Goal: Transaction & Acquisition: Purchase product/service

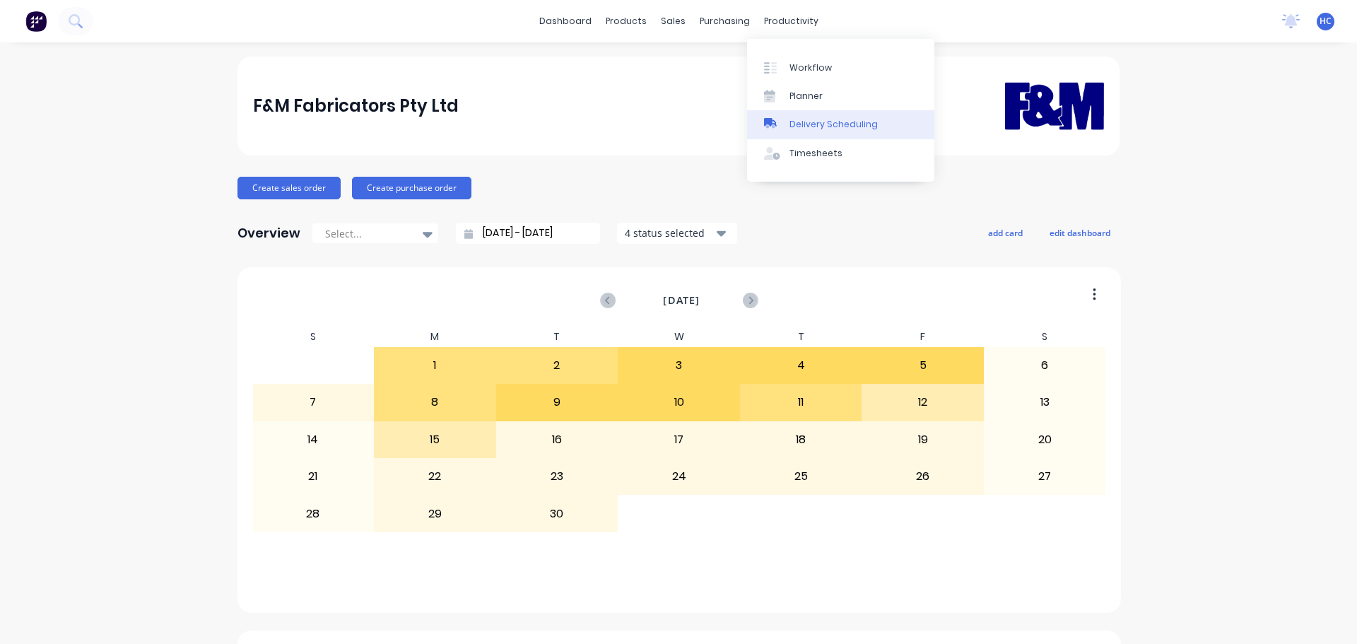
click at [824, 126] on div "Delivery Scheduling" at bounding box center [834, 124] width 88 height 13
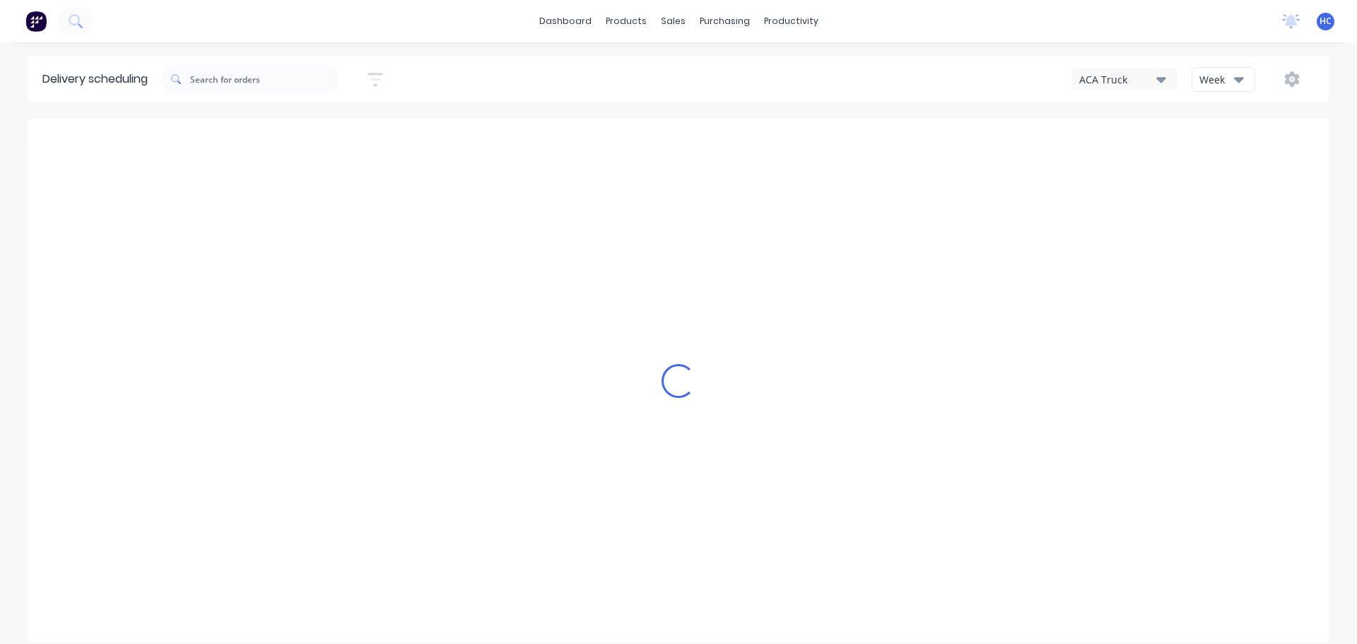
drag, startPoint x: 1210, startPoint y: 68, endPoint x: 1226, endPoint y: 93, distance: 30.6
click at [1210, 68] on button "Week" at bounding box center [1224, 79] width 64 height 25
click at [1229, 144] on div "Vehicle" at bounding box center [1263, 145] width 140 height 28
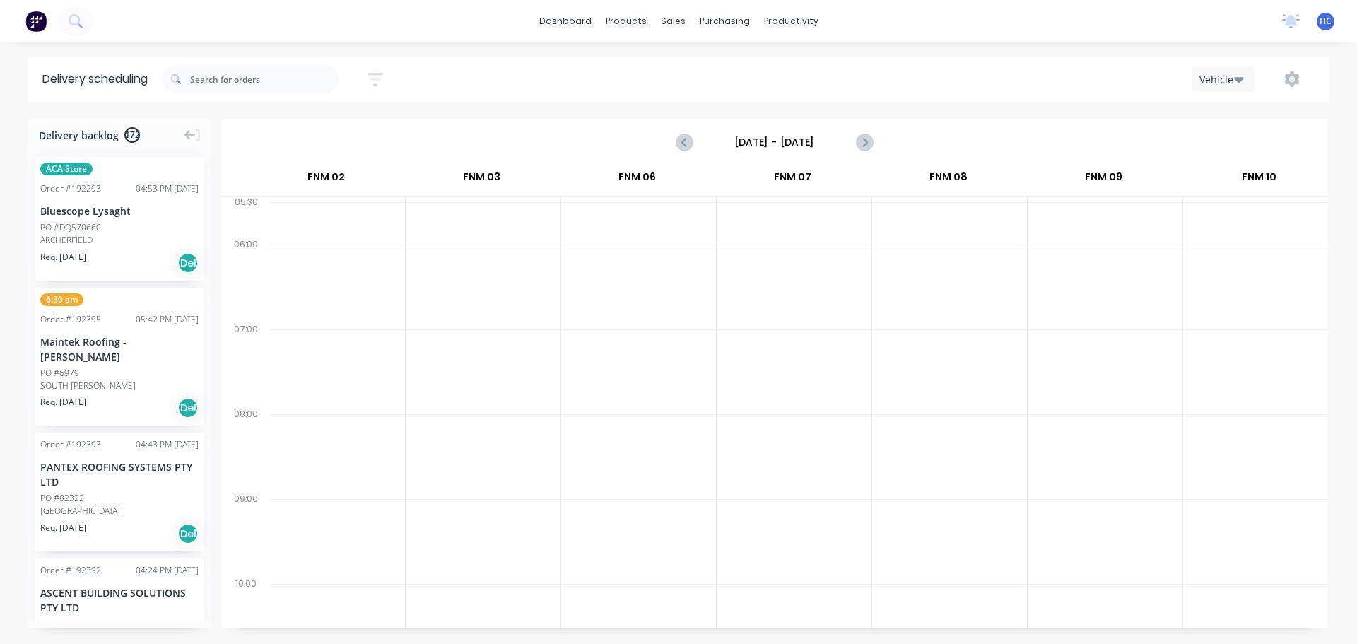
scroll to position [0, 333]
click at [768, 134] on input "Sunday - 07/09/25" at bounding box center [775, 141] width 140 height 21
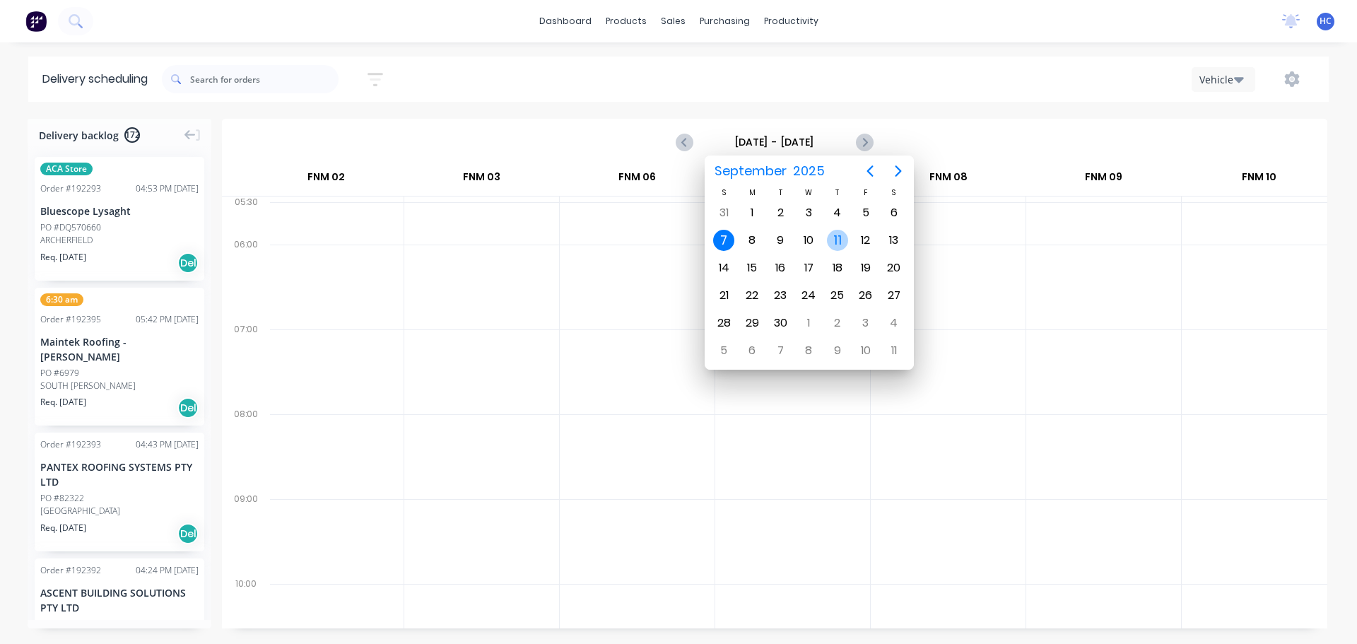
click at [841, 238] on div "11" at bounding box center [837, 240] width 21 height 21
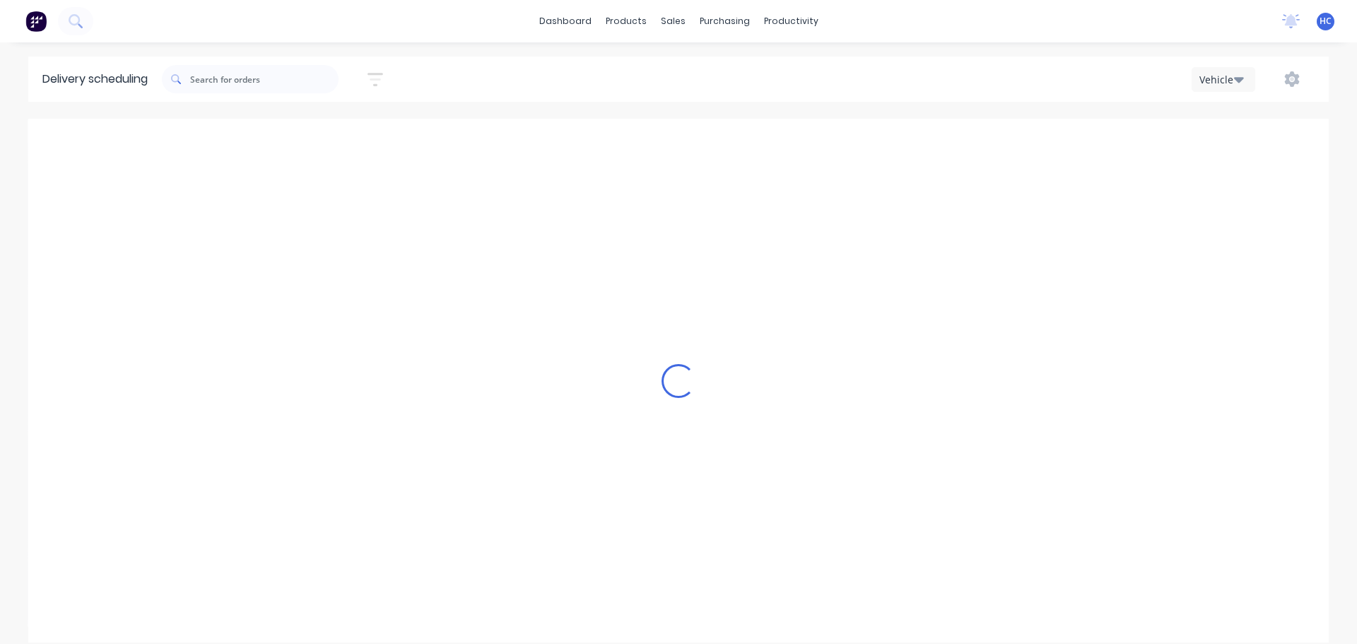
type input "Thursday - 11/09/25"
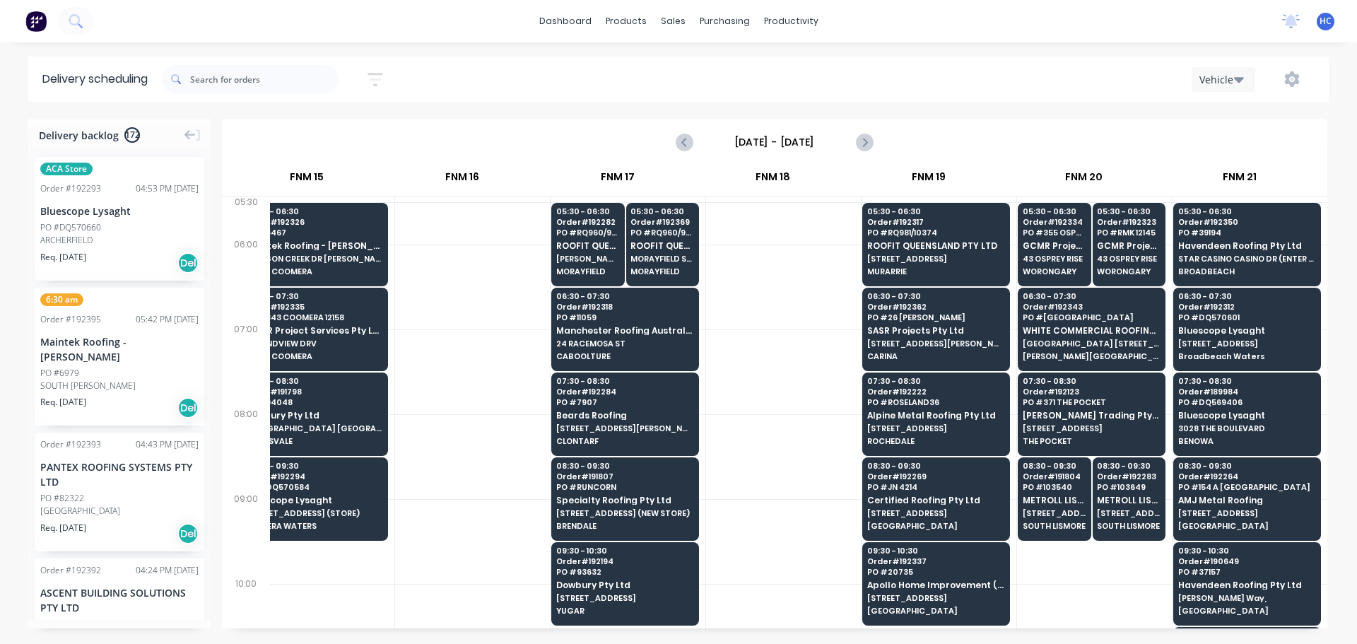
scroll to position [0, 1908]
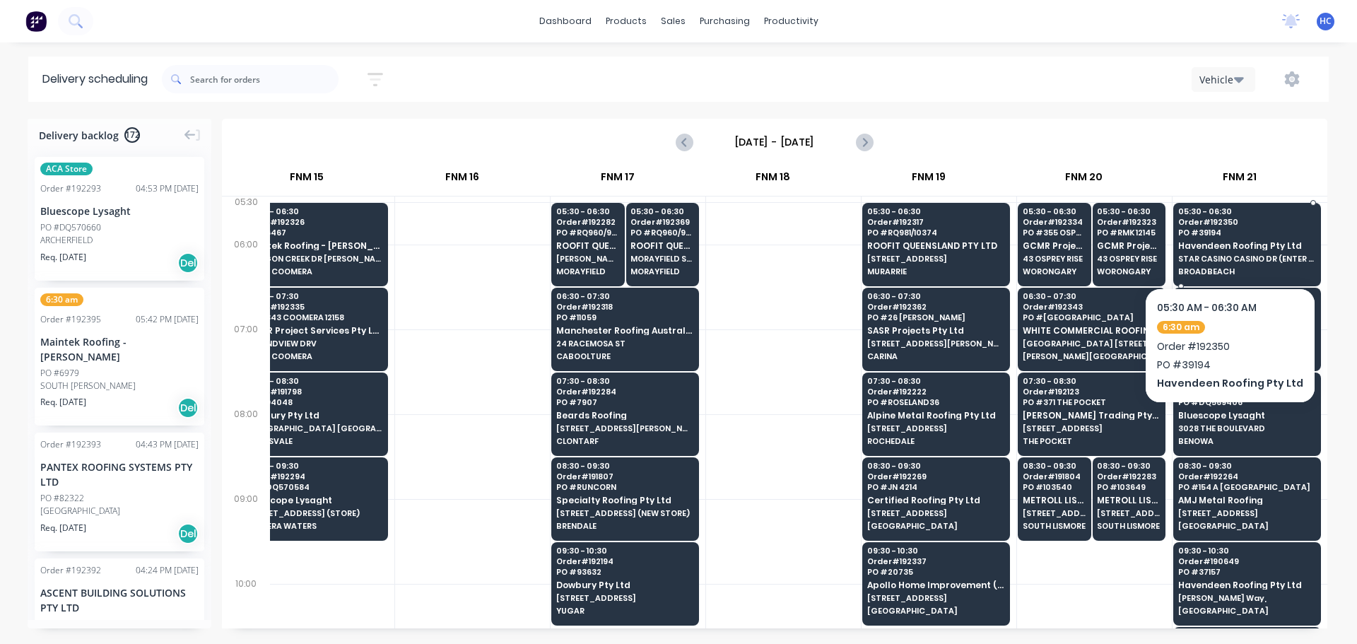
click at [1226, 248] on span "Havendeen Roofing Pty Ltd" at bounding box center [1246, 245] width 137 height 9
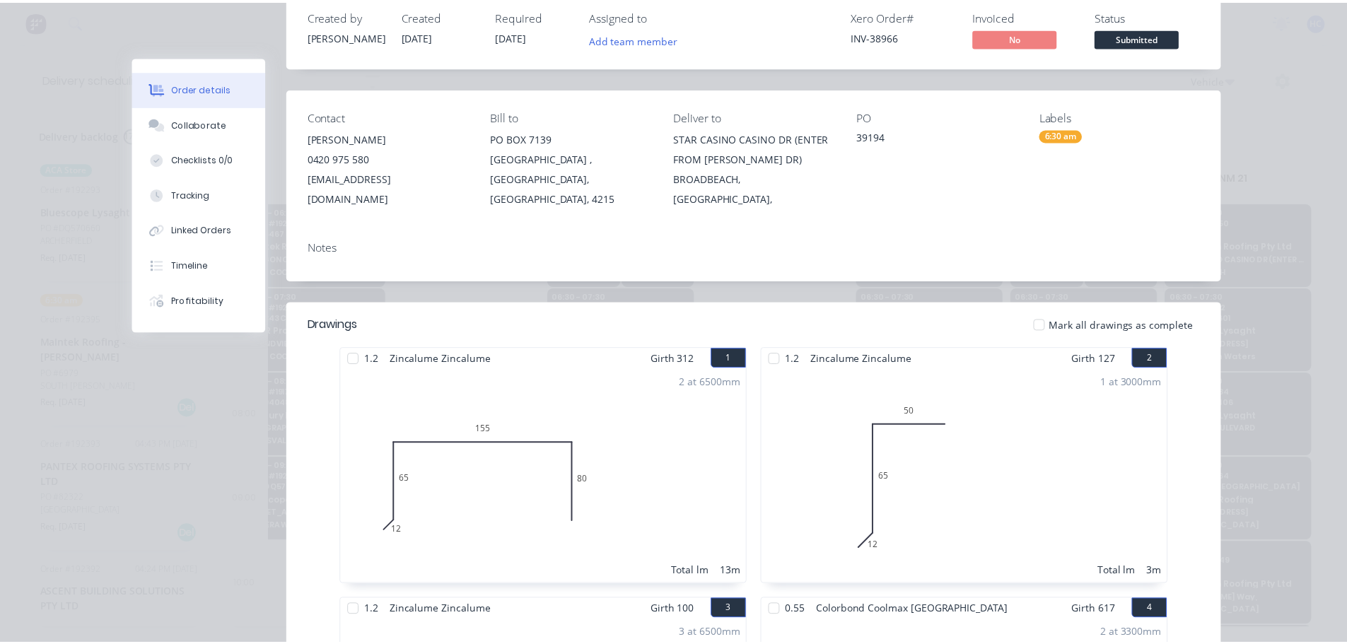
scroll to position [0, 0]
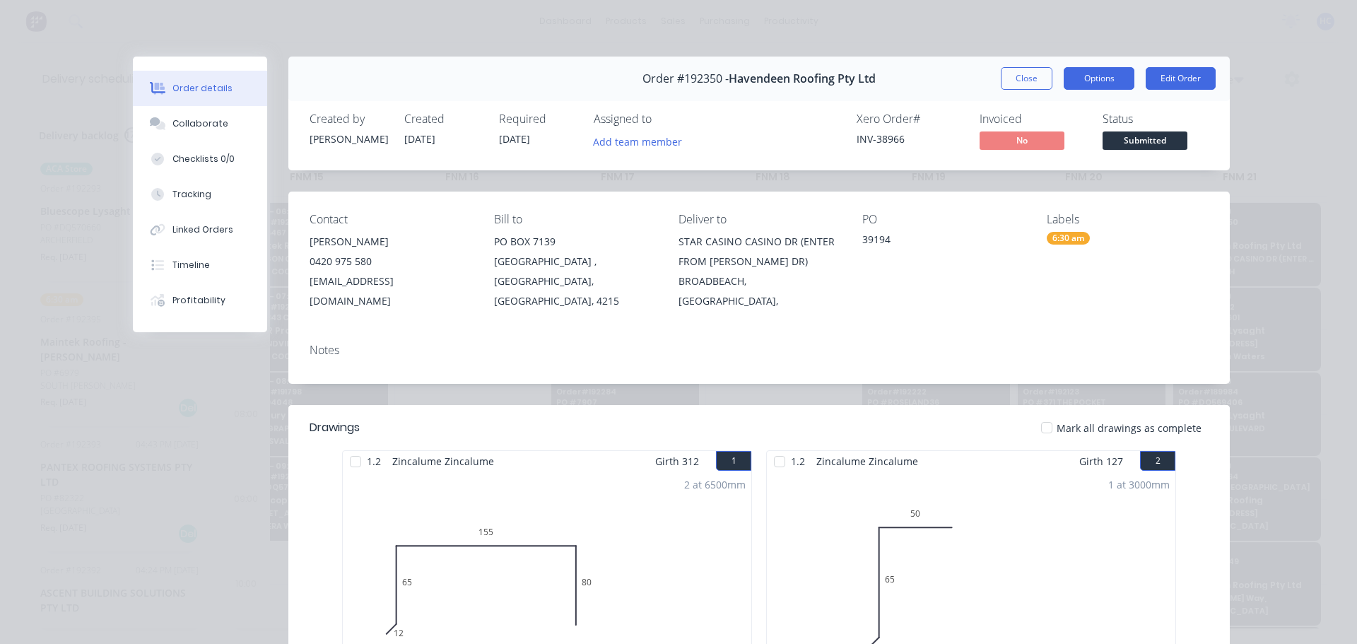
click at [1108, 76] on button "Options" at bounding box center [1099, 78] width 71 height 23
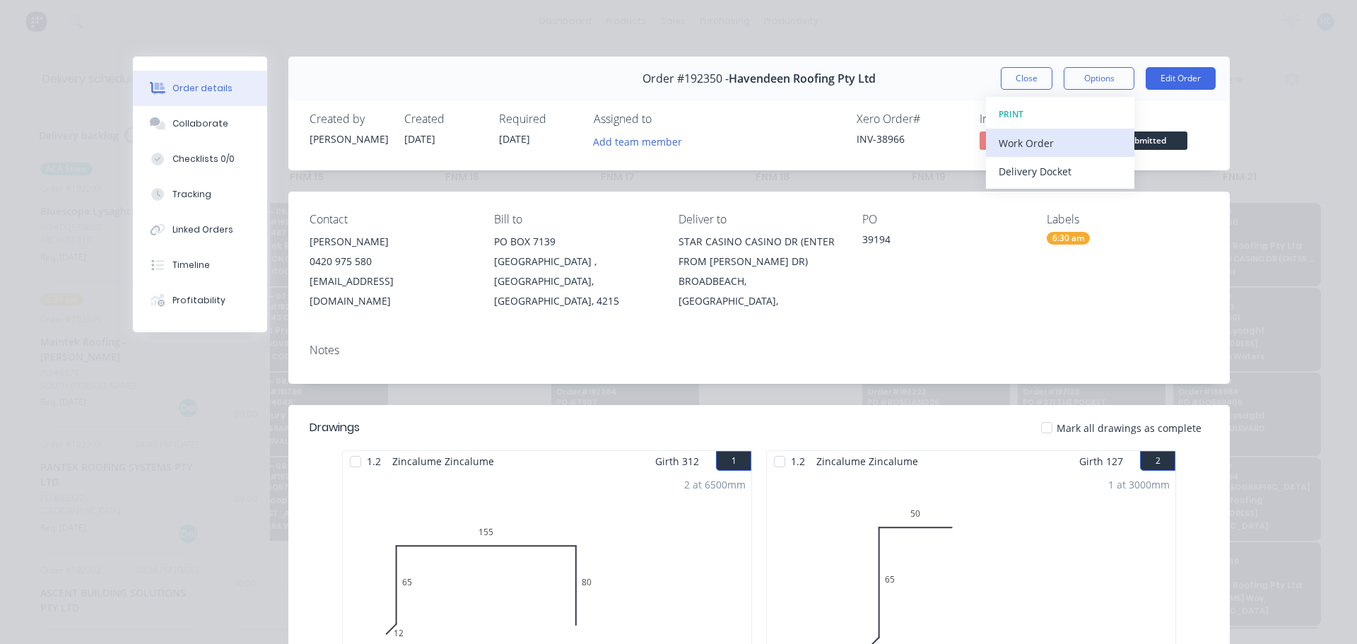
click at [1038, 153] on button "Work Order" at bounding box center [1060, 143] width 148 height 28
click at [1023, 198] on div "Custom" at bounding box center [1060, 199] width 123 height 21
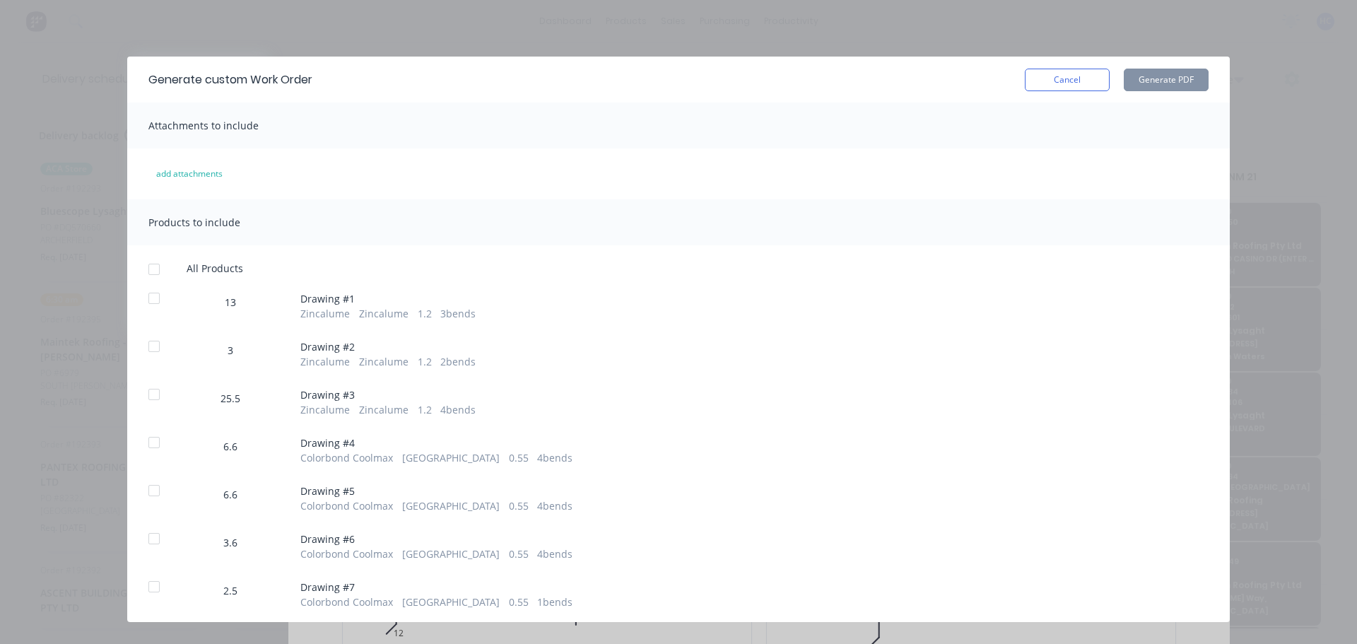
click at [155, 303] on div at bounding box center [154, 298] width 28 height 28
click at [148, 344] on div at bounding box center [154, 346] width 28 height 28
click at [154, 394] on div at bounding box center [154, 394] width 28 height 28
click at [1167, 79] on button "Generate PDF" at bounding box center [1166, 80] width 85 height 23
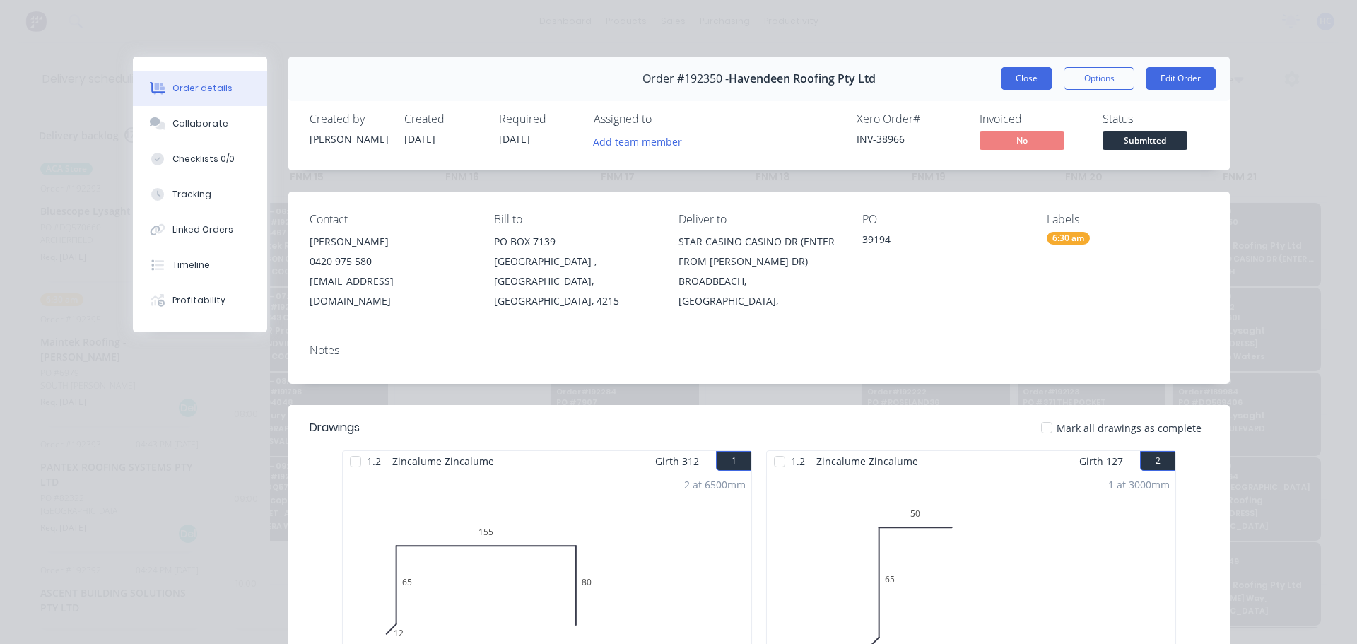
click at [1043, 76] on button "Close" at bounding box center [1027, 78] width 52 height 23
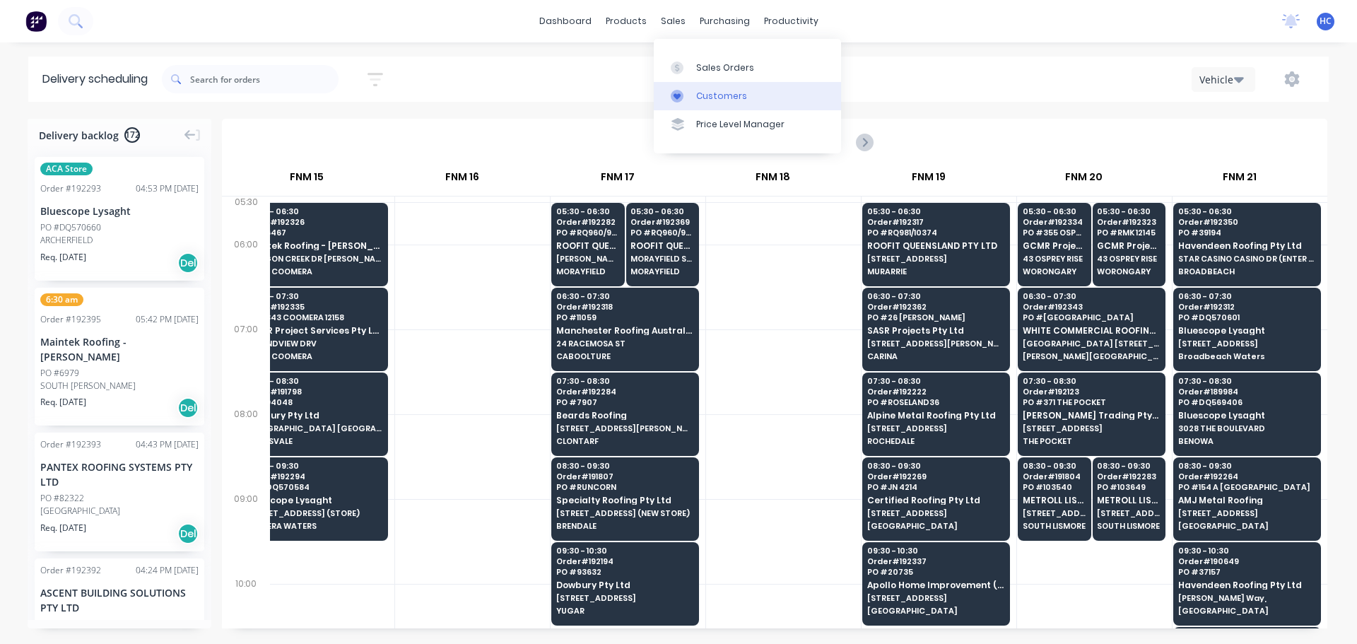
click at [728, 93] on div "Customers" at bounding box center [721, 96] width 51 height 13
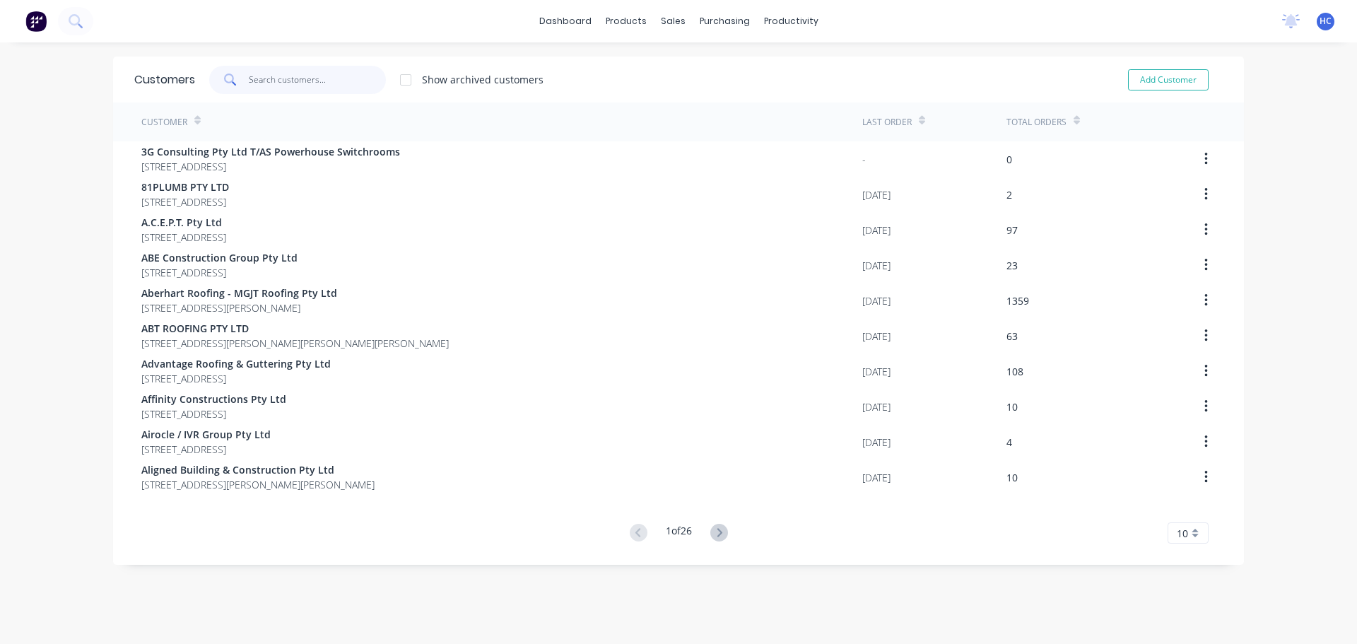
drag, startPoint x: 272, startPoint y: 80, endPoint x: 281, endPoint y: 81, distance: 8.6
click at [273, 80] on input "text" at bounding box center [318, 80] width 138 height 28
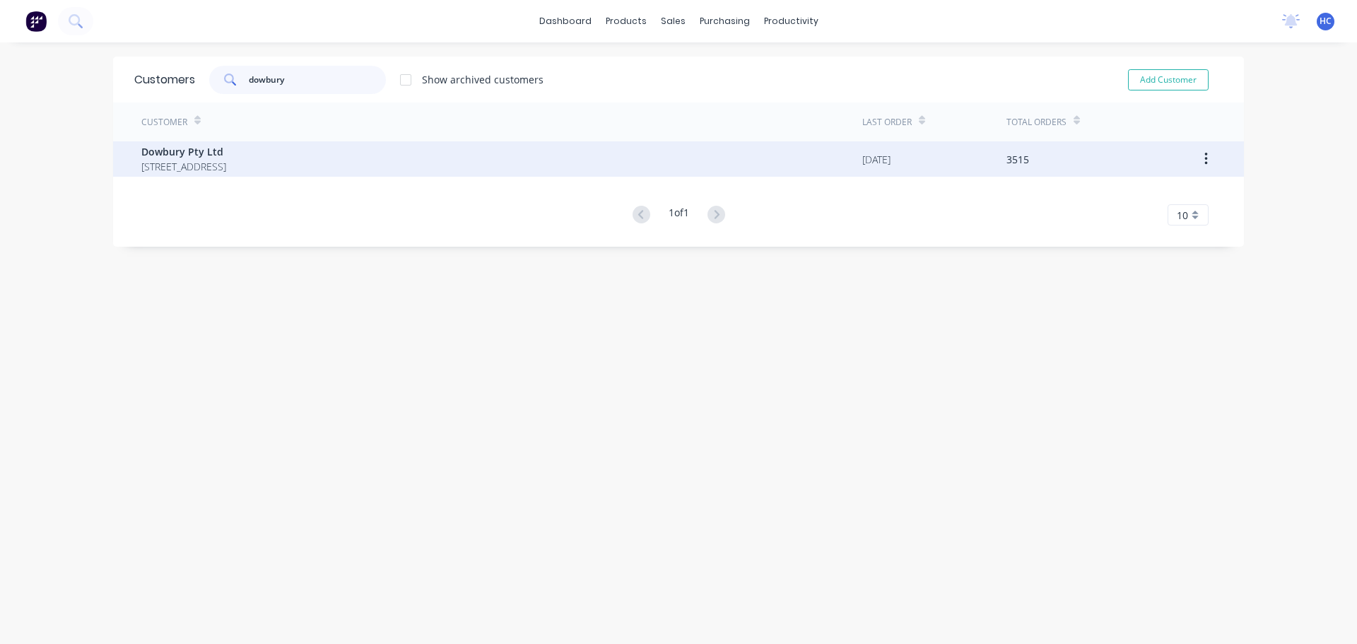
type input "dowbury"
click at [226, 153] on span "Dowbury Pty Ltd" at bounding box center [183, 151] width 85 height 15
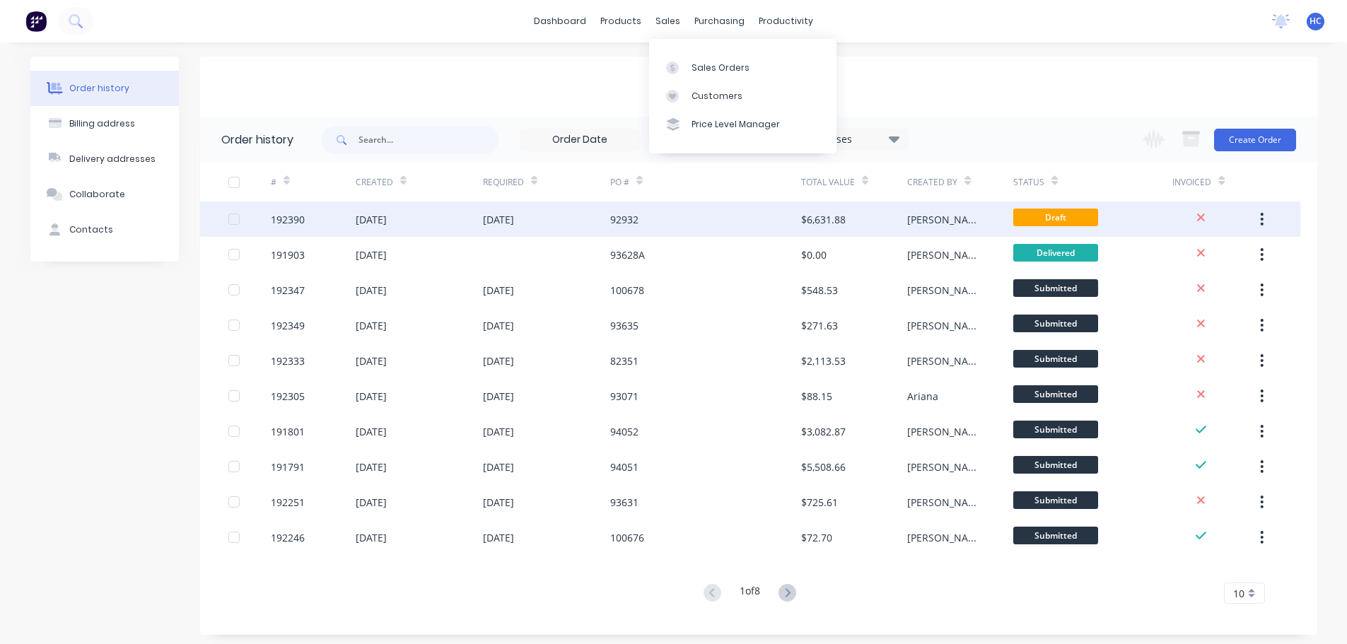
click at [833, 218] on div "$6,631.88" at bounding box center [823, 219] width 45 height 15
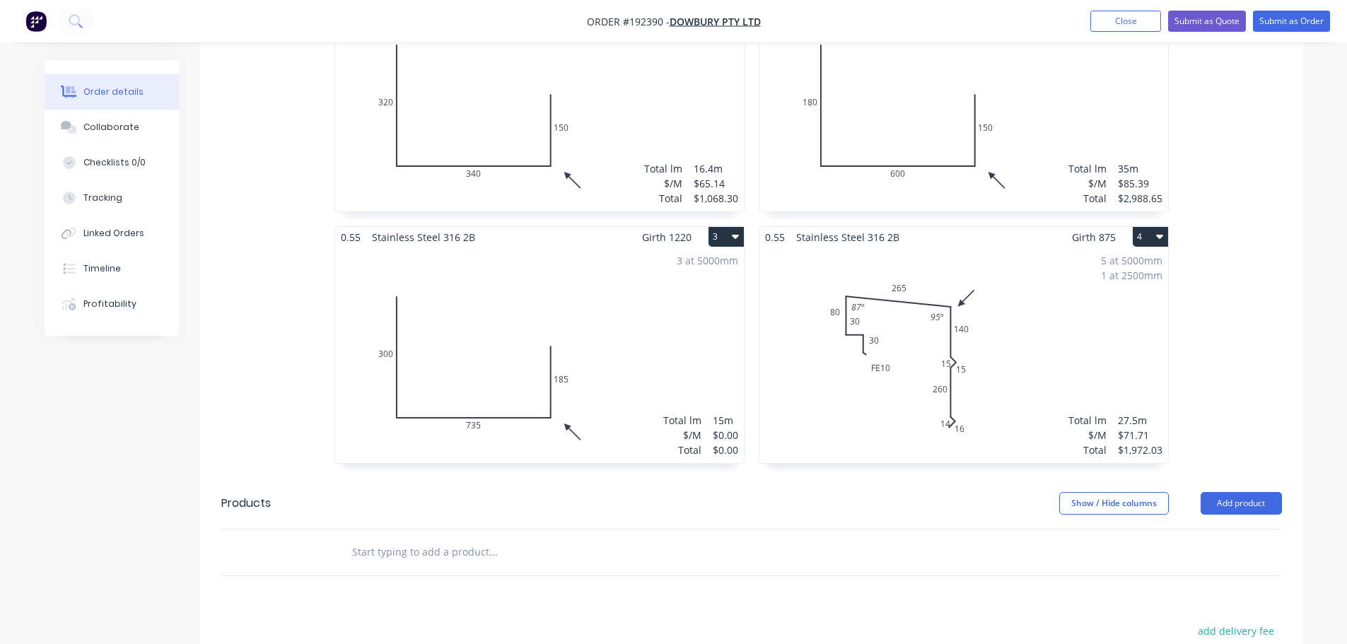
scroll to position [566, 0]
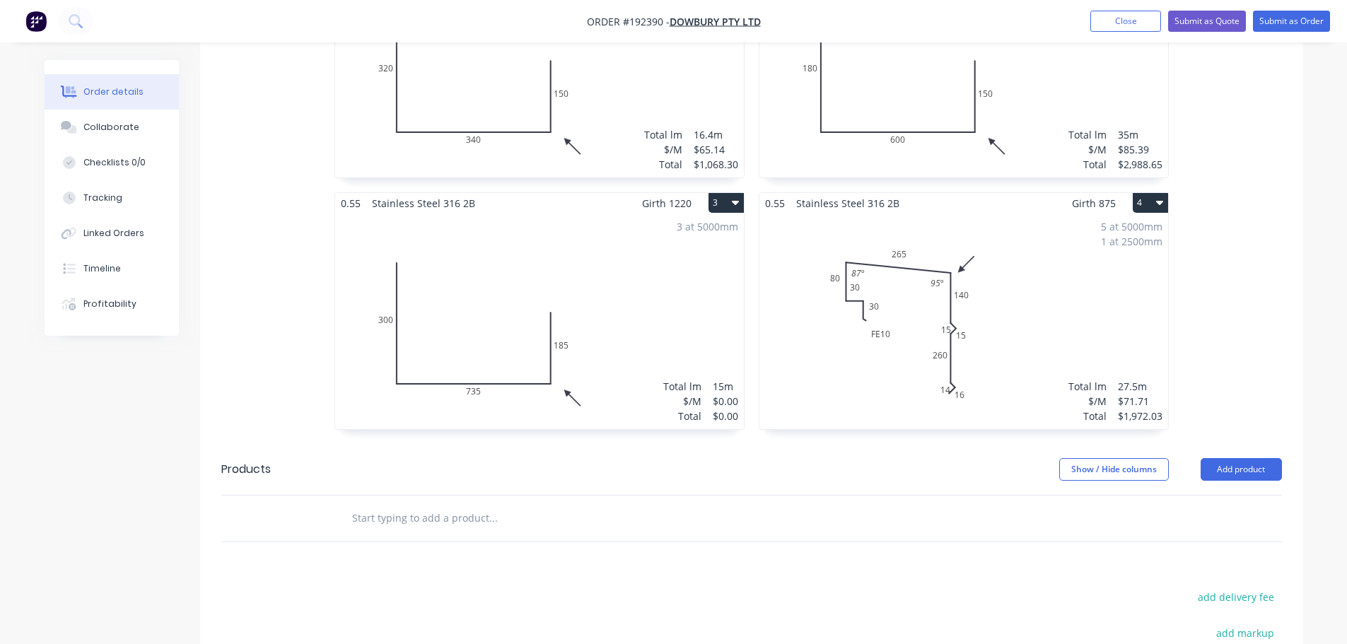
click at [1046, 271] on div "5 at 5000mm 1 at 2500mm Total lm $/M Total 27.5m $71.71 $1,972.03" at bounding box center [963, 321] width 409 height 216
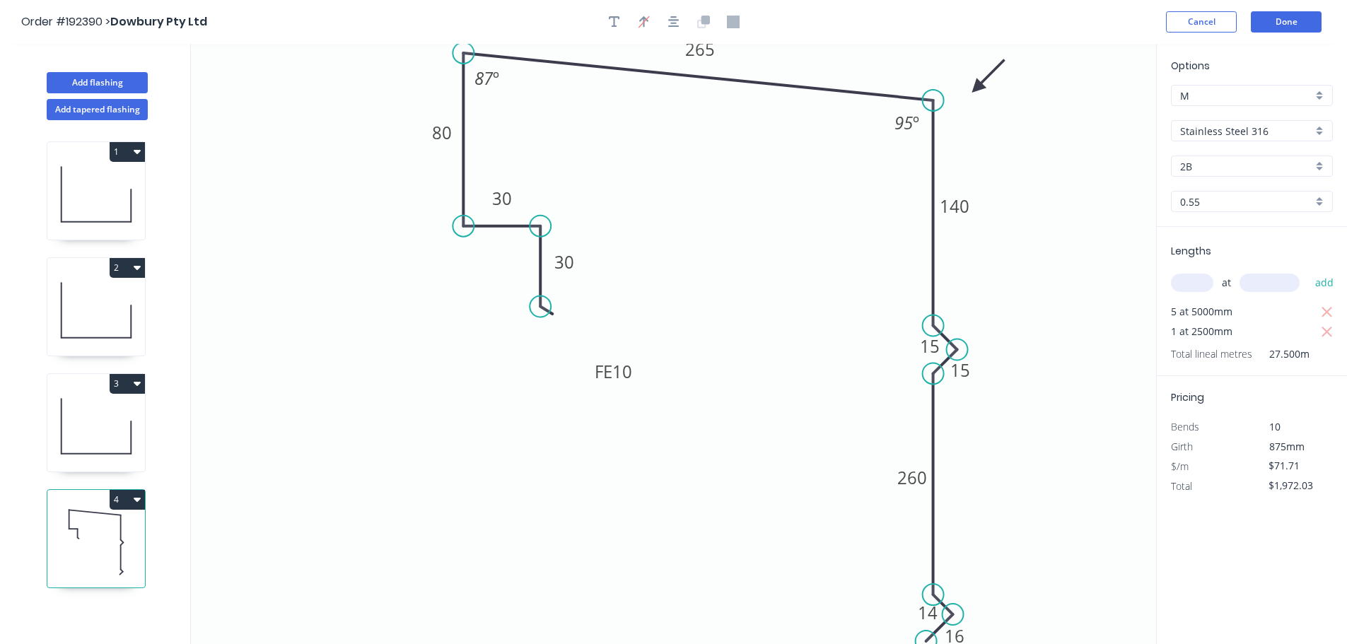
click at [134, 497] on icon "button" at bounding box center [137, 498] width 7 height 11
click at [107, 537] on div "Duplicate" at bounding box center [77, 535] width 109 height 21
type input "$0.00"
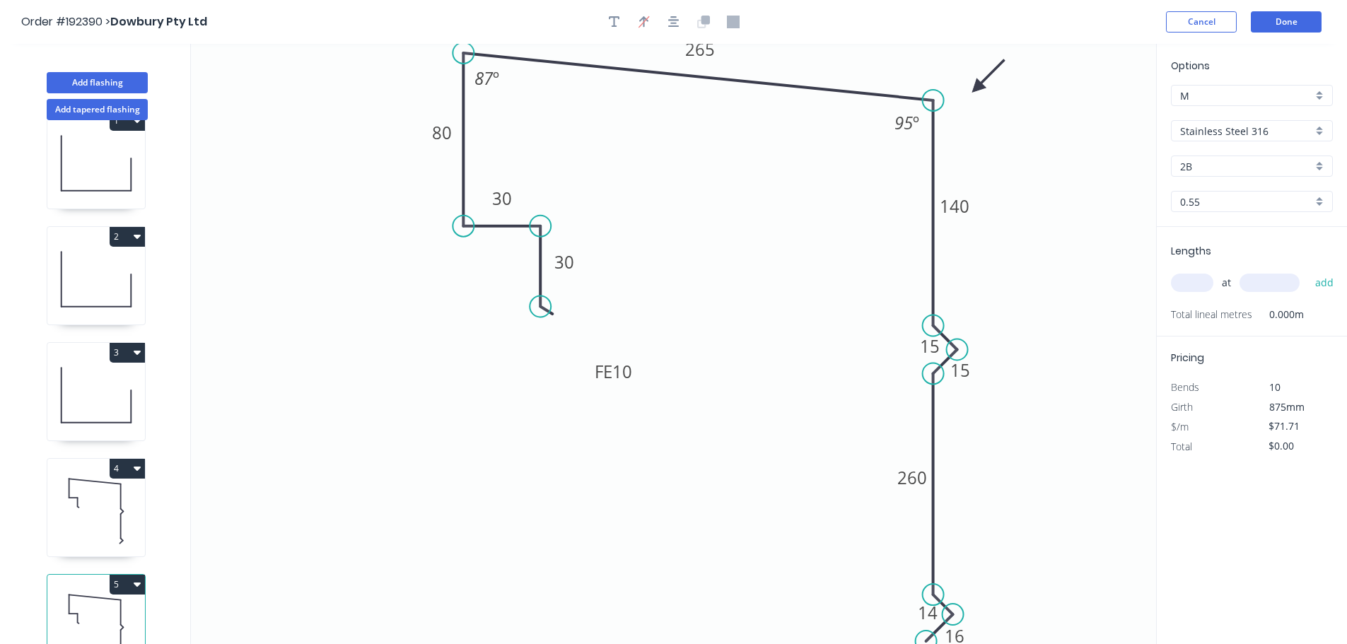
scroll to position [62, 0]
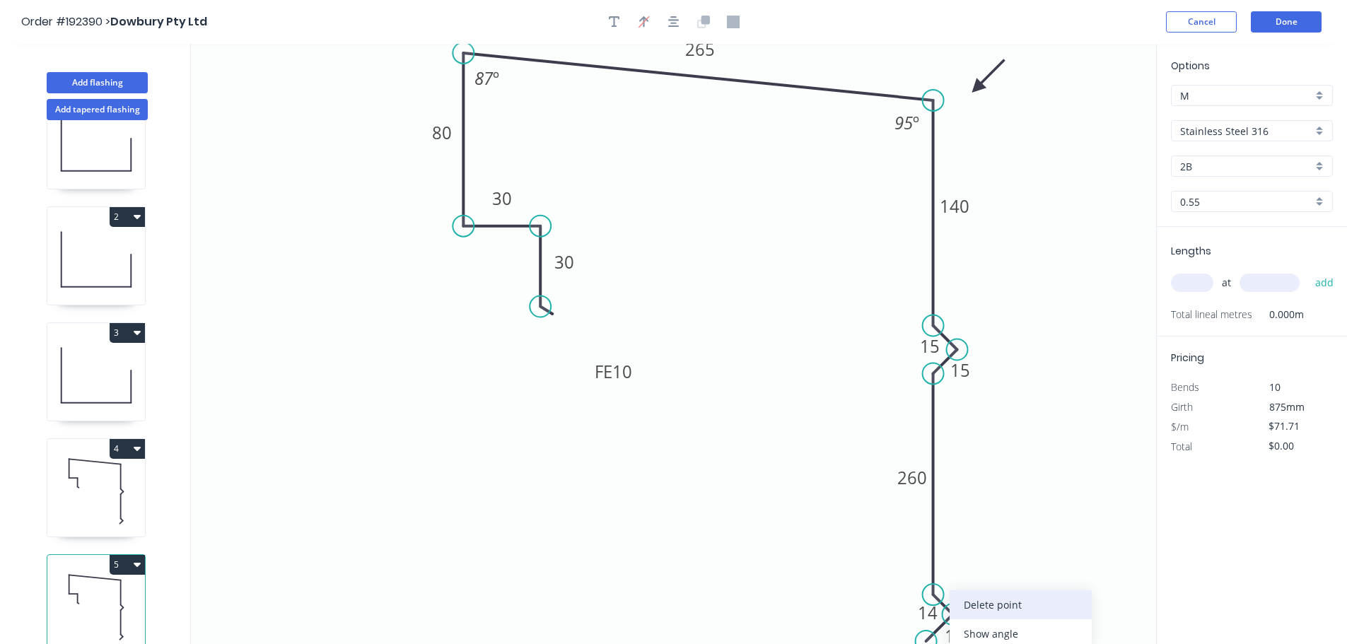
click at [981, 605] on div "Delete point" at bounding box center [1020, 604] width 142 height 29
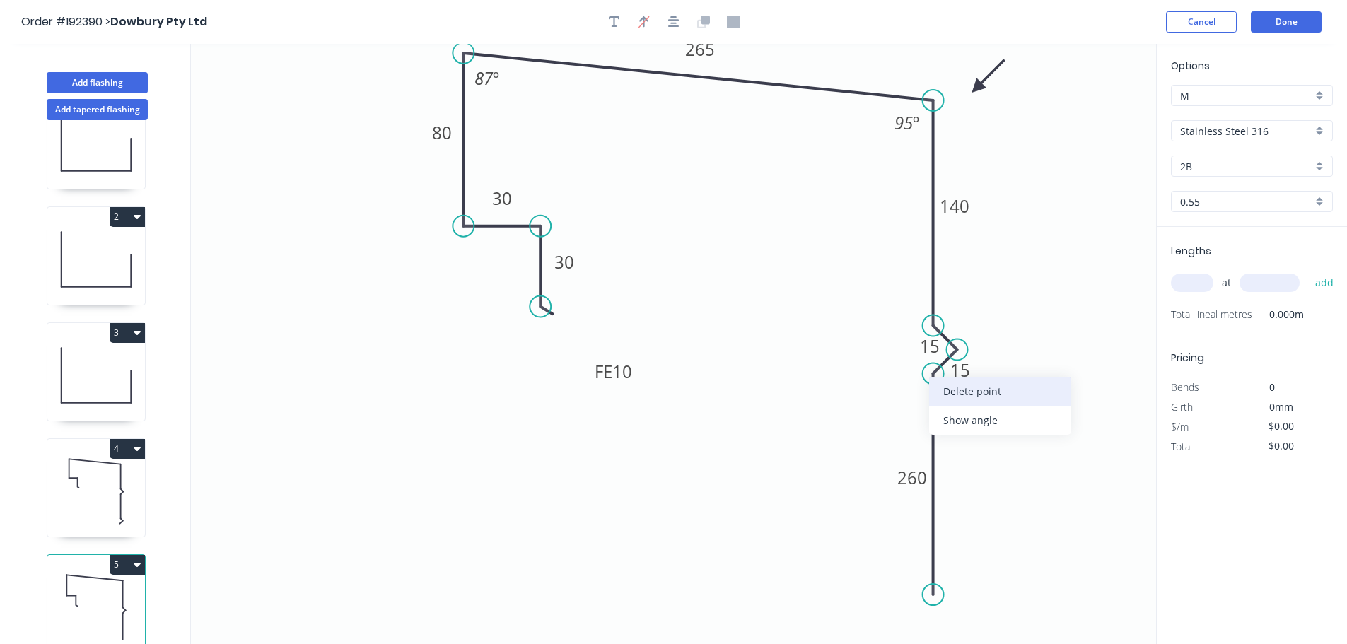
click at [970, 397] on div "Delete point" at bounding box center [1000, 391] width 142 height 29
click at [88, 502] on icon at bounding box center [96, 491] width 98 height 90
type input "$71.71"
type input "$1,972.03"
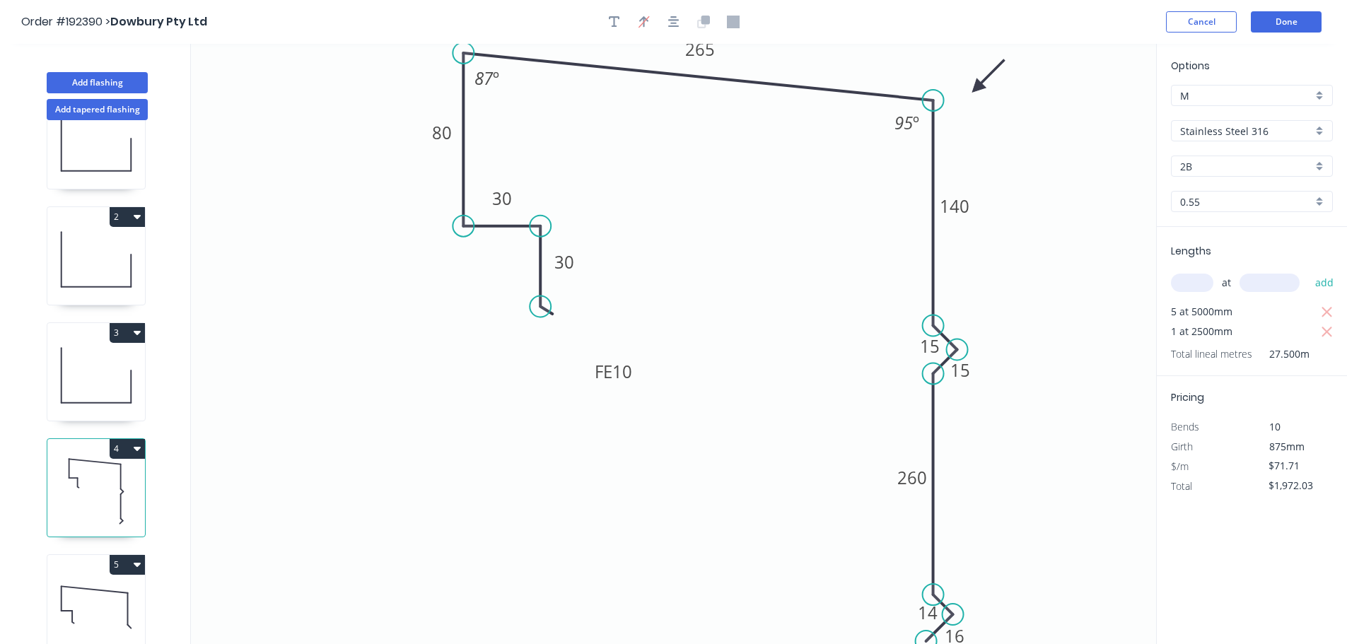
click at [1238, 135] on input "Stainless Steel 316" at bounding box center [1246, 131] width 132 height 15
click at [1246, 156] on div "Colorbond" at bounding box center [1251, 158] width 160 height 25
type input "Colorbond"
type input "aNoColor"
type input "$26.64"
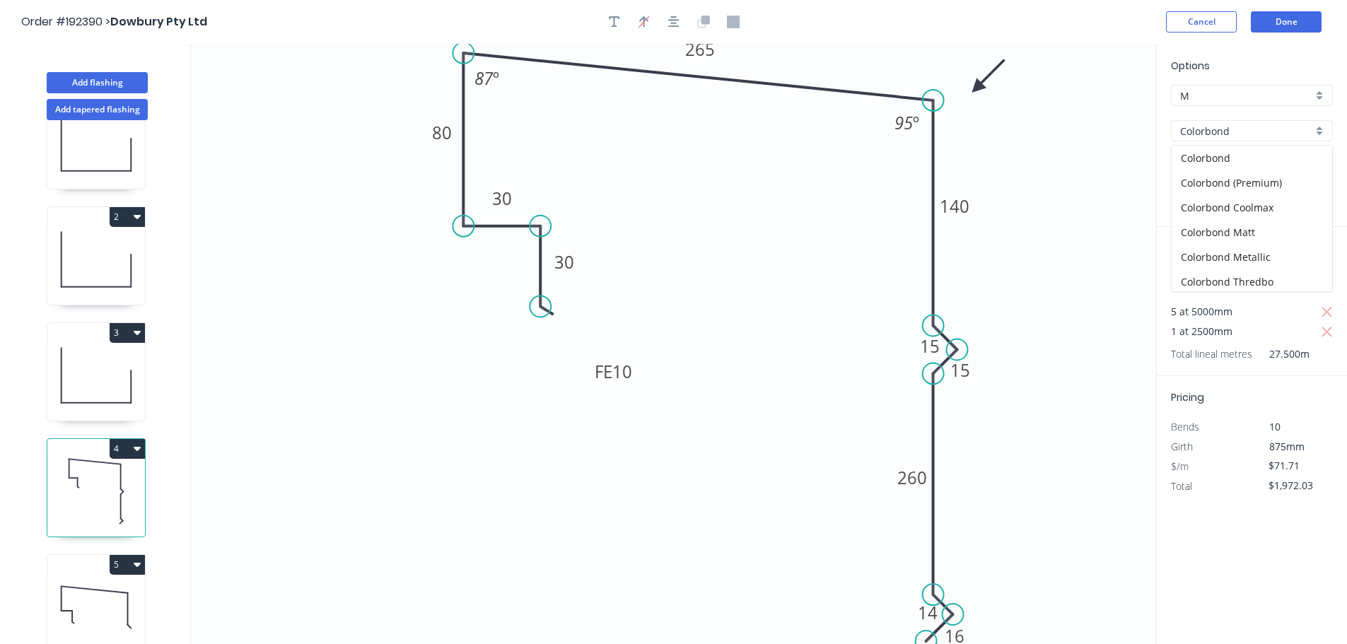
type input "$732.60"
click at [1239, 170] on input "aNoColor" at bounding box center [1246, 166] width 132 height 15
click at [1219, 254] on div "Monument" at bounding box center [1251, 257] width 160 height 25
type input "Monument"
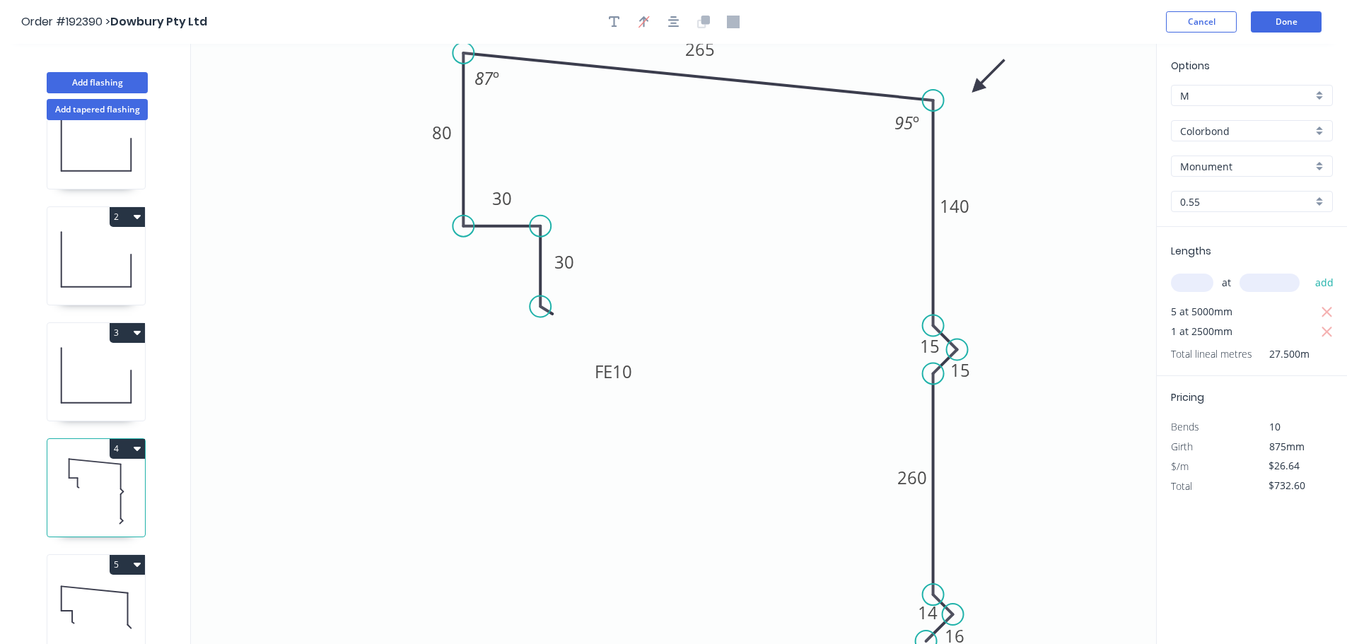
click at [1044, 302] on icon "0 140 16 30 260 FE 10 30 80 265 15 15 14 95 º 87 º" at bounding box center [673, 344] width 965 height 600
click at [88, 580] on icon at bounding box center [96, 607] width 98 height 90
type input "$0.00"
type input "Stainless Steel 316"
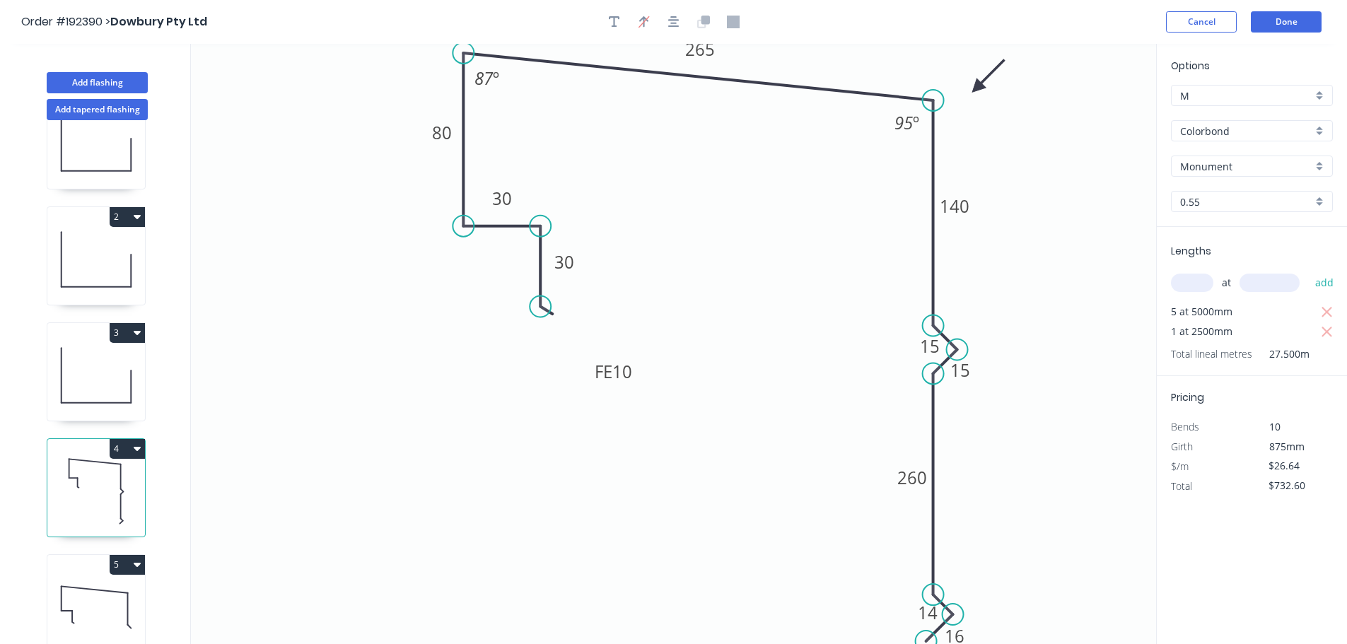
type input "2B"
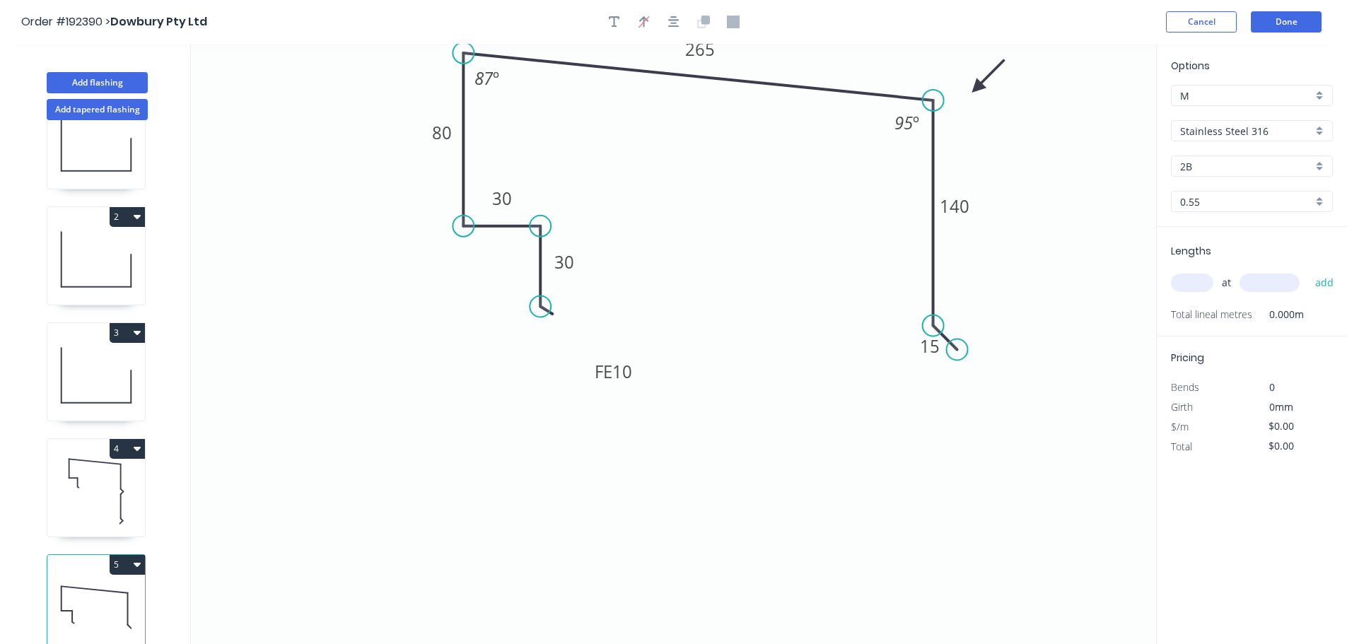
click at [1260, 133] on input "Stainless Steel 316" at bounding box center [1246, 131] width 132 height 15
click at [1226, 156] on div "Colorbond" at bounding box center [1251, 158] width 160 height 25
type input "Colorbond"
type input "aNoColor"
click at [1222, 170] on input "aNoColor" at bounding box center [1246, 166] width 132 height 15
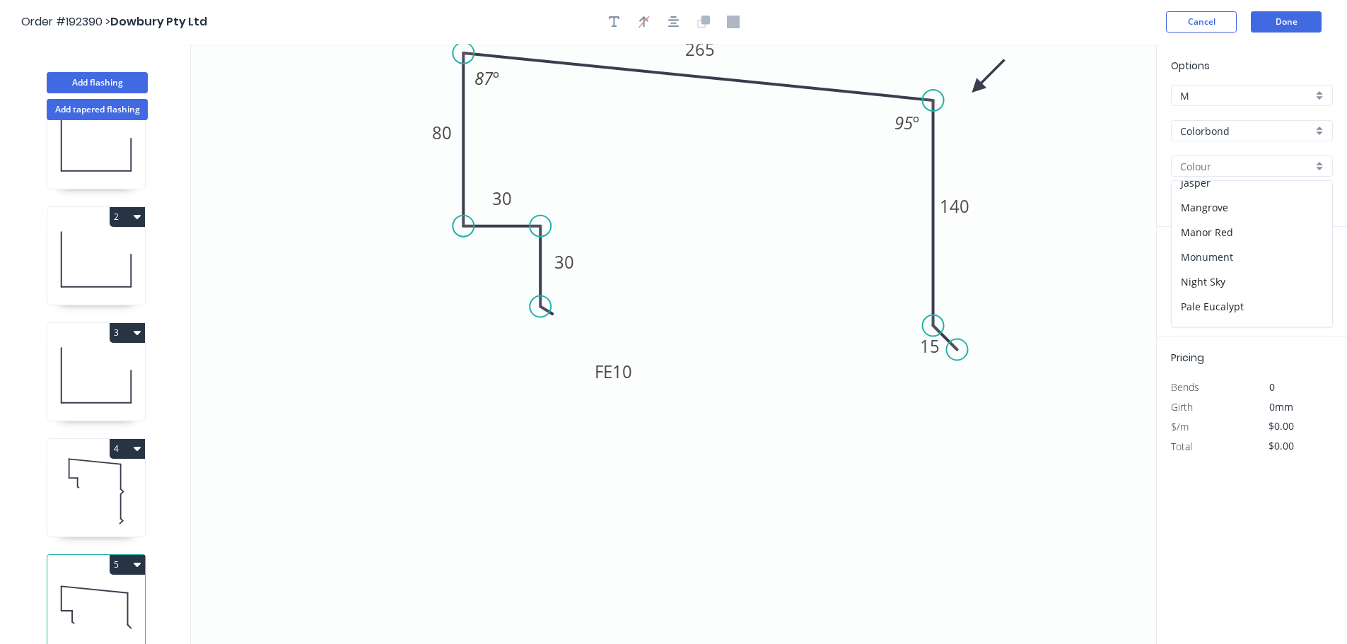
click at [1205, 253] on div "Monument" at bounding box center [1251, 257] width 160 height 25
type input "Monument"
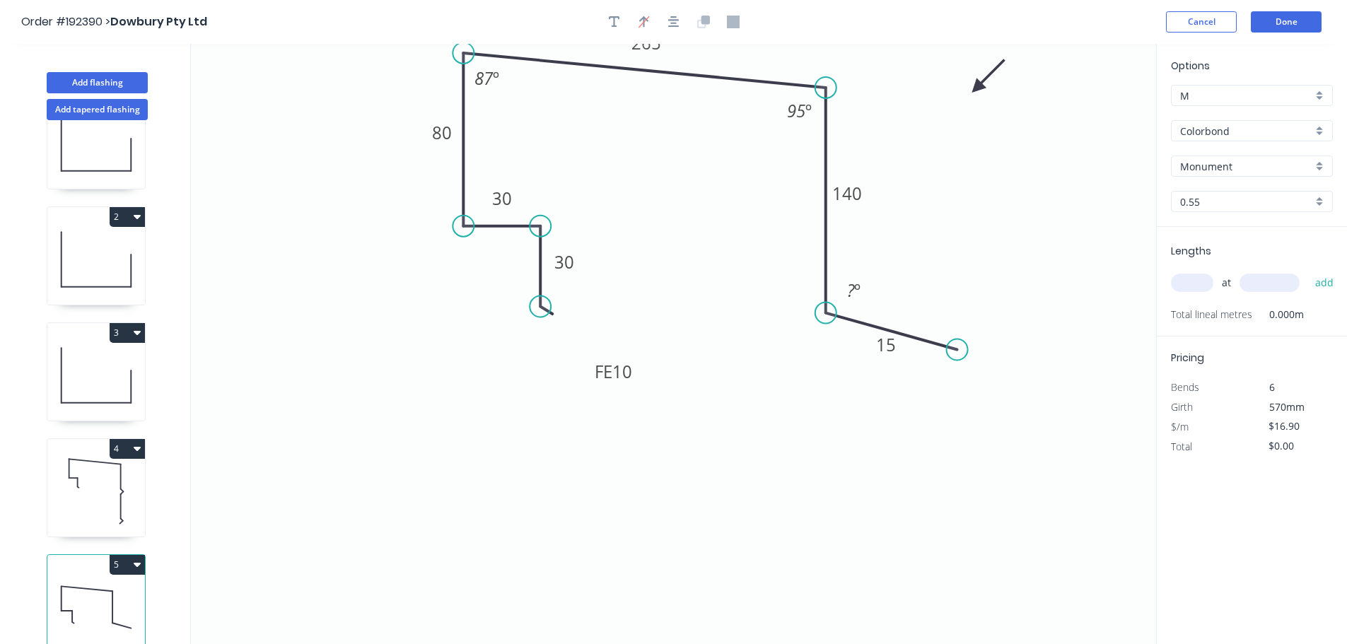
drag, startPoint x: 933, startPoint y: 189, endPoint x: 824, endPoint y: 176, distance: 110.3
click at [824, 176] on icon "0 FE 10 30 30 80 265 140 15 ? º 95 º 87 º" at bounding box center [673, 344] width 965 height 600
click at [985, 377] on div "Crush & Fold" at bounding box center [1019, 391] width 142 height 29
click at [1005, 369] on div "Delete point" at bounding box center [1029, 370] width 142 height 29
click at [871, 416] on div "Feather" at bounding box center [898, 415] width 142 height 29
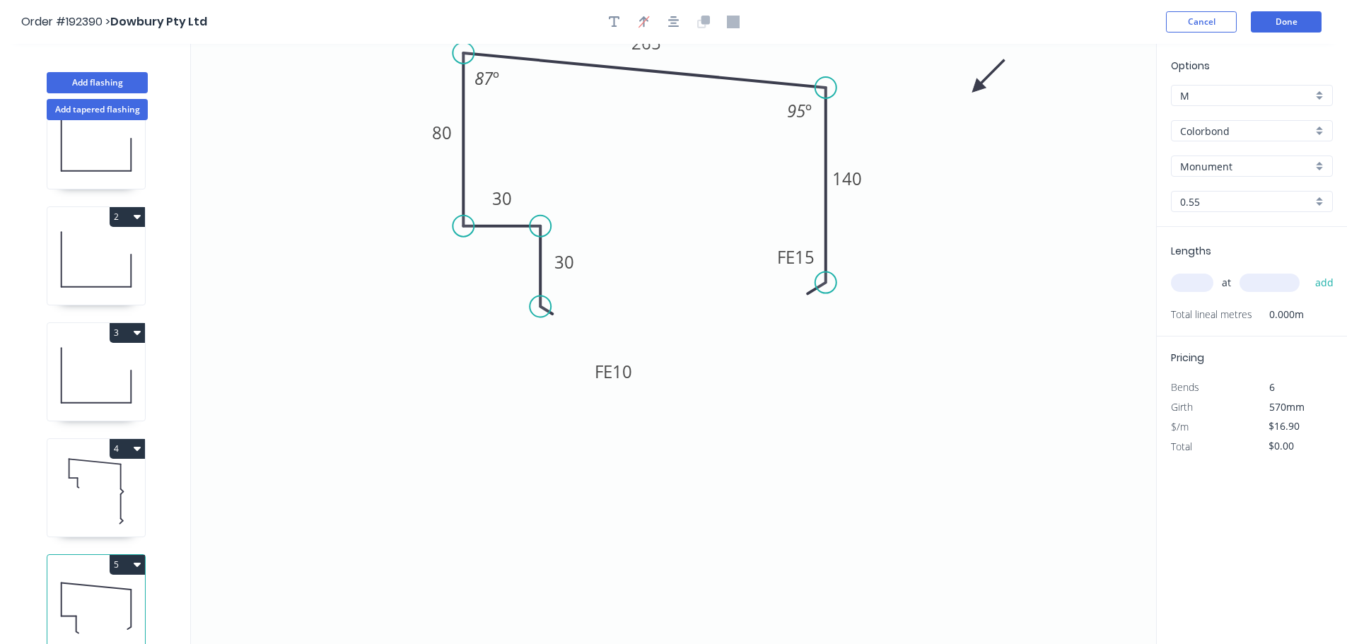
drag, startPoint x: 832, startPoint y: 320, endPoint x: 836, endPoint y: 283, distance: 37.0
click at [836, 283] on circle at bounding box center [825, 282] width 21 height 21
drag, startPoint x: 980, startPoint y: 88, endPoint x: 878, endPoint y: 79, distance: 102.9
click at [888, 79] on icon at bounding box center [908, 76] width 41 height 41
click at [867, 163] on icon "0 FE 10 30 30 80 265 FE 15 140 95 º 87 º" at bounding box center [673, 344] width 965 height 600
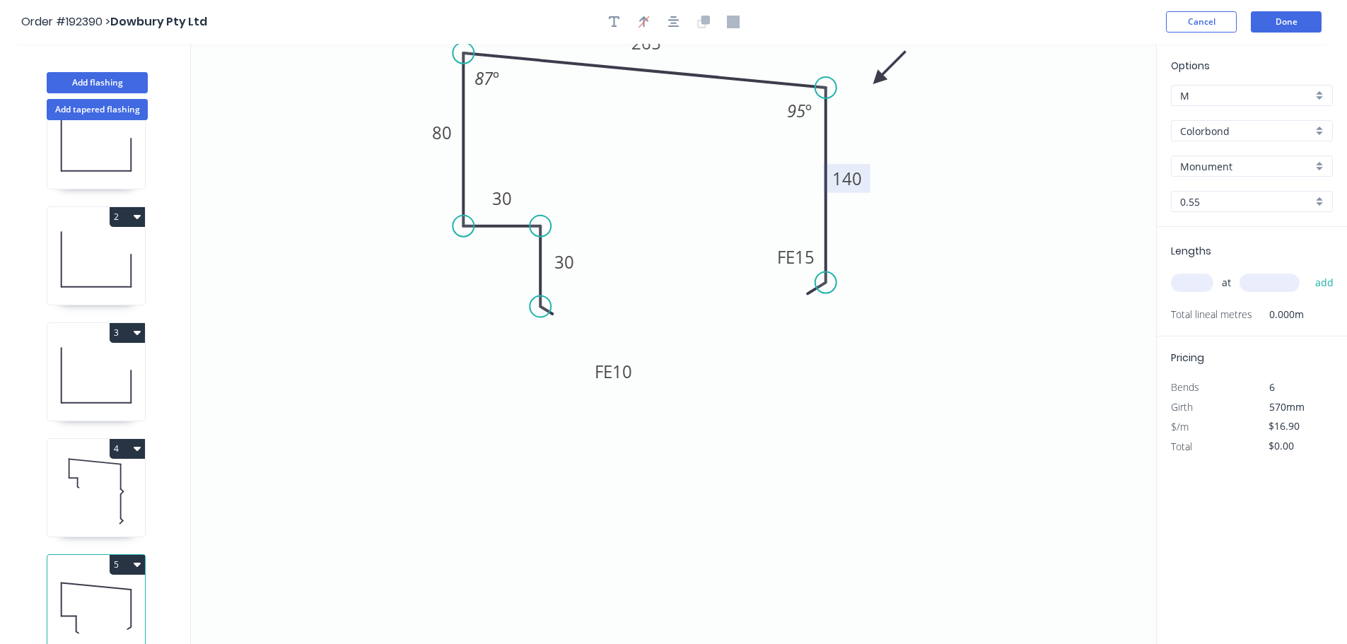
click at [853, 173] on tspan "140" at bounding box center [847, 178] width 30 height 23
type input "$13.40"
click at [1038, 387] on icon "0 FE 10 30 30 80 130 FE 10 90 93 º 87 º" at bounding box center [673, 344] width 965 height 600
click at [1178, 271] on div "at add" at bounding box center [1253, 283] width 165 height 24
click at [1197, 288] on input "text" at bounding box center [1192, 283] width 42 height 18
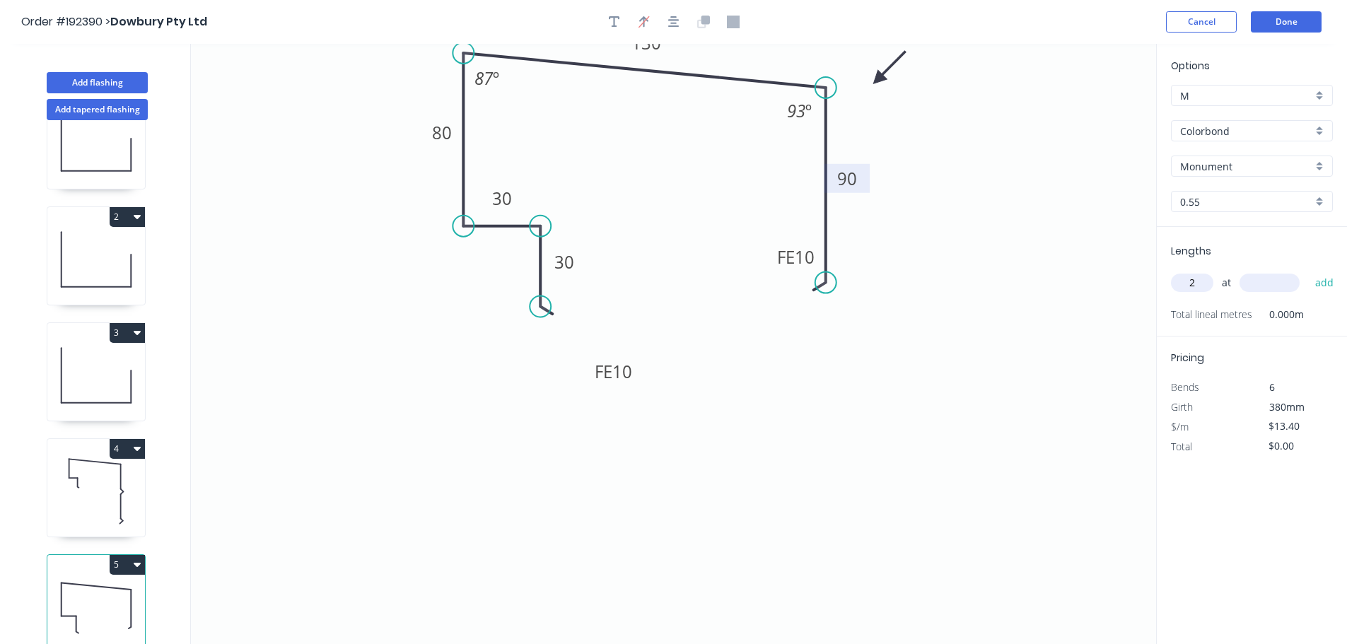
type input "2"
type input "5000"
click at [1308, 271] on button "add" at bounding box center [1324, 283] width 33 height 24
type input "$134.00"
type input "1"
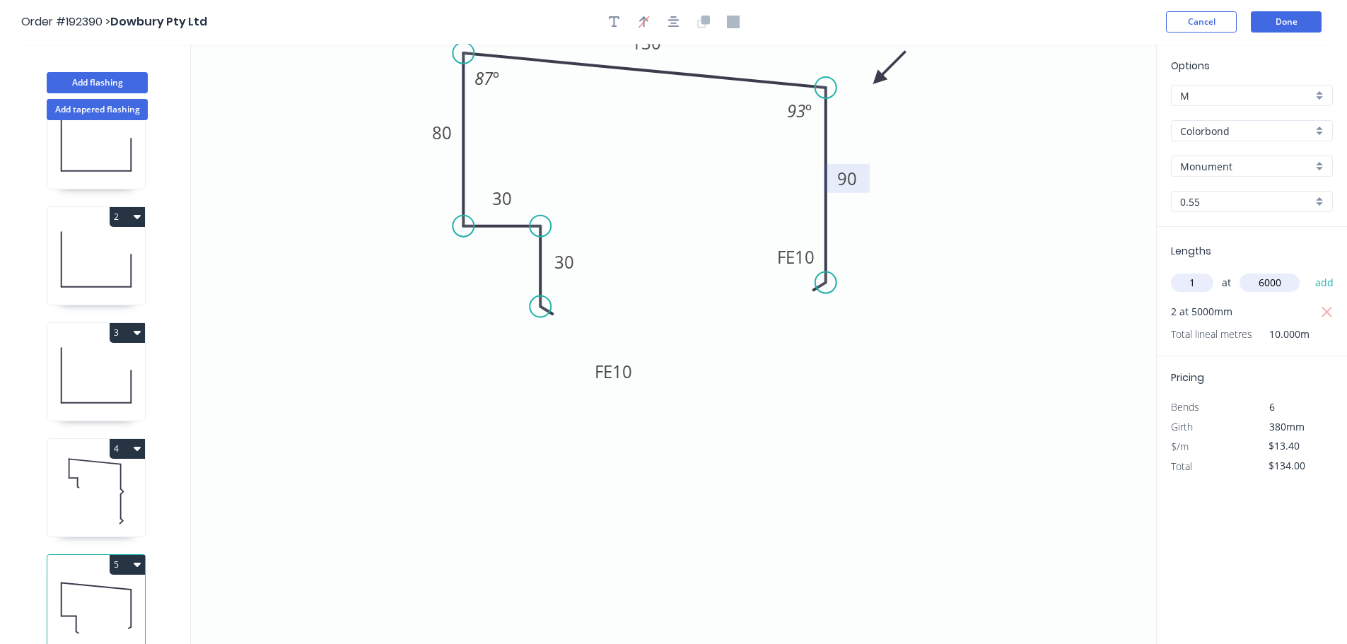
type input "6000"
click at [1308, 271] on button "add" at bounding box center [1324, 283] width 33 height 24
type input "$214.40"
click at [98, 479] on icon at bounding box center [96, 491] width 98 height 90
type input "$26.64"
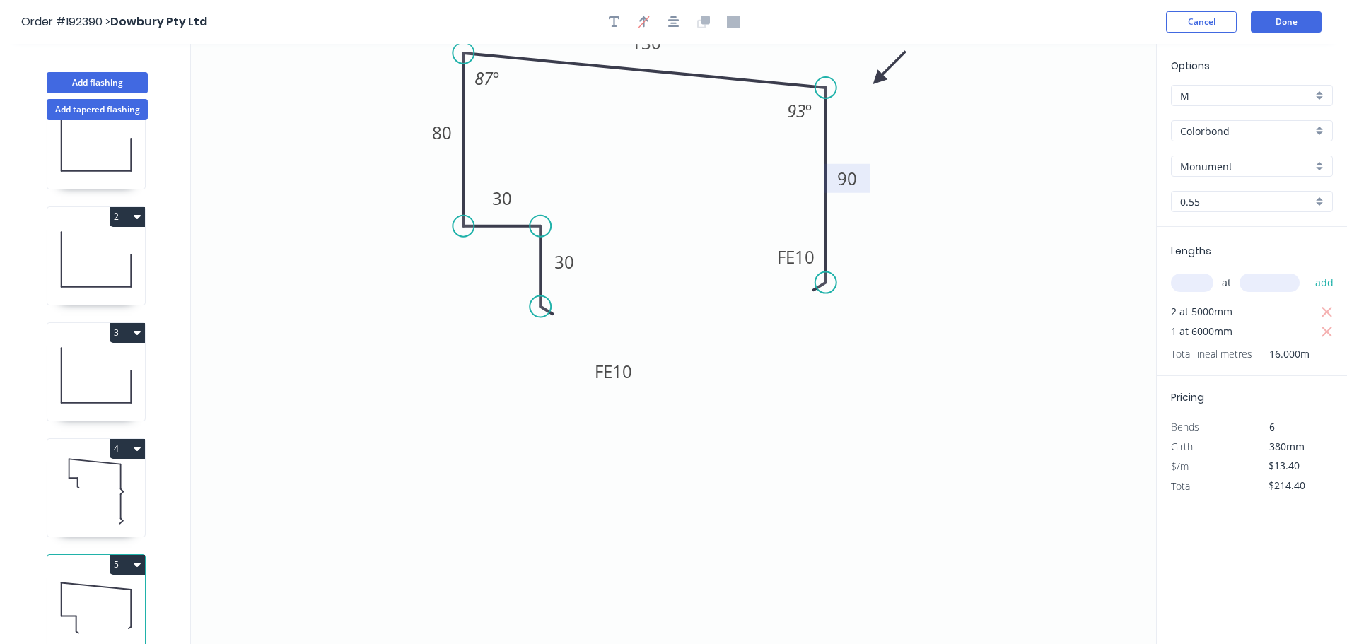
type input "$732.60"
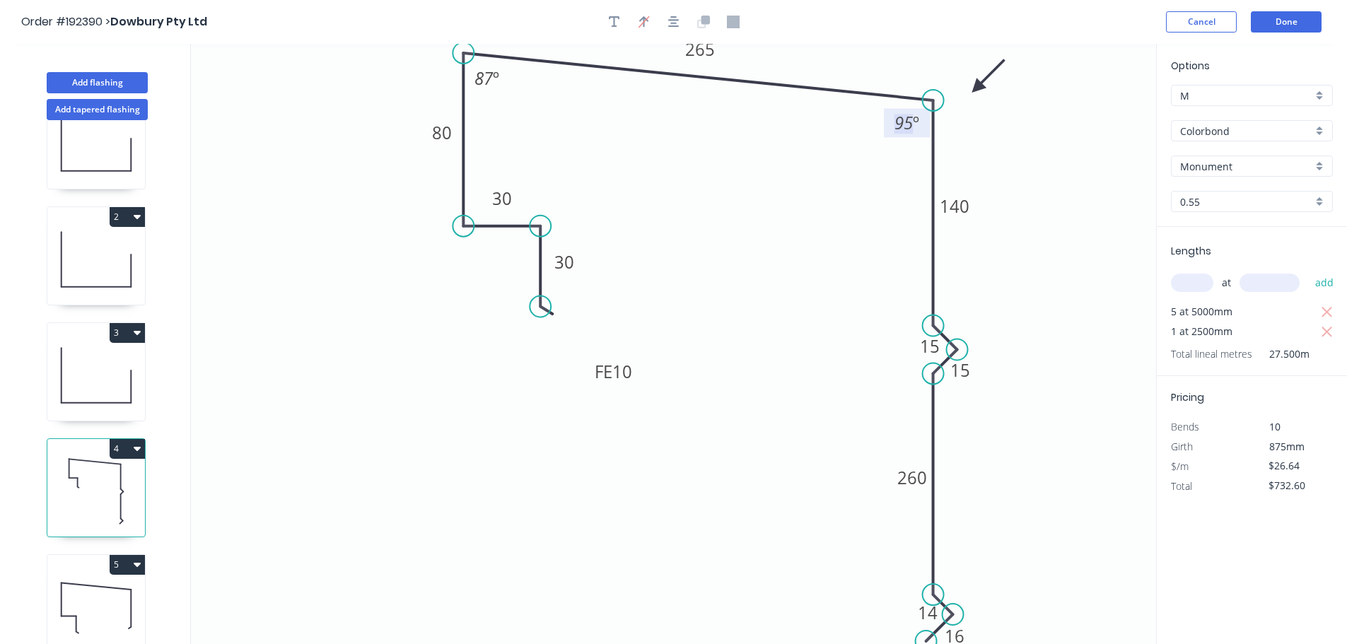
click at [905, 123] on tspan "95" at bounding box center [903, 122] width 18 height 23
drag, startPoint x: 1040, startPoint y: 242, endPoint x: 1030, endPoint y: 228, distance: 16.7
click at [1041, 242] on icon "0 140 16 30 260 FE 10 30 80 265 15 15 14 93 º 87 º" at bounding box center [673, 344] width 965 height 600
click at [95, 592] on icon at bounding box center [96, 607] width 98 height 90
type input "$13.40"
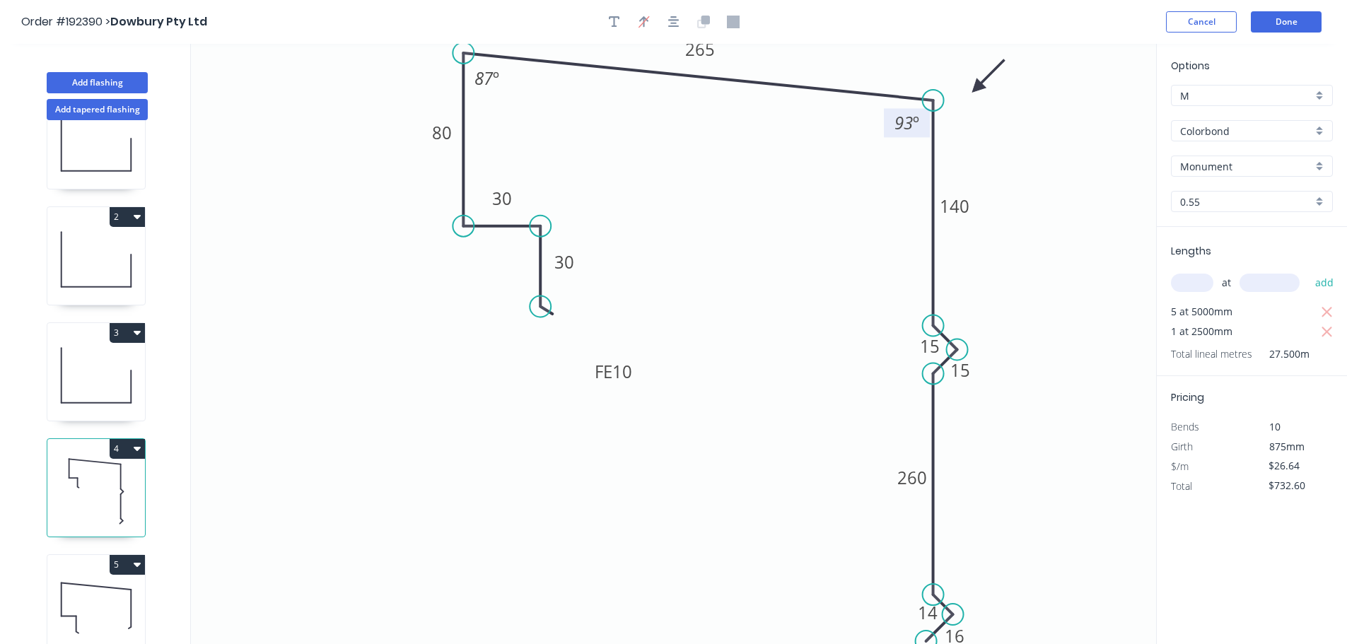
type input "$214.40"
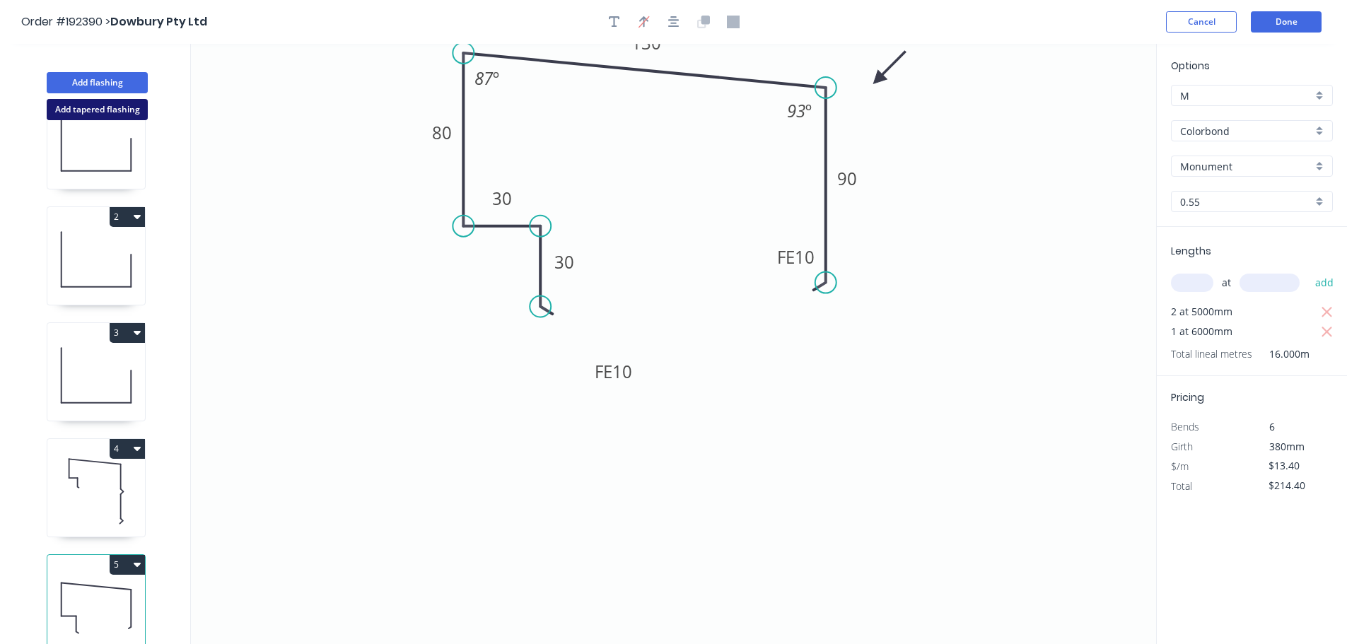
click at [119, 114] on button "Add tapered flashing" at bounding box center [97, 109] width 101 height 21
type input "$0.00"
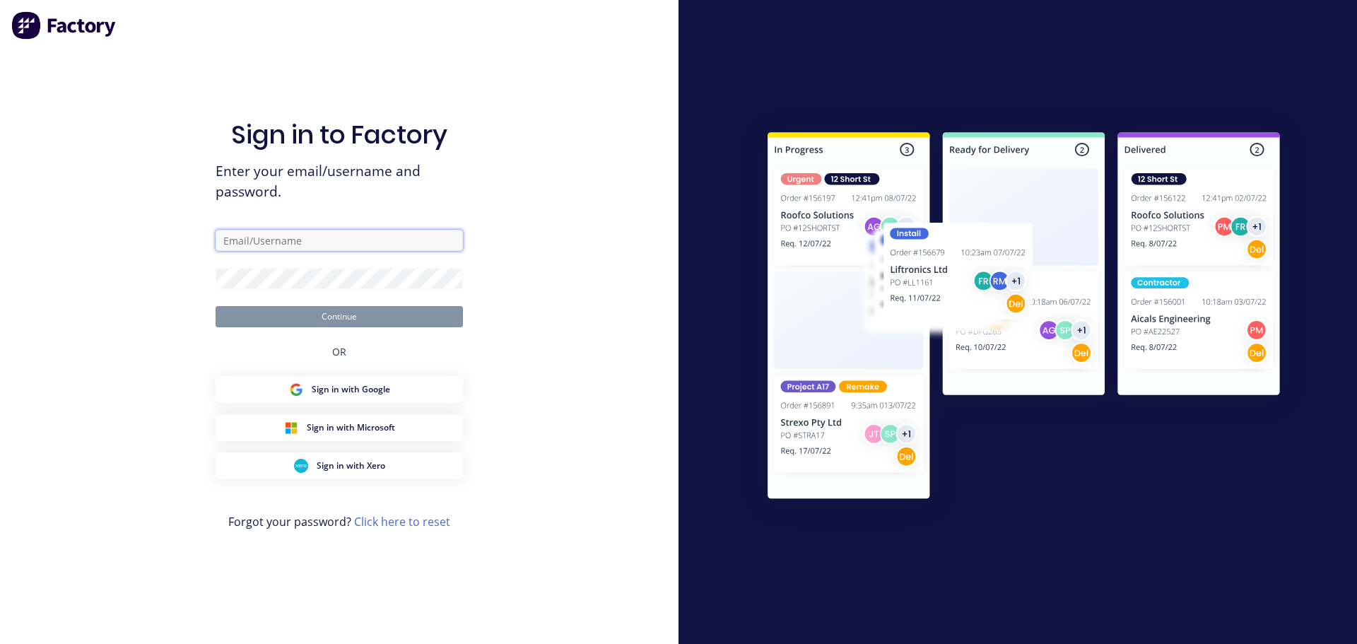
click at [307, 243] on input "text" at bounding box center [339, 240] width 247 height 21
type input "hayden@fmfabricators.com.au"
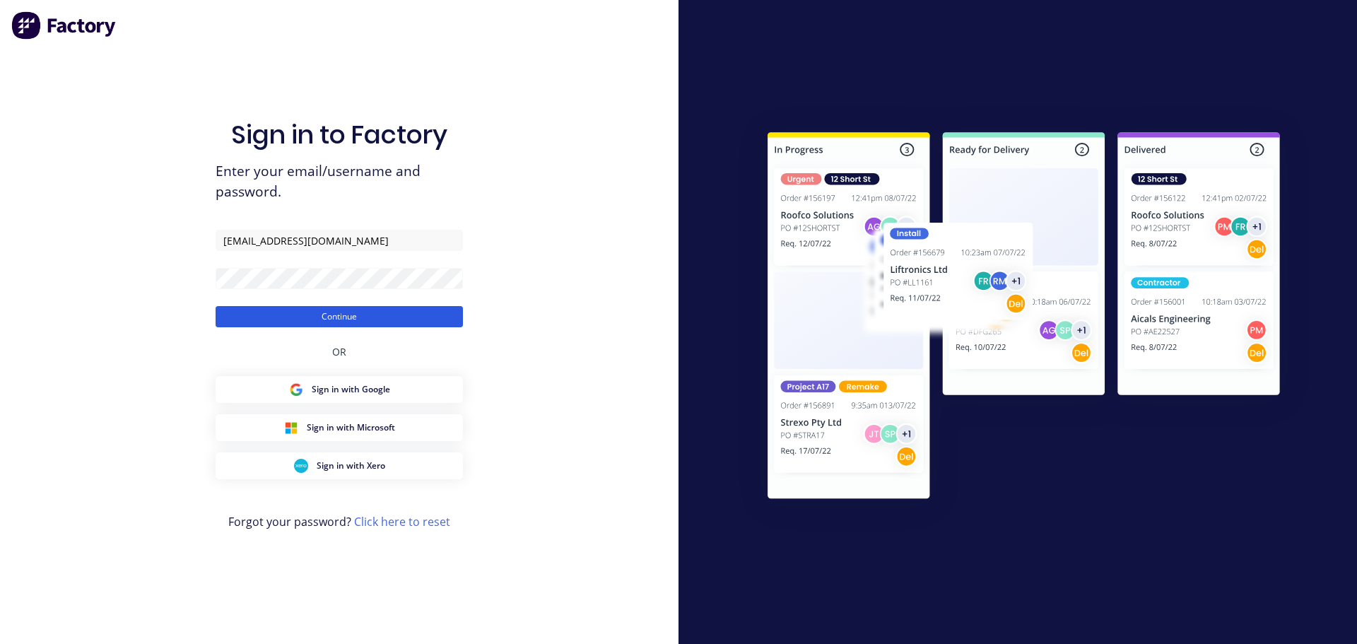
click at [312, 321] on button "Continue" at bounding box center [339, 316] width 247 height 21
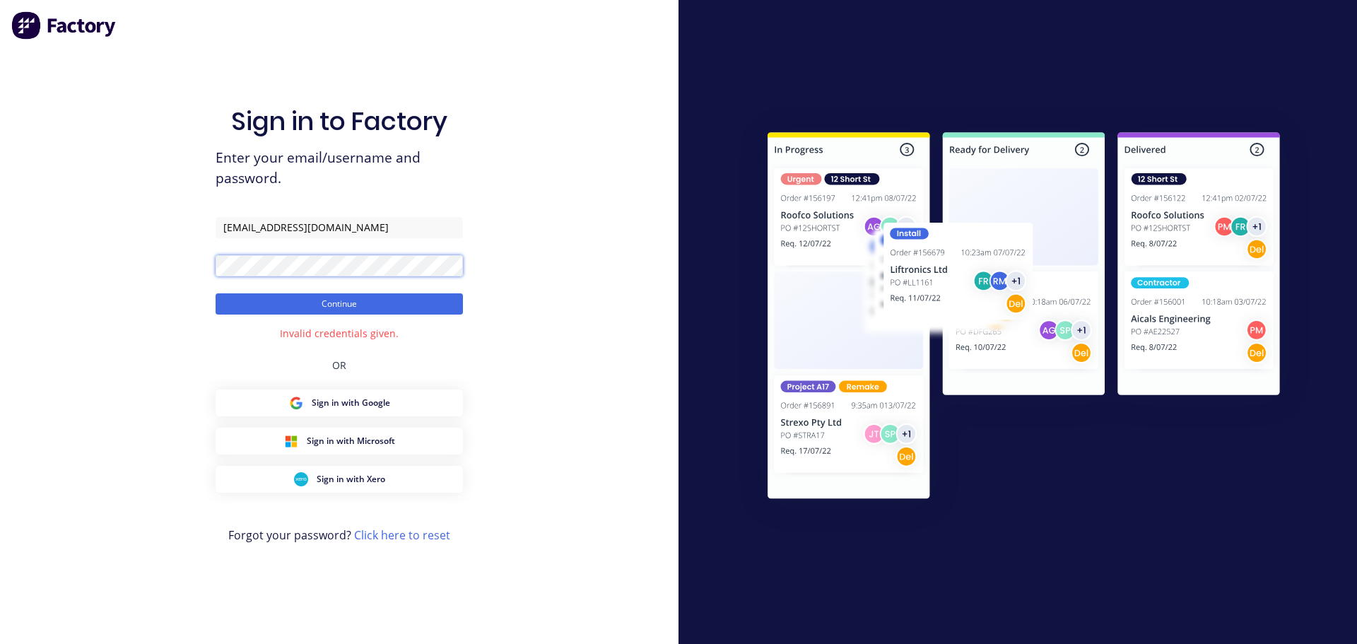
click at [216, 293] on button "Continue" at bounding box center [339, 303] width 247 height 21
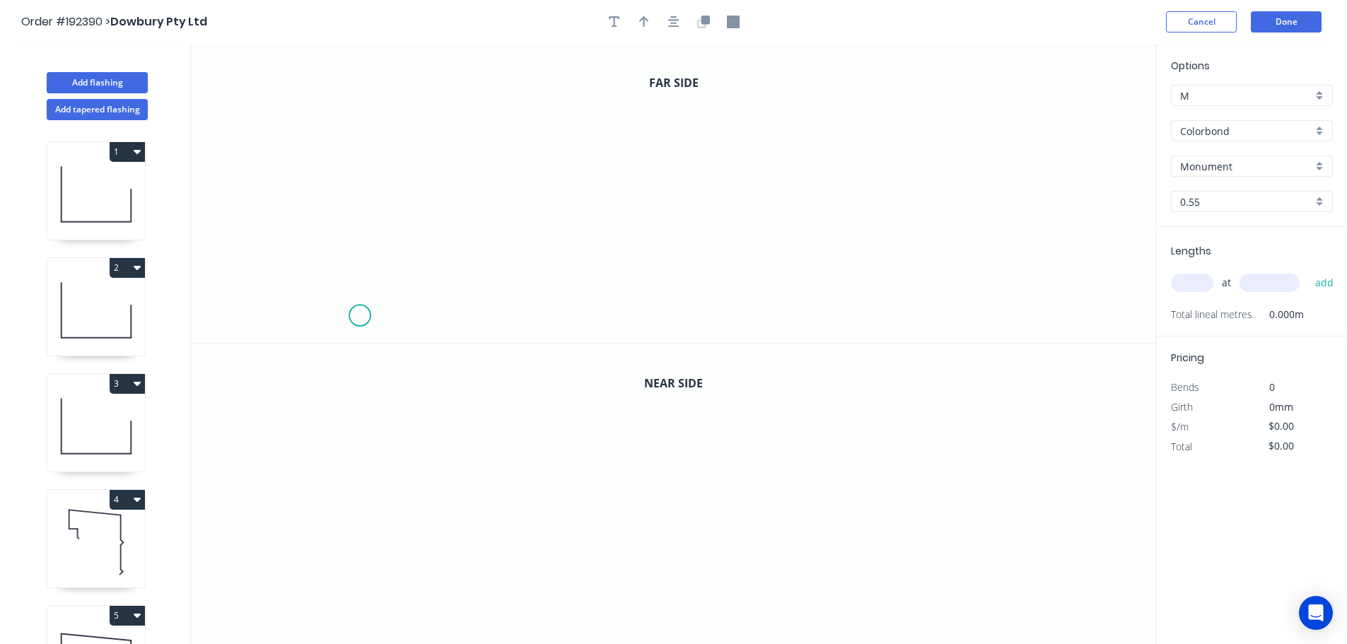
click at [365, 317] on icon "0" at bounding box center [673, 194] width 965 height 300
click at [366, 264] on icon "0" at bounding box center [673, 194] width 965 height 300
click at [689, 251] on icon "0 ?" at bounding box center [673, 194] width 965 height 300
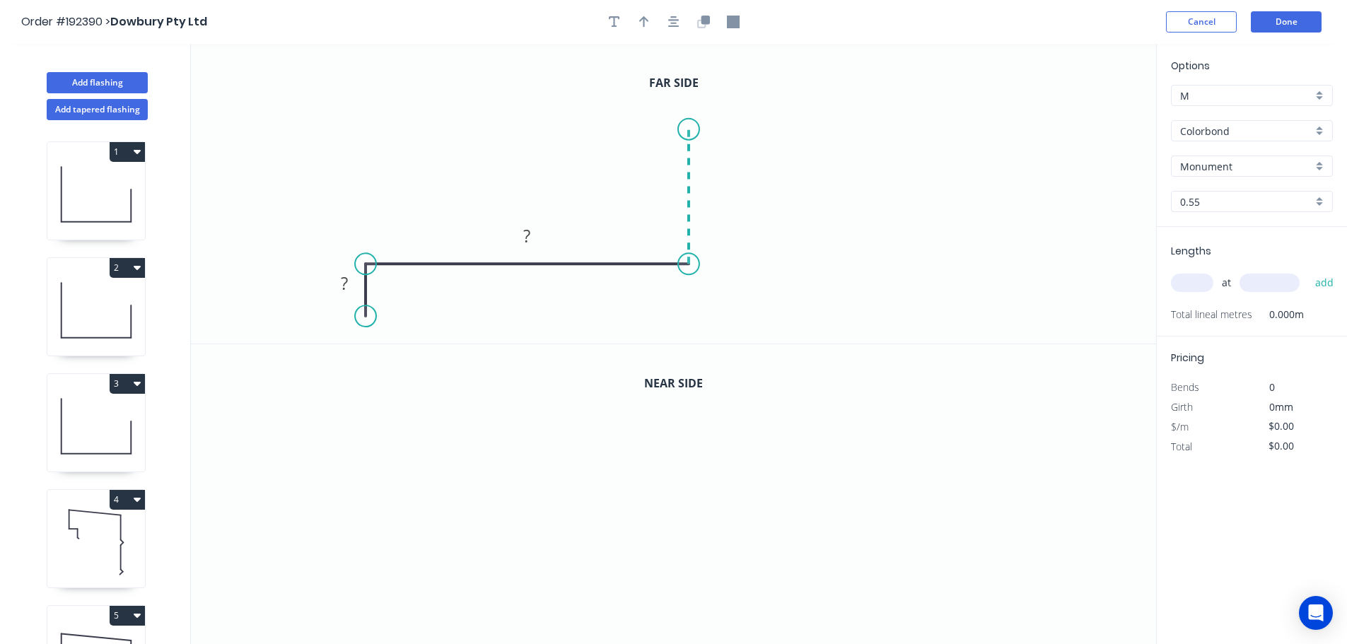
click at [696, 129] on icon "0 ? ?" at bounding box center [673, 194] width 965 height 300
click at [910, 134] on icon "0 ? ? ?" at bounding box center [673, 194] width 965 height 300
drag, startPoint x: 898, startPoint y: 192, endPoint x: 869, endPoint y: 177, distance: 32.2
click at [869, 177] on icon "0 ? ? ? ?" at bounding box center [673, 194] width 965 height 300
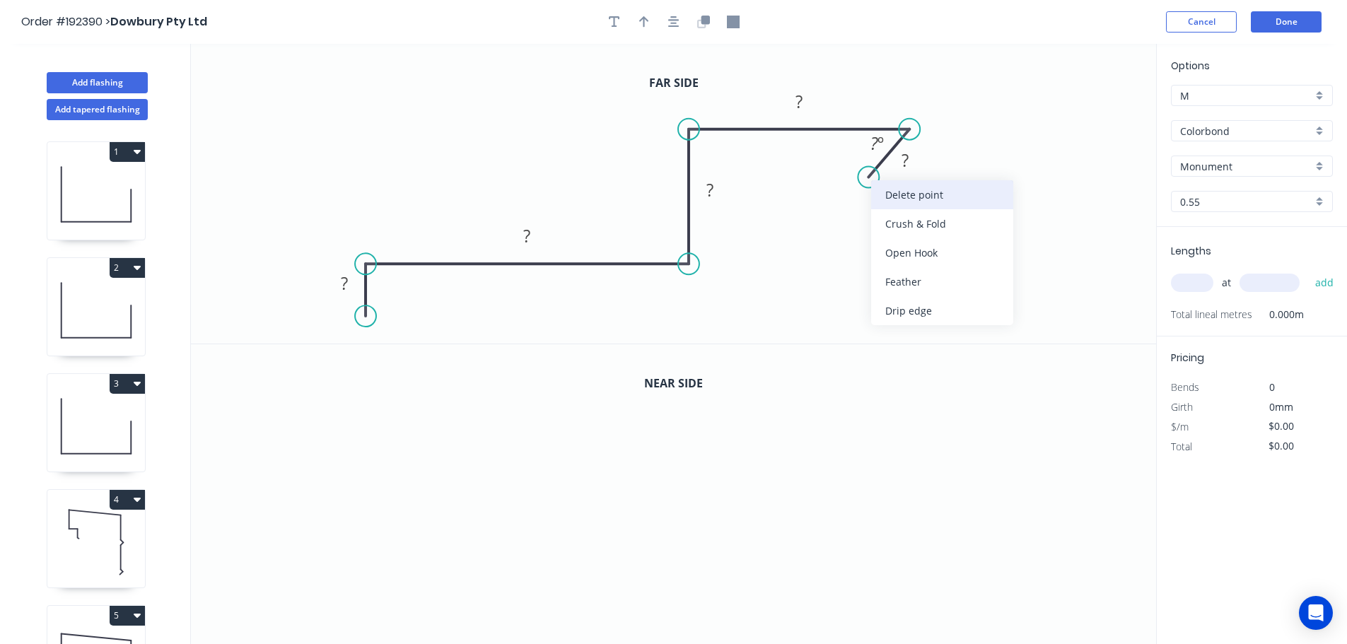
click at [881, 191] on div "Delete point" at bounding box center [942, 194] width 142 height 29
click at [900, 134] on circle at bounding box center [908, 129] width 21 height 21
click at [909, 182] on icon "0 ? ? ? ?" at bounding box center [673, 194] width 965 height 300
click at [909, 182] on circle at bounding box center [908, 181] width 21 height 21
click at [928, 149] on tspan "?" at bounding box center [930, 148] width 7 height 23
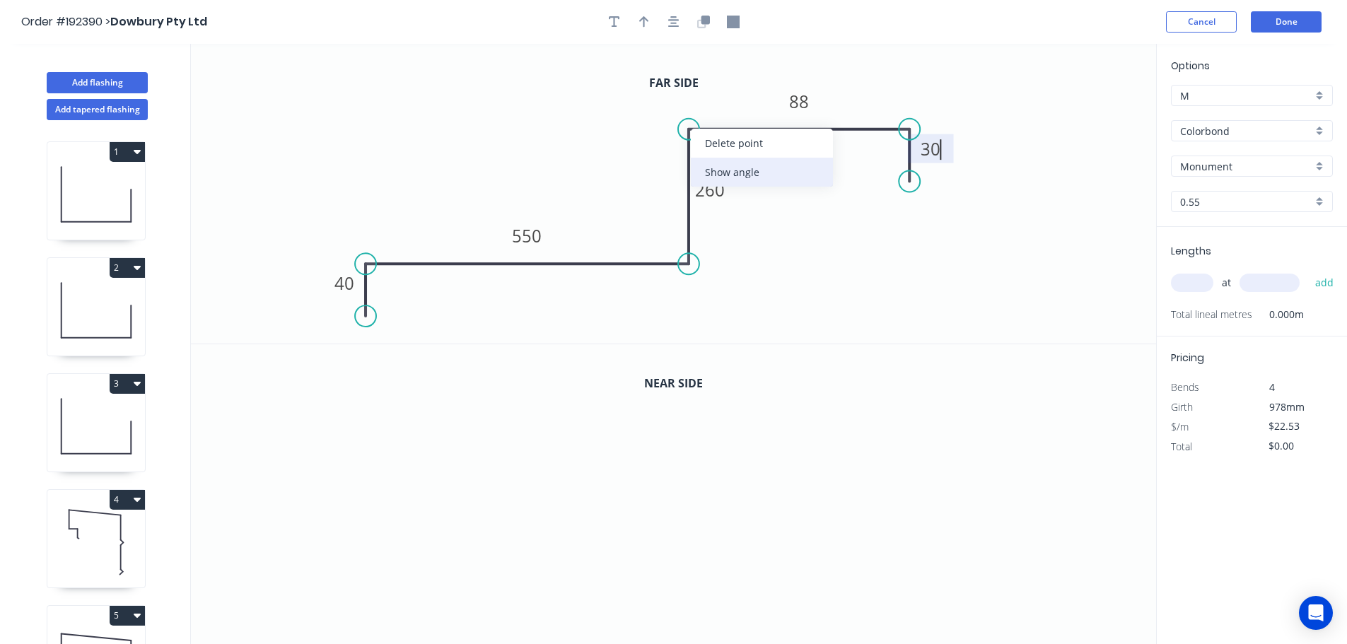
click at [742, 169] on div "Show angle" at bounding box center [762, 172] width 142 height 29
drag, startPoint x: 732, startPoint y: 189, endPoint x: 651, endPoint y: 155, distance: 87.7
click at [651, 155] on rect at bounding box center [629, 155] width 47 height 29
click at [909, 172] on icon at bounding box center [909, 160] width 0 height 52
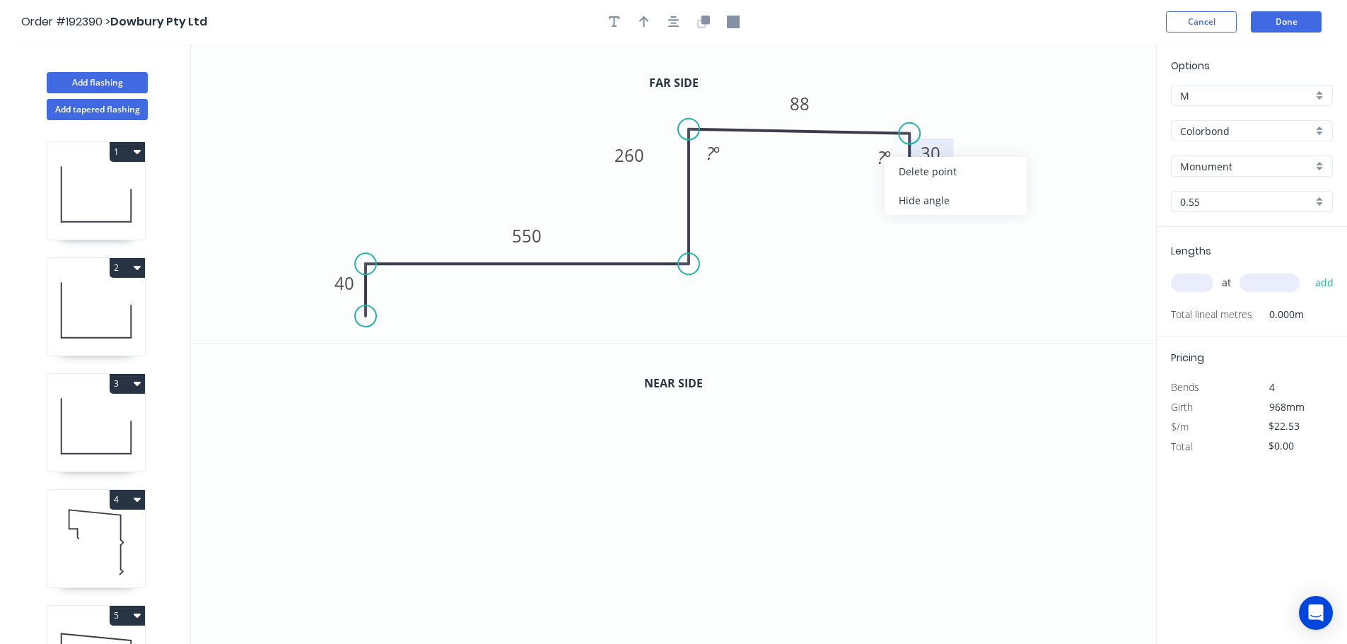
click at [912, 197] on div "Hide angle" at bounding box center [955, 200] width 142 height 29
click at [730, 158] on rect at bounding box center [713, 153] width 46 height 29
click at [717, 155] on tspan "º" at bounding box center [716, 152] width 6 height 23
click at [643, 13] on button "button" at bounding box center [643, 21] width 21 height 21
click at [1075, 113] on icon "0 40 550 260 300 40 88 º" at bounding box center [673, 194] width 965 height 300
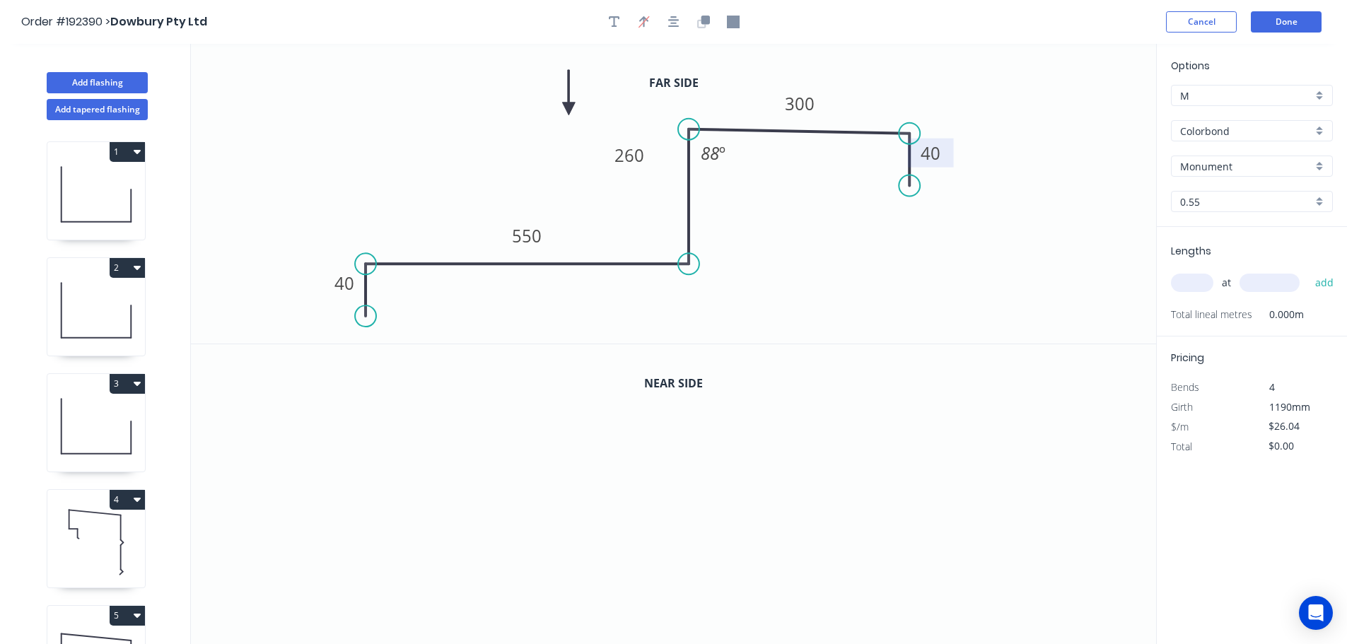
drag, startPoint x: 1085, startPoint y: 109, endPoint x: 568, endPoint y: 109, distance: 516.8
click at [568, 109] on icon at bounding box center [568, 92] width 13 height 45
click at [705, 25] on icon "button" at bounding box center [701, 23] width 8 height 8
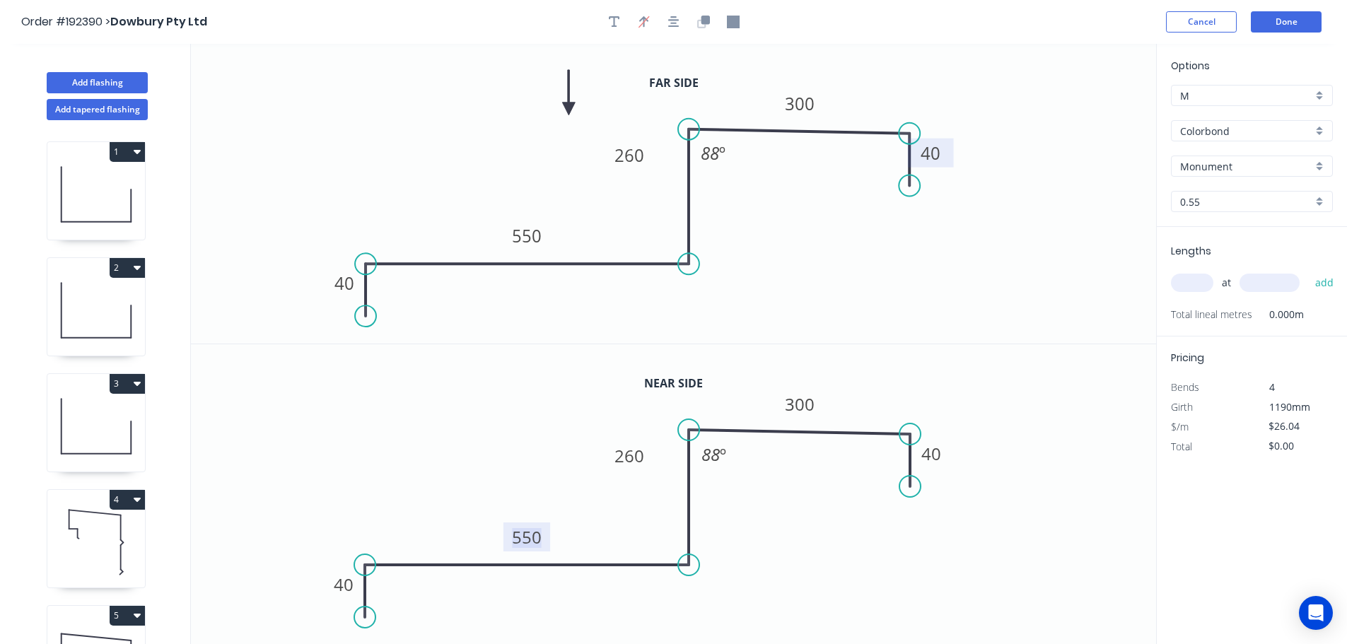
click at [537, 529] on tspan "550" at bounding box center [527, 536] width 30 height 23
type input "$27.41"
click at [1047, 367] on icon "0 40 550 15 300 40 88 º" at bounding box center [673, 494] width 965 height 300
click at [1188, 287] on input "text" at bounding box center [1192, 283] width 42 height 18
click at [640, 455] on rect at bounding box center [629, 457] width 28 height 20
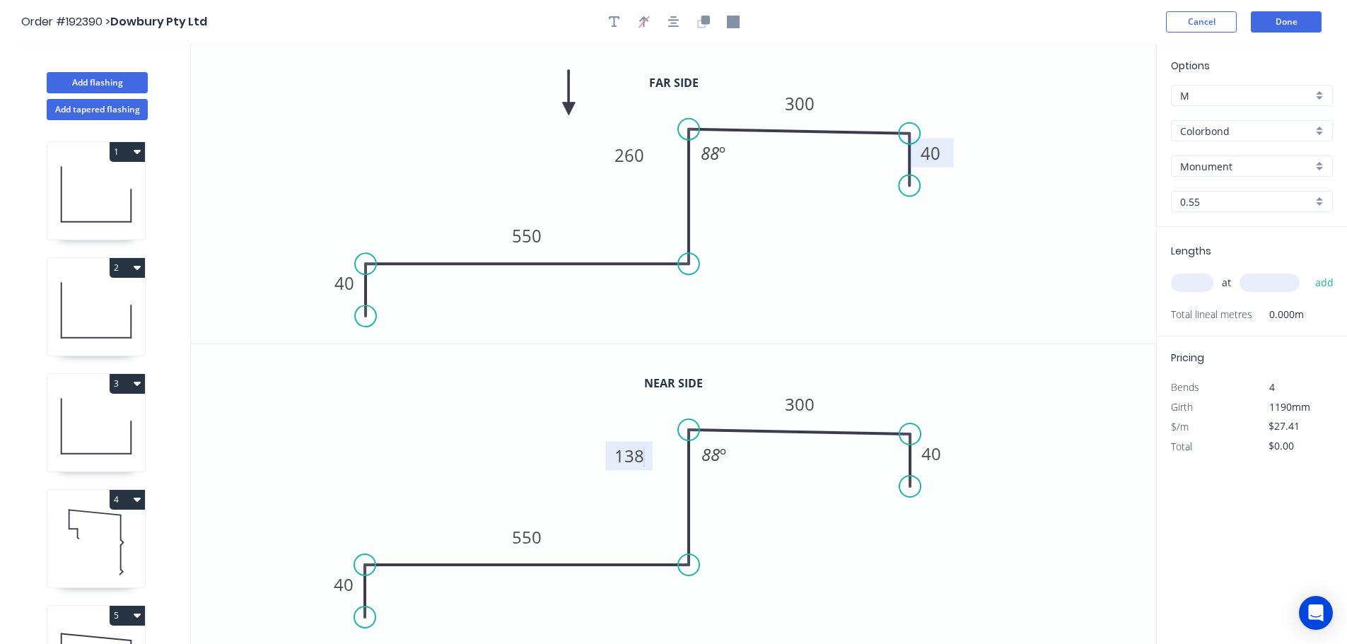
click at [1007, 370] on icon "0 40 550 138 300 40 88 º" at bounding box center [673, 494] width 965 height 300
click at [1207, 283] on input "text" at bounding box center [1192, 283] width 42 height 18
click at [1260, 124] on input "Colorbond" at bounding box center [1246, 131] width 132 height 15
click at [1234, 255] on div "Zincalume" at bounding box center [1251, 254] width 160 height 25
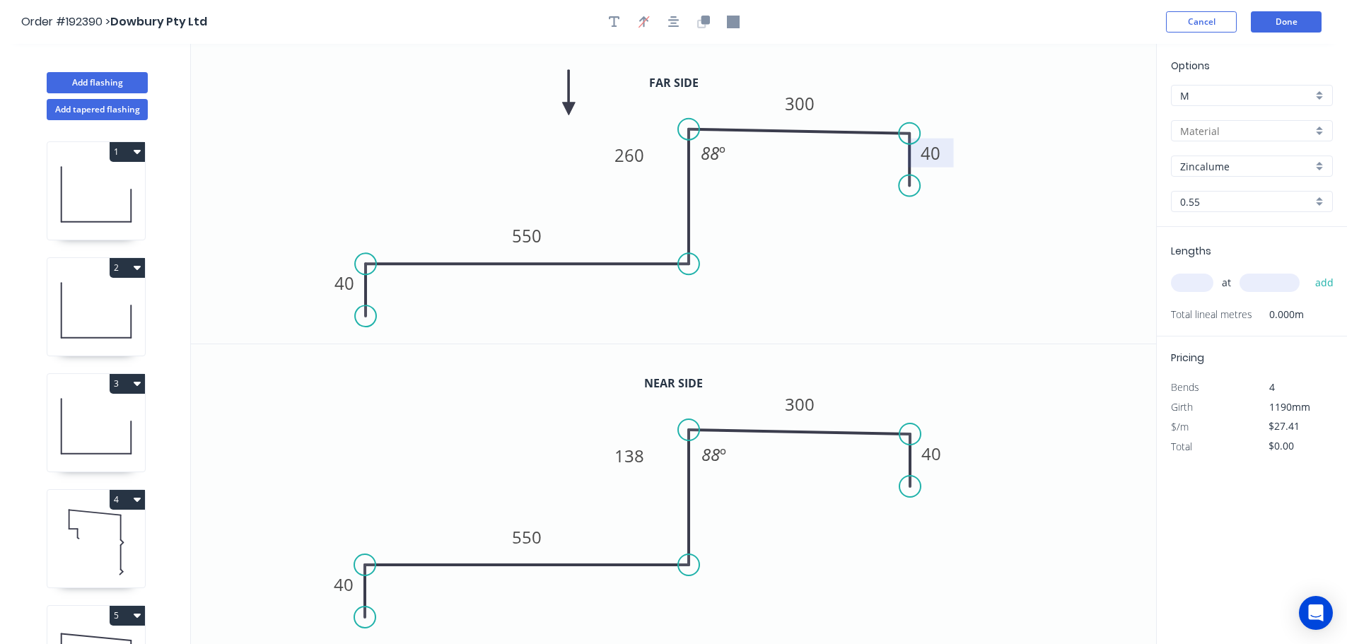
type input "Zincalume"
type input "$24.88"
click at [1185, 282] on input "text" at bounding box center [1192, 283] width 42 height 18
type input "1"
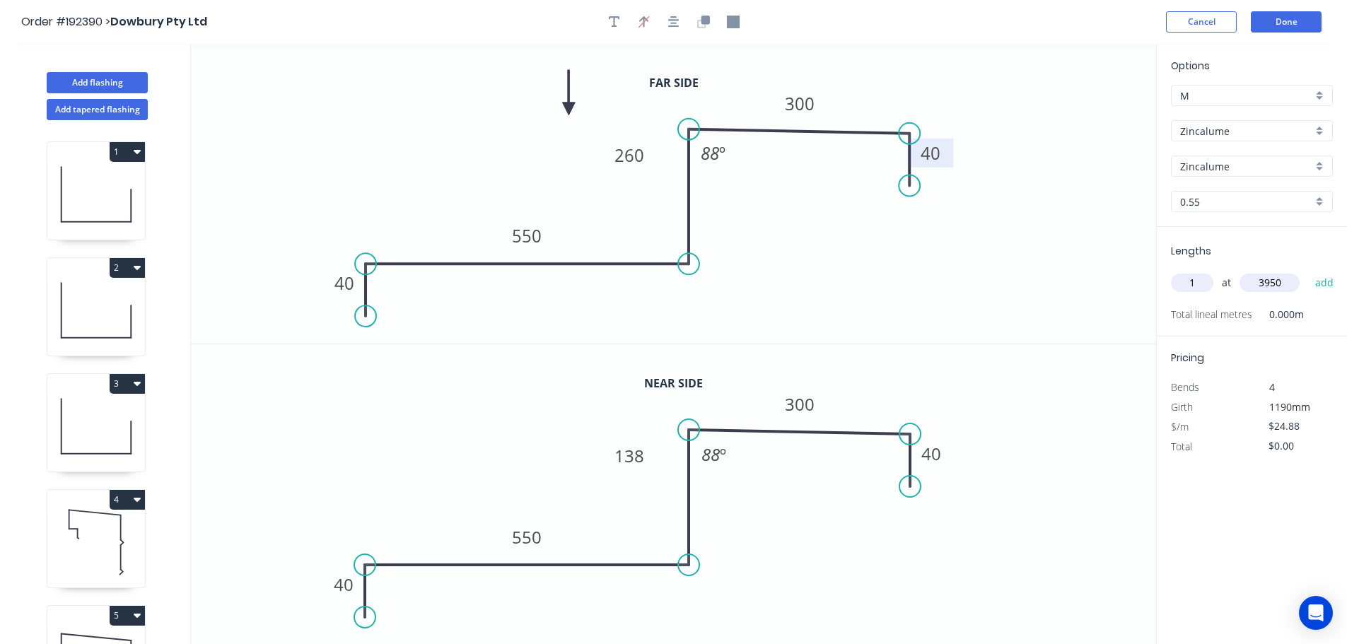
type input "3950"
click at [1308, 271] on button "add" at bounding box center [1324, 283] width 33 height 24
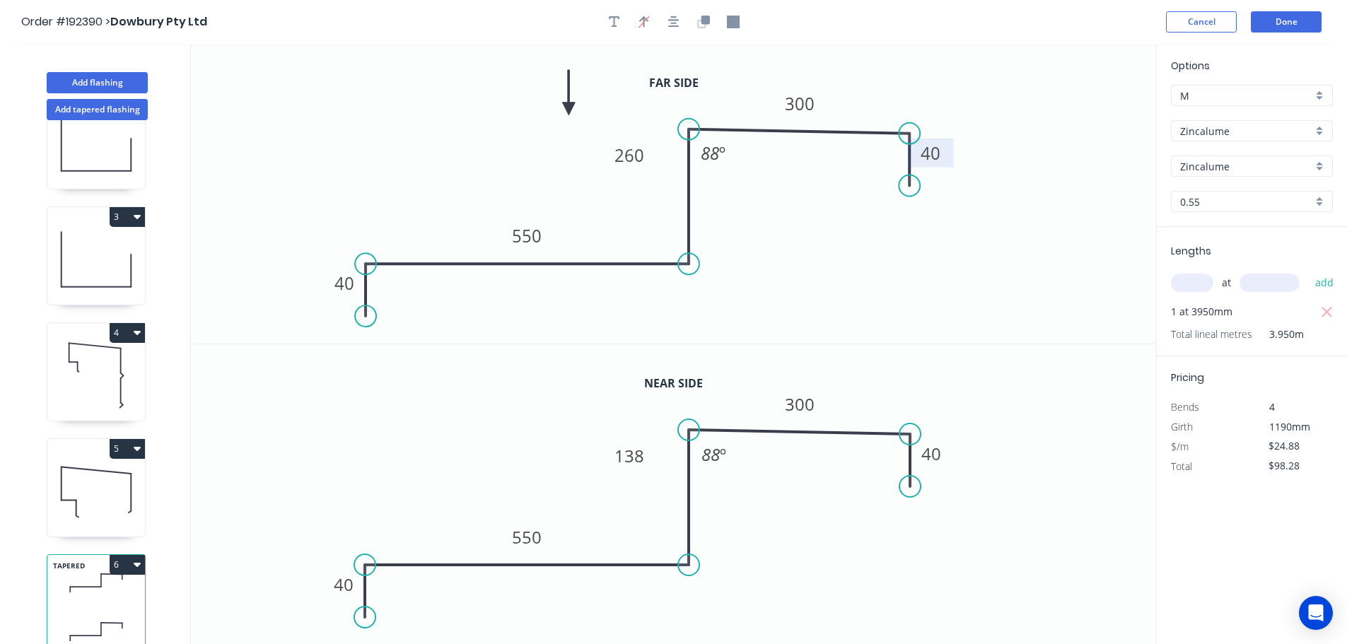
click at [112, 555] on button "6" at bounding box center [127, 565] width 35 height 20
click at [108, 585] on button "Duplicate" at bounding box center [78, 599] width 134 height 28
type input "$0.00"
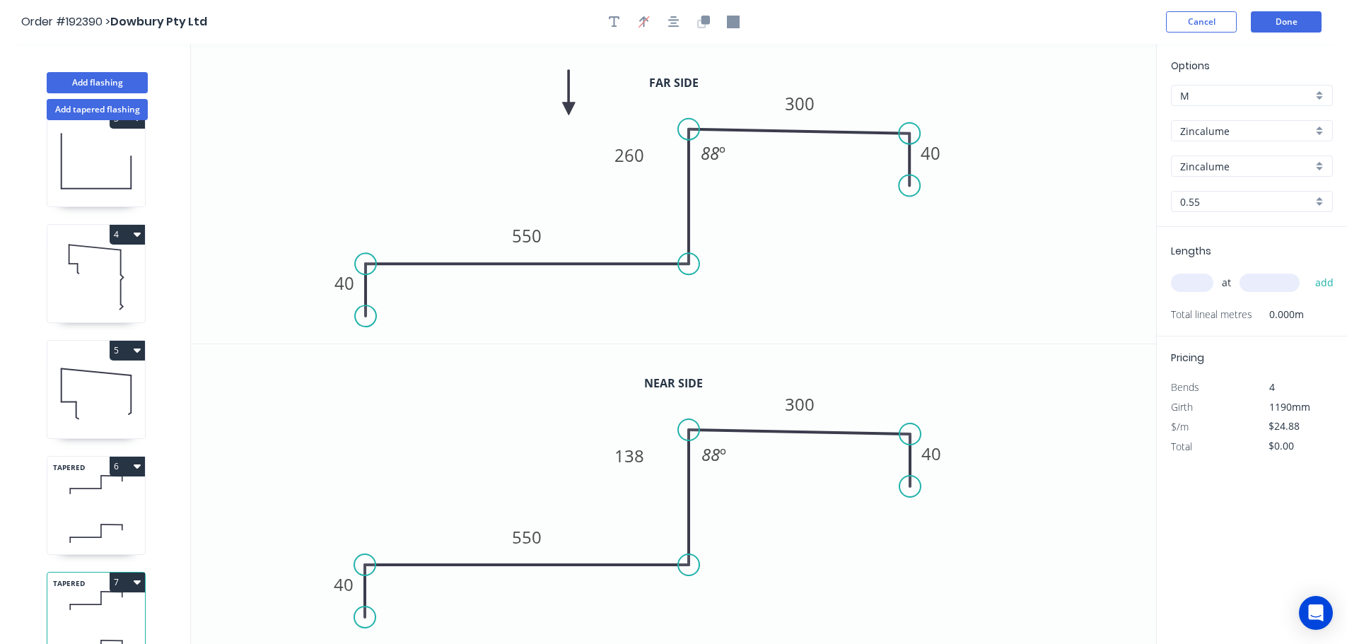
scroll to position [293, 0]
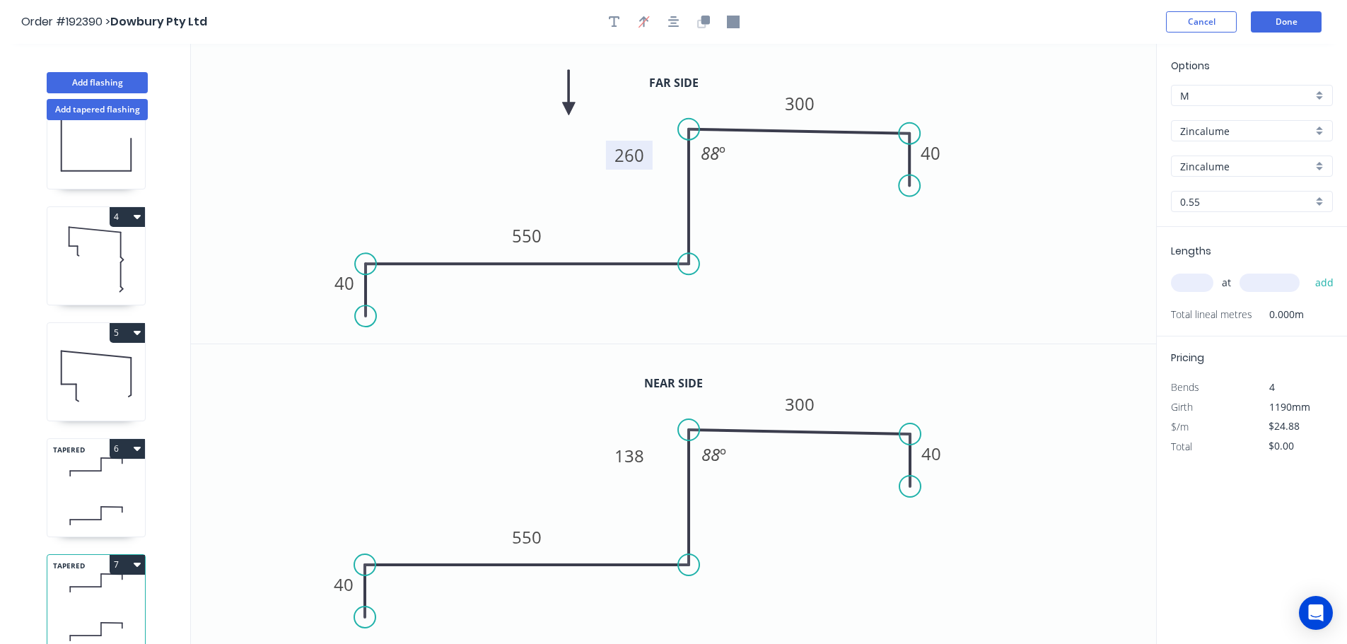
click at [633, 163] on tspan "260" at bounding box center [629, 155] width 30 height 23
click at [644, 462] on rect at bounding box center [629, 455] width 47 height 29
click at [639, 450] on tspan "138" at bounding box center [629, 455] width 30 height 23
type input "$24.88"
click at [1178, 274] on input "text" at bounding box center [1192, 283] width 42 height 18
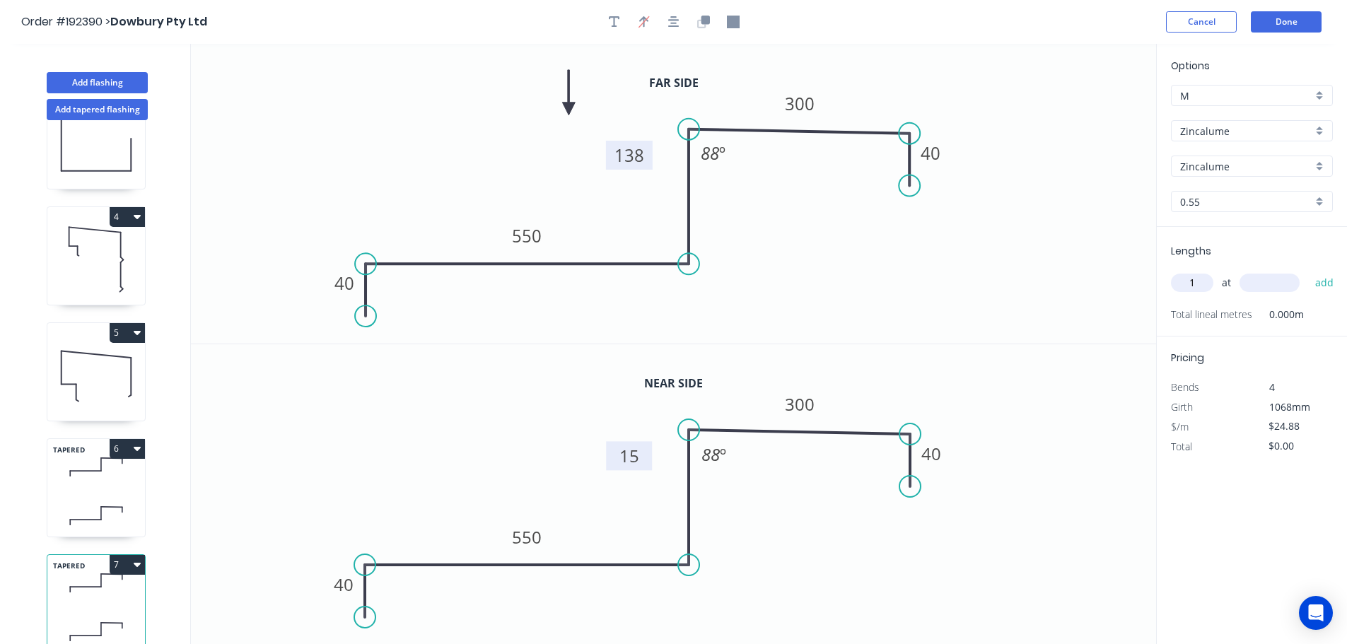
type input "1"
type input "3950"
click at [1308, 271] on button "add" at bounding box center [1324, 283] width 33 height 24
type input "$98.28"
click at [127, 79] on button "Add flashing" at bounding box center [97, 82] width 101 height 21
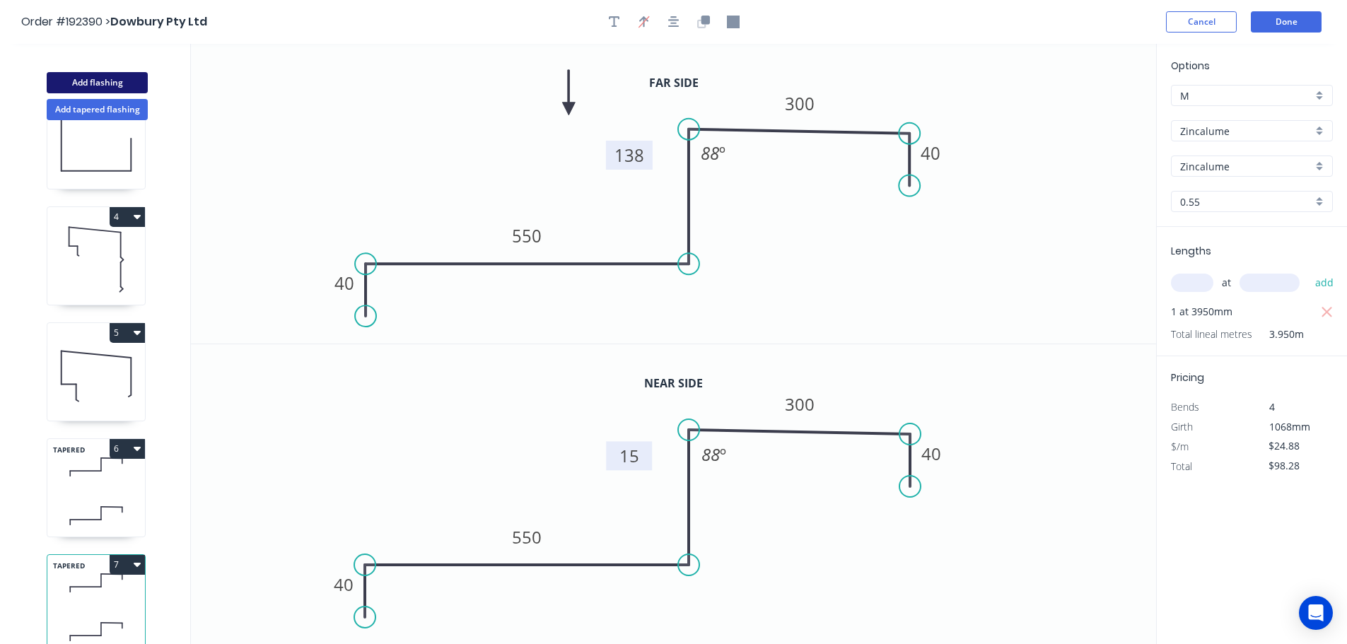
type input "$0.00"
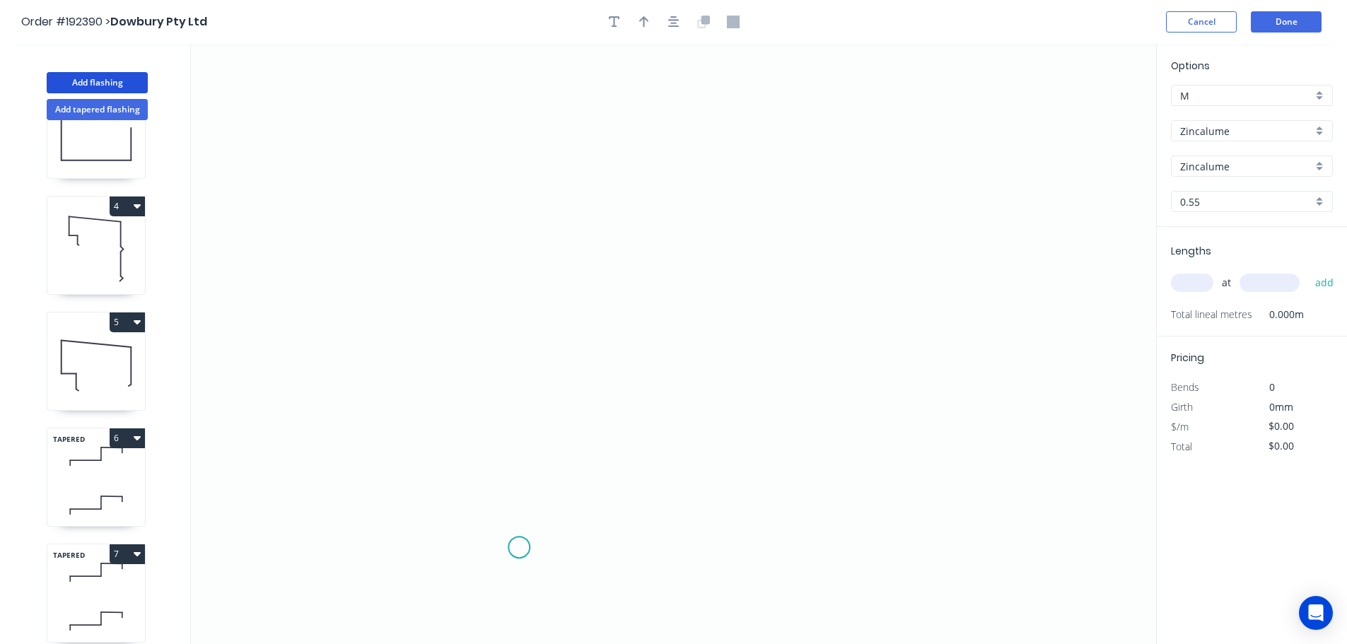
click at [537, 565] on icon "0" at bounding box center [673, 344] width 965 height 600
click at [538, 510] on icon "0" at bounding box center [673, 344] width 965 height 600
click at [884, 510] on icon "0 ?" at bounding box center [673, 344] width 965 height 600
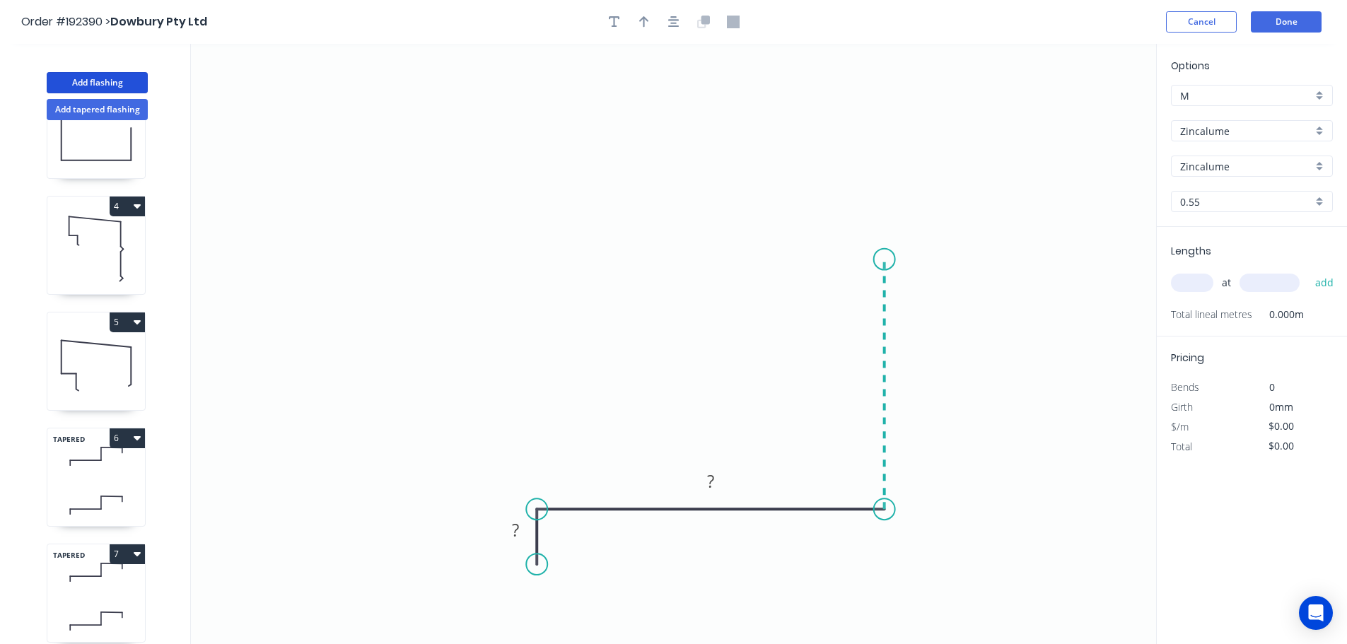
click at [886, 259] on icon "0 ? ?" at bounding box center [673, 344] width 965 height 600
click at [911, 377] on rect at bounding box center [905, 378] width 28 height 20
type input "$15.98"
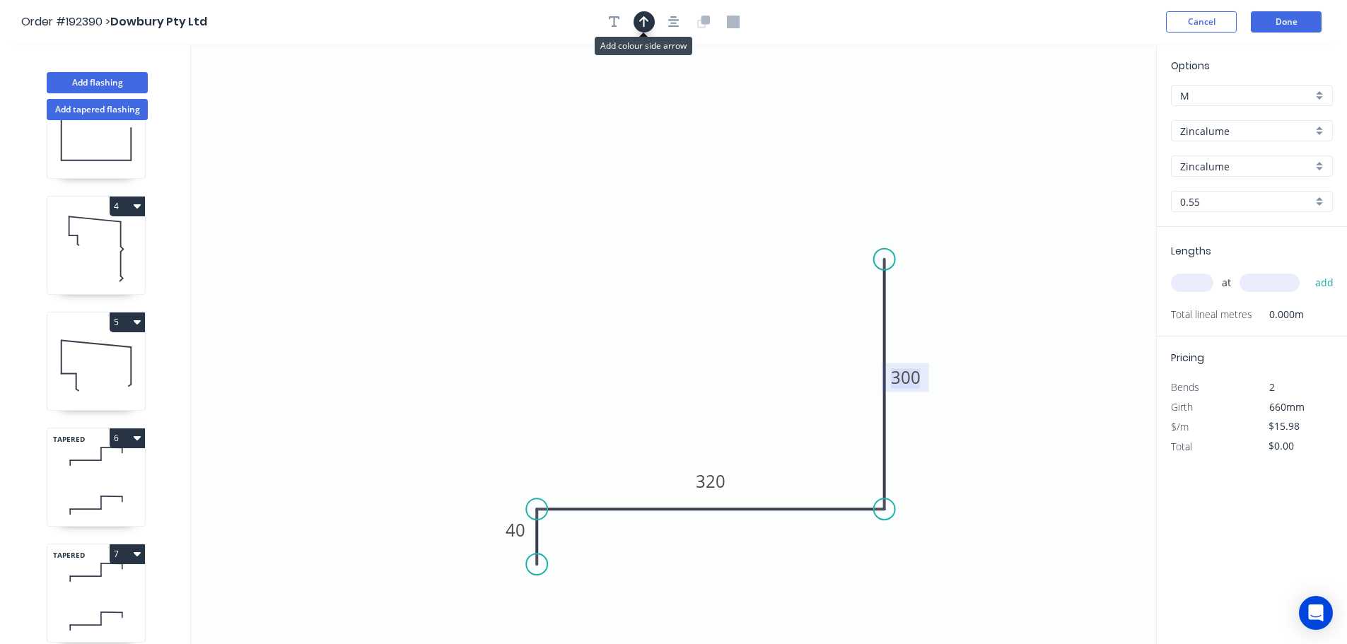
click at [636, 28] on button "button" at bounding box center [643, 21] width 21 height 21
drag, startPoint x: 1087, startPoint y: 111, endPoint x: 701, endPoint y: 375, distance: 467.8
click at [691, 375] on icon at bounding box center [685, 374] width 13 height 45
click at [1178, 286] on input "text" at bounding box center [1192, 283] width 42 height 18
type input "1"
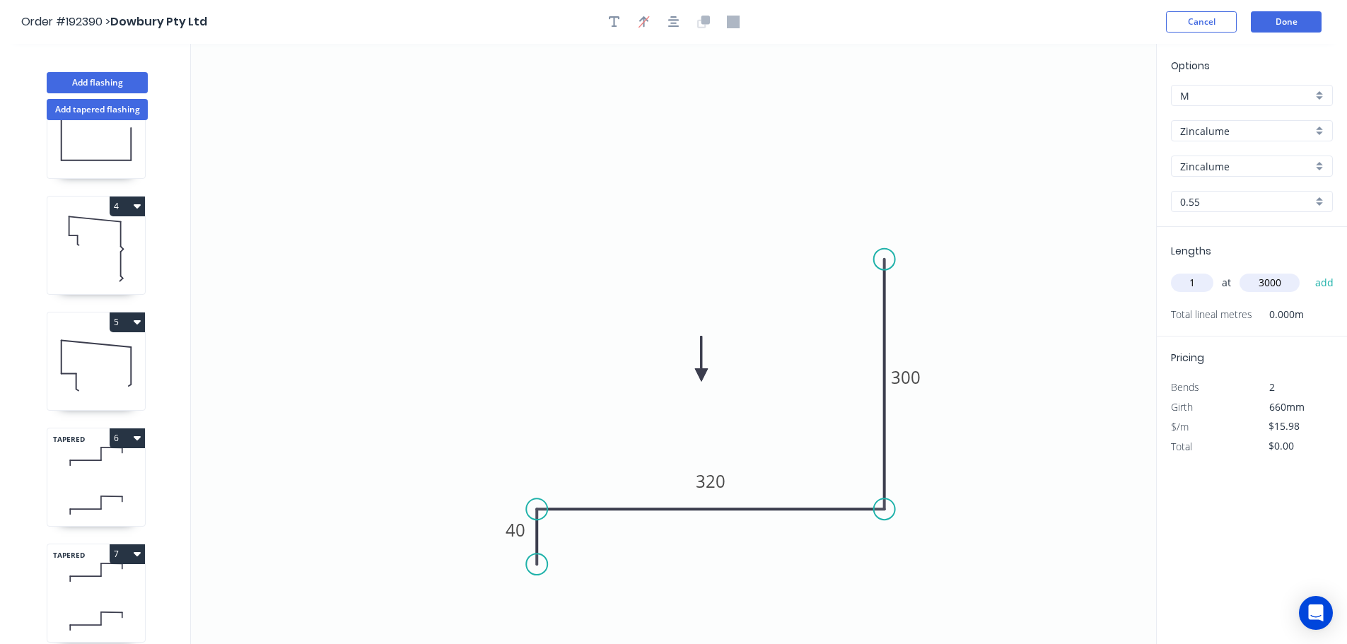
type input "3000"
click at [1308, 271] on button "add" at bounding box center [1324, 283] width 33 height 24
type input "$47.94"
type input "2"
type input "5000"
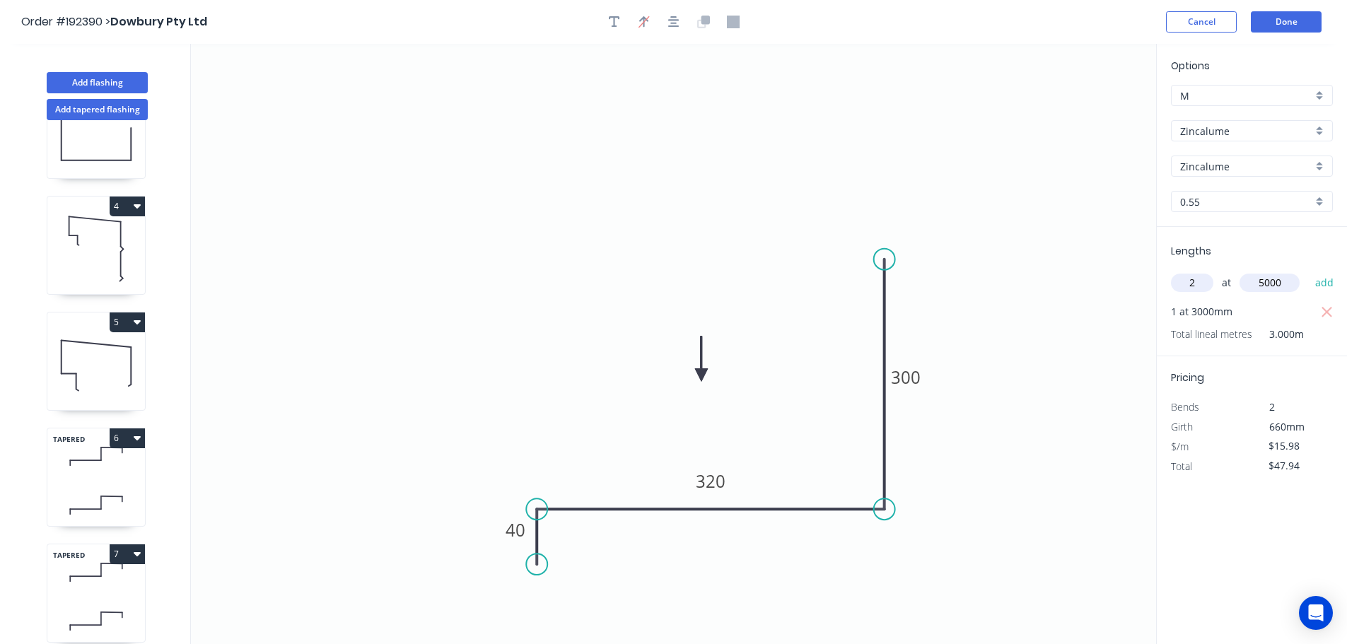
click at [1308, 271] on button "add" at bounding box center [1324, 283] width 33 height 24
type input "$207.74"
type input "2"
type input "3500"
click at [1308, 271] on button "add" at bounding box center [1324, 283] width 33 height 24
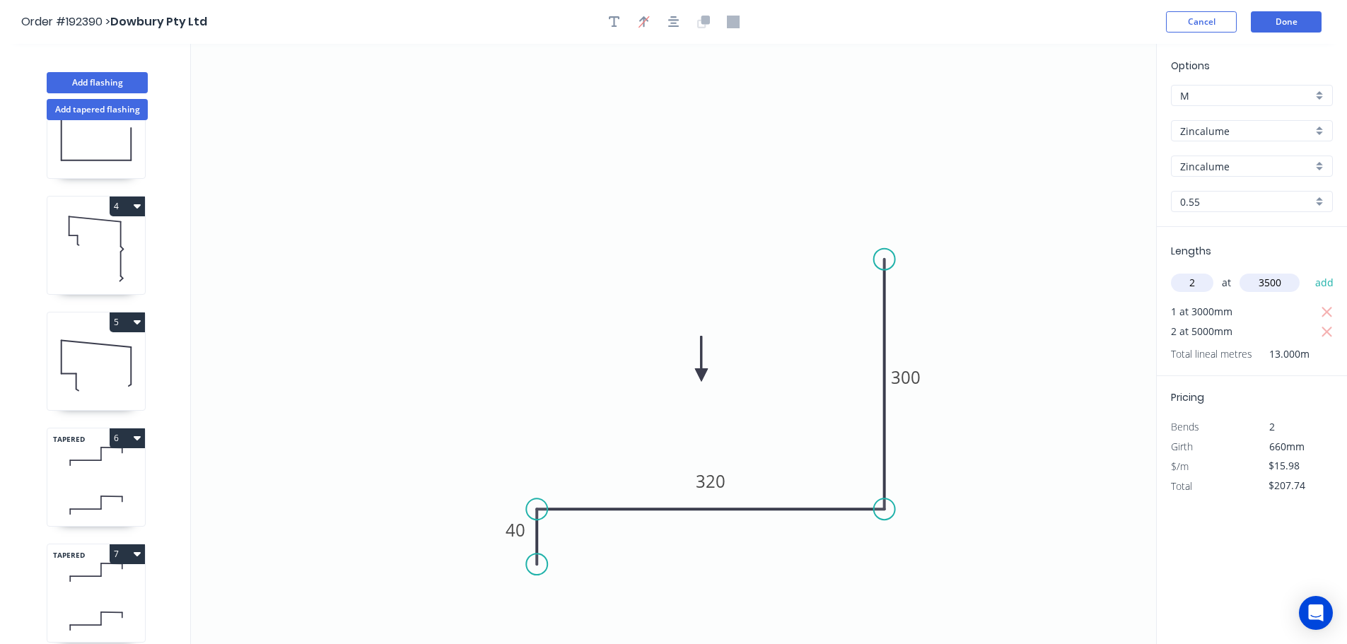
type input "$319.60"
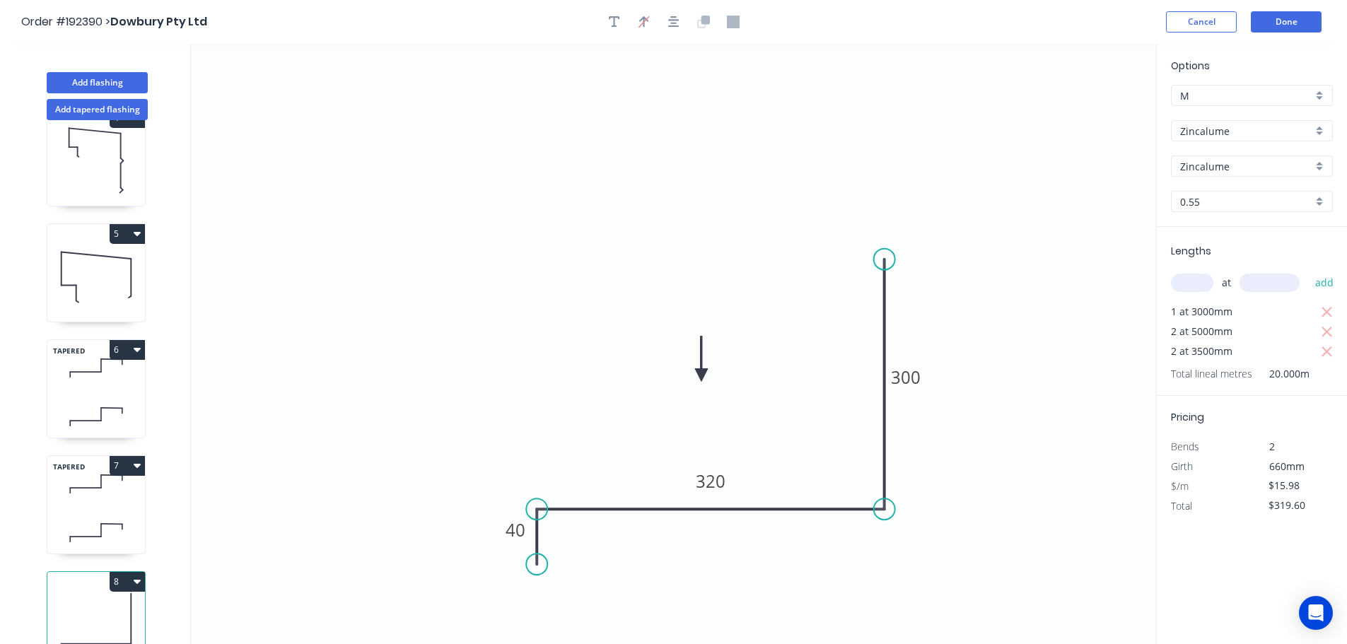
scroll to position [409, 0]
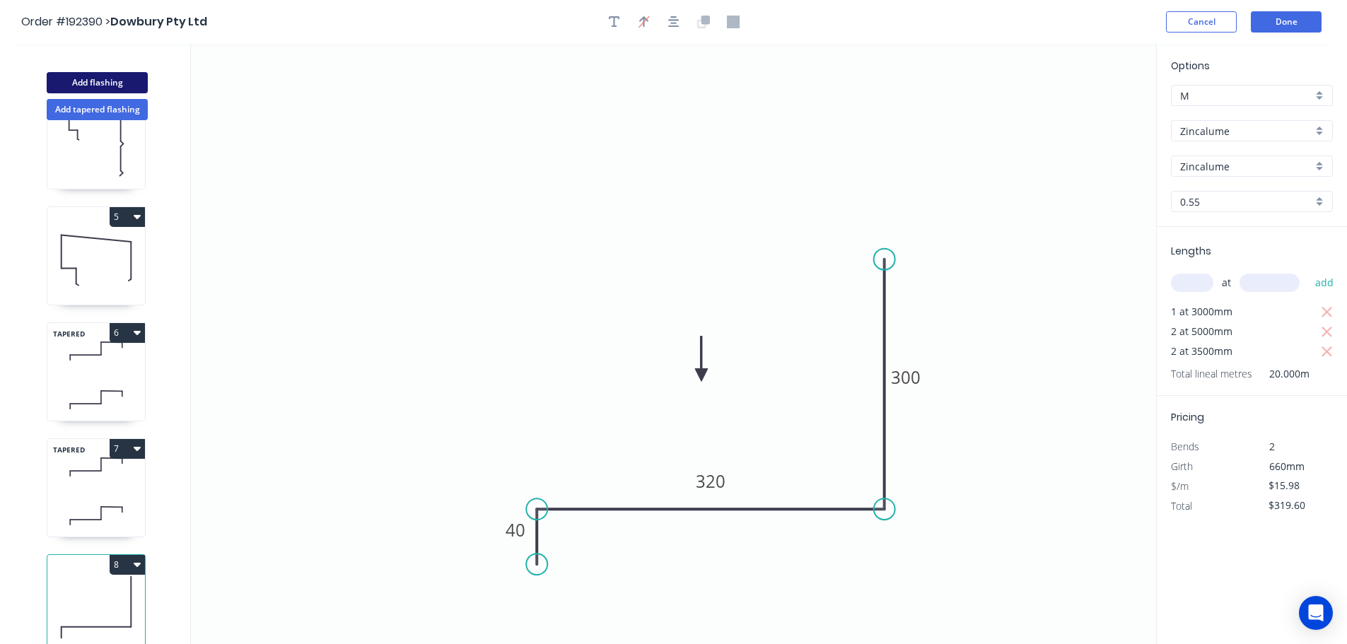
click at [117, 86] on button "Add flashing" at bounding box center [97, 82] width 101 height 21
type input "$0.00"
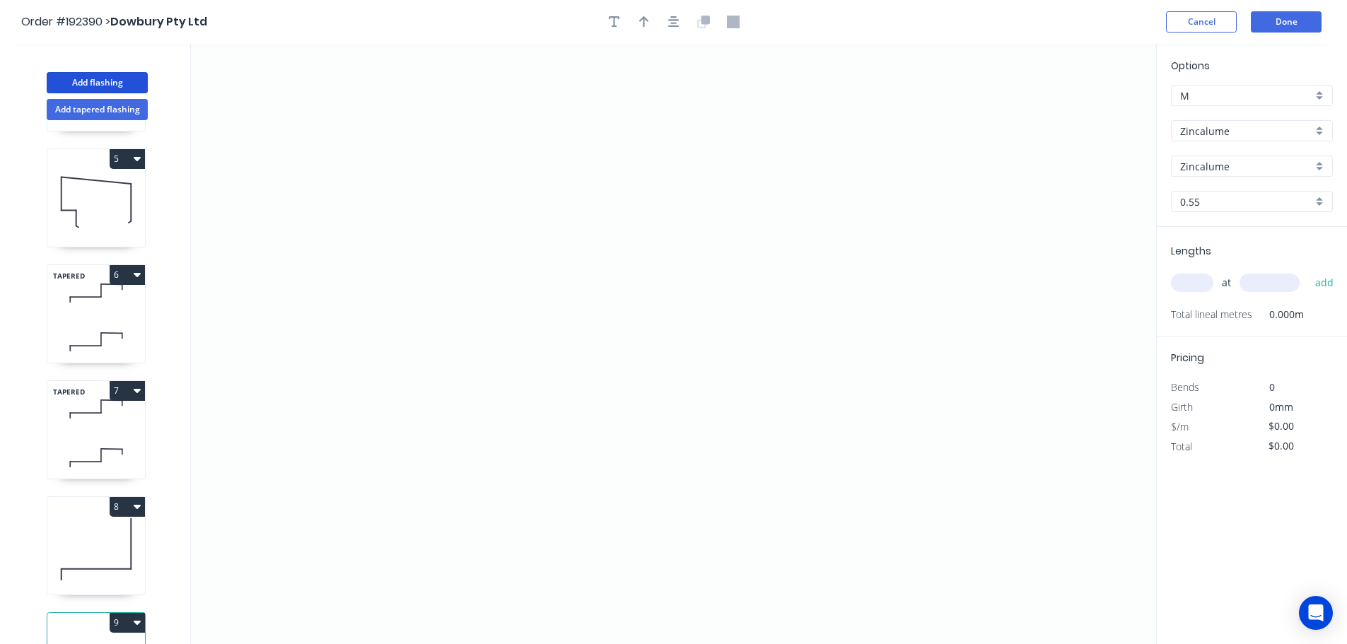
scroll to position [525, 0]
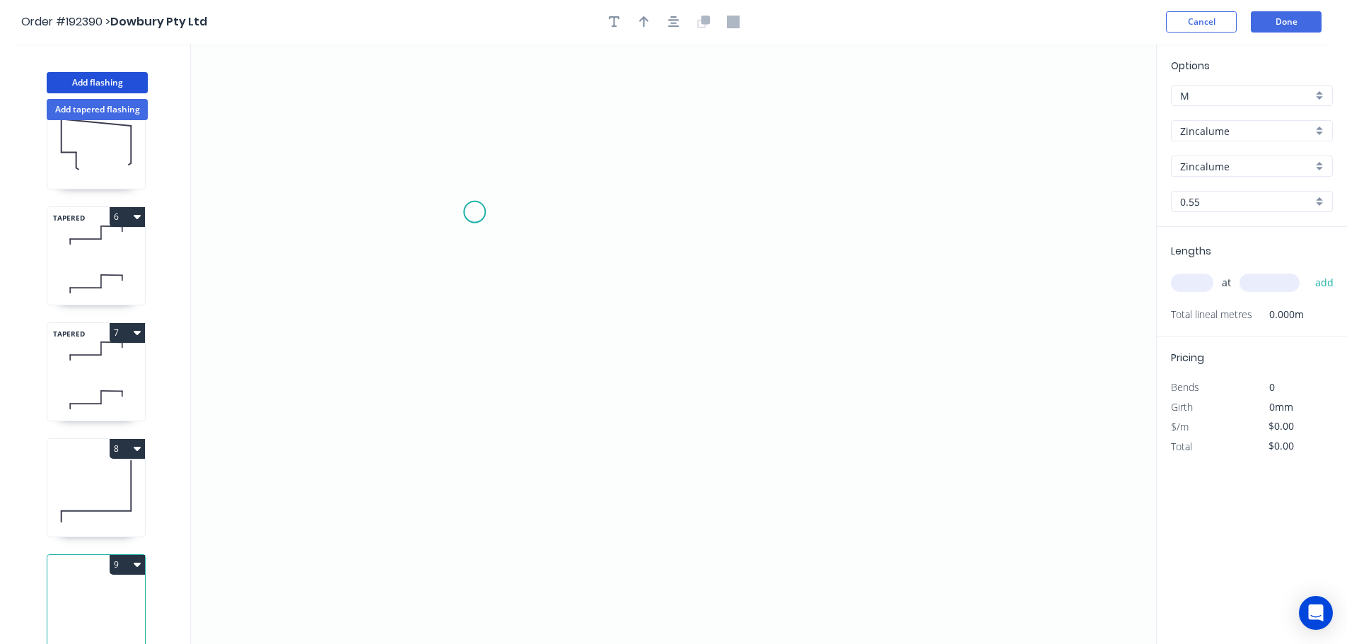
click at [474, 212] on icon "0" at bounding box center [673, 344] width 965 height 600
click at [481, 142] on icon "0" at bounding box center [673, 344] width 965 height 600
click at [480, 140] on circle at bounding box center [481, 141] width 21 height 21
click at [480, 139] on circle at bounding box center [481, 141] width 21 height 21
click at [474, 136] on circle at bounding box center [474, 136] width 21 height 21
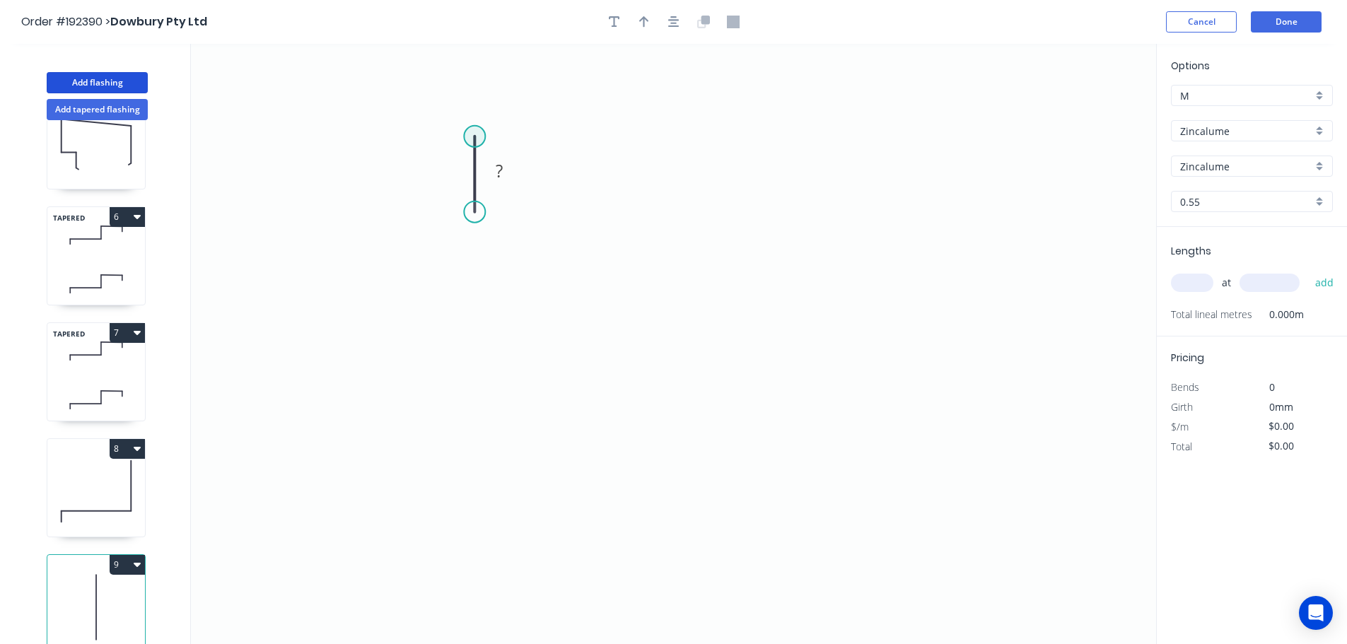
click at [474, 136] on circle at bounding box center [474, 136] width 21 height 21
click at [488, 153] on div "Delete point" at bounding box center [544, 154] width 142 height 29
click at [491, 222] on icon "0" at bounding box center [673, 344] width 965 height 600
click at [491, 143] on icon "0" at bounding box center [673, 344] width 965 height 600
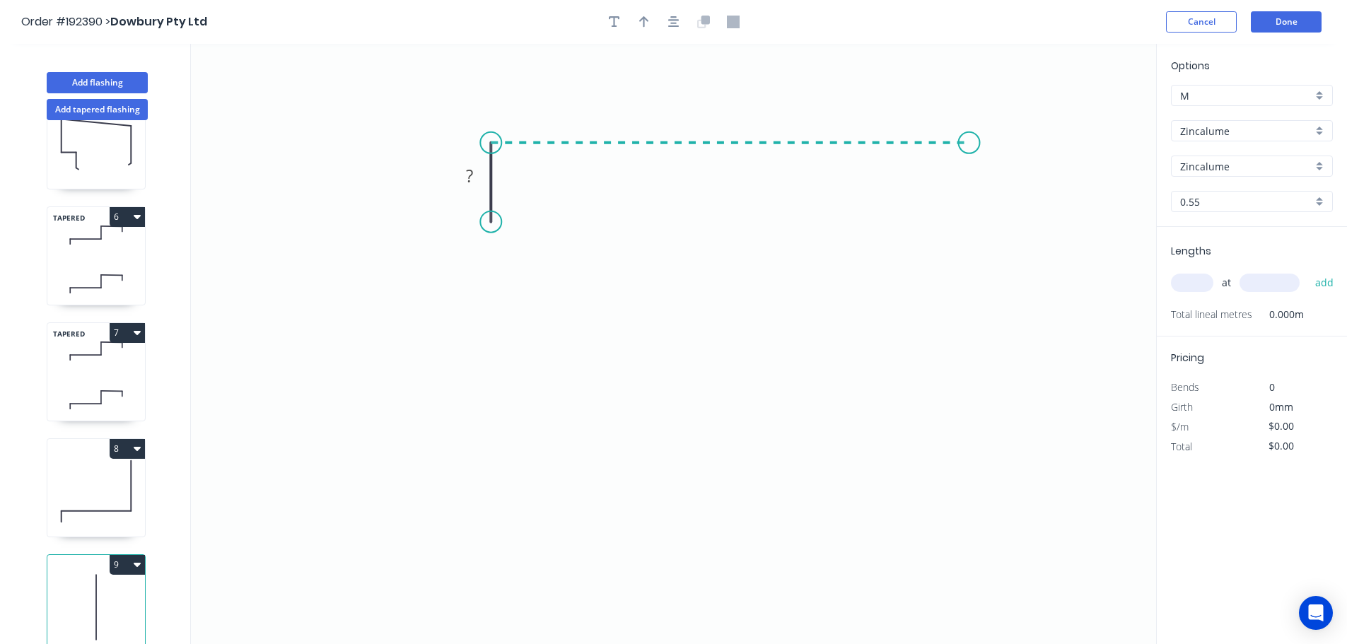
click at [968, 129] on icon "0 ?" at bounding box center [673, 344] width 965 height 600
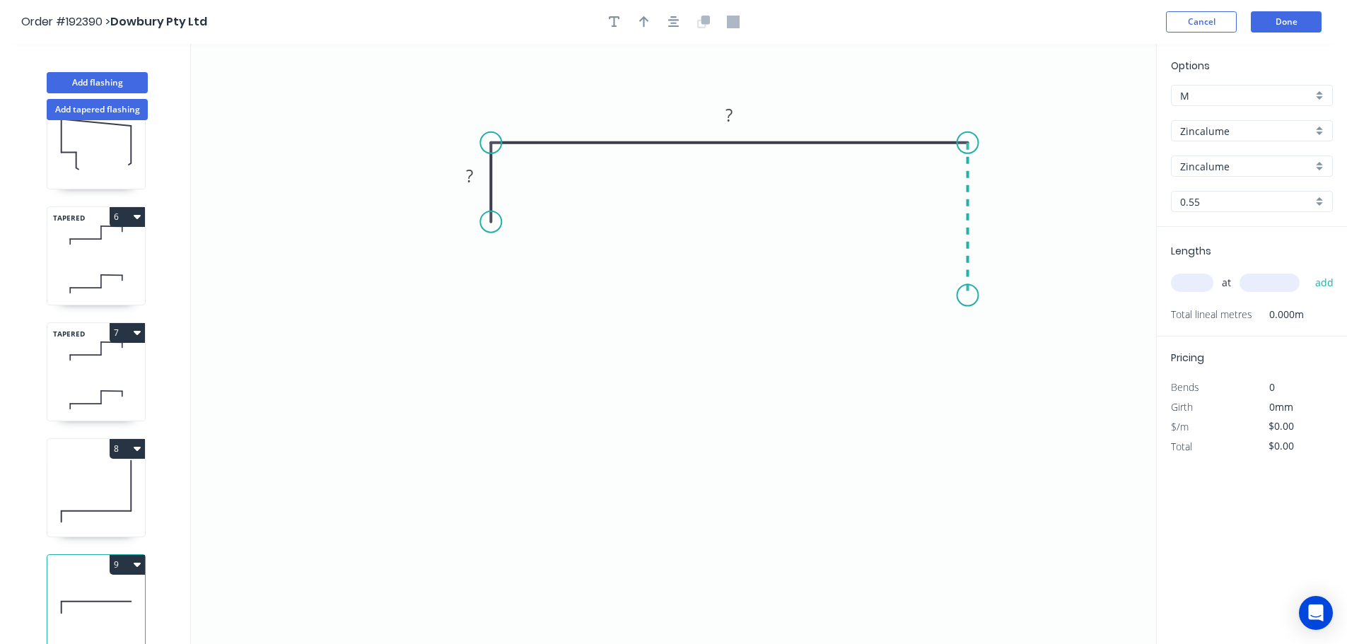
click at [969, 291] on icon "0 ? ?" at bounding box center [673, 344] width 965 height 600
drag, startPoint x: 996, startPoint y: 402, endPoint x: 983, endPoint y: 380, distance: 26.3
click at [994, 404] on div "Feather" at bounding box center [1039, 396] width 142 height 29
click at [992, 302] on tspan "FE" at bounding box center [988, 302] width 18 height 23
type input "$16.66"
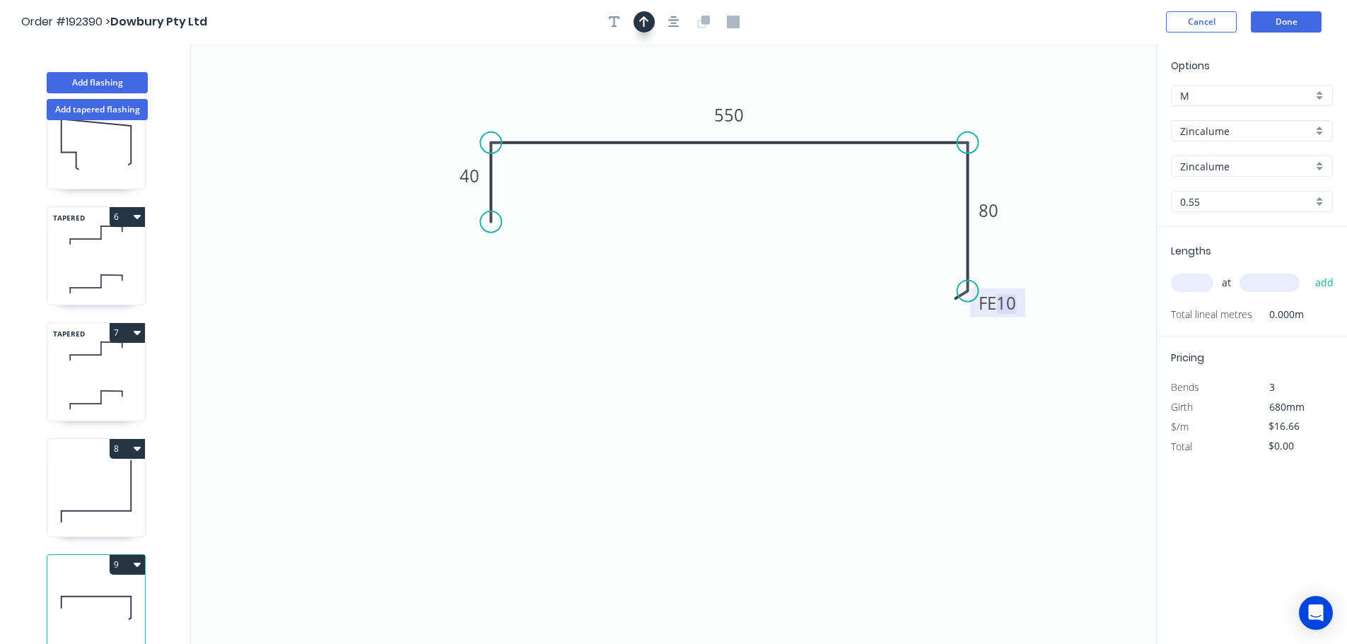
click at [645, 21] on icon "button" at bounding box center [644, 22] width 10 height 13
drag, startPoint x: 985, startPoint y: 110, endPoint x: 977, endPoint y: 122, distance: 13.7
click at [949, 105] on icon at bounding box center [955, 88] width 13 height 45
click at [1178, 281] on input "text" at bounding box center [1192, 283] width 42 height 18
type input "1"
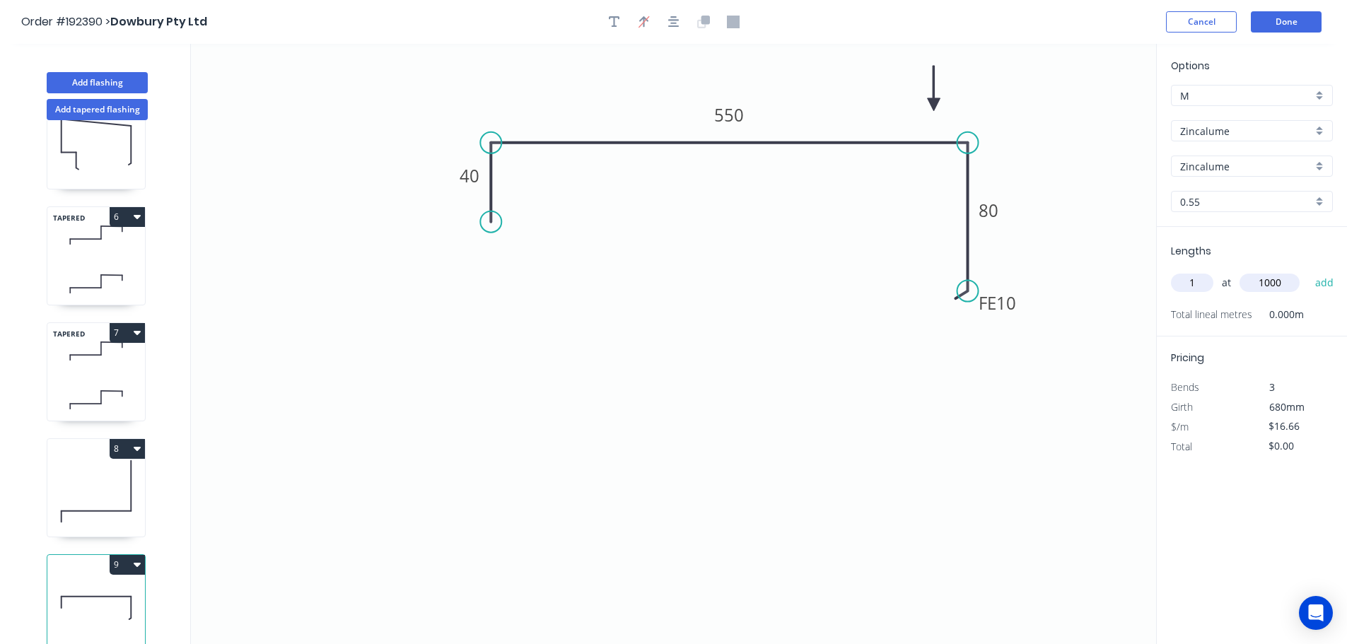
type input "1000"
click at [1308, 271] on button "add" at bounding box center [1324, 283] width 33 height 24
type input "$16.66"
click at [100, 75] on button "Add flashing" at bounding box center [97, 82] width 101 height 21
type input "$0.00"
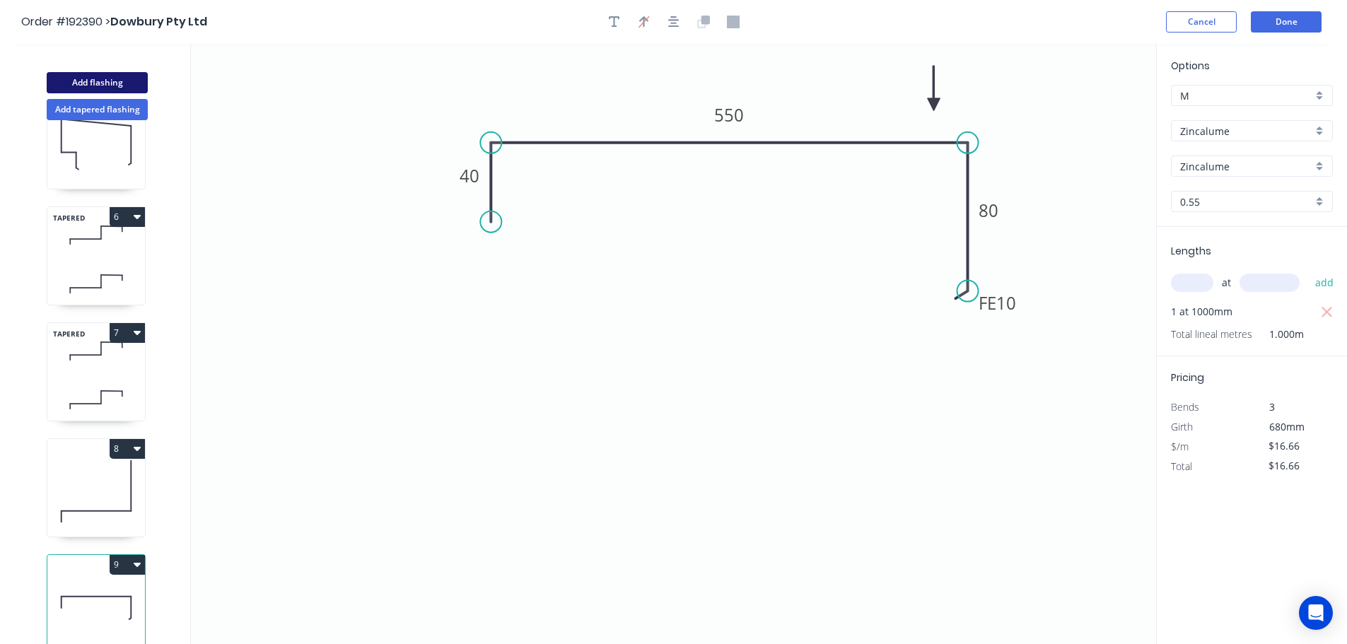
type input "$0.00"
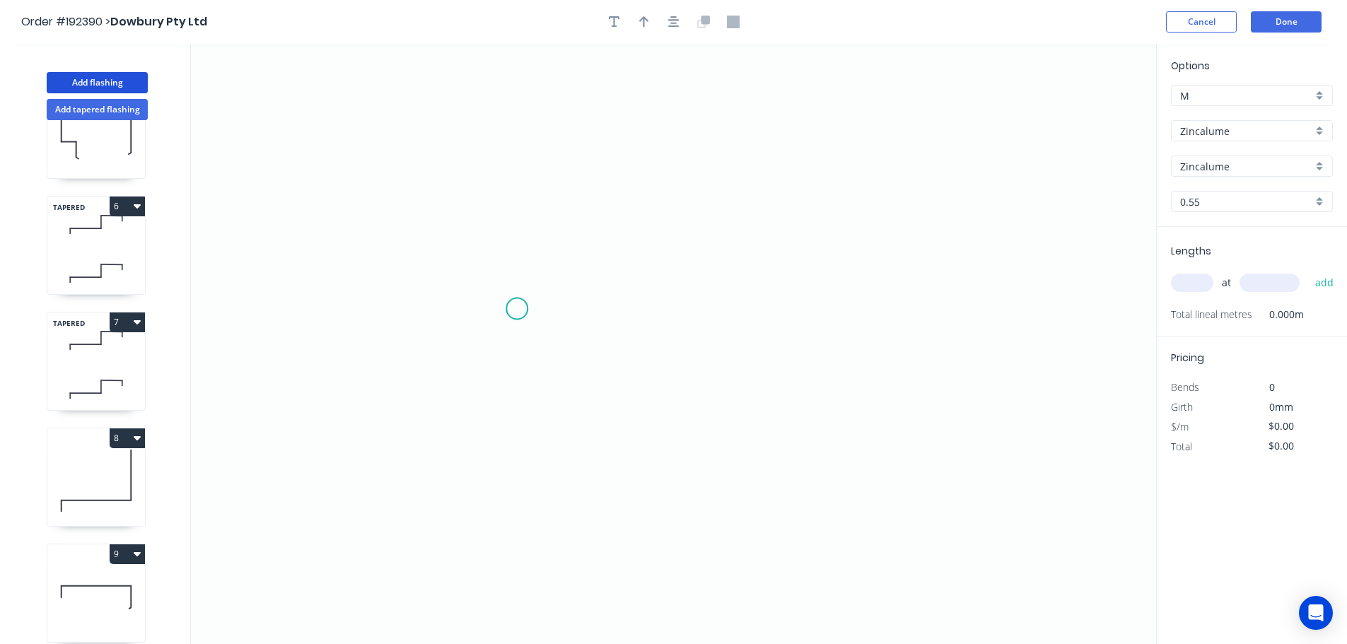
click at [508, 298] on icon "0" at bounding box center [673, 344] width 965 height 600
click at [570, 300] on icon "0" at bounding box center [673, 344] width 965 height 600
click at [570, 124] on icon at bounding box center [570, 211] width 0 height 174
click at [736, 119] on icon "0 ? ?" at bounding box center [673, 344] width 965 height 600
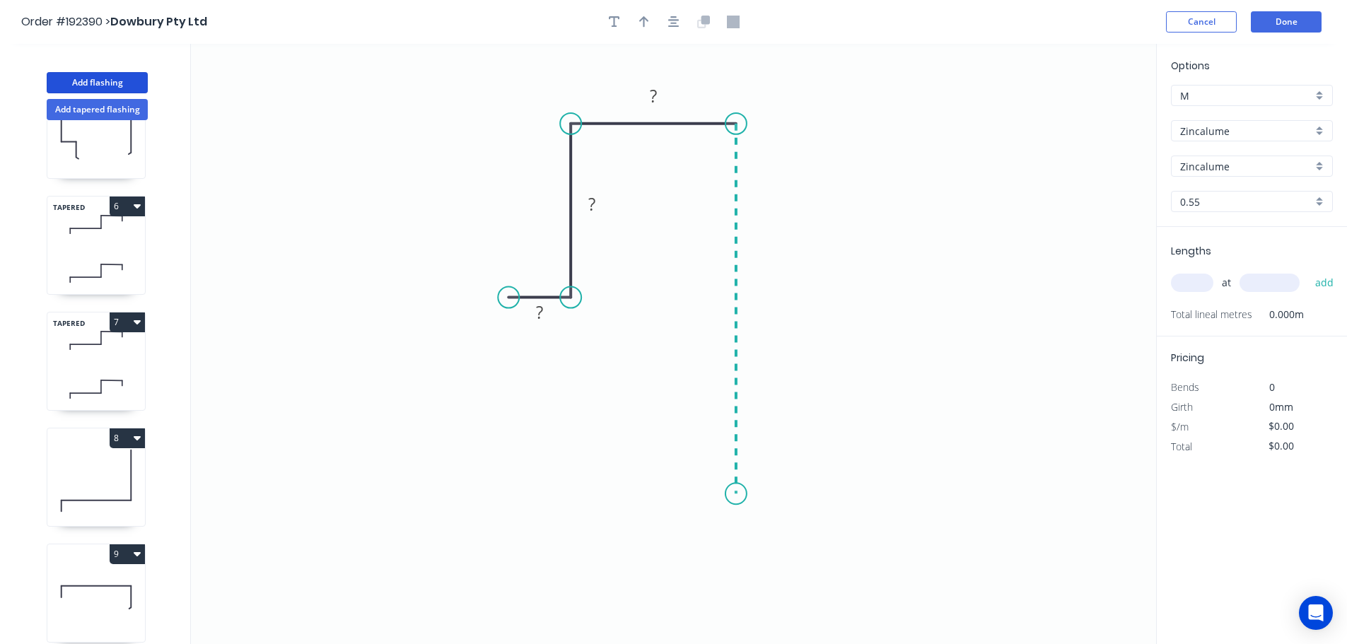
click at [731, 504] on icon "0 ? ? ?" at bounding box center [673, 344] width 965 height 600
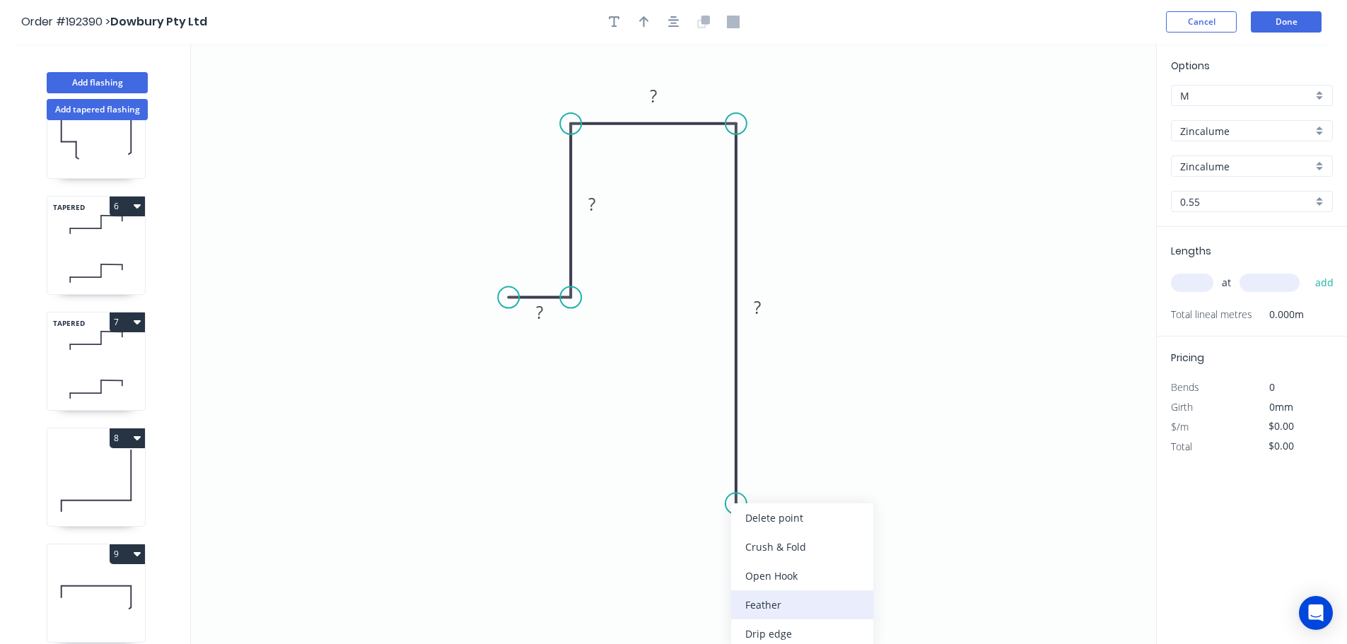
click at [774, 608] on div "Feather" at bounding box center [802, 604] width 142 height 29
click at [710, 476] on tspan "15" at bounding box center [715, 478] width 20 height 23
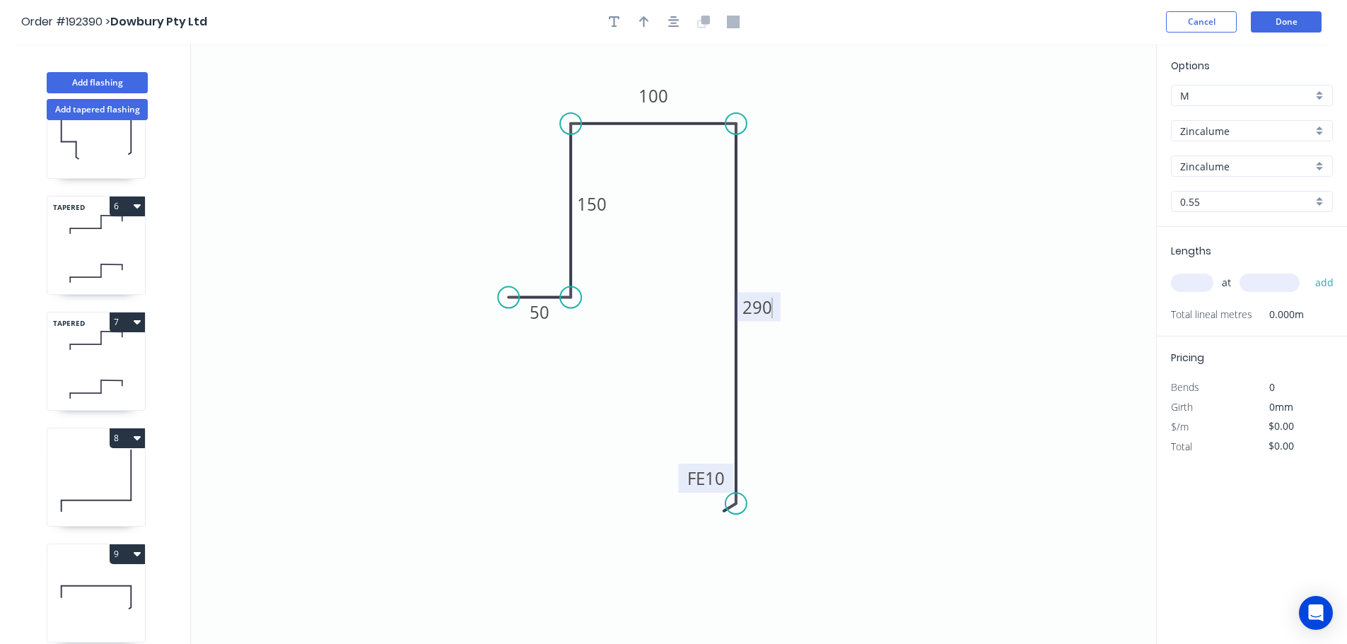
type input "$14.27"
click at [641, 23] on icon "button" at bounding box center [644, 22] width 10 height 13
click at [1087, 111] on icon at bounding box center [1084, 98] width 13 height 45
click at [1084, 113] on icon at bounding box center [1085, 94] width 13 height 45
click at [1084, 113] on icon at bounding box center [1097, 99] width 41 height 41
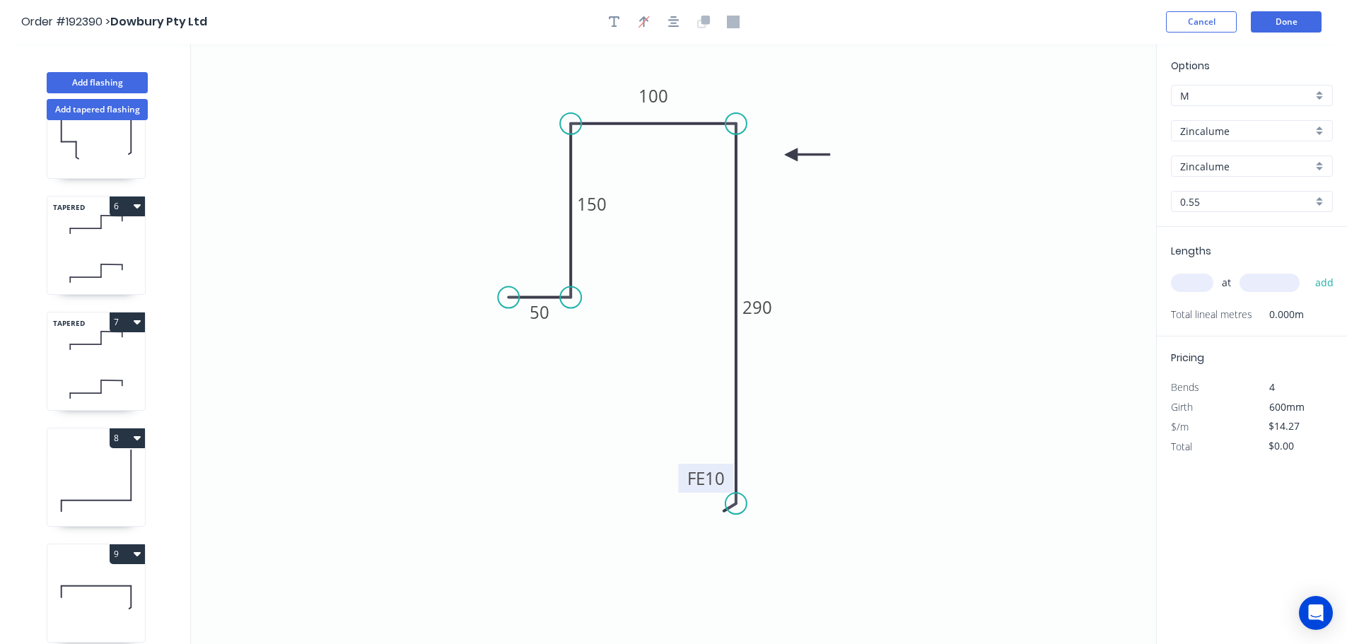
drag, startPoint x: 1084, startPoint y: 112, endPoint x: 791, endPoint y: 155, distance: 296.4
click at [791, 155] on icon at bounding box center [807, 154] width 45 height 13
click at [1192, 290] on input "text" at bounding box center [1192, 283] width 42 height 18
type input "1"
type input "1000"
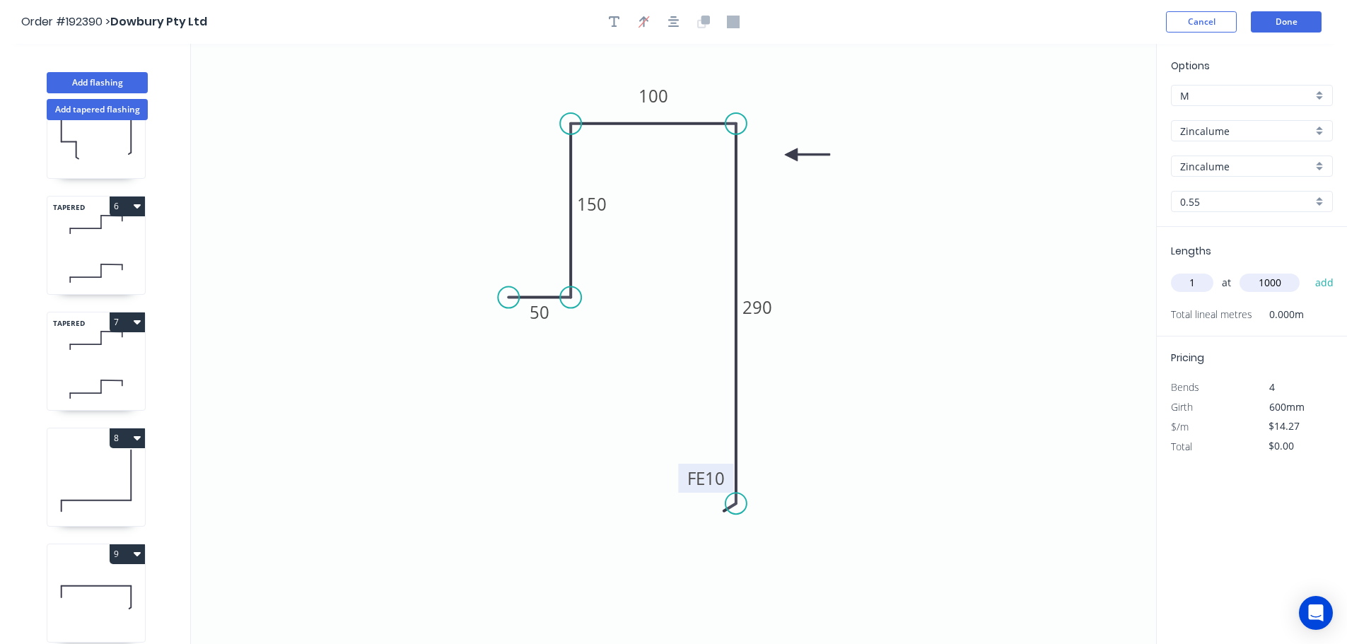
click at [1308, 271] on button "add" at bounding box center [1324, 283] width 33 height 24
type input "$14.27"
click at [100, 80] on button "Add flashing" at bounding box center [97, 82] width 101 height 21
type input "$0.00"
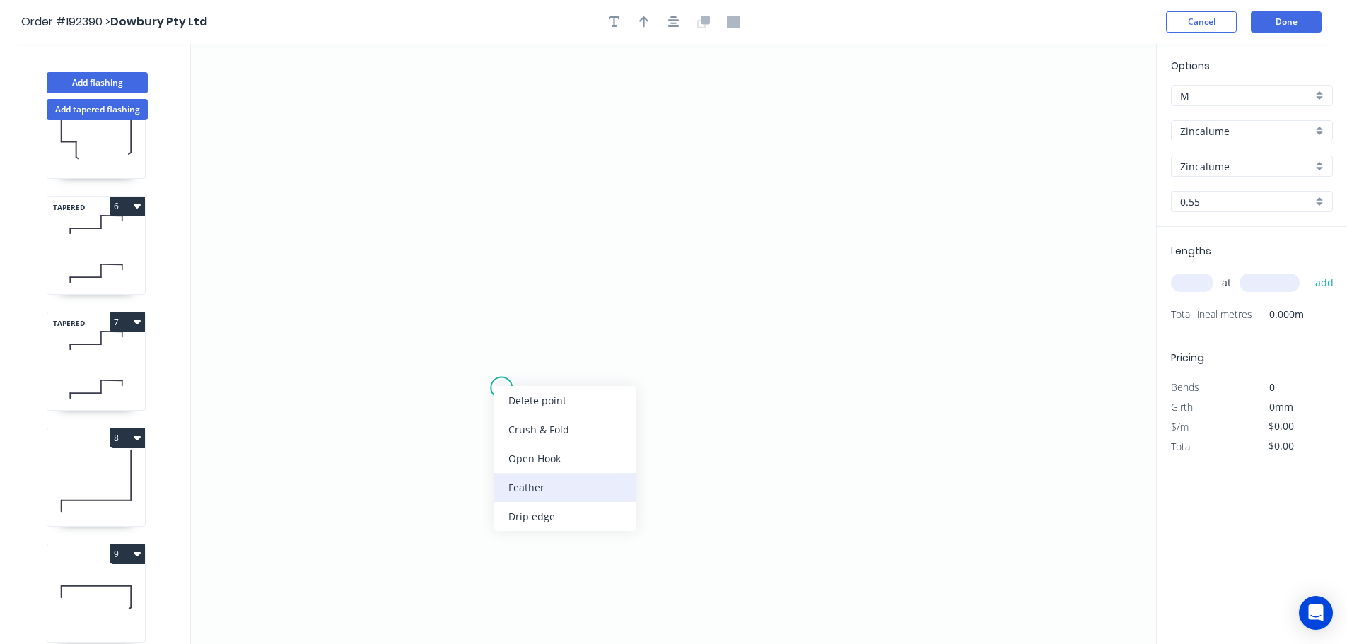
click at [551, 474] on div "Feather" at bounding box center [565, 487] width 142 height 29
click at [508, 385] on circle at bounding box center [501, 387] width 21 height 21
click at [503, 247] on icon "0" at bounding box center [673, 344] width 965 height 600
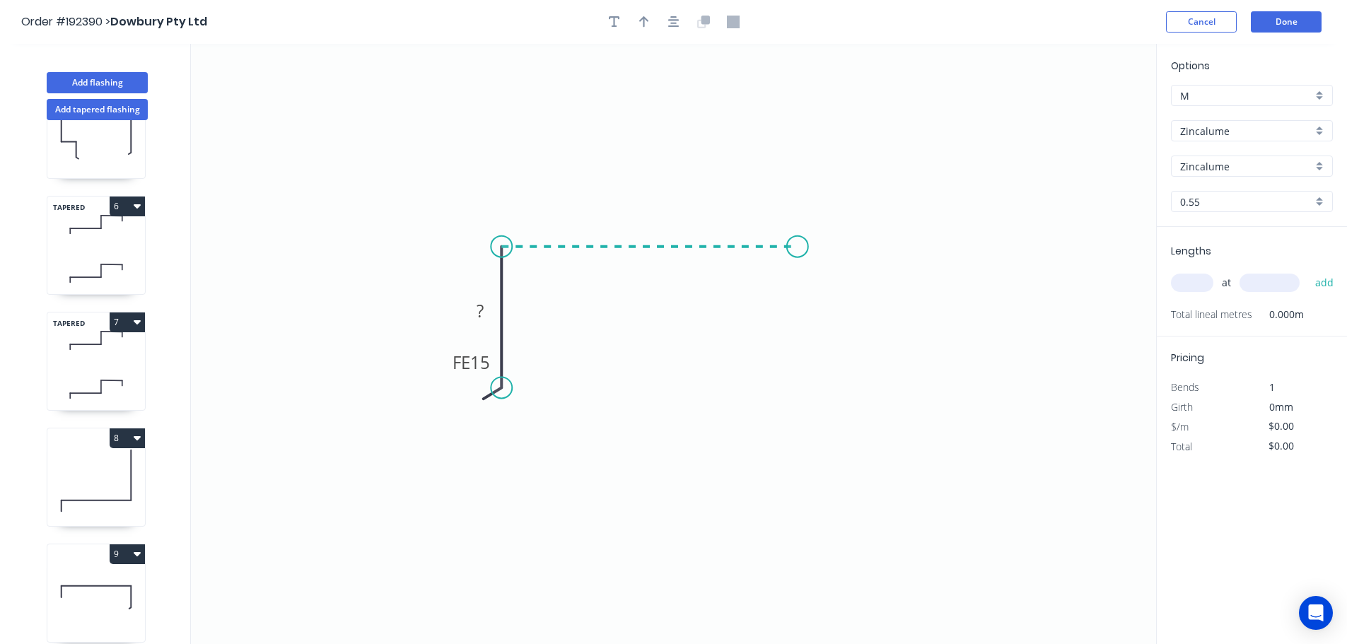
click at [797, 242] on icon "0 FE 15 ?" at bounding box center [673, 344] width 965 height 600
click at [797, 250] on circle at bounding box center [797, 246] width 21 height 21
drag, startPoint x: 488, startPoint y: 394, endPoint x: 510, endPoint y: 392, distance: 22.0
click at [549, 437] on div "Flip bend" at bounding box center [581, 437] width 142 height 29
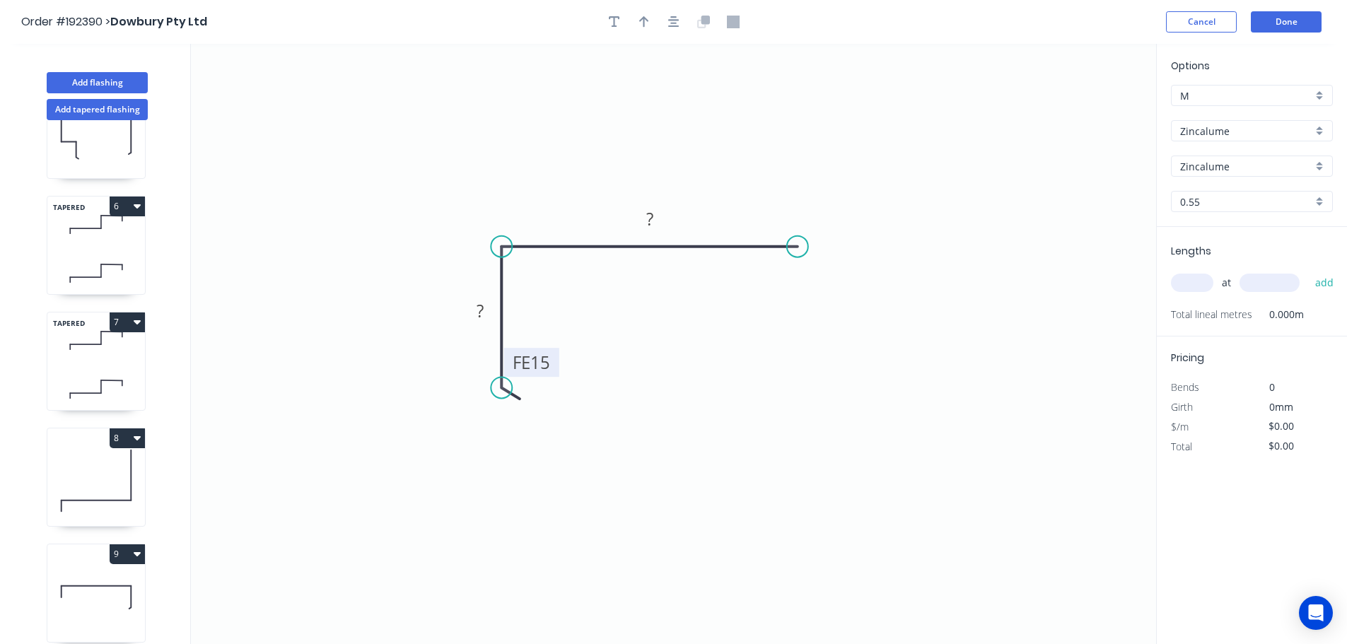
click at [545, 361] on tspan "15" at bounding box center [540, 362] width 20 height 23
type input "$6.73"
drag, startPoint x: 643, startPoint y: 21, endPoint x: 1301, endPoint y: 115, distance: 664.1
click at [645, 23] on icon "button" at bounding box center [644, 22] width 10 height 13
drag, startPoint x: 1082, startPoint y: 112, endPoint x: 872, endPoint y: 227, distance: 239.8
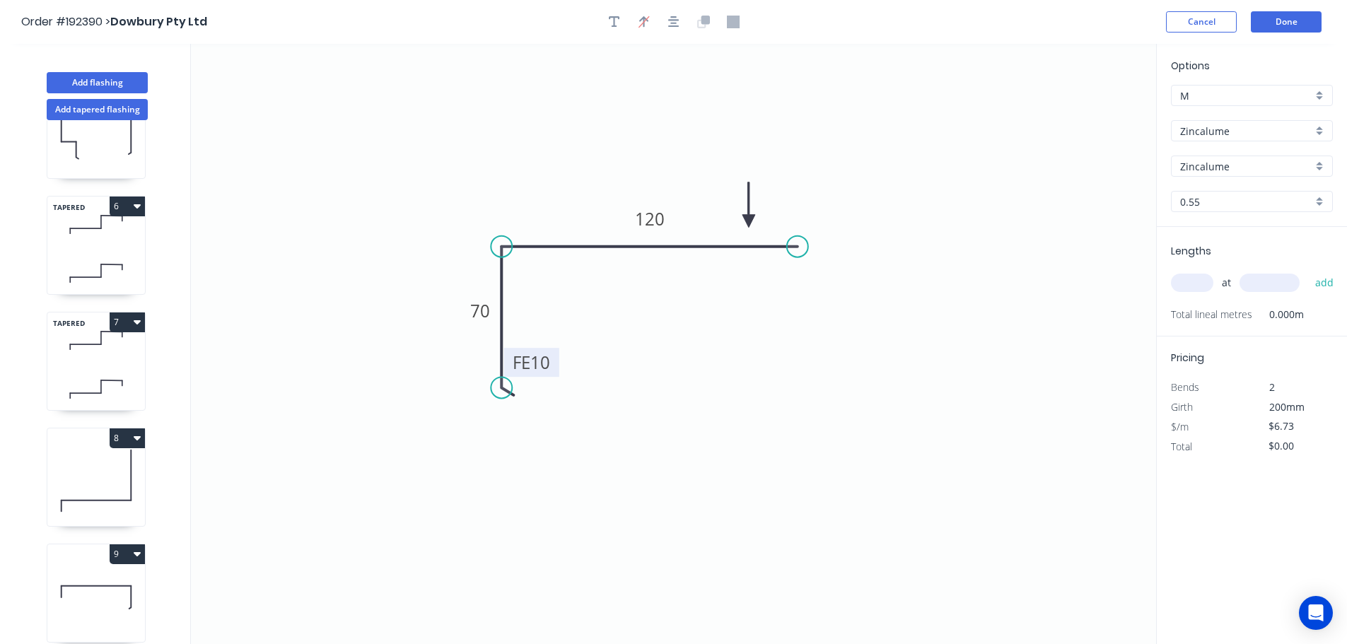
click at [747, 221] on icon at bounding box center [748, 204] width 13 height 45
drag, startPoint x: 1198, startPoint y: 271, endPoint x: 1193, endPoint y: 279, distance: 9.1
click at [1198, 271] on div "at add" at bounding box center [1253, 283] width 165 height 24
click at [1192, 279] on input "text" at bounding box center [1192, 283] width 42 height 18
type input "10"
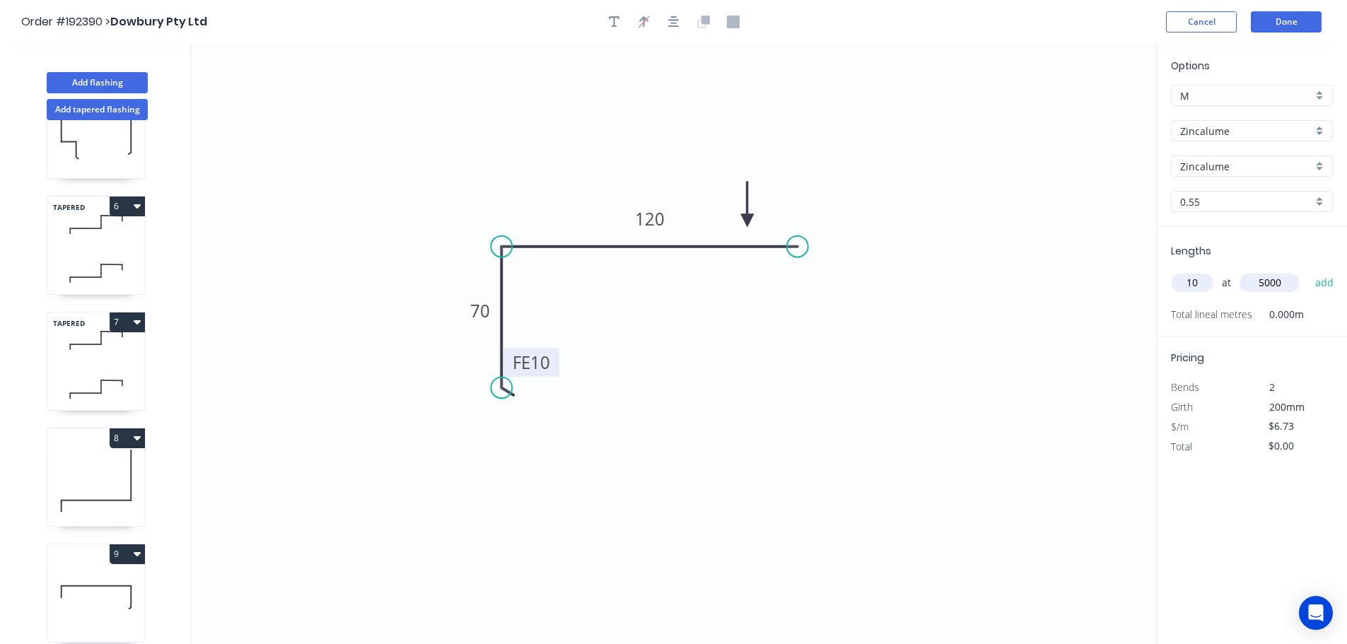
type input "5000"
click at [1308, 271] on button "add" at bounding box center [1324, 283] width 33 height 24
type input "$336.50"
type input "4"
type input "4200"
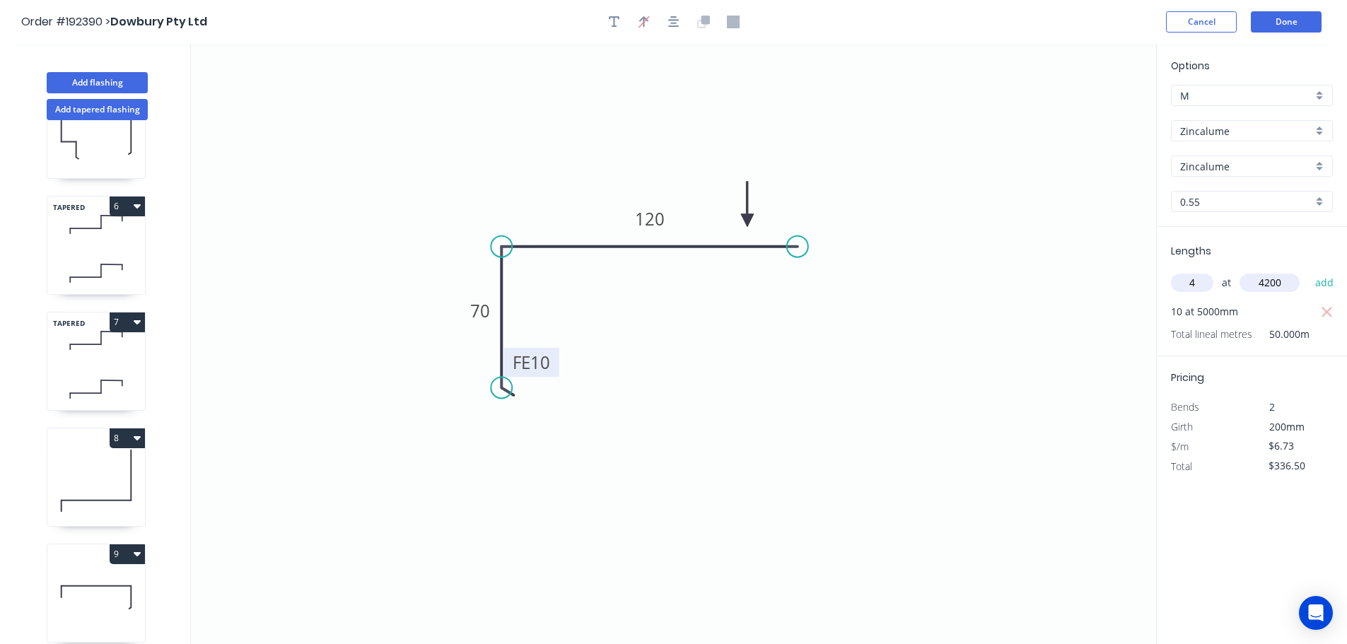
click at [1308, 271] on button "add" at bounding box center [1324, 283] width 33 height 24
type input "$449.56"
click at [116, 442] on button "8" at bounding box center [127, 438] width 35 height 20
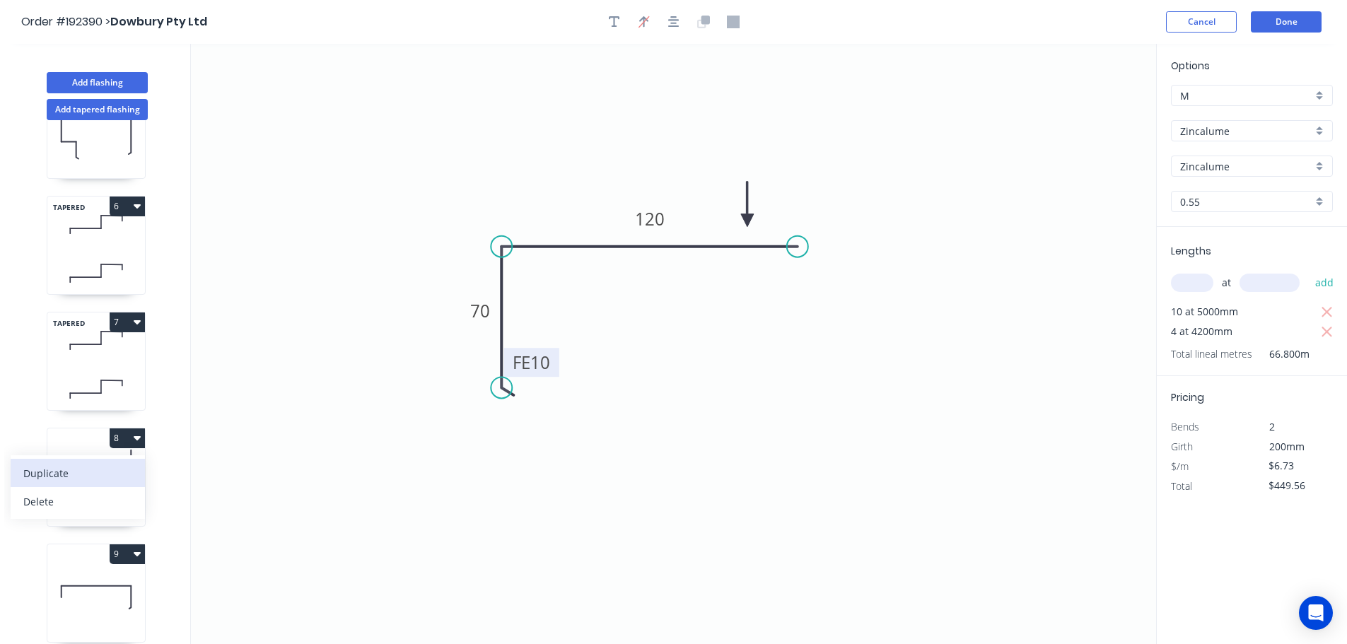
click at [95, 463] on div "Duplicate" at bounding box center [77, 473] width 109 height 21
type input "$15.98"
type input "$0.00"
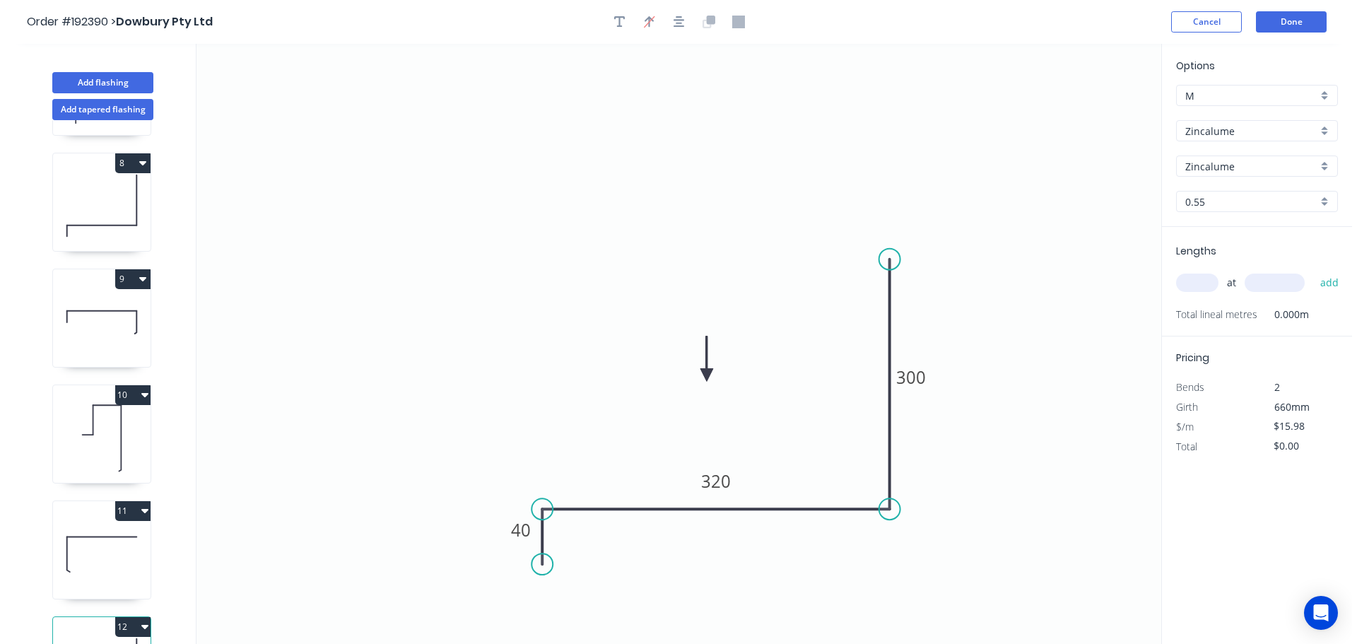
scroll to position [873, 0]
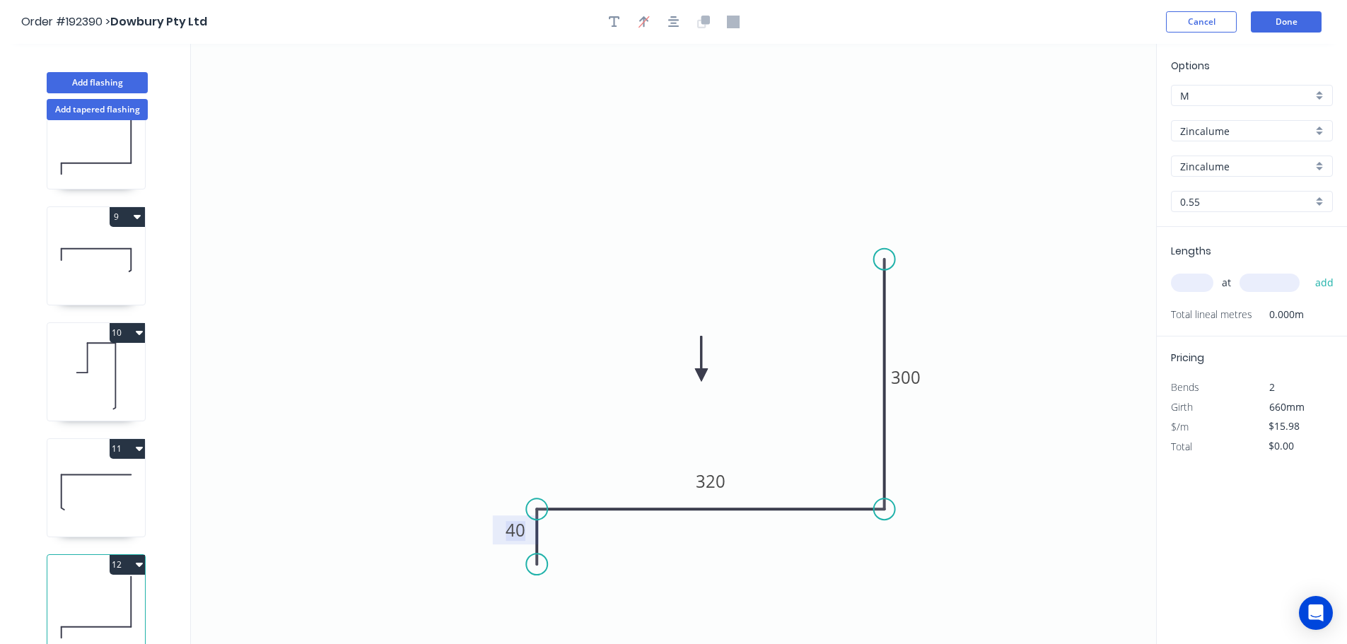
click at [522, 533] on tspan "40" at bounding box center [515, 529] width 20 height 23
type input "$19.06"
drag, startPoint x: 1212, startPoint y: 276, endPoint x: 1193, endPoint y: 285, distance: 20.9
click at [1211, 276] on div "at add" at bounding box center [1253, 283] width 165 height 24
click at [1188, 286] on input "text" at bounding box center [1192, 283] width 42 height 18
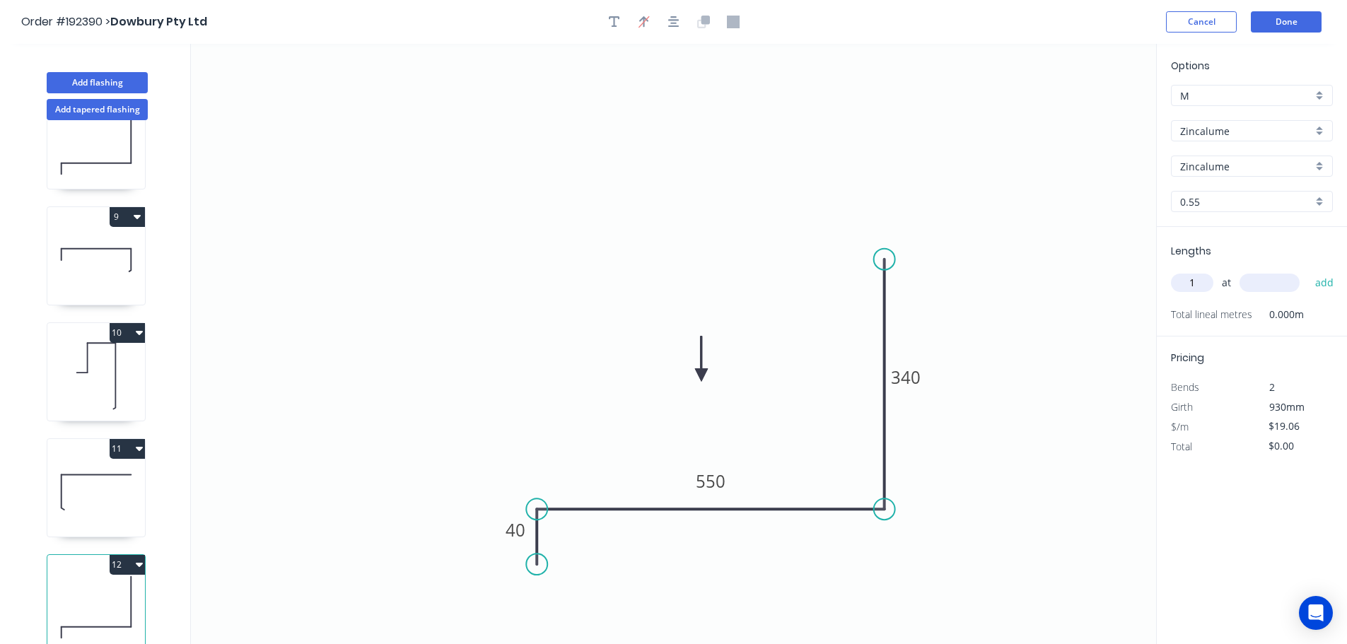
type input "1"
type input "5000"
click at [1308, 271] on button "add" at bounding box center [1324, 283] width 33 height 24
type input "$95.30"
click at [95, 85] on button "Add flashing" at bounding box center [97, 82] width 101 height 21
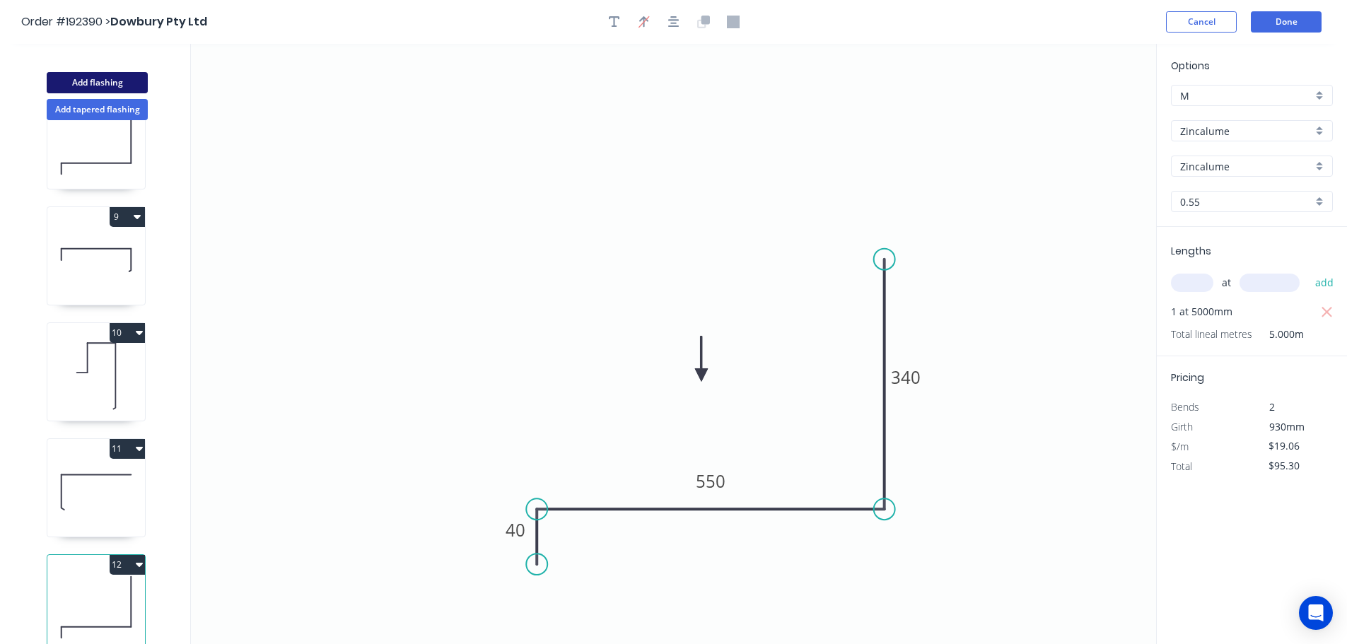
type input "$0.00"
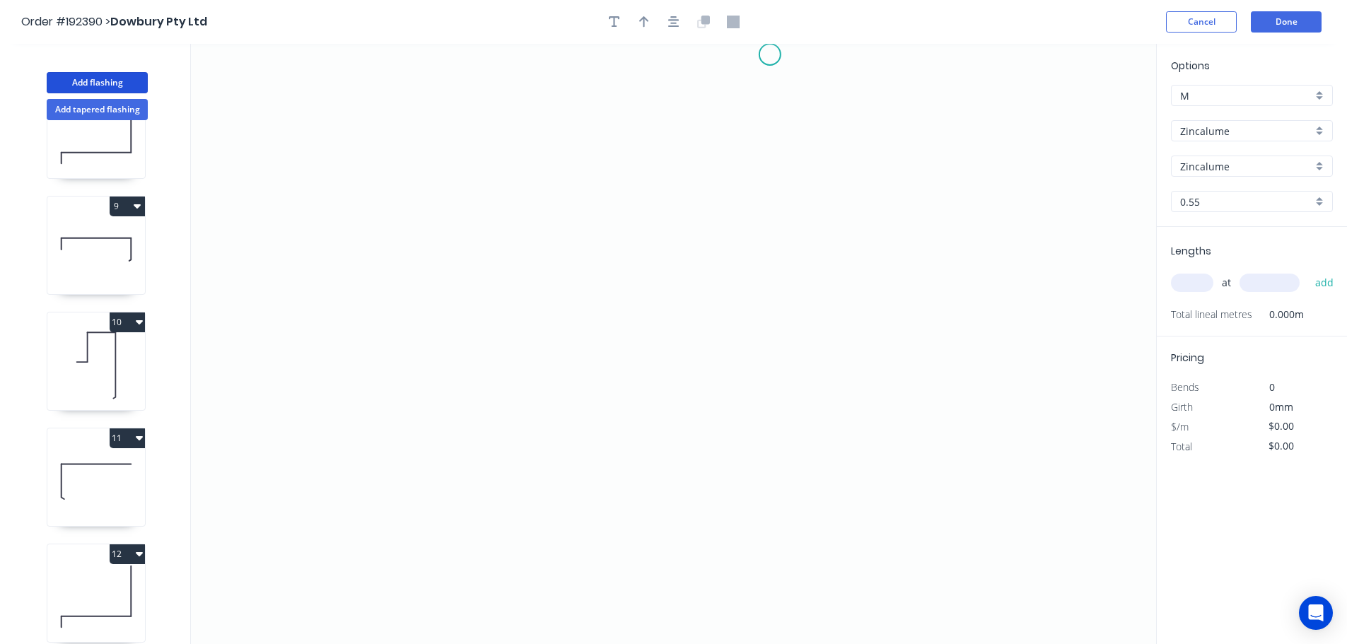
click at [769, 50] on icon "0" at bounding box center [673, 344] width 965 height 600
click at [768, 391] on icon "0" at bounding box center [673, 344] width 965 height 600
click at [660, 409] on icon "0 ?" at bounding box center [673, 344] width 965 height 600
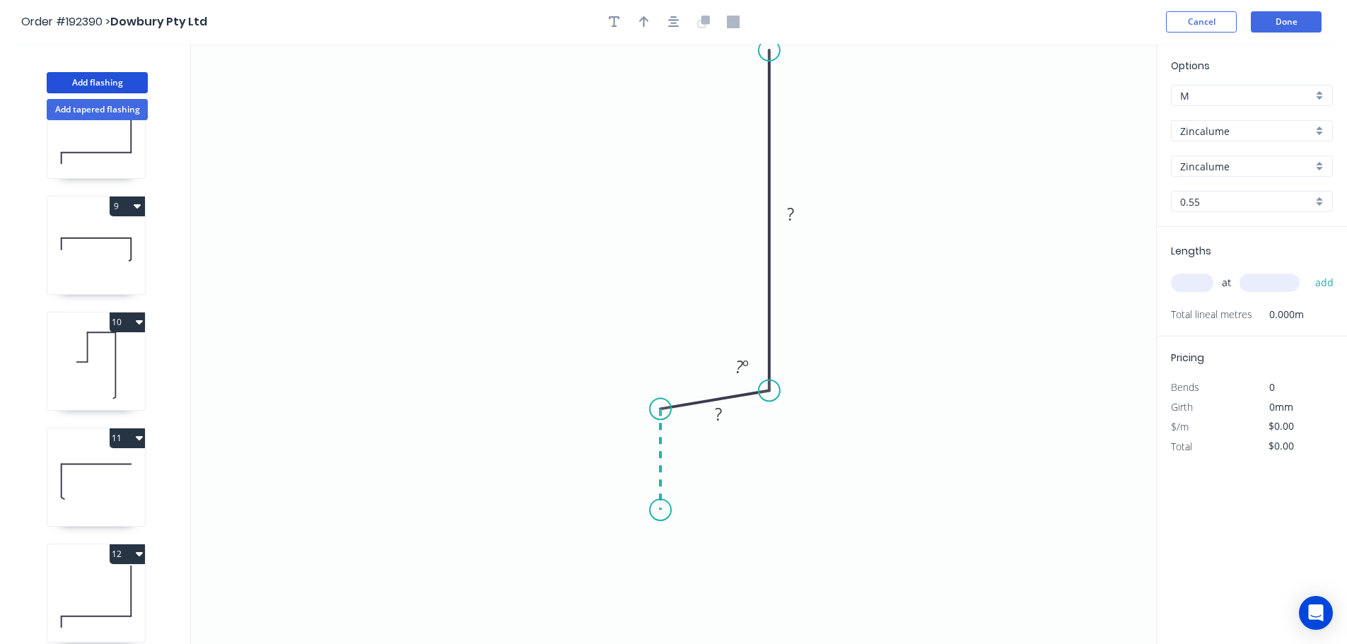
click at [657, 510] on icon "0 ? ? ? º" at bounding box center [673, 344] width 965 height 600
click at [696, 510] on icon "0 ? ? ? ? º ? º" at bounding box center [673, 344] width 965 height 600
click at [696, 510] on circle at bounding box center [696, 509] width 21 height 21
drag, startPoint x: 667, startPoint y: 359, endPoint x: 650, endPoint y: 355, distance: 16.8
click at [650, 355] on rect at bounding box center [668, 359] width 46 height 29
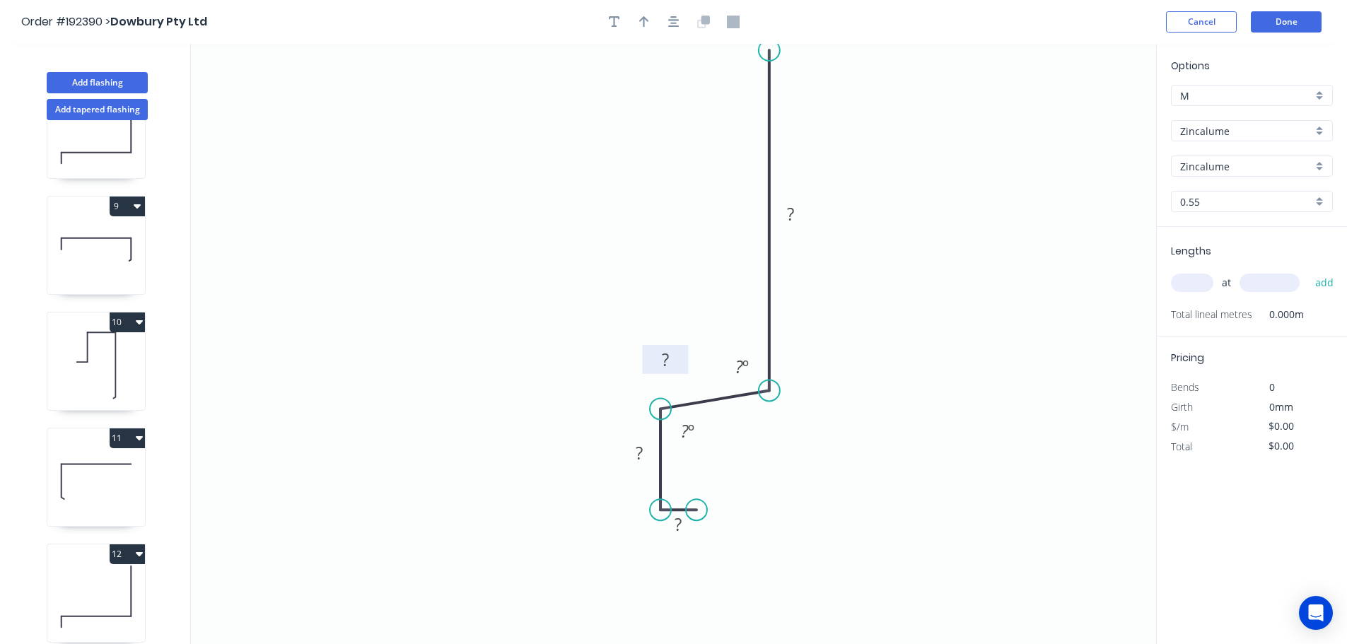
click at [666, 357] on tspan "?" at bounding box center [665, 359] width 7 height 23
type input "$13.58"
click at [639, 18] on icon "button" at bounding box center [644, 22] width 10 height 13
drag, startPoint x: 1083, startPoint y: 113, endPoint x: 1049, endPoint y: 199, distance: 92.7
click at [679, 204] on icon at bounding box center [669, 190] width 41 height 41
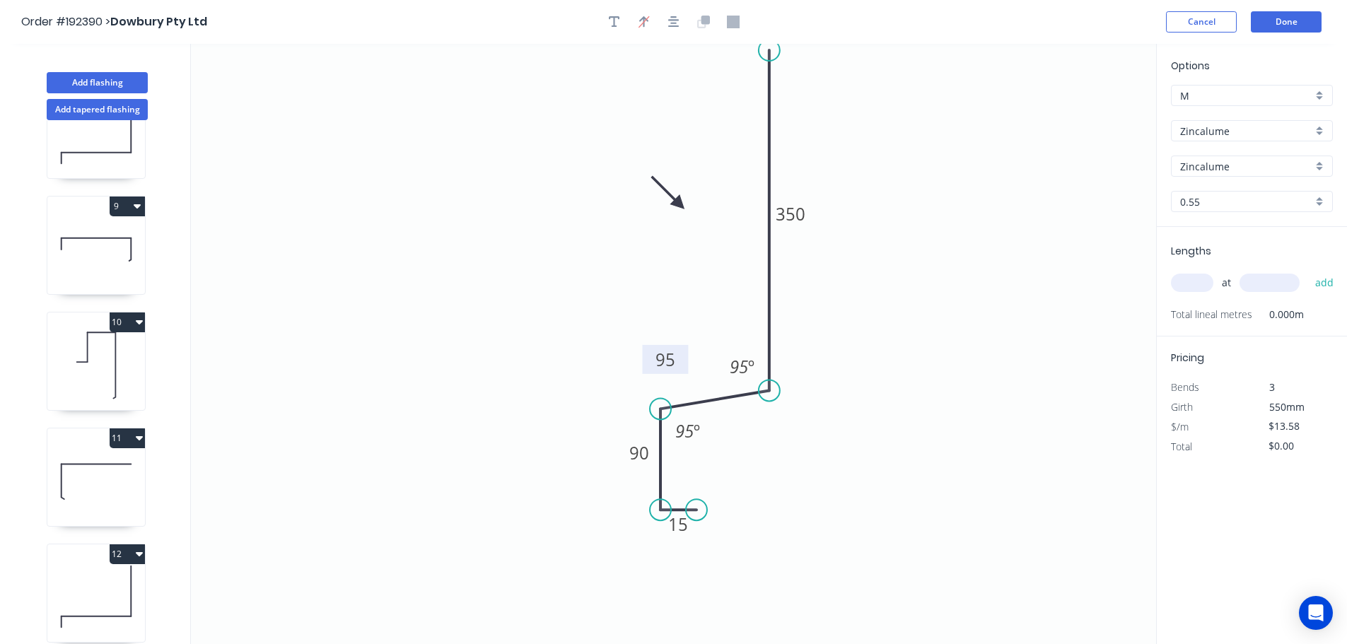
click at [1186, 284] on input "text" at bounding box center [1192, 283] width 42 height 18
type input "1"
type input "1000"
click at [1308, 271] on button "add" at bounding box center [1324, 283] width 33 height 24
type input "$13.58"
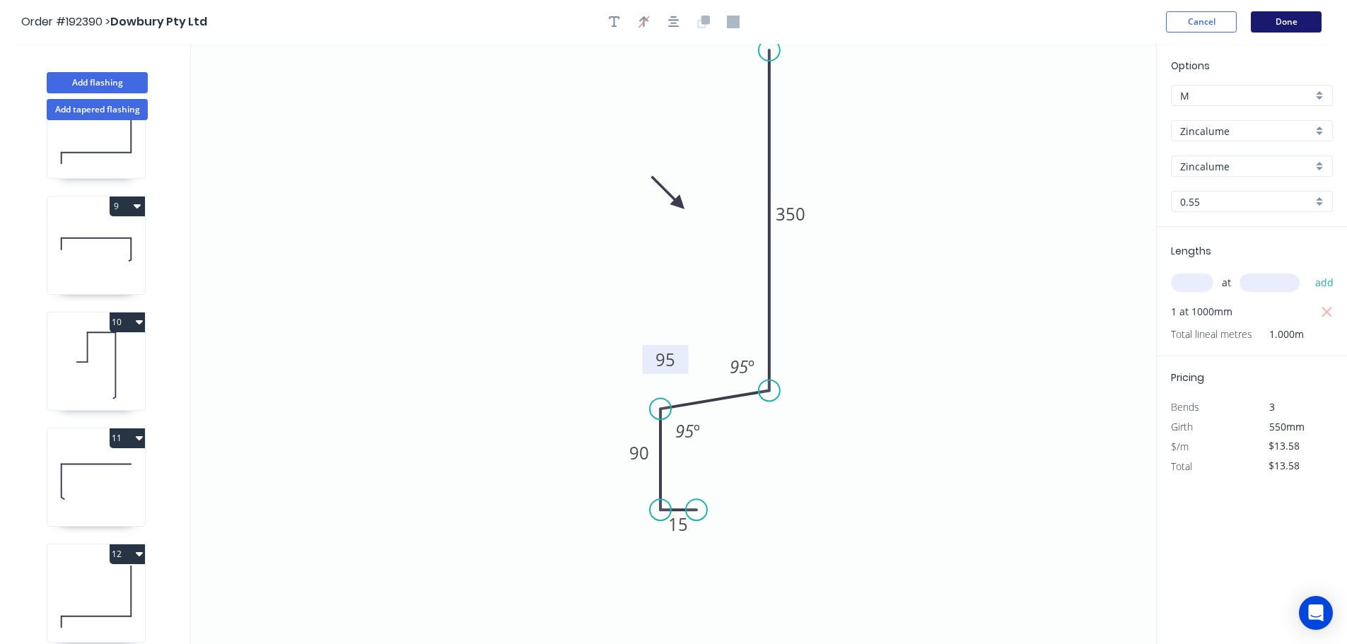
click at [1290, 28] on button "Done" at bounding box center [1286, 21] width 71 height 21
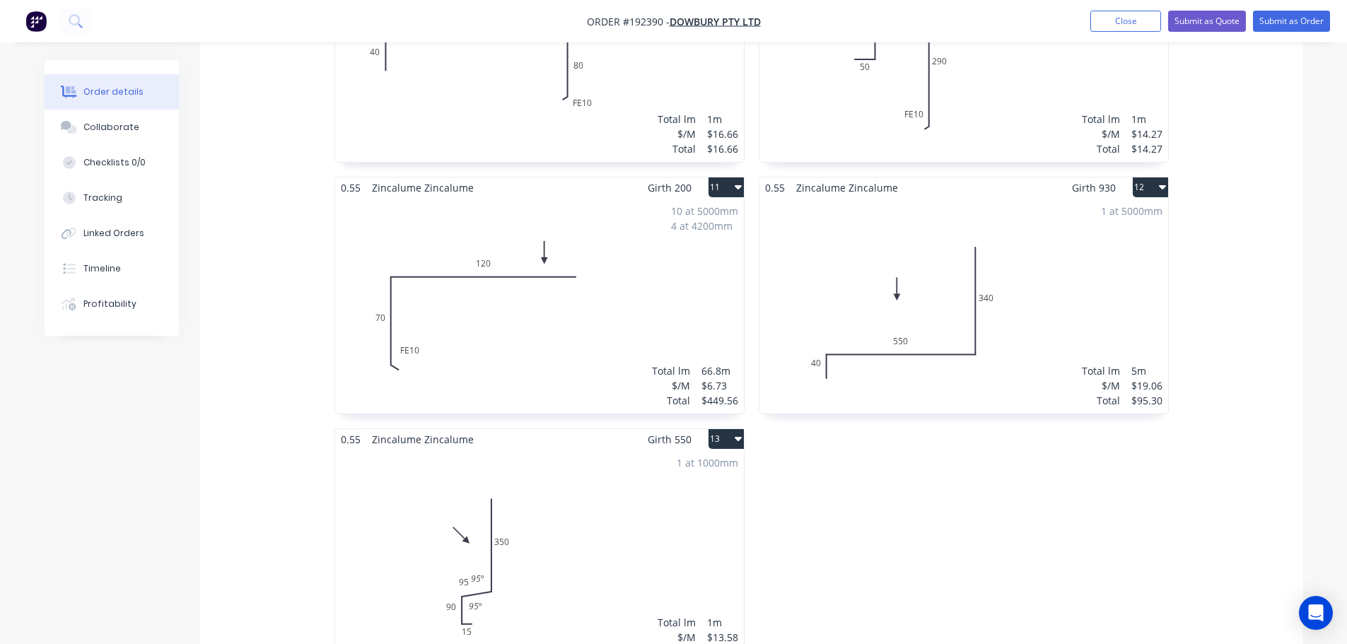
scroll to position [2293, 0]
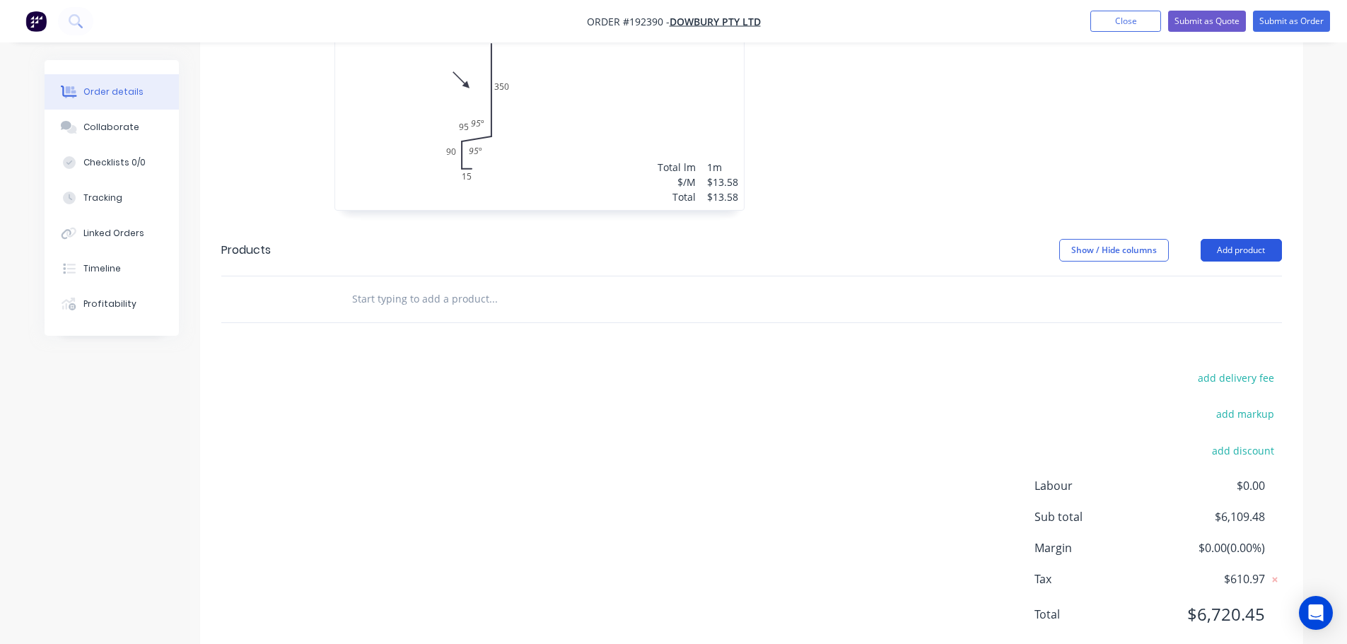
click at [1220, 239] on button "Add product" at bounding box center [1240, 250] width 81 height 23
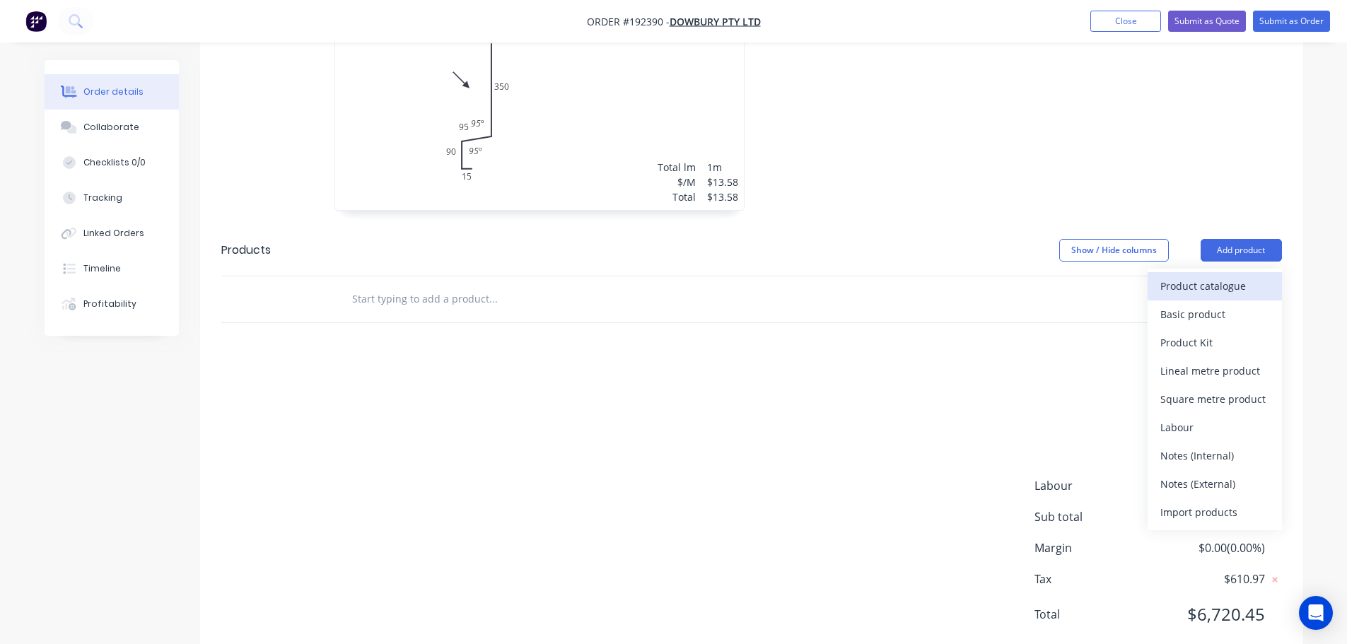
click at [1217, 272] on button "Product catalogue" at bounding box center [1214, 286] width 134 height 28
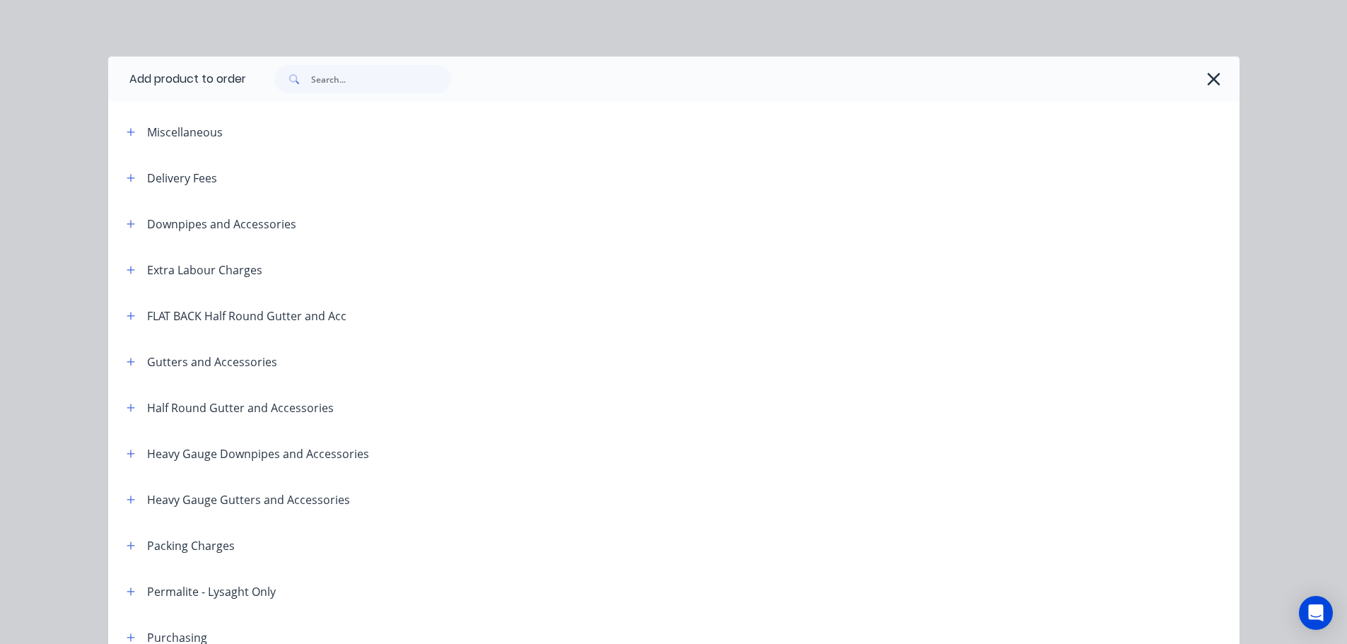
click at [136, 354] on div "Gutters and Accessories" at bounding box center [196, 362] width 162 height 18
click at [128, 355] on button "button" at bounding box center [131, 362] width 18 height 18
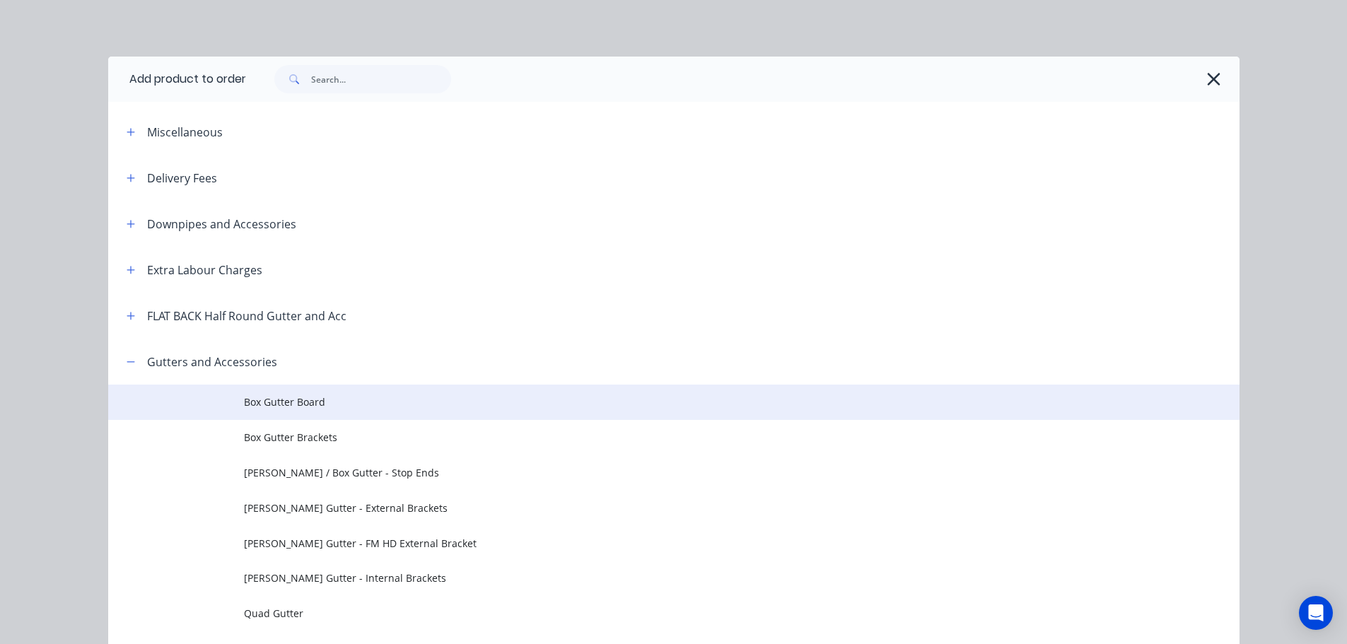
click at [327, 403] on span "Box Gutter Board" at bounding box center [642, 401] width 796 height 15
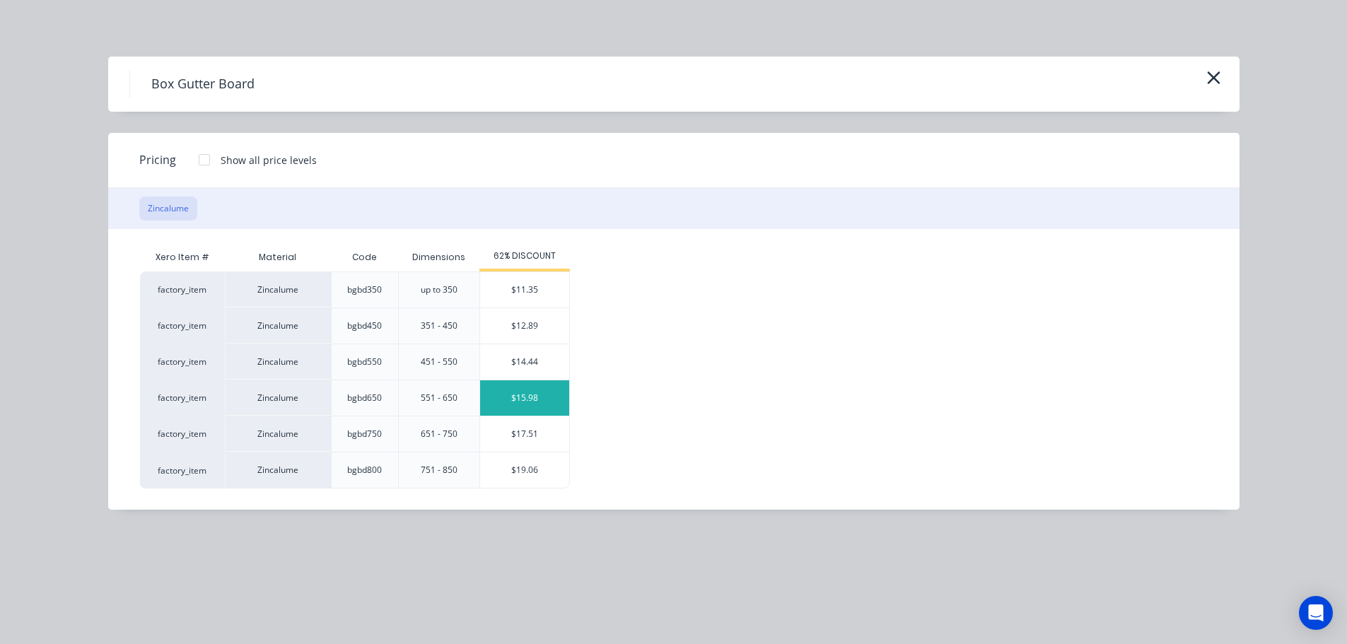
click at [525, 397] on div "$15.98" at bounding box center [524, 397] width 89 height 35
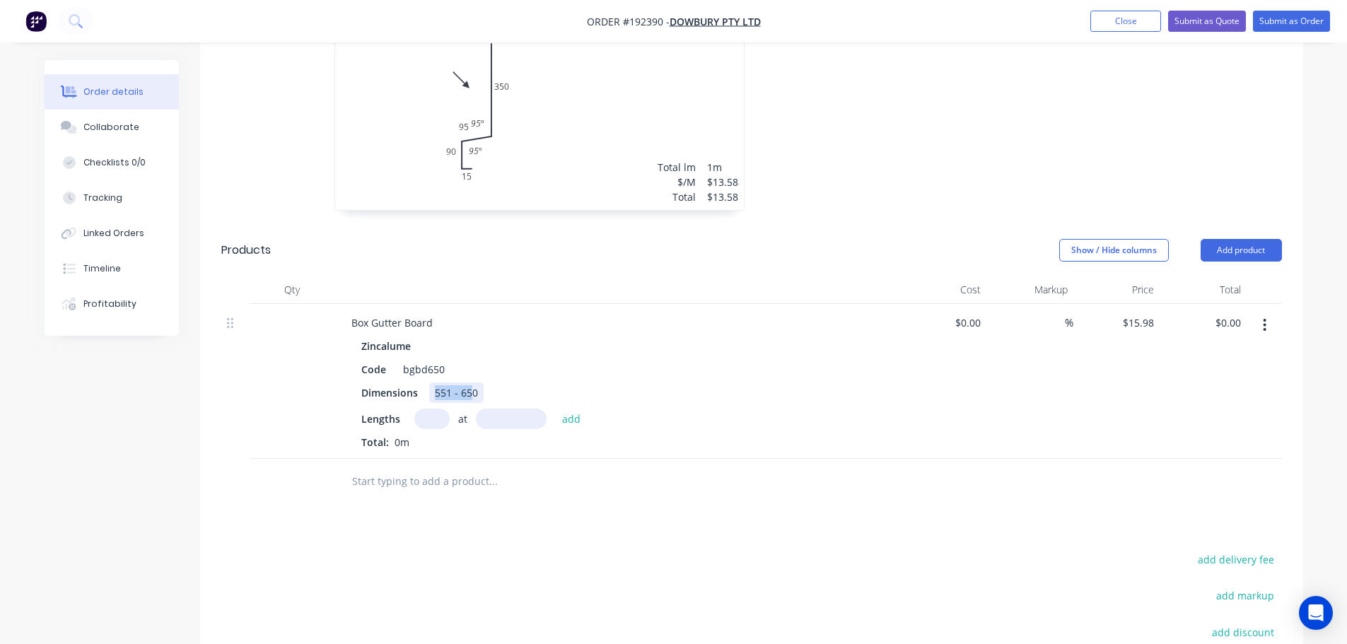
drag, startPoint x: 470, startPoint y: 346, endPoint x: 399, endPoint y: 341, distance: 70.9
click at [399, 341] on div "Zincalume Code bgbd650 Dimensions 551 - 650 Lengths at add Total: 0m" at bounding box center [617, 393] width 554 height 114
type input "7"
type input "5200"
click at [555, 409] on button "add" at bounding box center [571, 418] width 33 height 19
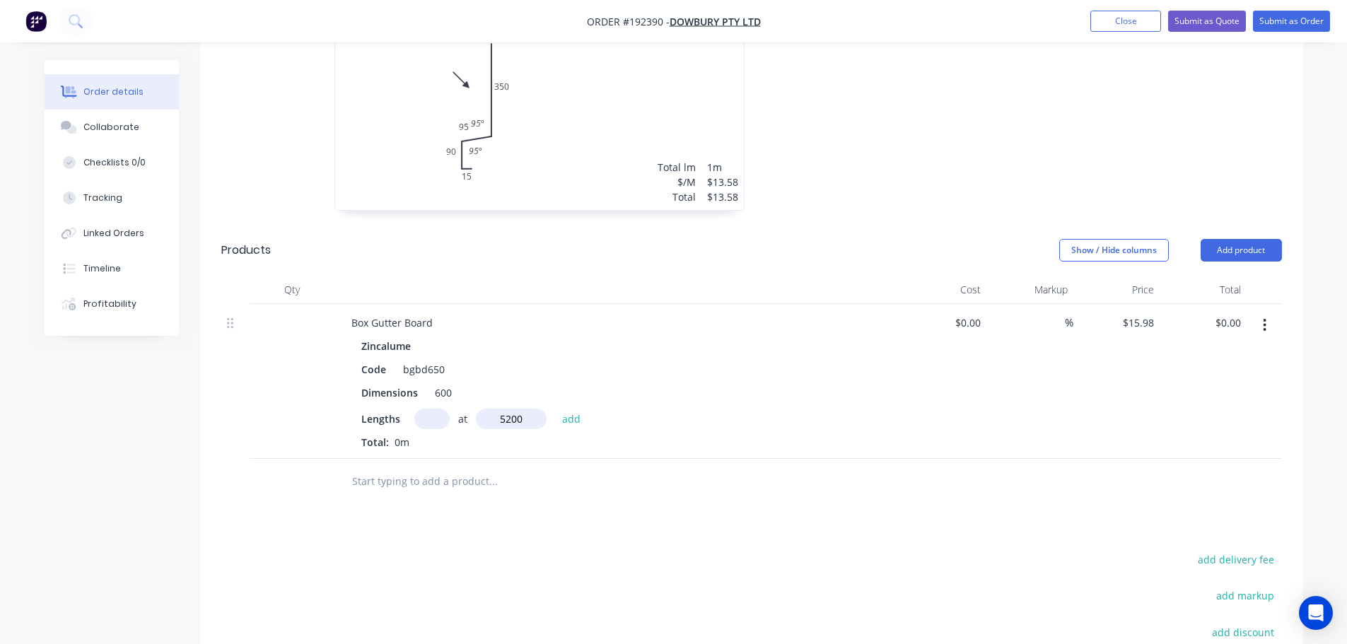
type input "$581.67"
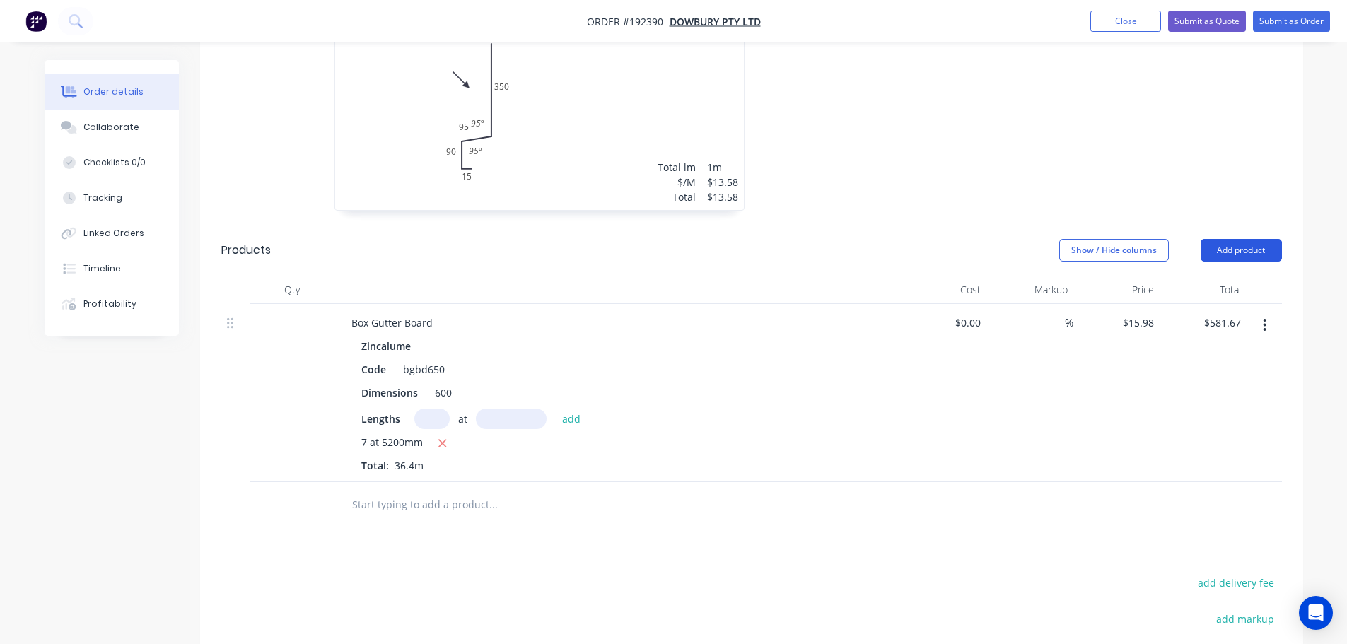
click at [1247, 239] on button "Add product" at bounding box center [1240, 250] width 81 height 23
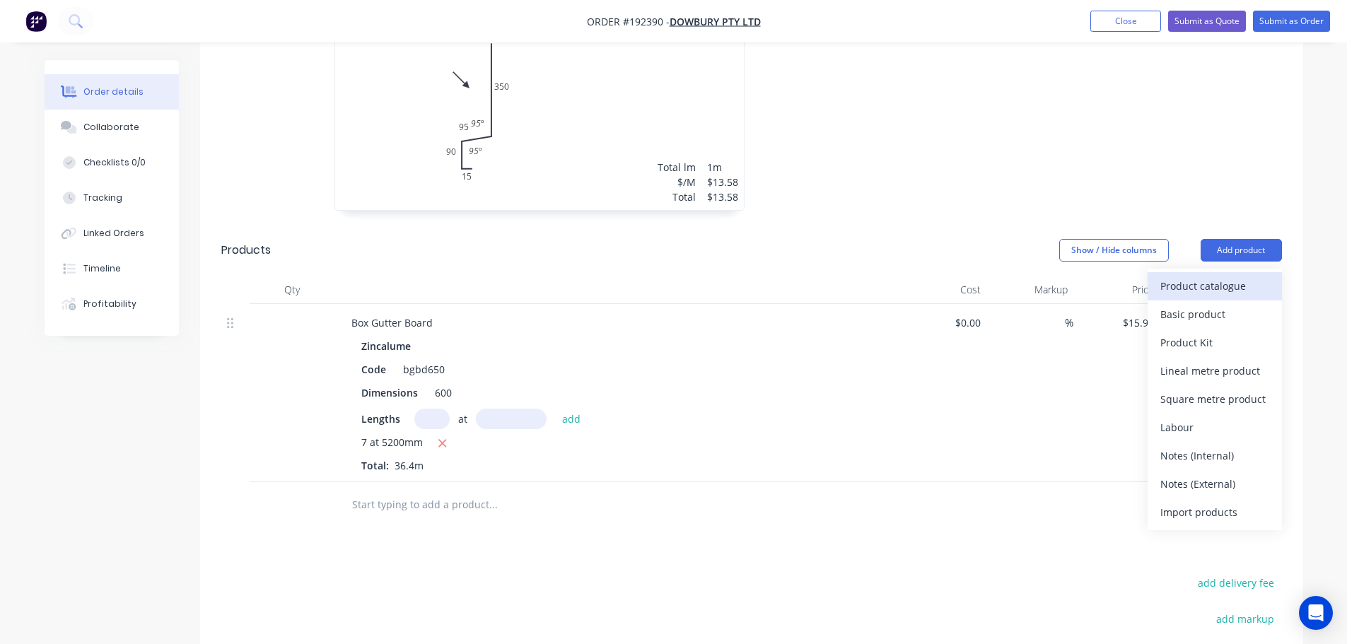
click at [1216, 276] on div "Product catalogue" at bounding box center [1214, 286] width 109 height 21
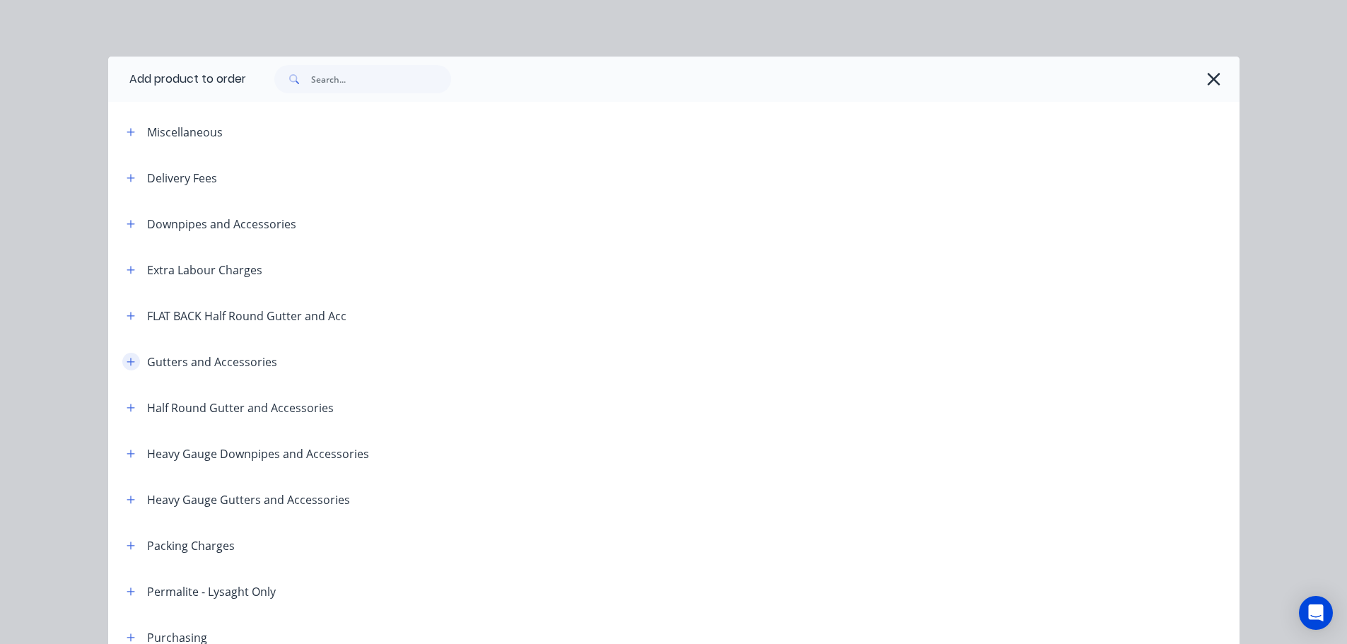
click at [127, 361] on icon "button" at bounding box center [131, 362] width 8 height 8
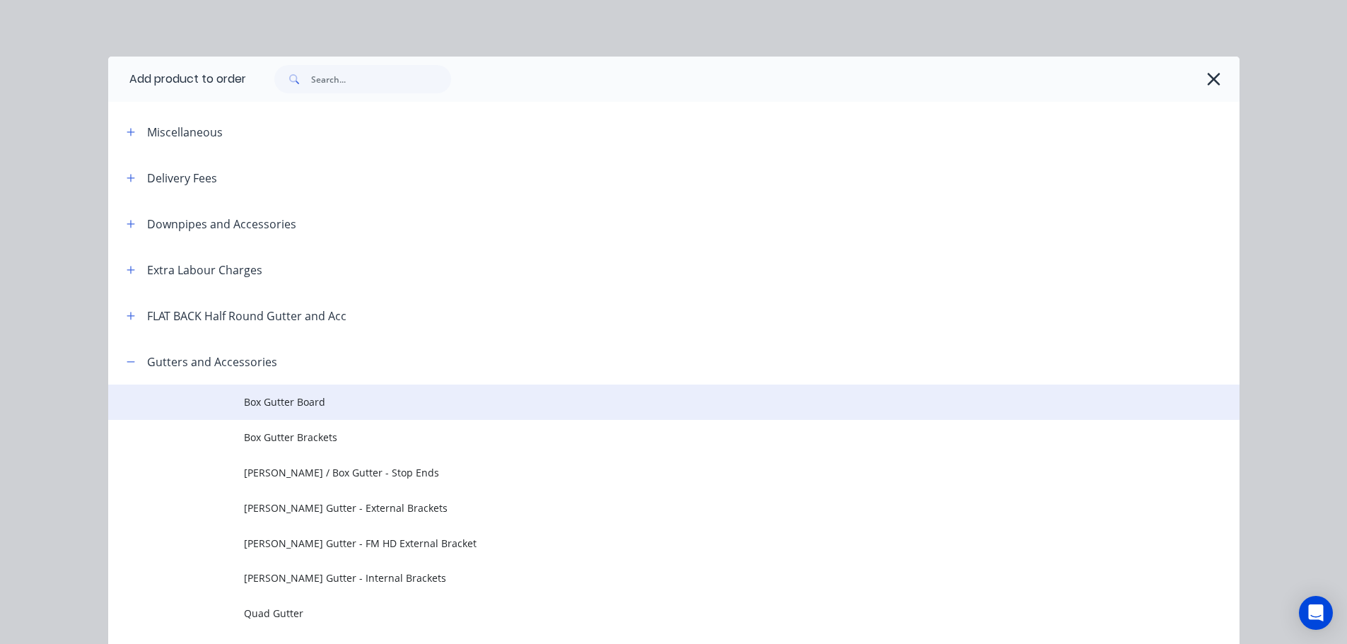
click at [293, 411] on td "Box Gutter Board" at bounding box center [741, 402] width 995 height 35
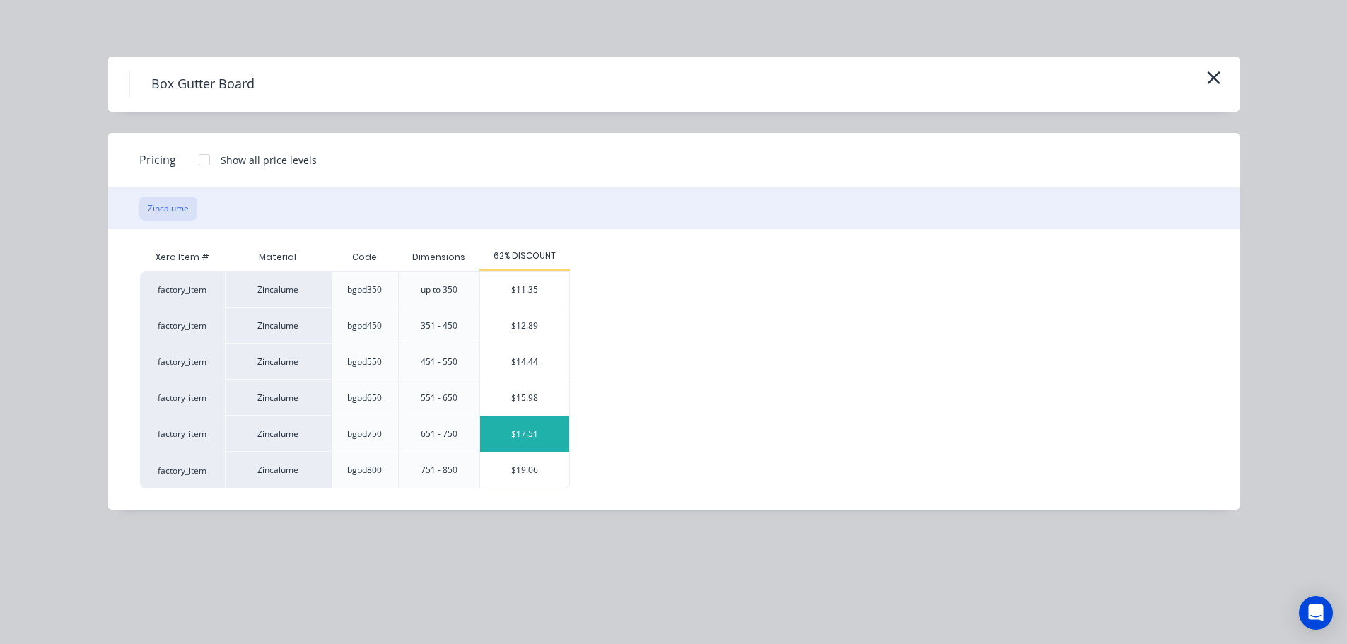
click at [512, 427] on div "$17.51" at bounding box center [524, 433] width 89 height 35
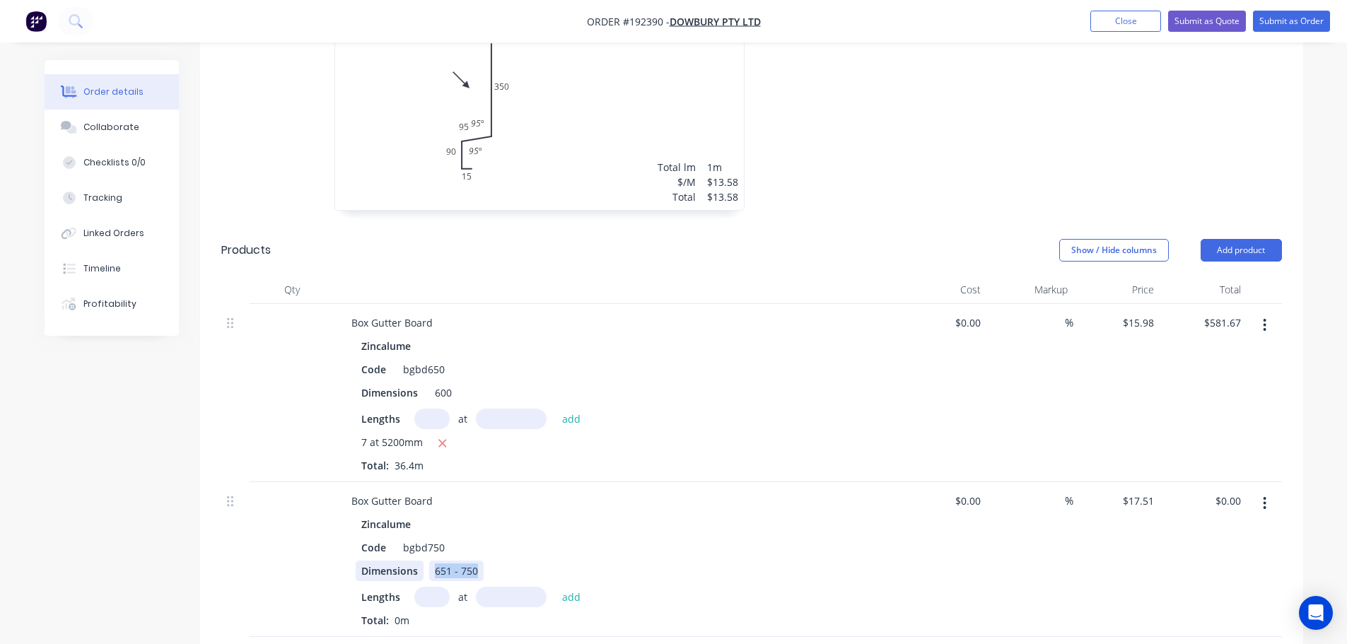
drag, startPoint x: 475, startPoint y: 528, endPoint x: 401, endPoint y: 528, distance: 74.2
click at [401, 561] on div "Dimensions 651 - 750" at bounding box center [614, 571] width 517 height 21
type input "3"
type input "5200"
click at [555, 587] on button "add" at bounding box center [571, 596] width 33 height 19
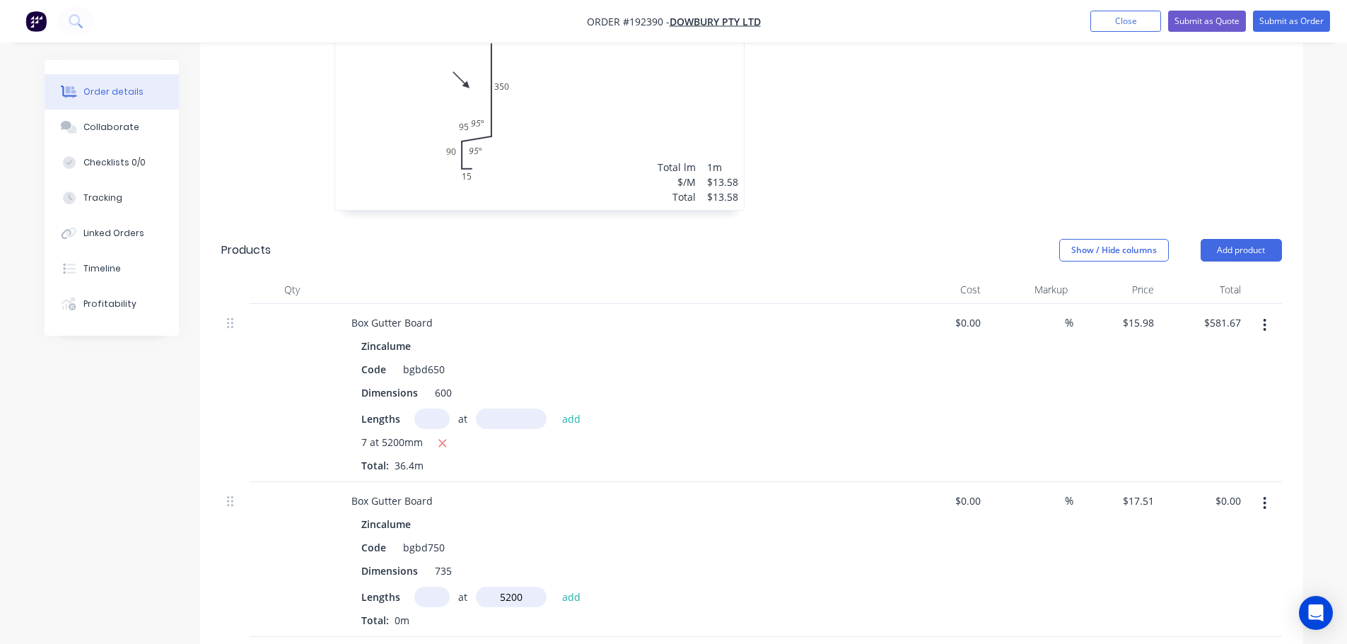
type input "$273.16"
click at [1219, 239] on button "Add product" at bounding box center [1240, 250] width 81 height 23
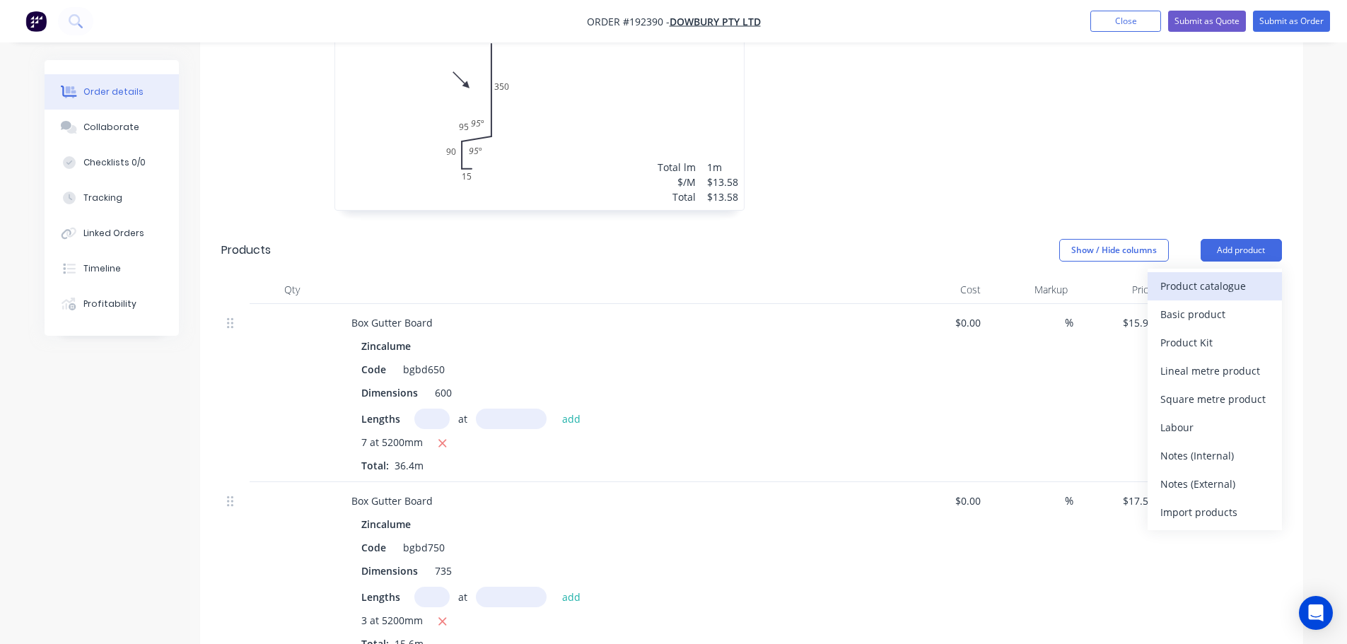
click at [1208, 272] on button "Product catalogue" at bounding box center [1214, 286] width 134 height 28
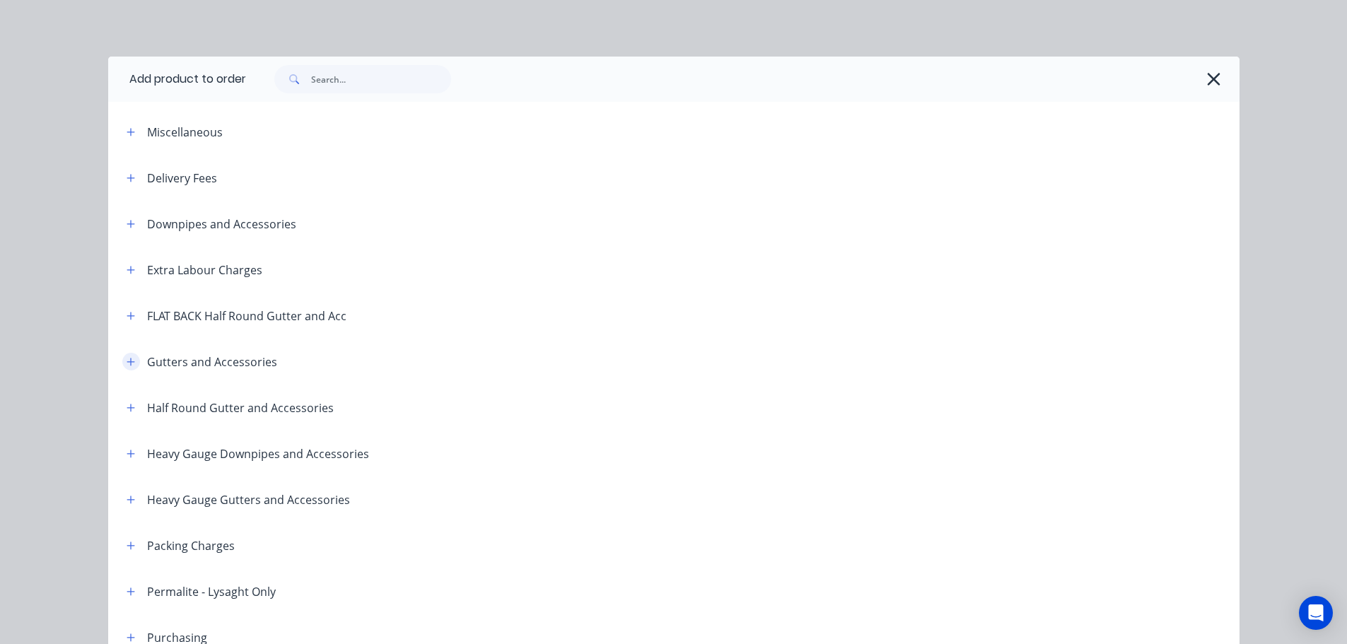
click at [127, 360] on icon "button" at bounding box center [131, 362] width 8 height 10
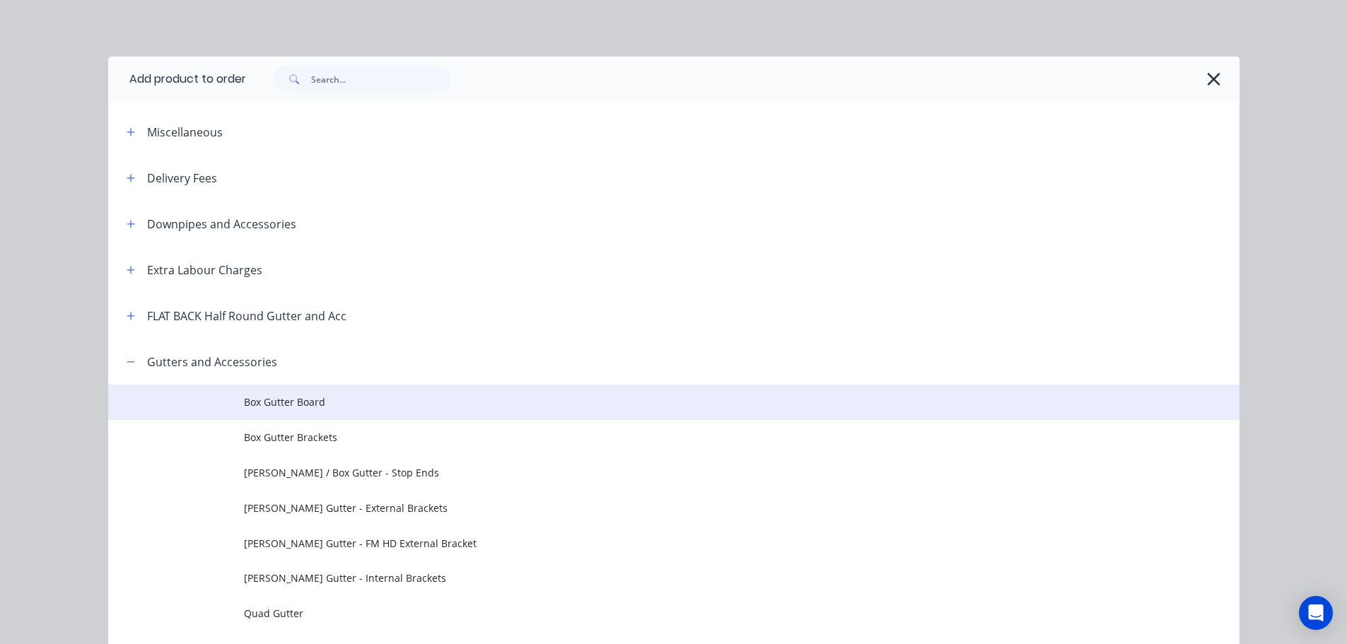
click at [326, 398] on span "Box Gutter Board" at bounding box center [642, 401] width 796 height 15
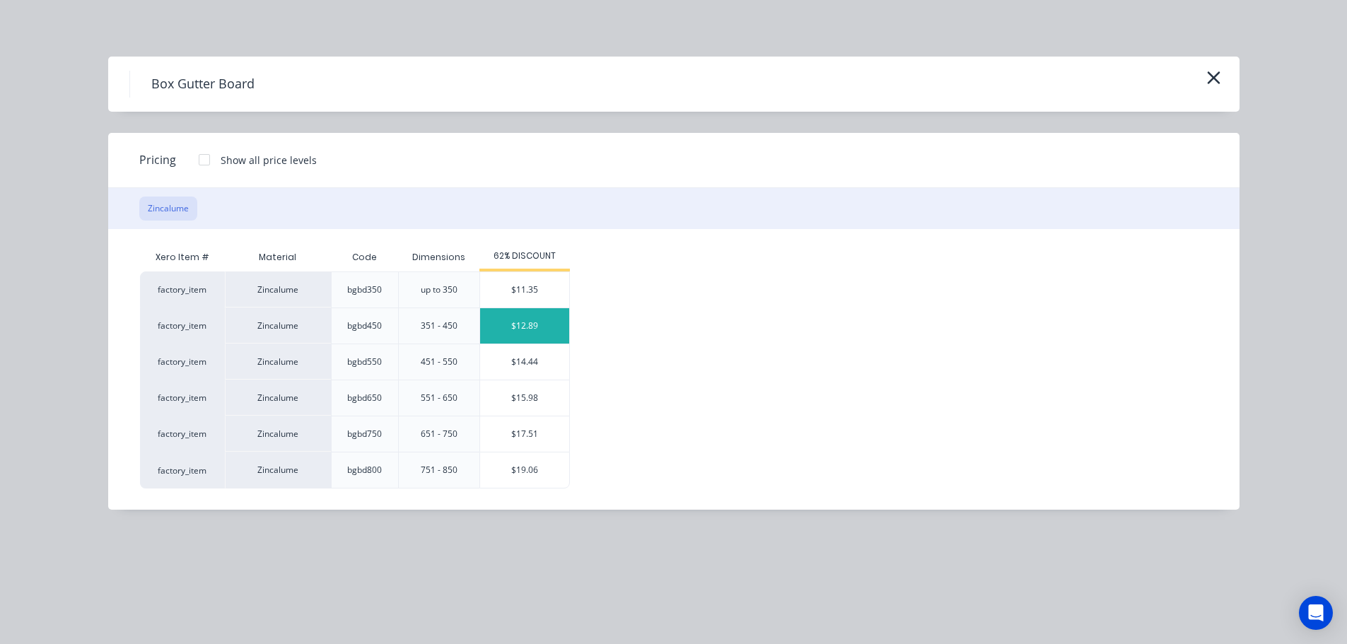
click at [519, 329] on div "$12.89" at bounding box center [524, 325] width 89 height 35
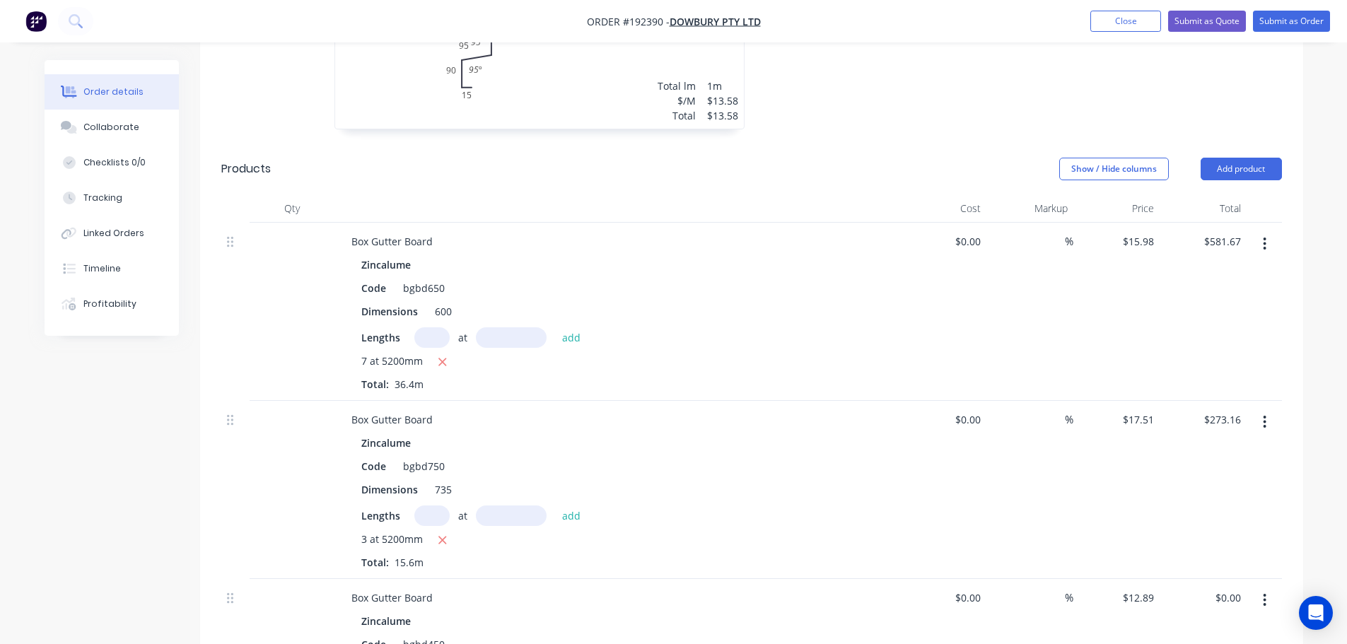
scroll to position [2576, 0]
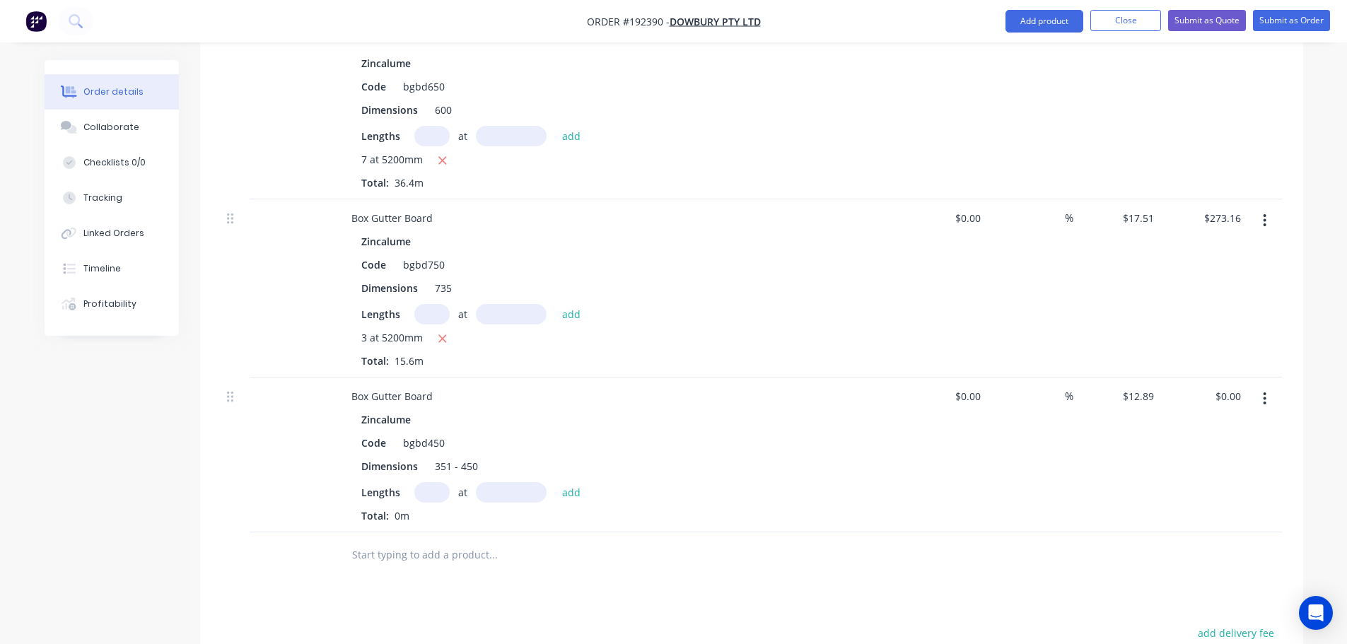
click at [1269, 386] on button "button" at bounding box center [1264, 398] width 33 height 25
click at [1229, 426] on div "Edit" at bounding box center [1214, 436] width 109 height 21
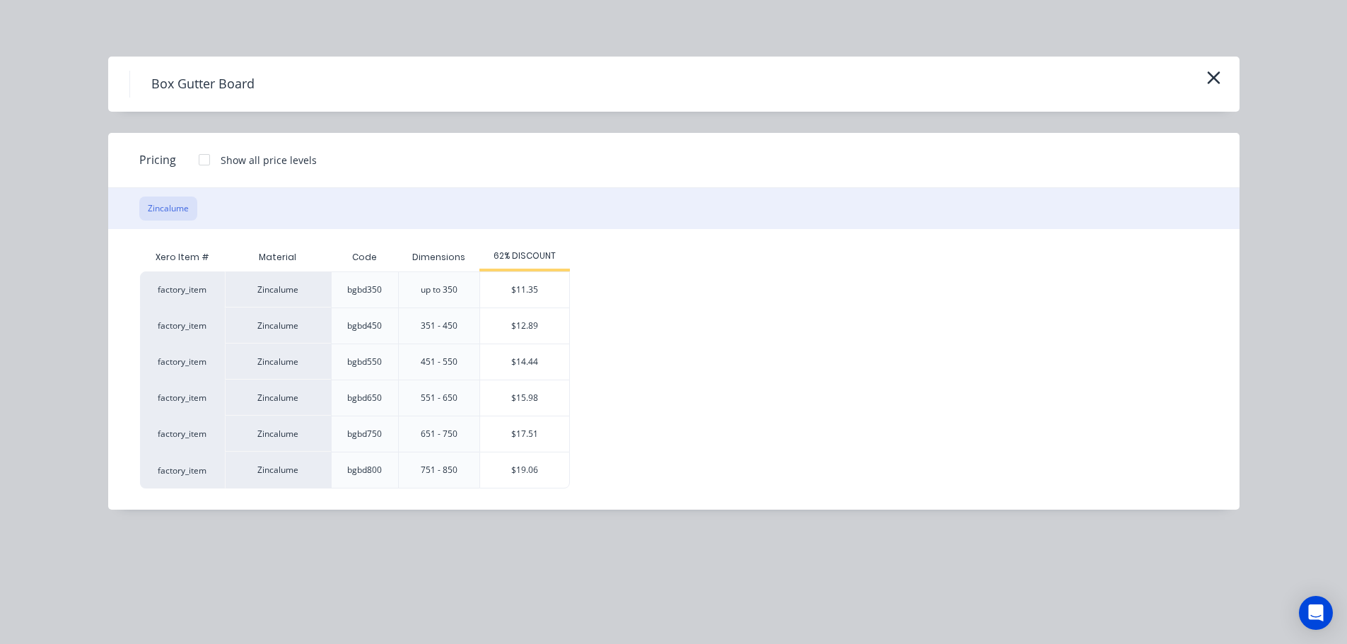
click at [523, 298] on div "$11.35" at bounding box center [524, 289] width 89 height 35
type input "$11.35"
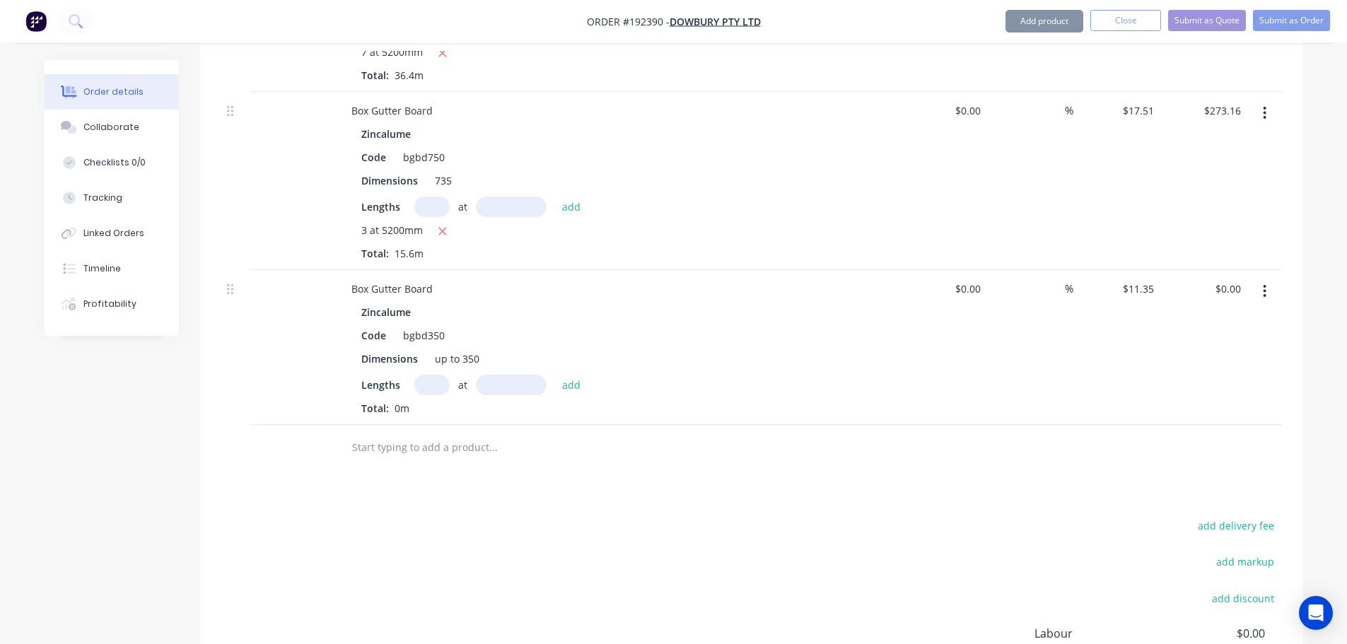
scroll to position [2717, 0]
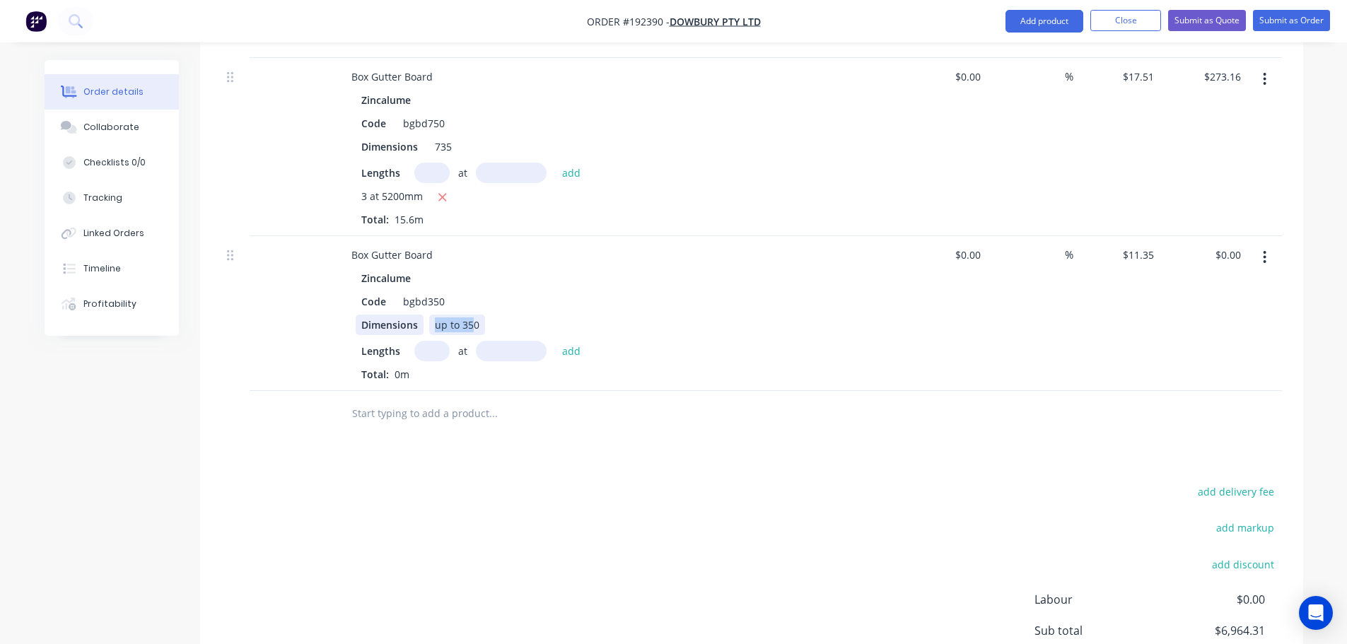
drag, startPoint x: 474, startPoint y: 281, endPoint x: 407, endPoint y: 285, distance: 66.5
click at [409, 315] on div "Dimensions up to 350" at bounding box center [614, 325] width 517 height 21
type input "4"
type input "4500"
click at [555, 341] on button "add" at bounding box center [571, 350] width 33 height 19
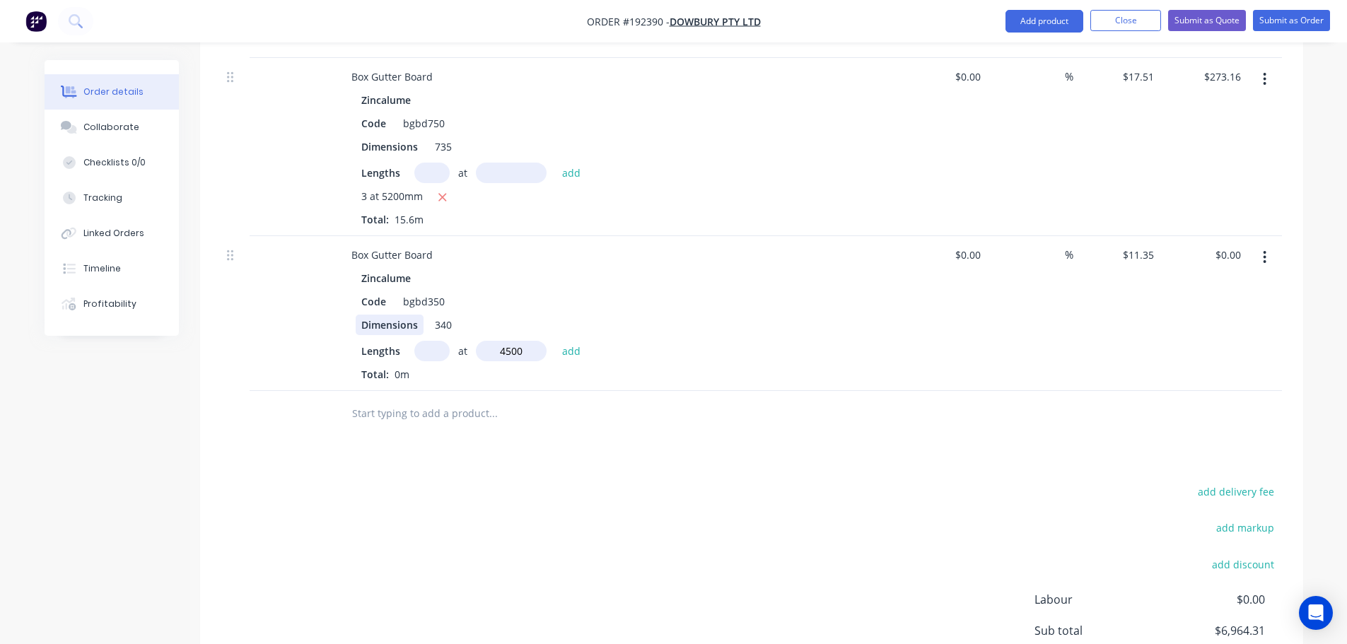
type input "$204.30"
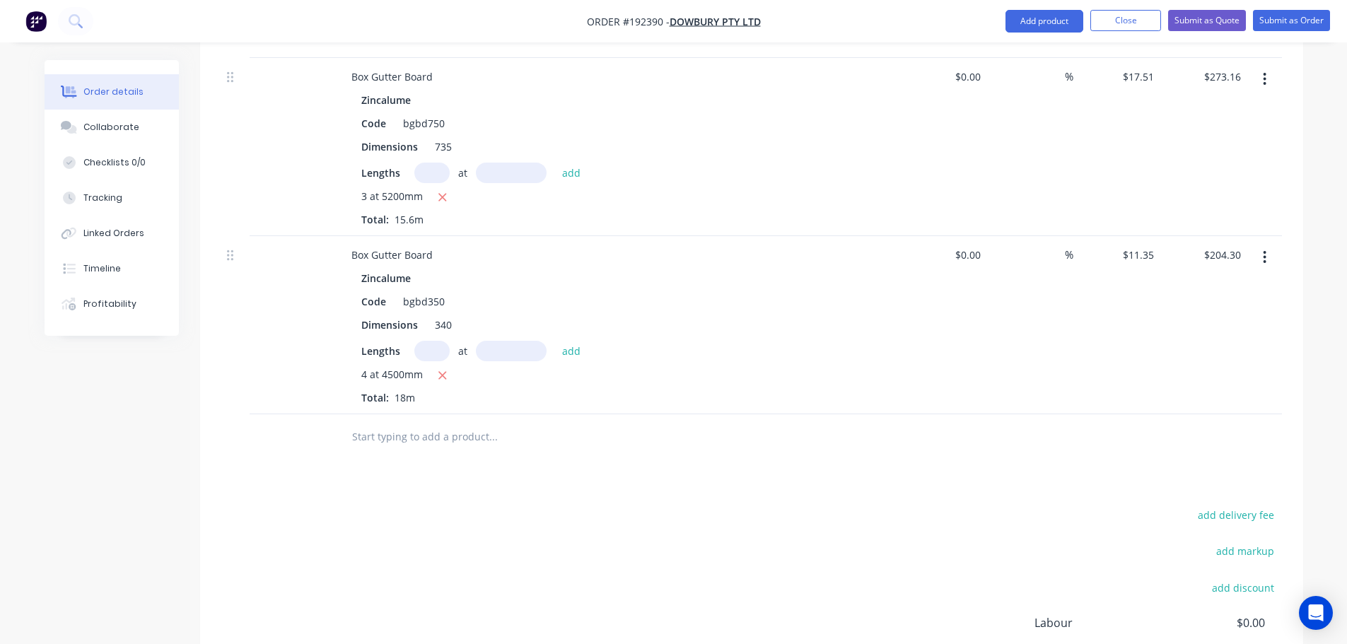
click at [1031, 9] on nav "Order #192390 - Dowbury Pty Ltd Add product Close Submit as Quote Submit as Ord…" at bounding box center [673, 21] width 1347 height 42
click at [1024, 23] on button "Add product" at bounding box center [1044, 21] width 78 height 23
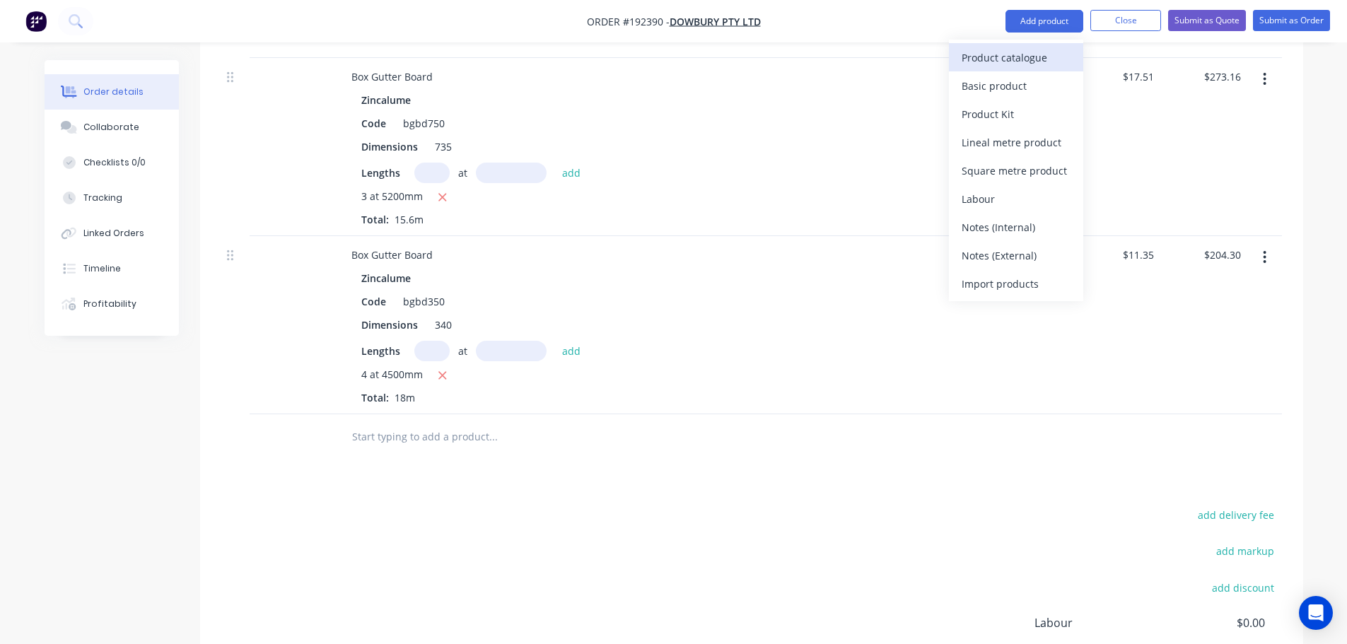
click at [1014, 64] on div "Product catalogue" at bounding box center [1015, 57] width 109 height 21
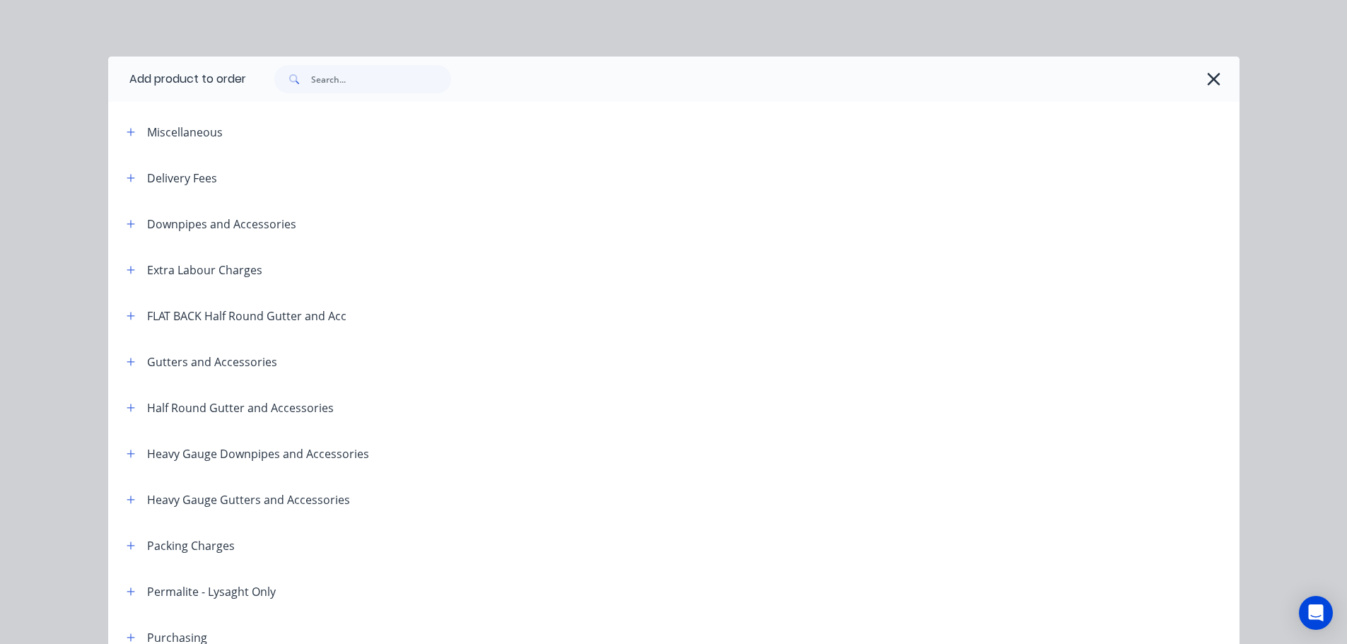
click at [147, 226] on div "Downpipes and Accessories" at bounding box center [221, 224] width 149 height 17
drag, startPoint x: 122, startPoint y: 233, endPoint x: 134, endPoint y: 230, distance: 11.5
click at [123, 233] on header "Downpipes and Accessories" at bounding box center [673, 224] width 1131 height 46
click at [124, 218] on button "button" at bounding box center [131, 224] width 18 height 18
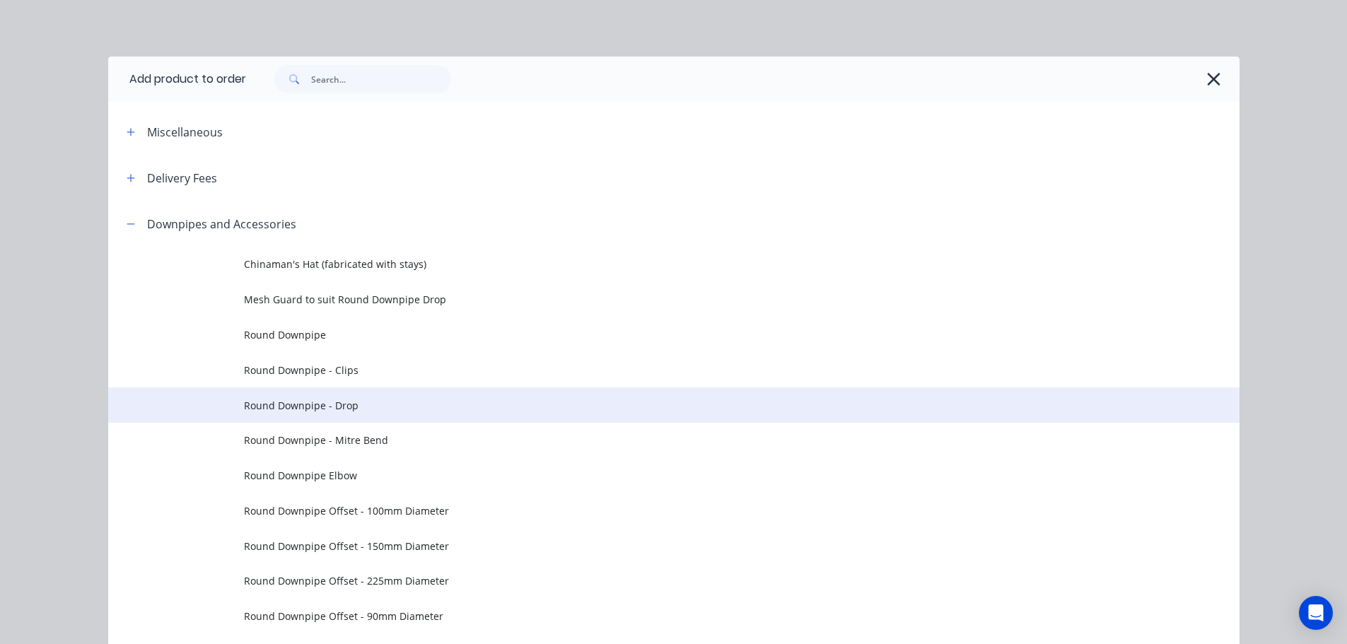
click at [346, 407] on span "Round Downpipe - Drop" at bounding box center [642, 405] width 796 height 15
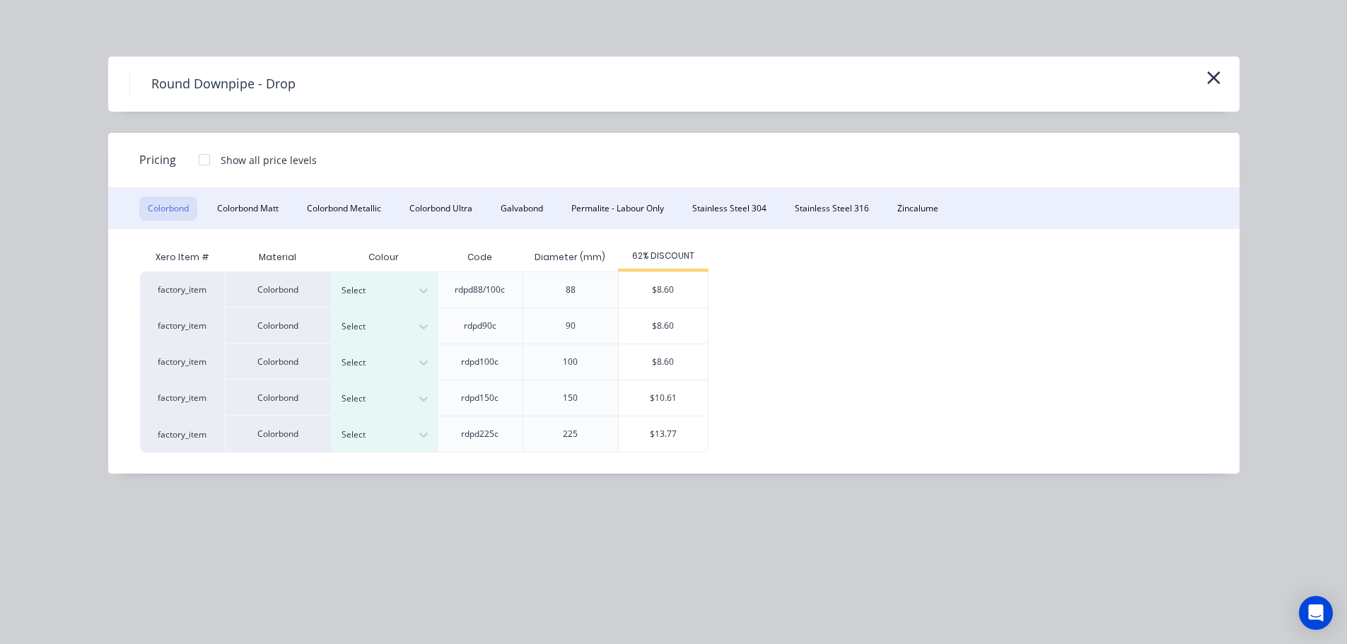
click at [1222, 69] on div "Round Downpipe - Drop" at bounding box center [673, 84] width 1131 height 55
click at [1220, 72] on icon "button" at bounding box center [1213, 78] width 15 height 20
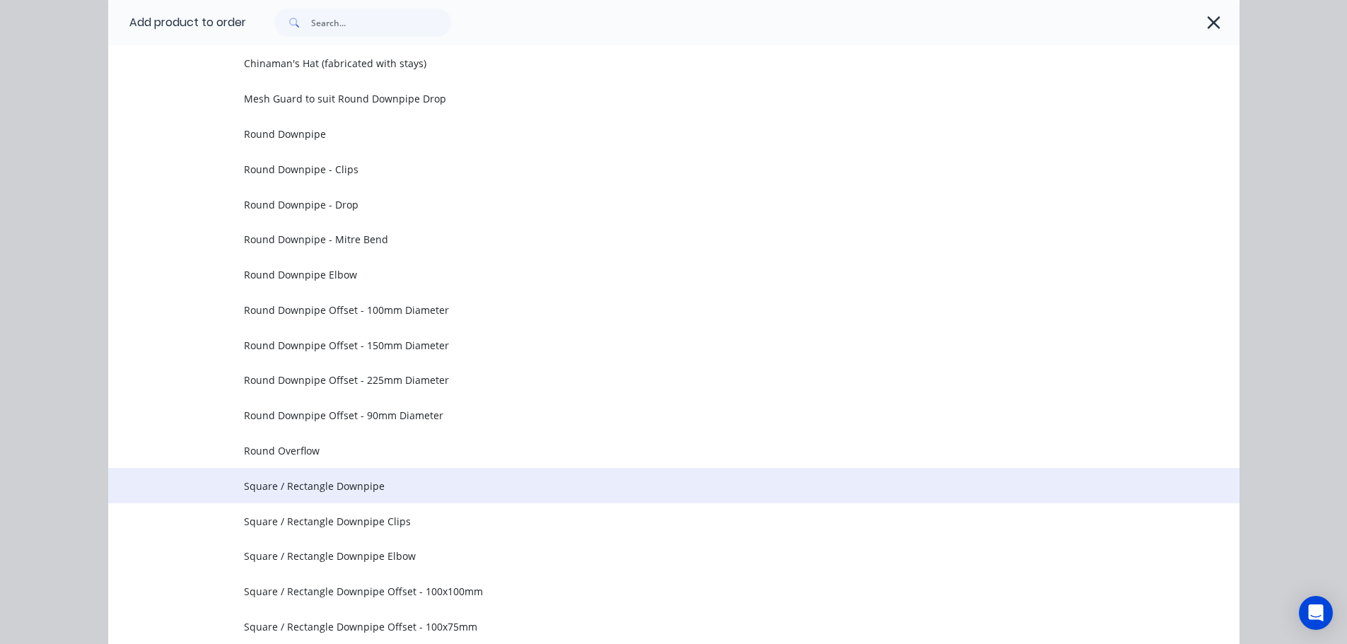
click at [427, 493] on span "Square / Rectangle Downpipe" at bounding box center [642, 486] width 796 height 15
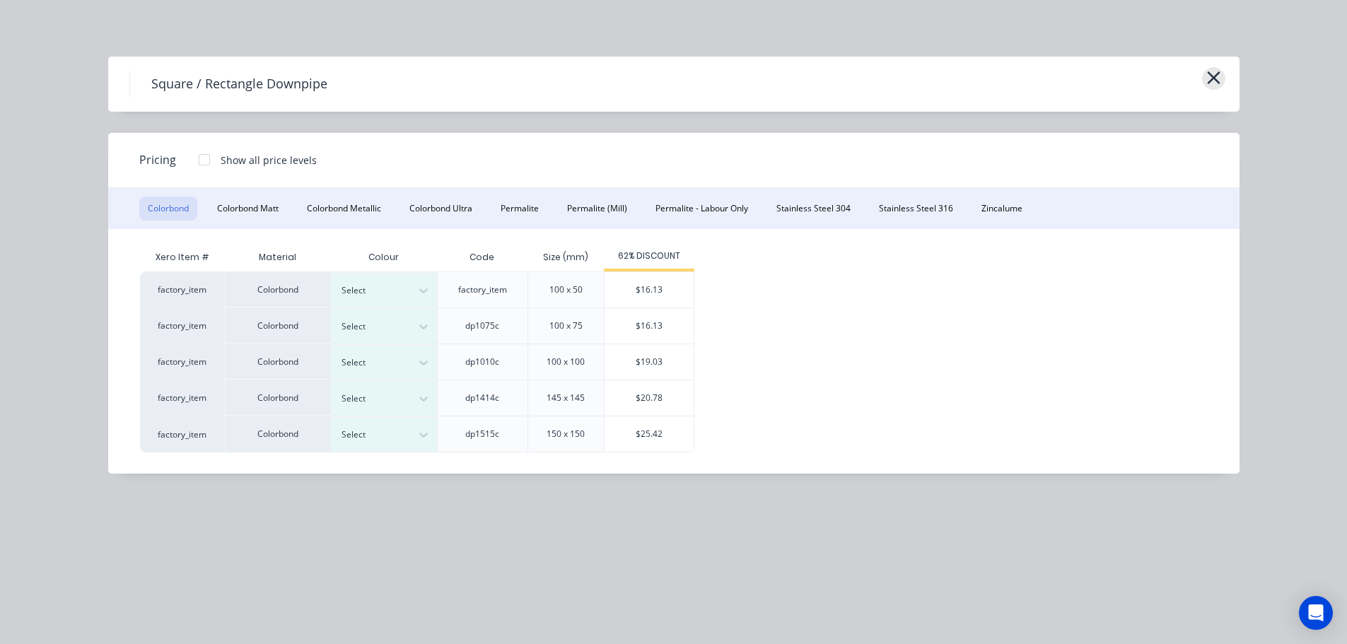
click at [1213, 87] on icon "button" at bounding box center [1213, 78] width 15 height 20
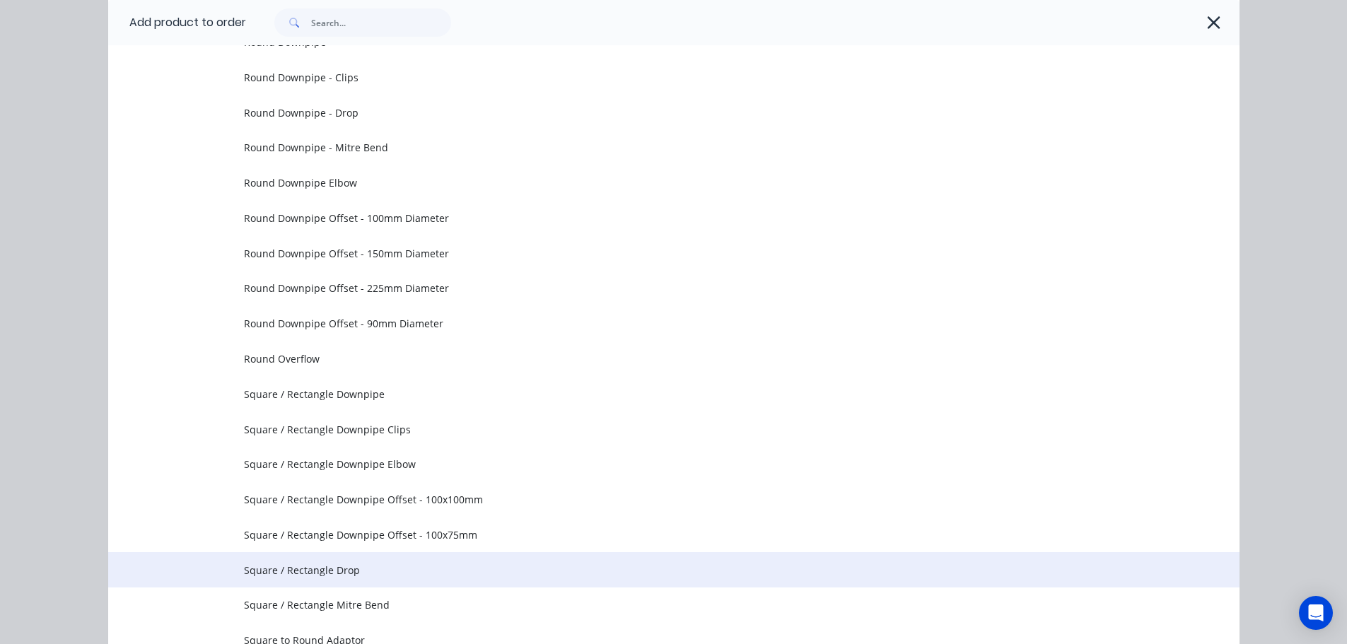
scroll to position [342, 0]
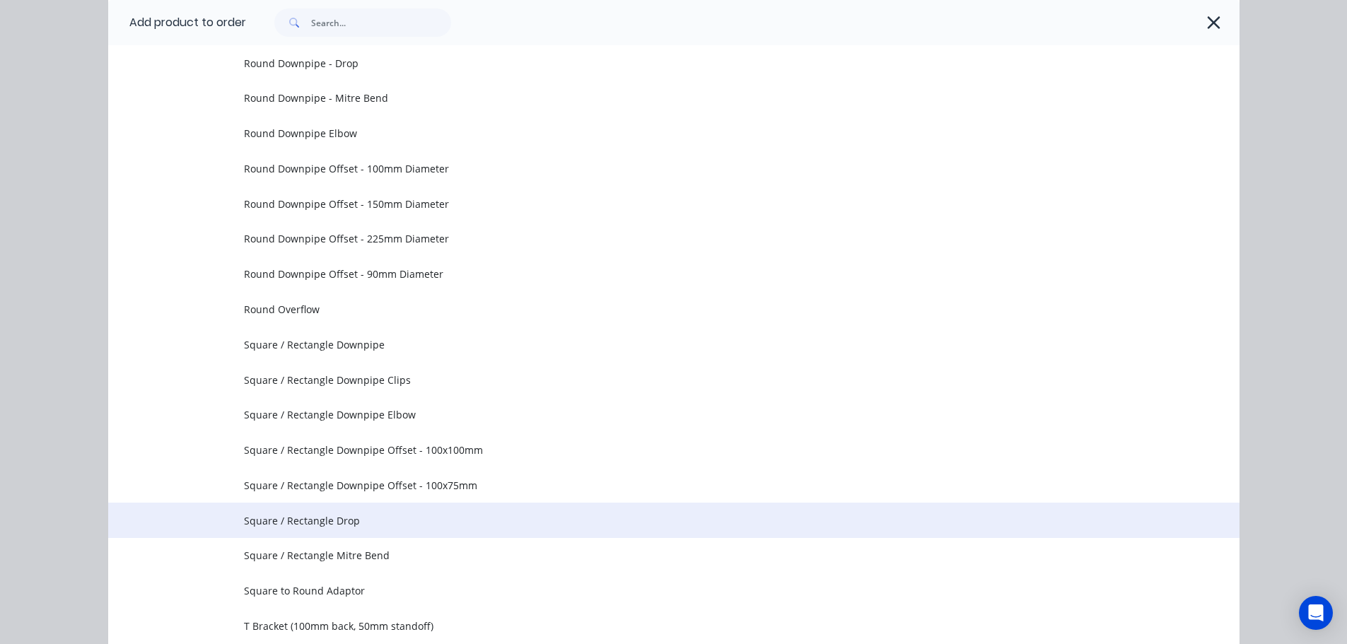
click at [388, 524] on span "Square / Rectangle Drop" at bounding box center [642, 520] width 796 height 15
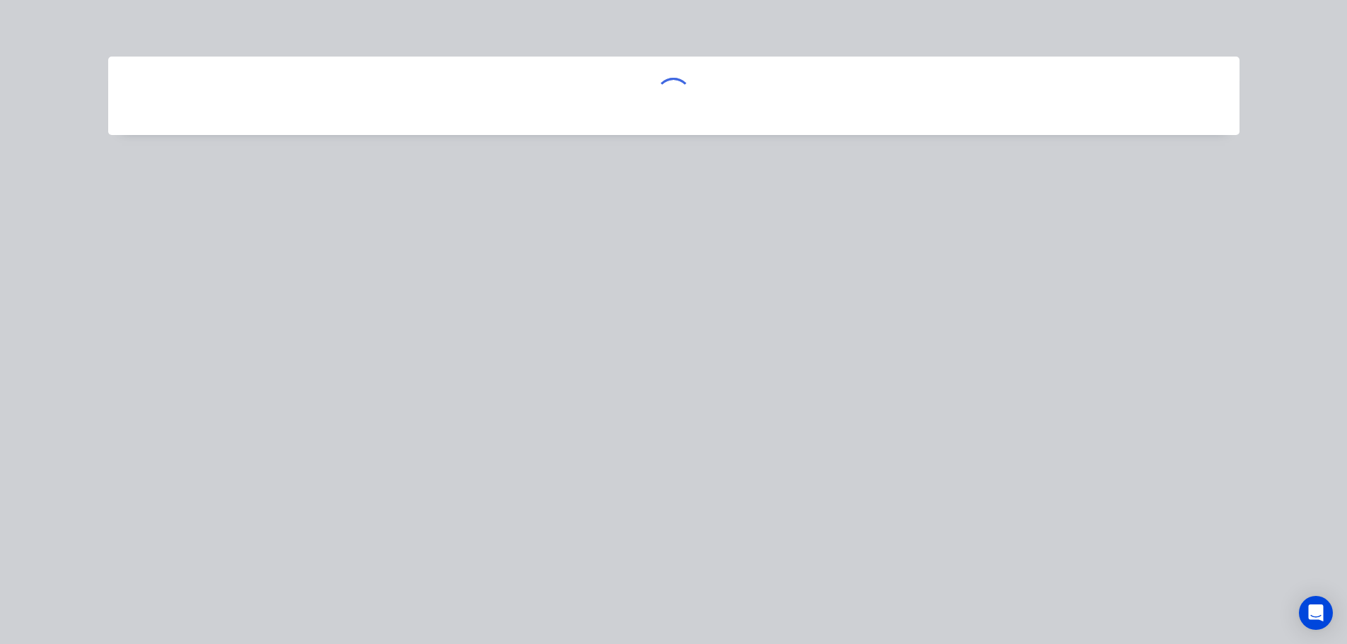
scroll to position [0, 0]
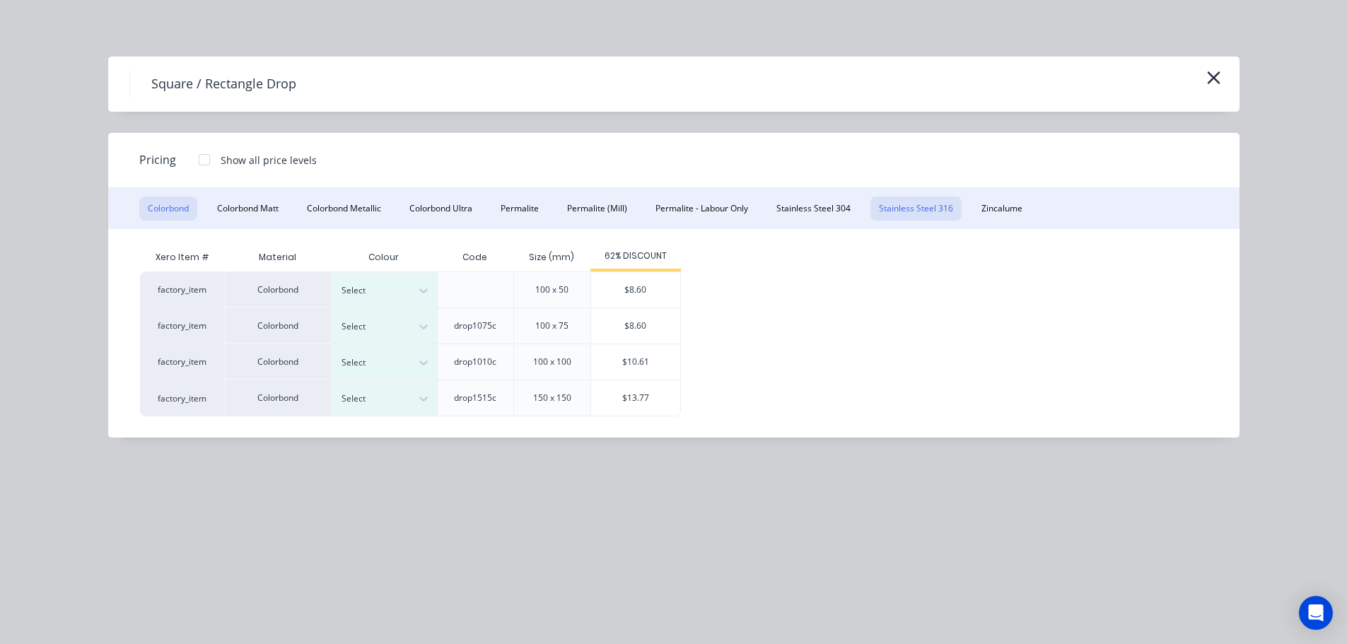
click at [921, 213] on button "Stainless Steel 316" at bounding box center [915, 209] width 91 height 24
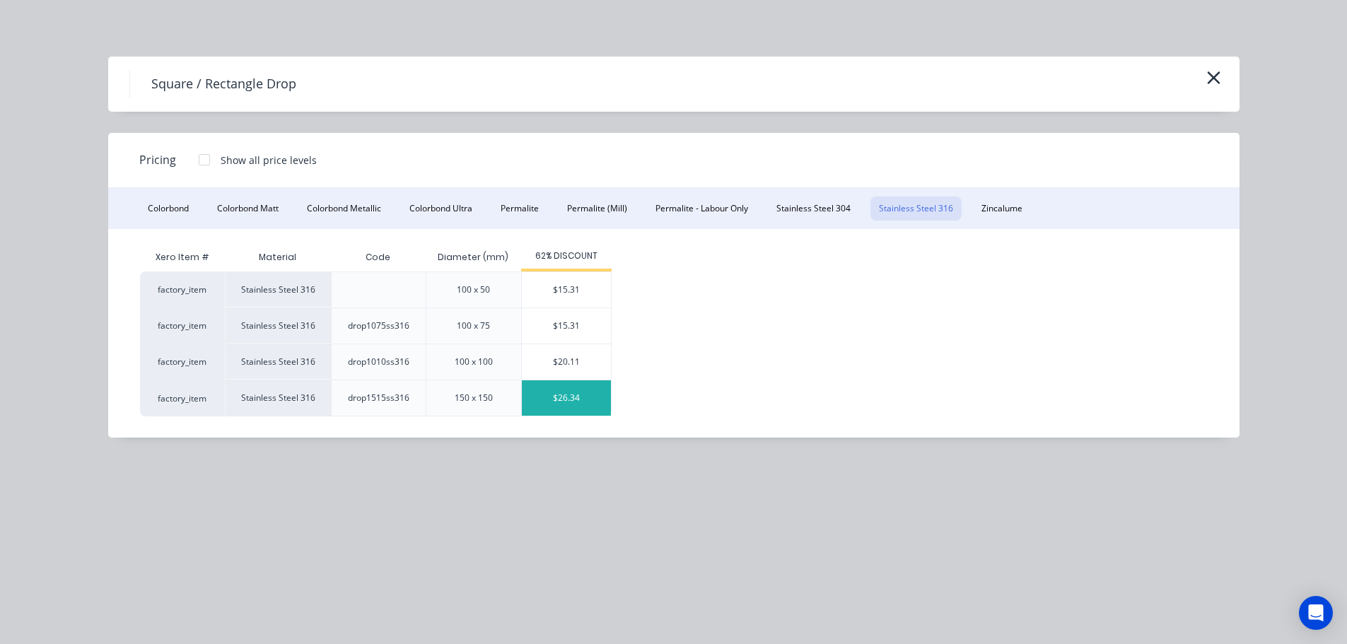
click at [563, 394] on div "$26.34" at bounding box center [566, 397] width 89 height 35
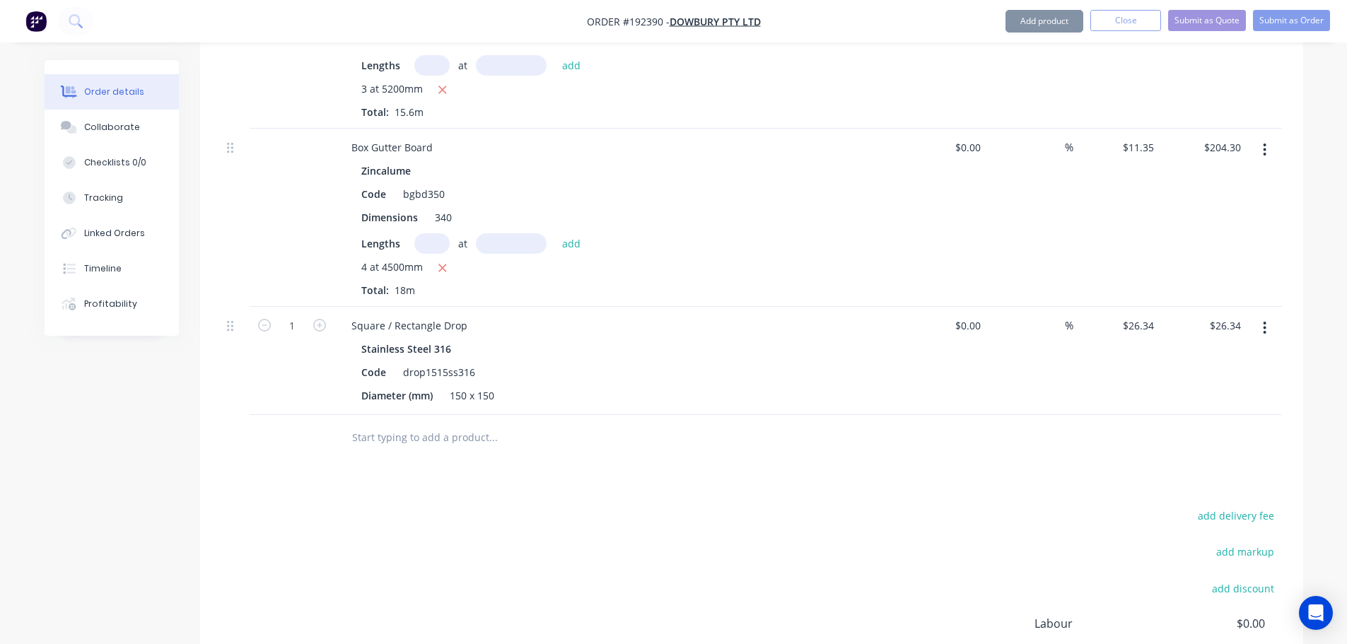
scroll to position [2859, 0]
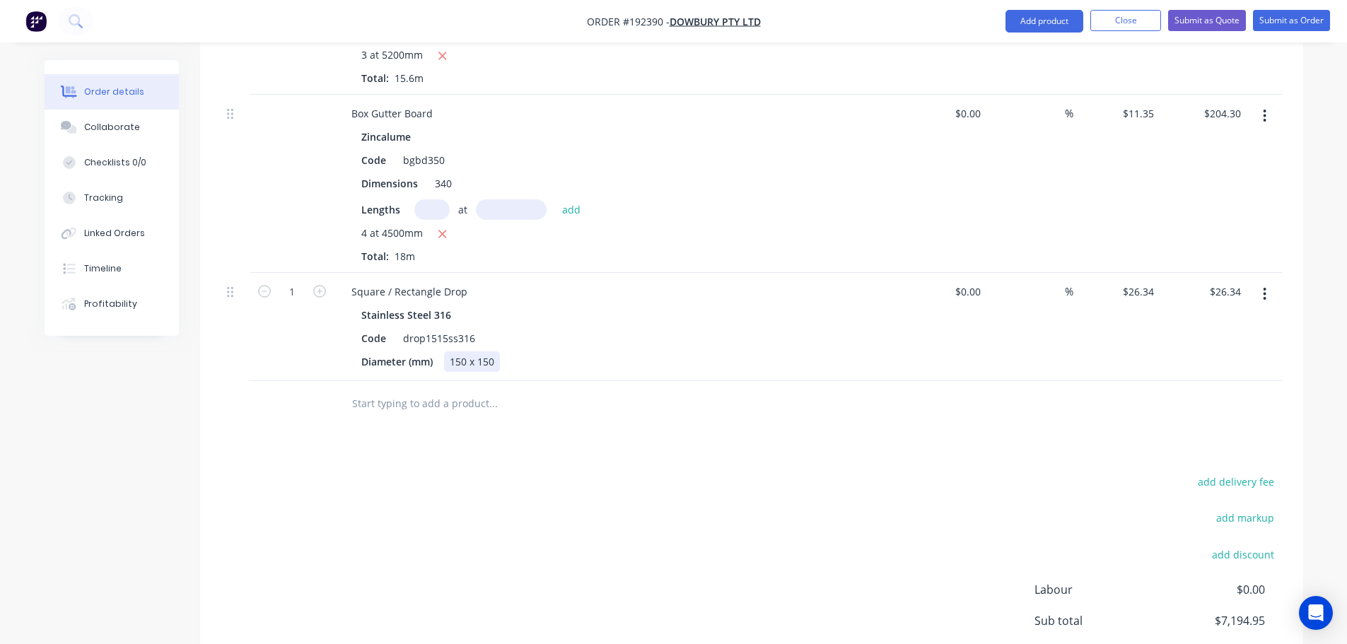
click at [493, 351] on div "150 x 150" at bounding box center [472, 361] width 56 height 21
click at [361, 328] on div "Code" at bounding box center [374, 338] width 36 height 21
click at [472, 281] on div "Square / Rectangle Drop" at bounding box center [409, 291] width 139 height 21
click at [315, 285] on icon "button" at bounding box center [319, 291] width 13 height 13
type input "2"
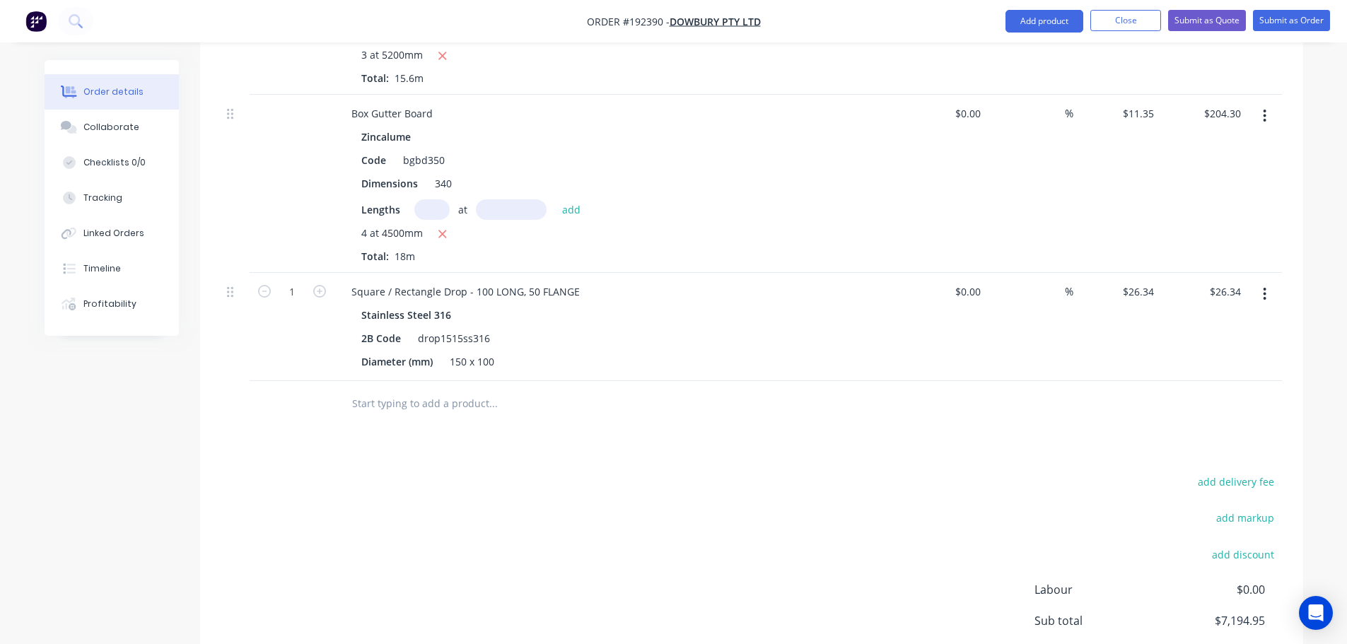
type input "$52.68"
click at [1037, 32] on button "Add product" at bounding box center [1044, 21] width 78 height 23
click at [1016, 56] on div "Product catalogue" at bounding box center [1015, 57] width 109 height 21
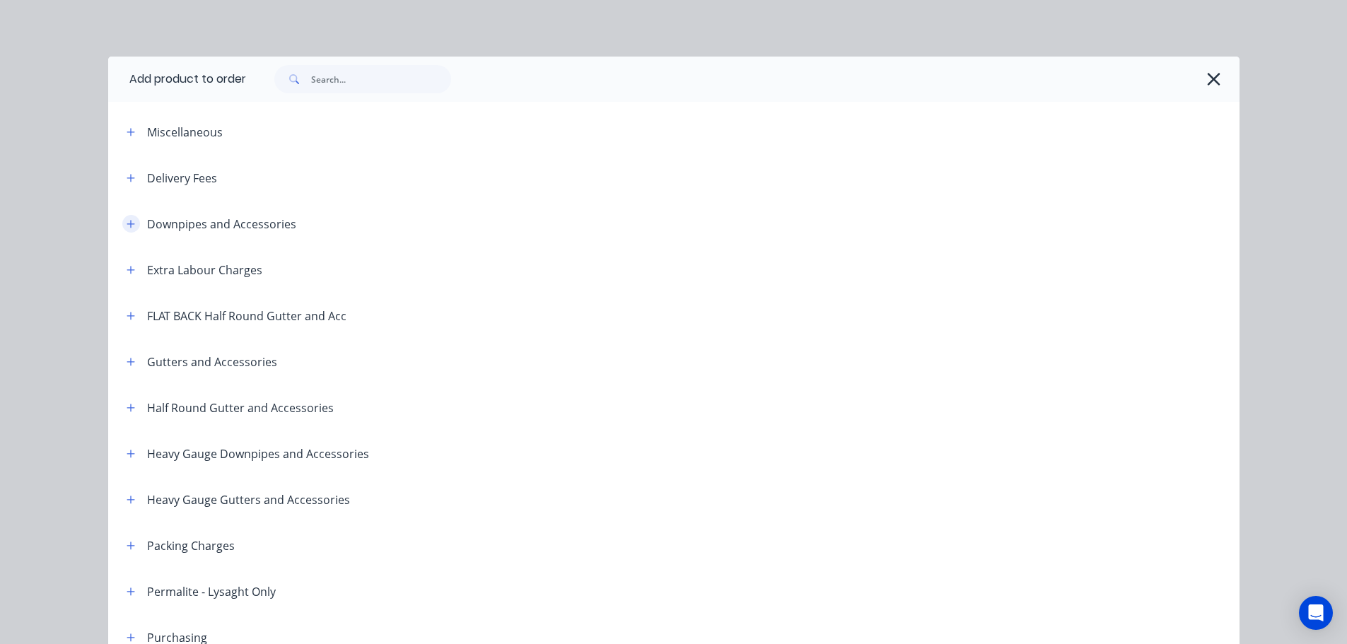
click at [130, 221] on button "button" at bounding box center [131, 224] width 18 height 18
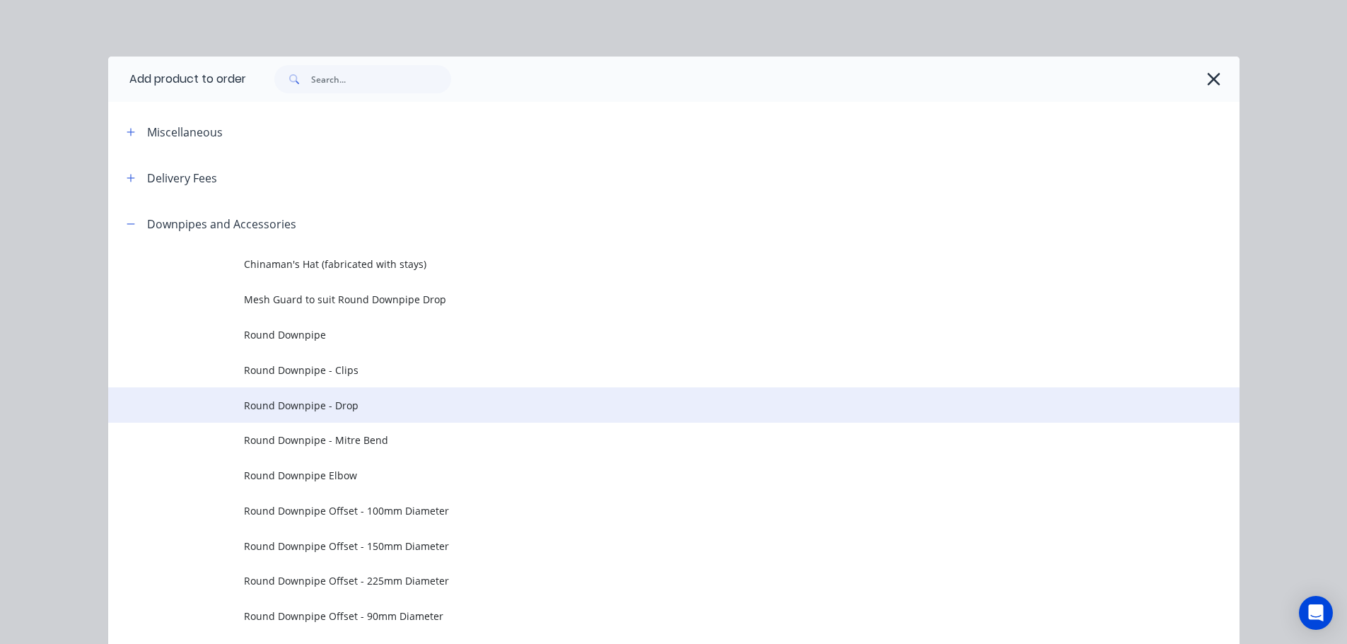
click at [359, 406] on span "Round Downpipe - Drop" at bounding box center [642, 405] width 796 height 15
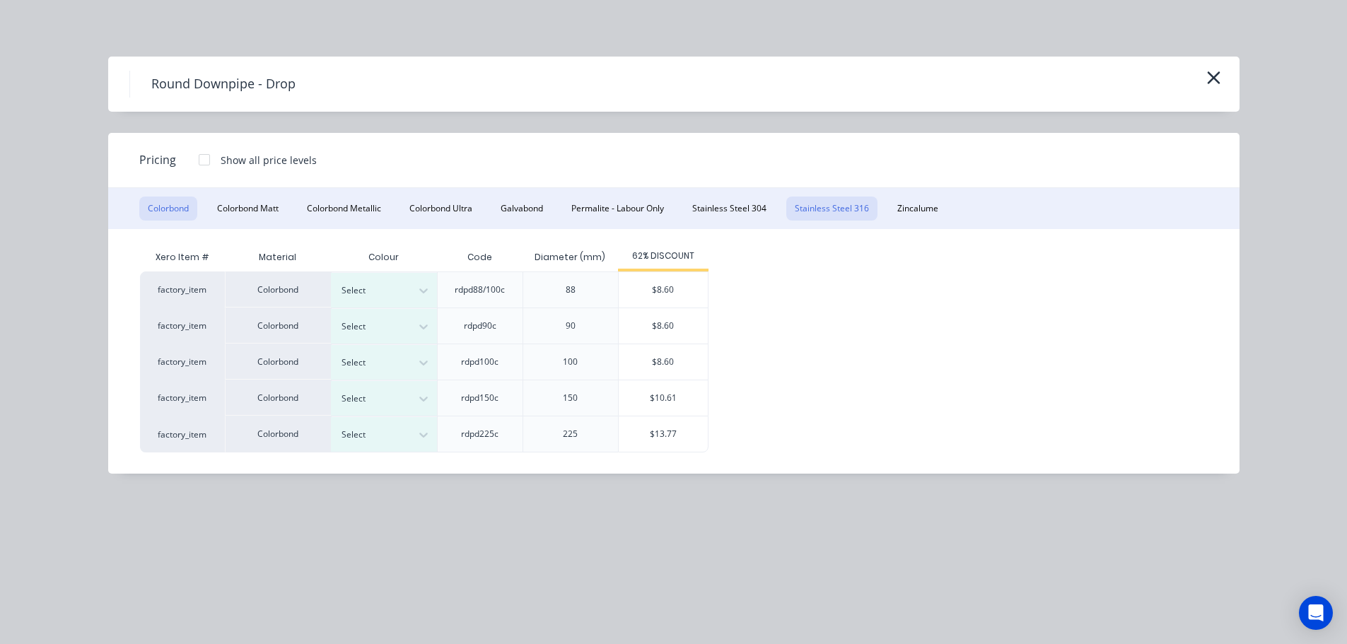
click at [818, 204] on button "Stainless Steel 316" at bounding box center [831, 209] width 91 height 24
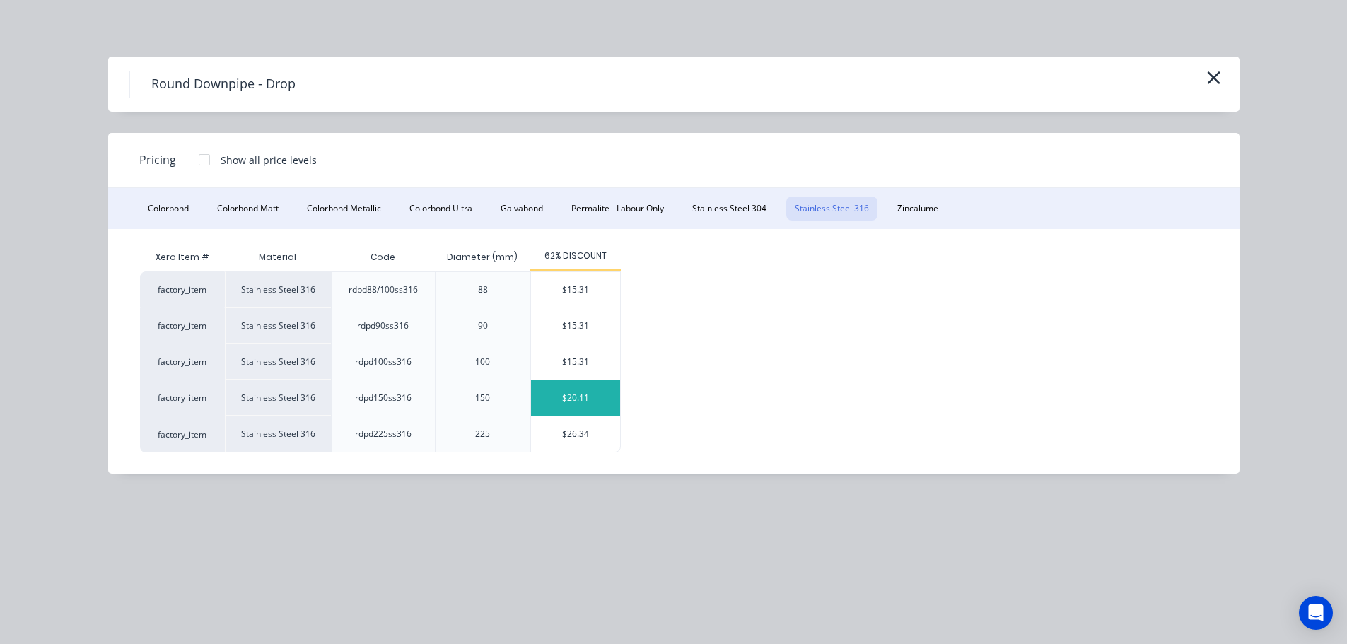
click at [591, 391] on div "$20.11" at bounding box center [575, 397] width 89 height 35
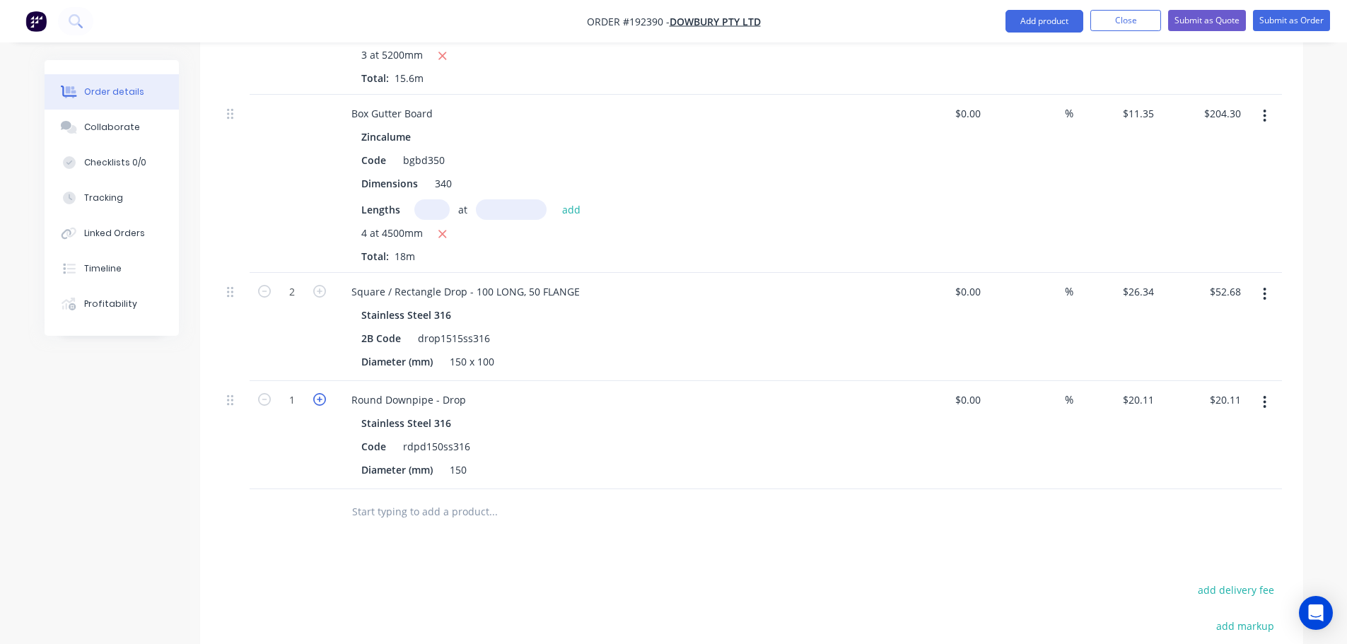
click at [322, 393] on icon "button" at bounding box center [319, 399] width 13 height 13
type input "2"
type input "$40.22"
click at [322, 393] on icon "button" at bounding box center [319, 399] width 13 height 13
type input "3"
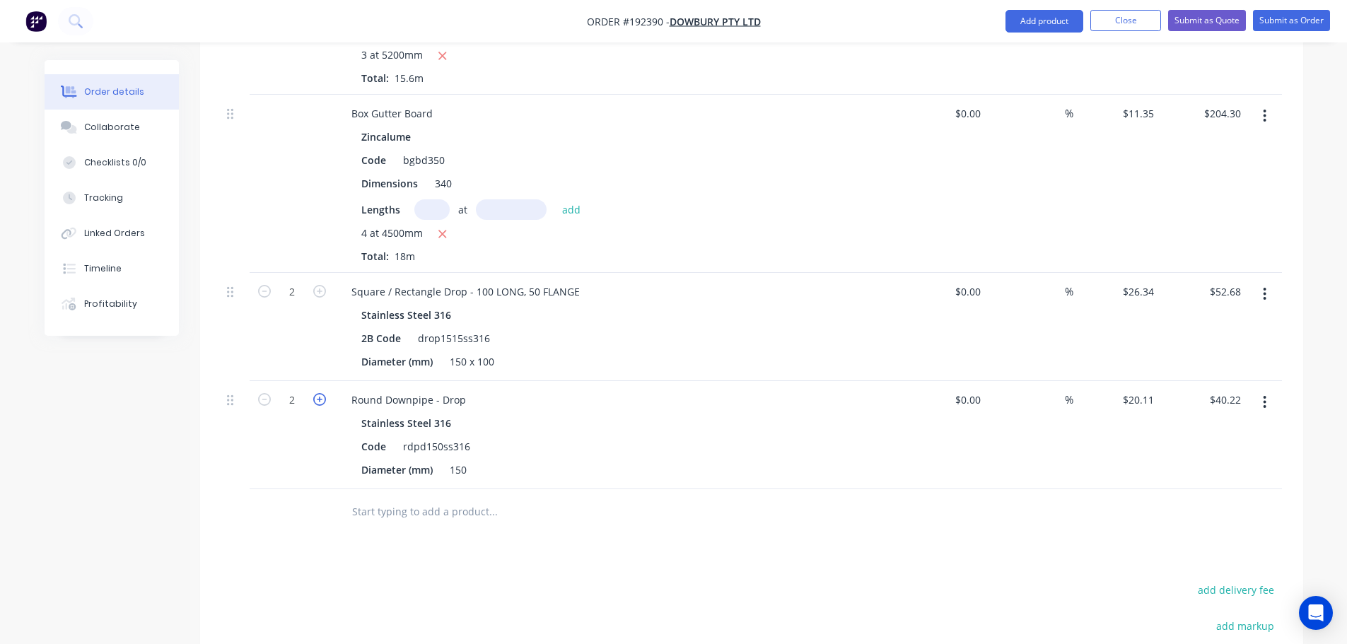
type input "$60.33"
click at [322, 393] on icon "button" at bounding box center [319, 399] width 13 height 13
type input "4"
type input "$80.44"
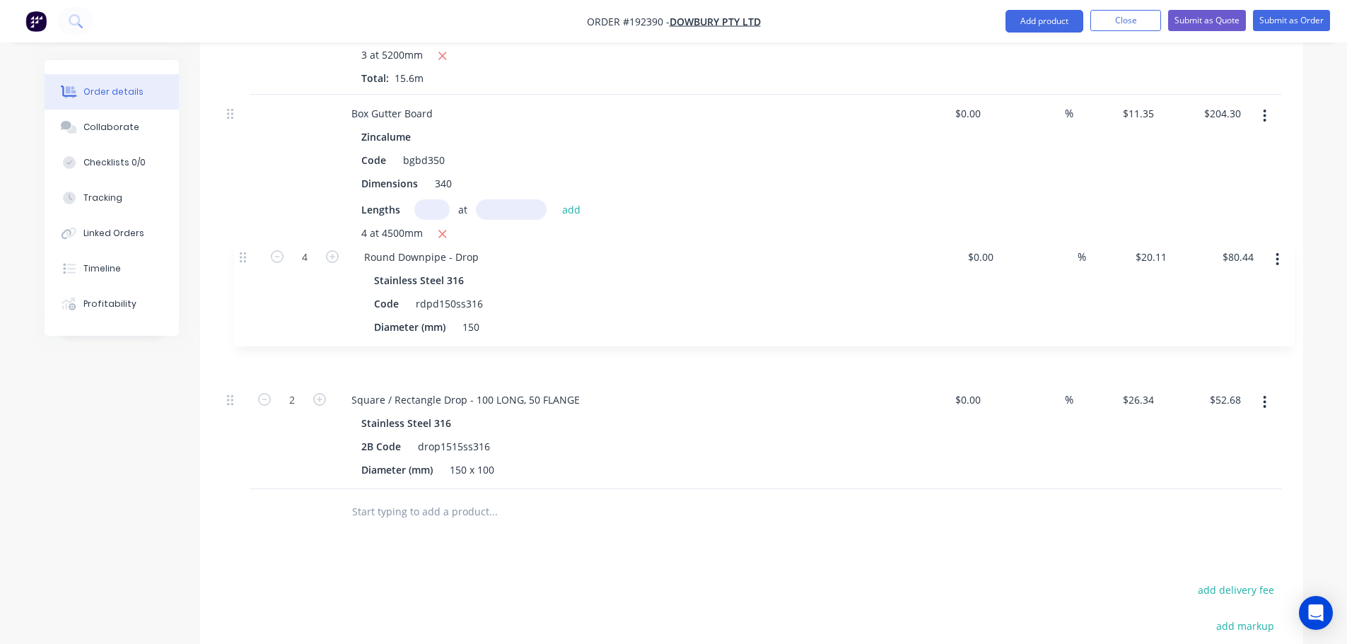
drag, startPoint x: 235, startPoint y: 360, endPoint x: 250, endPoint y: 239, distance: 121.7
click at [249, 245] on div "Box Gutter Board Zincalume Code bgbd650 Dimensions 600 Lengths at add 7 at 5200…" at bounding box center [751, 113] width 1060 height 751
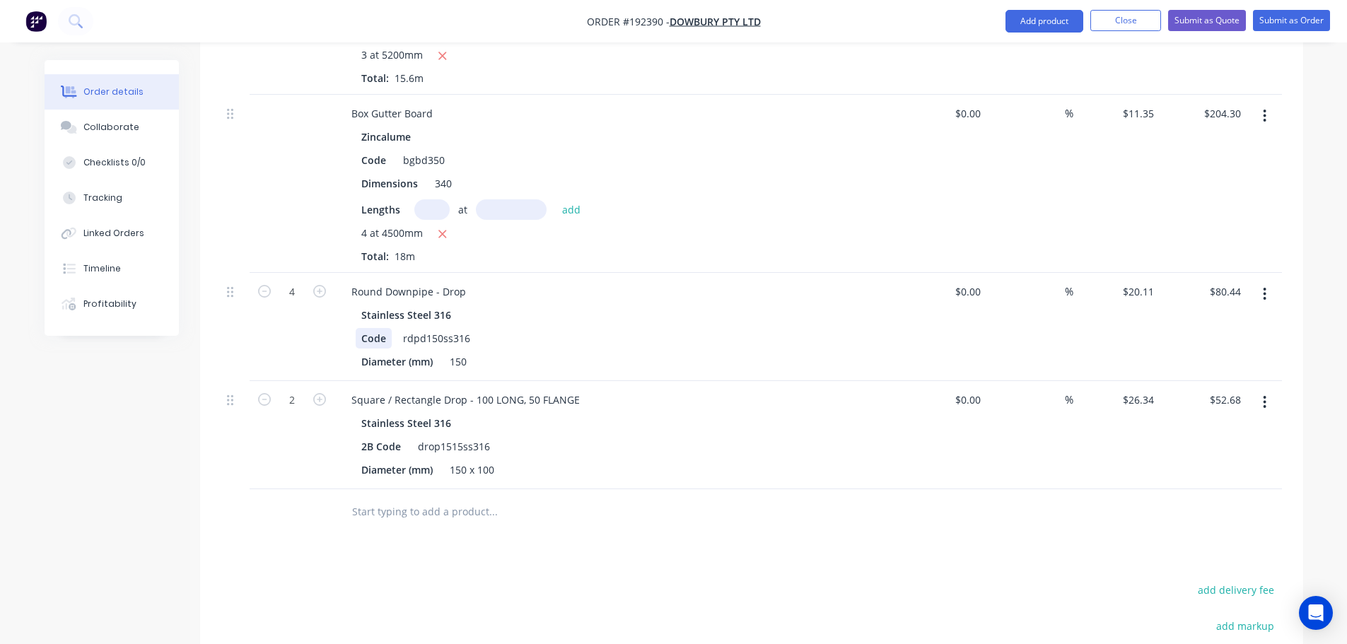
click at [357, 328] on div "Code" at bounding box center [374, 338] width 36 height 21
drag, startPoint x: 466, startPoint y: 570, endPoint x: 460, endPoint y: 558, distance: 13.9
click at [1037, 22] on button "Add product" at bounding box center [1044, 21] width 78 height 23
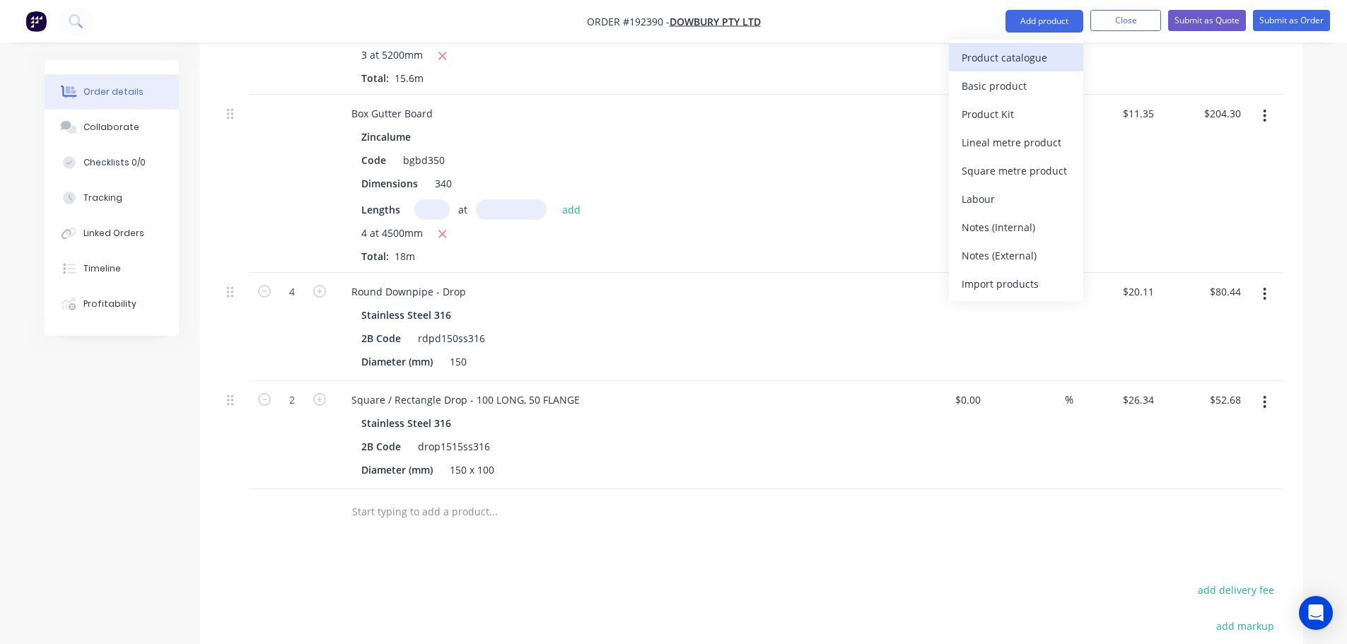
click at [1015, 53] on div "Product catalogue" at bounding box center [1015, 57] width 109 height 21
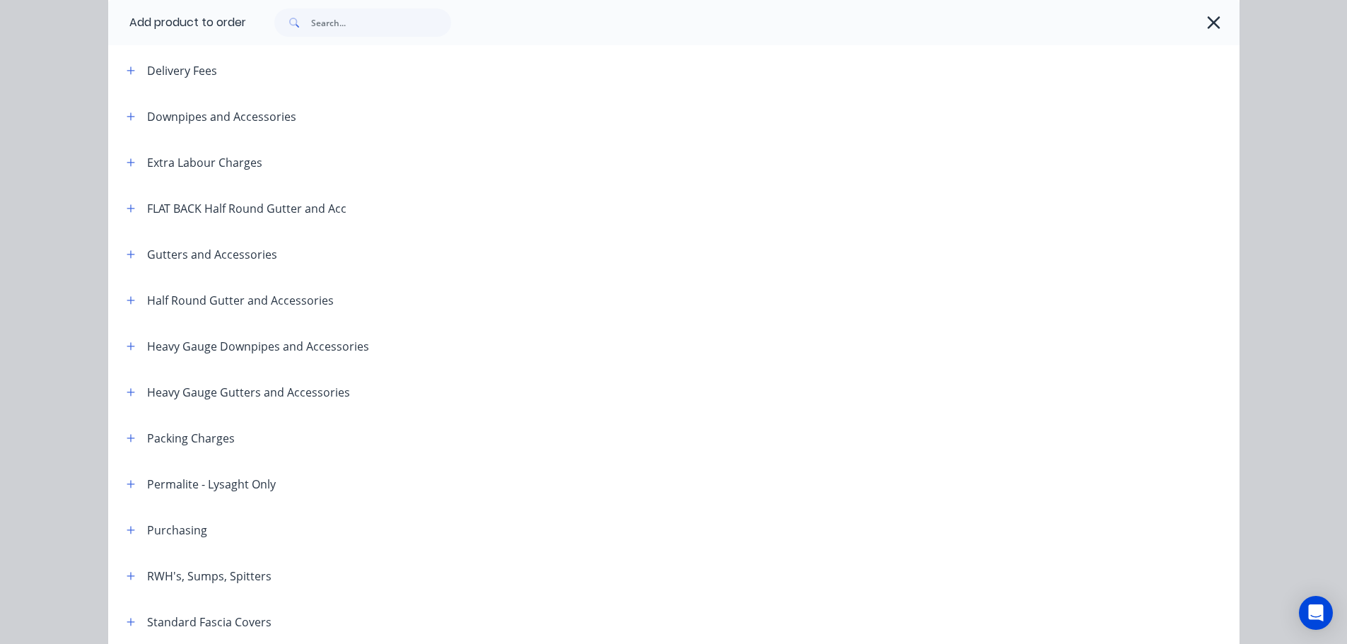
scroll to position [141, 0]
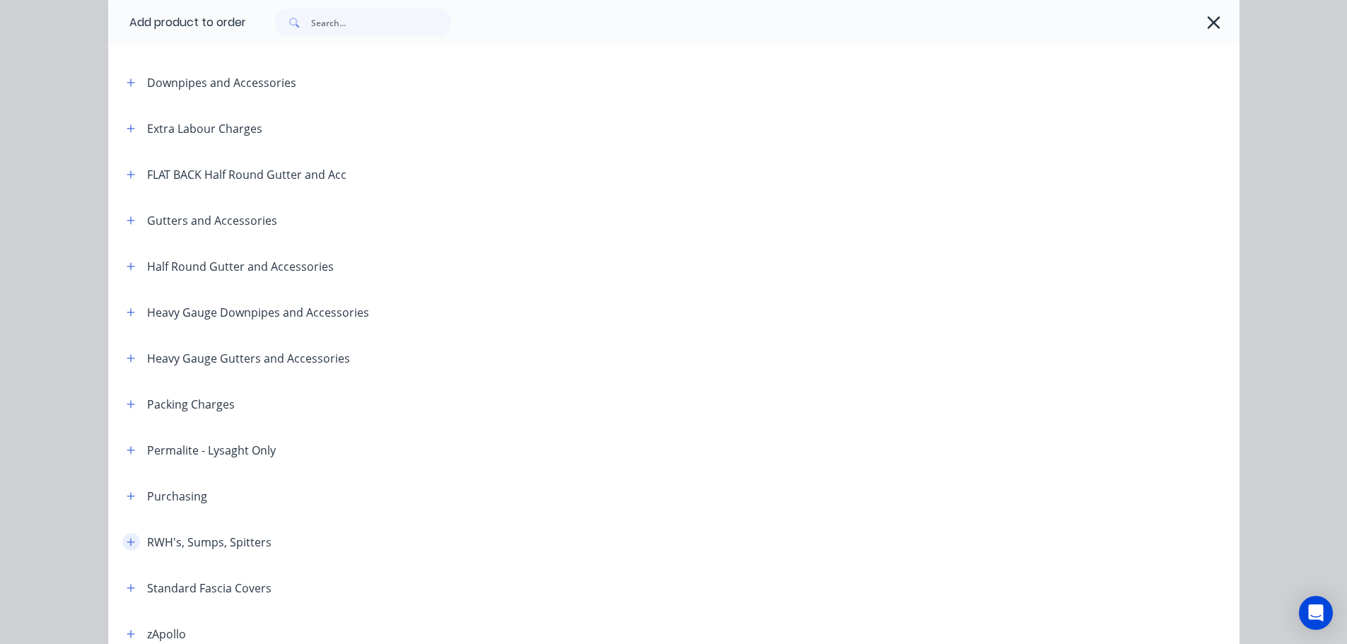
click at [126, 549] on button "button" at bounding box center [131, 542] width 18 height 18
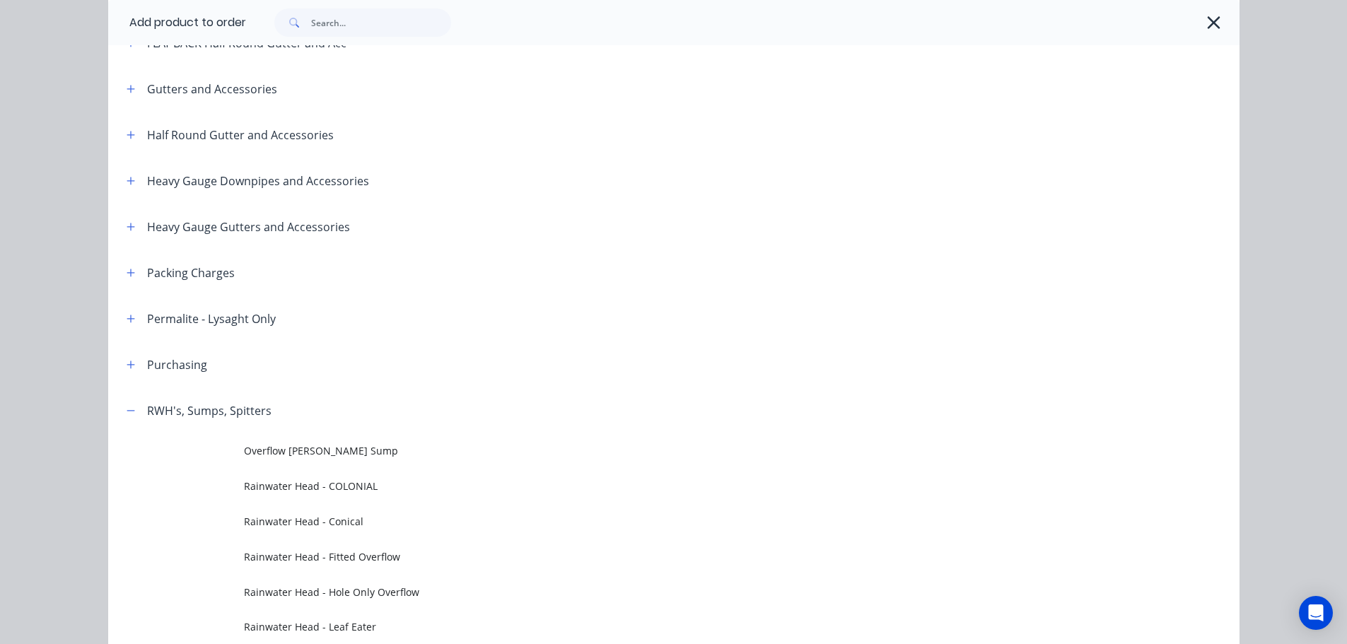
scroll to position [566, 0]
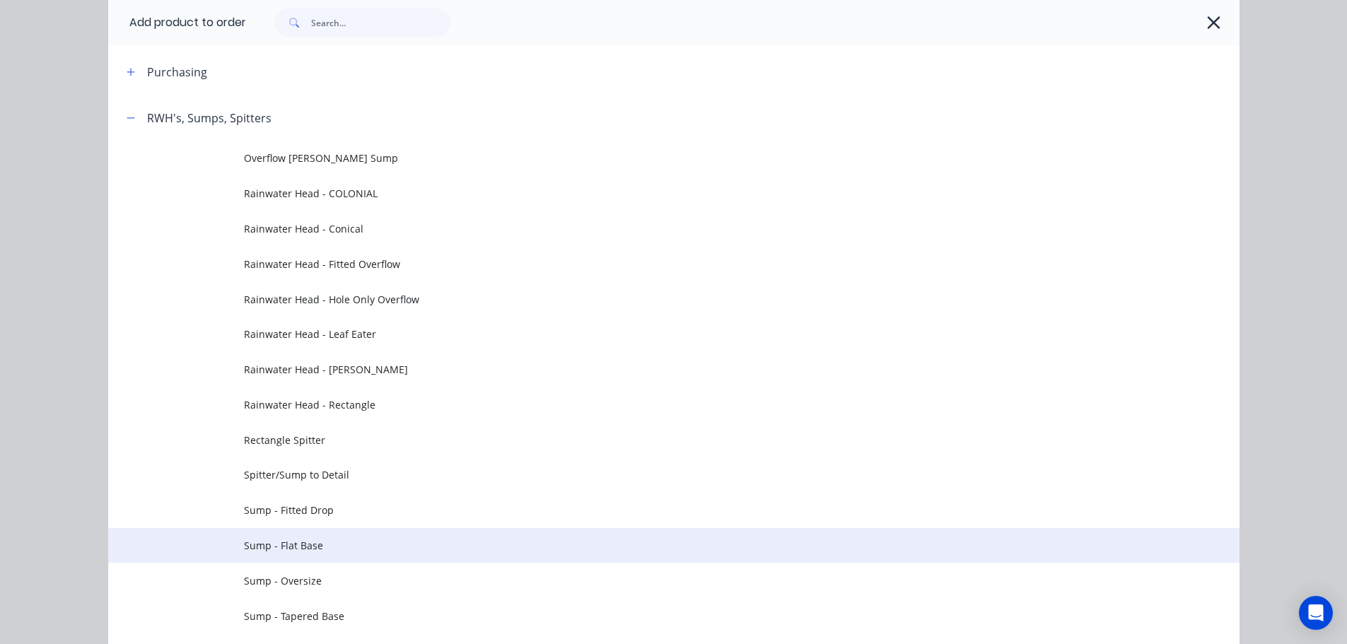
click at [294, 547] on span "Sump - Flat Base" at bounding box center [642, 545] width 796 height 15
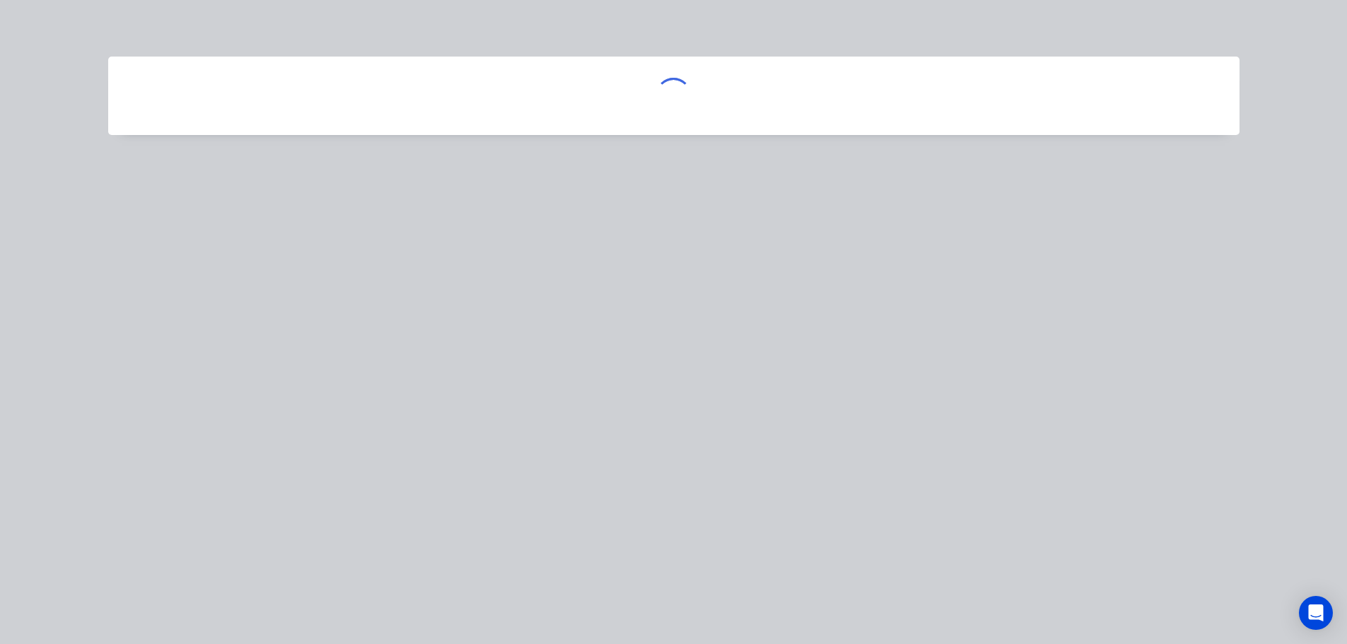
scroll to position [0, 0]
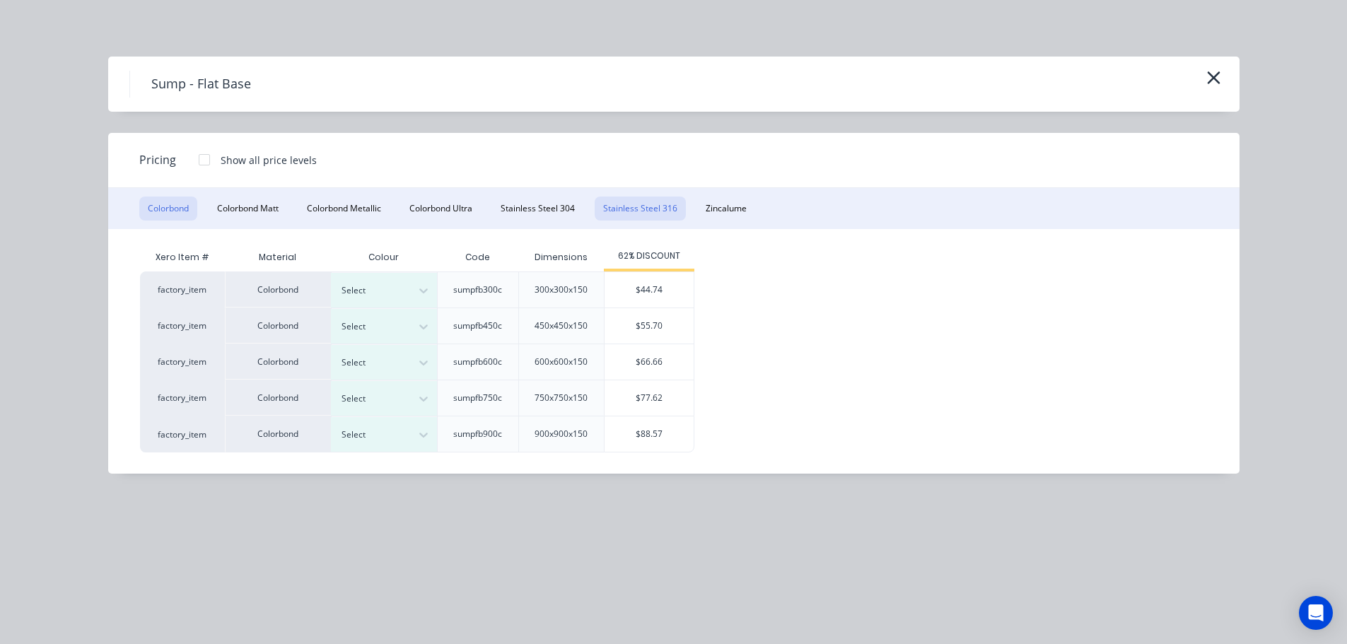
click at [616, 206] on button "Stainless Steel 316" at bounding box center [640, 209] width 91 height 24
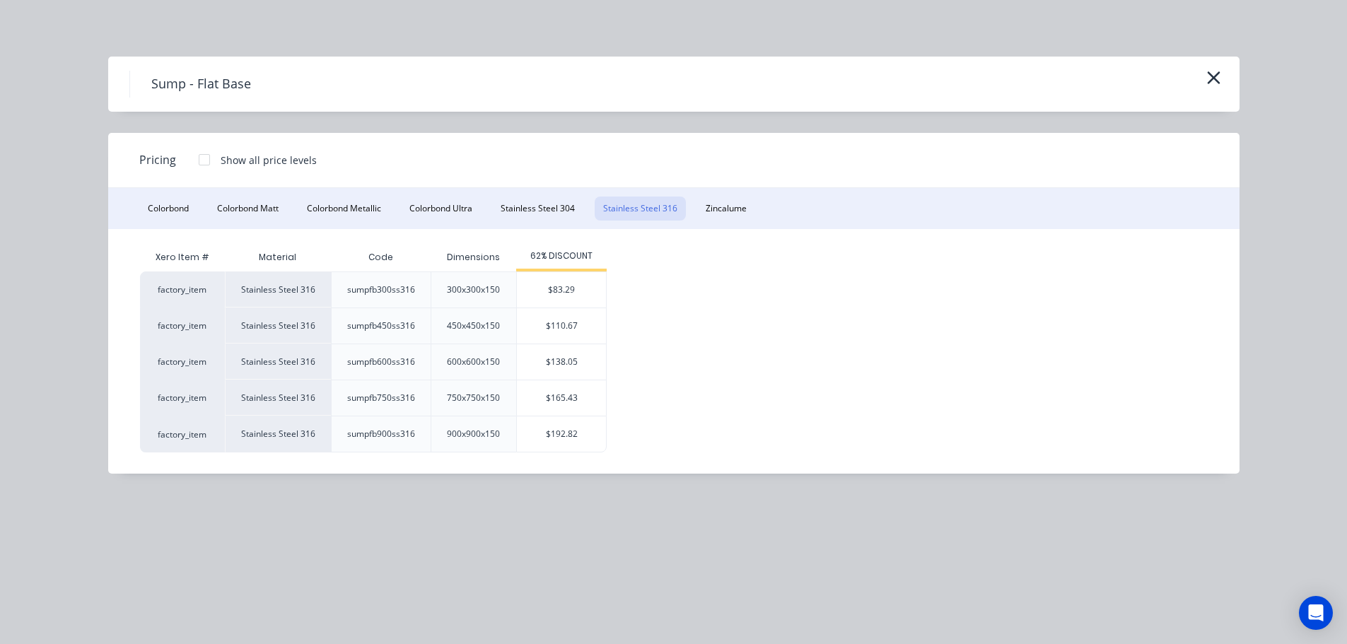
click at [567, 397] on div "$165.43" at bounding box center [561, 397] width 89 height 35
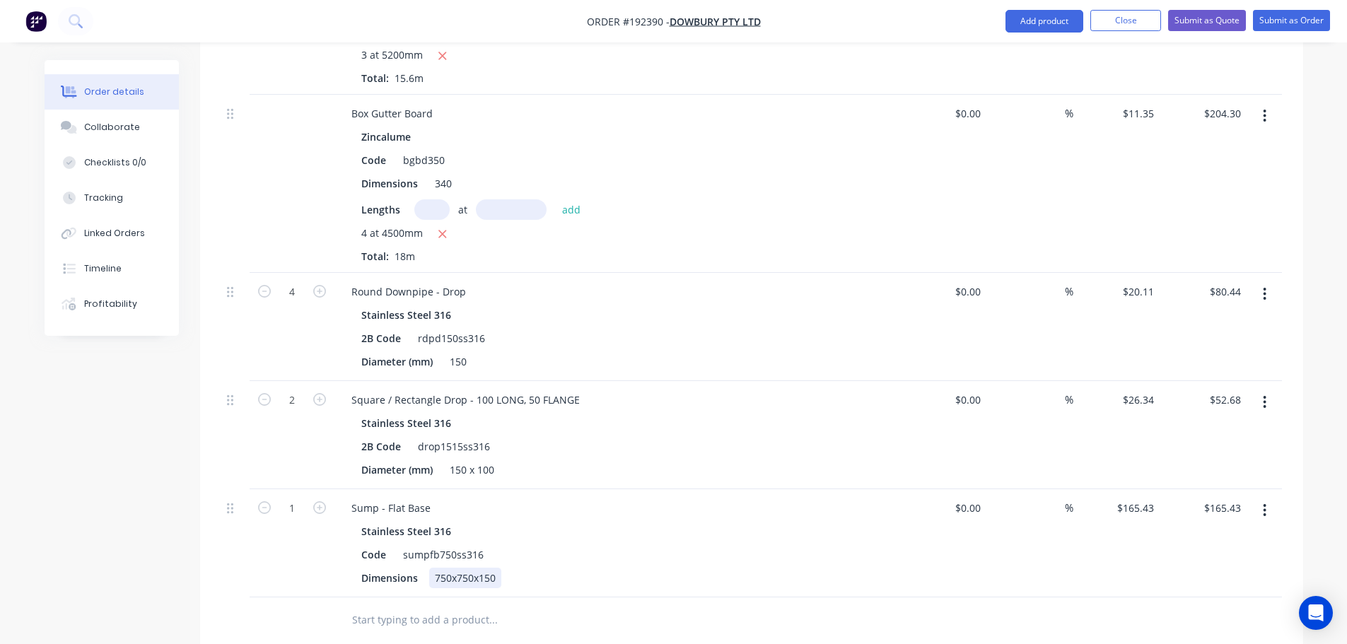
click at [447, 568] on div "750x750x150" at bounding box center [465, 578] width 72 height 21
click at [344, 498] on div "Sump - Flat Base" at bounding box center [391, 508] width 102 height 21
click at [320, 501] on icon "button" at bounding box center [319, 507] width 13 height 13
type input "2"
type input "$330.86"
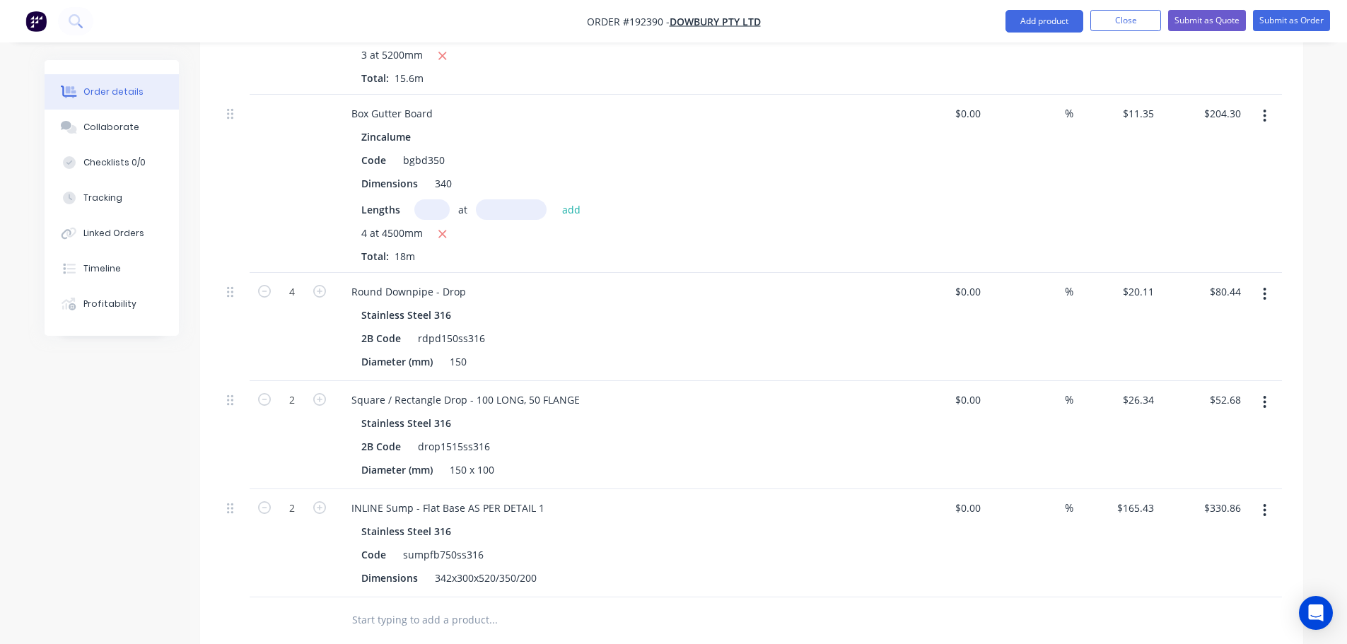
drag, startPoint x: 1251, startPoint y: 474, endPoint x: 1263, endPoint y: 483, distance: 14.7
click at [1253, 498] on button "button" at bounding box center [1264, 510] width 33 height 25
click at [1193, 566] on div "Duplicate" at bounding box center [1214, 576] width 109 height 21
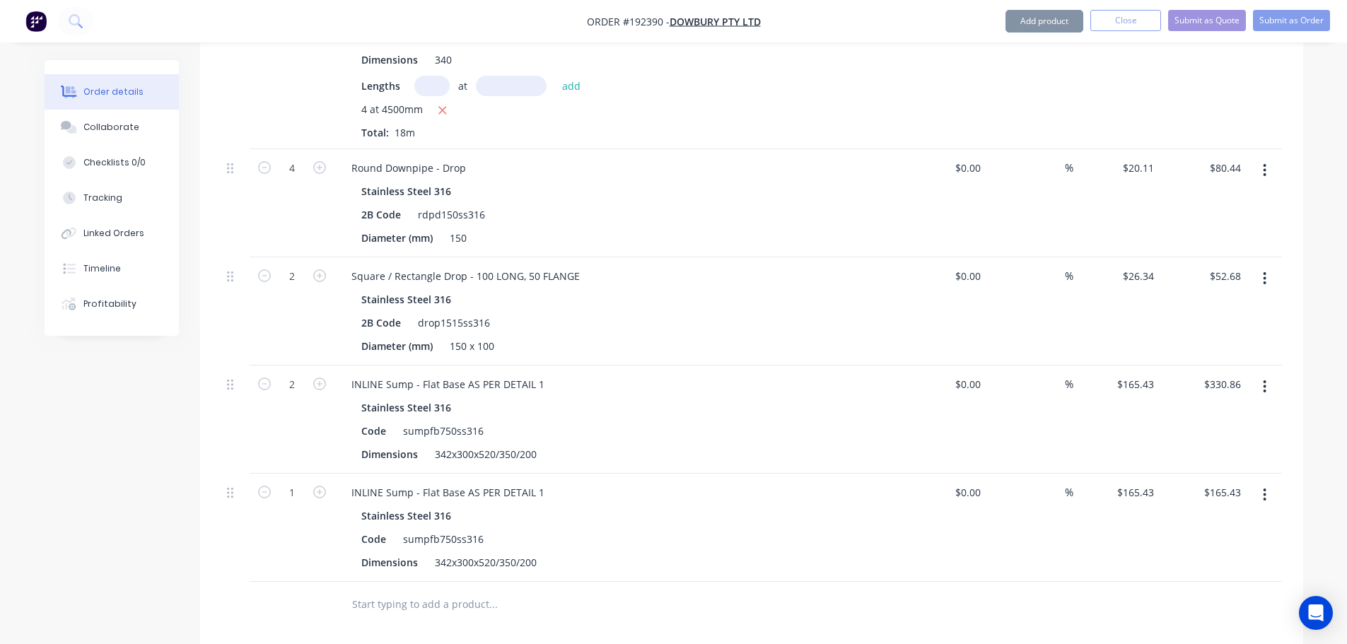
scroll to position [3000, 0]
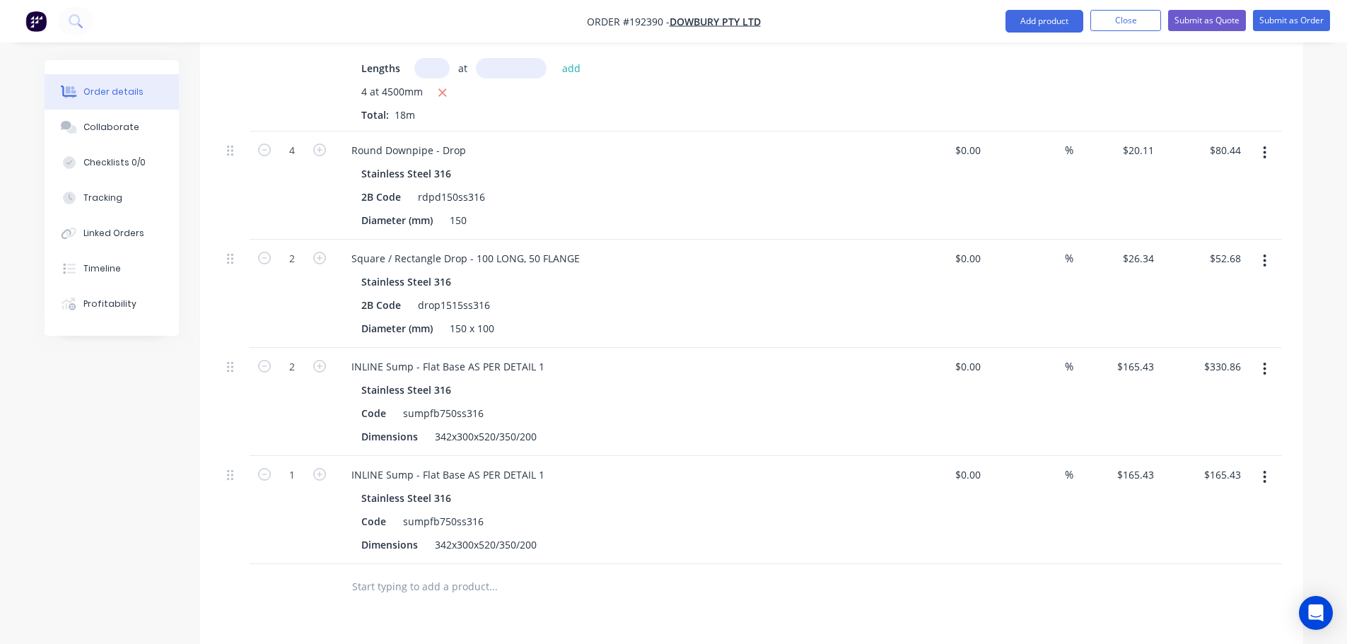
click at [1261, 464] on button "button" at bounding box center [1264, 476] width 33 height 25
click at [1204, 504] on div "Edit" at bounding box center [1214, 514] width 109 height 21
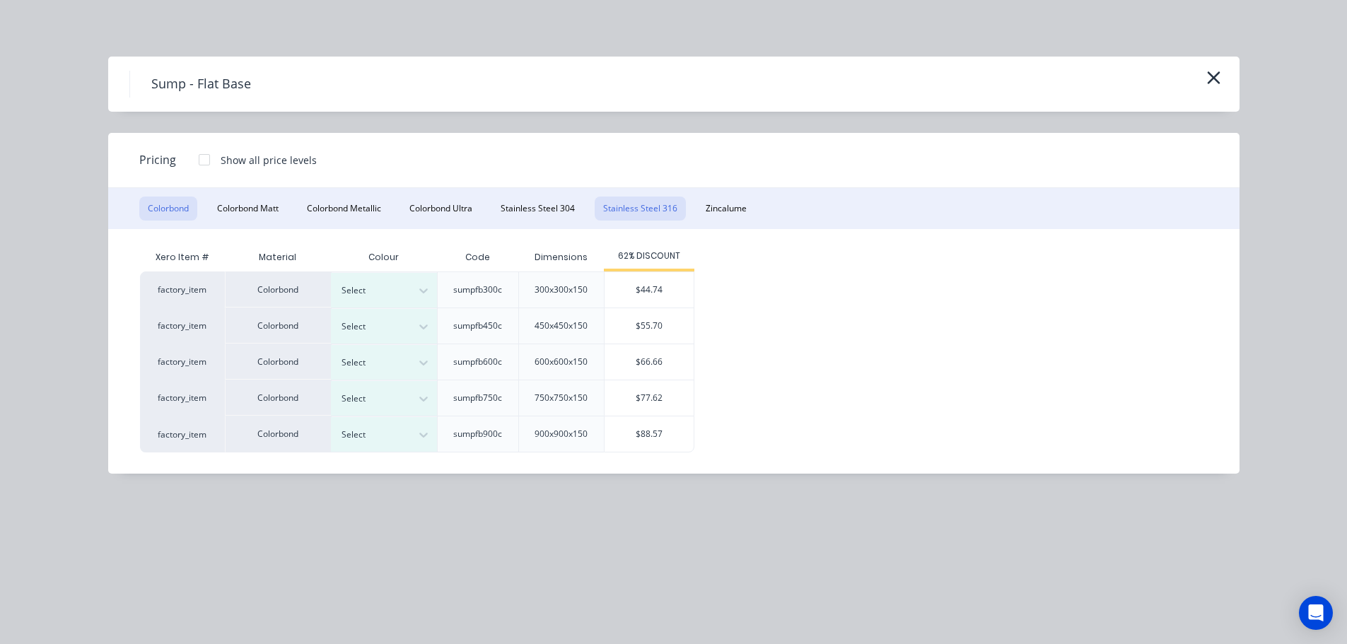
click at [642, 198] on button "Stainless Steel 316" at bounding box center [640, 209] width 91 height 24
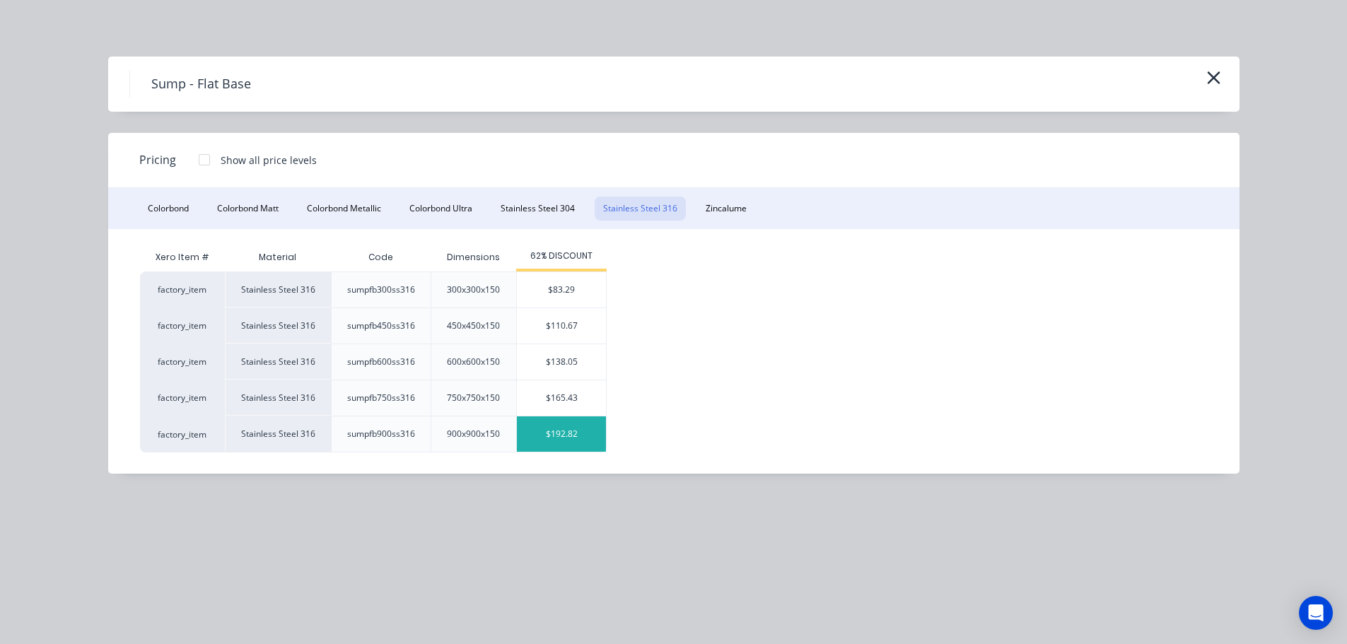
click at [578, 436] on div "$192.82" at bounding box center [561, 433] width 89 height 35
type input "$192.82"
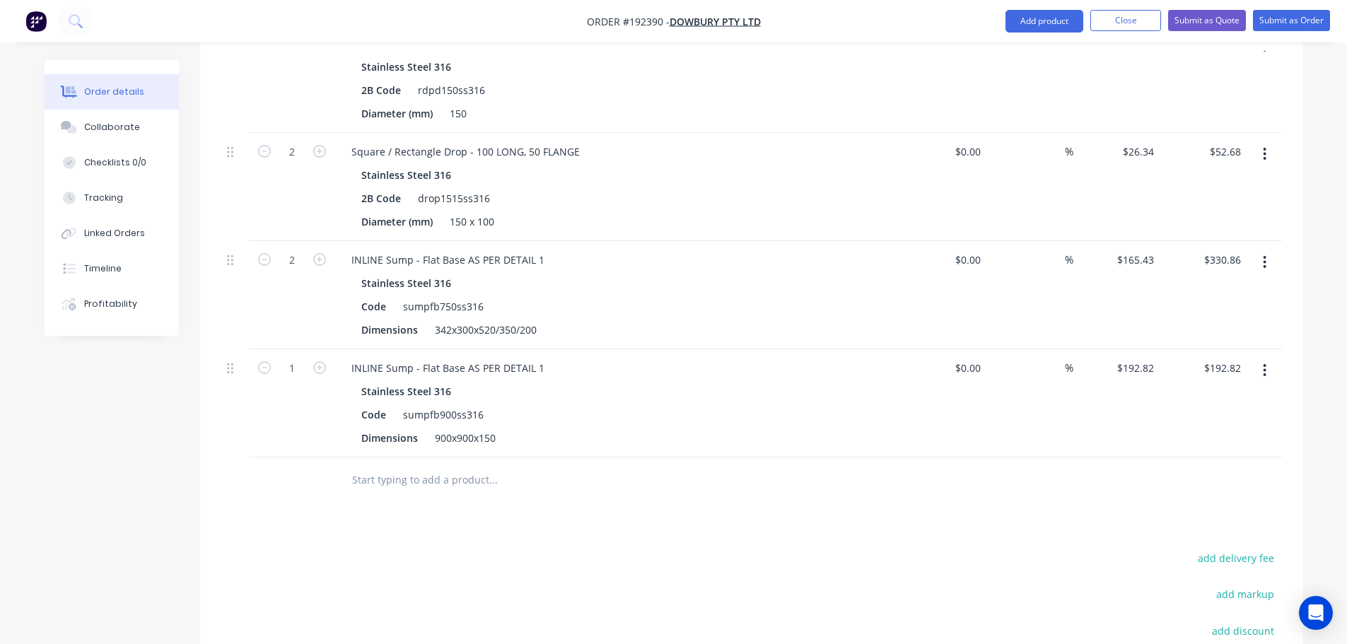
scroll to position [3142, 0]
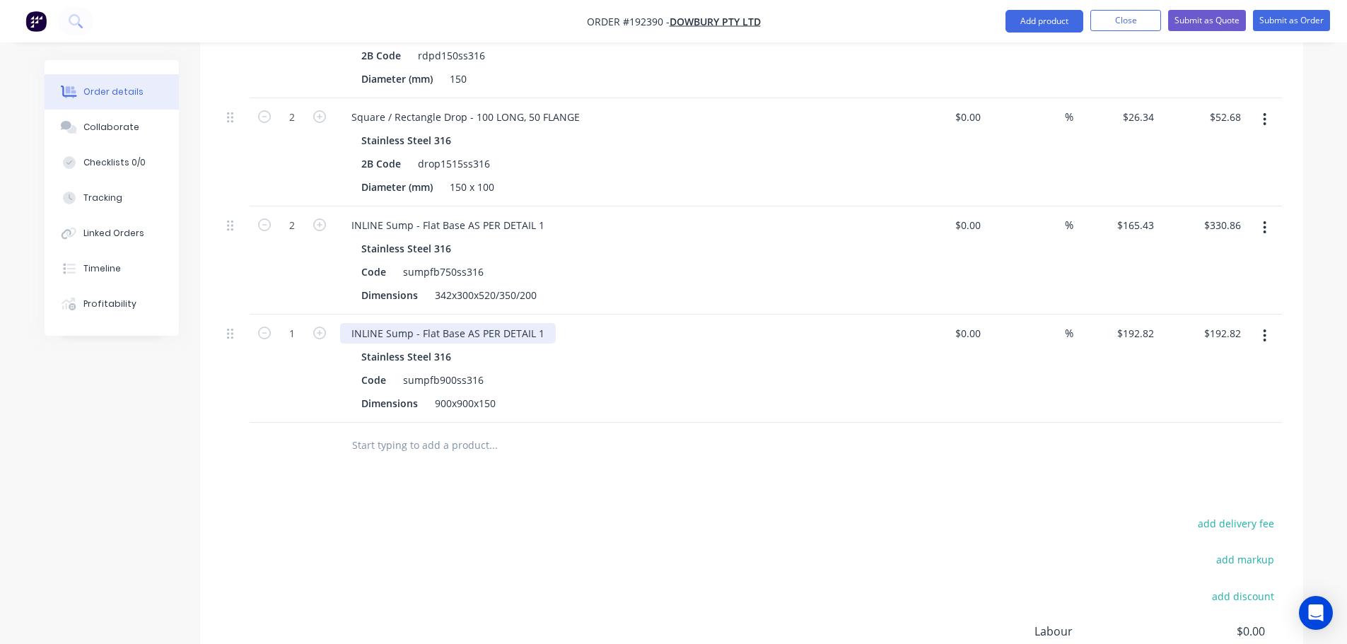
drag, startPoint x: 541, startPoint y: 291, endPoint x: 596, endPoint y: 296, distance: 55.4
click at [541, 323] on div "INLINE Sump - Flat Base AS PER DETAIL 1" at bounding box center [448, 333] width 216 height 21
click at [440, 393] on div "900x900x150" at bounding box center [465, 403] width 72 height 21
click at [362, 262] on div "Code" at bounding box center [374, 272] width 36 height 21
click at [360, 370] on div "Code" at bounding box center [374, 380] width 36 height 21
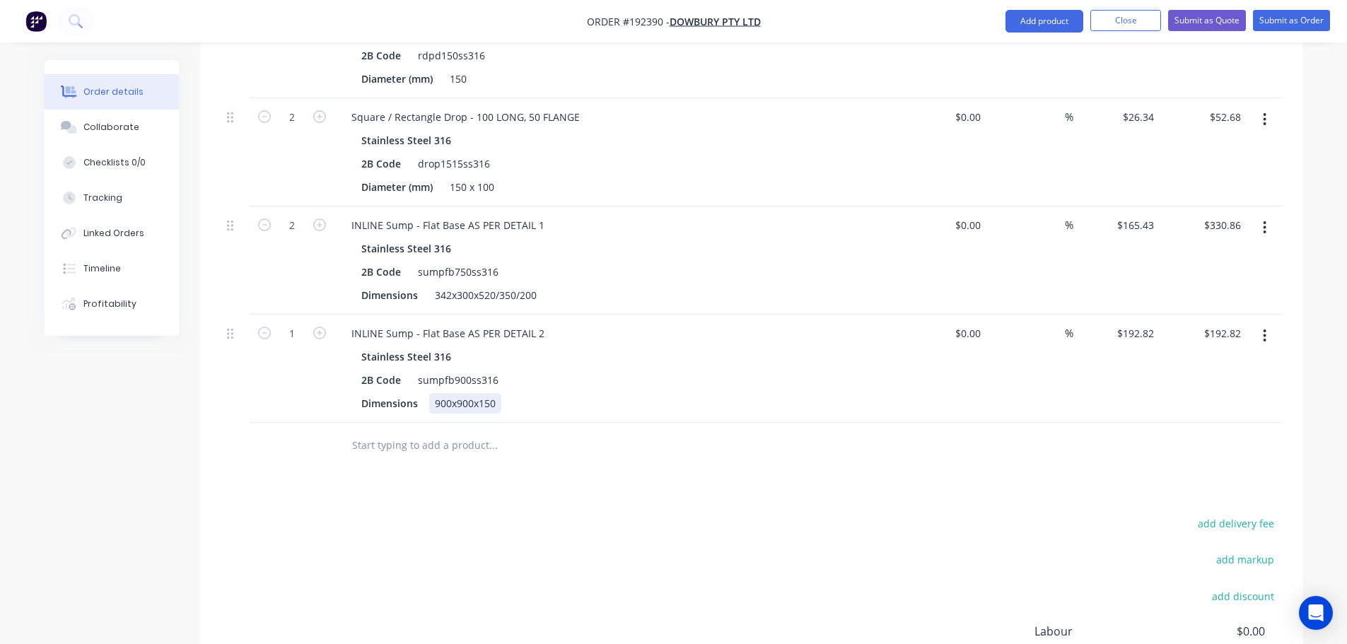
click at [446, 393] on div "900x900x150" at bounding box center [465, 403] width 72 height 21
click at [320, 324] on button "button" at bounding box center [319, 331] width 18 height 15
type input "2"
type input "$385.64"
click at [320, 324] on button "button" at bounding box center [319, 331] width 18 height 15
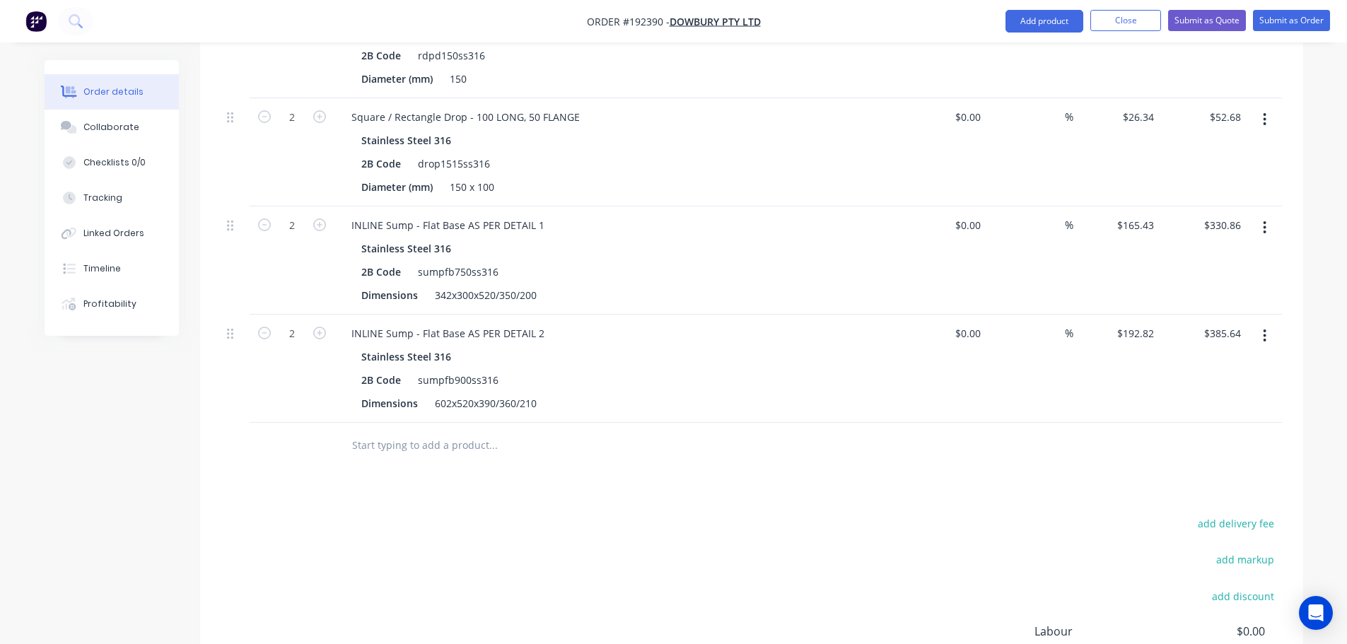
type input "3"
type input "$578.46"
click at [1251, 323] on button "button" at bounding box center [1264, 335] width 33 height 25
click at [1178, 391] on div "Duplicate" at bounding box center [1214, 401] width 109 height 21
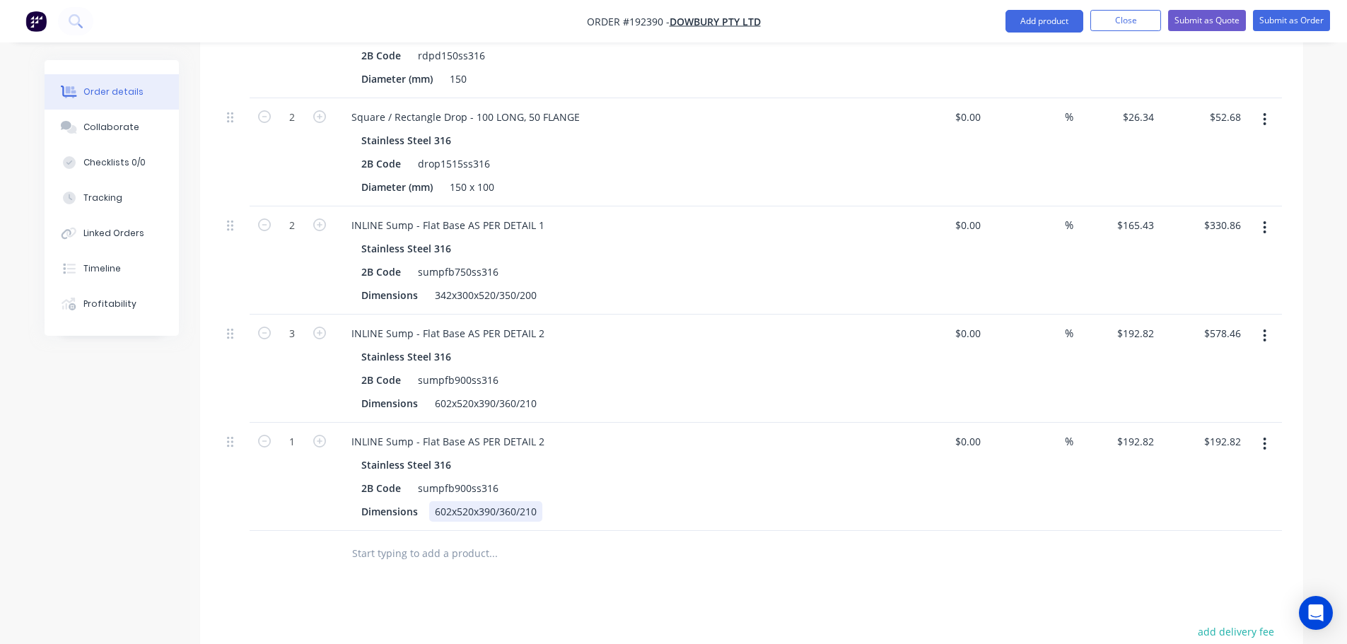
click at [436, 501] on div "602x520x390/360/210" at bounding box center [485, 511] width 113 height 21
click at [1048, 10] on button "Add product" at bounding box center [1044, 21] width 78 height 23
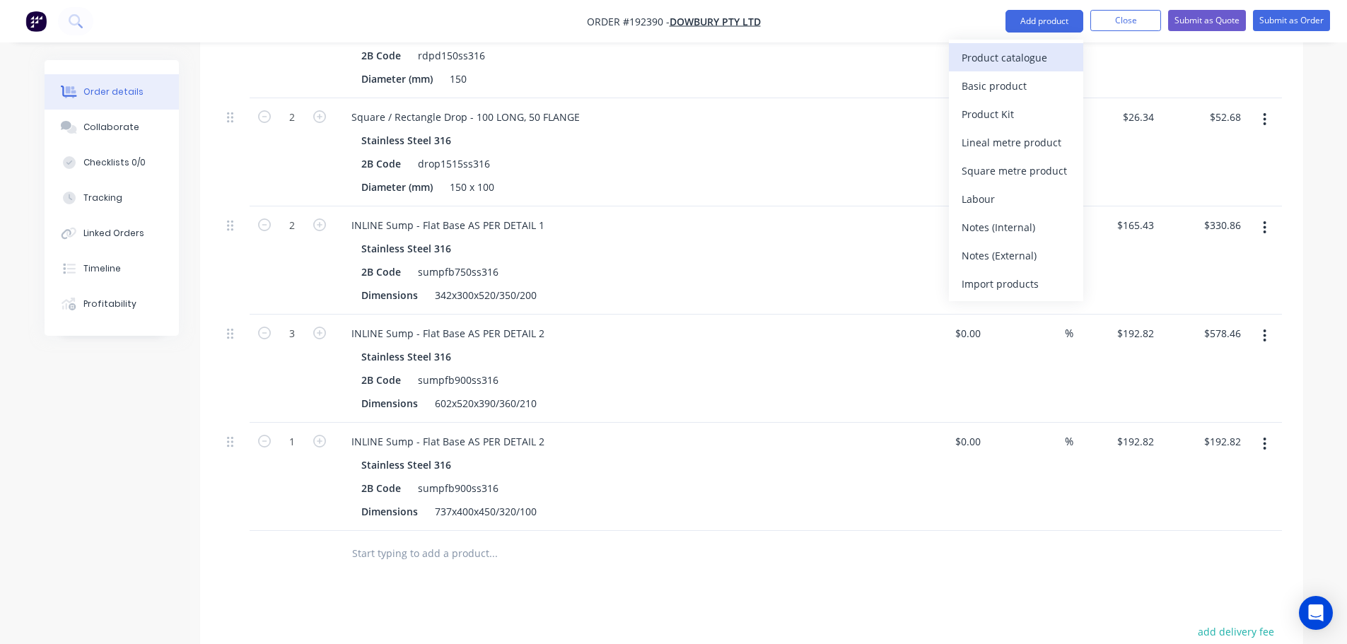
click at [1023, 61] on div "Product catalogue" at bounding box center [1015, 57] width 109 height 21
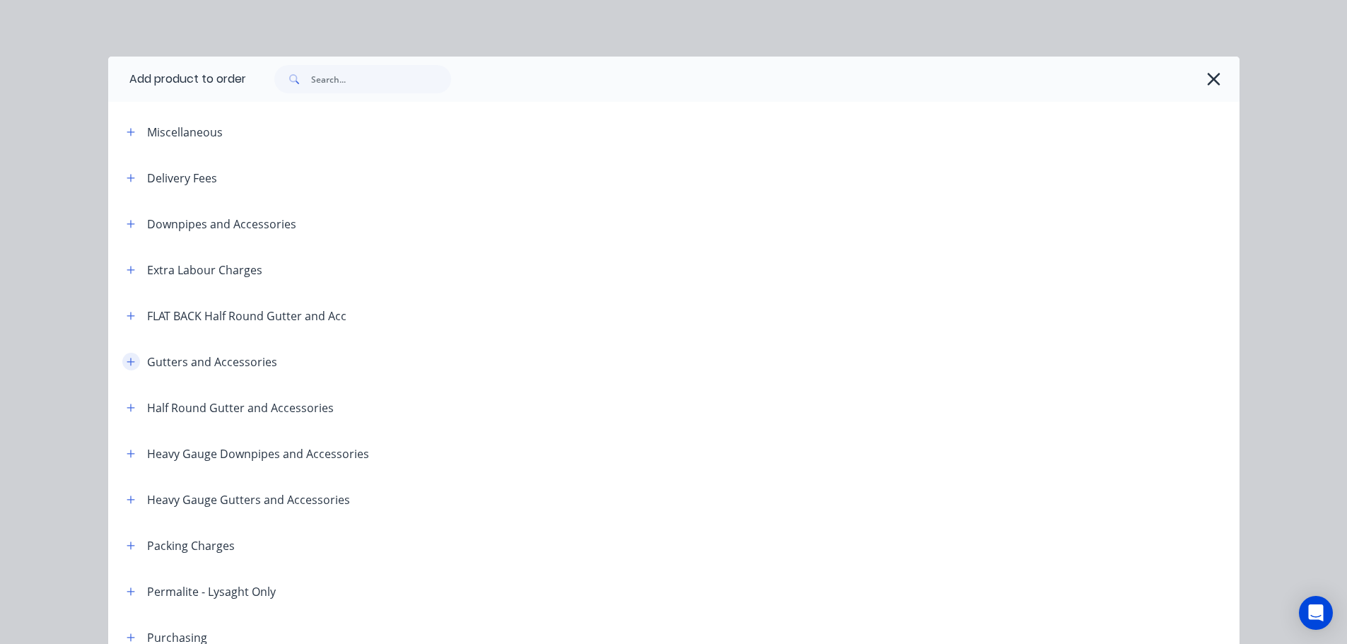
click at [129, 364] on icon "button" at bounding box center [131, 362] width 8 height 10
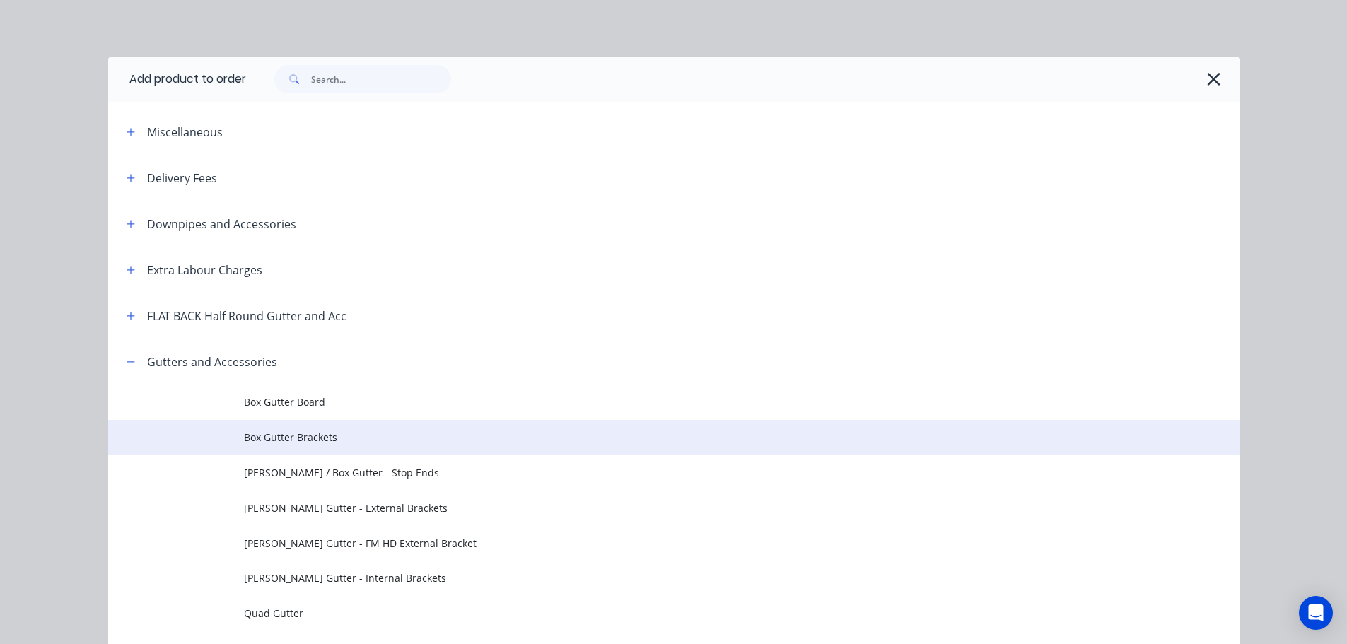
click at [327, 435] on span "Box Gutter Brackets" at bounding box center [642, 437] width 796 height 15
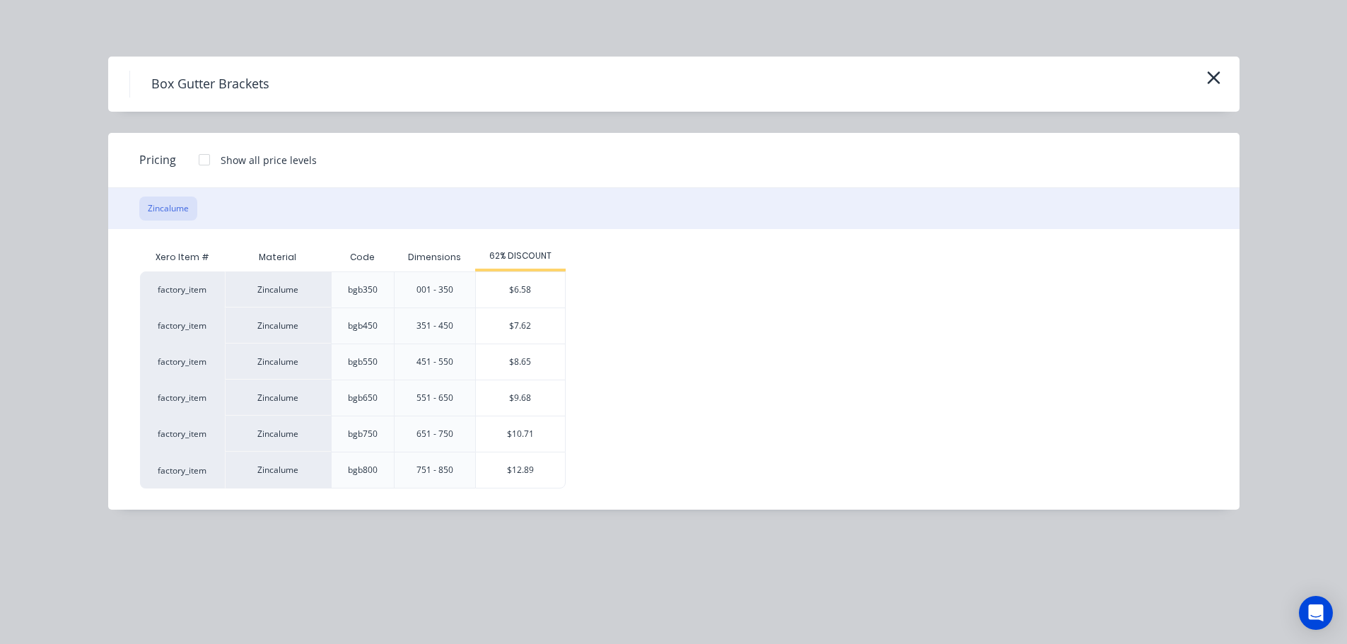
click at [509, 331] on div "$7.62" at bounding box center [520, 325] width 89 height 35
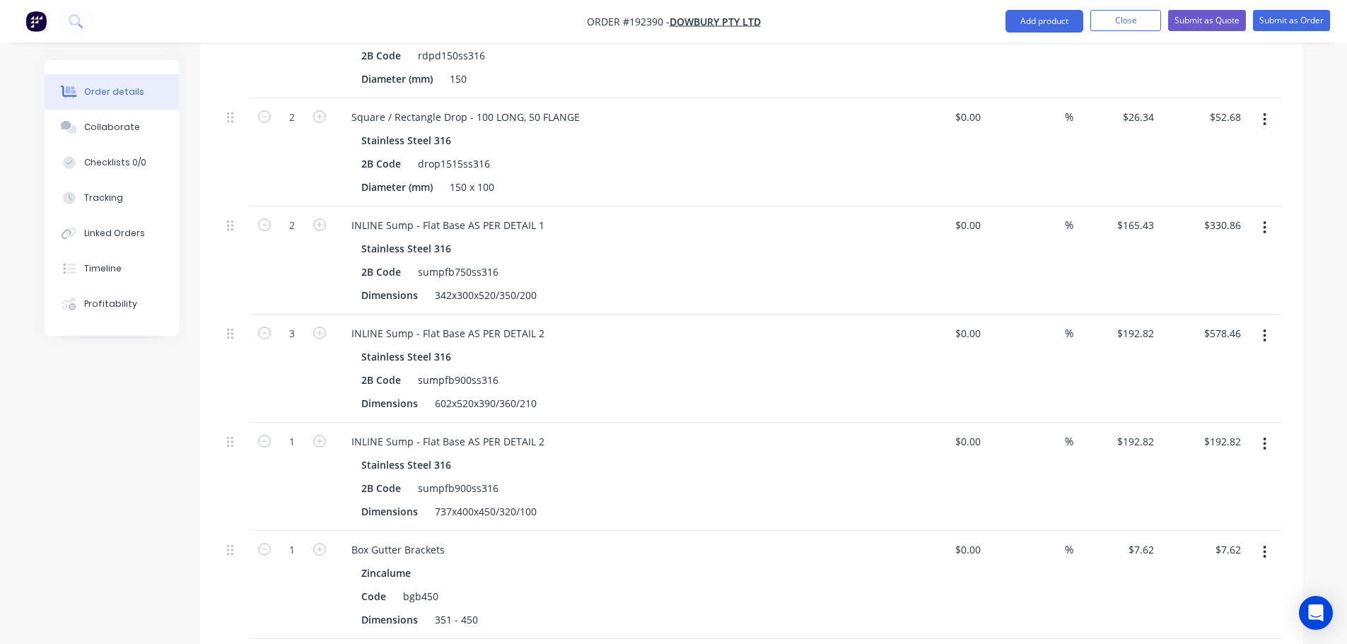
scroll to position [3283, 0]
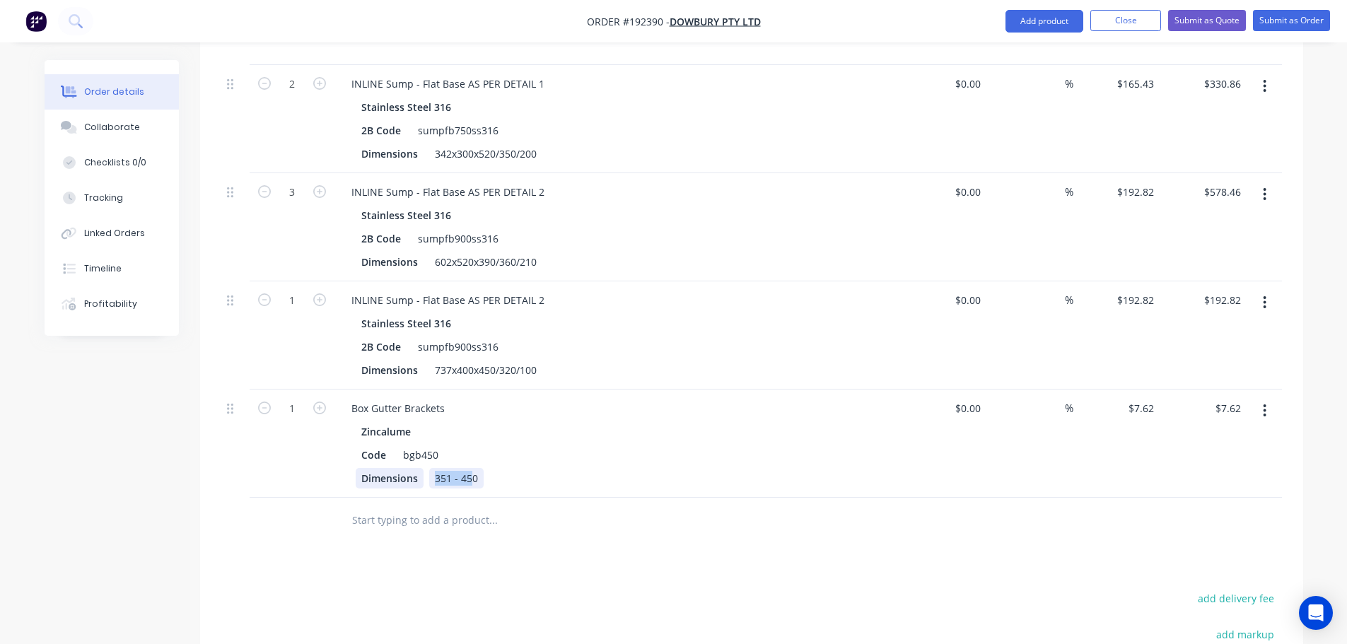
drag, startPoint x: 471, startPoint y: 443, endPoint x: 385, endPoint y: 440, distance: 86.3
click at [385, 468] on div "Dimensions 351 - 450" at bounding box center [614, 478] width 517 height 21
click at [455, 398] on div "Box Gutter Brackets" at bounding box center [617, 408] width 554 height 21
click at [454, 398] on div "Box Gutter Brackets" at bounding box center [398, 408] width 116 height 21
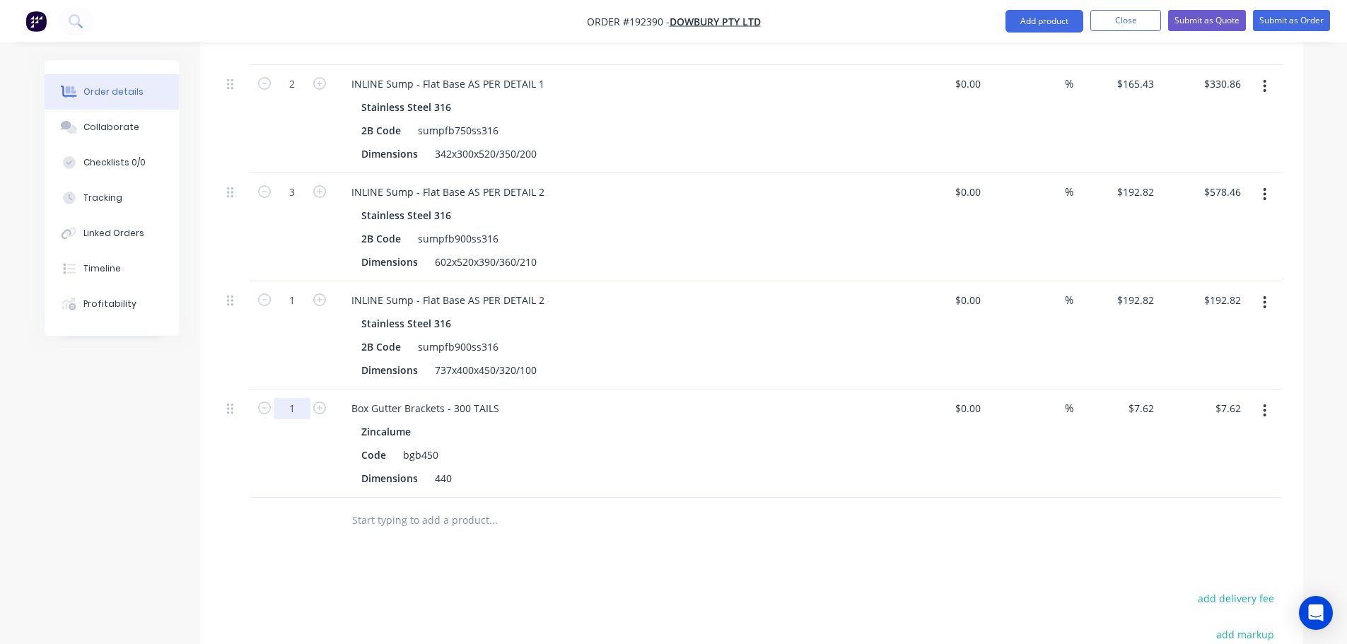
click at [288, 398] on input "1" at bounding box center [292, 408] width 37 height 21
type input "25"
click at [313, 332] on div "1" at bounding box center [292, 335] width 85 height 108
type input "$190.50"
click at [1029, 20] on button "Add product" at bounding box center [1044, 21] width 78 height 23
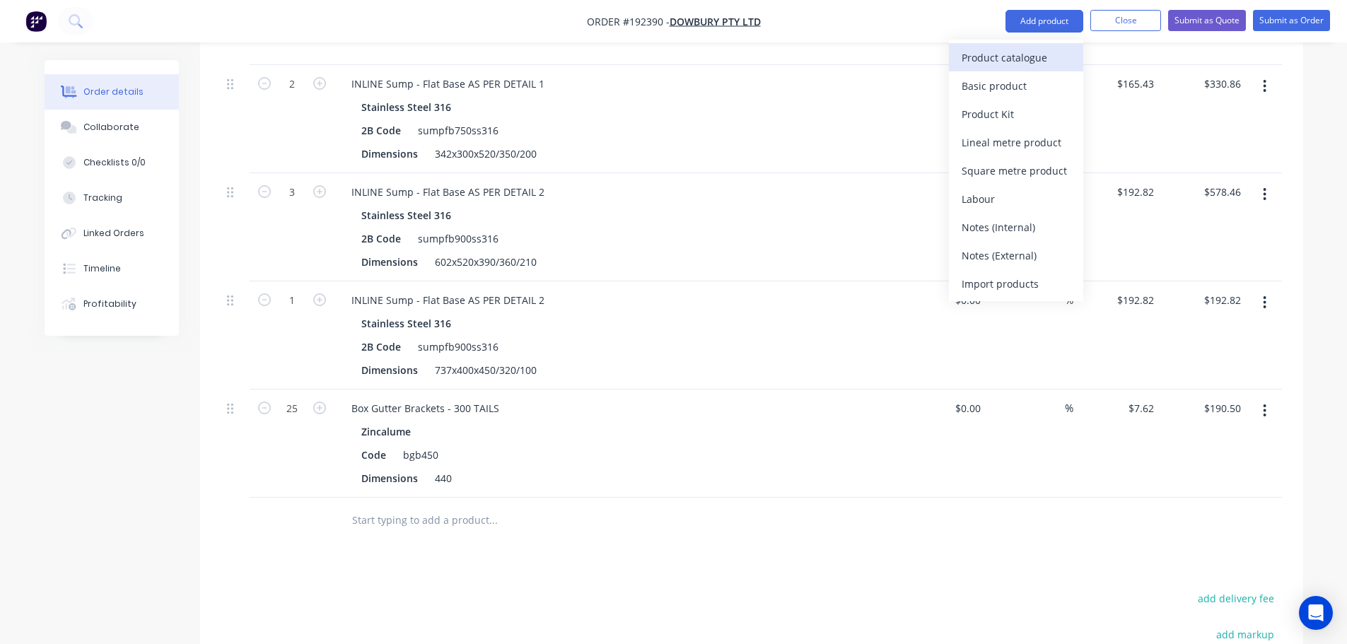
click at [1009, 54] on div "Product catalogue" at bounding box center [1015, 57] width 109 height 21
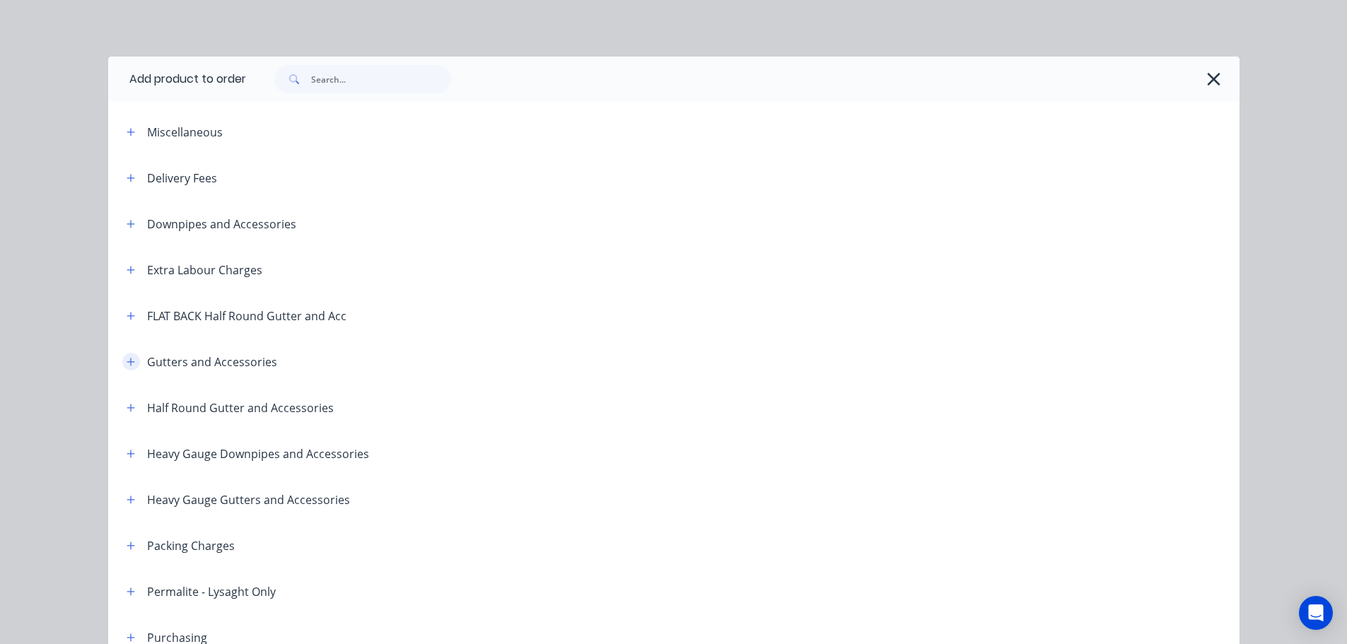
click at [134, 362] on button "button" at bounding box center [131, 362] width 18 height 18
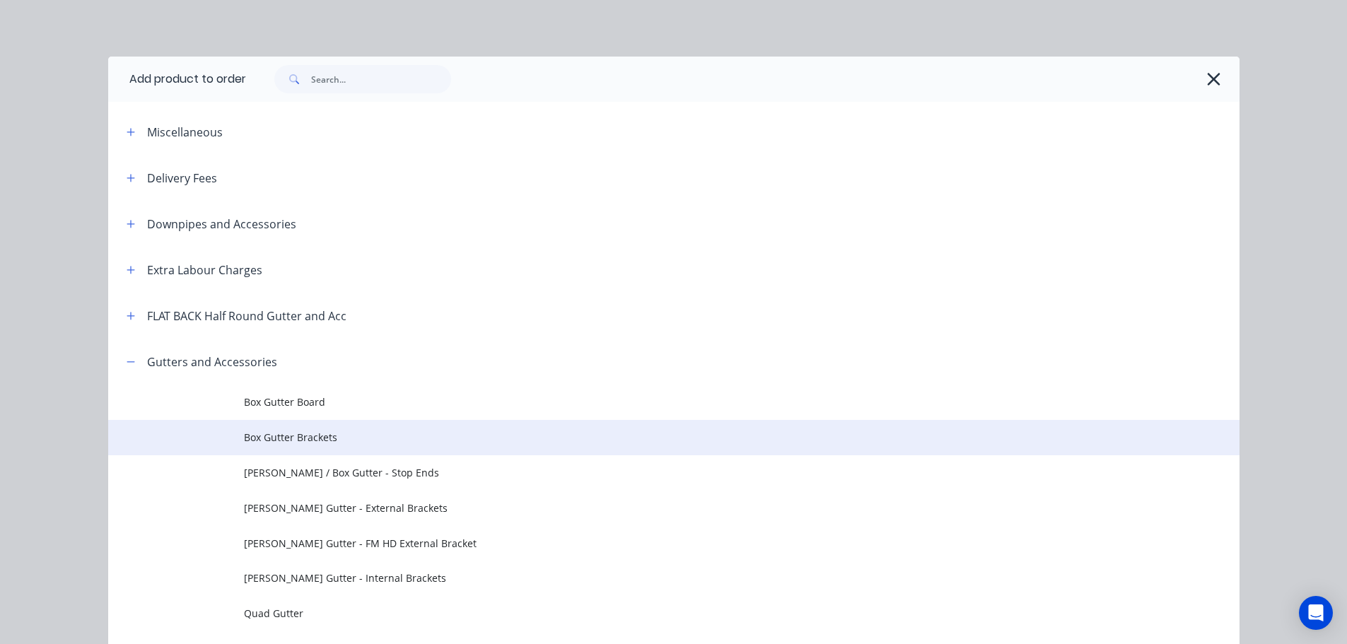
click at [295, 443] on span "Box Gutter Brackets" at bounding box center [642, 437] width 796 height 15
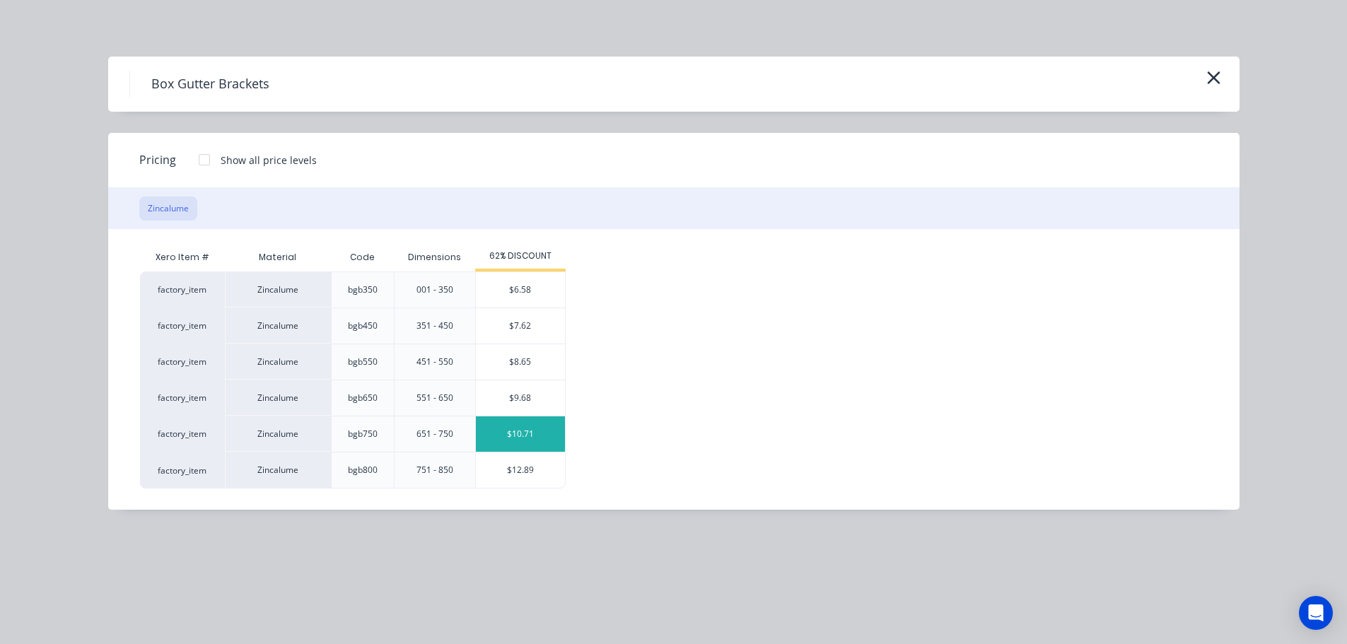
click at [512, 445] on div "$10.71" at bounding box center [520, 433] width 89 height 35
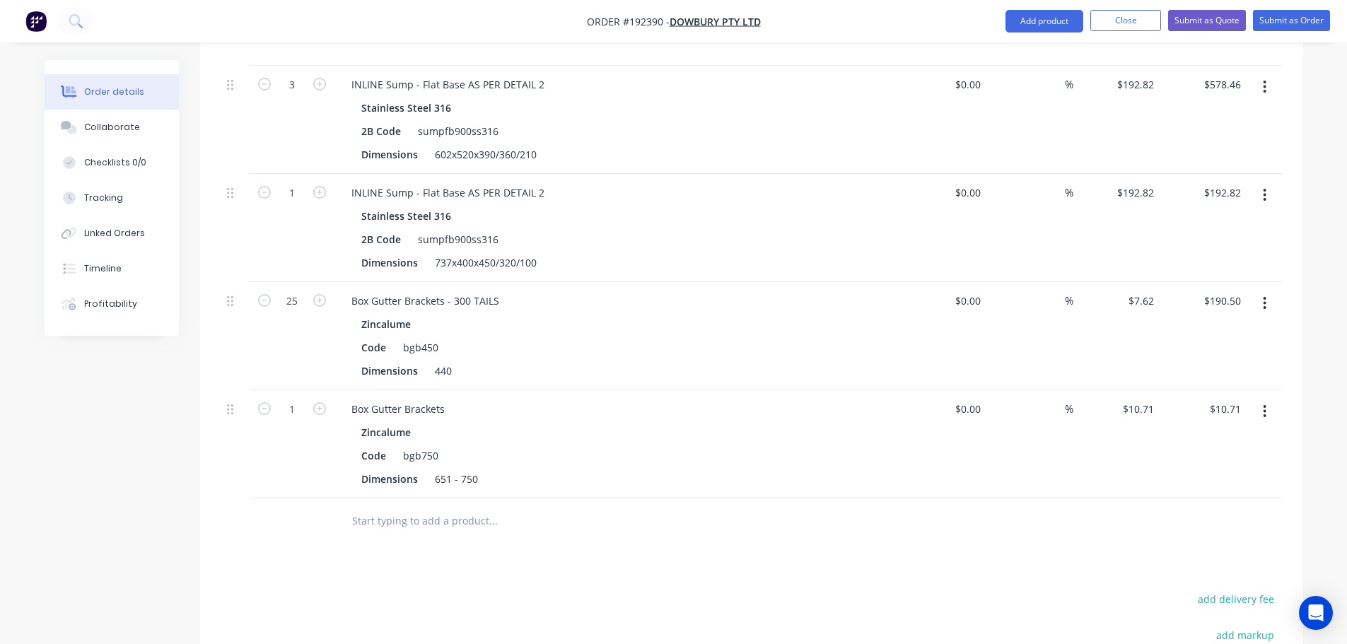
scroll to position [3424, 0]
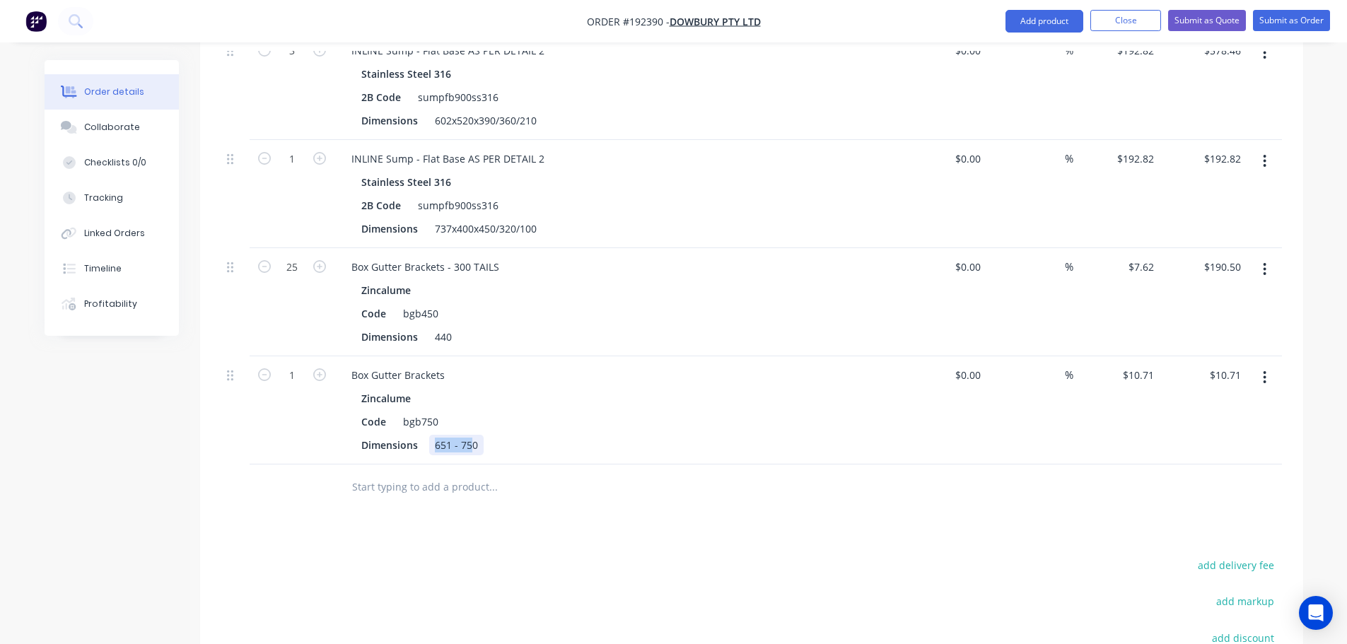
drag, startPoint x: 469, startPoint y: 405, endPoint x: 431, endPoint y: 394, distance: 38.9
click at [421, 435] on div "Dimensions 651 - 750" at bounding box center [614, 445] width 517 height 21
click at [448, 365] on div "Box Gutter Brackets" at bounding box center [398, 375] width 116 height 21
click at [294, 365] on input "1" at bounding box center [292, 375] width 37 height 21
type input "50"
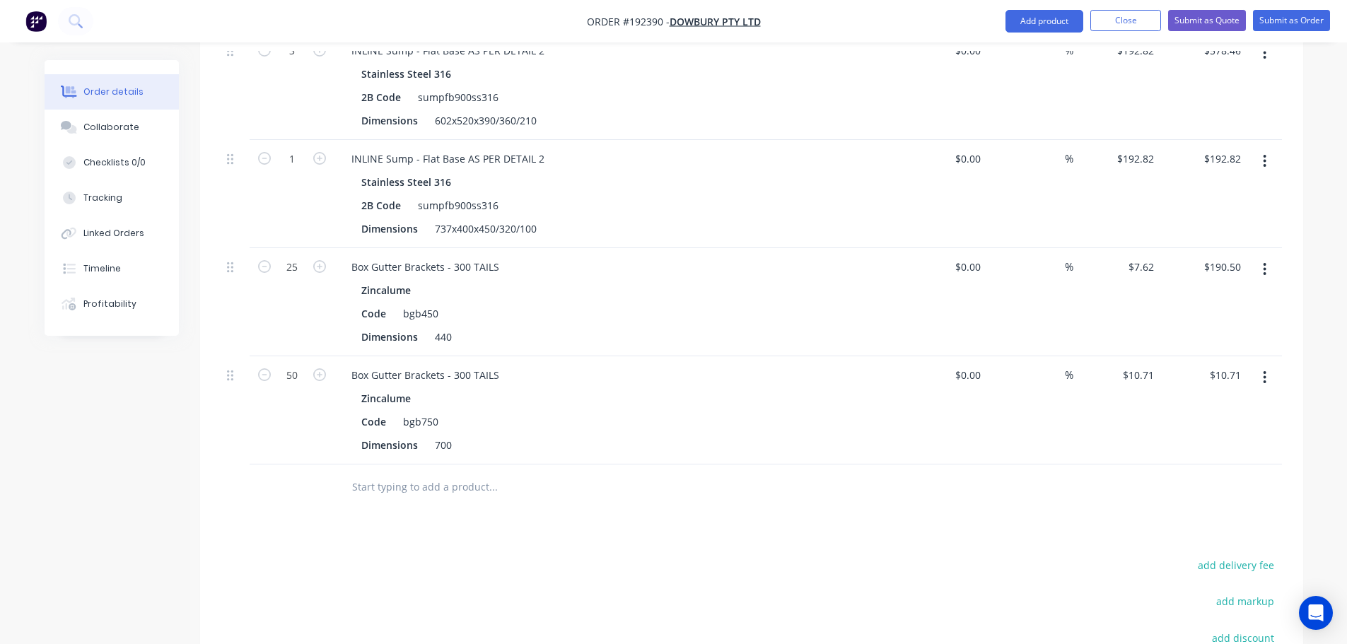
click at [264, 305] on div "25" at bounding box center [292, 302] width 85 height 108
type input "$535.50"
click at [1065, 30] on button "Add product" at bounding box center [1044, 21] width 78 height 23
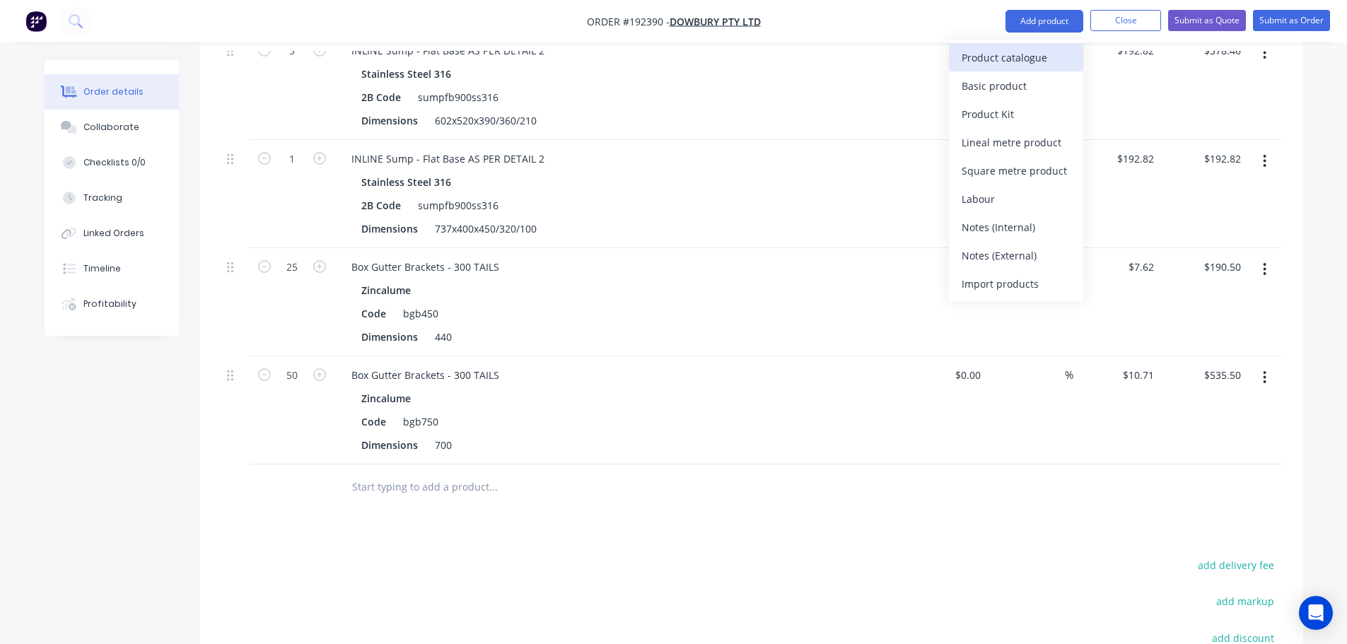
click at [1017, 66] on div "Product catalogue" at bounding box center [1015, 57] width 109 height 21
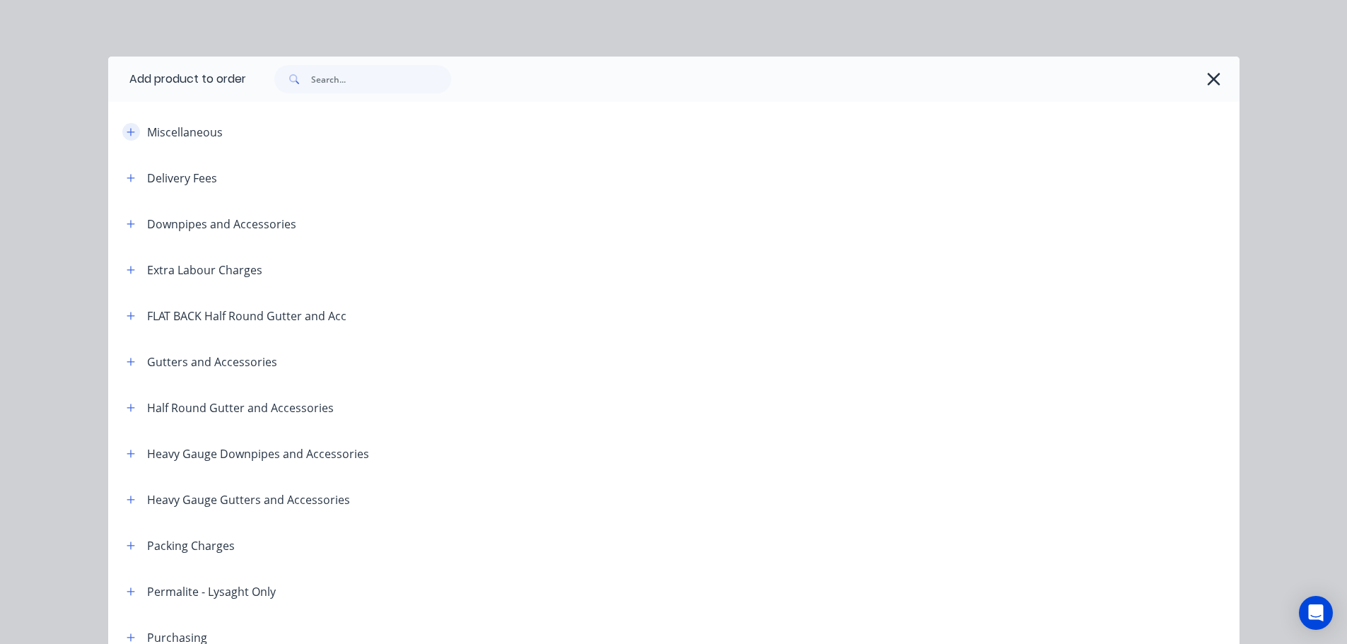
click at [127, 136] on icon "button" at bounding box center [131, 132] width 8 height 10
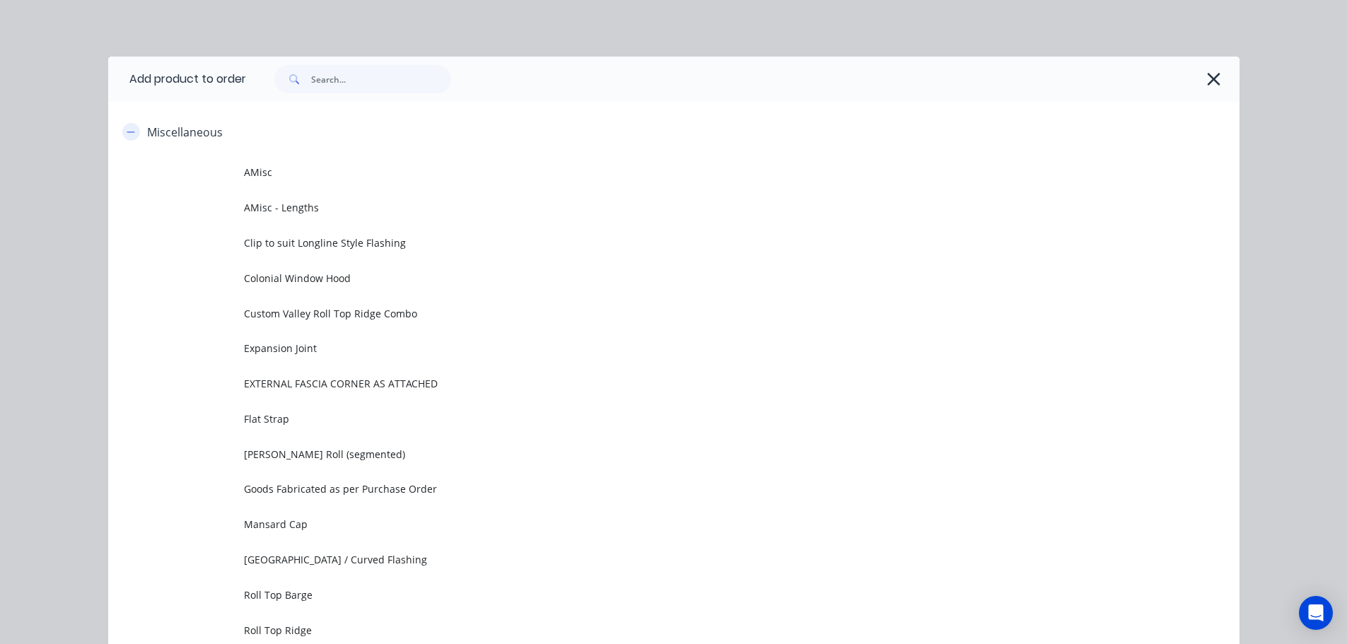
click at [127, 129] on icon "button" at bounding box center [131, 132] width 8 height 10
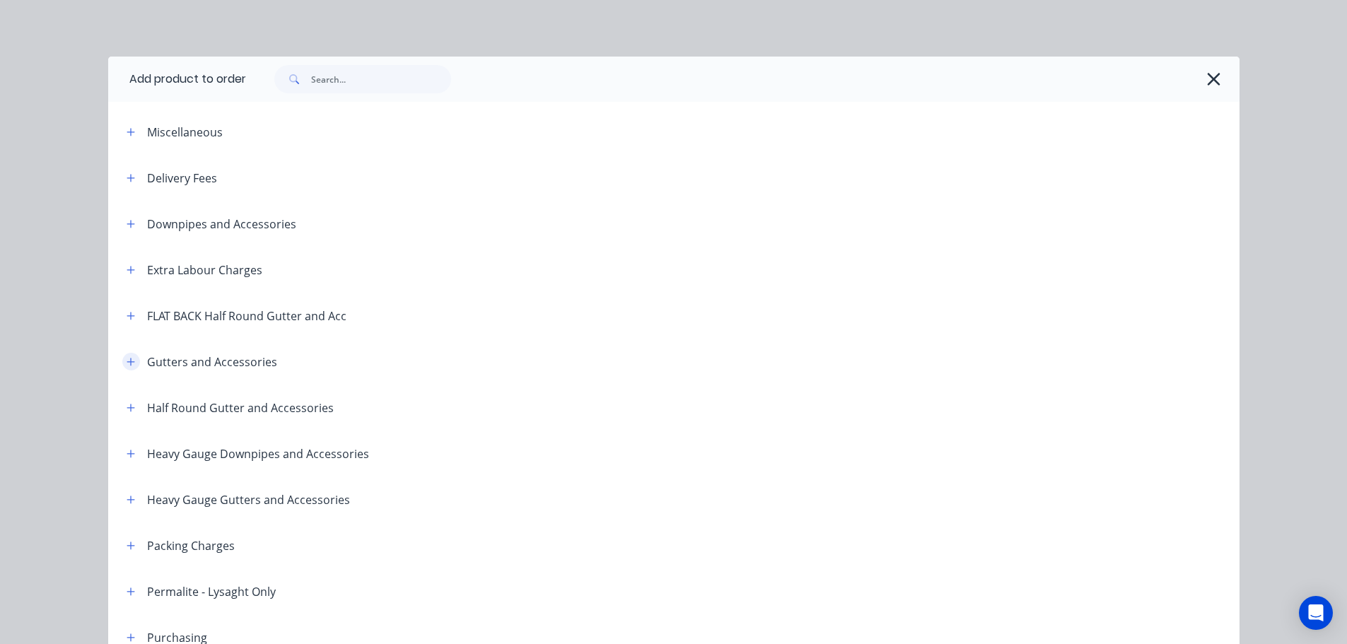
click at [127, 360] on icon "button" at bounding box center [131, 362] width 8 height 8
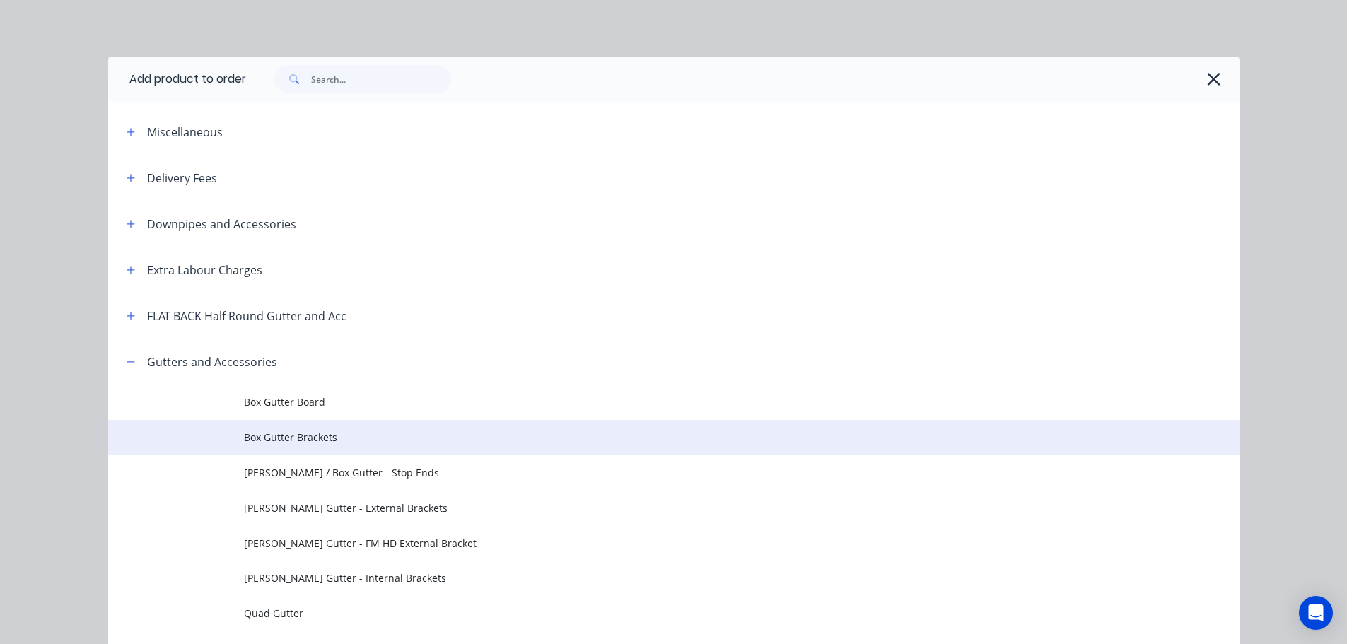
click at [312, 438] on span "Box Gutter Brackets" at bounding box center [642, 437] width 796 height 15
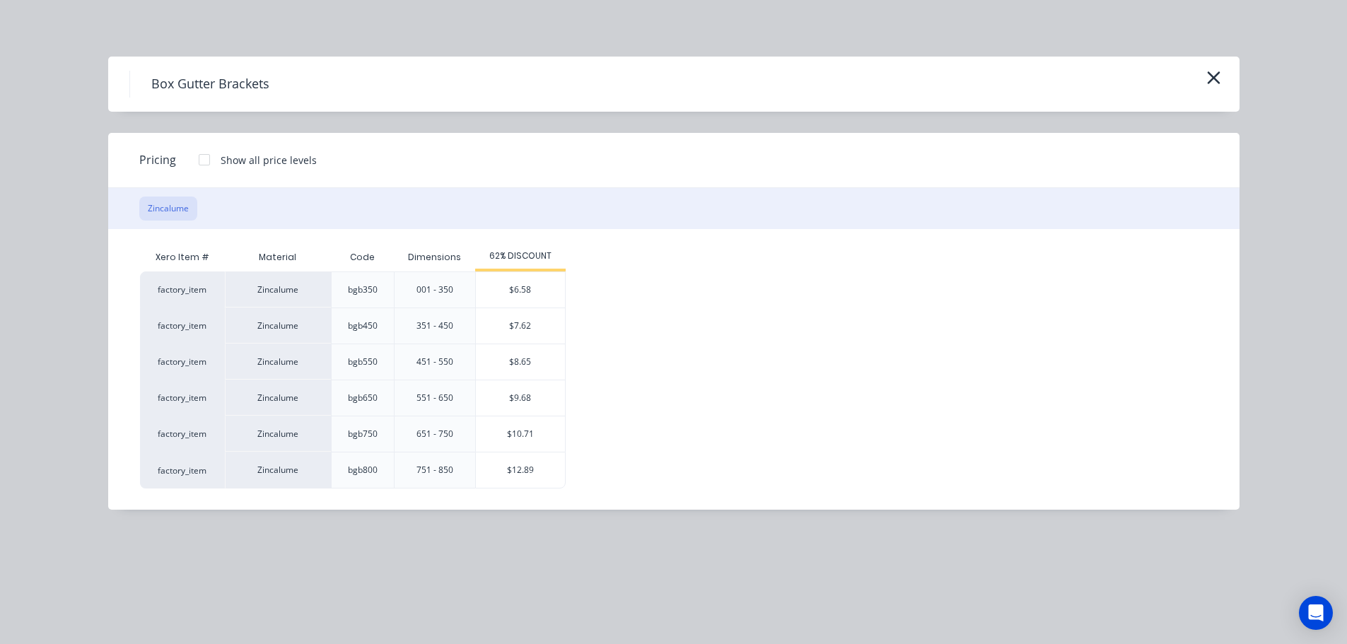
click at [537, 476] on div "$12.89" at bounding box center [520, 469] width 89 height 35
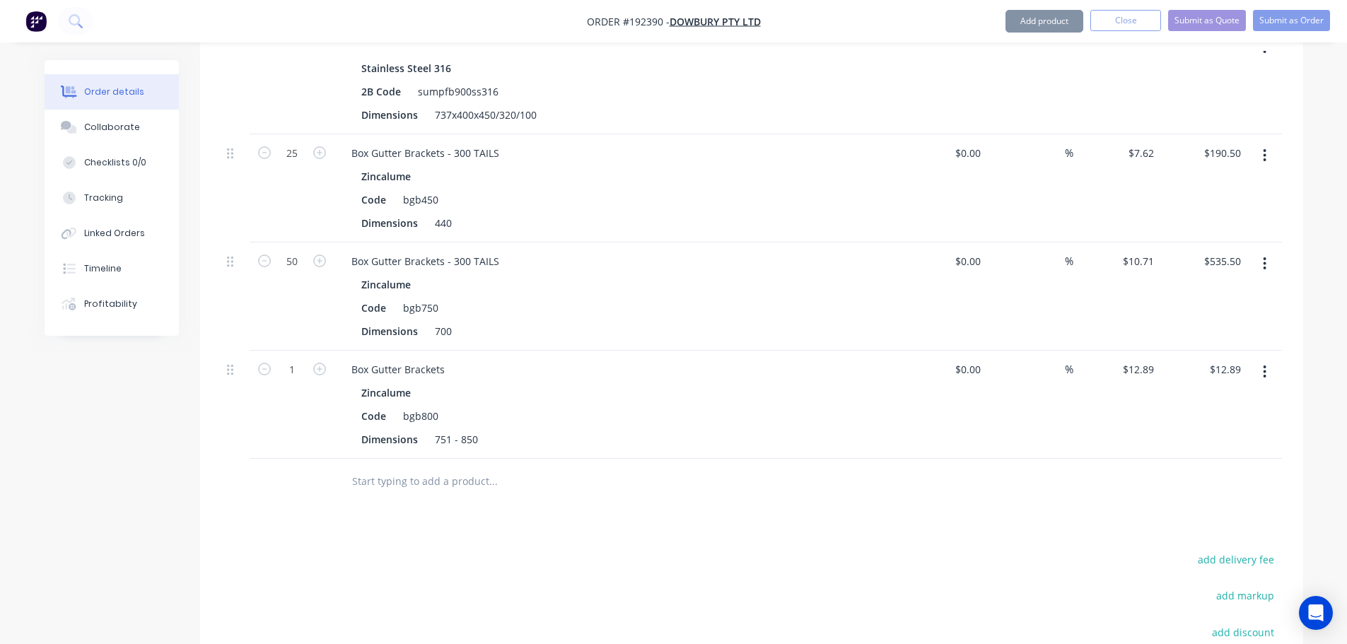
scroll to position [3566, 0]
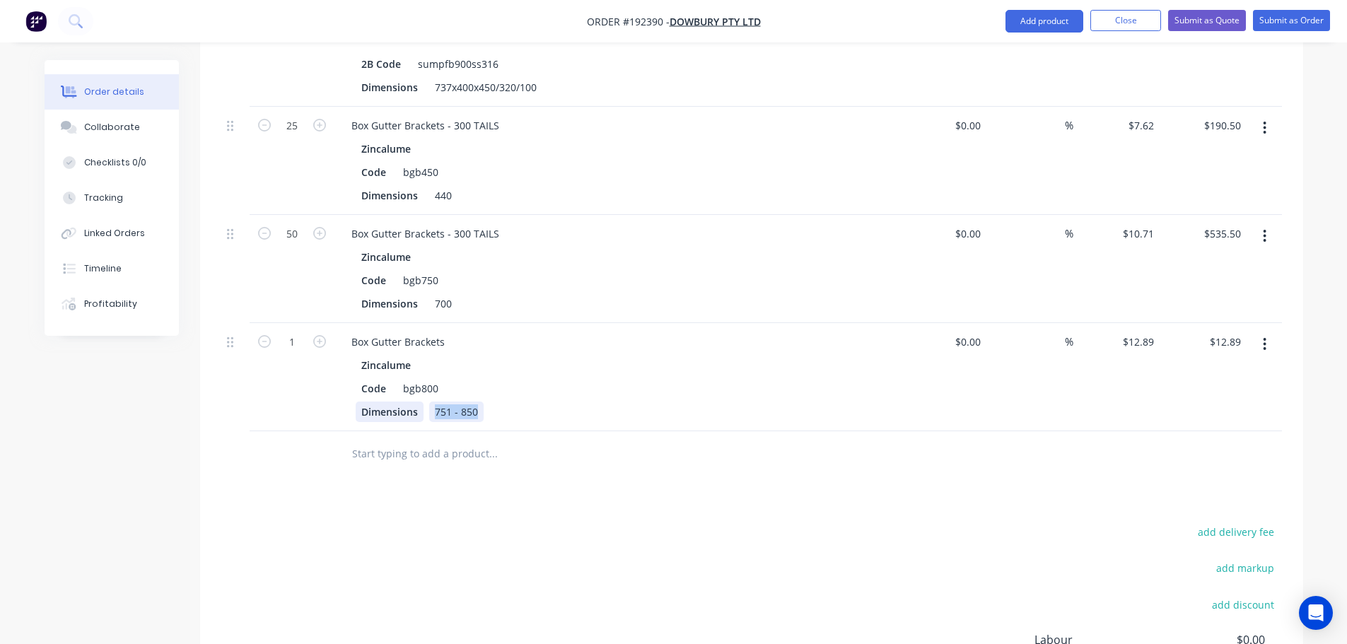
drag, startPoint x: 479, startPoint y: 367, endPoint x: 387, endPoint y: 367, distance: 91.9
click at [387, 402] on div "Dimensions 751 - 850" at bounding box center [614, 412] width 517 height 21
click at [294, 332] on input "1" at bounding box center [292, 342] width 37 height 21
type input "23"
drag, startPoint x: 310, startPoint y: 265, endPoint x: 508, endPoint y: 296, distance: 200.4
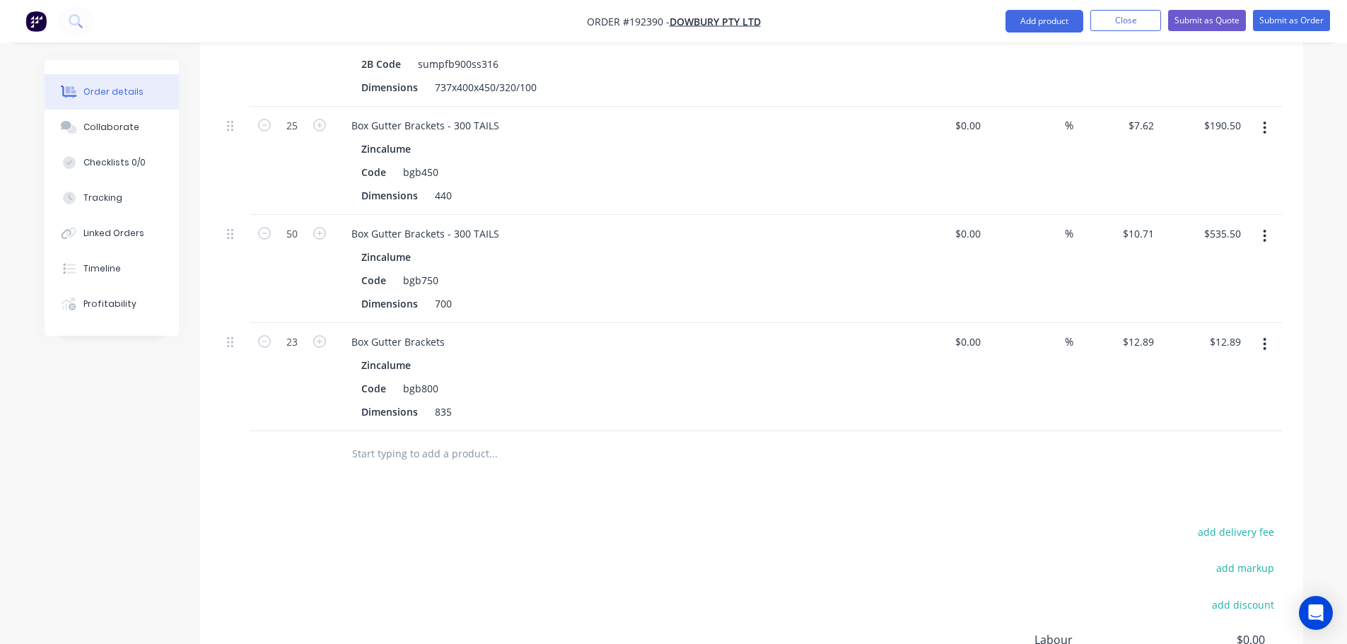
click at [310, 265] on div "50" at bounding box center [292, 269] width 85 height 108
type input "$296.47"
click at [450, 332] on div "Box Gutter Brackets" at bounding box center [398, 342] width 116 height 21
click at [698, 440] on div at bounding box center [552, 454] width 424 height 28
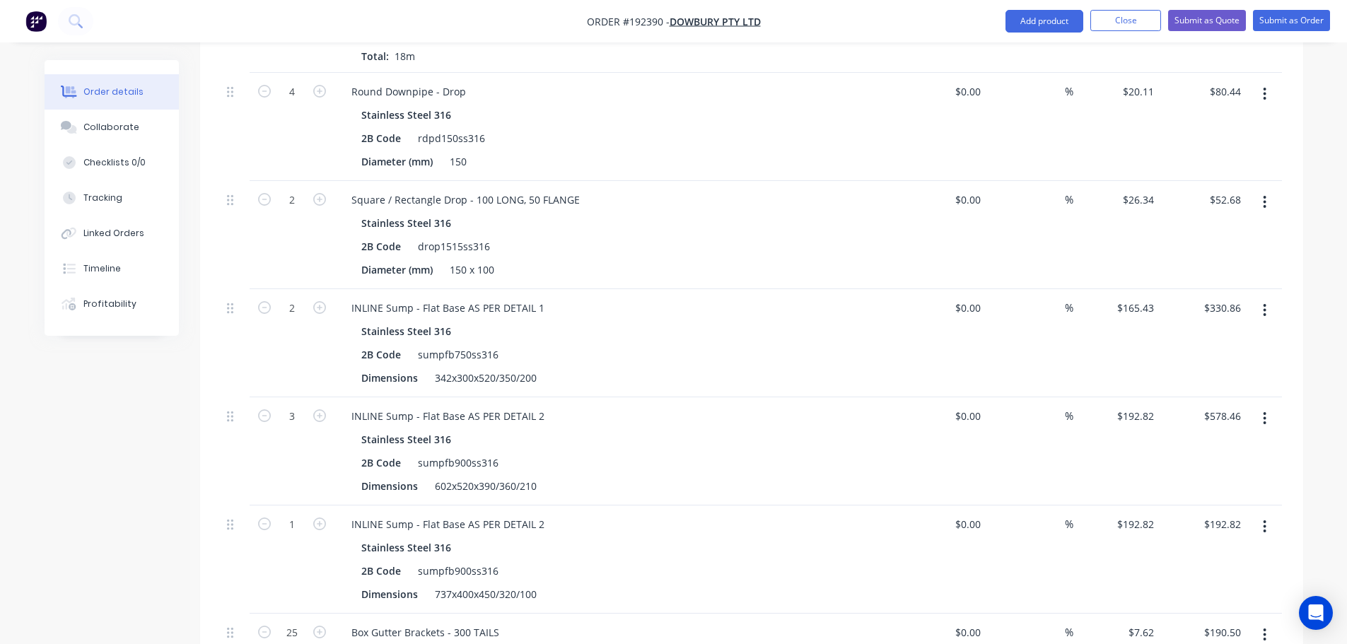
scroll to position [3110, 0]
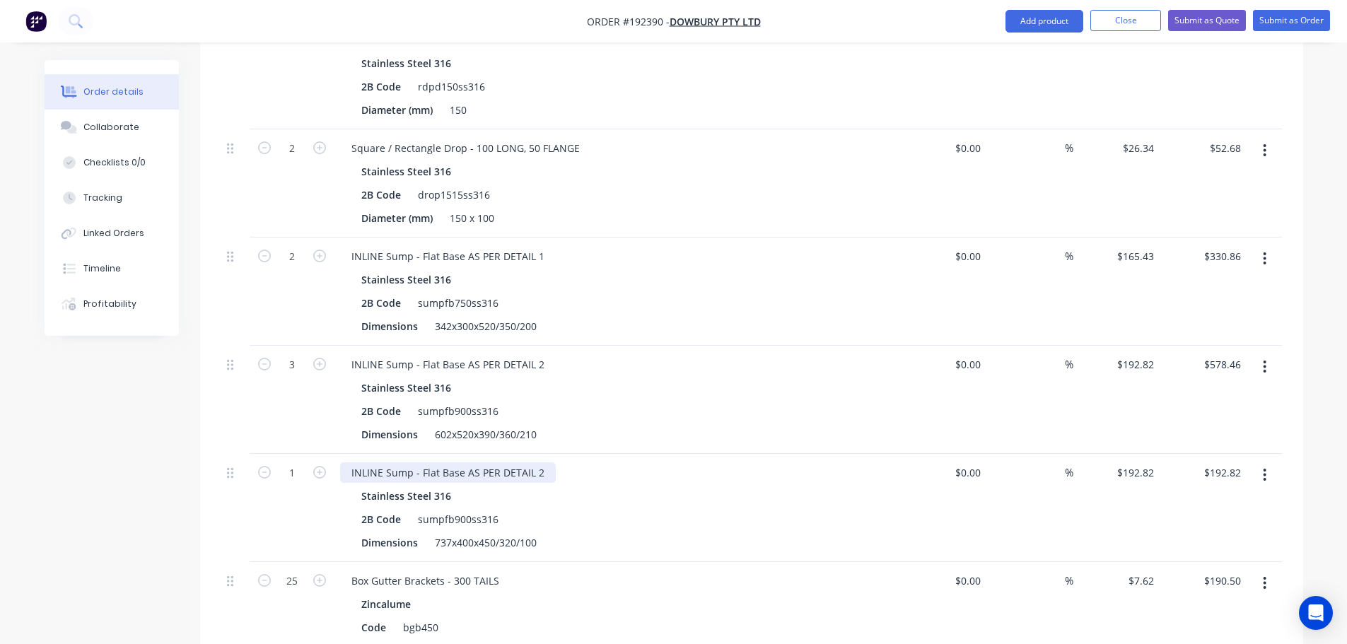
click at [543, 462] on div "INLINE Sump - Flat Base AS PER DETAIL 2" at bounding box center [448, 472] width 216 height 21
click at [790, 377] on div "Stainless Steel 316" at bounding box center [617, 387] width 512 height 21
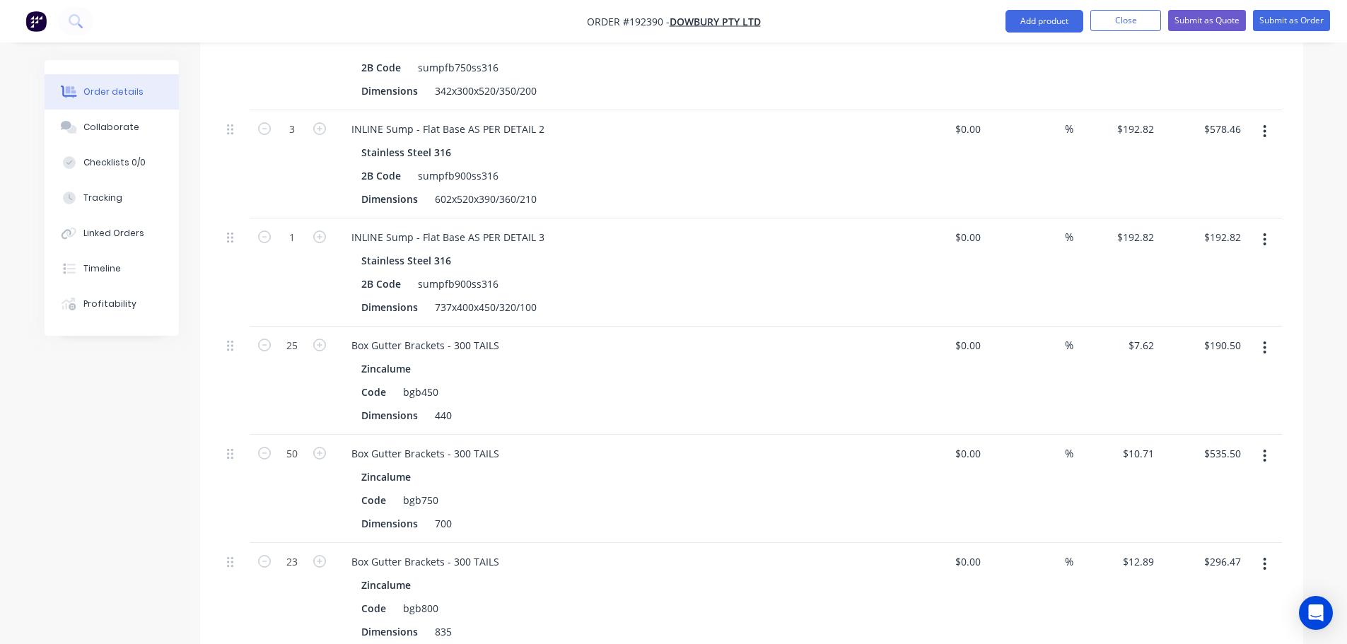
scroll to position [3393, 0]
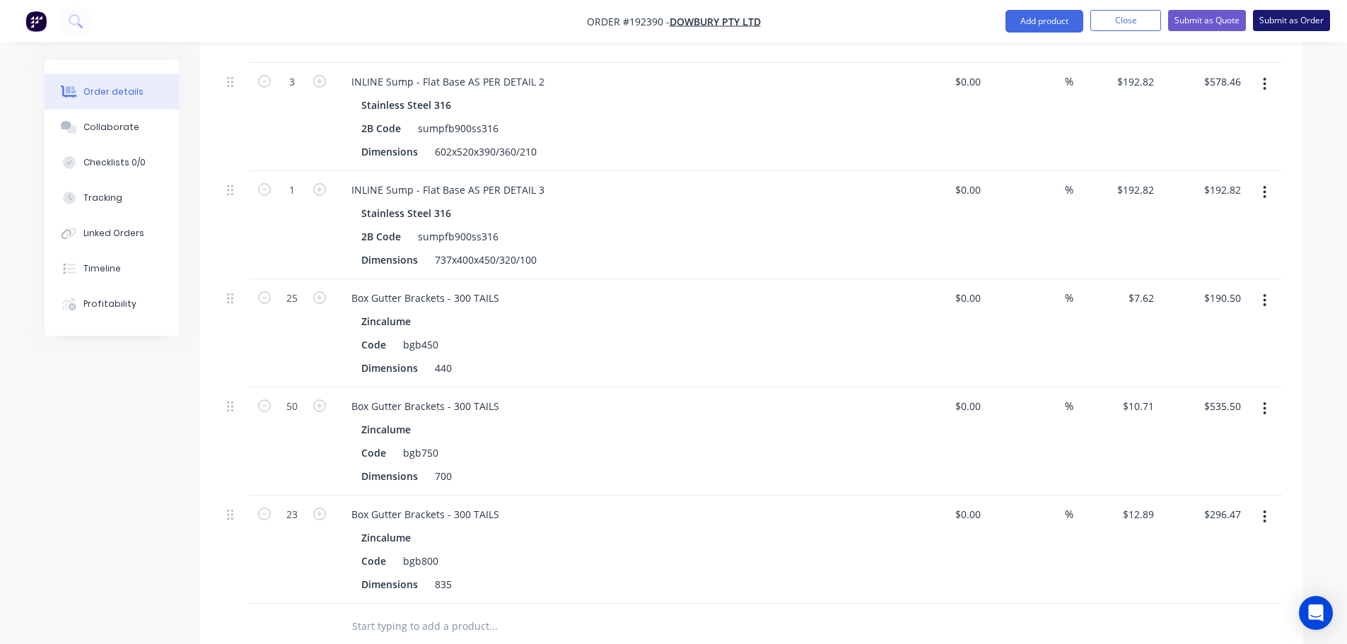
click at [1307, 14] on button "Submit as Order" at bounding box center [1291, 20] width 77 height 21
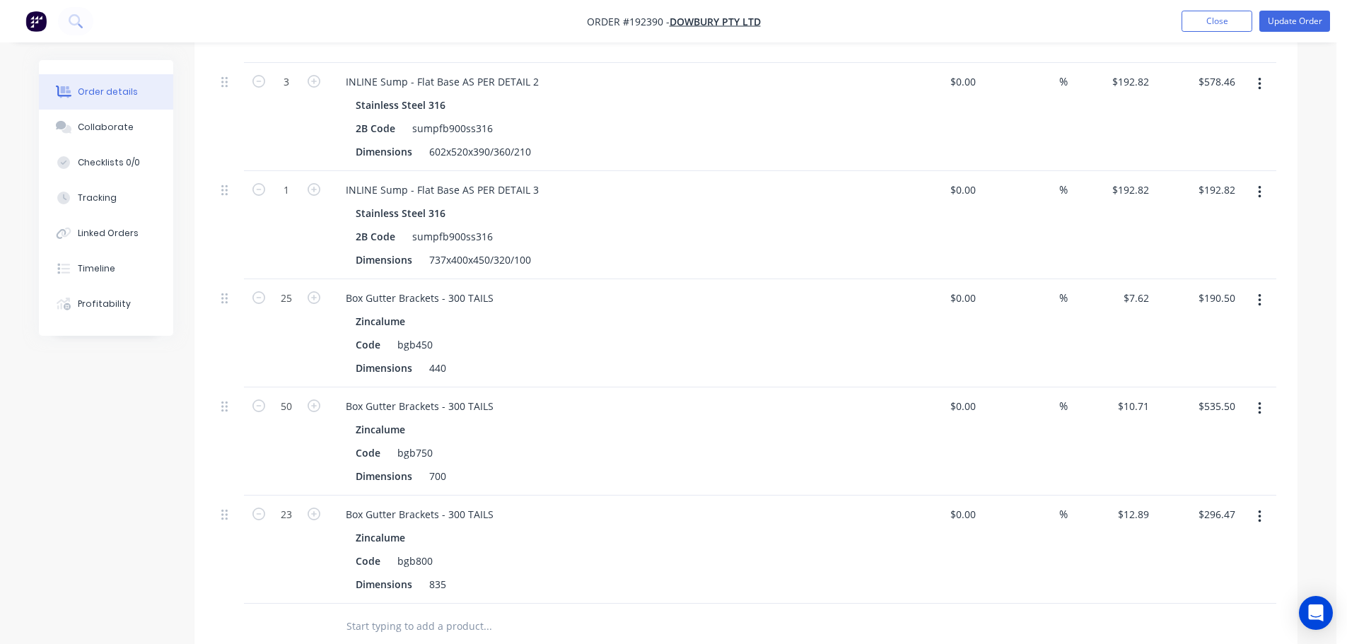
scroll to position [0, 0]
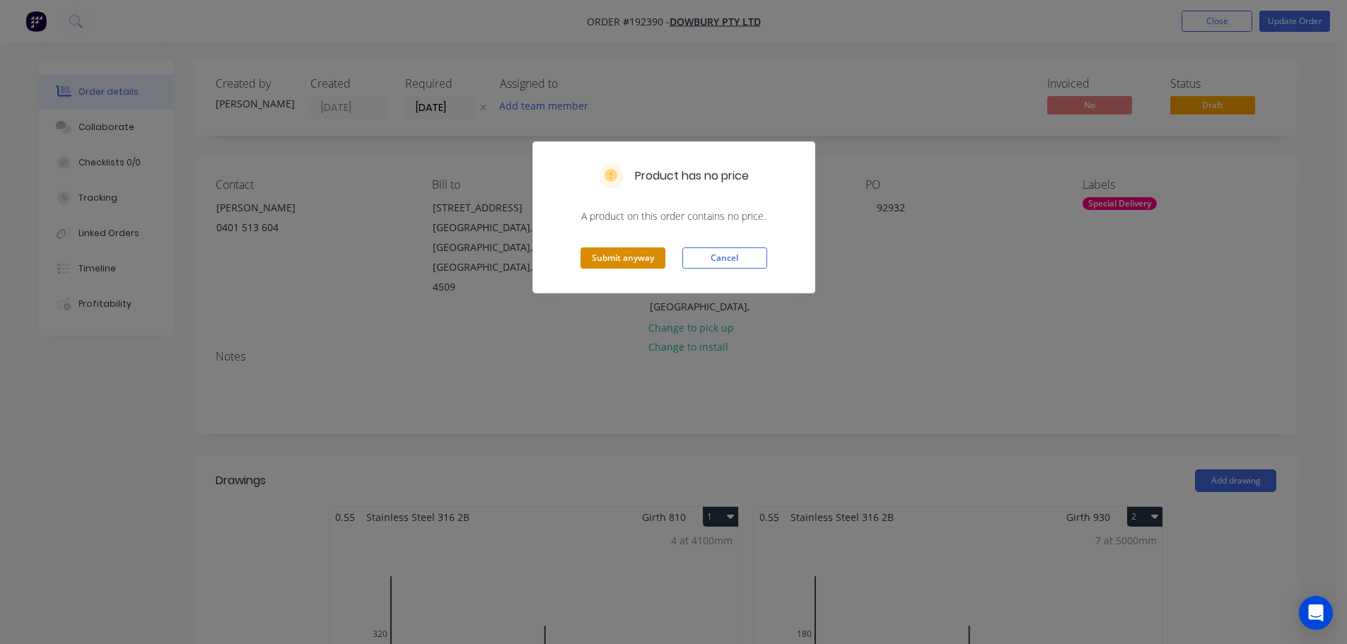
click at [607, 254] on button "Submit anyway" at bounding box center [622, 257] width 85 height 21
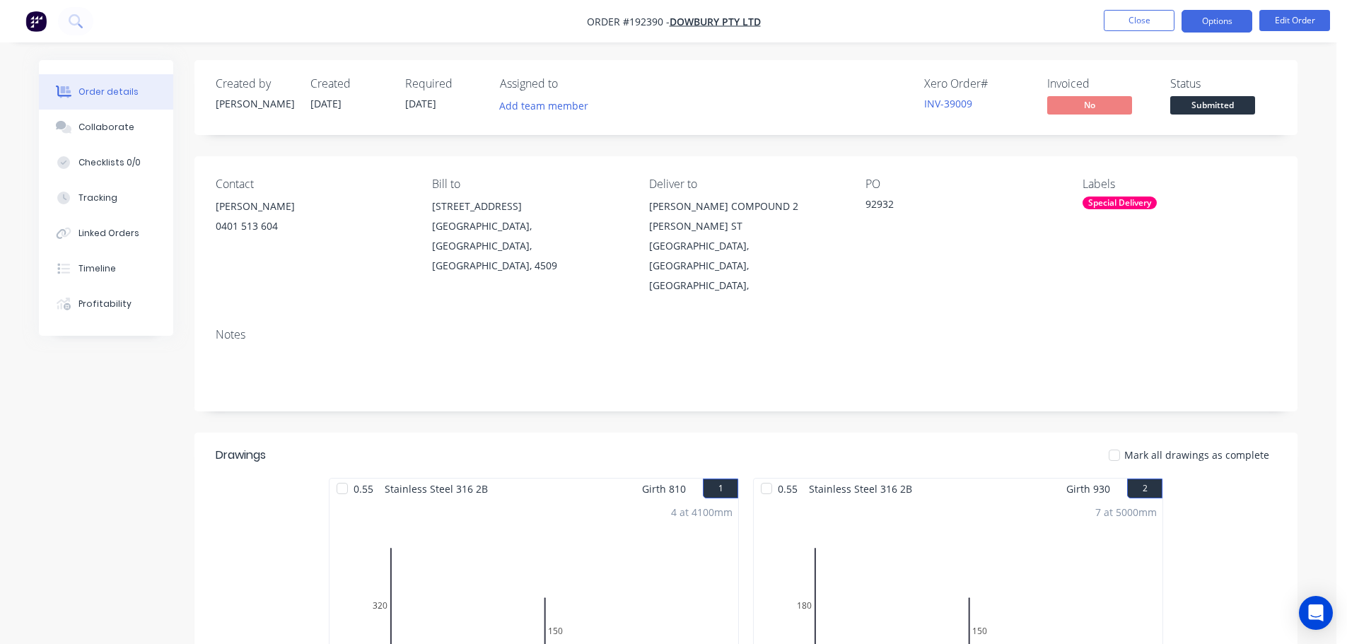
click at [1224, 20] on button "Options" at bounding box center [1216, 21] width 71 height 23
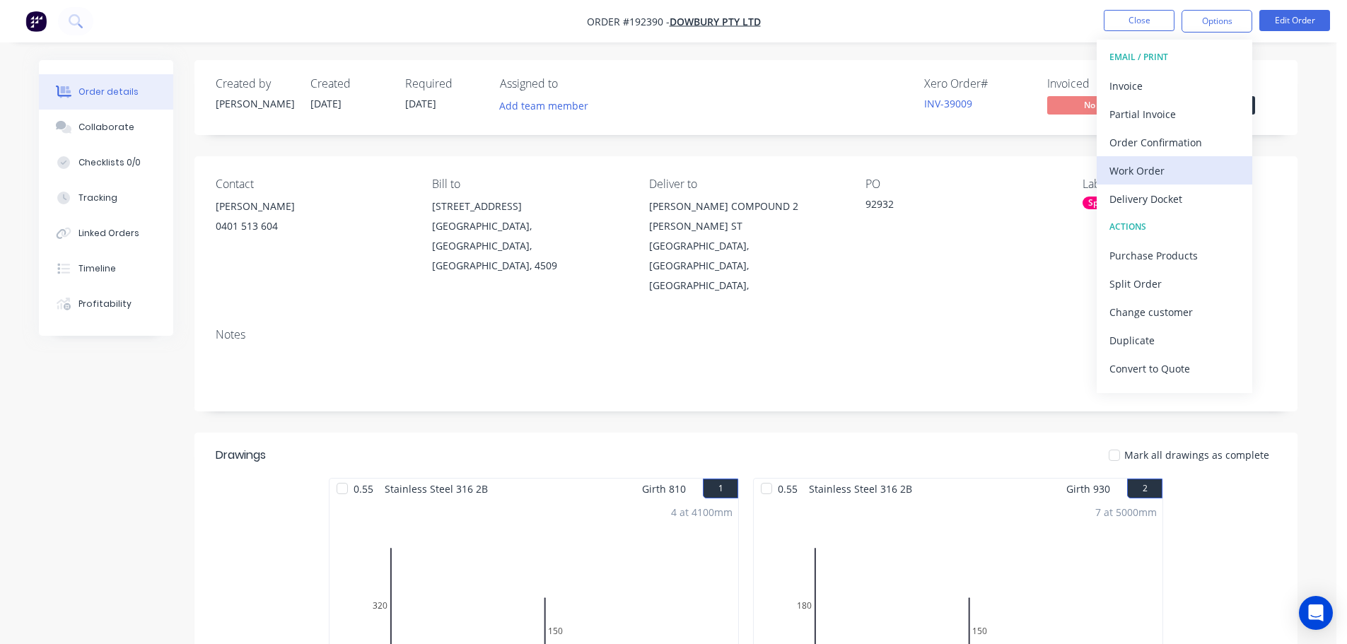
click at [1138, 175] on div "Work Order" at bounding box center [1174, 170] width 130 height 21
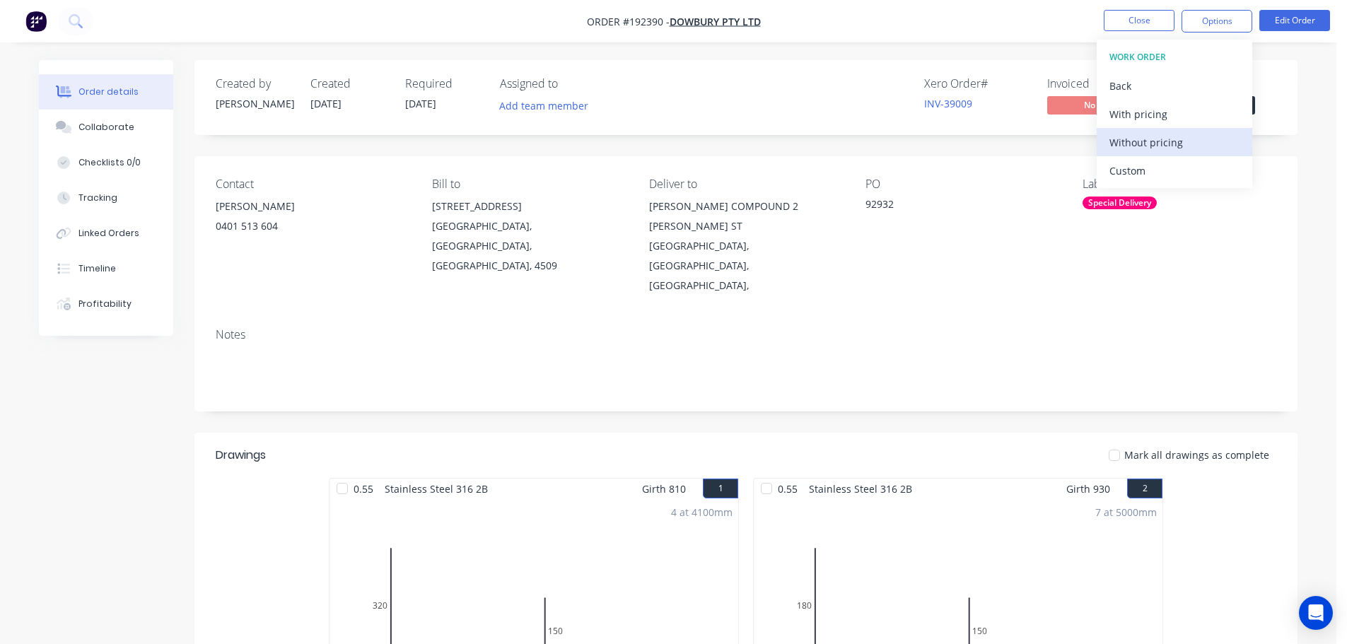
click at [1138, 138] on div "Without pricing" at bounding box center [1174, 142] width 130 height 21
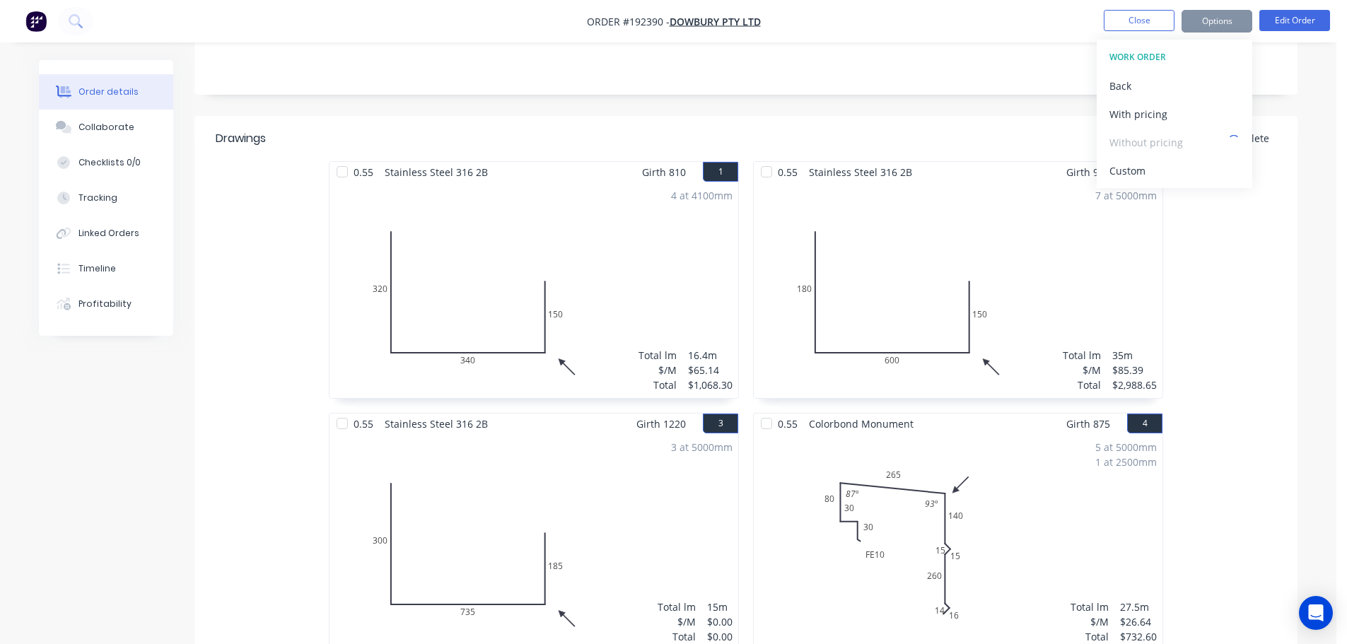
scroll to position [283, 0]
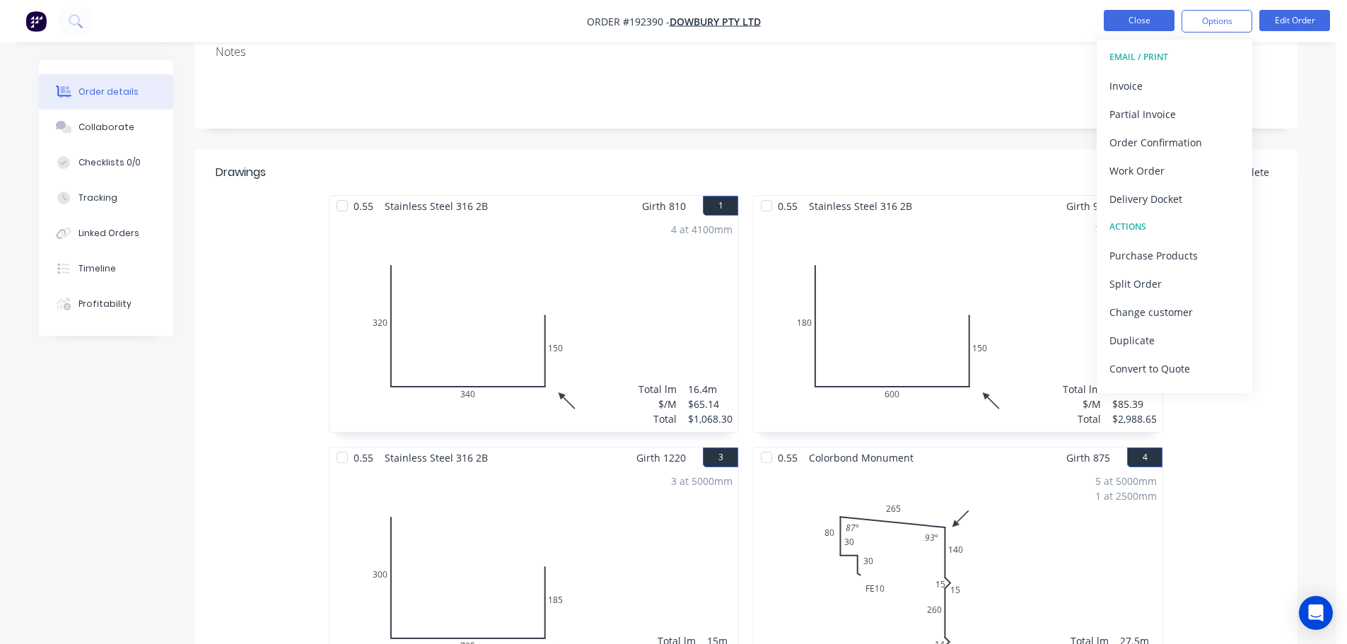
click at [1147, 26] on button "Close" at bounding box center [1138, 20] width 71 height 21
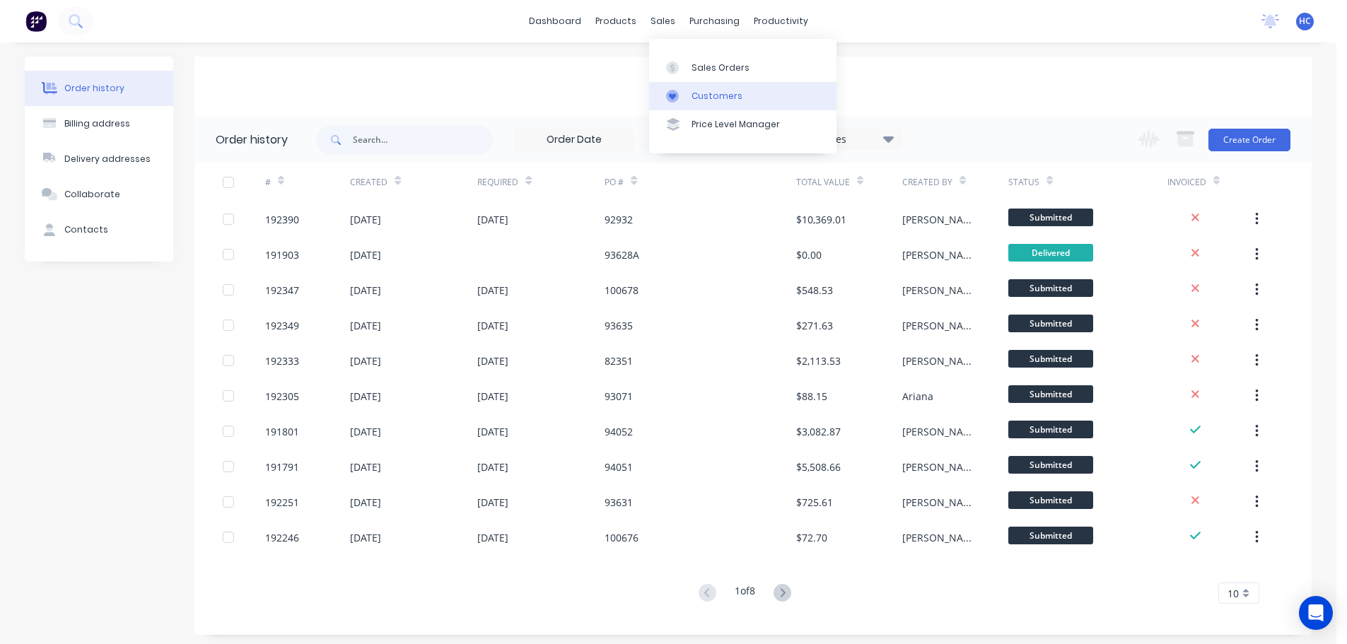
click at [733, 99] on div "Customers" at bounding box center [716, 96] width 51 height 13
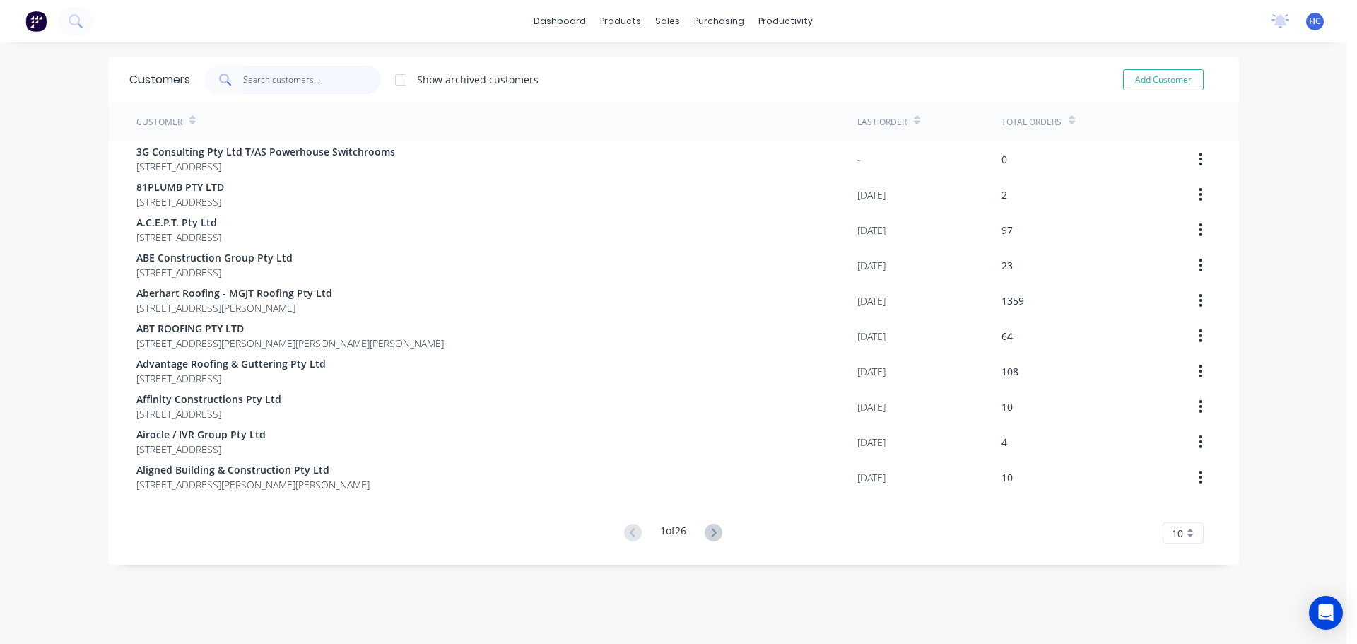
click at [329, 76] on input "text" at bounding box center [312, 80] width 138 height 28
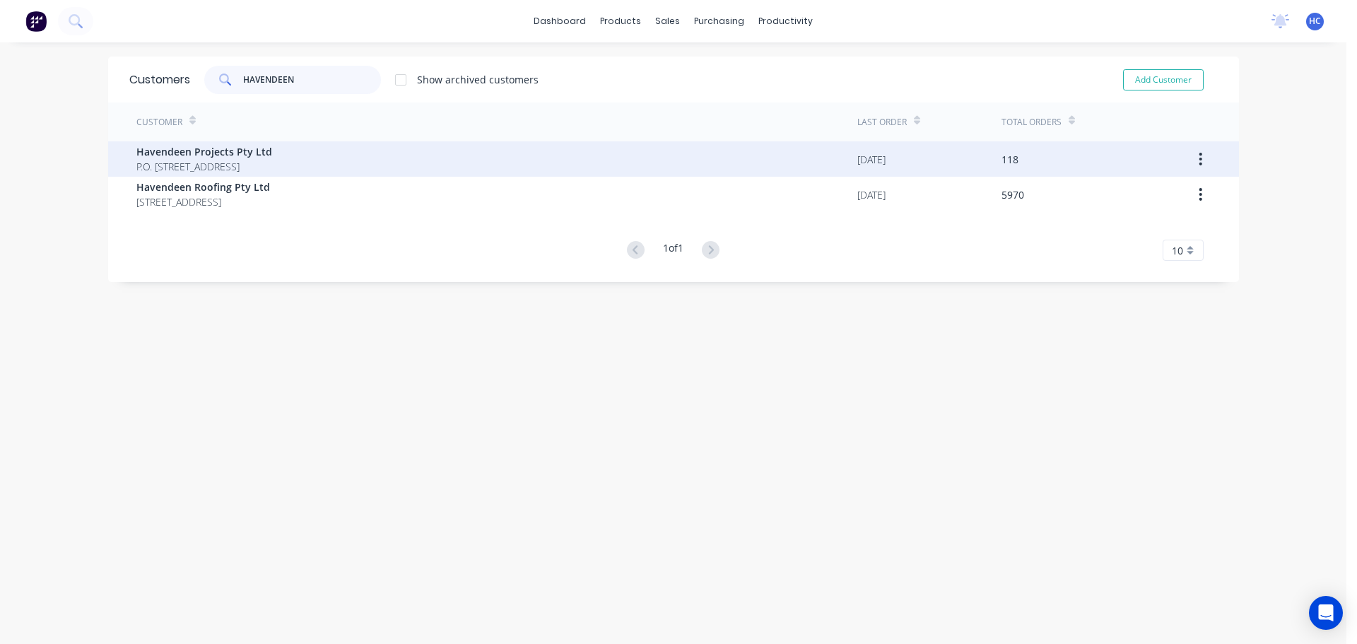
type input "HAVENDEEN"
click at [169, 162] on span "P.O. Box 7139 Southport Queensland Australia 4215" at bounding box center [204, 166] width 136 height 15
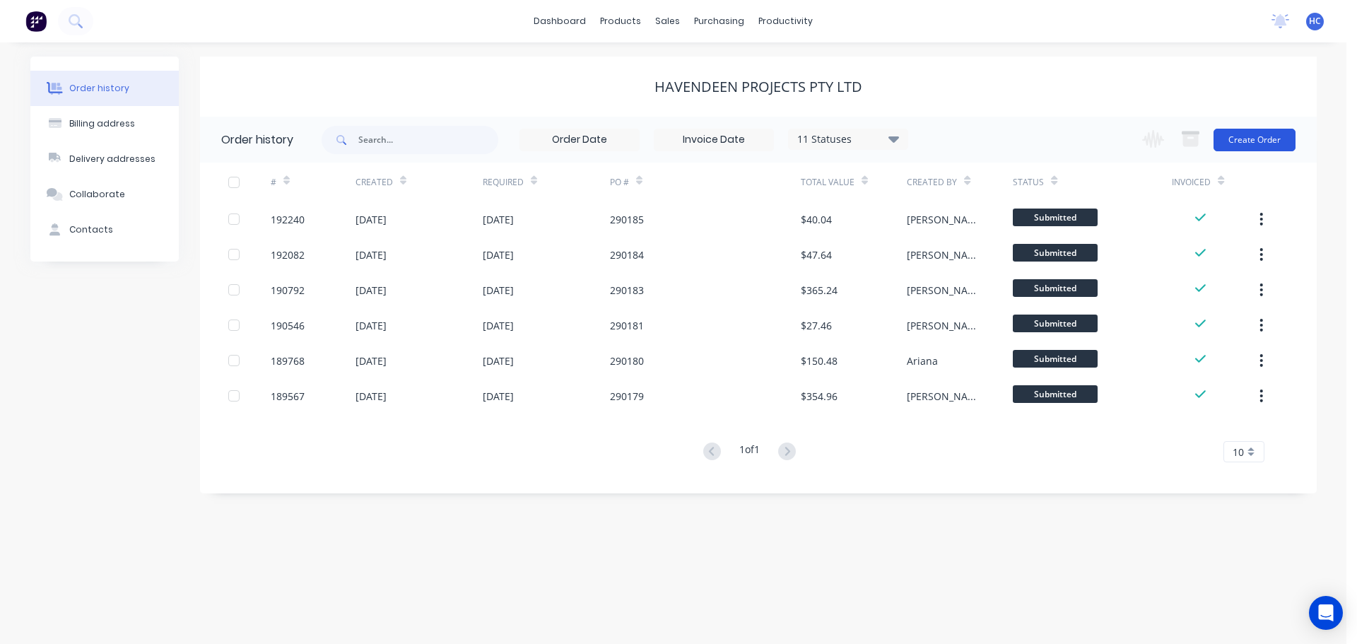
click at [1260, 137] on button "Create Order" at bounding box center [1255, 140] width 82 height 23
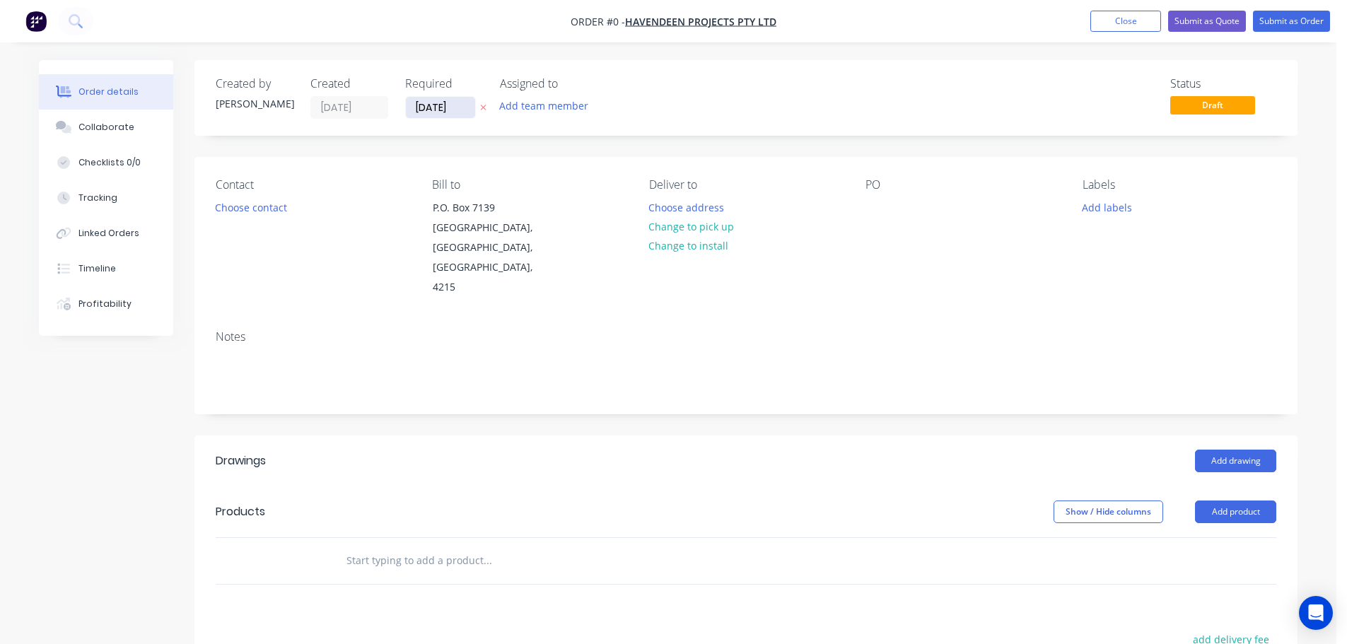
click at [423, 101] on input "[DATE]" at bounding box center [440, 107] width 69 height 21
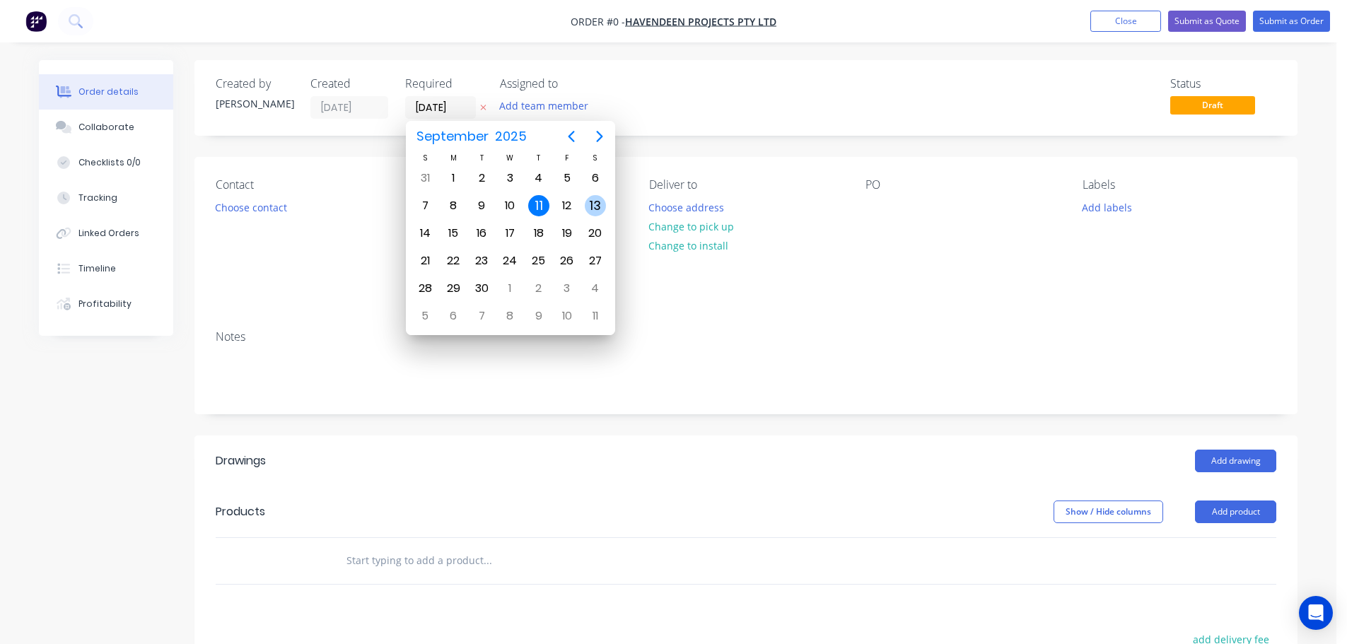
drag, startPoint x: 582, startPoint y: 185, endPoint x: 582, endPoint y: 196, distance: 11.3
click at [582, 196] on div "S M T W T F S 31 Sep 1 2 3 4 5 6 7 8 9 10 11 12 13 14 15 16 17 18 19 20 21 22 2…" at bounding box center [510, 240] width 199 height 177
click at [575, 209] on div "12" at bounding box center [566, 205] width 21 height 21
type input "12/09/25"
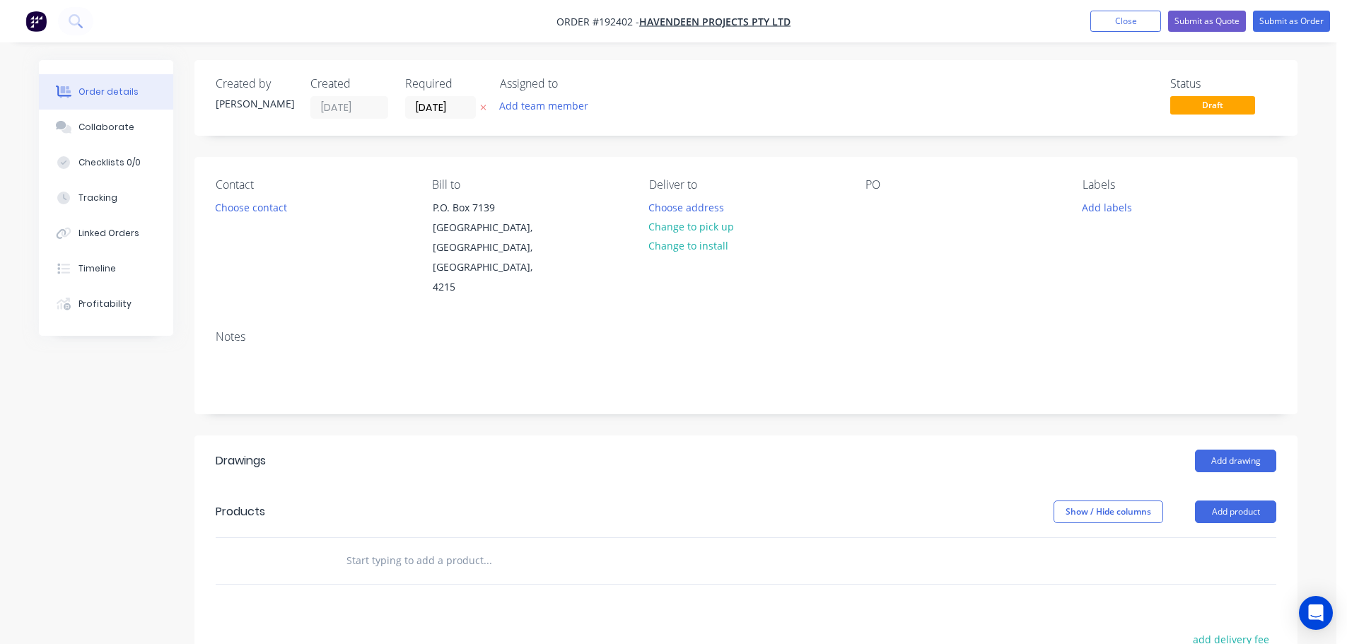
click at [279, 217] on div "Contact Choose contact" at bounding box center [313, 237] width 194 height 119
click at [277, 216] on button "Choose contact" at bounding box center [251, 206] width 87 height 19
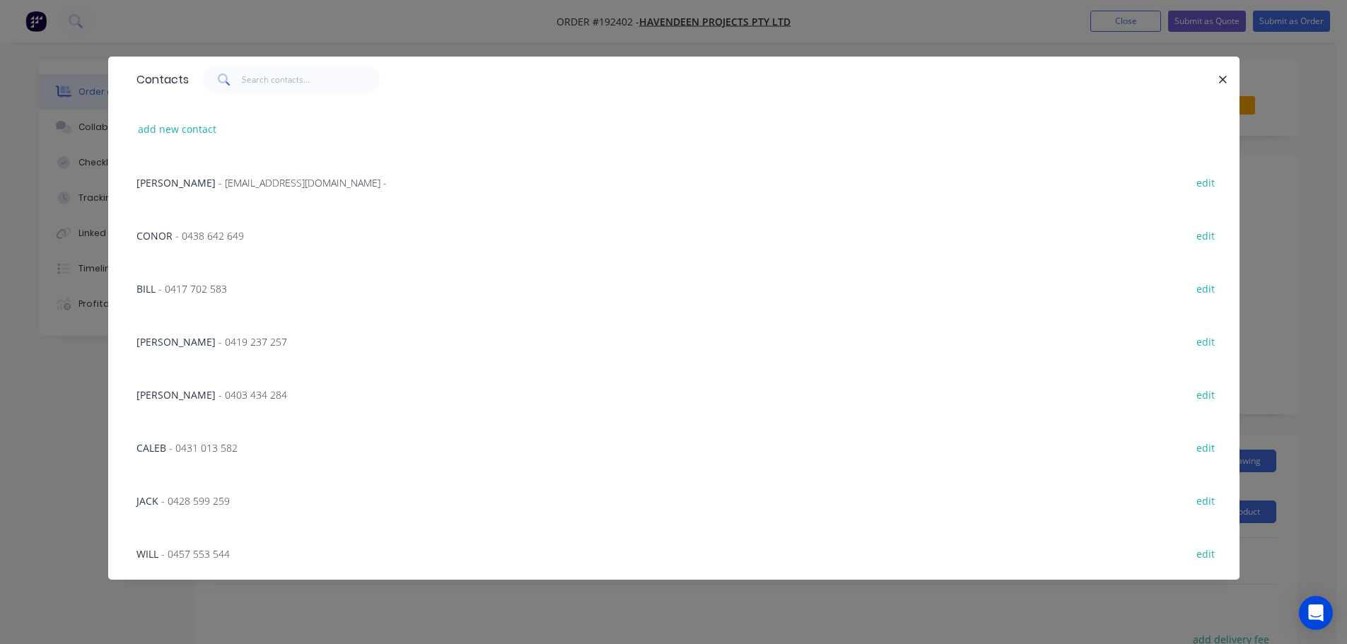
click at [226, 344] on span "- 0419 237 257" at bounding box center [252, 341] width 69 height 13
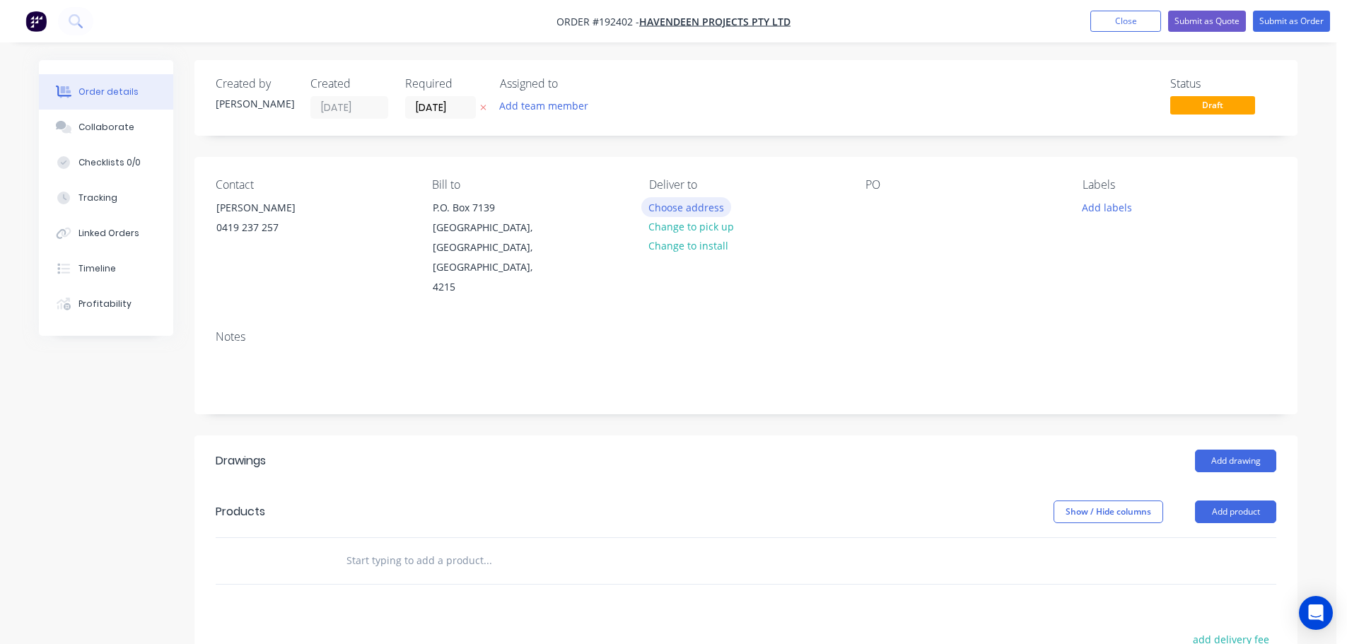
click at [658, 204] on button "Choose address" at bounding box center [686, 206] width 90 height 19
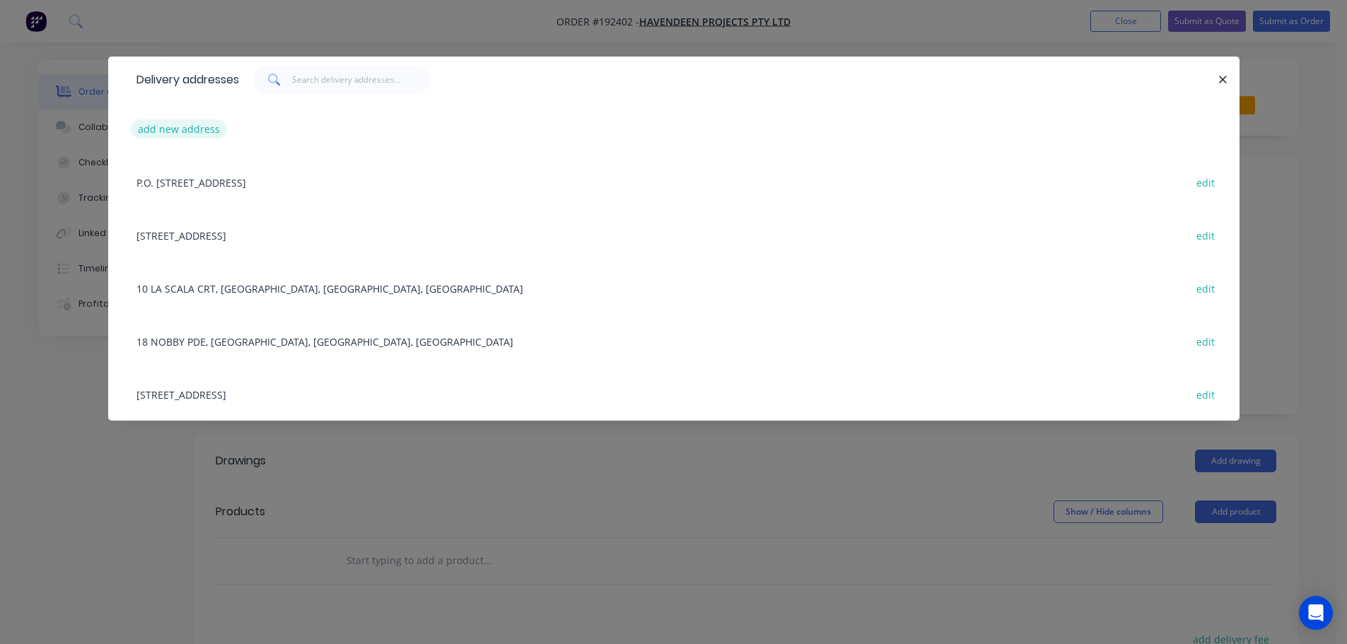
click at [175, 118] on div "add new address" at bounding box center [673, 129] width 1089 height 53
click at [194, 134] on button "add new address" at bounding box center [179, 128] width 97 height 19
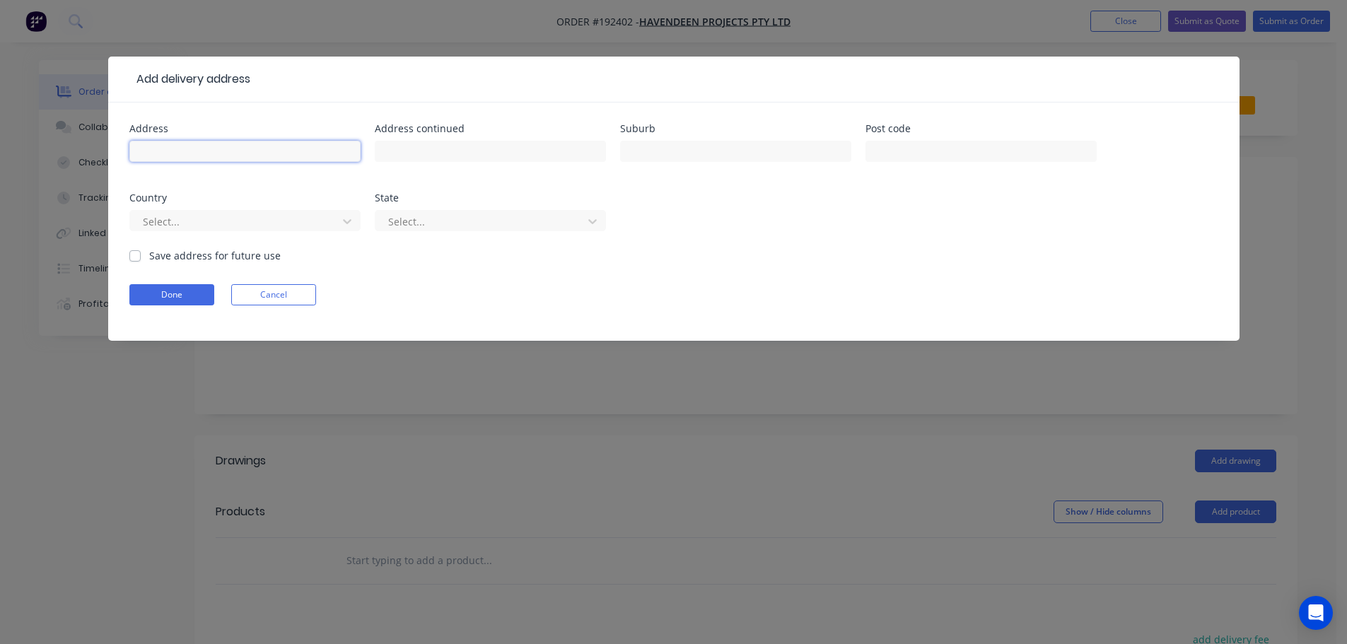
click at [185, 153] on input "text" at bounding box center [244, 151] width 231 height 21
type input "15 WINCHESTER ST"
type input "SOUTHPORT"
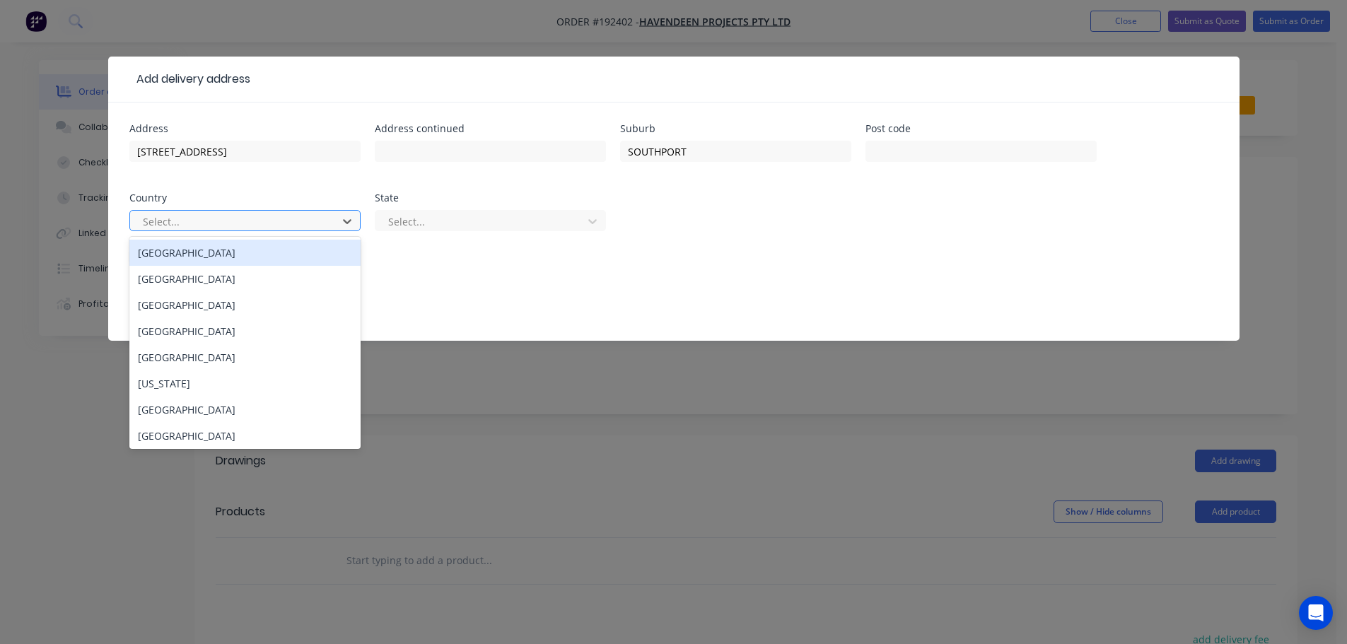
click at [229, 210] on div "Select..." at bounding box center [244, 220] width 231 height 21
click at [193, 246] on div "[GEOGRAPHIC_DATA]" at bounding box center [244, 253] width 231 height 26
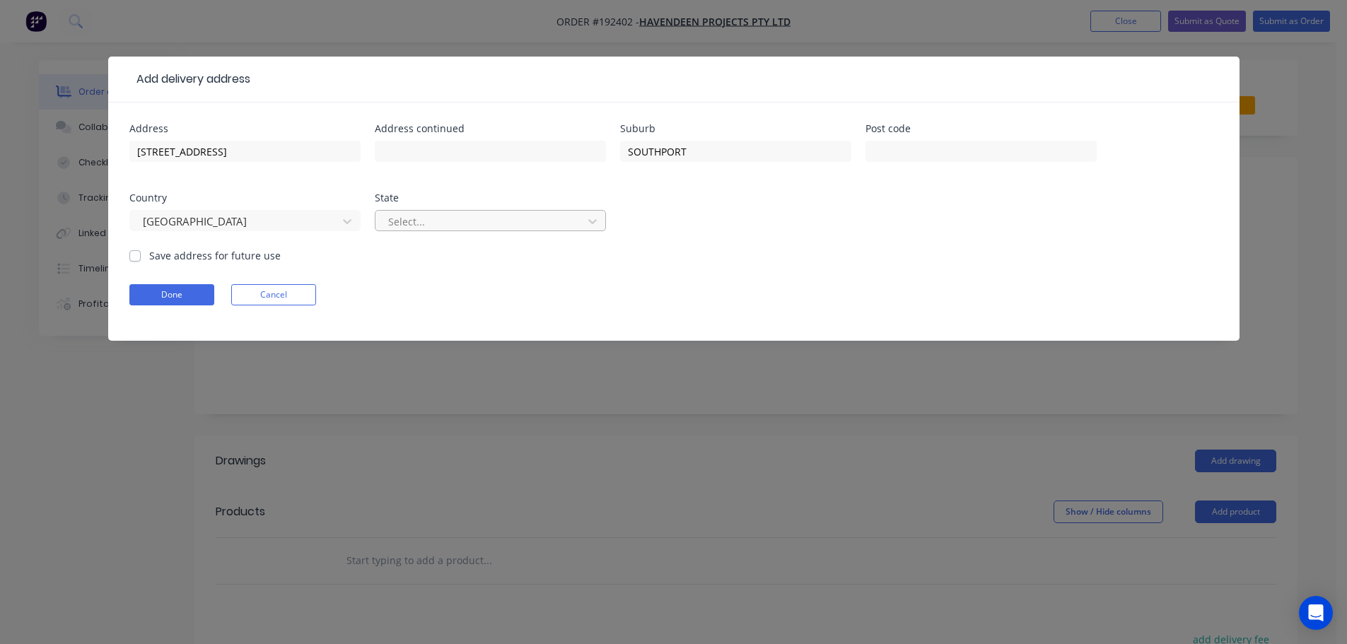
click at [472, 220] on div at bounding box center [481, 222] width 189 height 18
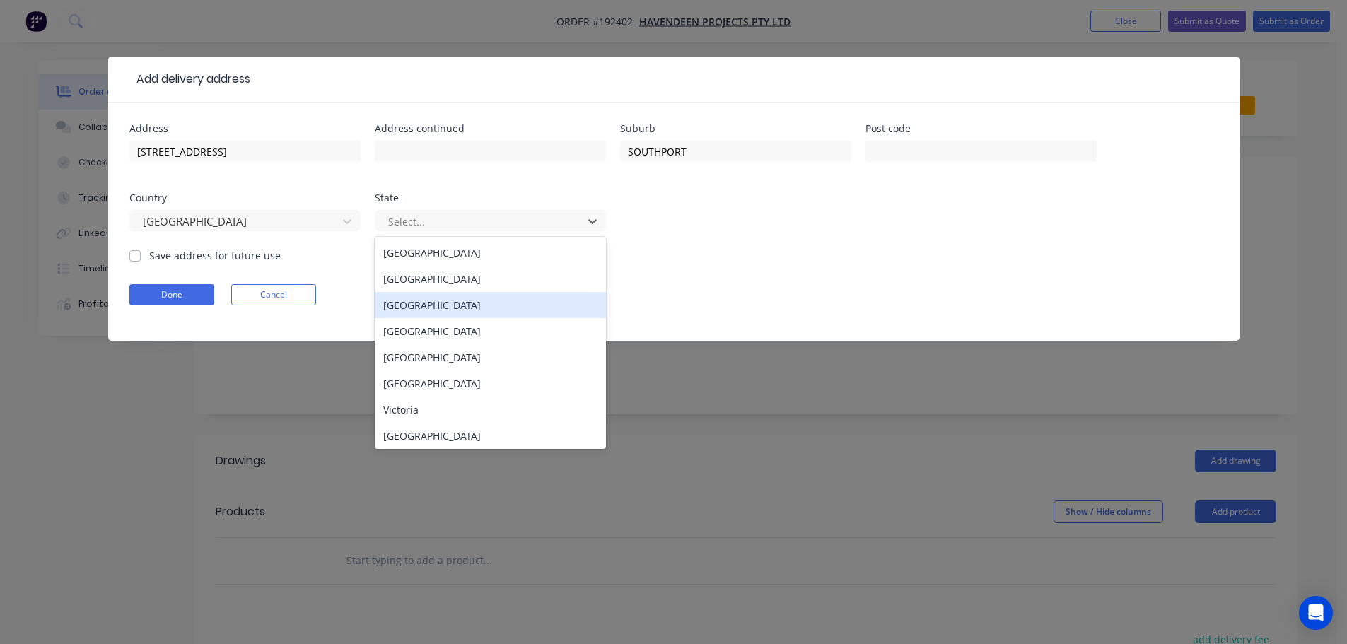
click at [450, 317] on div "[GEOGRAPHIC_DATA]" at bounding box center [490, 305] width 231 height 26
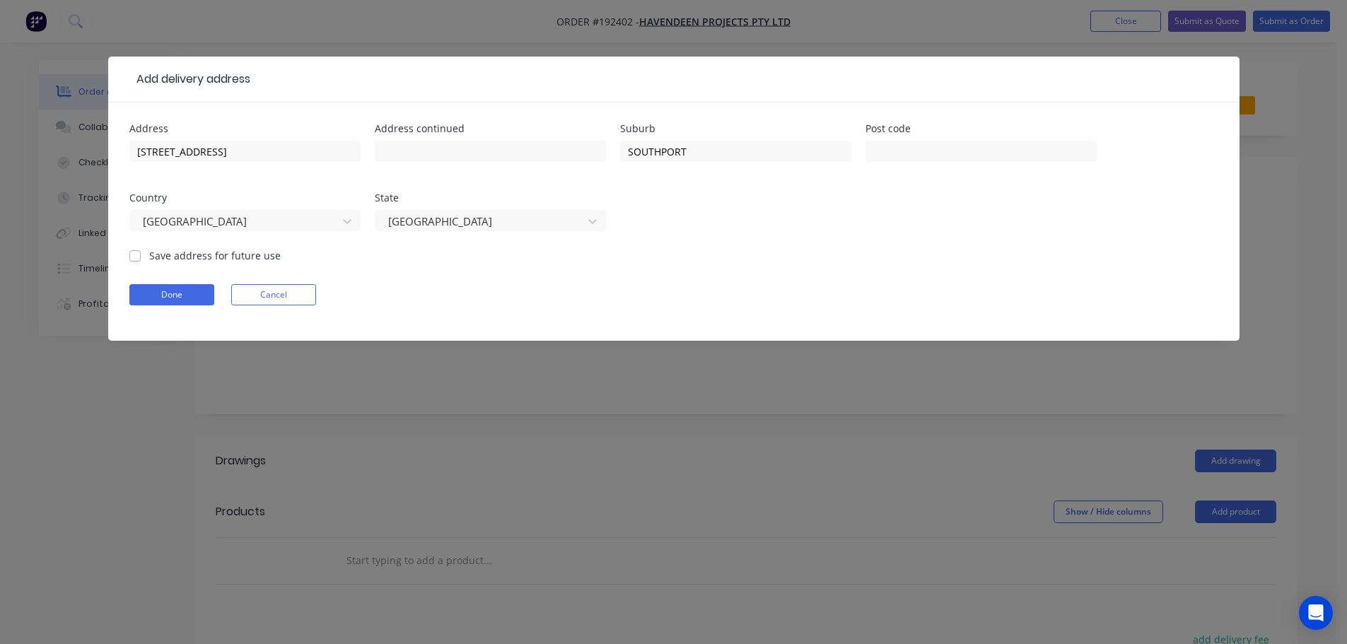
drag, startPoint x: 436, startPoint y: 243, endPoint x: 448, endPoint y: 223, distance: 23.2
click at [438, 241] on div "[GEOGRAPHIC_DATA]" at bounding box center [490, 227] width 231 height 42
click at [448, 223] on div at bounding box center [481, 222] width 189 height 18
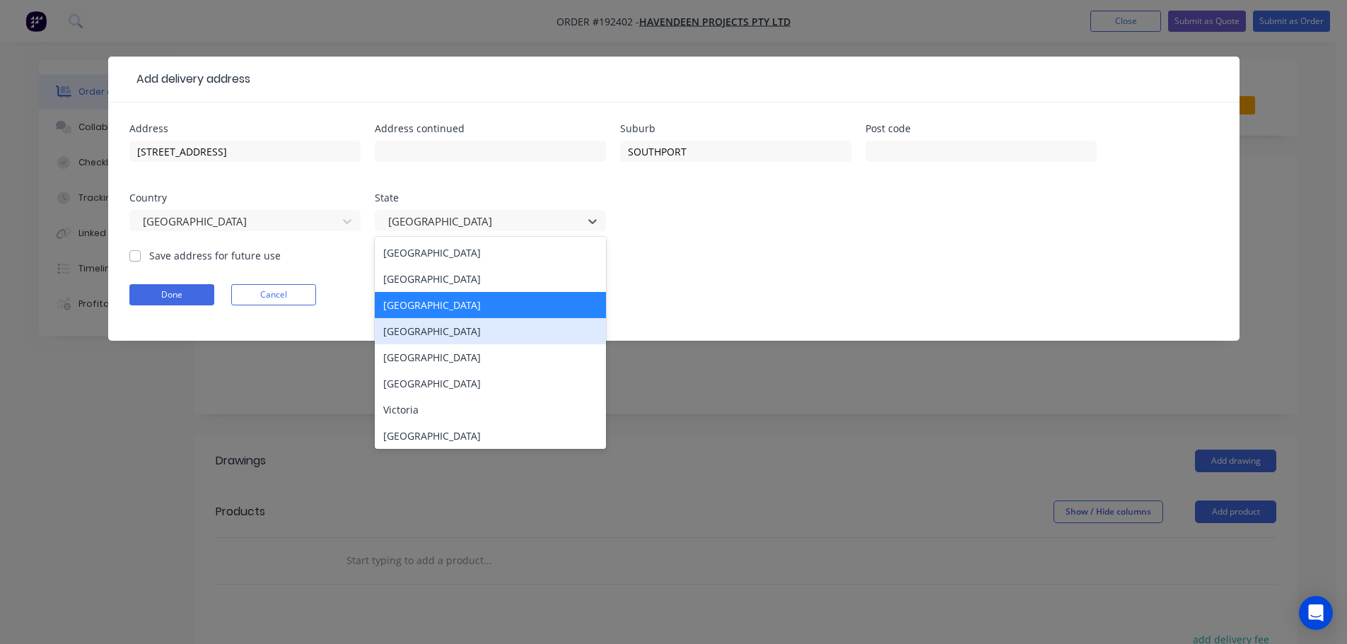
click at [431, 336] on div "[GEOGRAPHIC_DATA]" at bounding box center [490, 331] width 231 height 26
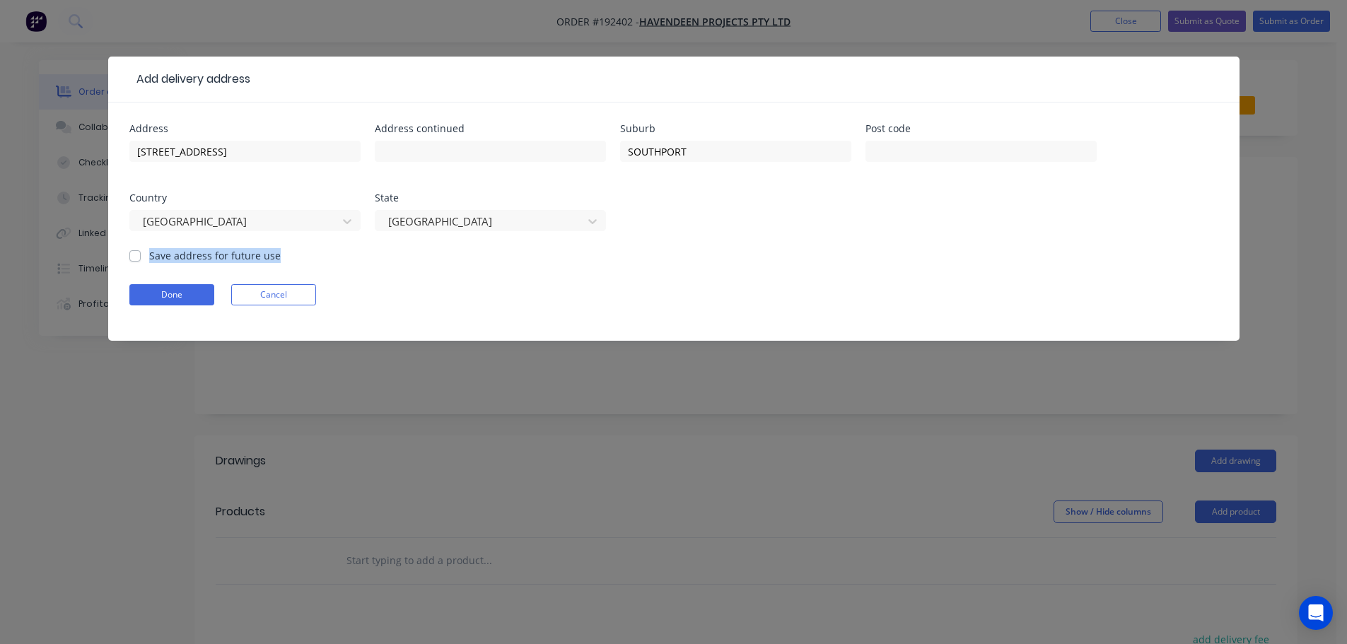
click at [131, 260] on div "Save address for future use" at bounding box center [204, 255] width 151 height 15
click at [149, 252] on label "Save address for future use" at bounding box center [214, 255] width 131 height 15
click at [138, 252] on input "Save address for future use" at bounding box center [134, 254] width 11 height 13
checkbox input "true"
click at [170, 292] on button "Done" at bounding box center [171, 294] width 85 height 21
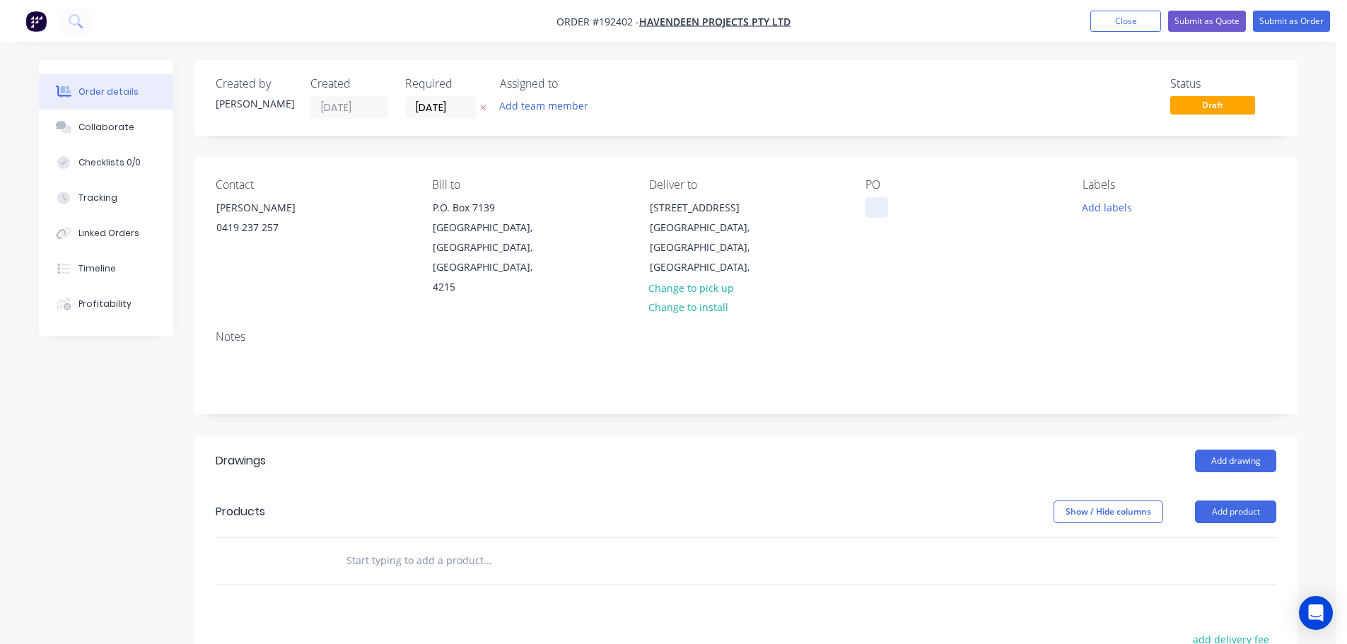
click at [877, 207] on div at bounding box center [876, 207] width 23 height 21
drag, startPoint x: 883, startPoint y: 203, endPoint x: 900, endPoint y: 198, distance: 17.7
click at [883, 203] on div at bounding box center [876, 207] width 23 height 21
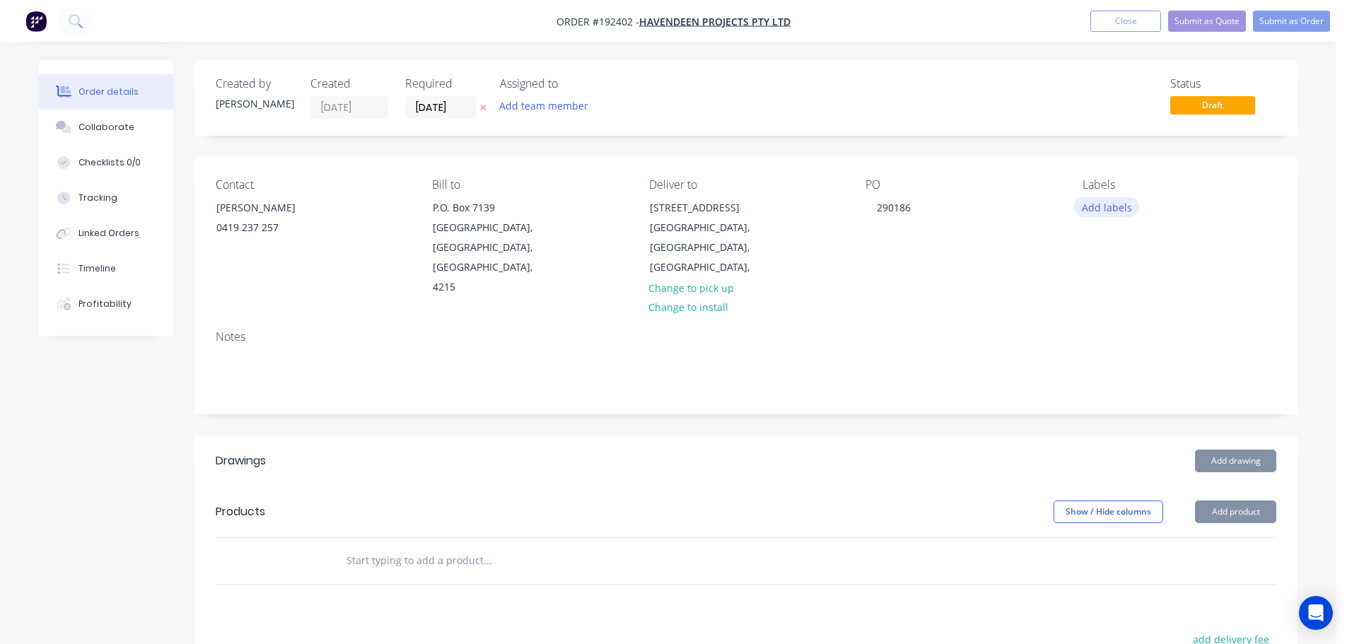
click at [1103, 201] on button "Add labels" at bounding box center [1106, 206] width 65 height 19
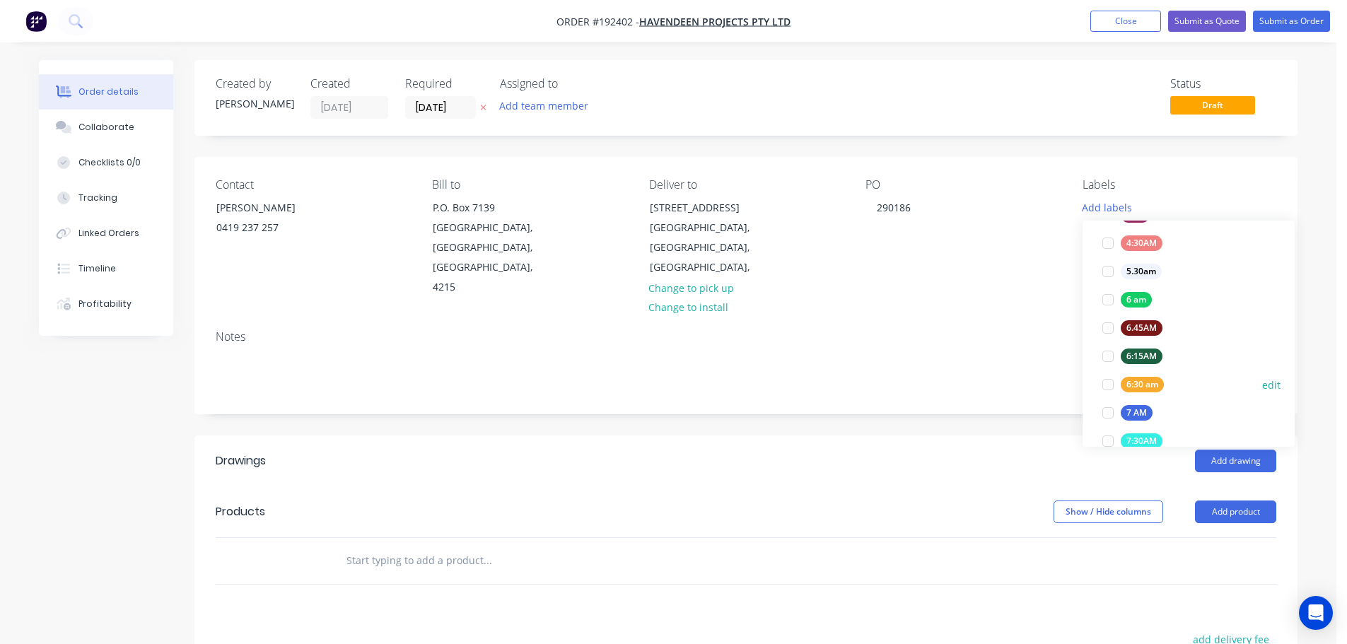
scroll to position [283, 0]
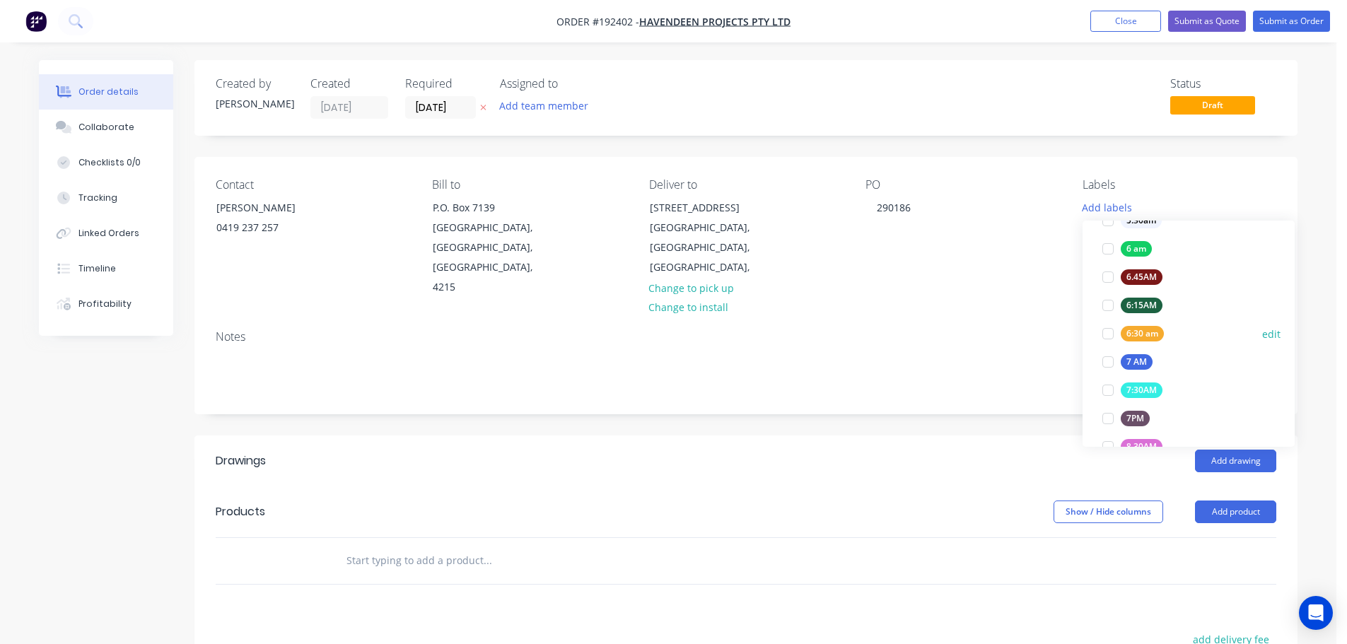
click at [1147, 340] on div "6:30 am" at bounding box center [1141, 334] width 43 height 16
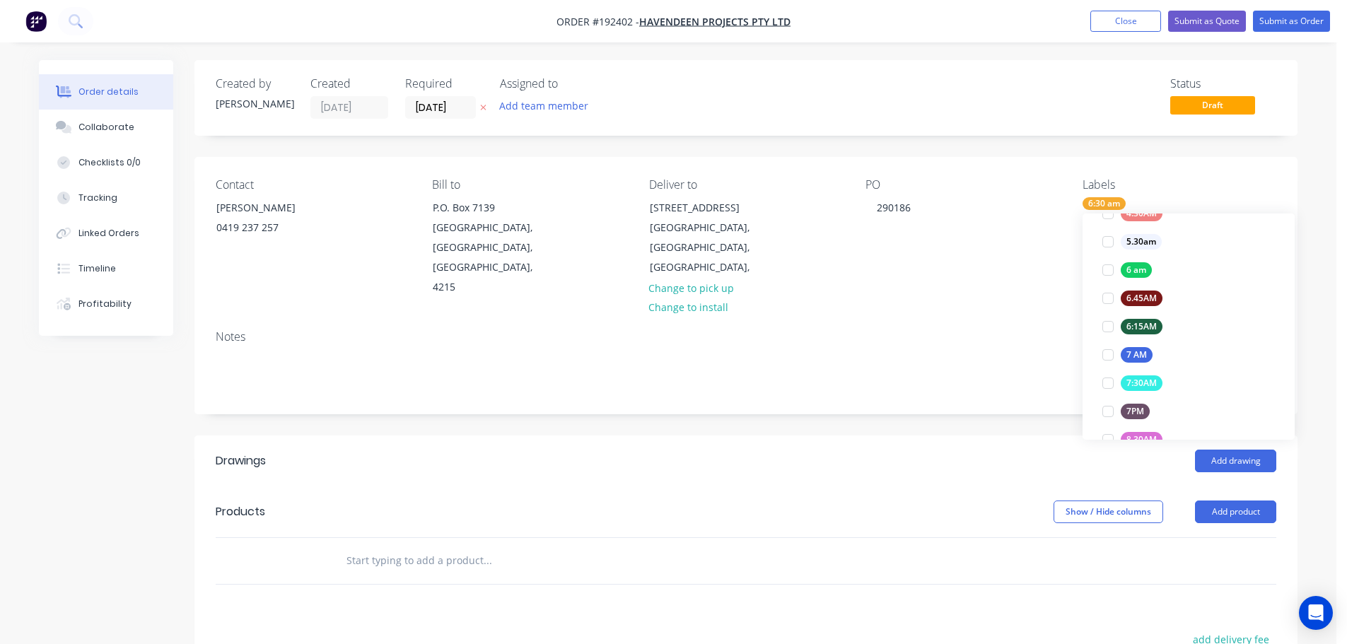
scroll to position [0, 0]
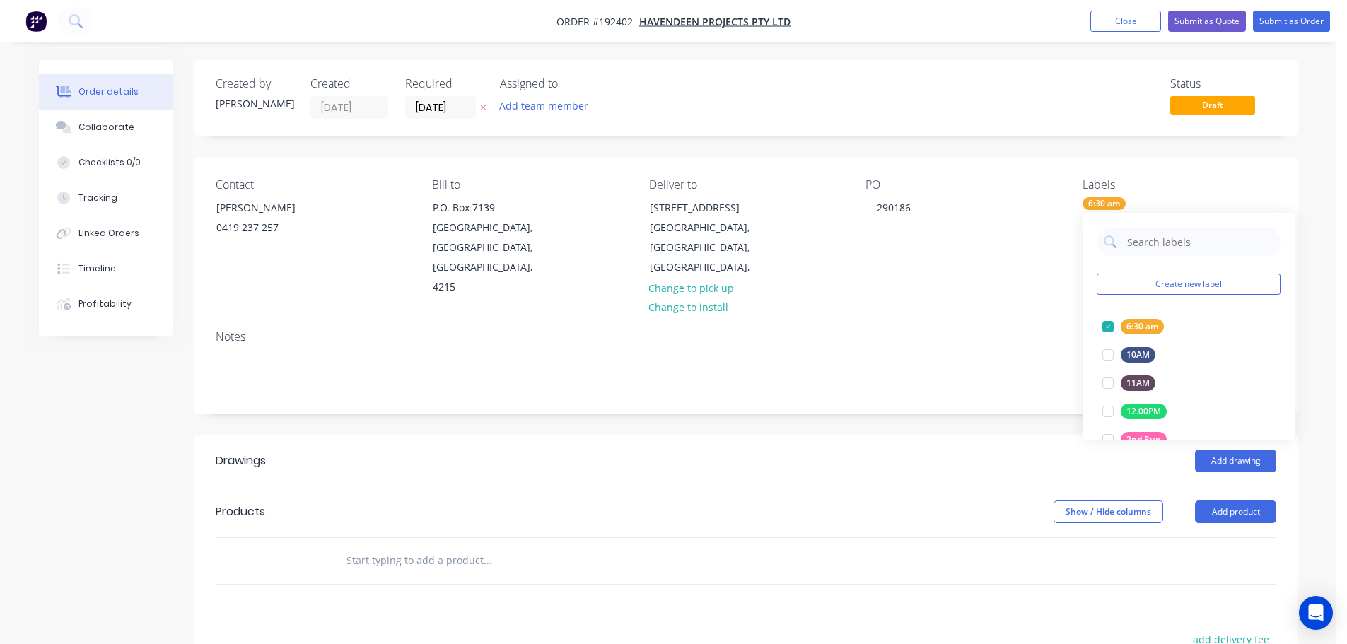
click at [959, 450] on div "Add drawing" at bounding box center [858, 461] width 835 height 23
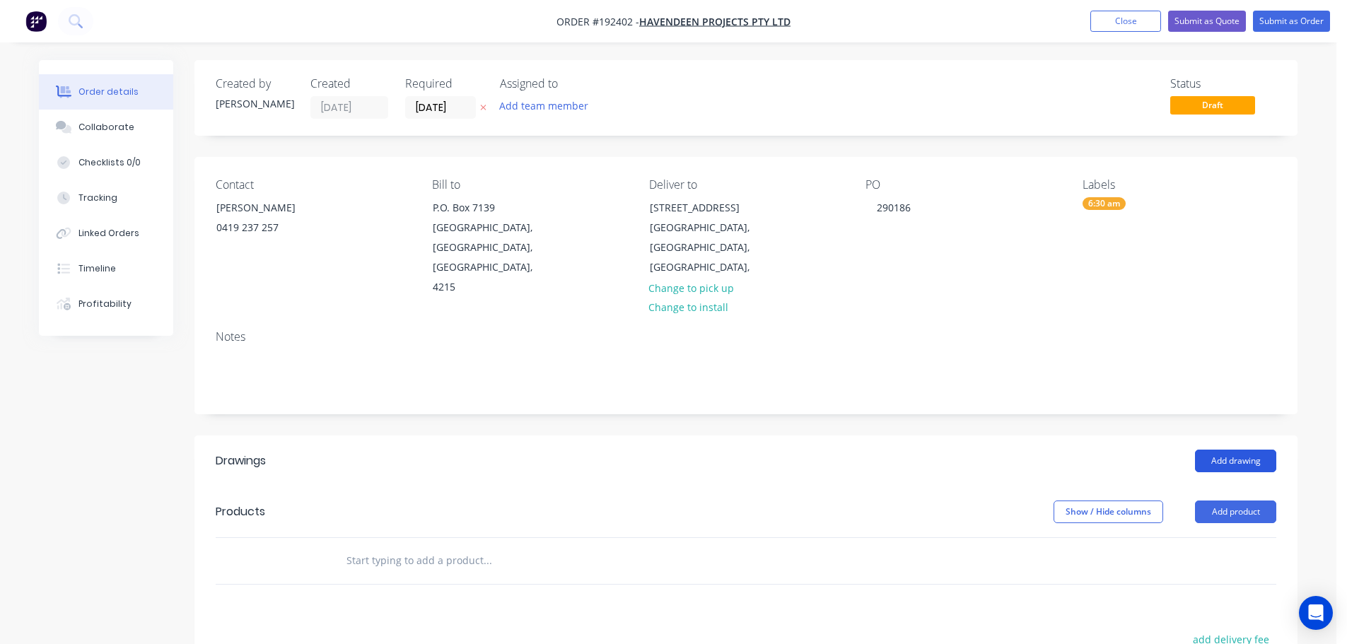
click at [1219, 450] on button "Add drawing" at bounding box center [1235, 461] width 81 height 23
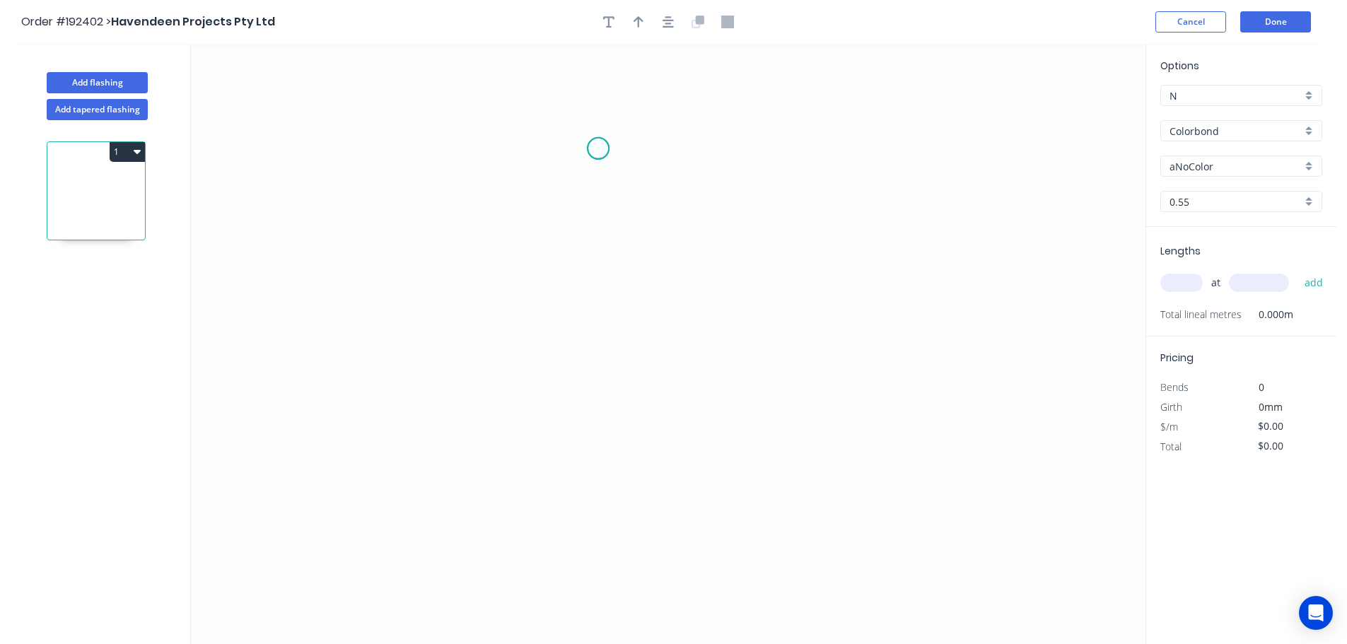
click at [598, 148] on icon "0" at bounding box center [668, 344] width 954 height 600
click at [602, 375] on icon "0" at bounding box center [668, 344] width 954 height 600
click at [686, 372] on icon "0 ?" at bounding box center [668, 344] width 954 height 600
click at [684, 434] on icon "0 ? ?" at bounding box center [668, 344] width 954 height 600
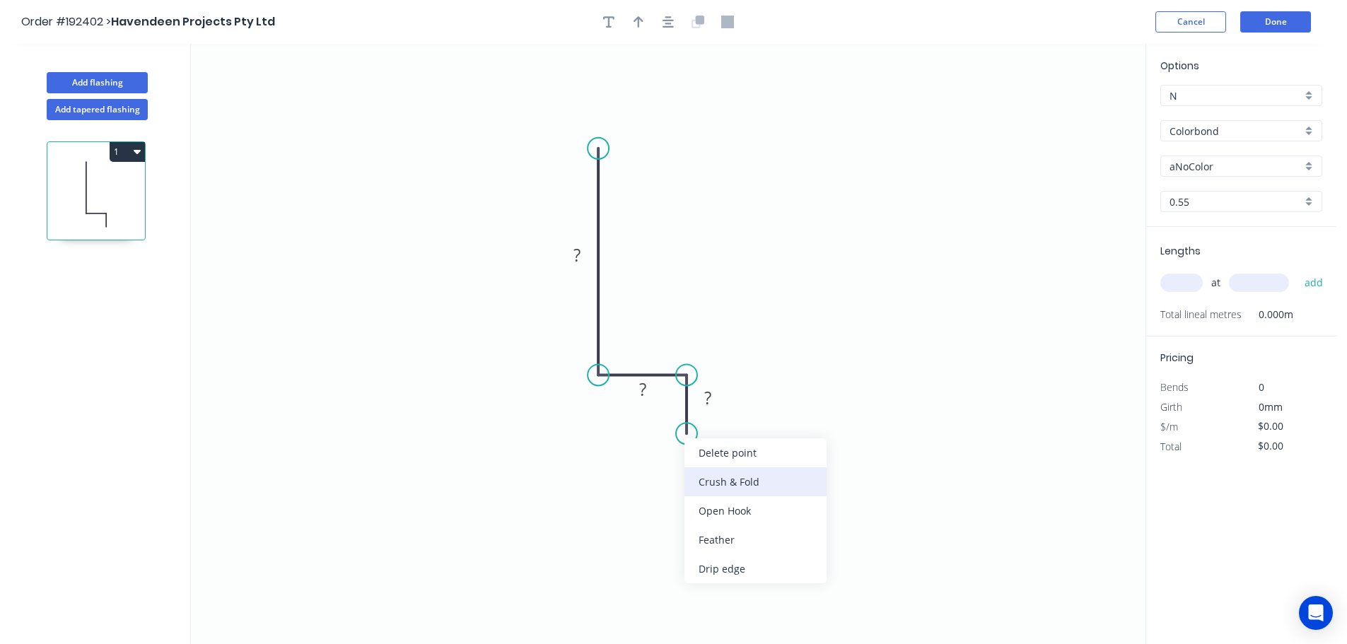
click at [727, 483] on div "Crush & Fold" at bounding box center [755, 481] width 142 height 29
click at [727, 482] on div "Flip bend" at bounding box center [757, 485] width 142 height 29
drag, startPoint x: 739, startPoint y: 414, endPoint x: 737, endPoint y: 488, distance: 74.3
click at [737, 476] on rect at bounding box center [715, 461] width 57 height 29
click at [724, 477] on tspan "10" at bounding box center [723, 482] width 20 height 23
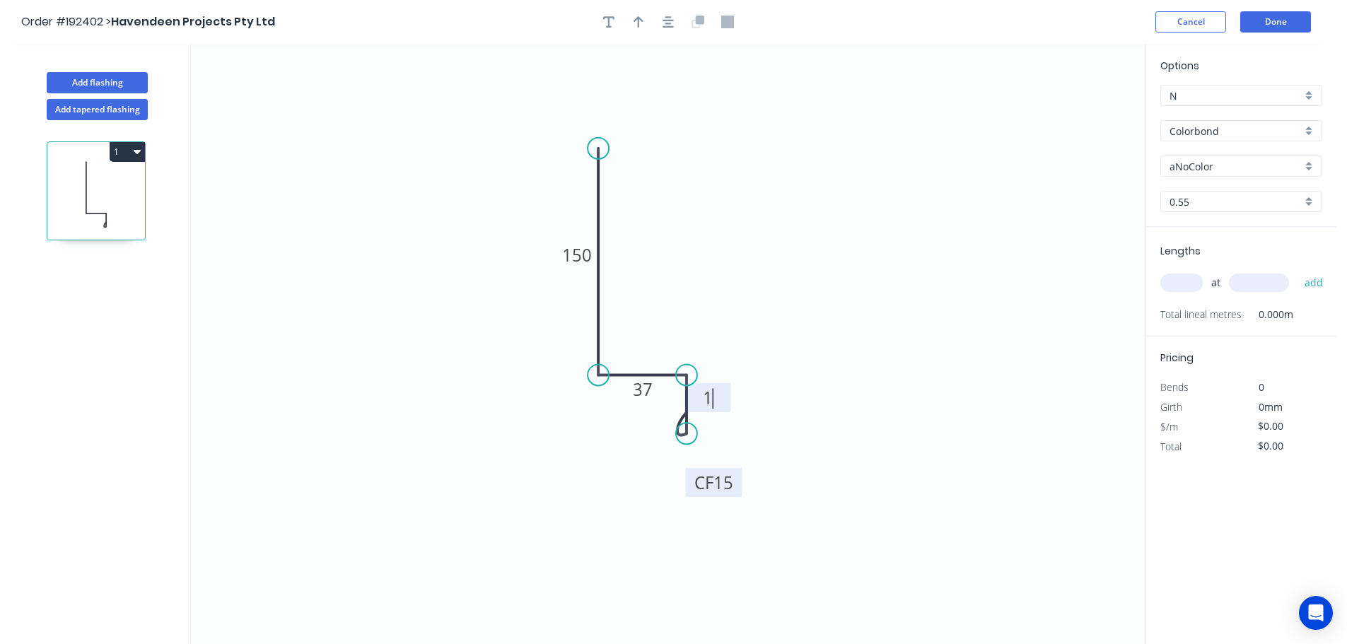
type input "$10.00"
click at [632, 28] on button "button" at bounding box center [638, 21] width 21 height 21
click at [1075, 113] on icon at bounding box center [1073, 98] width 13 height 45
drag, startPoint x: 1075, startPoint y: 111, endPoint x: 733, endPoint y: 240, distance: 365.8
click at [714, 252] on icon at bounding box center [734, 240] width 41 height 41
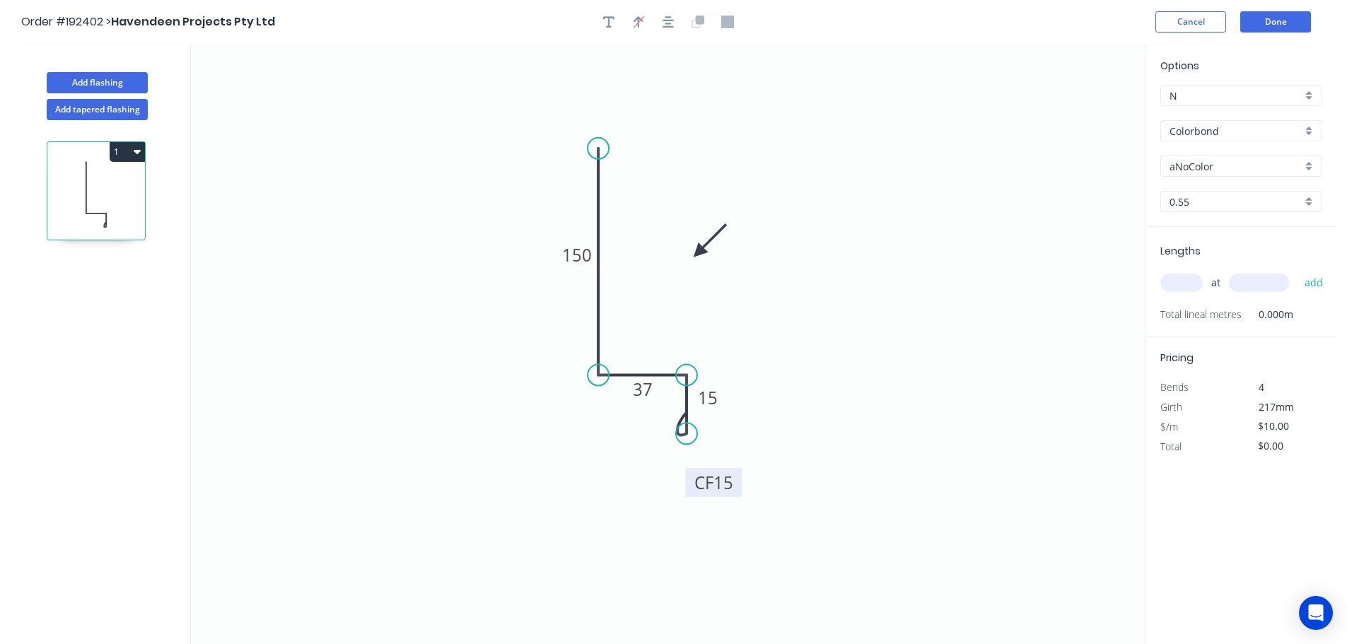
click at [1216, 163] on input "aNoColor" at bounding box center [1235, 166] width 132 height 15
click at [1226, 277] on div "Night Sky" at bounding box center [1241, 281] width 160 height 25
type input "Night Sky"
drag, startPoint x: 1165, startPoint y: 287, endPoint x: 1187, endPoint y: 267, distance: 29.5
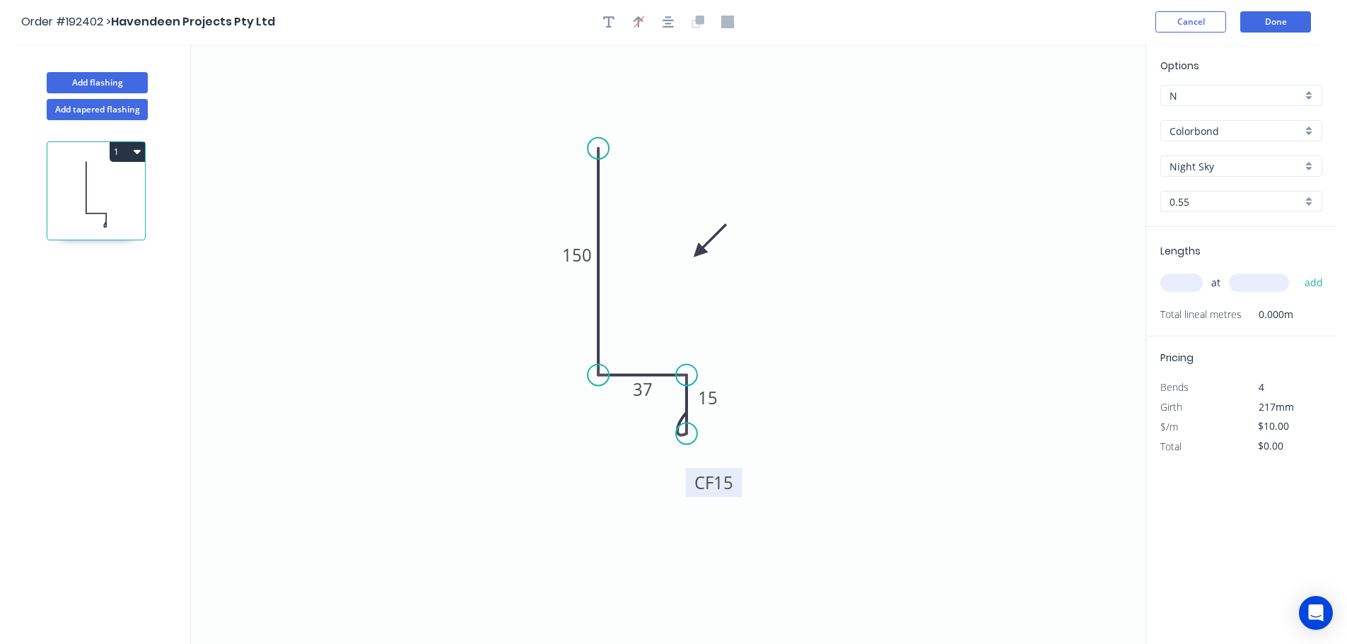
click at [1166, 287] on input "text" at bounding box center [1181, 283] width 42 height 18
type input "2"
type input "3750"
click at [1297, 271] on button "add" at bounding box center [1313, 283] width 33 height 24
type input "$75.00"
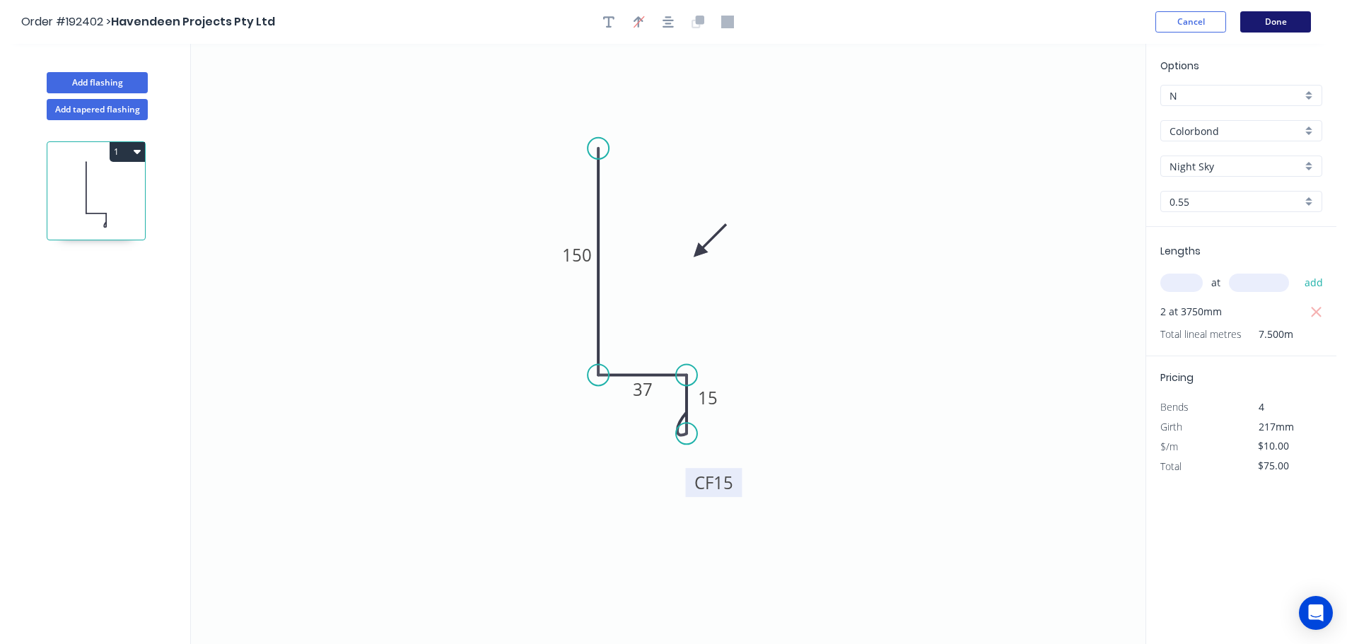
click at [1277, 21] on button "Done" at bounding box center [1275, 21] width 71 height 21
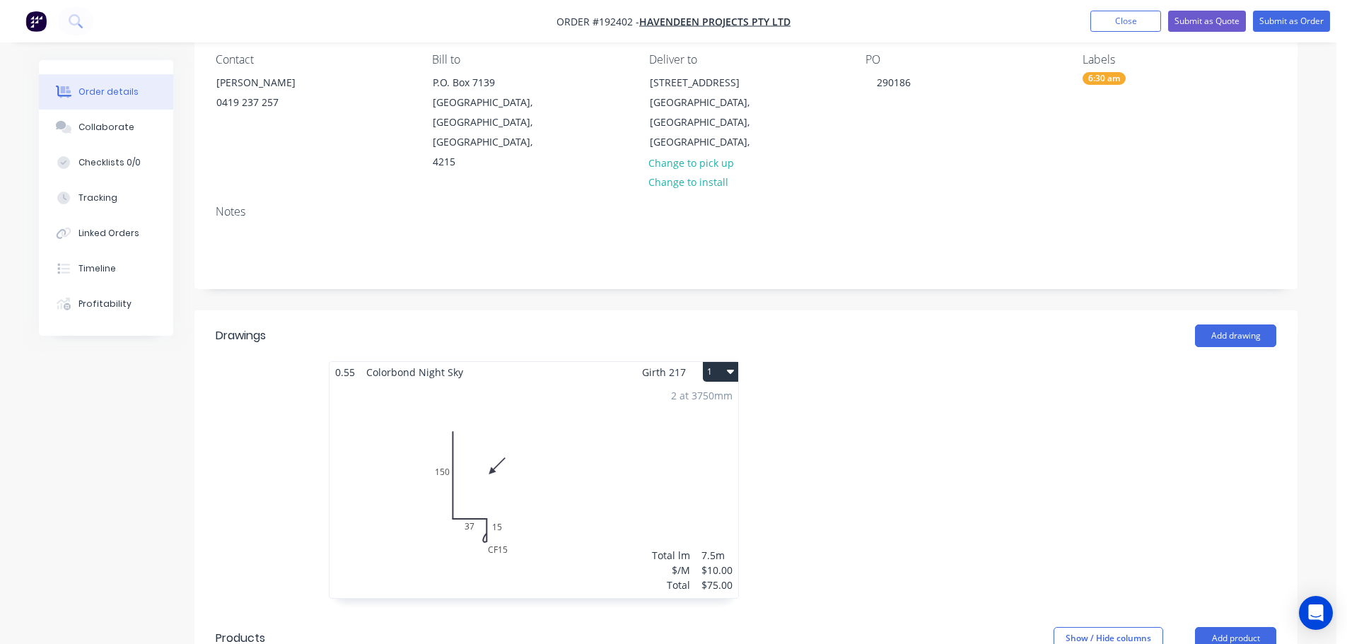
scroll to position [424, 0]
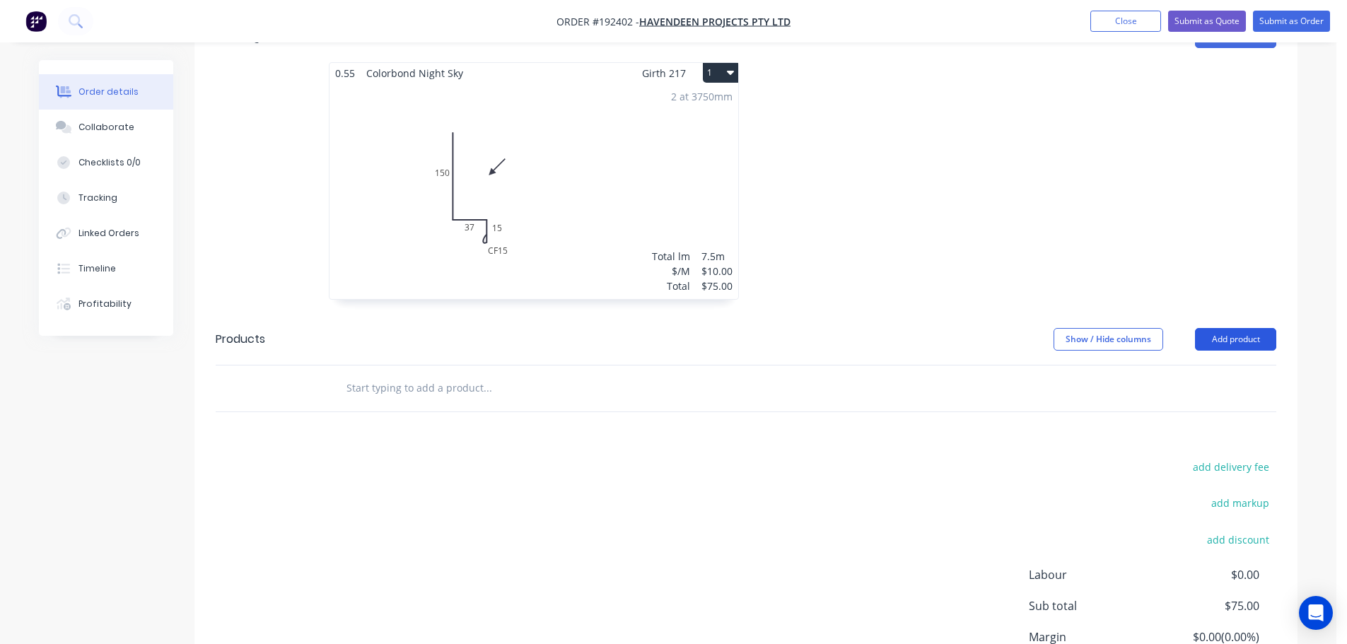
click at [1233, 328] on button "Add product" at bounding box center [1235, 339] width 81 height 23
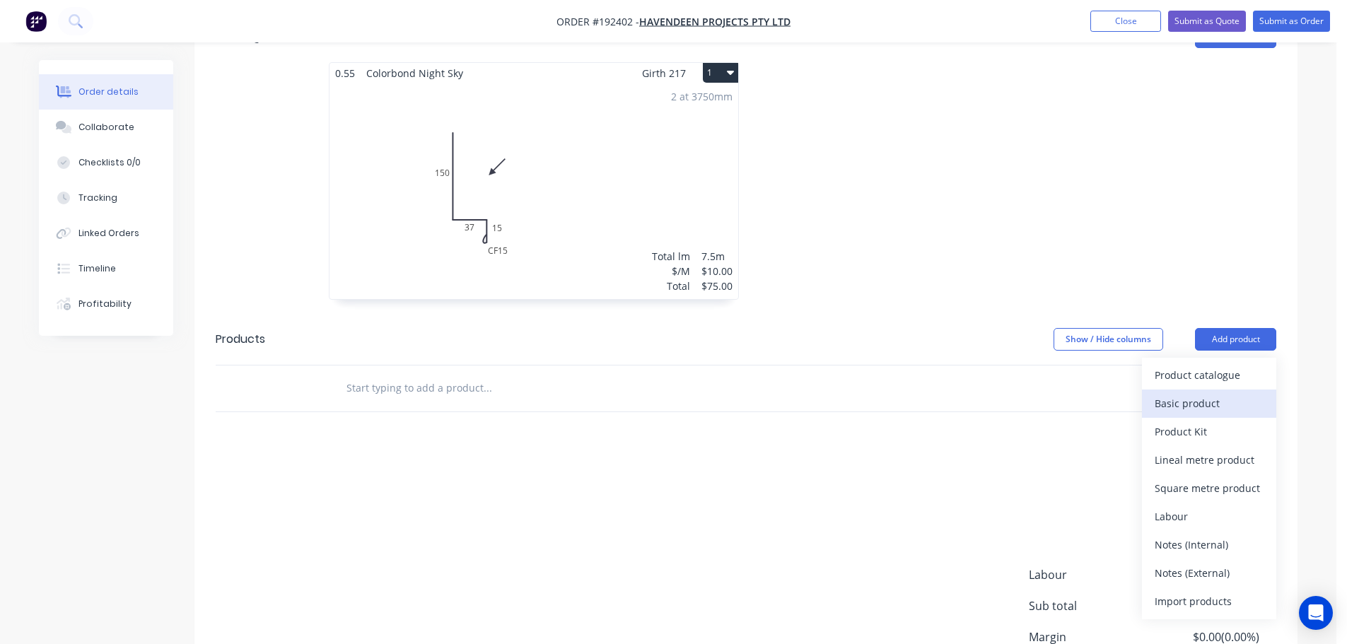
click at [1205, 393] on div "Basic product" at bounding box center [1208, 403] width 109 height 21
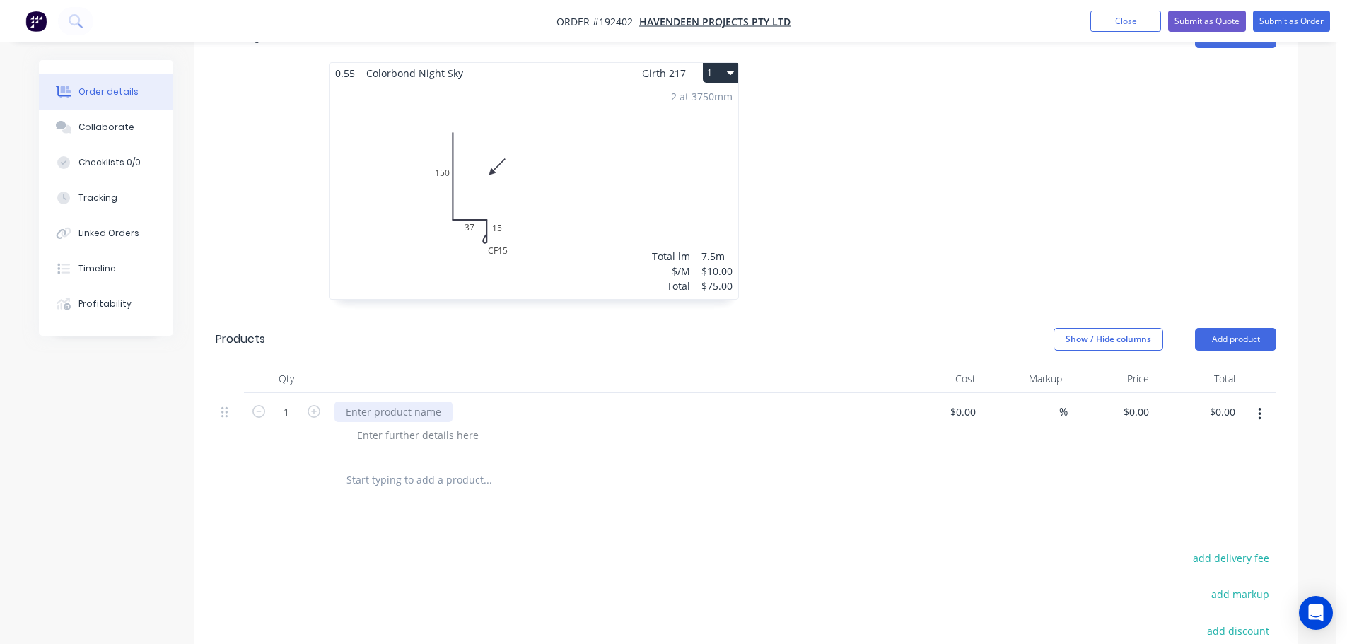
click at [390, 402] on div at bounding box center [393, 412] width 118 height 21
click at [368, 425] on div at bounding box center [418, 435] width 144 height 21
click at [387, 365] on div at bounding box center [612, 379] width 566 height 28
click at [1282, 21] on button "Submit as Order" at bounding box center [1291, 21] width 77 height 21
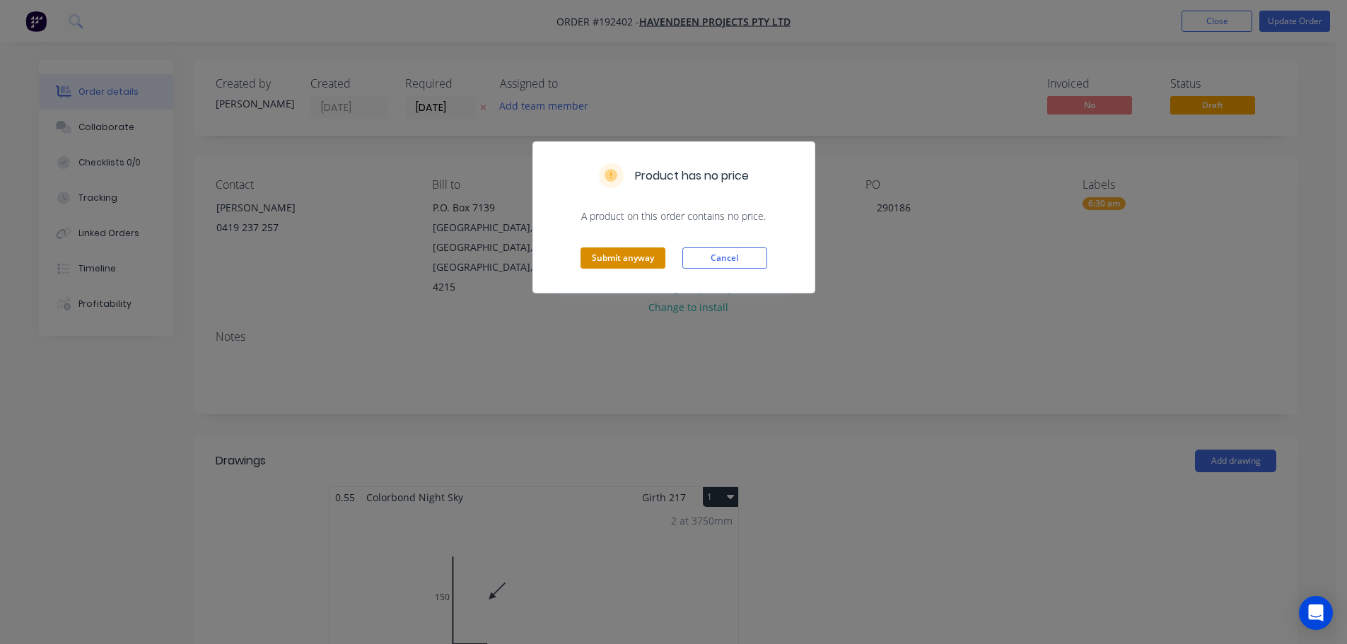
click at [648, 255] on button "Submit anyway" at bounding box center [622, 257] width 85 height 21
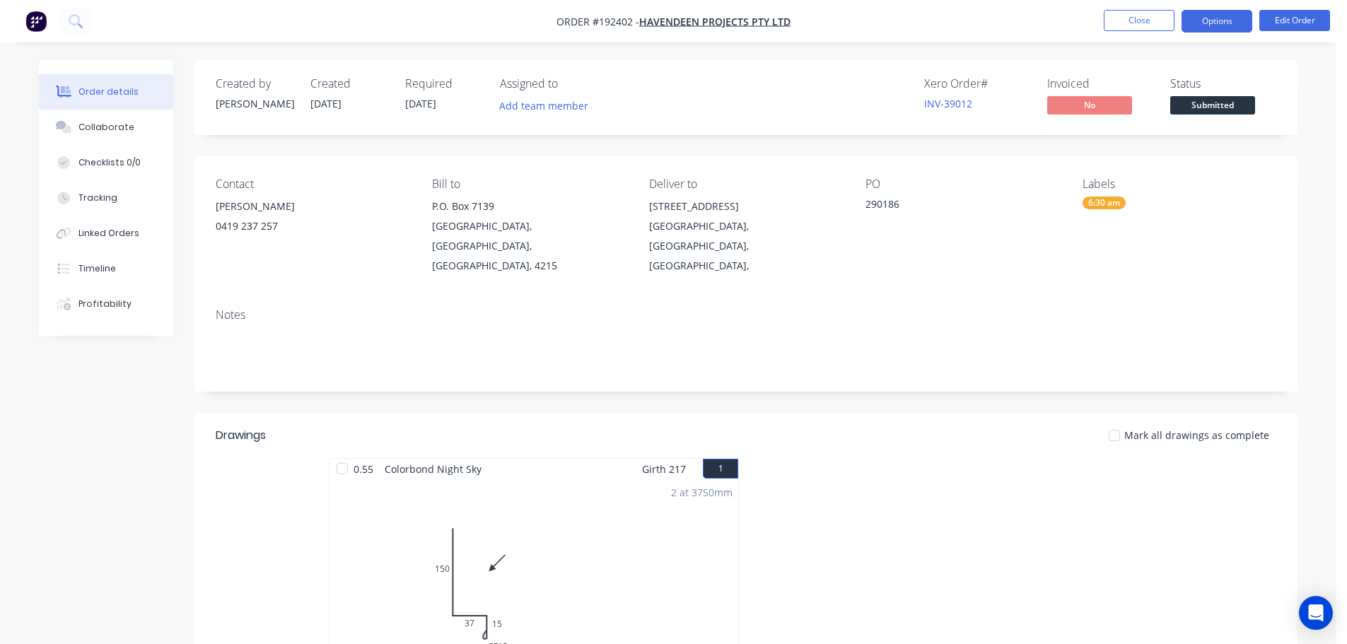
click at [1230, 28] on button "Options" at bounding box center [1216, 21] width 71 height 23
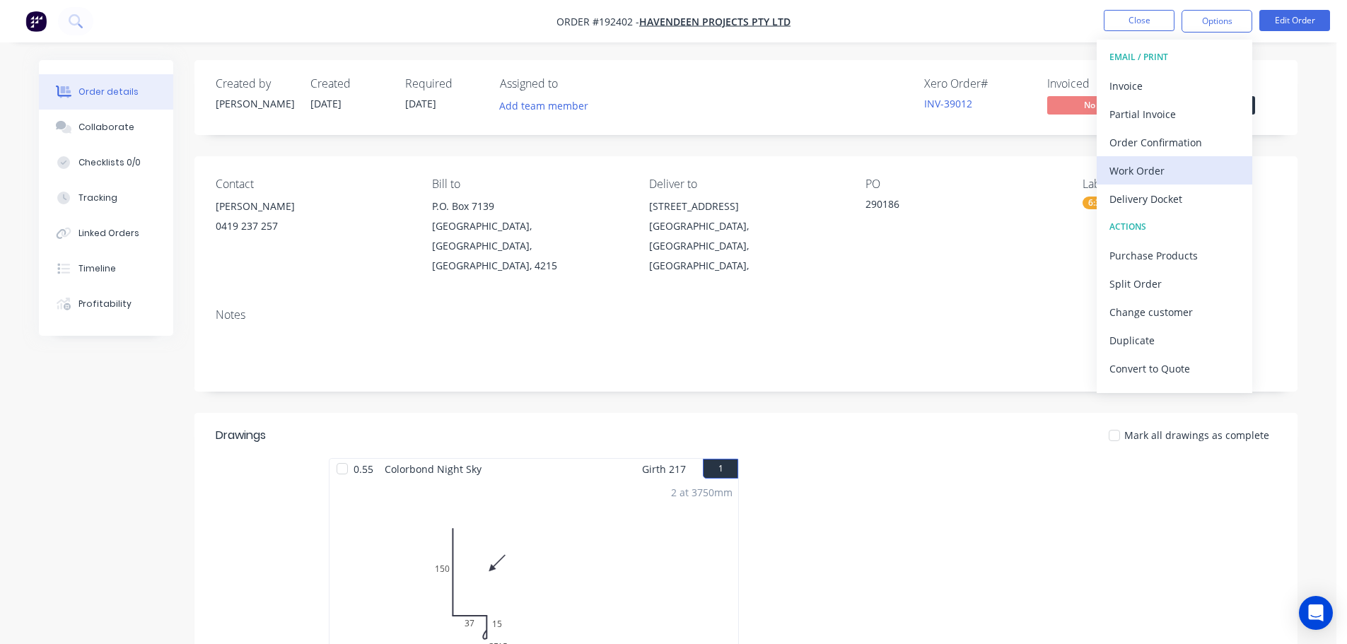
click at [1137, 158] on button "Work Order" at bounding box center [1174, 170] width 156 height 28
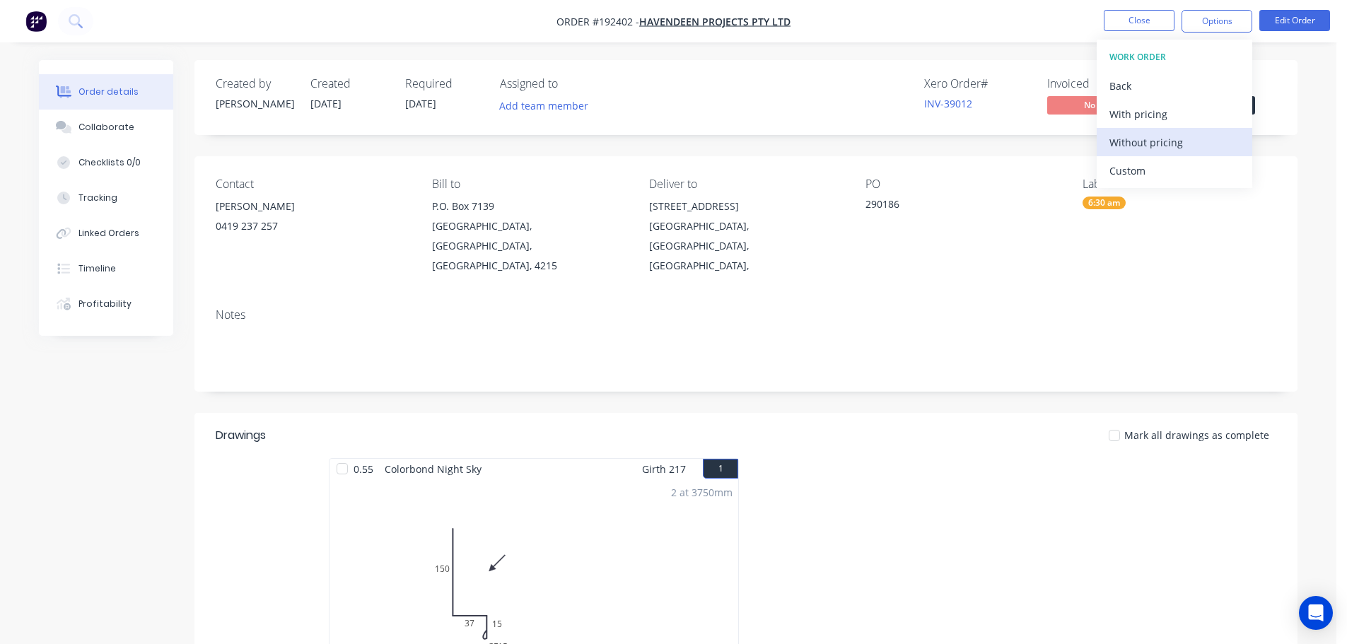
drag, startPoint x: 1151, startPoint y: 138, endPoint x: 1155, endPoint y: 144, distance: 7.6
click at [1150, 140] on div "Without pricing" at bounding box center [1174, 142] width 130 height 21
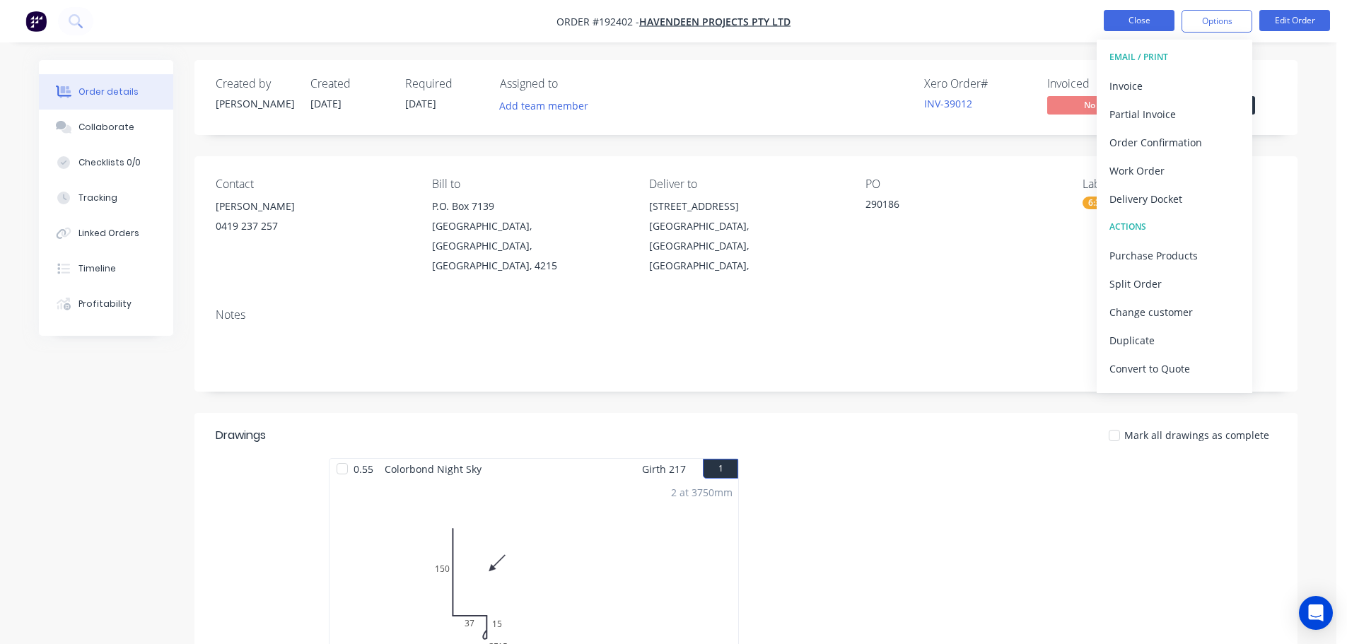
click at [1116, 30] on button "Close" at bounding box center [1138, 20] width 71 height 21
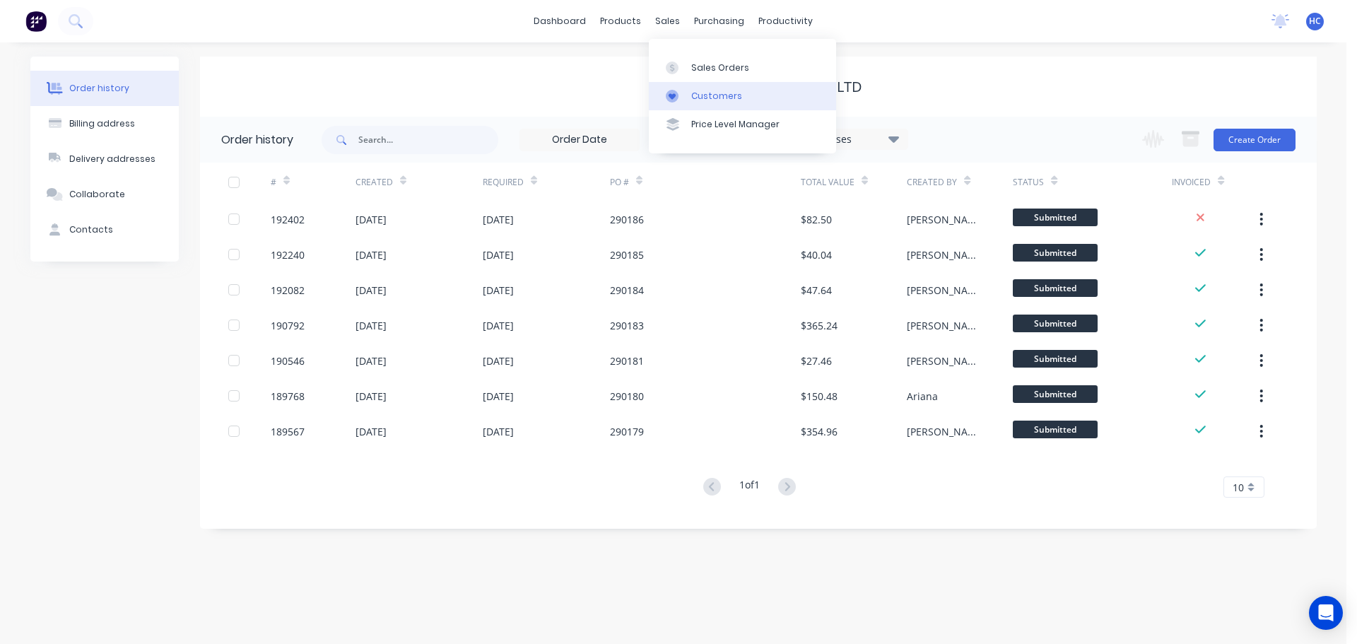
click at [713, 98] on div "Customers" at bounding box center [716, 96] width 51 height 13
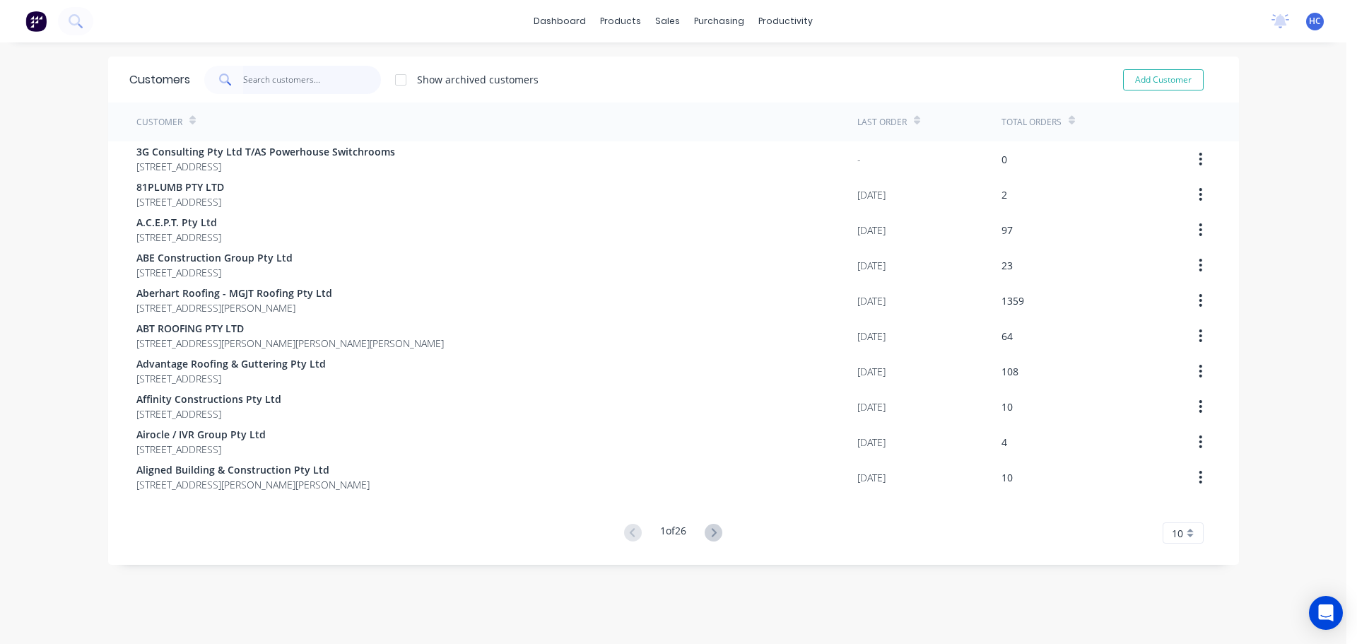
click at [300, 77] on input "text" at bounding box center [312, 80] width 138 height 28
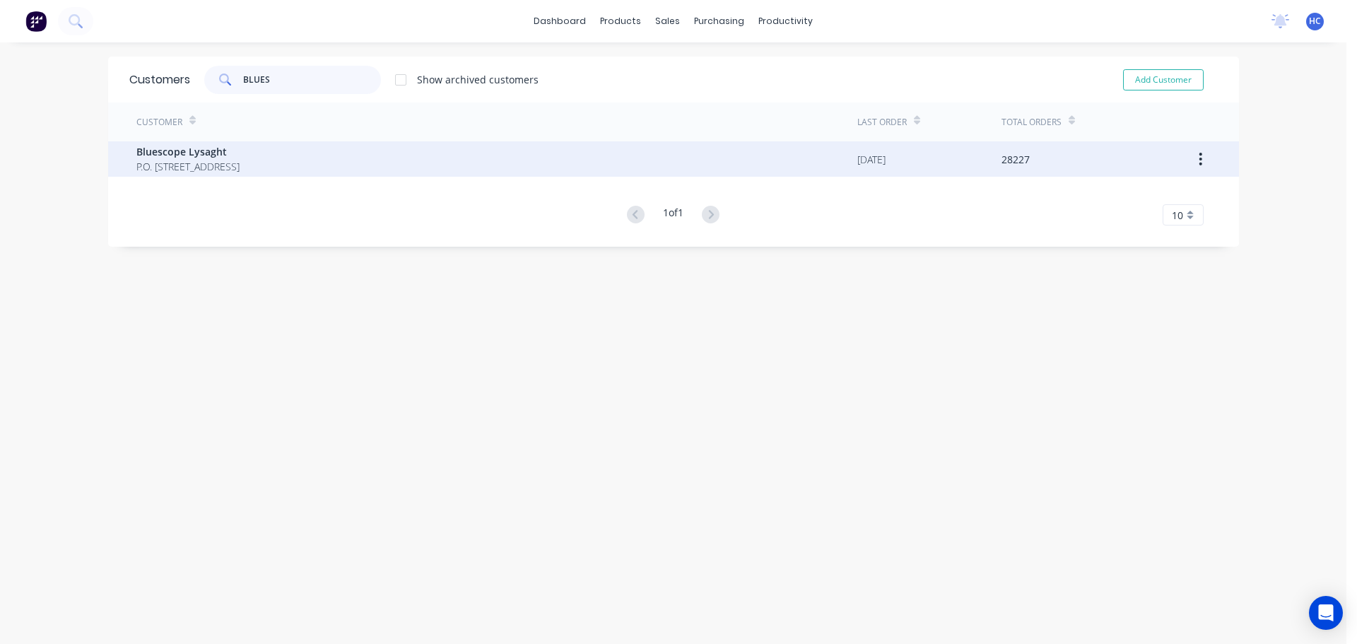
type input "BLUES"
click at [182, 176] on div "Bluescope Lysaght P.O. Box 144 Archerfield Australia 4108" at bounding box center [496, 158] width 721 height 35
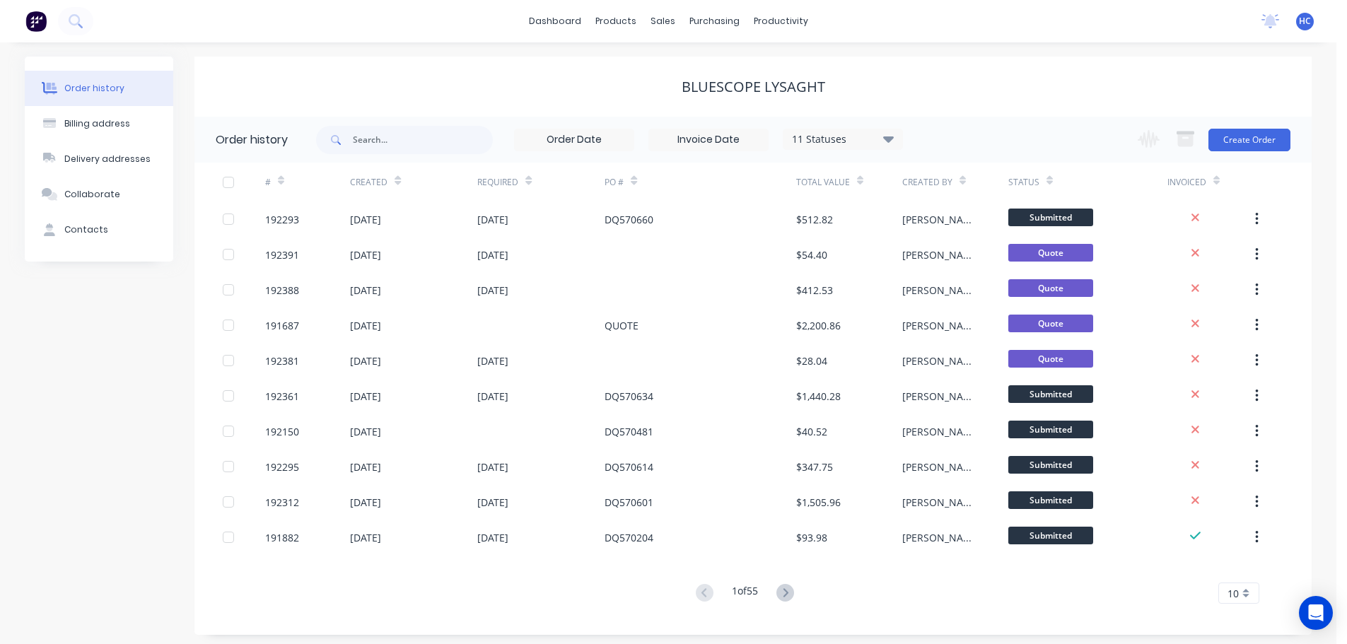
click at [1224, 159] on div "Change order status Submitted Manufactured Ready for pick up Slitting Delivered…" at bounding box center [1209, 140] width 161 height 46
click at [408, 145] on input "text" at bounding box center [423, 140] width 140 height 28
type input "1819"
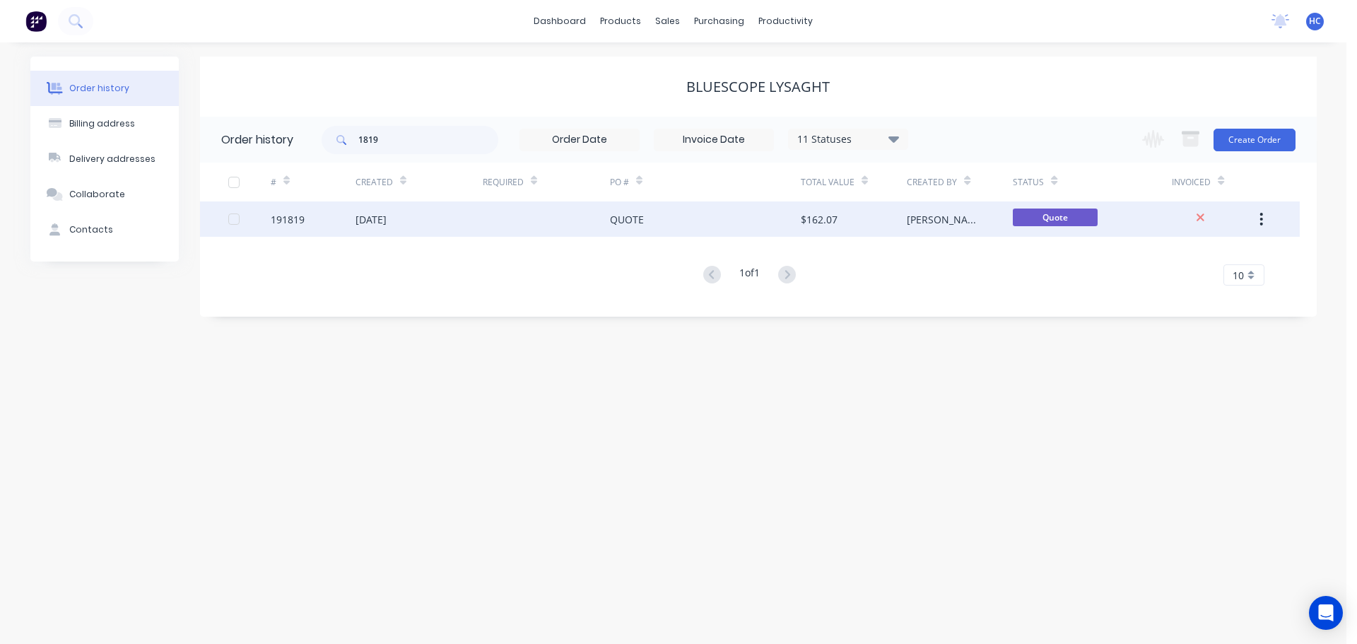
click at [590, 209] on div at bounding box center [546, 218] width 127 height 35
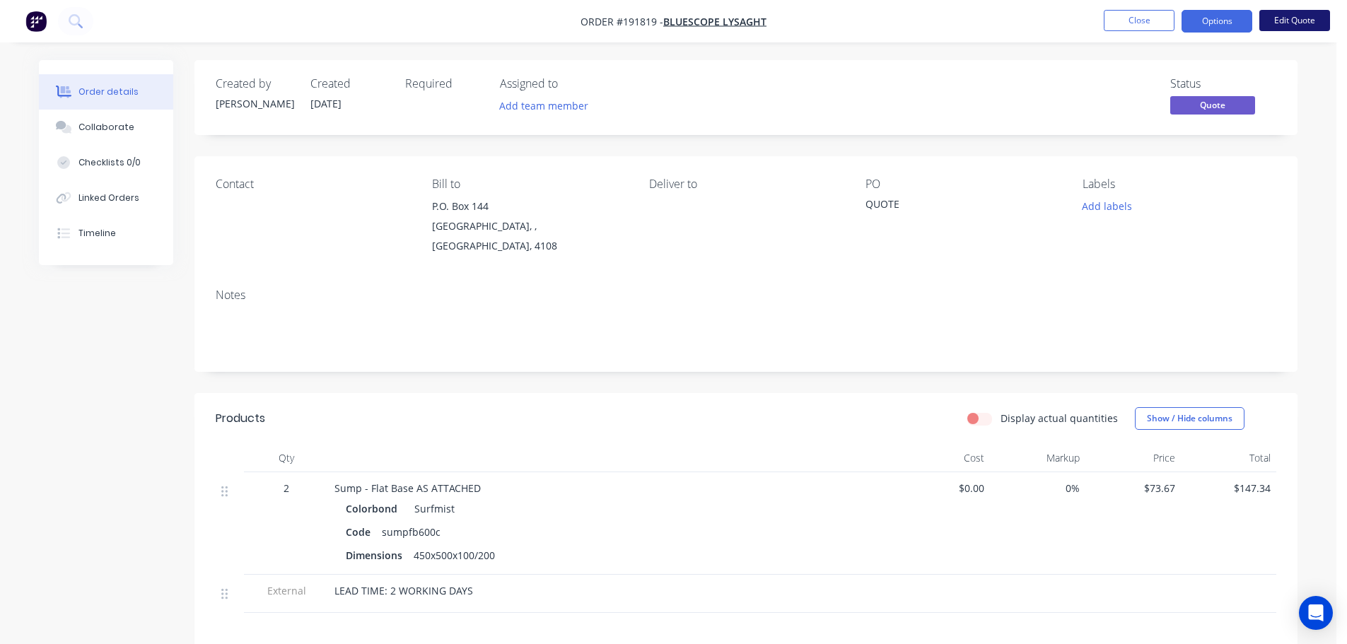
click at [1309, 27] on button "Edit Quote" at bounding box center [1294, 20] width 71 height 21
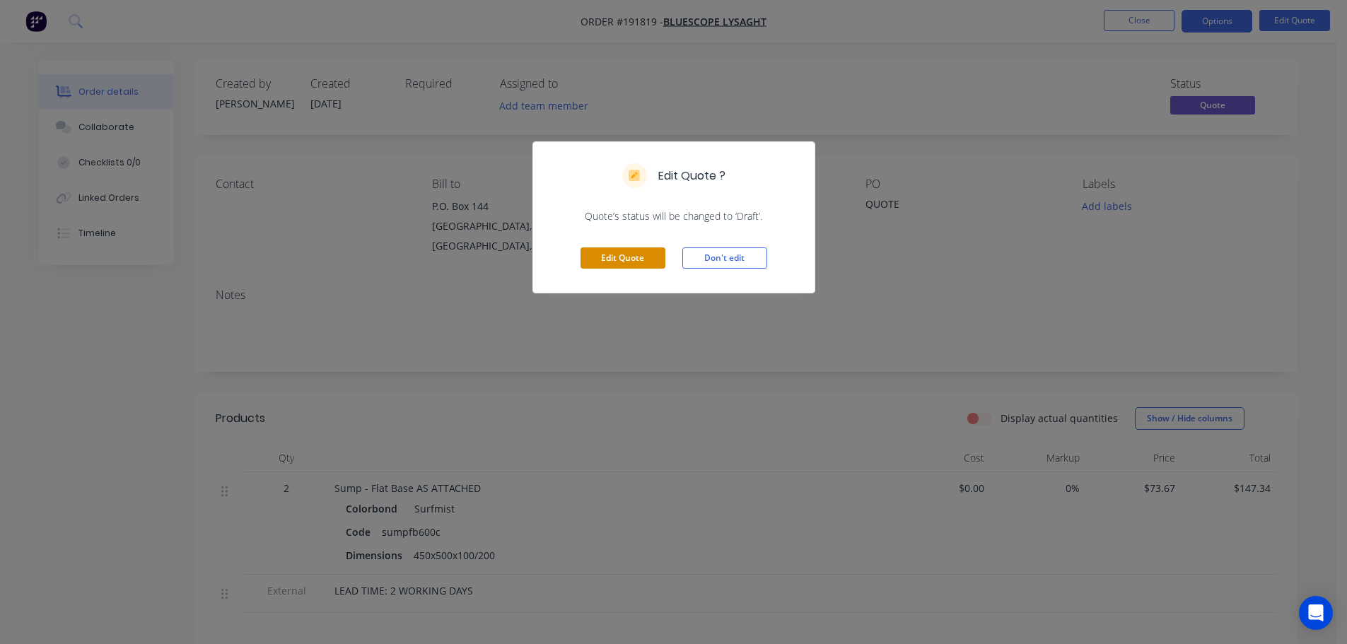
click at [630, 260] on button "Edit Quote" at bounding box center [622, 257] width 85 height 21
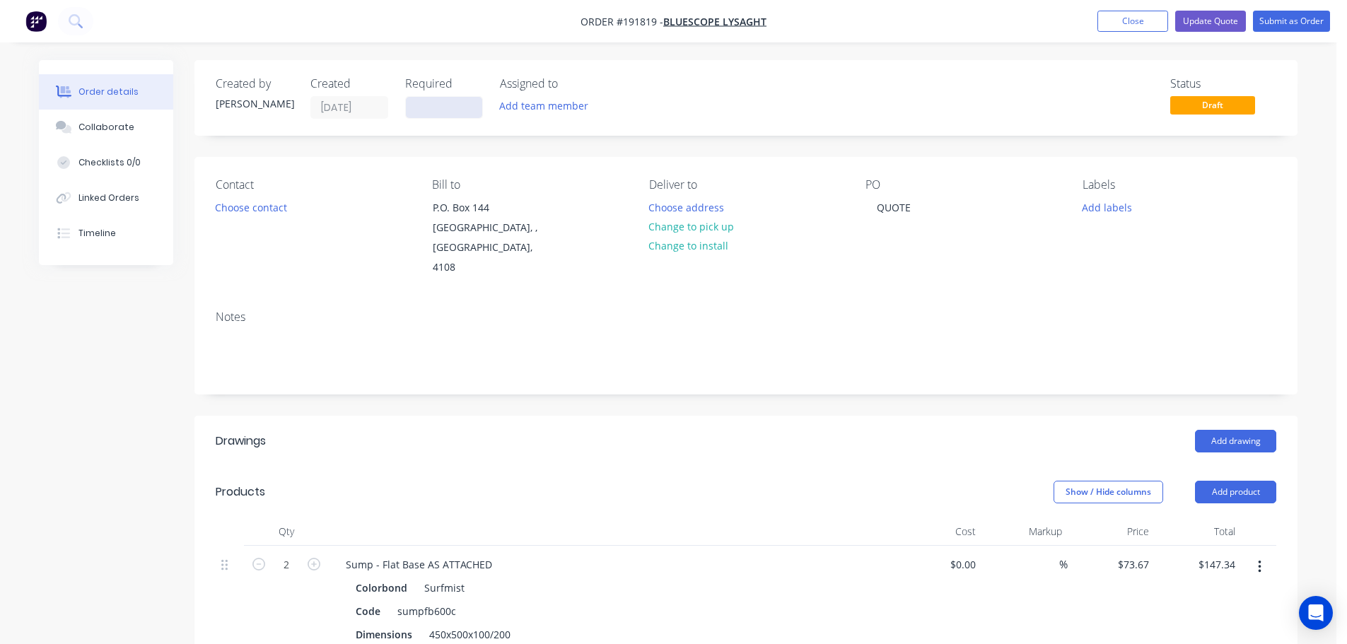
click at [418, 104] on input at bounding box center [444, 107] width 76 height 21
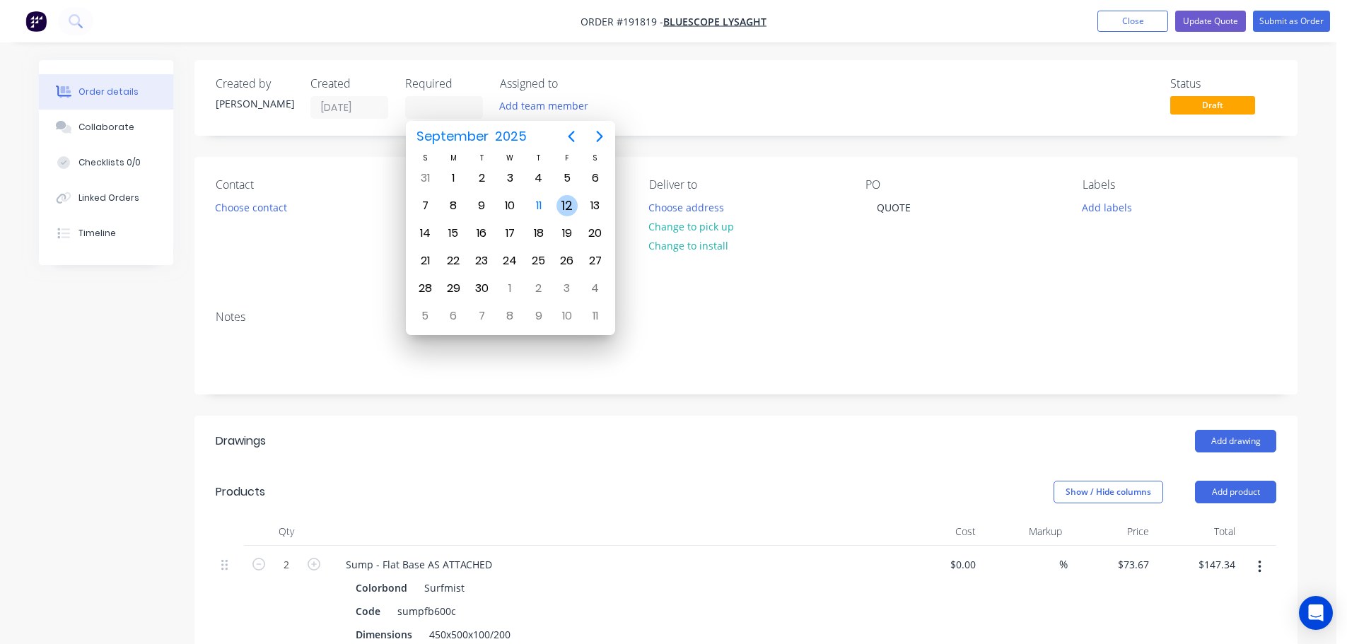
click at [568, 201] on div "12" at bounding box center [566, 205] width 21 height 21
type input "12/09/25"
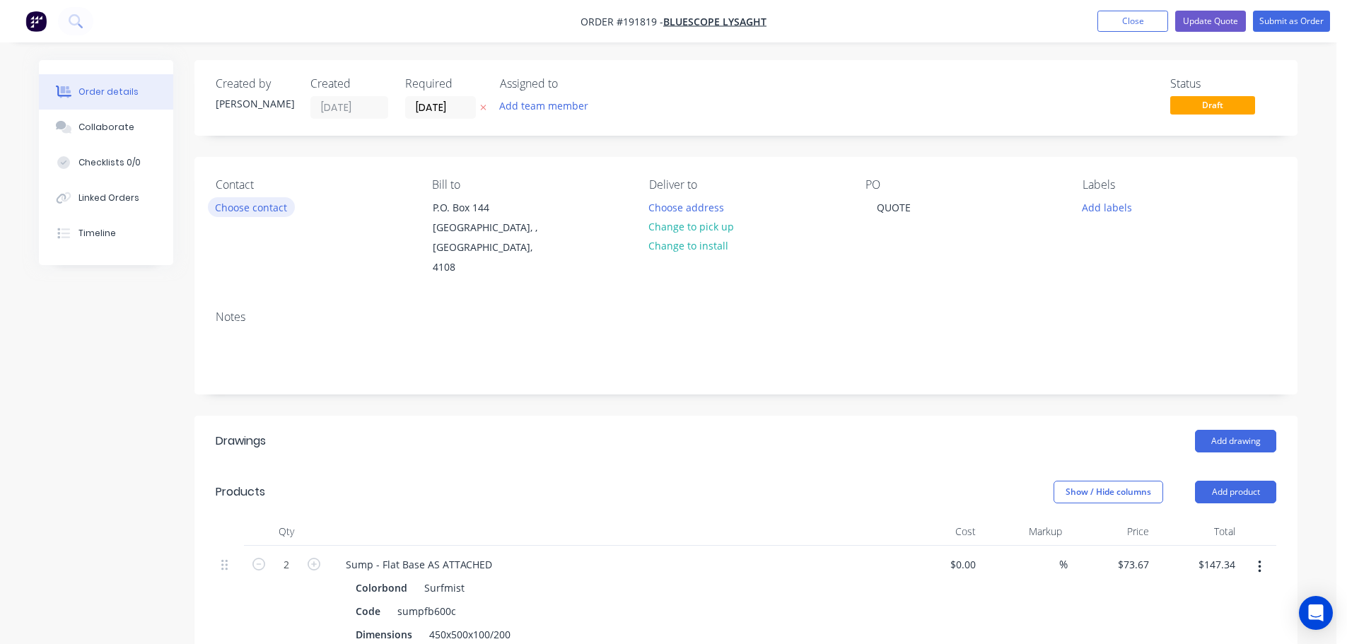
click at [266, 208] on button "Choose contact" at bounding box center [251, 206] width 87 height 19
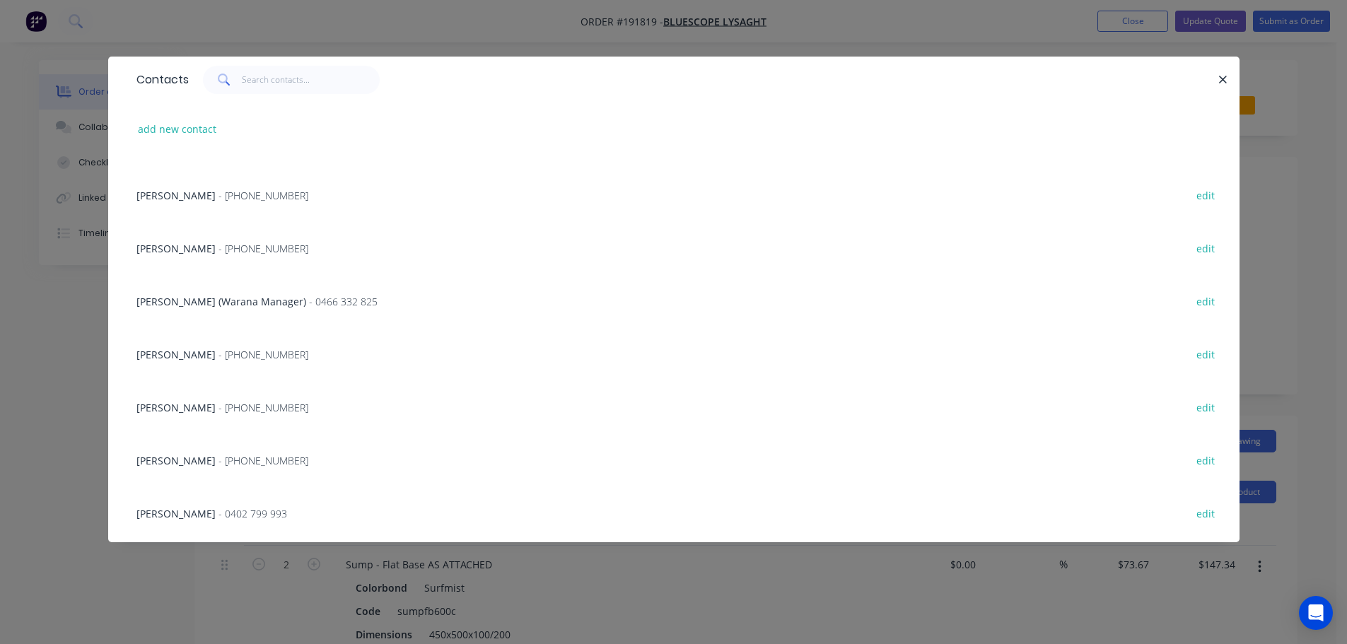
scroll to position [141, 0]
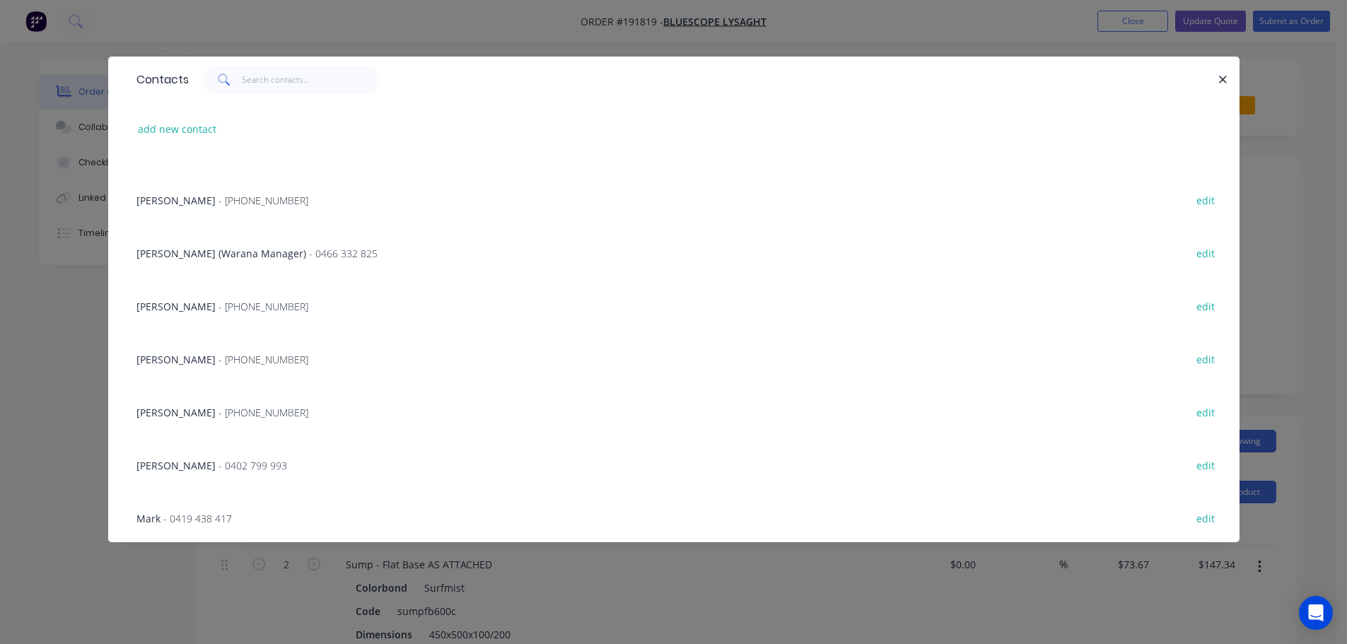
click at [218, 411] on span "- (07) 3365 7736" at bounding box center [263, 412] width 90 height 13
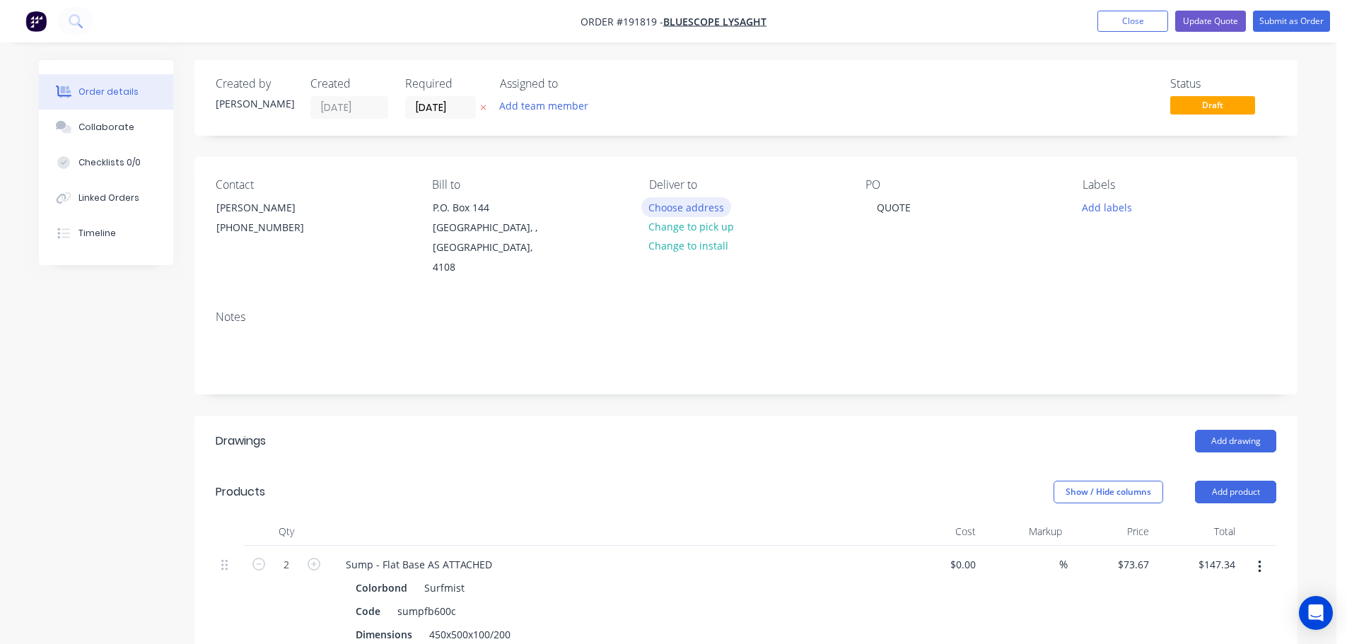
click at [703, 199] on button "Choose address" at bounding box center [686, 206] width 90 height 19
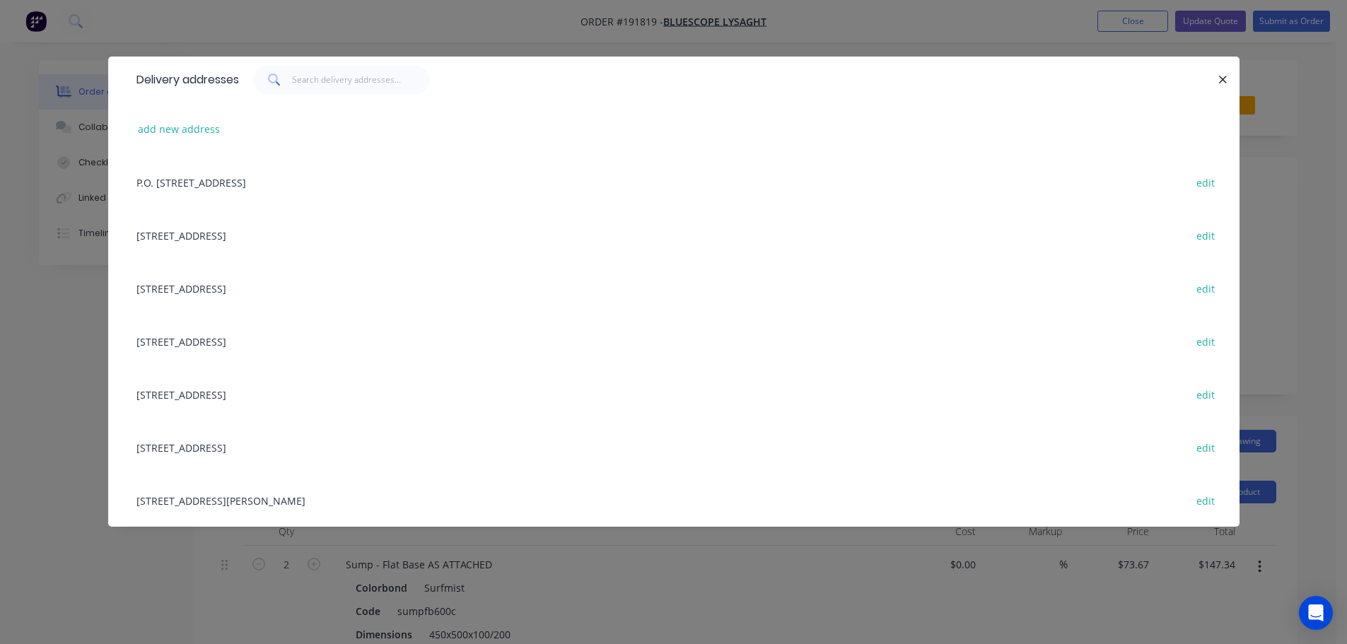
click at [182, 488] on div "UNIT 4, 125 KERRY RD, (STORE), ARCHERFIELD, Queensland, Australia, 4108 edit" at bounding box center [673, 500] width 1089 height 53
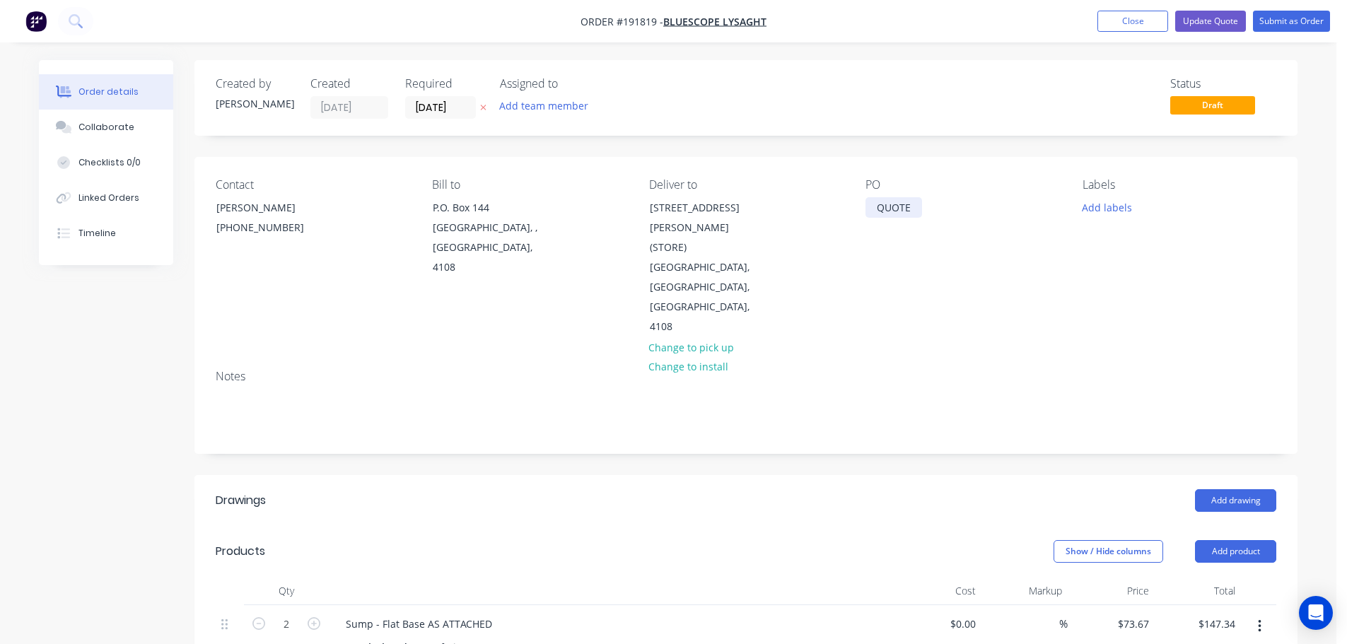
click at [906, 208] on div "QUOTE" at bounding box center [893, 207] width 57 height 21
click at [1103, 211] on button "Add labels" at bounding box center [1106, 206] width 65 height 19
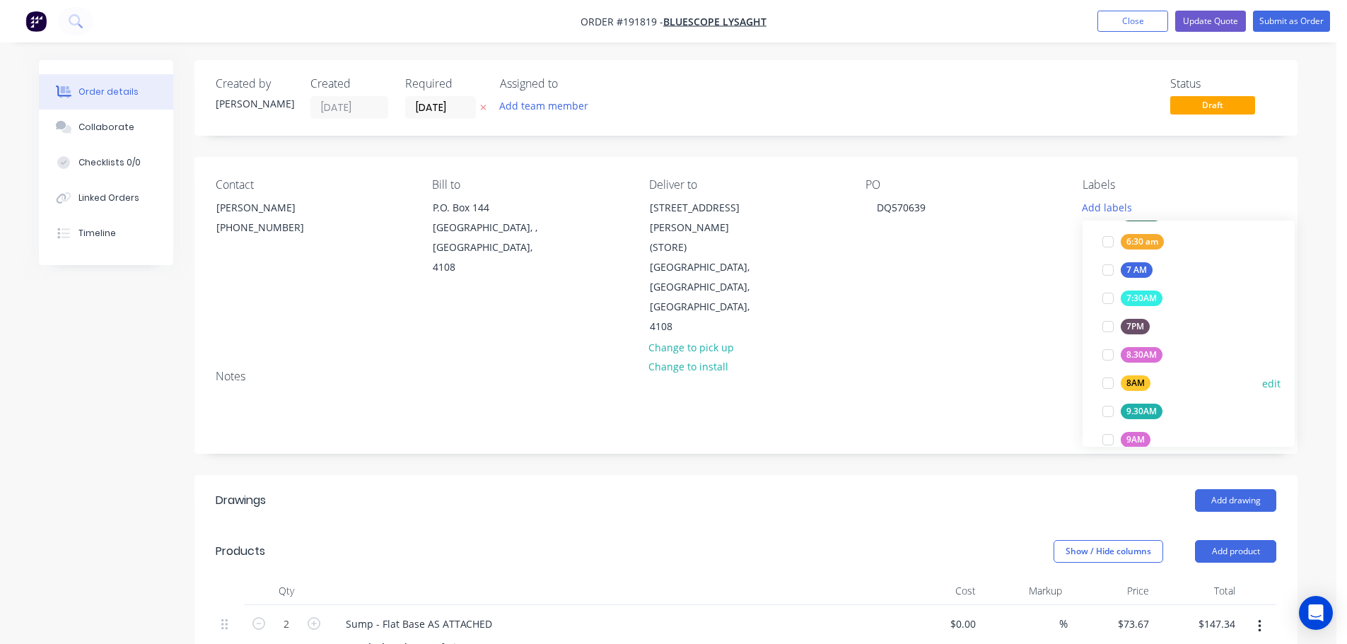
scroll to position [424, 0]
drag, startPoint x: 1135, startPoint y: 421, endPoint x: 1128, endPoint y: 419, distance: 7.4
click at [1135, 423] on div "ACA Store" at bounding box center [1146, 419] width 52 height 16
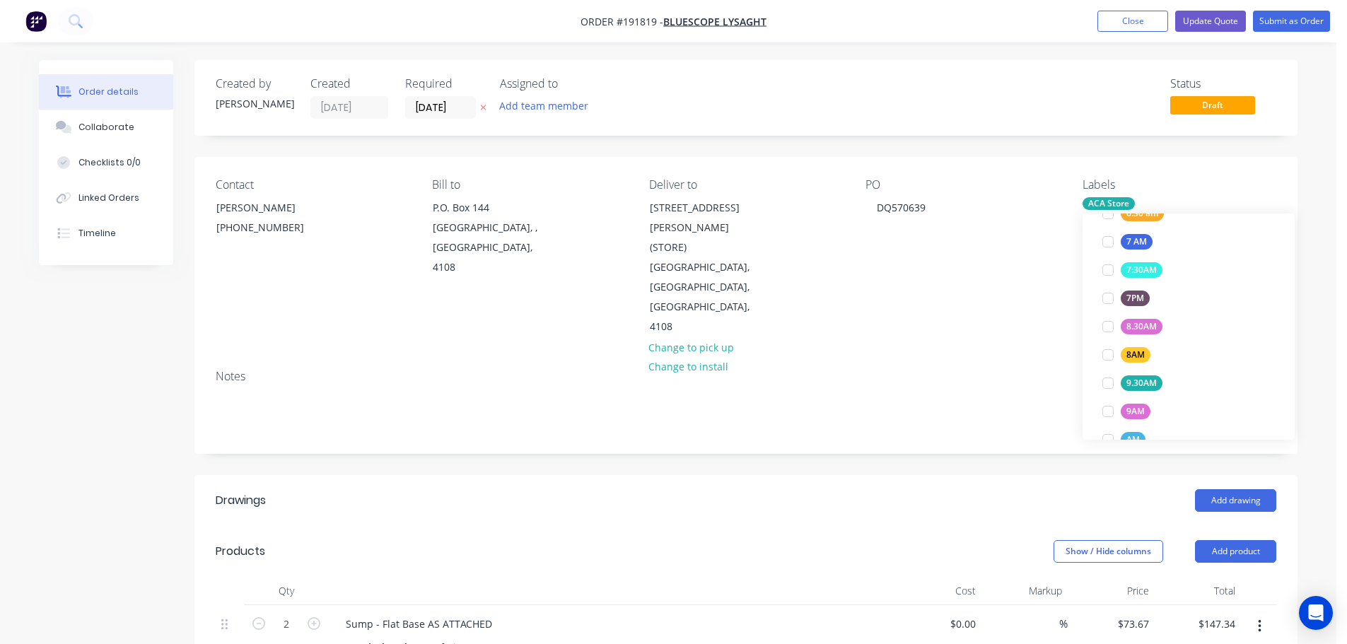
scroll to position [0, 0]
click at [894, 424] on div "Created by Hayden Created 04/09/25 Required 12/09/25 Assigned to Add team membe…" at bounding box center [745, 601] width 1103 height 1082
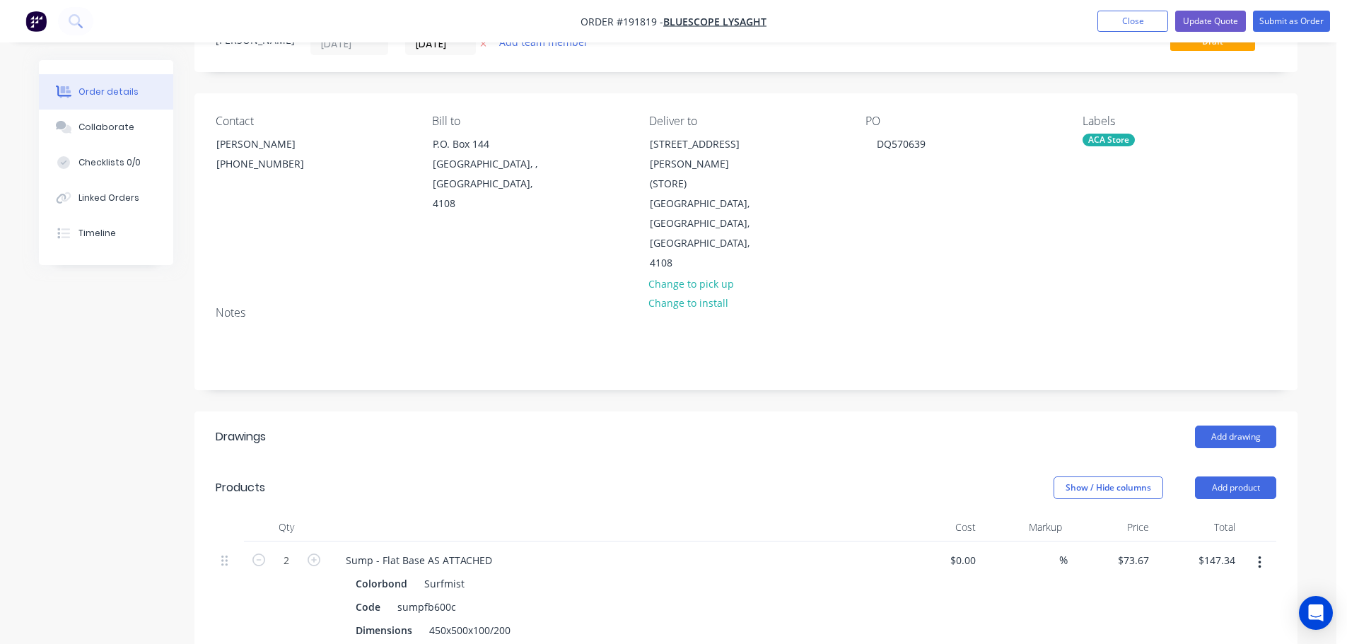
scroll to position [141, 0]
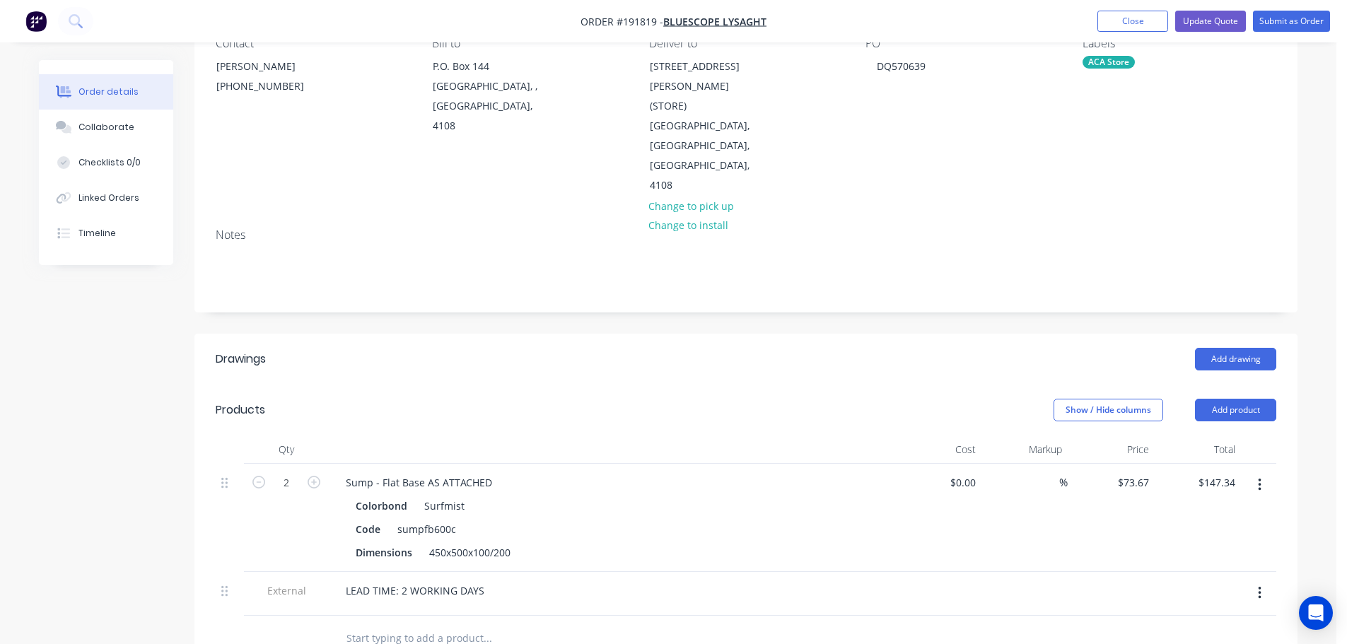
click at [1262, 580] on button "button" at bounding box center [1259, 592] width 33 height 25
click at [1291, 30] on button "Submit as Order" at bounding box center [1291, 21] width 77 height 21
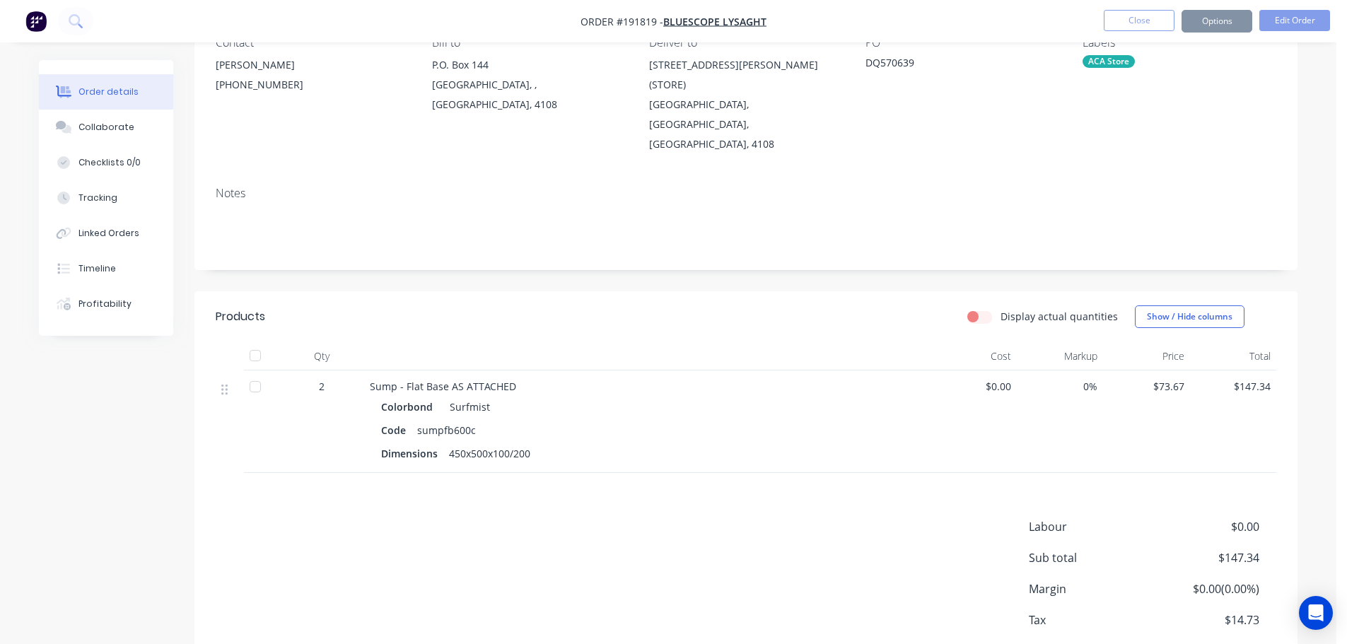
scroll to position [0, 0]
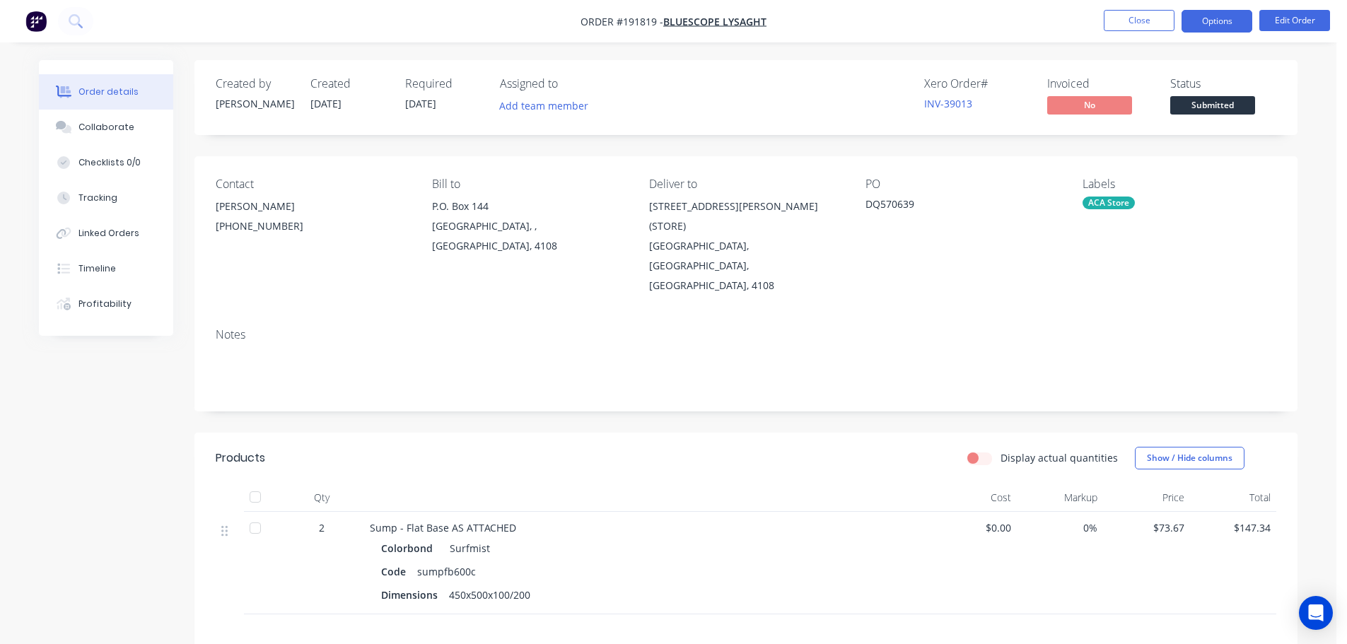
click at [1202, 27] on button "Options" at bounding box center [1216, 21] width 71 height 23
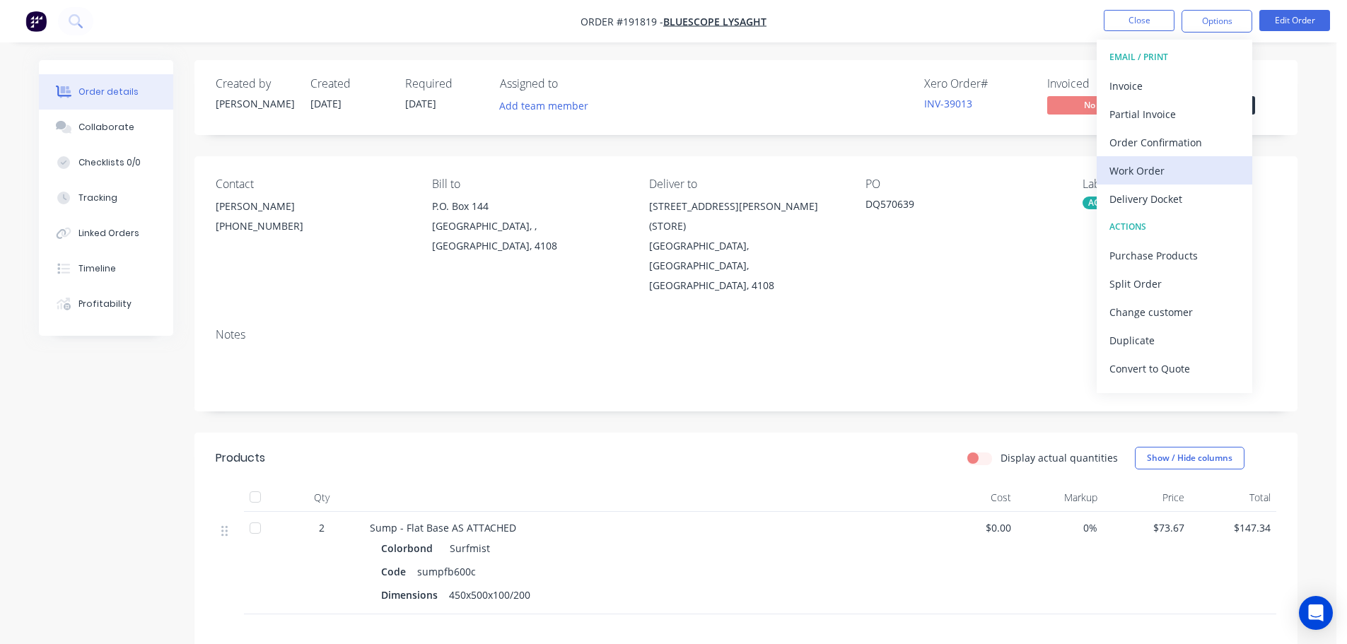
click at [1177, 165] on div "Work Order" at bounding box center [1174, 170] width 130 height 21
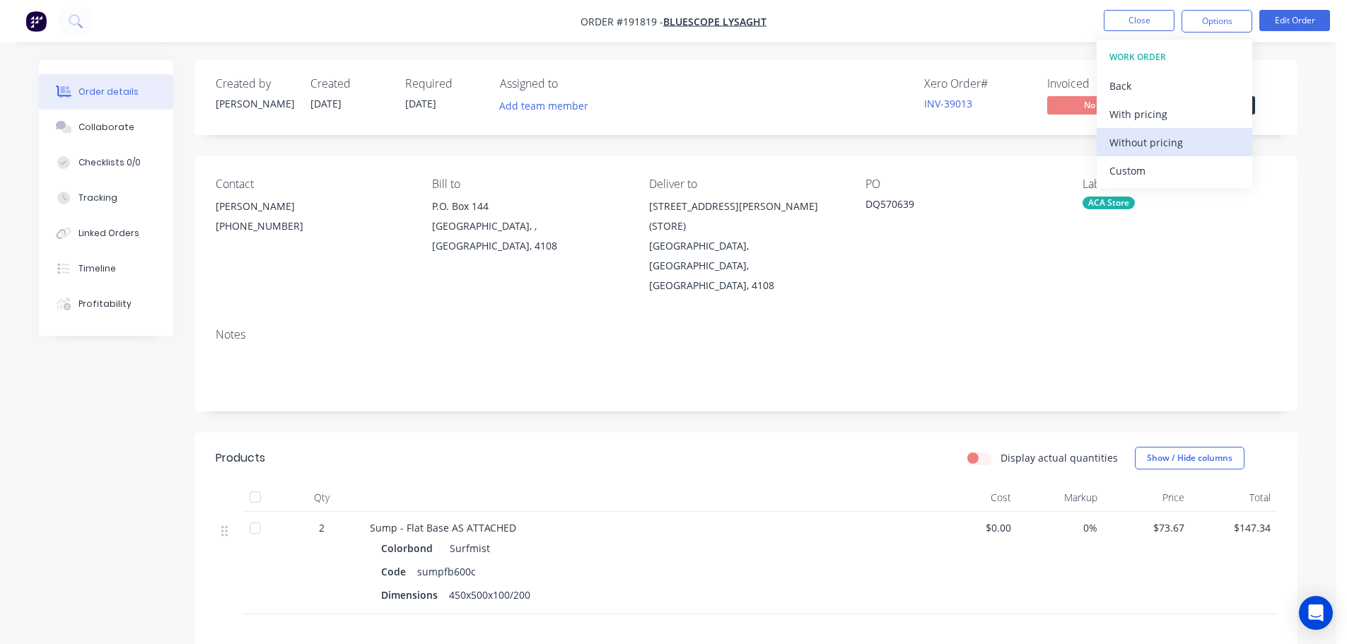
click at [1173, 143] on div "Without pricing" at bounding box center [1174, 142] width 130 height 21
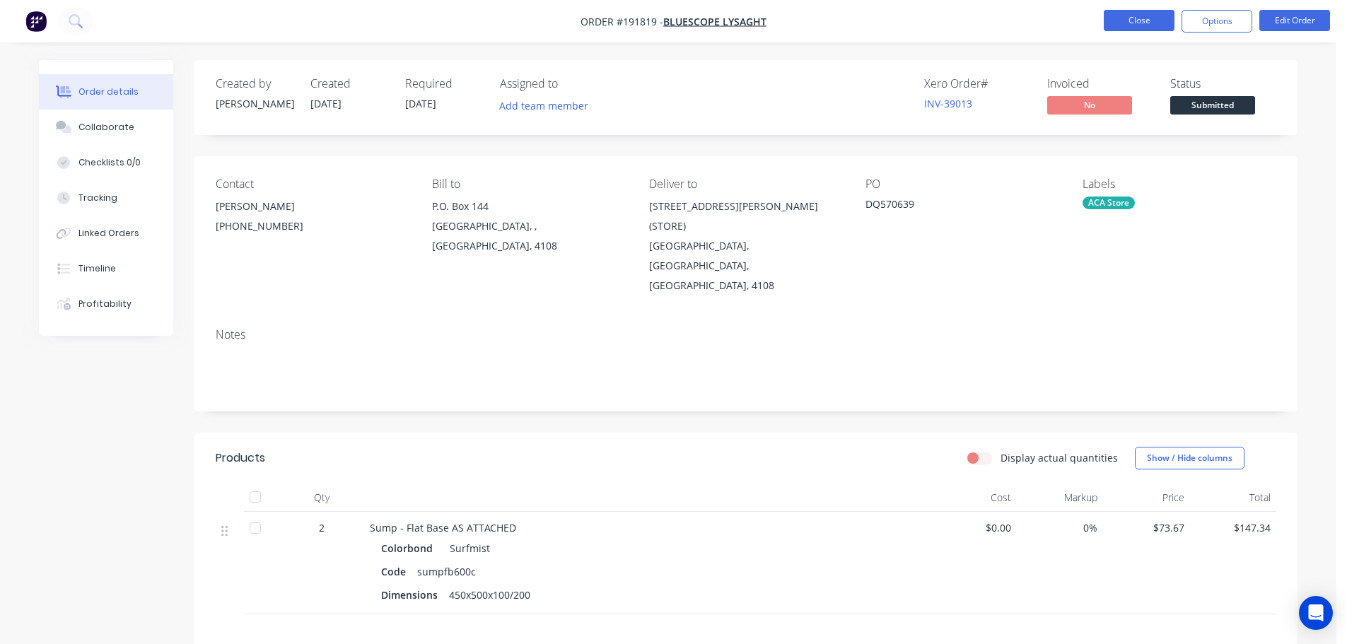
click at [1149, 16] on button "Close" at bounding box center [1138, 20] width 71 height 21
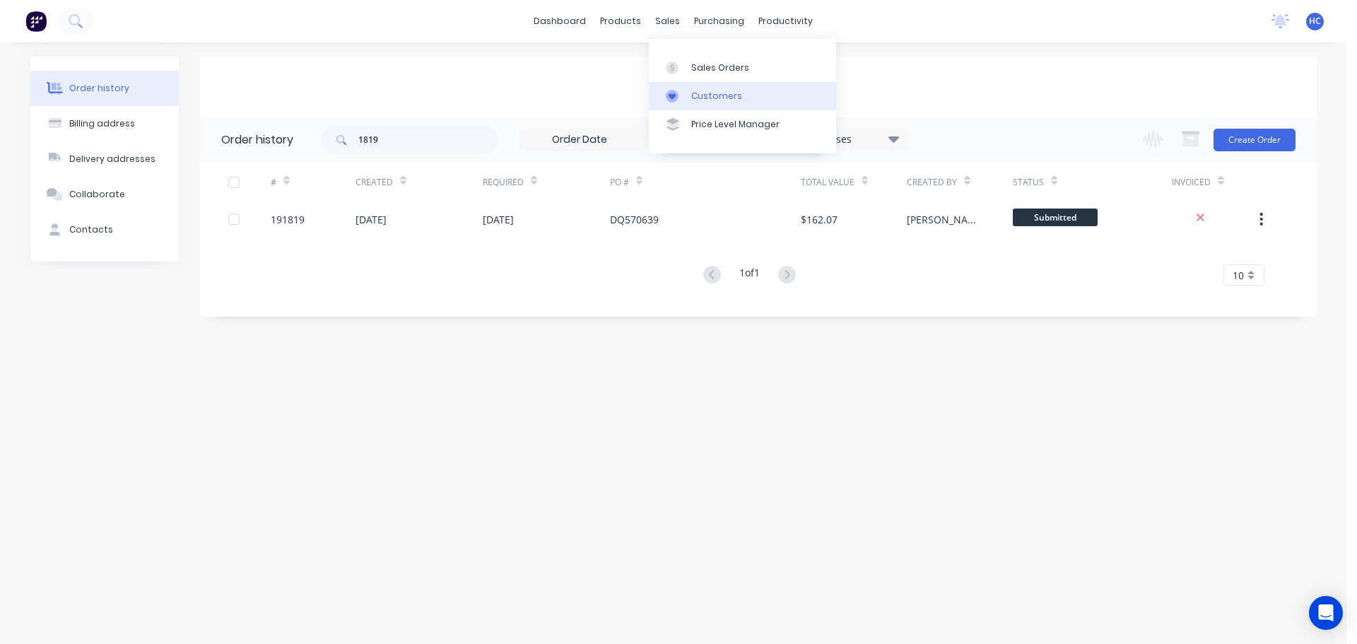
click at [699, 86] on link "Customers" at bounding box center [742, 96] width 187 height 28
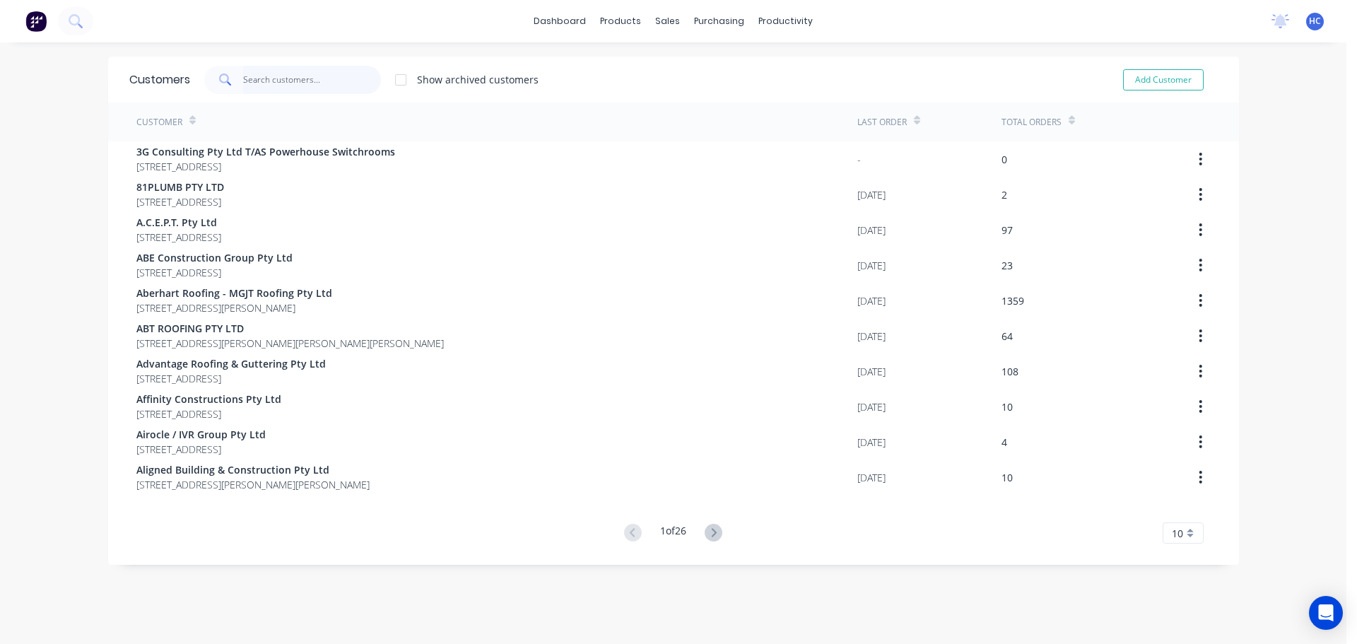
click at [361, 88] on input "text" at bounding box center [312, 80] width 138 height 28
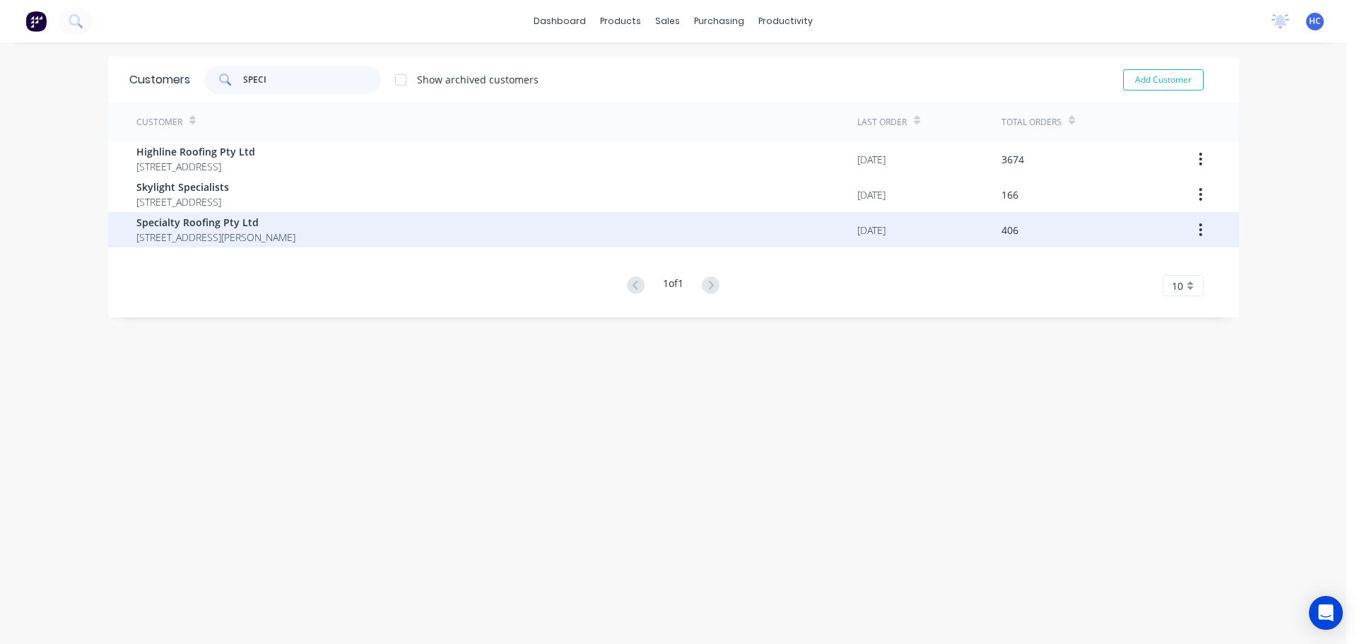
type input "SPECI"
click at [262, 228] on span "Specialty Roofing Pty Ltd" at bounding box center [215, 222] width 159 height 15
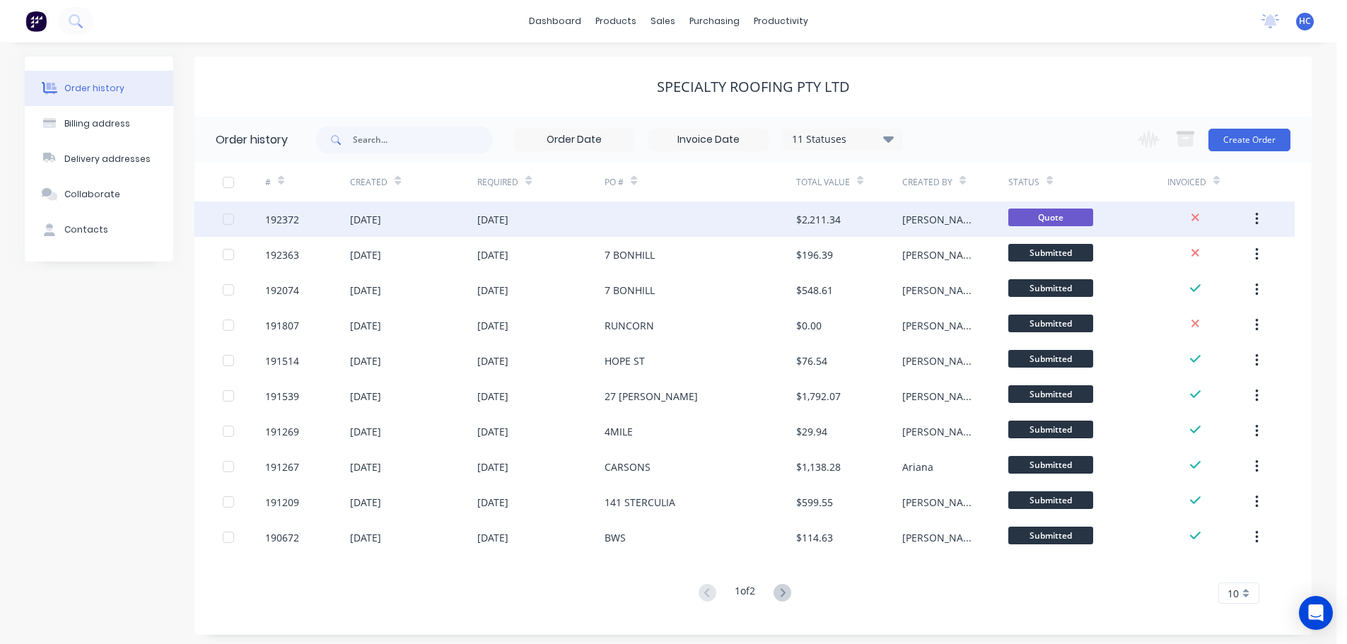
click at [608, 226] on div at bounding box center [699, 218] width 191 height 35
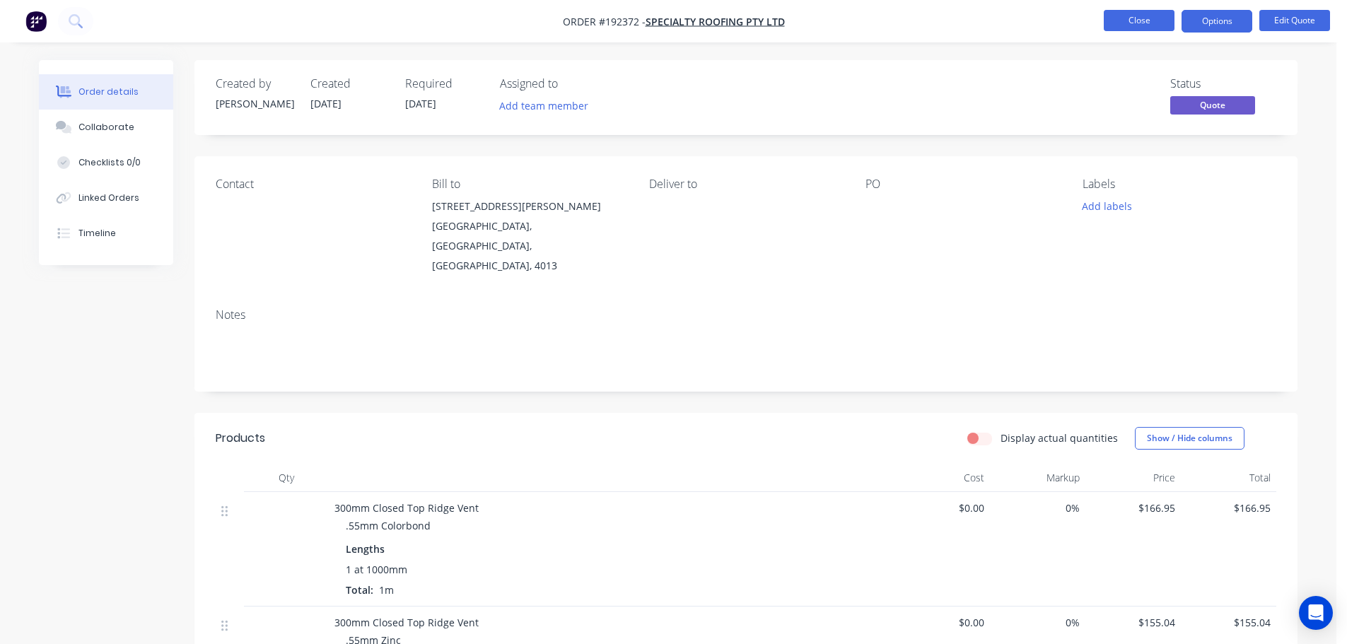
click at [1135, 18] on button "Close" at bounding box center [1138, 20] width 71 height 21
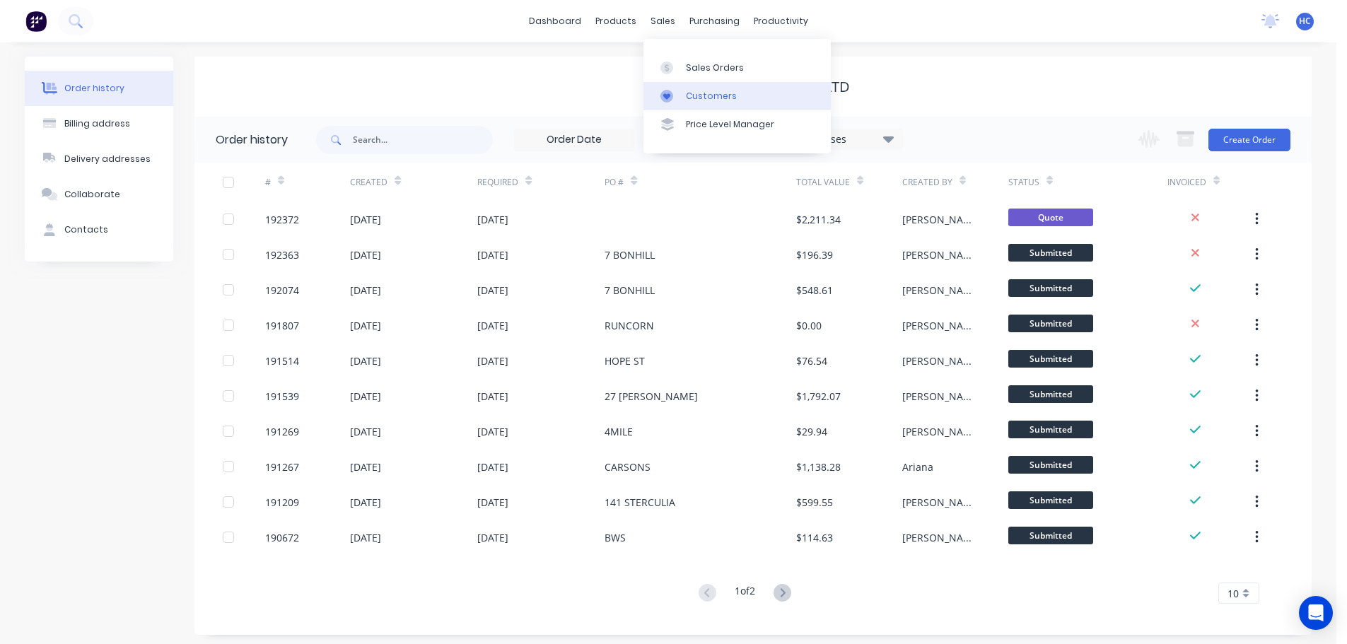
click at [725, 93] on div "Customers" at bounding box center [711, 96] width 51 height 13
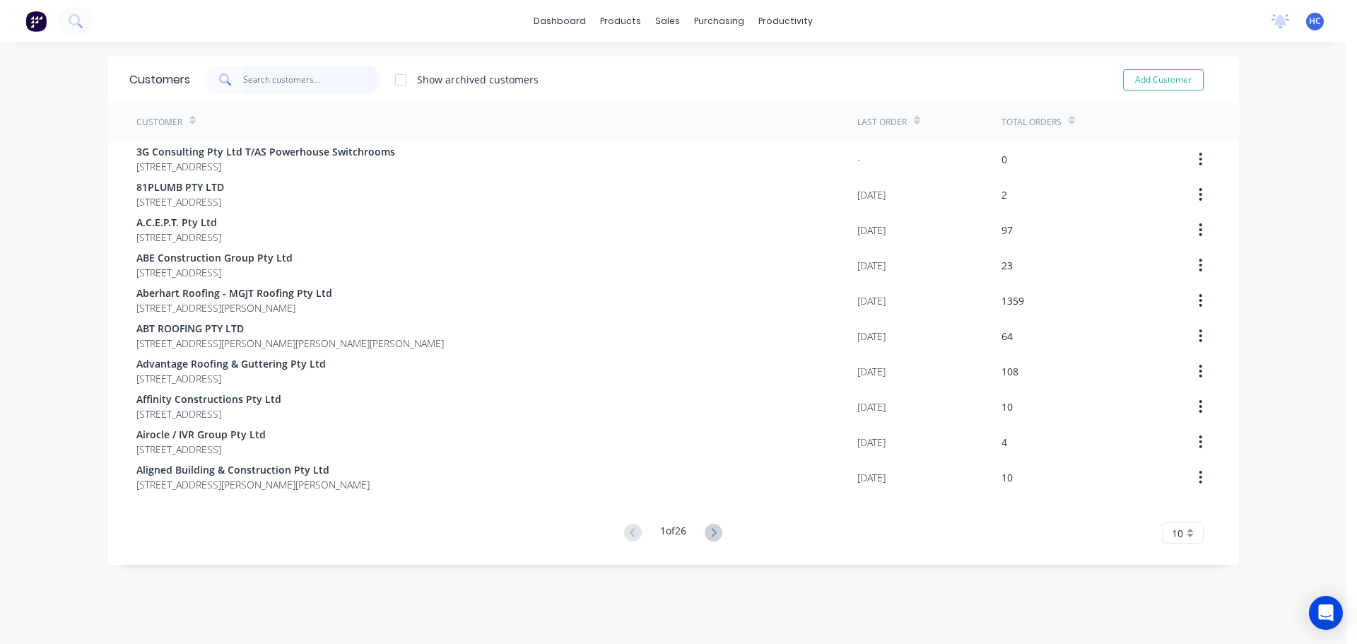
drag, startPoint x: 324, startPoint y: 76, endPoint x: 344, endPoint y: 71, distance: 20.4
click at [324, 76] on input "text" at bounding box center [312, 80] width 138 height 28
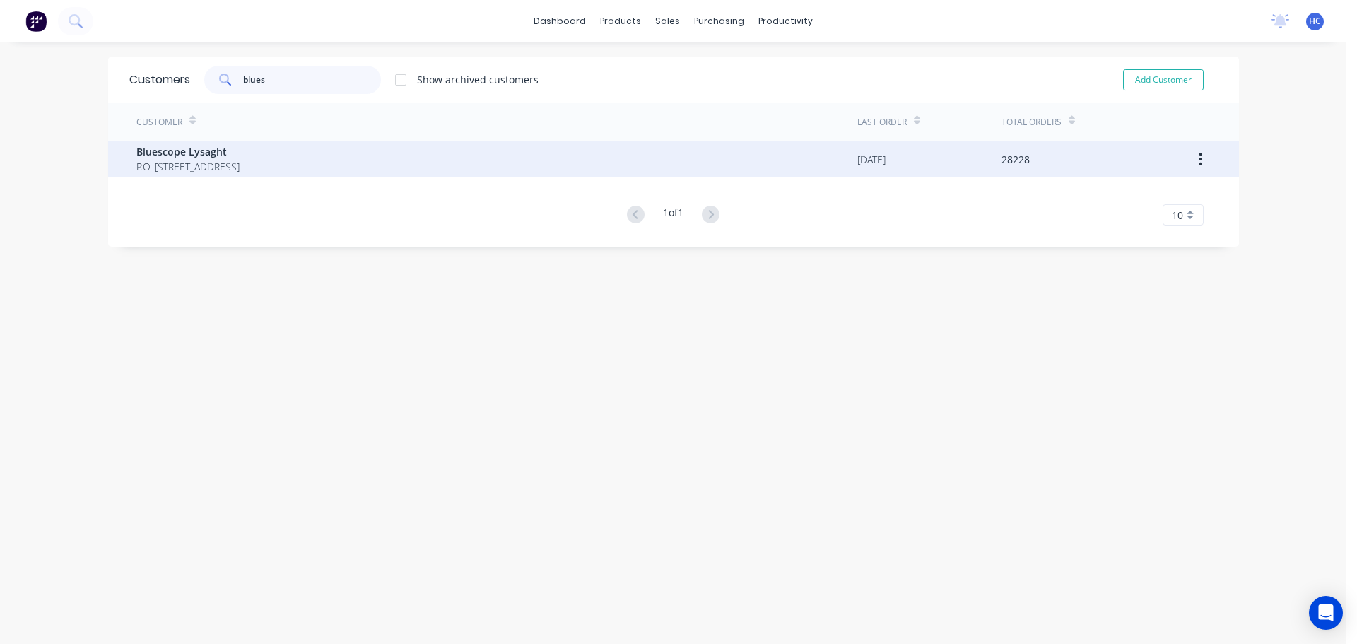
type input "blues"
click at [170, 172] on span "P.O. [STREET_ADDRESS]" at bounding box center [187, 166] width 103 height 15
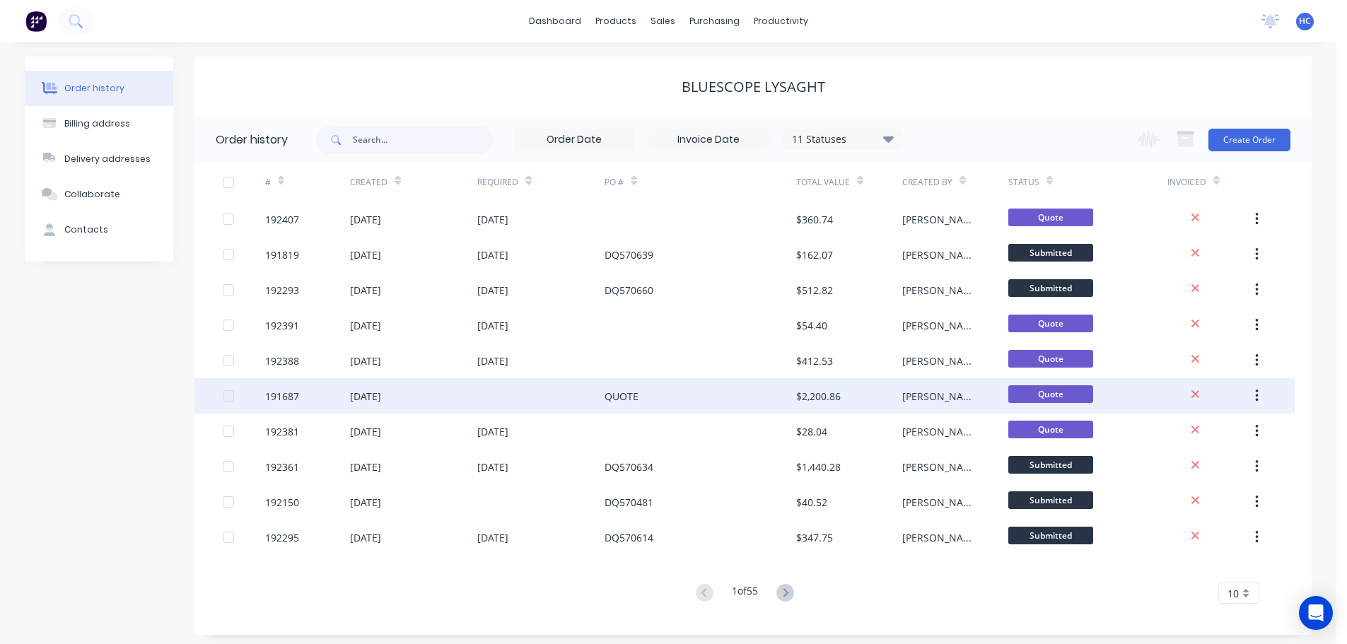
click at [605, 390] on div "QUOTE" at bounding box center [621, 396] width 34 height 15
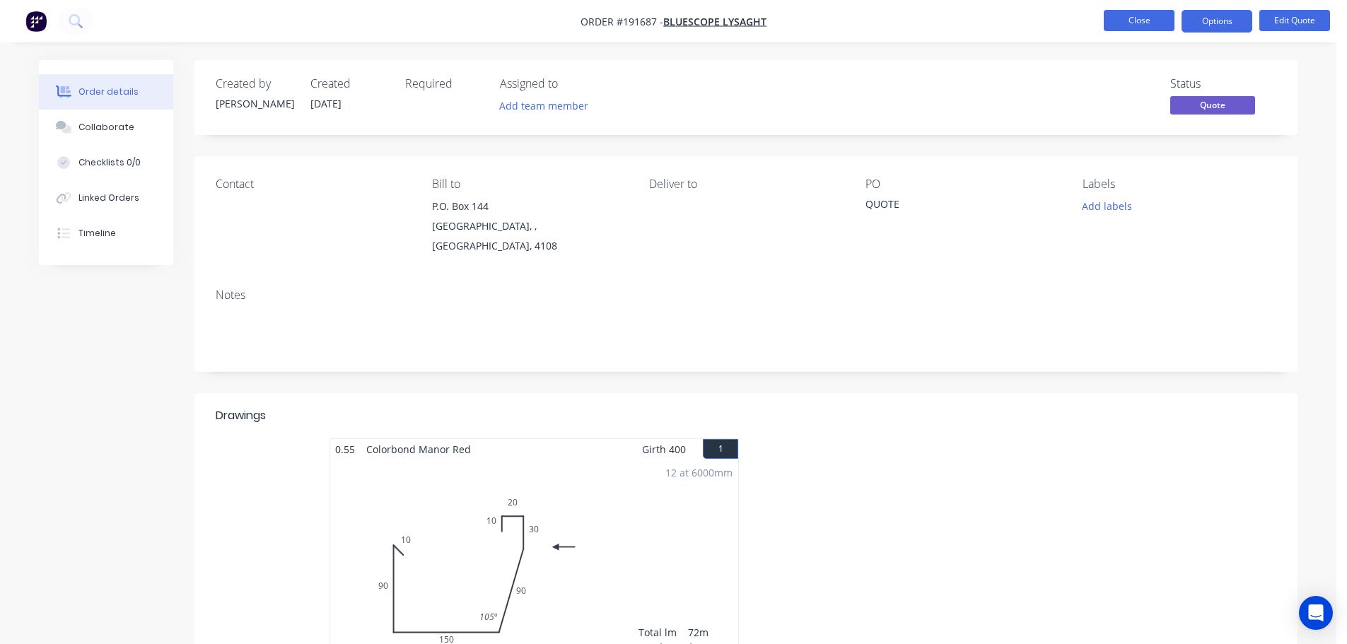
click at [1153, 26] on button "Close" at bounding box center [1138, 20] width 71 height 21
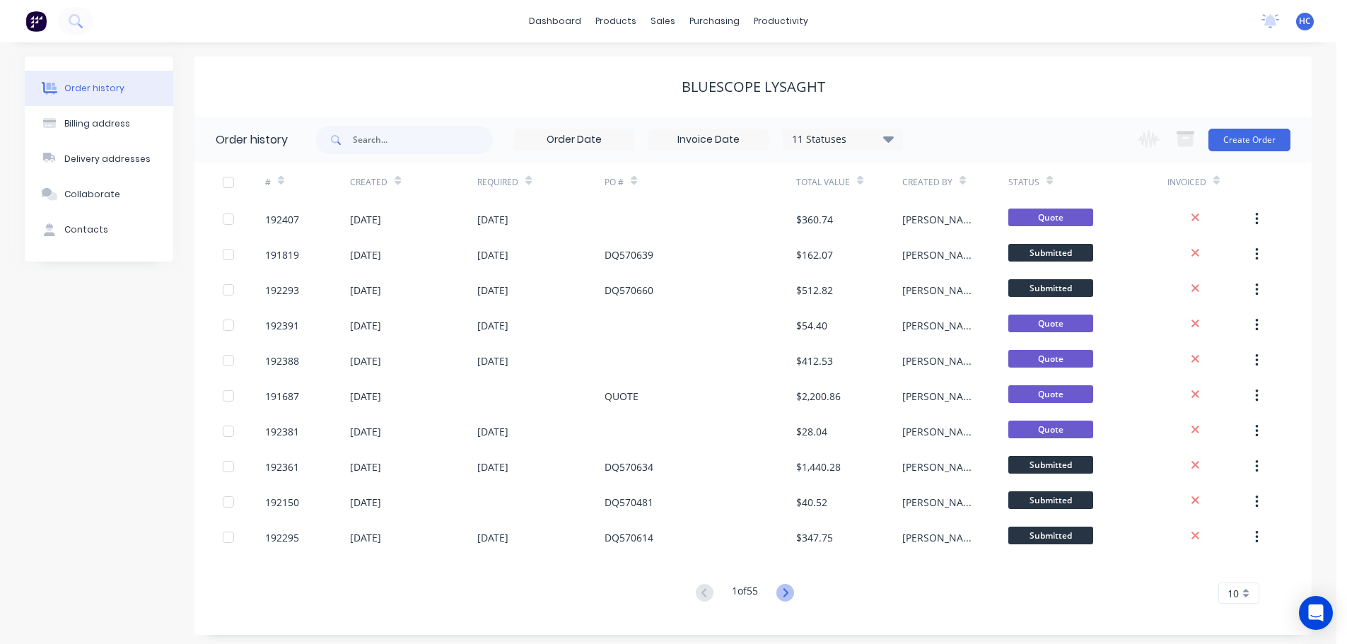
click at [783, 592] on icon at bounding box center [785, 593] width 18 height 18
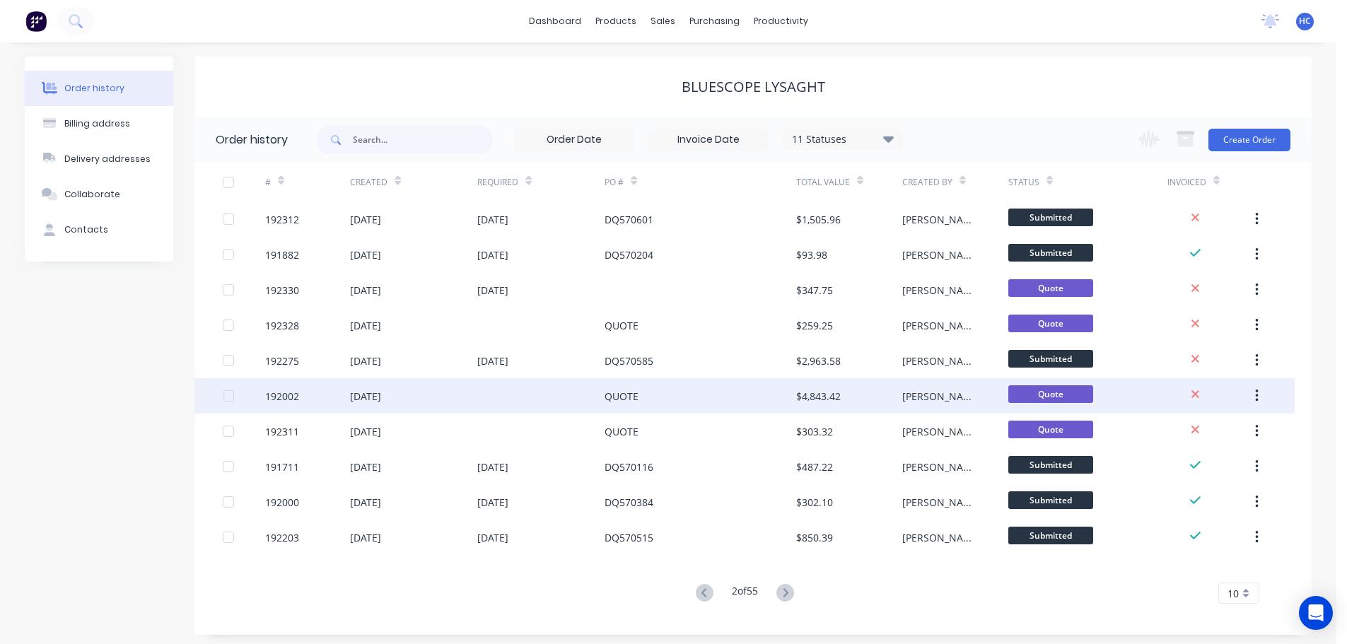
click at [652, 399] on div "QUOTE" at bounding box center [699, 395] width 191 height 35
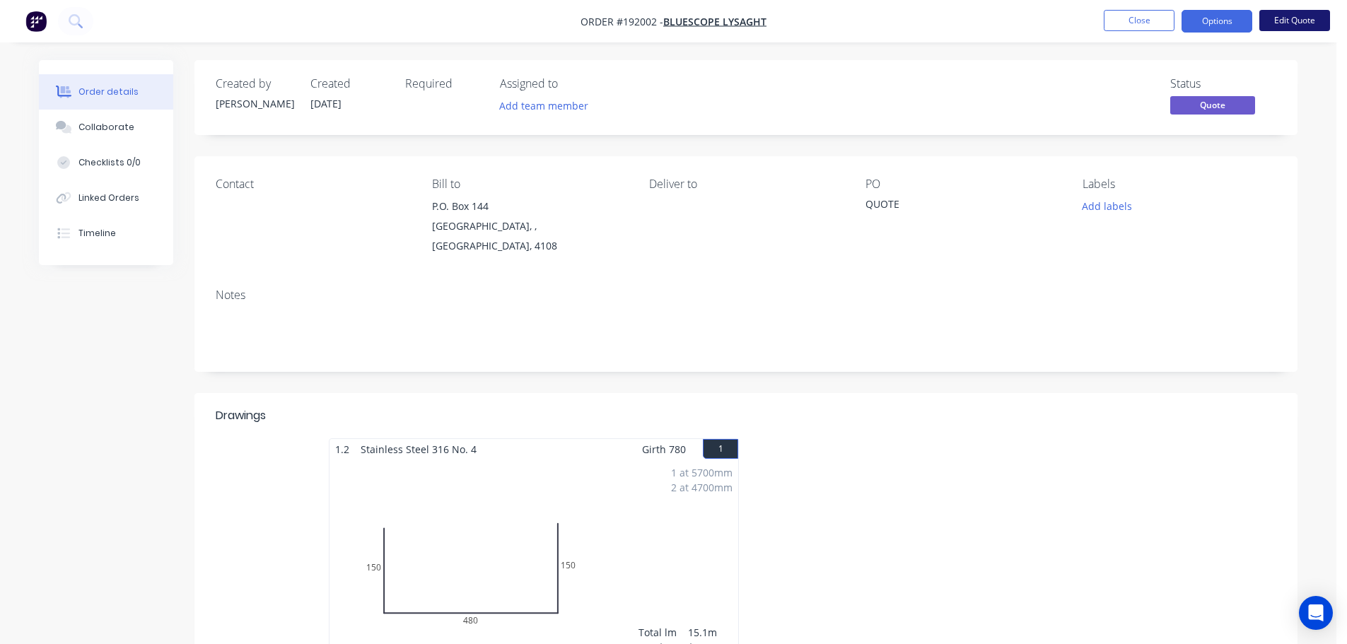
click at [1306, 24] on button "Edit Quote" at bounding box center [1294, 20] width 71 height 21
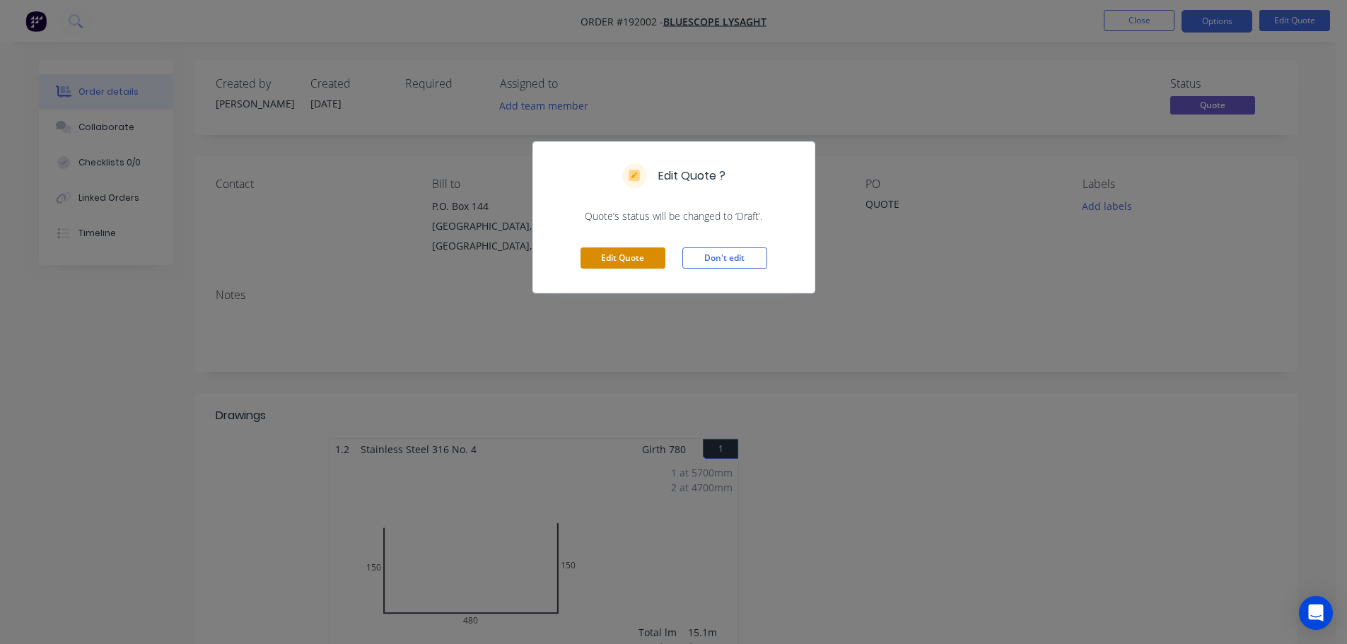
click at [623, 256] on button "Edit Quote" at bounding box center [622, 257] width 85 height 21
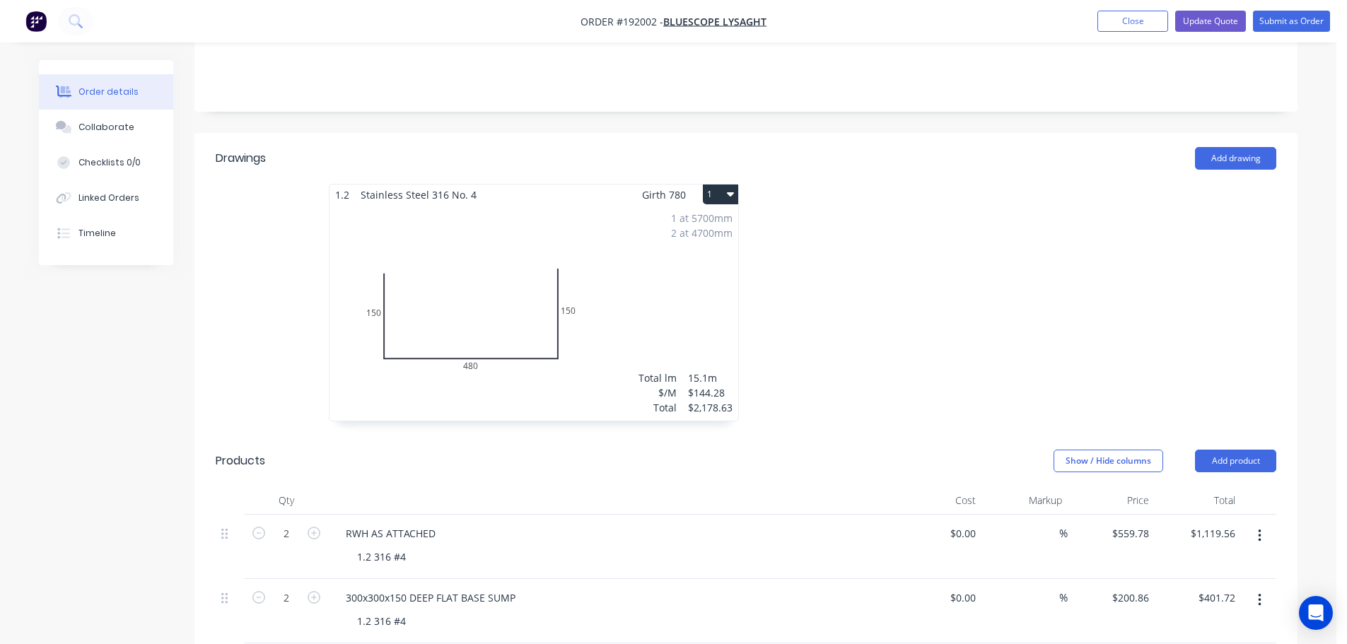
click at [650, 282] on div "1 at 5700mm 2 at 4700mm Total lm $/M Total 15.1m $144.28 $2,178.63" at bounding box center [533, 313] width 409 height 216
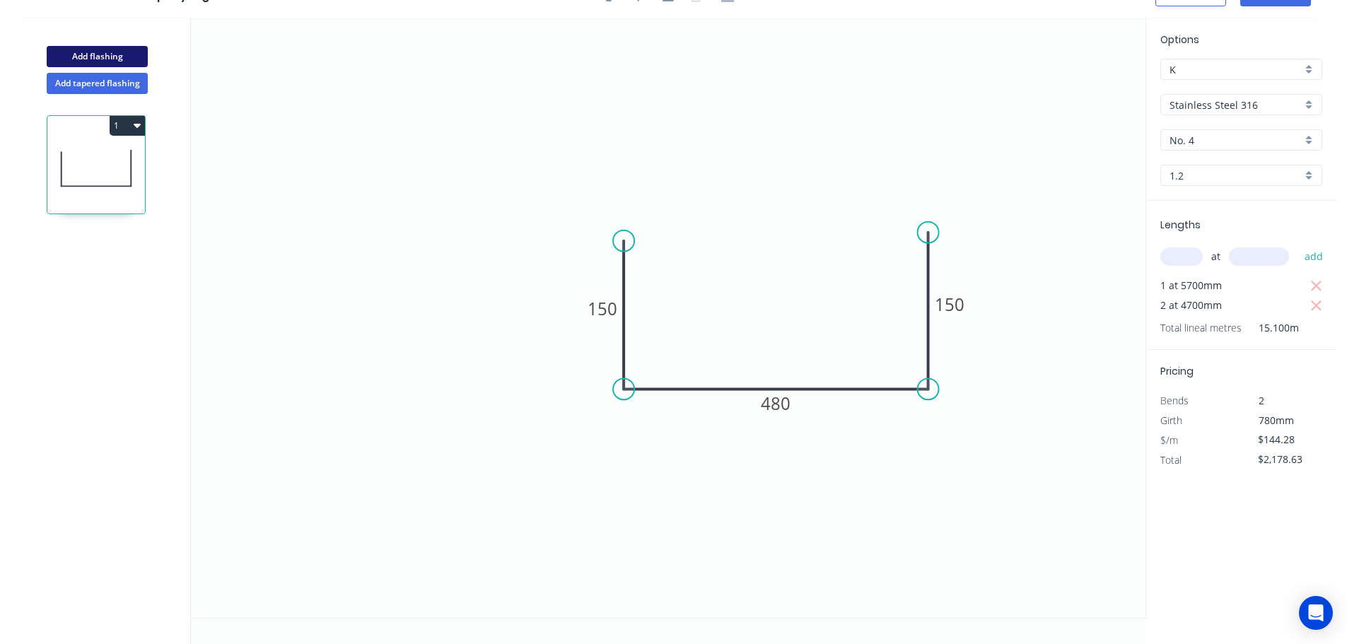
click at [107, 53] on button "Add flashing" at bounding box center [97, 56] width 101 height 21
type input "$0.00"
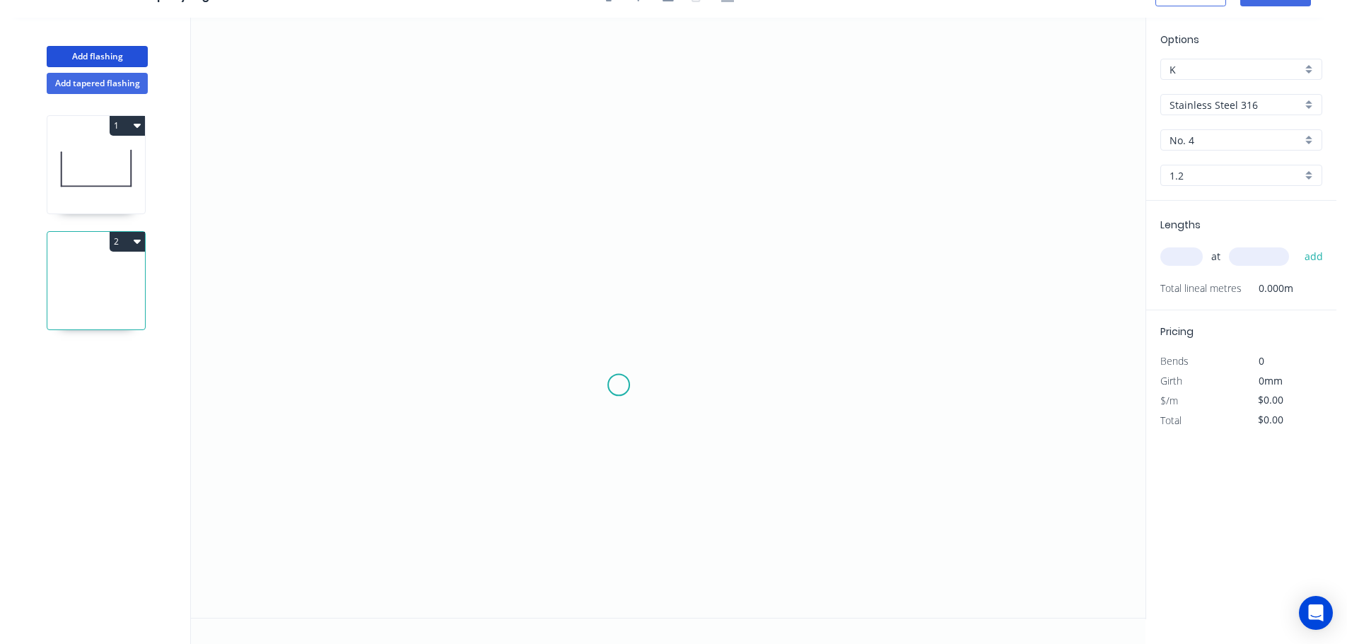
click at [619, 384] on icon "0" at bounding box center [668, 318] width 954 height 600
click at [621, 244] on icon "0" at bounding box center [668, 318] width 954 height 600
click at [973, 240] on icon "0 ?" at bounding box center [668, 318] width 954 height 600
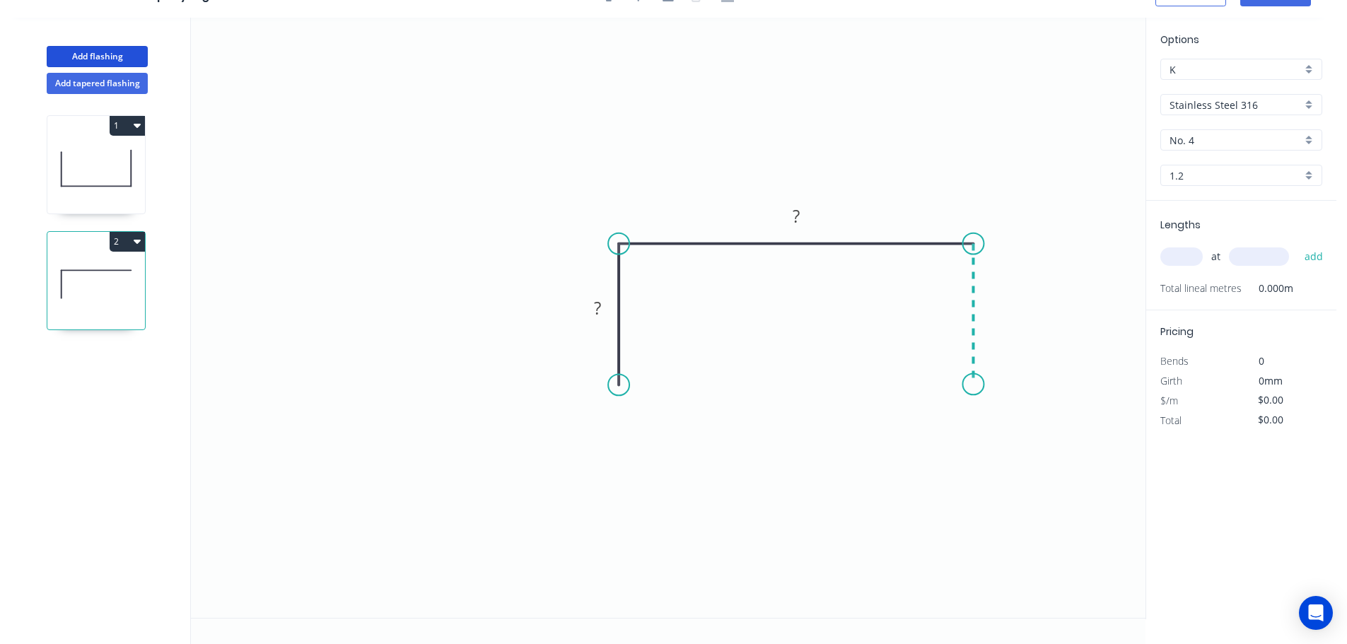
click at [968, 385] on icon "0 ? ?" at bounding box center [668, 318] width 954 height 600
click at [110, 160] on icon at bounding box center [96, 168] width 98 height 90
type input "$144.28"
type input "$2,178.63"
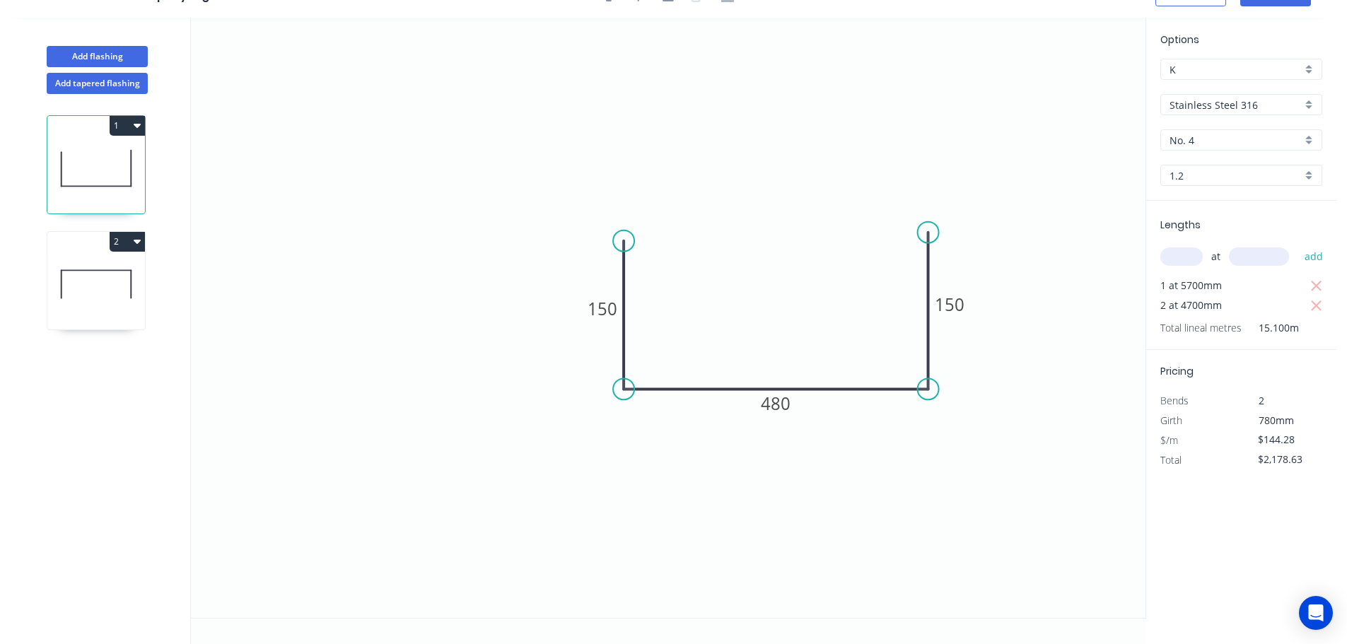
click at [127, 277] on icon at bounding box center [96, 284] width 98 height 90
type input "$0.00"
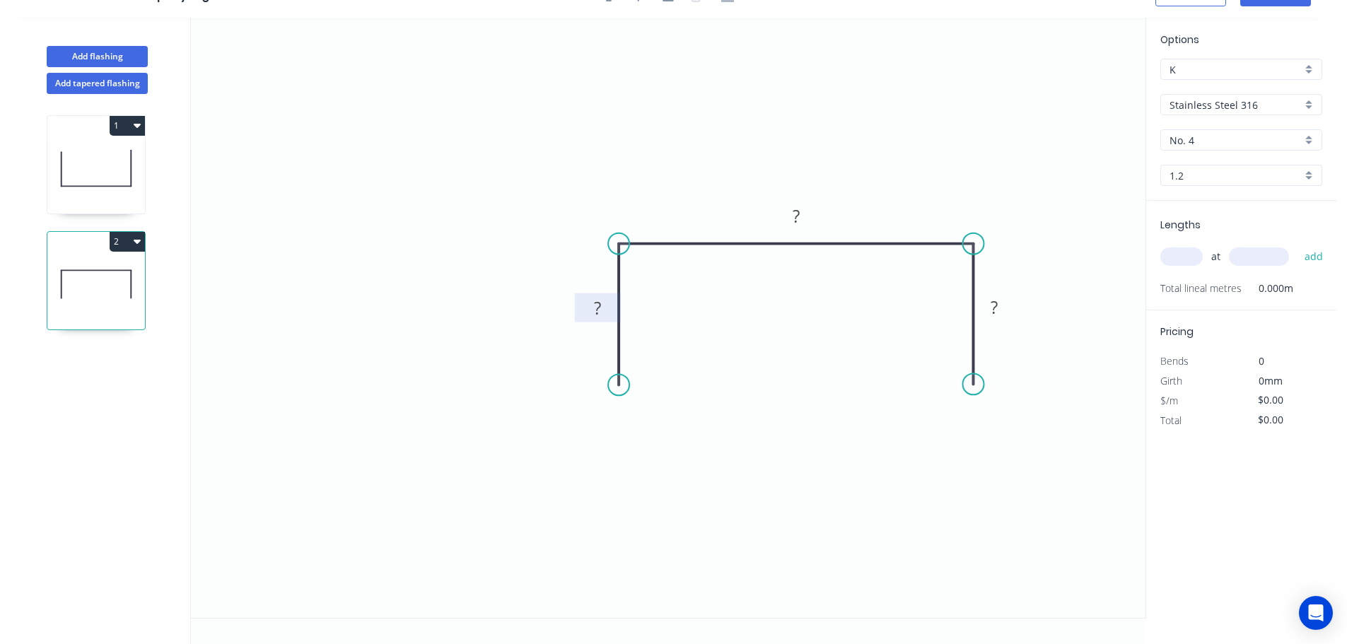
drag, startPoint x: 592, startPoint y: 300, endPoint x: 607, endPoint y: 320, distance: 24.7
click at [592, 304] on rect at bounding box center [597, 309] width 28 height 20
type input "$144.28"
drag, startPoint x: 1008, startPoint y: 89, endPoint x: 1163, endPoint y: 112, distance: 156.6
click at [1009, 89] on icon "0 150 450 150" at bounding box center [668, 318] width 954 height 600
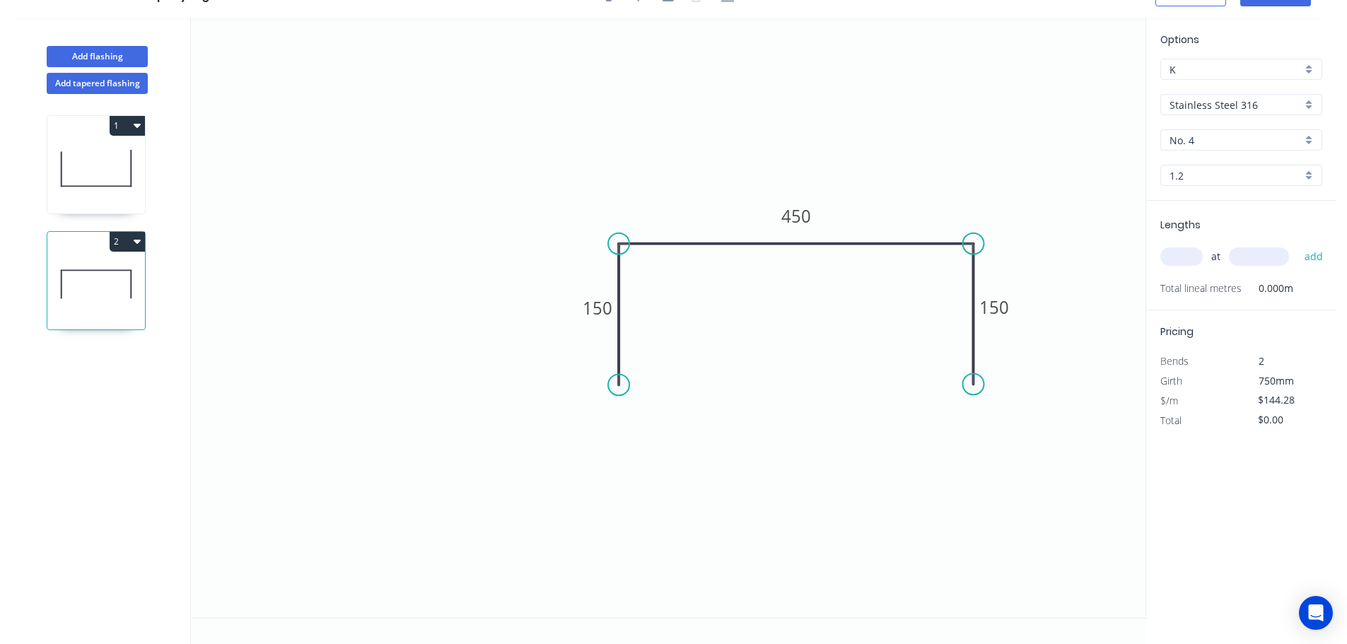
click at [1190, 176] on input "1.2" at bounding box center [1235, 175] width 132 height 15
click at [1197, 211] on div "0.55" at bounding box center [1241, 202] width 160 height 25
click at [1015, 191] on icon "0 150 450 150" at bounding box center [668, 318] width 954 height 600
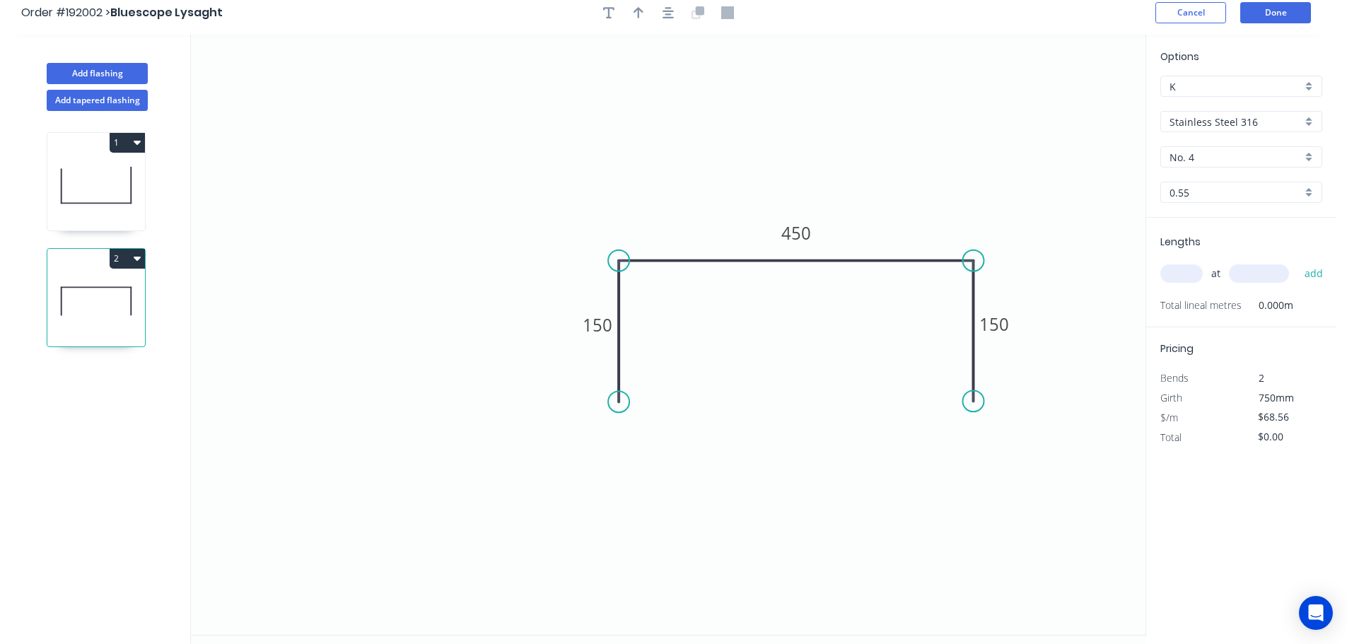
scroll to position [0, 0]
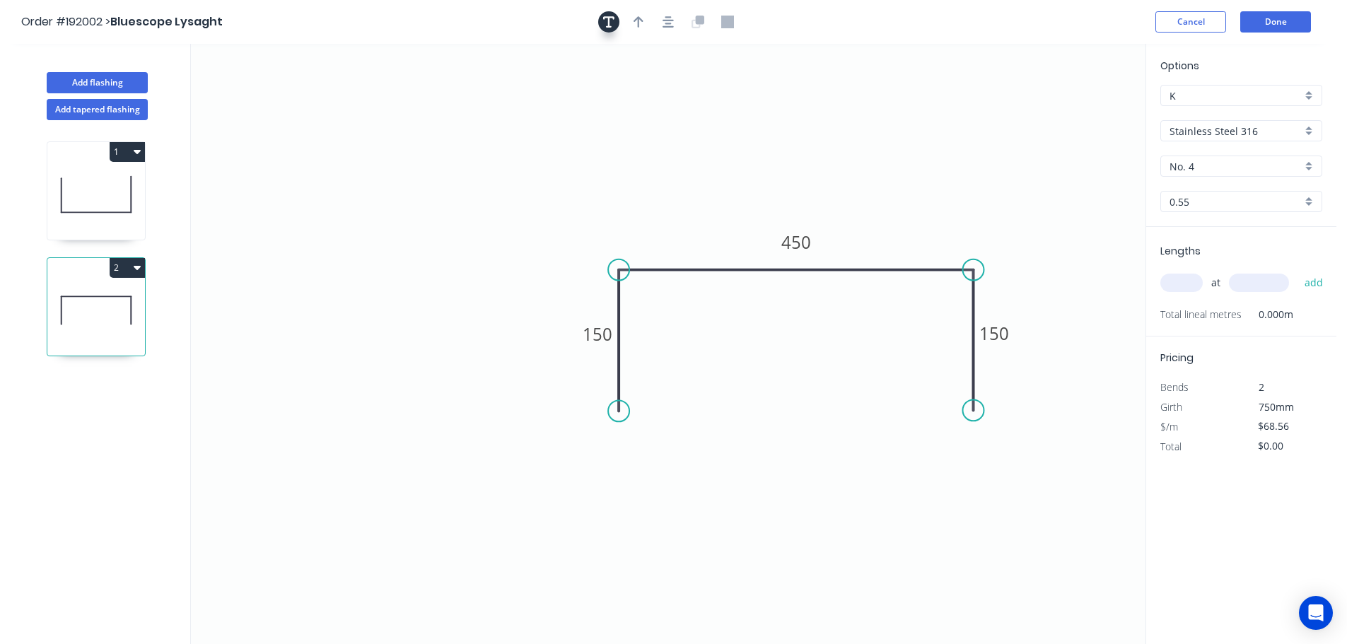
click at [609, 24] on icon "button" at bounding box center [608, 21] width 11 height 11
drag, startPoint x: 291, startPoint y: 91, endPoint x: 766, endPoint y: 344, distance: 537.6
click at [766, 344] on textarea at bounding box center [756, 353] width 115 height 52
click at [1024, 150] on icon "12x12 S/Steel Mesh 150 450 150" at bounding box center [668, 344] width 954 height 600
click at [84, 195] on icon at bounding box center [96, 194] width 98 height 90
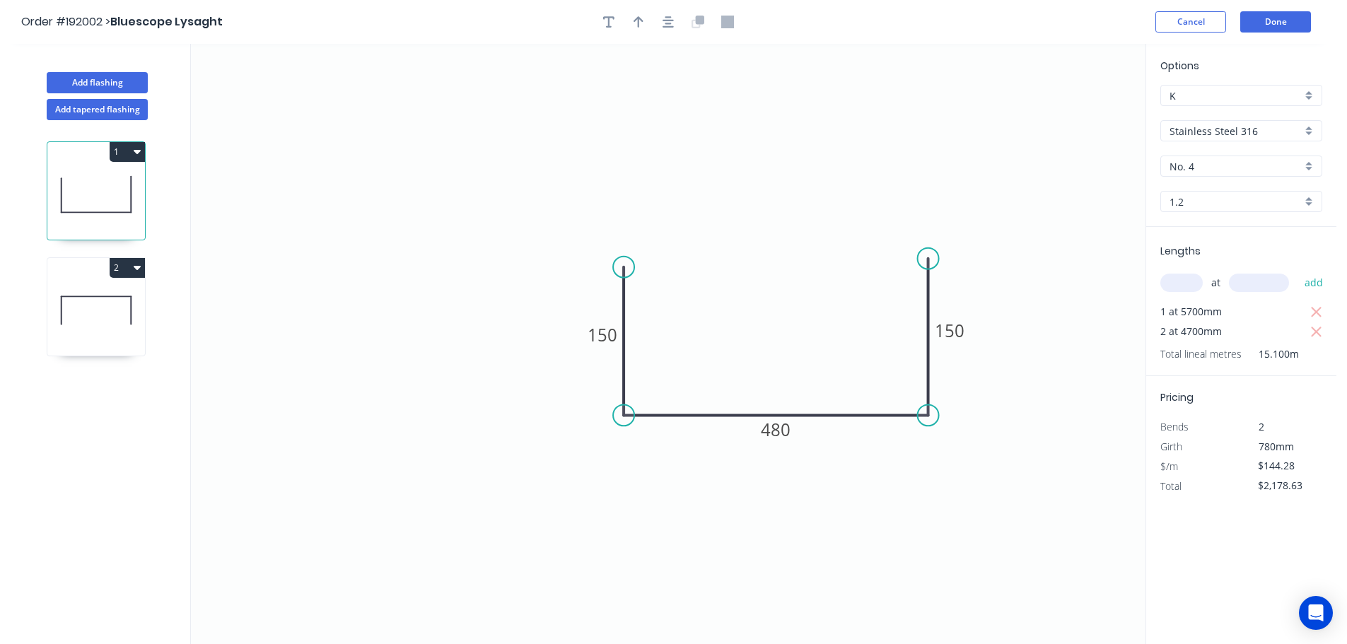
click at [52, 302] on icon at bounding box center [96, 310] width 98 height 90
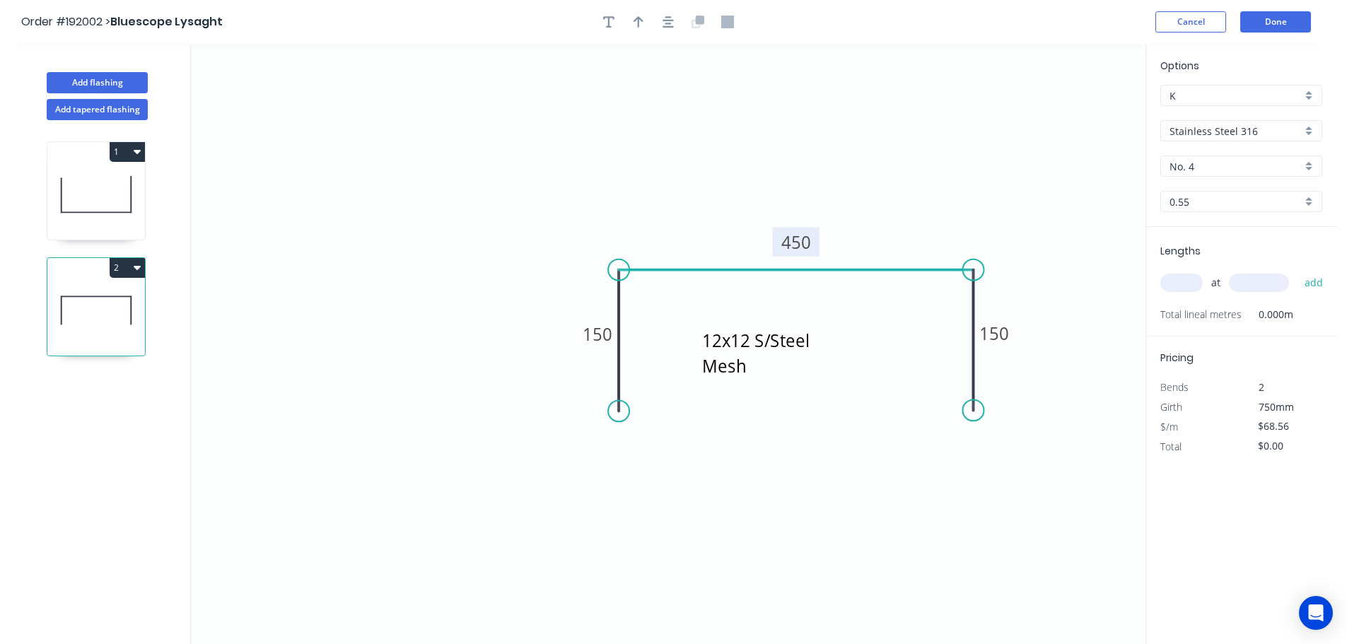
click at [804, 253] on tspan "450" at bounding box center [796, 241] width 30 height 23
click at [735, 129] on icon "12x12 S/Steel Mesh 150 480 150" at bounding box center [668, 344] width 954 height 600
click at [1256, 26] on button "Done" at bounding box center [1275, 21] width 71 height 21
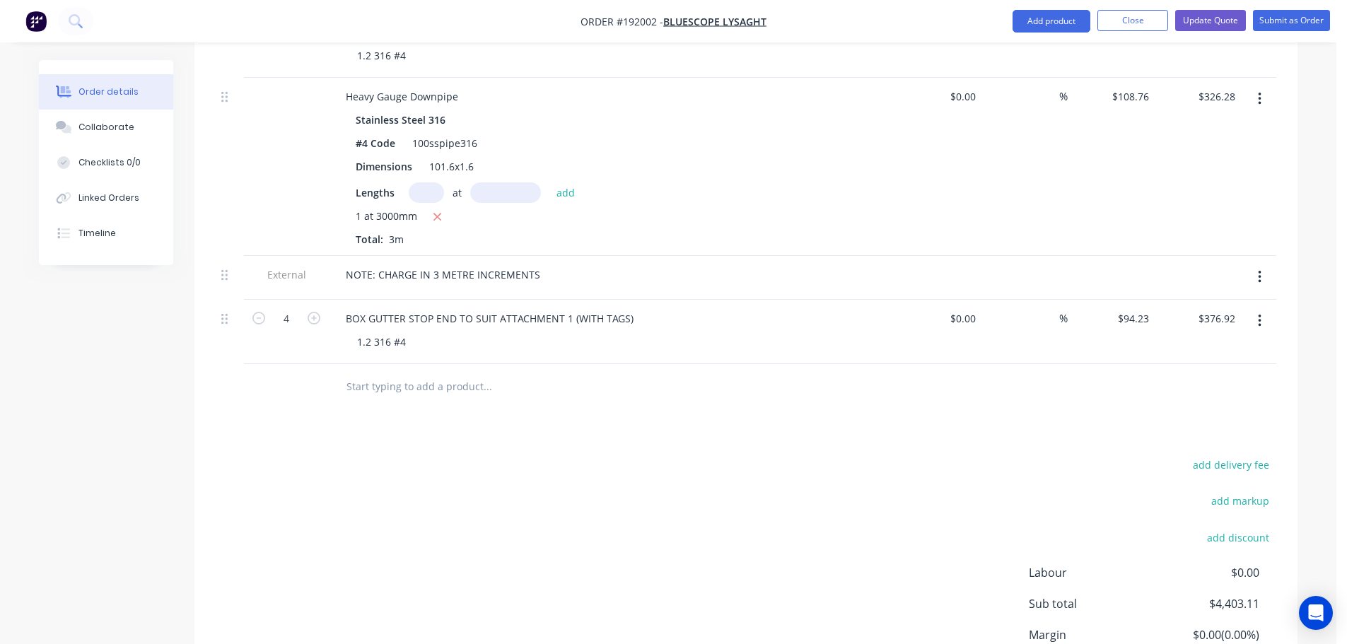
scroll to position [707, 0]
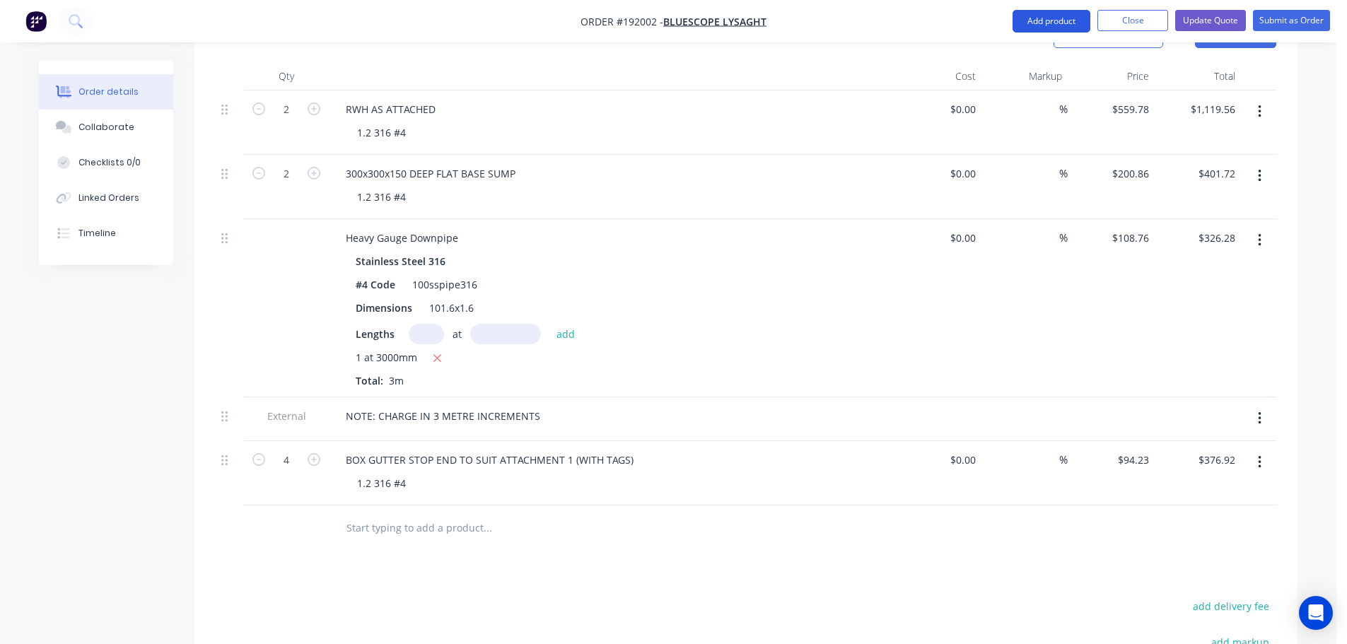
click at [1034, 10] on button "Add product" at bounding box center [1051, 21] width 78 height 23
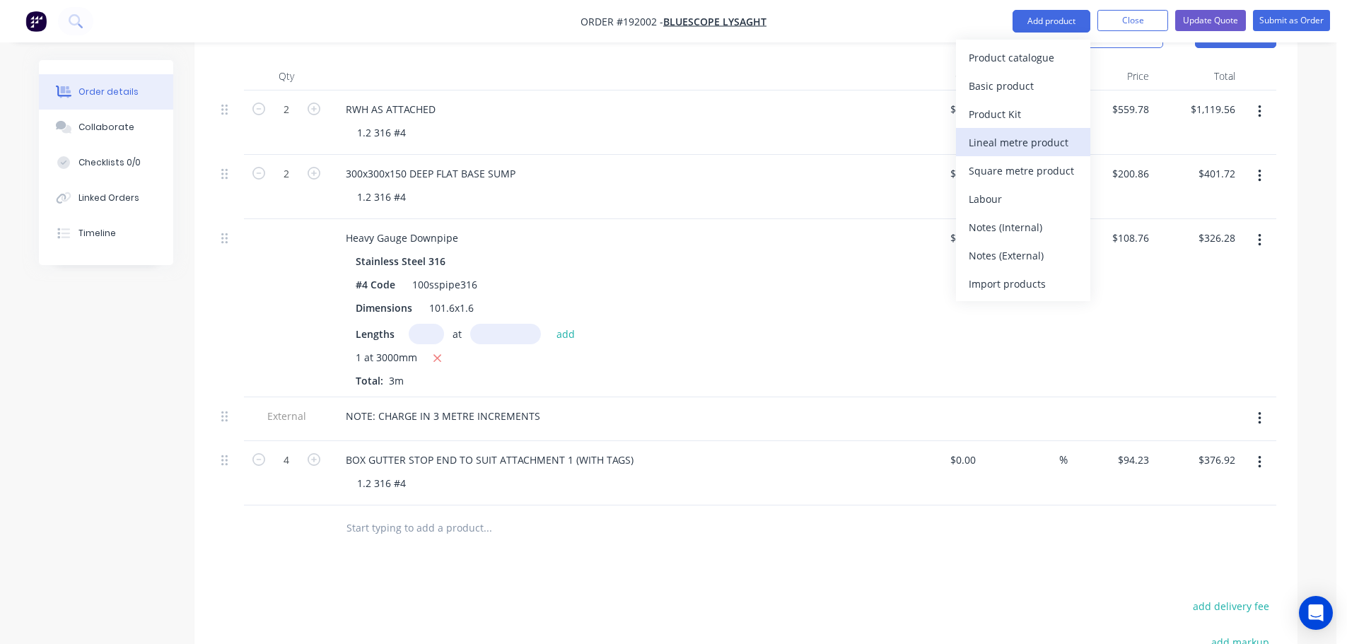
click at [1019, 149] on div "Lineal metre product" at bounding box center [1022, 142] width 109 height 21
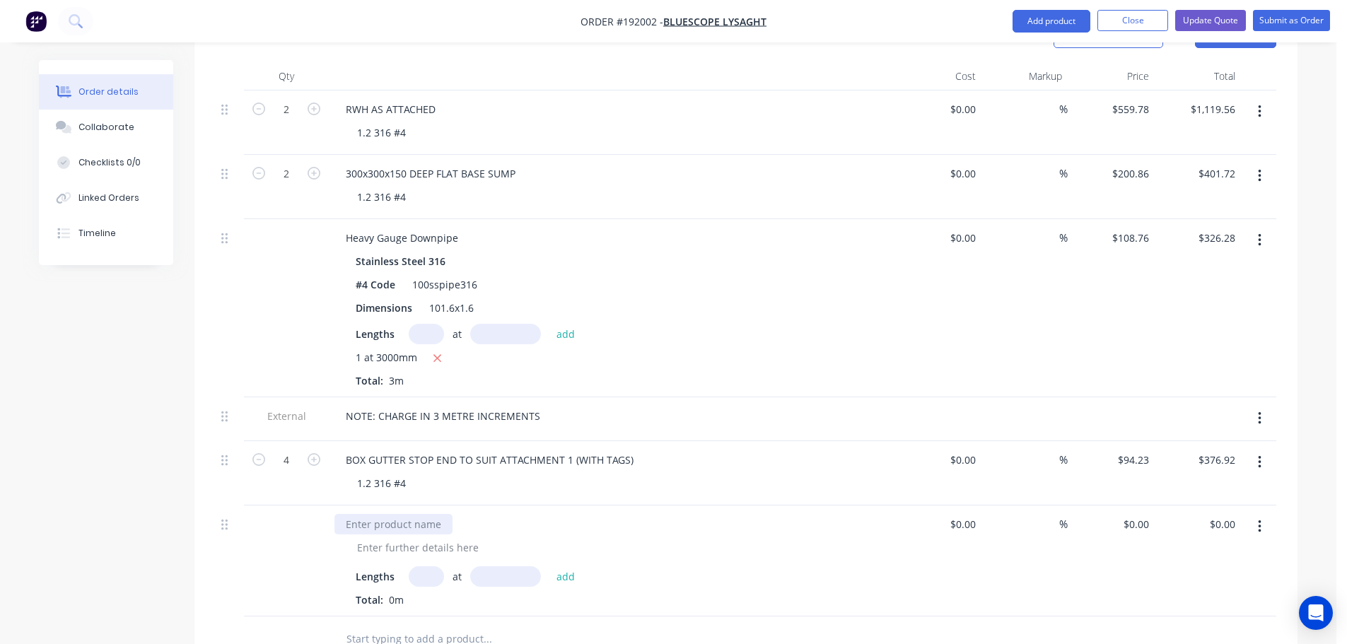
click at [377, 514] on div at bounding box center [393, 524] width 118 height 21
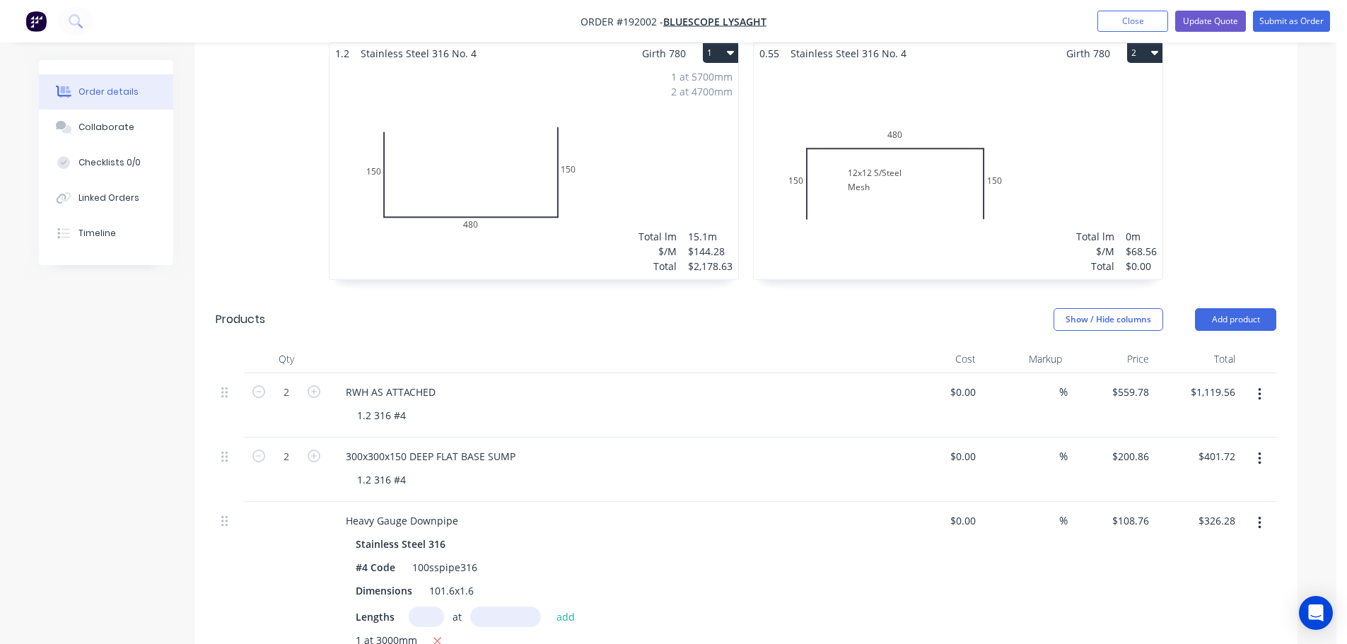
scroll to position [848, 0]
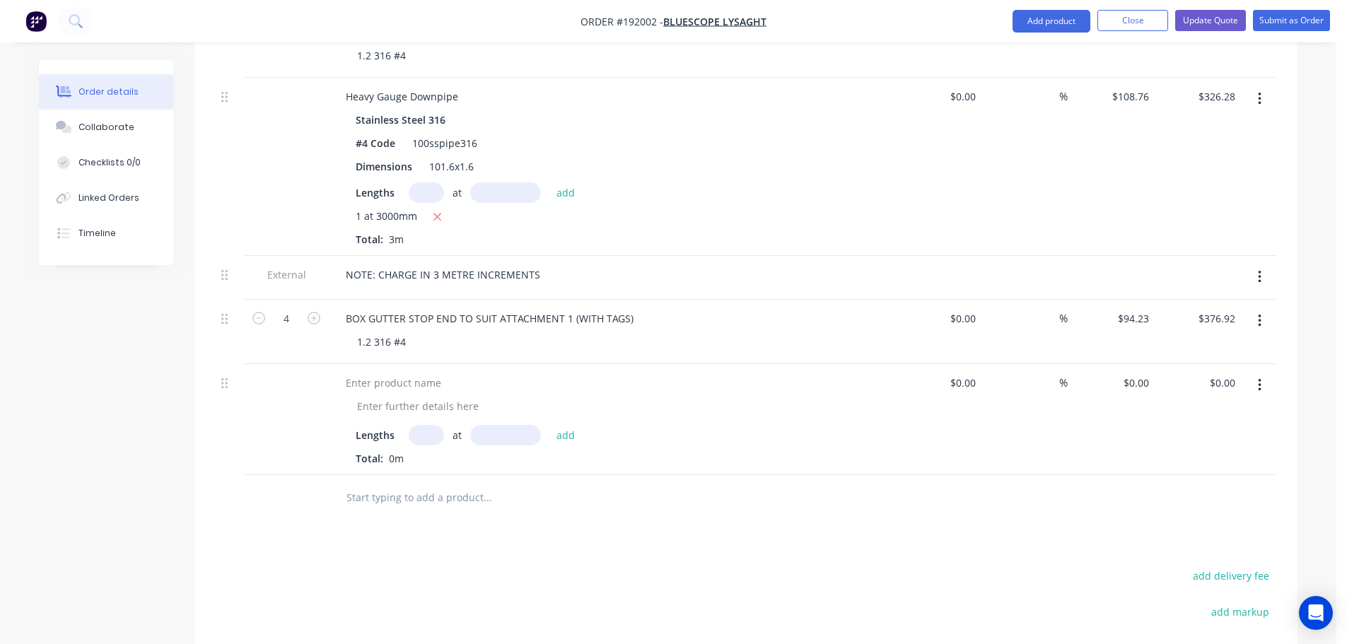
click at [427, 425] on input "text" at bounding box center [426, 435] width 35 height 21
click at [549, 425] on button "add" at bounding box center [565, 434] width 33 height 19
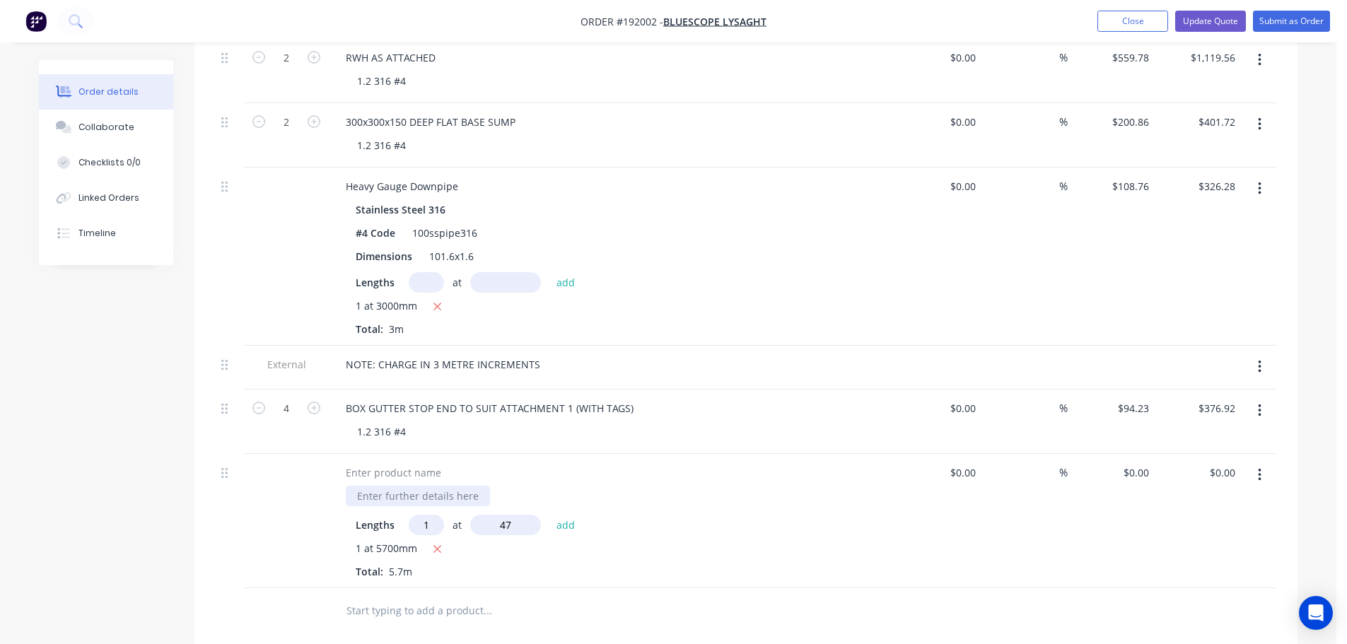
scroll to position [1089, 0]
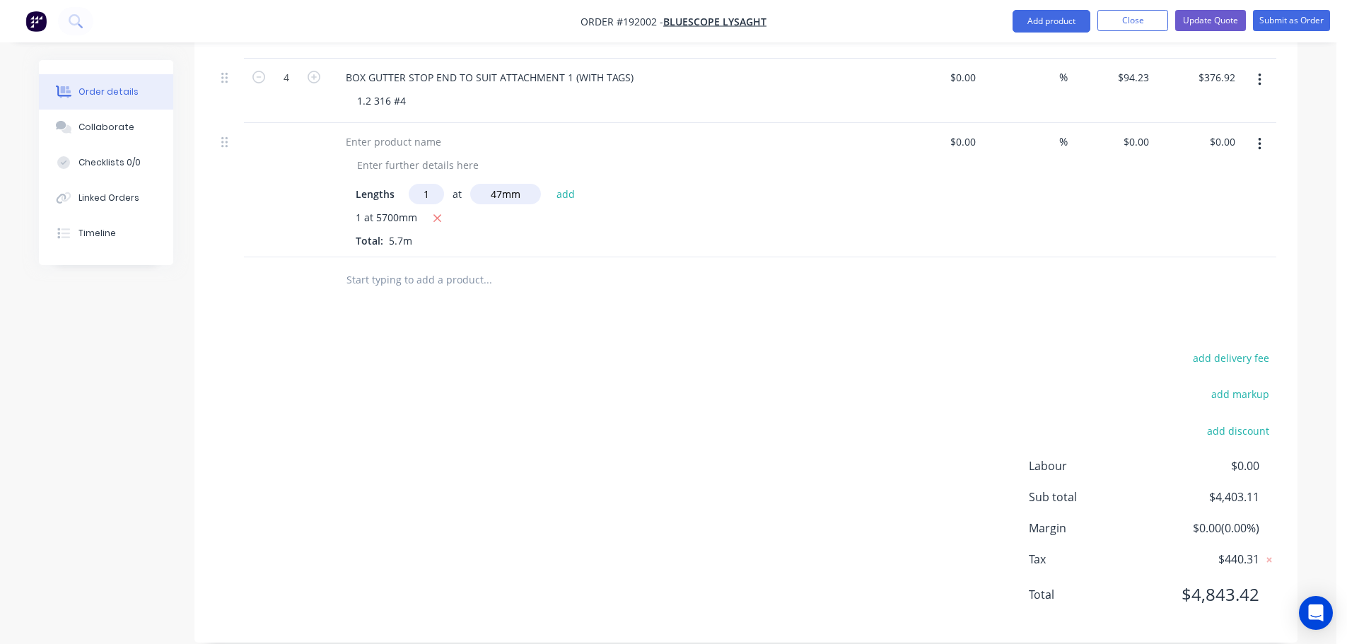
click at [431, 184] on input "1" at bounding box center [426, 194] width 35 height 21
click at [549, 184] on button "add" at bounding box center [565, 193] width 33 height 19
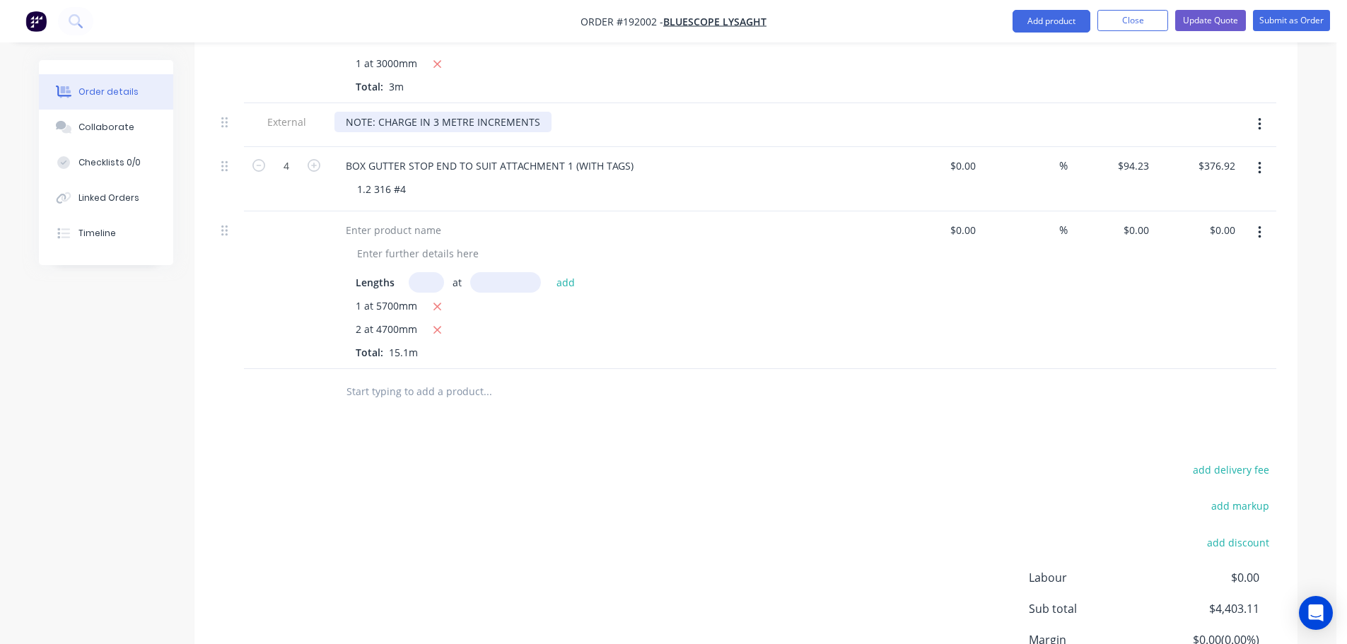
scroll to position [948, 0]
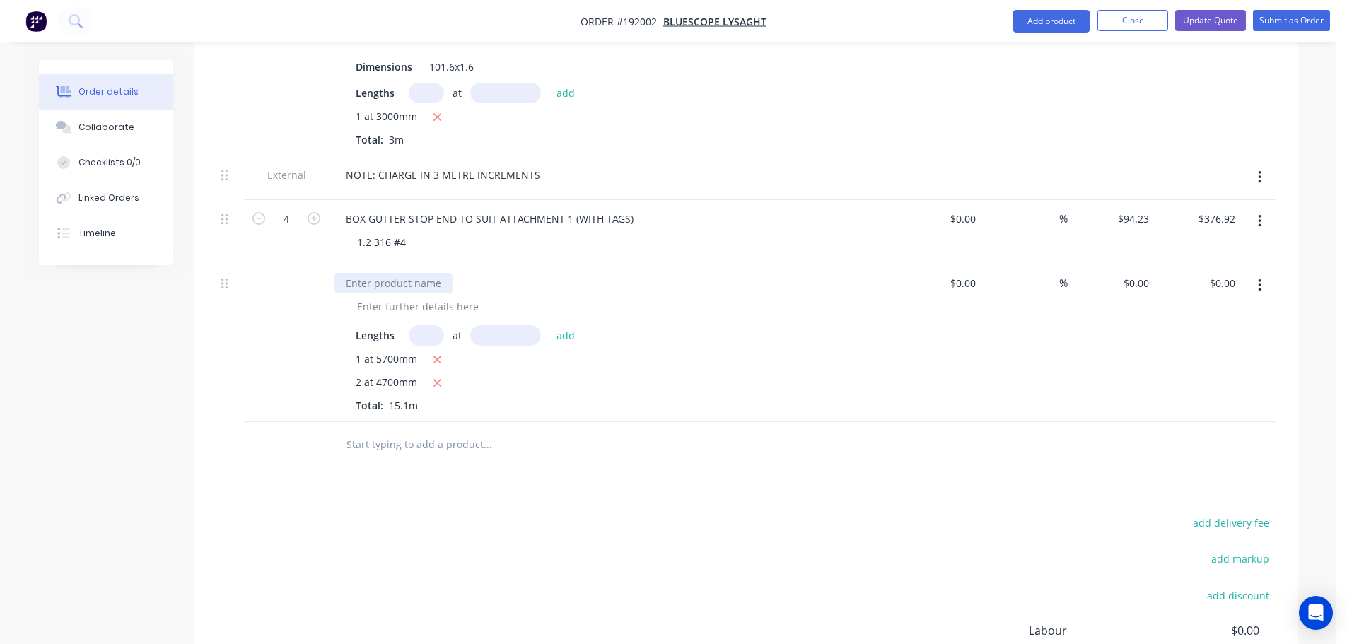
click at [397, 273] on div at bounding box center [393, 283] width 118 height 21
click at [429, 296] on div at bounding box center [418, 306] width 144 height 21
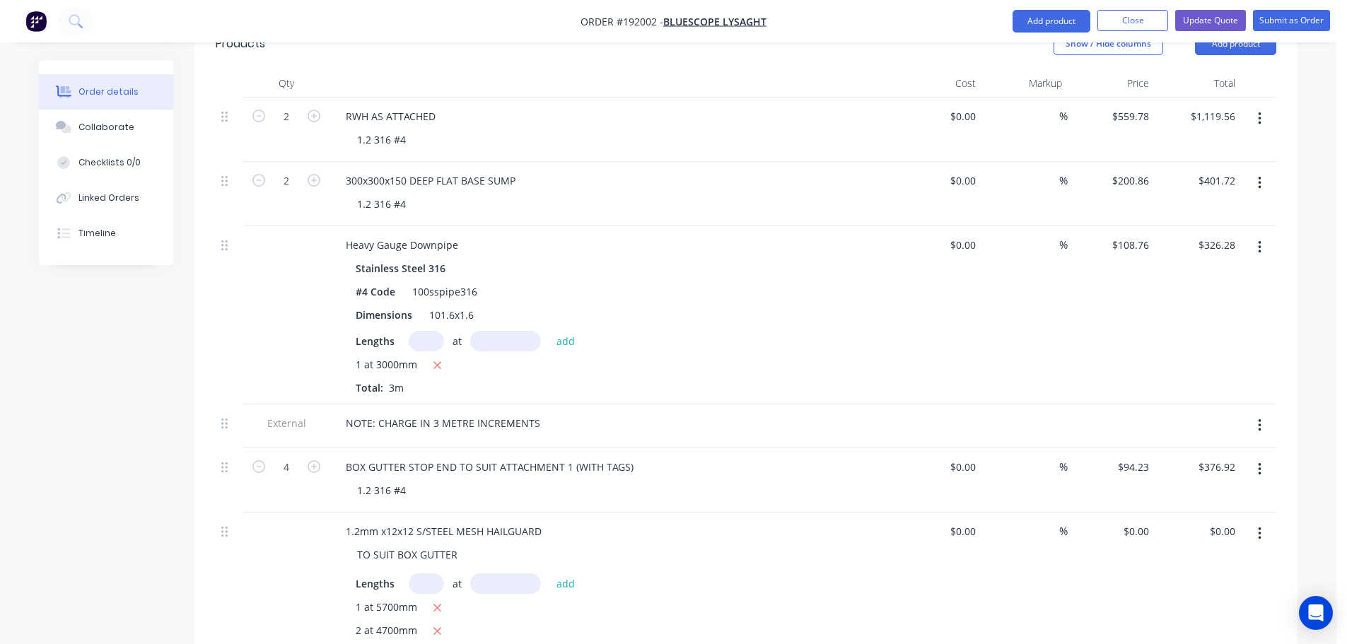
scroll to position [807, 0]
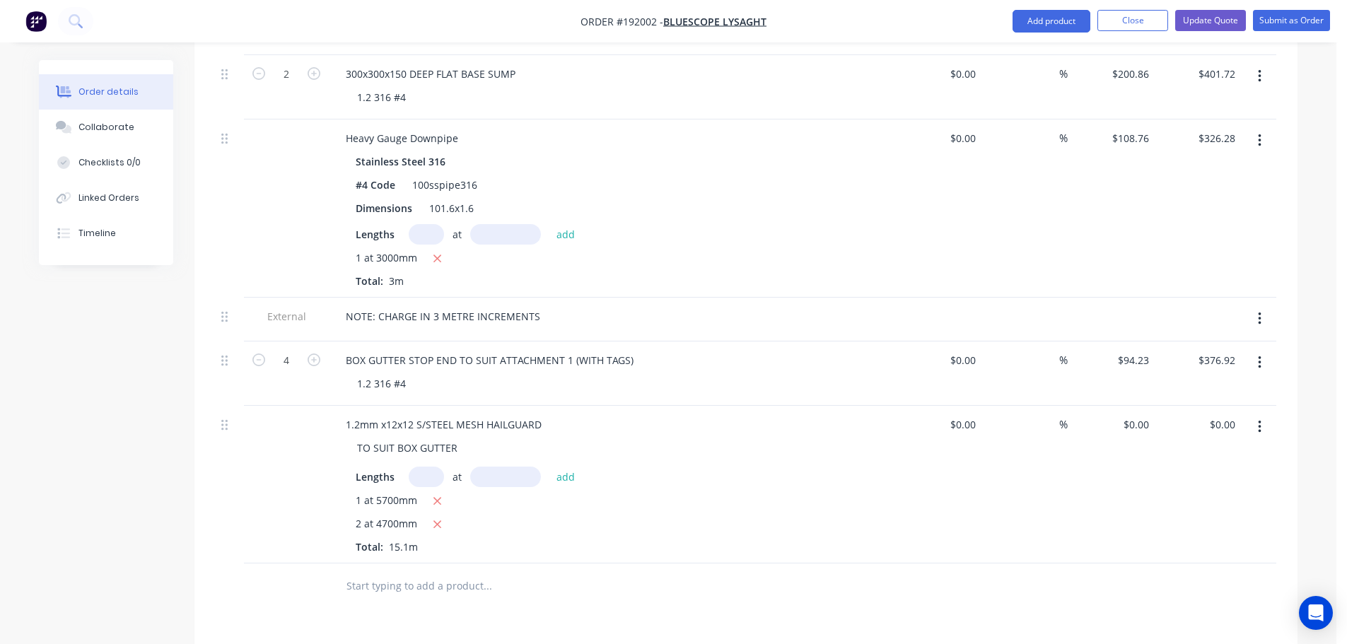
click at [1139, 406] on div "$0.00 $0.00" at bounding box center [1110, 485] width 87 height 158
click at [1144, 414] on input "0" at bounding box center [1138, 424] width 33 height 21
click at [1092, 469] on div "$68.56 68.56" at bounding box center [1110, 485] width 87 height 158
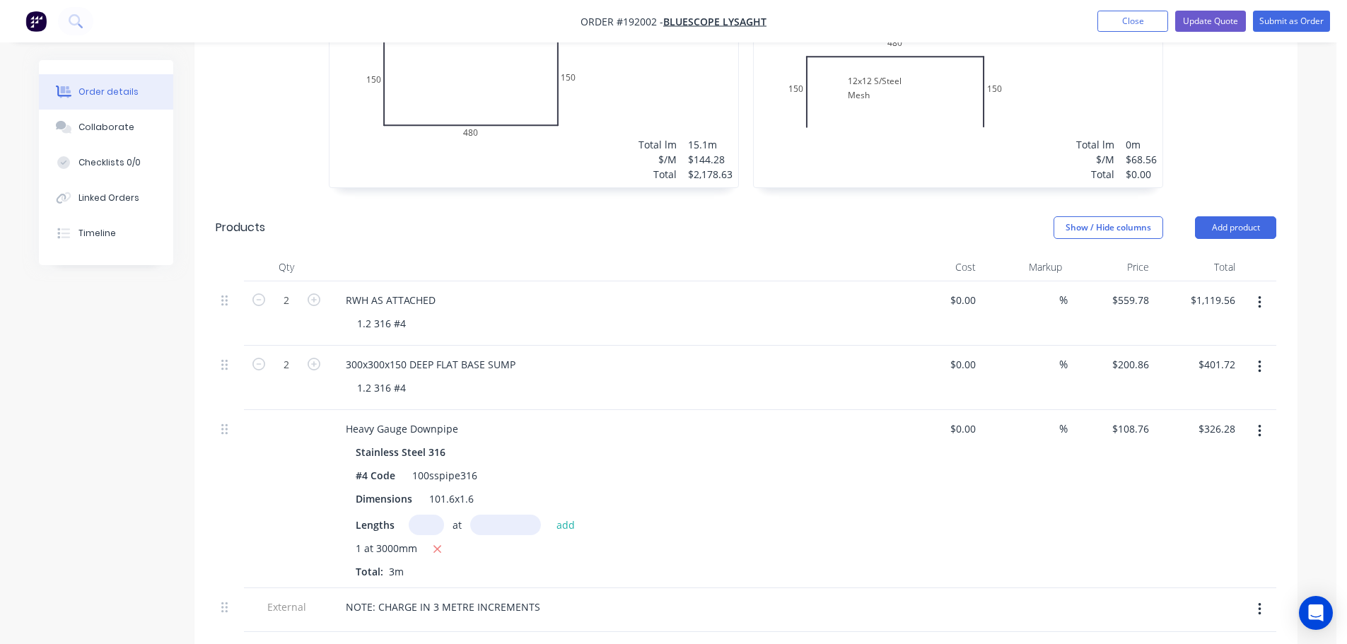
scroll to position [241, 0]
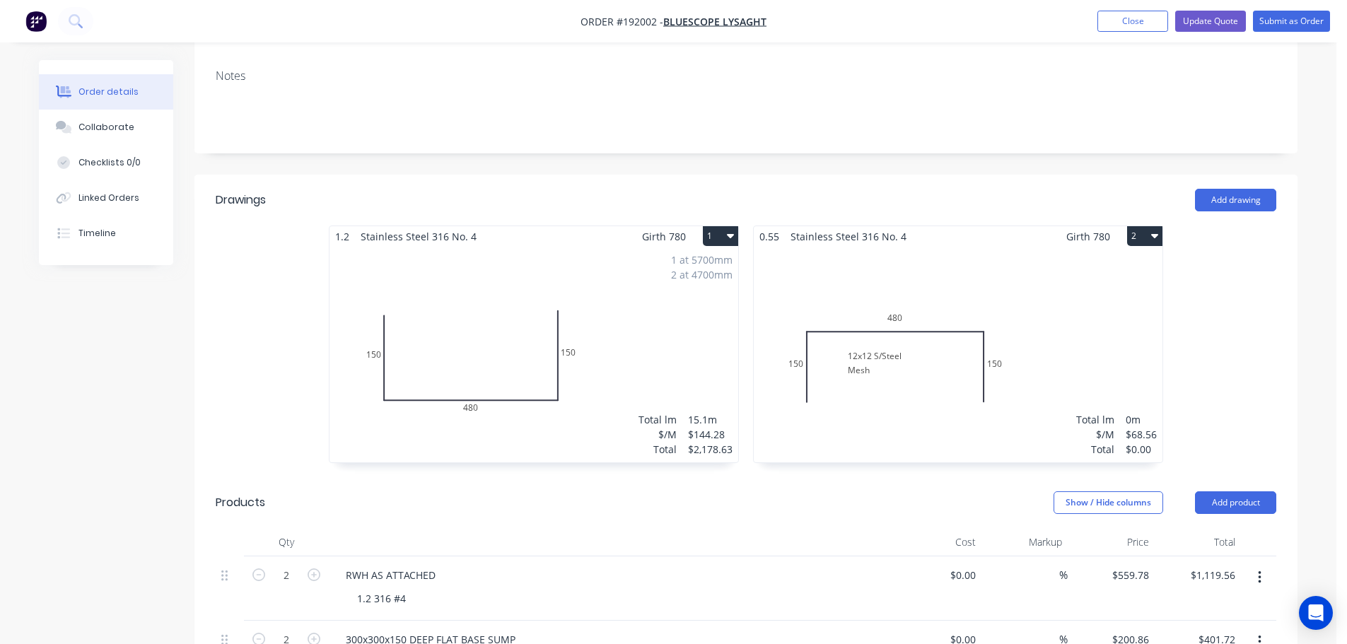
click at [1146, 226] on button "2" at bounding box center [1144, 236] width 35 height 20
click at [1110, 317] on div "Delete" at bounding box center [1095, 327] width 109 height 21
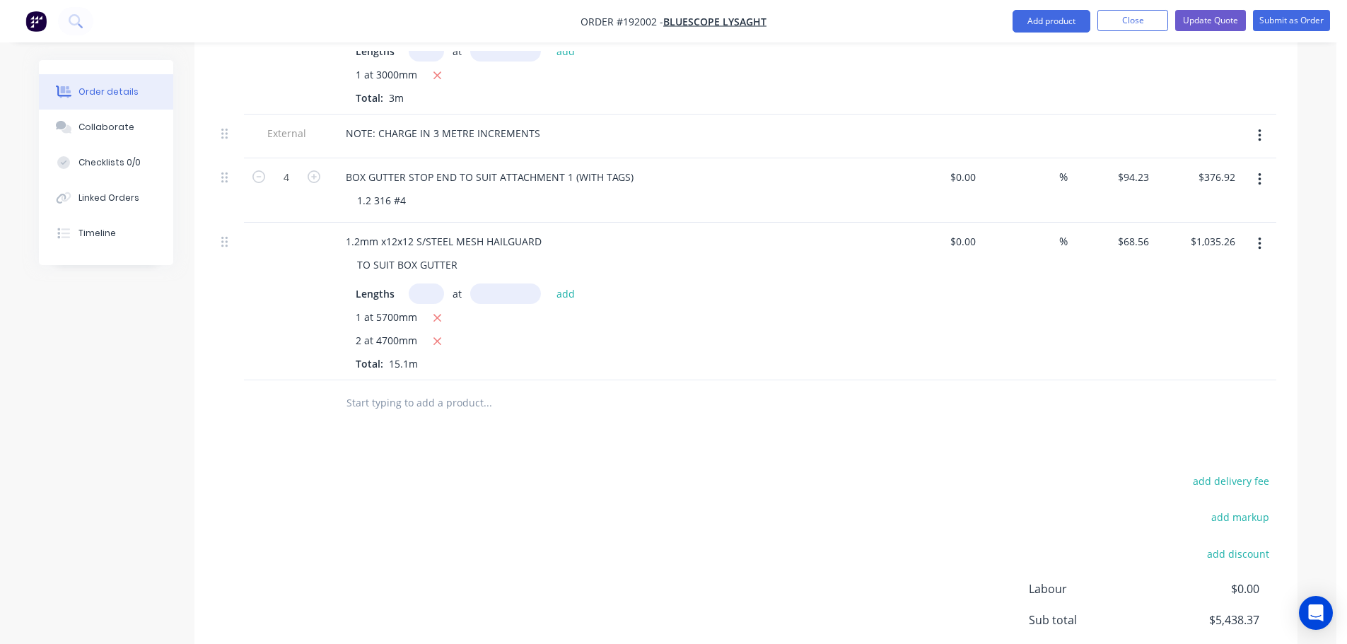
scroll to position [1113, 0]
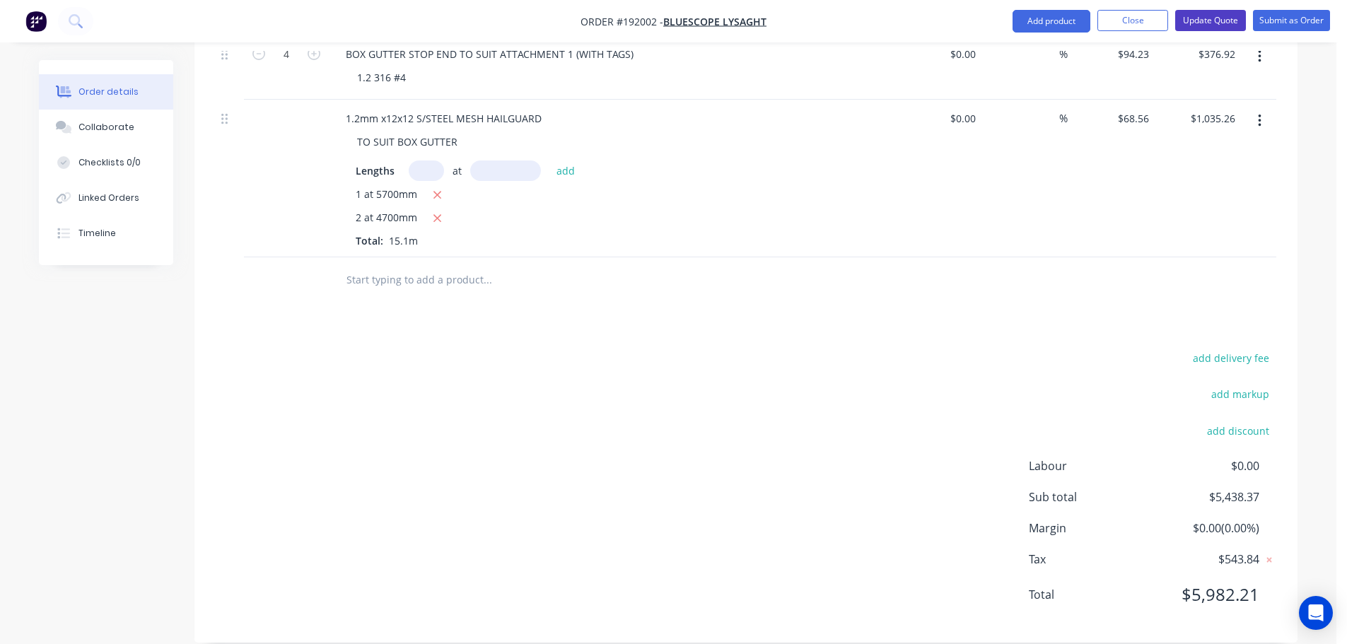
click at [1212, 16] on button "Update Quote" at bounding box center [1210, 20] width 71 height 21
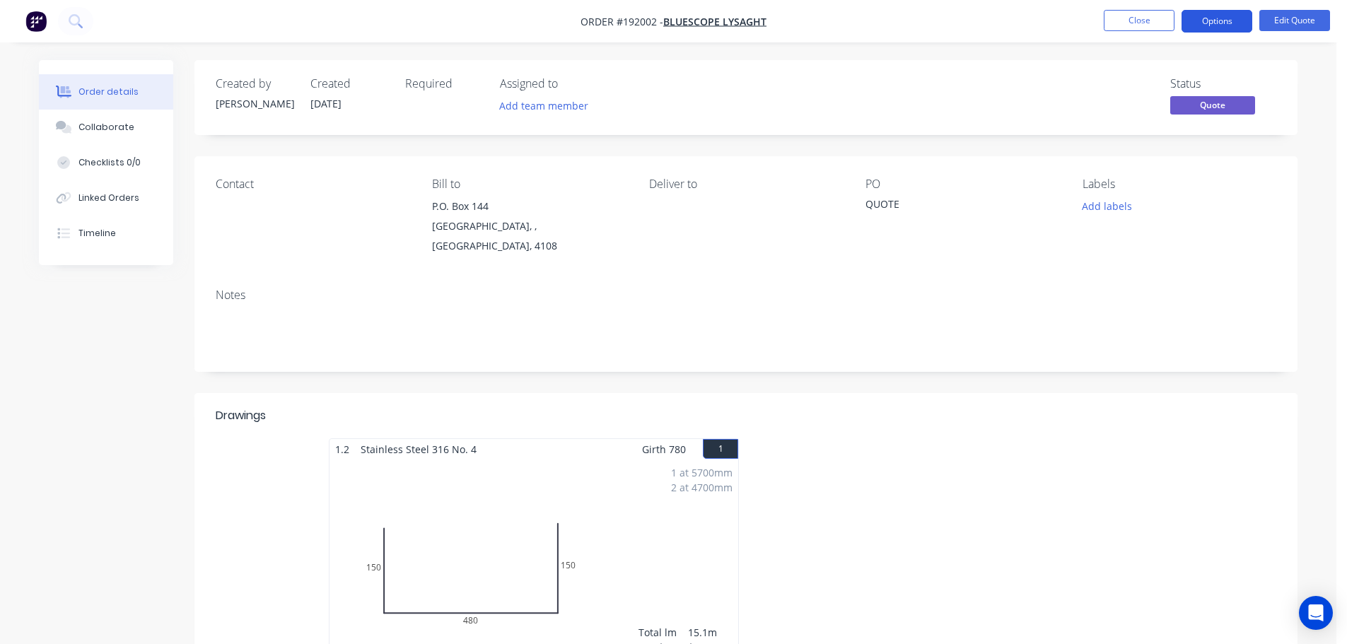
click at [1210, 25] on button "Options" at bounding box center [1216, 21] width 71 height 23
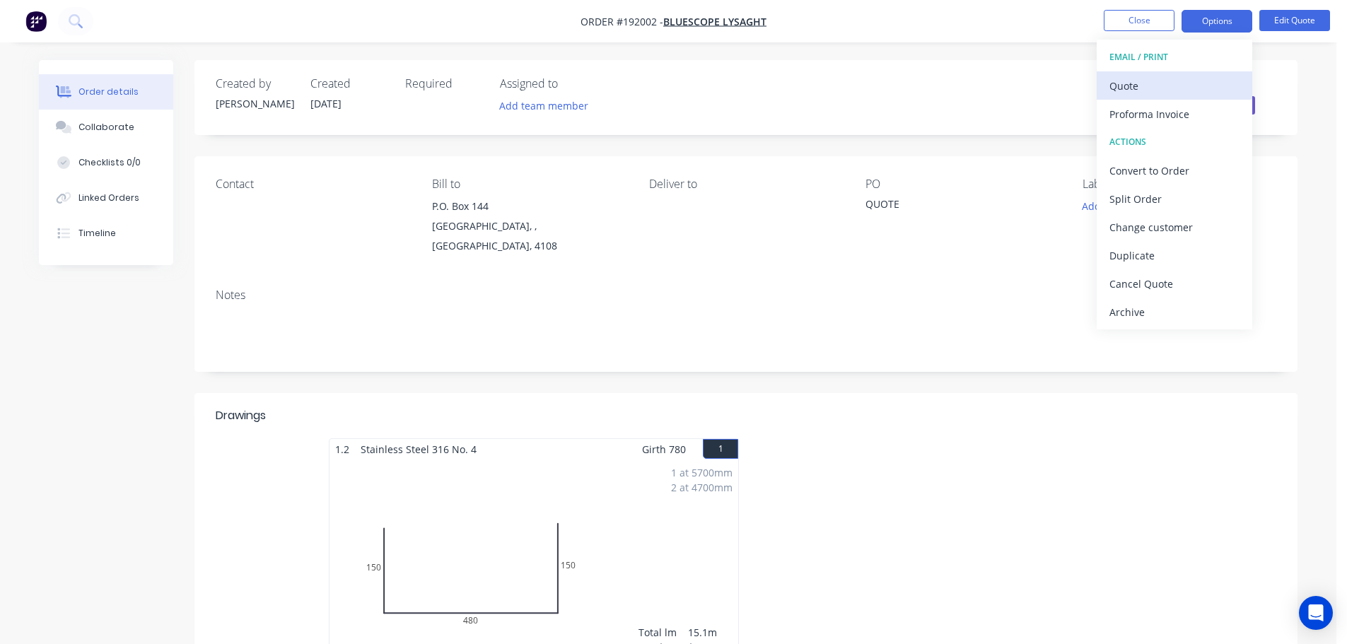
click at [1144, 86] on div "Quote" at bounding box center [1174, 86] width 130 height 21
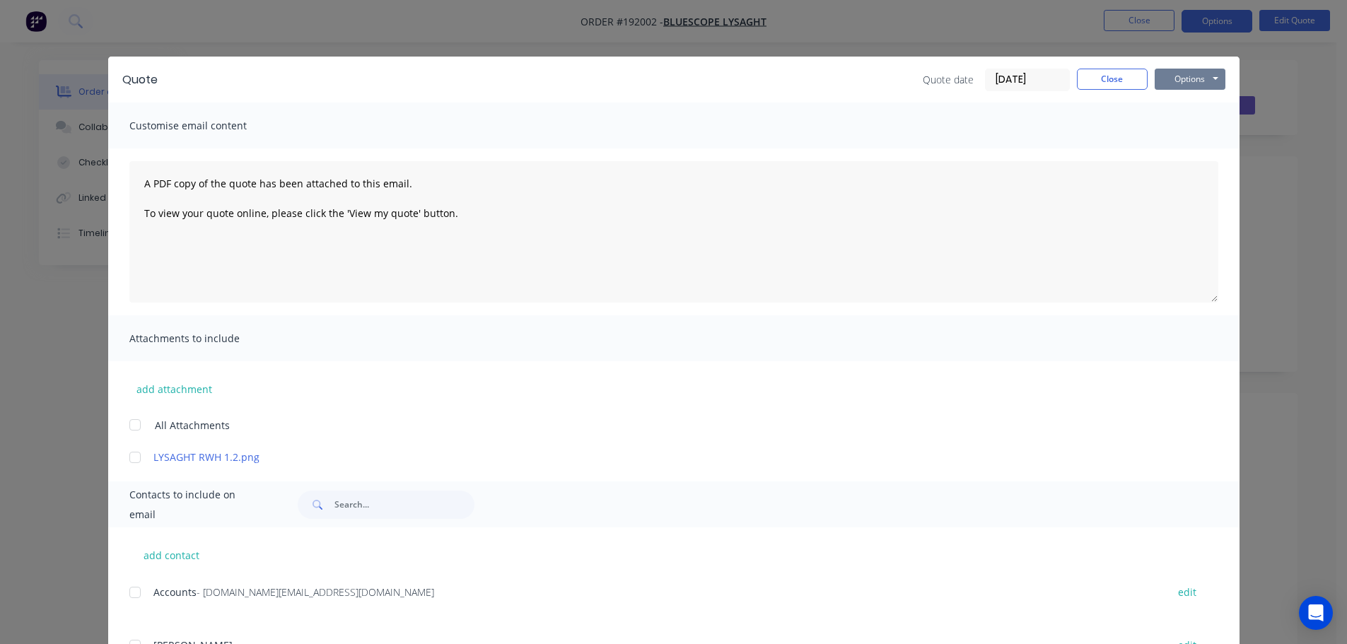
click at [1183, 79] on button "Options" at bounding box center [1189, 79] width 71 height 21
drag, startPoint x: 1193, startPoint y: 88, endPoint x: 1190, endPoint y: 119, distance: 30.6
click at [1190, 119] on button "Print" at bounding box center [1199, 127] width 90 height 23
click at [1099, 85] on button "Close" at bounding box center [1112, 79] width 71 height 21
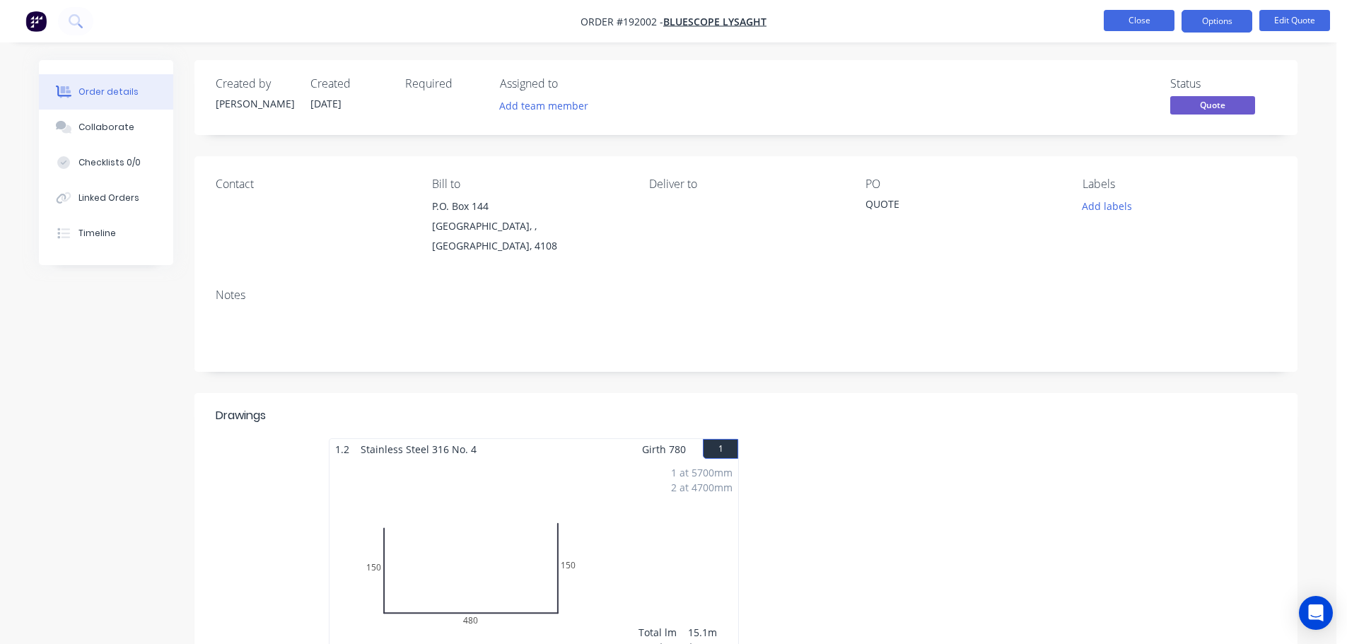
click at [1140, 23] on button "Close" at bounding box center [1138, 20] width 71 height 21
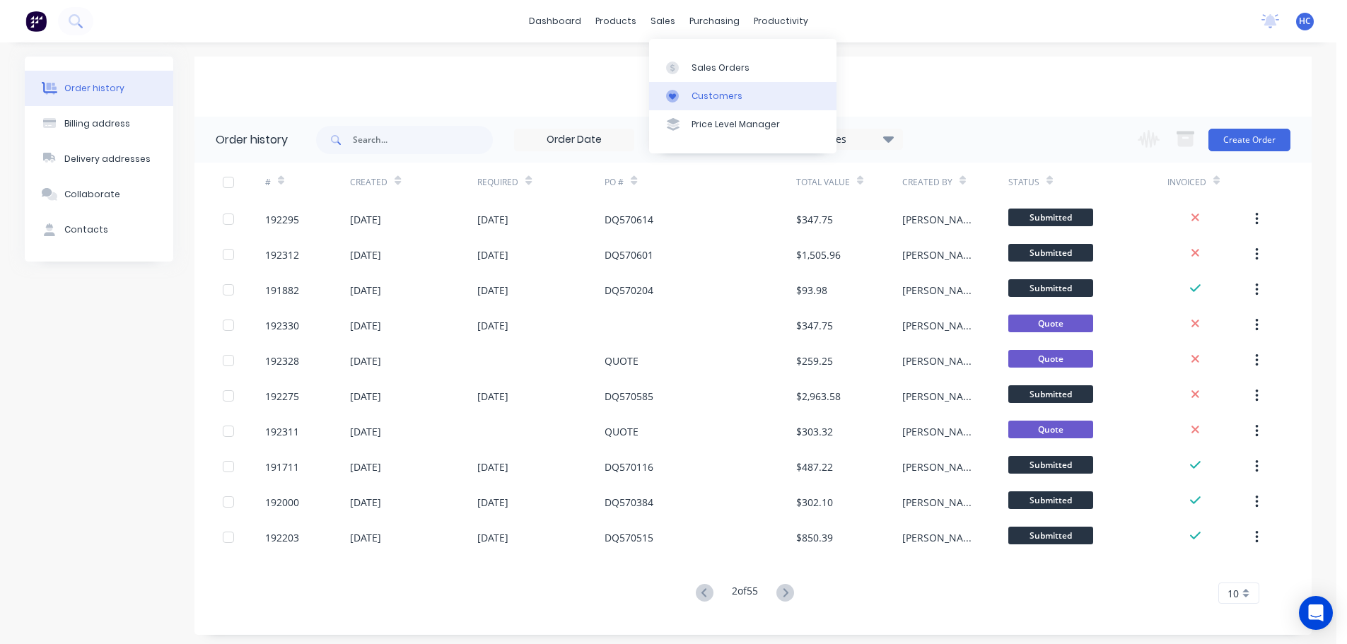
click at [708, 94] on div "Customers" at bounding box center [716, 96] width 51 height 13
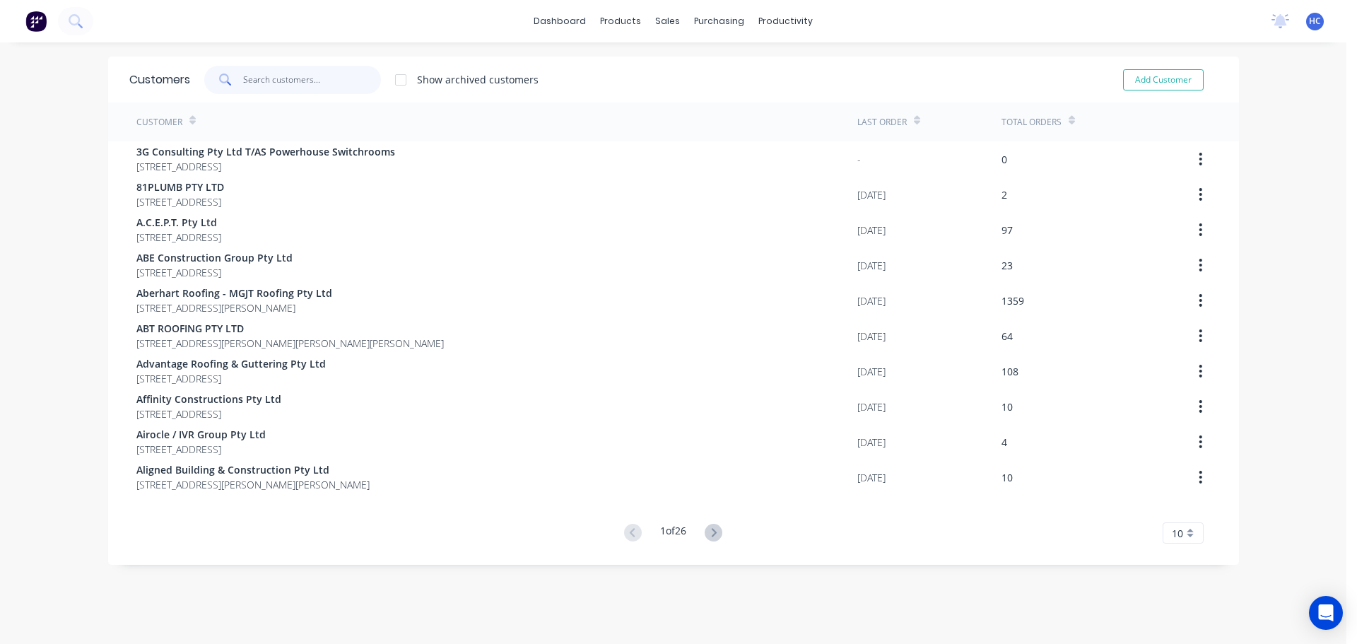
click at [295, 75] on input "text" at bounding box center [312, 80] width 138 height 28
click at [298, 18] on div "dashboard products sales purchasing productivity dashboard products Product Cat…" at bounding box center [673, 21] width 1347 height 42
click at [818, 127] on div "Delivery Scheduling" at bounding box center [828, 124] width 88 height 13
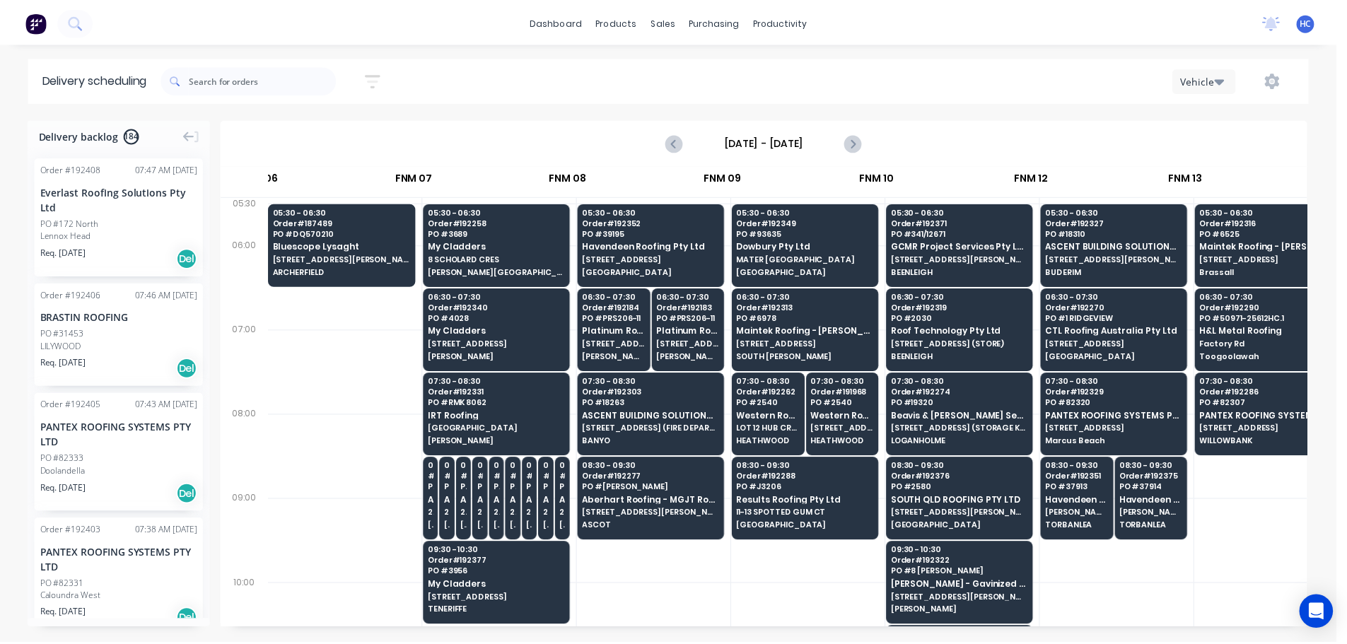
scroll to position [0, 1919]
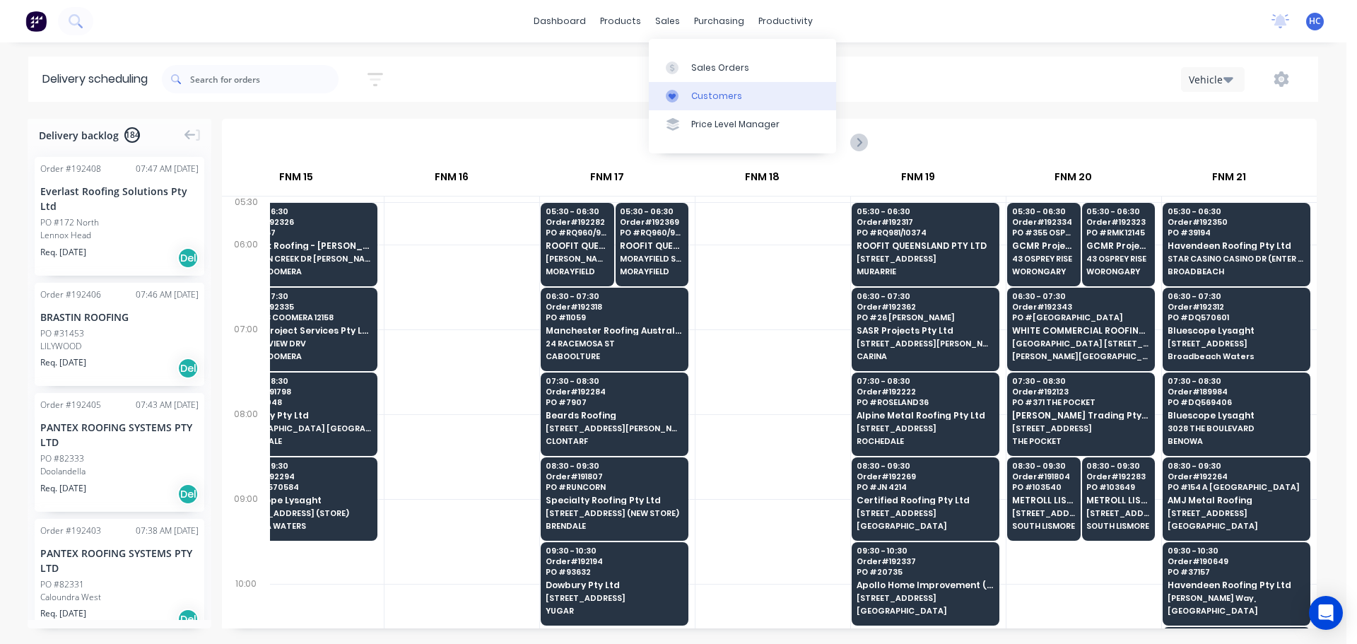
click at [696, 105] on link "Customers" at bounding box center [742, 96] width 187 height 28
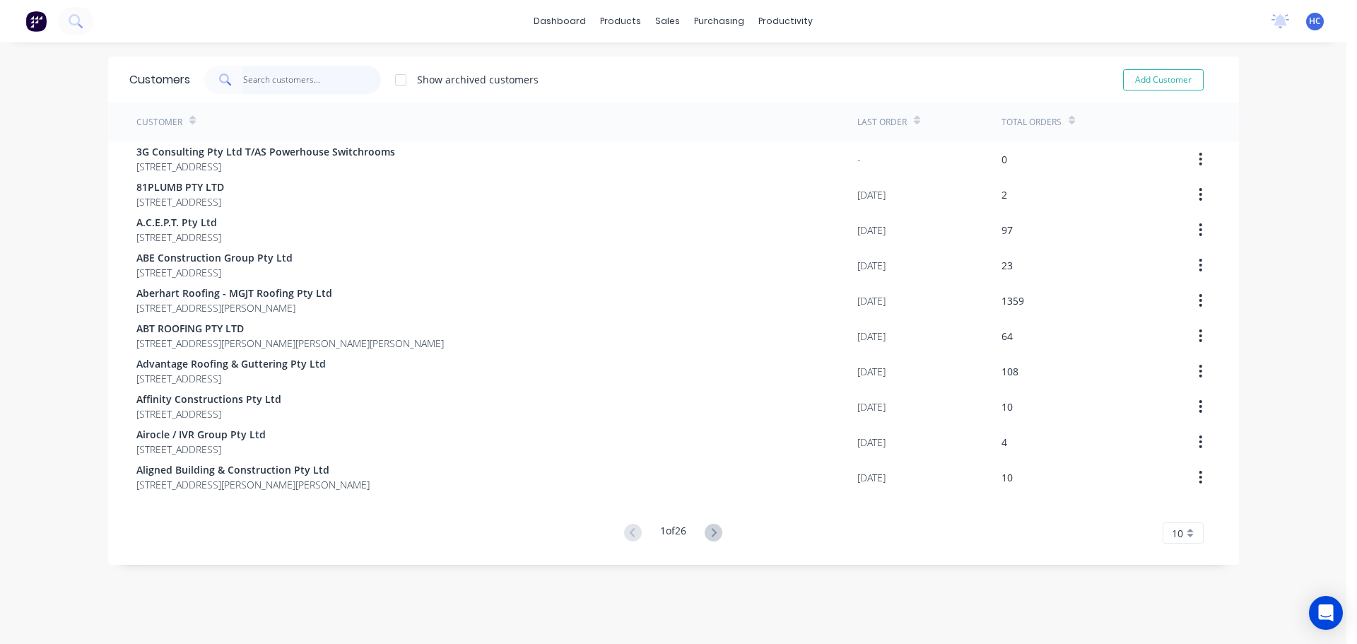
click at [304, 73] on input "text" at bounding box center [312, 80] width 138 height 28
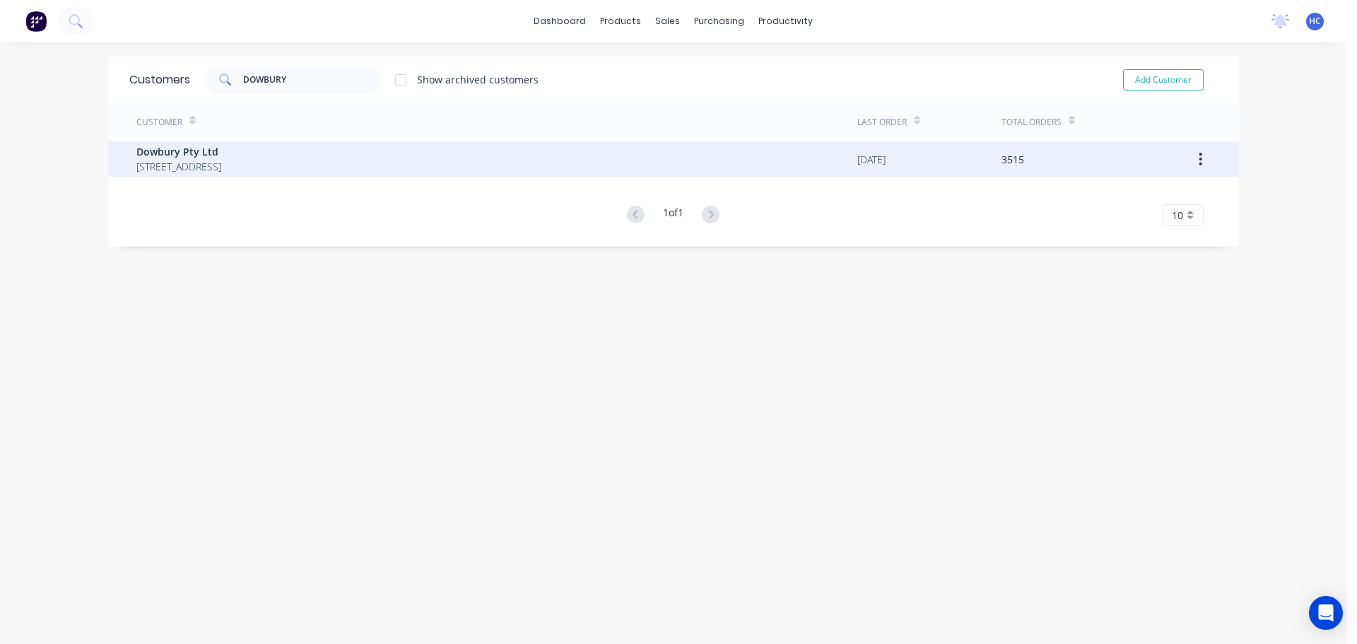
click at [221, 158] on span "Dowbury Pty Ltd" at bounding box center [178, 151] width 85 height 15
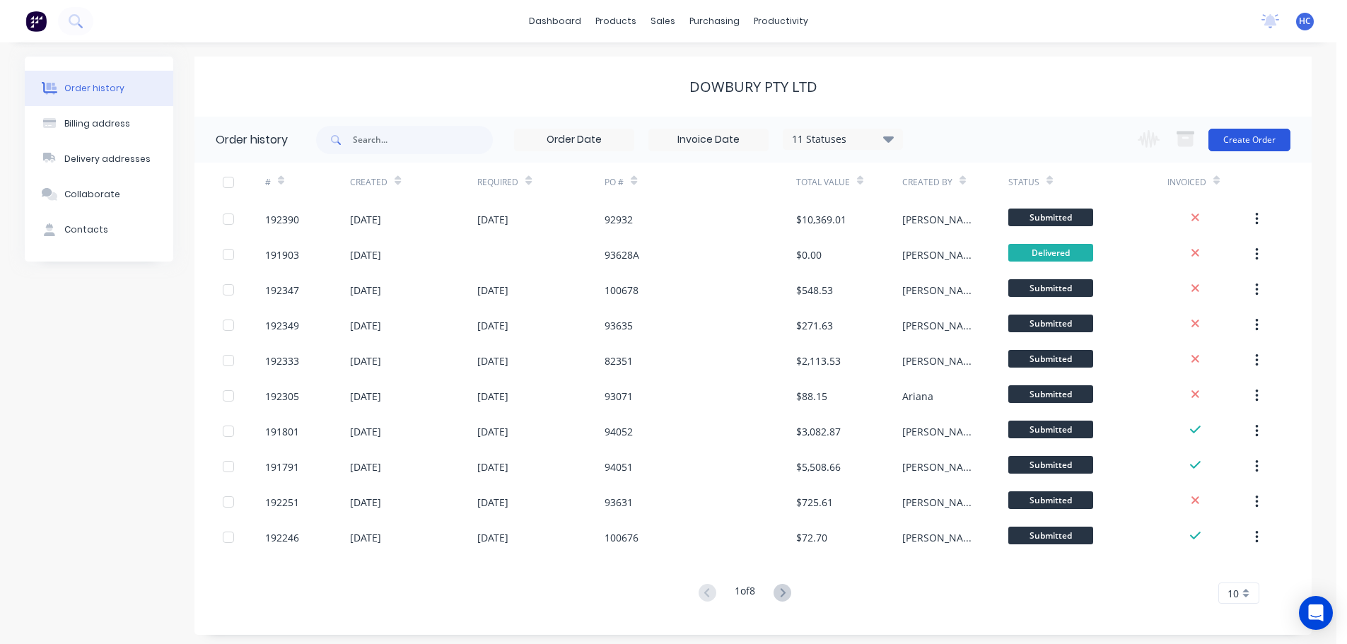
click at [1261, 134] on button "Create Order" at bounding box center [1249, 140] width 82 height 23
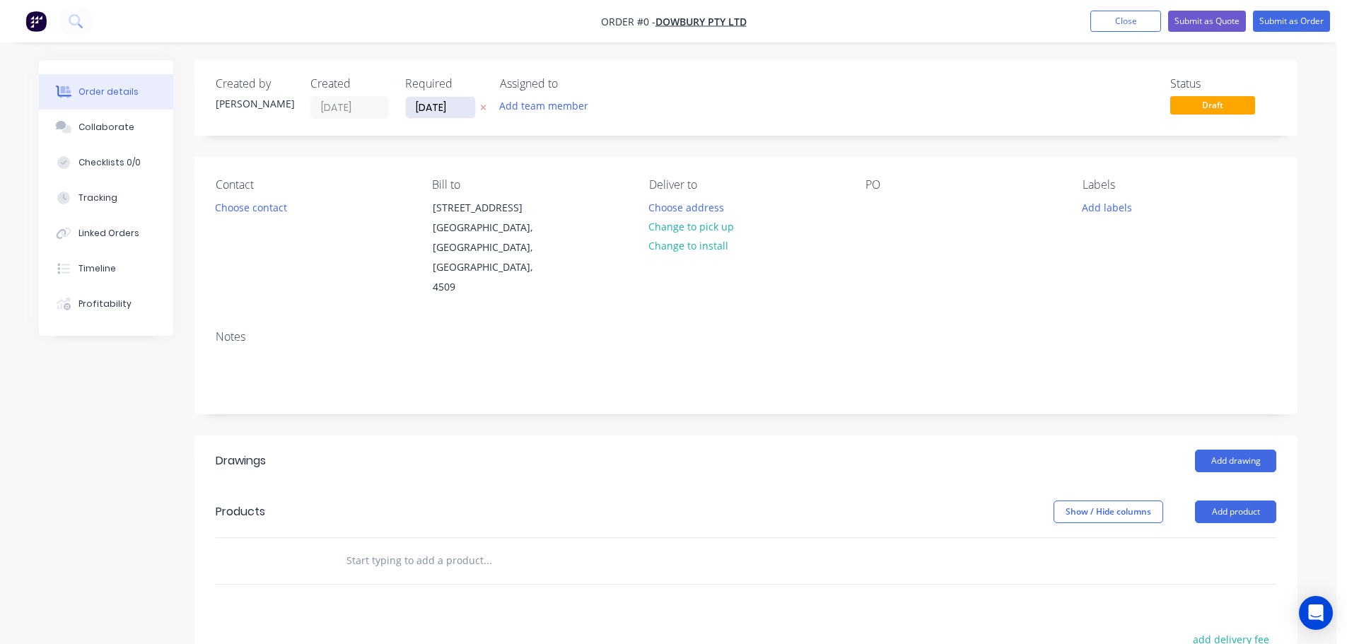
click at [437, 110] on input "[DATE]" at bounding box center [440, 107] width 69 height 21
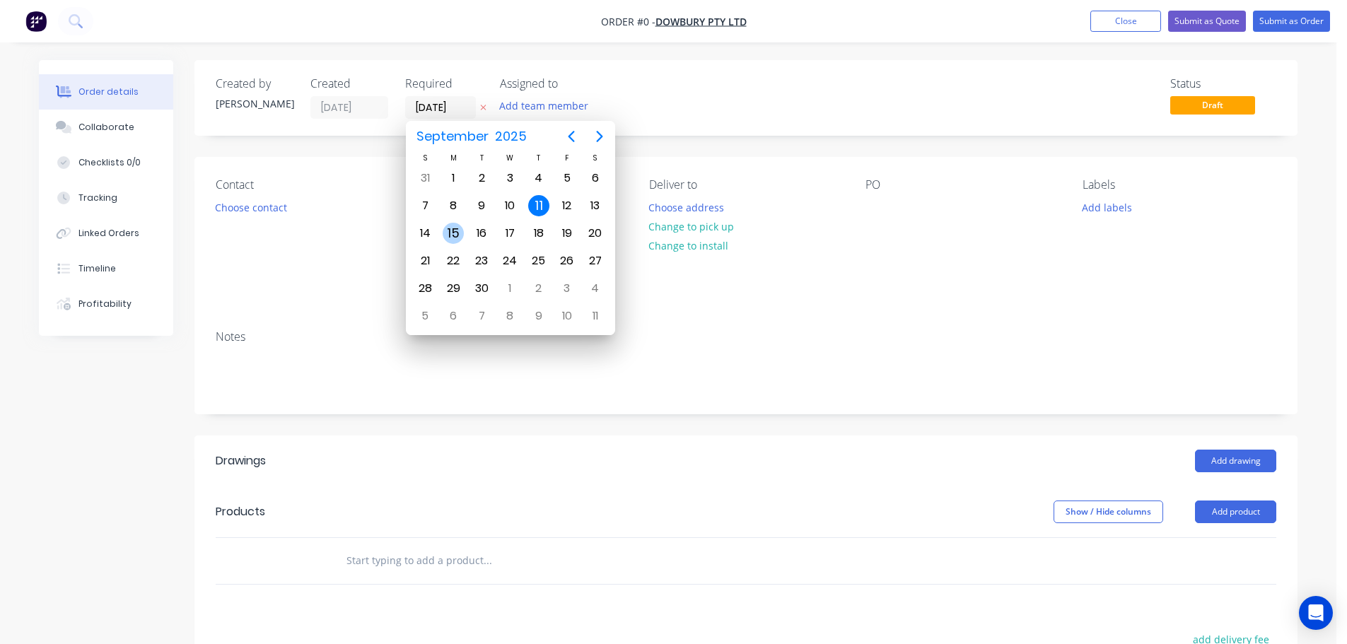
click at [457, 234] on div "15" at bounding box center [453, 233] width 21 height 21
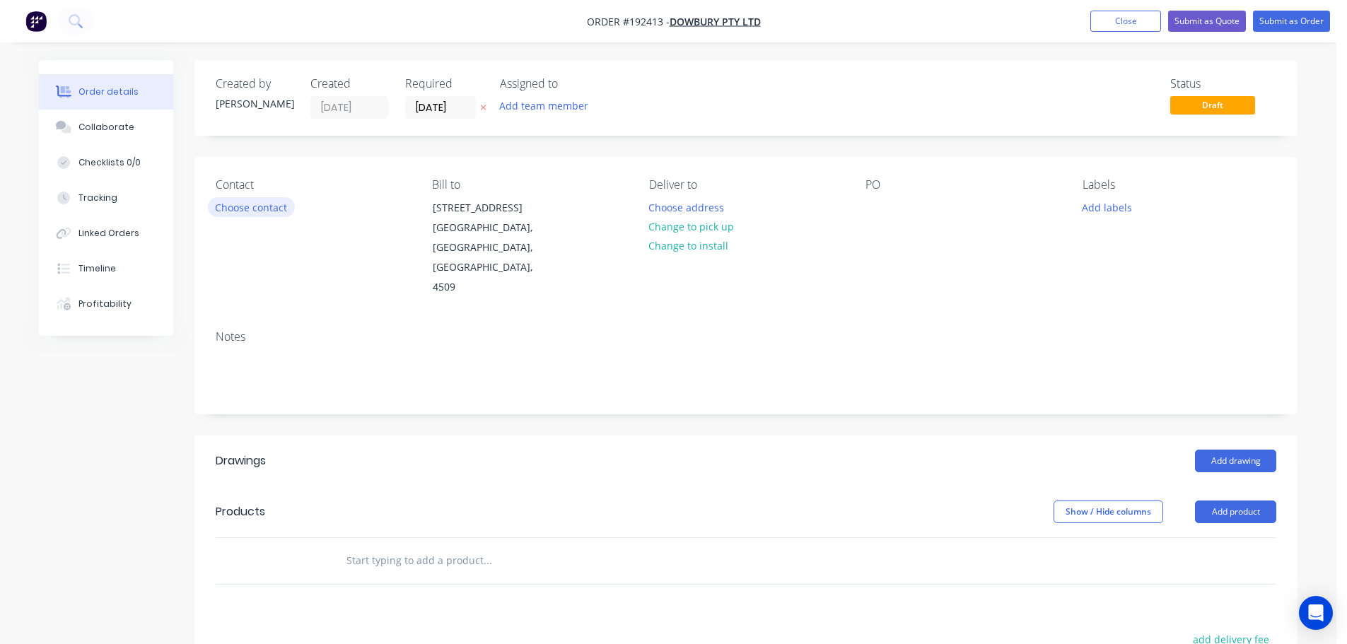
click at [264, 206] on button "Choose contact" at bounding box center [251, 206] width 87 height 19
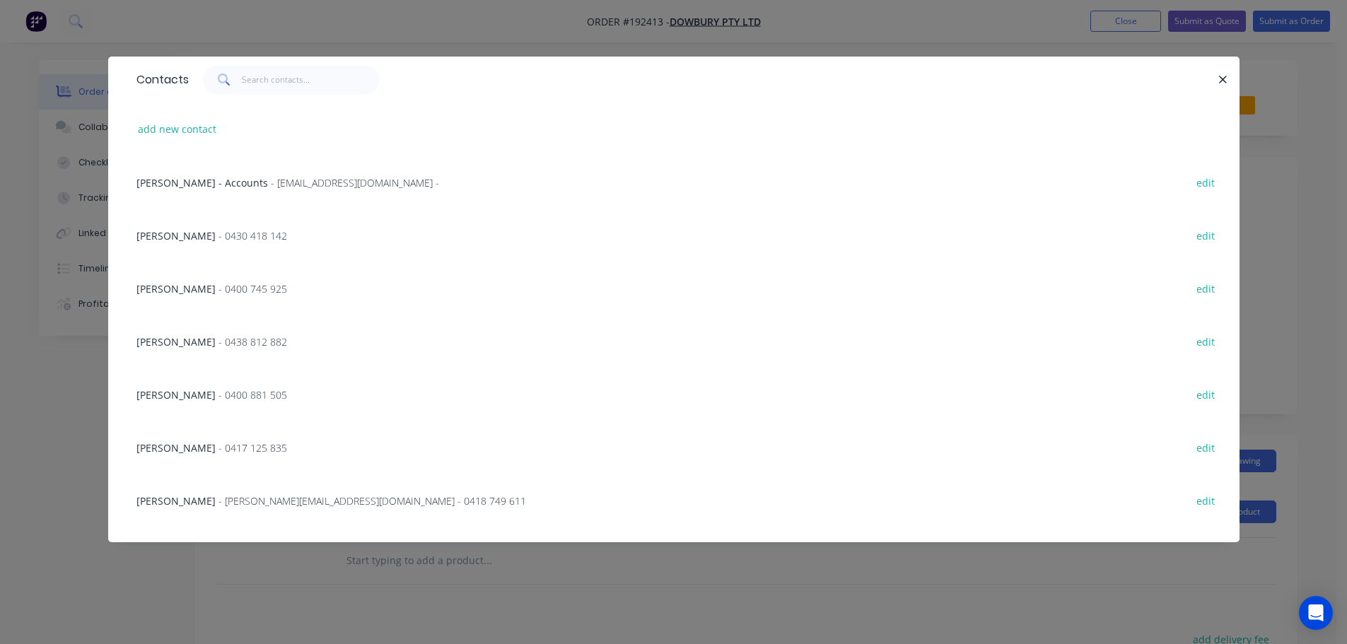
scroll to position [141, 0]
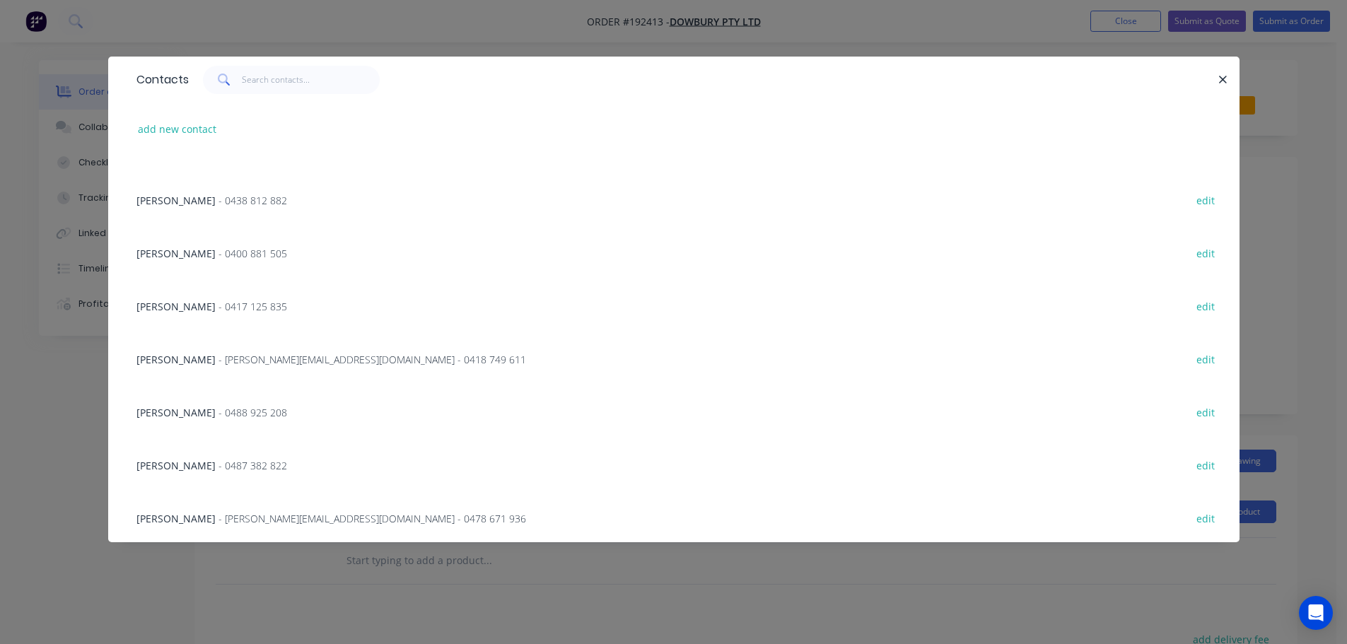
click at [167, 303] on span "SHAUN" at bounding box center [175, 306] width 79 height 13
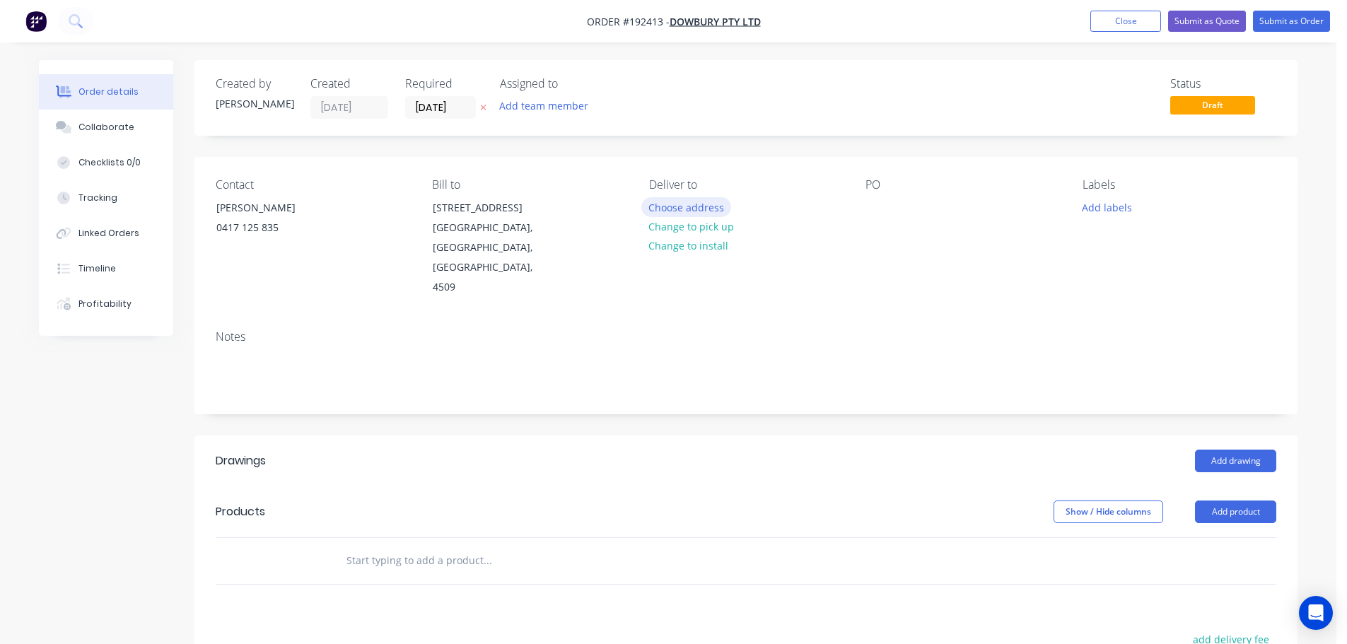
click at [691, 213] on button "Choose address" at bounding box center [686, 206] width 90 height 19
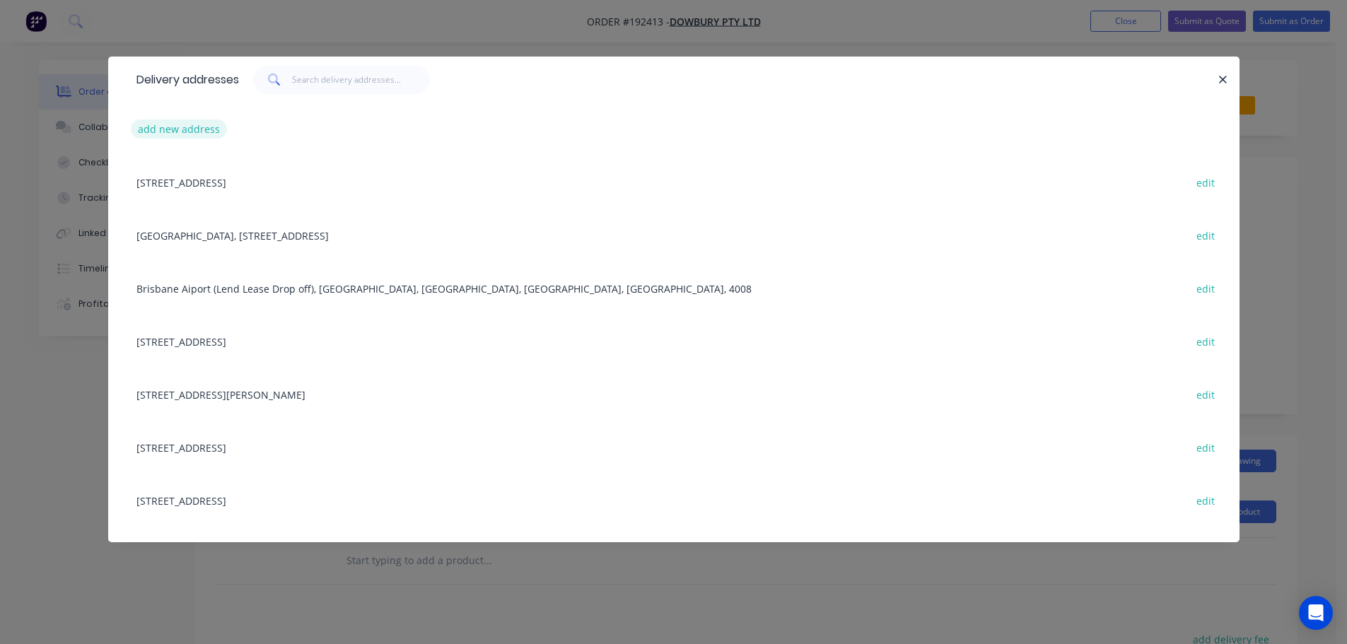
click at [192, 134] on button "add new address" at bounding box center [179, 128] width 97 height 19
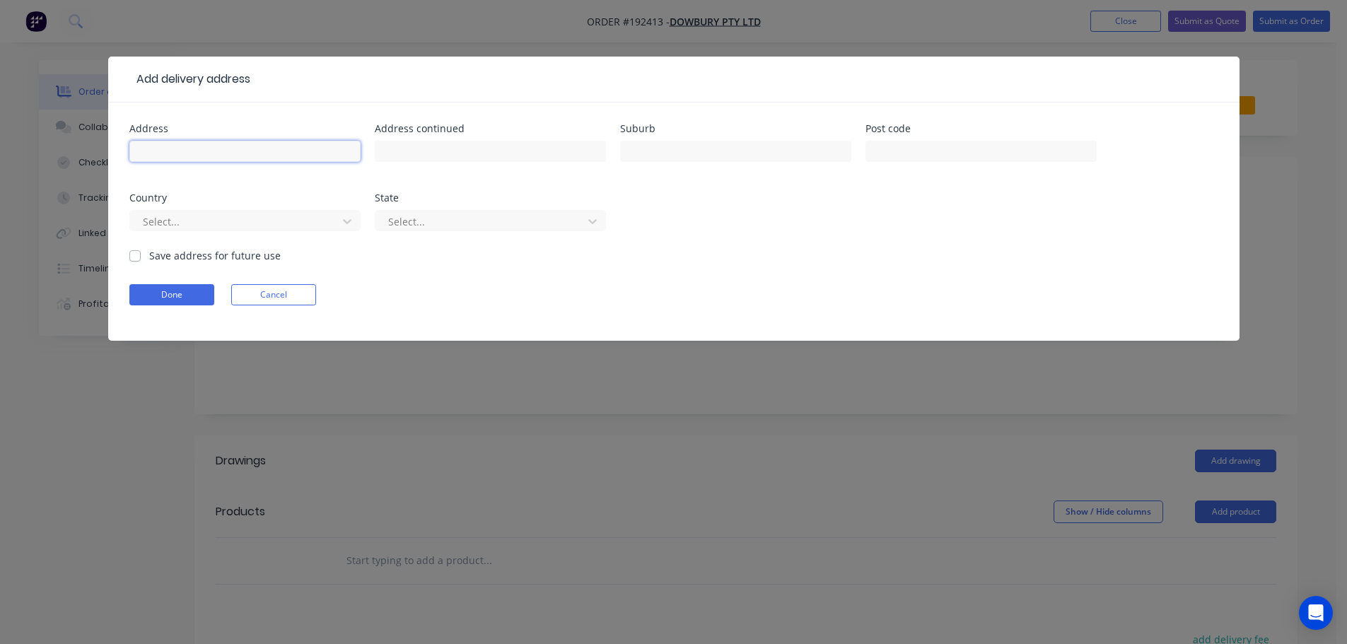
drag, startPoint x: 192, startPoint y: 134, endPoint x: 197, endPoint y: 155, distance: 21.9
click at [197, 155] on input "text" at bounding box center [244, 151] width 231 height 21
click at [207, 202] on div "Country" at bounding box center [244, 198] width 231 height 10
click at [209, 215] on div at bounding box center [235, 222] width 189 height 18
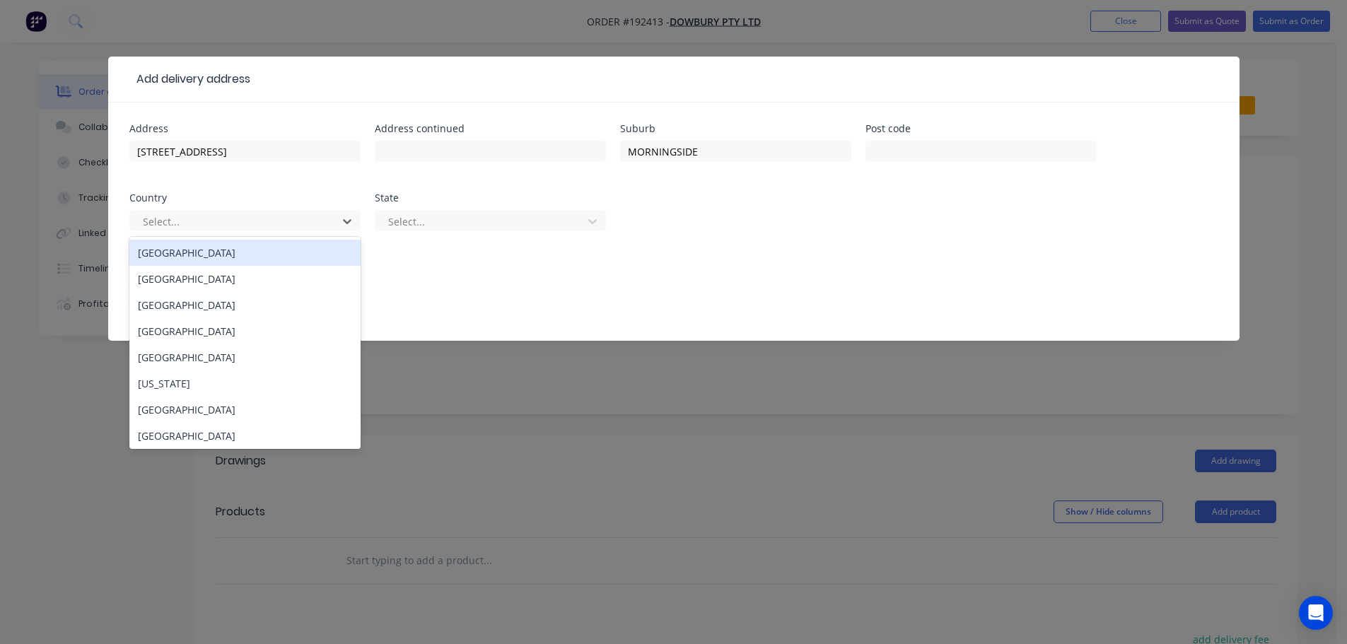
click at [185, 245] on div "[GEOGRAPHIC_DATA]" at bounding box center [244, 253] width 231 height 26
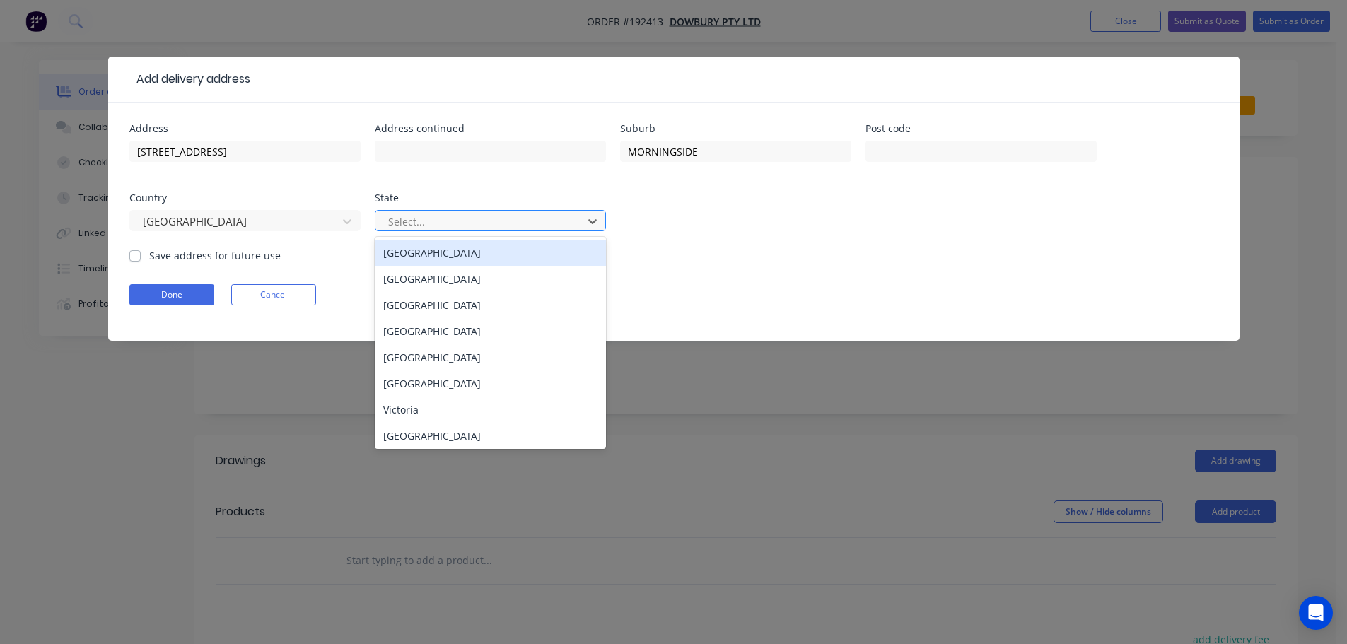
click at [407, 222] on div at bounding box center [481, 222] width 189 height 18
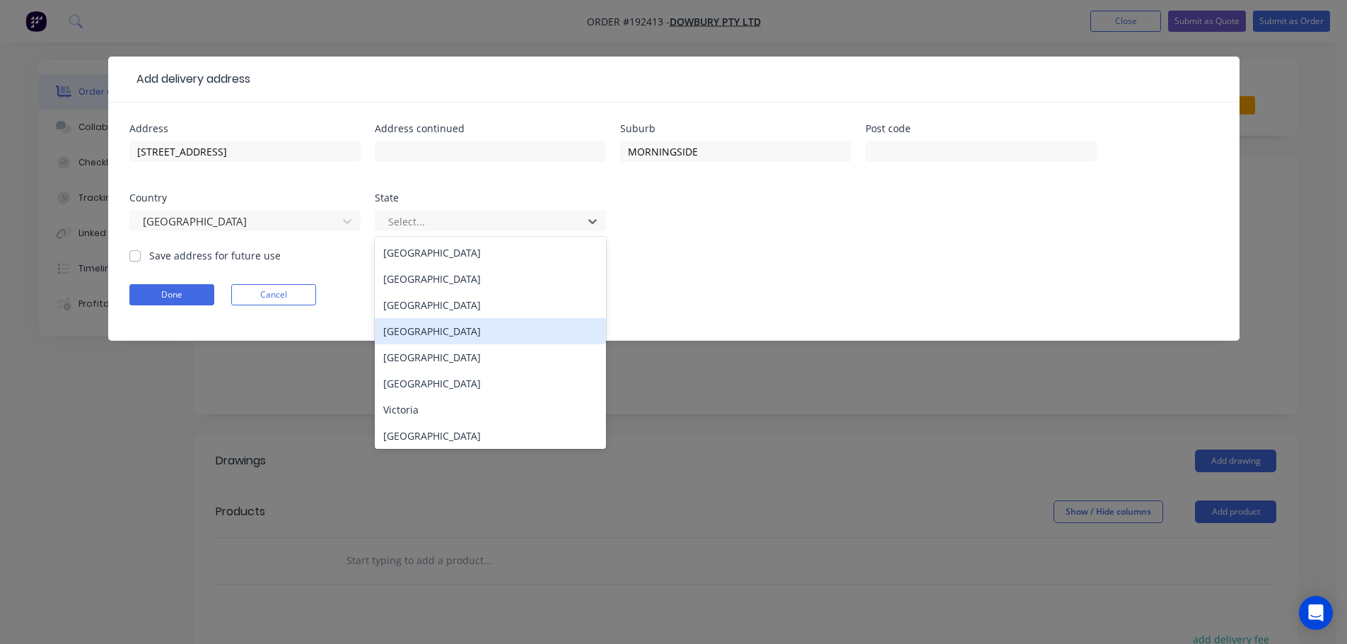
click at [414, 328] on div "[GEOGRAPHIC_DATA]" at bounding box center [490, 331] width 231 height 26
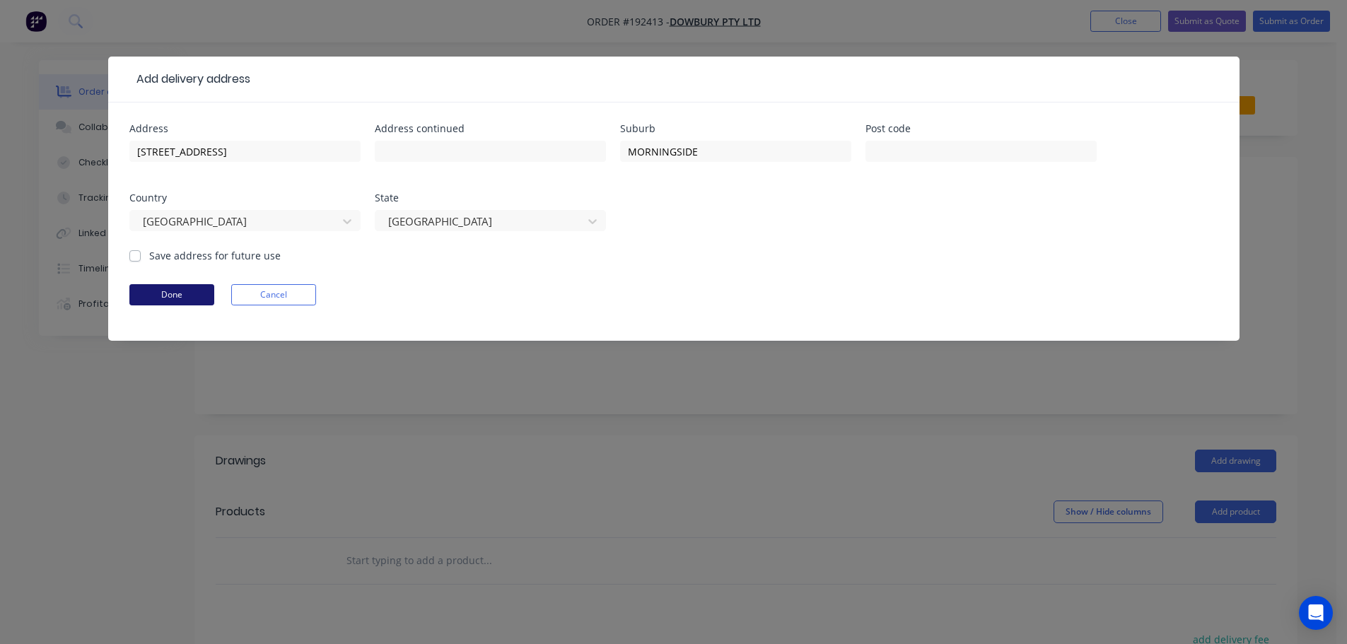
click at [170, 296] on button "Done" at bounding box center [171, 294] width 85 height 21
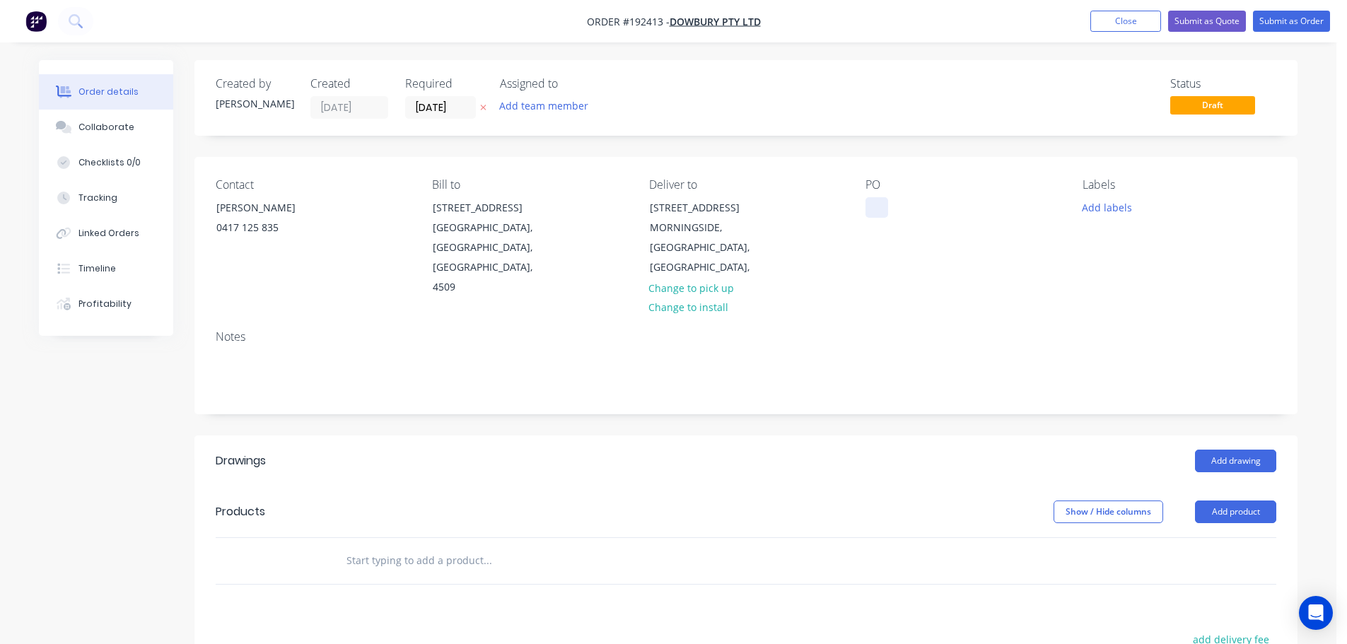
click at [881, 206] on div at bounding box center [876, 207] width 23 height 21
click at [1102, 201] on button "Add labels" at bounding box center [1106, 206] width 65 height 19
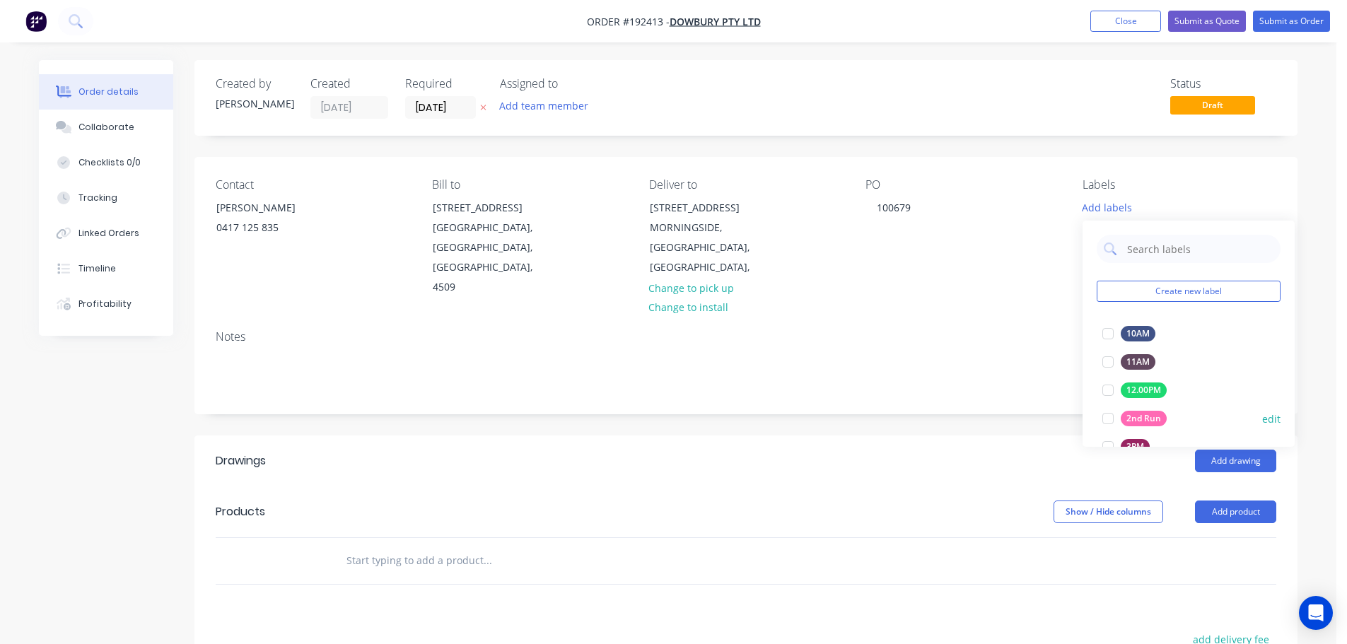
click at [1130, 427] on button "2nd Run" at bounding box center [1134, 419] width 76 height 20
drag, startPoint x: 927, startPoint y: 447, endPoint x: 937, endPoint y: 452, distance: 10.4
click at [929, 450] on div "Add drawing" at bounding box center [858, 461] width 835 height 23
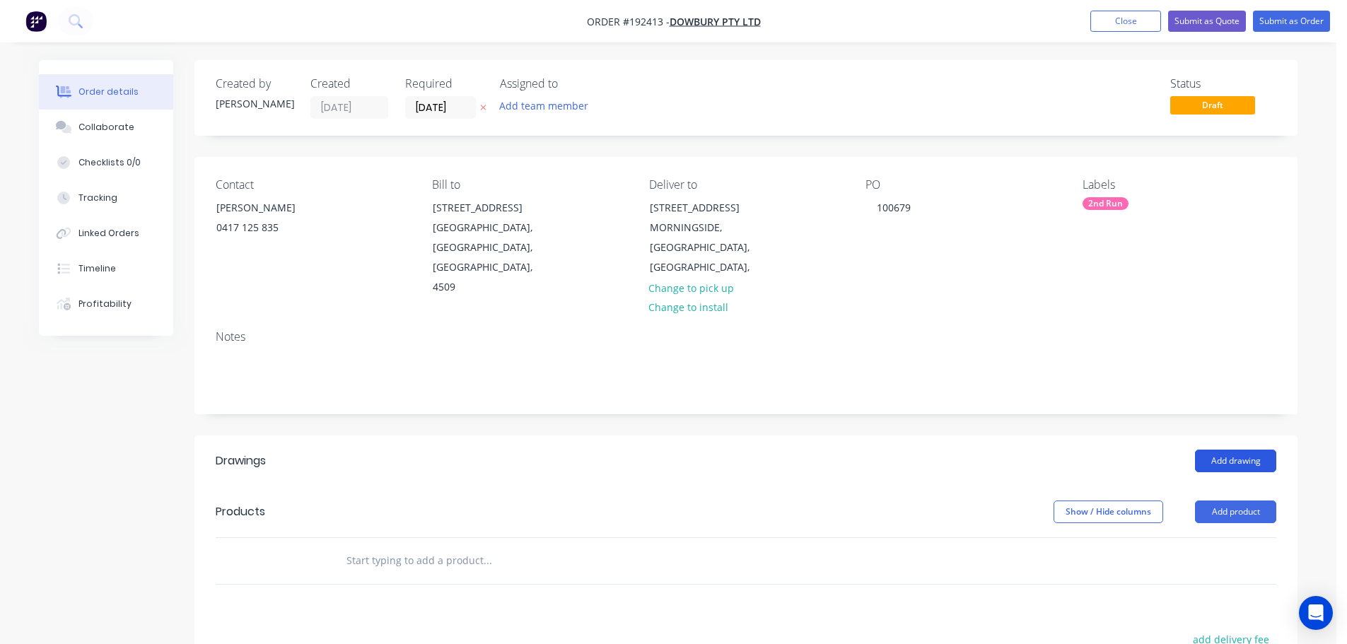
click at [1240, 450] on button "Add drawing" at bounding box center [1235, 461] width 81 height 23
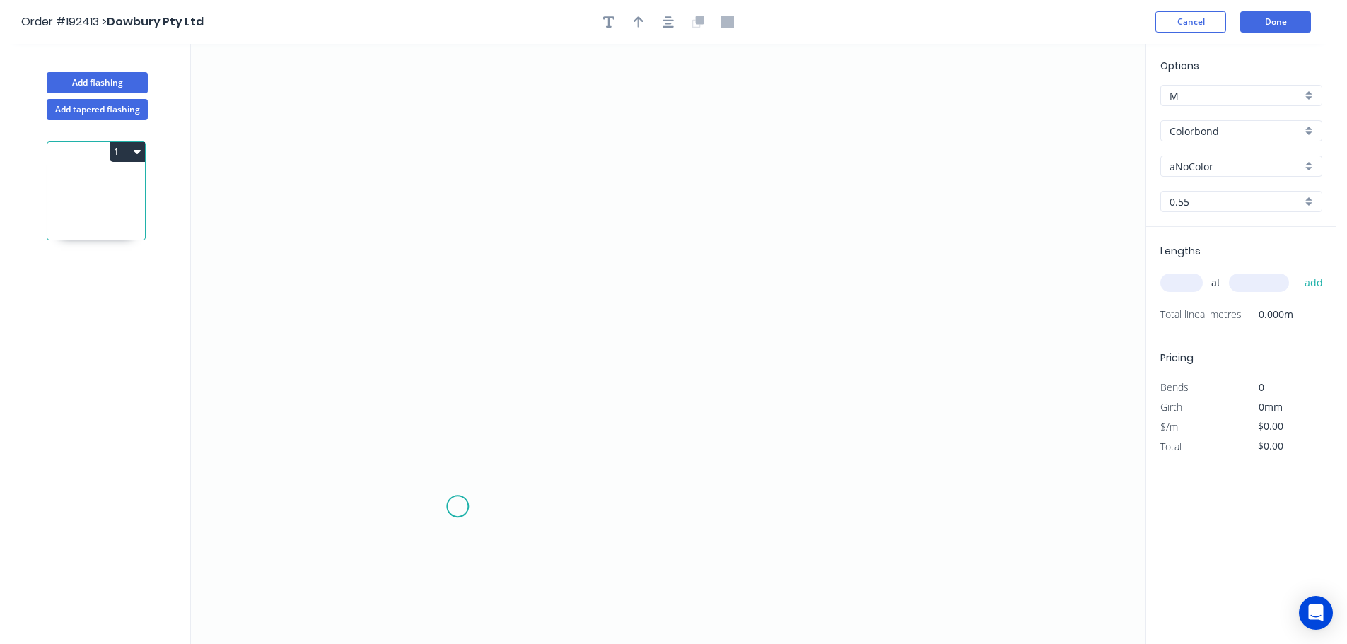
click at [480, 508] on icon "0" at bounding box center [668, 344] width 954 height 600
click at [513, 478] on icon "0" at bounding box center [668, 344] width 954 height 600
click at [903, 487] on icon "0 ?" at bounding box center [668, 344] width 954 height 600
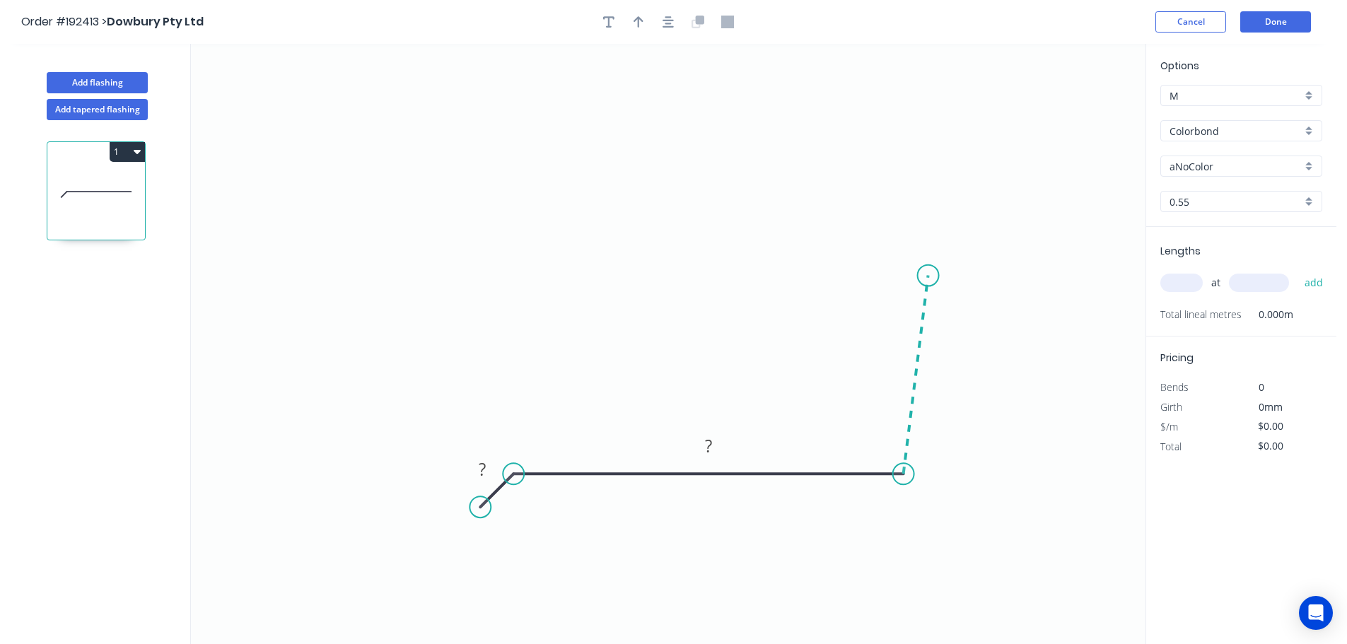
click at [926, 276] on icon at bounding box center [915, 375] width 25 height 199
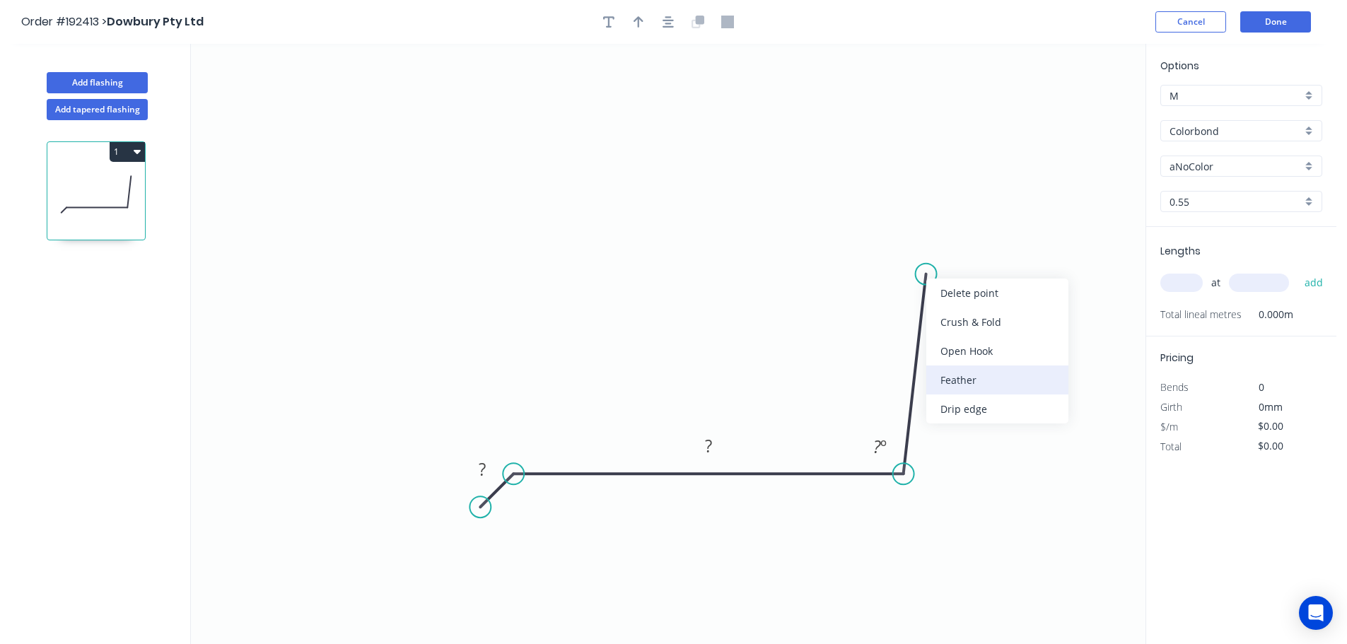
click at [954, 377] on div "Feather" at bounding box center [997, 379] width 142 height 29
click at [955, 320] on div "Flip bend" at bounding box center [1004, 314] width 142 height 29
click at [968, 251] on tspan "15" at bounding box center [966, 251] width 20 height 23
click at [629, 29] on div at bounding box center [668, 21] width 148 height 21
drag, startPoint x: 636, startPoint y: 20, endPoint x: 778, endPoint y: 28, distance: 142.3
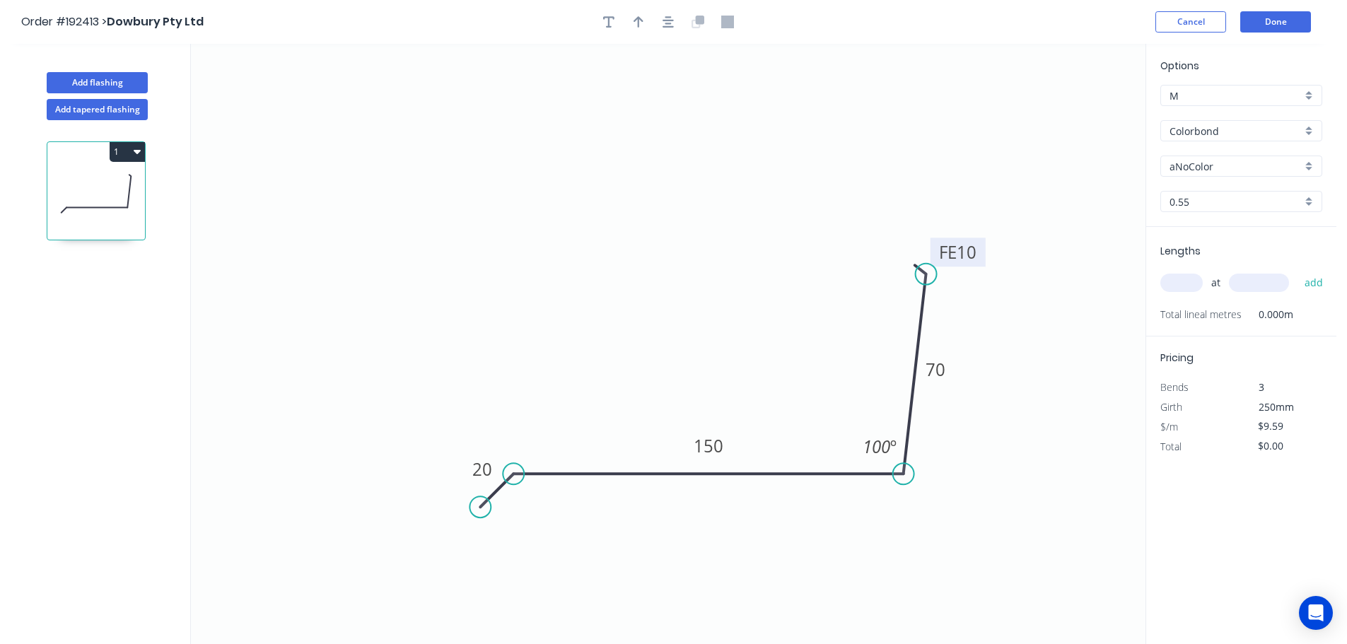
click at [636, 21] on icon "button" at bounding box center [638, 21] width 10 height 11
drag, startPoint x: 1038, startPoint y: 165, endPoint x: 712, endPoint y: 335, distance: 367.4
click at [700, 345] on icon at bounding box center [700, 333] width 13 height 45
drag, startPoint x: 1177, startPoint y: 160, endPoint x: 1211, endPoint y: 166, distance: 34.5
click at [1178, 160] on input "aNoColor" at bounding box center [1235, 166] width 132 height 15
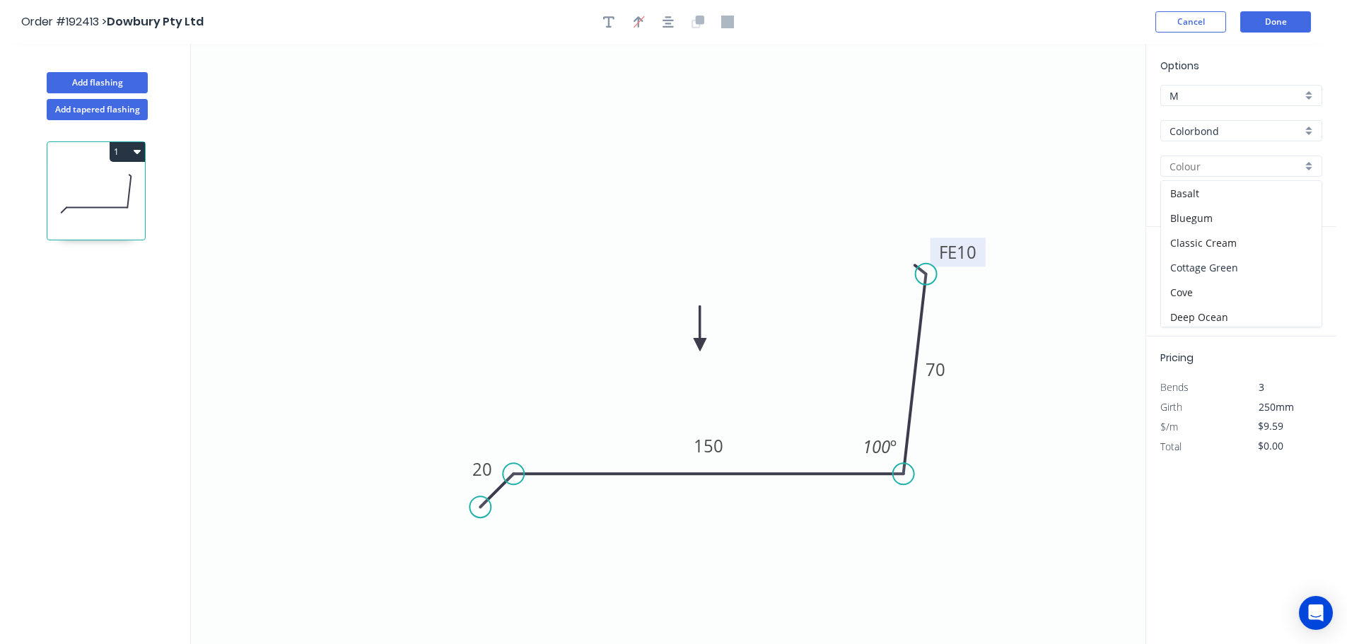
click at [1207, 262] on div "Cottage Green" at bounding box center [1241, 267] width 160 height 25
drag, startPoint x: 1189, startPoint y: 265, endPoint x: 1177, endPoint y: 288, distance: 25.6
click at [1187, 273] on div "at add" at bounding box center [1242, 283] width 165 height 38
drag, startPoint x: 1176, startPoint y: 288, endPoint x: 1198, endPoint y: 273, distance: 27.5
click at [1177, 288] on input "text" at bounding box center [1181, 283] width 42 height 18
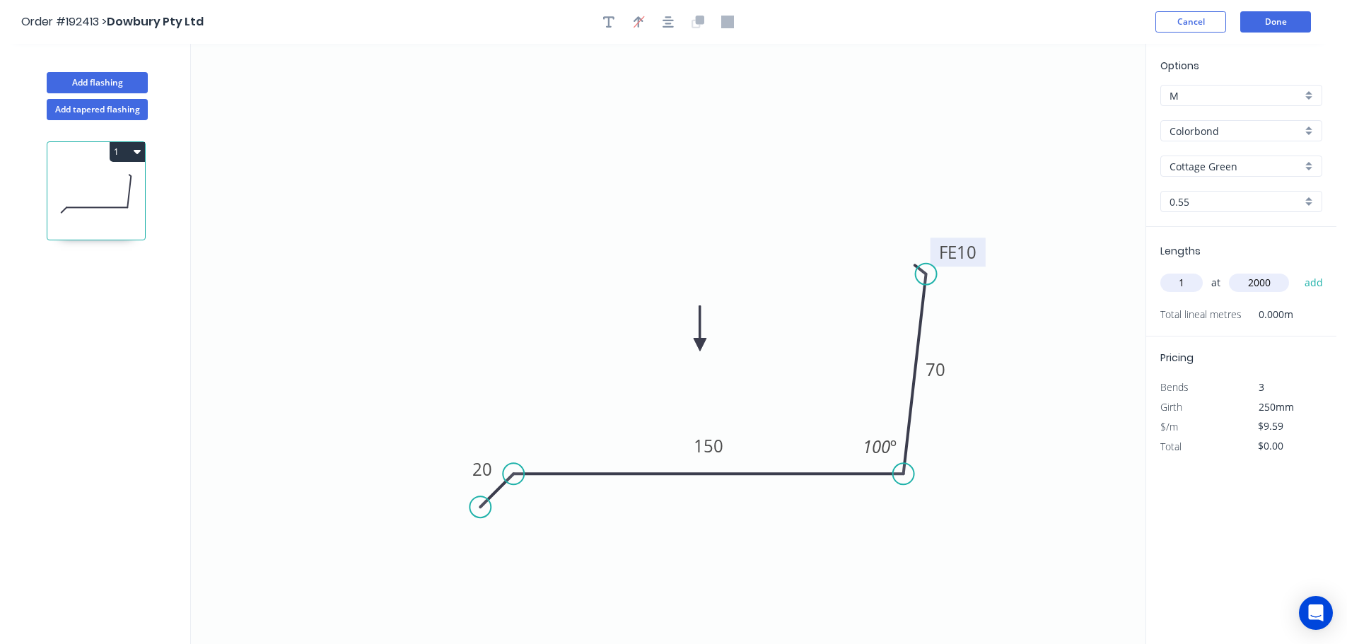
click at [1297, 271] on button "add" at bounding box center [1313, 283] width 33 height 24
click at [1276, 30] on button "Done" at bounding box center [1275, 21] width 71 height 21
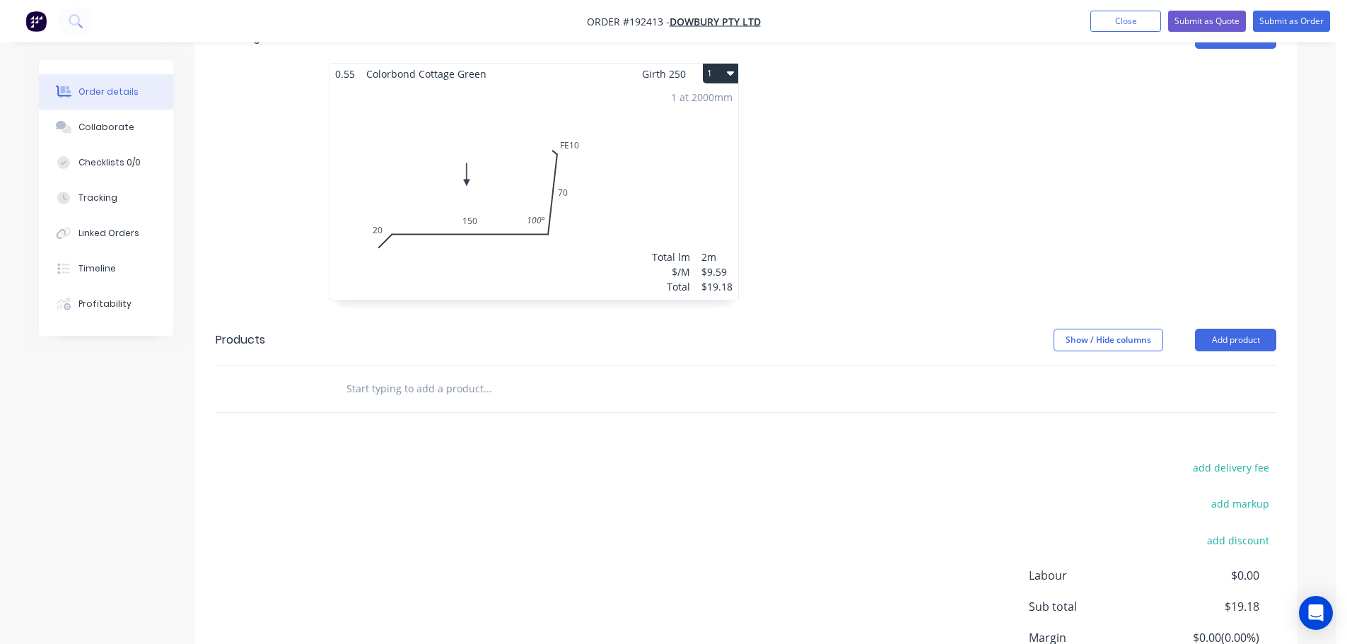
scroll to position [424, 0]
click at [1210, 328] on button "Add product" at bounding box center [1235, 339] width 81 height 23
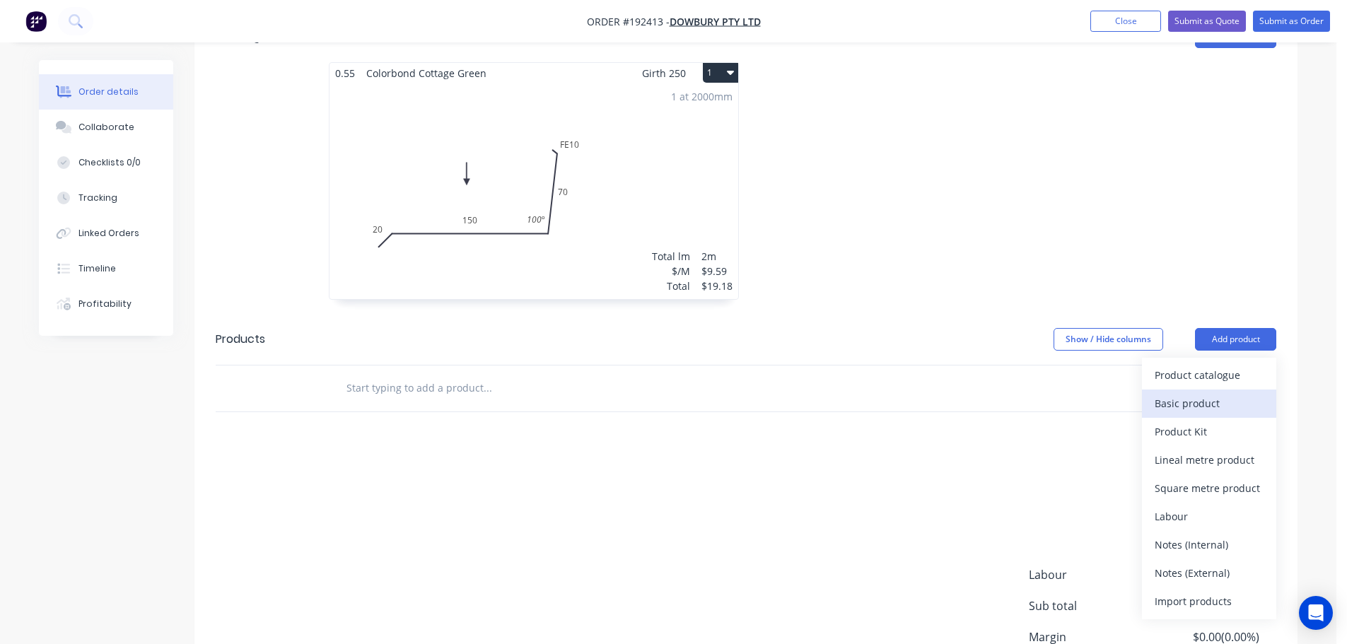
click at [1190, 393] on div "Basic product" at bounding box center [1208, 403] width 109 height 21
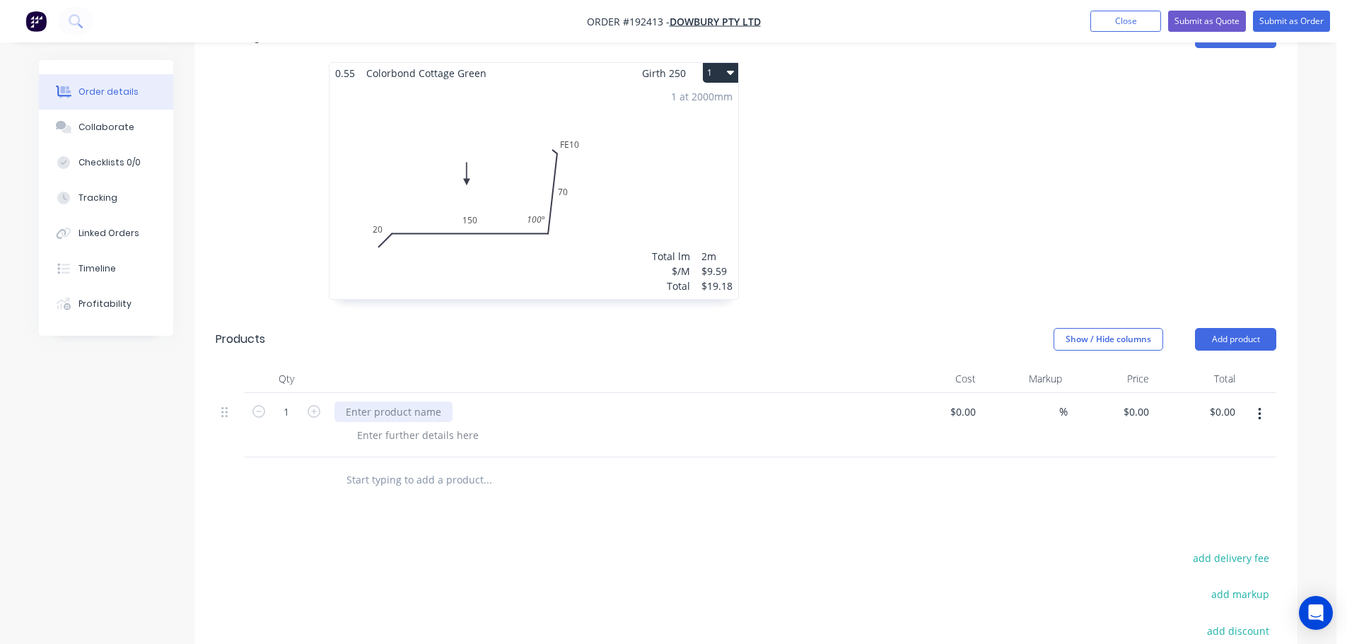
click at [421, 402] on div at bounding box center [393, 412] width 118 height 21
click at [400, 429] on div "ASSORTED 90 DIA OFFSETS AS ATTACHED" at bounding box center [612, 425] width 566 height 64
click at [404, 427] on div "ASSORTED 90 DIA OFFSETS AS ATTACHED" at bounding box center [612, 425] width 566 height 64
click at [411, 425] on div at bounding box center [418, 435] width 144 height 21
click at [314, 403] on button "button" at bounding box center [314, 410] width 18 height 15
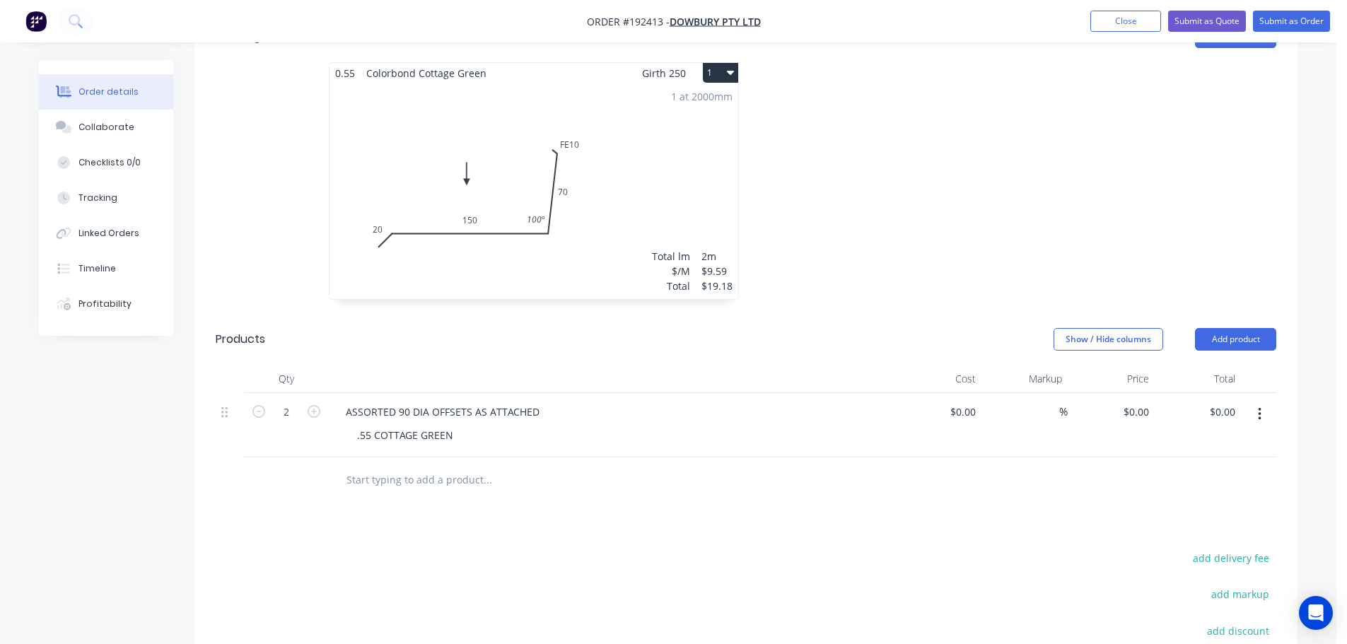
click at [314, 403] on button "button" at bounding box center [314, 410] width 18 height 15
click at [317, 405] on icon "button" at bounding box center [314, 411] width 13 height 13
click at [242, 395] on div at bounding box center [230, 425] width 28 height 64
click at [256, 405] on icon "button" at bounding box center [258, 411] width 13 height 13
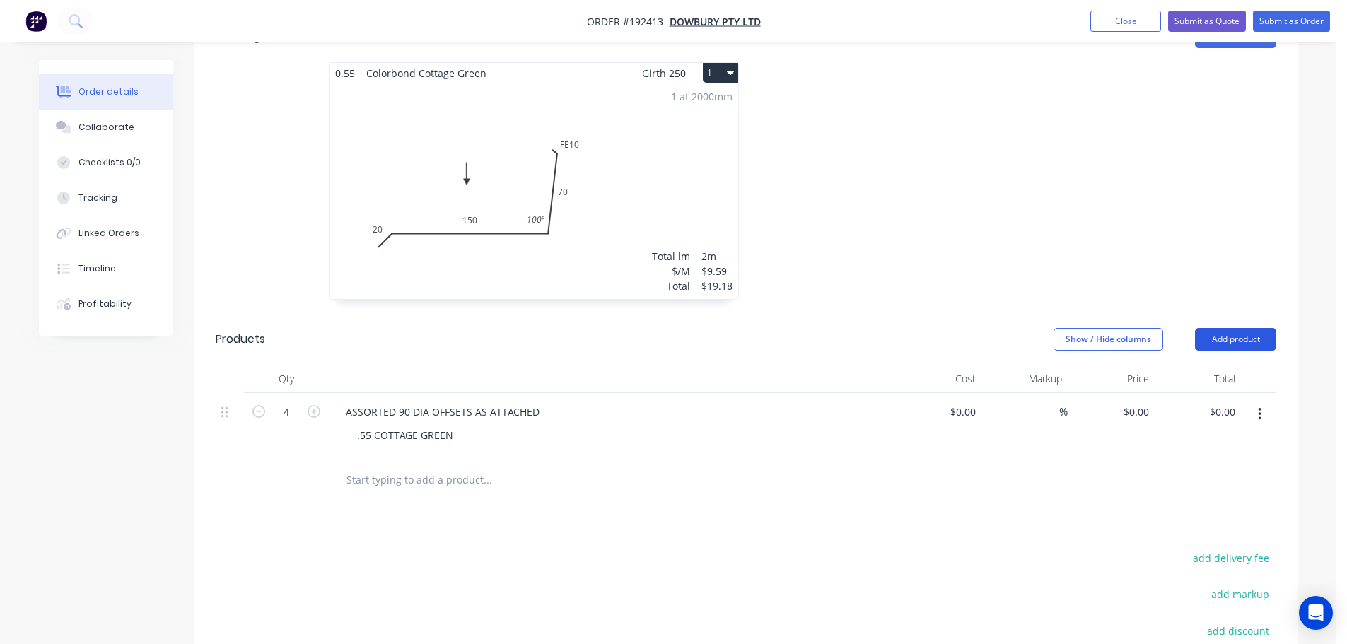
click at [1234, 328] on button "Add product" at bounding box center [1235, 339] width 81 height 23
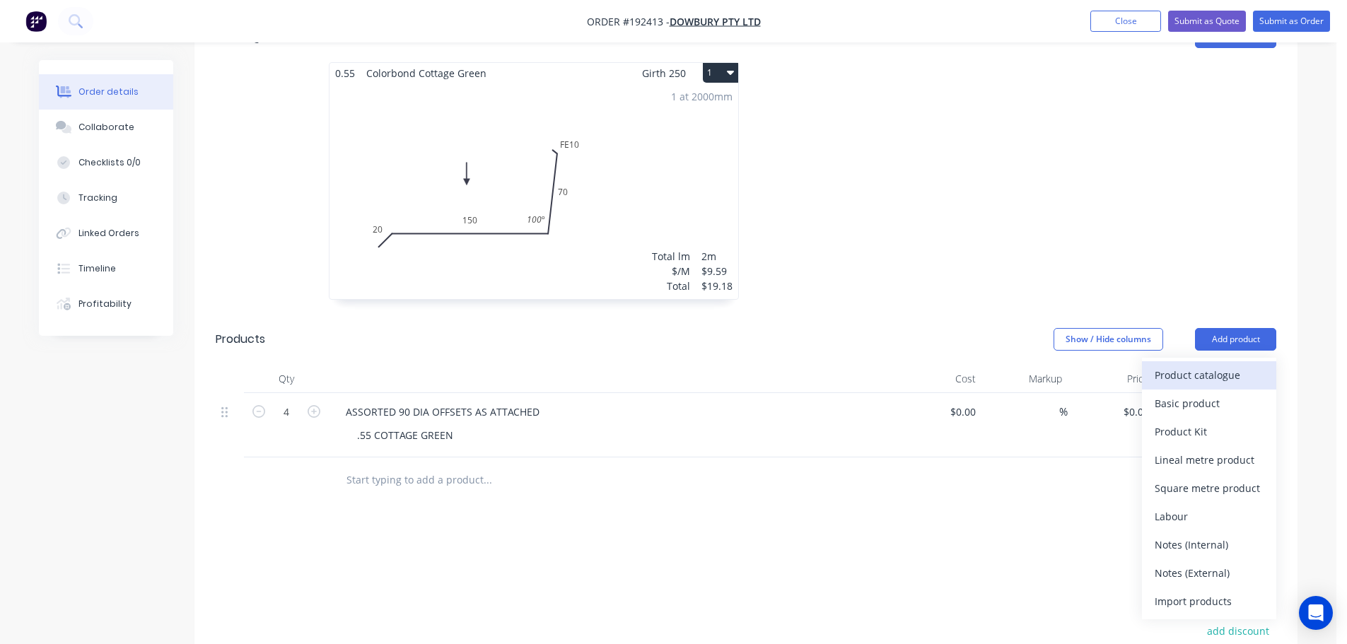
click at [1202, 365] on div "Product catalogue" at bounding box center [1208, 375] width 109 height 21
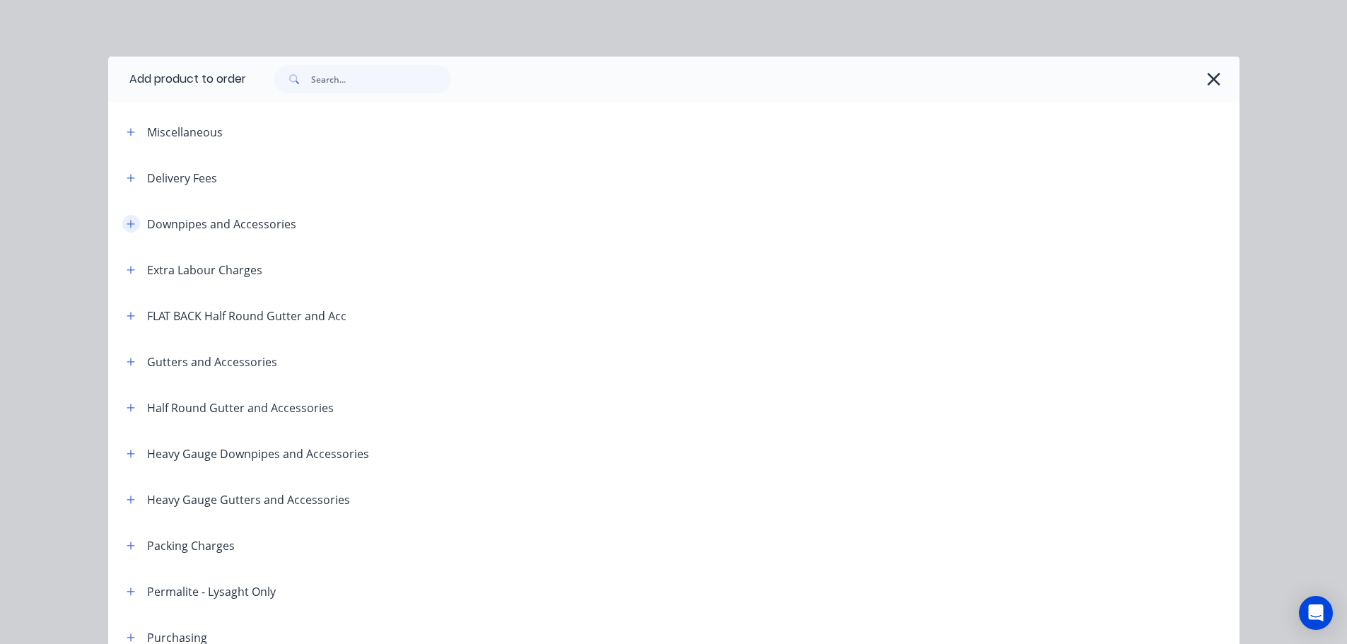
click at [129, 220] on icon "button" at bounding box center [131, 224] width 8 height 10
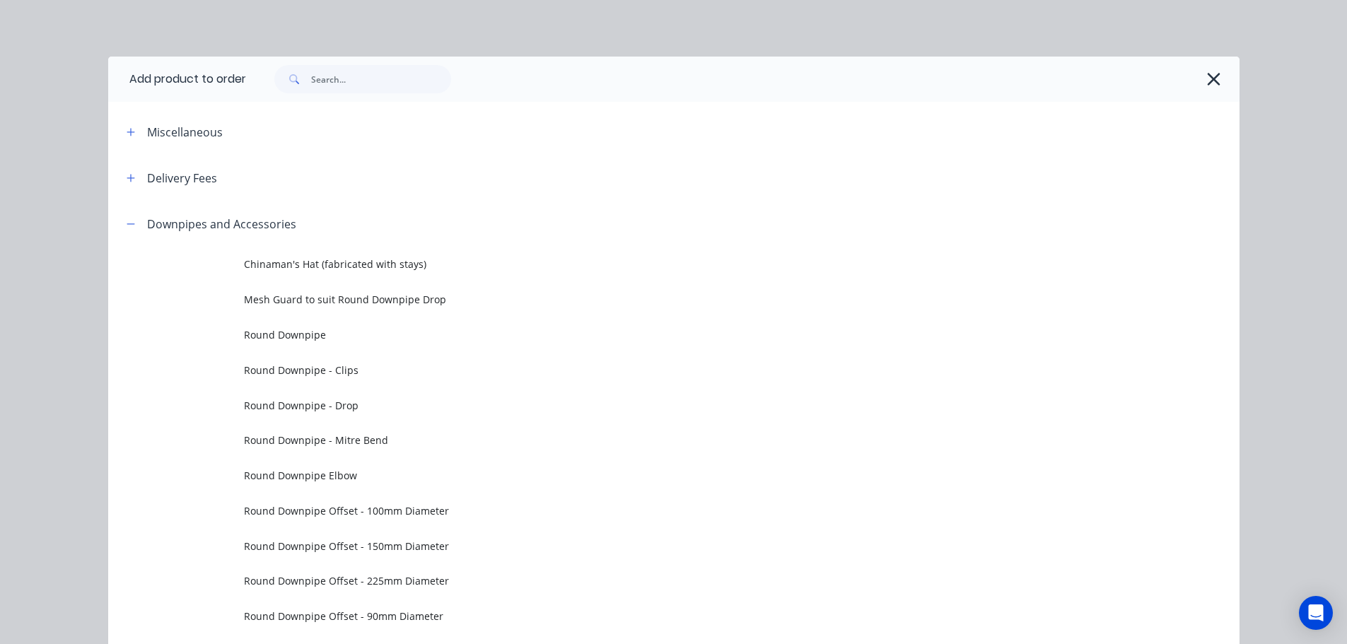
click at [336, 326] on td "Round Downpipe" at bounding box center [741, 334] width 995 height 35
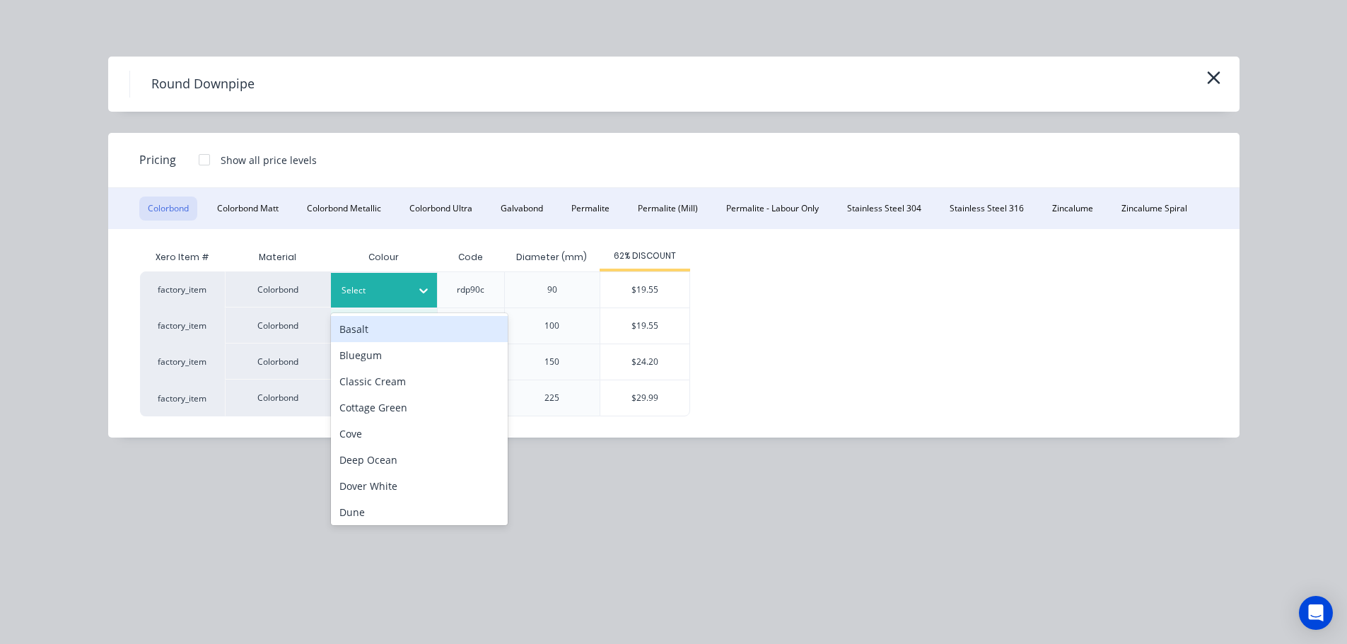
click at [427, 281] on div at bounding box center [423, 290] width 25 height 23
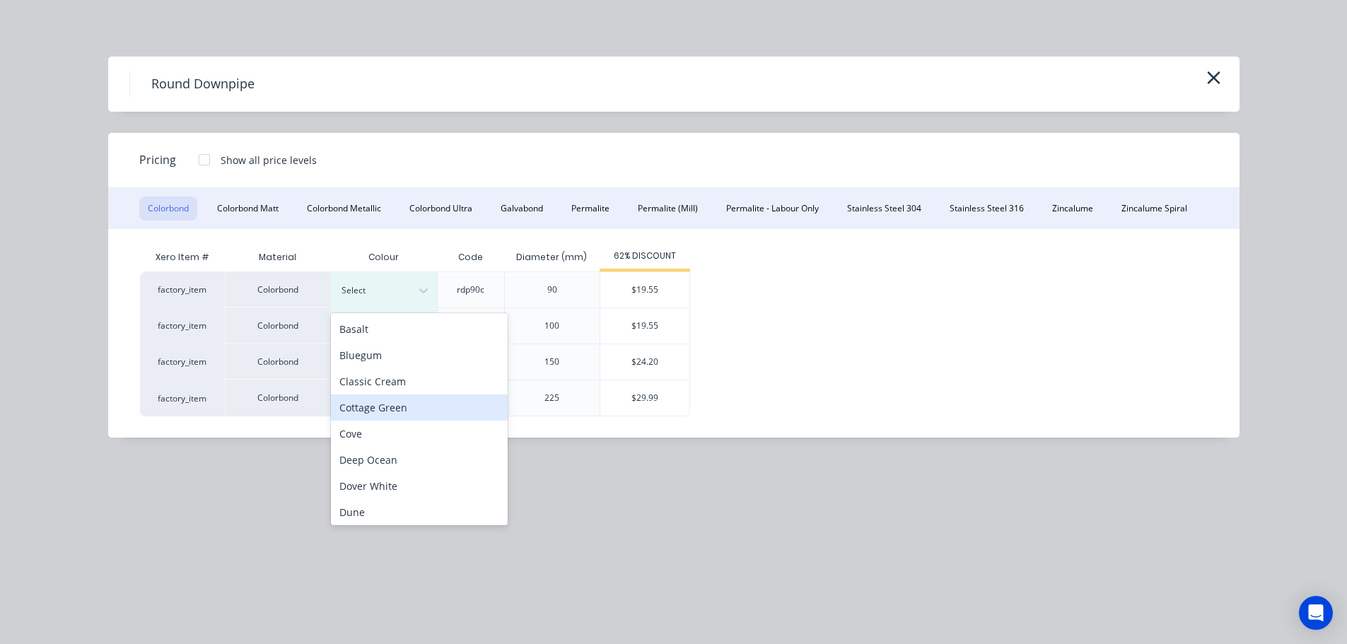
click at [401, 406] on div "Cottage Green" at bounding box center [419, 407] width 177 height 26
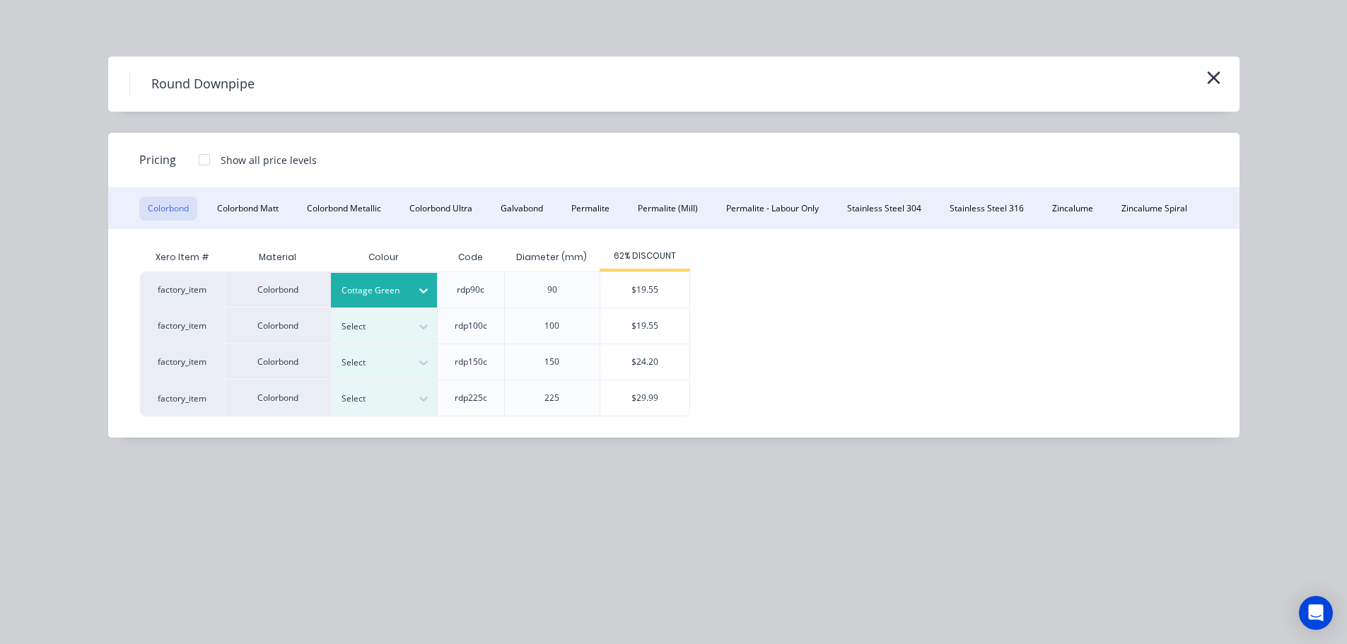
click at [654, 300] on div "$19.55" at bounding box center [644, 289] width 89 height 35
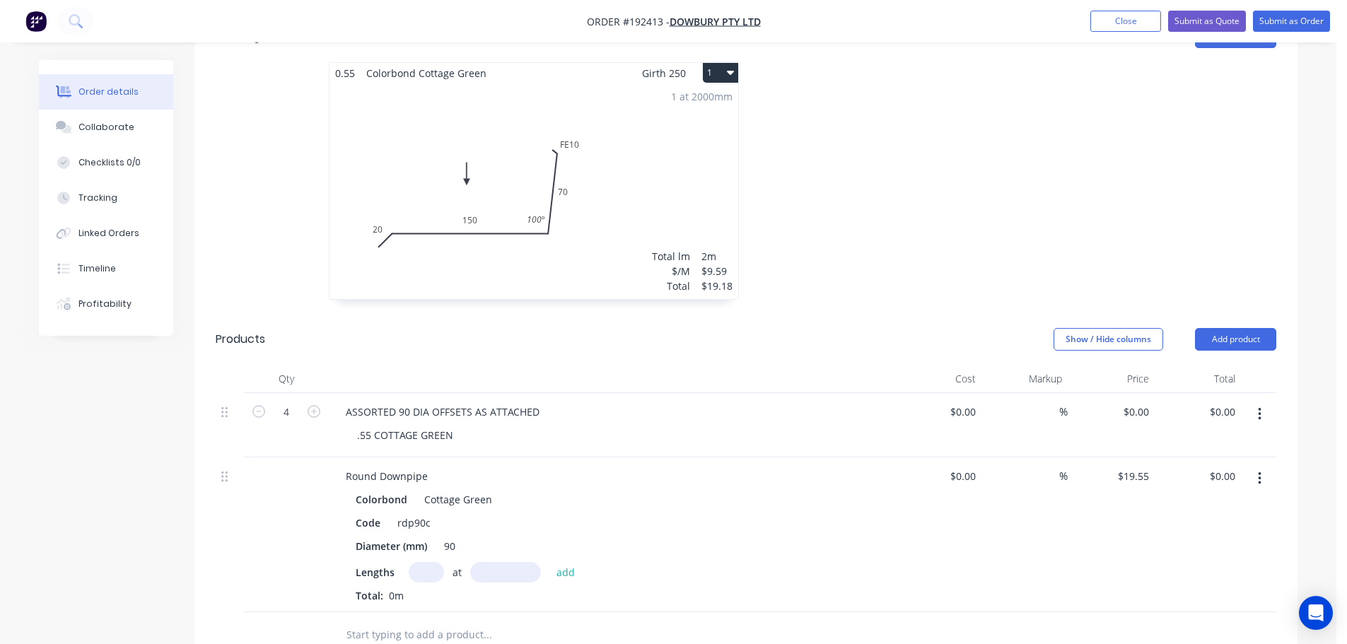
click at [431, 562] on input "text" at bounding box center [426, 572] width 35 height 21
click at [549, 562] on button "add" at bounding box center [565, 571] width 33 height 19
click at [1222, 330] on button "Add product" at bounding box center [1235, 339] width 81 height 23
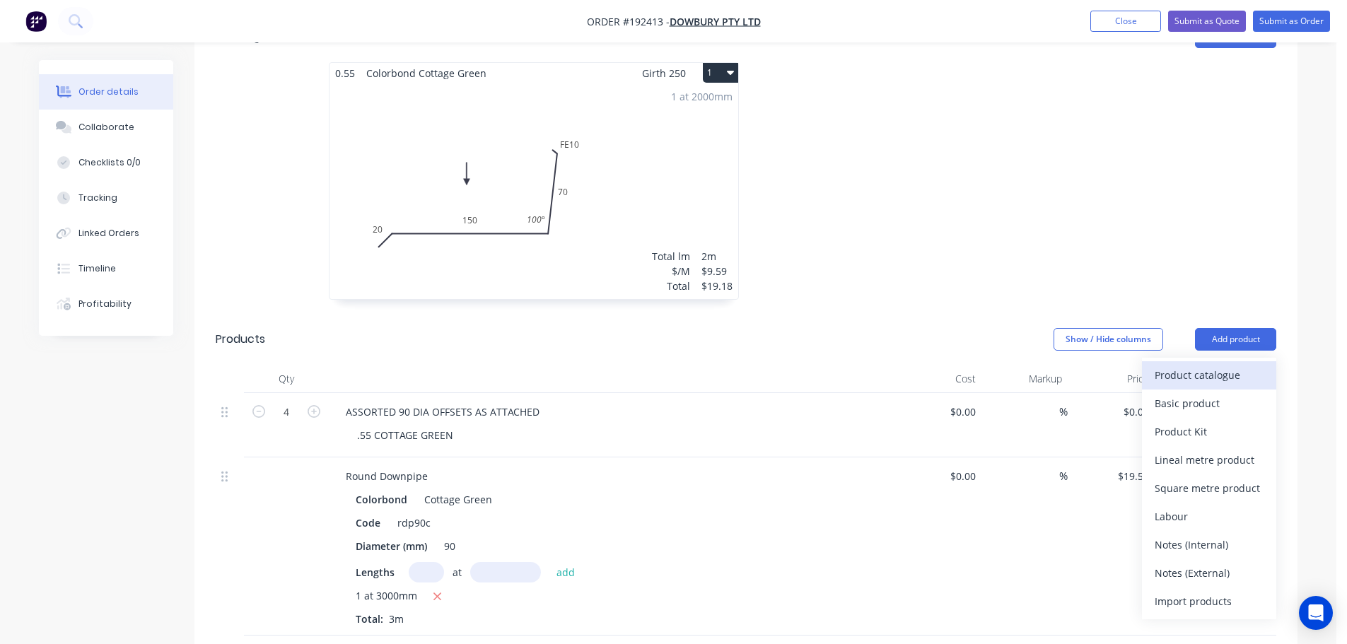
click at [1193, 365] on div "Product catalogue" at bounding box center [1208, 375] width 109 height 21
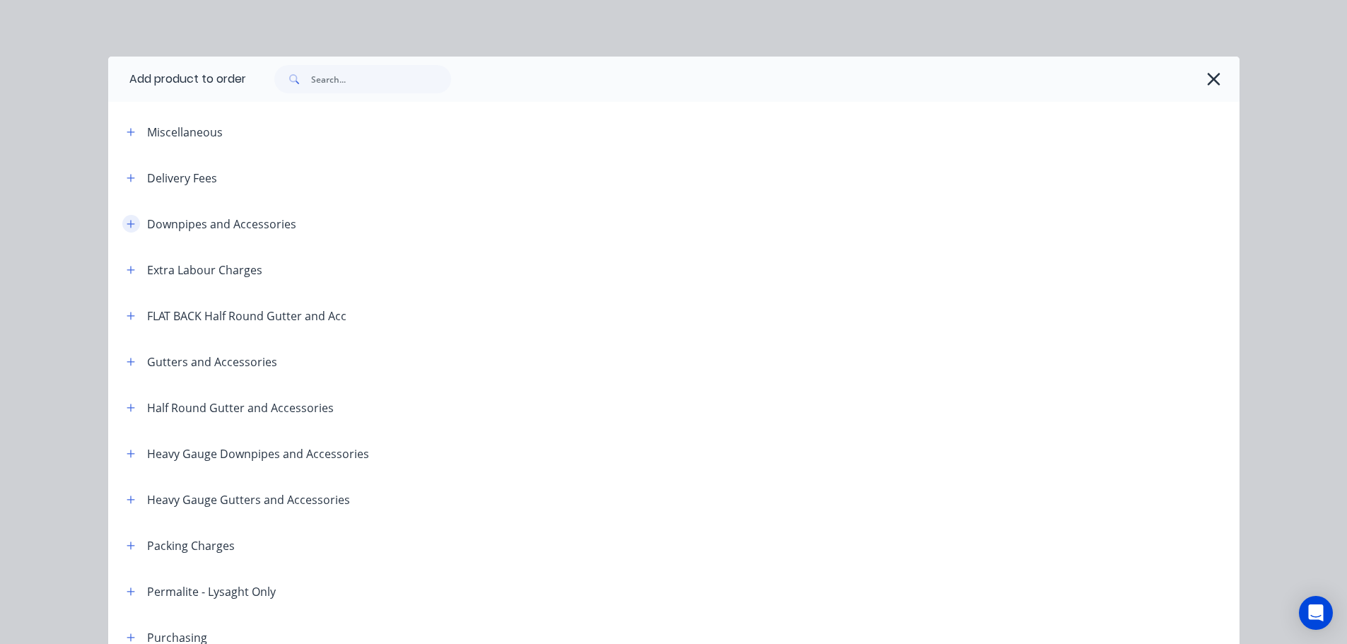
click at [125, 231] on button "button" at bounding box center [131, 224] width 18 height 18
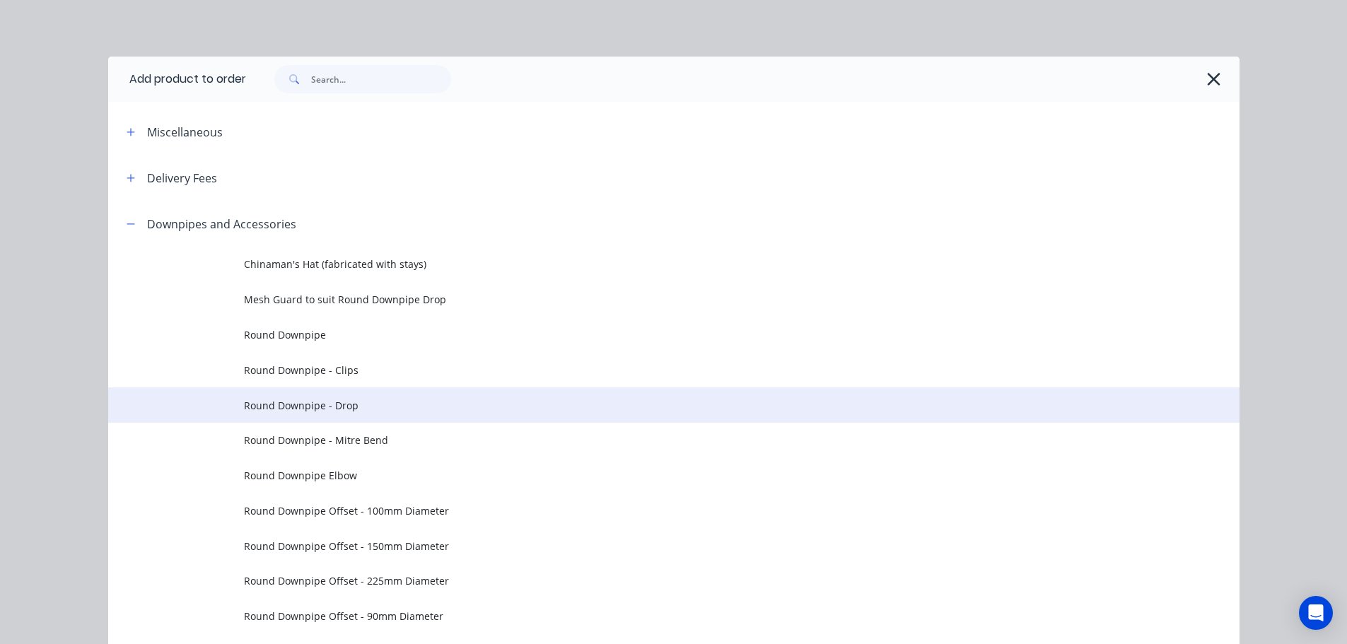
click at [390, 408] on span "Round Downpipe - Drop" at bounding box center [642, 405] width 796 height 15
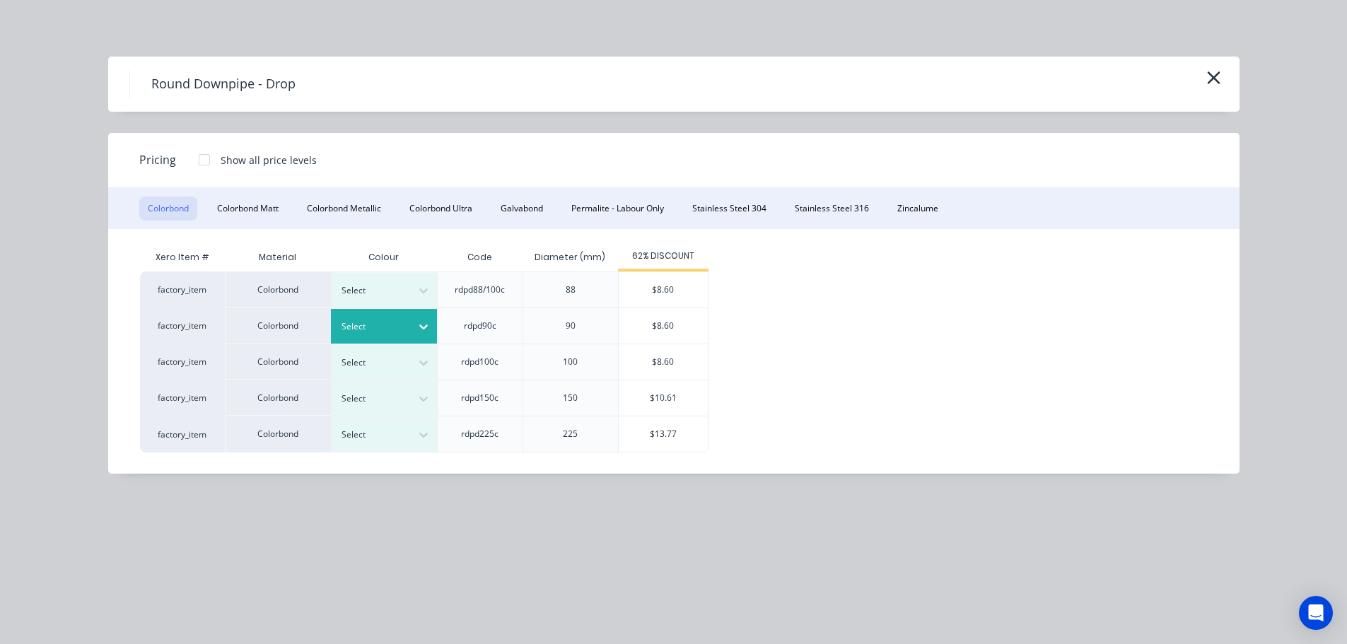
click at [361, 320] on div at bounding box center [373, 327] width 64 height 16
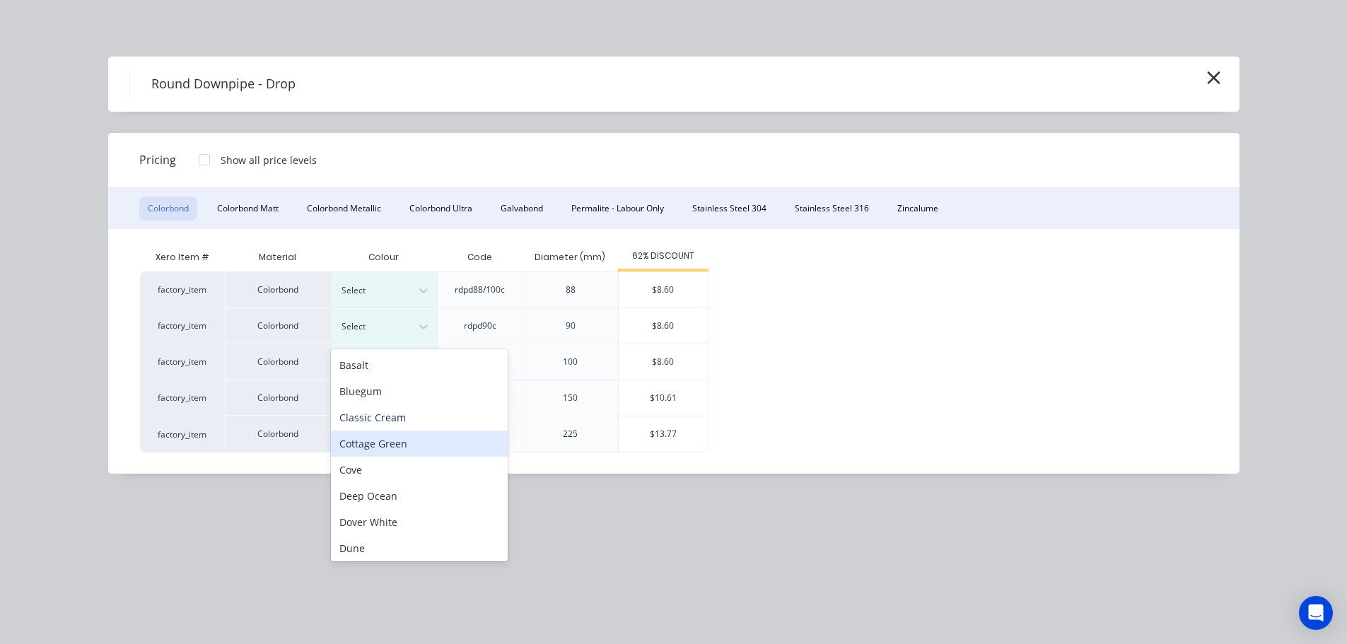
click at [411, 451] on div "Cottage Green" at bounding box center [419, 444] width 177 height 26
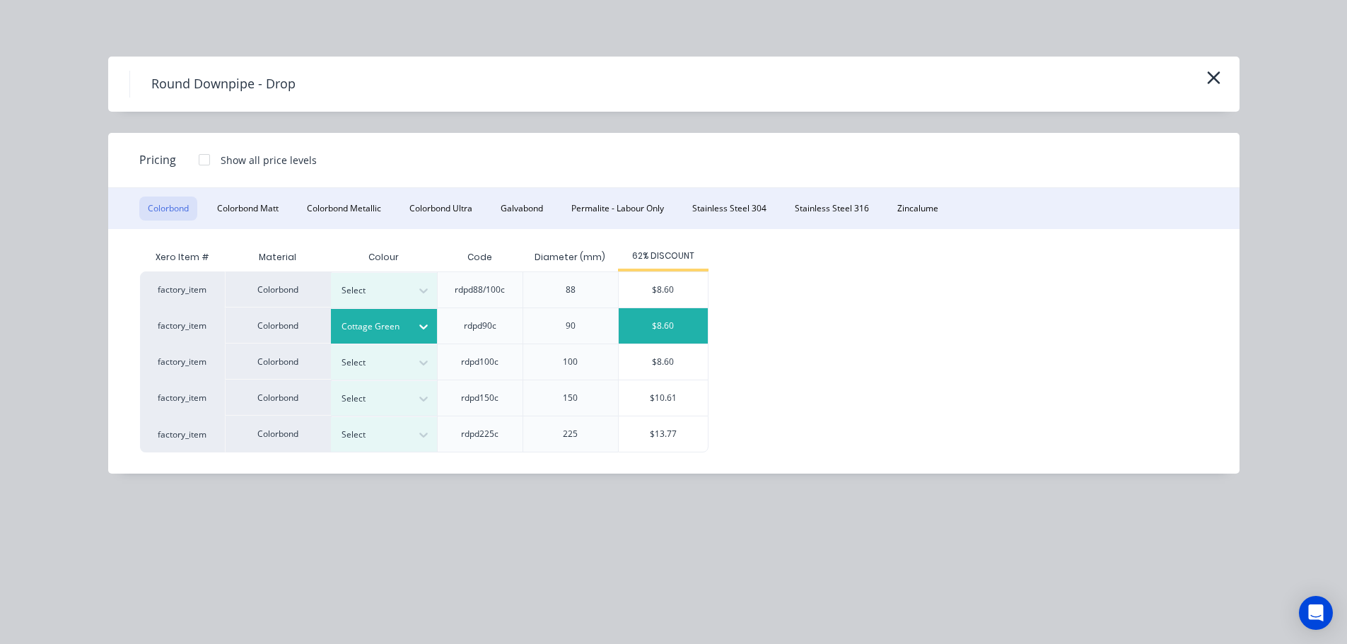
click at [647, 318] on div "$8.60" at bounding box center [663, 325] width 89 height 35
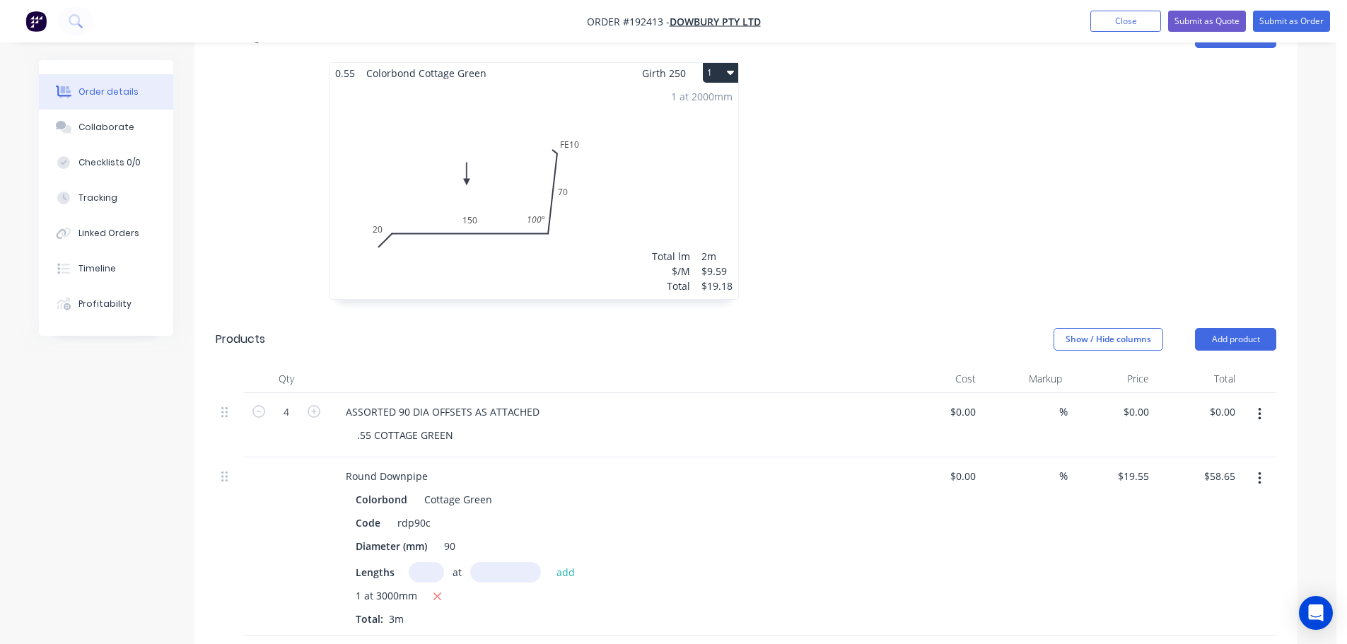
scroll to position [566, 0]
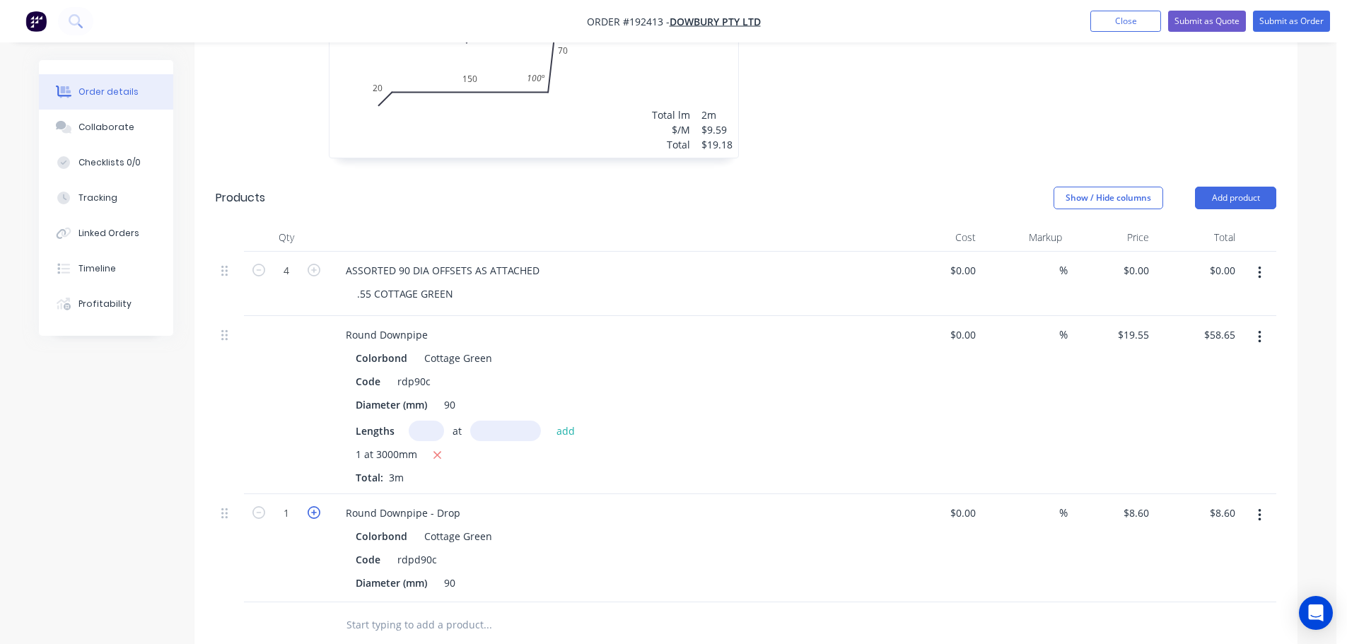
click at [314, 506] on icon "button" at bounding box center [314, 512] width 13 height 13
click at [313, 506] on icon "button" at bounding box center [314, 512] width 13 height 13
click at [312, 506] on icon "button" at bounding box center [314, 512] width 13 height 13
click at [258, 506] on icon "button" at bounding box center [258, 512] width 13 height 13
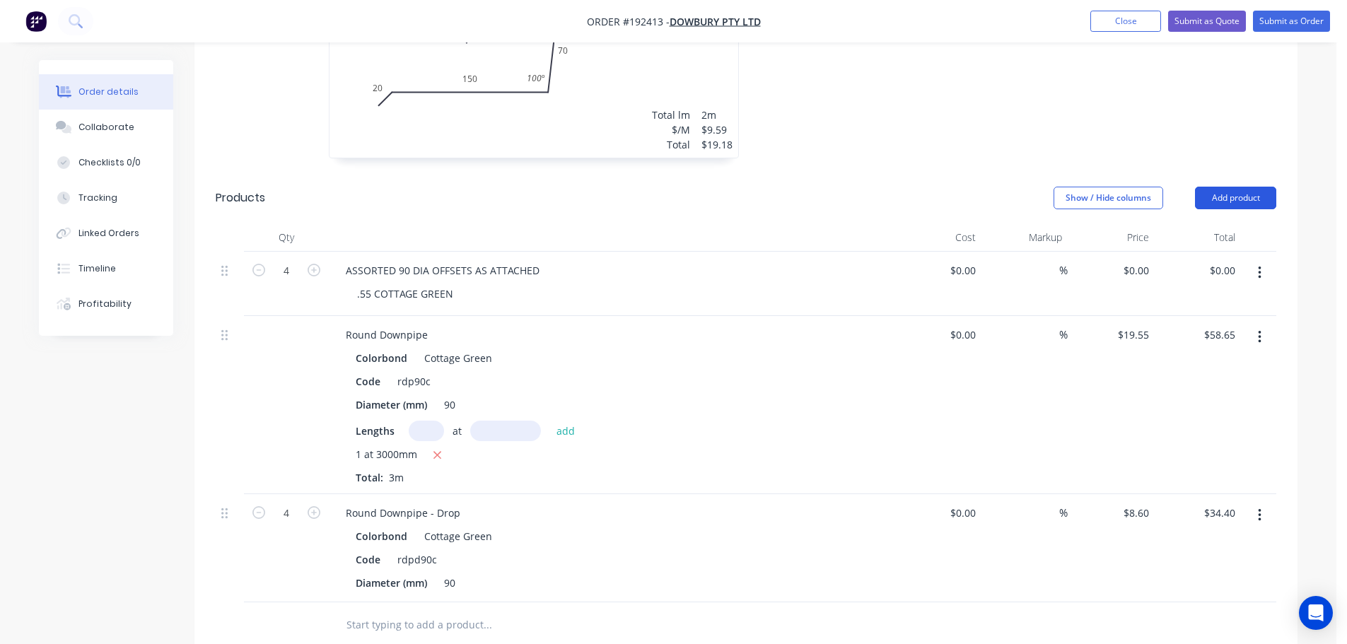
click at [1243, 187] on button "Add product" at bounding box center [1235, 198] width 81 height 23
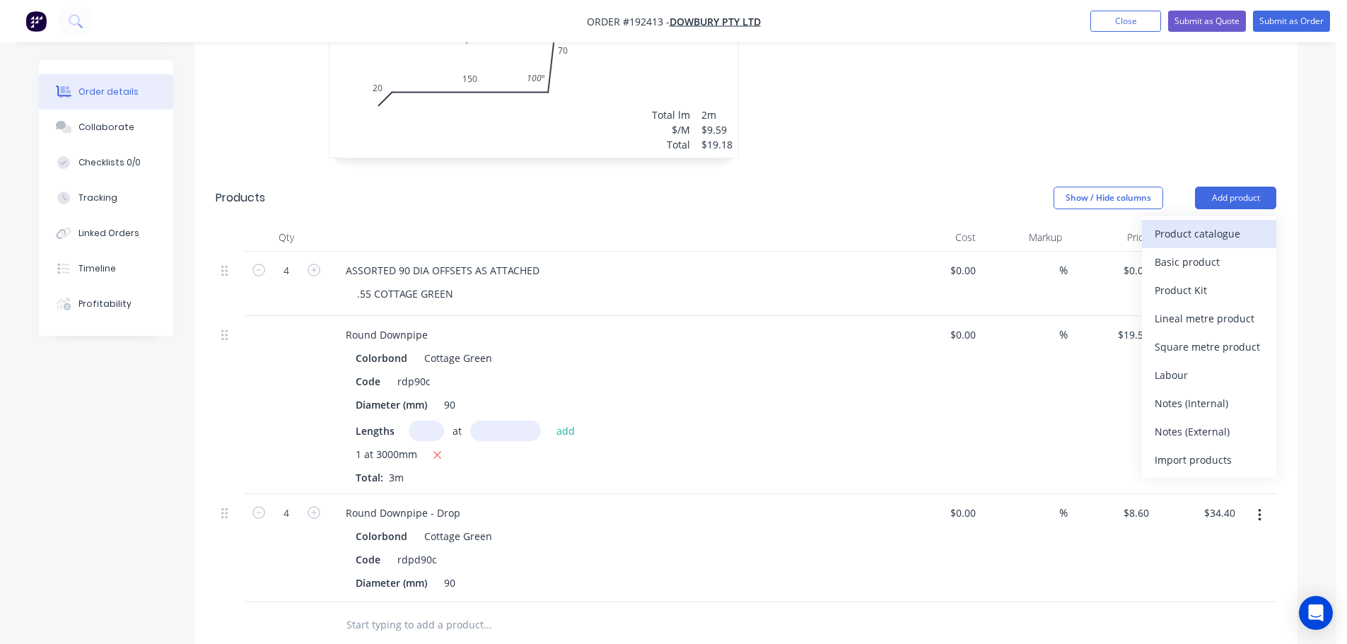
click at [1215, 223] on div "Product catalogue" at bounding box center [1208, 233] width 109 height 21
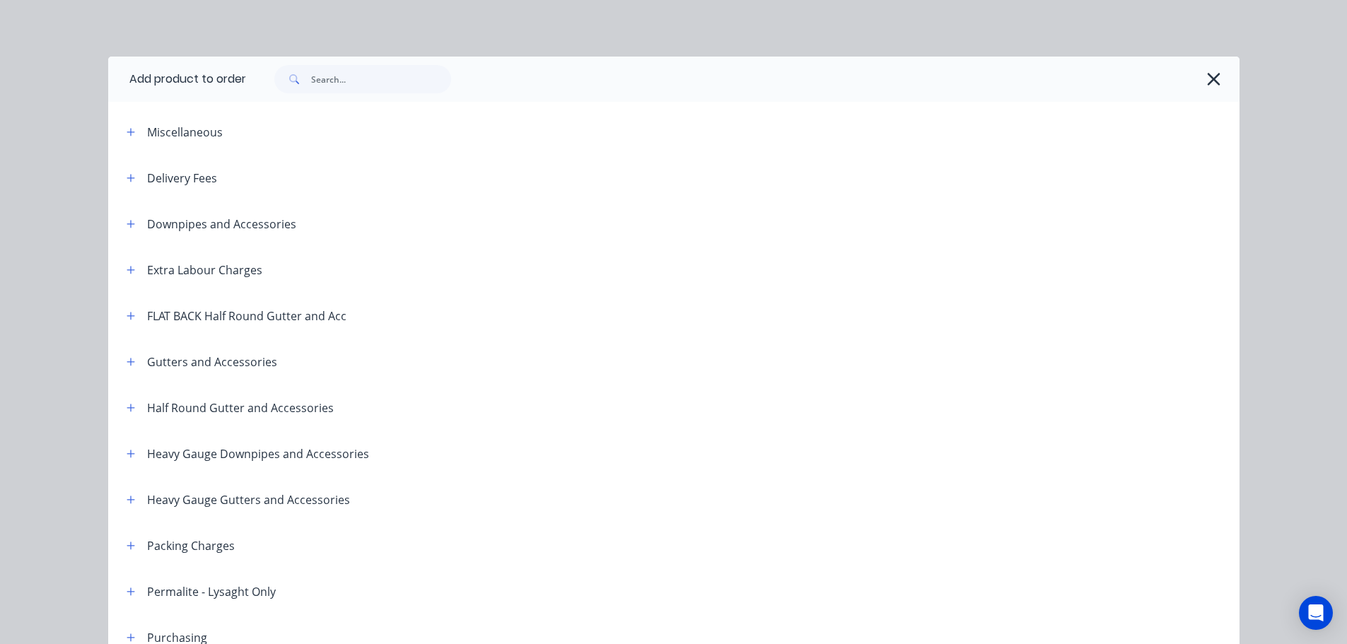
drag, startPoint x: 128, startPoint y: 225, endPoint x: 136, endPoint y: 228, distance: 8.9
click at [127, 225] on icon "button" at bounding box center [131, 224] width 8 height 10
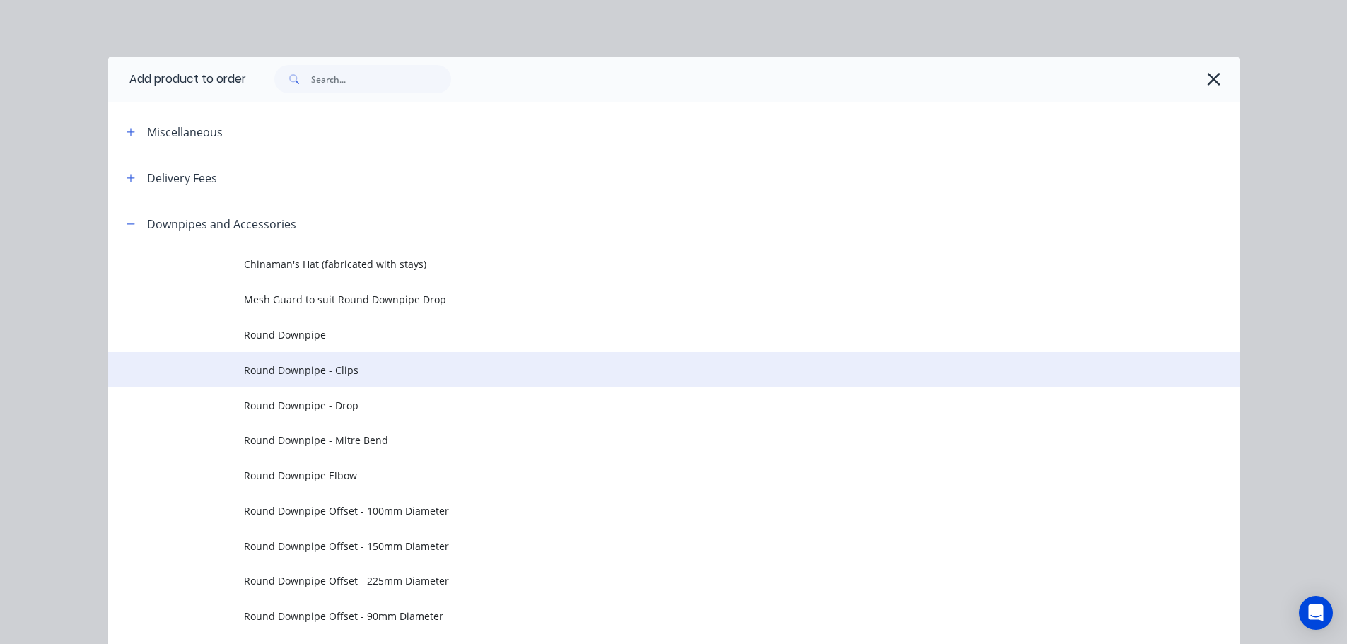
click at [356, 365] on span "Round Downpipe - Clips" at bounding box center [642, 370] width 796 height 15
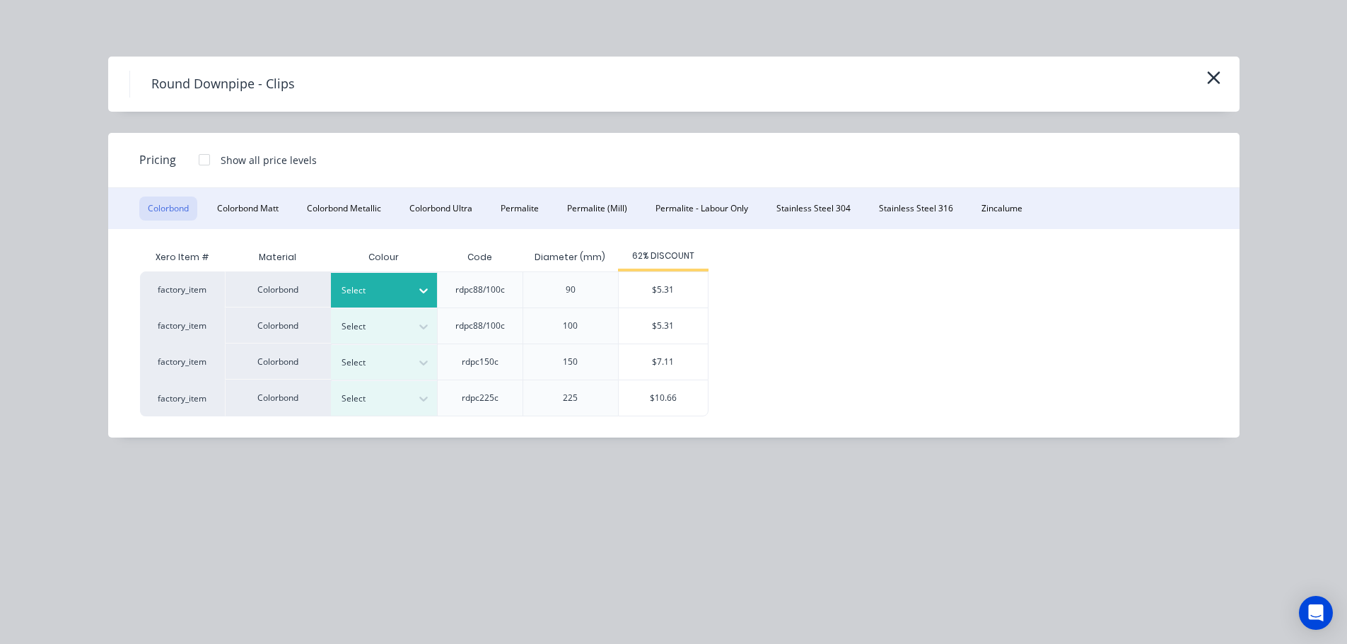
click at [402, 292] on div at bounding box center [373, 291] width 64 height 16
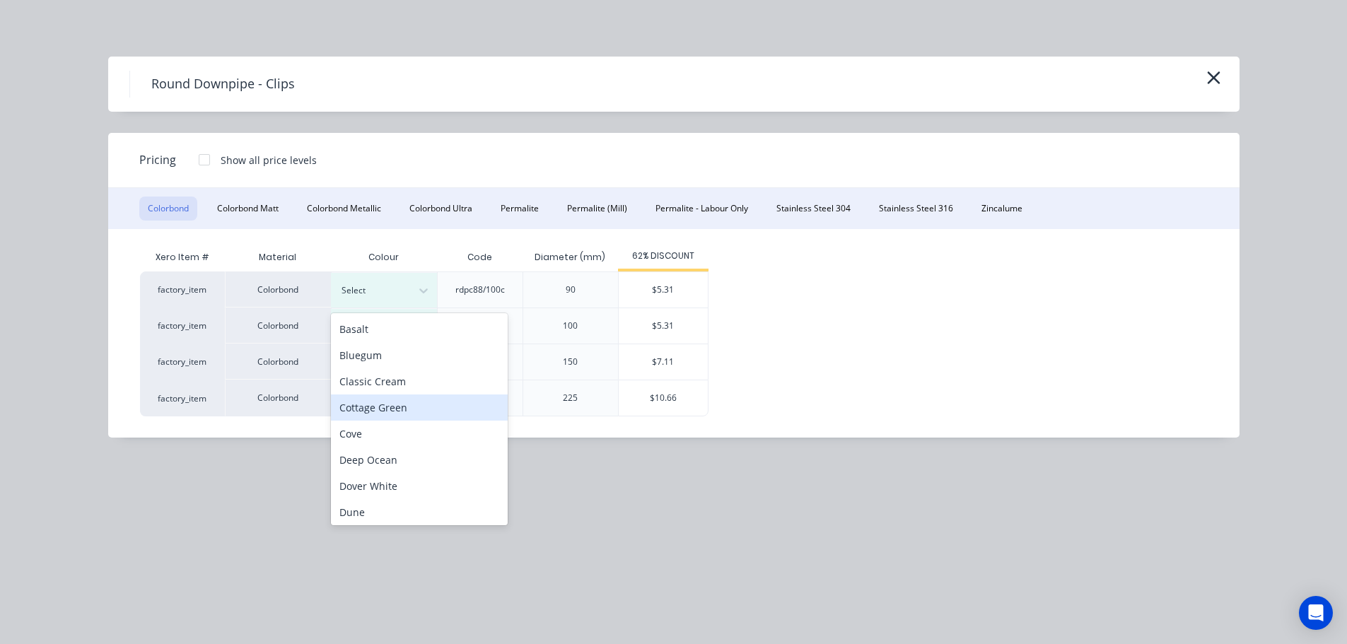
click at [384, 412] on div "Cottage Green" at bounding box center [419, 407] width 177 height 26
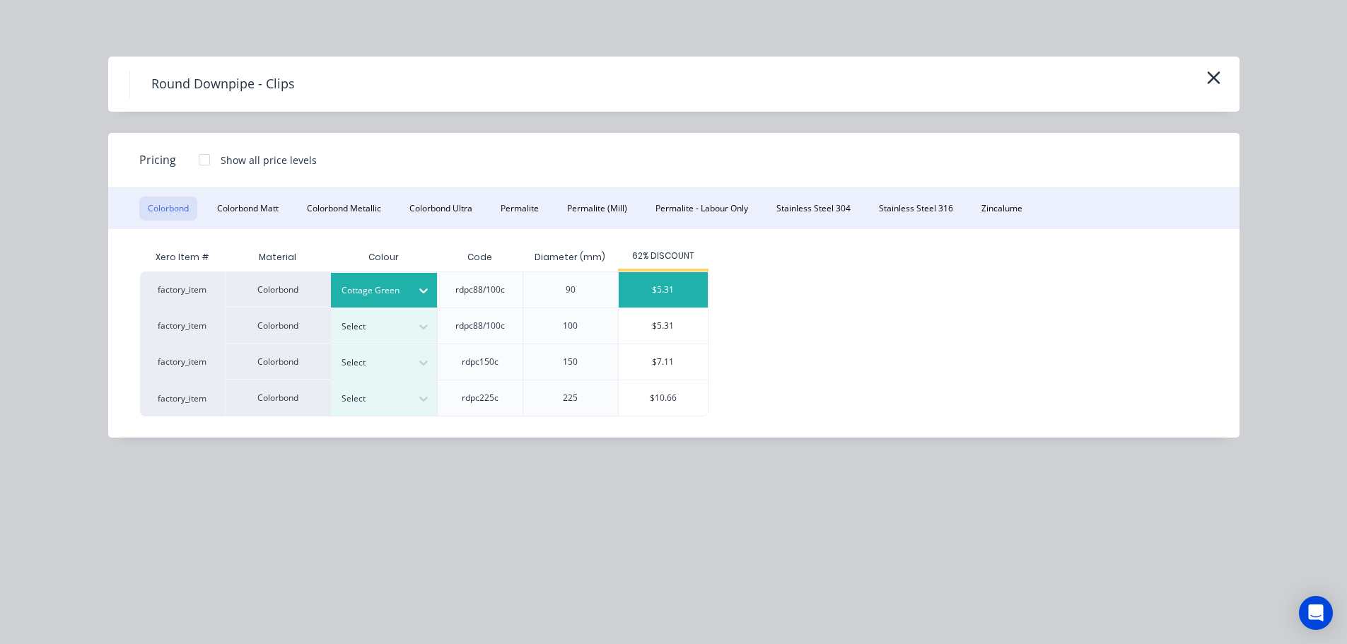
click at [666, 287] on div "$5.31" at bounding box center [663, 289] width 89 height 35
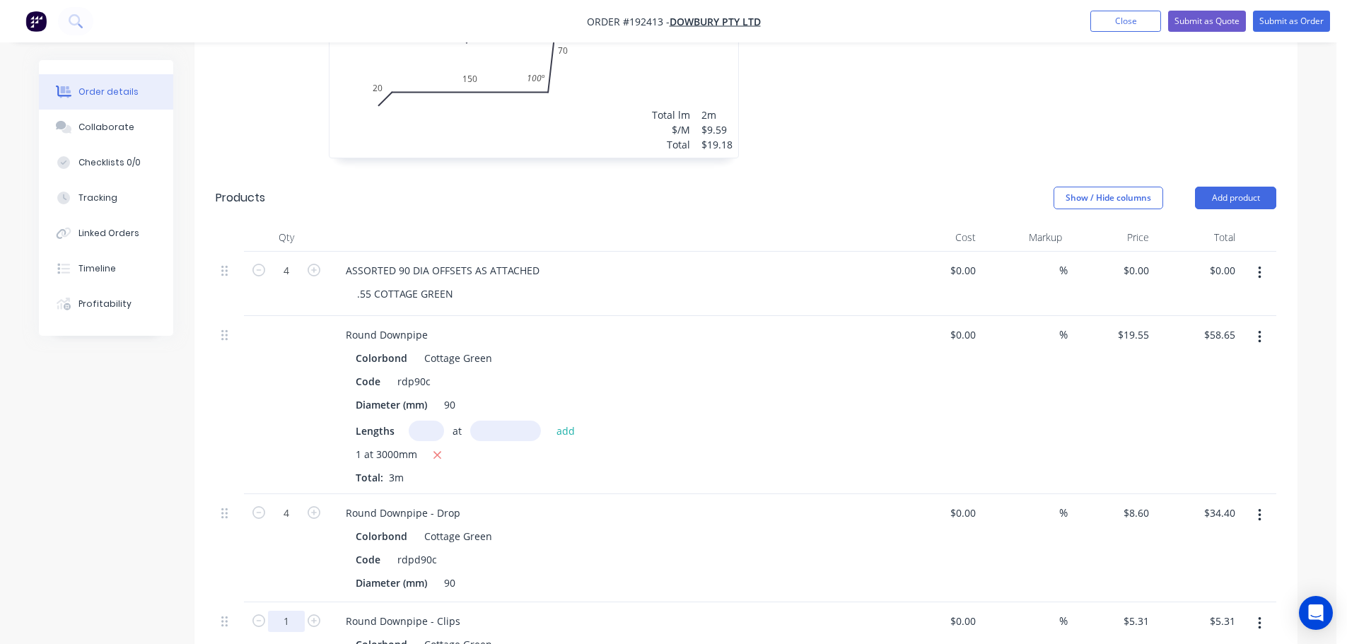
click at [279, 611] on input "1" at bounding box center [286, 621] width 37 height 21
click at [273, 423] on div at bounding box center [286, 405] width 85 height 178
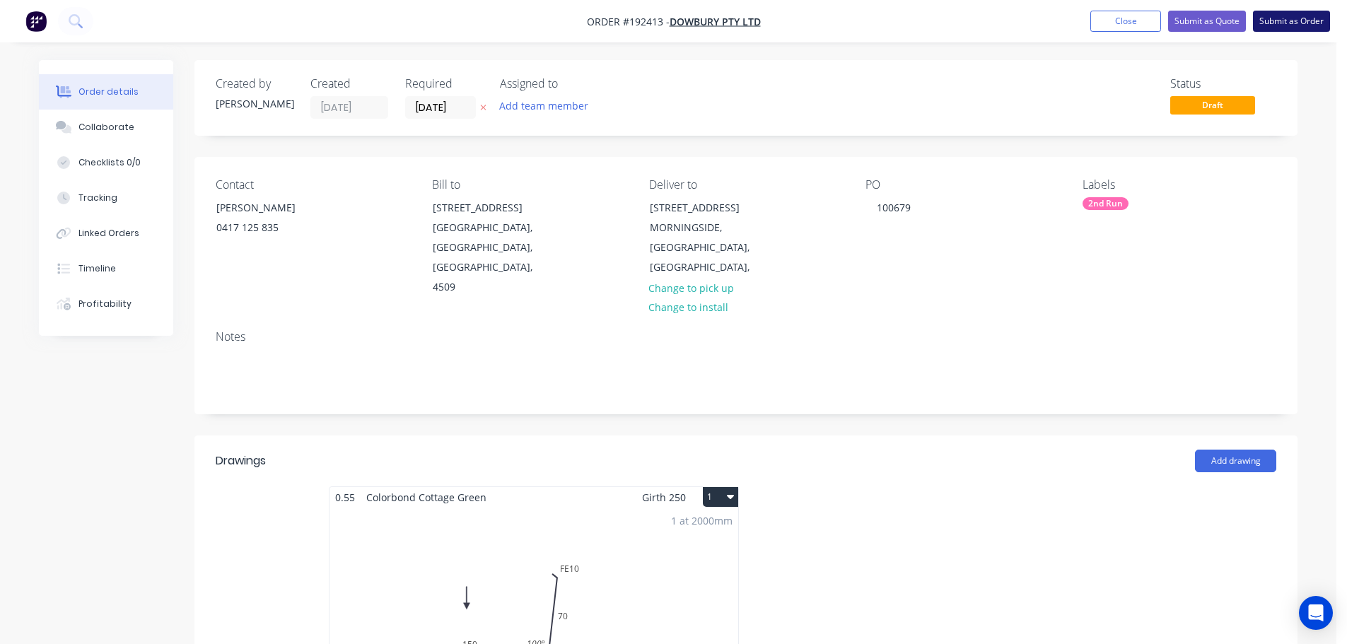
click at [1278, 25] on button "Submit as Order" at bounding box center [1291, 21] width 77 height 21
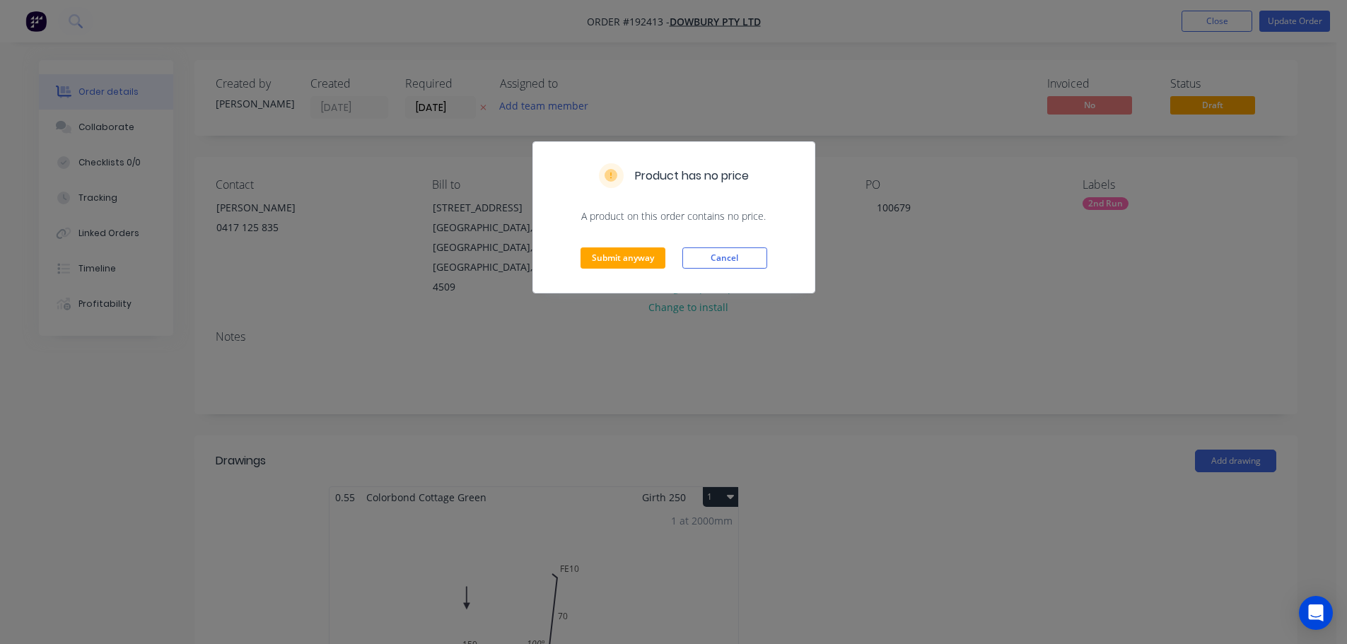
click at [618, 281] on div "Submit anyway Cancel" at bounding box center [673, 257] width 281 height 69
click at [621, 264] on button "Submit anyway" at bounding box center [622, 257] width 85 height 21
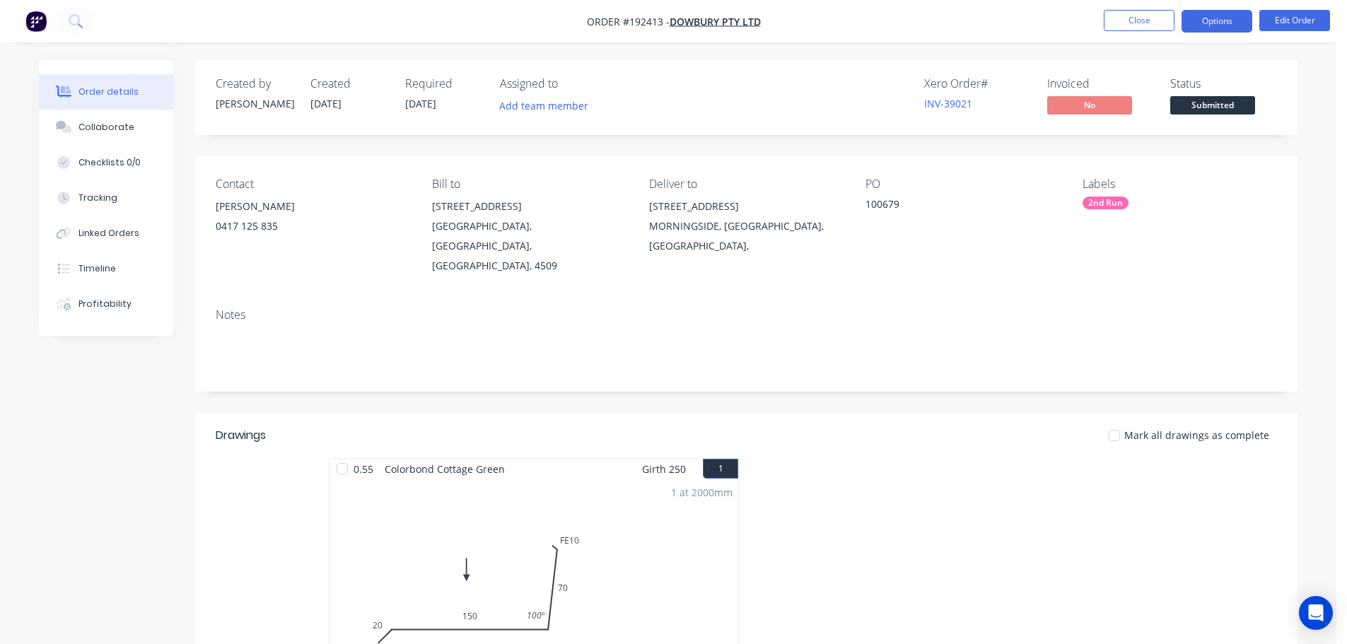
click at [1220, 24] on button "Options" at bounding box center [1216, 21] width 71 height 23
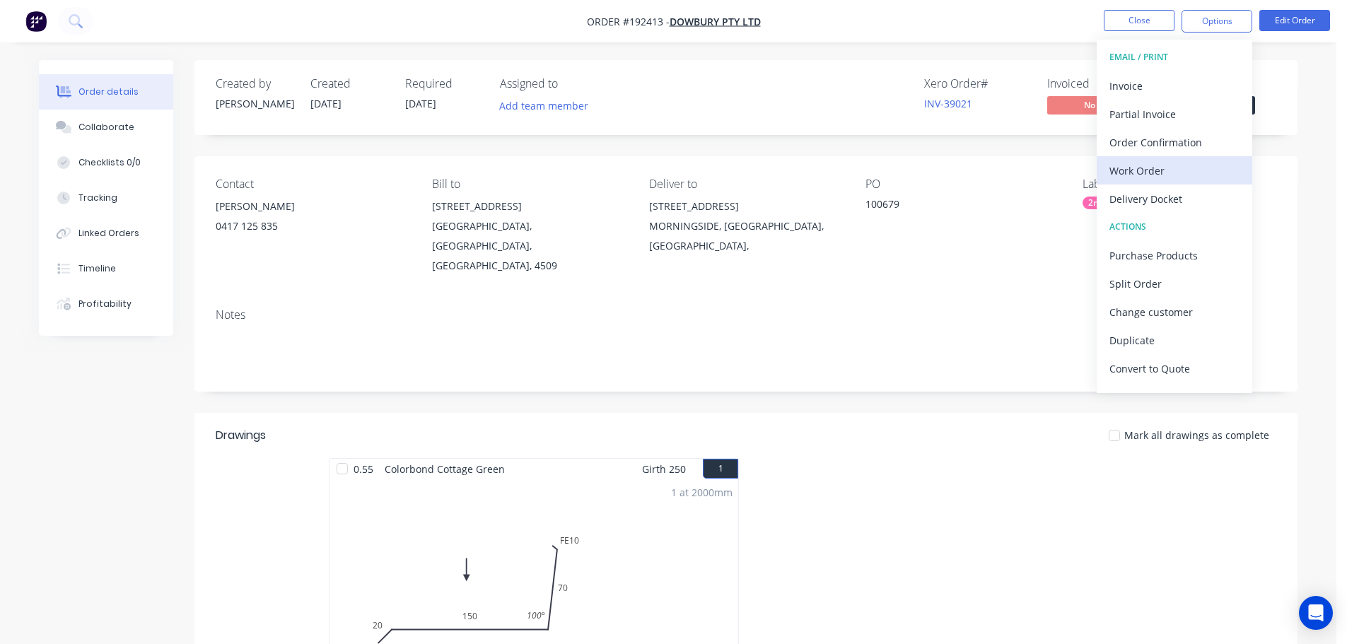
click at [1149, 165] on div "Work Order" at bounding box center [1174, 170] width 130 height 21
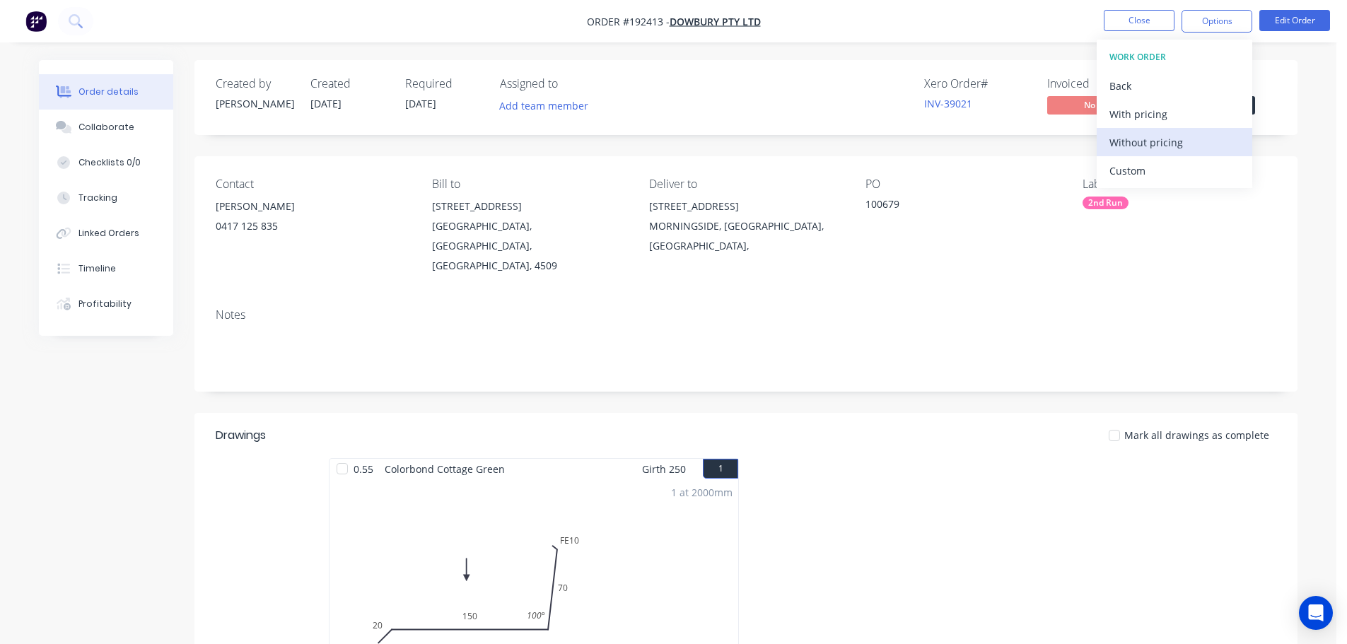
click at [1142, 141] on div "Without pricing" at bounding box center [1174, 142] width 130 height 21
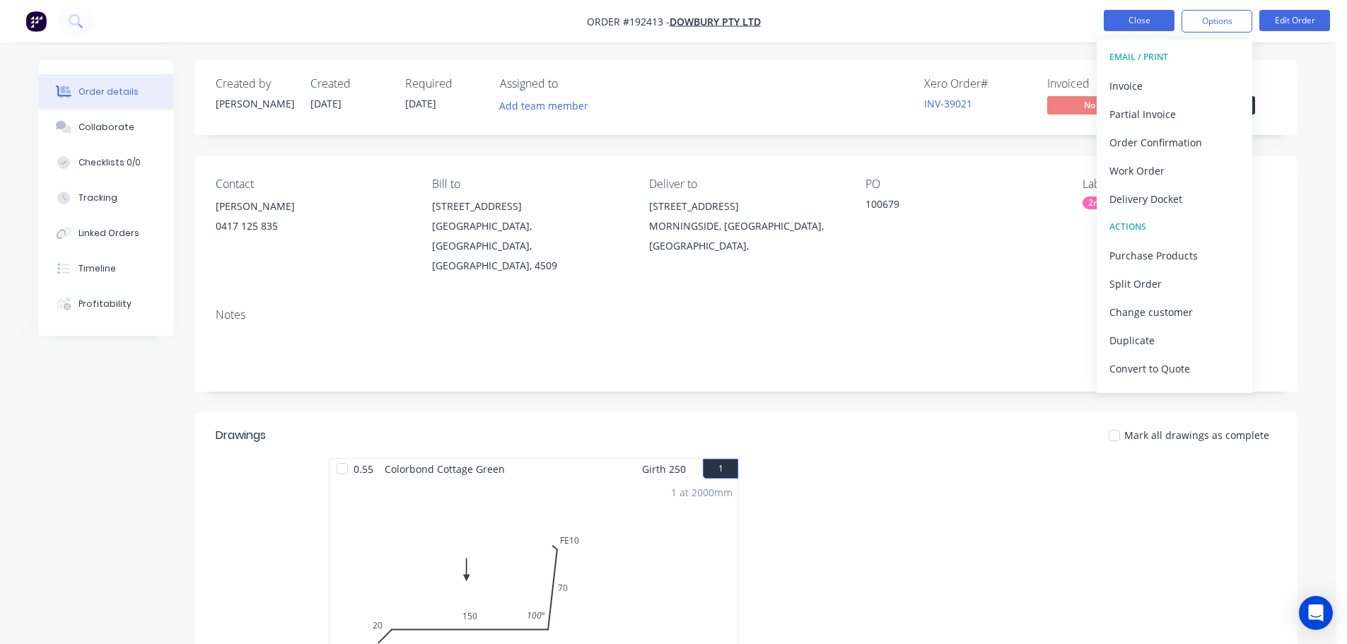
click at [1136, 25] on button "Close" at bounding box center [1138, 20] width 71 height 21
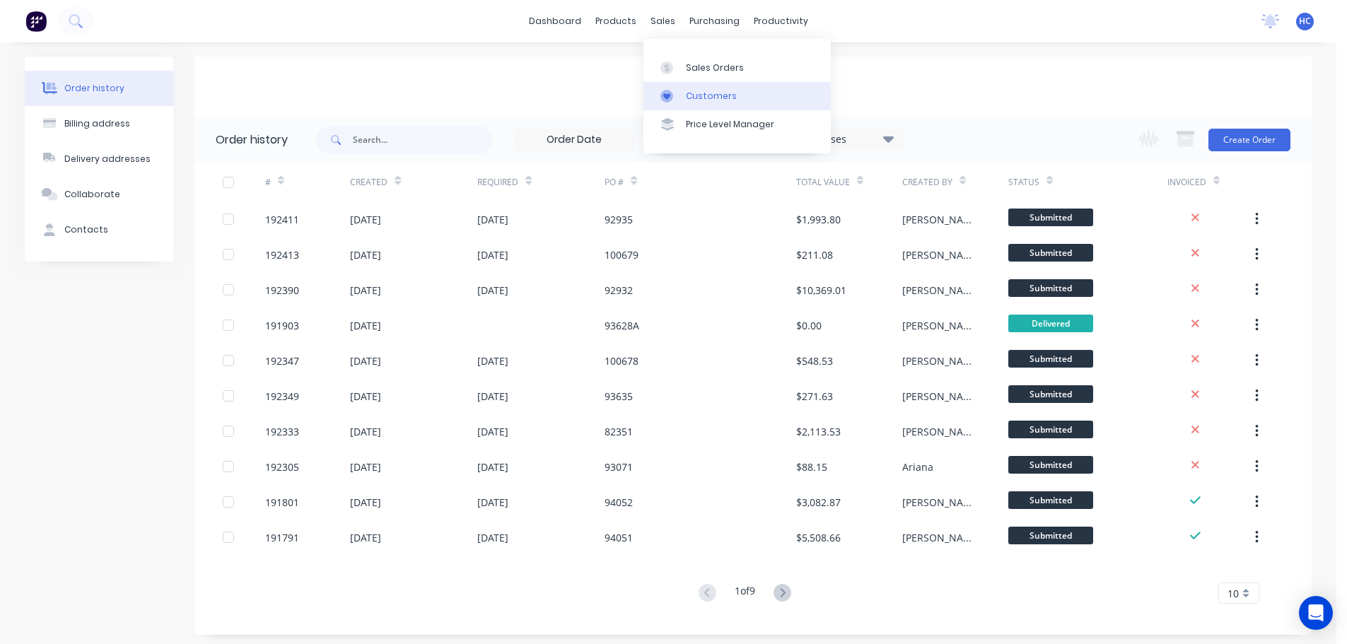
click at [698, 92] on div "Customers" at bounding box center [711, 96] width 51 height 13
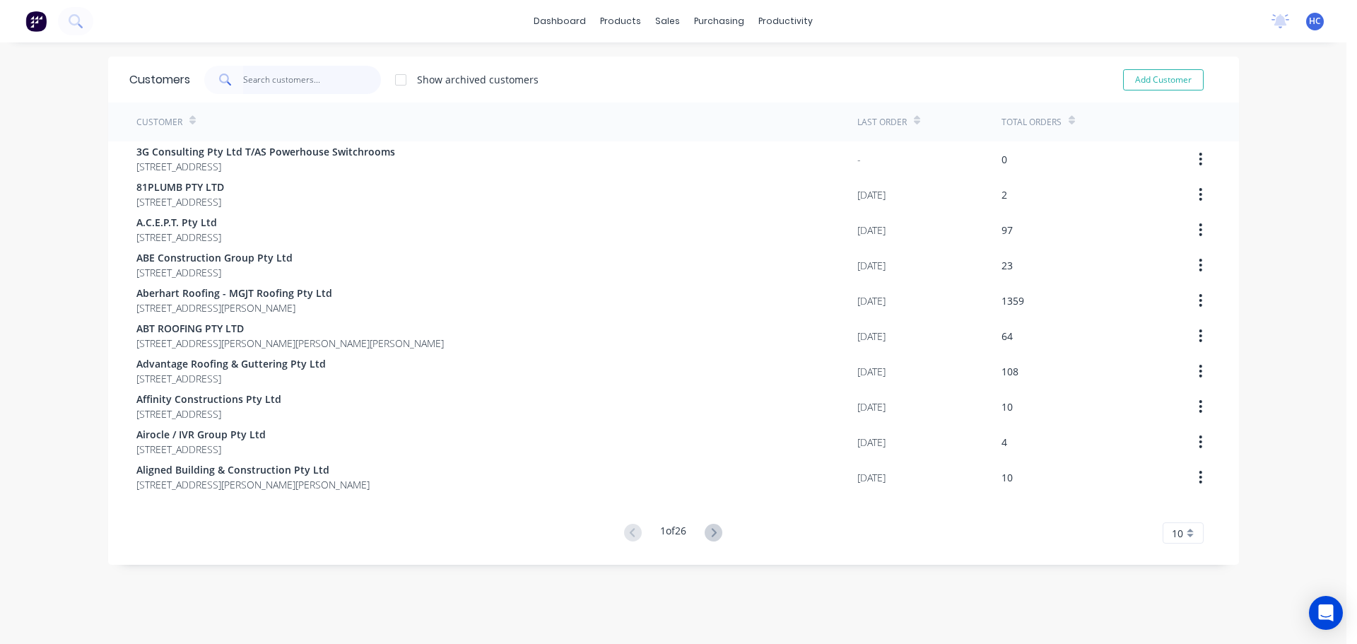
click at [317, 79] on input "text" at bounding box center [312, 80] width 138 height 28
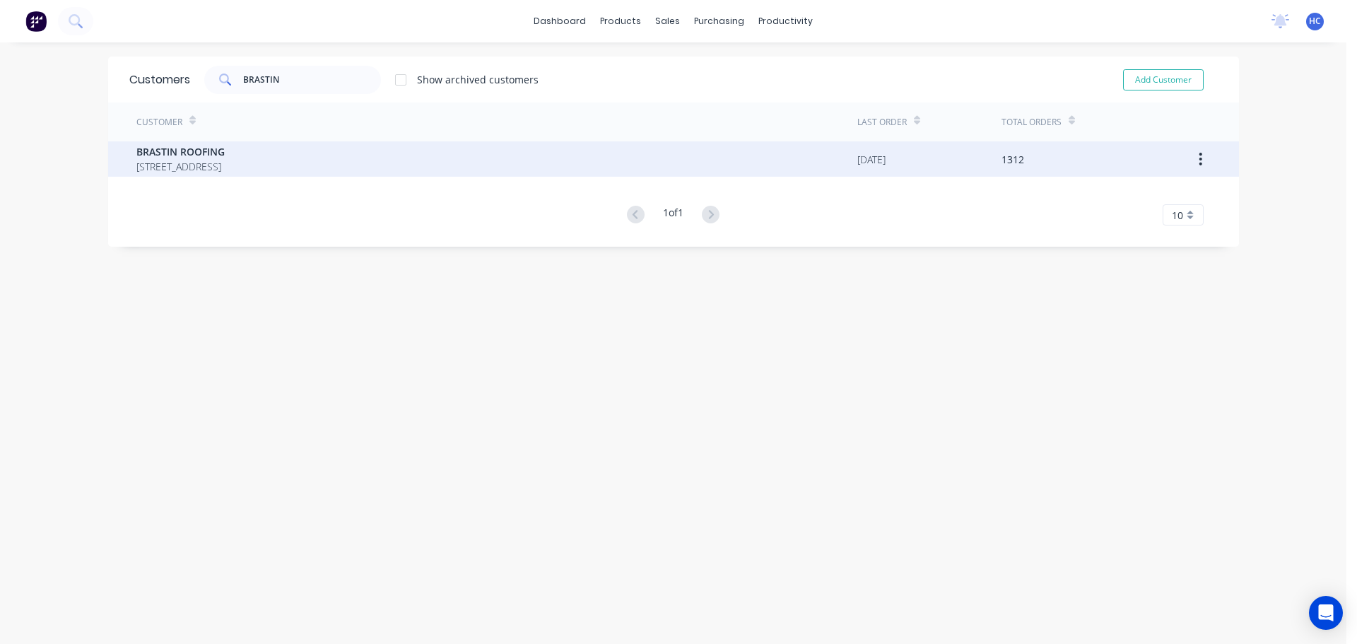
click at [225, 170] on span "[STREET_ADDRESS]" at bounding box center [180, 166] width 88 height 15
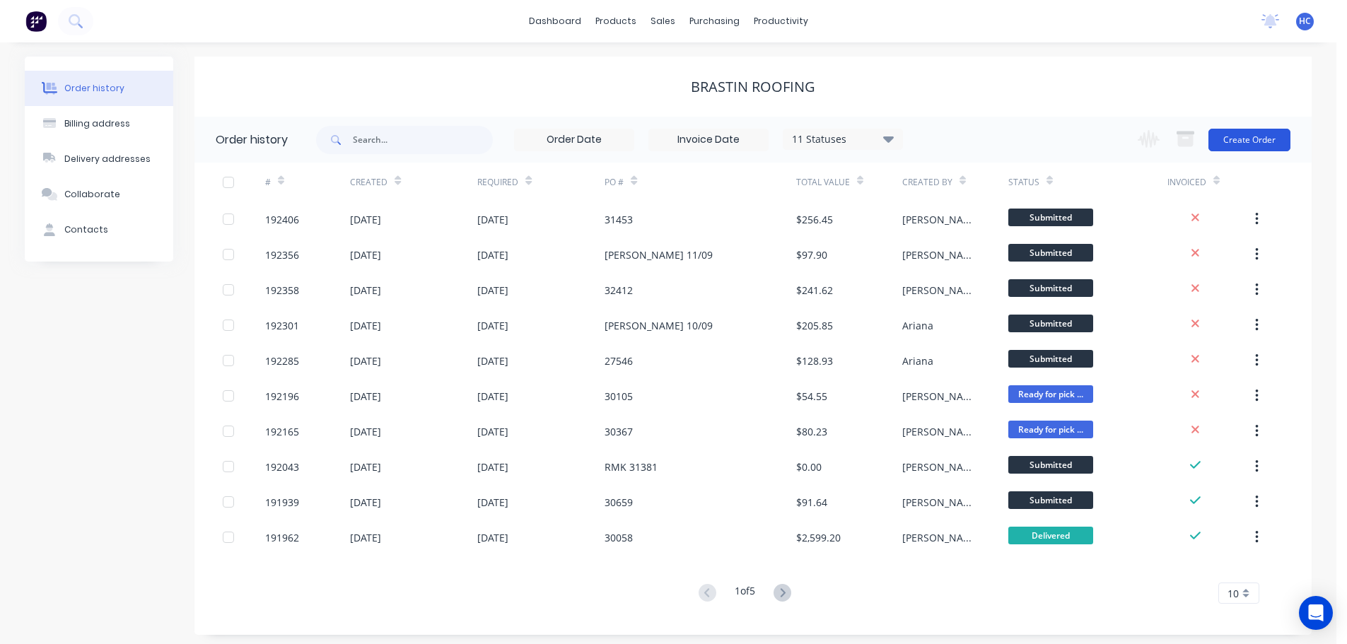
click at [1229, 141] on button "Create Order" at bounding box center [1249, 140] width 82 height 23
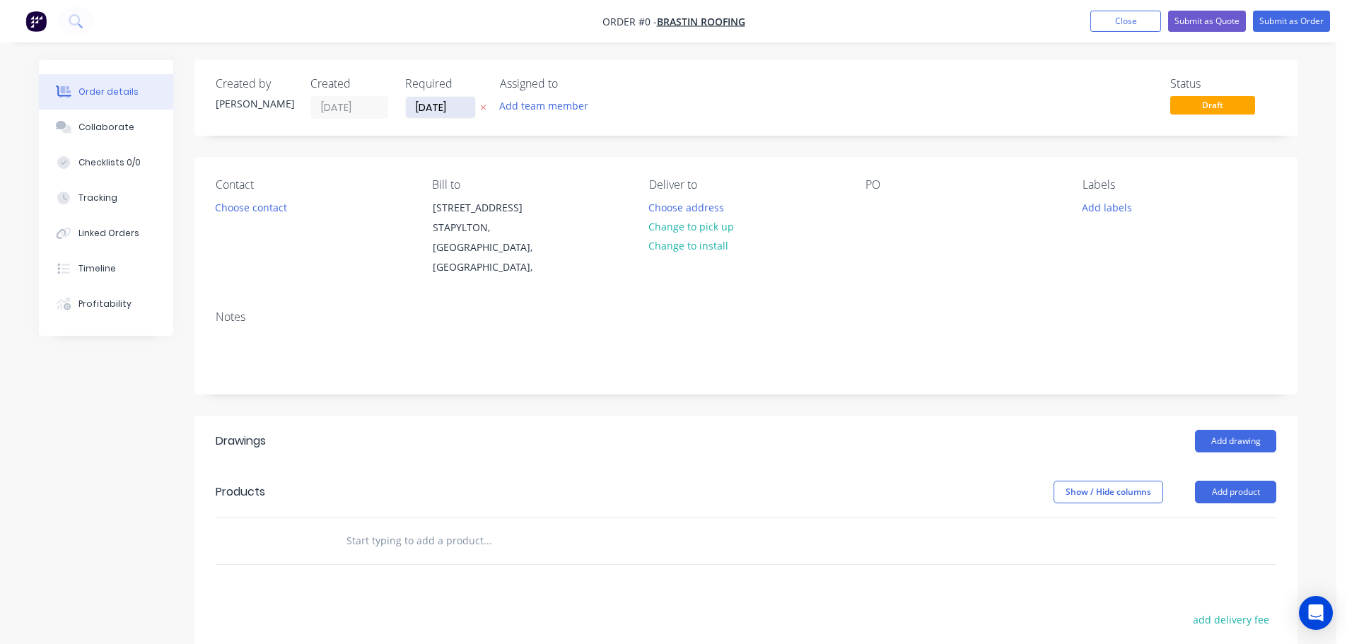
click at [447, 105] on input "[DATE]" at bounding box center [440, 107] width 69 height 21
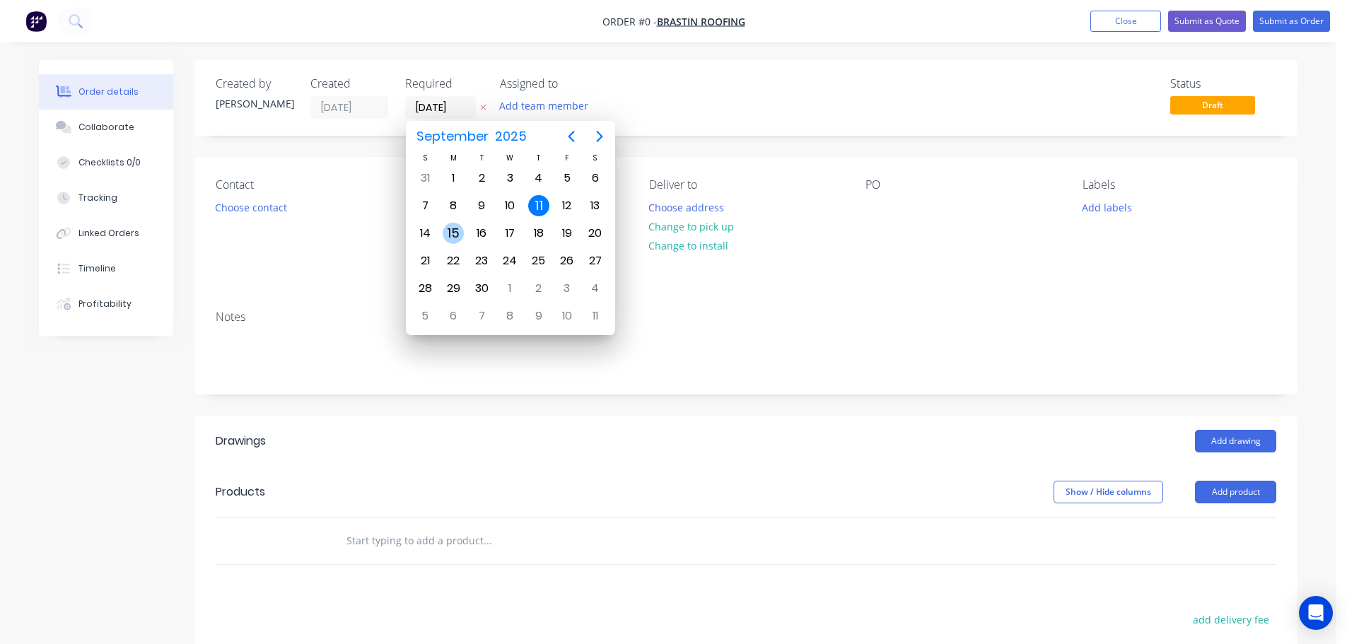
click at [458, 238] on div "15" at bounding box center [453, 233] width 21 height 21
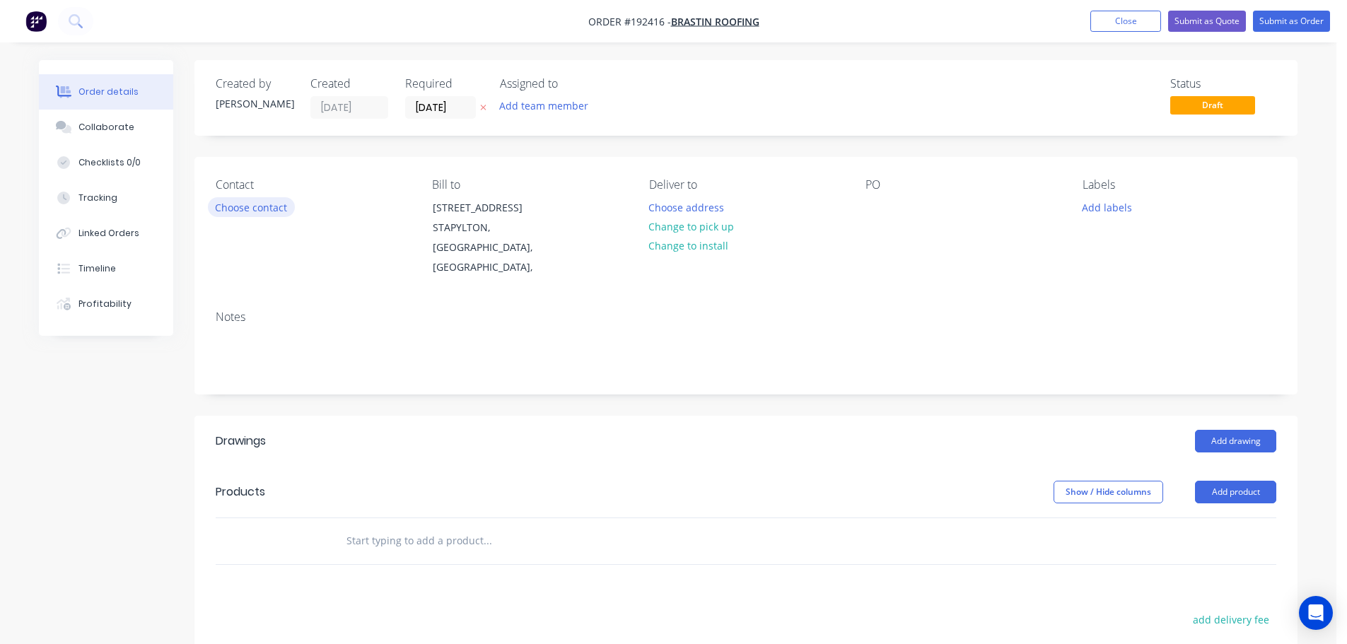
click at [277, 206] on button "Choose contact" at bounding box center [251, 206] width 87 height 19
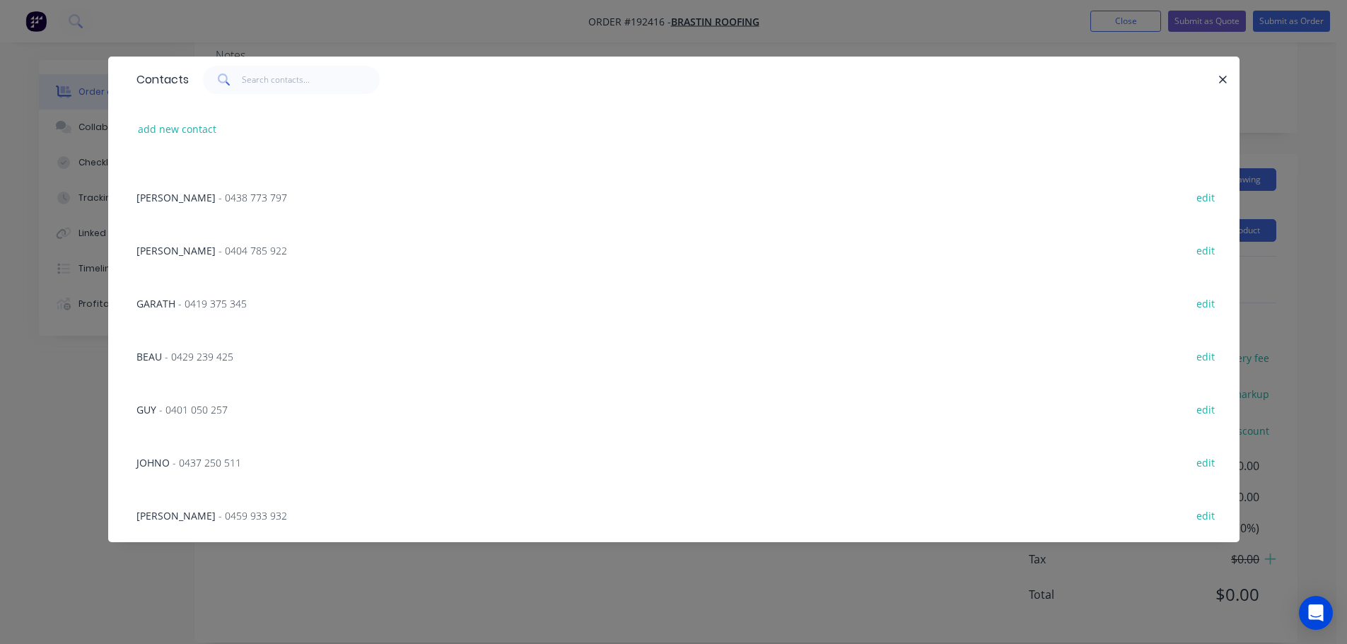
scroll to position [586, 0]
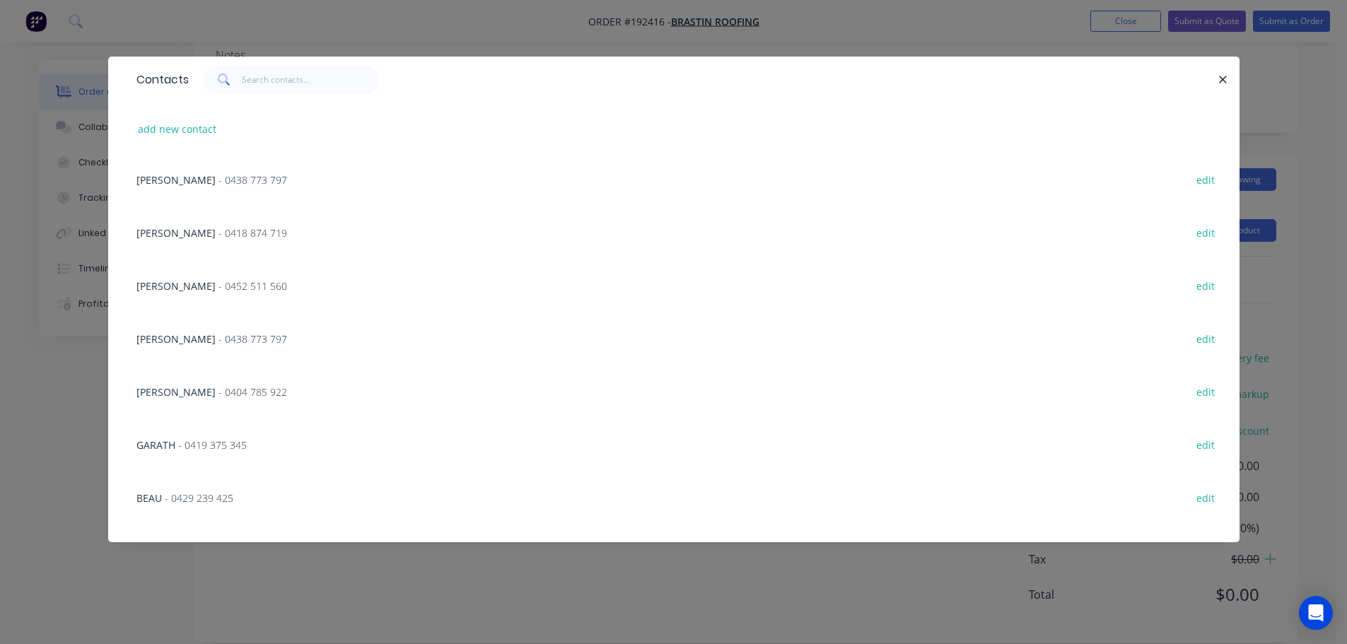
click at [174, 509] on div "BEAU - 0429 239 425 edit" at bounding box center [673, 497] width 1089 height 53
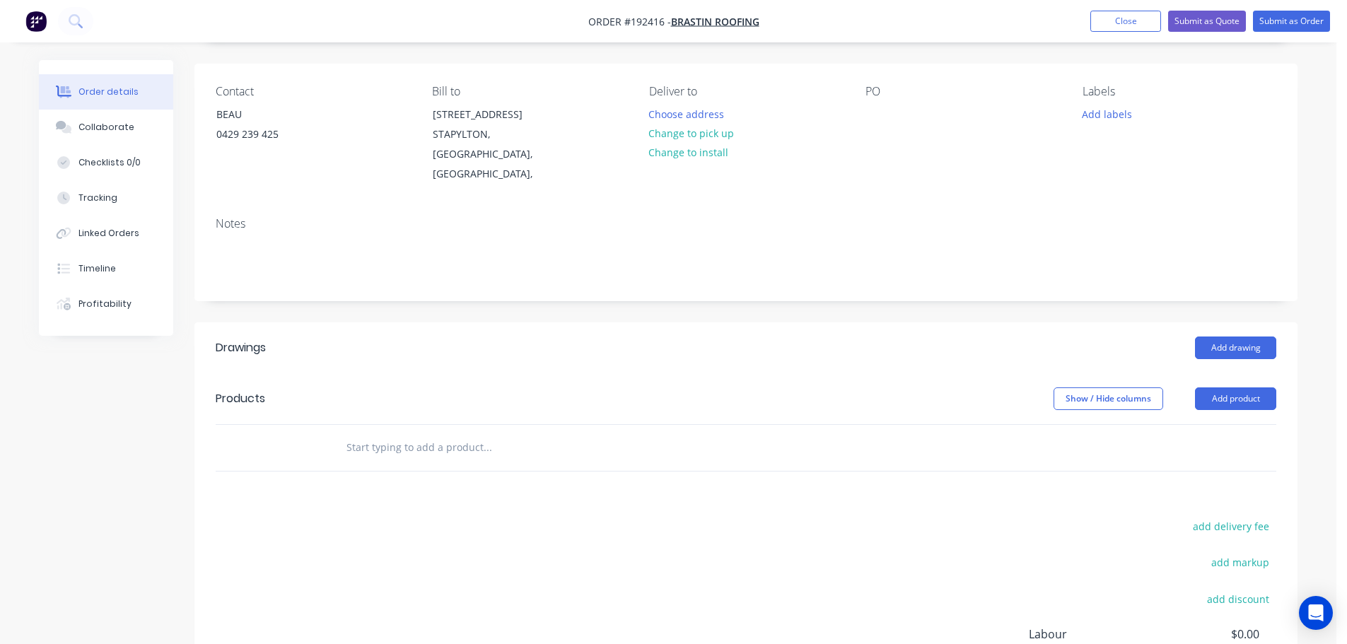
scroll to position [0, 0]
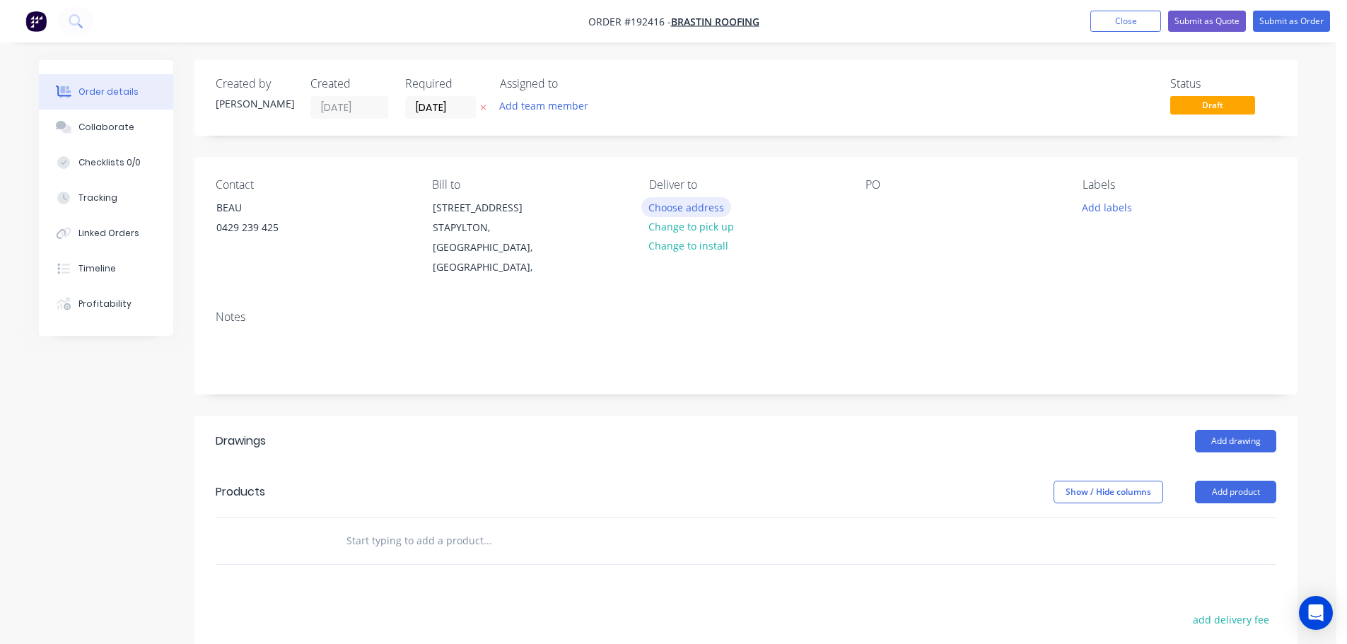
click at [686, 207] on button "Choose address" at bounding box center [686, 206] width 90 height 19
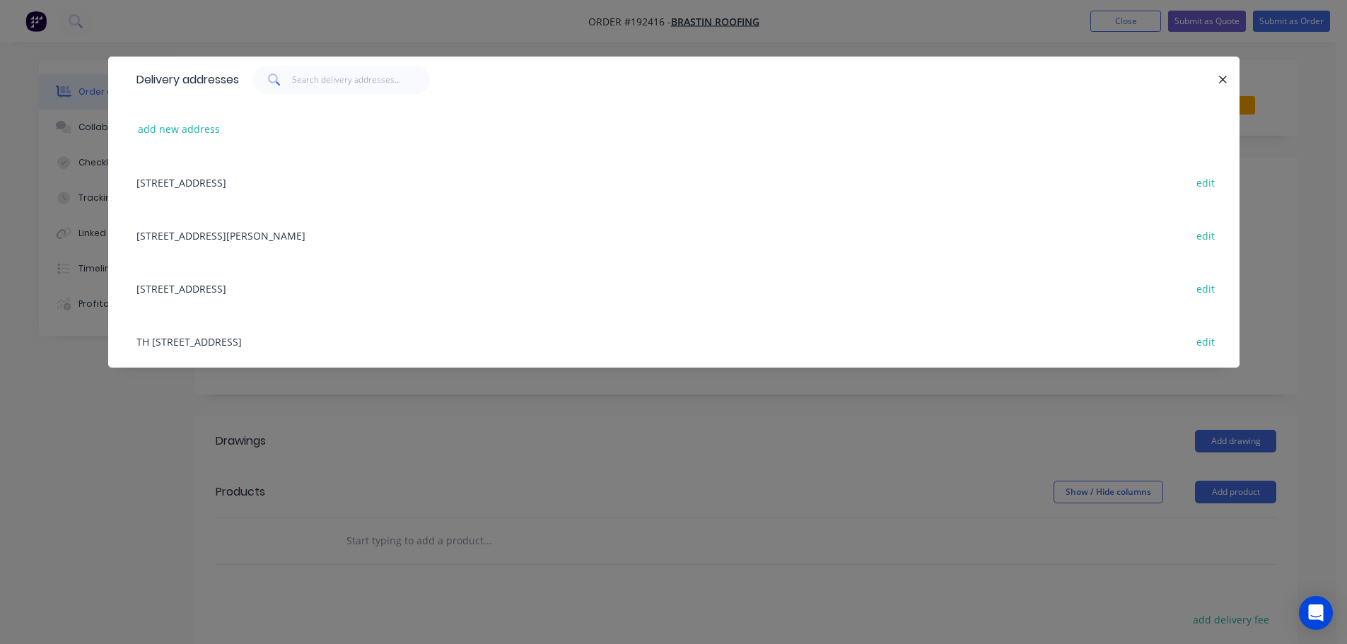
drag, startPoint x: 306, startPoint y: 291, endPoint x: 326, endPoint y: 280, distance: 22.8
click at [306, 291] on div "13 HOMESTEAD DRIVE, (STORE), STAPYLTON, Queensland, Australia edit" at bounding box center [673, 288] width 1089 height 53
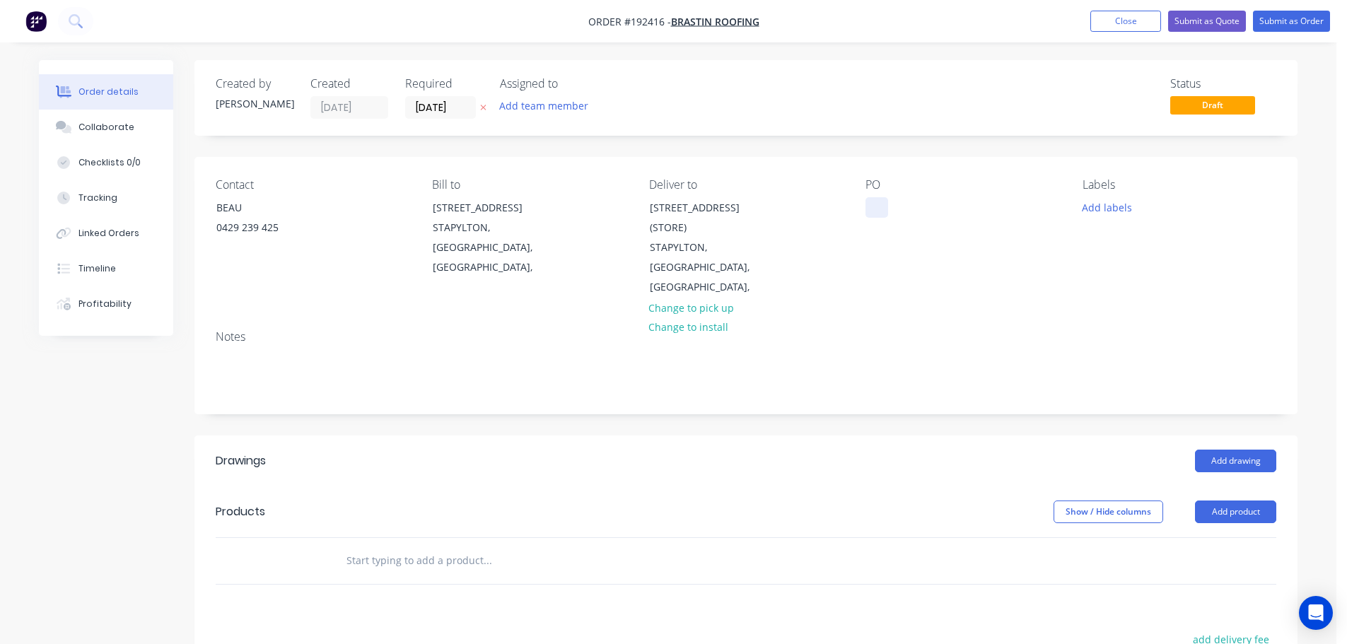
click at [871, 209] on div at bounding box center [876, 207] width 23 height 21
click at [1225, 450] on button "Add drawing" at bounding box center [1235, 461] width 81 height 23
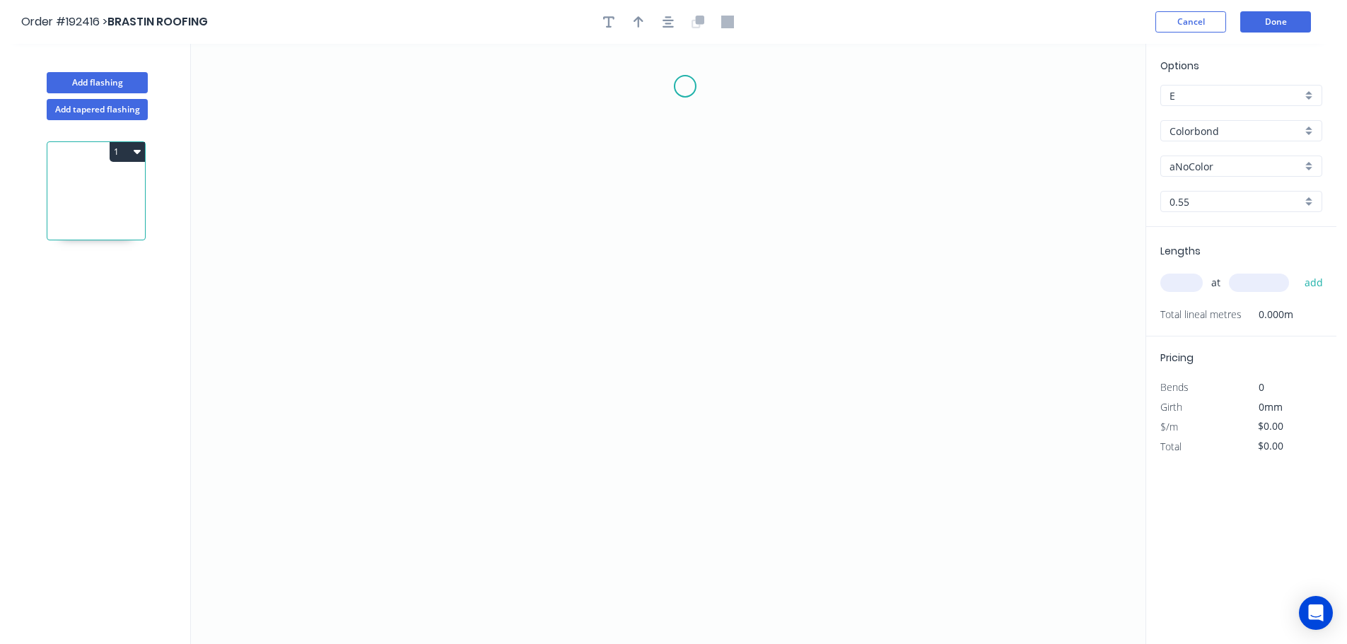
click at [708, 90] on icon "0" at bounding box center [668, 344] width 954 height 600
drag, startPoint x: 680, startPoint y: 119, endPoint x: 679, endPoint y: 134, distance: 15.6
click at [681, 119] on icon "0" at bounding box center [668, 344] width 954 height 600
click at [677, 204] on icon "0 ?" at bounding box center [668, 344] width 954 height 600
click at [709, 236] on icon "0 ? ?" at bounding box center [668, 344] width 954 height 600
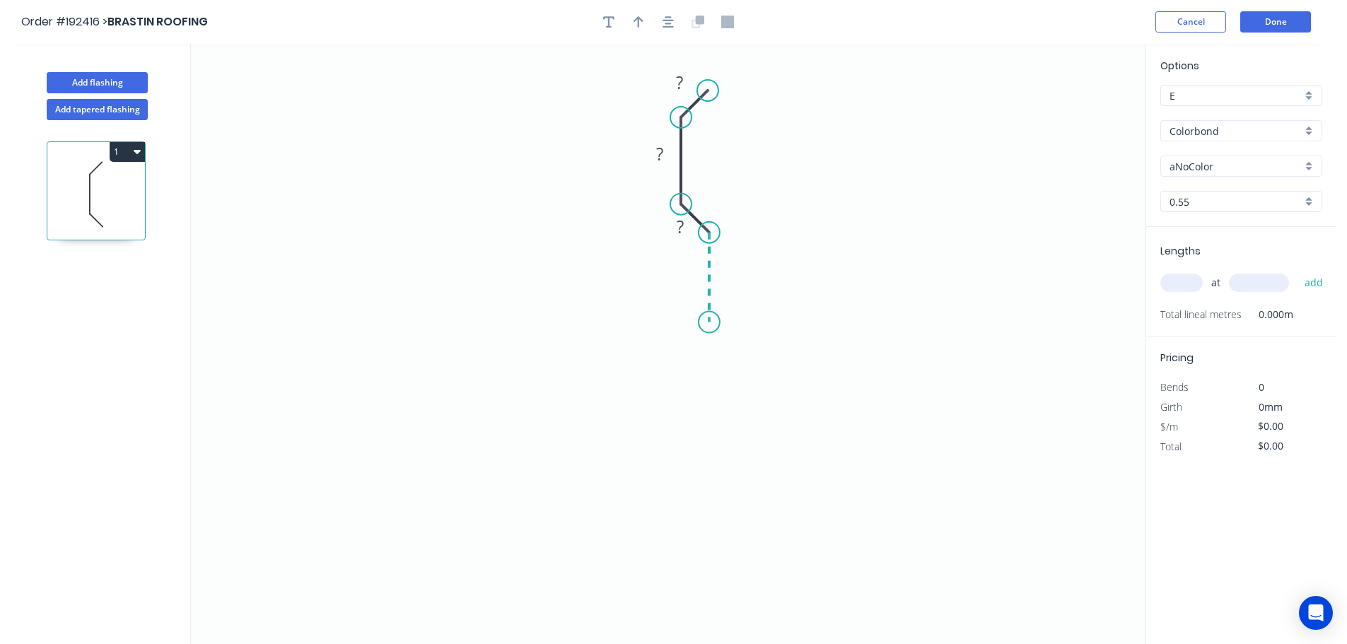
click at [708, 322] on icon "0 ? ? ?" at bounding box center [668, 344] width 954 height 600
click at [678, 350] on icon "0 ? ? ? ?" at bounding box center [668, 344] width 954 height 600
click at [678, 350] on circle at bounding box center [677, 352] width 21 height 21
click at [706, 344] on tspan "?" at bounding box center [708, 345] width 7 height 23
click at [636, 24] on icon "button" at bounding box center [638, 22] width 10 height 13
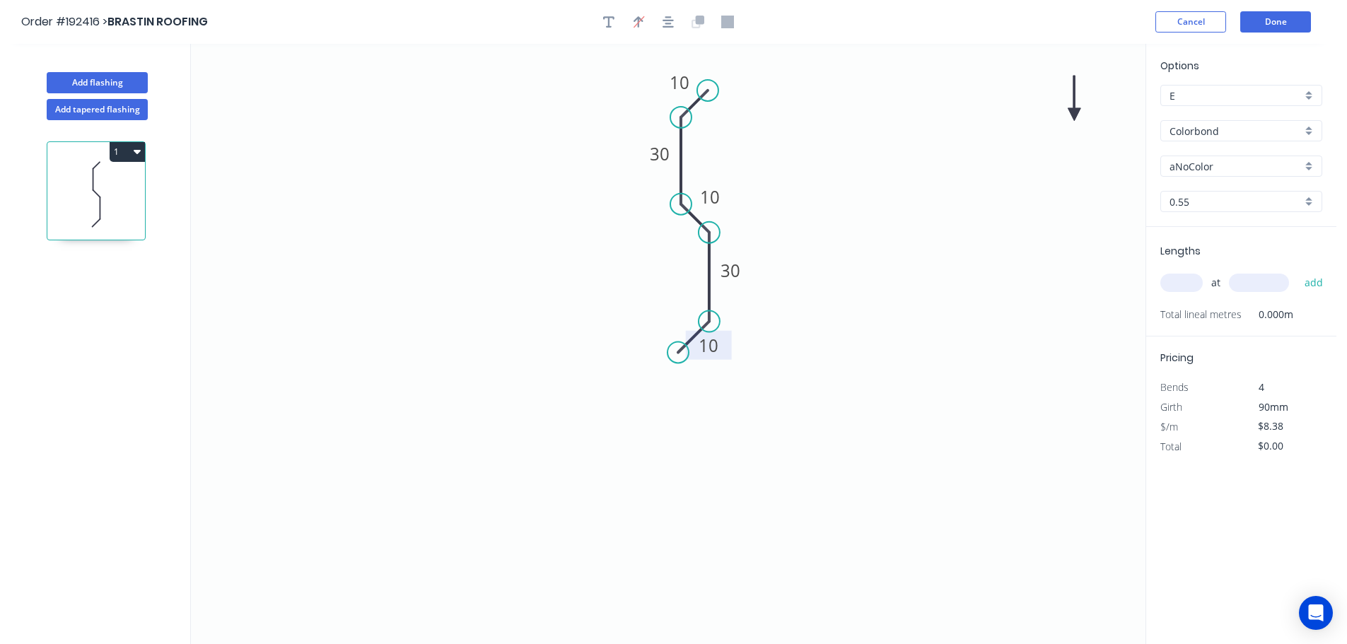
click at [1077, 114] on icon at bounding box center [1073, 98] width 13 height 45
click at [1077, 114] on icon at bounding box center [1085, 103] width 41 height 41
drag, startPoint x: 1077, startPoint y: 114, endPoint x: 771, endPoint y: 163, distance: 309.4
click at [771, 163] on icon at bounding box center [787, 163] width 45 height 13
click at [1261, 170] on input "aNoColor" at bounding box center [1235, 166] width 132 height 15
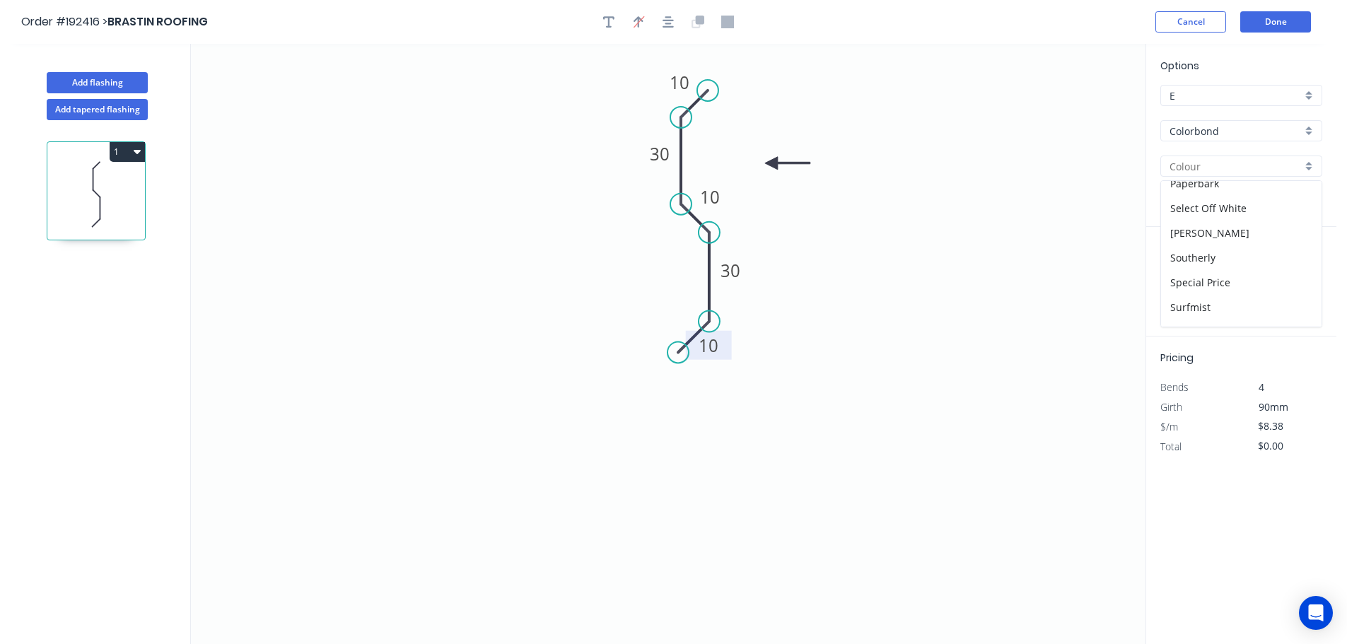
scroll to position [547, 0]
click at [1210, 293] on div "Woodland Grey" at bounding box center [1241, 289] width 160 height 25
click at [1181, 283] on input "text" at bounding box center [1181, 283] width 42 height 18
click at [1297, 271] on button "add" at bounding box center [1313, 283] width 33 height 24
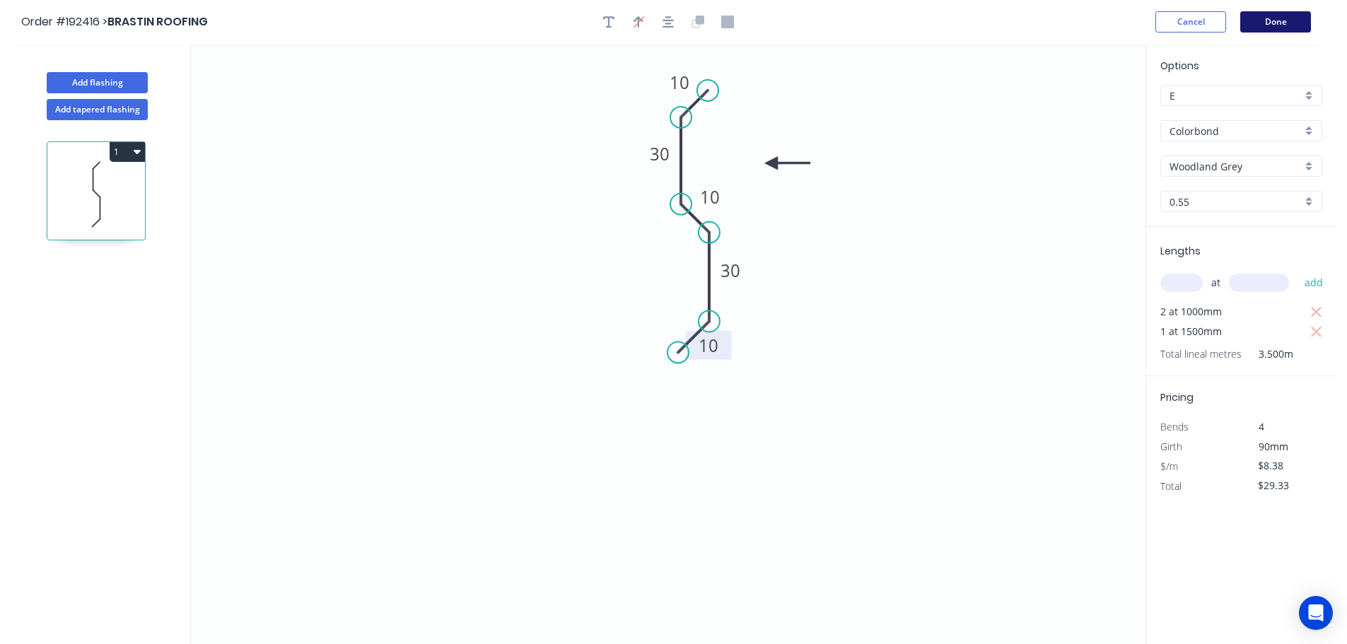
click at [1281, 23] on button "Done" at bounding box center [1275, 21] width 71 height 21
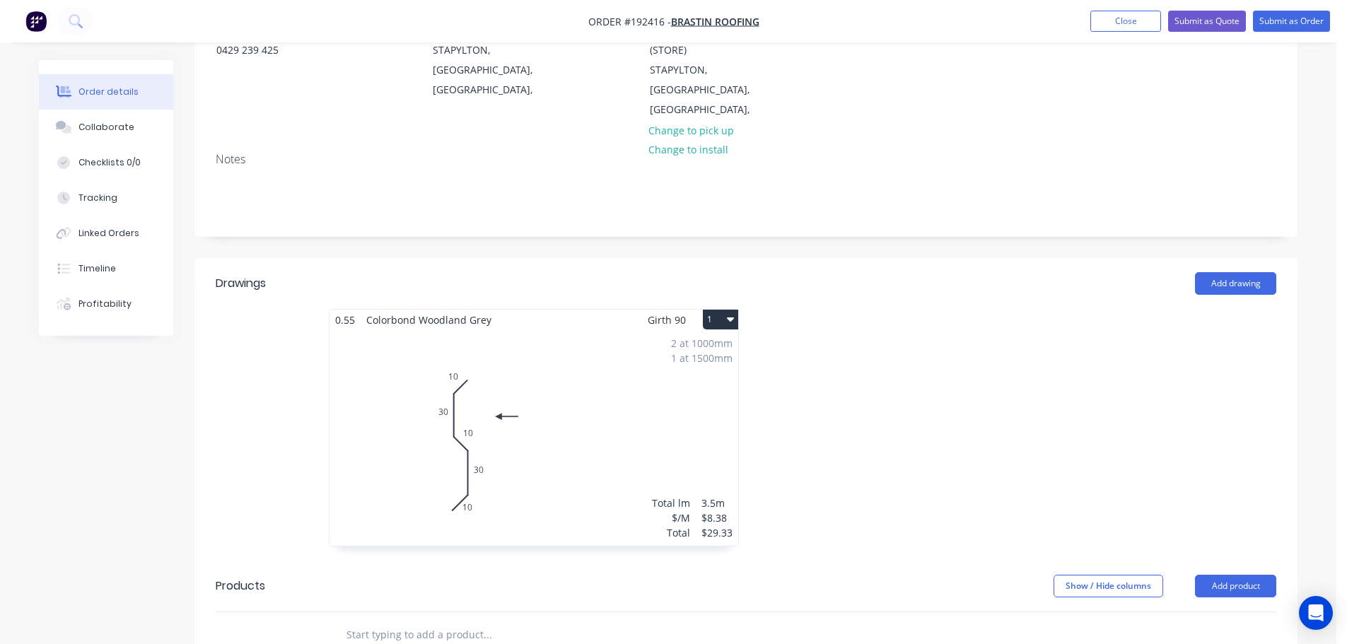
scroll to position [424, 0]
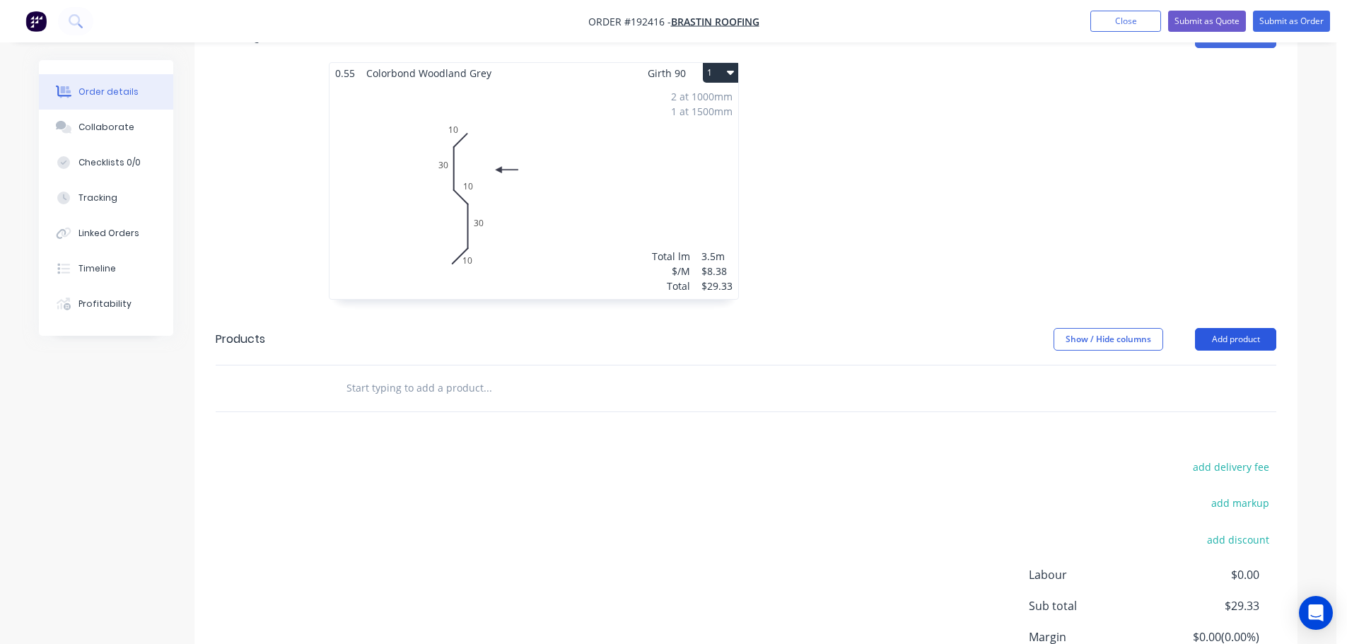
click at [1252, 328] on button "Add product" at bounding box center [1235, 339] width 81 height 23
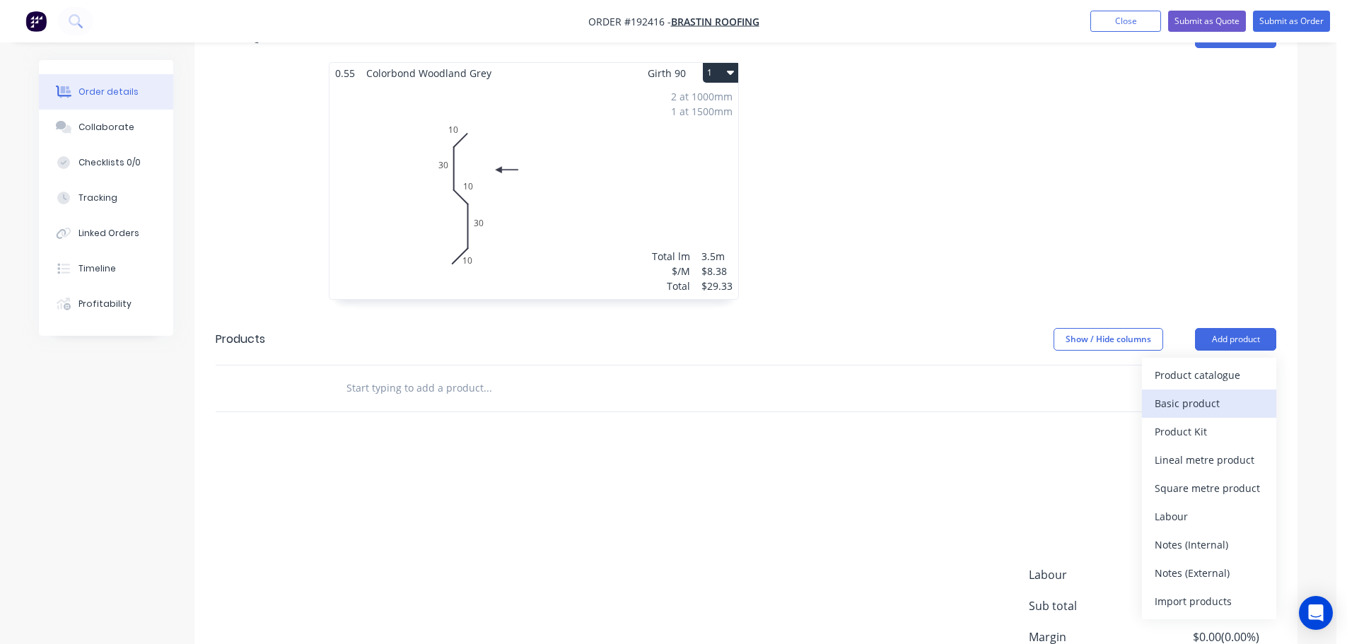
click at [1209, 393] on div "Basic product" at bounding box center [1208, 403] width 109 height 21
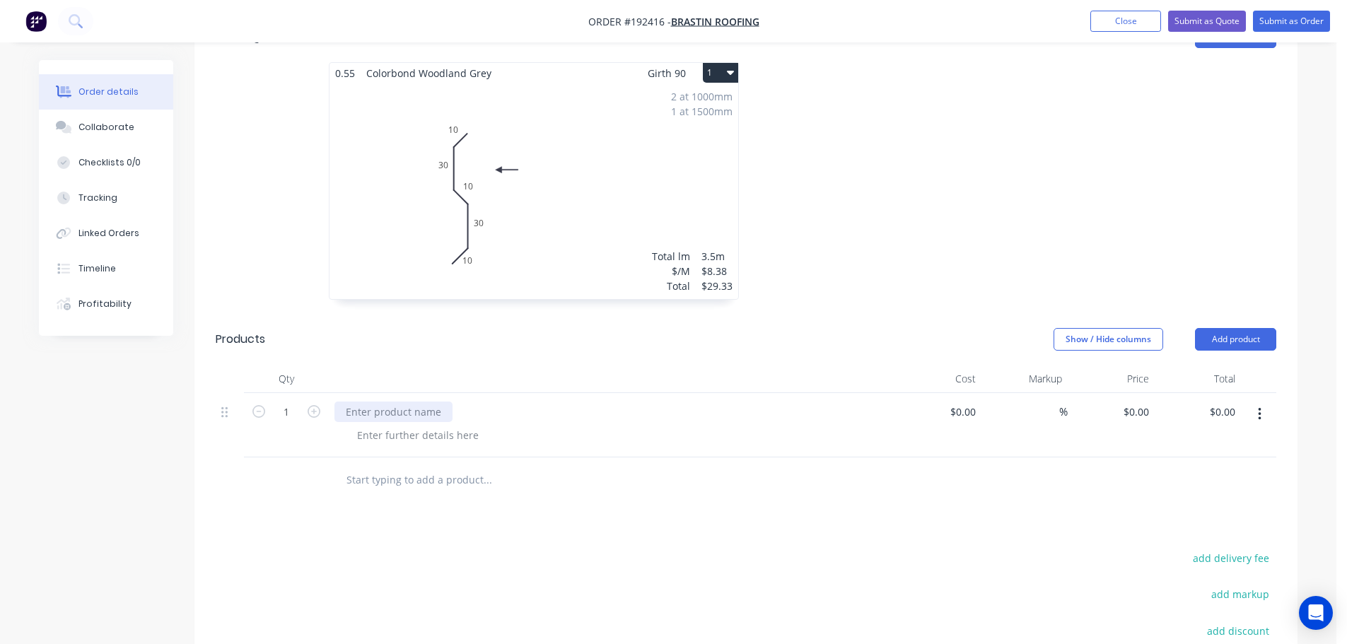
click at [428, 402] on div at bounding box center [393, 412] width 118 height 21
click at [402, 425] on div at bounding box center [418, 435] width 144 height 21
click at [1242, 328] on button "Add product" at bounding box center [1235, 339] width 81 height 23
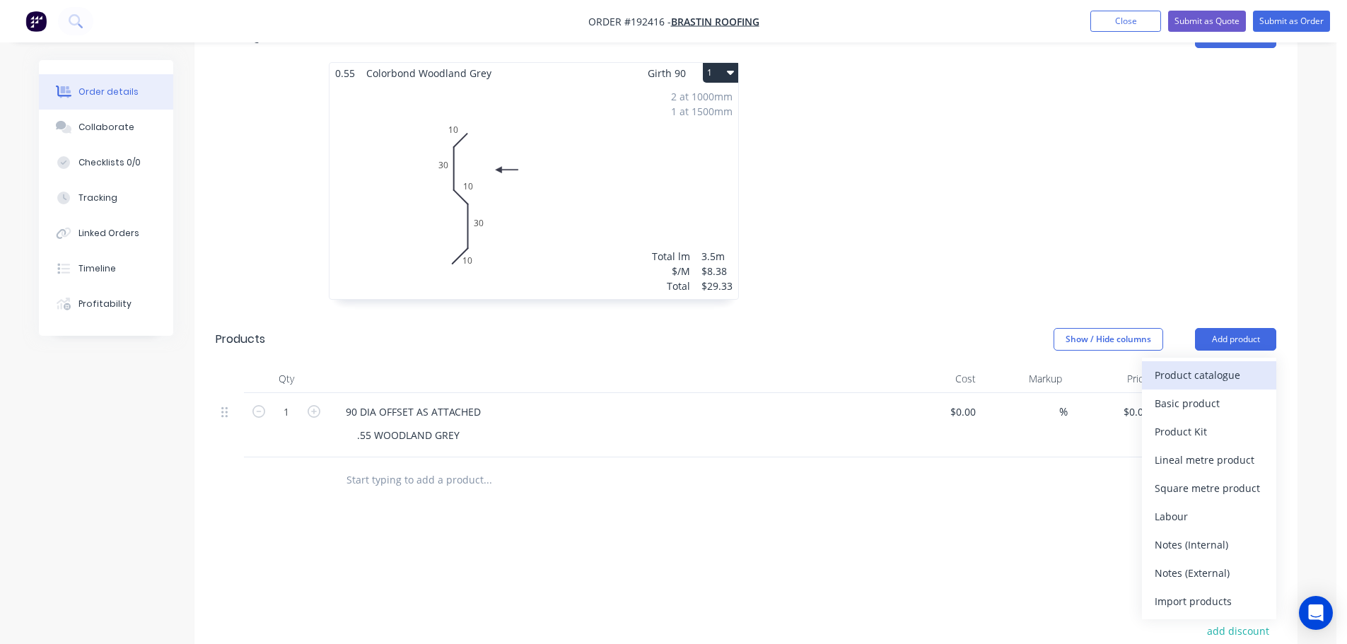
click at [1202, 361] on button "Product catalogue" at bounding box center [1209, 375] width 134 height 28
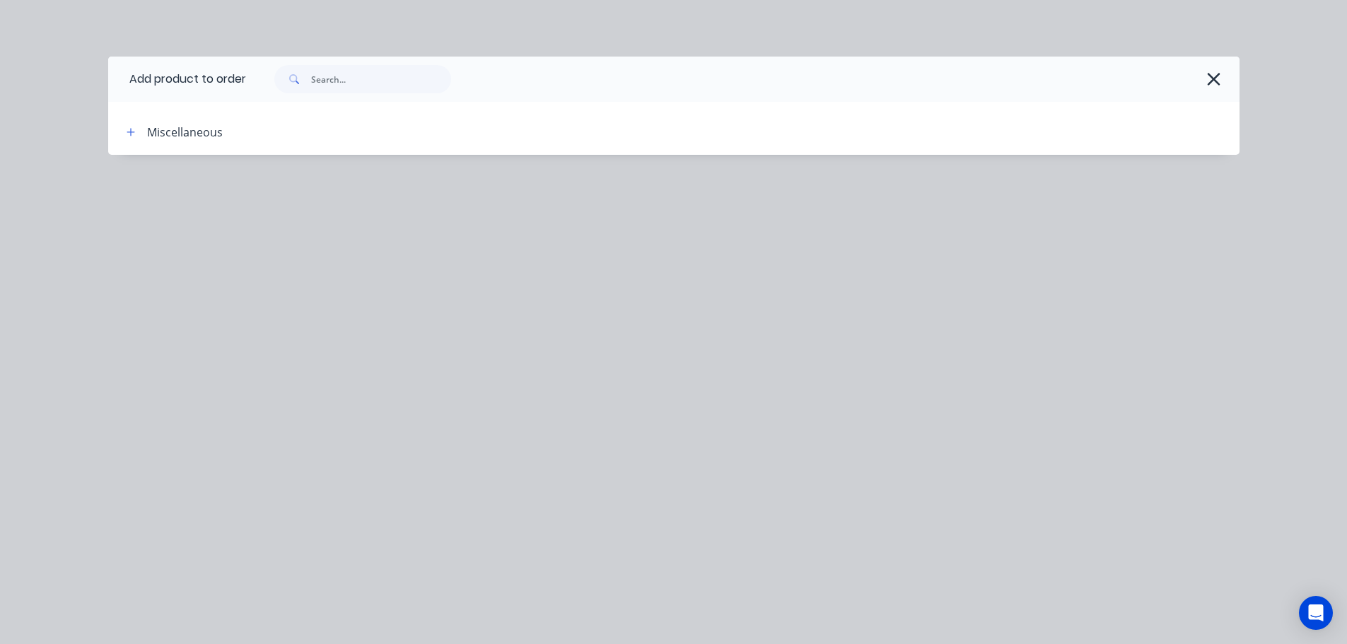
click at [483, 279] on div "Add product to order Miscellaneous" at bounding box center [673, 322] width 1347 height 644
click at [1216, 76] on icon "button" at bounding box center [1213, 79] width 13 height 13
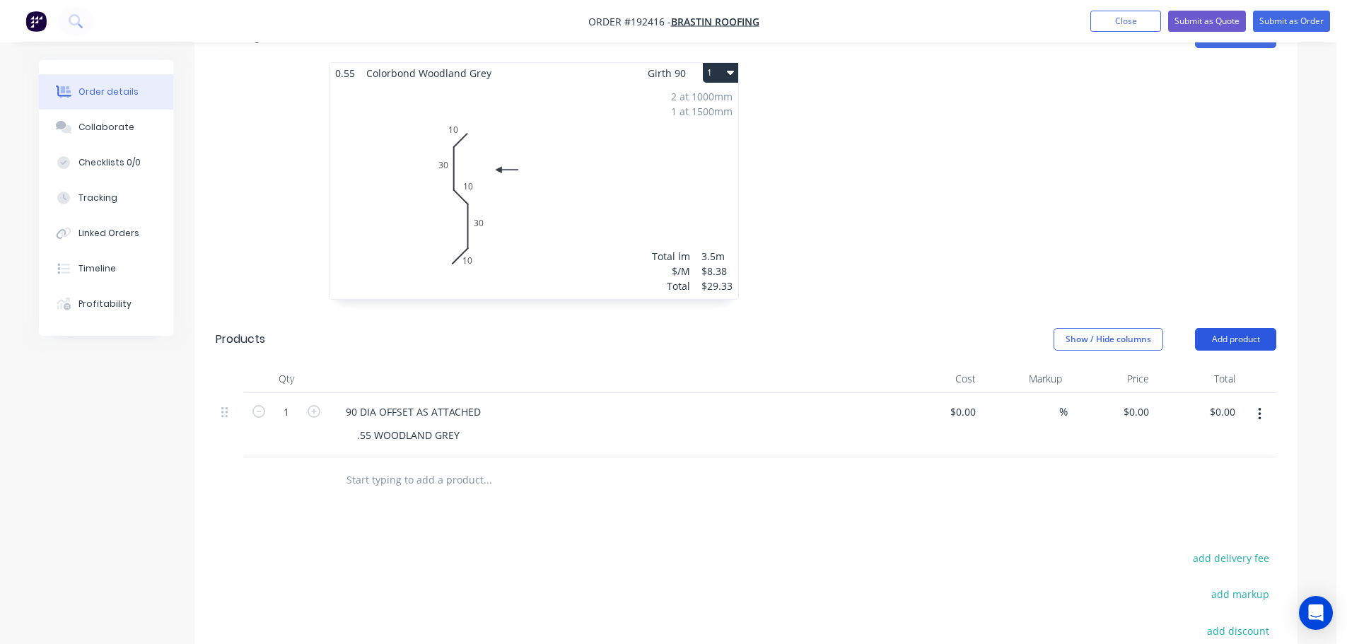
drag, startPoint x: 1206, startPoint y: 308, endPoint x: 1222, endPoint y: 325, distance: 24.0
click at [1209, 328] on button "Add product" at bounding box center [1235, 339] width 81 height 23
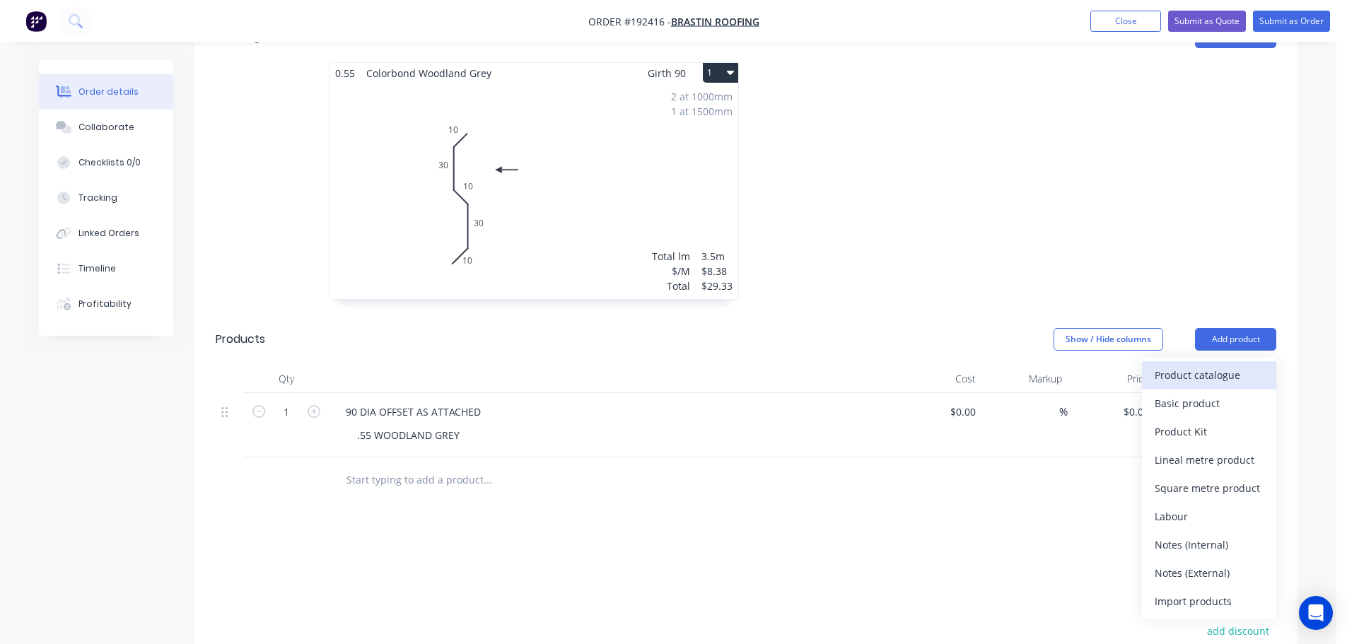
click at [1198, 365] on div "Product catalogue" at bounding box center [1208, 375] width 109 height 21
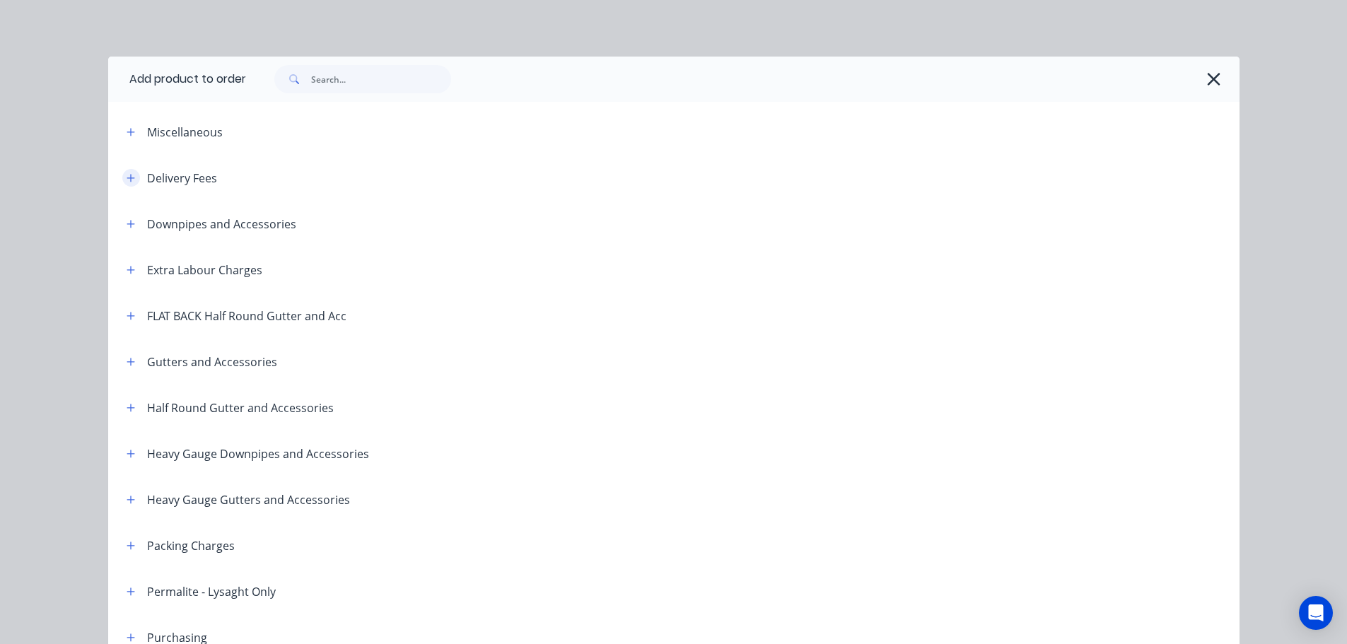
click at [134, 180] on button "button" at bounding box center [131, 178] width 18 height 18
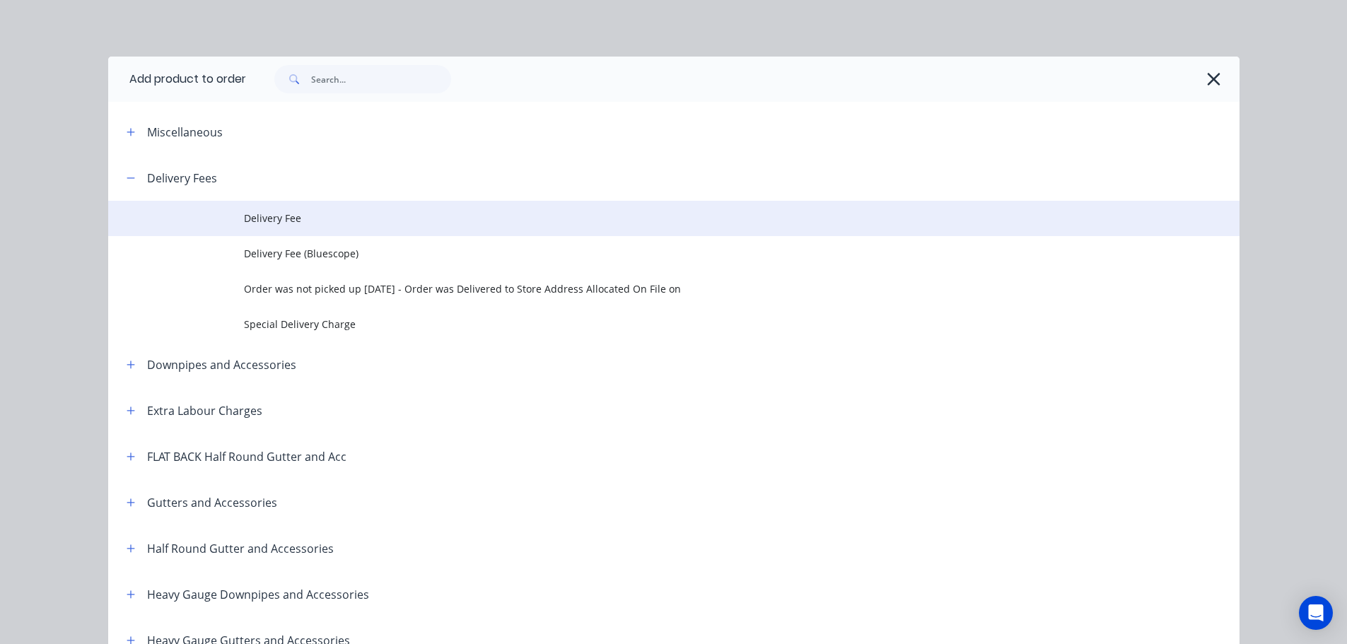
drag, startPoint x: 262, startPoint y: 228, endPoint x: 317, endPoint y: 238, distance: 55.9
click at [262, 228] on td "Delivery Fee" at bounding box center [741, 218] width 995 height 35
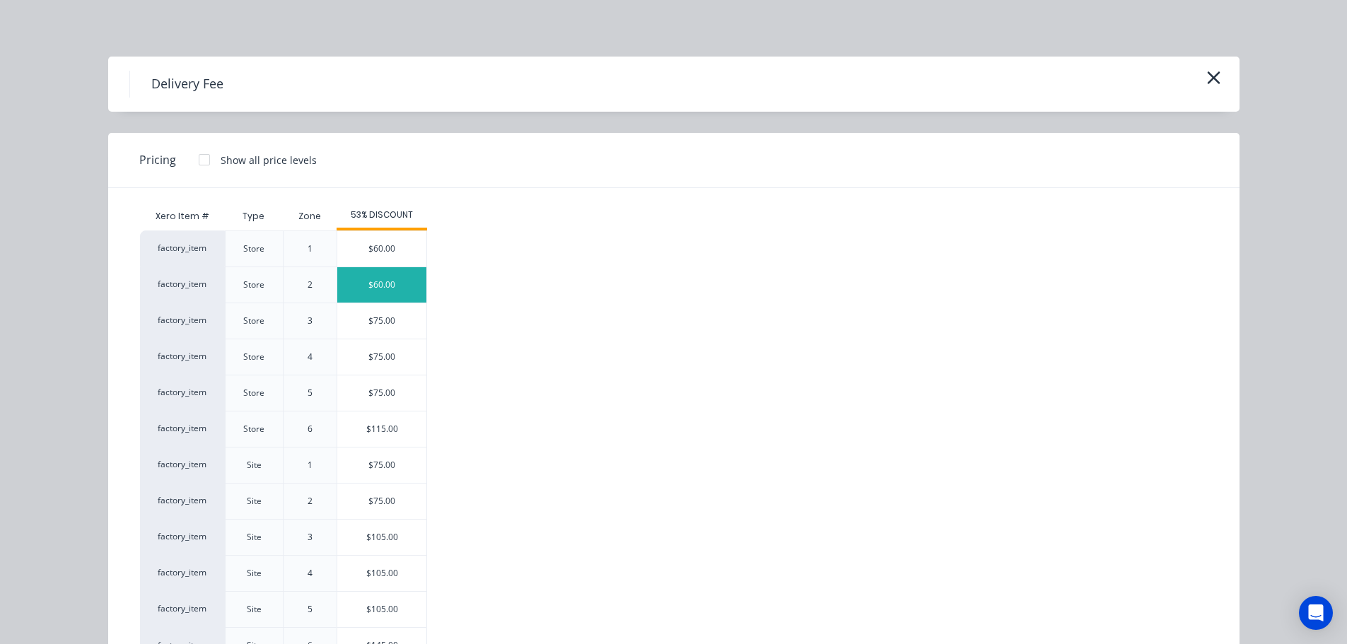
click at [374, 282] on div "$60.00" at bounding box center [381, 284] width 89 height 35
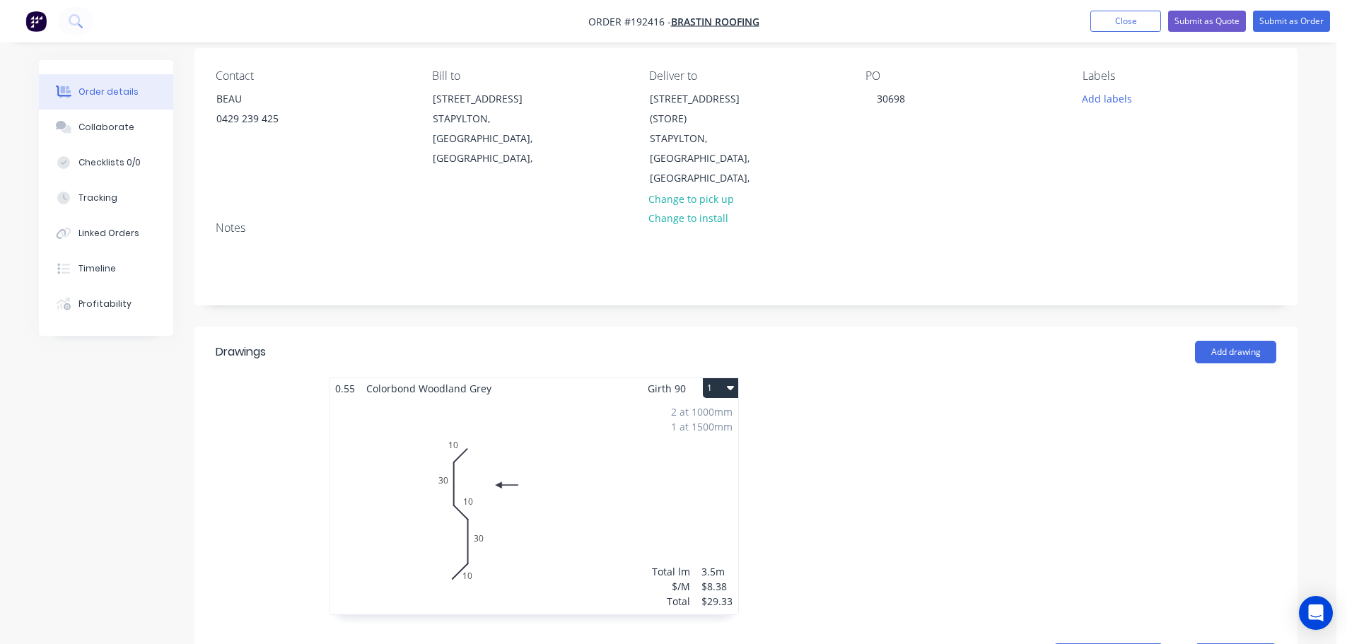
scroll to position [0, 0]
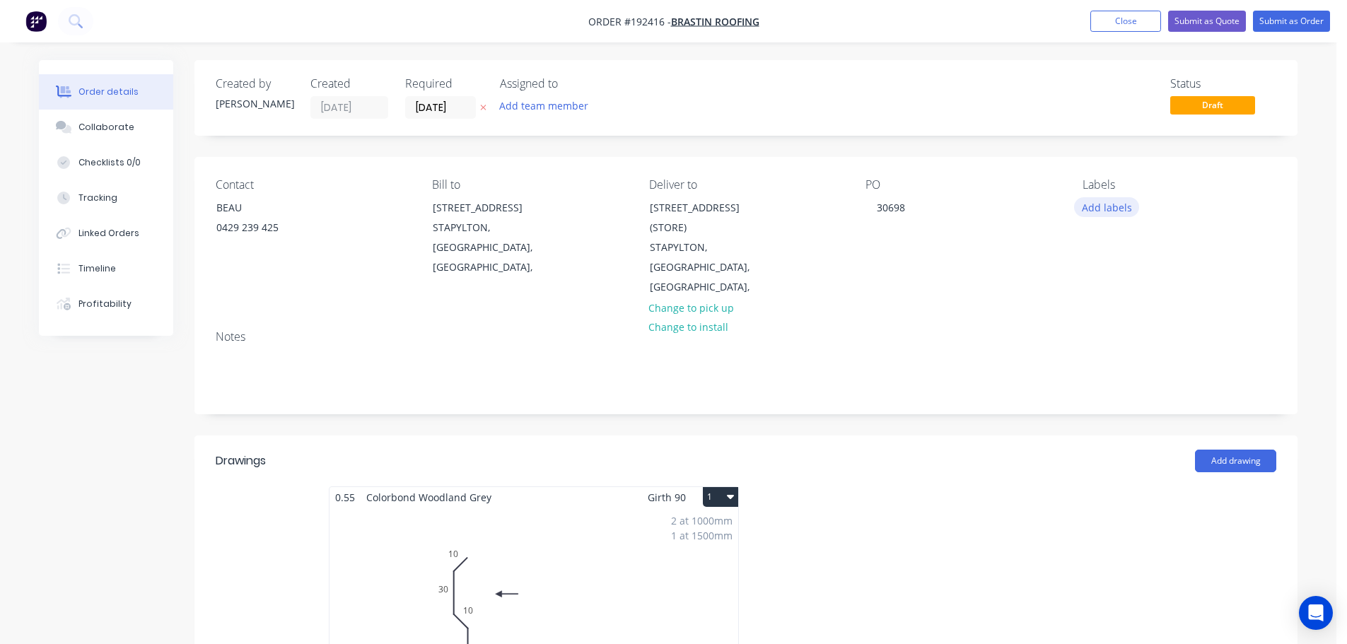
click at [1111, 202] on button "Add labels" at bounding box center [1106, 206] width 65 height 19
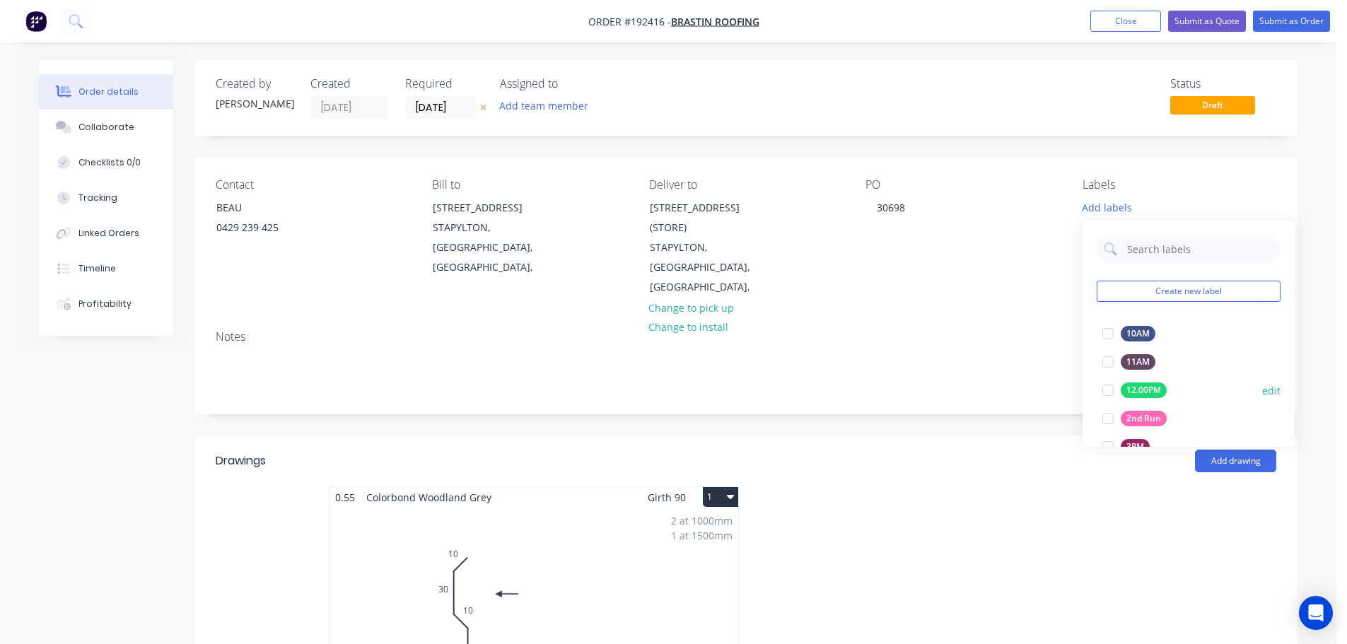
click at [1148, 411] on div "2nd Run" at bounding box center [1143, 419] width 46 height 16
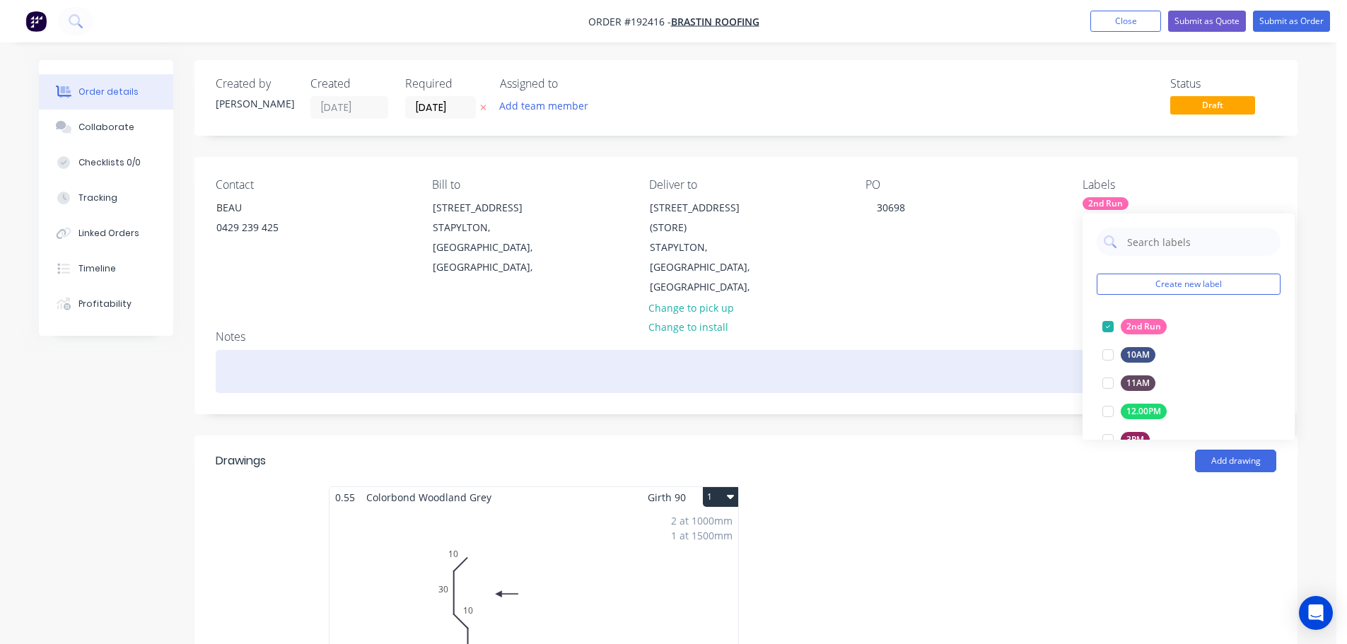
drag, startPoint x: 959, startPoint y: 397, endPoint x: 1048, endPoint y: 331, distance: 111.1
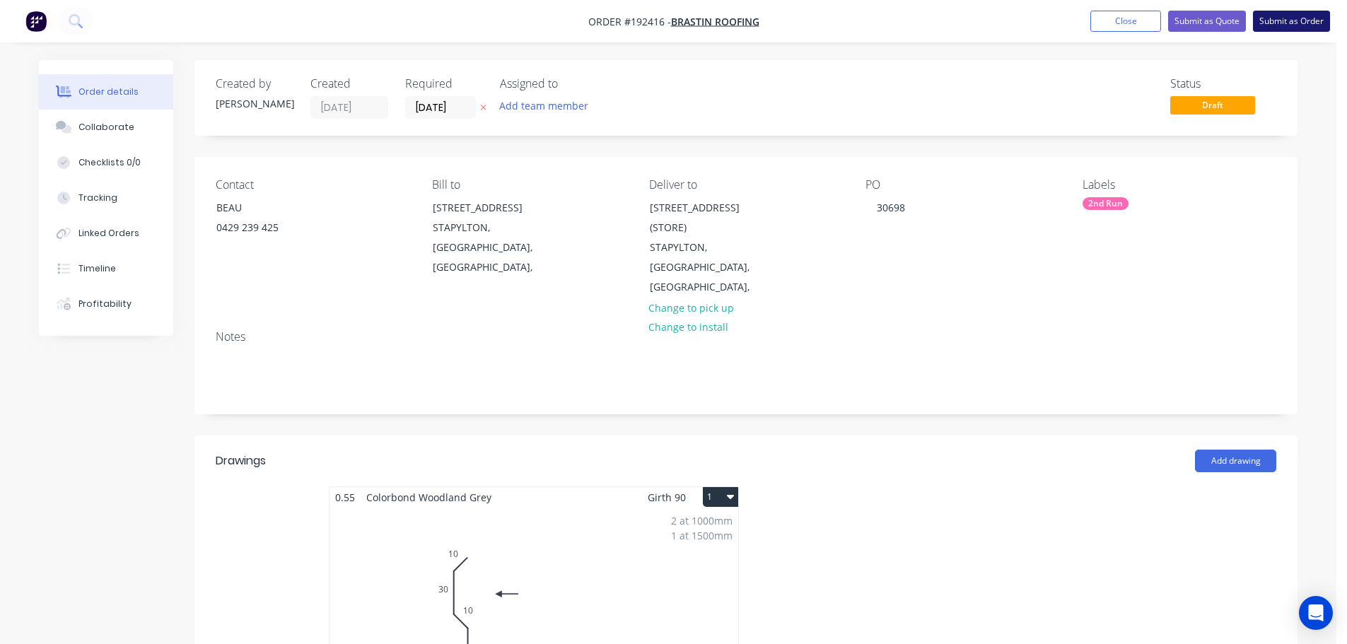
click at [1290, 23] on button "Submit as Order" at bounding box center [1291, 21] width 77 height 21
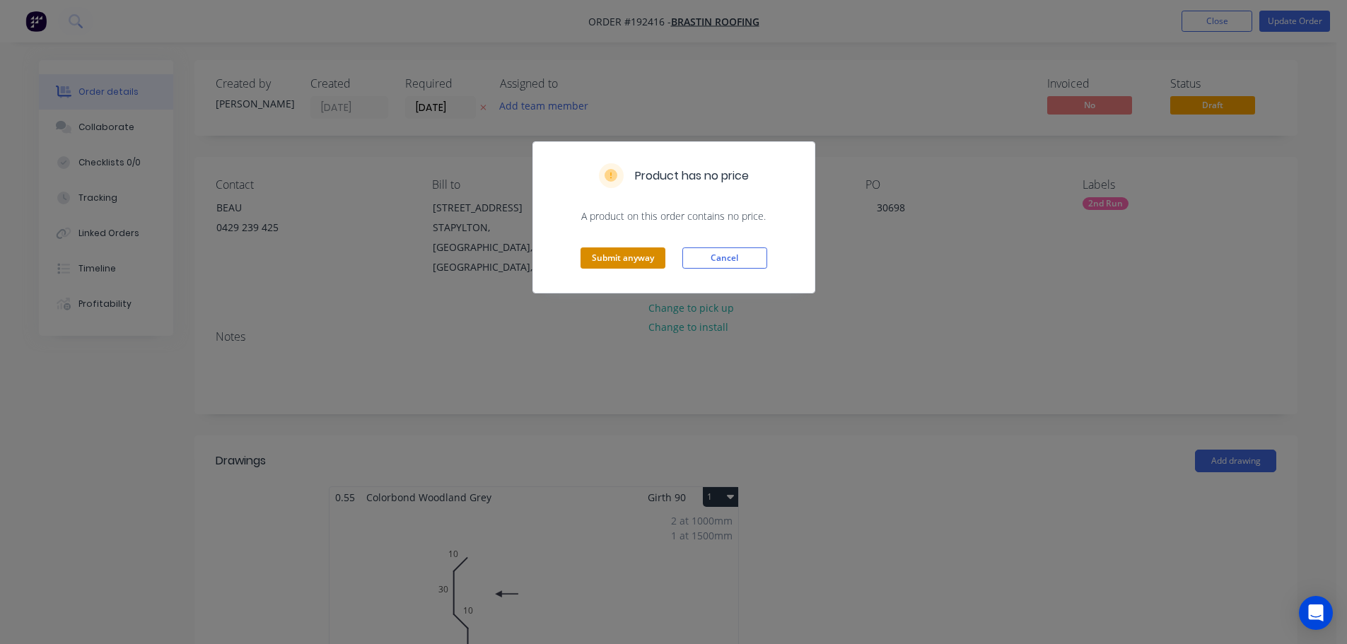
click at [650, 269] on button "Submit anyway" at bounding box center [622, 257] width 85 height 21
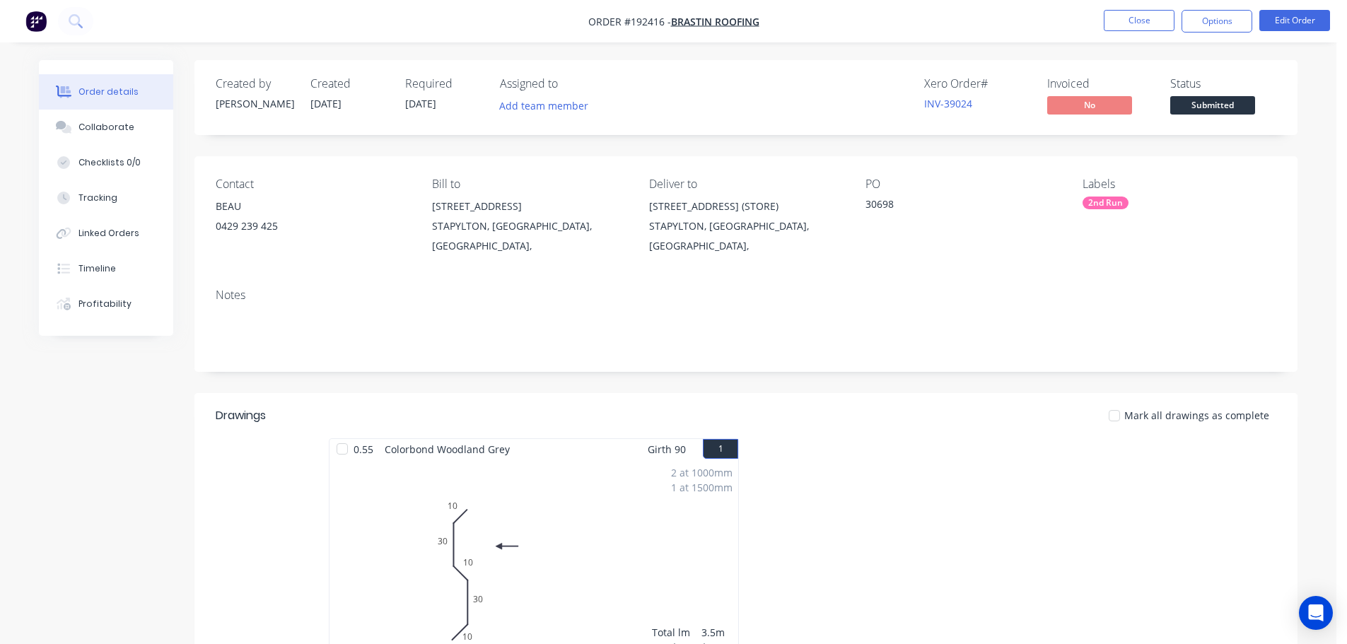
drag, startPoint x: 1232, startPoint y: 23, endPoint x: 1232, endPoint y: 38, distance: 14.8
click at [1232, 27] on button "Options" at bounding box center [1216, 21] width 71 height 23
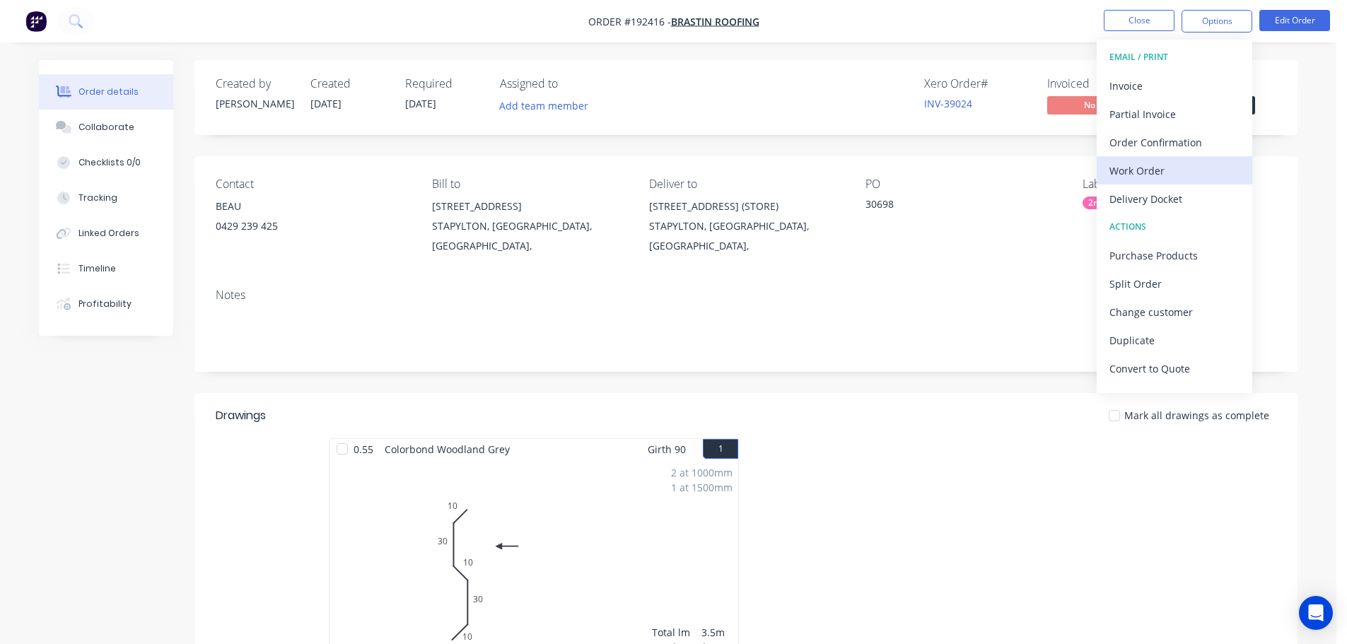
click at [1133, 164] on div "Work Order" at bounding box center [1174, 170] width 130 height 21
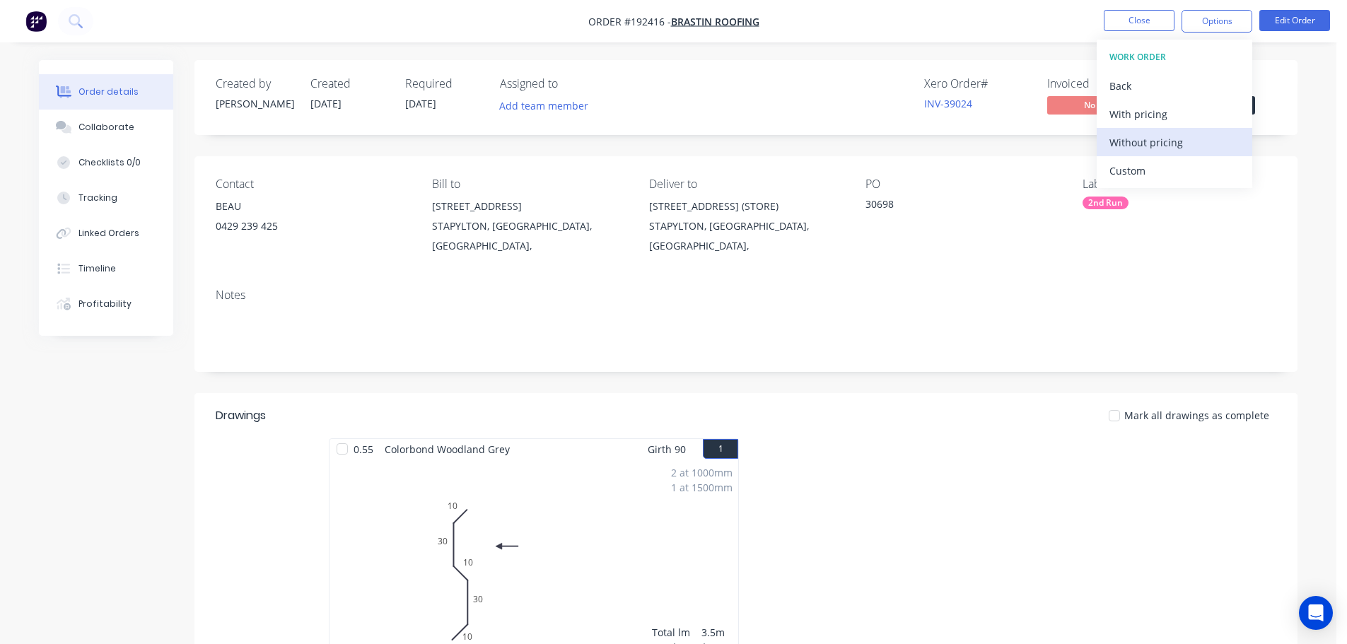
drag, startPoint x: 1133, startPoint y: 164, endPoint x: 1154, endPoint y: 144, distance: 29.0
click at [1153, 144] on div "Without pricing" at bounding box center [1174, 142] width 130 height 21
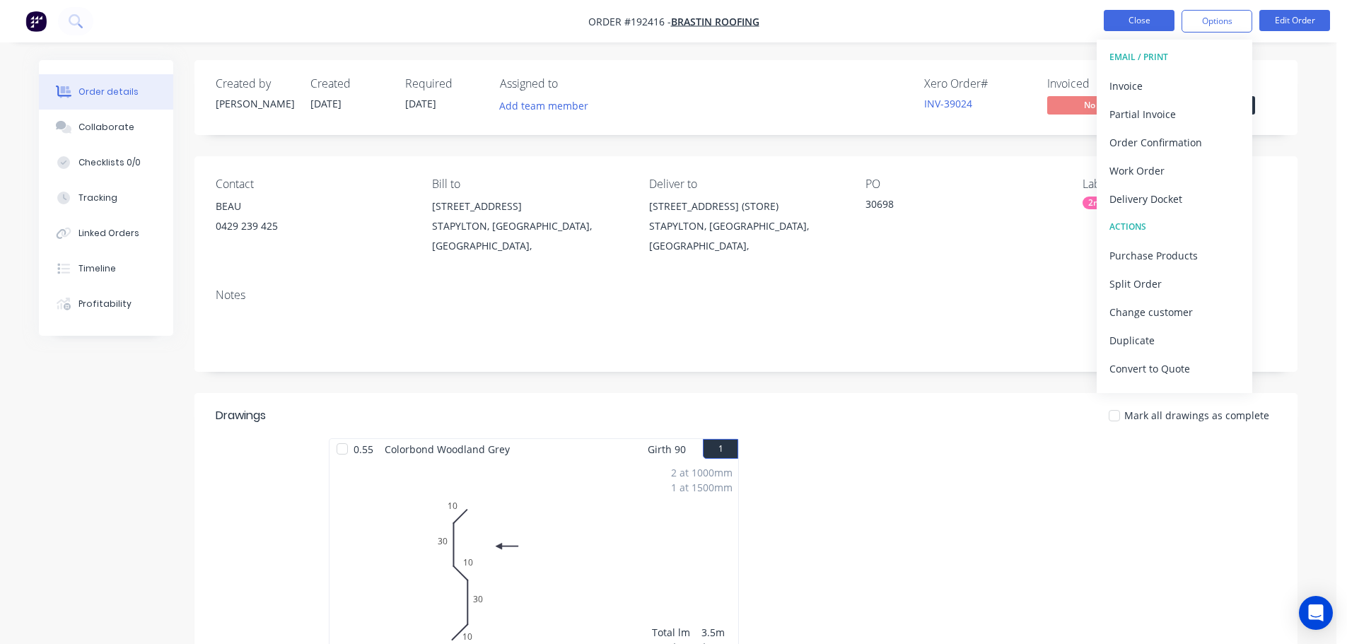
click at [1119, 18] on button "Close" at bounding box center [1138, 20] width 71 height 21
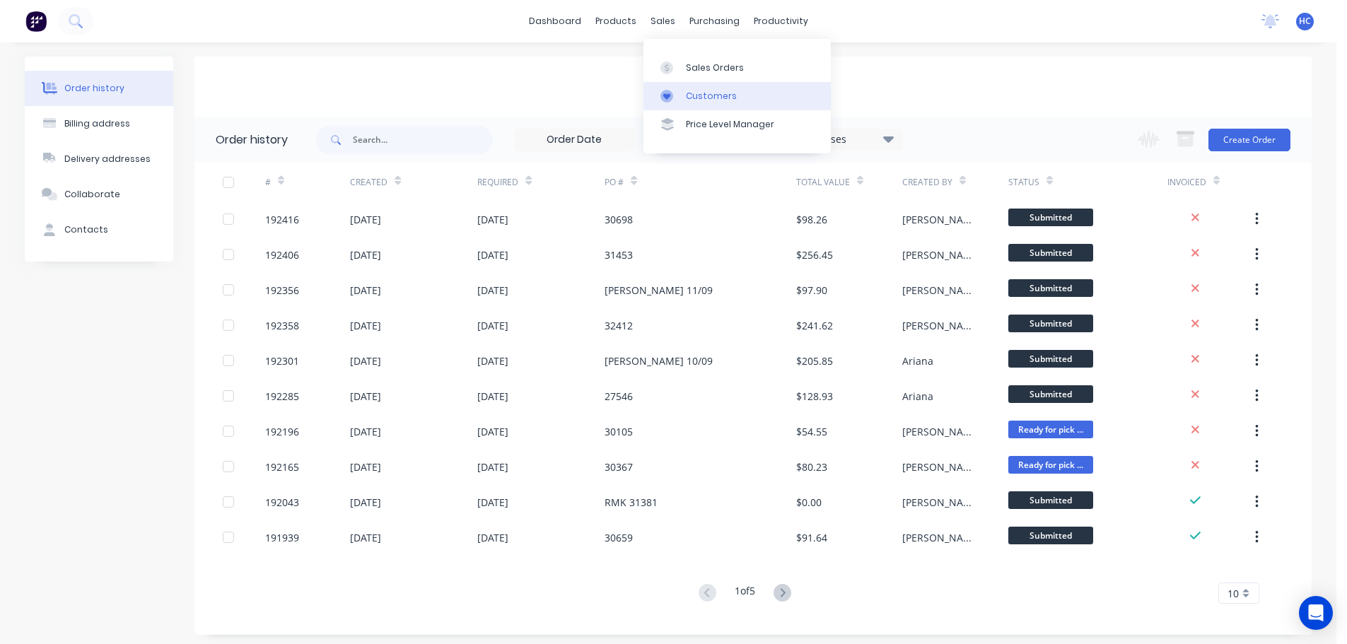
click at [675, 91] on div at bounding box center [670, 96] width 21 height 13
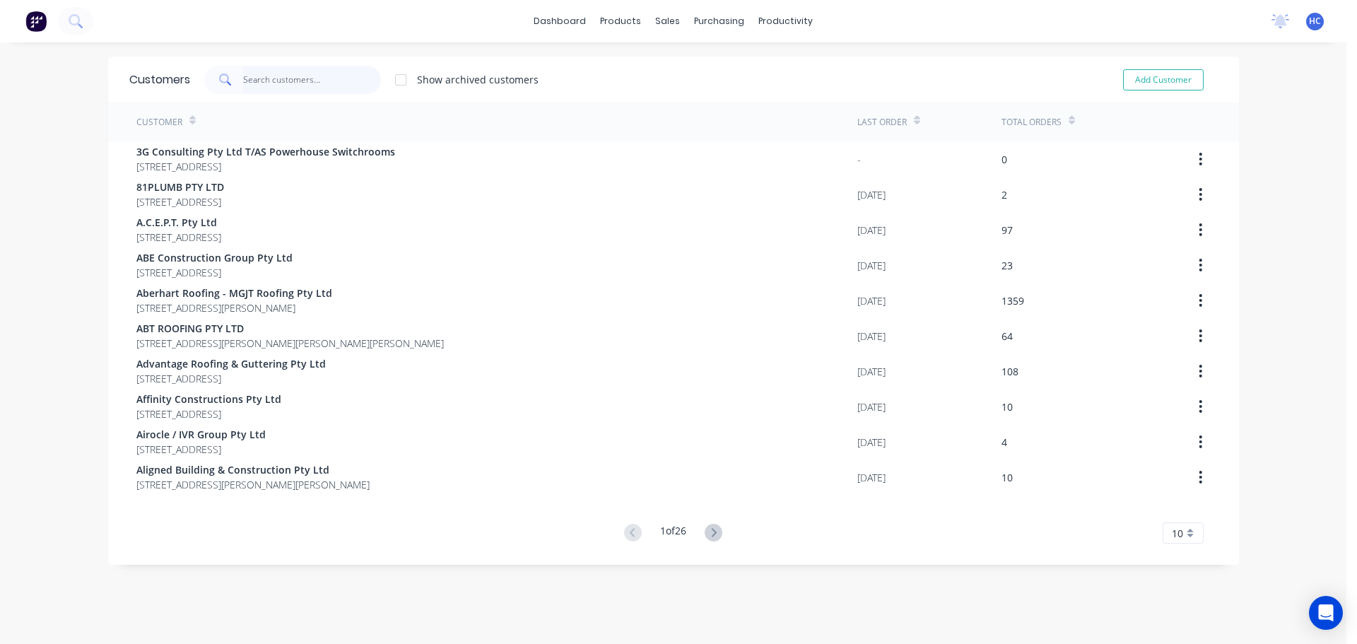
click at [345, 86] on input "text" at bounding box center [312, 80] width 138 height 28
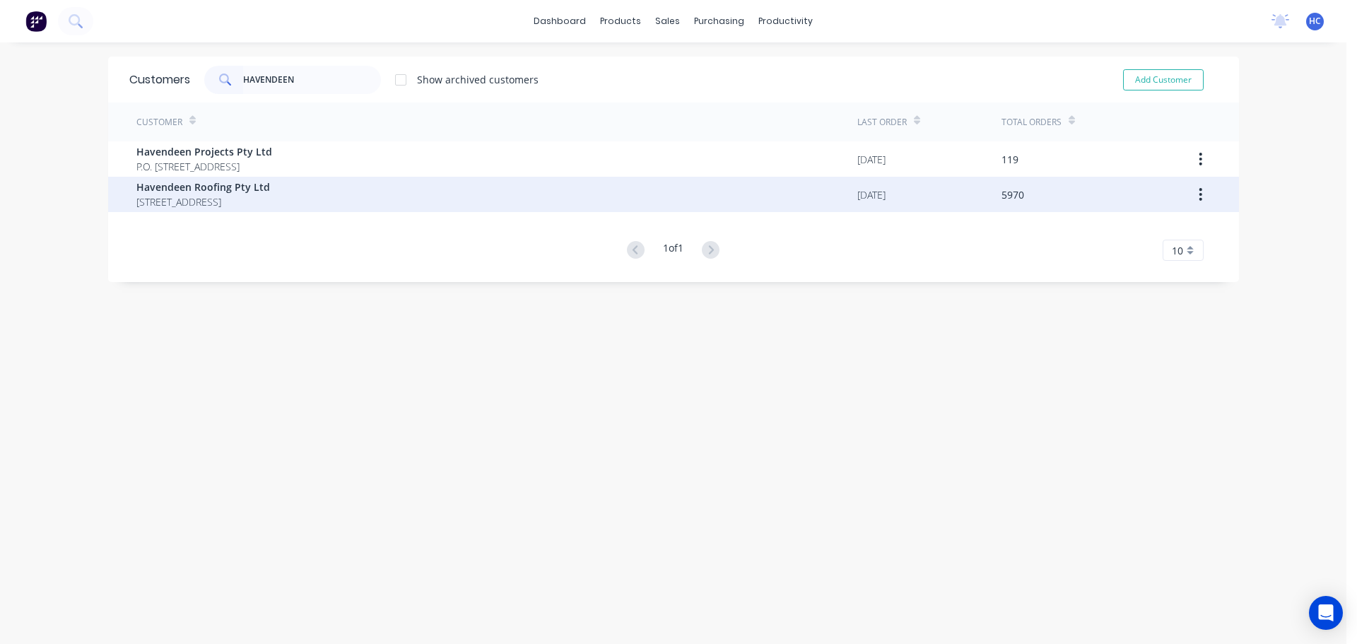
click at [233, 216] on div "Customer Last Order Total Orders Havendeen Projects Pty Ltd P.O. Box 7139 South…" at bounding box center [673, 182] width 1131 height 158
click at [262, 203] on span "[STREET_ADDRESS]" at bounding box center [203, 201] width 134 height 15
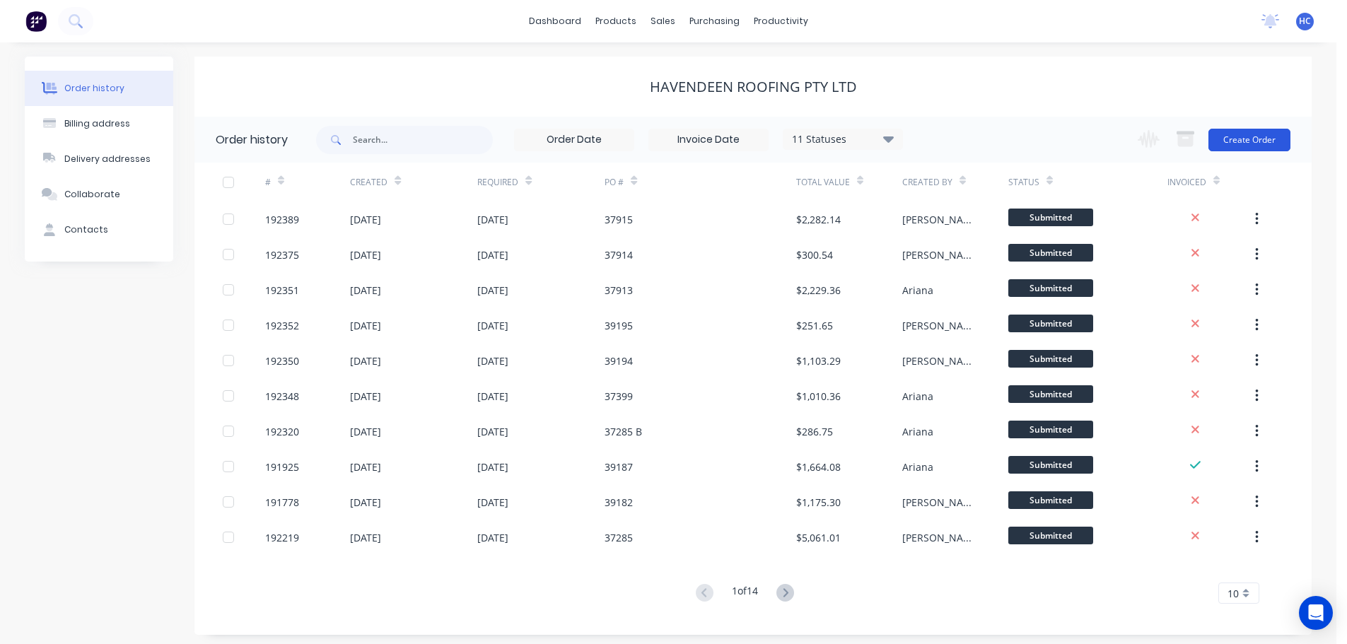
click at [1243, 144] on button "Create Order" at bounding box center [1249, 140] width 82 height 23
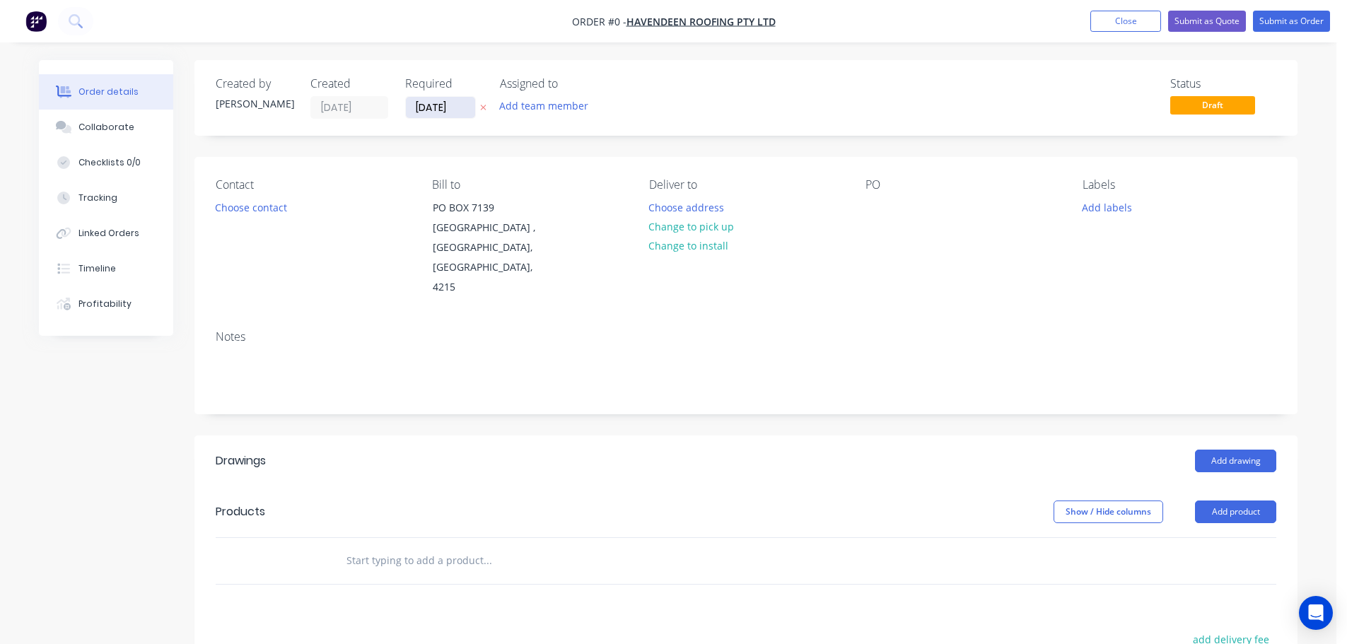
click at [440, 100] on input "[DATE]" at bounding box center [440, 107] width 69 height 21
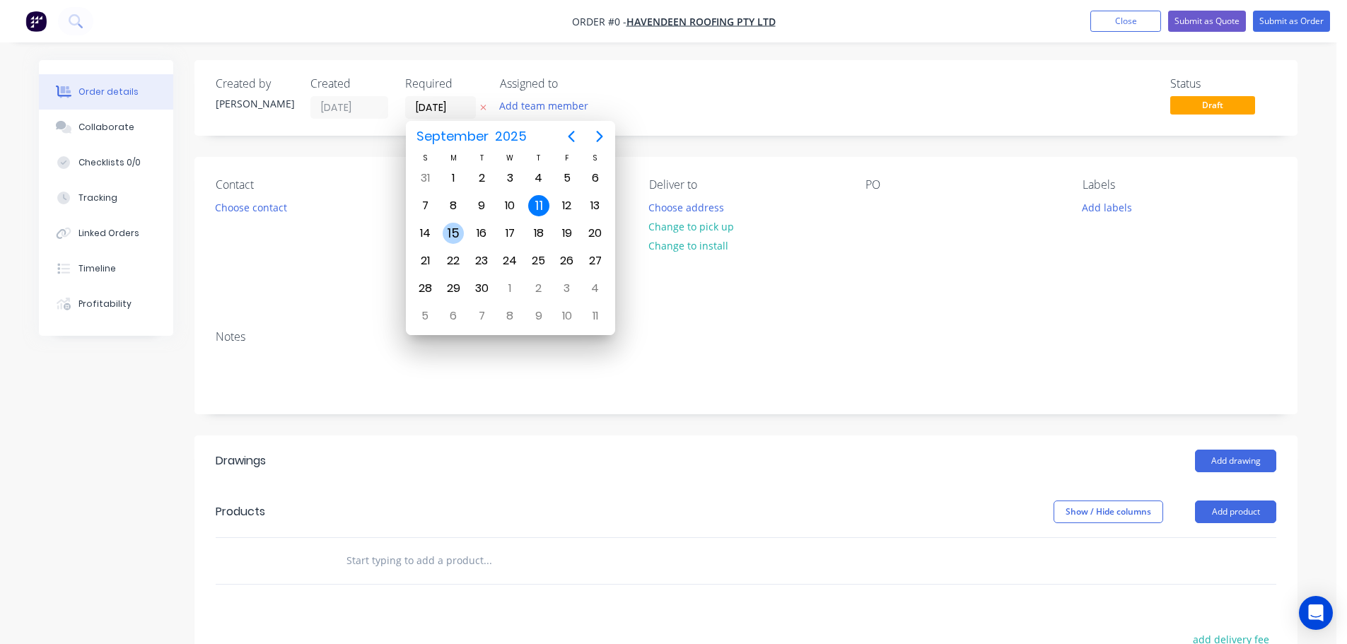
click at [453, 243] on div "15" at bounding box center [453, 233] width 21 height 21
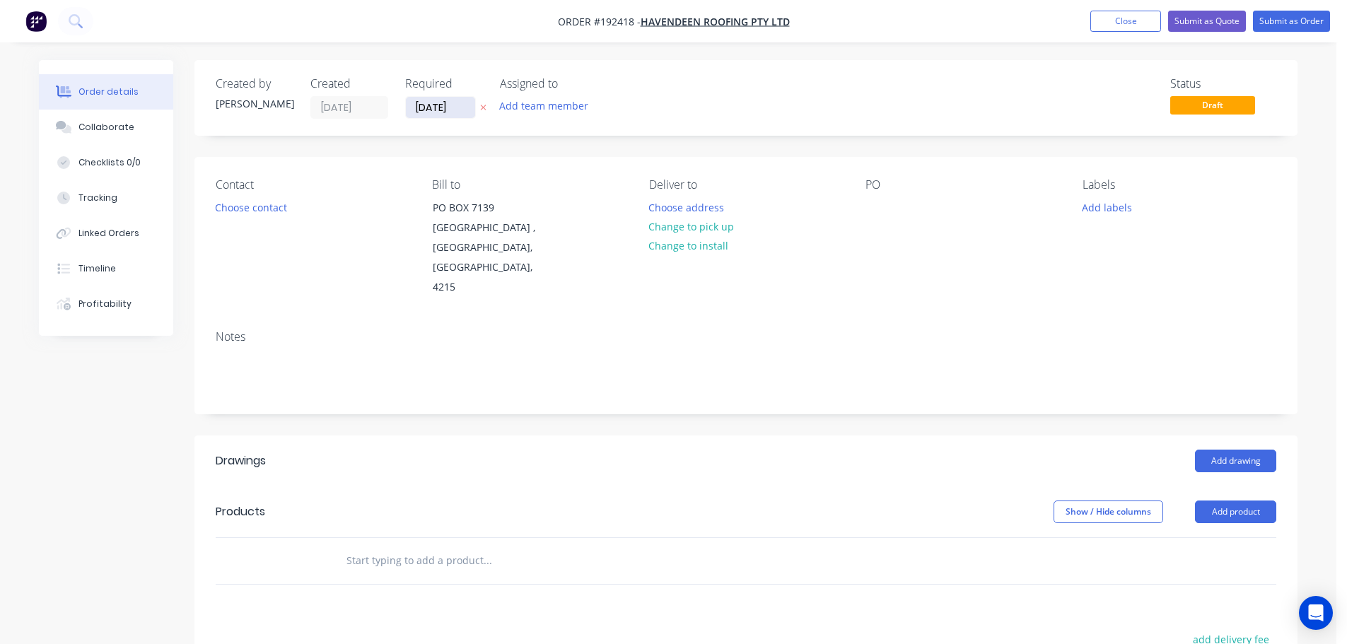
click at [441, 100] on input "15/09/25" at bounding box center [440, 107] width 69 height 21
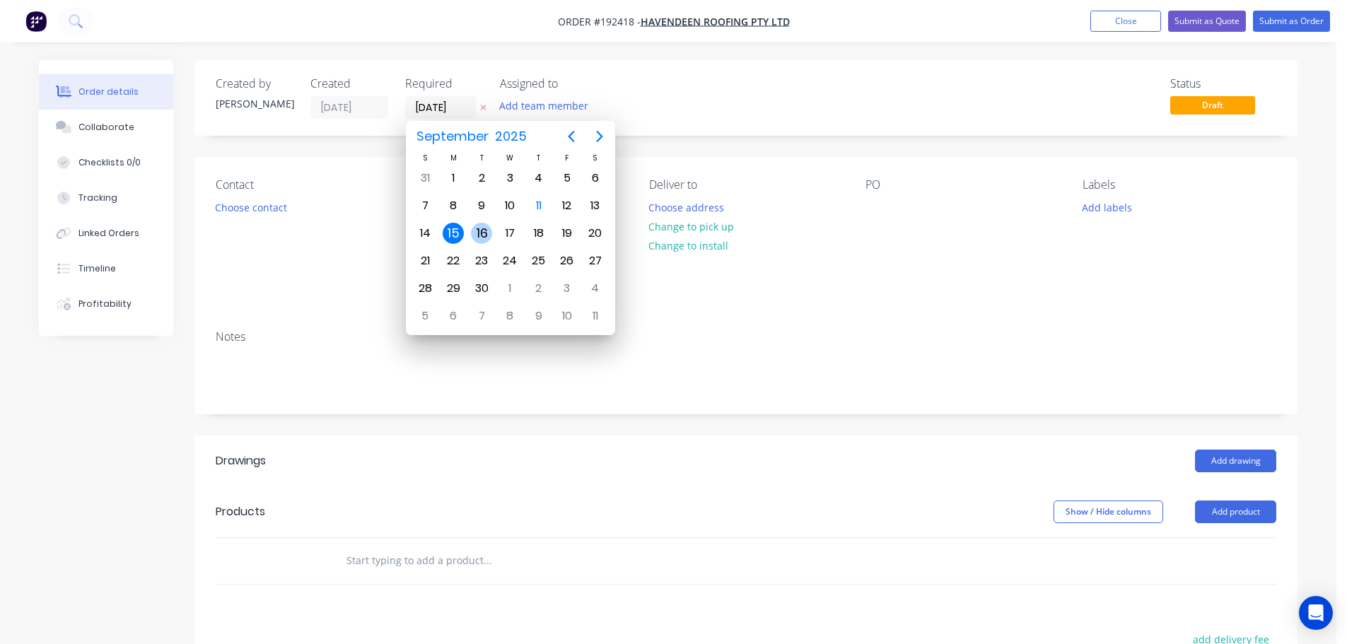
click at [477, 232] on div "16" at bounding box center [481, 233] width 21 height 21
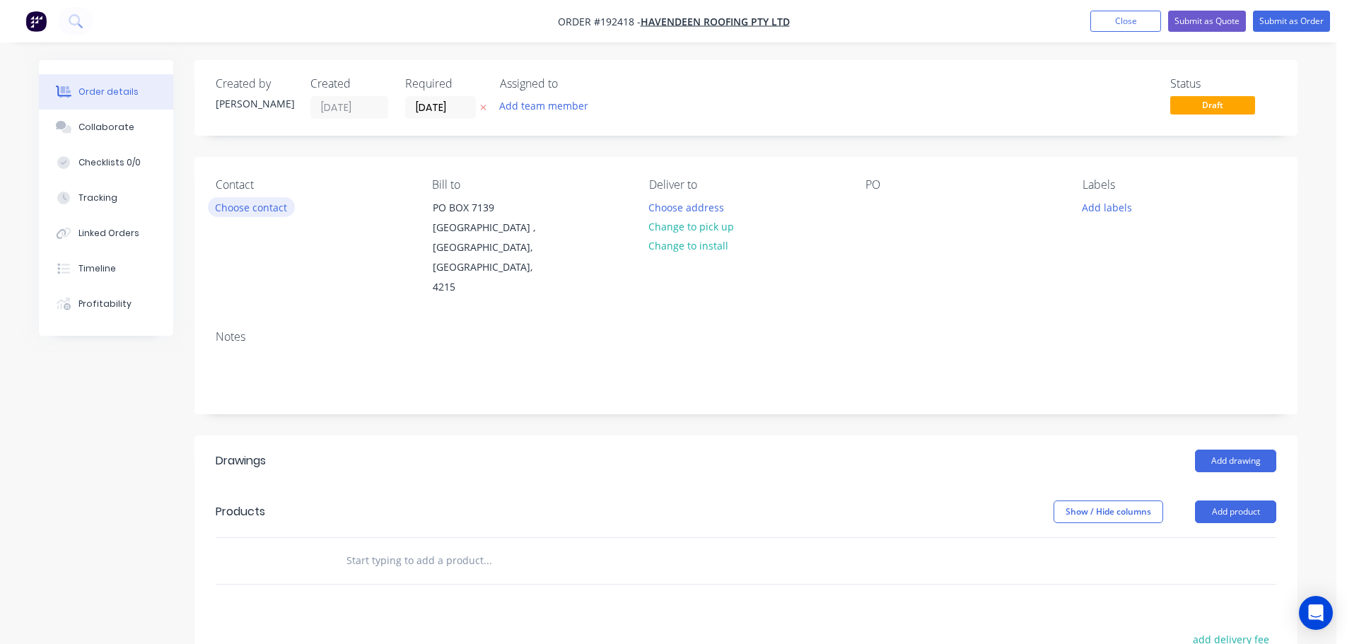
click at [271, 211] on button "Choose contact" at bounding box center [251, 206] width 87 height 19
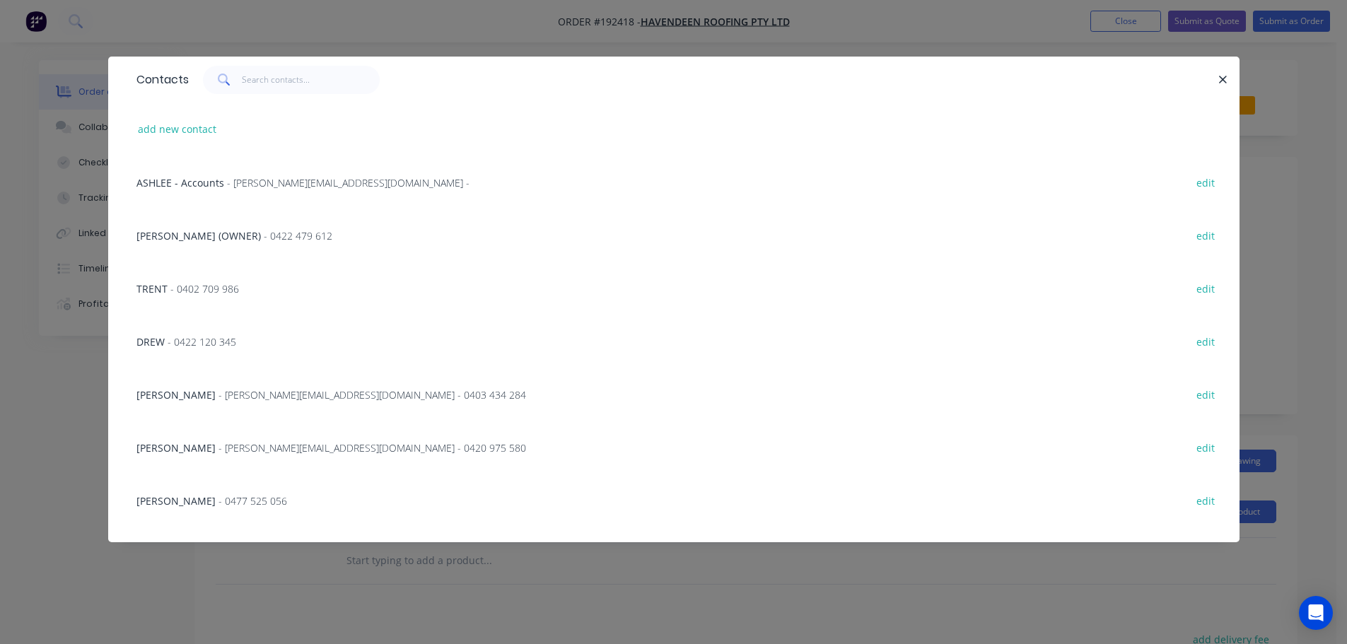
click at [209, 489] on div "CHRIS - 0477 525 056 edit" at bounding box center [673, 500] width 1089 height 53
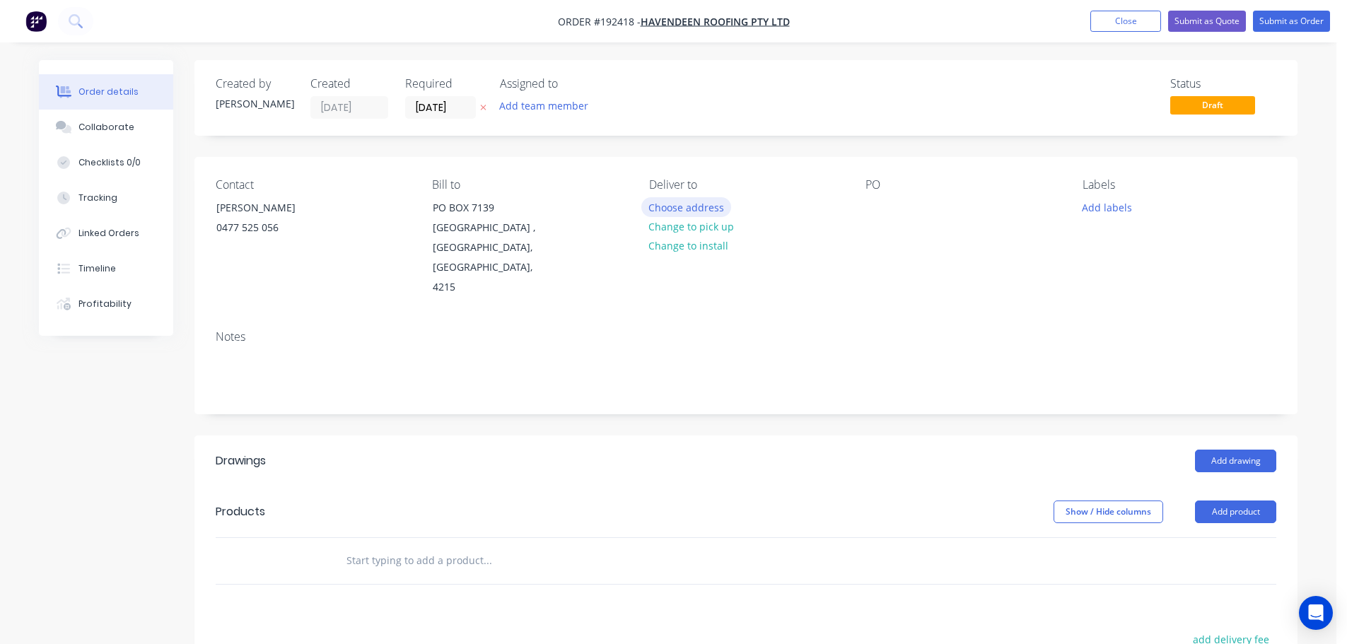
click at [676, 201] on button "Choose address" at bounding box center [686, 206] width 90 height 19
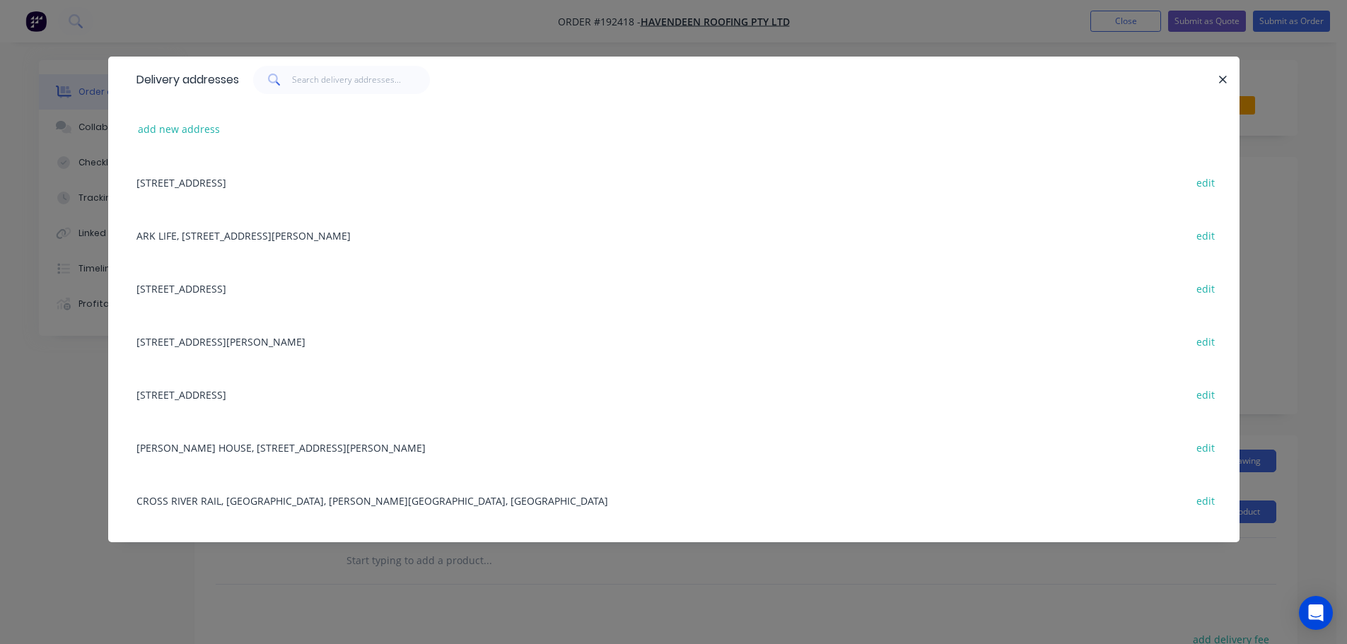
drag, startPoint x: 234, startPoint y: 394, endPoint x: 483, endPoint y: 296, distance: 267.3
click at [235, 395] on div "37 KENT ST, WOOLLOONGABBA, Queensland, Australia edit" at bounding box center [673, 394] width 1089 height 53
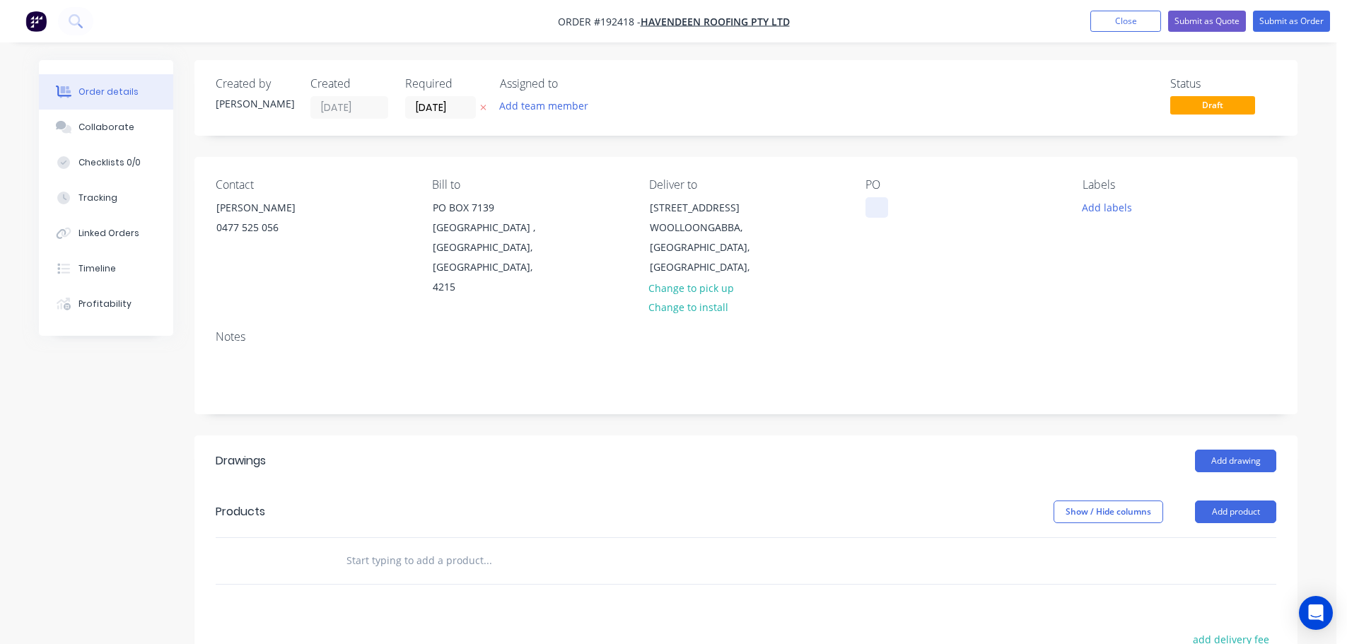
click at [870, 207] on div at bounding box center [876, 207] width 23 height 21
click at [928, 486] on header "Products Show / Hide columns Add product" at bounding box center [745, 511] width 1103 height 51
click at [792, 500] on div "Show / Hide columns Add product" at bounding box center [858, 511] width 835 height 23
click at [1126, 20] on button "Close" at bounding box center [1125, 21] width 71 height 21
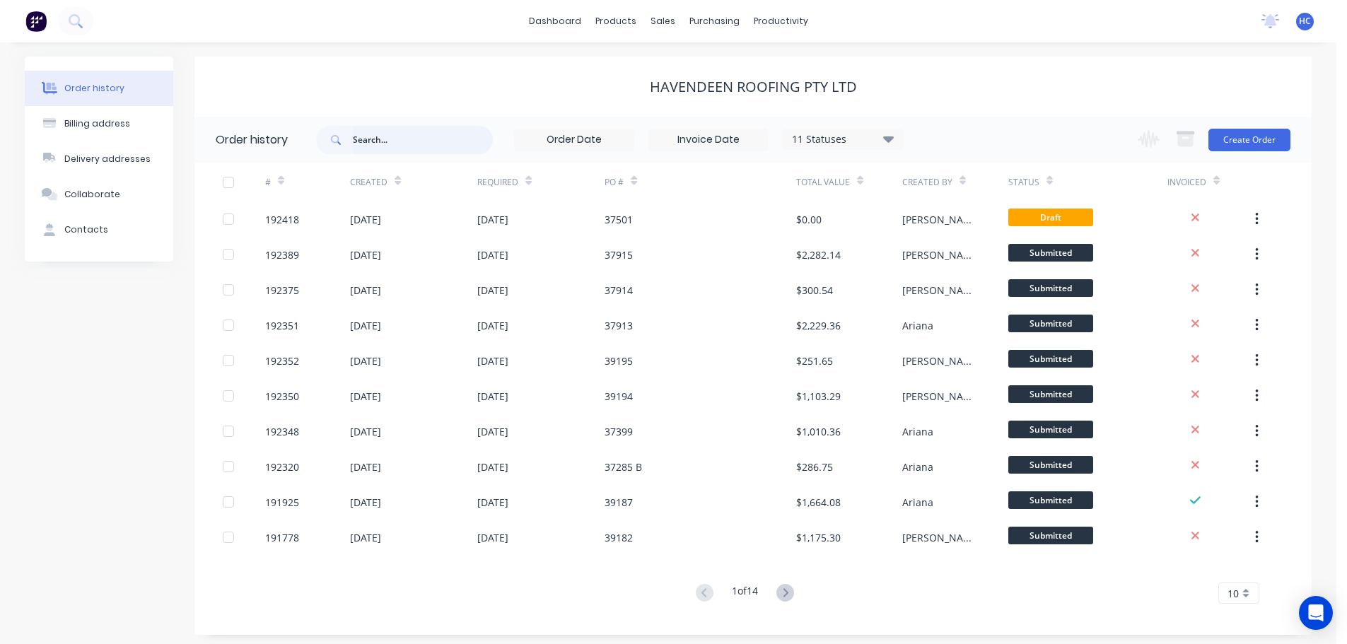
click at [426, 131] on input "text" at bounding box center [423, 140] width 140 height 28
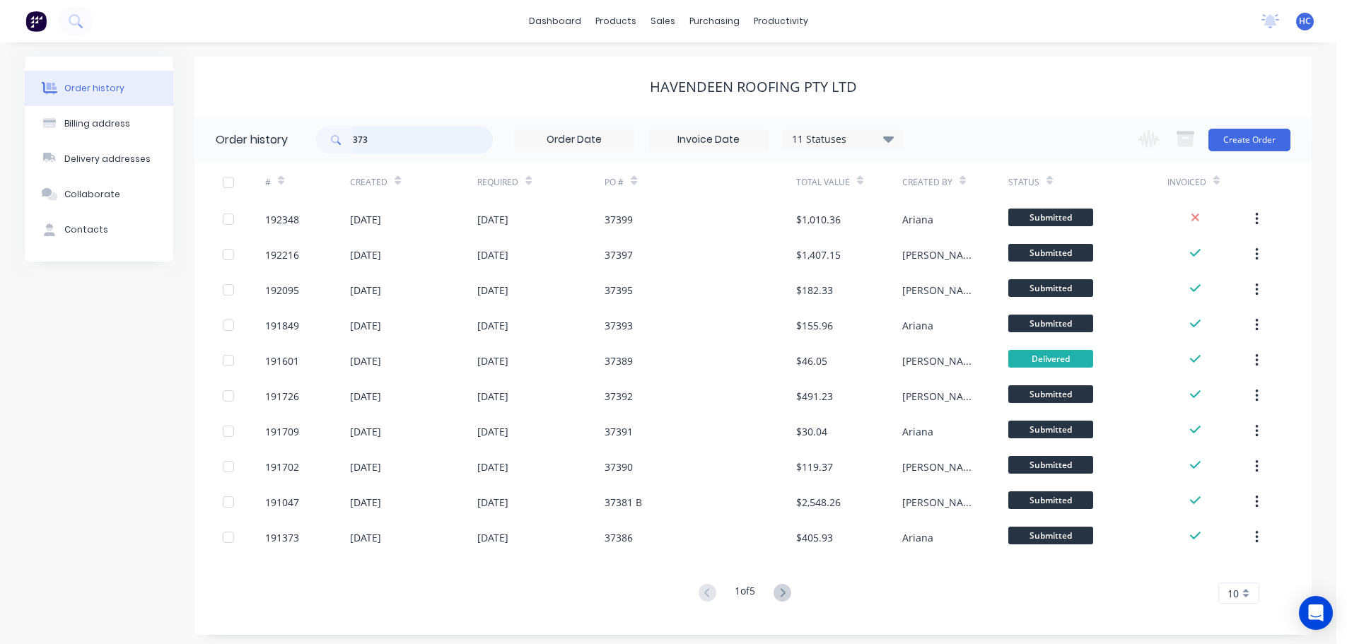
click at [443, 142] on input "373" at bounding box center [423, 140] width 140 height 28
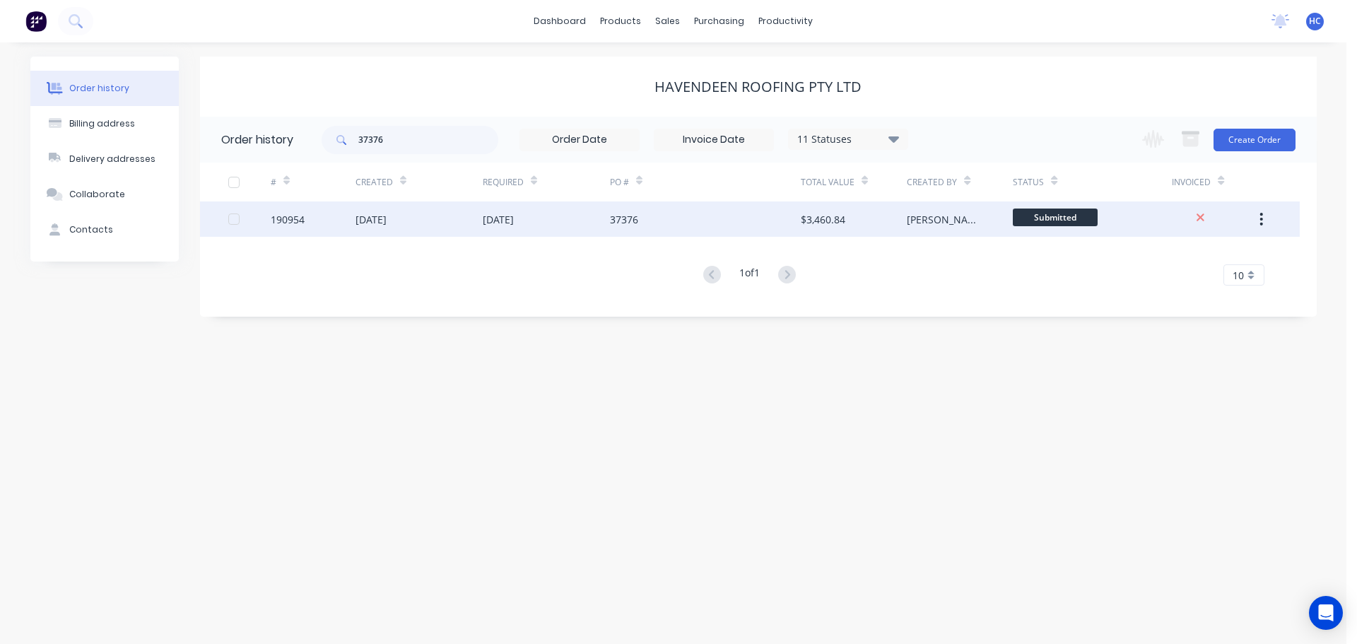
click at [540, 227] on div "[DATE]" at bounding box center [546, 218] width 127 height 35
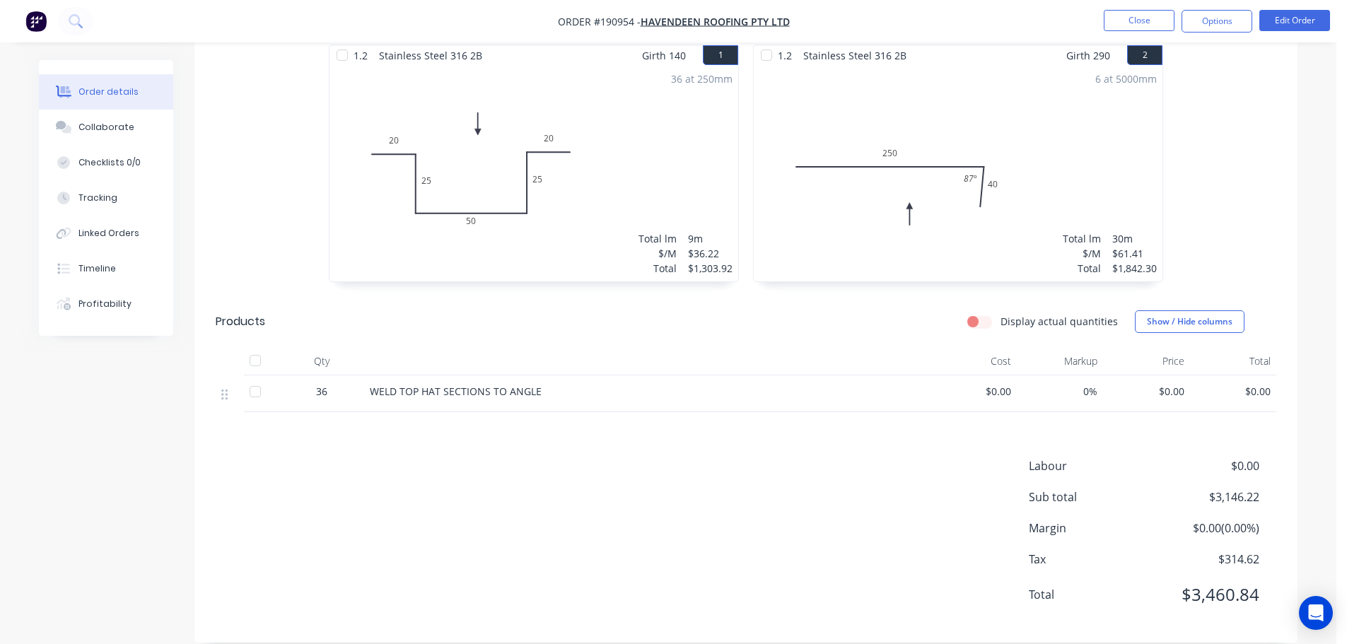
scroll to position [272, 0]
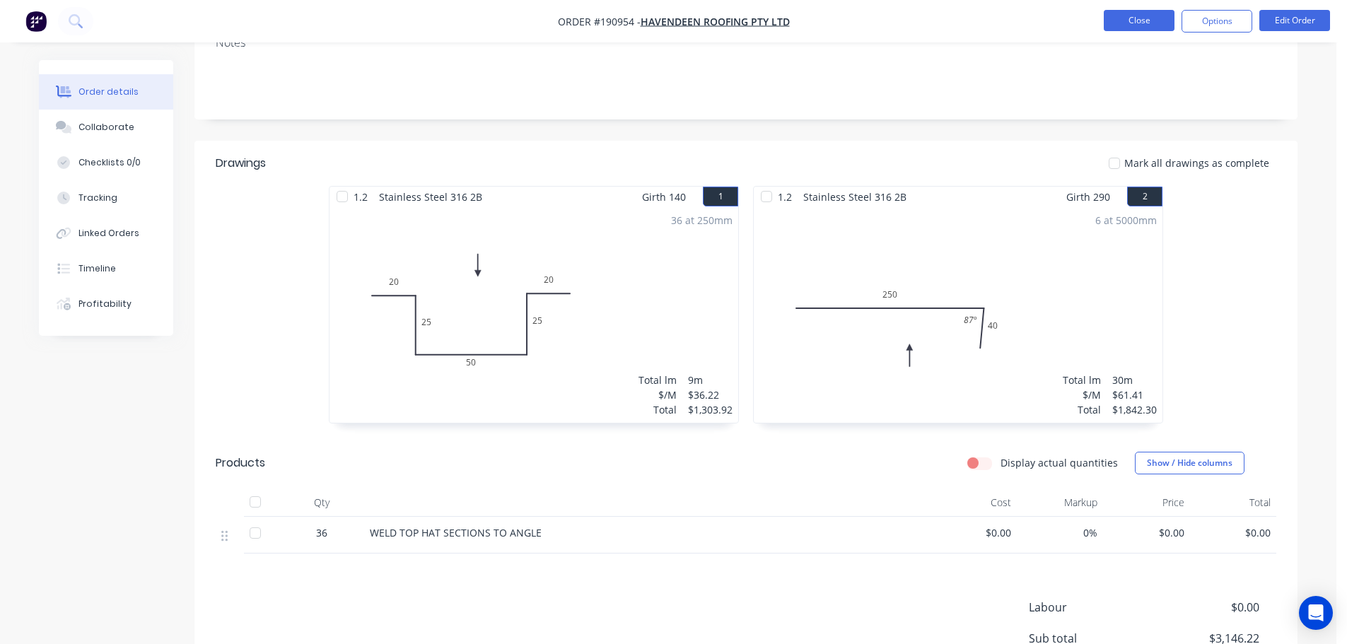
click at [1140, 21] on button "Close" at bounding box center [1138, 20] width 71 height 21
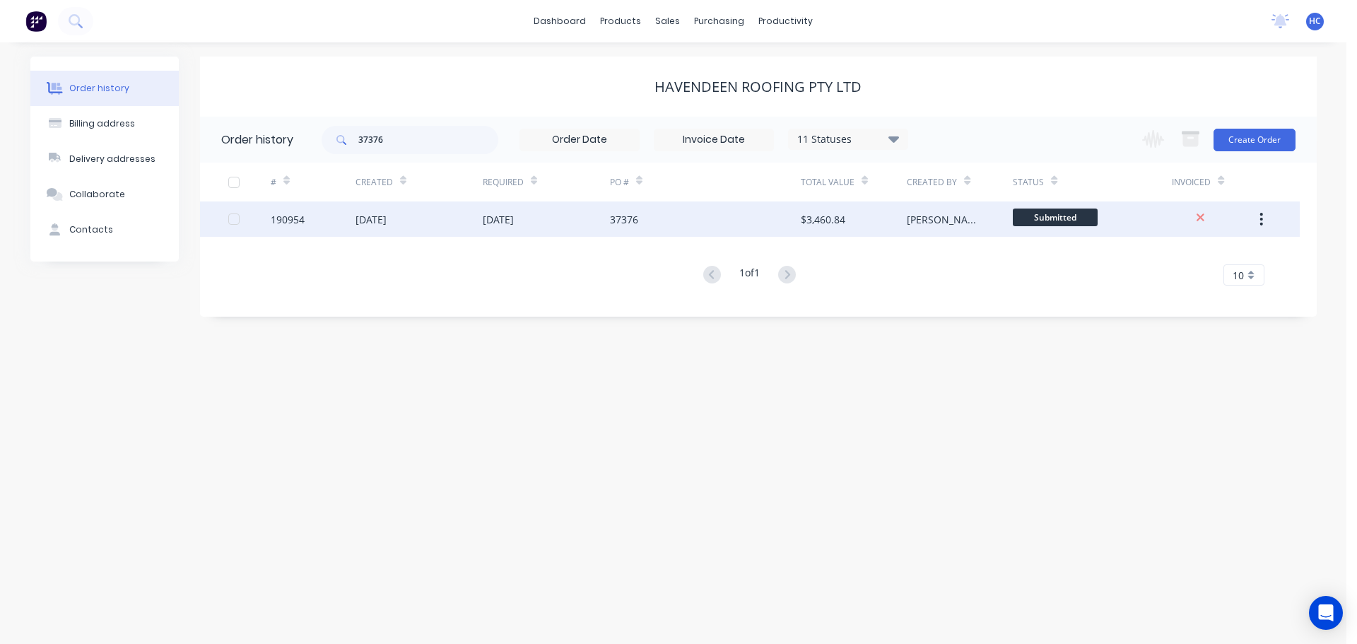
click at [1268, 218] on button "button" at bounding box center [1261, 218] width 33 height 25
click at [1197, 283] on div "Duplicate" at bounding box center [1211, 284] width 109 height 21
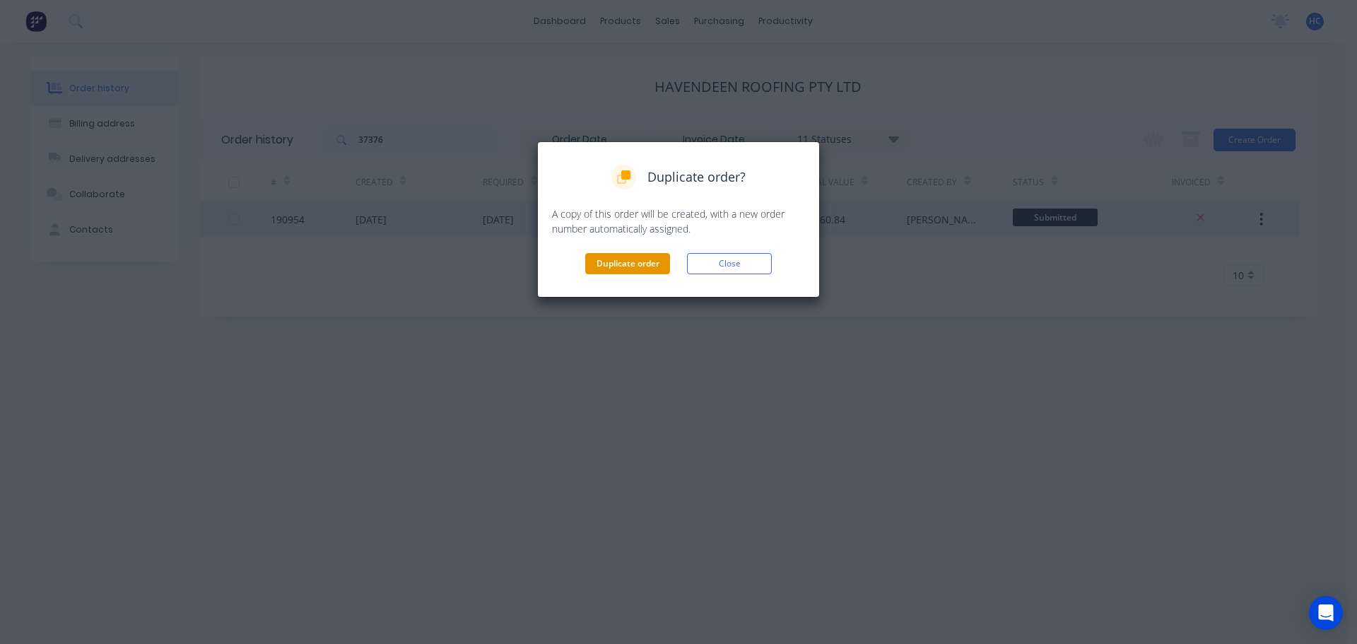
click at [643, 267] on button "Duplicate order" at bounding box center [627, 263] width 85 height 21
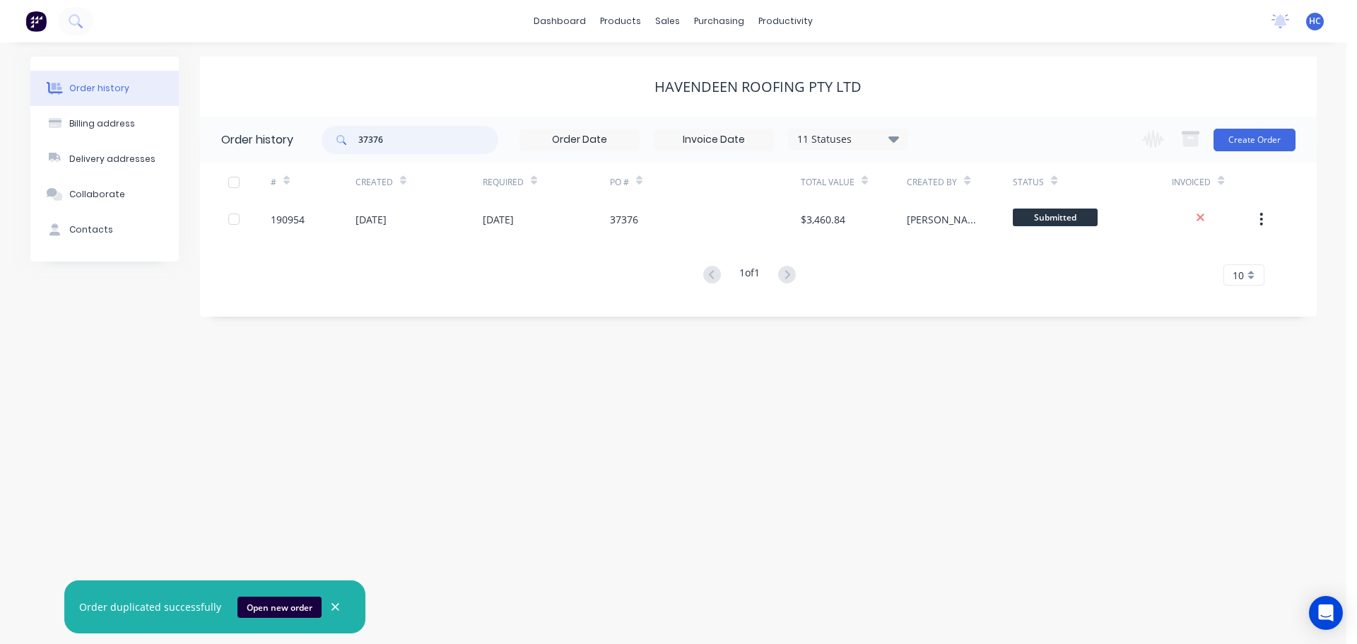
drag, startPoint x: 315, startPoint y: 142, endPoint x: 295, endPoint y: 145, distance: 20.0
click at [295, 145] on header "Order history 37376 11 Statuses Invoice Status Invoiced Not Invoiced Partial Or…" at bounding box center [758, 140] width 1117 height 46
click at [435, 72] on div "Havendeen Roofing Pty Ltd" at bounding box center [758, 87] width 1117 height 60
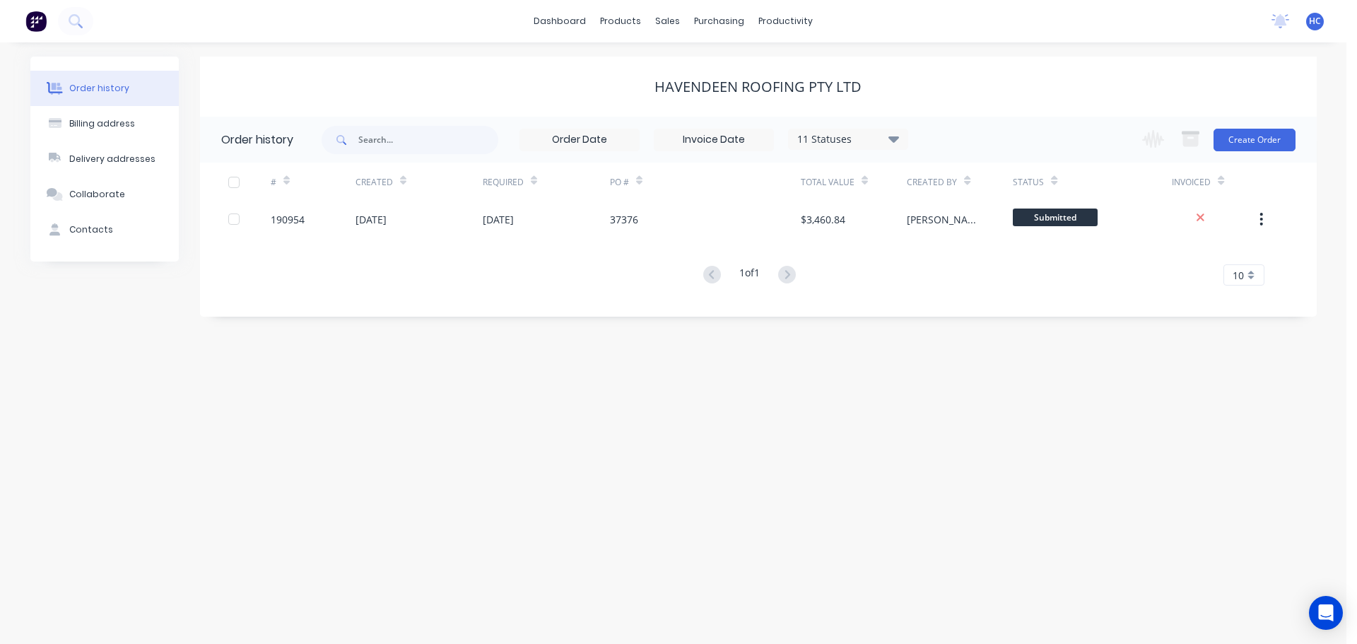
click at [633, 303] on div "# Created Required PO # Total Value Created By Status Invoiced 190954 27 Aug 20…" at bounding box center [750, 233] width 1100 height 140
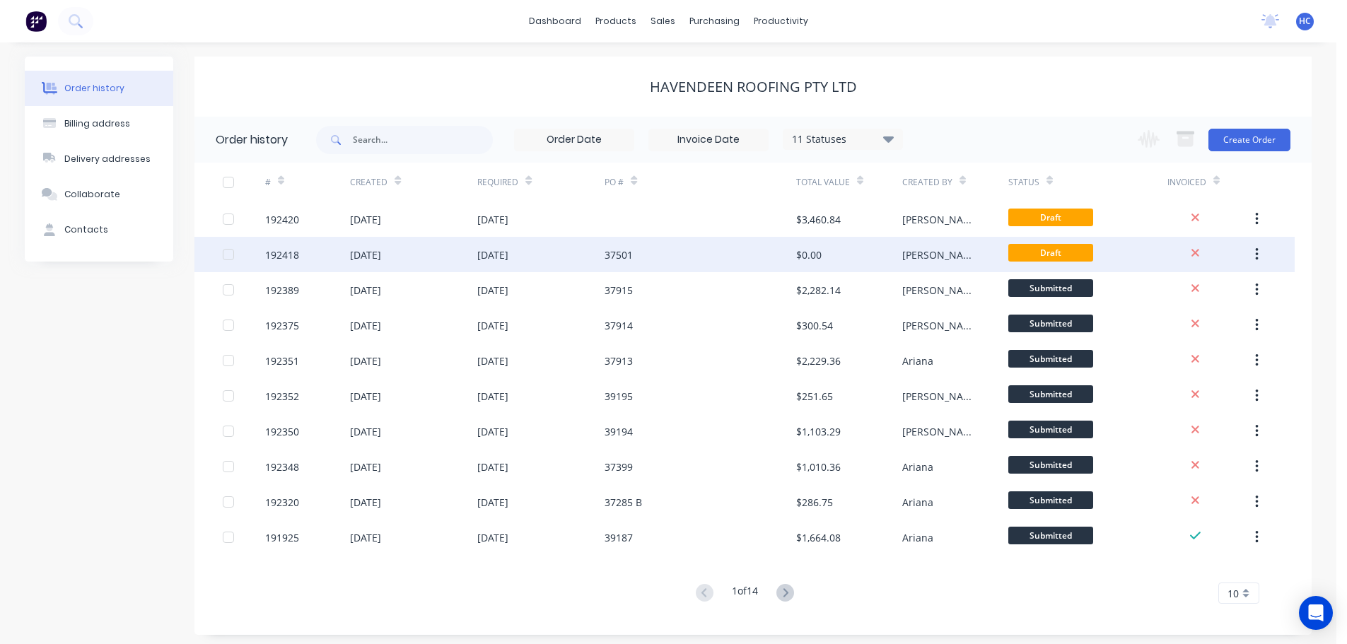
click at [831, 262] on div "$0.00" at bounding box center [849, 254] width 106 height 35
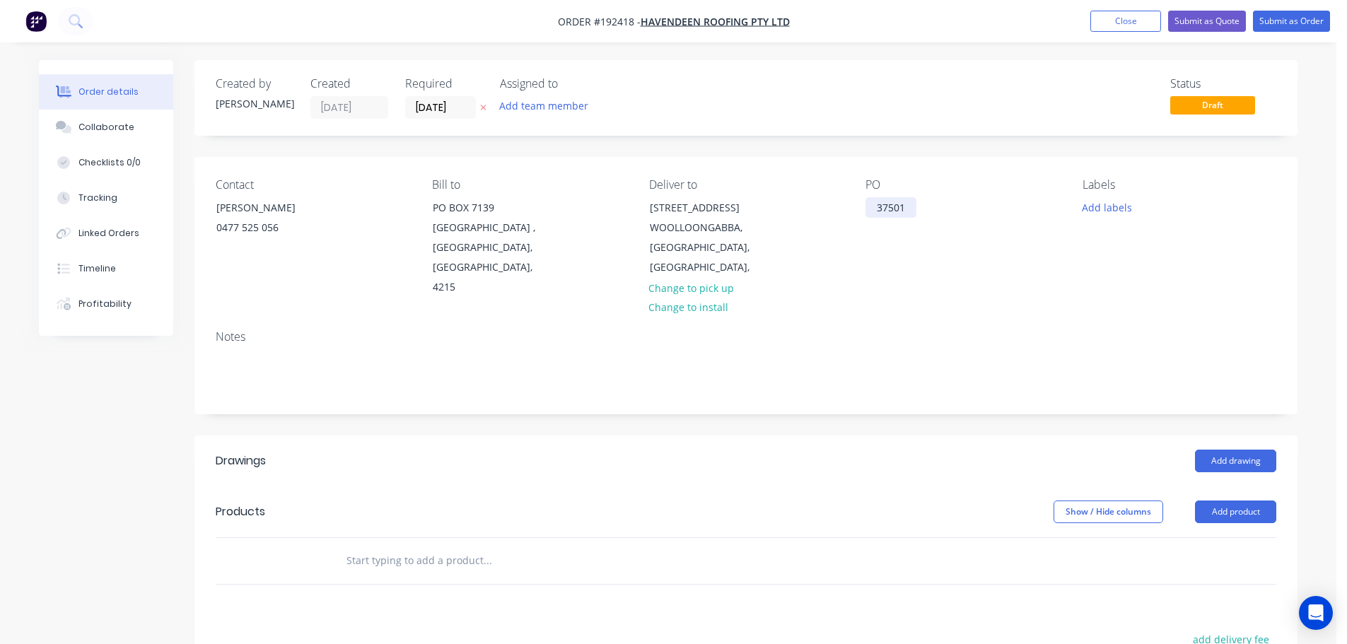
click at [883, 204] on div "37501" at bounding box center [890, 207] width 51 height 21
drag, startPoint x: 887, startPoint y: 213, endPoint x: 902, endPoint y: 207, distance: 16.2
click at [888, 213] on div "delete" at bounding box center [891, 207] width 52 height 21
click at [902, 206] on div "delete" at bounding box center [891, 207] width 52 height 21
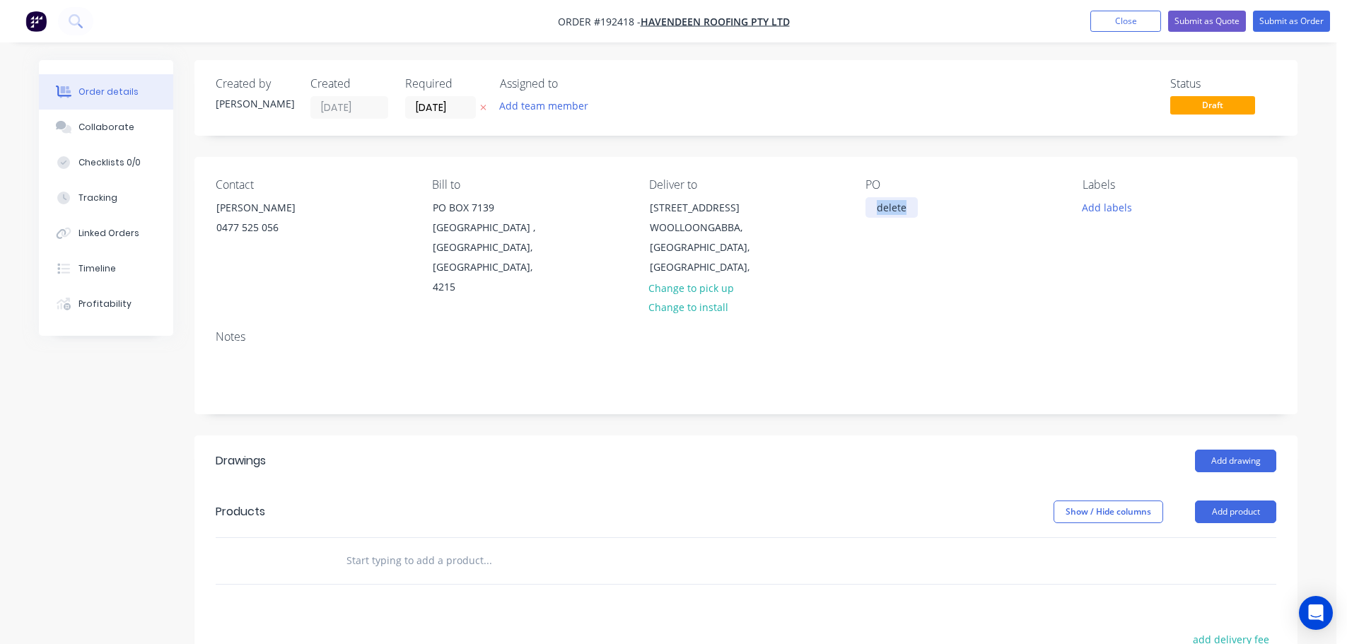
click at [902, 206] on div "delete" at bounding box center [891, 207] width 52 height 21
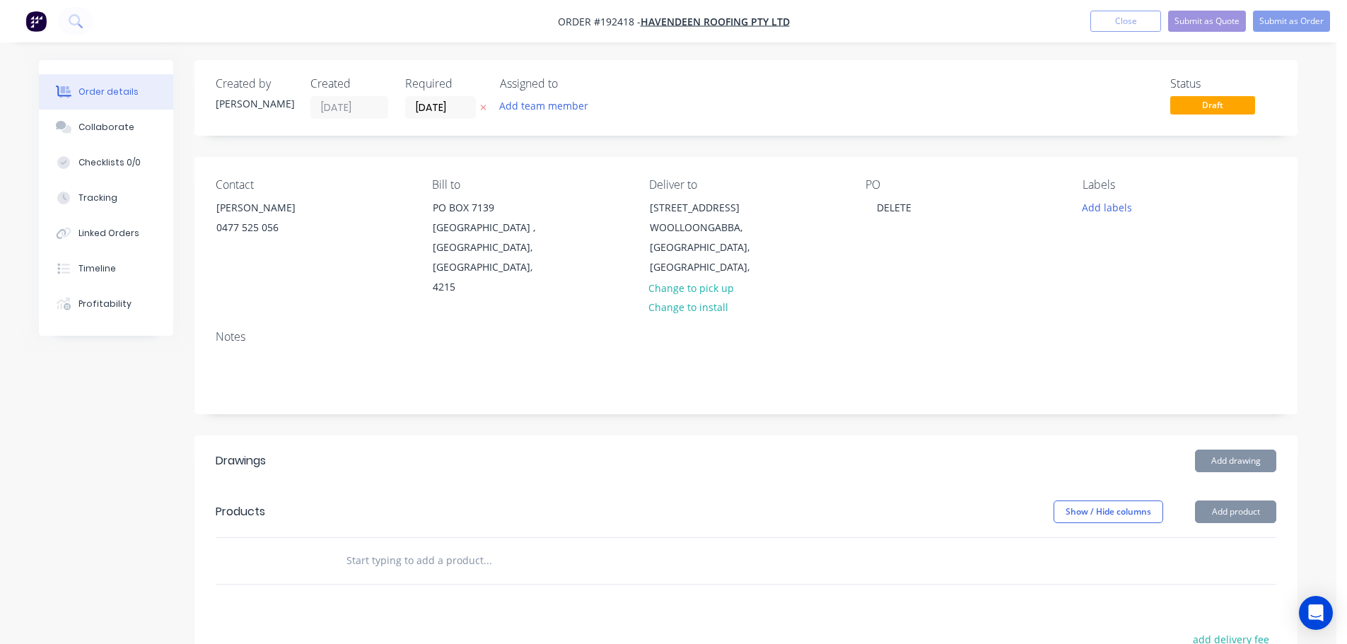
click at [848, 455] on header "Drawings Add drawing" at bounding box center [745, 460] width 1103 height 51
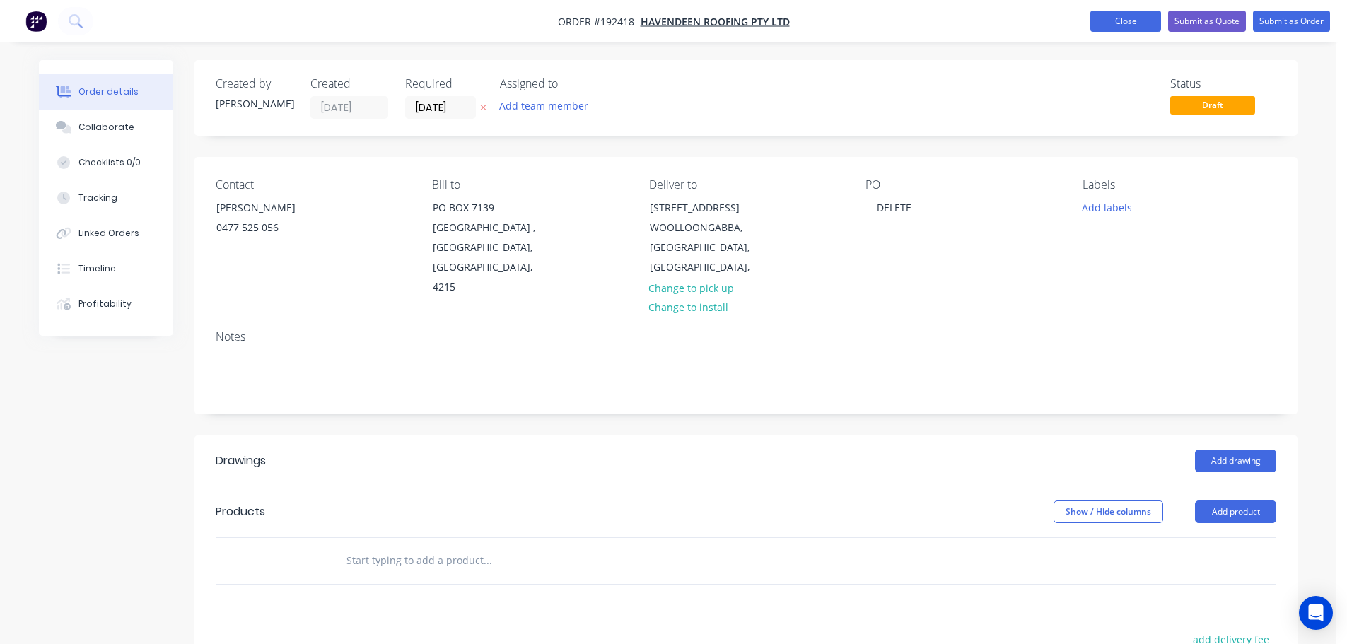
click at [1128, 21] on button "Close" at bounding box center [1125, 21] width 71 height 21
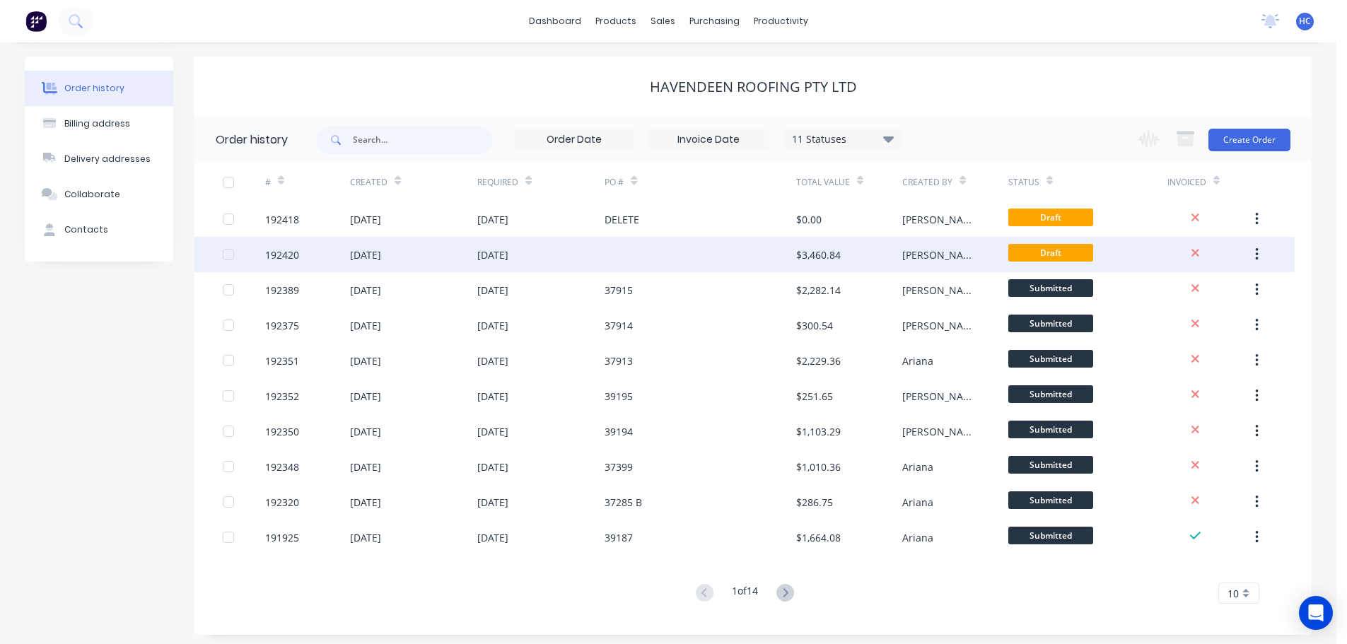
click at [609, 238] on div at bounding box center [699, 254] width 191 height 35
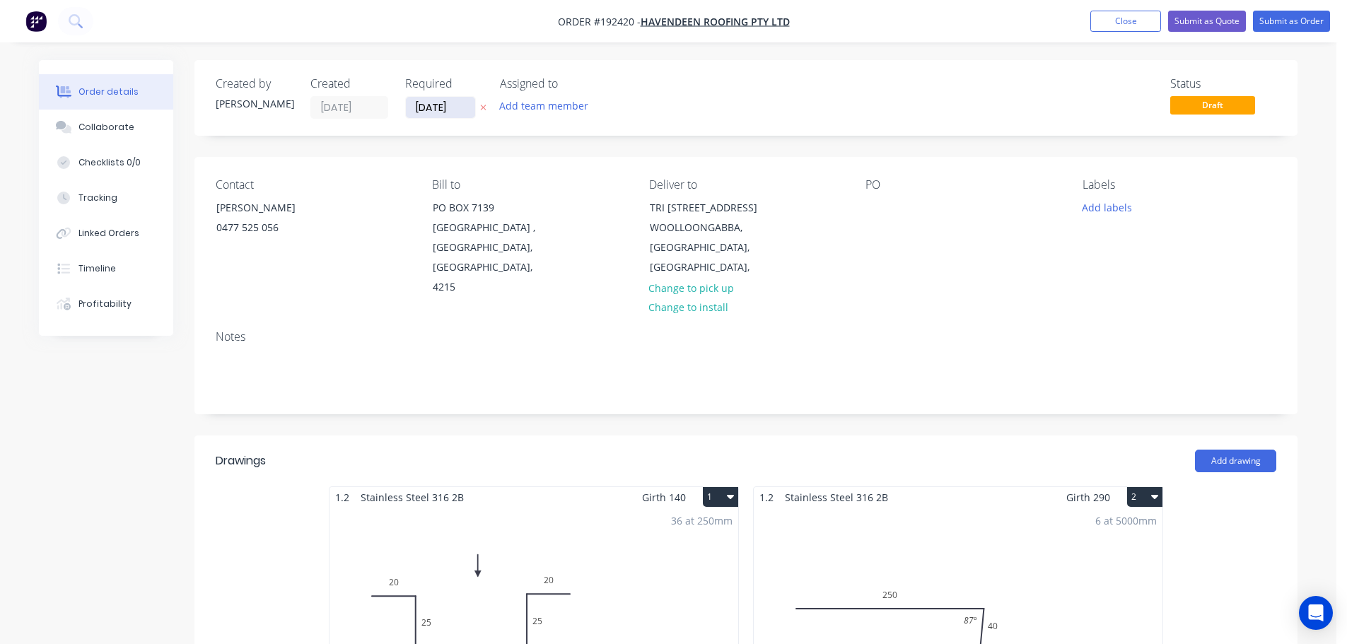
click at [436, 115] on input "[DATE]" at bounding box center [440, 107] width 69 height 21
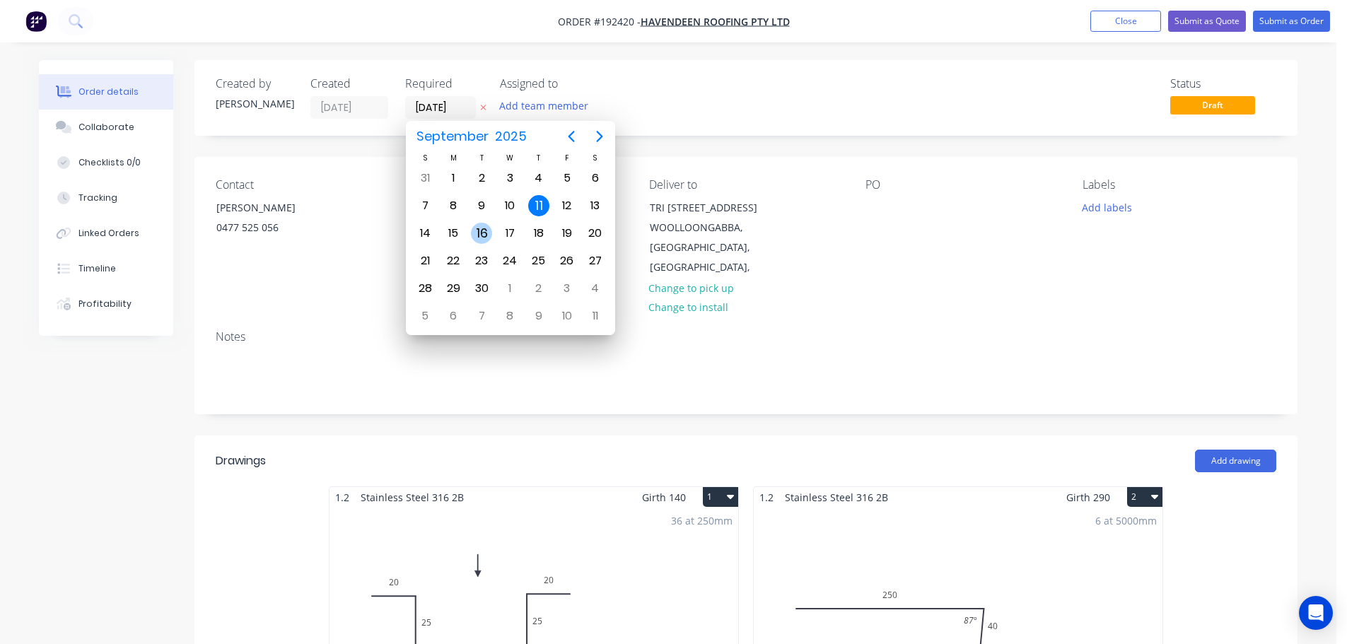
click at [479, 221] on div "16" at bounding box center [481, 233] width 28 height 27
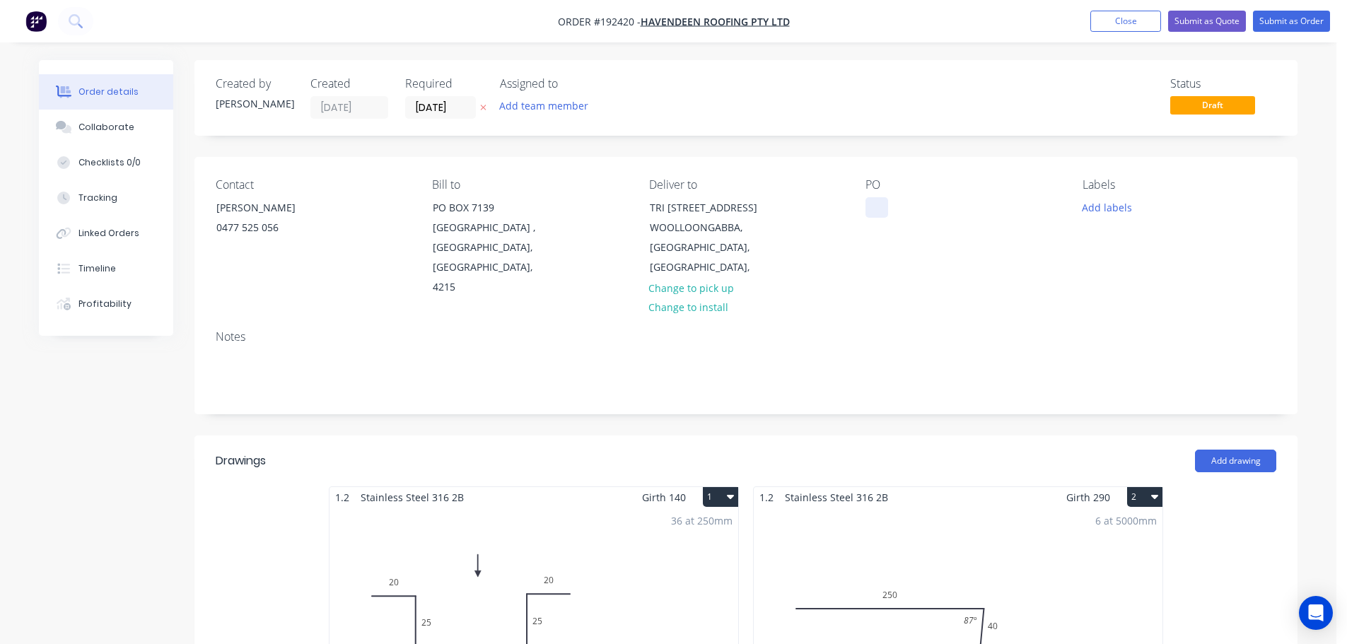
click at [879, 213] on div at bounding box center [876, 207] width 23 height 21
click at [843, 435] on header "Drawings Add drawing" at bounding box center [745, 460] width 1103 height 51
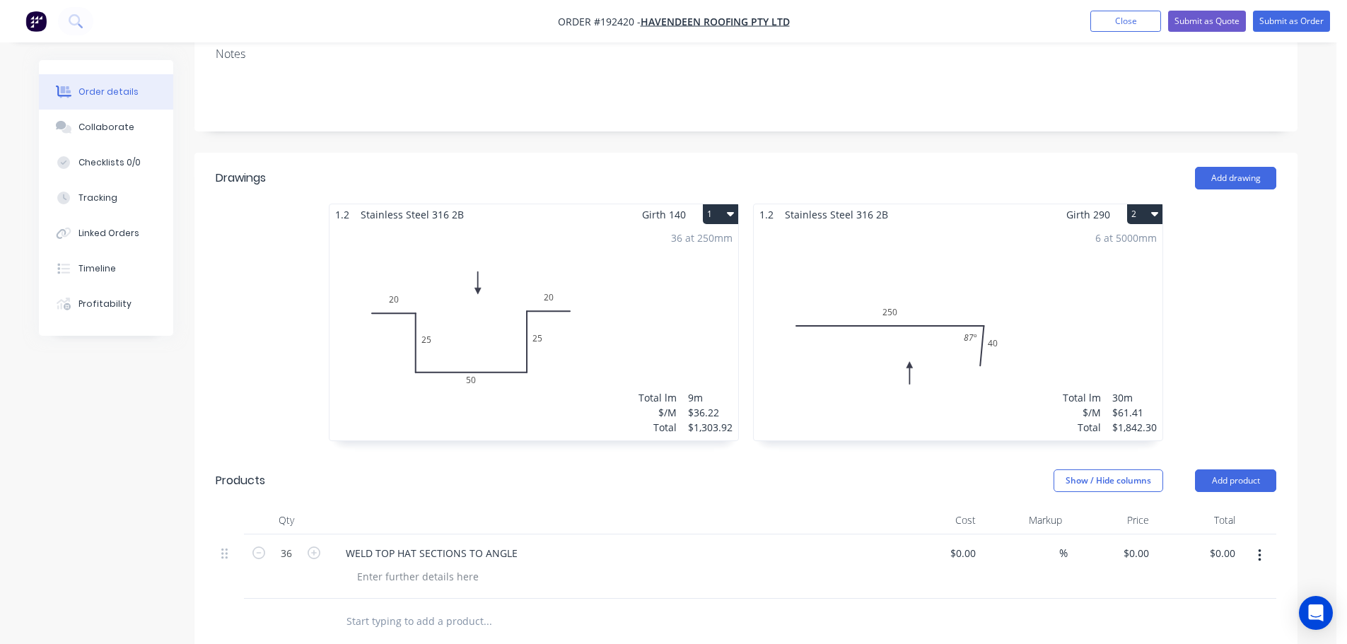
click at [688, 304] on div "36 at 250mm Total lm $/M Total 9m $36.22 $1,303.92" at bounding box center [533, 333] width 409 height 216
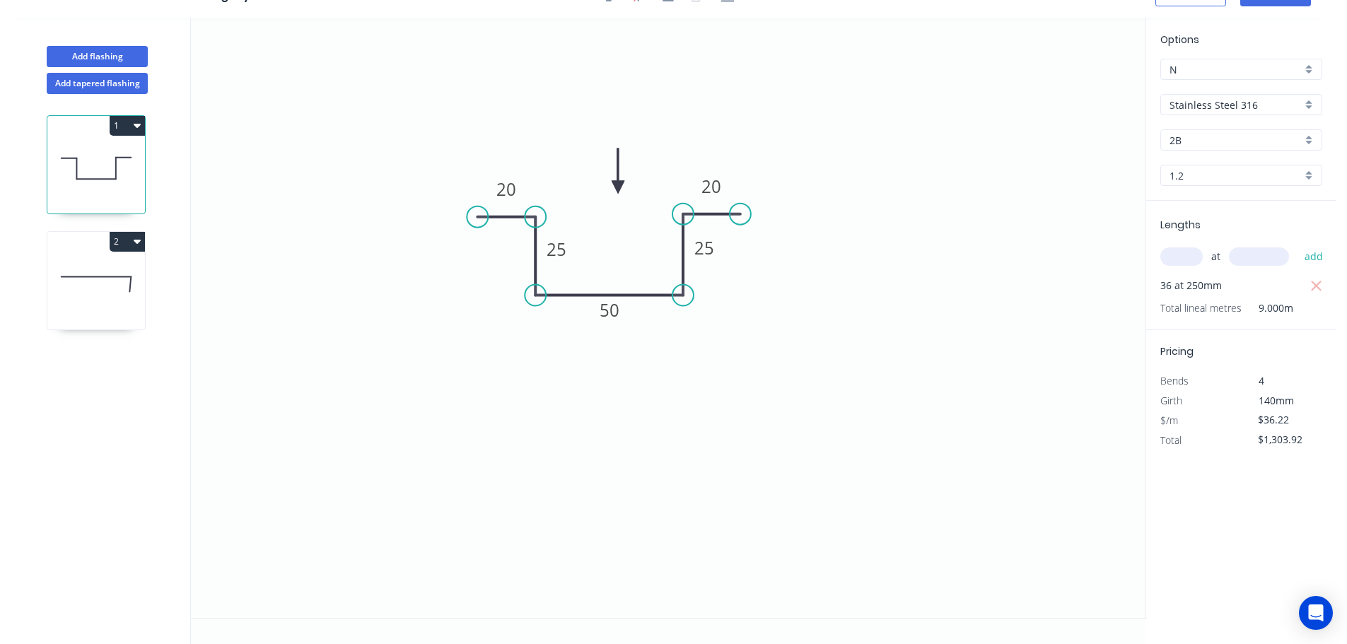
click at [1187, 259] on input "text" at bounding box center [1181, 256] width 42 height 18
click at [1297, 245] on button "add" at bounding box center [1313, 257] width 33 height 24
click at [1325, 277] on div "Lengths at add 36 at 250mm 42 at 250mm Total lineal metres 19.500m" at bounding box center [1241, 275] width 190 height 149
click at [1324, 281] on div "36 at 250mm" at bounding box center [1242, 286] width 165 height 20
click at [1319, 288] on icon "button" at bounding box center [1316, 286] width 11 height 11
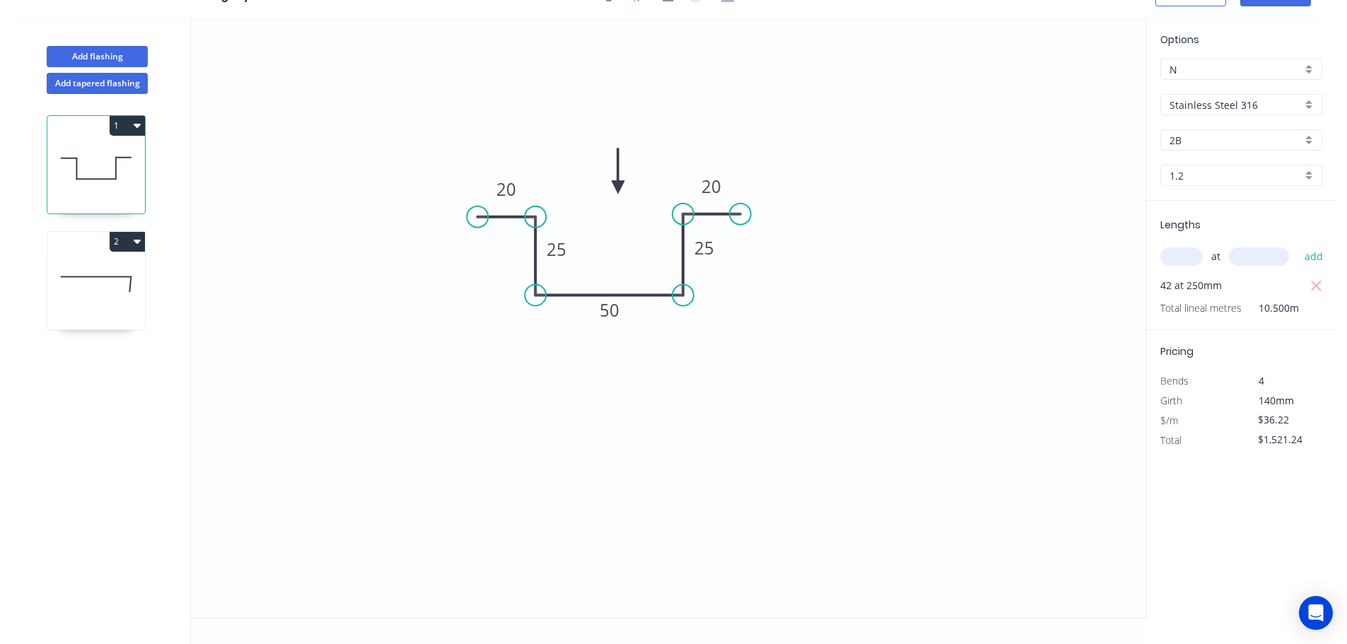
click at [103, 257] on icon at bounding box center [96, 284] width 98 height 90
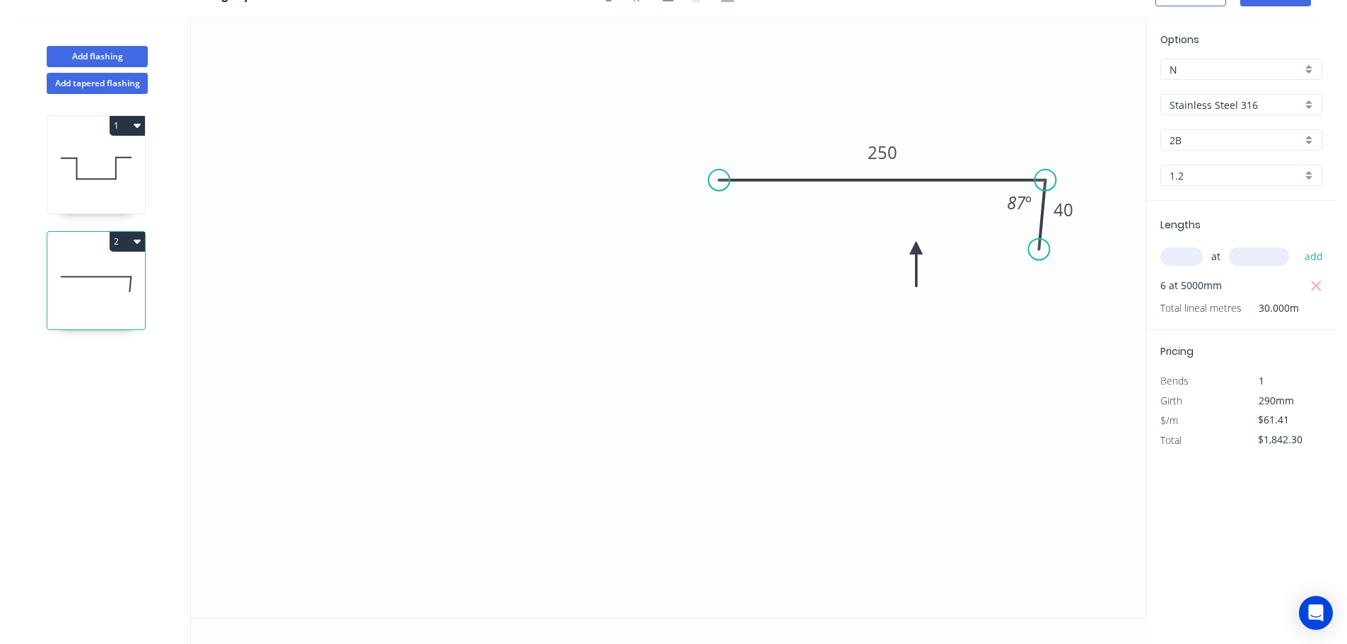
click at [1179, 259] on input "text" at bounding box center [1181, 256] width 42 height 18
click at [1297, 245] on button "add" at bounding box center [1313, 257] width 33 height 24
click at [1311, 284] on icon "button" at bounding box center [1316, 286] width 13 height 17
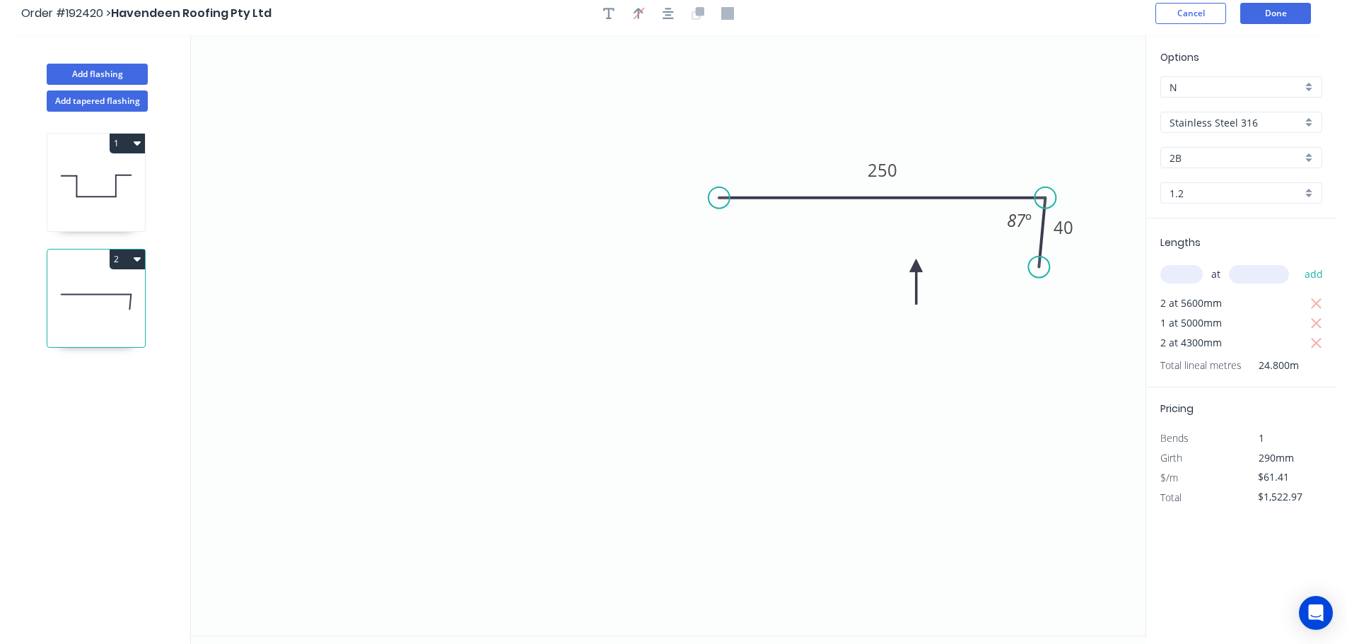
scroll to position [0, 0]
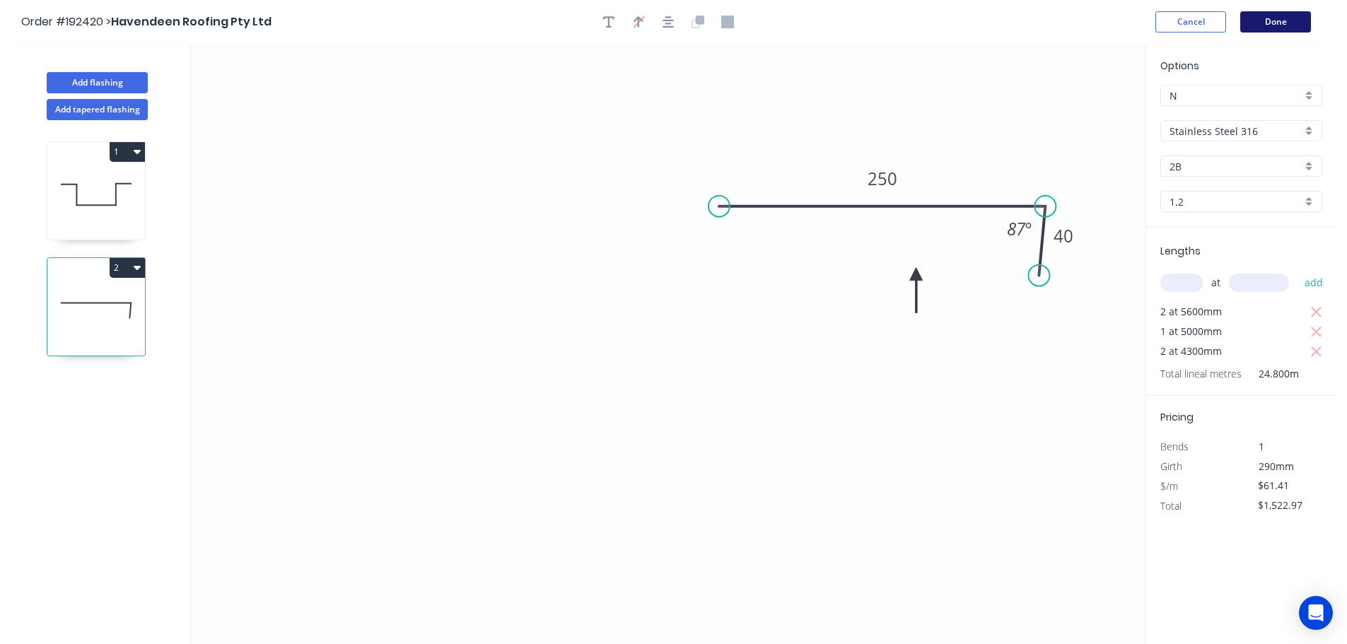
click at [1272, 12] on button "Done" at bounding box center [1275, 21] width 71 height 21
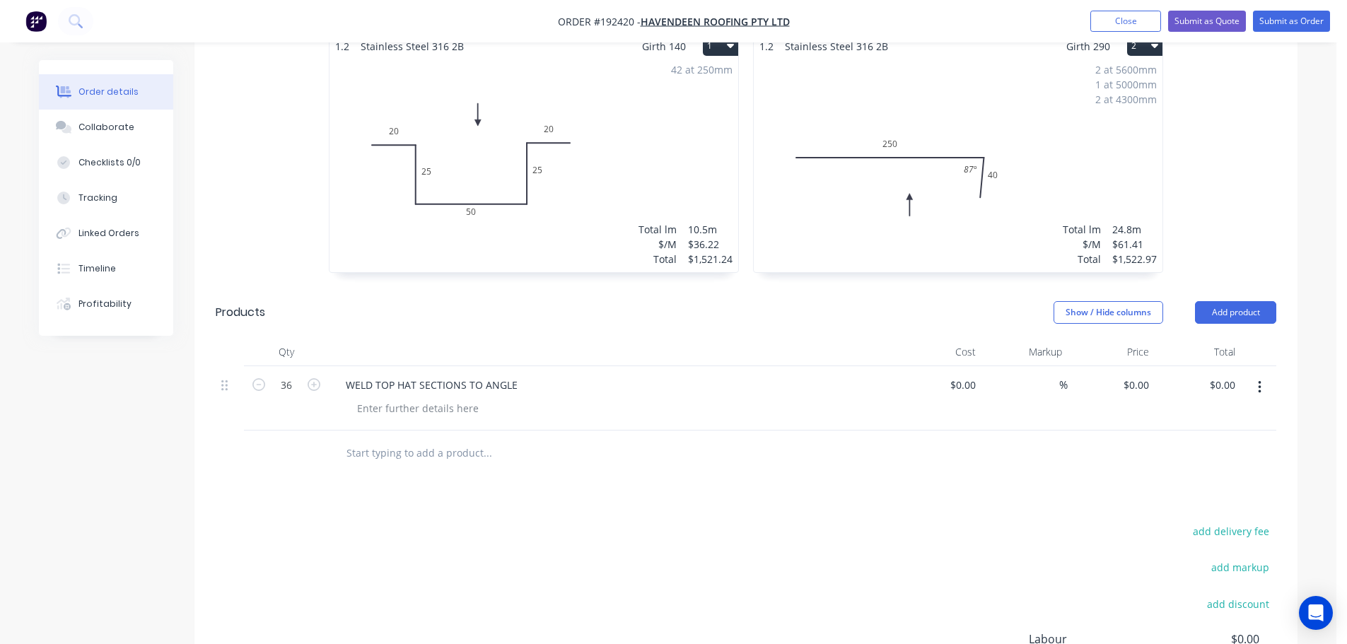
scroll to position [424, 0]
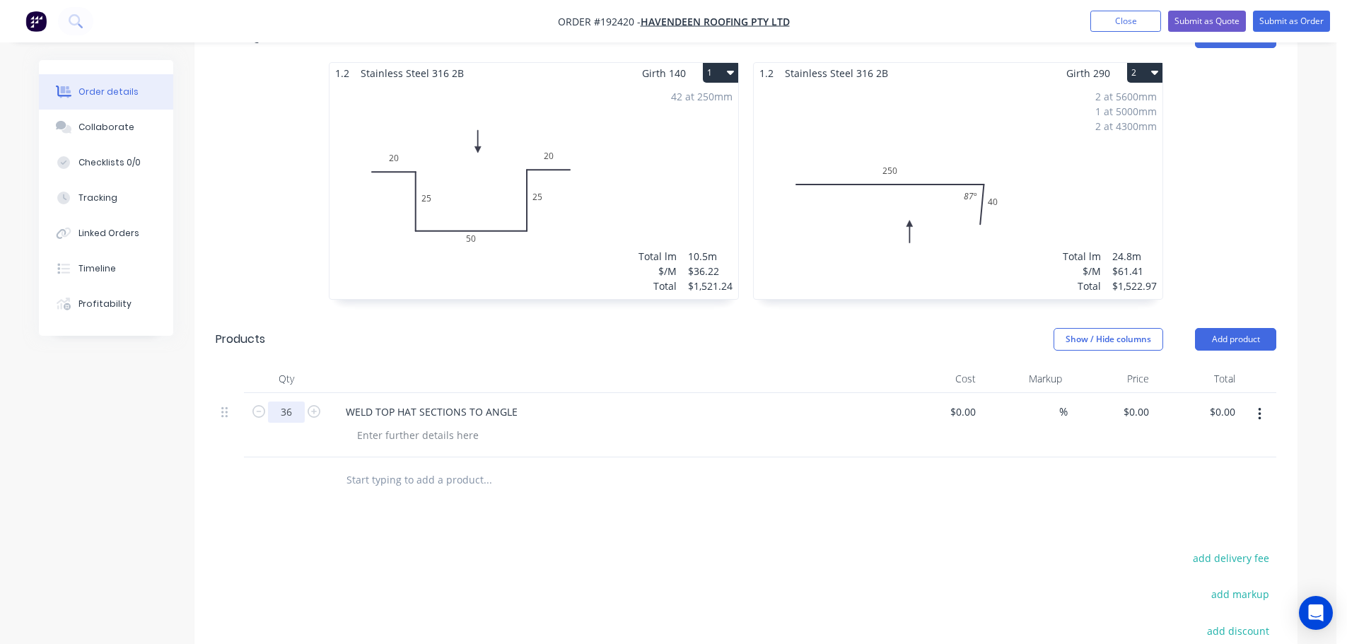
click at [279, 402] on input "36" at bounding box center [286, 412] width 37 height 21
click at [581, 365] on div at bounding box center [612, 379] width 566 height 28
click at [696, 170] on div "42 at 250mm Total lm $/M Total 10.5m $36.22 $1,521.24" at bounding box center [533, 191] width 409 height 216
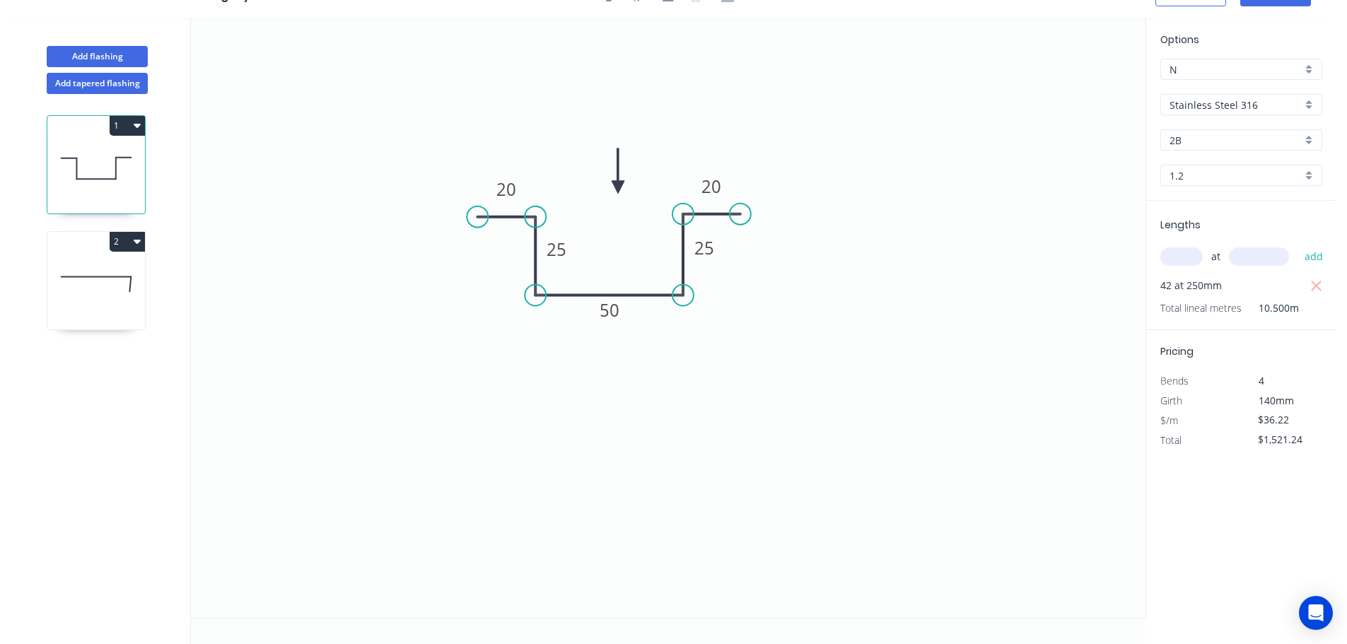
scroll to position [26, 0]
click at [1188, 243] on div "at add" at bounding box center [1242, 257] width 165 height 38
click at [1181, 249] on input "text" at bounding box center [1181, 256] width 42 height 18
click at [1297, 245] on button "add" at bounding box center [1313, 257] width 33 height 24
click at [1313, 282] on icon "button" at bounding box center [1316, 286] width 11 height 11
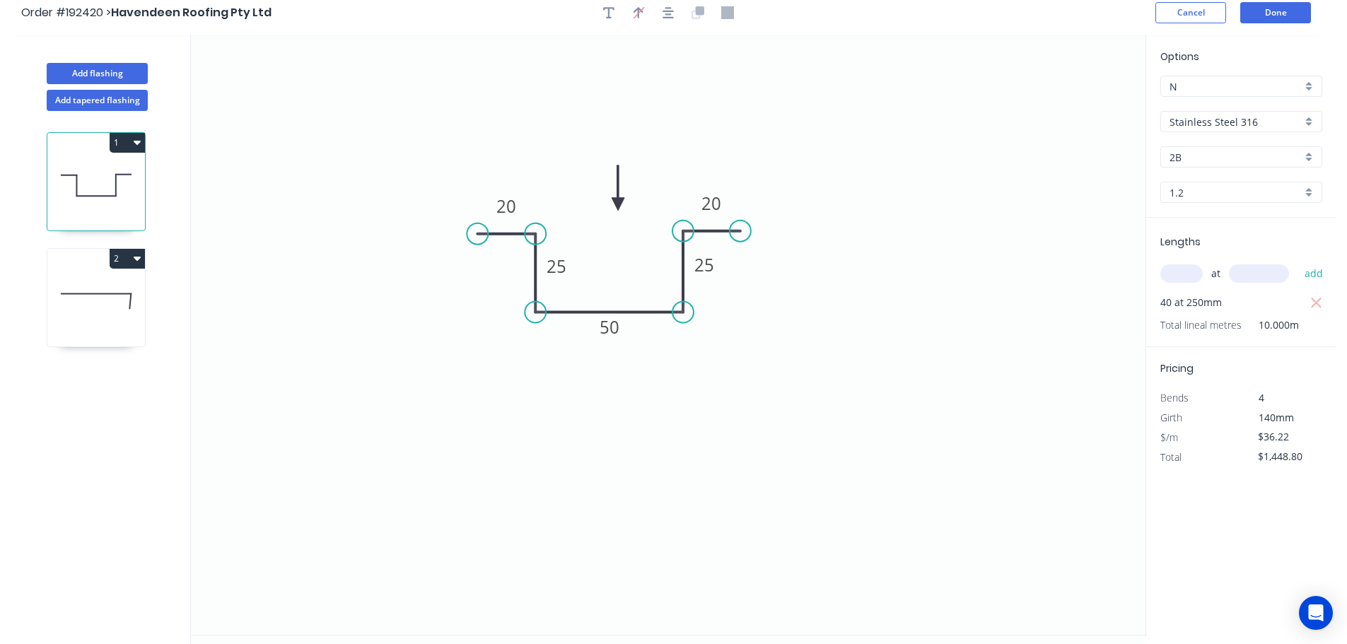
scroll to position [0, 0]
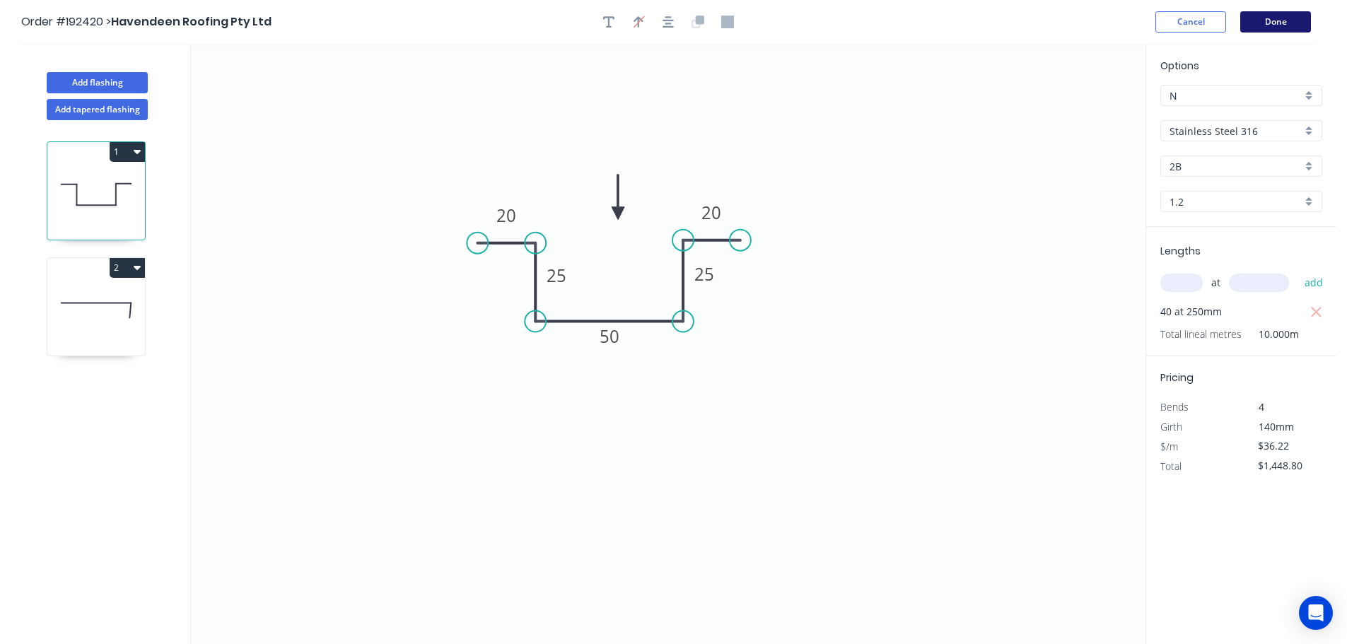
click at [1263, 17] on button "Done" at bounding box center [1275, 21] width 71 height 21
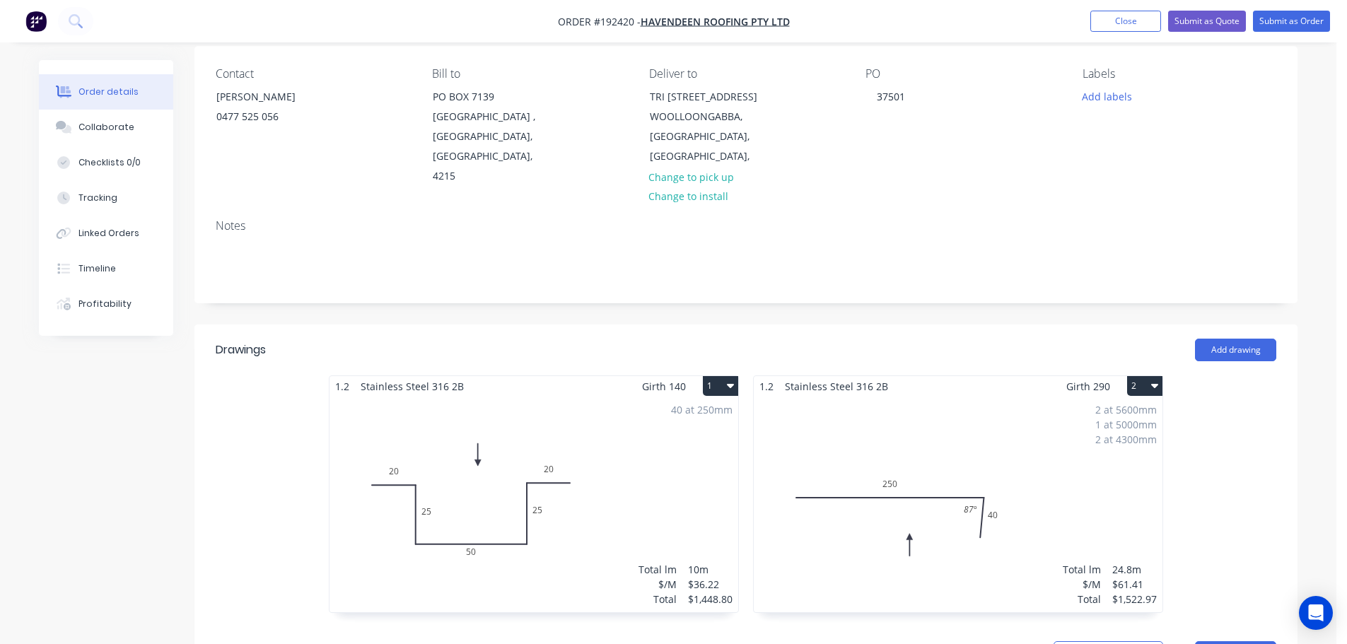
scroll to position [424, 0]
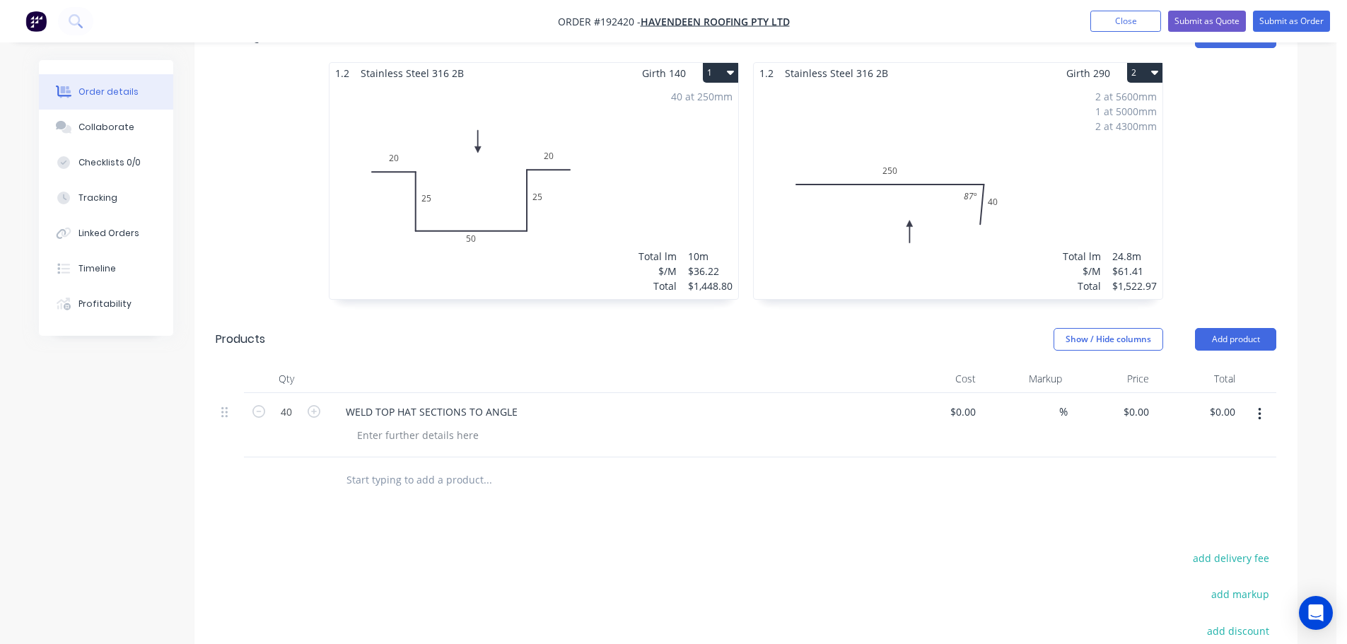
click at [604, 365] on div at bounding box center [612, 379] width 566 height 28
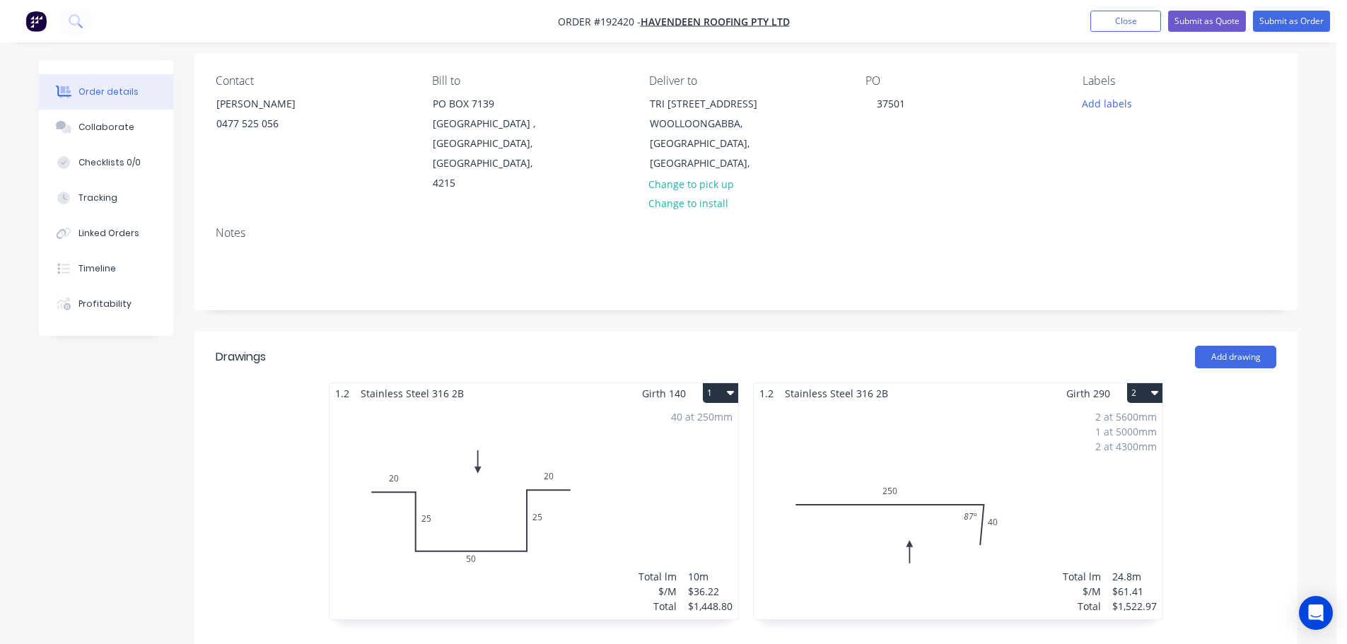
scroll to position [0, 0]
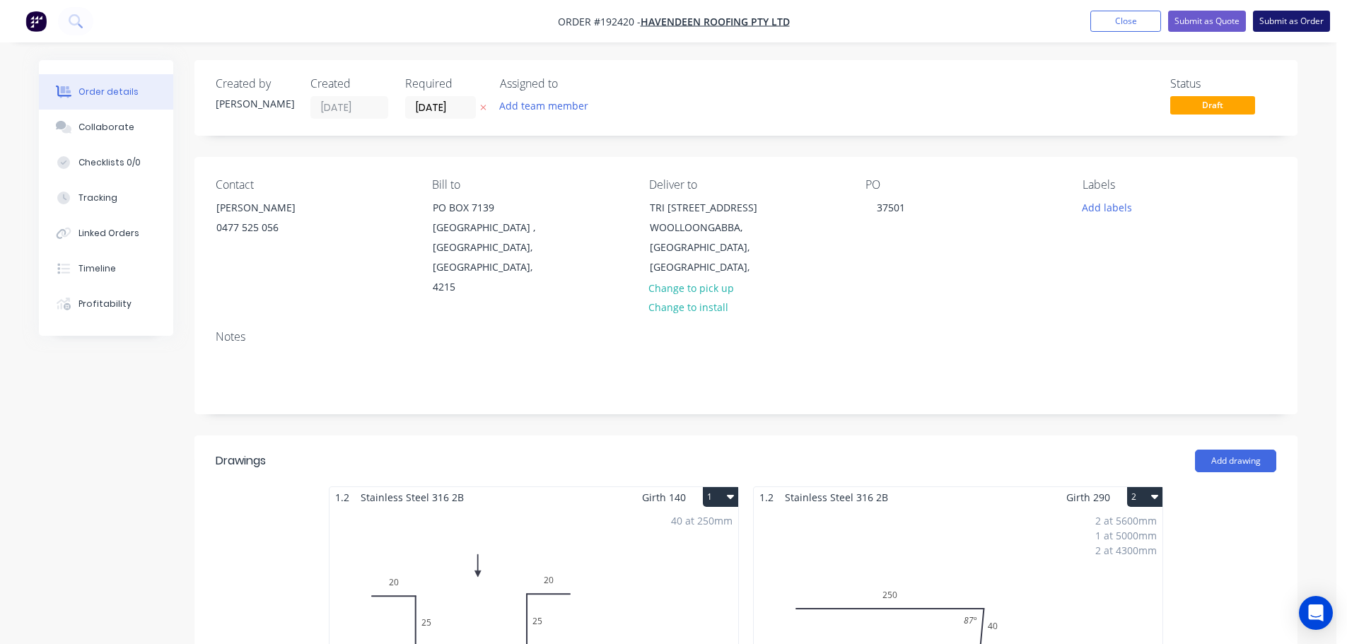
click at [1284, 16] on button "Submit as Order" at bounding box center [1291, 21] width 77 height 21
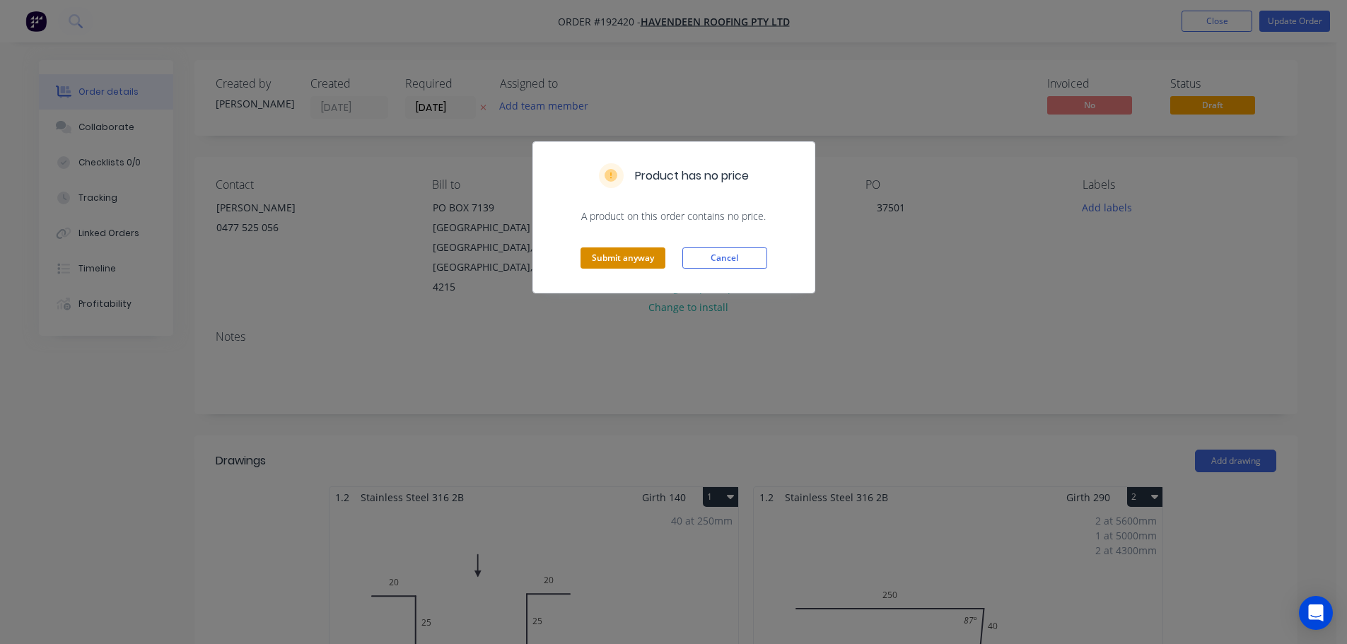
click at [628, 257] on button "Submit anyway" at bounding box center [622, 257] width 85 height 21
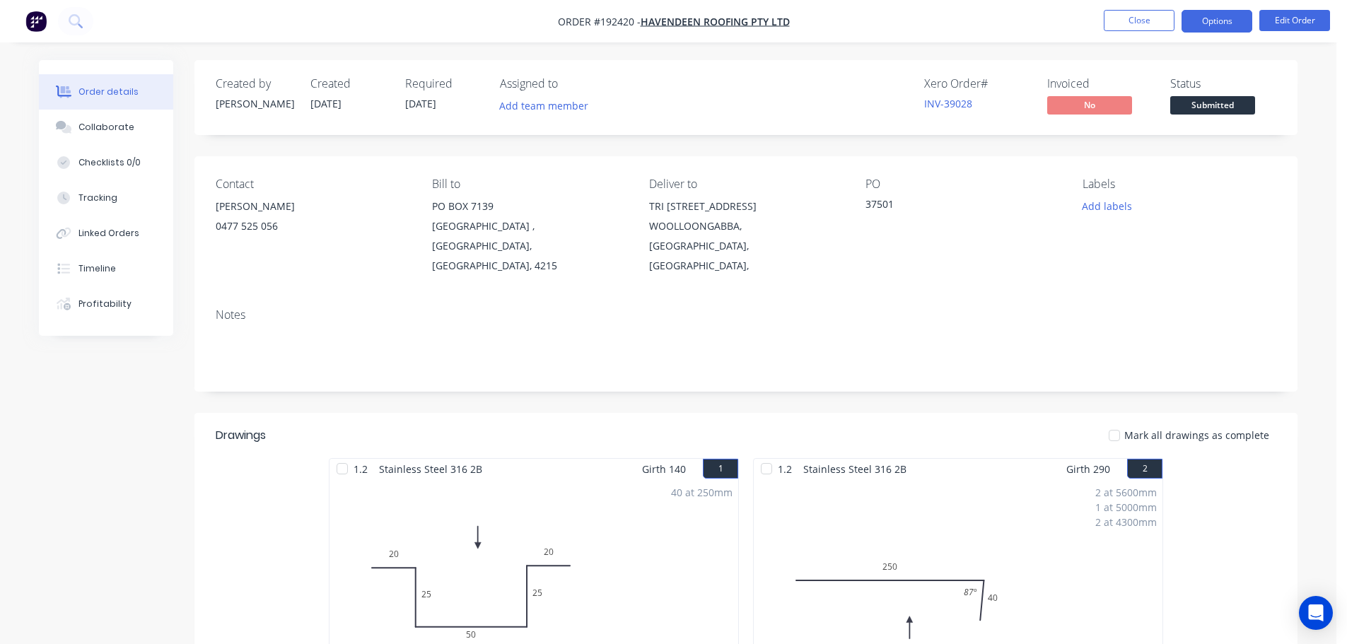
click at [1222, 25] on button "Options" at bounding box center [1216, 21] width 71 height 23
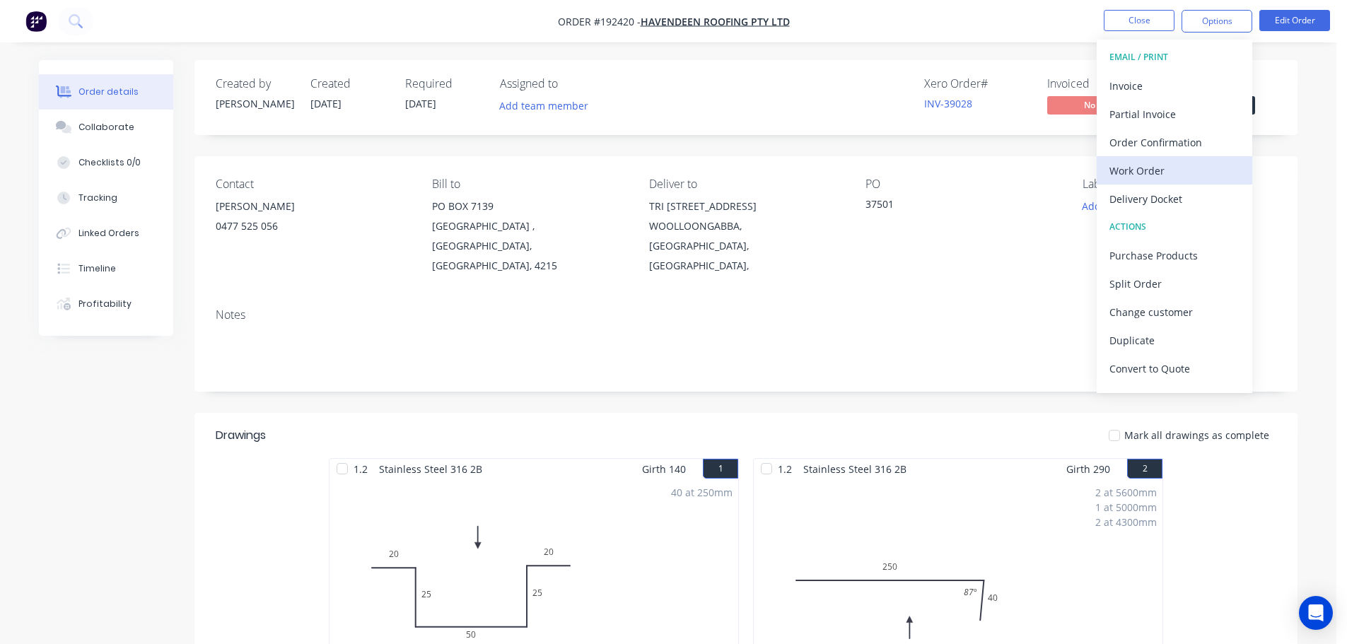
click at [1137, 166] on div "Work Order" at bounding box center [1174, 170] width 130 height 21
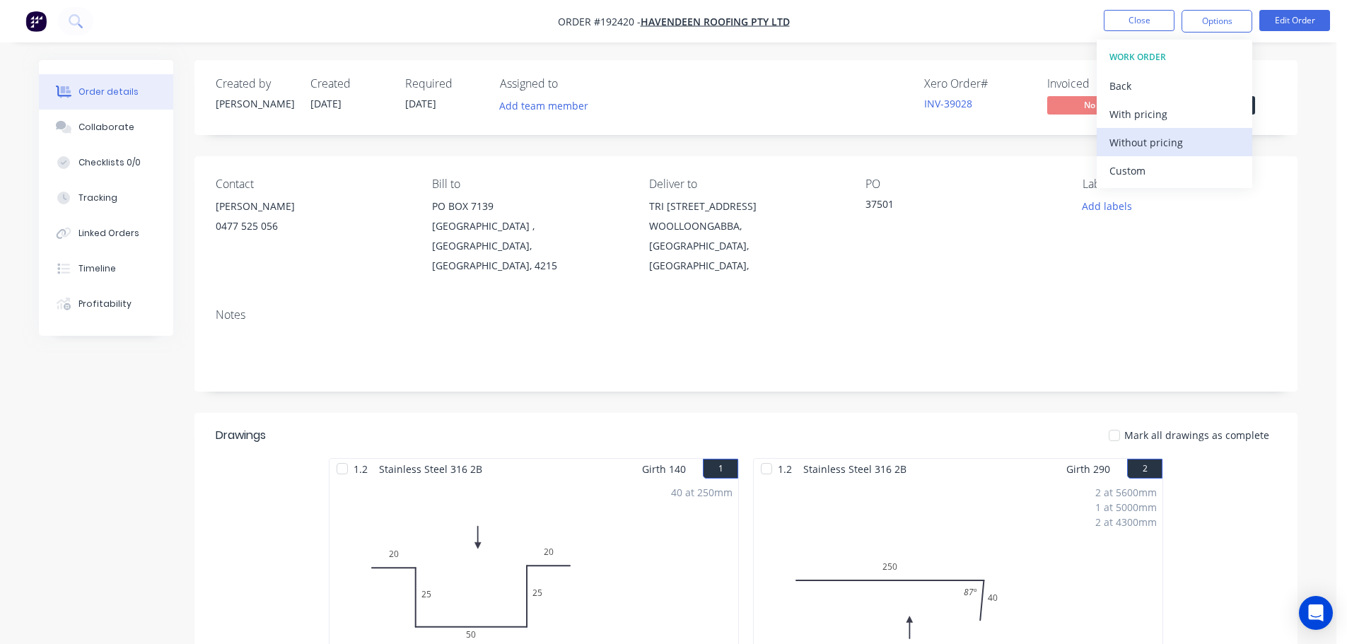
click at [1167, 136] on div "Without pricing" at bounding box center [1174, 142] width 130 height 21
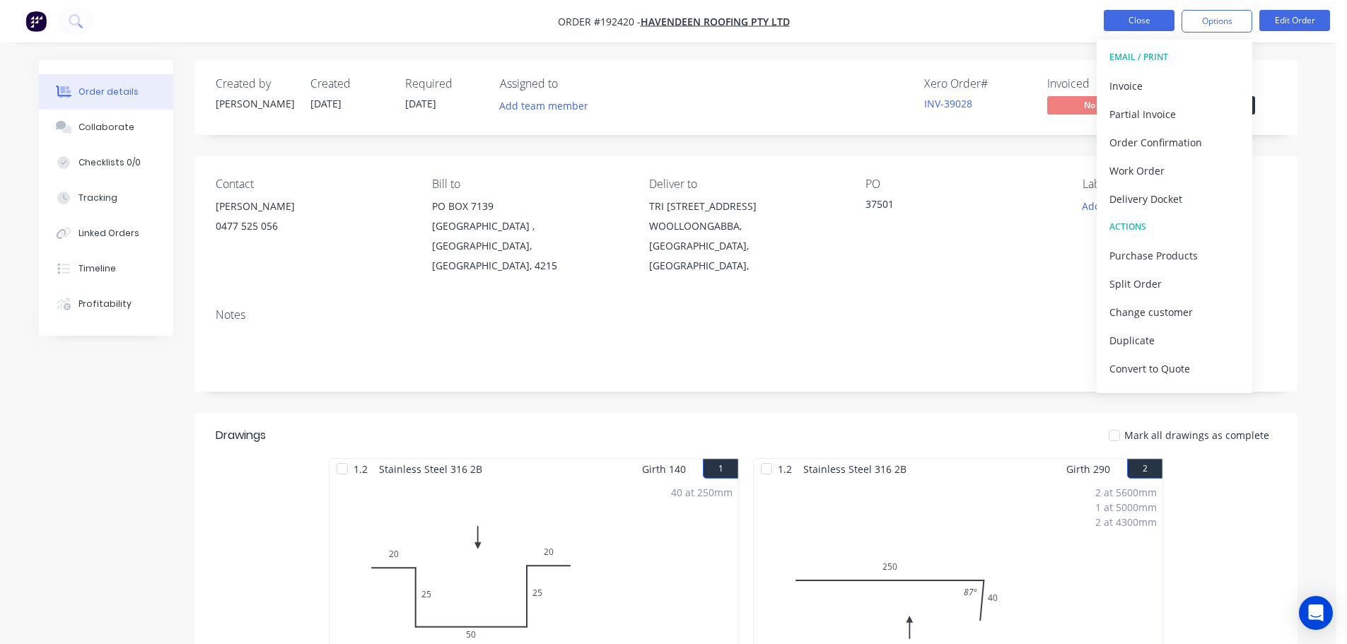
click at [1152, 20] on button "Close" at bounding box center [1138, 20] width 71 height 21
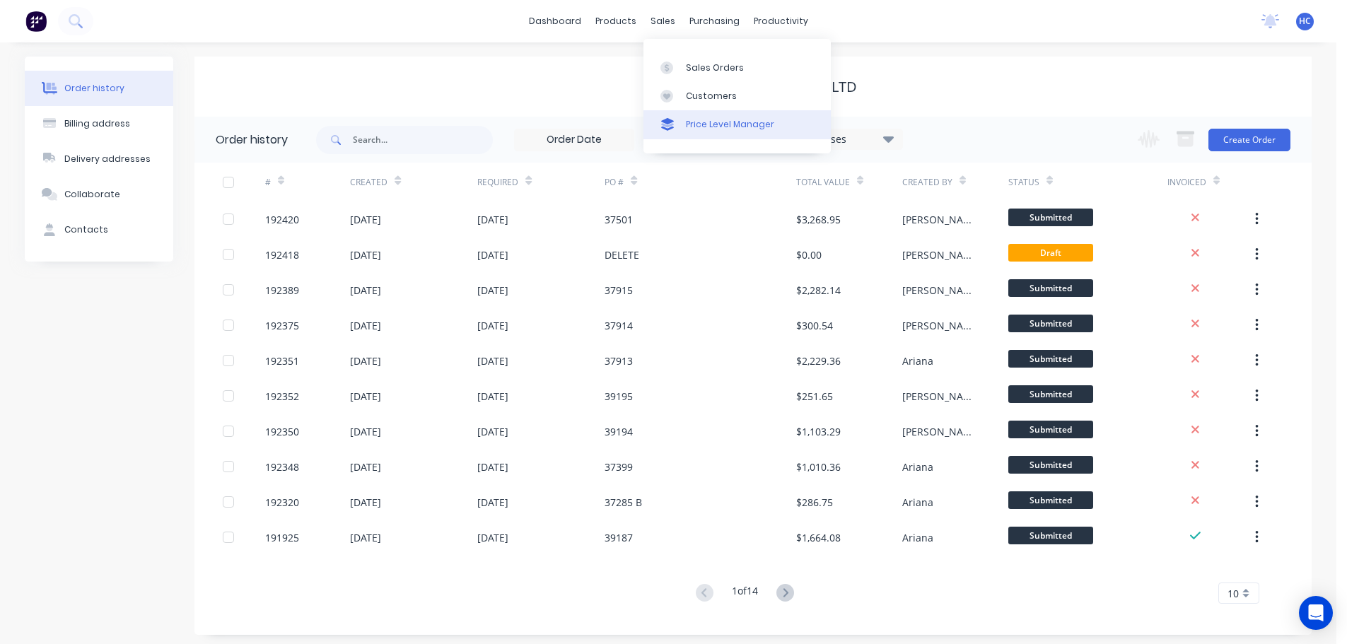
drag, startPoint x: 752, startPoint y: 112, endPoint x: 743, endPoint y: 110, distance: 9.4
click at [751, 112] on link "Price Level Manager" at bounding box center [736, 124] width 187 height 28
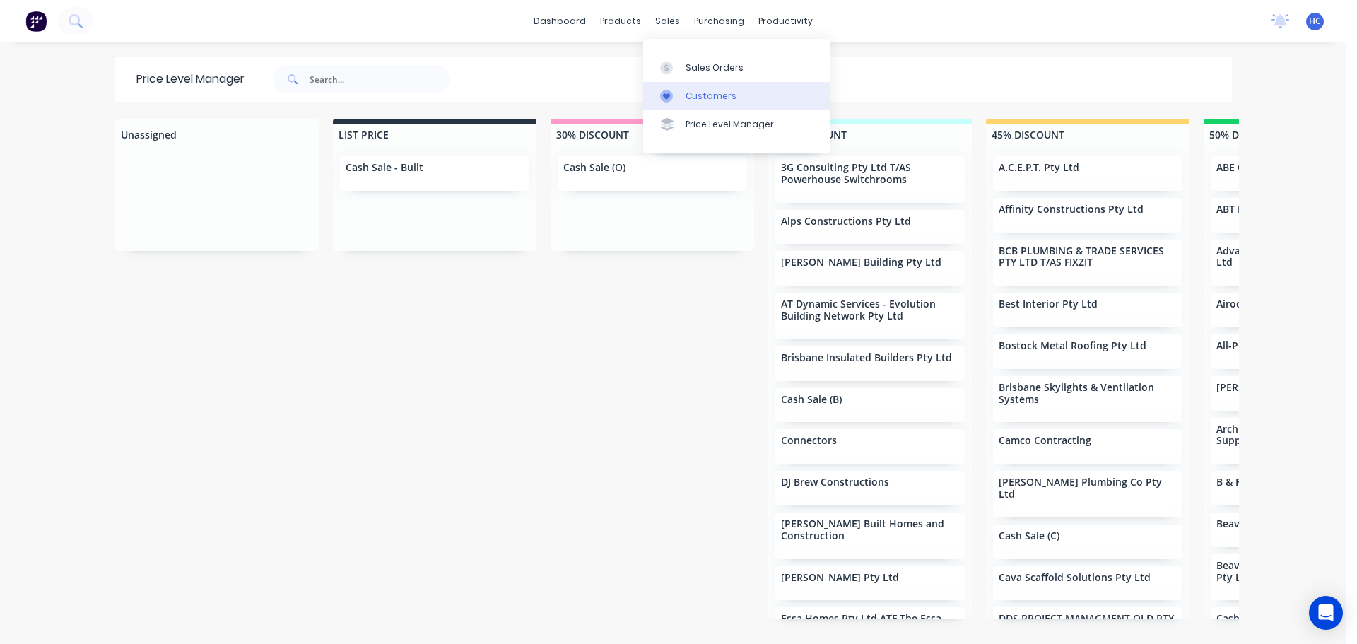
click at [713, 102] on div "Customers" at bounding box center [711, 96] width 51 height 13
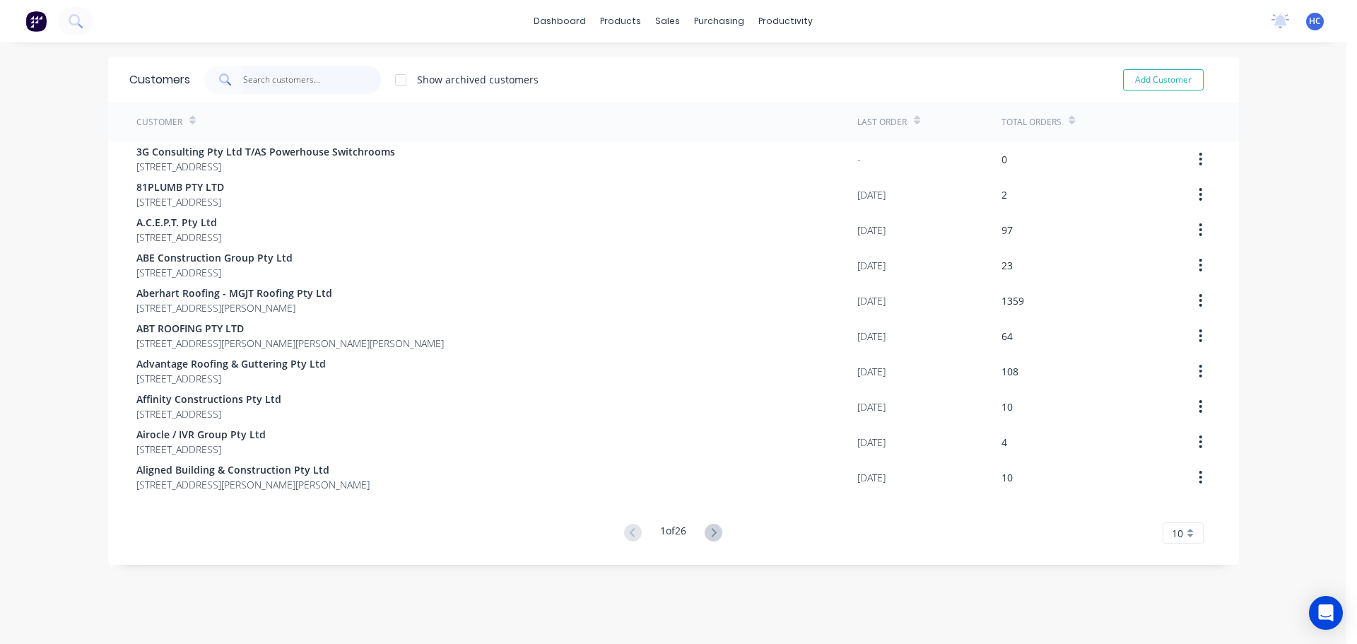
click at [283, 87] on input "text" at bounding box center [312, 80] width 138 height 28
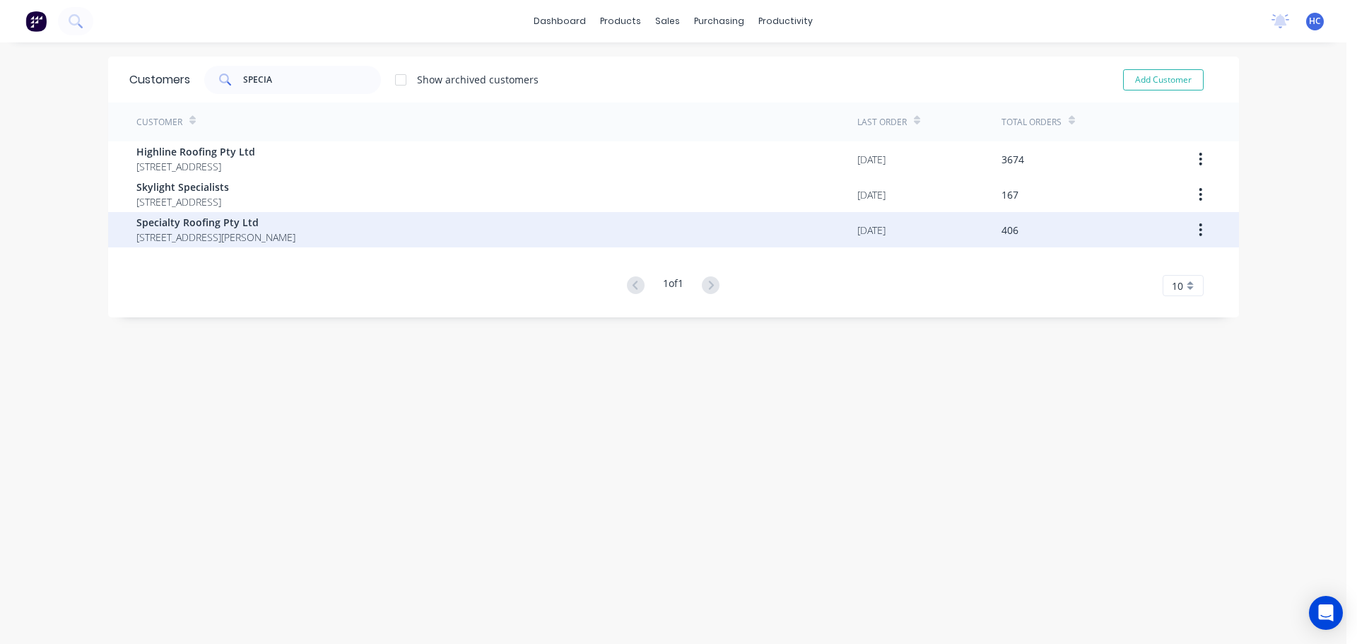
click at [291, 223] on span "Specialty Roofing Pty Ltd" at bounding box center [215, 222] width 159 height 15
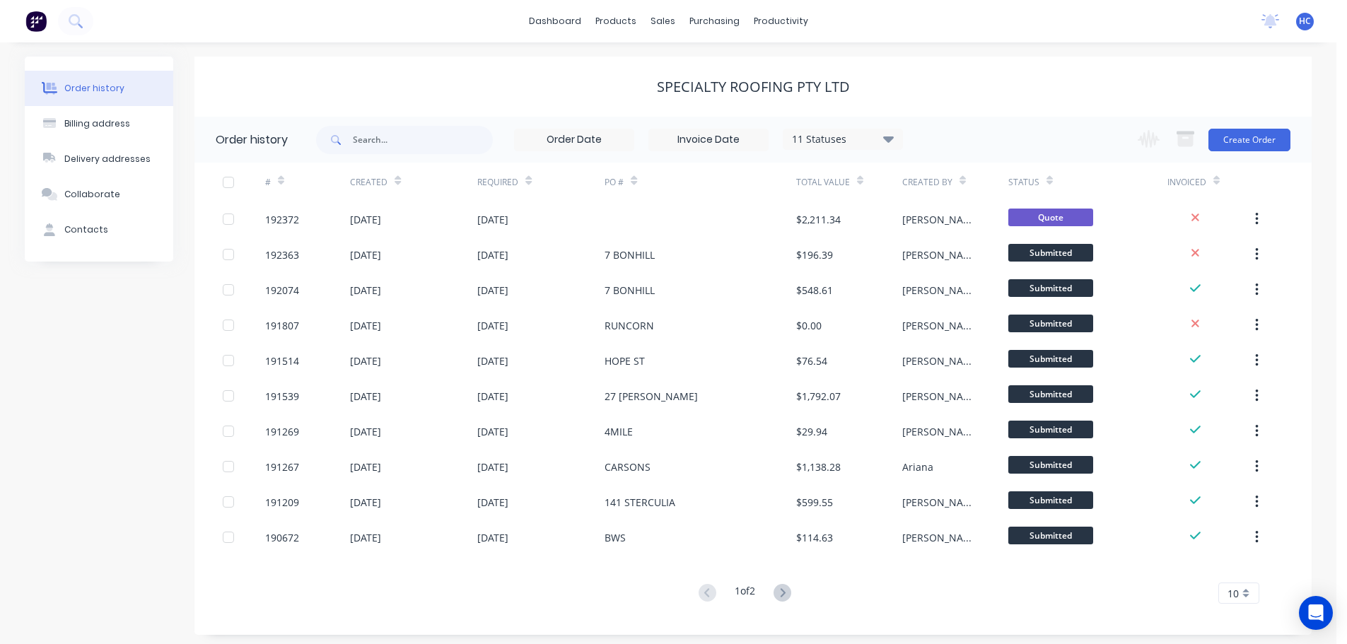
click at [496, 107] on div "Specialty Roofing Pty Ltd" at bounding box center [752, 87] width 1117 height 60
click at [1261, 143] on button "Create Order" at bounding box center [1249, 140] width 82 height 23
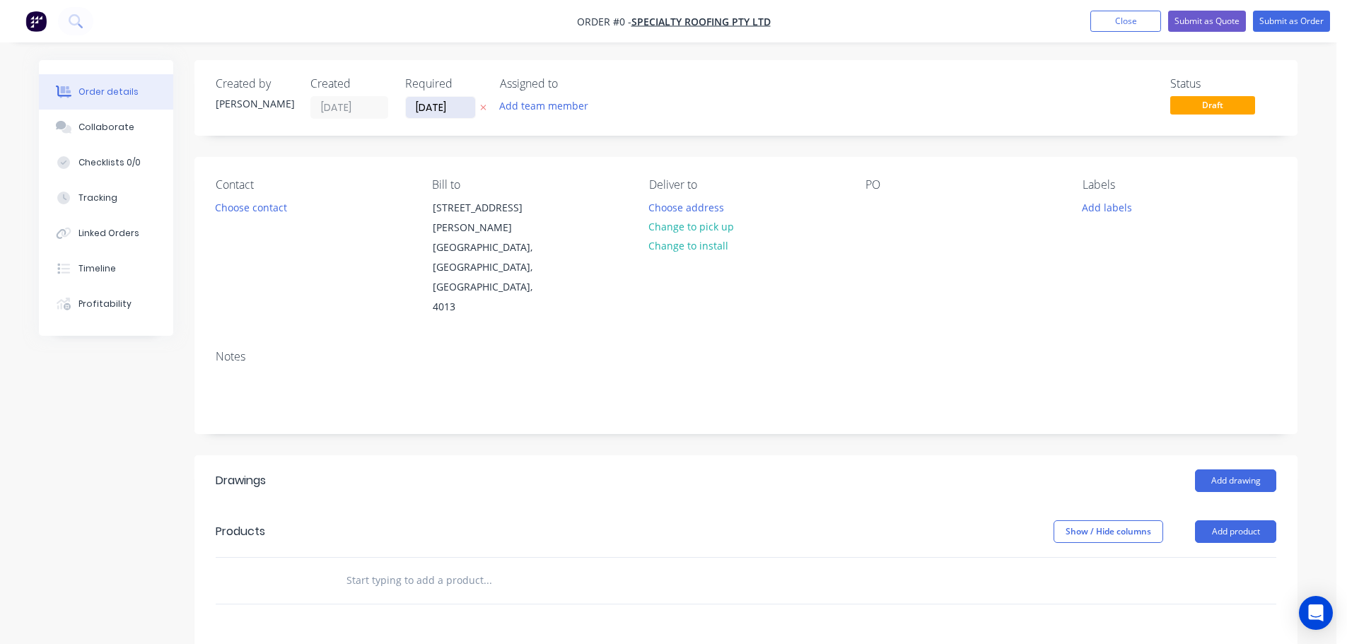
click at [437, 117] on input "[DATE]" at bounding box center [440, 107] width 69 height 21
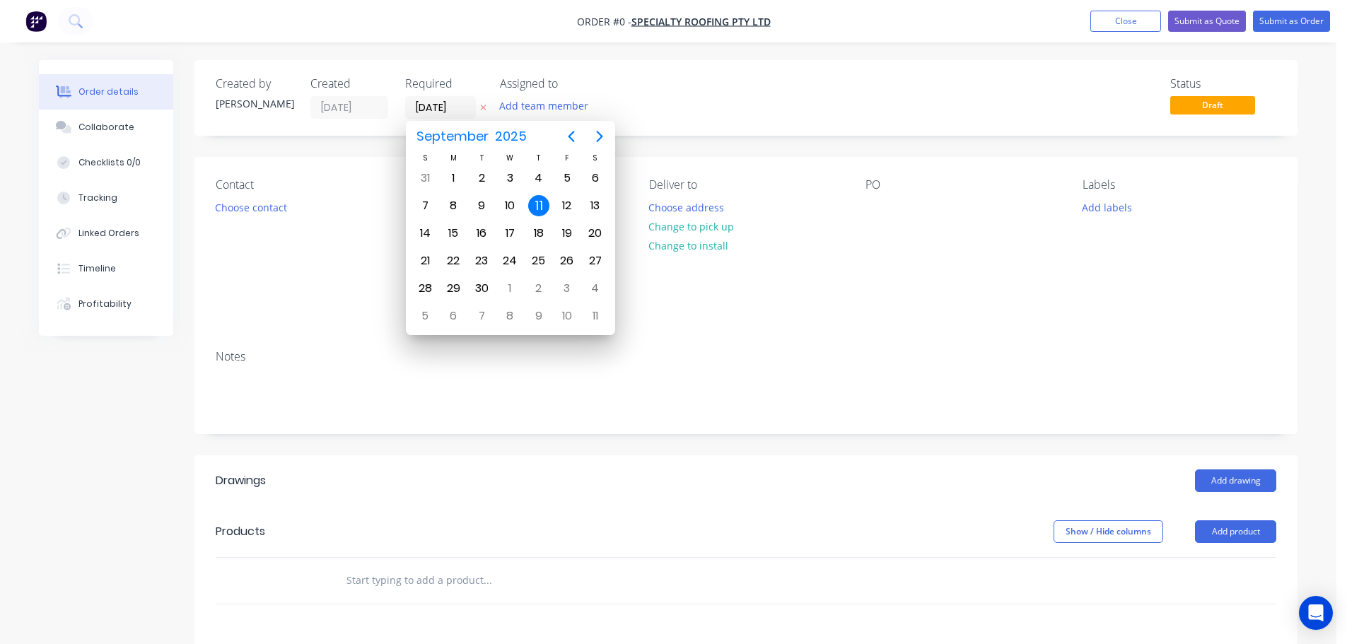
click at [482, 110] on icon "button" at bounding box center [483, 107] width 6 height 8
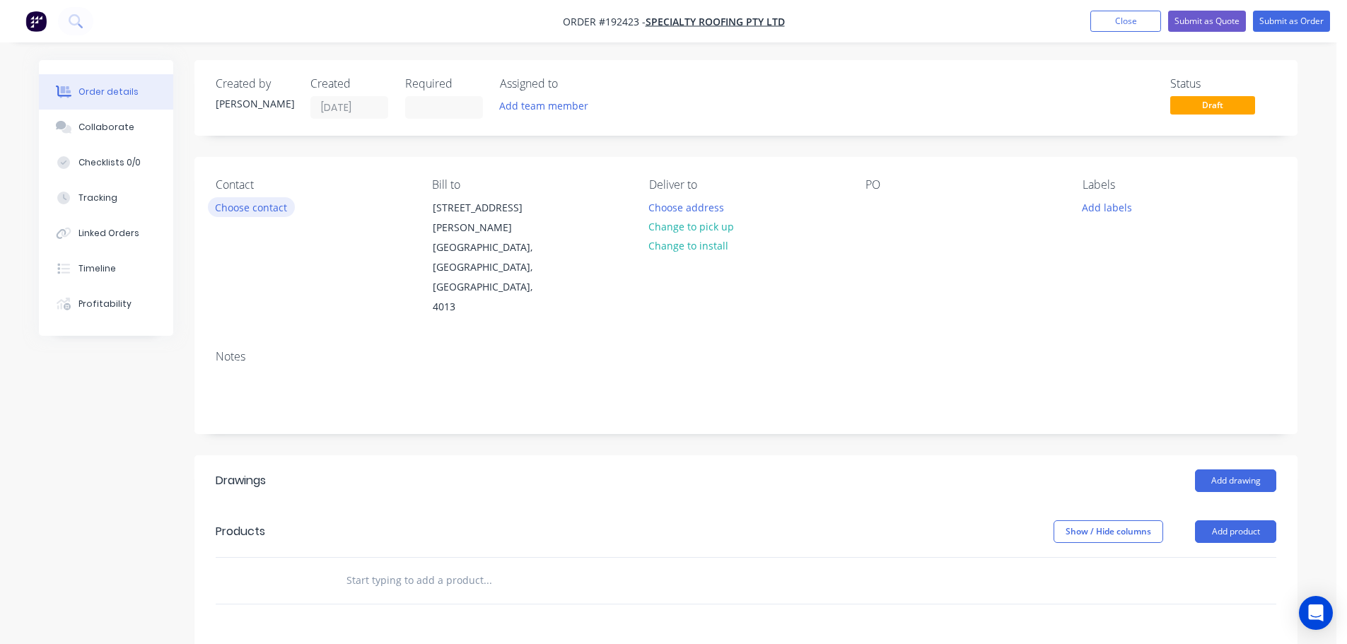
click at [258, 208] on button "Choose contact" at bounding box center [251, 206] width 87 height 19
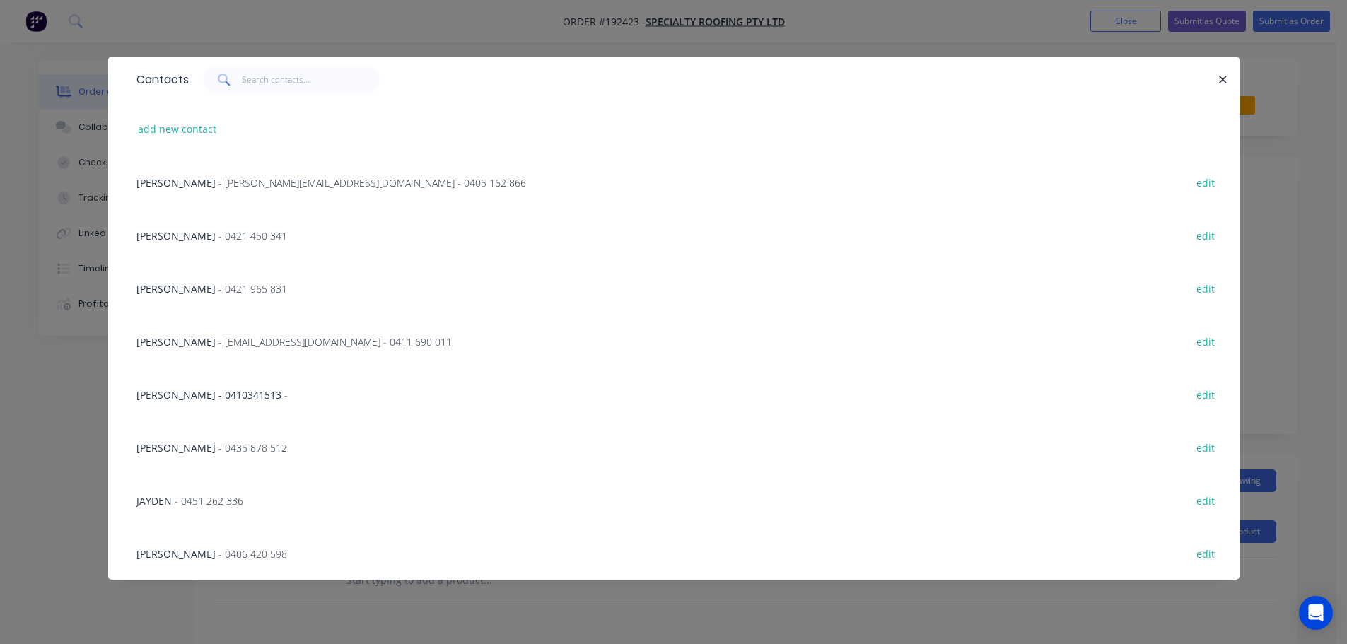
drag, startPoint x: 246, startPoint y: 183, endPoint x: 426, endPoint y: 196, distance: 180.0
click at [245, 184] on span "- kris@specialtyroofing.com.au - 0405 162 866" at bounding box center [372, 182] width 308 height 13
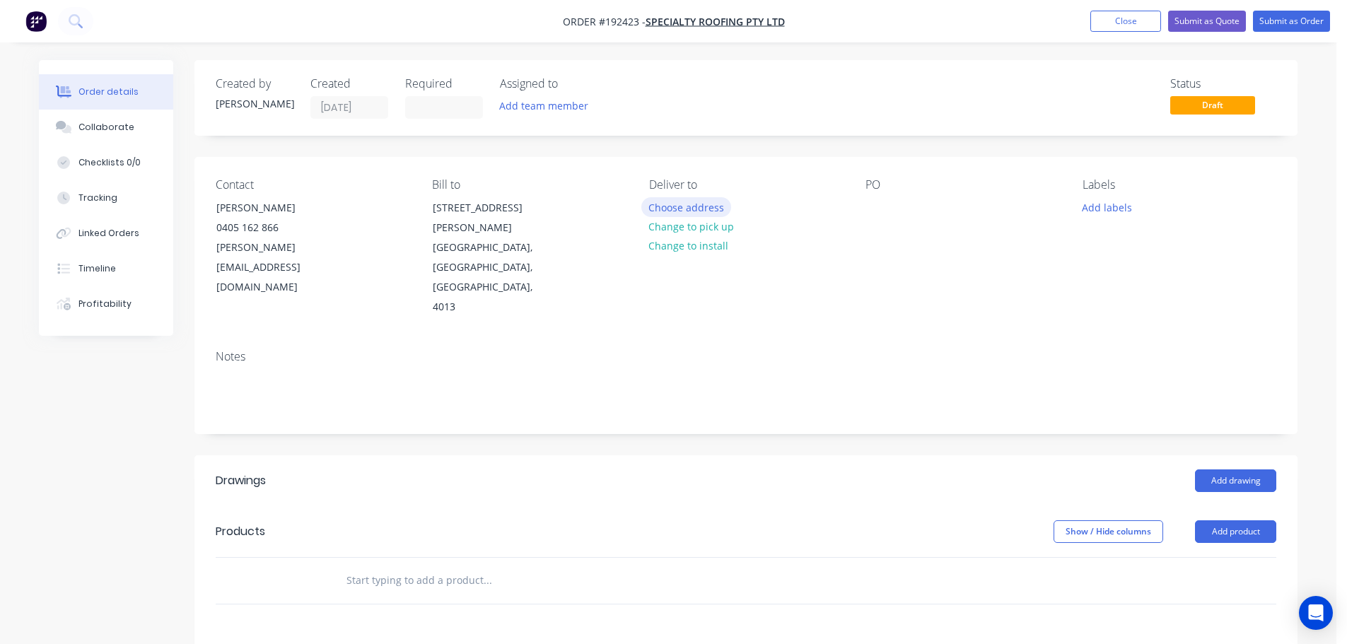
click at [689, 202] on button "Choose address" at bounding box center [686, 206] width 90 height 19
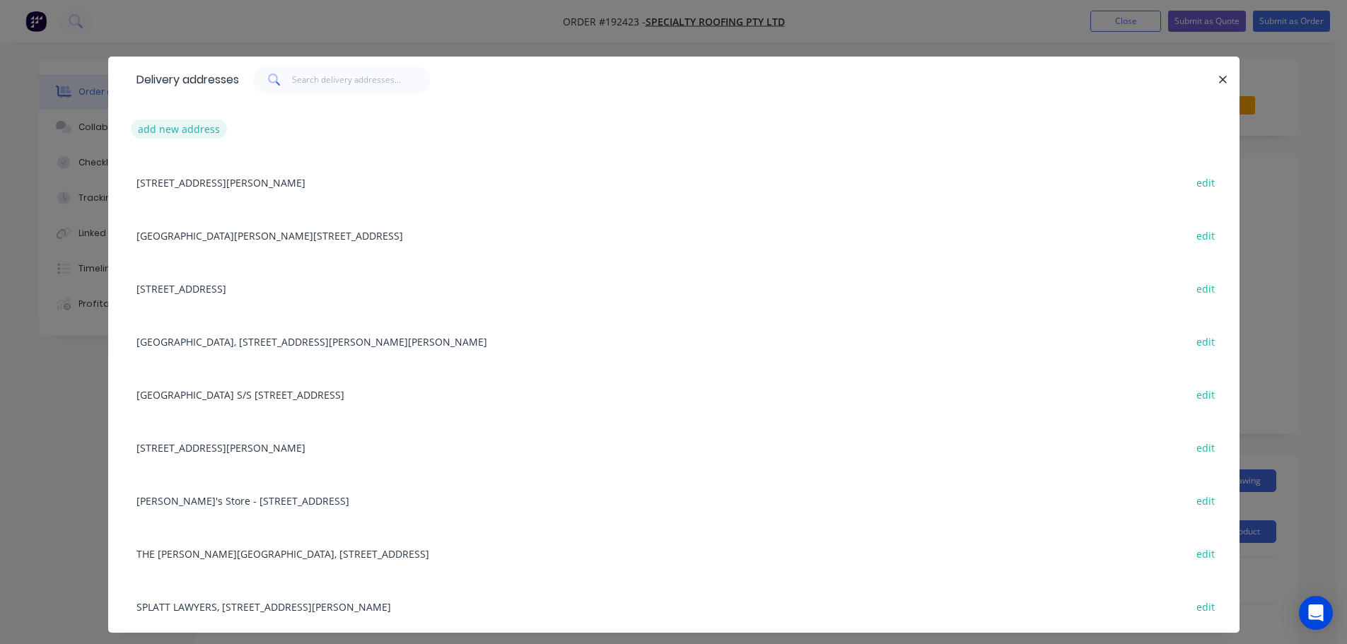
click at [156, 127] on button "add new address" at bounding box center [179, 128] width 97 height 19
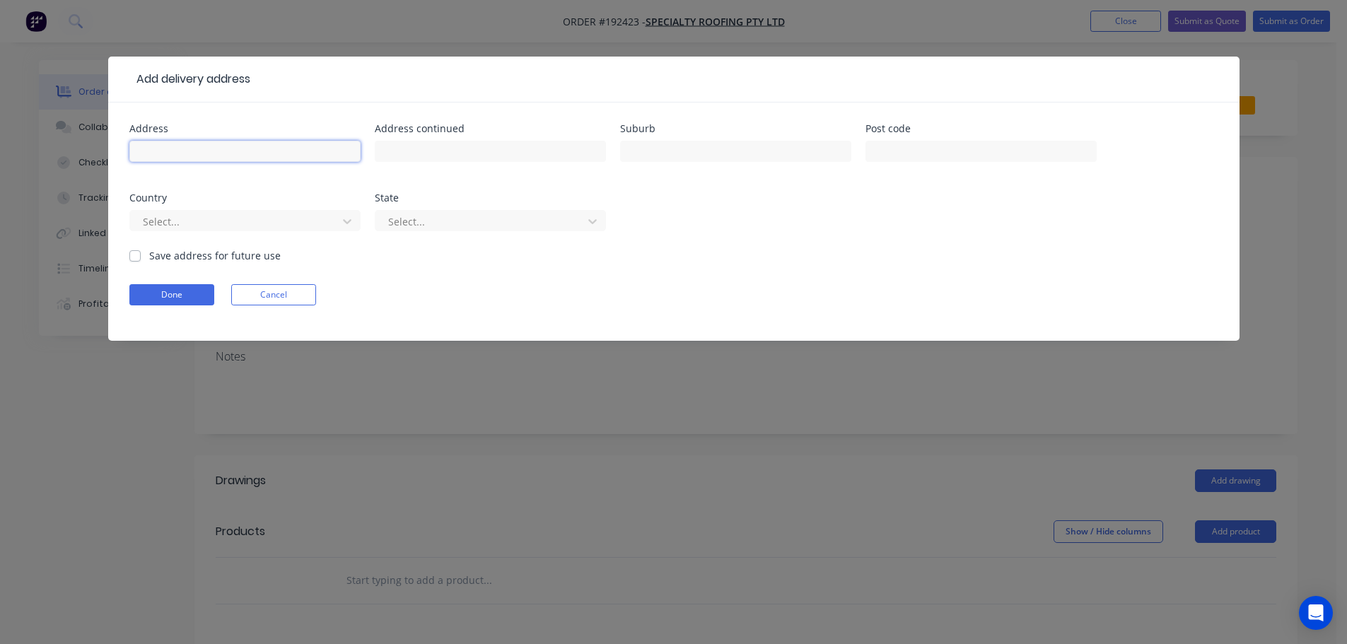
drag, startPoint x: 257, startPoint y: 151, endPoint x: 282, endPoint y: 150, distance: 24.8
click at [257, 151] on input "text" at bounding box center [244, 151] width 231 height 21
click at [449, 146] on input "text" at bounding box center [490, 151] width 231 height 21
click at [184, 213] on div at bounding box center [235, 222] width 189 height 18
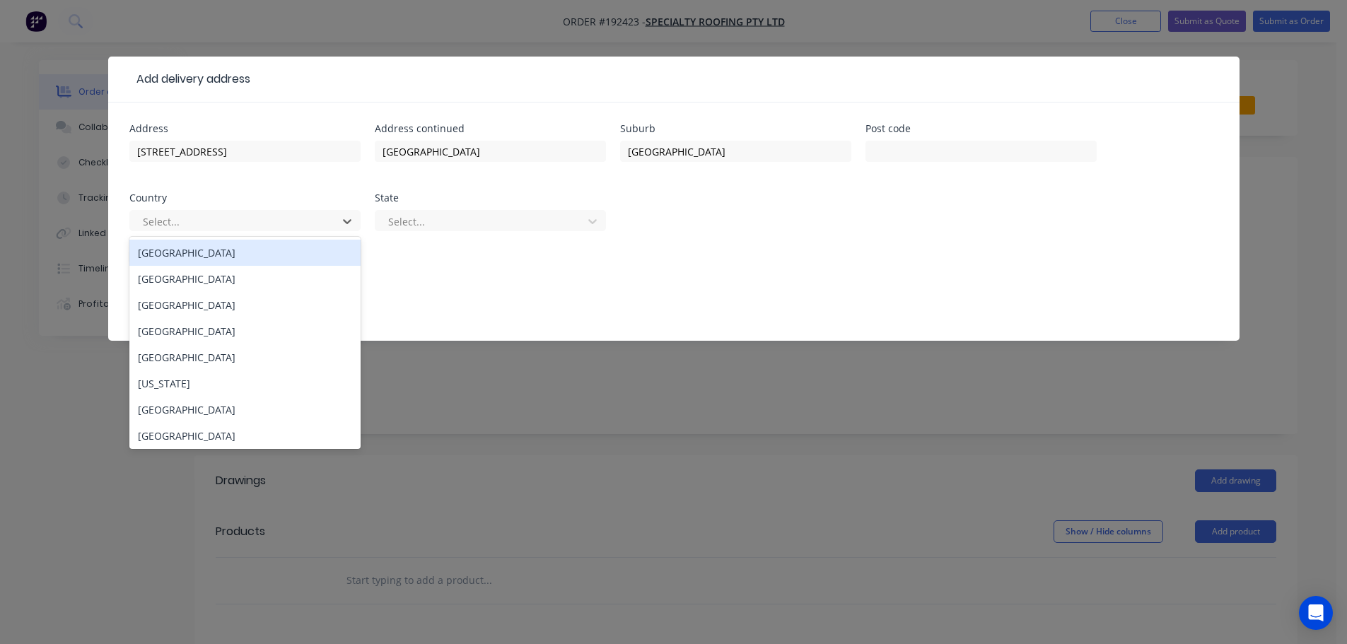
click at [185, 250] on div "[GEOGRAPHIC_DATA]" at bounding box center [244, 253] width 231 height 26
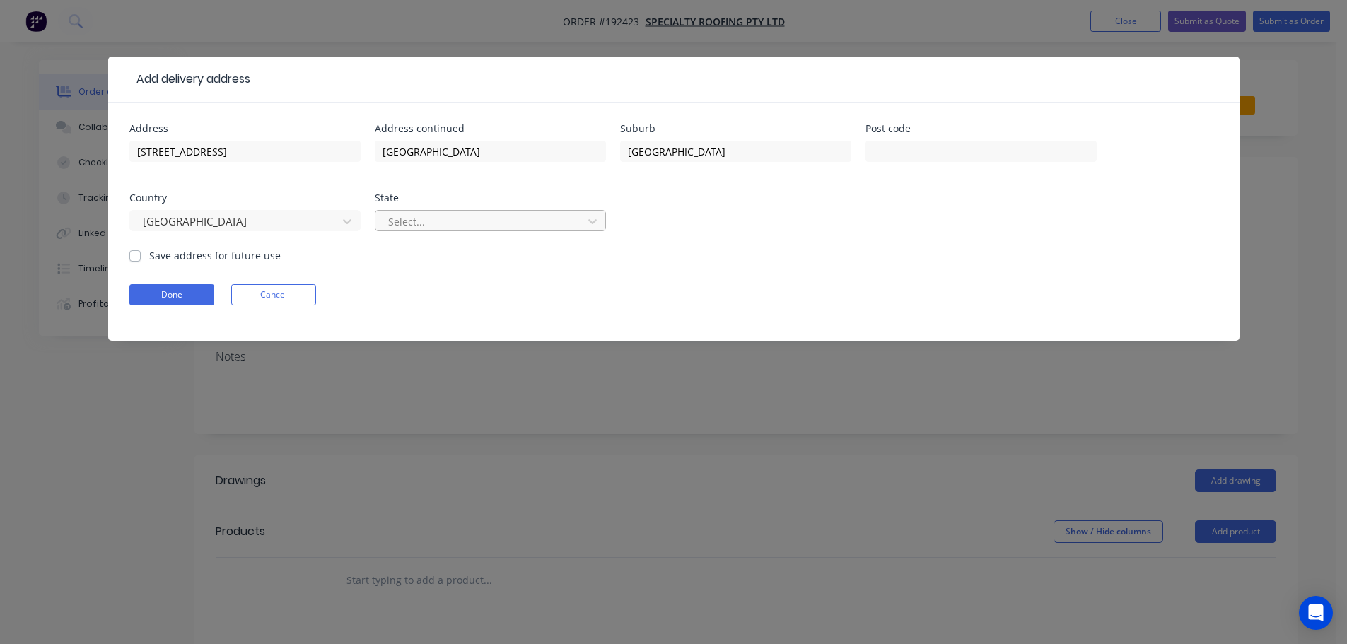
click at [455, 218] on div at bounding box center [481, 222] width 189 height 18
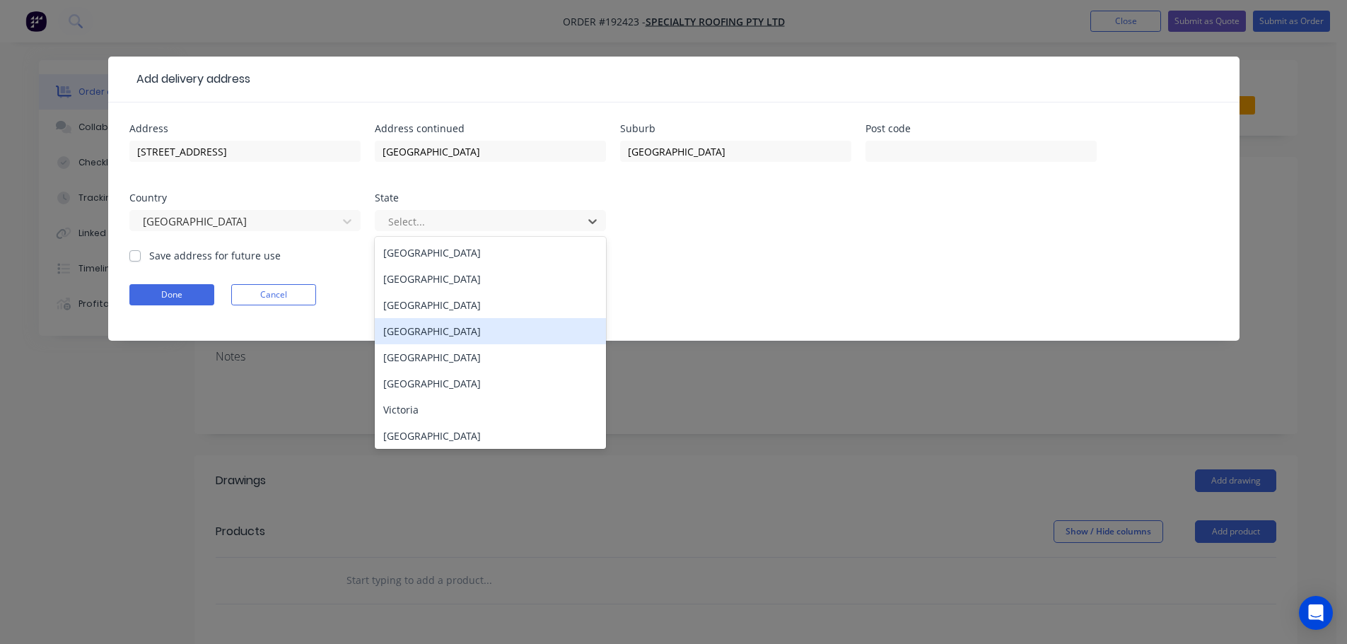
click at [426, 332] on div "[GEOGRAPHIC_DATA]" at bounding box center [490, 331] width 231 height 26
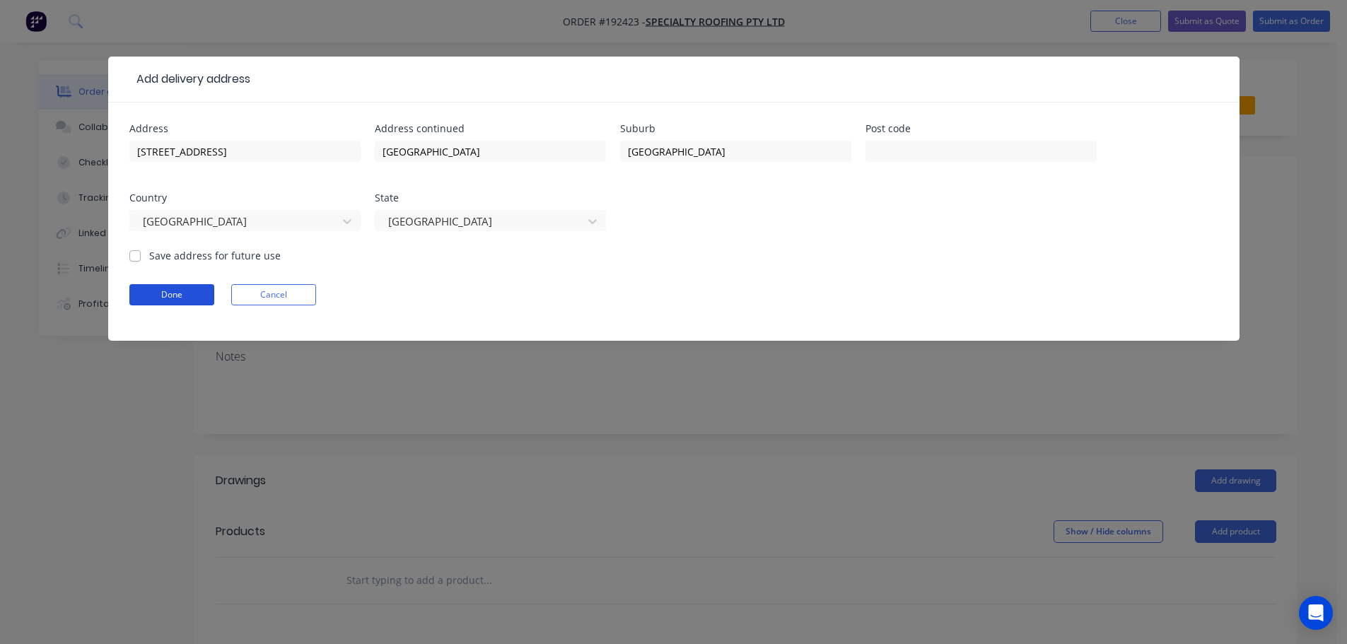
drag, startPoint x: 185, startPoint y: 296, endPoint x: 445, endPoint y: 281, distance: 259.9
click at [186, 296] on button "Done" at bounding box center [171, 294] width 85 height 21
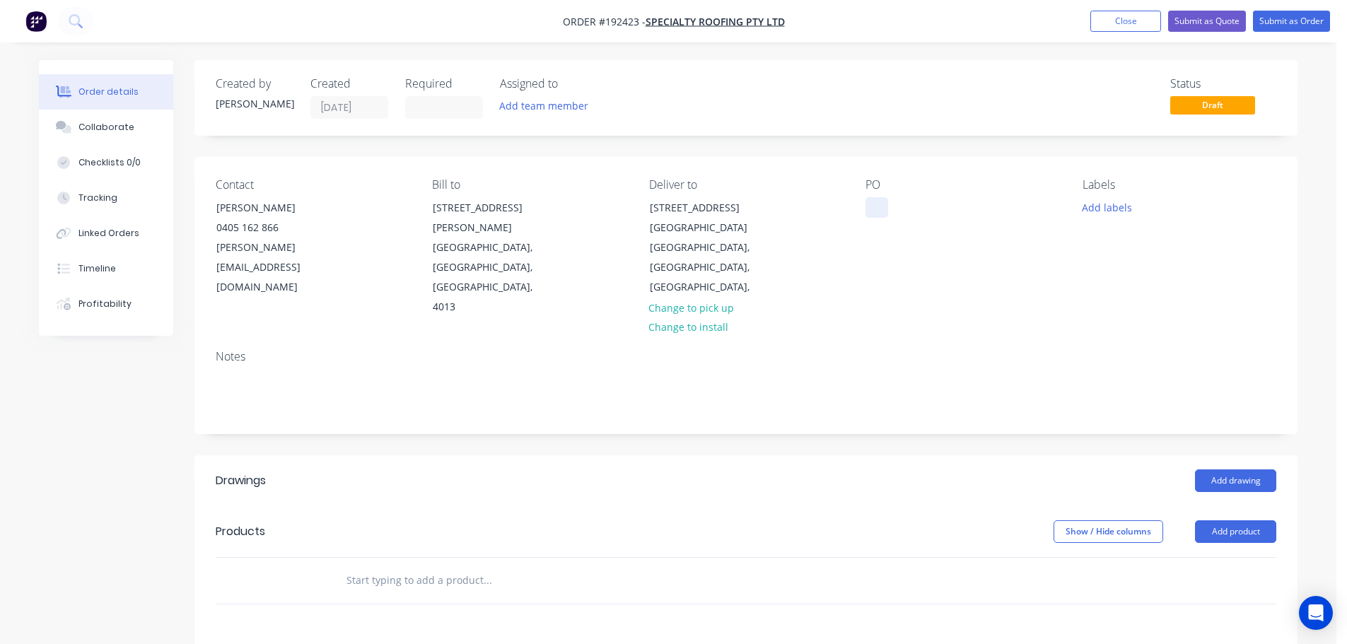
click at [884, 209] on div at bounding box center [876, 207] width 23 height 21
click at [809, 475] on header "Drawings Add drawing" at bounding box center [745, 480] width 1103 height 51
click at [1242, 520] on button "Add product" at bounding box center [1235, 531] width 81 height 23
click at [1203, 585] on div "Basic product" at bounding box center [1208, 595] width 109 height 21
click at [390, 594] on div at bounding box center [393, 604] width 118 height 21
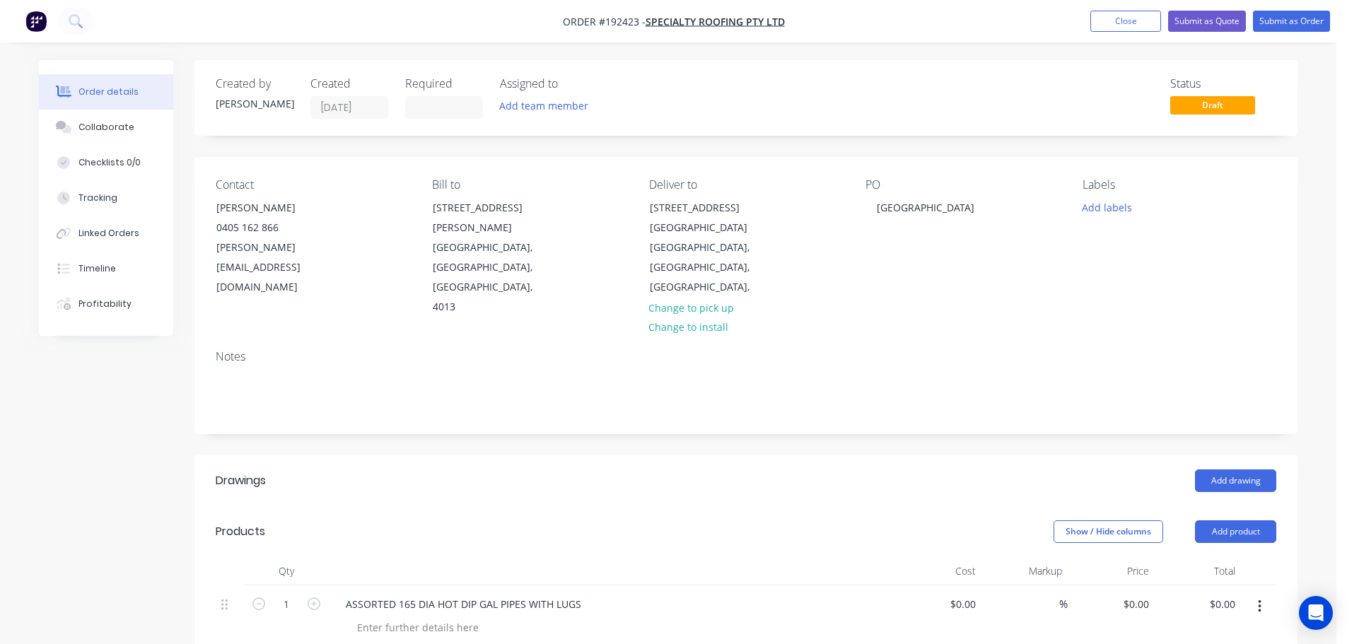
click at [397, 520] on div "Products" at bounding box center [329, 531] width 226 height 23
drag, startPoint x: 479, startPoint y: 478, endPoint x: 518, endPoint y: 472, distance: 40.1
click at [479, 479] on header "Drawings Add drawing" at bounding box center [745, 480] width 1103 height 51
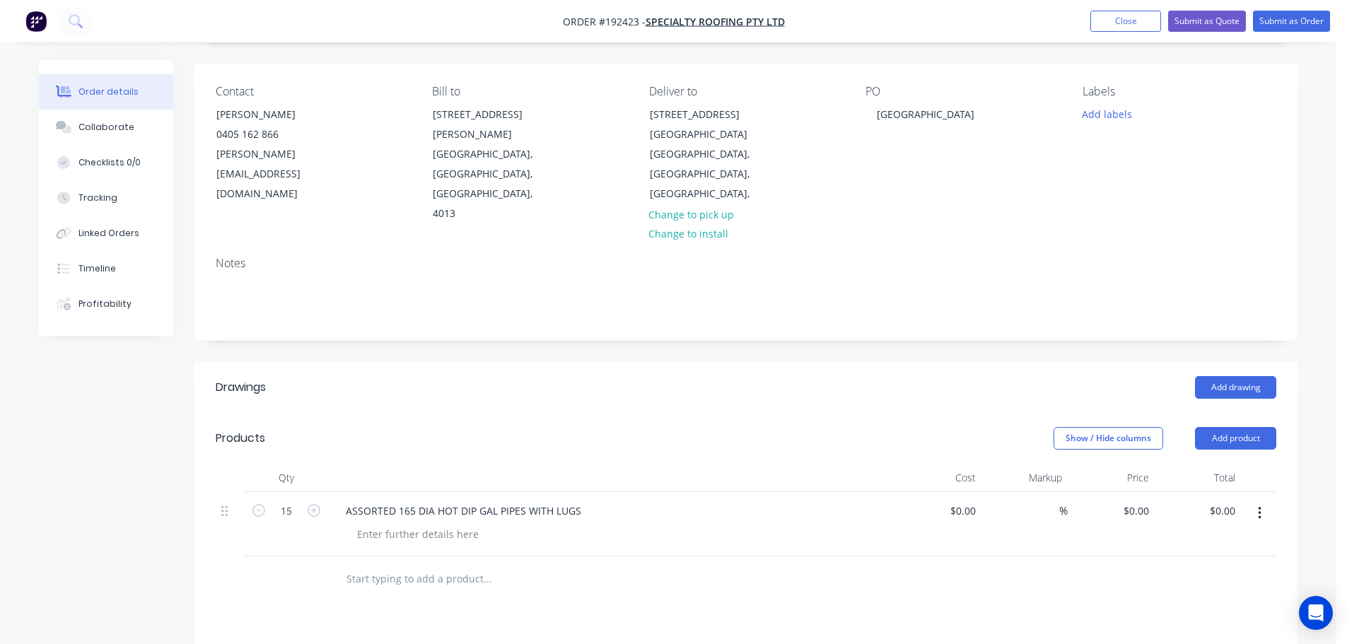
scroll to position [141, 0]
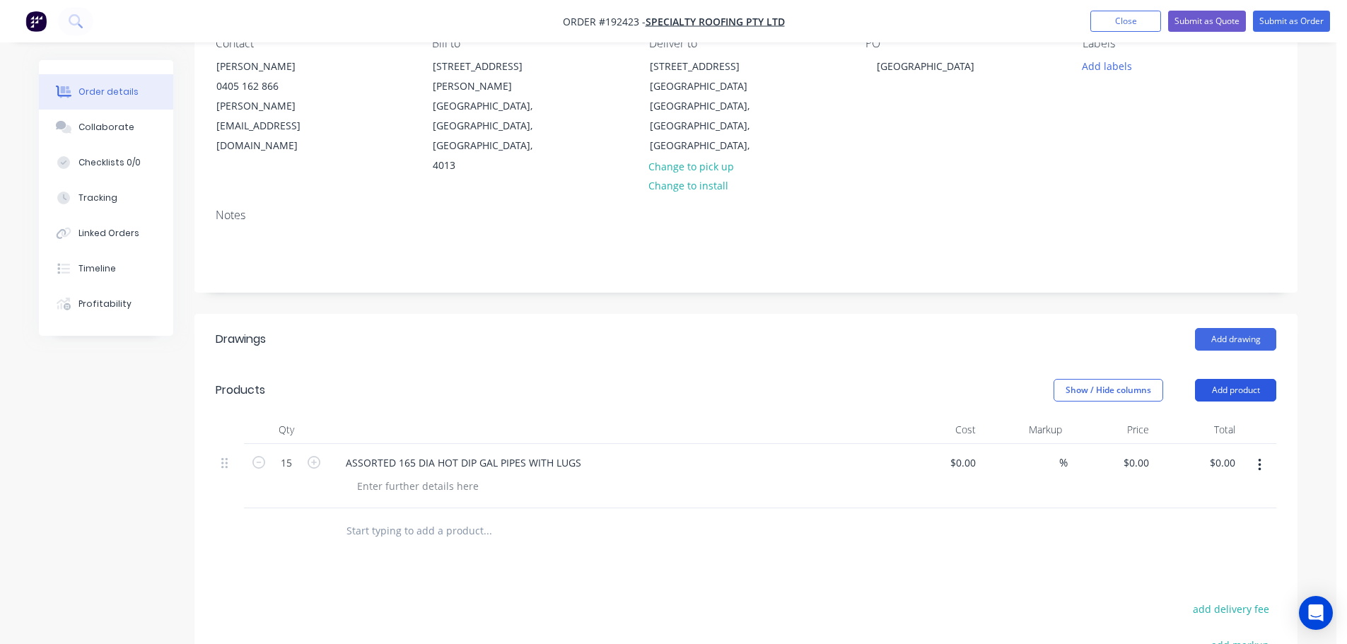
drag, startPoint x: 1218, startPoint y: 358, endPoint x: 1229, endPoint y: 369, distance: 16.0
click at [1220, 365] on header "Products Show / Hide columns Add product" at bounding box center [745, 390] width 1103 height 51
click at [1218, 382] on header "Products Show / Hide columns Add product" at bounding box center [745, 390] width 1103 height 51
click at [1210, 380] on button "Add product" at bounding box center [1235, 390] width 81 height 23
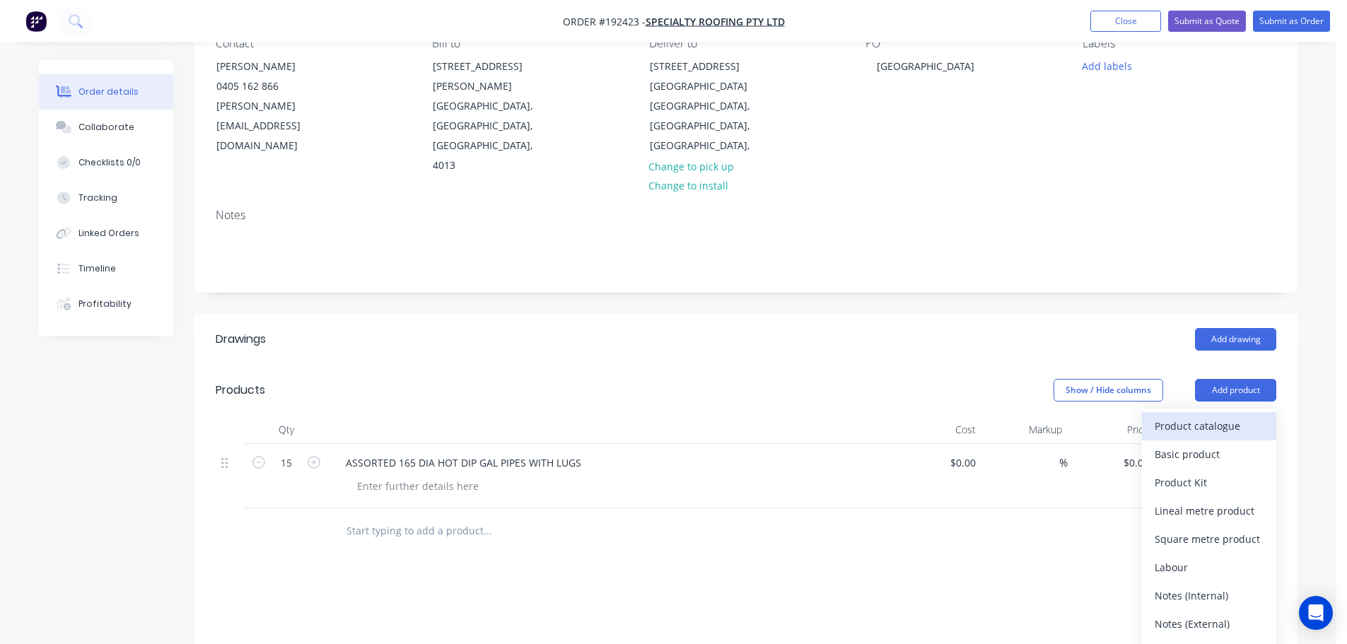
click at [1190, 416] on div "Product catalogue" at bounding box center [1208, 426] width 109 height 21
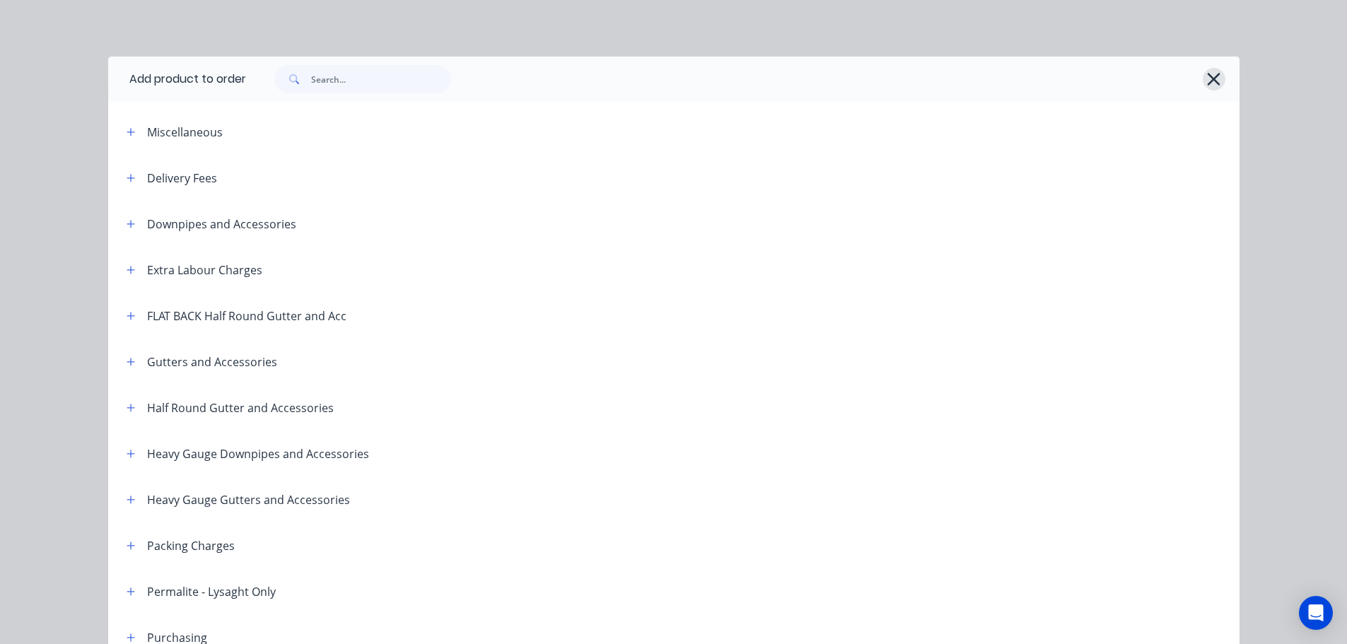
click at [1210, 85] on icon "button" at bounding box center [1213, 79] width 15 height 20
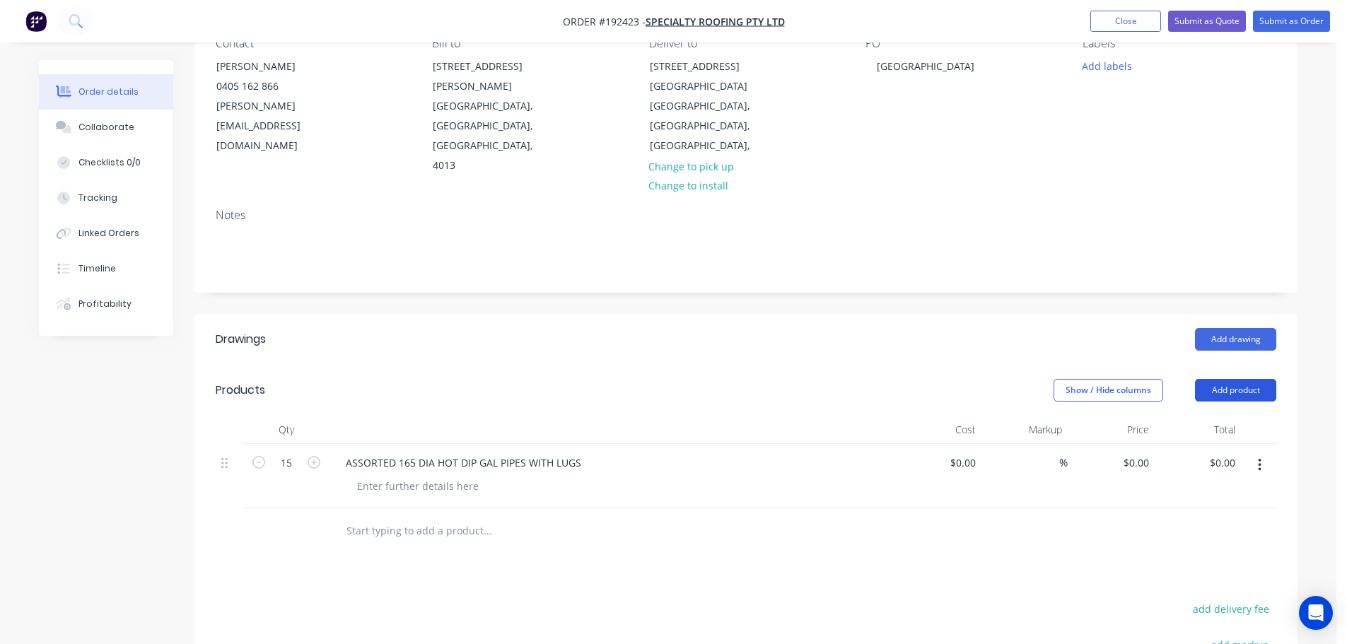
click at [1218, 379] on button "Add product" at bounding box center [1235, 390] width 81 height 23
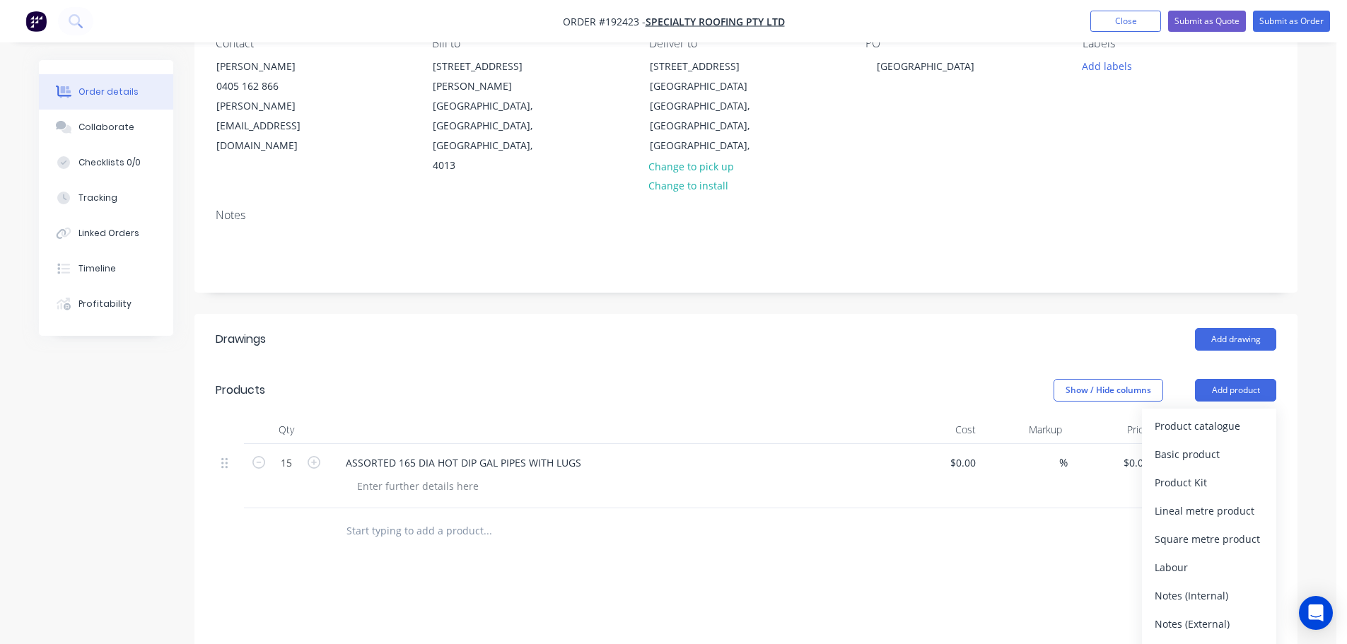
drag, startPoint x: 966, startPoint y: 310, endPoint x: 1108, endPoint y: 388, distance: 162.9
click at [966, 328] on div "Add drawing" at bounding box center [858, 339] width 835 height 23
click at [1257, 452] on button "button" at bounding box center [1259, 464] width 33 height 25
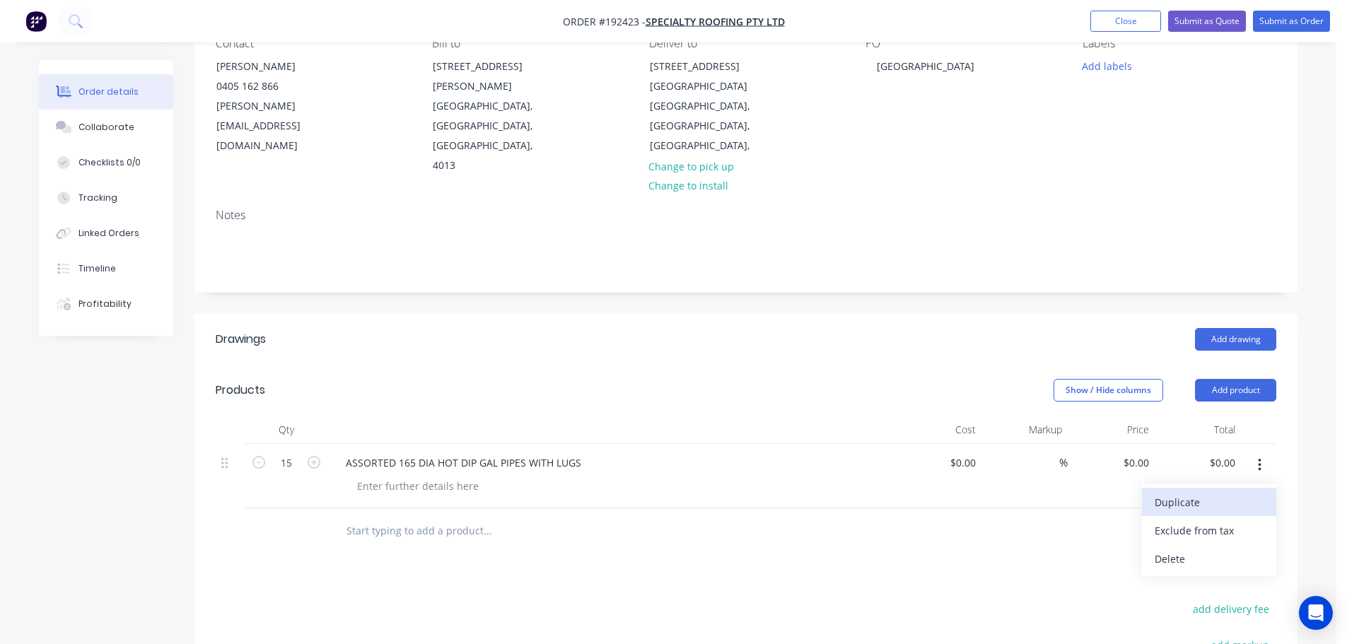
click at [1210, 492] on div "Duplicate" at bounding box center [1208, 502] width 109 height 21
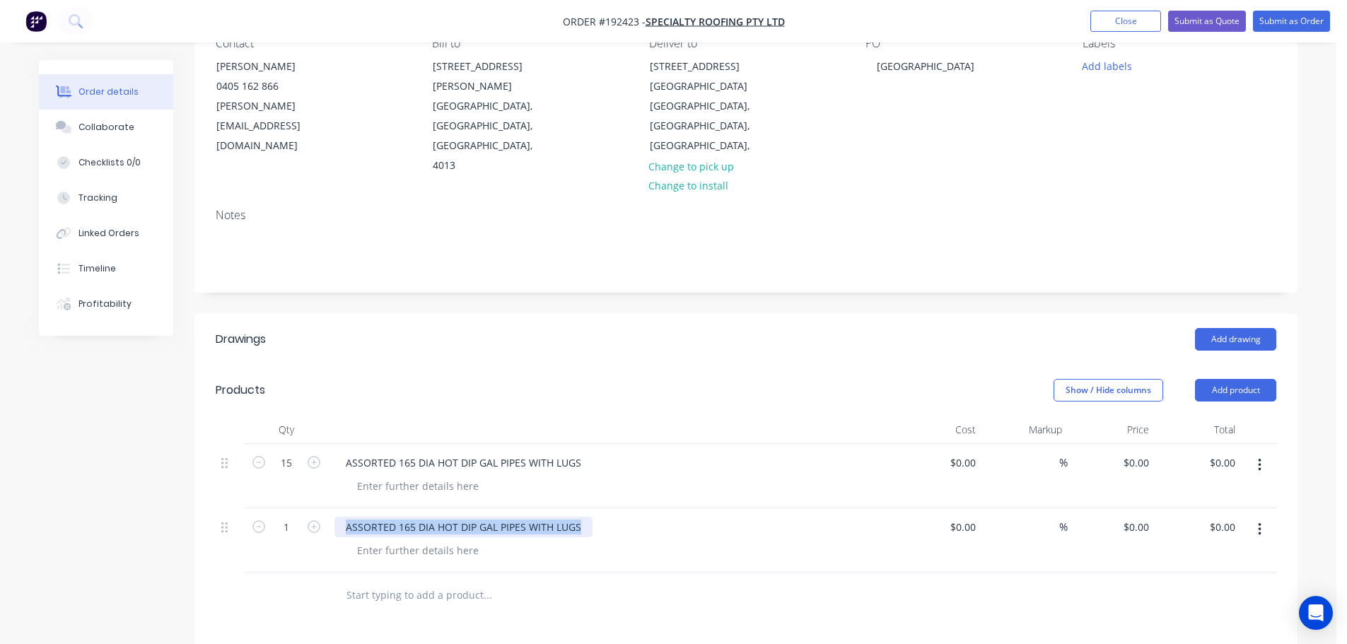
drag, startPoint x: 581, startPoint y: 508, endPoint x: 78, endPoint y: 450, distance: 506.7
click at [83, 470] on div "Created by Hayden Created 11/09/25 Required Assigned to Add team member Status …" at bounding box center [668, 449] width 1258 height 1060
click at [277, 517] on input "1" at bounding box center [286, 527] width 37 height 21
click at [637, 328] on div "Add drawing" at bounding box center [858, 339] width 835 height 23
click at [283, 517] on input "1" at bounding box center [286, 527] width 37 height 21
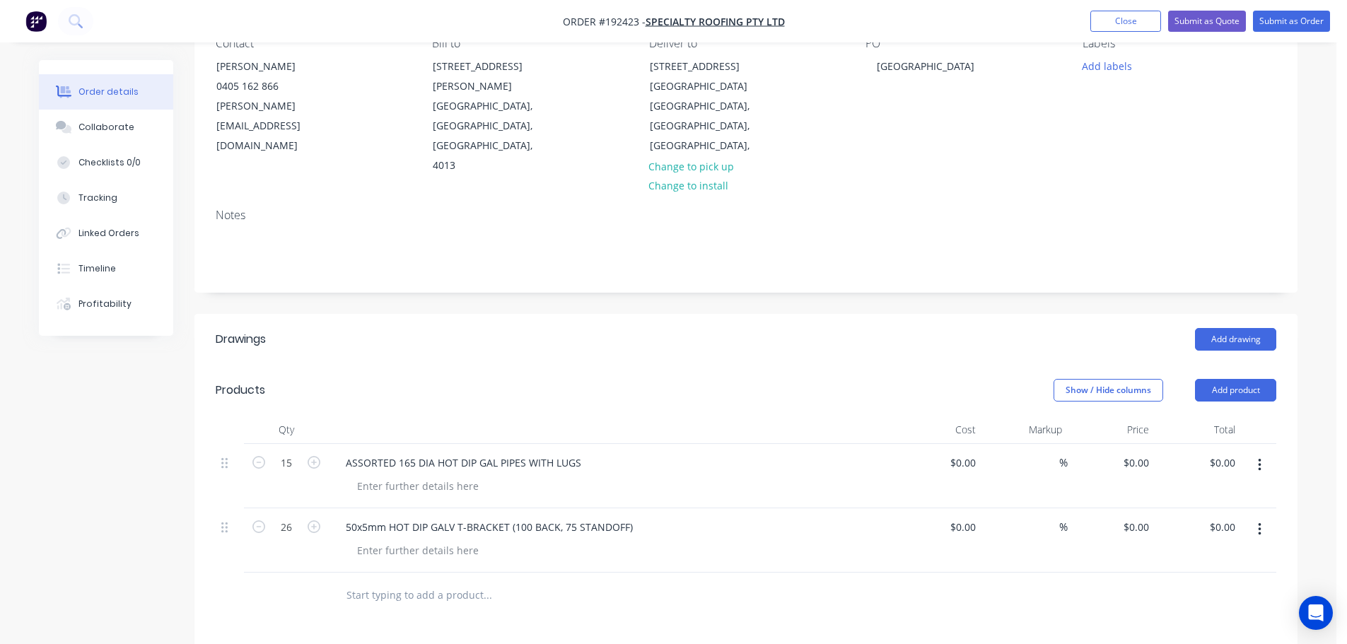
click at [550, 328] on div "Add drawing" at bounding box center [858, 339] width 835 height 23
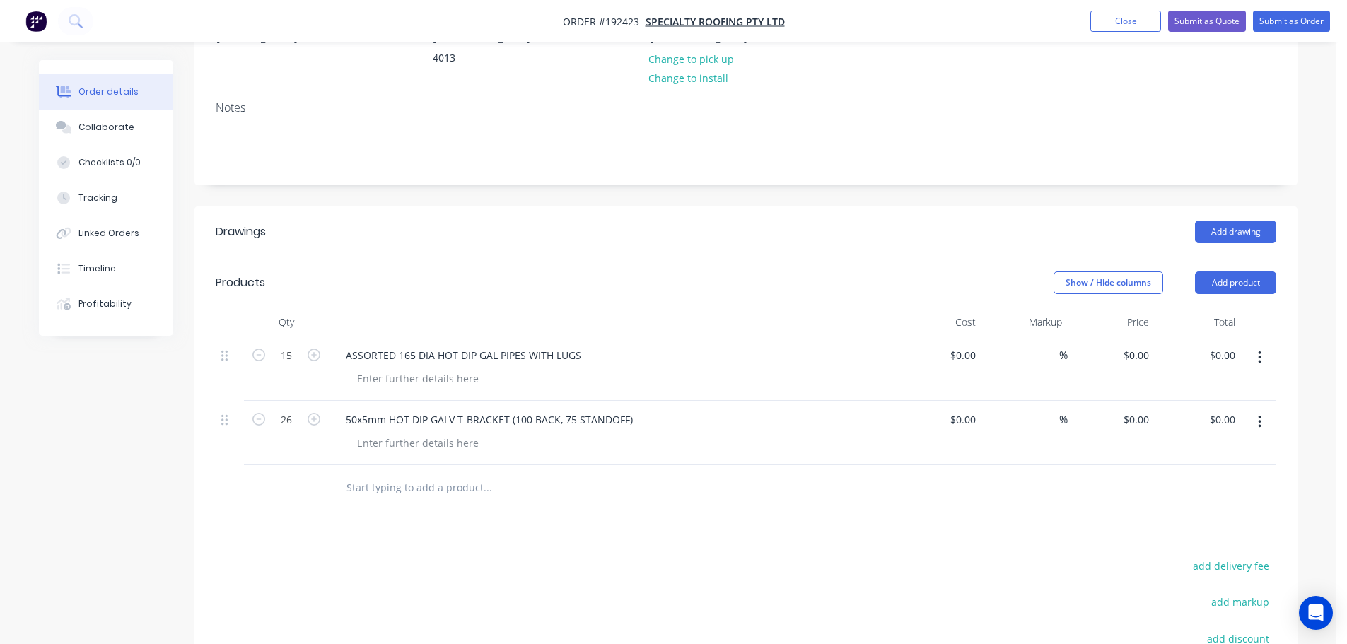
scroll to position [283, 0]
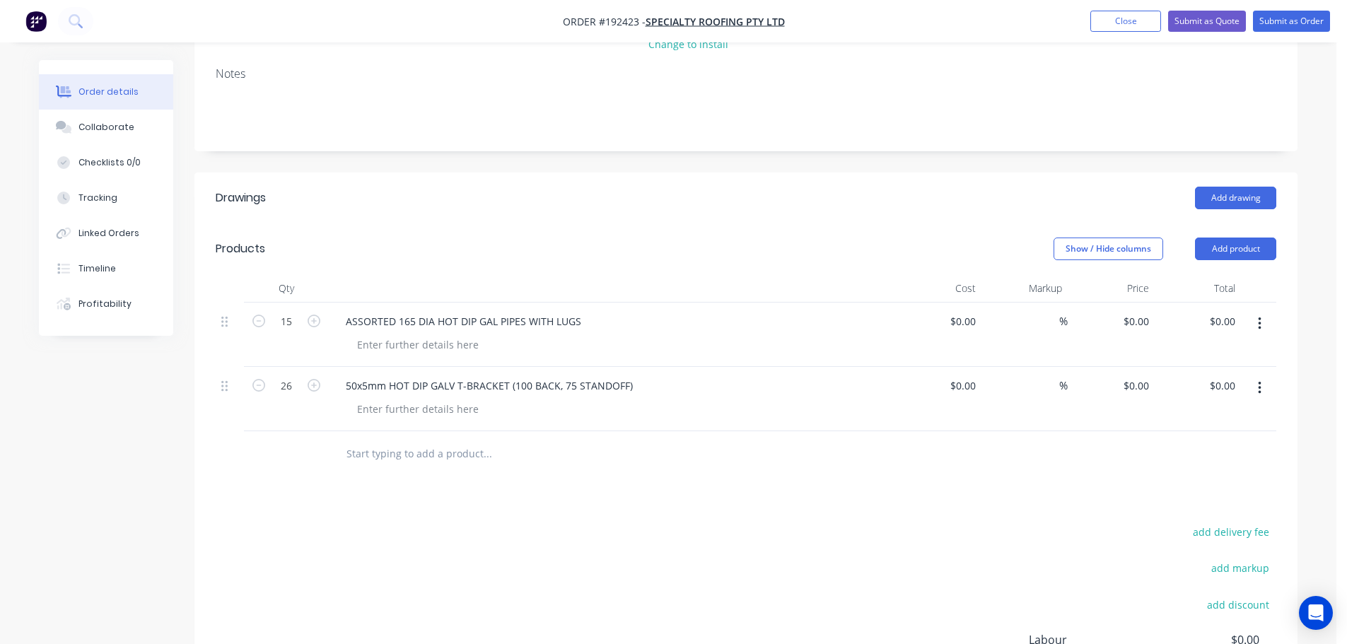
click at [1266, 375] on button "button" at bounding box center [1259, 387] width 33 height 25
click at [1187, 415] on div "Duplicate" at bounding box center [1208, 425] width 109 height 21
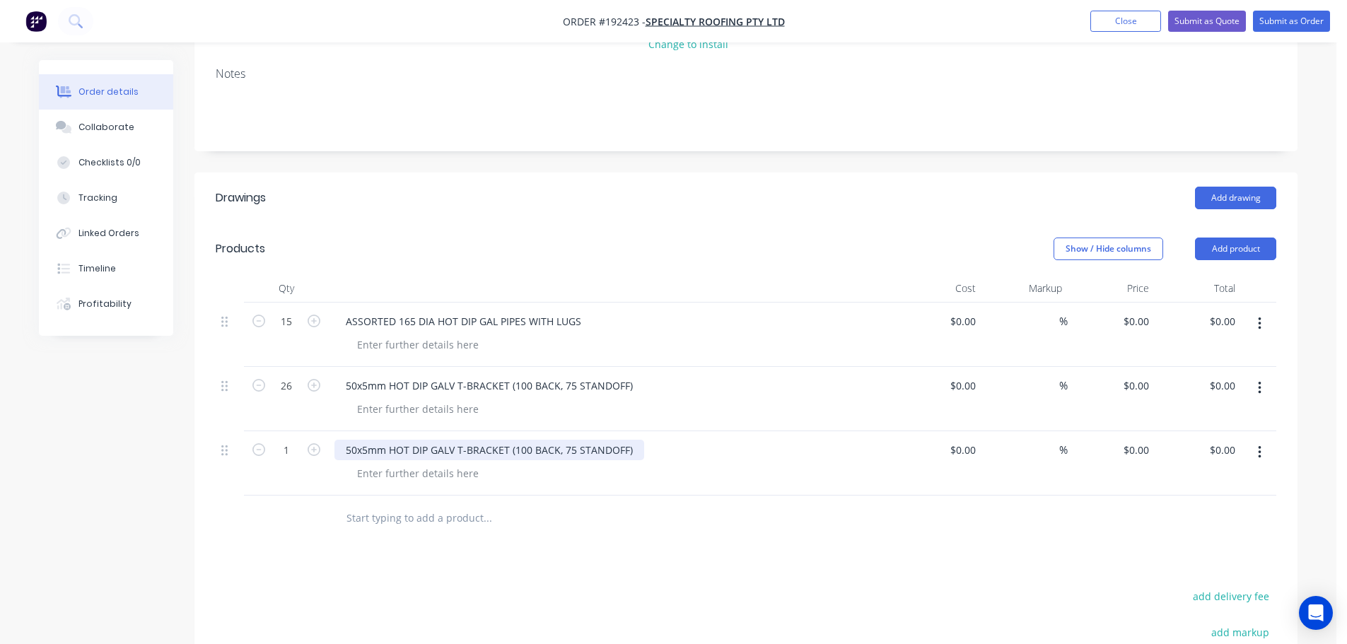
click at [573, 440] on div "50x5mm HOT DIP GALV T-BRACKET (100 BACK, 75 STANDOFF)" at bounding box center [489, 450] width 310 height 21
click at [318, 443] on icon "button" at bounding box center [314, 449] width 13 height 13
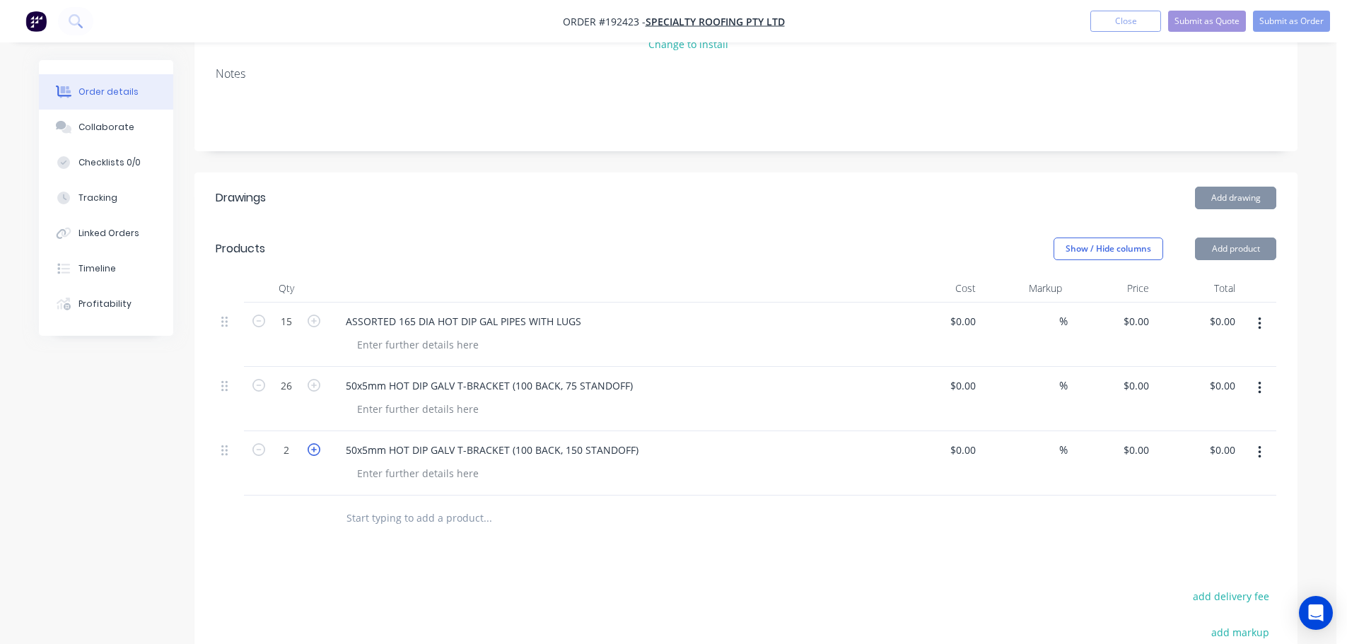
click at [317, 443] on icon "button" at bounding box center [314, 449] width 13 height 13
click at [318, 443] on icon "button" at bounding box center [314, 449] width 13 height 13
click at [317, 443] on icon "button" at bounding box center [314, 449] width 13 height 13
click at [510, 238] on div "Show / Hide columns Add product" at bounding box center [858, 249] width 835 height 23
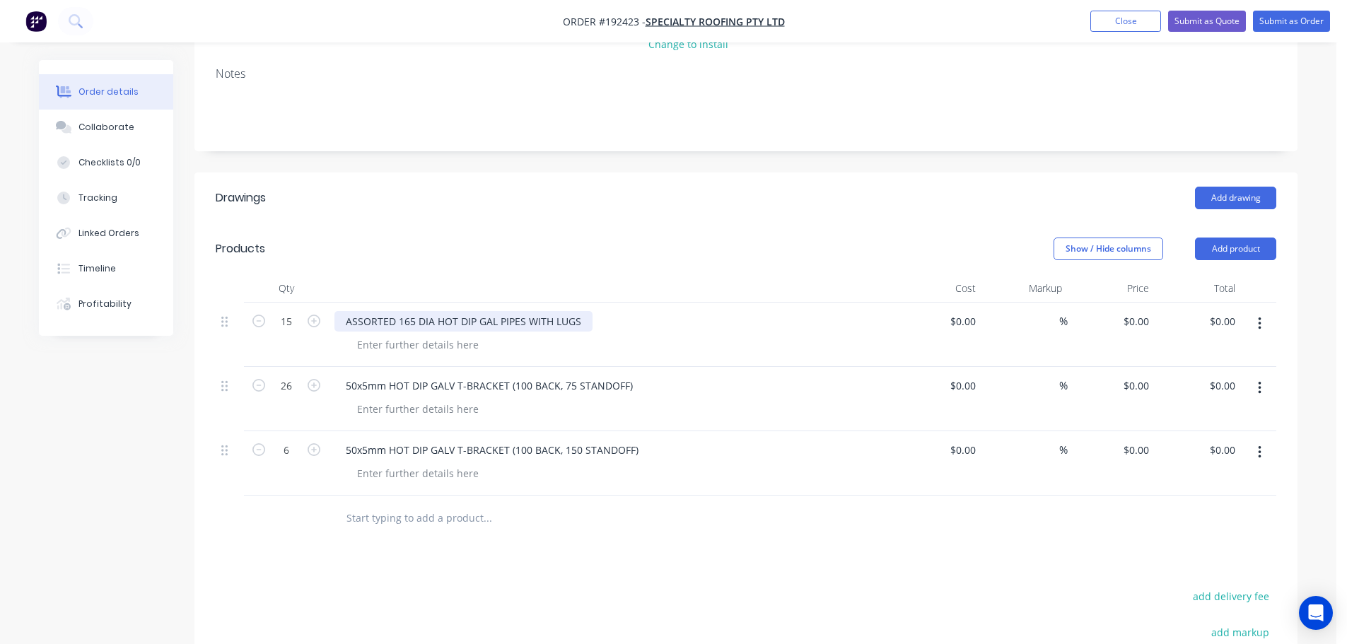
click at [414, 311] on div "ASSORTED 165 DIA HOT DIP GAL PIPES WITH LUGS" at bounding box center [463, 321] width 258 height 21
click at [525, 274] on div at bounding box center [612, 288] width 566 height 28
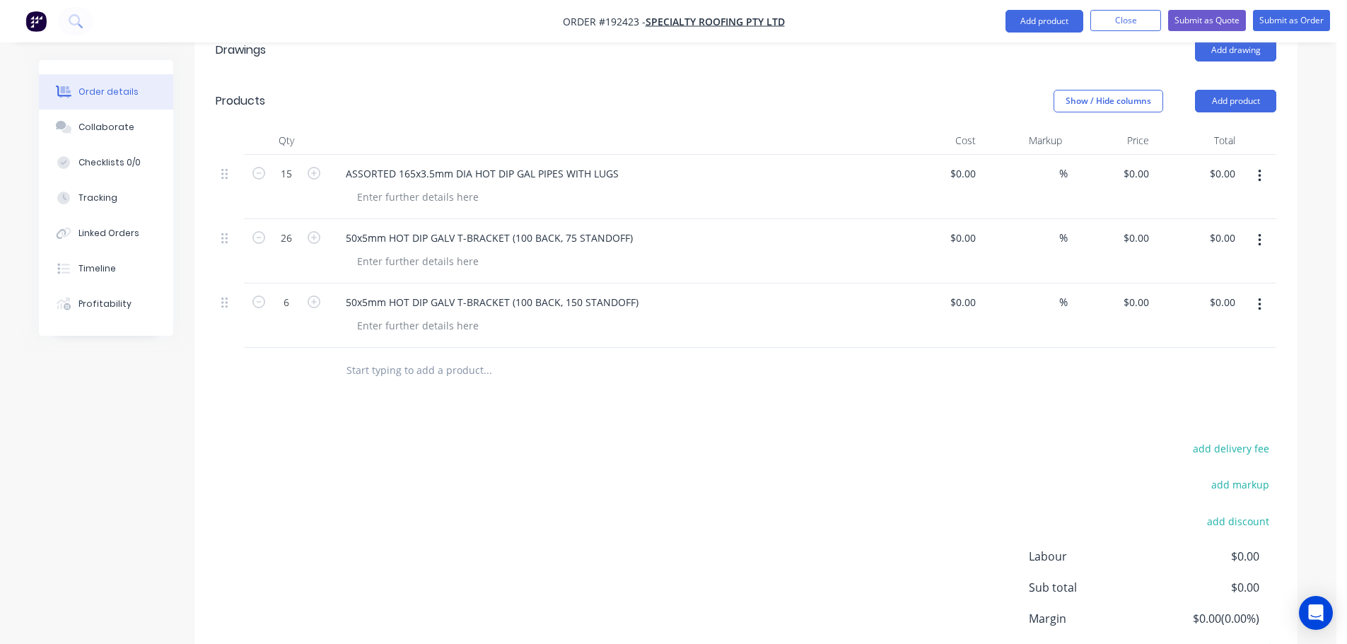
scroll to position [380, 0]
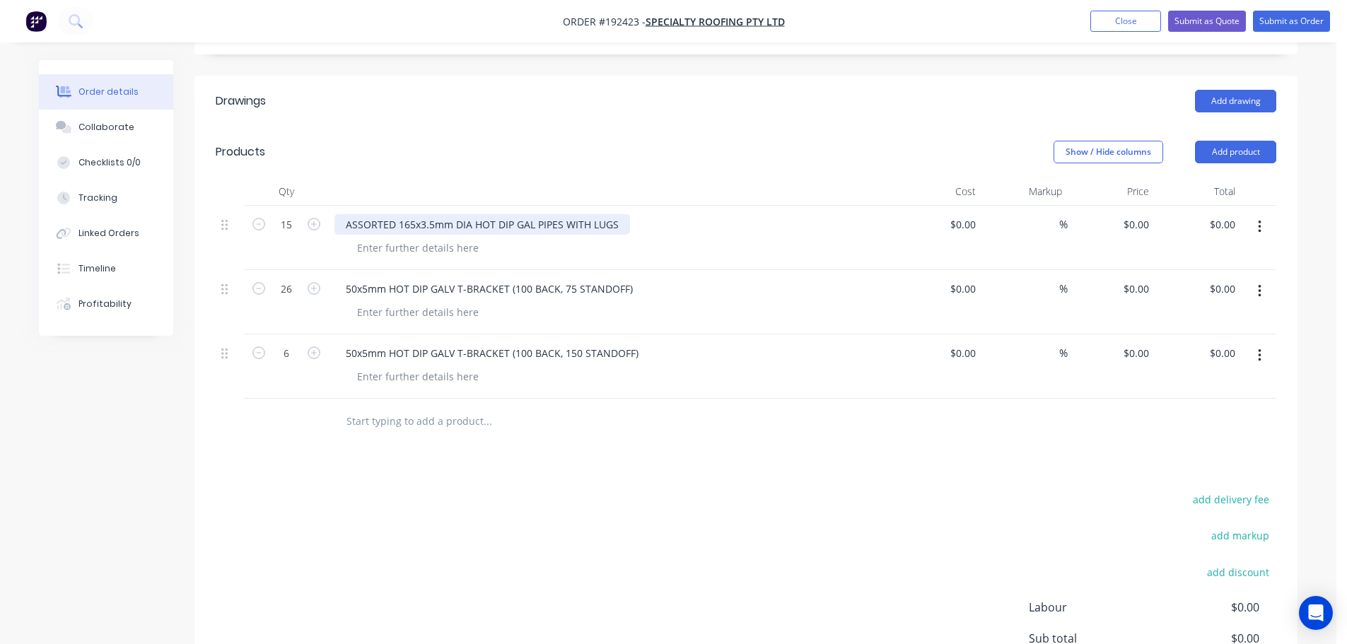
click at [462, 214] on div "ASSORTED 165x3.5mm DIA HOT DIP GAL PIPES WITH LUGS" at bounding box center [481, 224] width 295 height 21
click at [549, 127] on header "Products Show / Hide columns Add product" at bounding box center [745, 152] width 1103 height 51
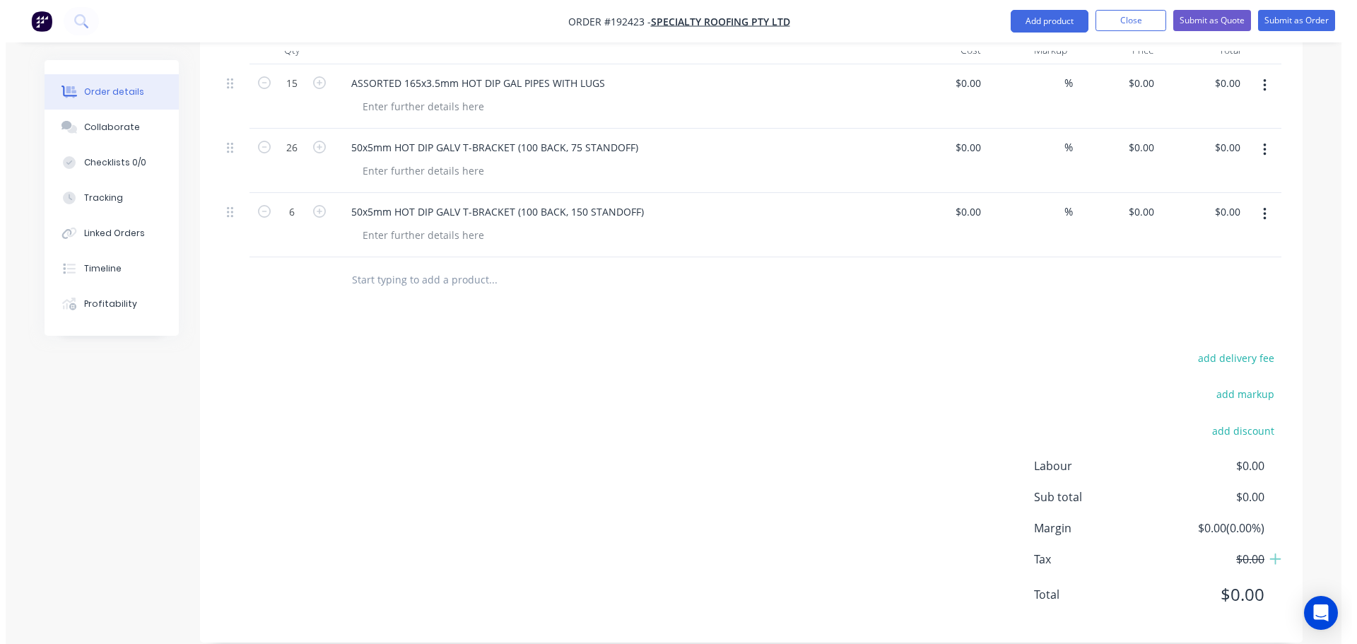
scroll to position [0, 0]
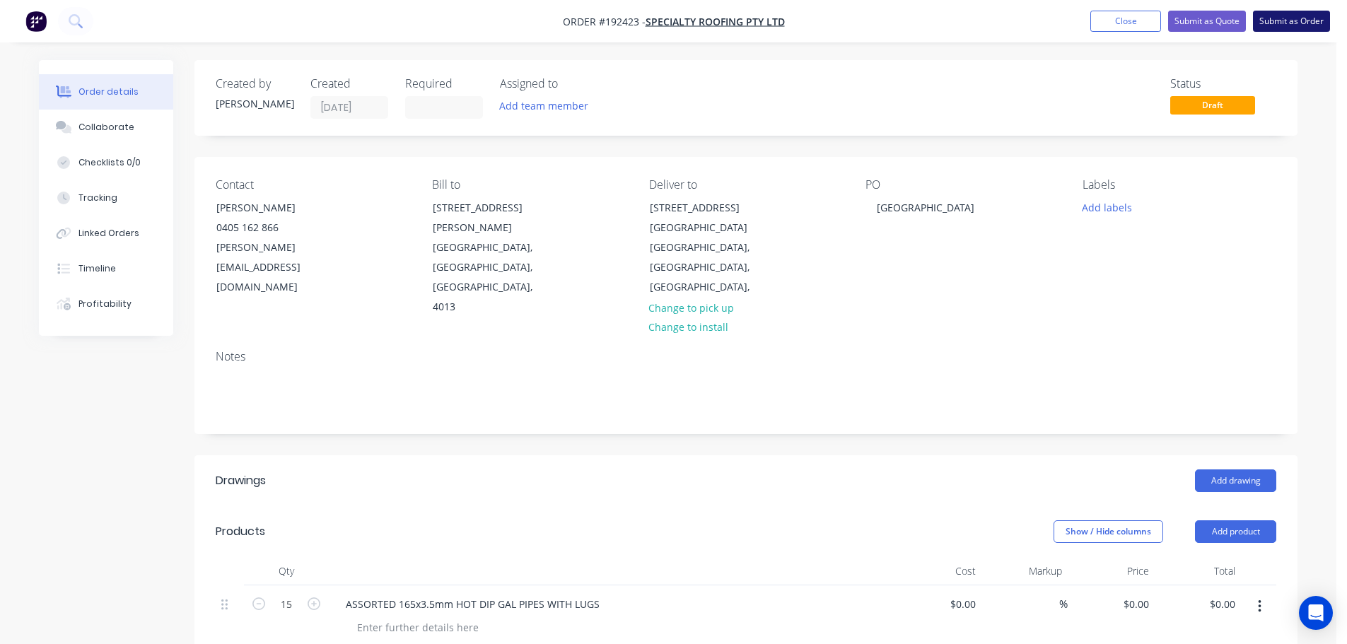
click at [1271, 24] on button "Submit as Order" at bounding box center [1291, 21] width 77 height 21
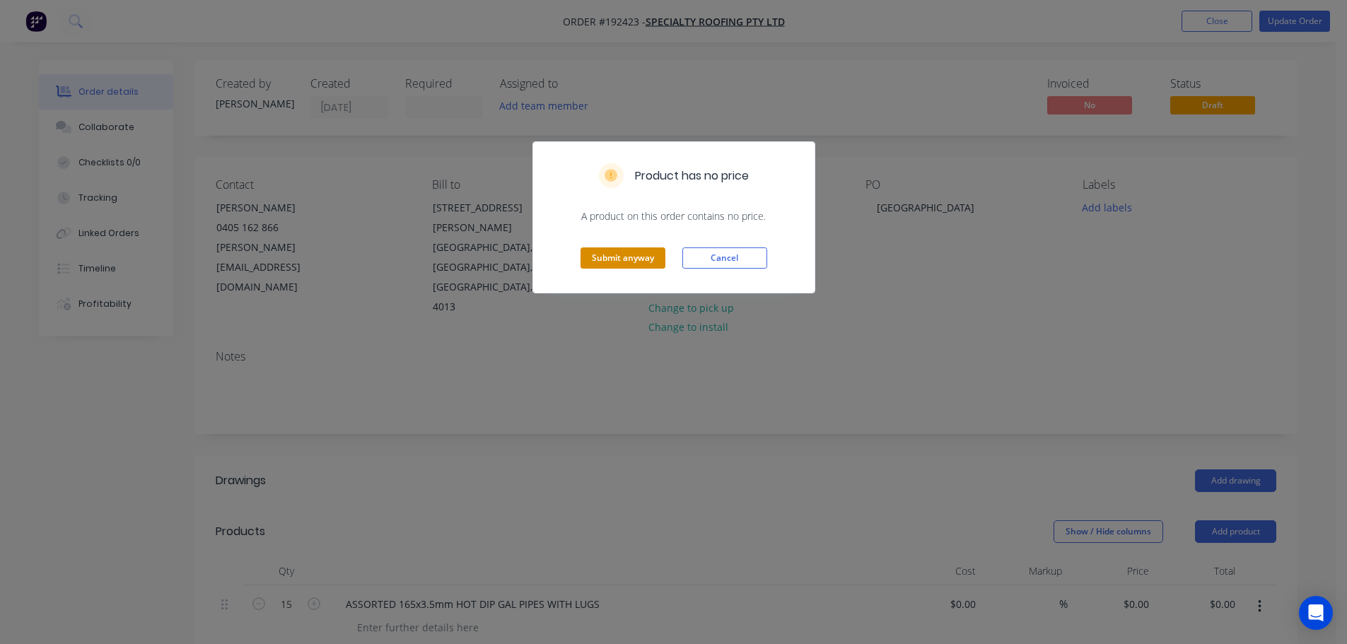
click at [642, 257] on button "Submit anyway" at bounding box center [622, 257] width 85 height 21
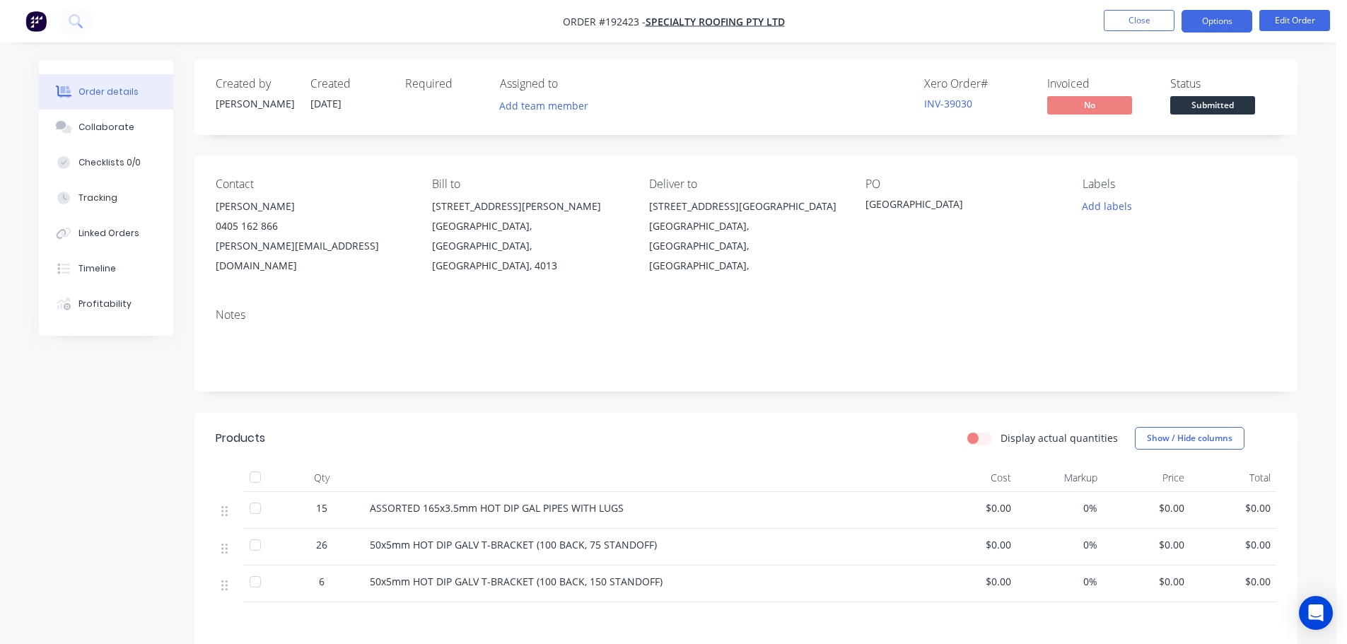
click at [1223, 27] on button "Options" at bounding box center [1216, 21] width 71 height 23
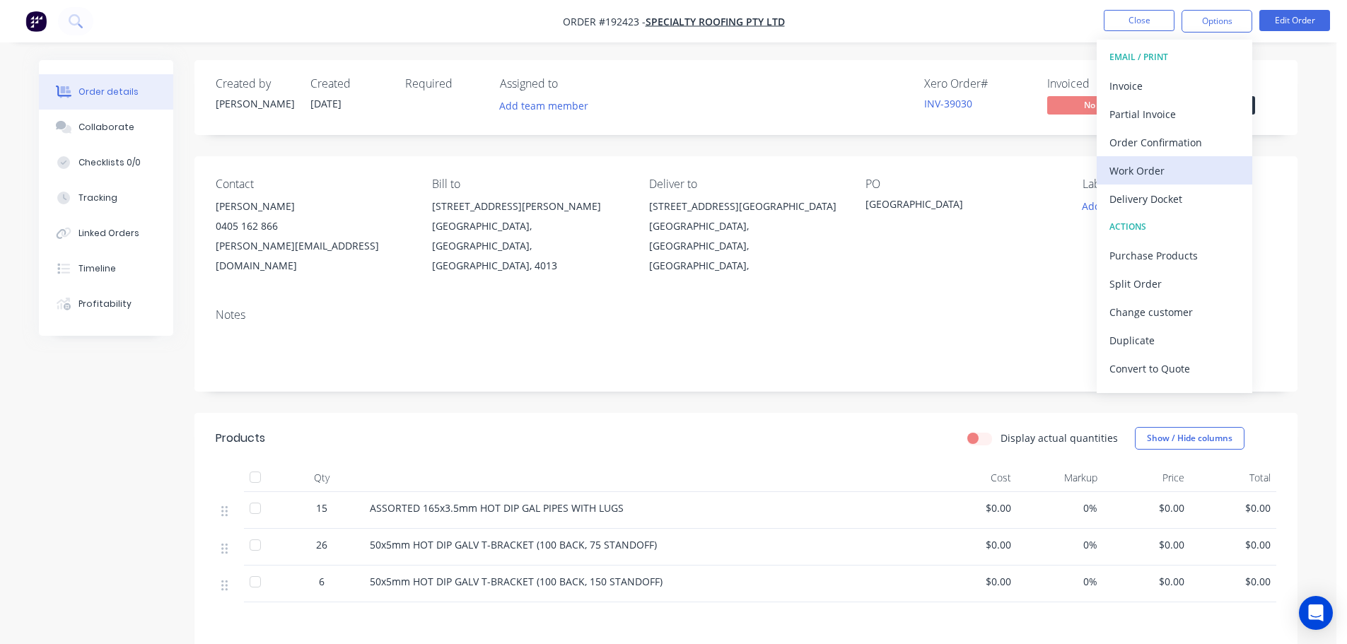
click at [1134, 174] on div "Work Order" at bounding box center [1174, 170] width 130 height 21
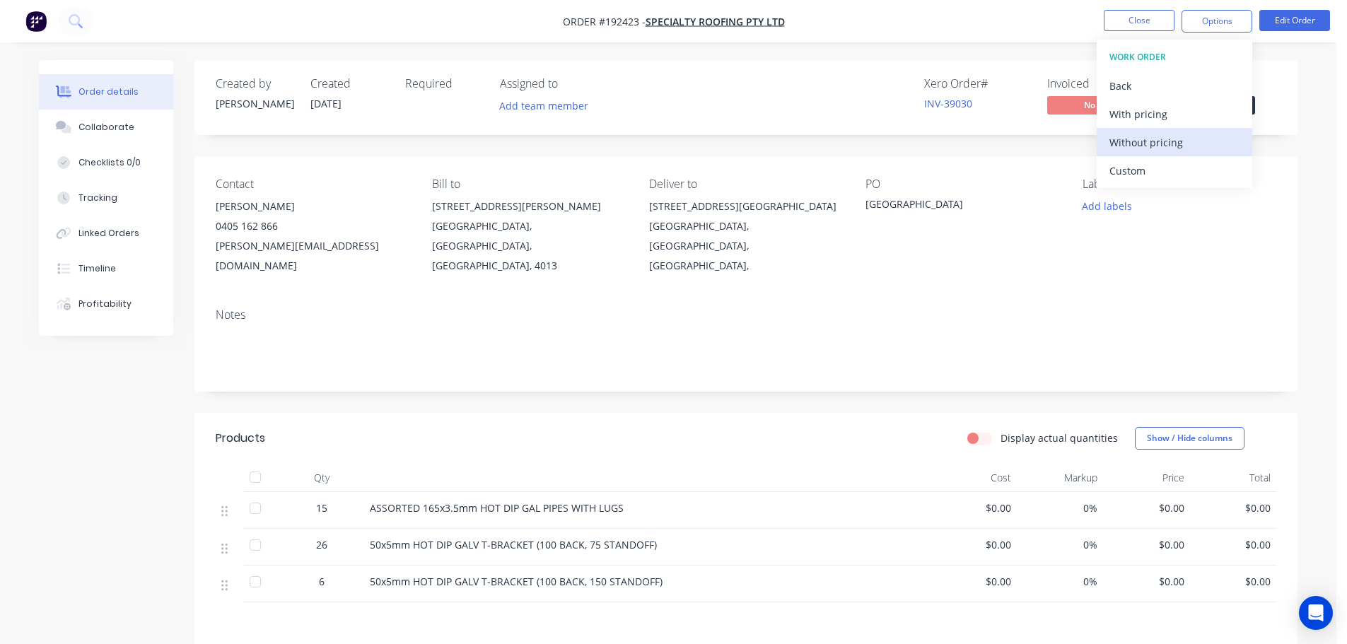
click at [1154, 152] on div "Without pricing" at bounding box center [1174, 142] width 130 height 21
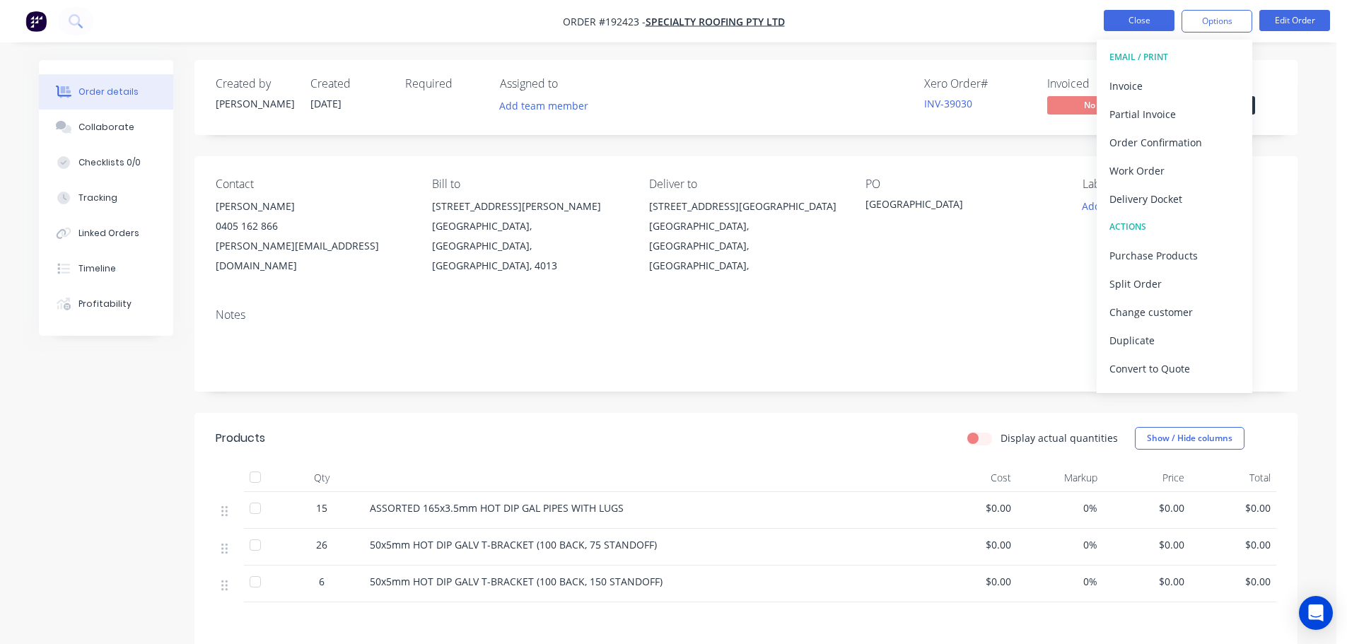
click at [1144, 12] on button "Close" at bounding box center [1138, 20] width 71 height 21
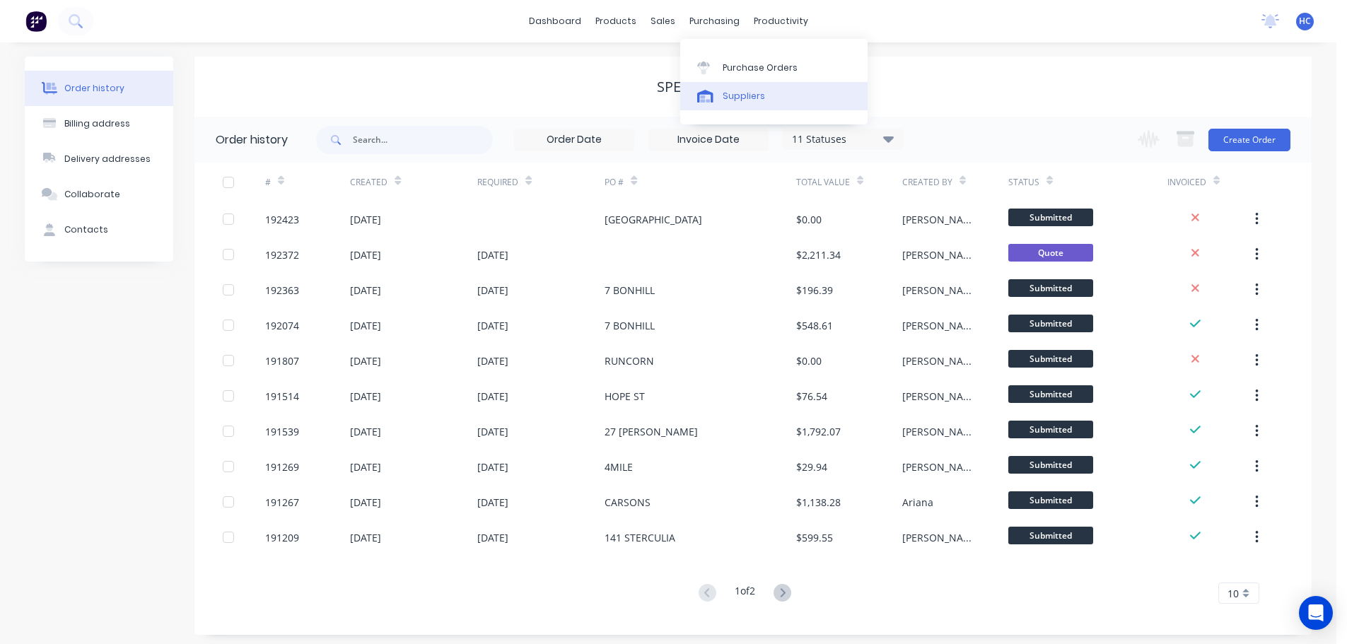
click at [758, 98] on div "Suppliers" at bounding box center [743, 96] width 42 height 13
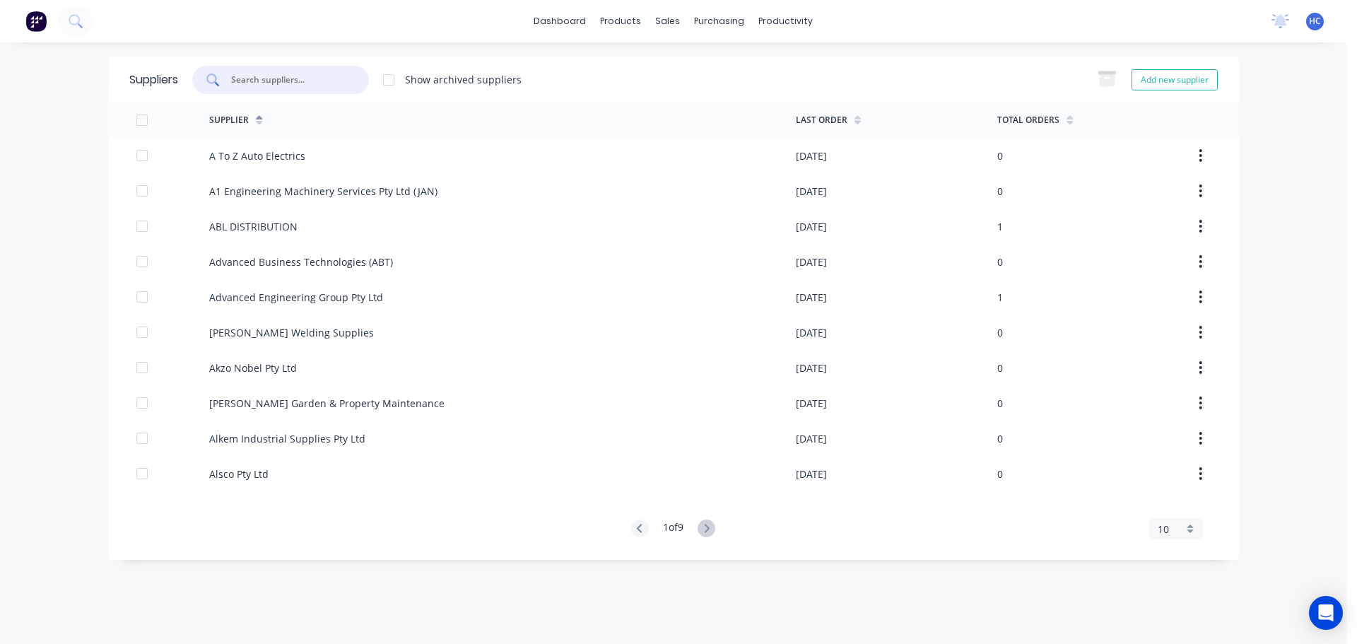
click at [281, 80] on input "text" at bounding box center [288, 80] width 117 height 14
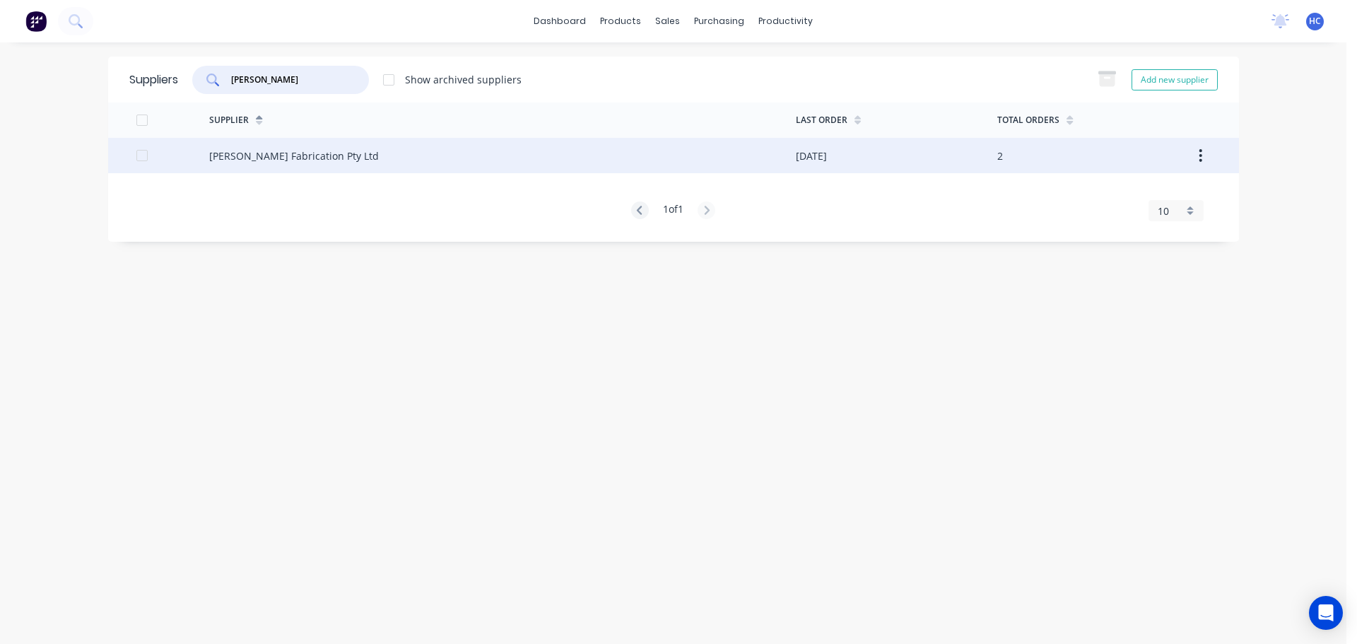
click at [307, 142] on div "Steelman Fabrication Pty Ltd" at bounding box center [502, 155] width 587 height 35
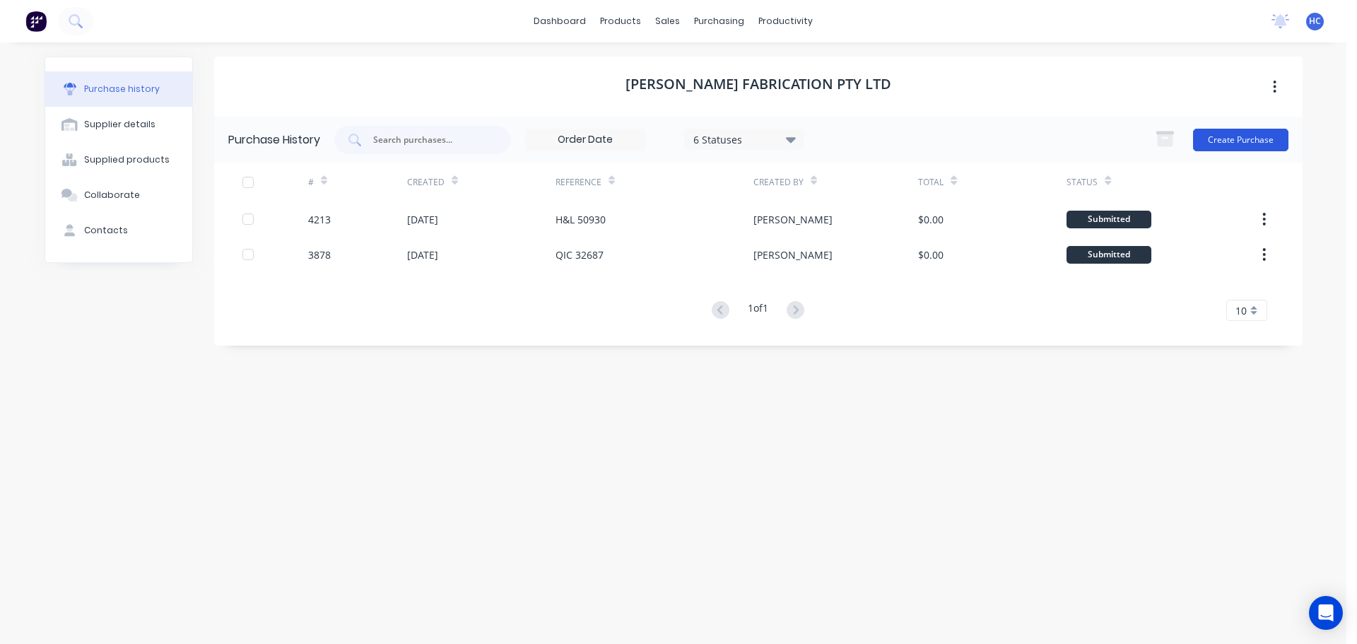
click at [1256, 134] on button "Create Purchase" at bounding box center [1240, 140] width 95 height 23
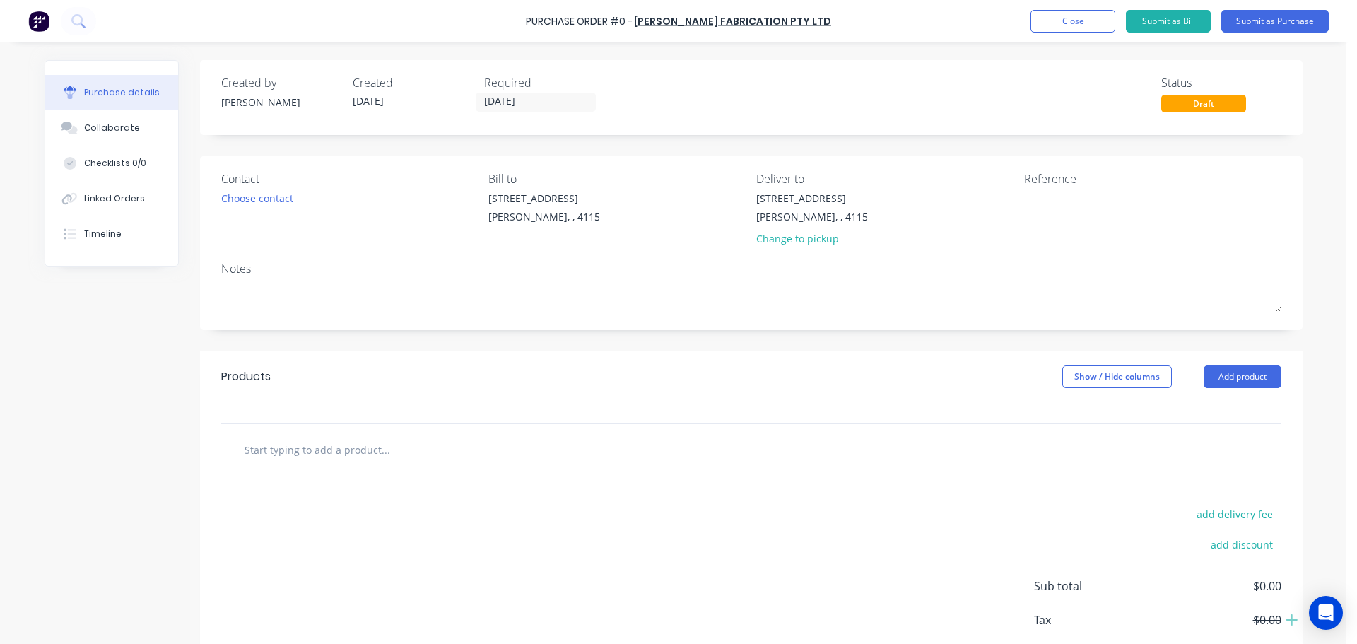
click at [505, 103] on input "[DATE]" at bounding box center [535, 102] width 119 height 18
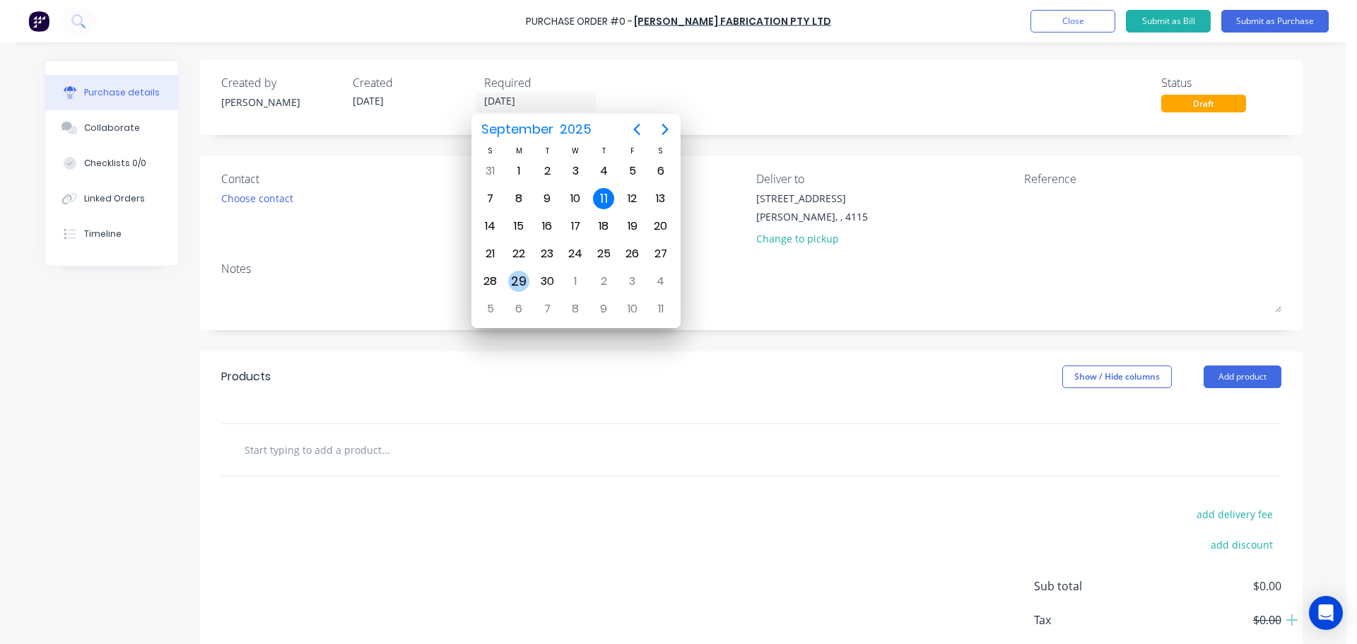
click at [525, 281] on div "29" at bounding box center [518, 281] width 21 height 21
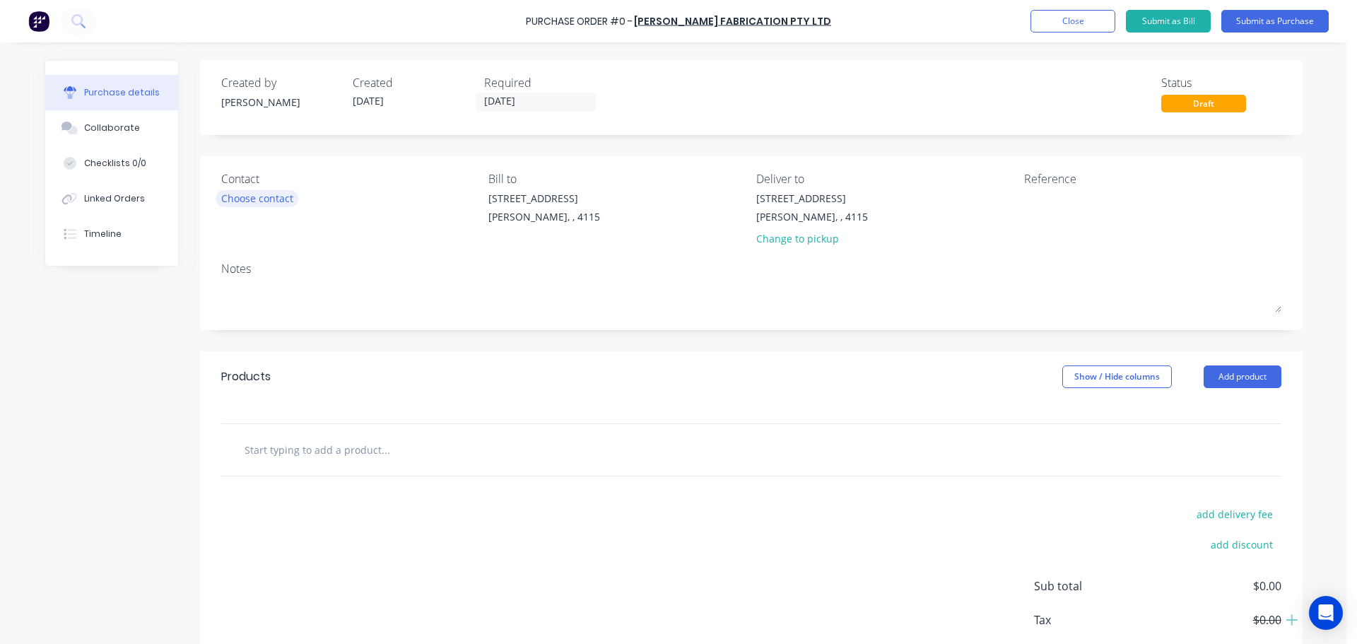
click at [262, 196] on div "Choose contact" at bounding box center [257, 198] width 72 height 15
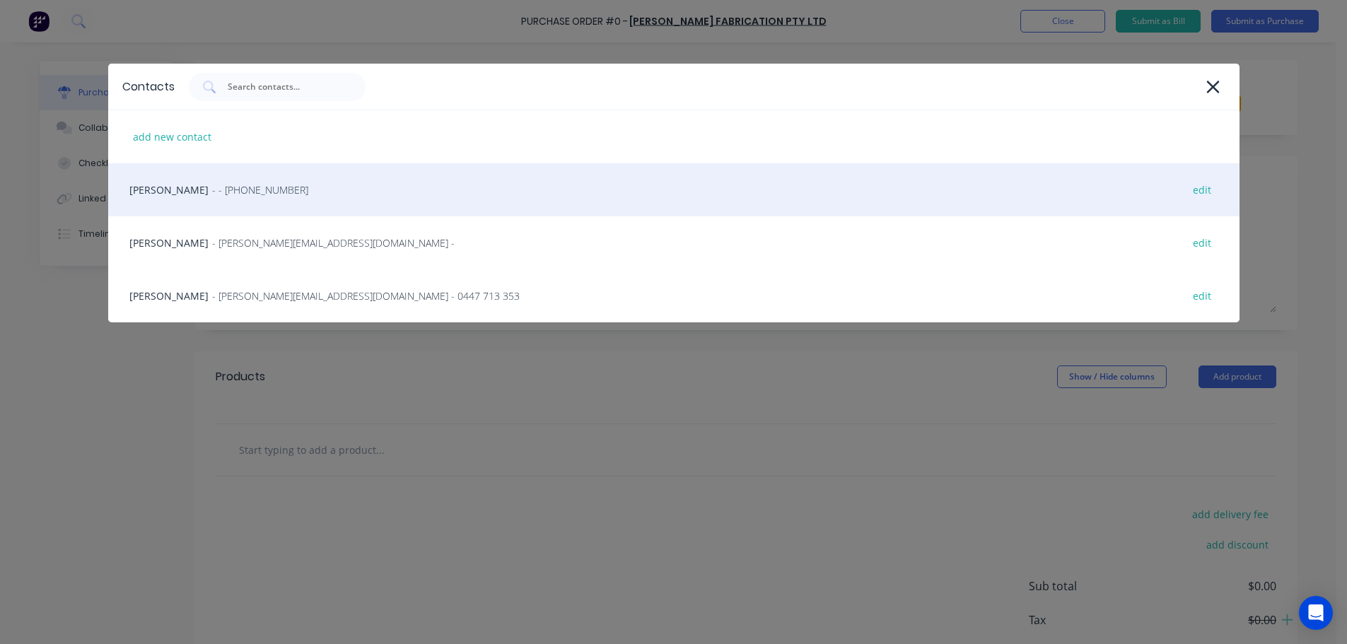
click at [246, 198] on div "HAYDEN - - (07) 3372 3005 edit" at bounding box center [673, 189] width 1131 height 53
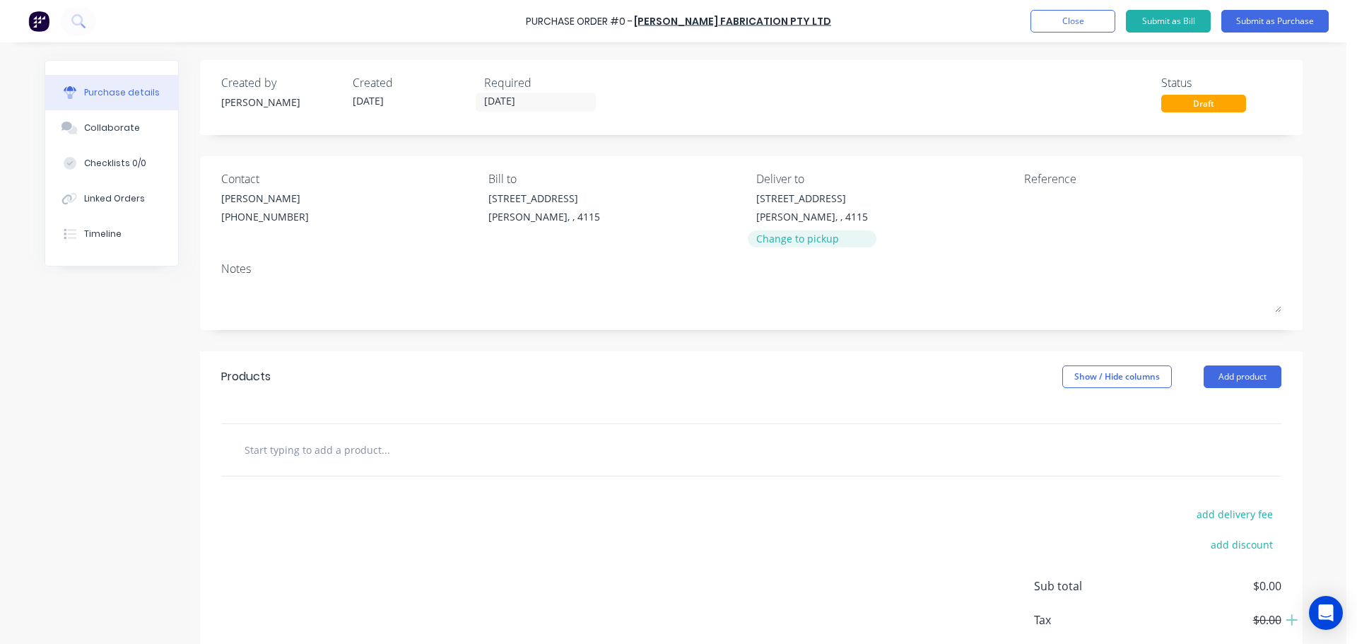
click at [806, 245] on div "Change to pickup" at bounding box center [812, 238] width 112 height 15
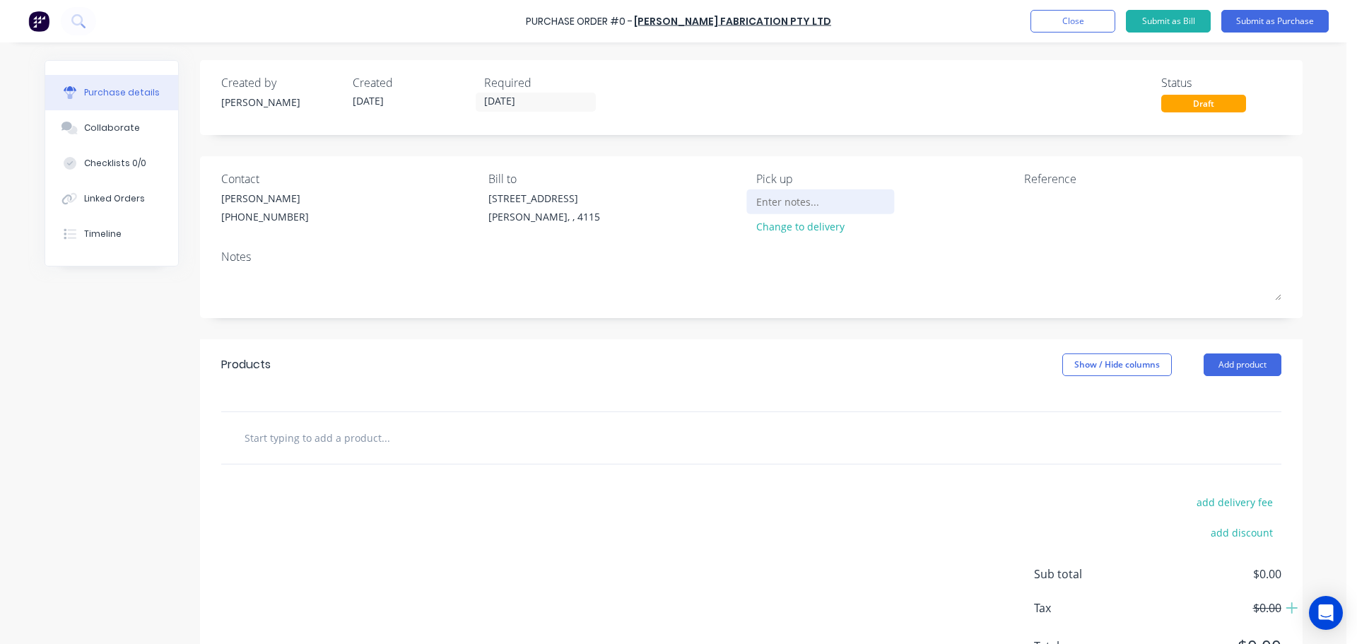
click at [790, 200] on input at bounding box center [820, 201] width 129 height 21
click at [1247, 365] on button "Add product" at bounding box center [1243, 364] width 78 height 23
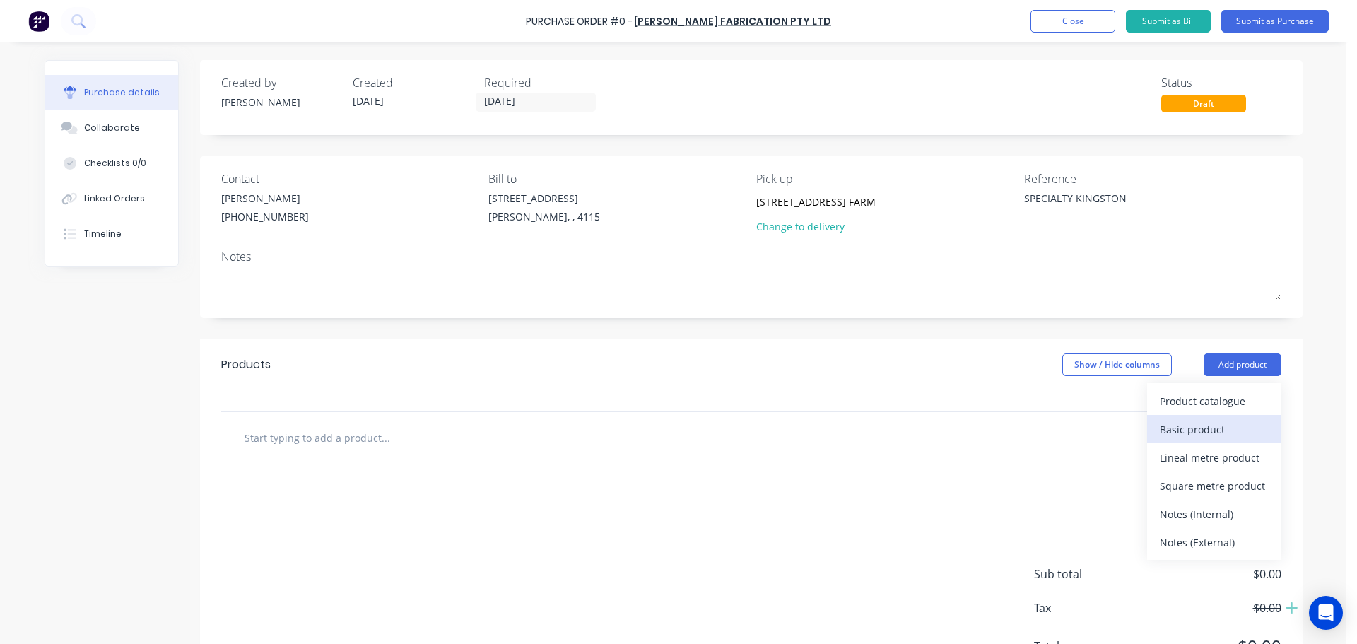
click at [1184, 434] on div "Basic product" at bounding box center [1214, 429] width 109 height 21
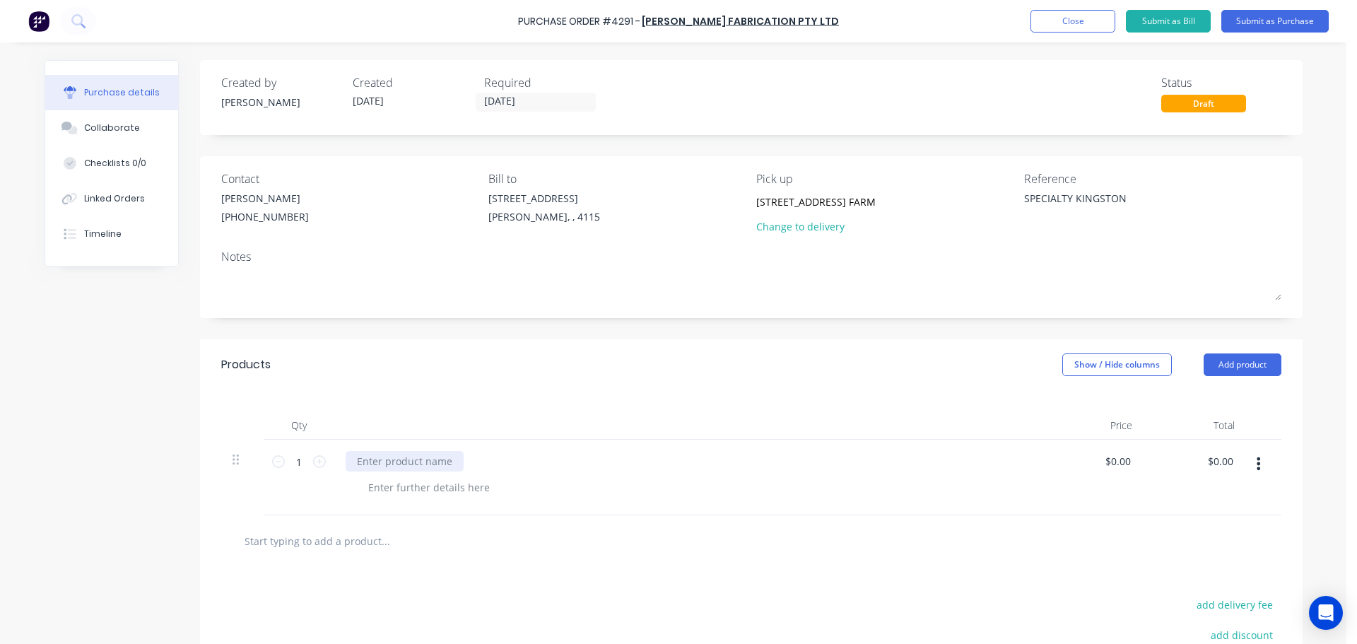
click at [427, 465] on div at bounding box center [405, 461] width 118 height 21
click at [294, 462] on input "1" at bounding box center [299, 461] width 28 height 21
click at [299, 467] on input "1" at bounding box center [299, 461] width 28 height 21
click at [406, 402] on div "Qty Price Total 13 13 165x3mm HOT DIP GALV PIPES WITH 75mm LUGS $0.00 $0.00 $0.…" at bounding box center [751, 452] width 1103 height 125
click at [1259, 462] on button "button" at bounding box center [1258, 463] width 33 height 25
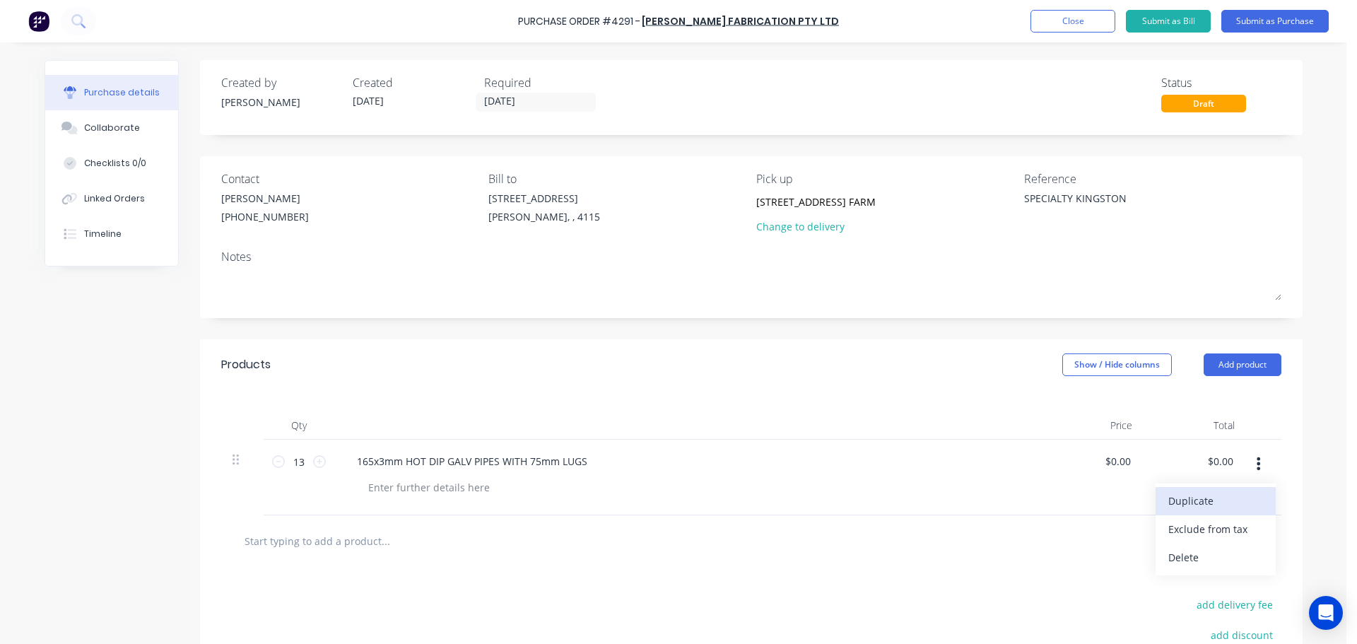
click at [1229, 498] on button "Duplicate" at bounding box center [1216, 501] width 120 height 28
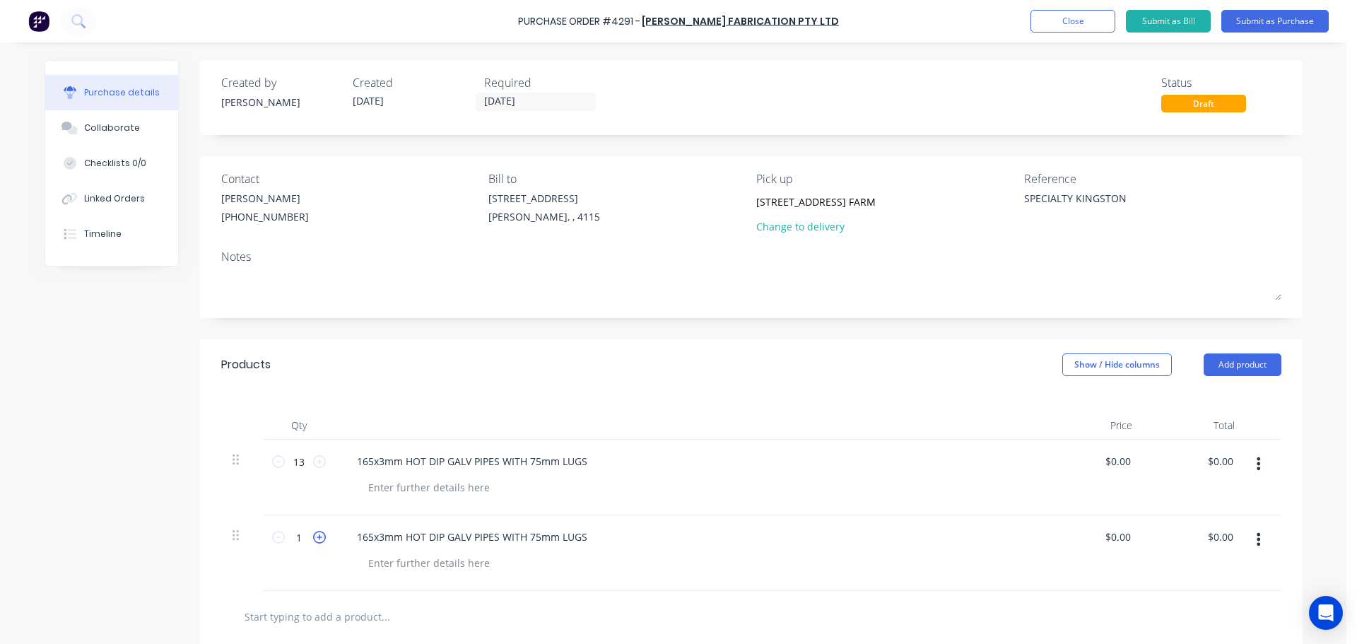
click at [313, 537] on icon at bounding box center [319, 537] width 13 height 13
click at [536, 538] on div "165x3mm HOT DIP GALV PIPES WITH 75mm LUGS" at bounding box center [472, 537] width 253 height 21
drag, startPoint x: 527, startPoint y: 394, endPoint x: 541, endPoint y: 396, distance: 14.2
click at [529, 394] on div "Qty Price Total 13 13 165x3mm HOT DIP GALV PIPES WITH 75mm LUGS $0.00 $0.00 $0.…" at bounding box center [751, 490] width 1103 height 201
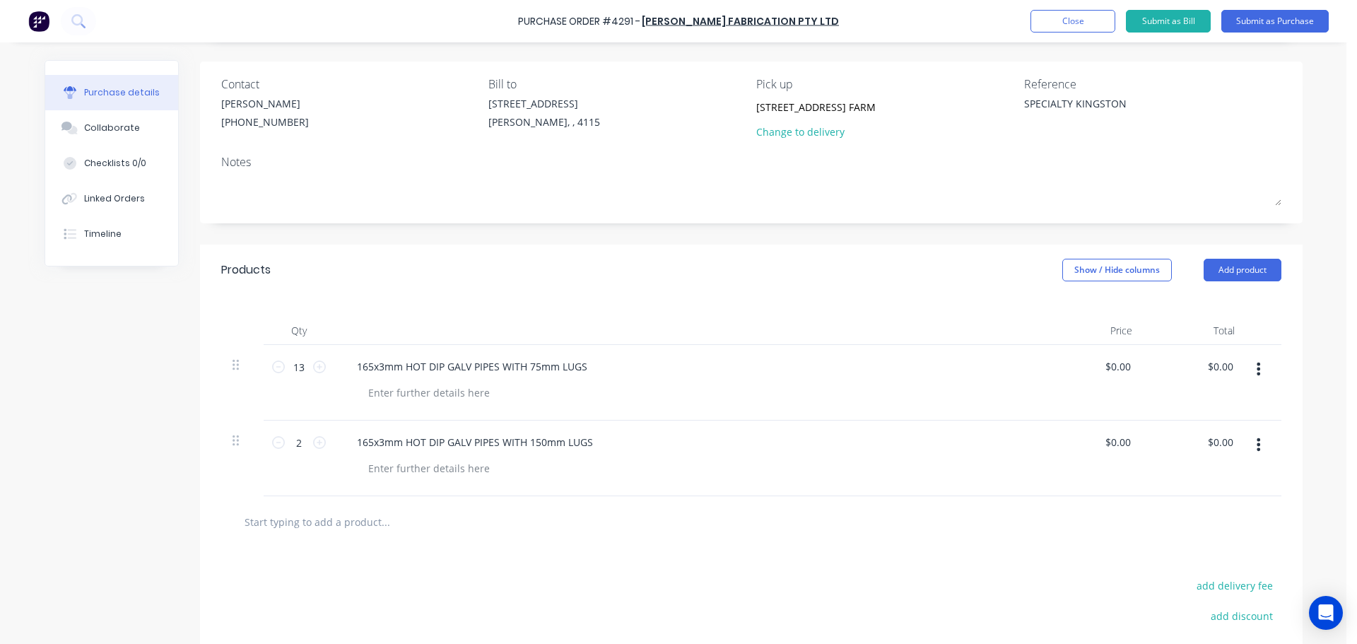
scroll to position [141, 0]
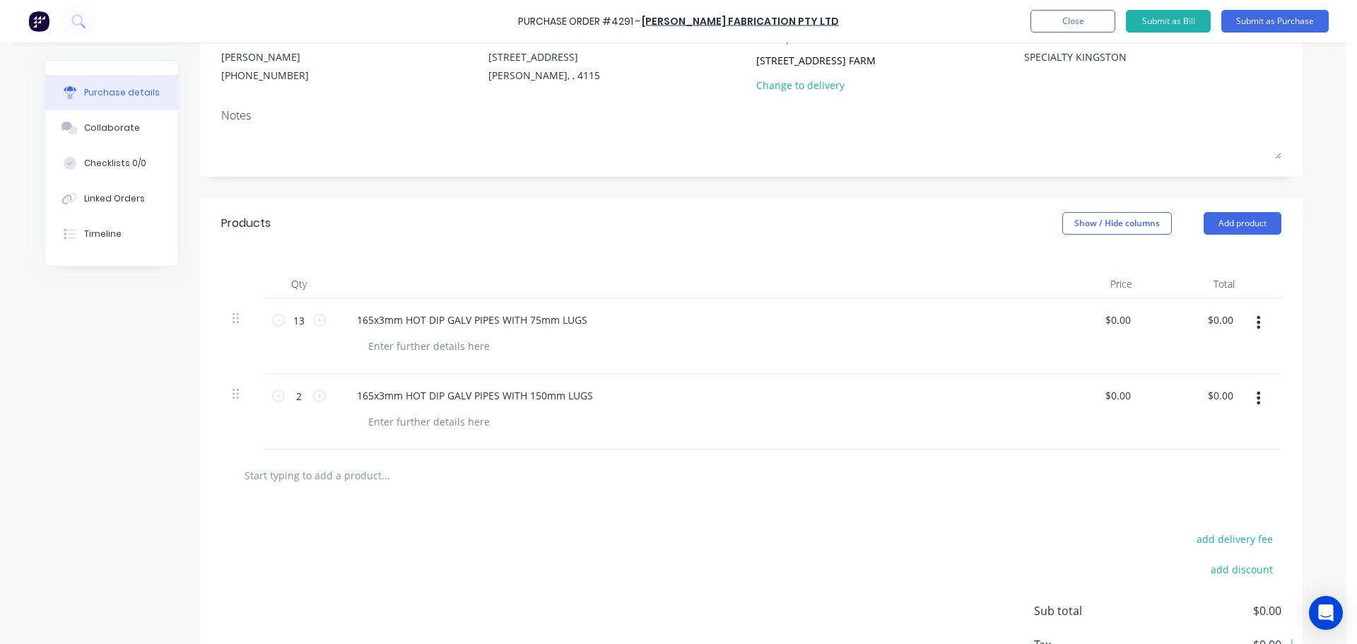
drag, startPoint x: 1245, startPoint y: 406, endPoint x: 1253, endPoint y: 410, distance: 9.5
click at [1246, 406] on button "button" at bounding box center [1258, 397] width 33 height 25
click at [1214, 442] on button "Duplicate" at bounding box center [1216, 435] width 120 height 28
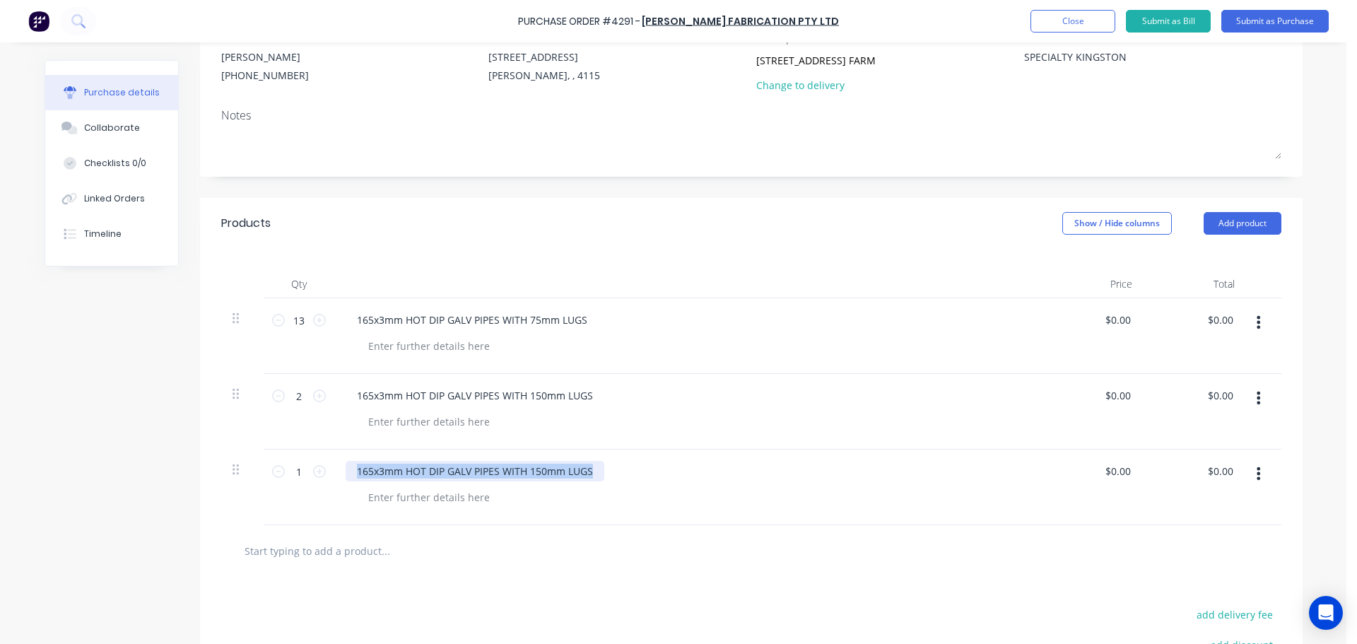
drag, startPoint x: 592, startPoint y: 466, endPoint x: 291, endPoint y: 453, distance: 302.1
click at [291, 453] on div "1 1 165x3mm HOT DIP GALV PIPES WITH 150mm LUGS $0.00 $0.00 $0.00 $0.00" at bounding box center [751, 488] width 1060 height 76
click at [295, 467] on input "1" at bounding box center [299, 471] width 28 height 21
click at [336, 450] on div "HOT DIP GALV T-BRACKETS (100mm BACK, 75mm STANDOFF)" at bounding box center [687, 488] width 707 height 76
click at [1246, 466] on button "button" at bounding box center [1258, 473] width 33 height 25
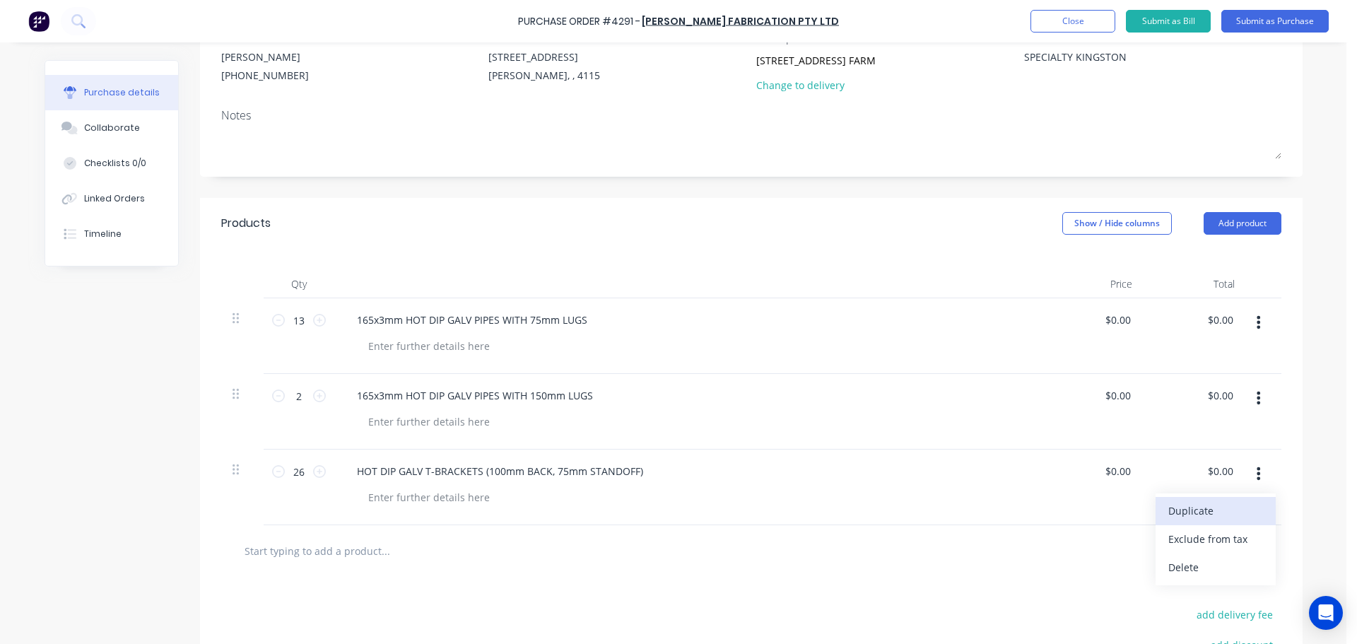
click at [1207, 508] on button "Duplicate" at bounding box center [1216, 511] width 120 height 28
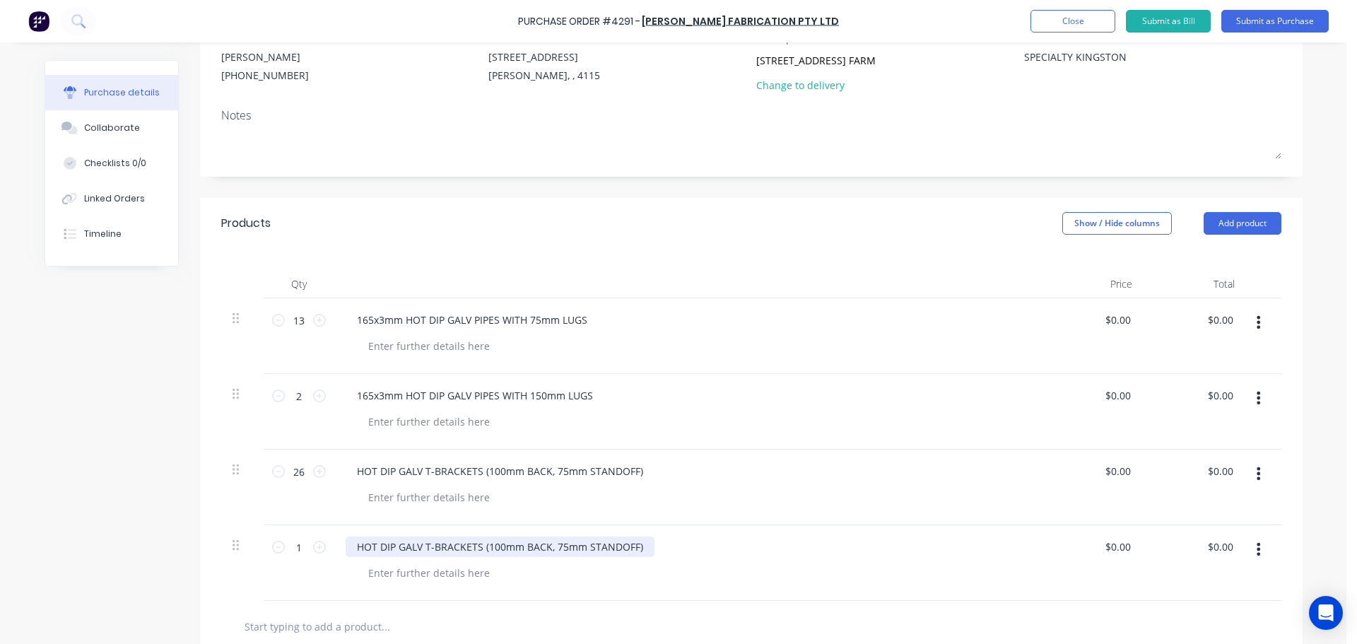
click at [555, 552] on div "HOT DIP GALV T-BRACKETS (100mm BACK, 75mm STANDOFF)" at bounding box center [500, 547] width 309 height 21
click at [313, 551] on icon at bounding box center [319, 547] width 13 height 13
click at [313, 550] on icon at bounding box center [319, 547] width 13 height 13
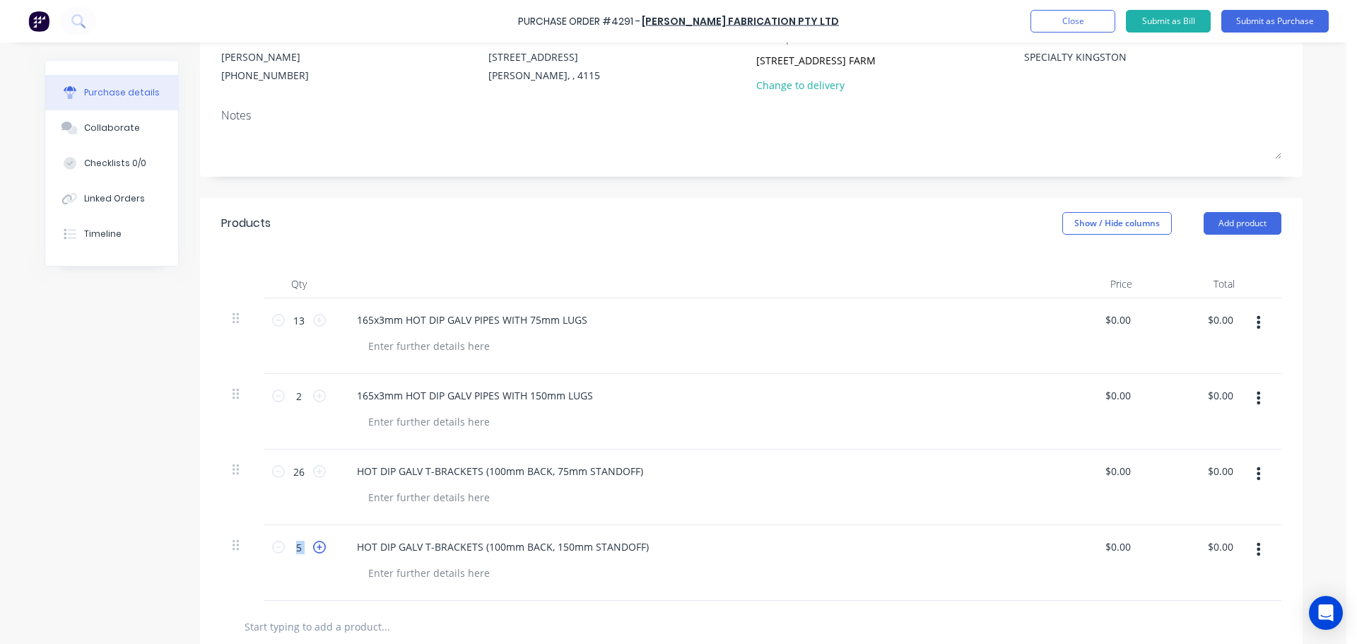
click at [313, 550] on icon at bounding box center [319, 547] width 13 height 13
click at [334, 519] on div "HOT DIP GALV T-BRACKETS (100mm BACK, 75mm STANDOFF)" at bounding box center [687, 488] width 707 height 76
click at [772, 289] on div at bounding box center [687, 284] width 707 height 28
click at [1280, 25] on button "Submit as Purchase" at bounding box center [1275, 21] width 107 height 23
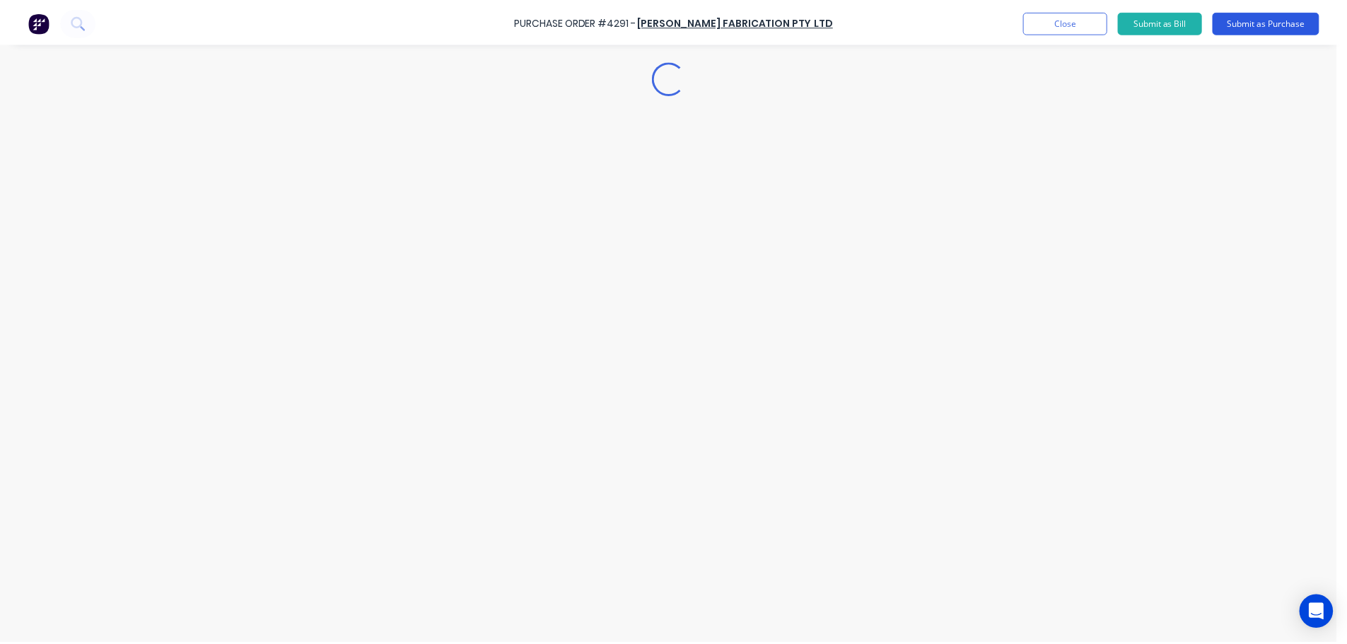
scroll to position [0, 0]
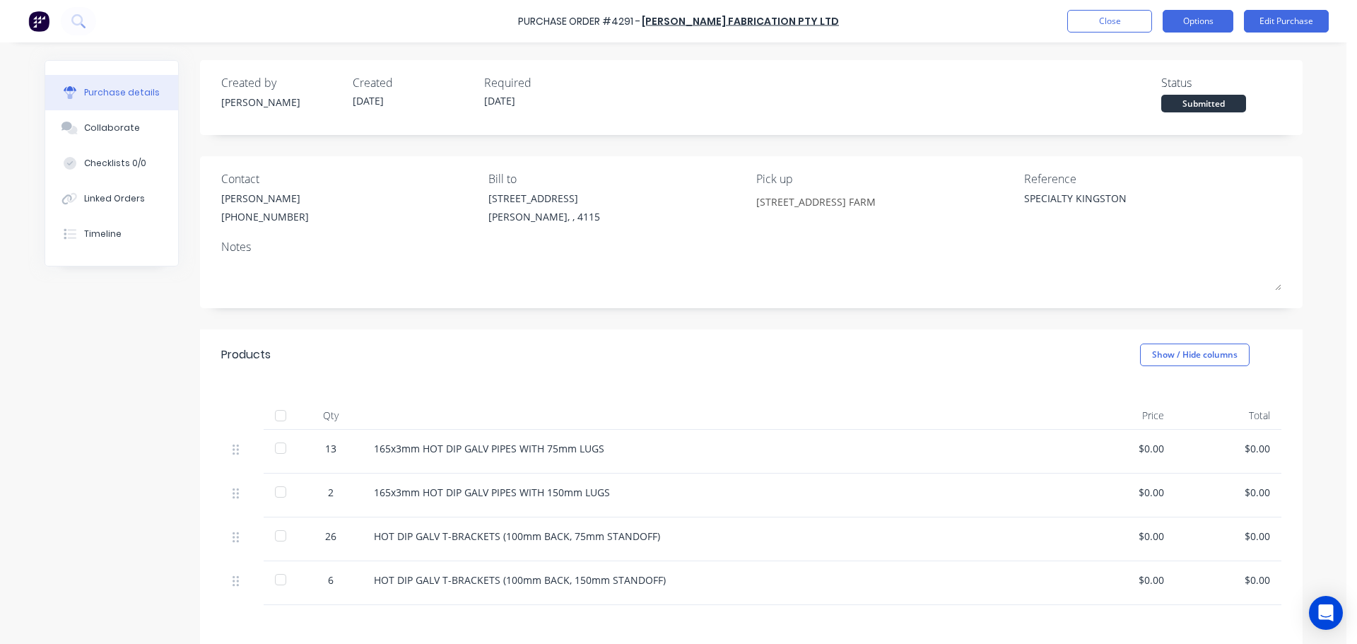
drag, startPoint x: 1192, startPoint y: 13, endPoint x: 1201, endPoint y: 24, distance: 14.0
click at [1193, 13] on button "Options" at bounding box center [1198, 21] width 71 height 23
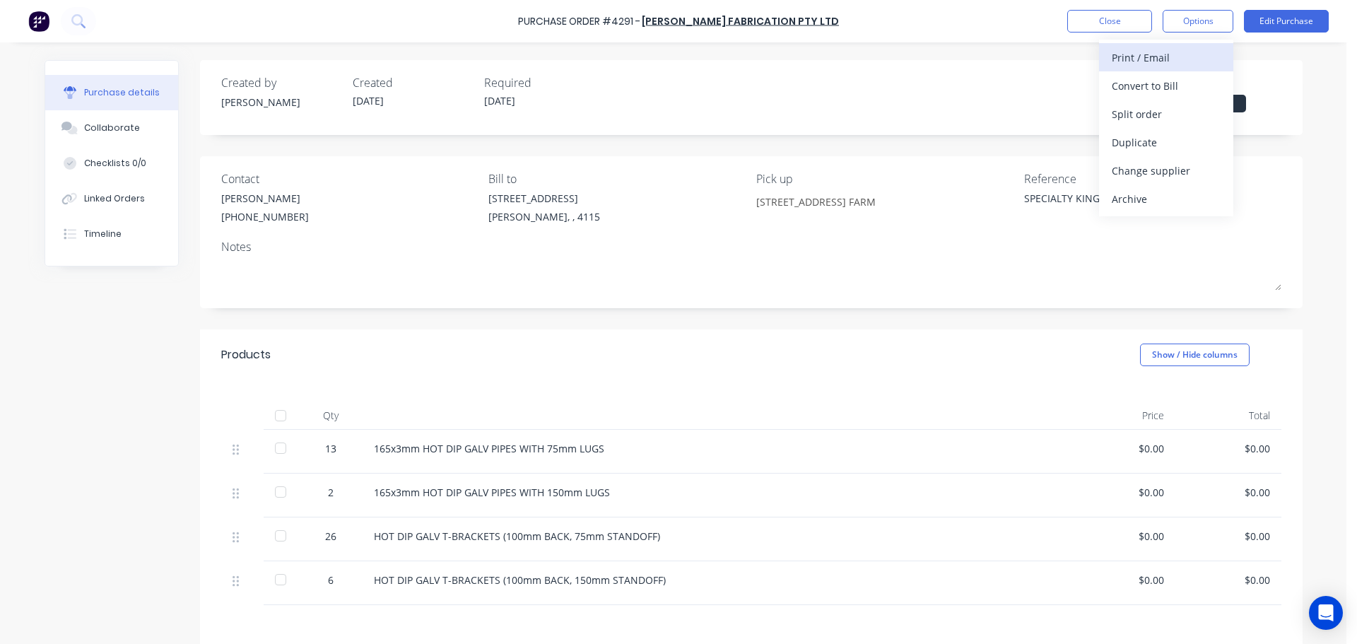
click at [1148, 66] on div "Print / Email" at bounding box center [1166, 57] width 109 height 21
click at [1142, 112] on div "Without pricing" at bounding box center [1166, 114] width 109 height 21
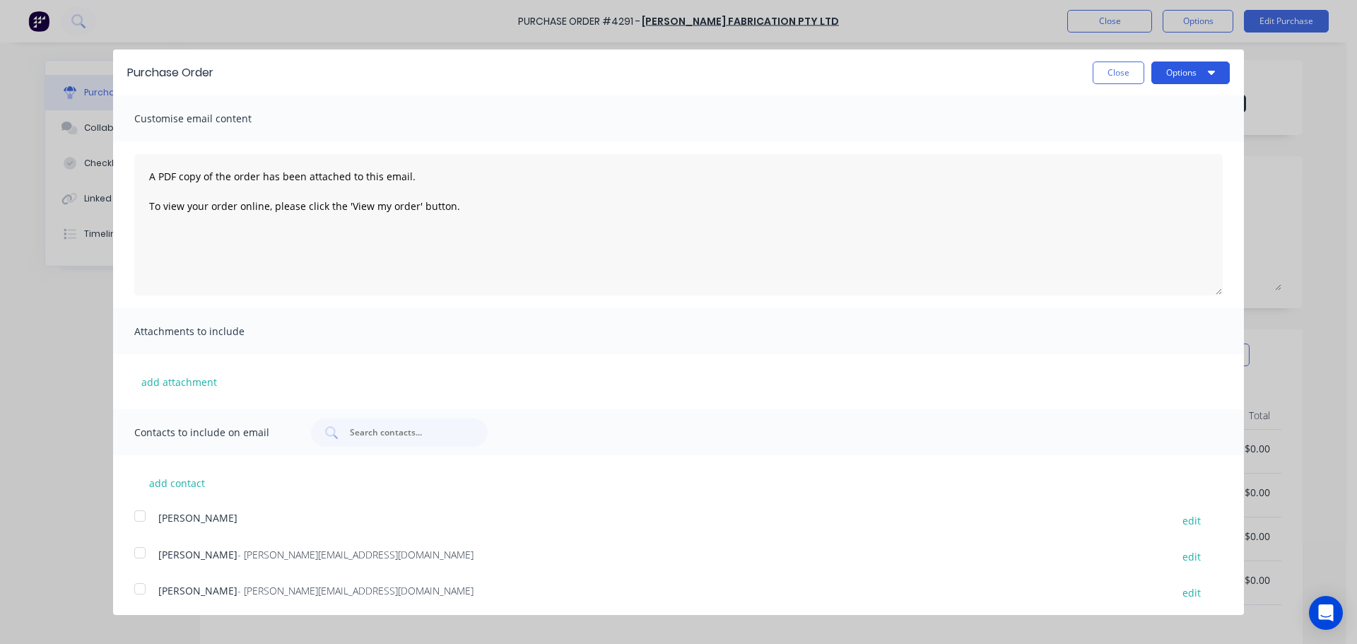
click at [1165, 83] on button "Options" at bounding box center [1191, 73] width 78 height 23
click at [1148, 112] on div "Print" at bounding box center [1162, 108] width 109 height 21
click at [1100, 66] on button "Close" at bounding box center [1119, 73] width 52 height 23
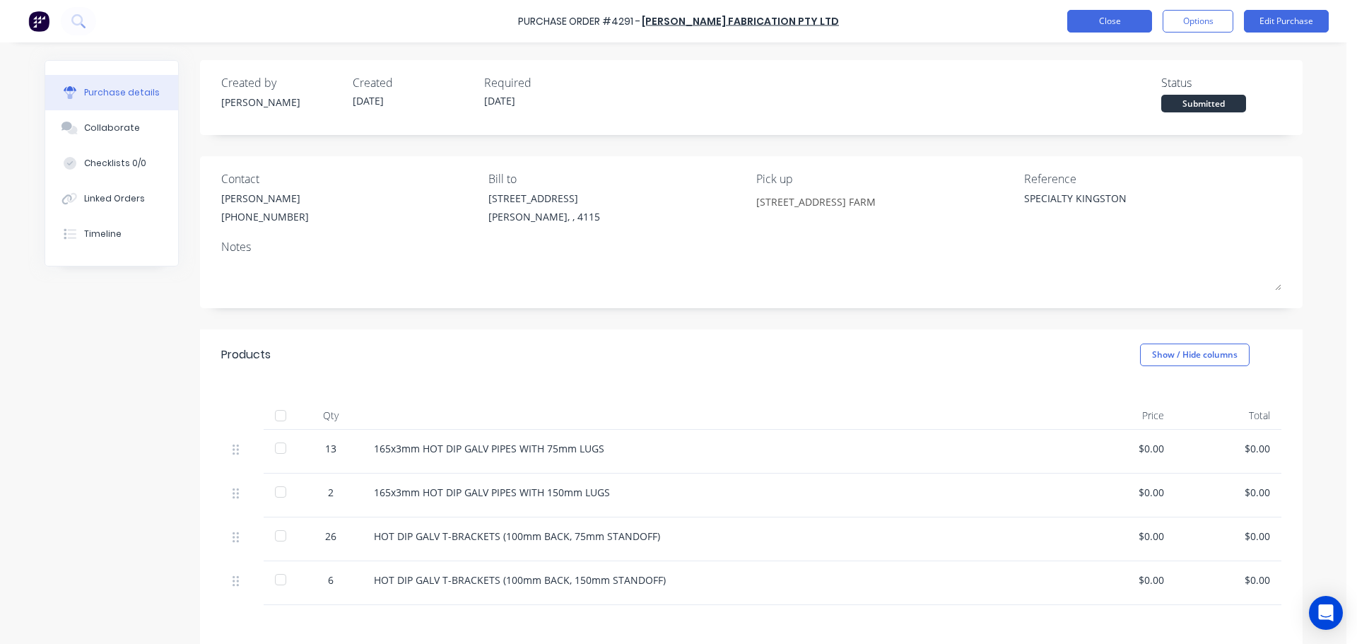
click at [1106, 20] on button "Close" at bounding box center [1109, 21] width 85 height 23
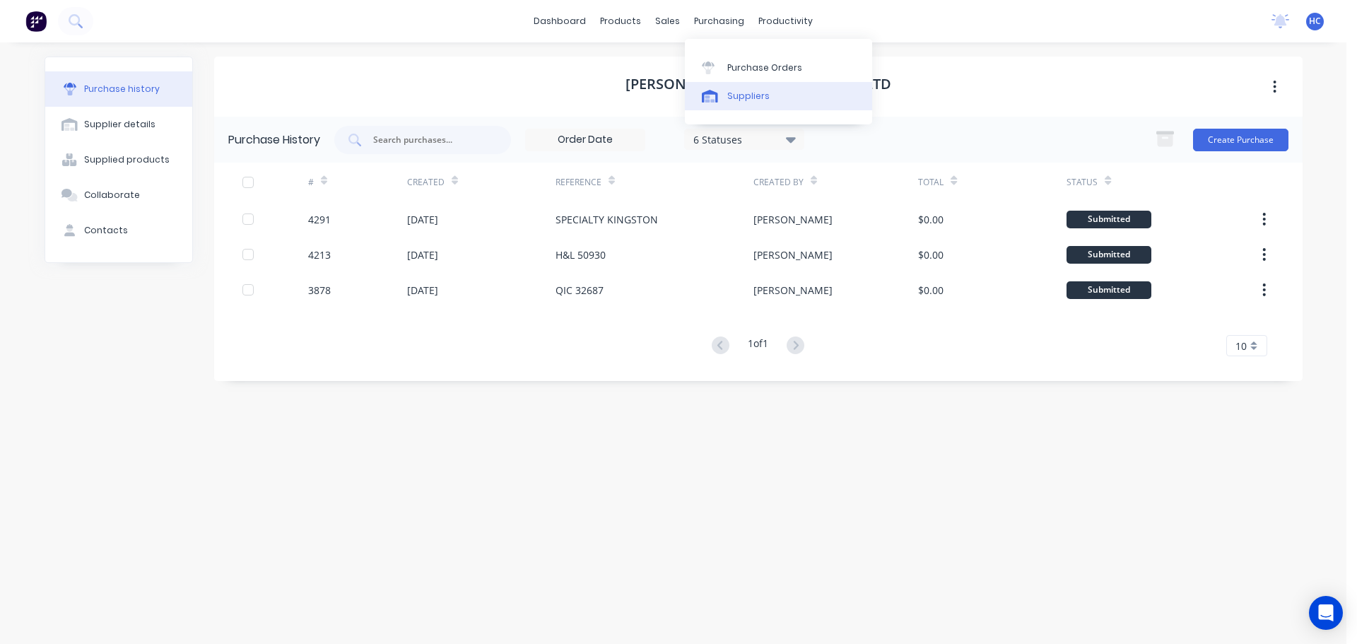
click at [726, 91] on link "Suppliers" at bounding box center [778, 96] width 187 height 28
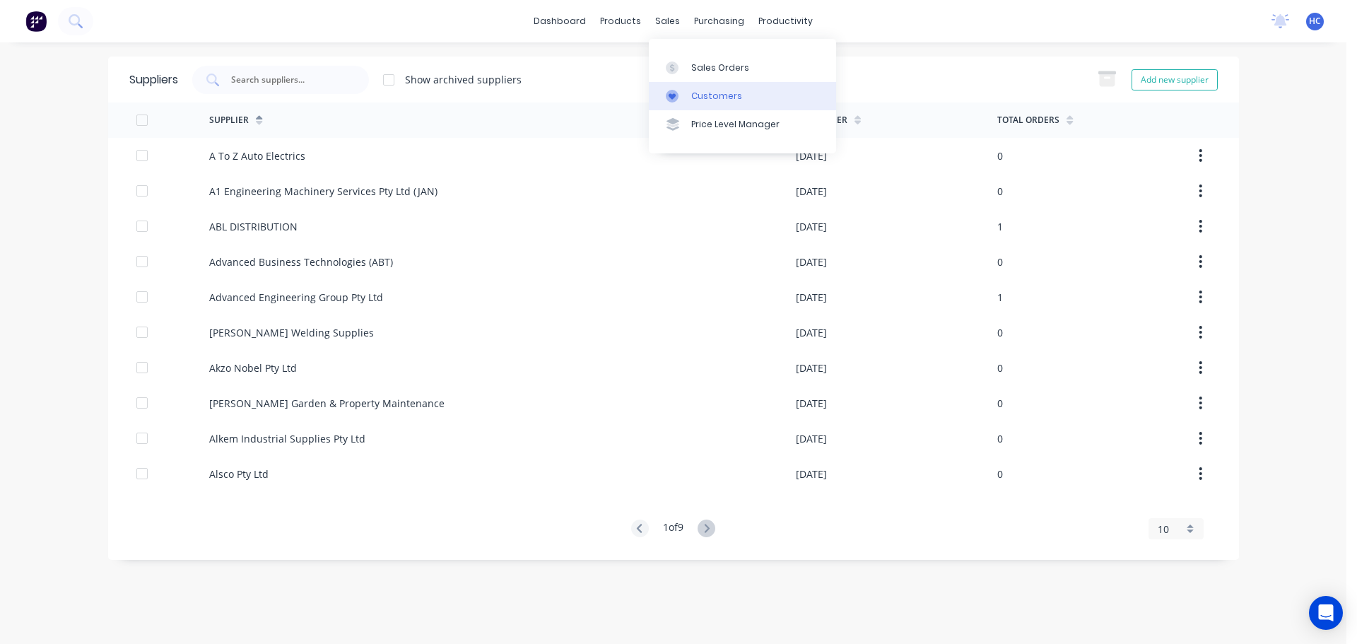
click at [701, 87] on link "Customers" at bounding box center [742, 96] width 187 height 28
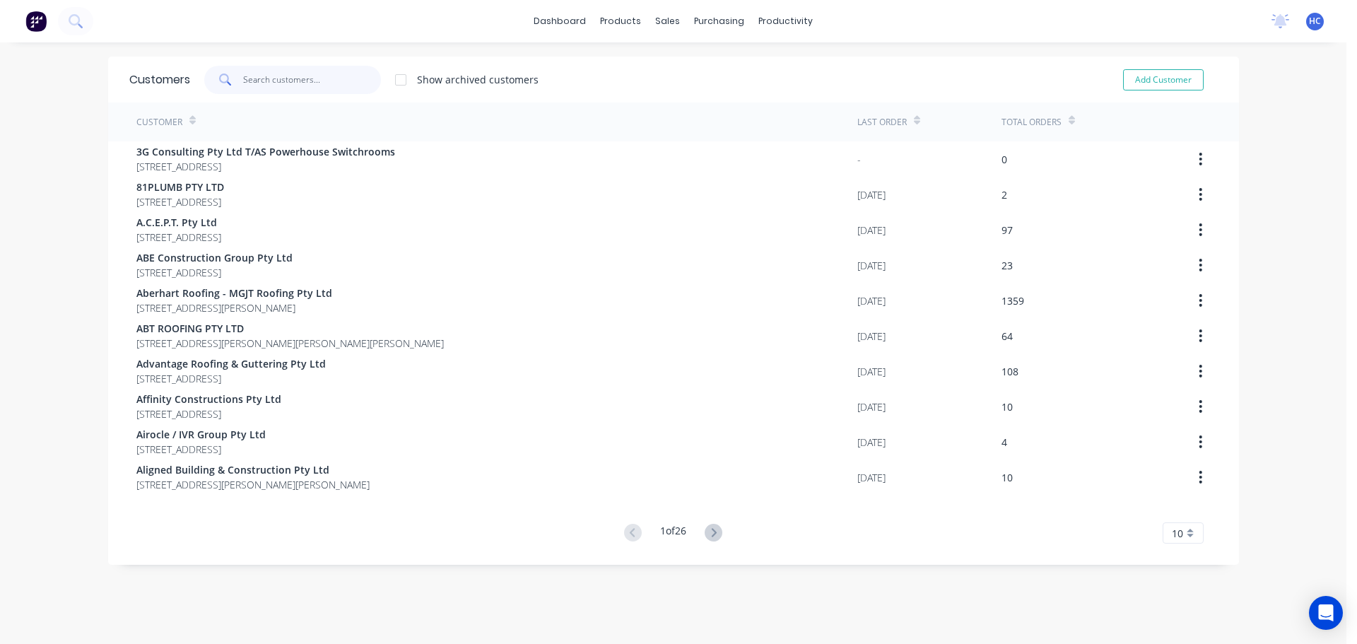
click at [305, 79] on input "text" at bounding box center [312, 80] width 138 height 28
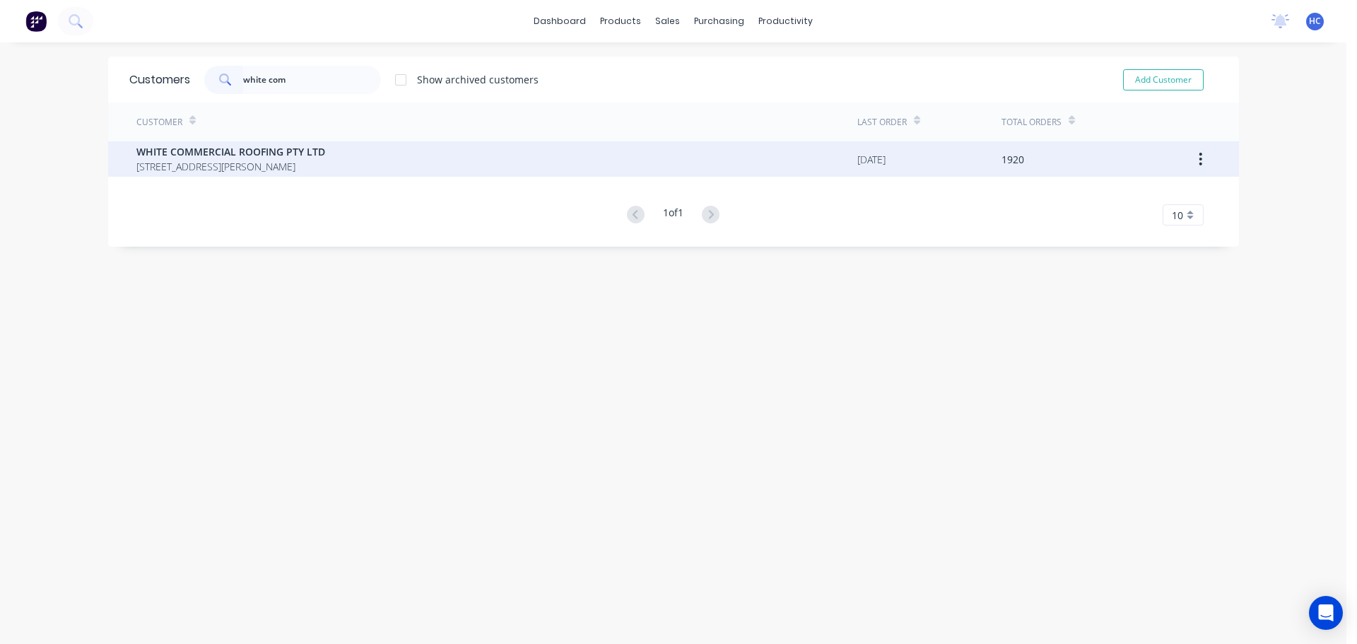
click at [264, 156] on span "WHITE COMMERCIAL ROOFING PTY LTD" at bounding box center [230, 151] width 189 height 15
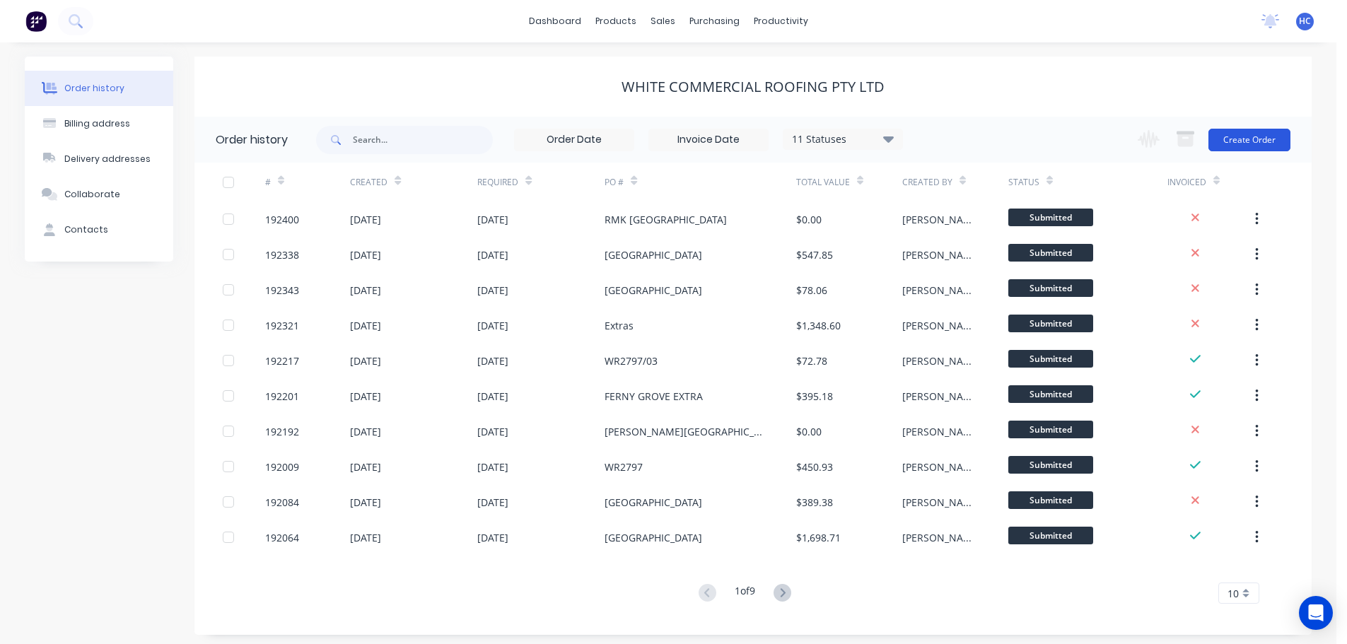
click at [1249, 146] on button "Create Order" at bounding box center [1249, 140] width 82 height 23
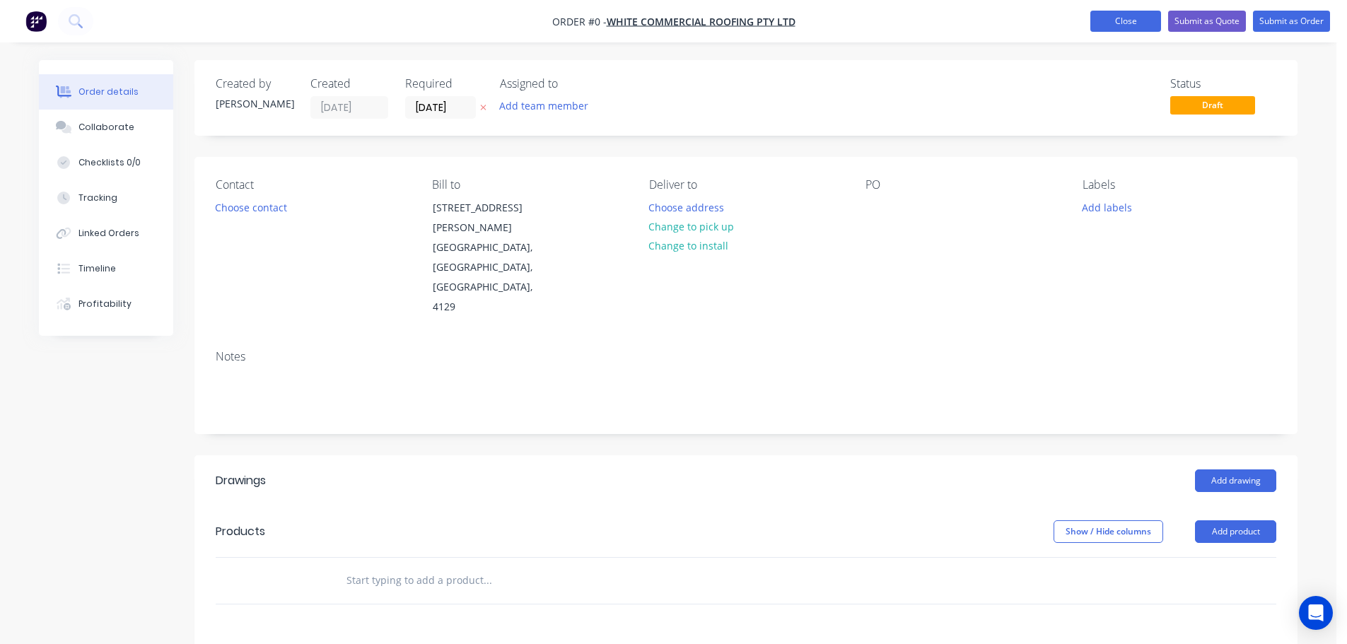
click at [1125, 17] on button "Close" at bounding box center [1125, 21] width 71 height 21
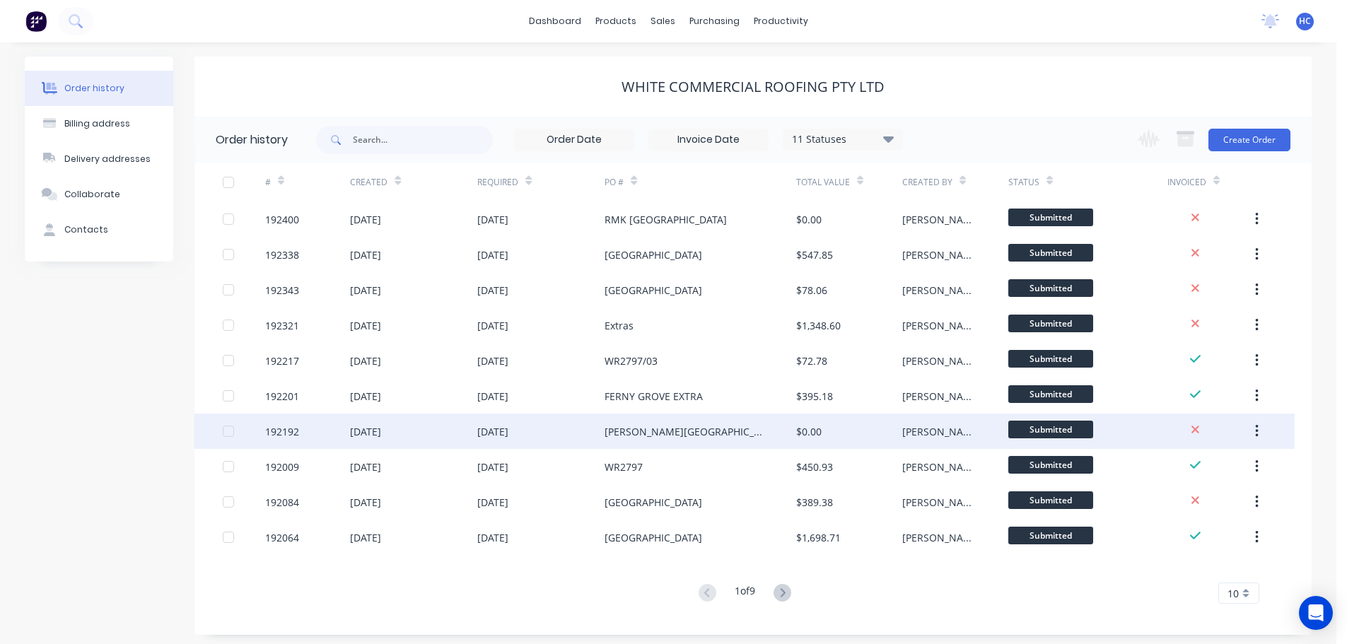
click at [870, 433] on div "$0.00" at bounding box center [849, 431] width 106 height 35
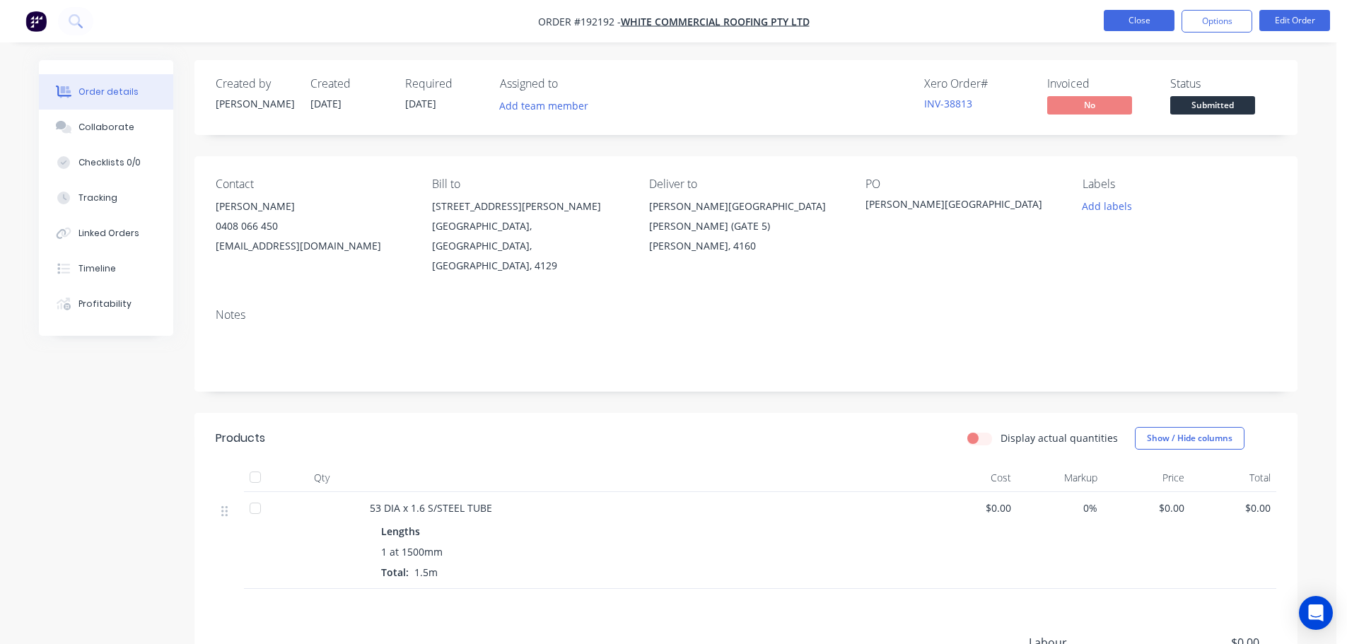
click at [1138, 18] on button "Close" at bounding box center [1138, 20] width 71 height 21
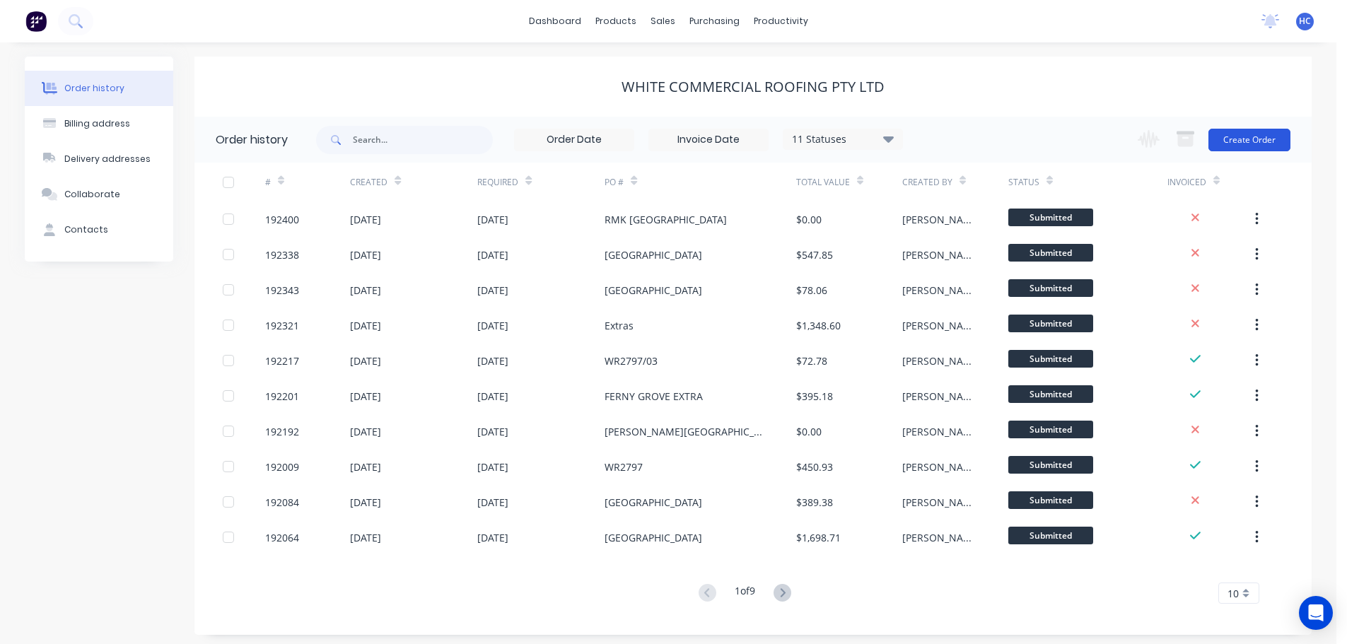
click at [1255, 141] on button "Create Order" at bounding box center [1249, 140] width 82 height 23
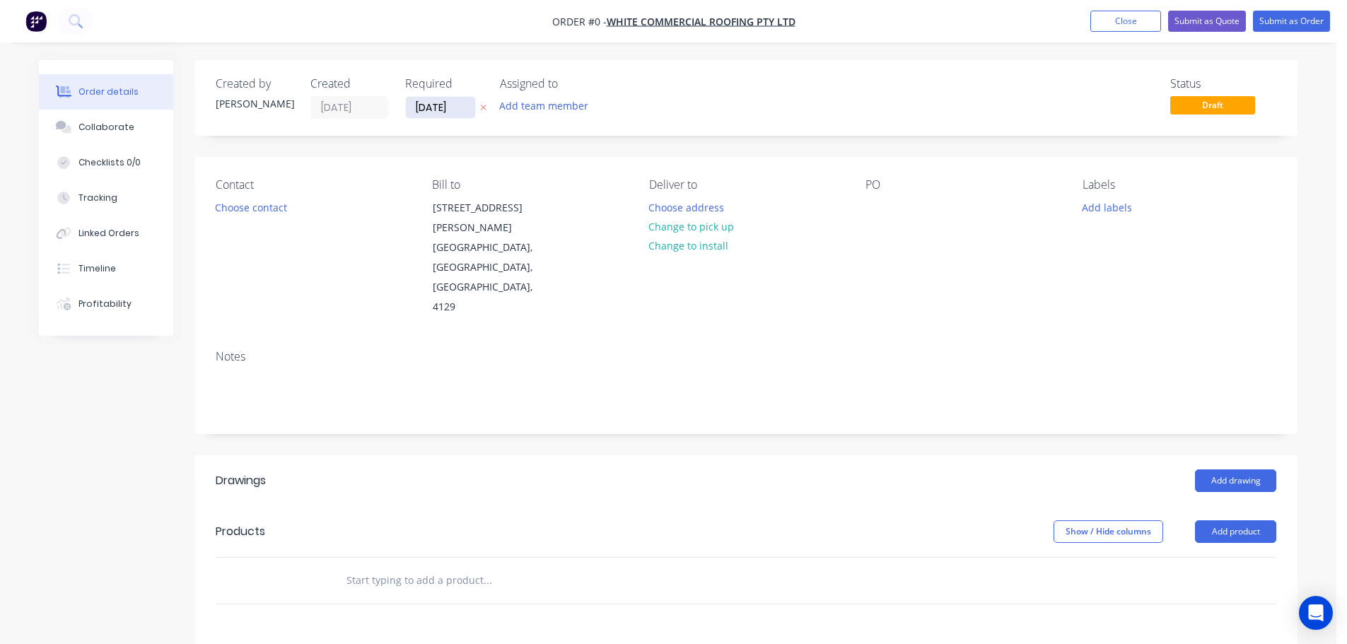
click at [460, 108] on input "[DATE]" at bounding box center [440, 107] width 69 height 21
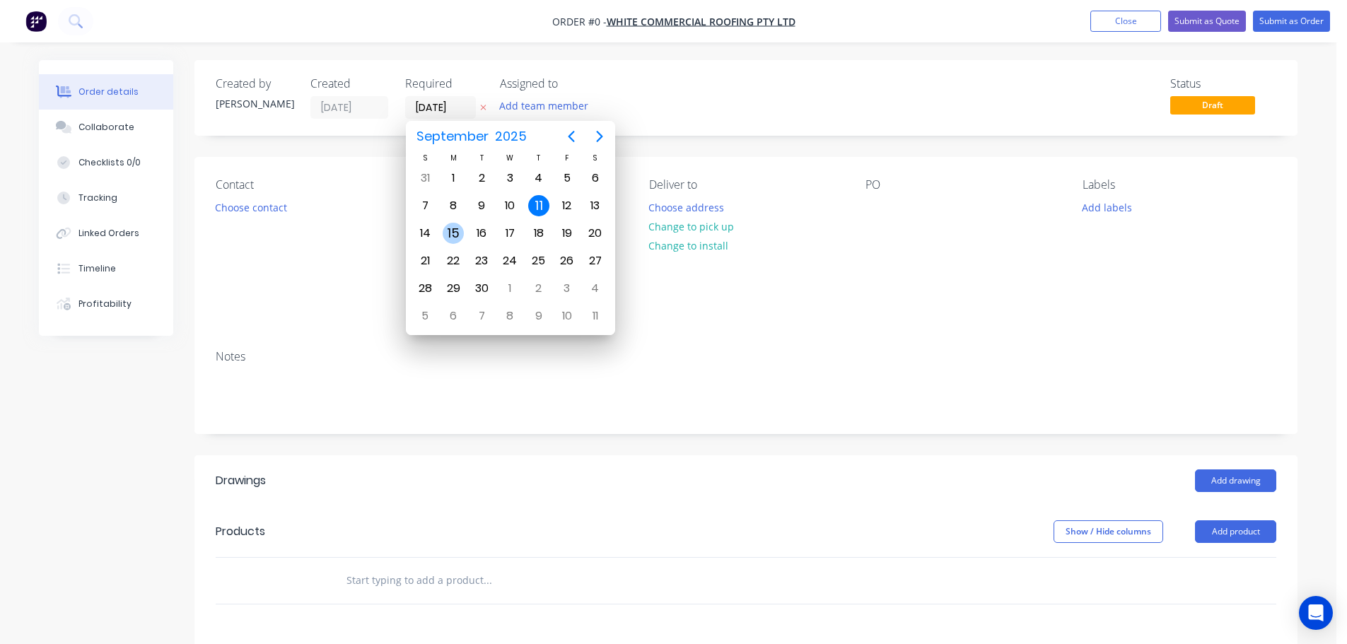
click at [459, 235] on div "15" at bounding box center [453, 233] width 21 height 21
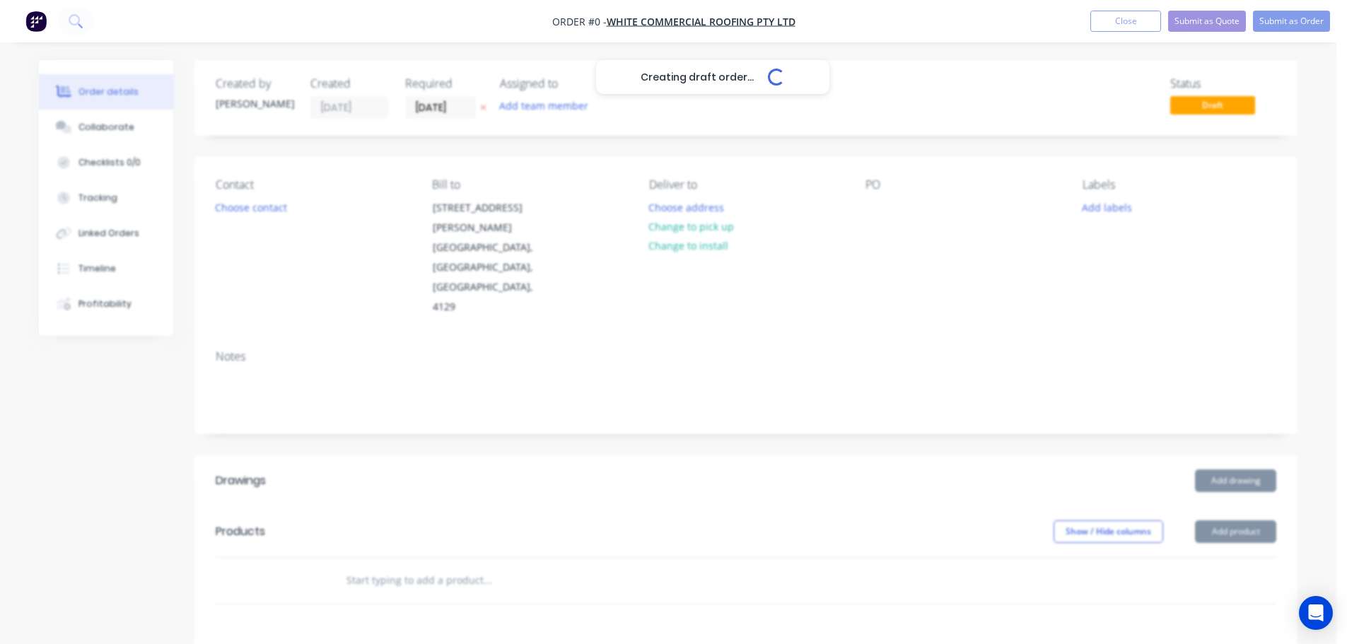
click at [261, 209] on div "Creating draft order... Loading..." at bounding box center [712, 382] width 1347 height 644
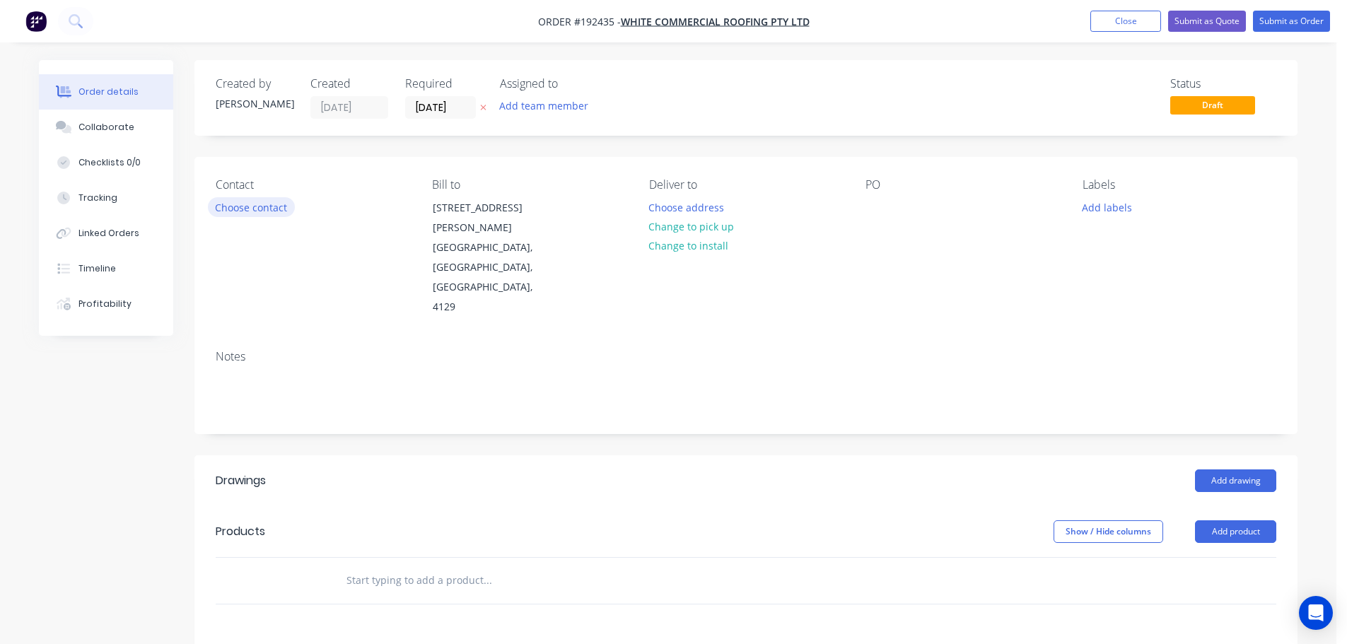
click at [261, 204] on button "Choose contact" at bounding box center [251, 206] width 87 height 19
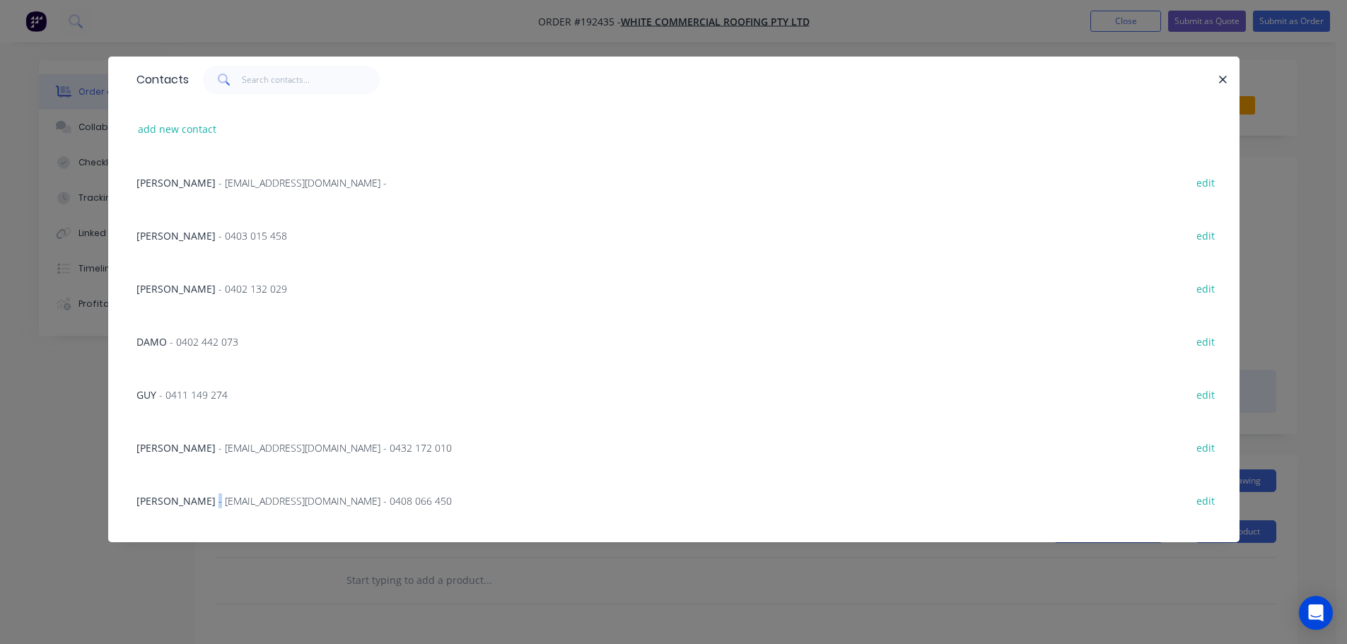
click at [218, 500] on span "- clayty180@gmail.com - 0408 066 450" at bounding box center [334, 500] width 233 height 13
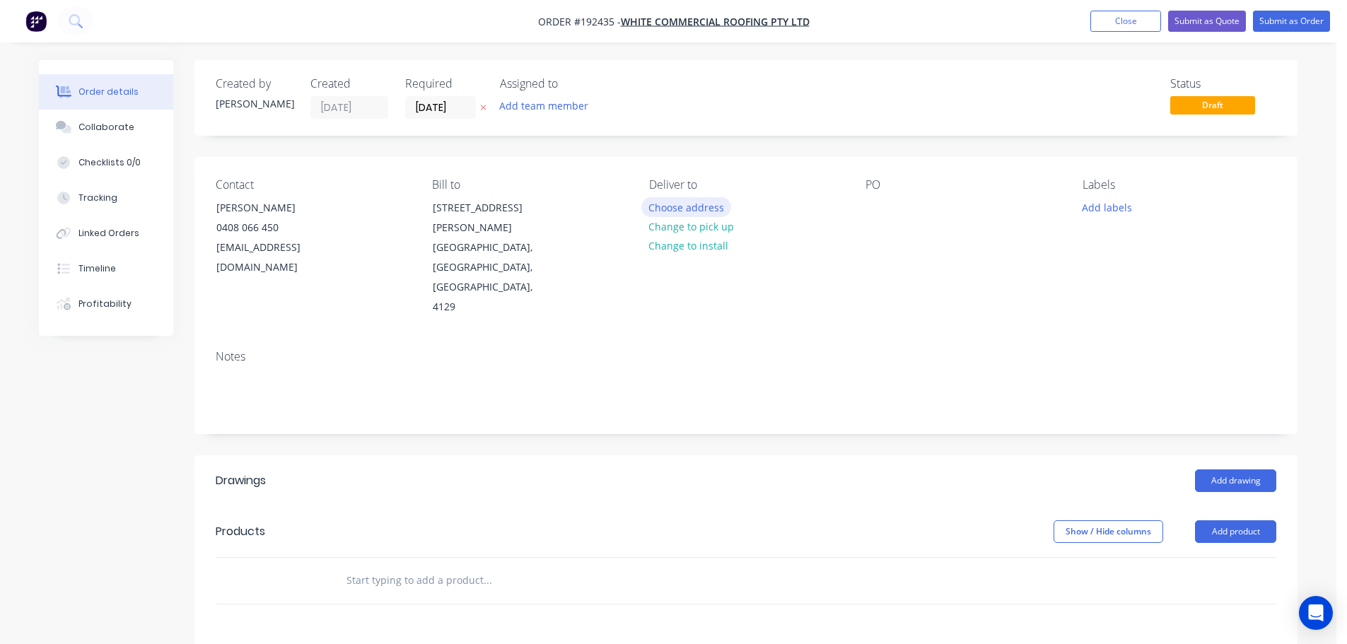
click at [708, 200] on button "Choose address" at bounding box center [686, 206] width 90 height 19
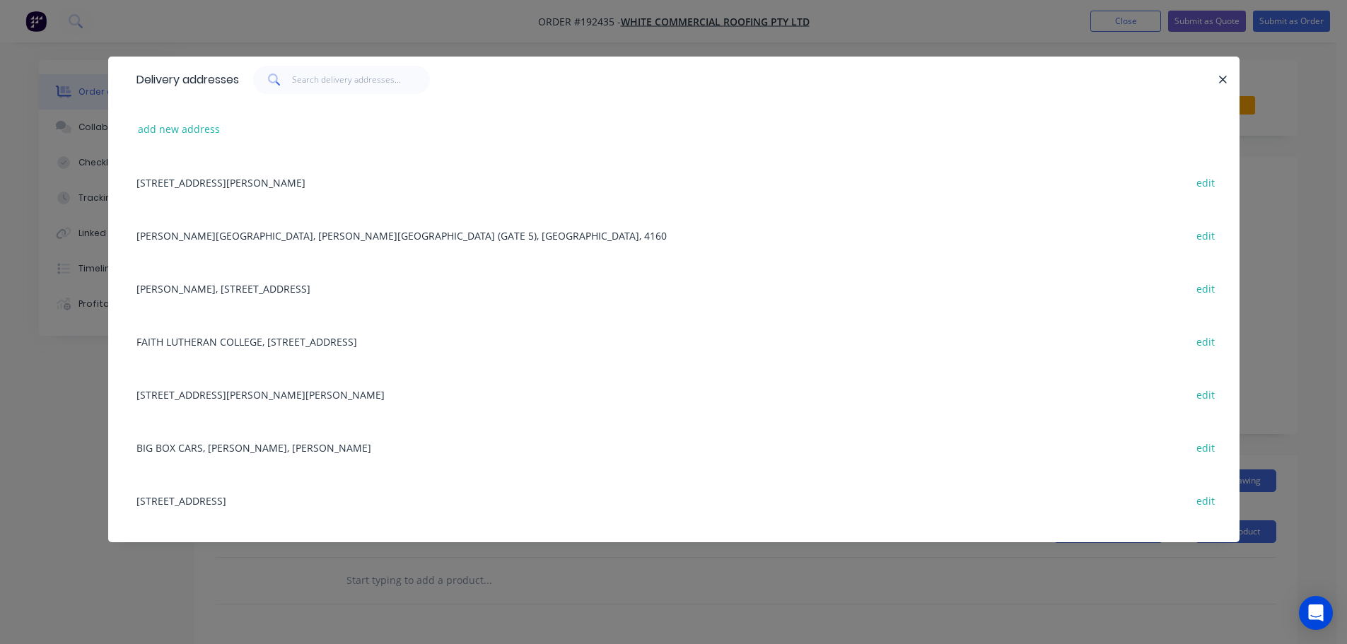
click at [289, 235] on div "ORMISTON COLLEGE, STURGEON ST (GATE 5), ORMISTON, 4160 edit" at bounding box center [673, 235] width 1089 height 53
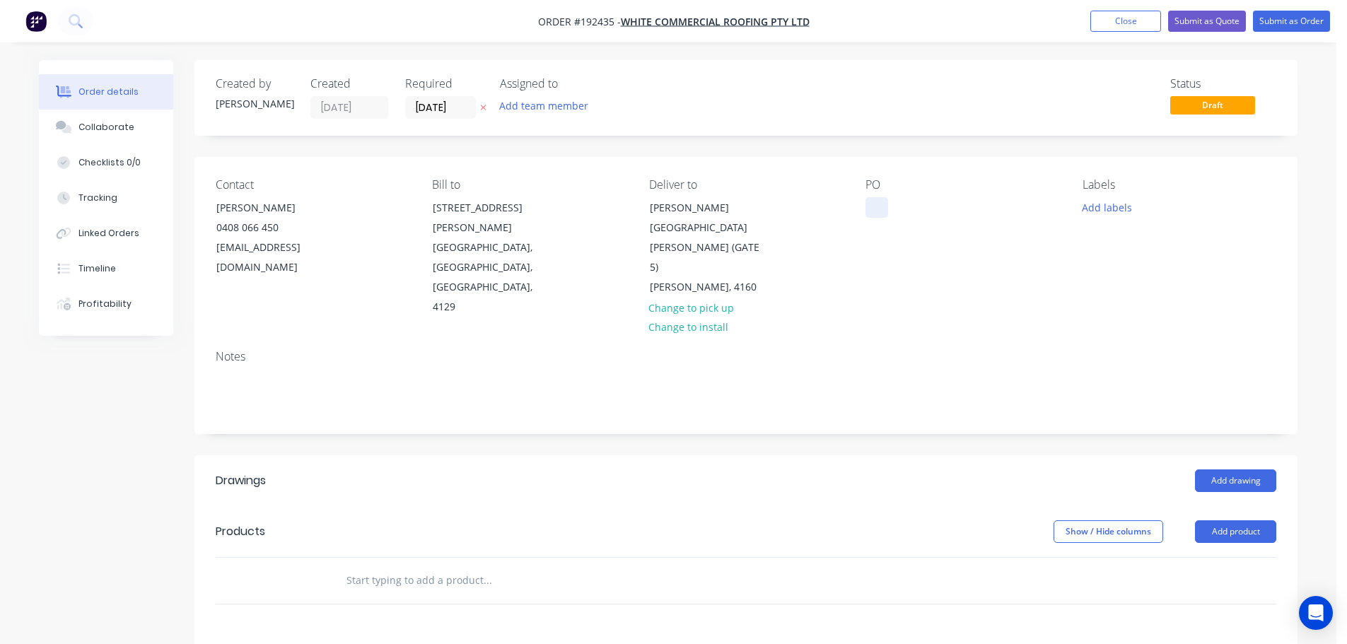
click at [882, 206] on div at bounding box center [876, 207] width 23 height 21
click at [939, 506] on header "Products Show / Hide columns Add product" at bounding box center [745, 531] width 1103 height 51
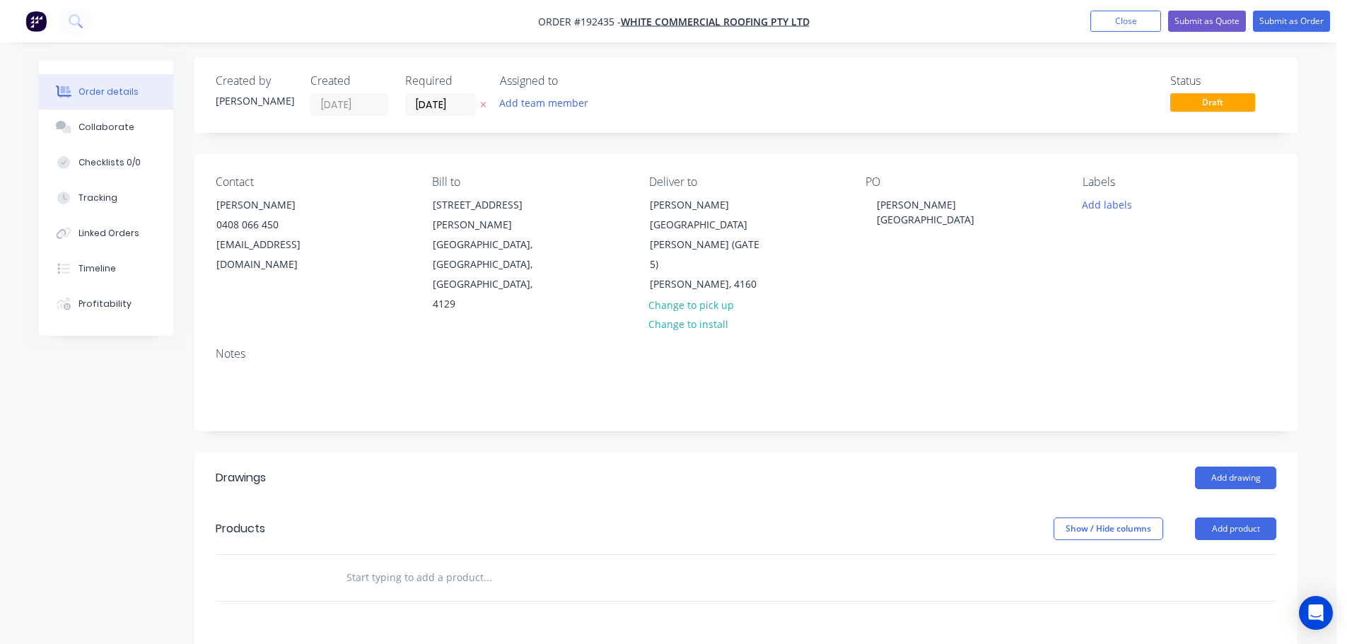
scroll to position [141, 0]
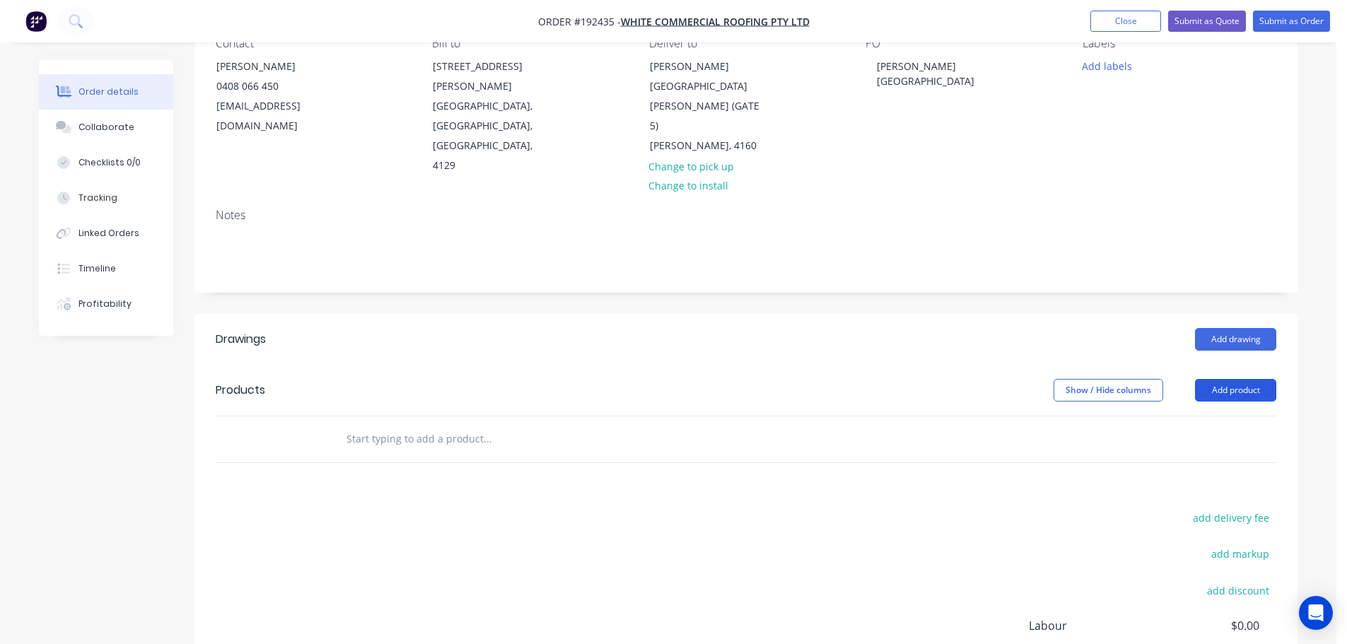
click at [1234, 379] on button "Add product" at bounding box center [1235, 390] width 81 height 23
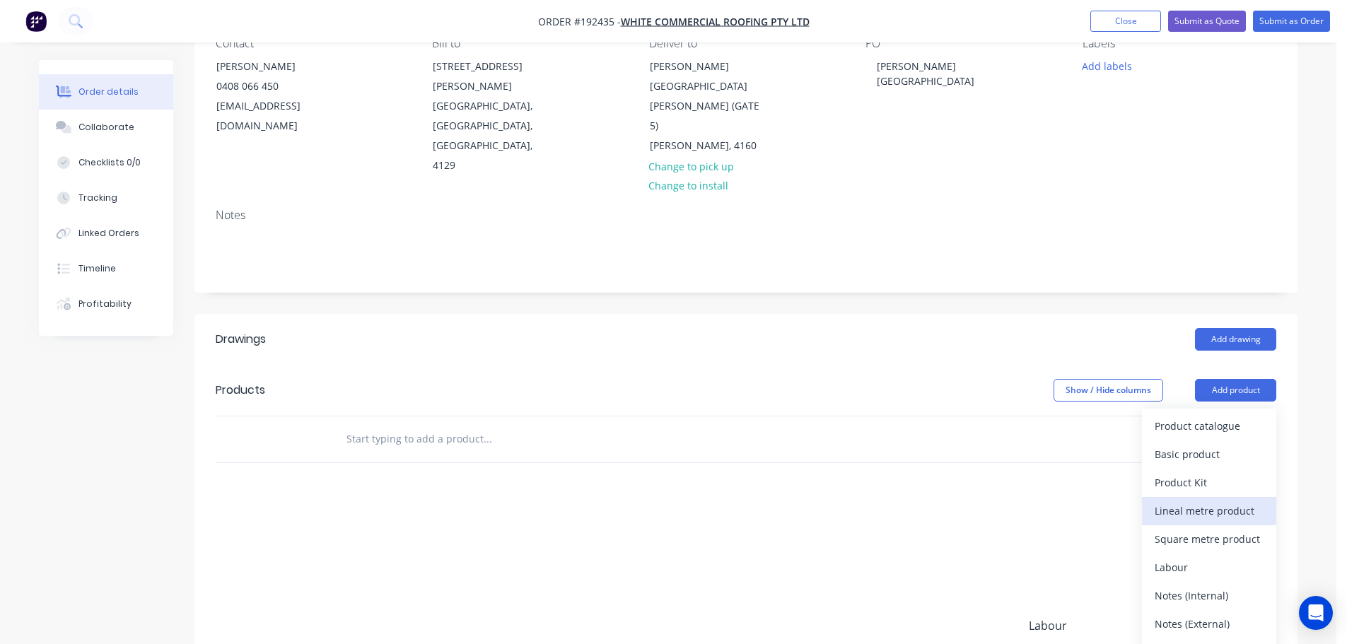
click at [1200, 500] on div "Lineal metre product" at bounding box center [1208, 510] width 109 height 21
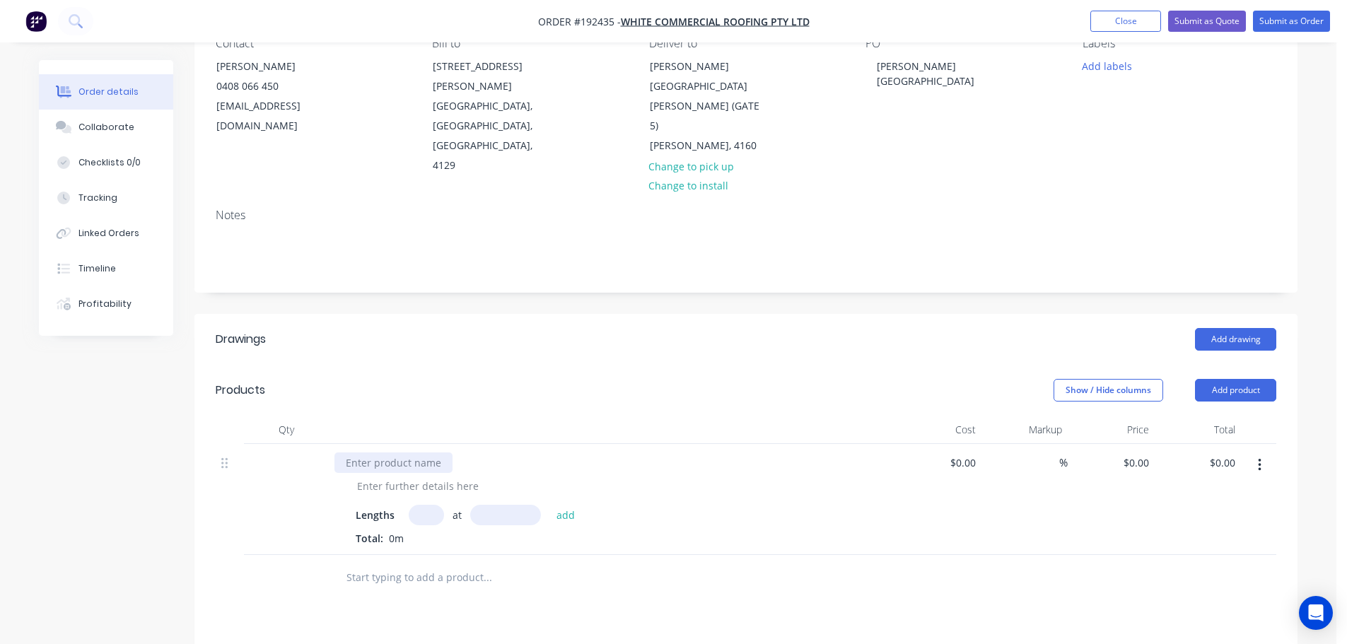
click at [392, 452] on div at bounding box center [393, 462] width 118 height 21
click at [549, 505] on button "add" at bounding box center [565, 514] width 33 height 19
click at [474, 322] on header "Drawings Add drawing" at bounding box center [745, 339] width 1103 height 51
click at [609, 379] on div "Show / Hide columns Add product" at bounding box center [858, 390] width 835 height 23
click at [706, 379] on div "Show / Hide columns Add product" at bounding box center [858, 390] width 835 height 23
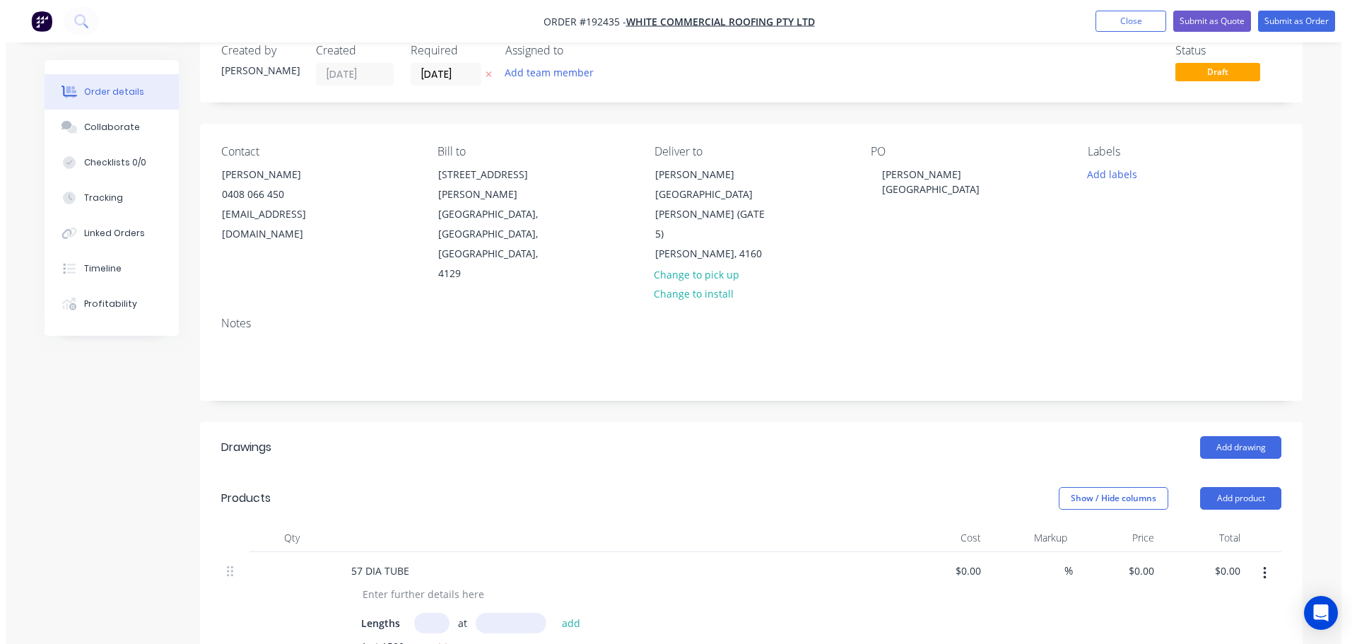
scroll to position [0, 0]
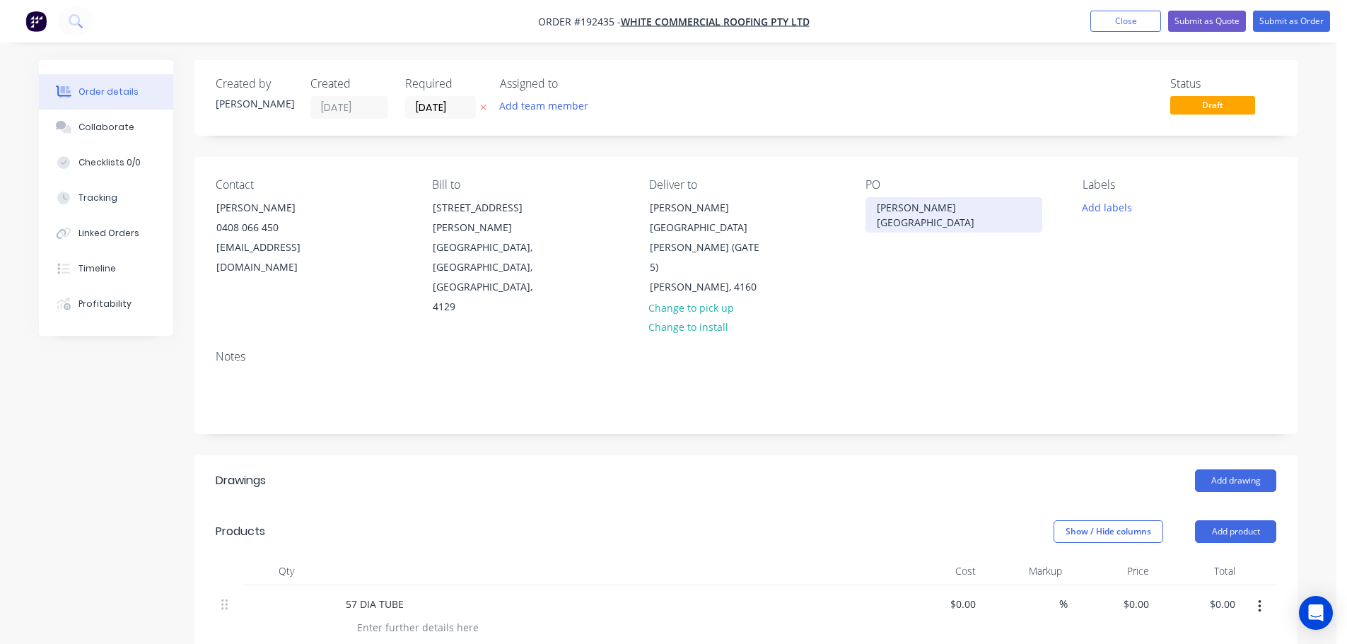
click at [878, 213] on div "ORMISTON COLLEGE" at bounding box center [953, 214] width 177 height 35
click at [777, 520] on div "Show / Hide columns Add product" at bounding box center [858, 531] width 835 height 23
click at [1284, 30] on button "Submit as Order" at bounding box center [1291, 21] width 77 height 21
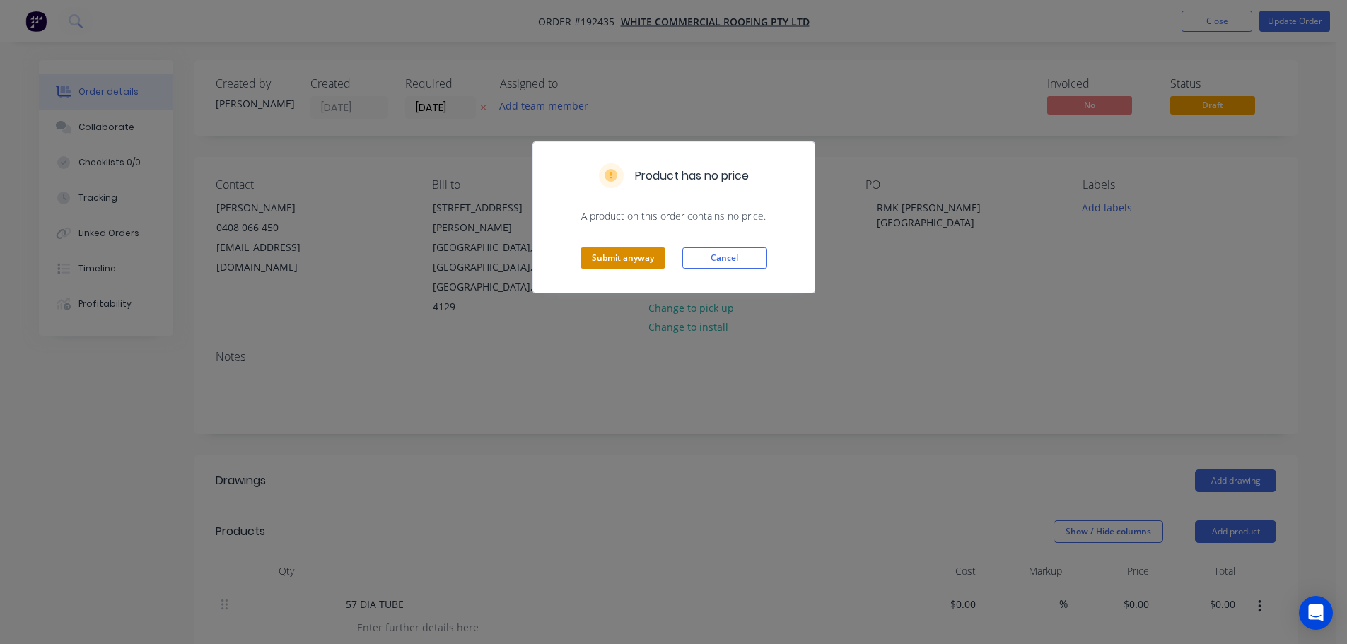
click at [640, 253] on button "Submit anyway" at bounding box center [622, 257] width 85 height 21
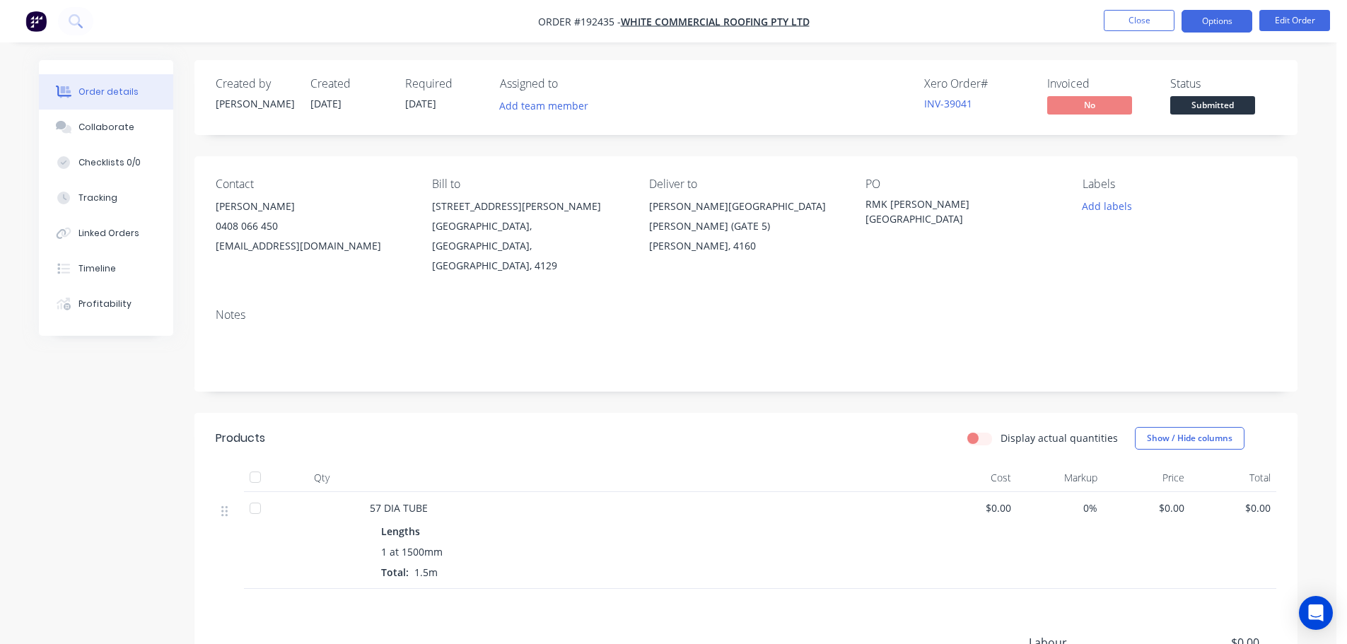
click at [1229, 16] on button "Options" at bounding box center [1216, 21] width 71 height 23
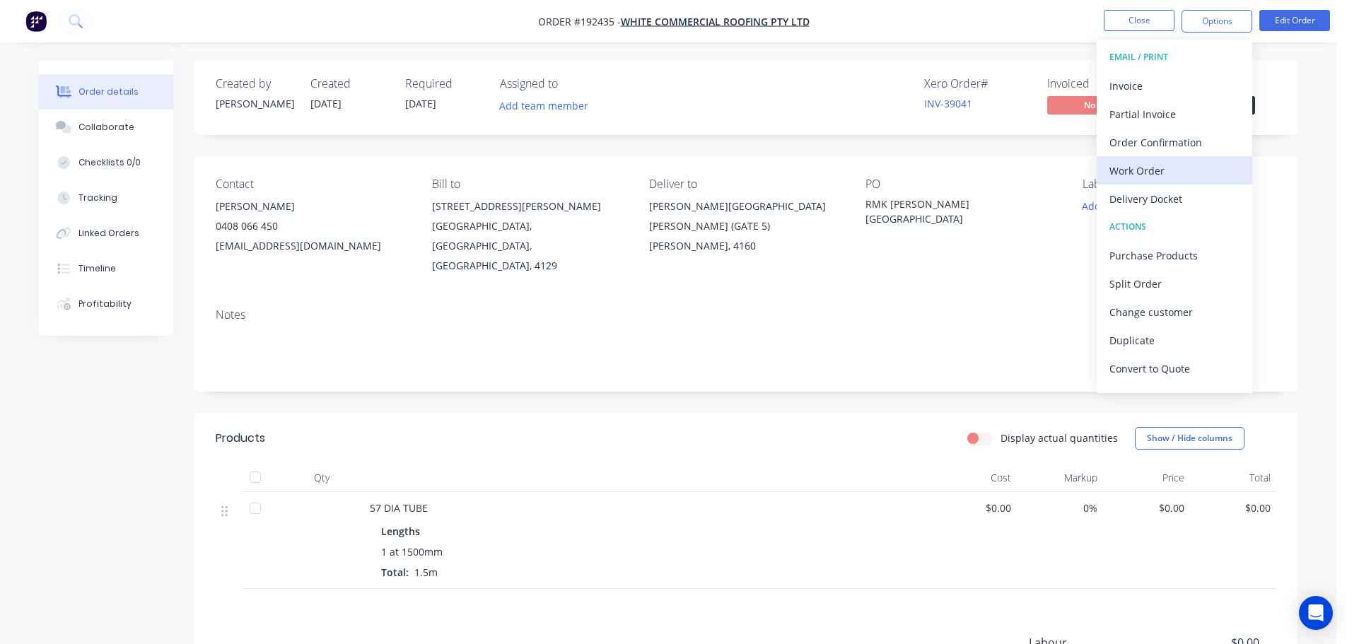
click at [1147, 163] on div "Work Order" at bounding box center [1174, 170] width 130 height 21
click at [1153, 135] on div "Without pricing" at bounding box center [1174, 142] width 130 height 21
click at [1096, 16] on ul "Close Options EMAIL / PRINT Invoice Partial Invoice Order Confirmation Work Ord…" at bounding box center [1217, 21] width 260 height 23
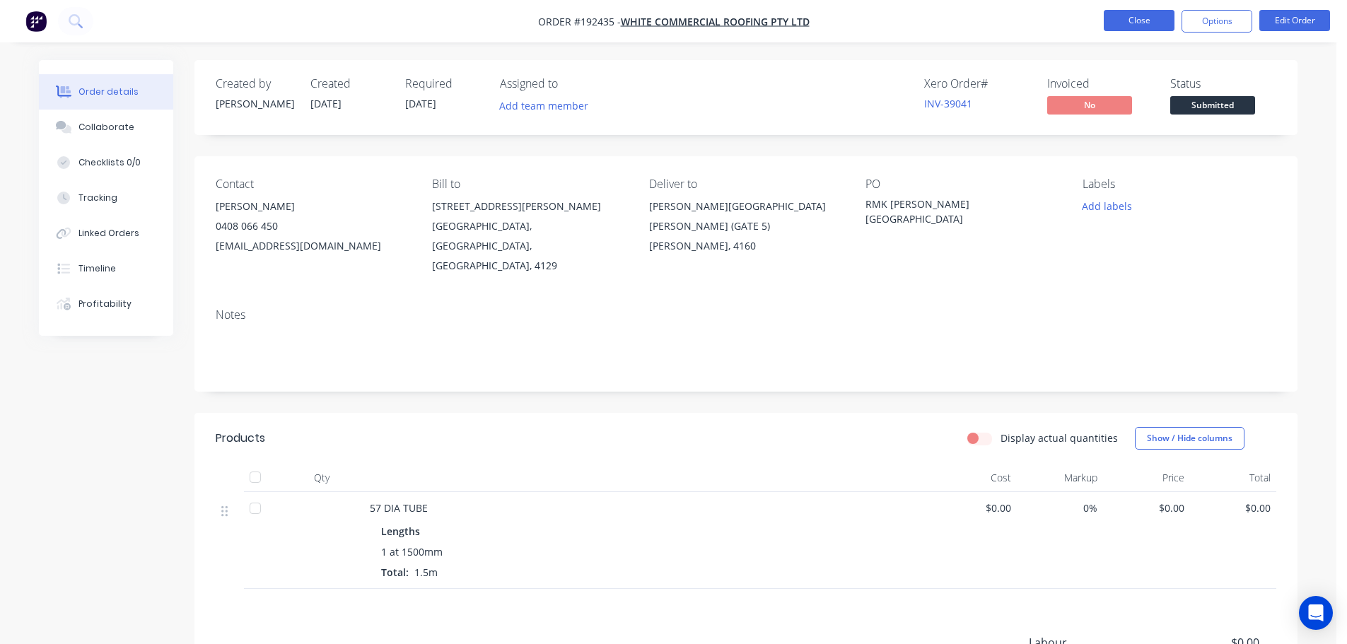
click at [1118, 22] on button "Close" at bounding box center [1138, 20] width 71 height 21
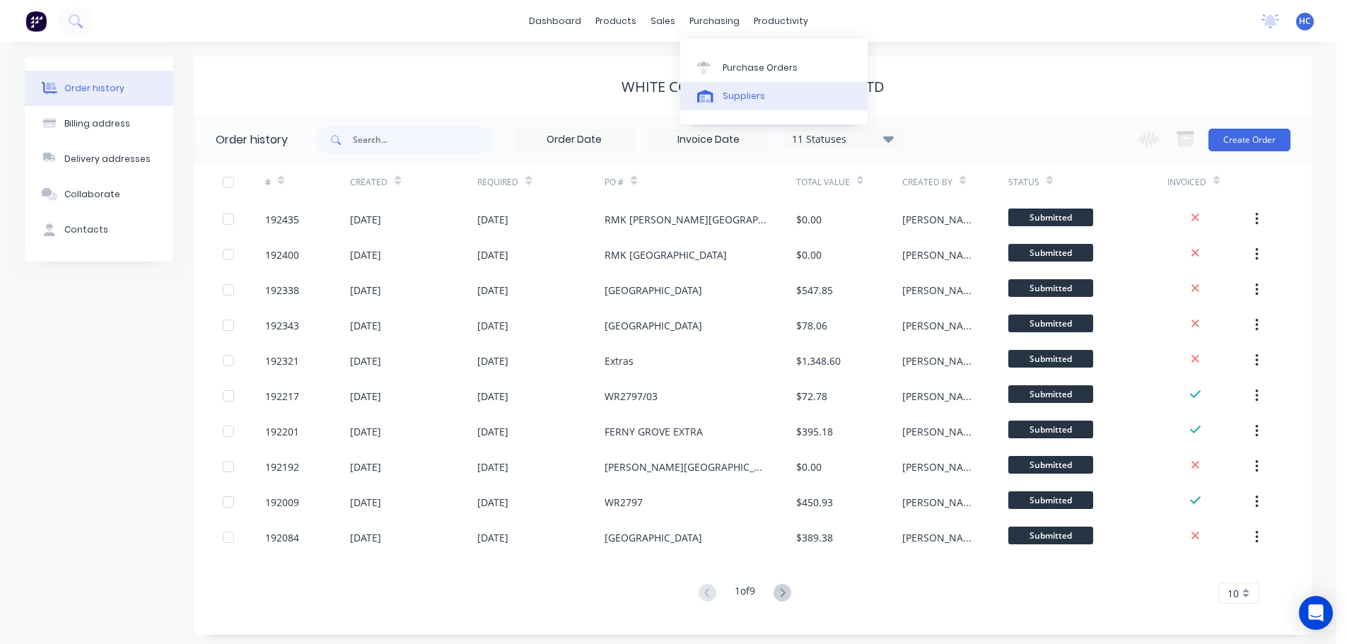
click at [754, 100] on div "Suppliers" at bounding box center [743, 96] width 42 height 13
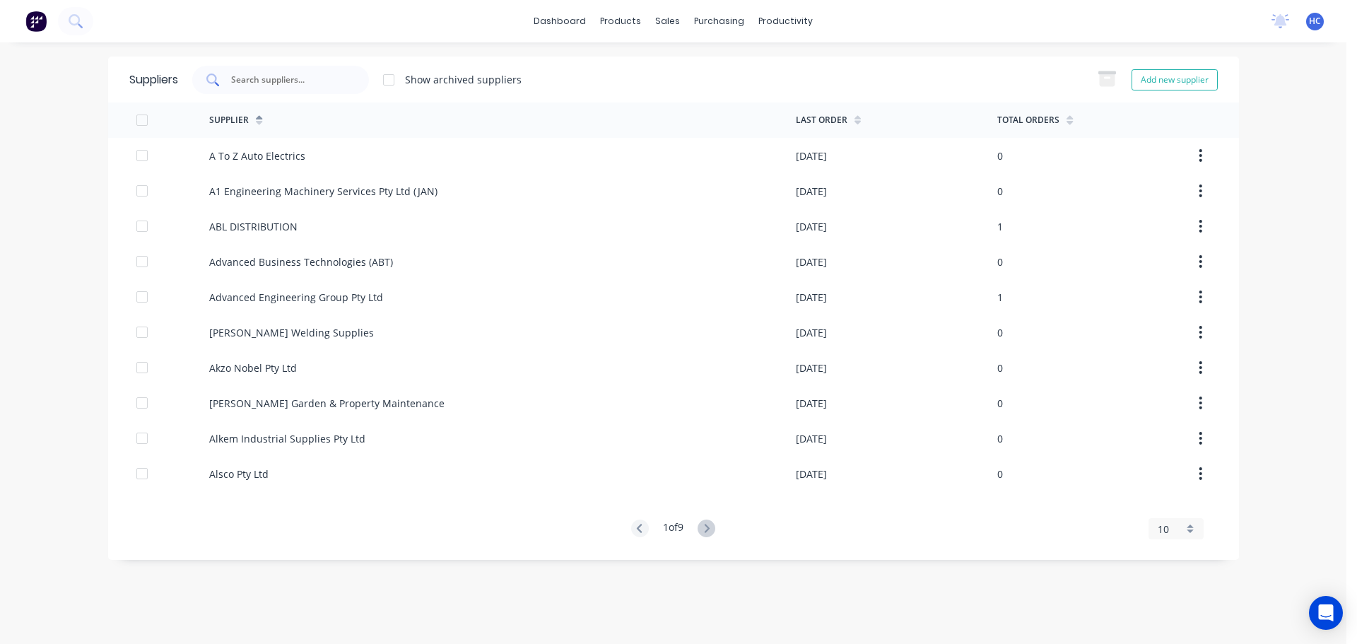
click at [329, 80] on input "text" at bounding box center [288, 80] width 117 height 14
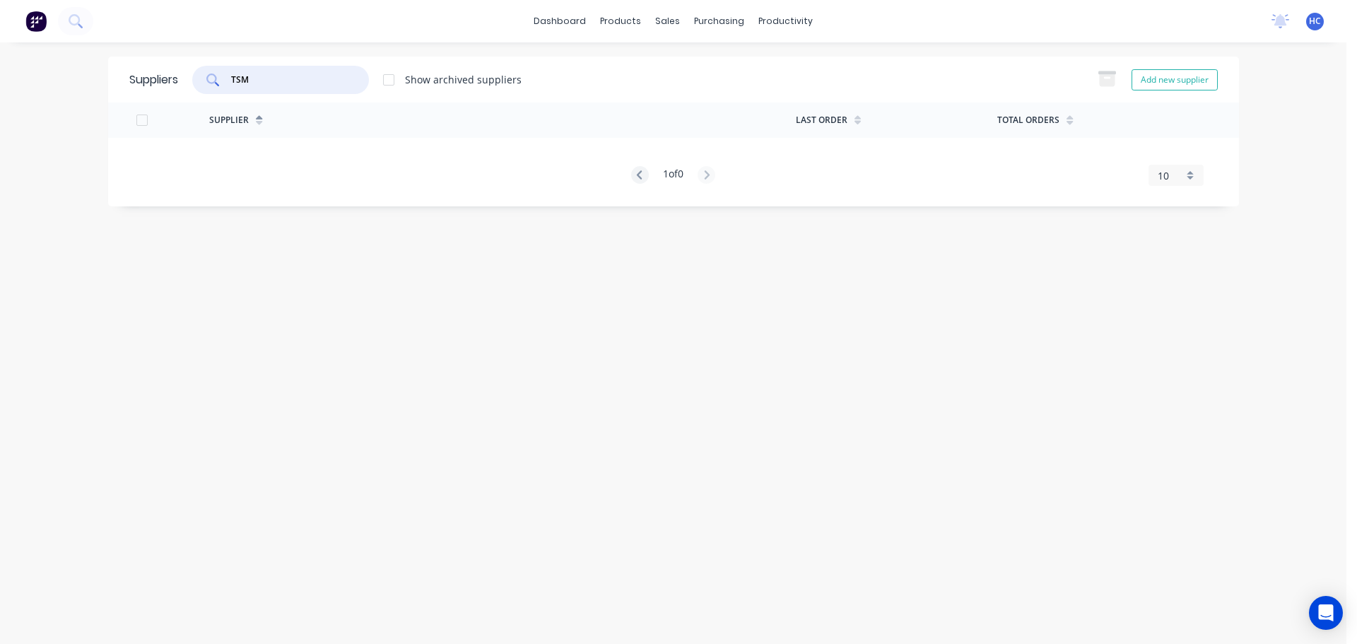
drag, startPoint x: 286, startPoint y: 81, endPoint x: 80, endPoint y: 94, distance: 206.2
click at [83, 92] on div "dashboard products sales purchasing productivity dashboard products Product Cat…" at bounding box center [673, 322] width 1347 height 644
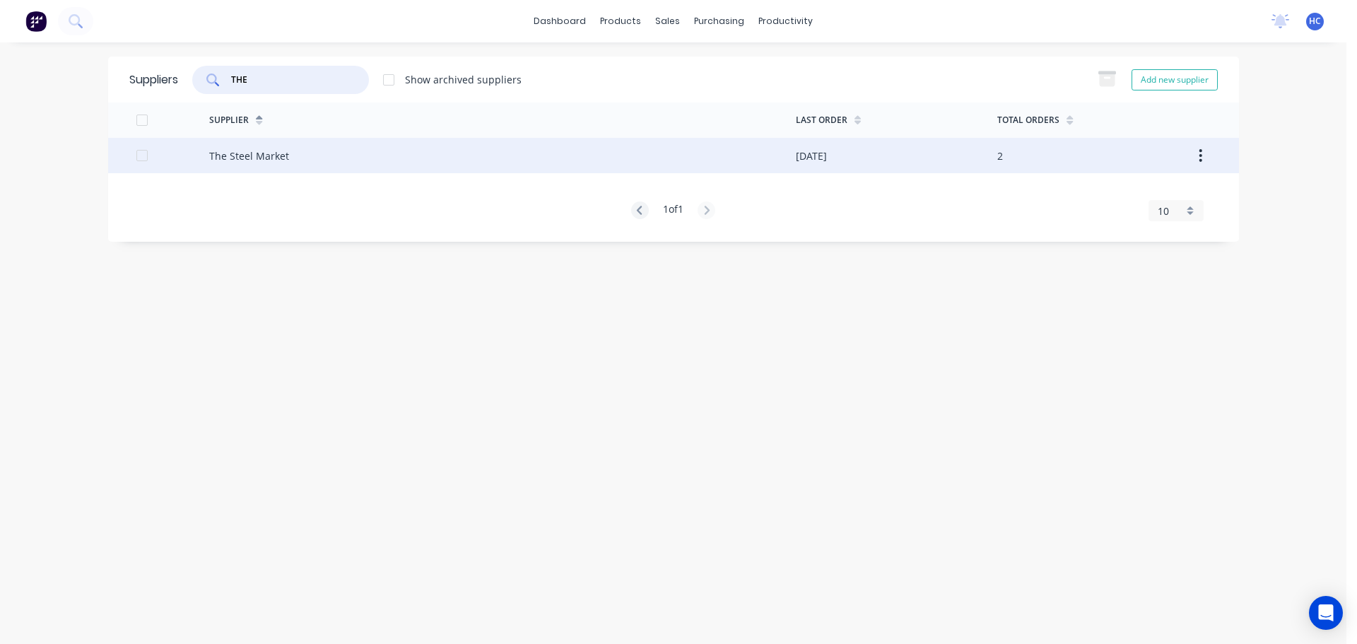
click at [296, 161] on div "The Steel Market" at bounding box center [502, 155] width 587 height 35
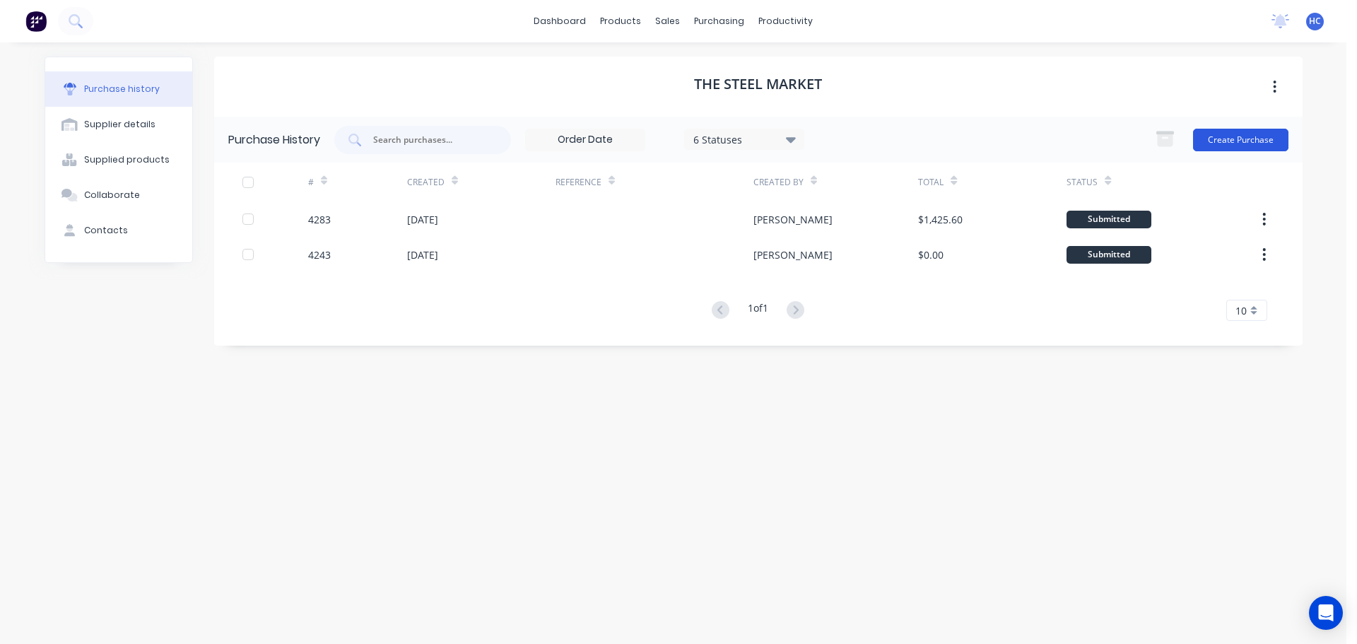
click at [1240, 136] on button "Create Purchase" at bounding box center [1240, 140] width 95 height 23
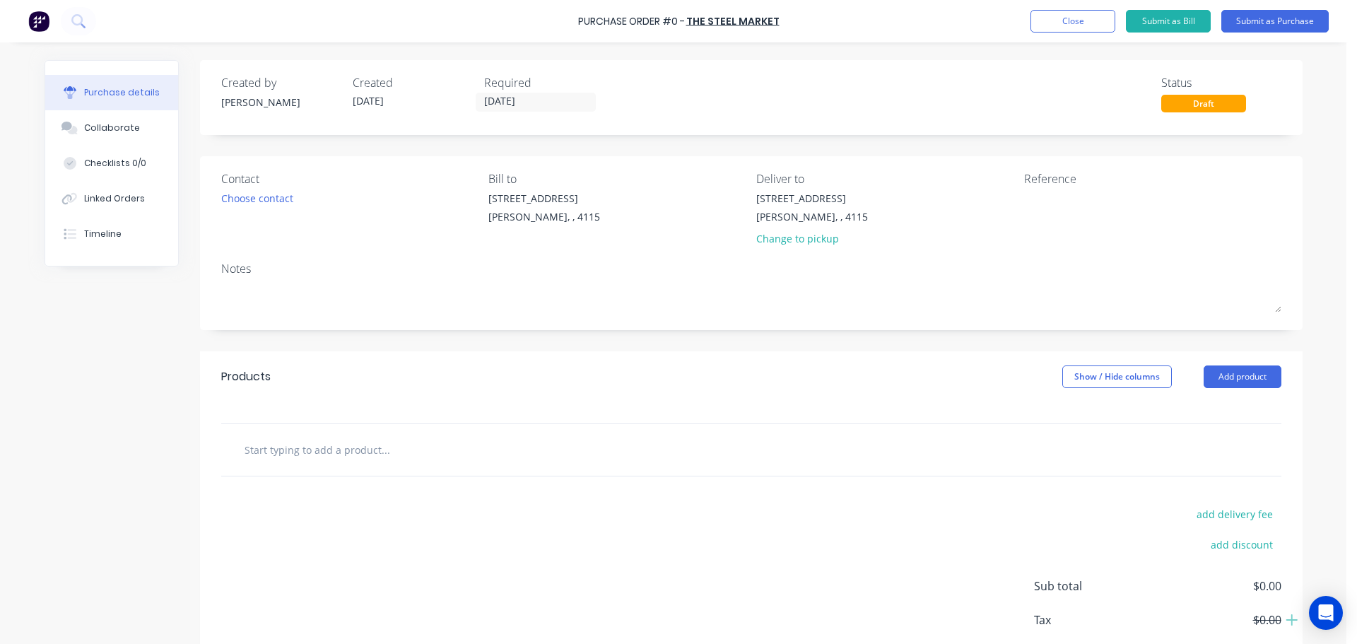
click at [209, 200] on div "Contact Choose contact Bill to 39 Sandstone Place Parkinson, , 4115 Deliver to …" at bounding box center [751, 243] width 1103 height 174
click at [251, 197] on div "Choose contact" at bounding box center [257, 198] width 72 height 15
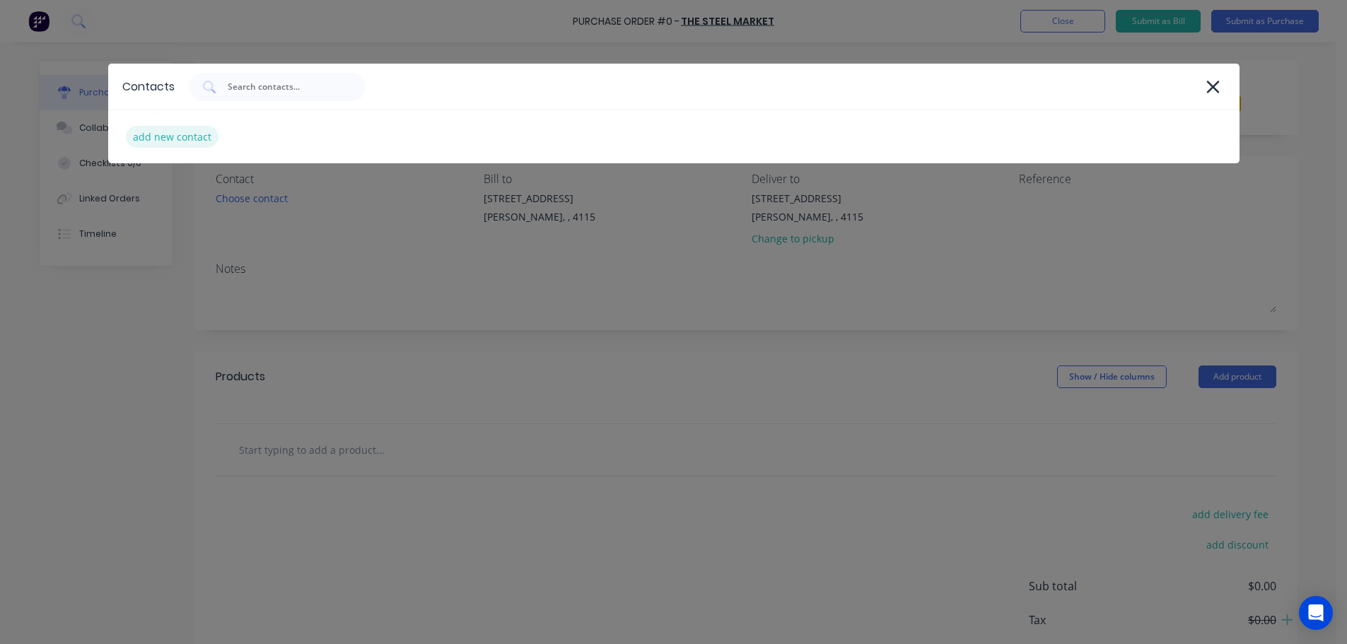
click at [165, 133] on div "add new contact" at bounding box center [172, 137] width 93 height 22
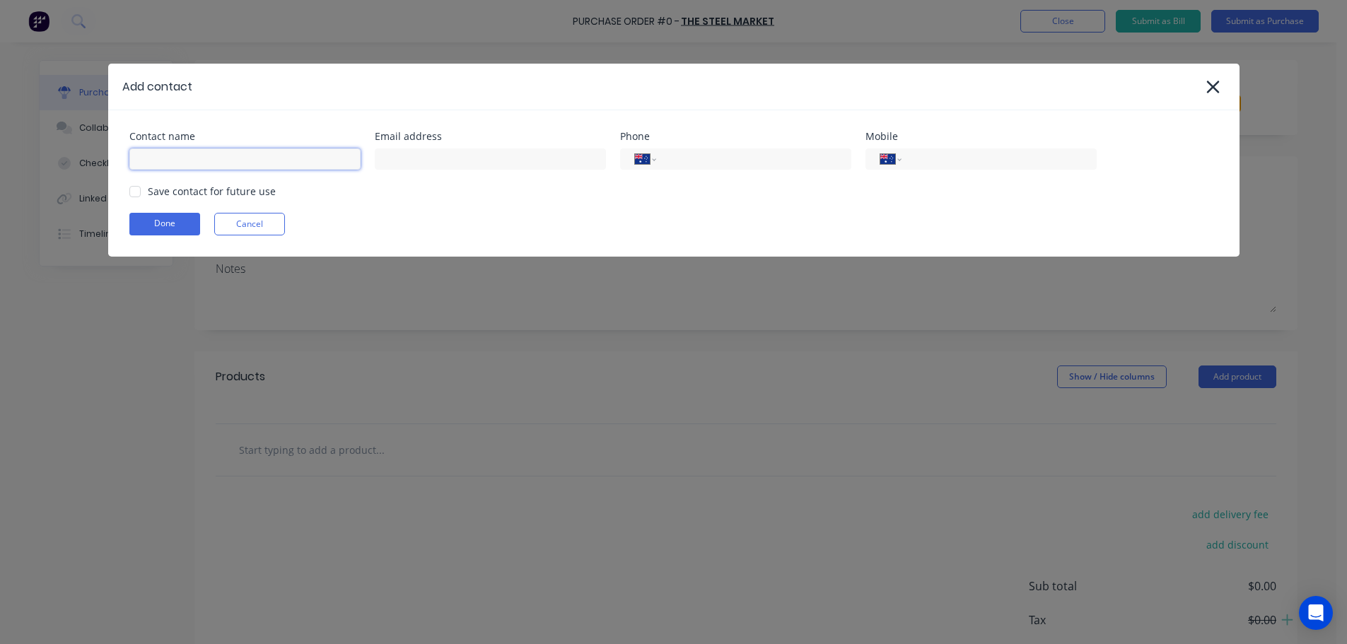
drag, startPoint x: 200, startPoint y: 165, endPoint x: 216, endPoint y: 167, distance: 15.7
click at [203, 165] on input at bounding box center [244, 158] width 231 height 21
click at [987, 161] on input "tel" at bounding box center [996, 159] width 170 height 16
click at [767, 154] on input "tel" at bounding box center [751, 159] width 170 height 16
click at [136, 189] on div at bounding box center [135, 191] width 28 height 28
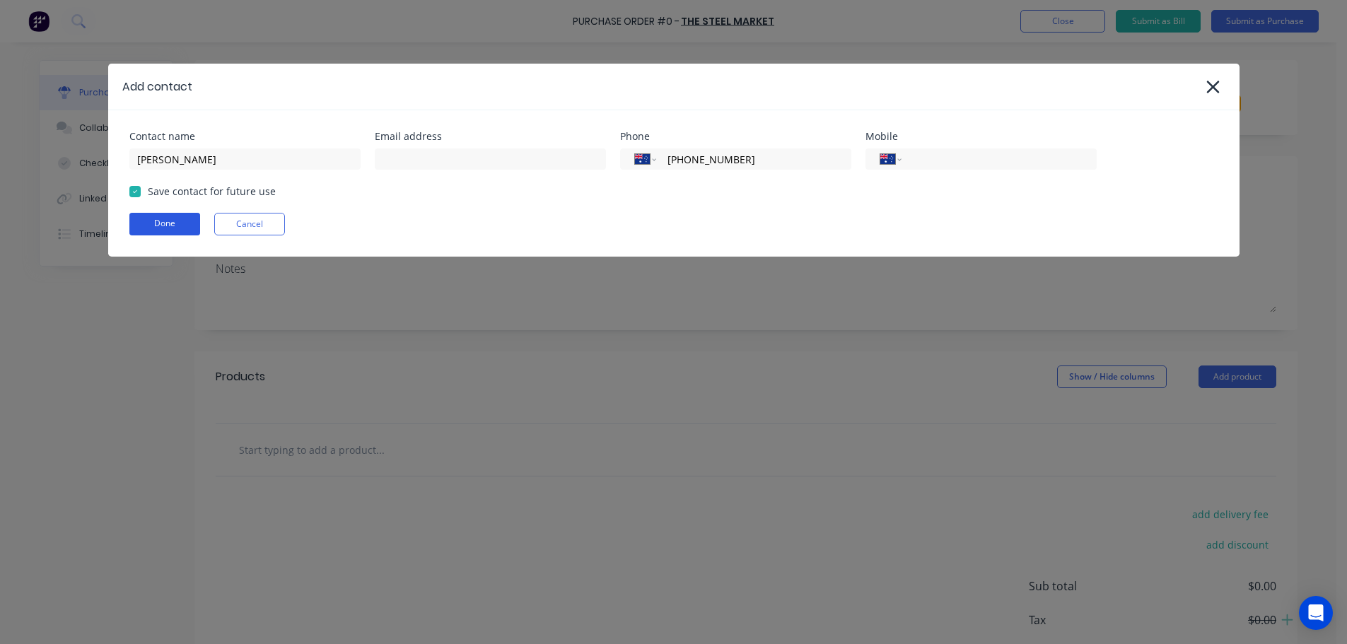
click at [178, 226] on button "Done" at bounding box center [164, 224] width 71 height 23
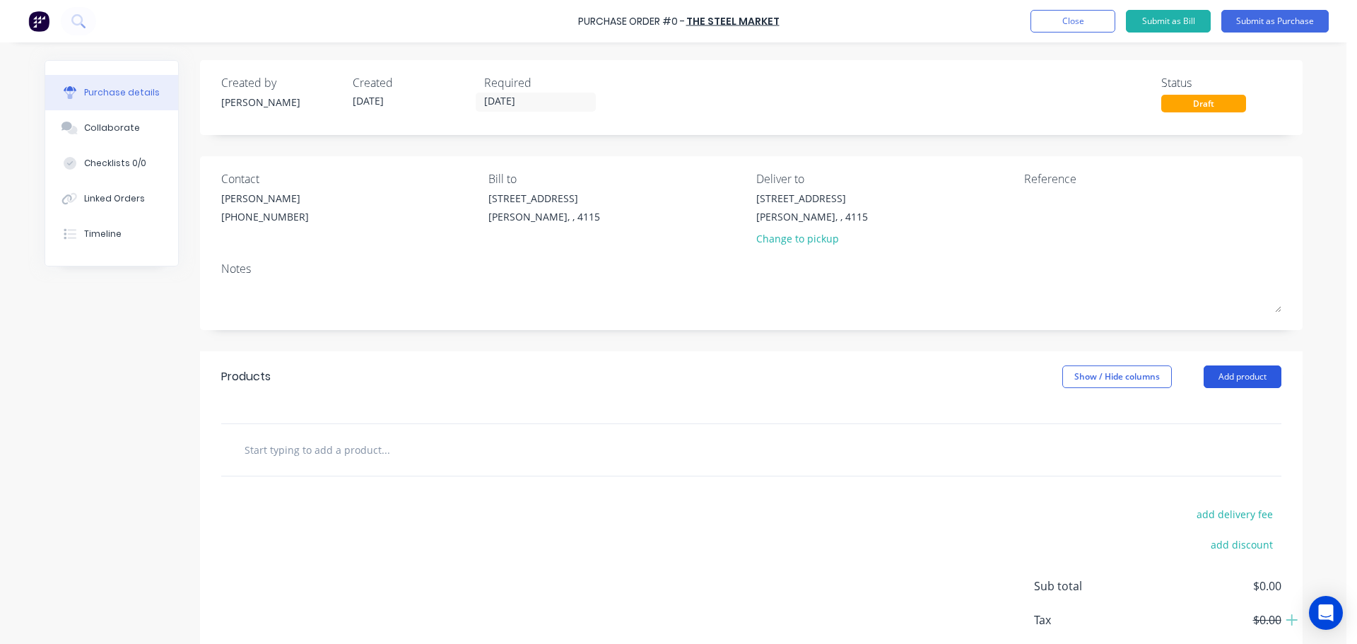
click at [1242, 381] on button "Add product" at bounding box center [1243, 376] width 78 height 23
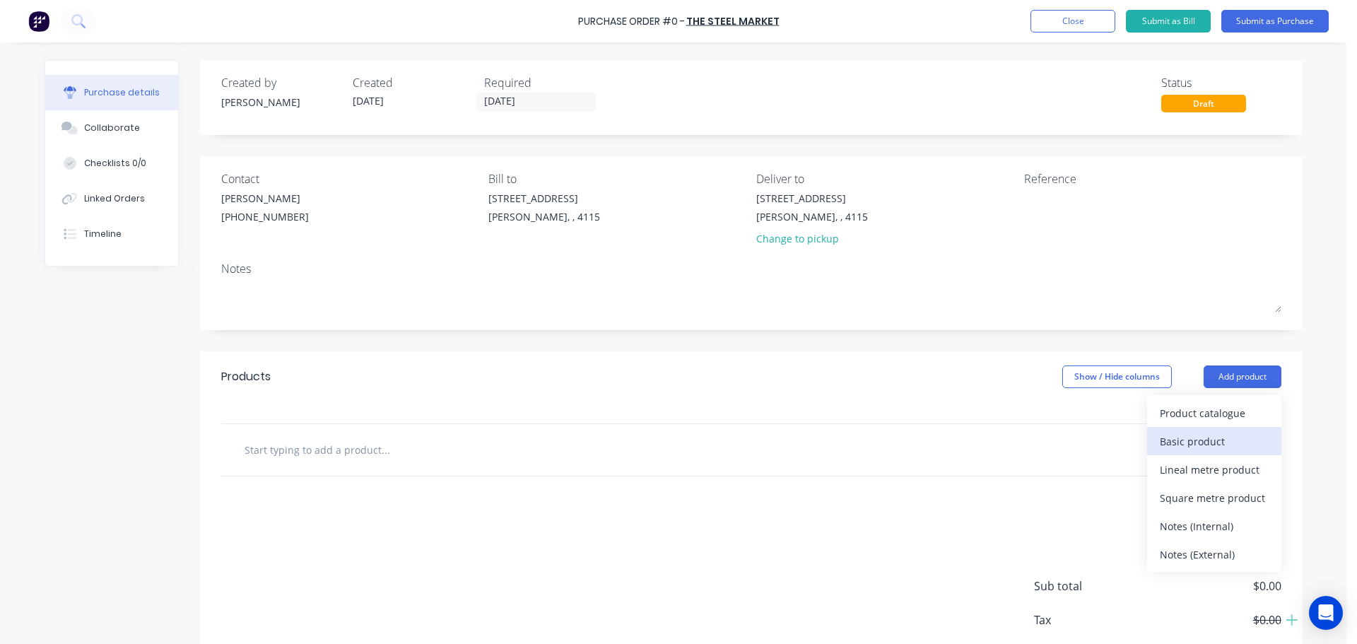
click at [1219, 450] on div "Basic product" at bounding box center [1214, 441] width 109 height 21
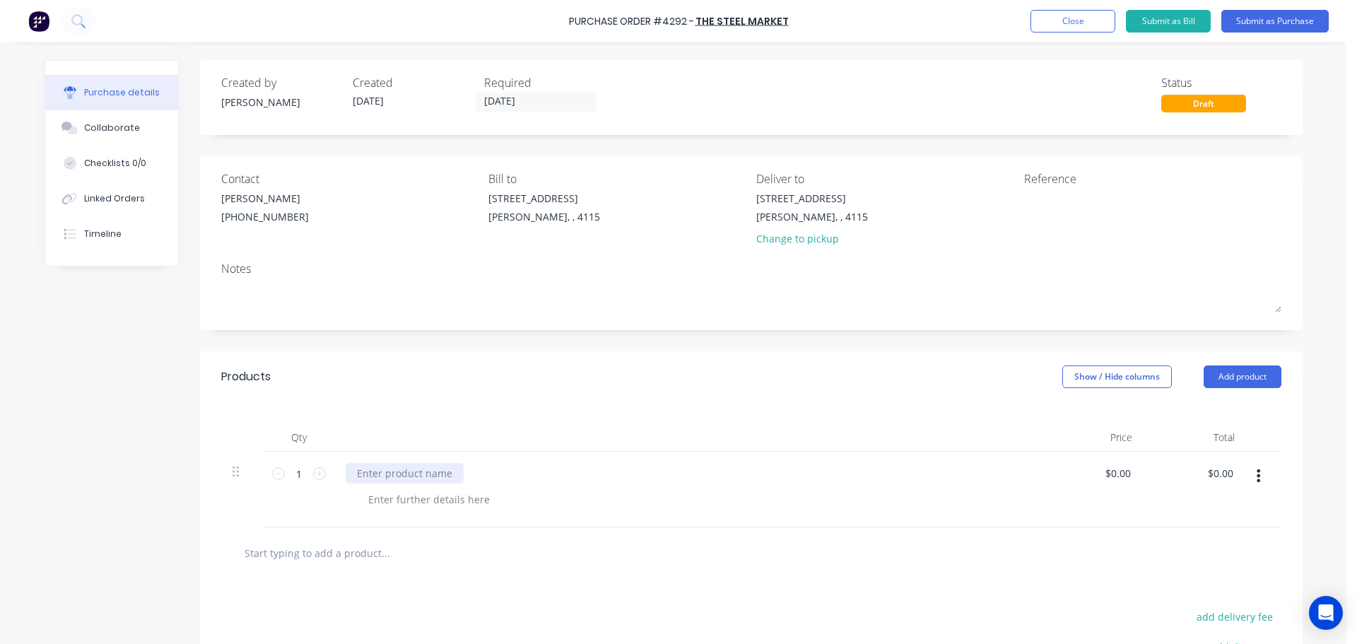
click at [396, 469] on div at bounding box center [405, 473] width 118 height 21
click at [601, 436] on div at bounding box center [687, 437] width 707 height 28
click at [1259, 15] on button "Submit as Purchase" at bounding box center [1275, 21] width 107 height 23
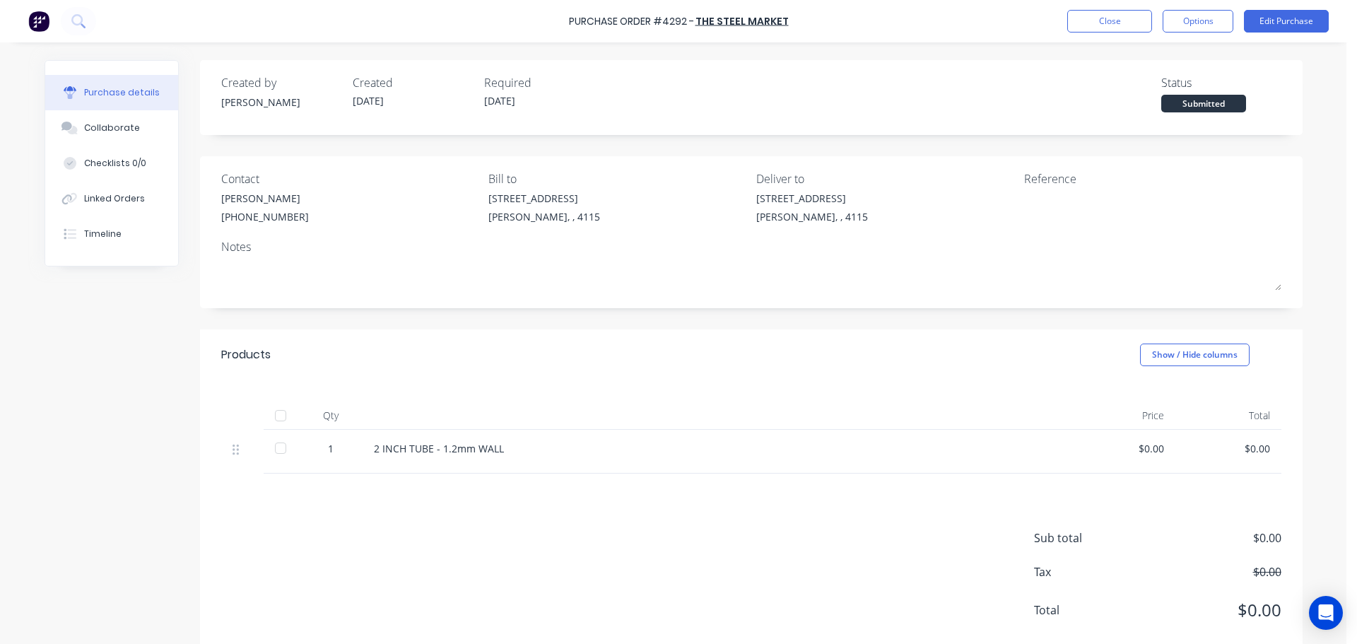
click at [1215, 4] on div "Purchase Order #4292 - The Steel Market Close Options Edit Purchase" at bounding box center [678, 21] width 1357 height 42
click at [1203, 11] on button "Options" at bounding box center [1198, 21] width 71 height 23
click at [1154, 56] on div "Print / Email" at bounding box center [1166, 57] width 109 height 21
click at [1159, 93] on div "With pricing" at bounding box center [1166, 86] width 109 height 21
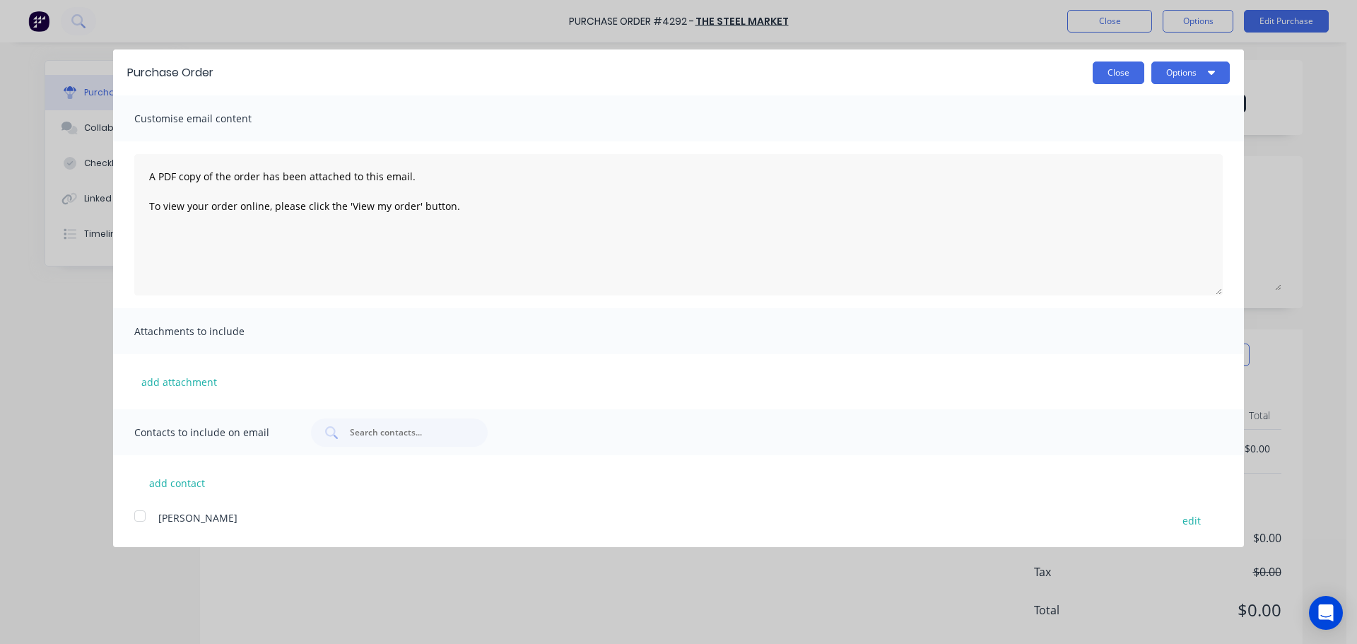
click at [1134, 71] on button "Close" at bounding box center [1119, 73] width 52 height 23
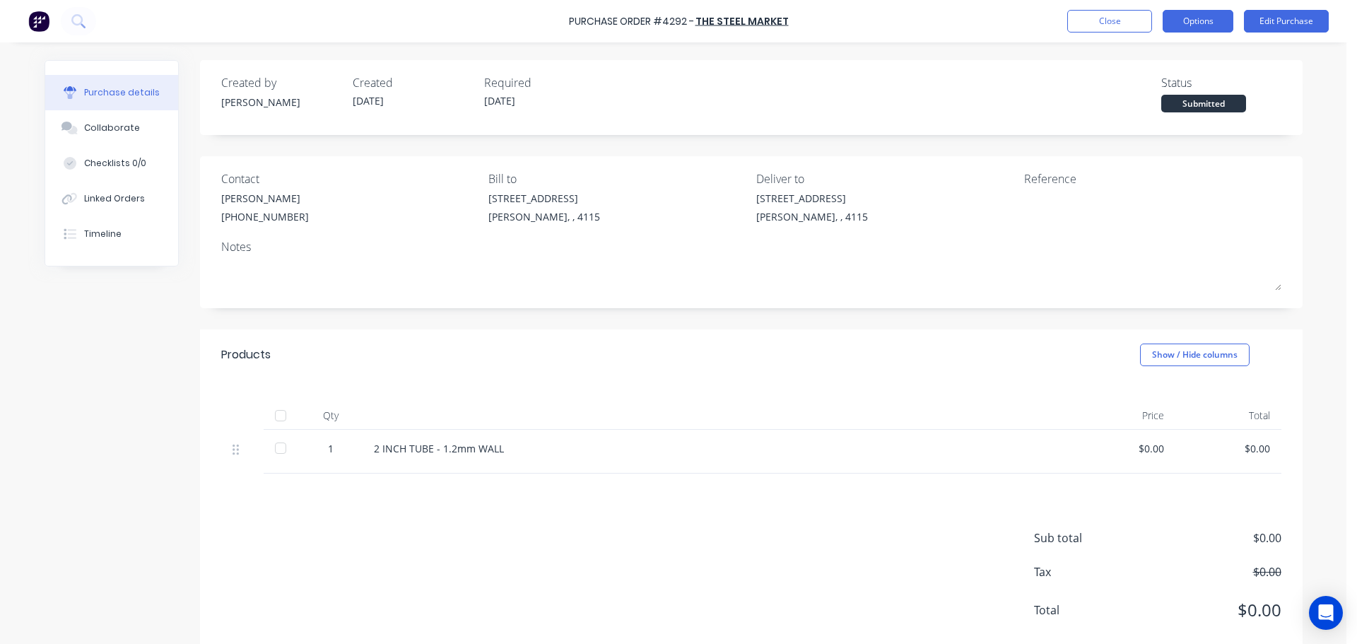
click at [1178, 24] on button "Options" at bounding box center [1198, 21] width 71 height 23
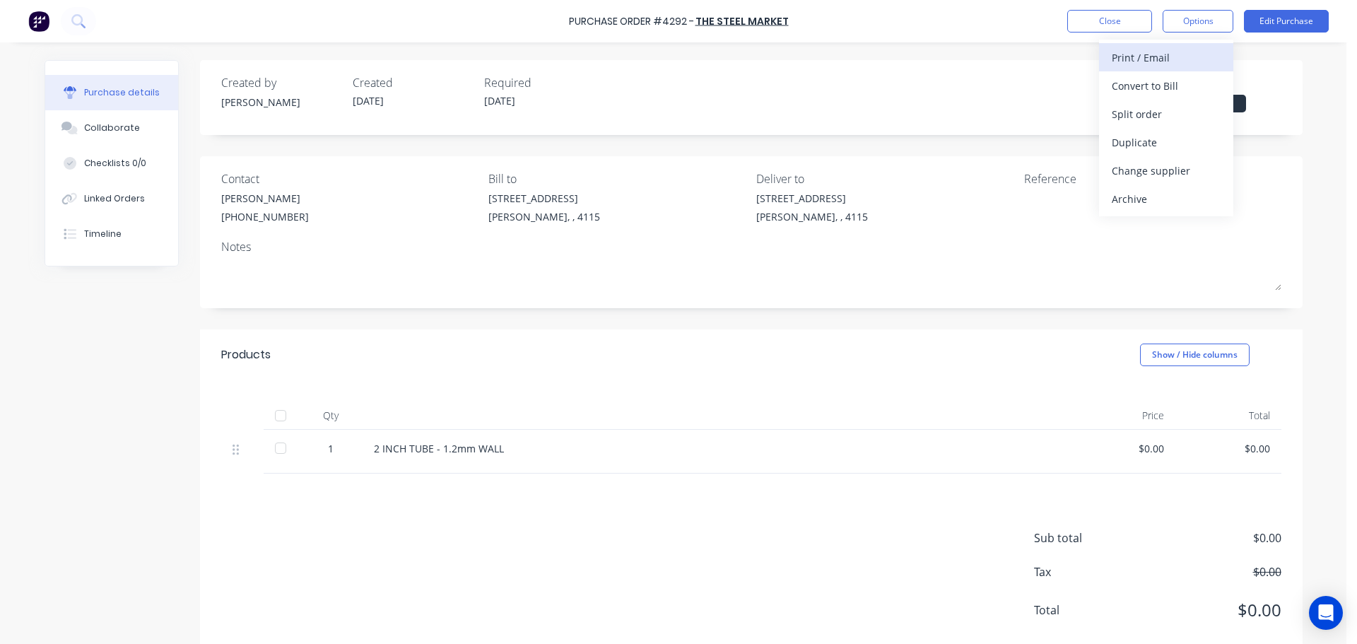
click at [1144, 71] on button "Print / Email" at bounding box center [1166, 57] width 134 height 28
click at [1150, 110] on div "Without pricing" at bounding box center [1166, 114] width 109 height 21
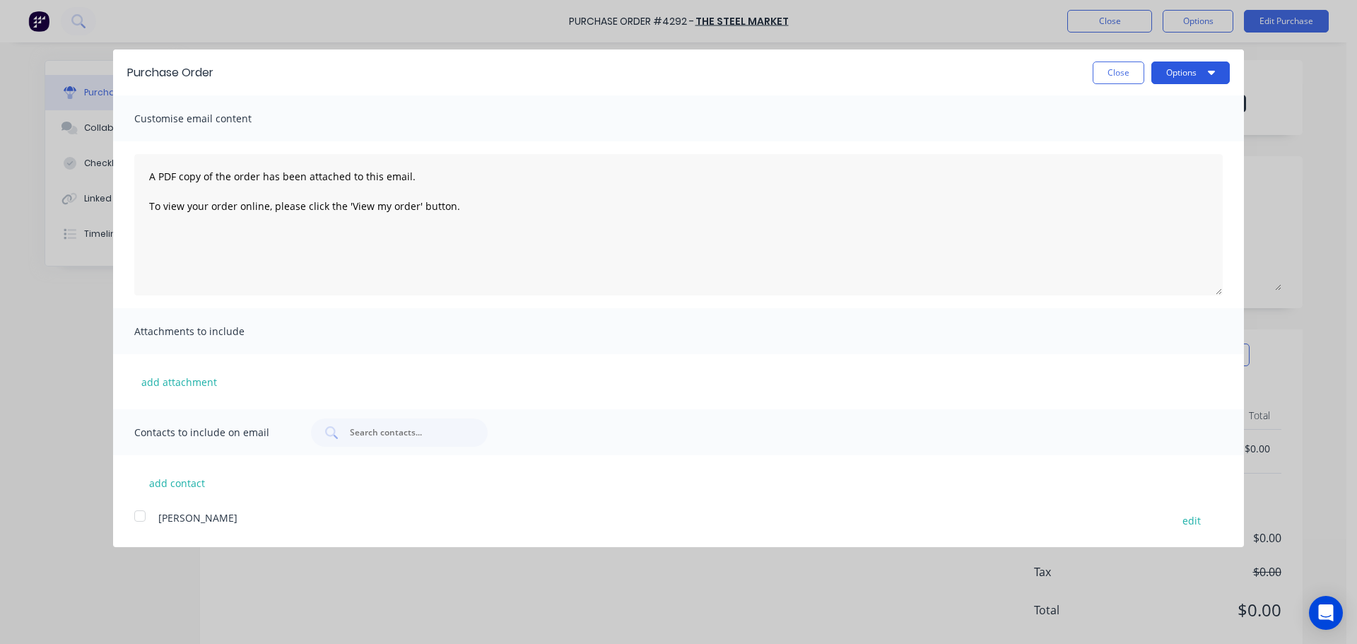
click at [1169, 79] on button "Options" at bounding box center [1191, 73] width 78 height 23
click at [1160, 109] on div "Print" at bounding box center [1162, 108] width 109 height 21
click at [1125, 70] on button "Close" at bounding box center [1119, 73] width 52 height 23
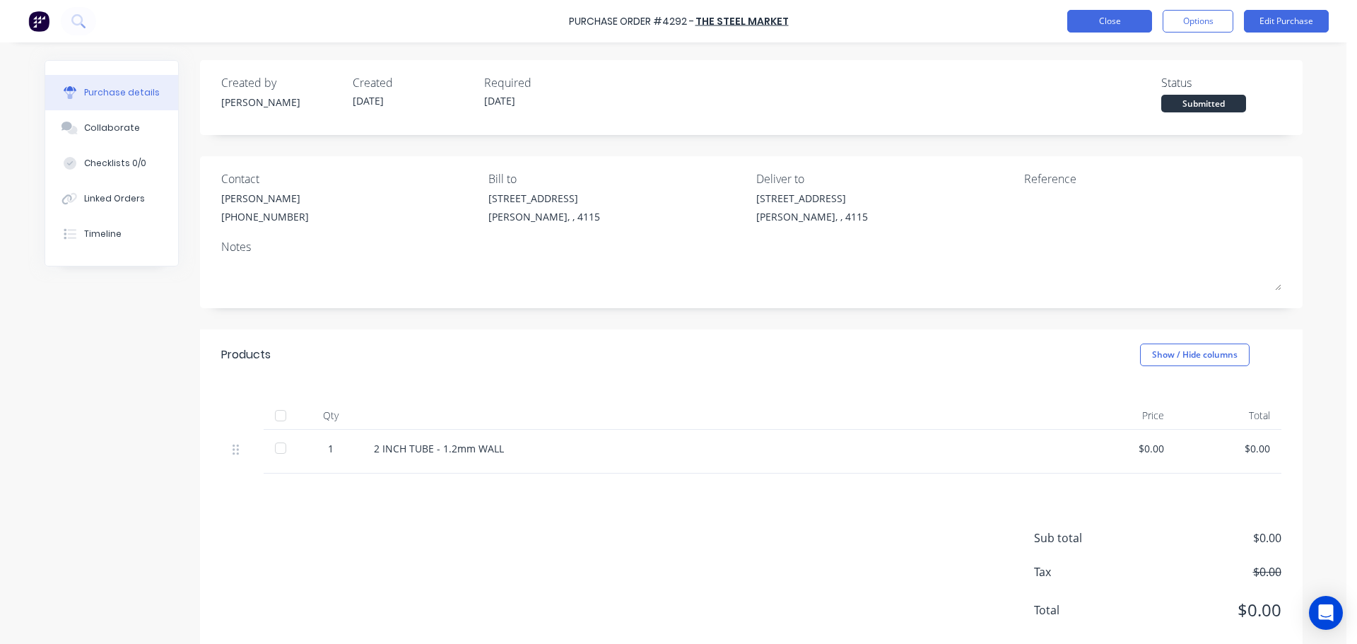
click at [1121, 27] on button "Close" at bounding box center [1109, 21] width 85 height 23
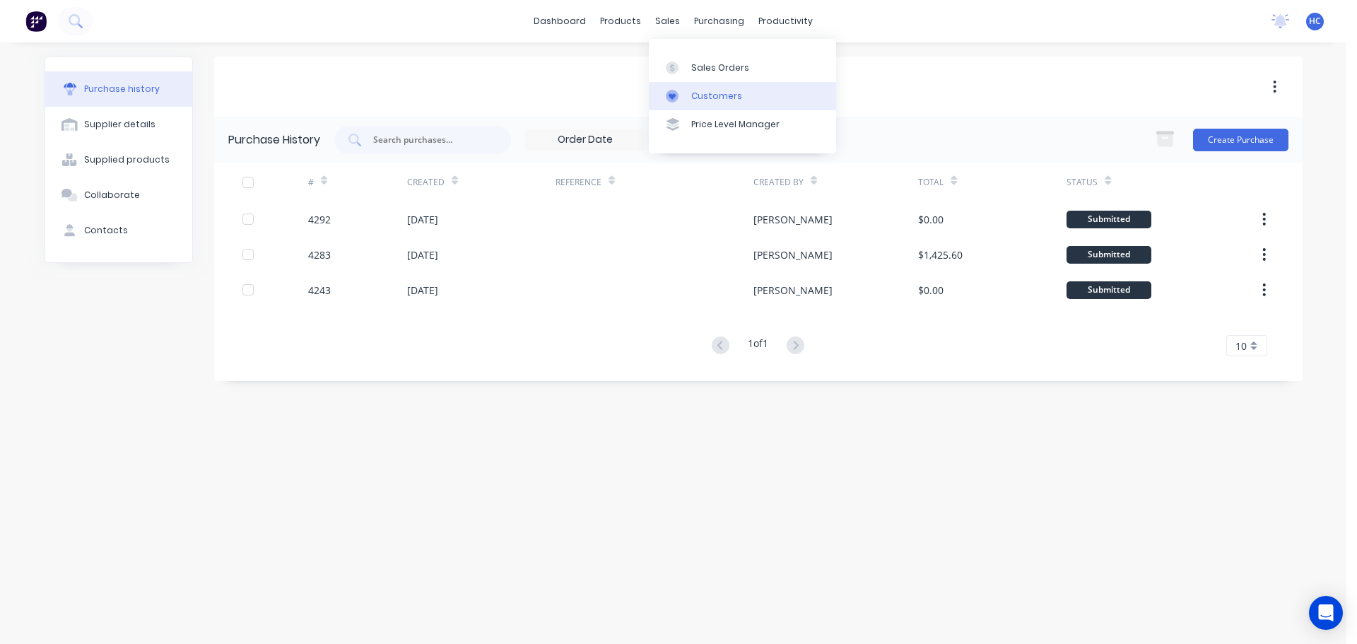
click at [736, 100] on div "Customers" at bounding box center [716, 96] width 51 height 13
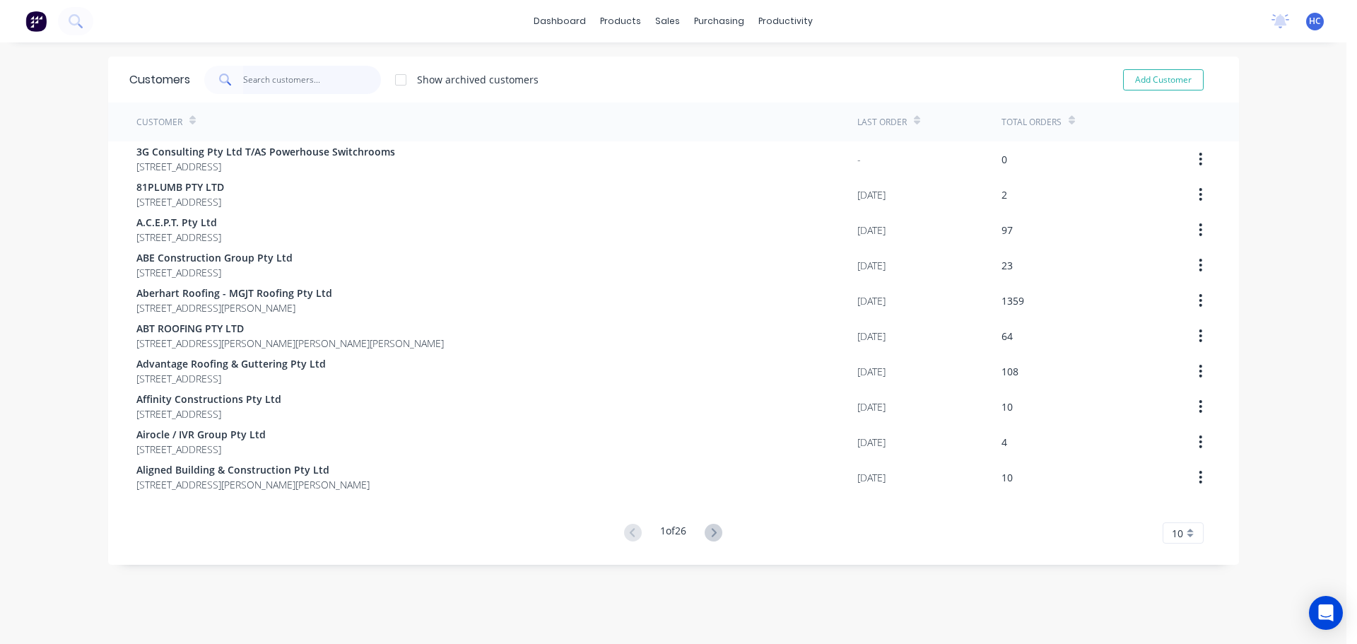
drag, startPoint x: 277, startPoint y: 83, endPoint x: 304, endPoint y: 78, distance: 27.5
click at [277, 83] on input "text" at bounding box center [312, 80] width 138 height 28
click at [336, 76] on input "text" at bounding box center [312, 80] width 138 height 28
click at [260, 81] on input "text" at bounding box center [312, 80] width 138 height 28
click at [270, 76] on input "text" at bounding box center [312, 80] width 138 height 28
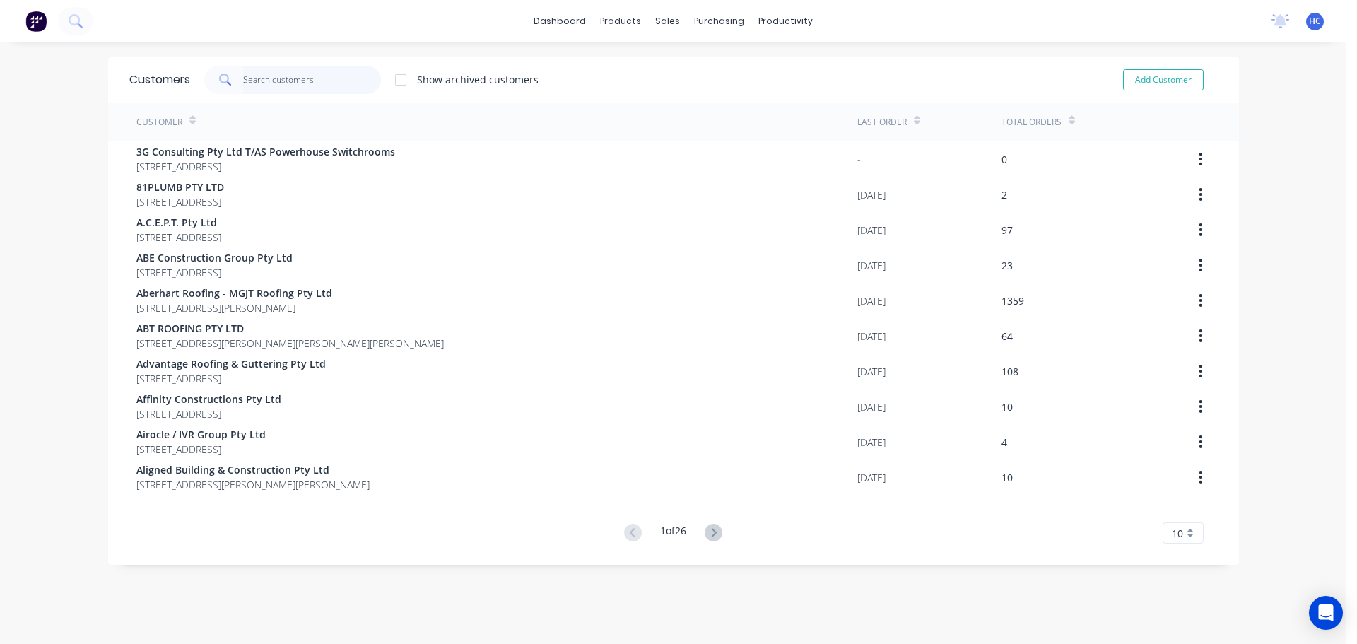
click at [310, 79] on input "text" at bounding box center [312, 80] width 138 height 28
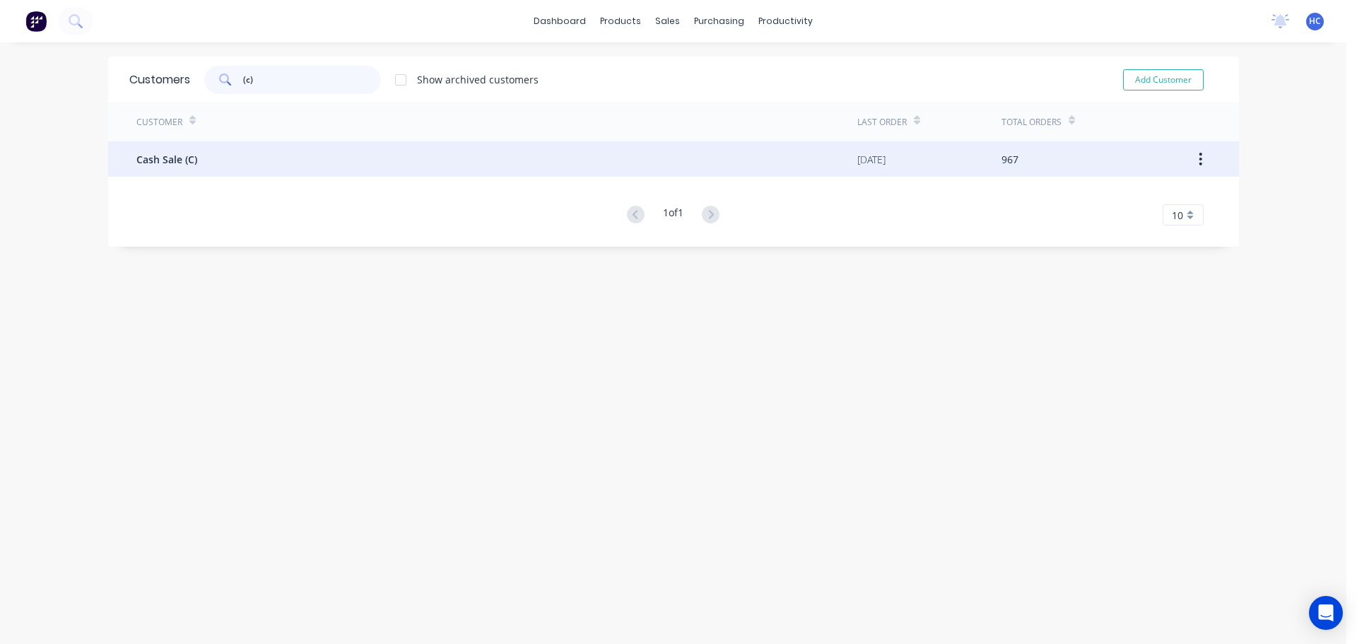
type input "(c)"
click at [230, 168] on div "Cash Sale (C)" at bounding box center [496, 158] width 721 height 35
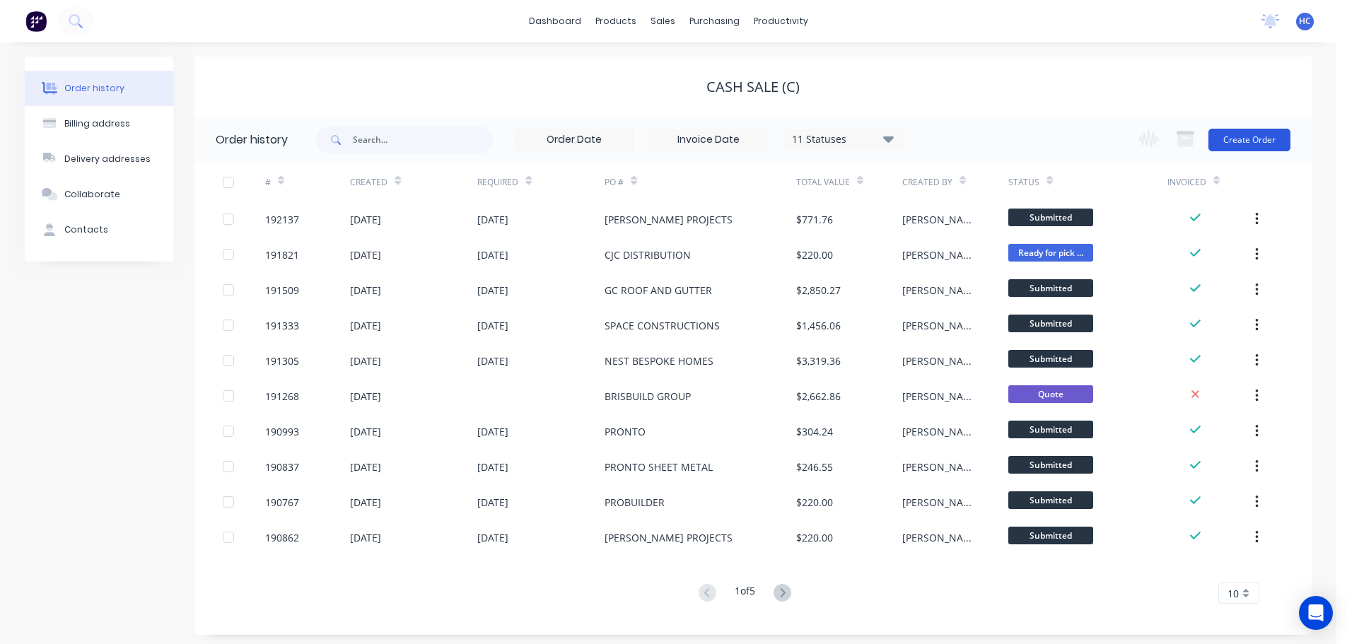
click at [1251, 146] on button "Create Order" at bounding box center [1249, 140] width 82 height 23
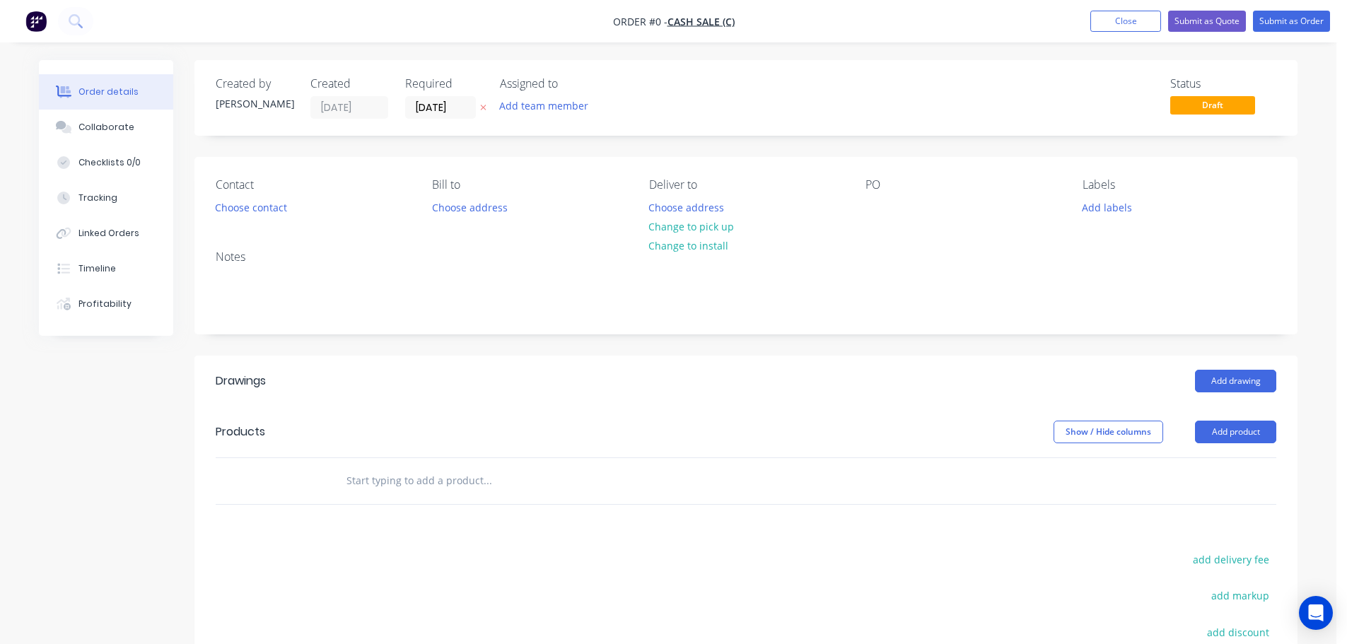
click at [483, 110] on icon "button" at bounding box center [483, 107] width 6 height 8
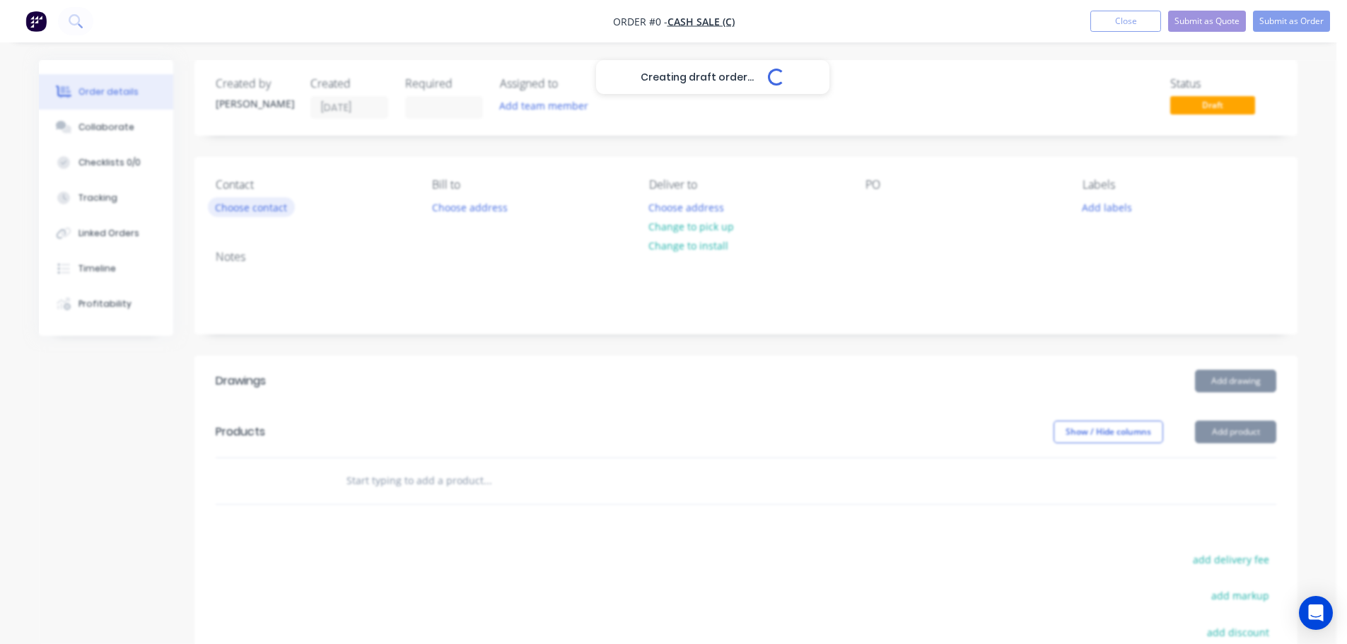
drag, startPoint x: 269, startPoint y: 218, endPoint x: 278, endPoint y: 213, distance: 10.1
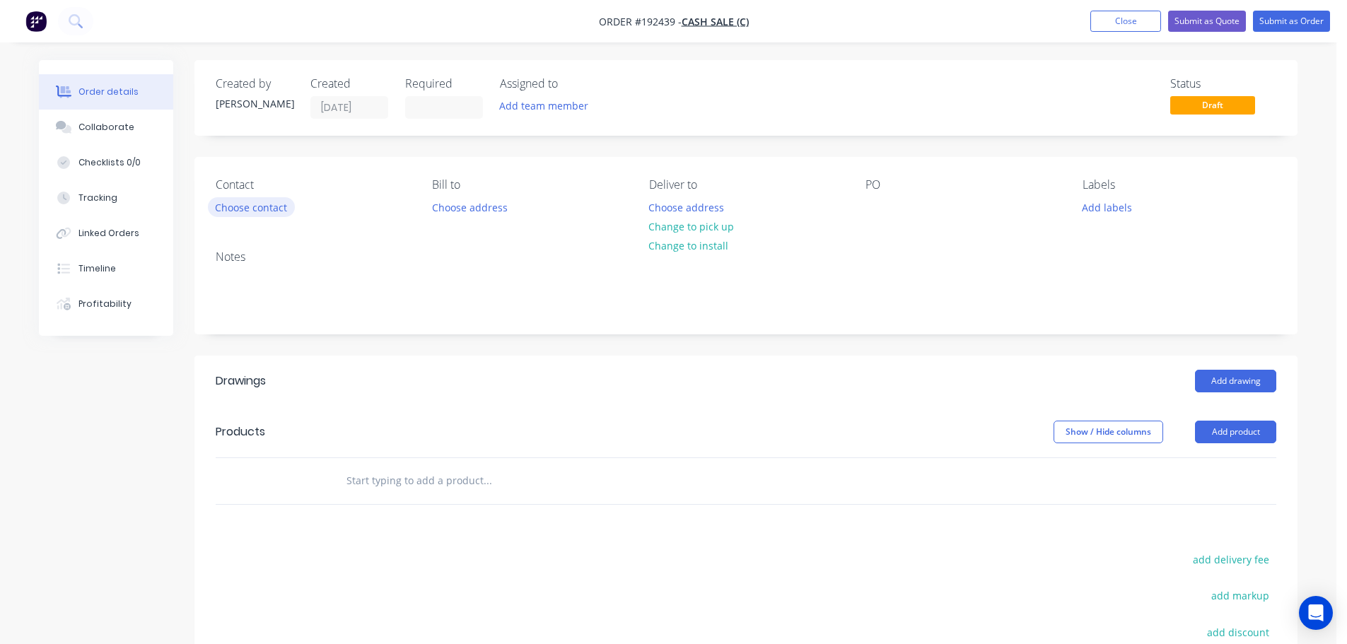
click at [260, 209] on button "Choose contact" at bounding box center [251, 206] width 87 height 19
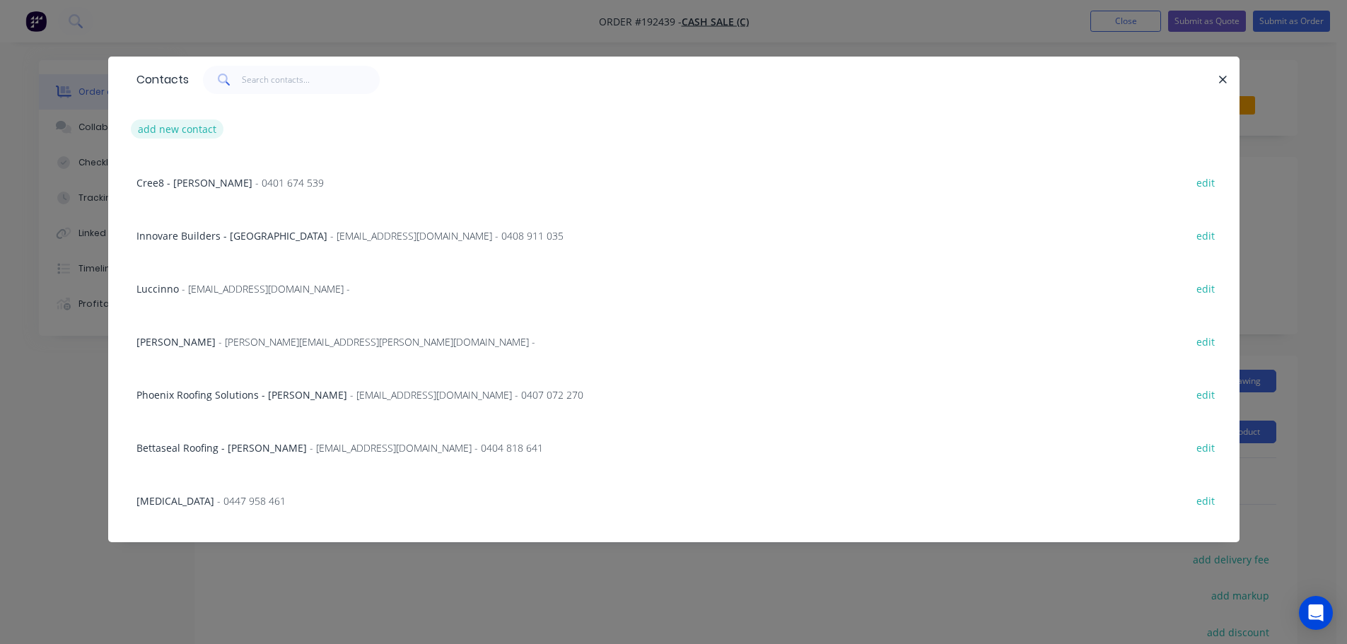
click at [183, 129] on button "add new contact" at bounding box center [177, 128] width 93 height 19
select select "AU"
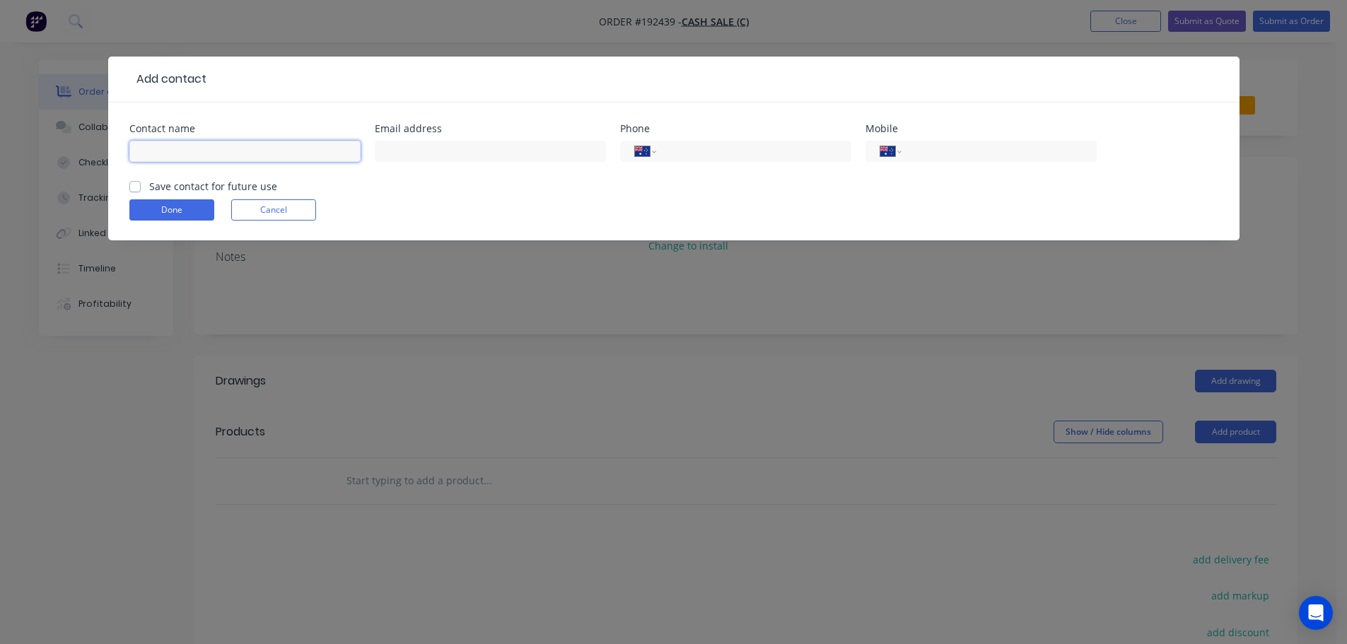
click at [186, 149] on input "text" at bounding box center [244, 151] width 231 height 21
type input "[PERSON_NAME]"
drag, startPoint x: 923, startPoint y: 145, endPoint x: 931, endPoint y: 146, distance: 7.8
click at [925, 145] on input "tel" at bounding box center [996, 152] width 170 height 16
type input "0499 000 457"
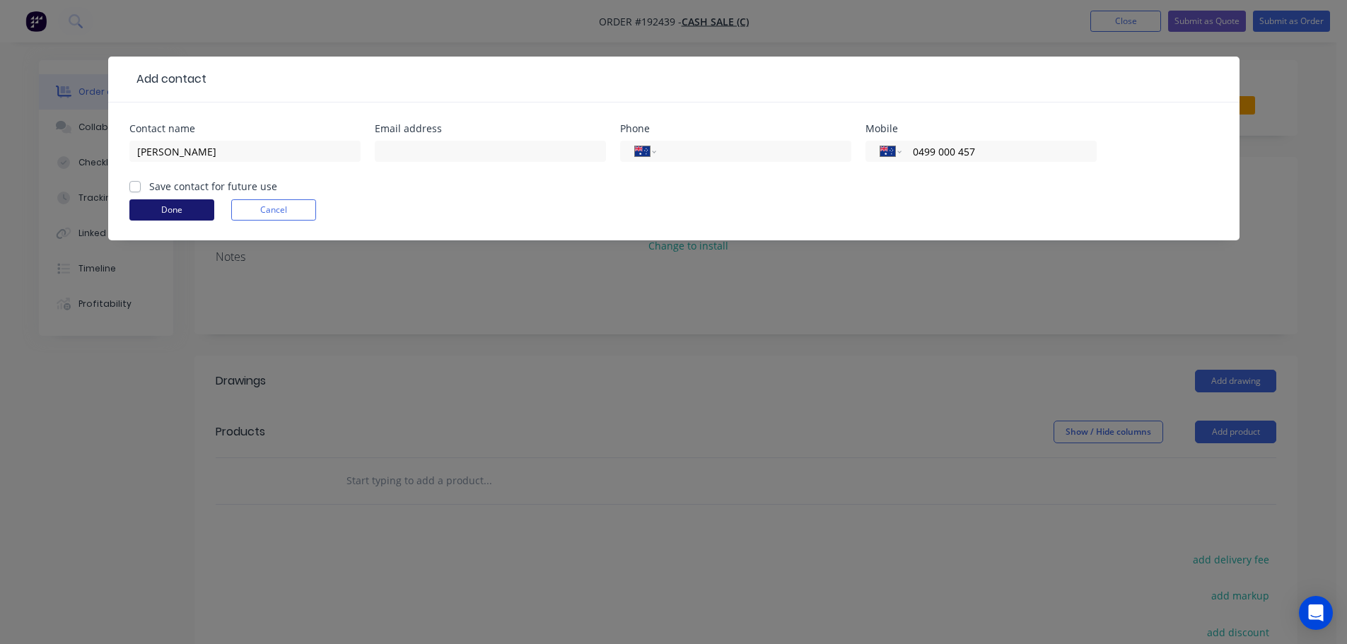
click at [191, 203] on button "Done" at bounding box center [171, 209] width 85 height 21
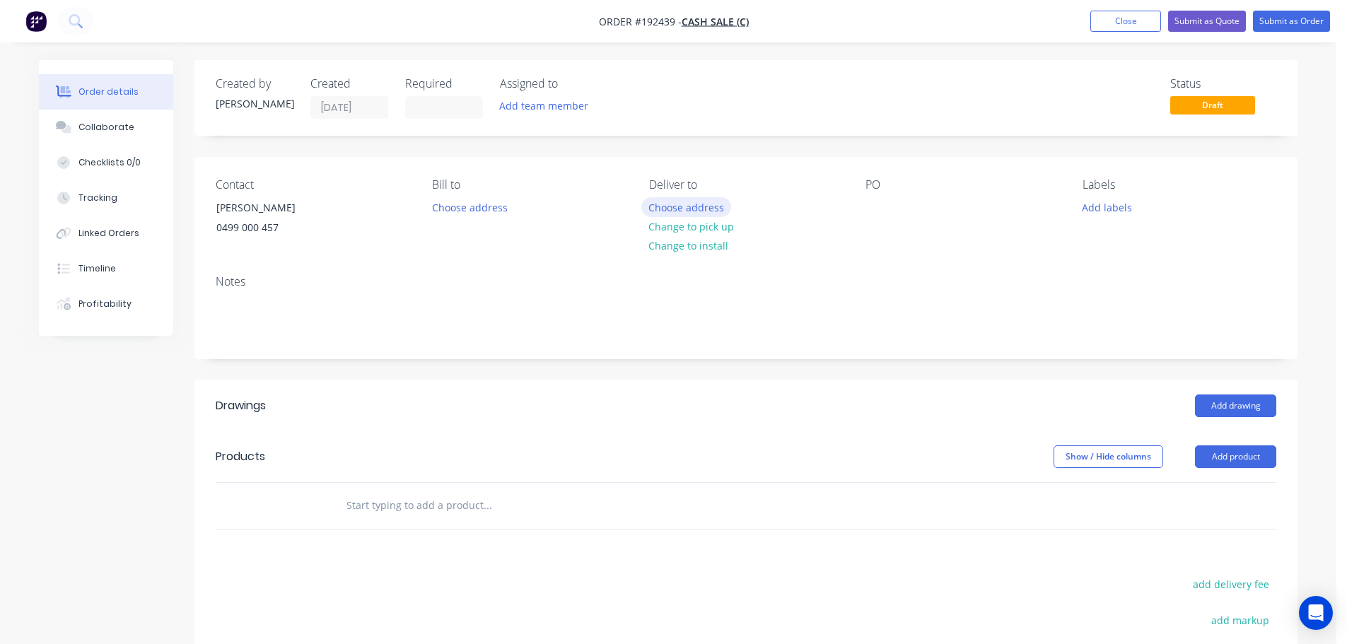
click at [696, 210] on button "Choose address" at bounding box center [686, 206] width 90 height 19
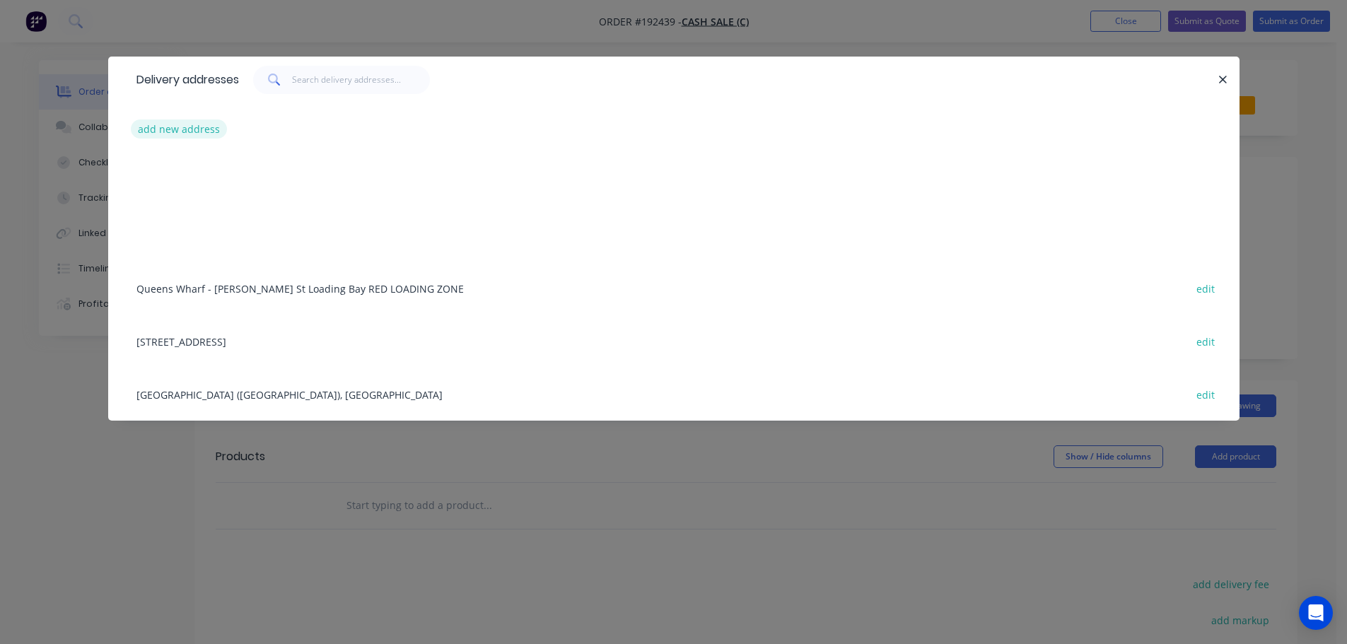
click at [196, 127] on button "add new address" at bounding box center [179, 128] width 97 height 19
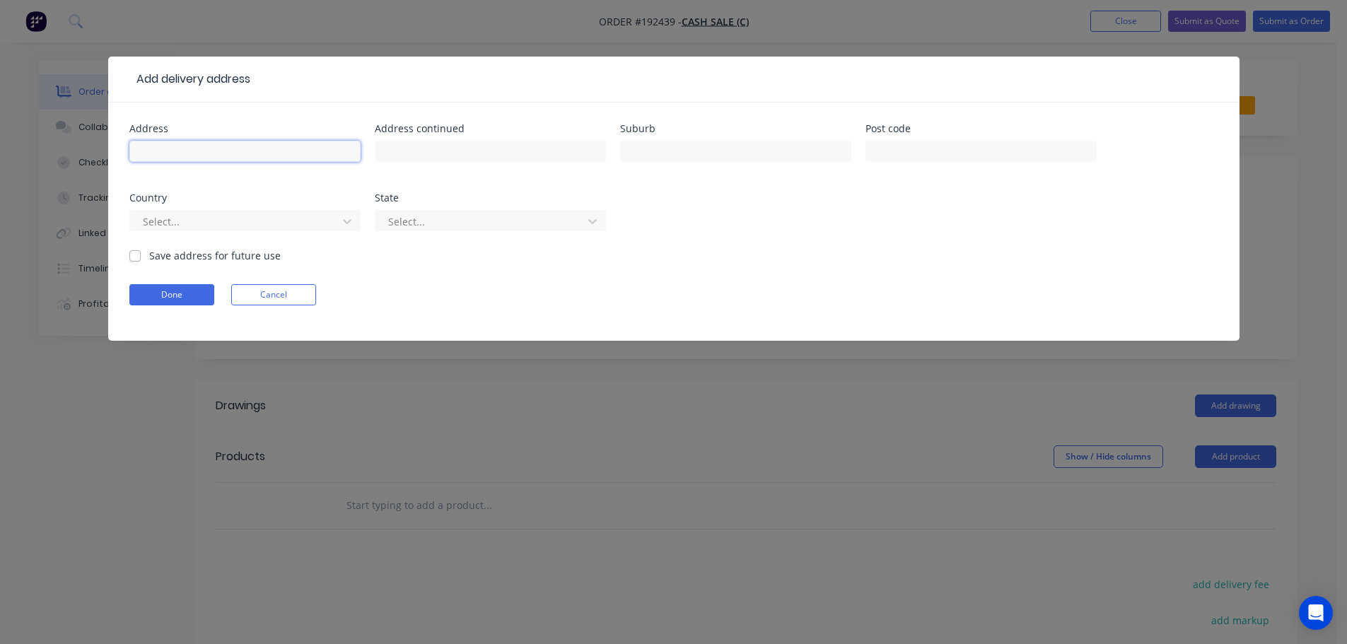
drag, startPoint x: 170, startPoint y: 150, endPoint x: 188, endPoint y: 149, distance: 17.7
click at [170, 149] on input "text" at bounding box center [244, 151] width 231 height 21
type input "49 HIGLANDS SR"
type input "WAVELL HEIGHTS"
click at [249, 149] on input "49 HIGLANDS SR" at bounding box center [244, 151] width 231 height 21
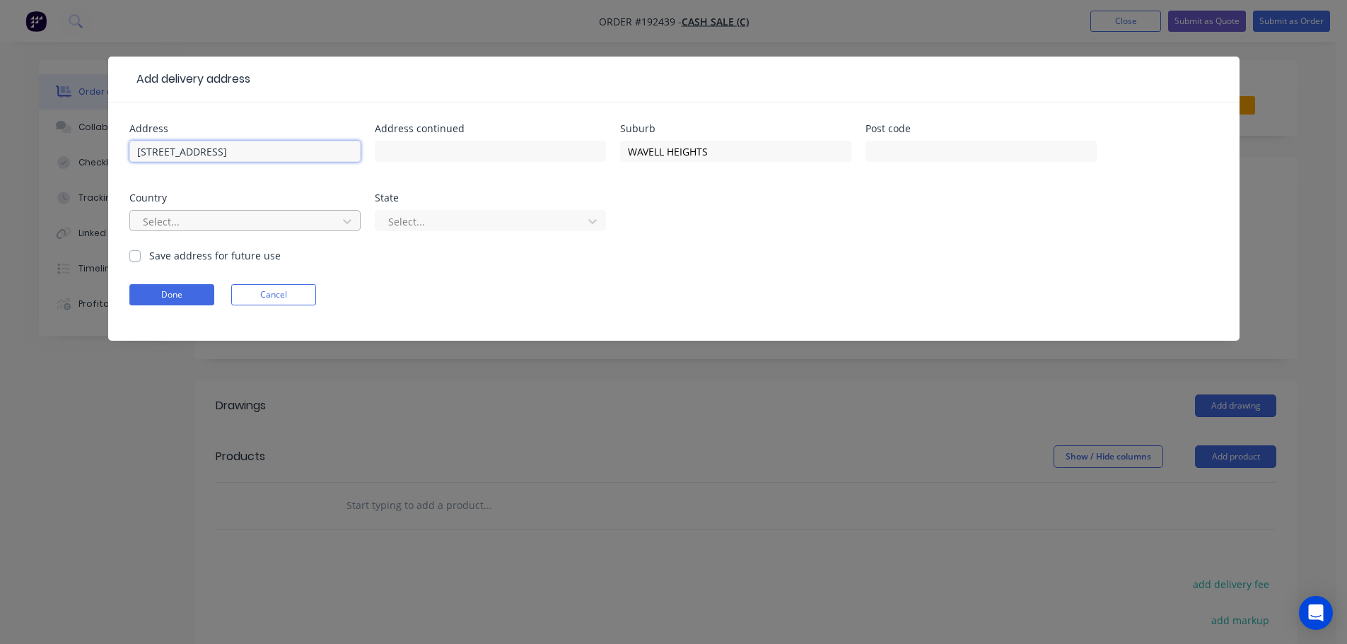
type input "[STREET_ADDRESS]"
click at [240, 229] on div at bounding box center [235, 222] width 189 height 18
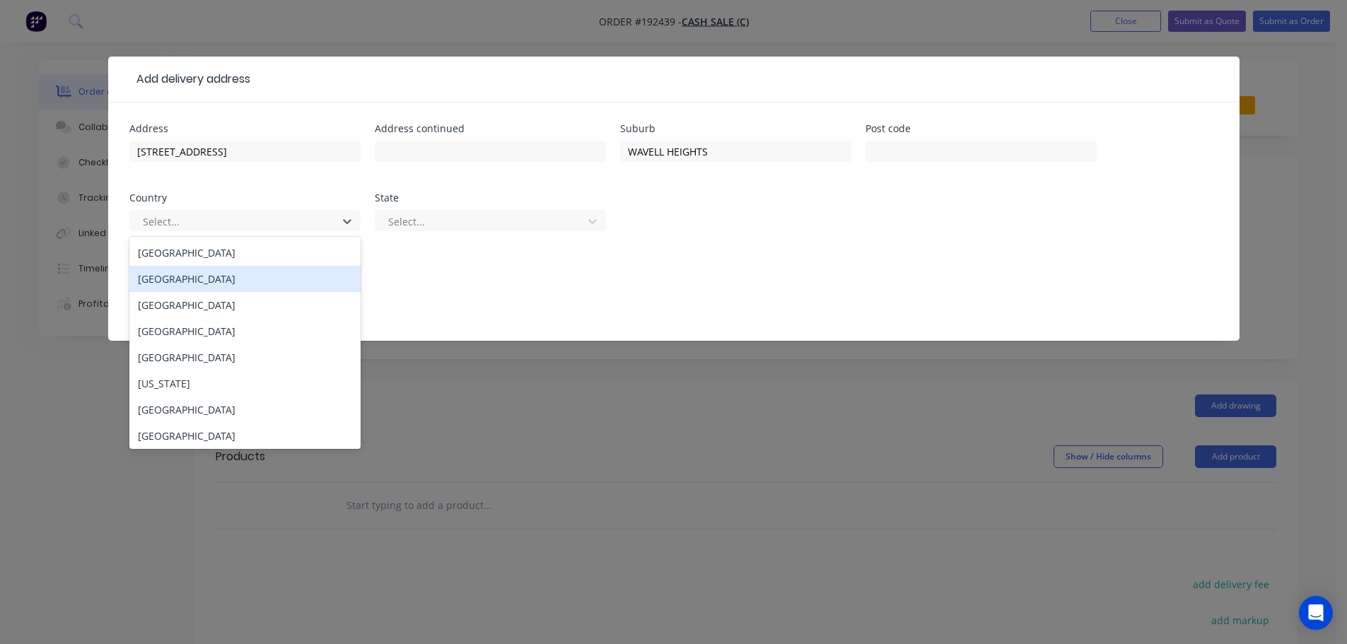
click at [210, 266] on div "[GEOGRAPHIC_DATA]" at bounding box center [244, 279] width 231 height 26
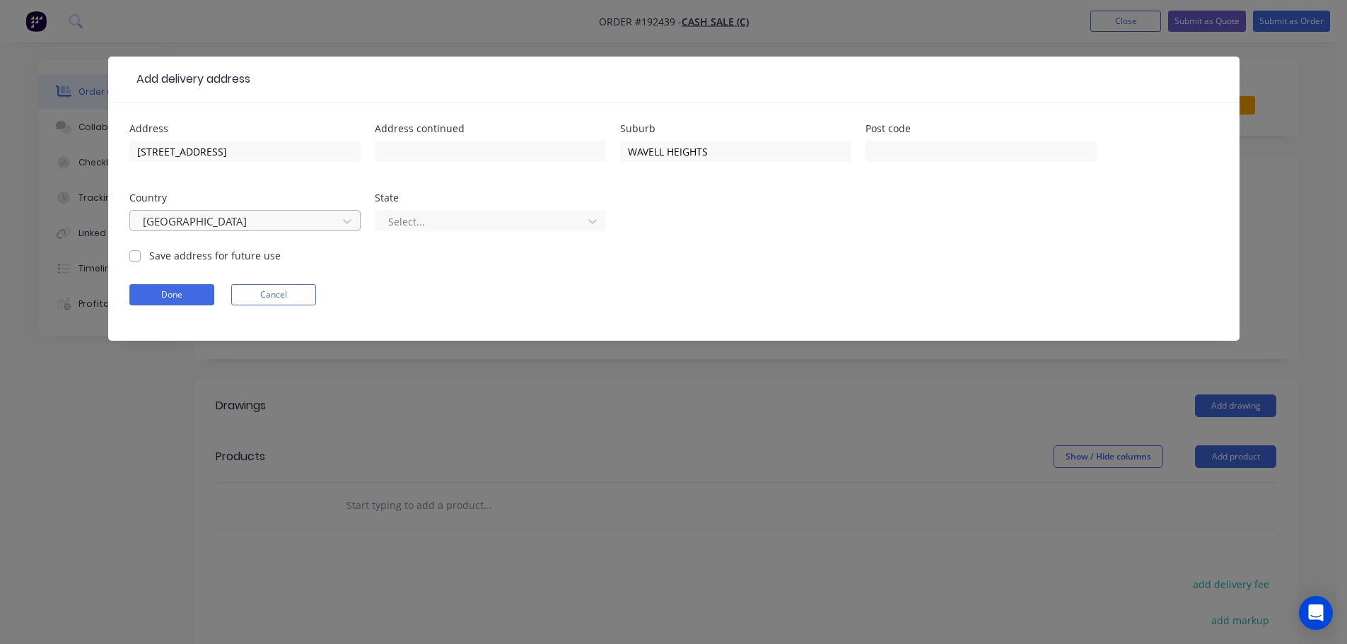
click at [240, 230] on div "[GEOGRAPHIC_DATA]" at bounding box center [235, 221] width 197 height 21
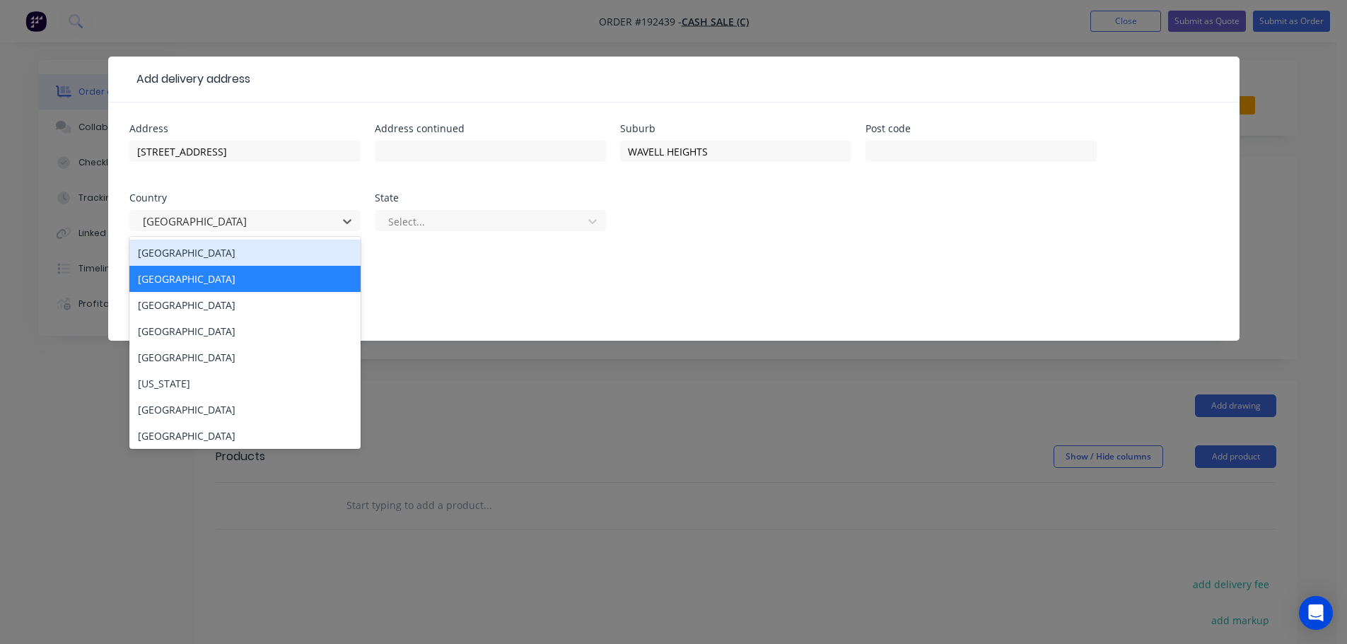
click at [235, 260] on div "[GEOGRAPHIC_DATA]" at bounding box center [244, 253] width 231 height 26
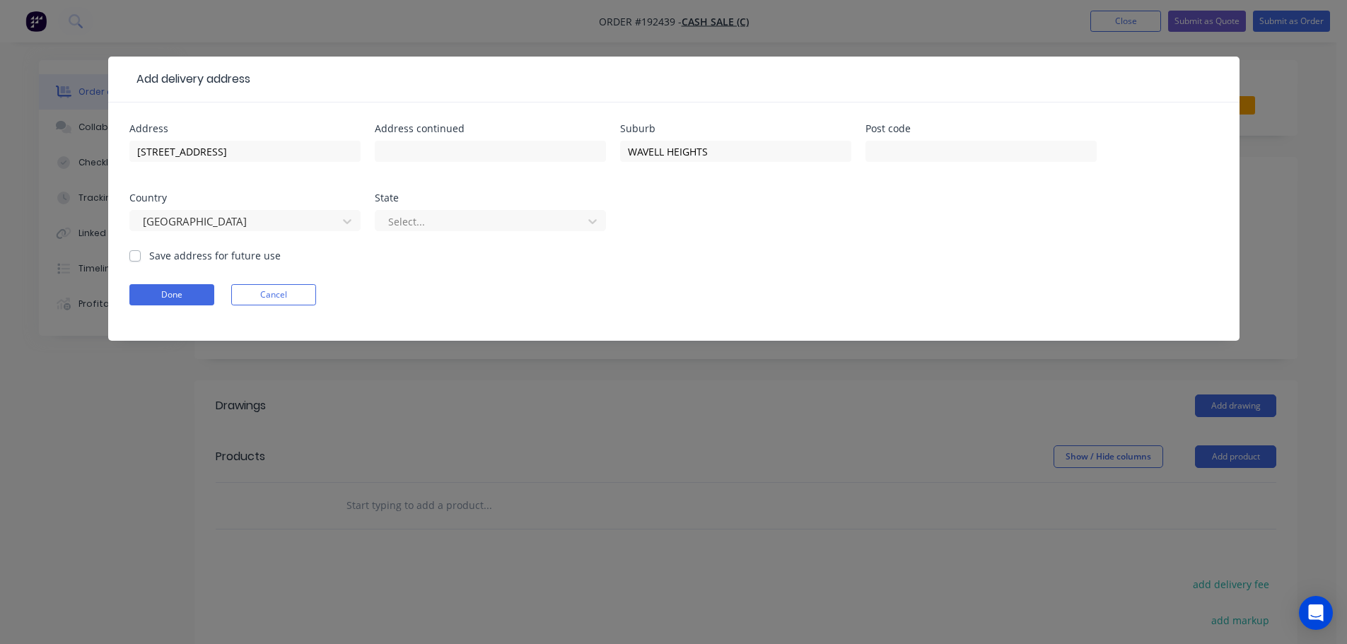
click at [452, 226] on div at bounding box center [481, 222] width 189 height 18
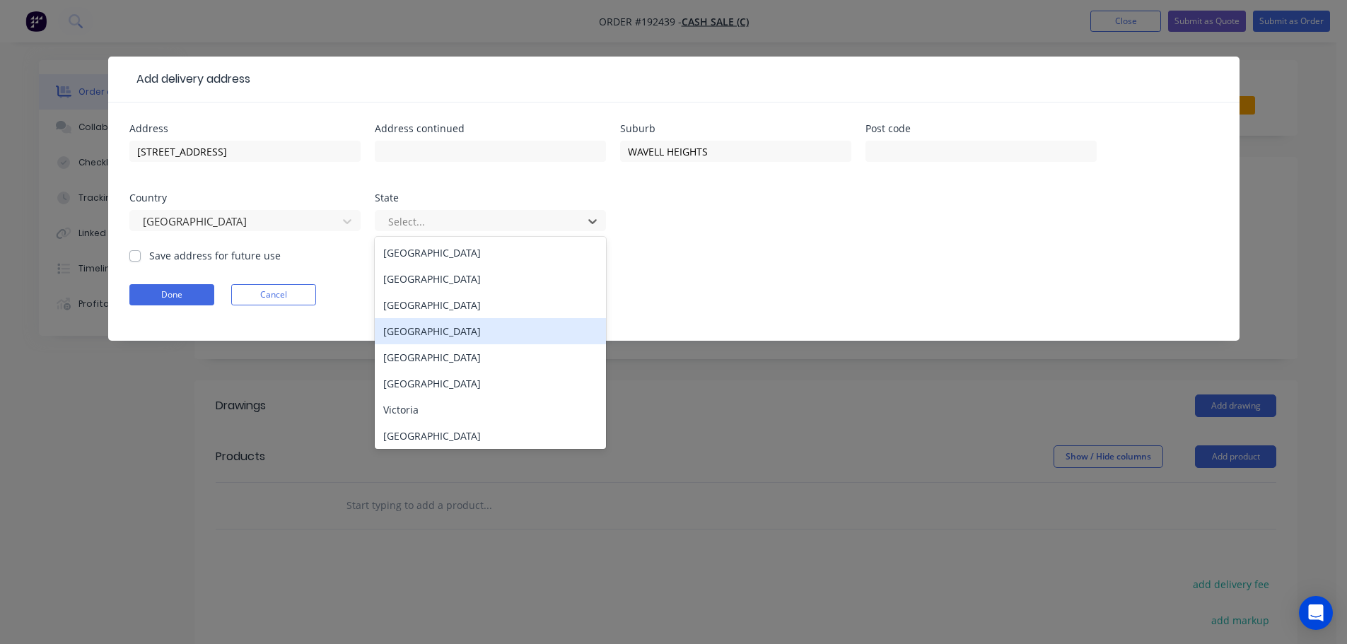
click at [413, 336] on div "[GEOGRAPHIC_DATA]" at bounding box center [490, 331] width 231 height 26
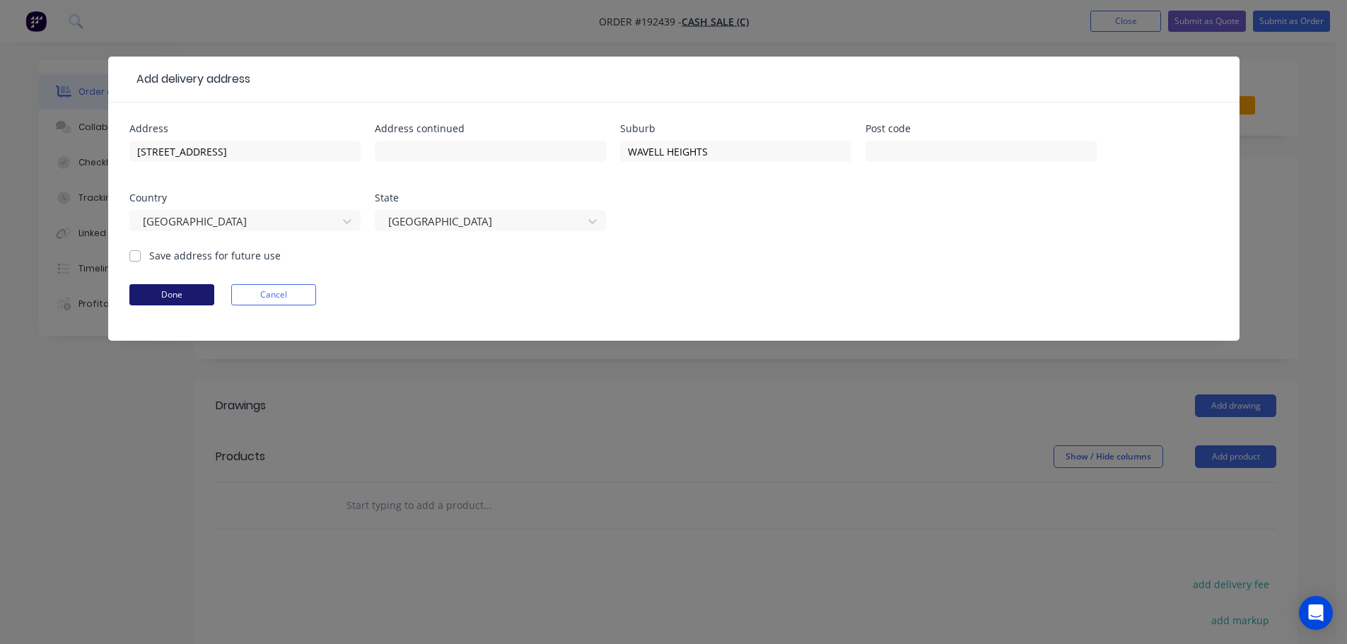
click at [148, 294] on button "Done" at bounding box center [171, 294] width 85 height 21
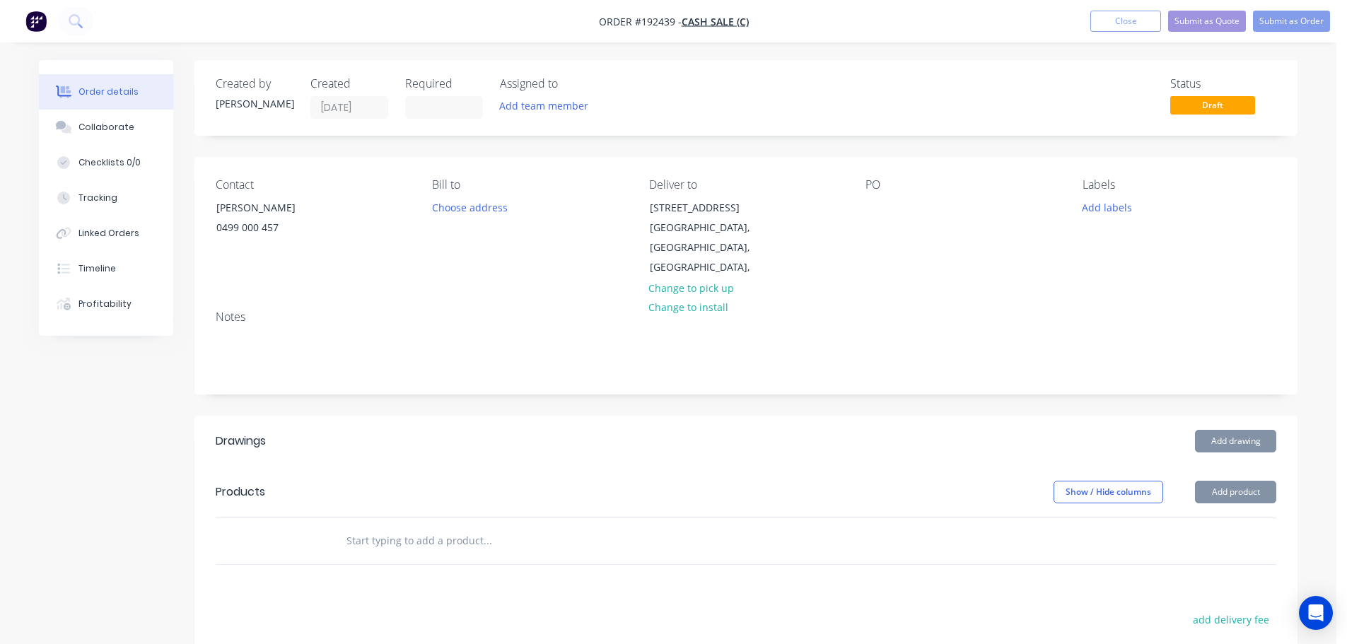
click at [877, 195] on div "PO" at bounding box center [962, 228] width 194 height 100
click at [876, 205] on div at bounding box center [876, 207] width 23 height 21
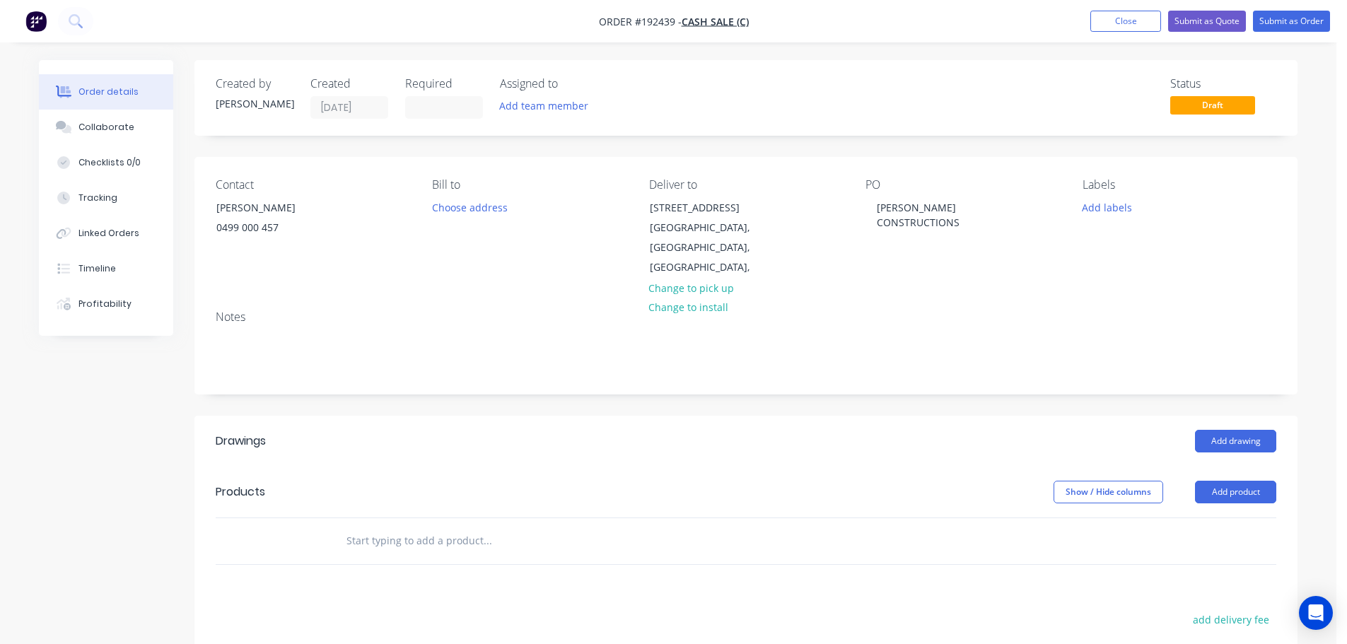
click at [896, 416] on header "Drawings Add drawing" at bounding box center [745, 441] width 1103 height 51
click at [928, 390] on div "Created by [PERSON_NAME] Created [DATE] Required Assigned to Add team member St…" at bounding box center [745, 482] width 1103 height 844
click at [1236, 430] on button "Add drawing" at bounding box center [1235, 441] width 81 height 23
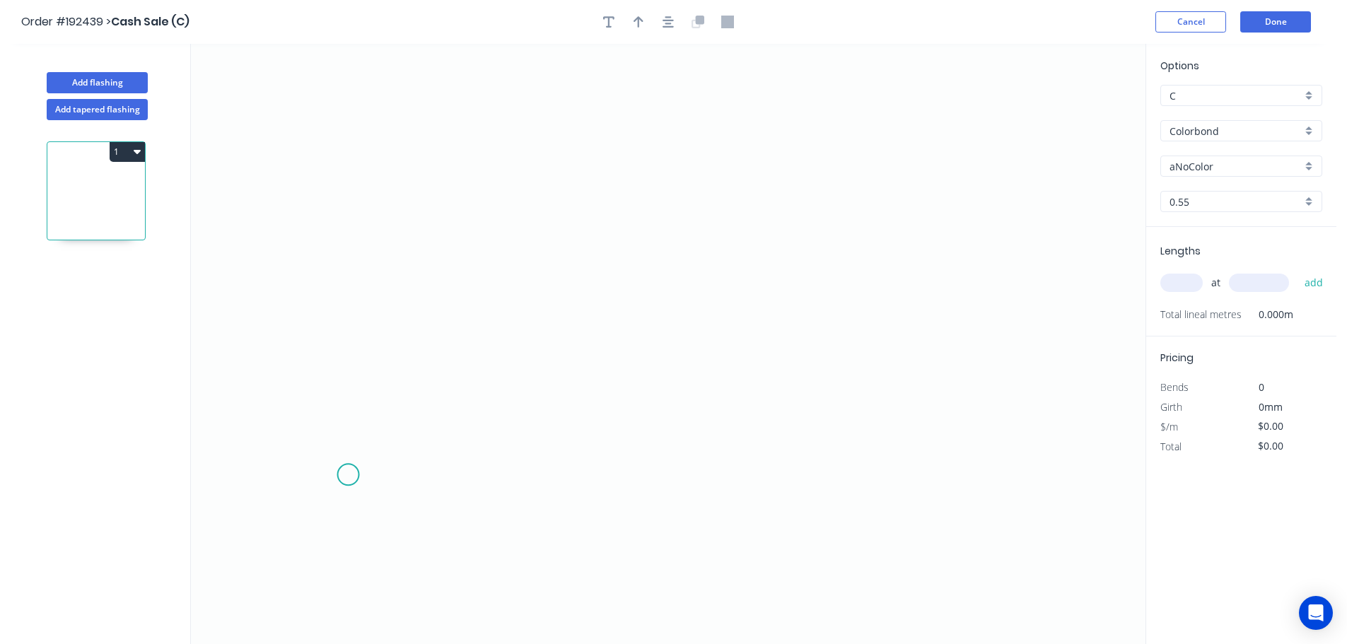
click at [349, 475] on icon "0" at bounding box center [668, 344] width 954 height 600
click at [403, 478] on icon "0" at bounding box center [668, 344] width 954 height 600
click at [480, 76] on icon "0 ?" at bounding box center [668, 344] width 954 height 600
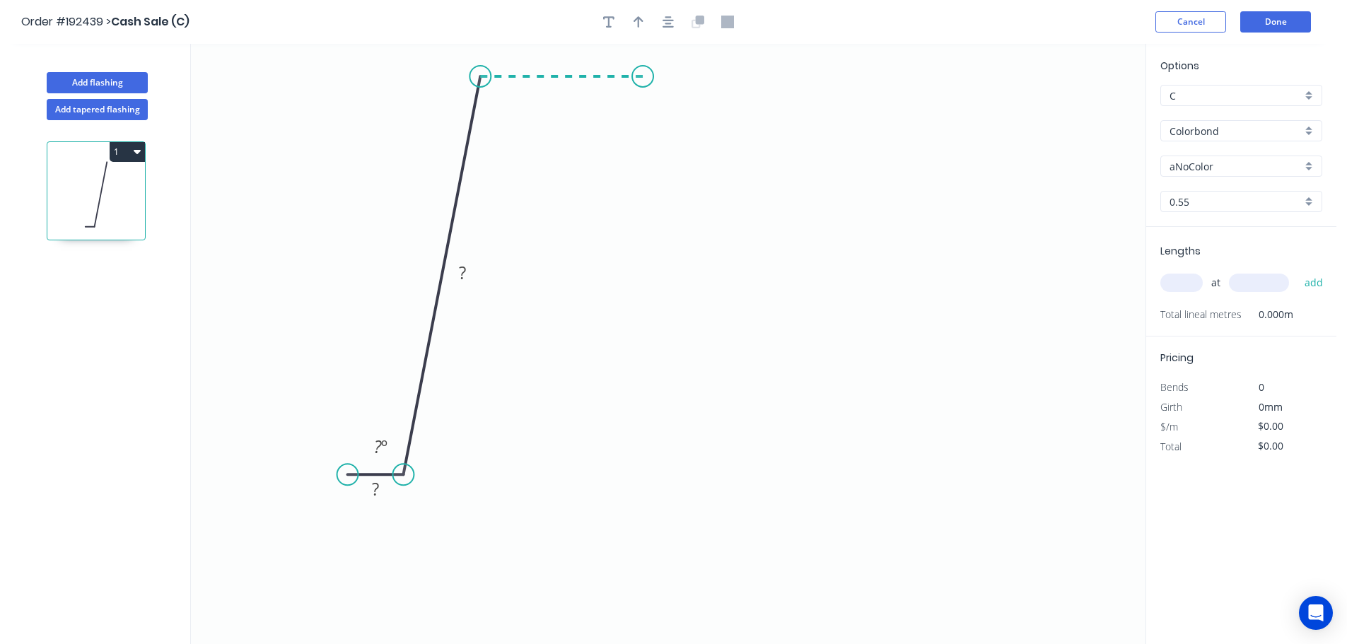
click at [643, 79] on icon "0 ? ? ? º" at bounding box center [668, 344] width 954 height 600
click at [681, 475] on icon "0 ? ? ? ? º ? º" at bounding box center [668, 344] width 954 height 600
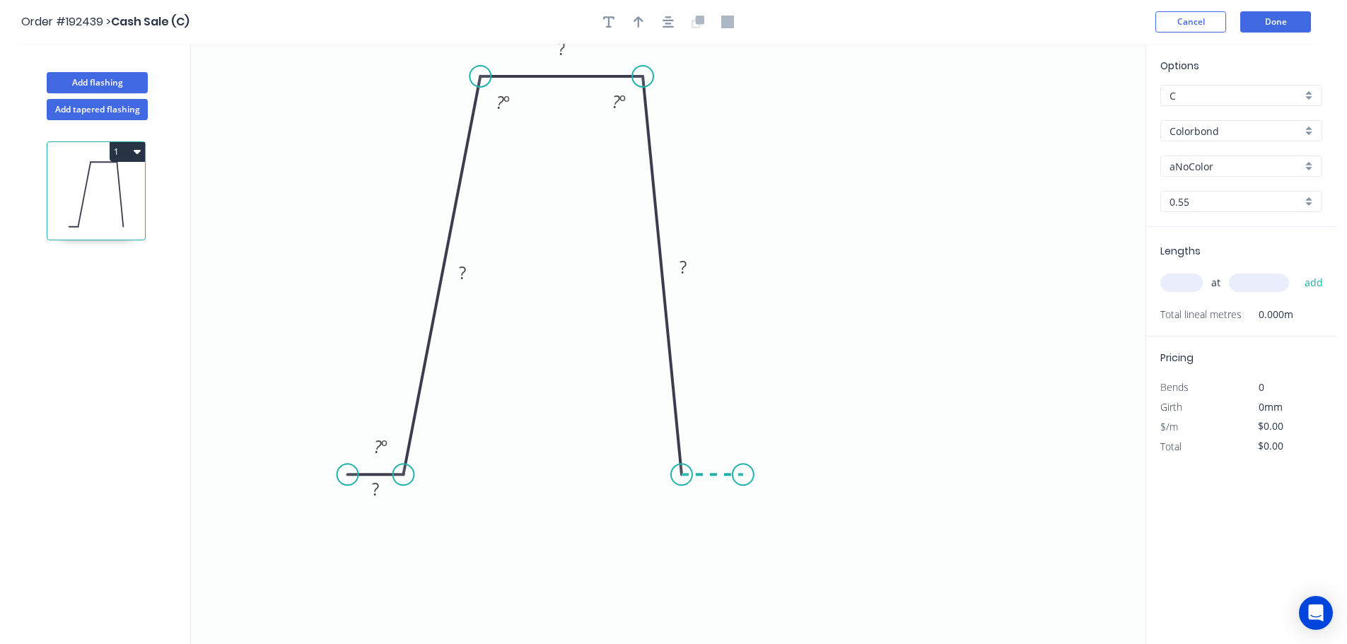
click at [742, 477] on icon "0 ? ? ? ? ? º ? º ? º" at bounding box center [668, 344] width 954 height 600
click at [742, 478] on circle at bounding box center [742, 474] width 21 height 21
click at [724, 488] on rect at bounding box center [712, 490] width 28 height 20
type input "$22.48"
drag, startPoint x: 484, startPoint y: 276, endPoint x: 405, endPoint y: 266, distance: 79.1
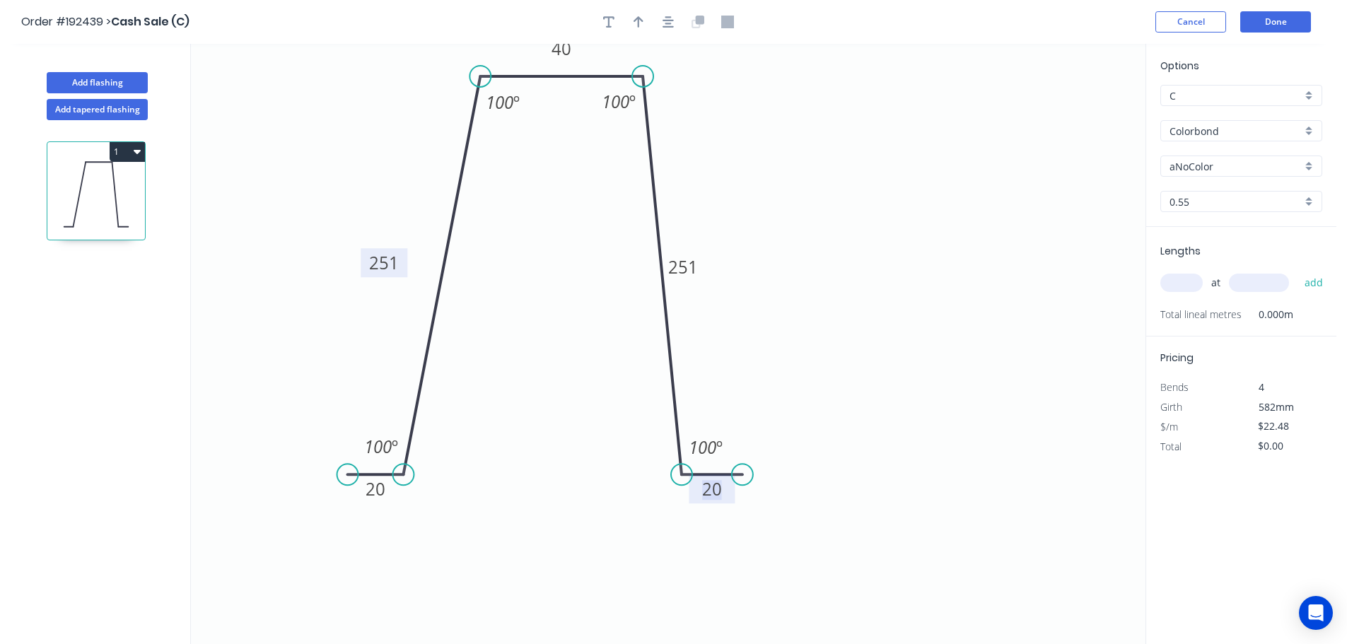
click at [405, 266] on rect at bounding box center [384, 262] width 47 height 29
click at [633, 18] on icon "button" at bounding box center [638, 22] width 10 height 13
click at [1076, 115] on icon at bounding box center [1073, 98] width 13 height 45
click at [1076, 115] on icon at bounding box center [1085, 103] width 41 height 41
drag, startPoint x: 1076, startPoint y: 115, endPoint x: 729, endPoint y: 152, distance: 349.1
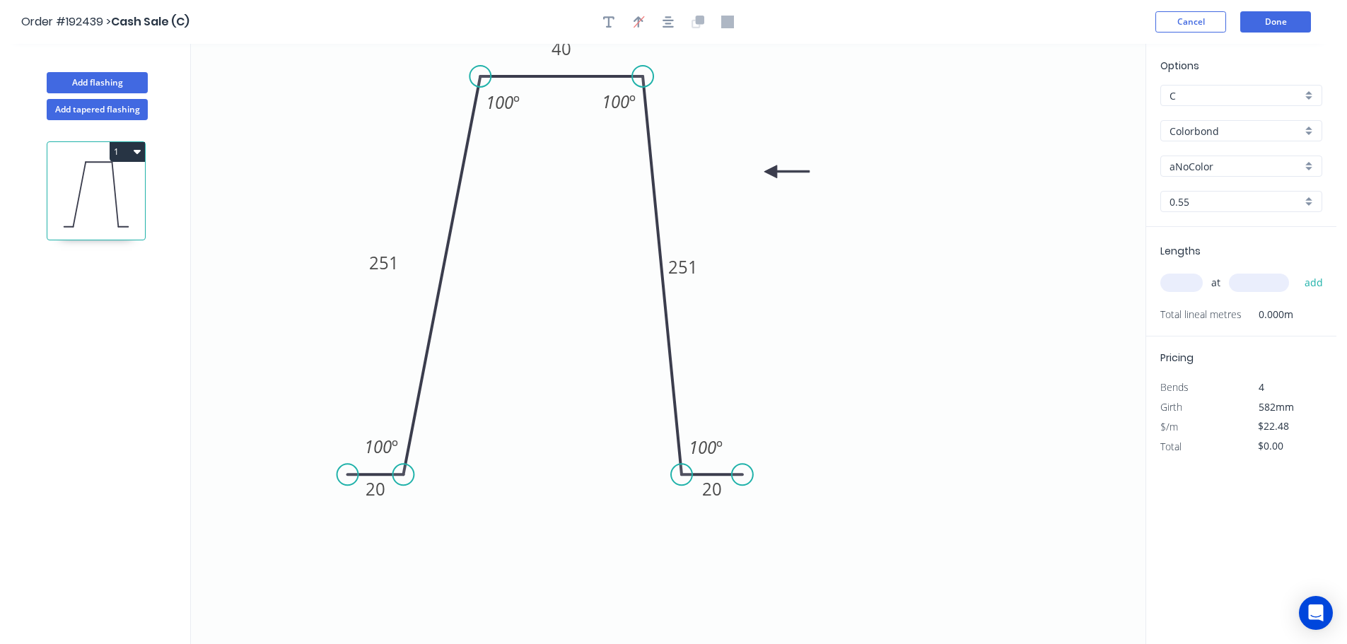
click at [764, 165] on icon at bounding box center [786, 171] width 45 height 13
click at [1191, 124] on input "Colorbond" at bounding box center [1235, 131] width 132 height 15
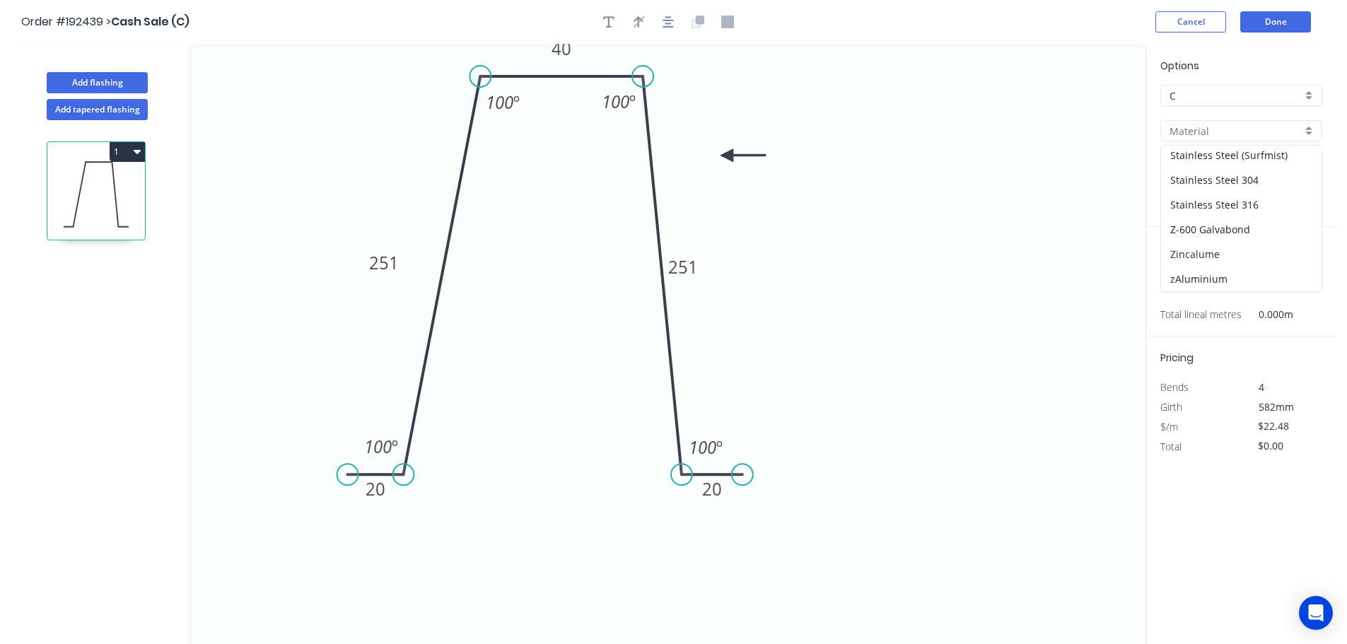
click at [1204, 254] on div "Zincalume" at bounding box center [1241, 254] width 160 height 25
type input "Zincalume"
type input "$20.65"
click at [1187, 210] on div "0.55" at bounding box center [1241, 201] width 162 height 21
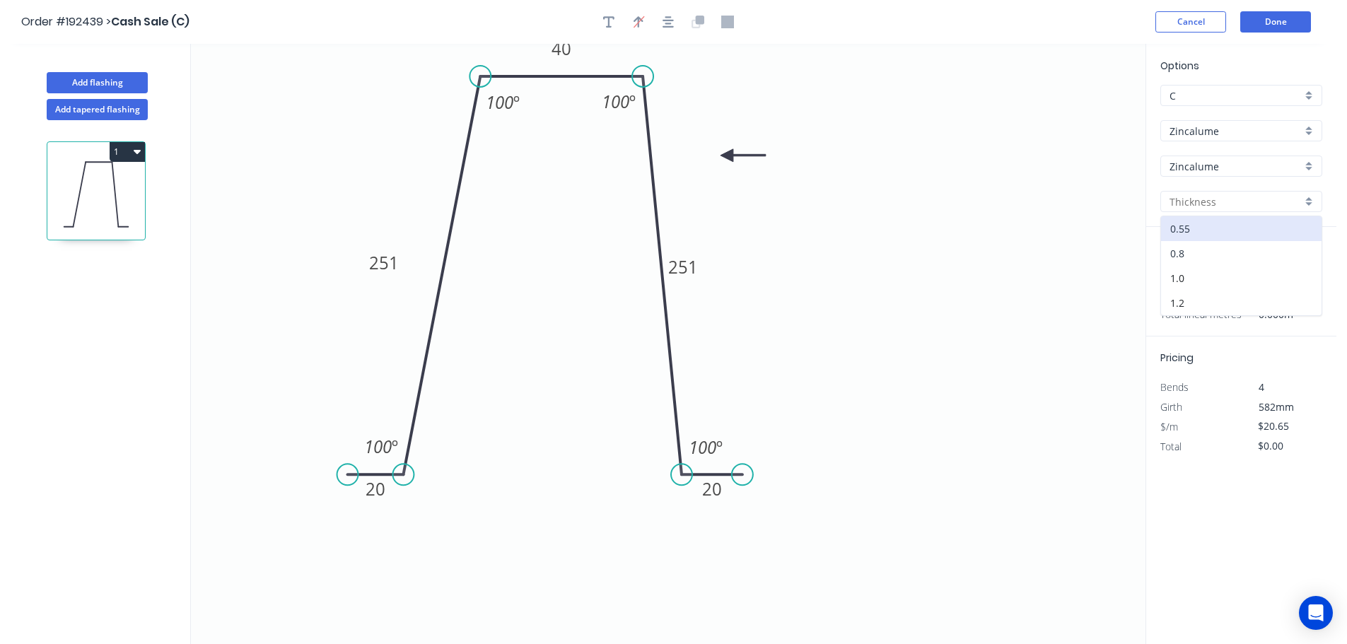
click at [1186, 255] on div "0.8" at bounding box center [1241, 253] width 160 height 25
type input "0.8"
type input "$32.05"
click at [1196, 202] on input "0.8" at bounding box center [1235, 201] width 132 height 15
click at [1188, 275] on div "1.0" at bounding box center [1241, 278] width 160 height 25
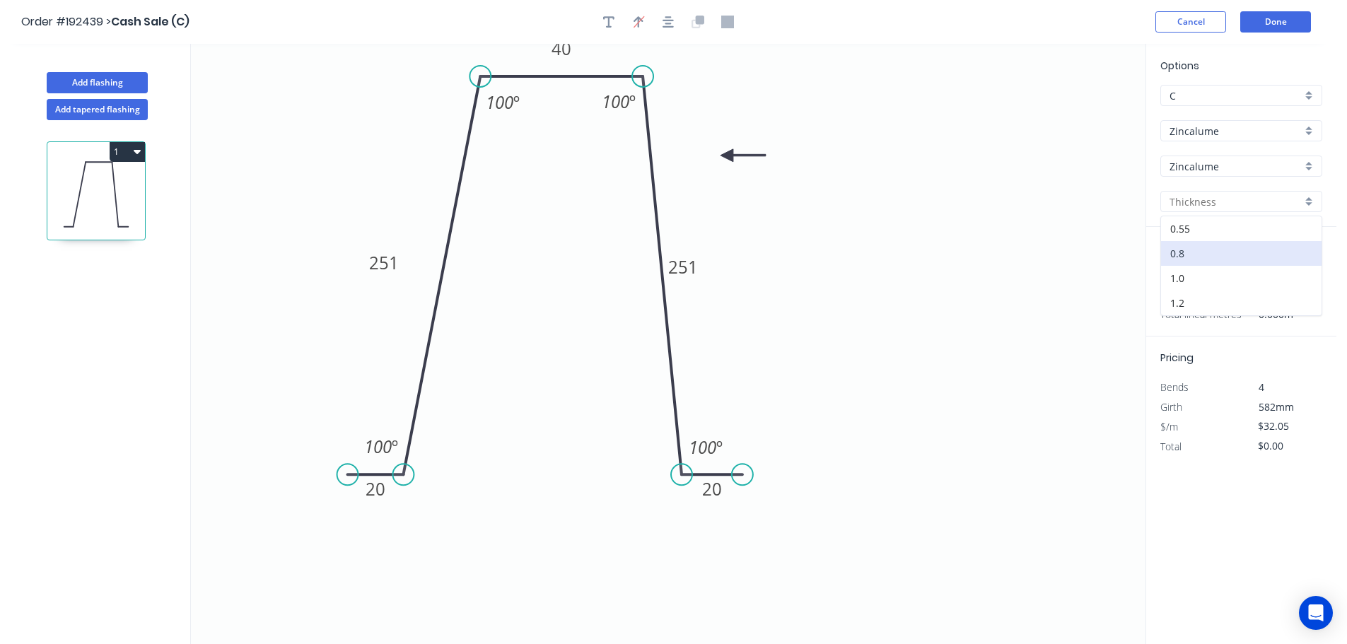
type input "1.0"
type input "$38.80"
click at [1185, 273] on div "at add" at bounding box center [1242, 283] width 165 height 24
click at [1185, 288] on input "text" at bounding box center [1181, 283] width 42 height 18
type input "1"
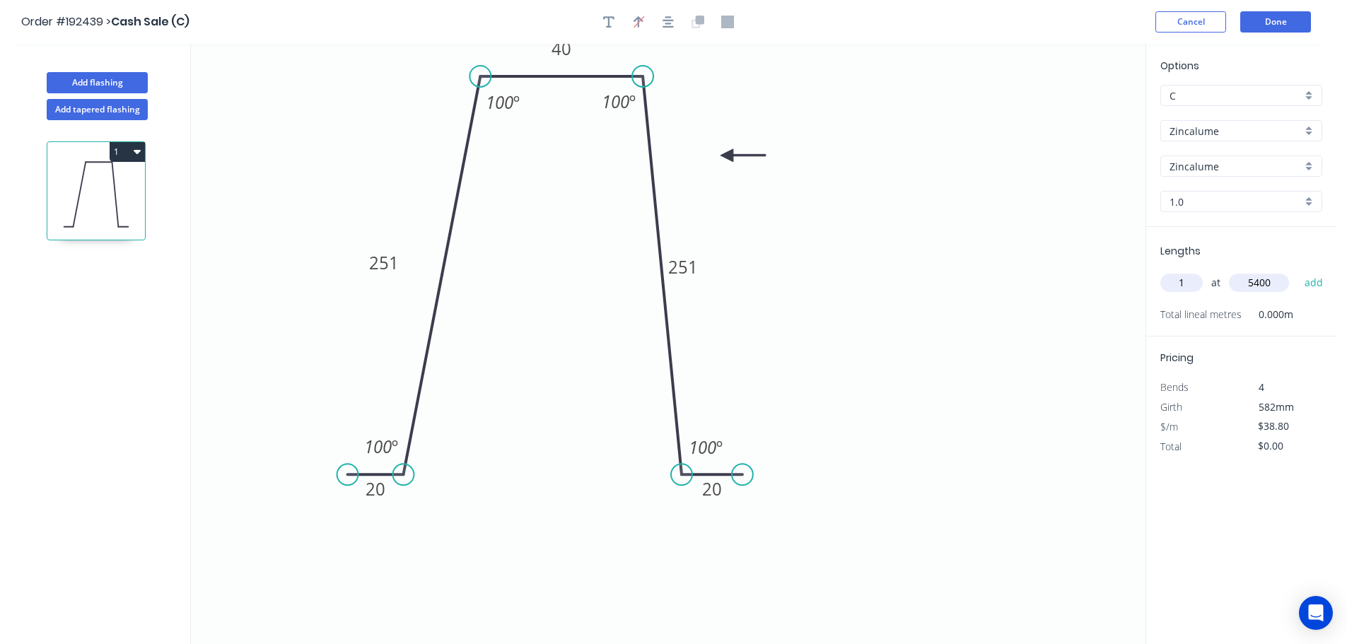
type input "5400"
click at [1297, 271] on button "add" at bounding box center [1313, 283] width 33 height 24
drag, startPoint x: 141, startPoint y: 151, endPoint x: 124, endPoint y: 168, distance: 23.5
click at [140, 152] on button "1" at bounding box center [127, 152] width 35 height 20
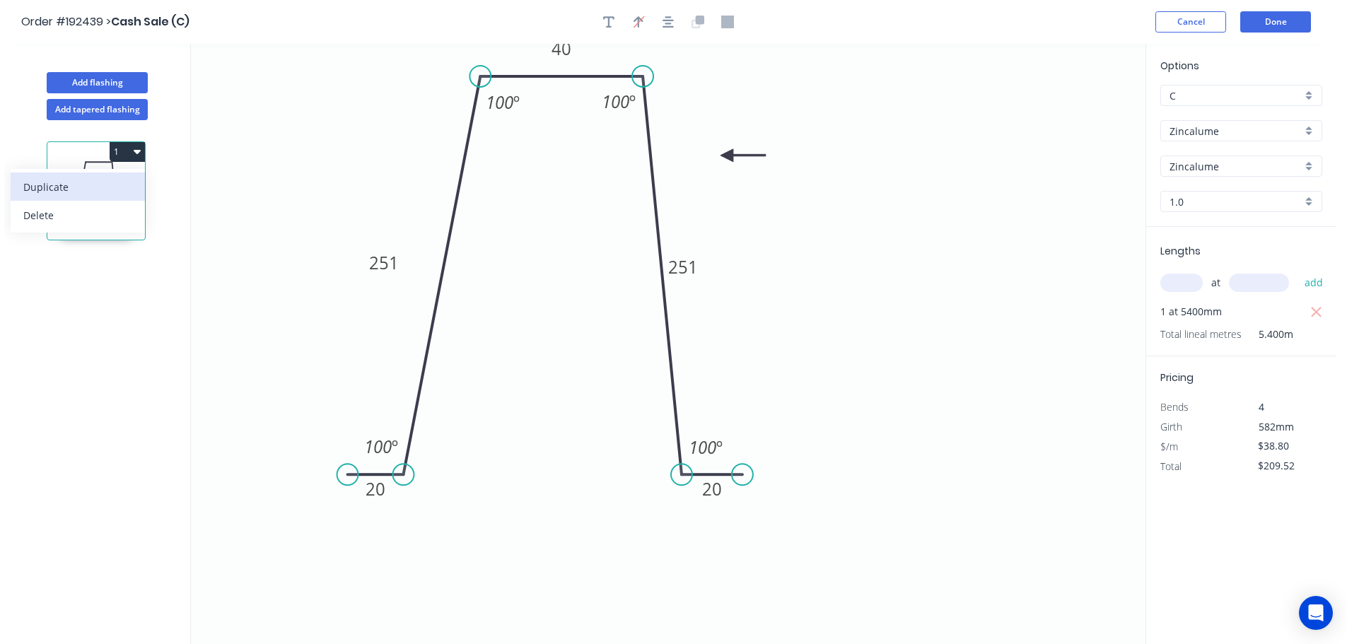
click at [110, 178] on div "Duplicate" at bounding box center [77, 187] width 109 height 21
type input "$0.00"
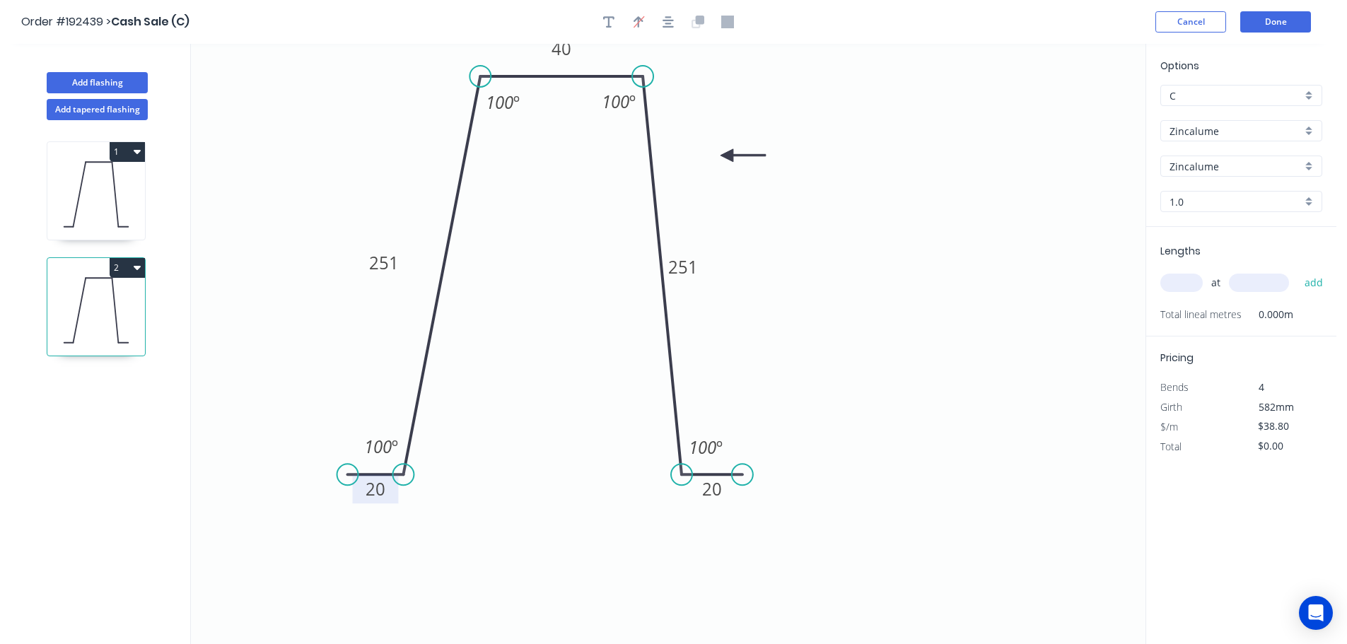
click at [373, 492] on tspan "20" at bounding box center [375, 488] width 20 height 23
type input "$28.77"
click at [884, 283] on icon "0 20 146 40 146 20 100 º 100 º 100 º 100 º" at bounding box center [668, 344] width 954 height 600
click at [1176, 287] on input "text" at bounding box center [1181, 283] width 42 height 18
type input "3"
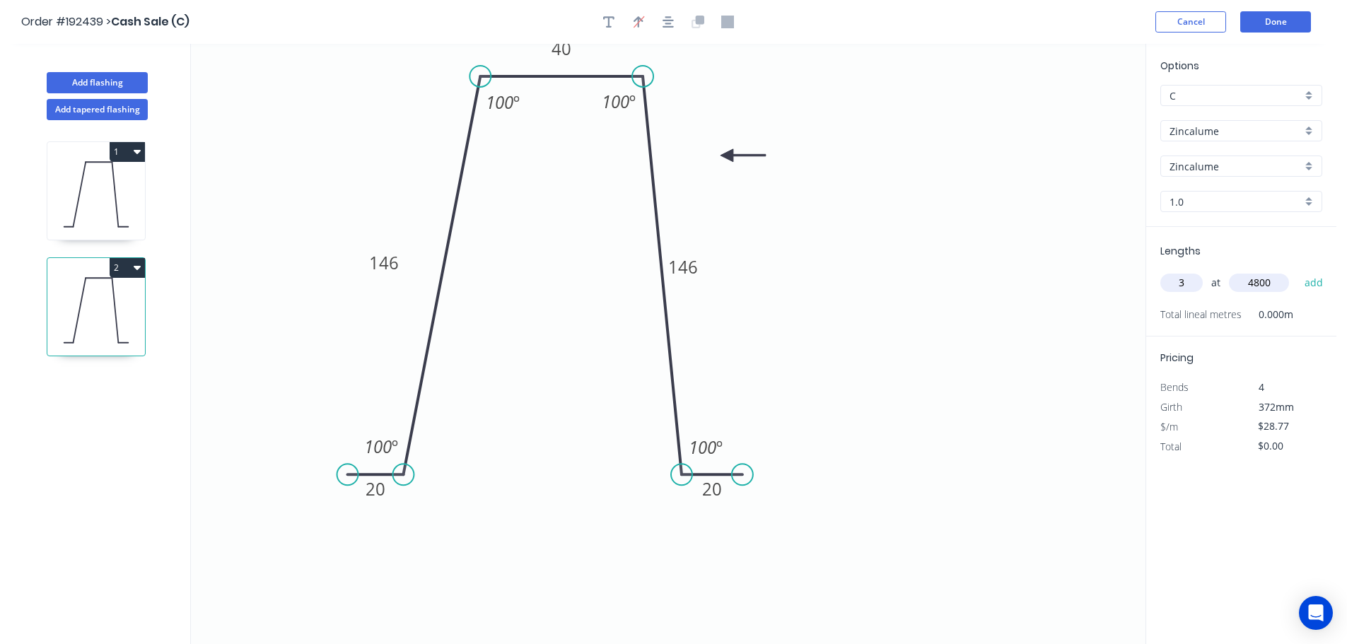
type input "4800"
click at [1297, 271] on button "add" at bounding box center [1313, 283] width 33 height 24
type input "$414.29"
click at [1181, 191] on div "Options C C Zincalume Zincalume Zincalume Zincalume 1.0 1.0" at bounding box center [1241, 142] width 190 height 169
click at [1205, 205] on input "1.0" at bounding box center [1235, 201] width 132 height 15
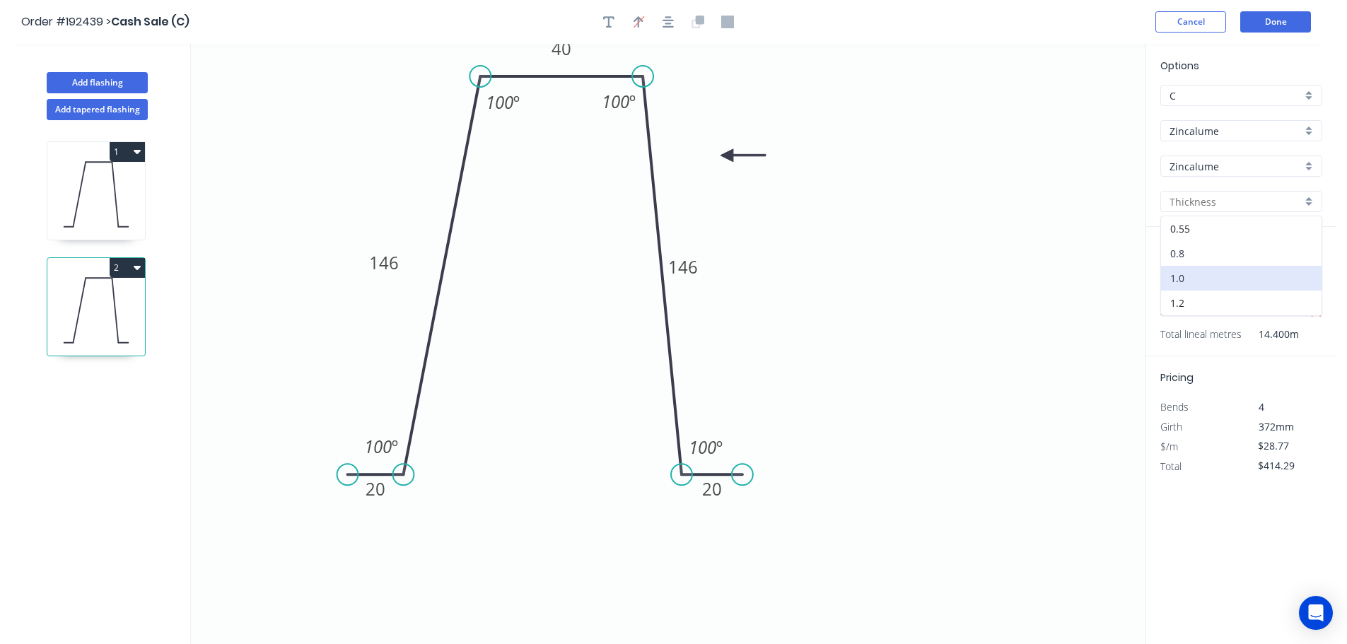
click at [1195, 254] on div "0.8" at bounding box center [1241, 253] width 160 height 25
type input "0.8"
type input "$24.04"
drag, startPoint x: 1133, startPoint y: 288, endPoint x: 1149, endPoint y: 297, distance: 18.3
click at [1132, 288] on icon "0 20 146 40 146 20 100 º 100 º 100 º 100 º" at bounding box center [668, 344] width 954 height 600
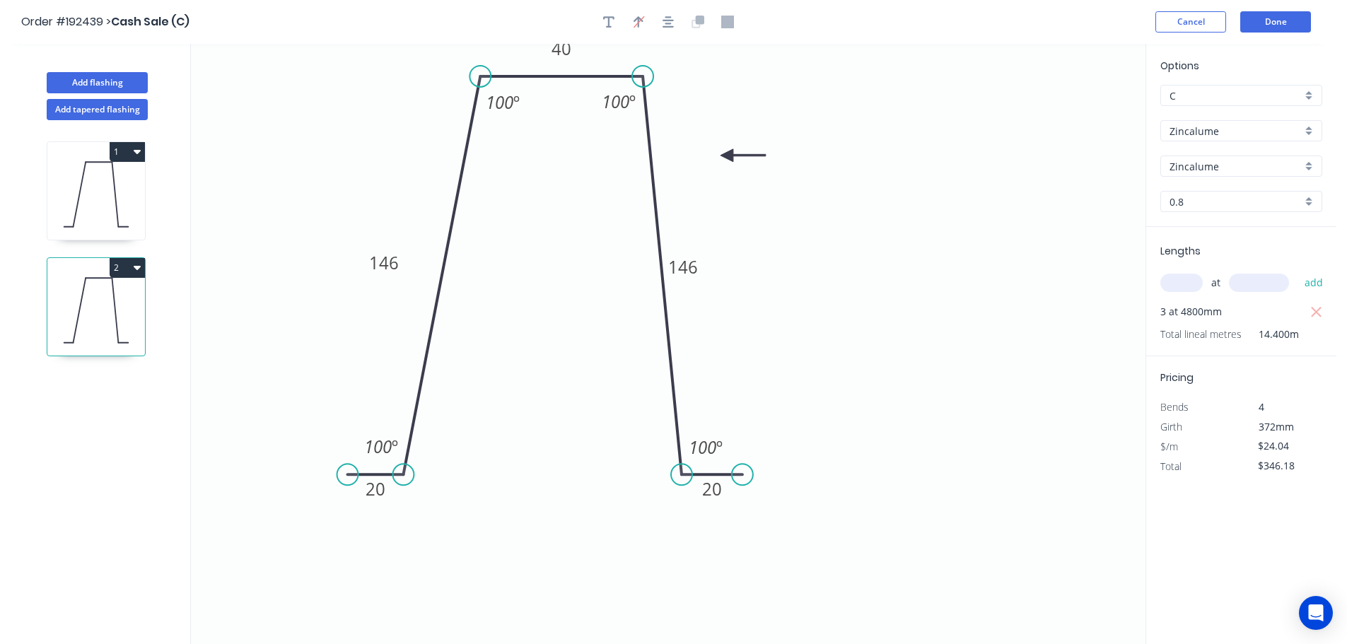
click at [115, 279] on icon at bounding box center [96, 310] width 98 height 90
click at [121, 270] on button "2" at bounding box center [127, 268] width 35 height 20
click at [108, 295] on div "Duplicate" at bounding box center [77, 303] width 109 height 21
type input "$0.00"
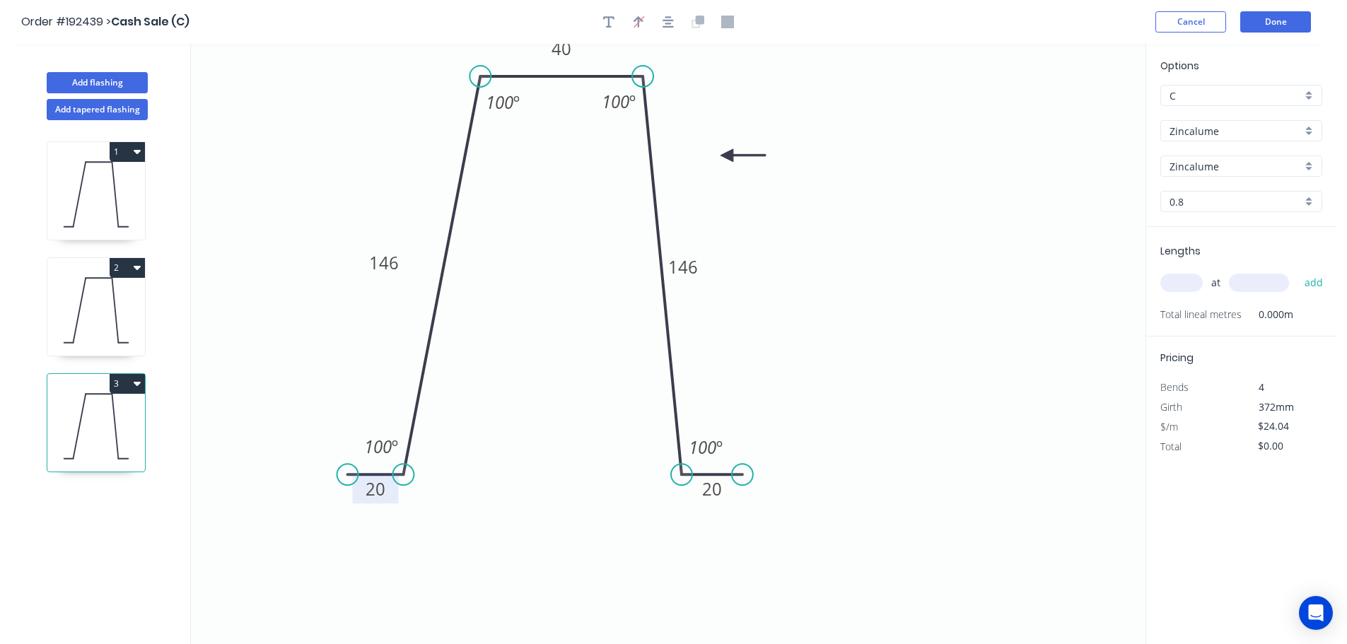
click at [366, 493] on tspan "20" at bounding box center [375, 488] width 20 height 23
type input "$28.04"
click at [1027, 284] on icon "0 20 163 40 163 20 100 º 100 º 100 º 100 º" at bounding box center [668, 344] width 954 height 600
click at [1177, 276] on input "text" at bounding box center [1181, 283] width 42 height 18
type input "3"
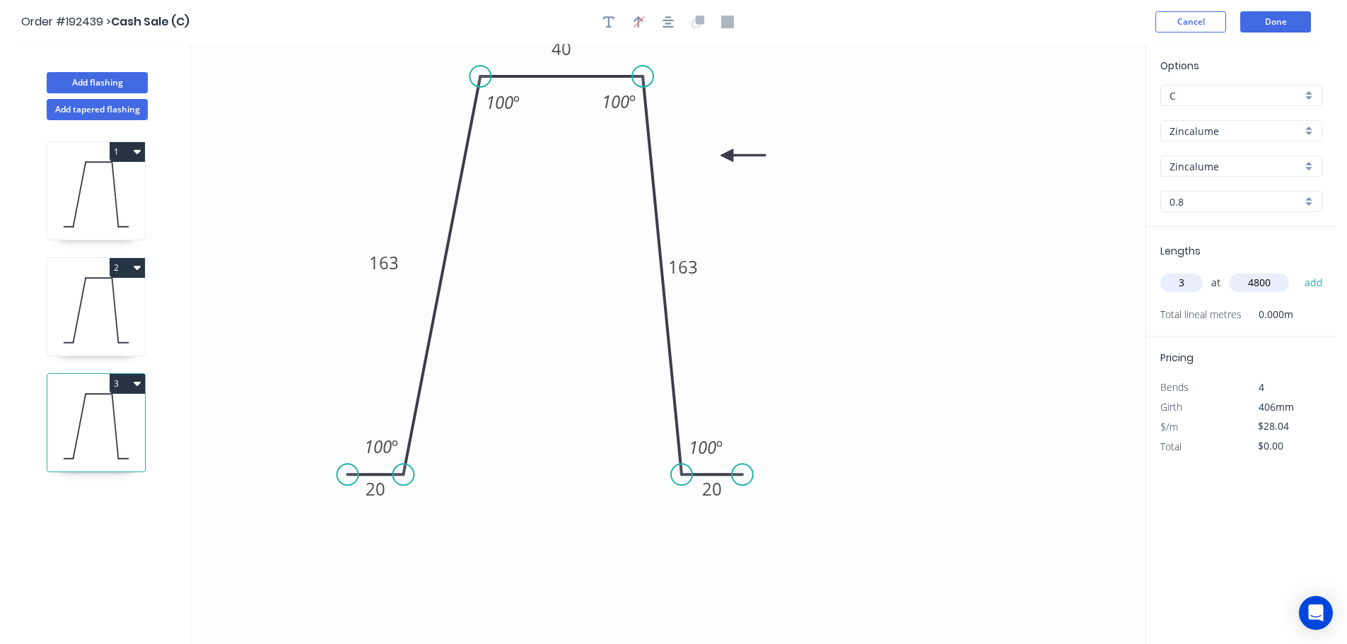
type input "4800"
click at [1297, 271] on button "add" at bounding box center [1313, 283] width 33 height 24
click at [129, 382] on button "3" at bounding box center [127, 384] width 35 height 20
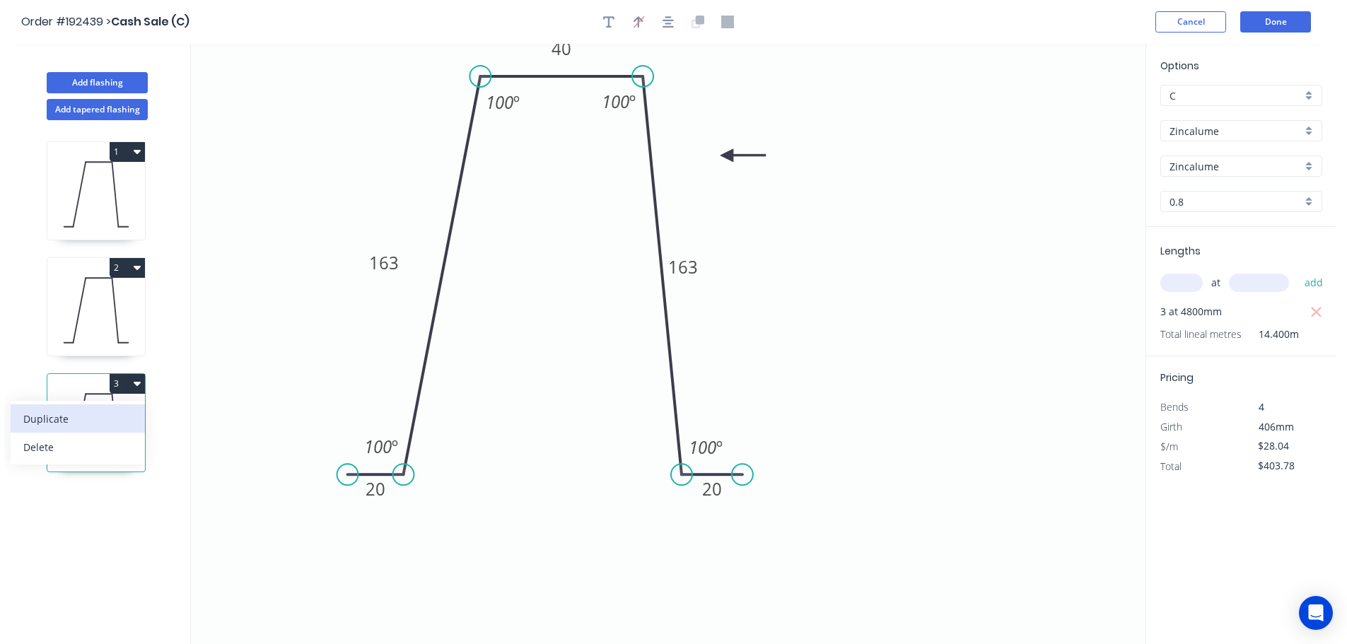
click at [109, 404] on button "Duplicate" at bounding box center [78, 418] width 134 height 28
type input "$0.00"
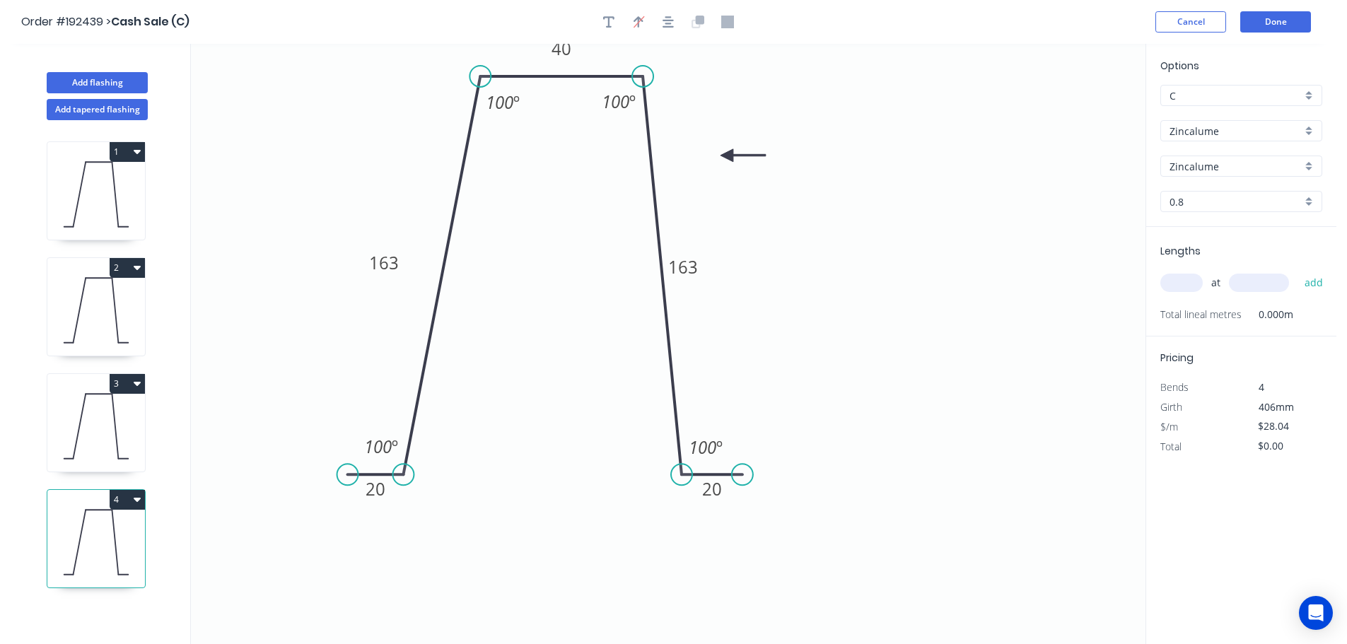
click at [380, 279] on icon "0 20 163 40 163 20 100 º 100 º 100 º 100 º" at bounding box center [668, 344] width 954 height 600
click at [379, 266] on tspan "163" at bounding box center [384, 262] width 30 height 23
click at [939, 218] on icon "0 20 181 40 181 20 100 º 100 º 100 º 100 º" at bounding box center [668, 344] width 954 height 600
click at [1174, 285] on input "text" at bounding box center [1181, 283] width 42 height 18
type input "2"
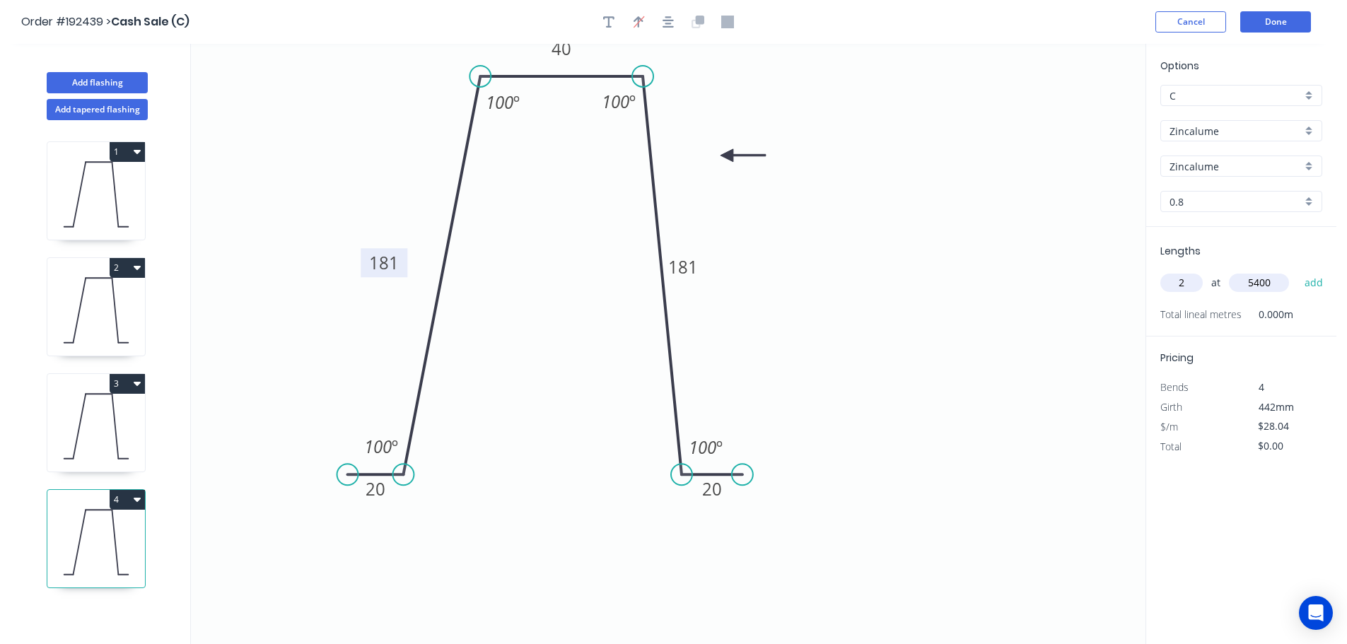
type input "5400"
click at [1297, 271] on button "add" at bounding box center [1313, 283] width 33 height 24
click at [126, 504] on button "4" at bounding box center [127, 500] width 35 height 20
click at [112, 533] on div "Duplicate" at bounding box center [77, 535] width 109 height 21
type input "$0.00"
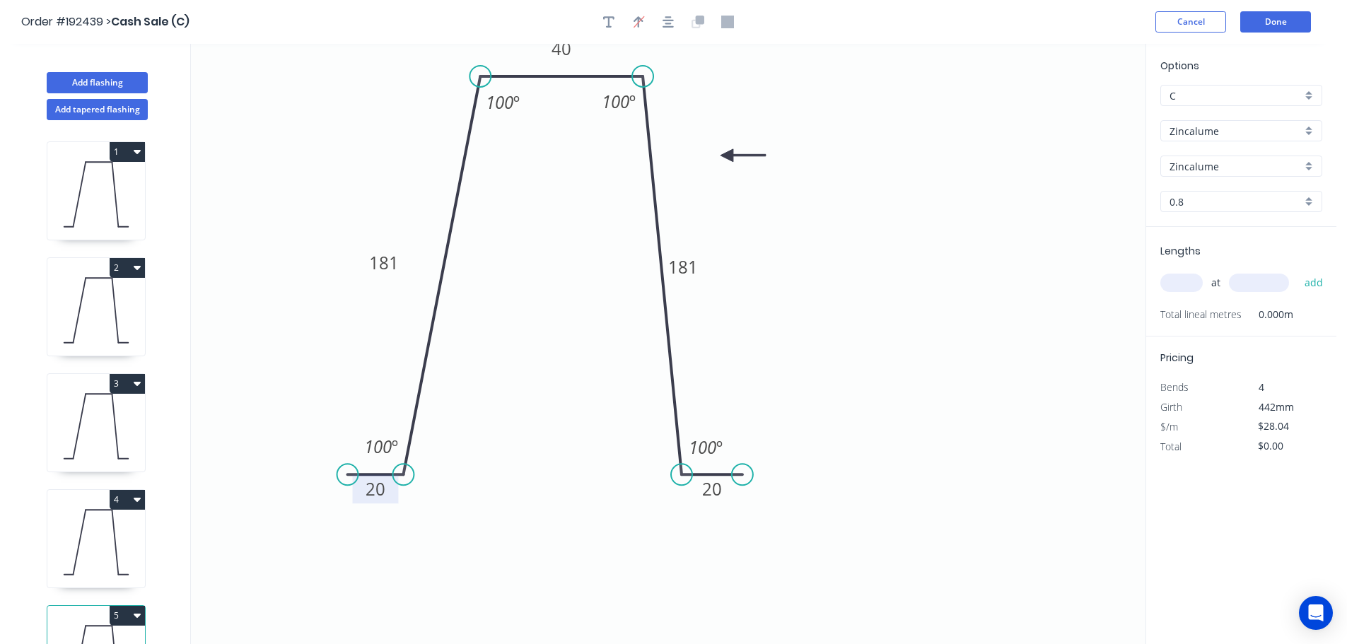
click at [379, 486] on tspan "20" at bounding box center [375, 488] width 20 height 23
click at [1190, 297] on div "at add" at bounding box center [1242, 283] width 165 height 38
click at [1187, 284] on input "text" at bounding box center [1181, 283] width 42 height 18
type input "2"
type input "5400"
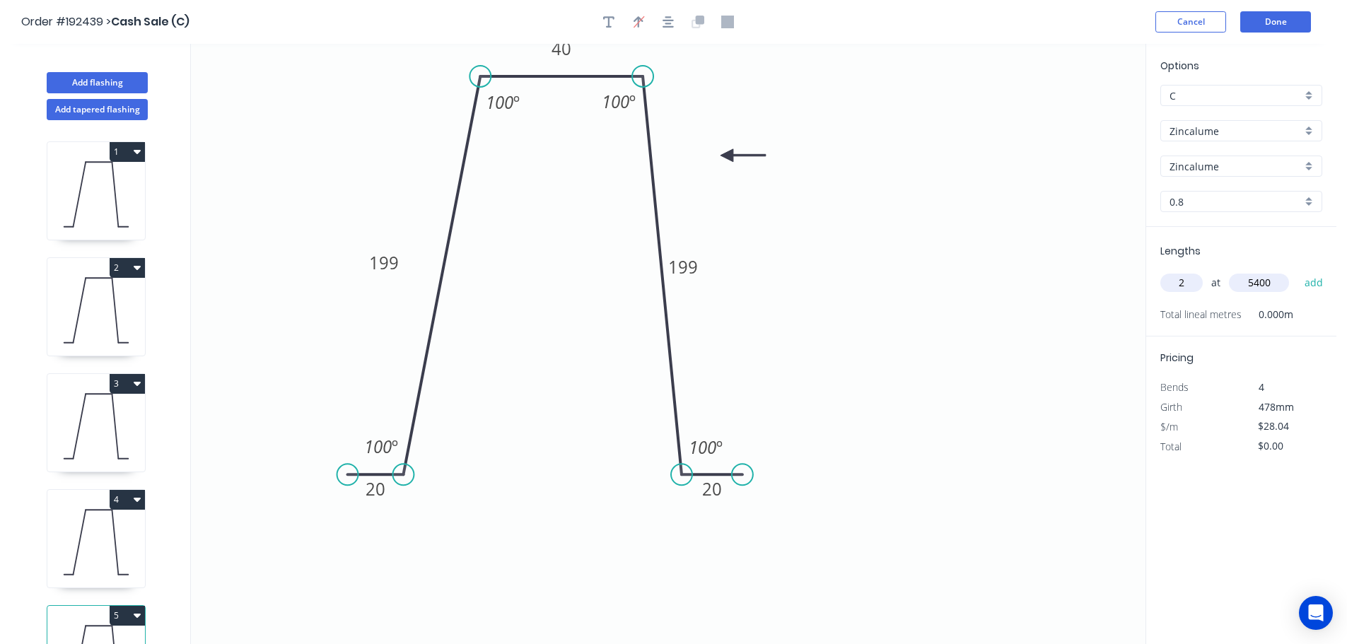
click at [1297, 271] on button "add" at bounding box center [1313, 283] width 33 height 24
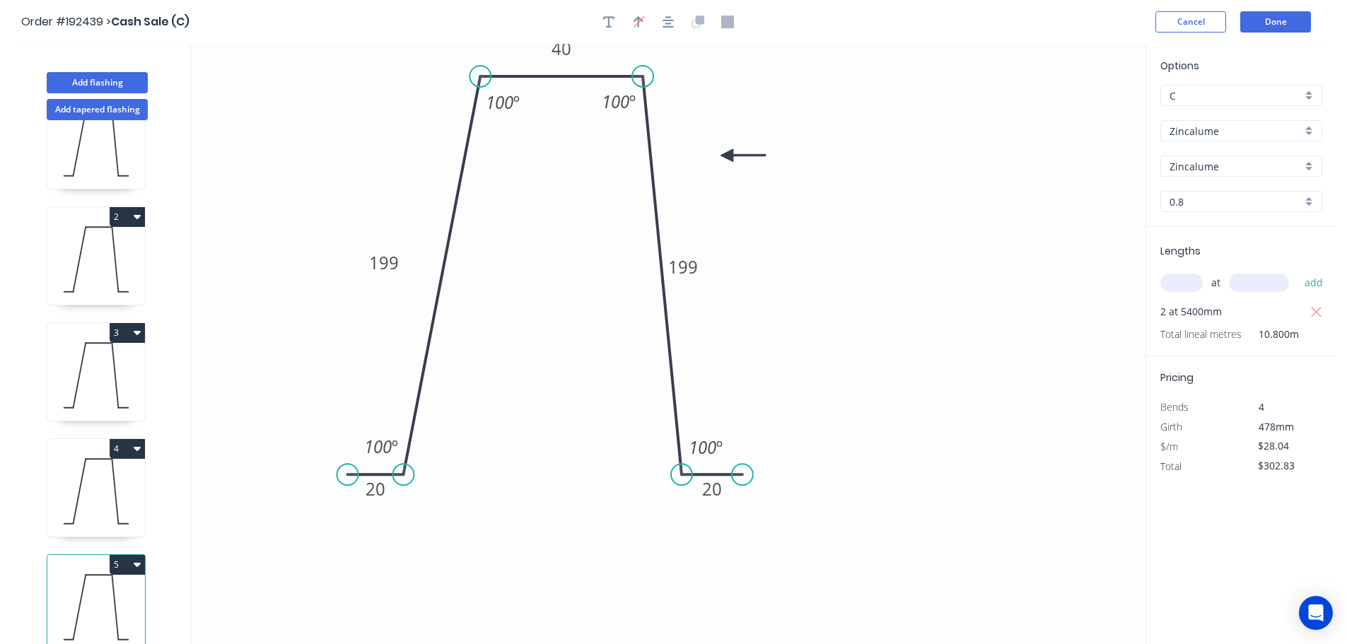
click at [131, 555] on button "5" at bounding box center [127, 565] width 35 height 20
click at [97, 591] on div "Duplicate" at bounding box center [77, 600] width 109 height 21
type input "$0.00"
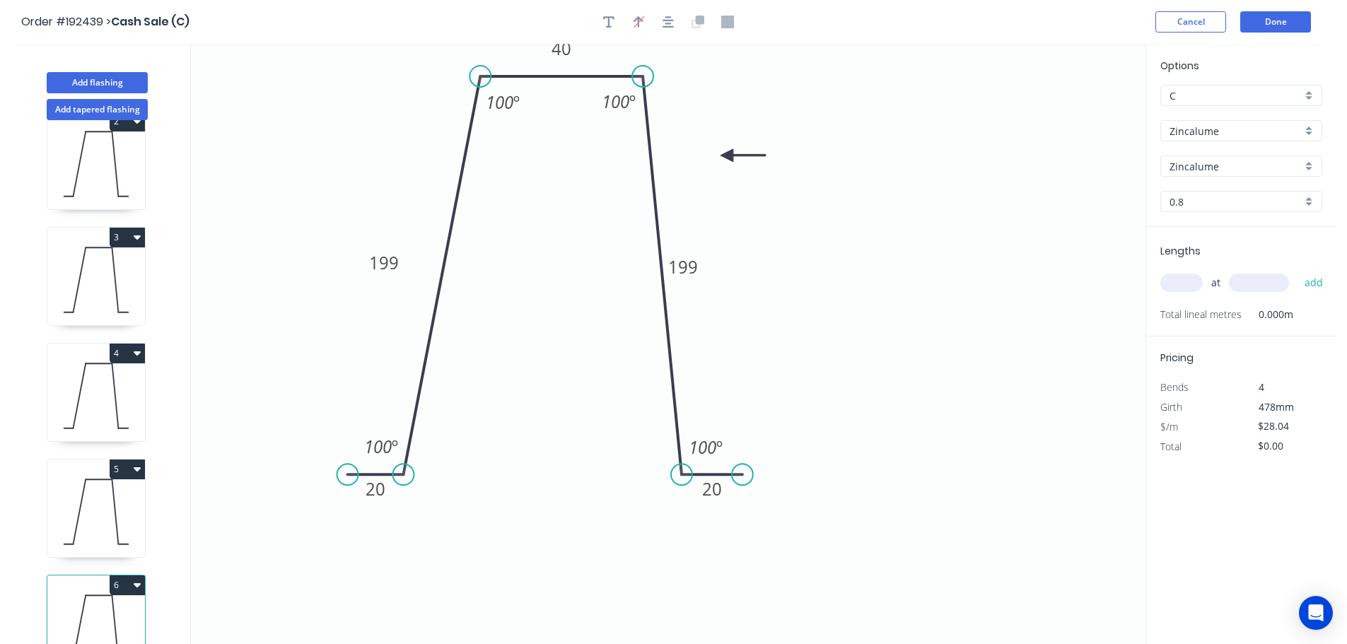
scroll to position [177, 0]
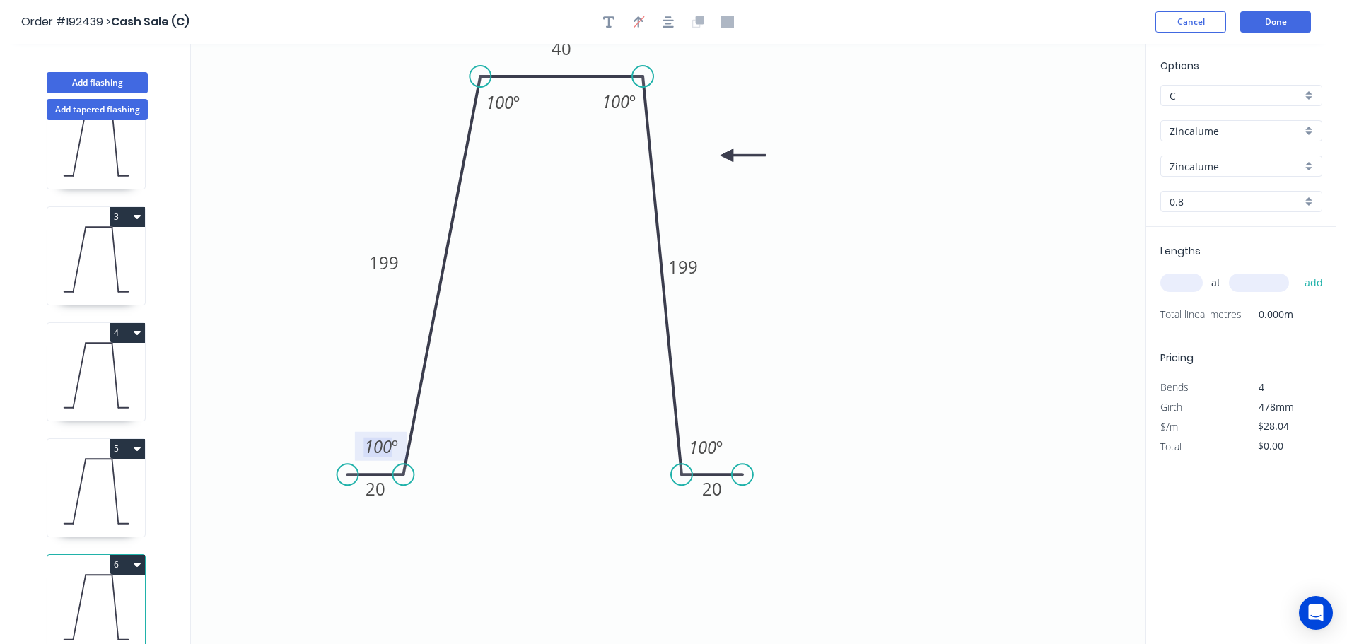
click at [380, 446] on tspan "100" at bounding box center [378, 446] width 28 height 23
type input "$32.05"
click at [1191, 276] on input "text" at bounding box center [1181, 283] width 42 height 18
type input "2"
type input "5400"
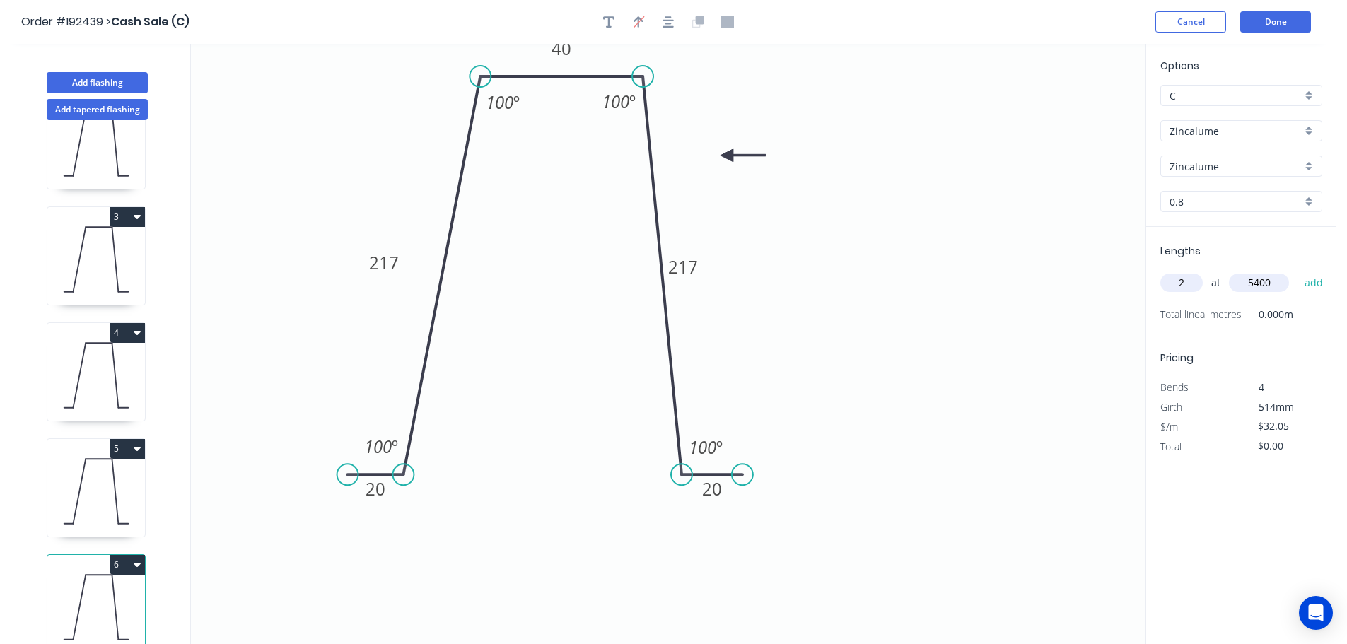
click at [1297, 271] on button "add" at bounding box center [1313, 283] width 33 height 24
type input "$346.14"
click at [1204, 207] on input "0.8" at bounding box center [1235, 201] width 132 height 15
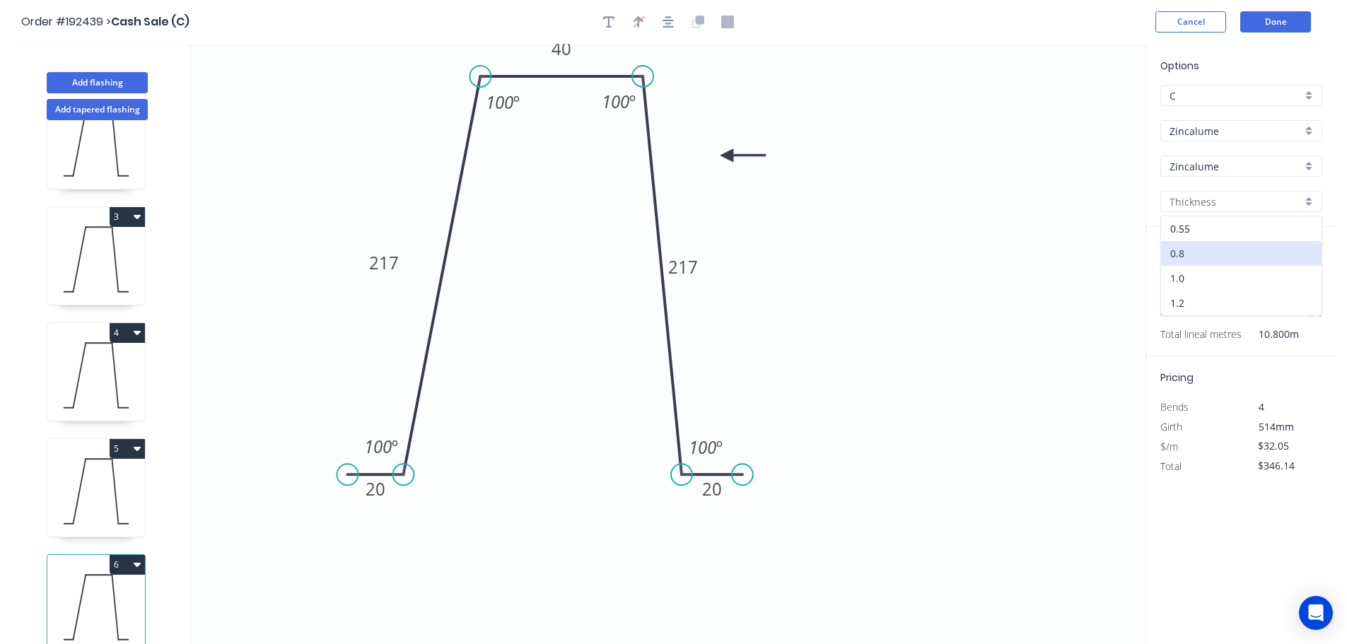
click at [1193, 279] on div "1.0" at bounding box center [1241, 278] width 160 height 25
type input "1.0"
type input "$38.80"
click at [1064, 319] on icon "0 20 217 40 217 20 100 º 100 º 100 º 100 º" at bounding box center [668, 344] width 954 height 600
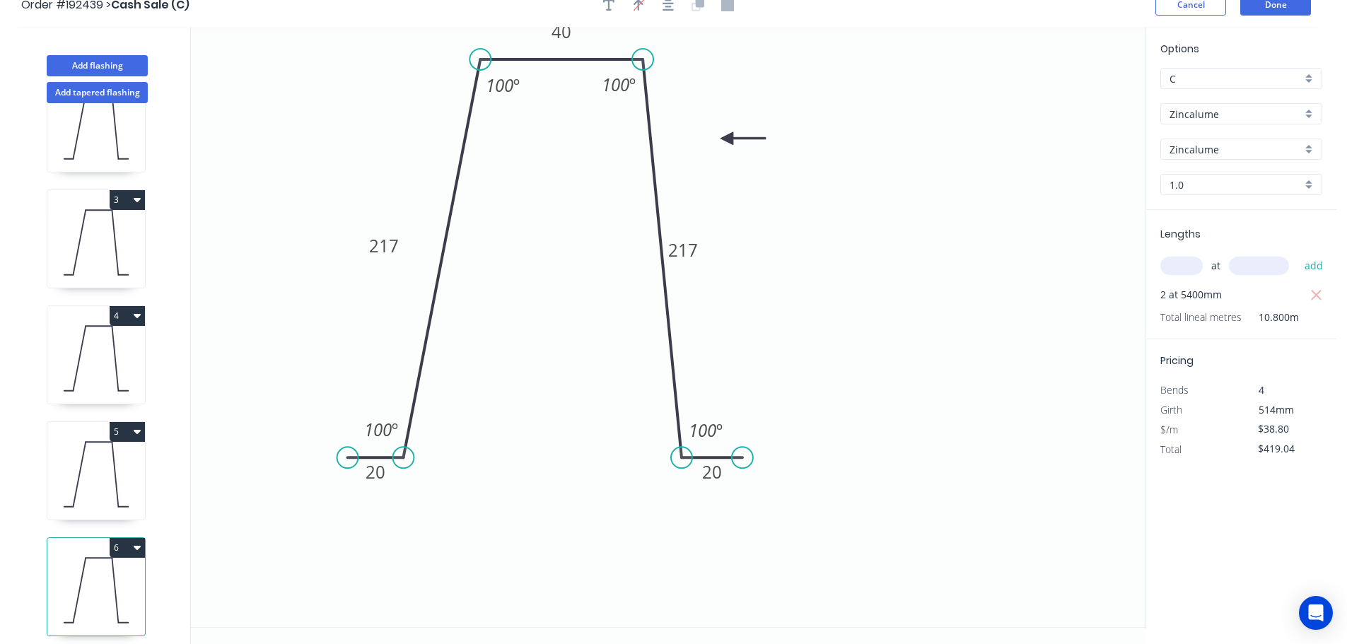
scroll to position [26, 0]
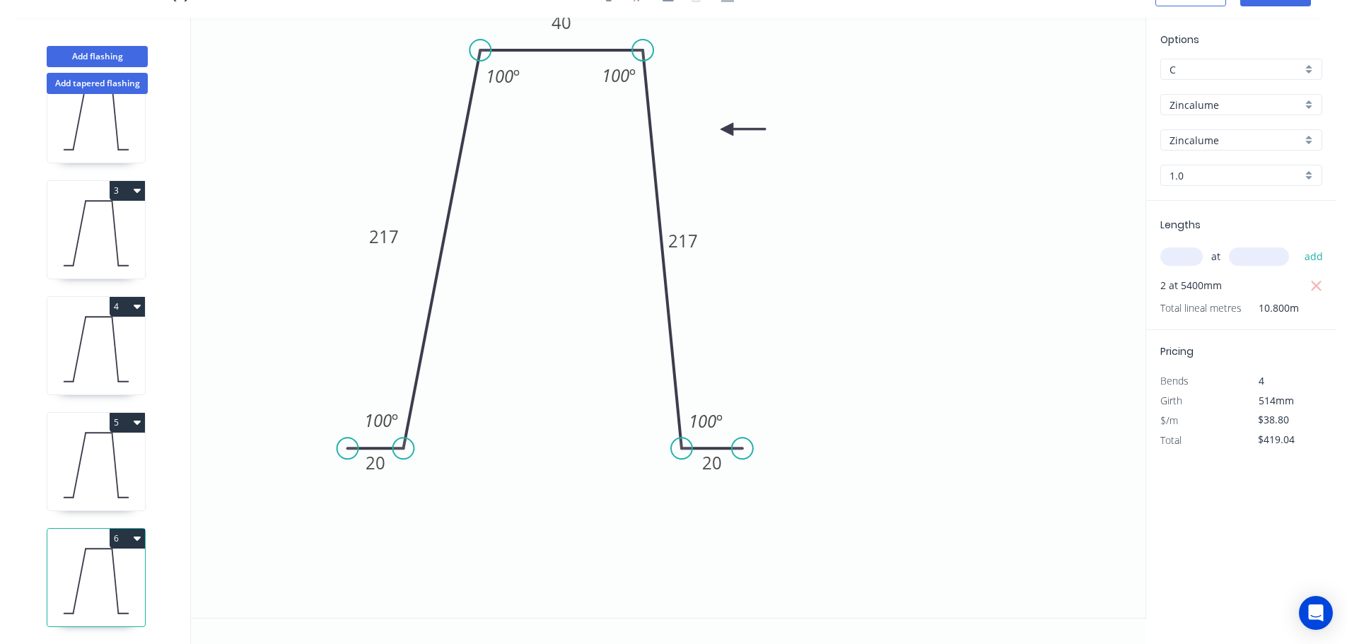
click at [130, 529] on button "6" at bounding box center [127, 539] width 35 height 20
click at [105, 563] on div "Duplicate" at bounding box center [77, 573] width 109 height 21
type input "$0.00"
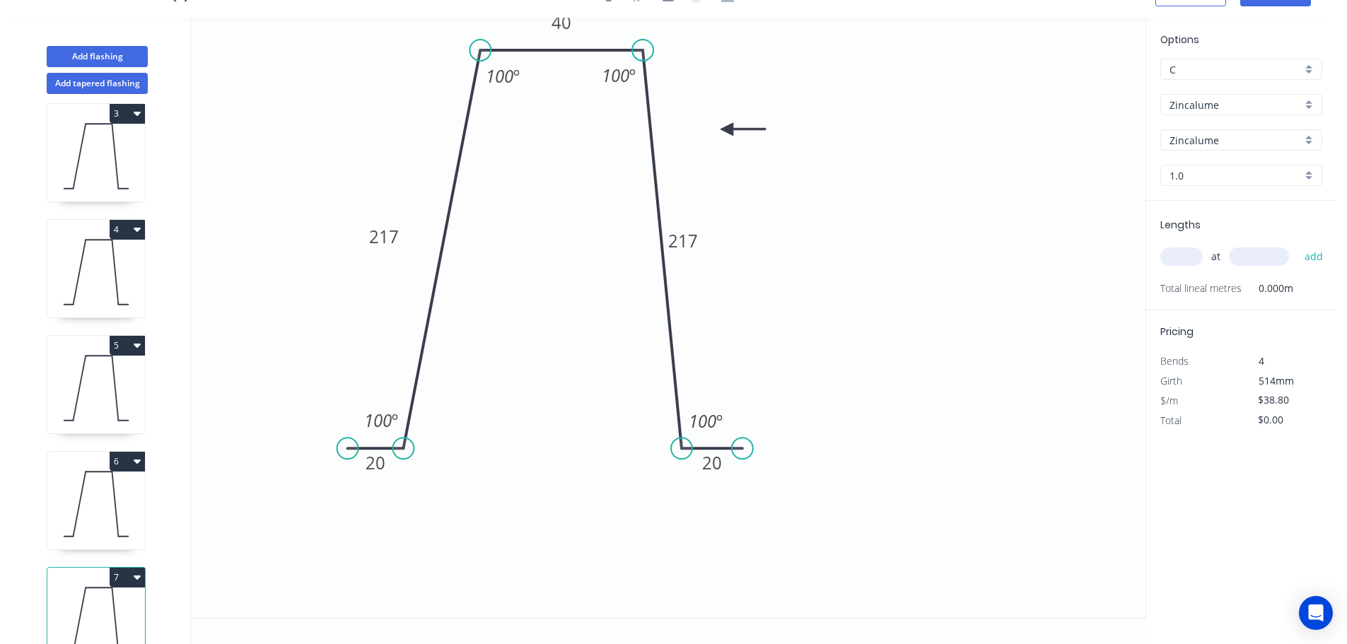
scroll to position [293, 0]
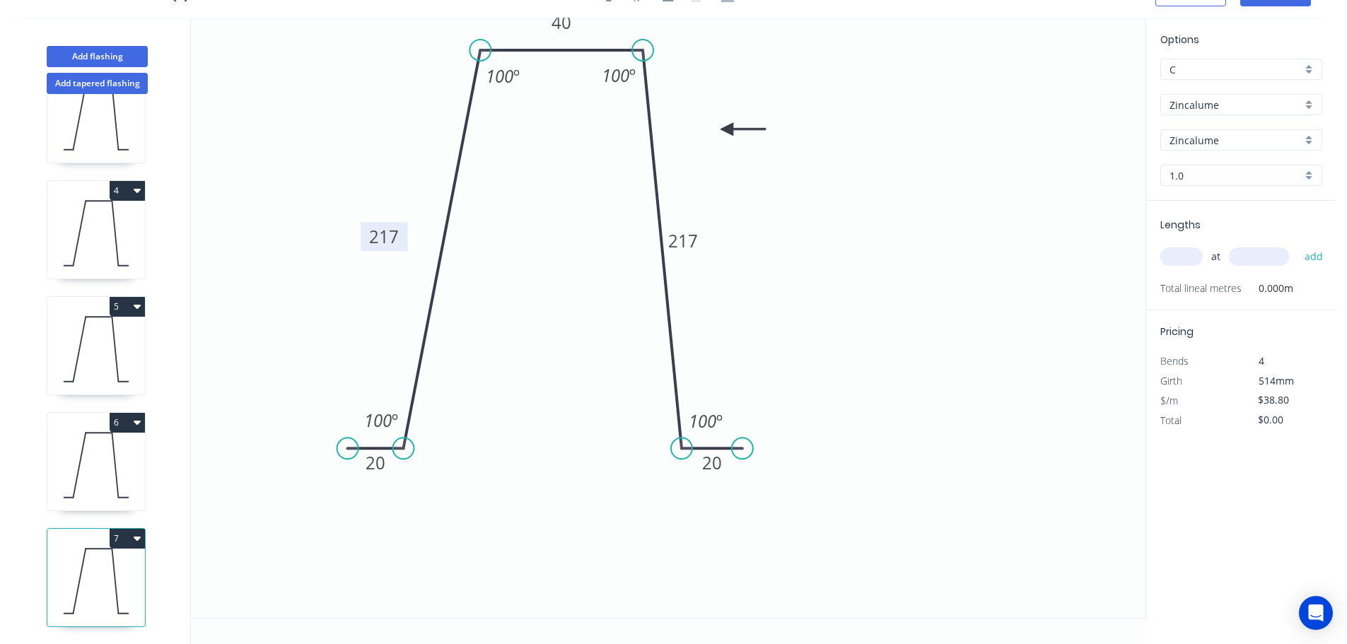
click at [392, 228] on tspan "217" at bounding box center [384, 236] width 30 height 23
click at [956, 274] on icon "0 20 234 40 234 20 100 º 100 º 100 º 100 º" at bounding box center [668, 318] width 954 height 600
click at [1181, 255] on input "text" at bounding box center [1181, 256] width 42 height 18
type input "1"
type input "5400"
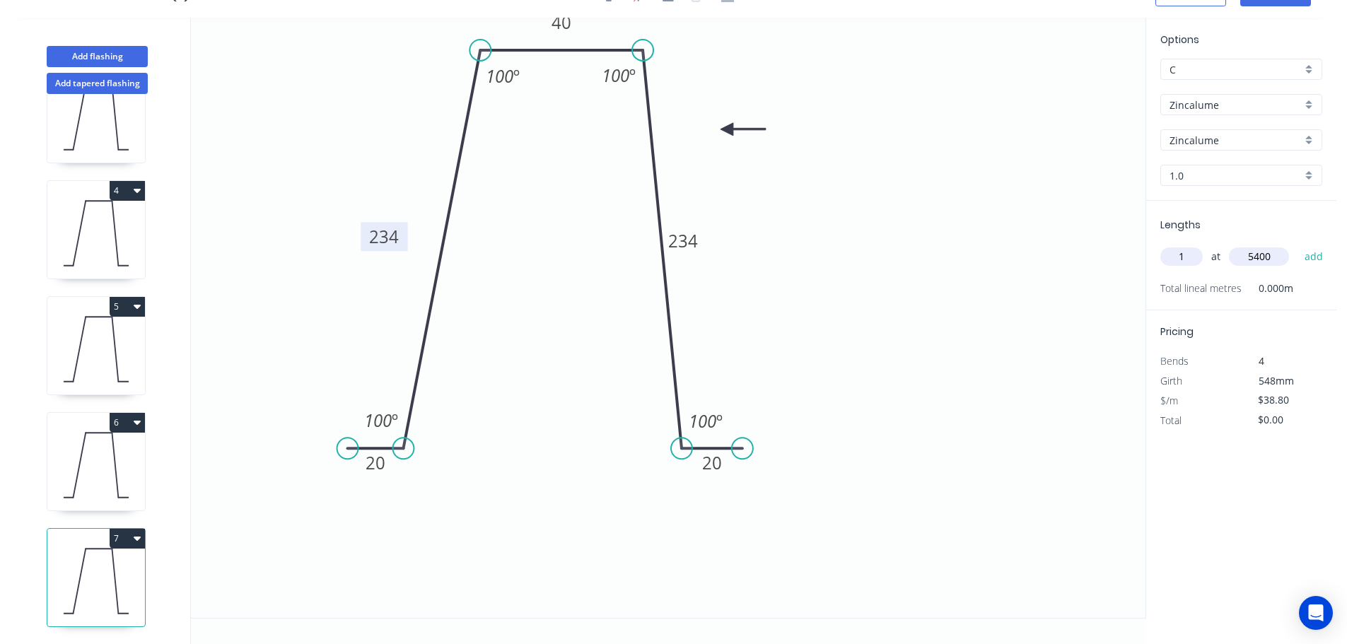
click at [1297, 245] on button "add" at bounding box center [1313, 257] width 33 height 24
type input "$209.52"
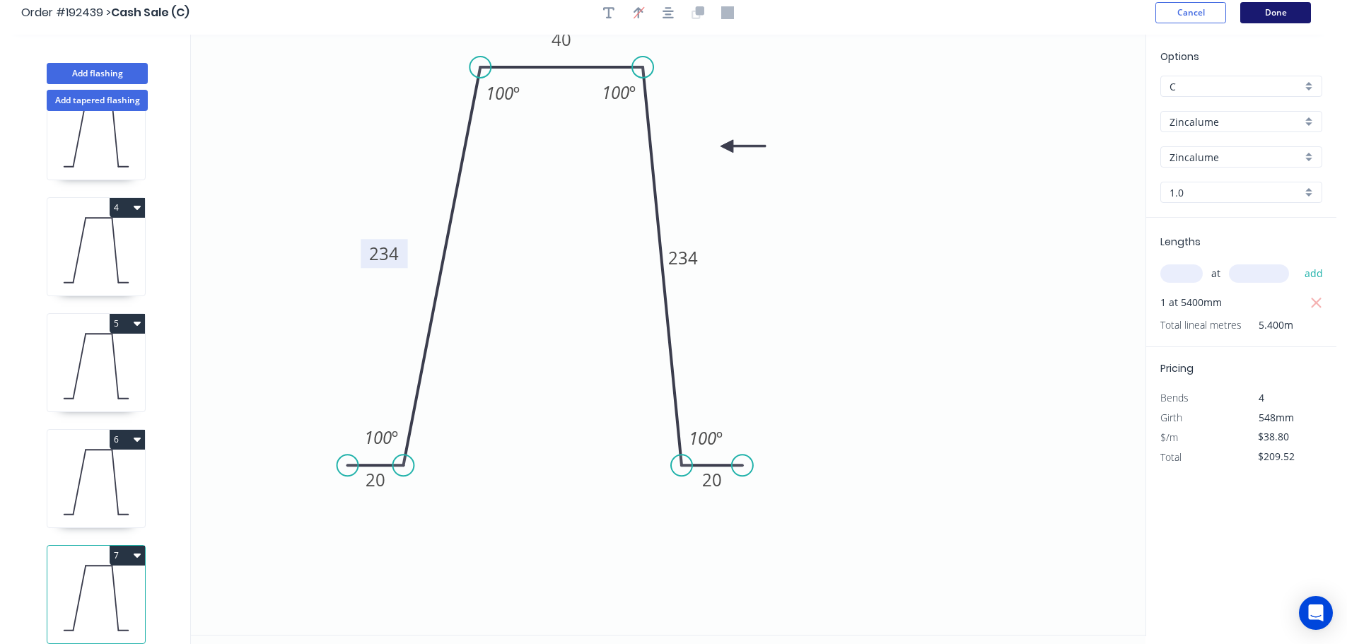
scroll to position [0, 0]
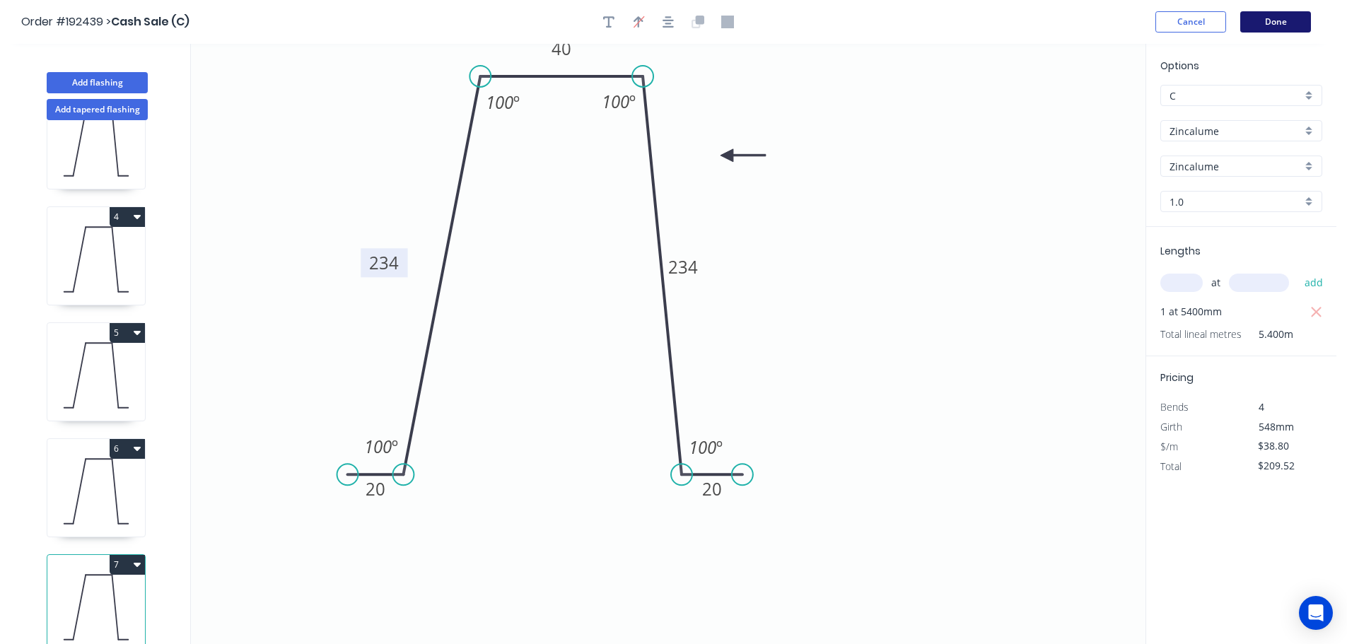
click at [1290, 24] on button "Done" at bounding box center [1275, 21] width 71 height 21
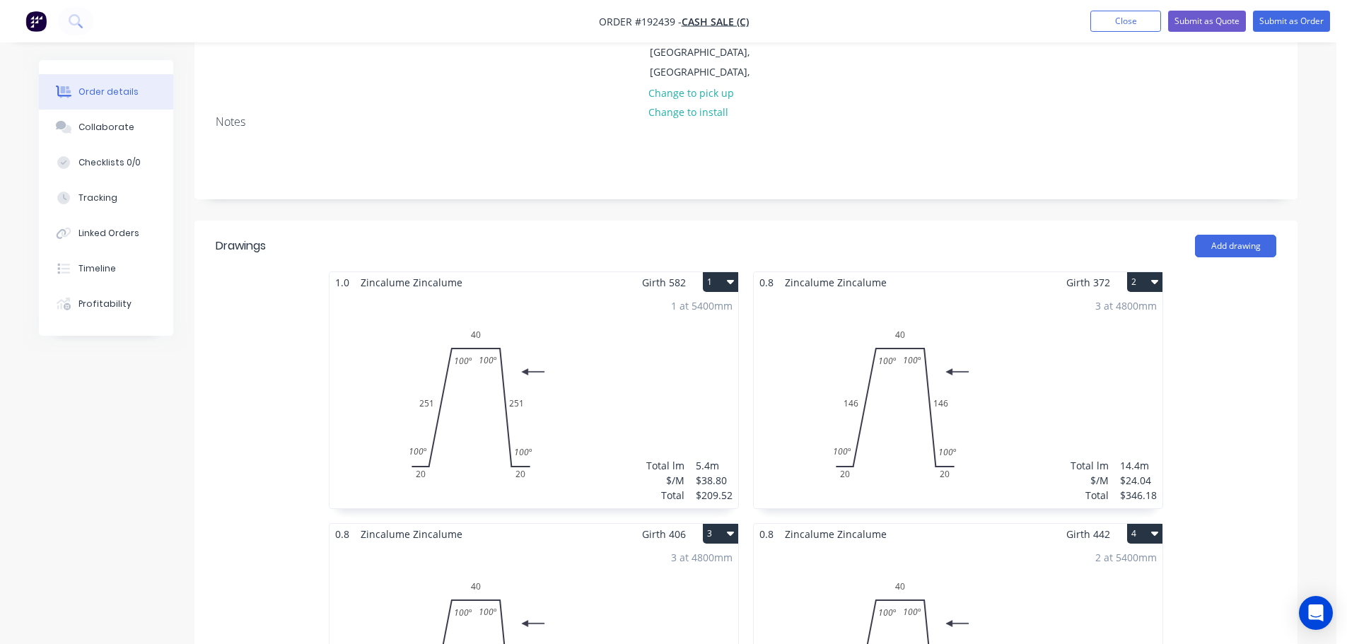
scroll to position [141, 0]
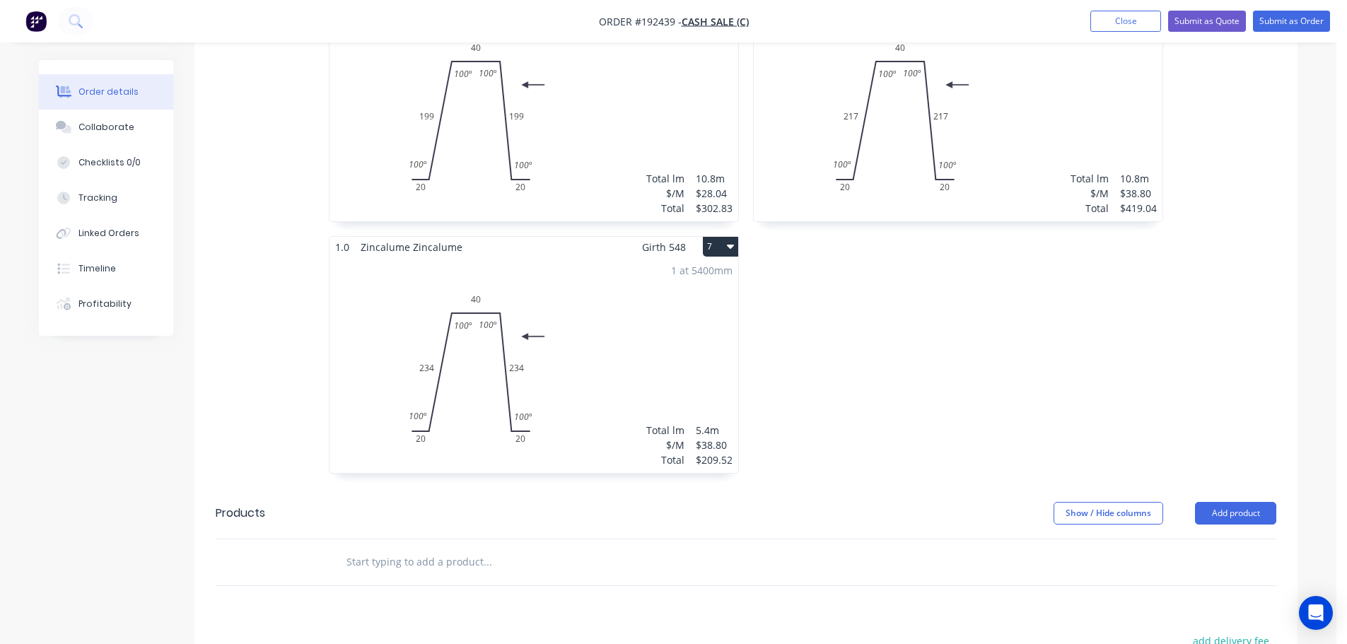
click at [650, 372] on div "1 at 5400mm Total lm $/M Total 5.4m $38.80 $209.52" at bounding box center [533, 365] width 409 height 216
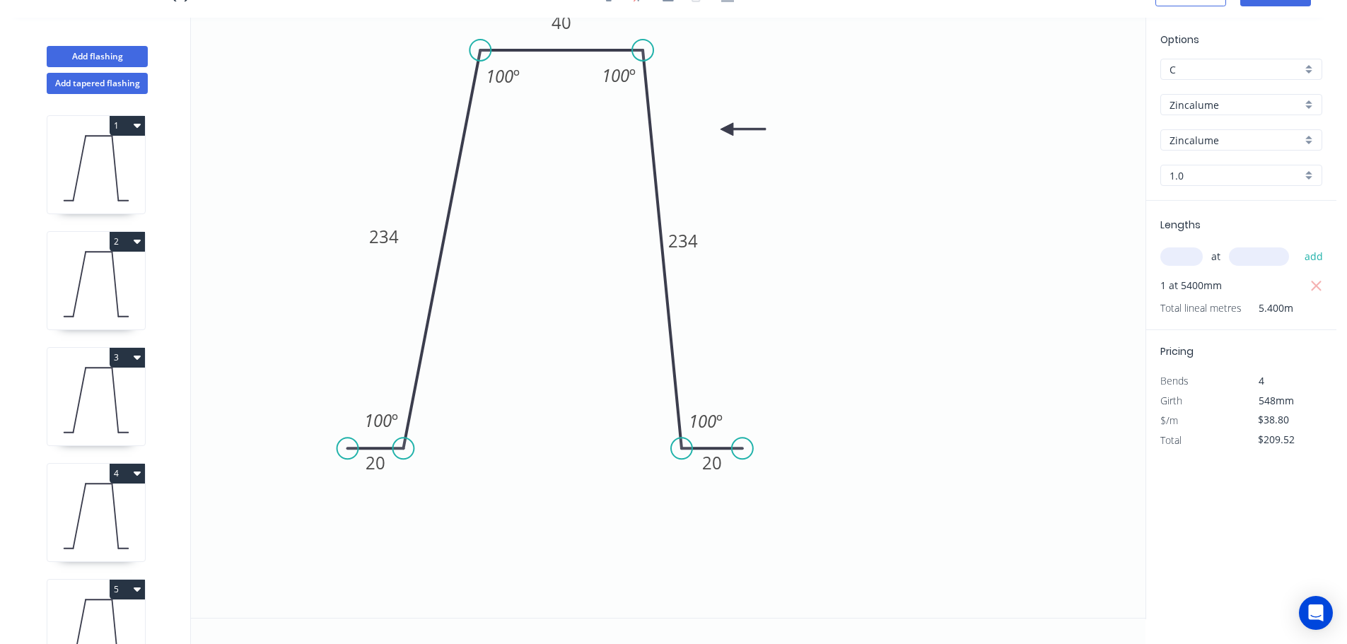
scroll to position [293, 0]
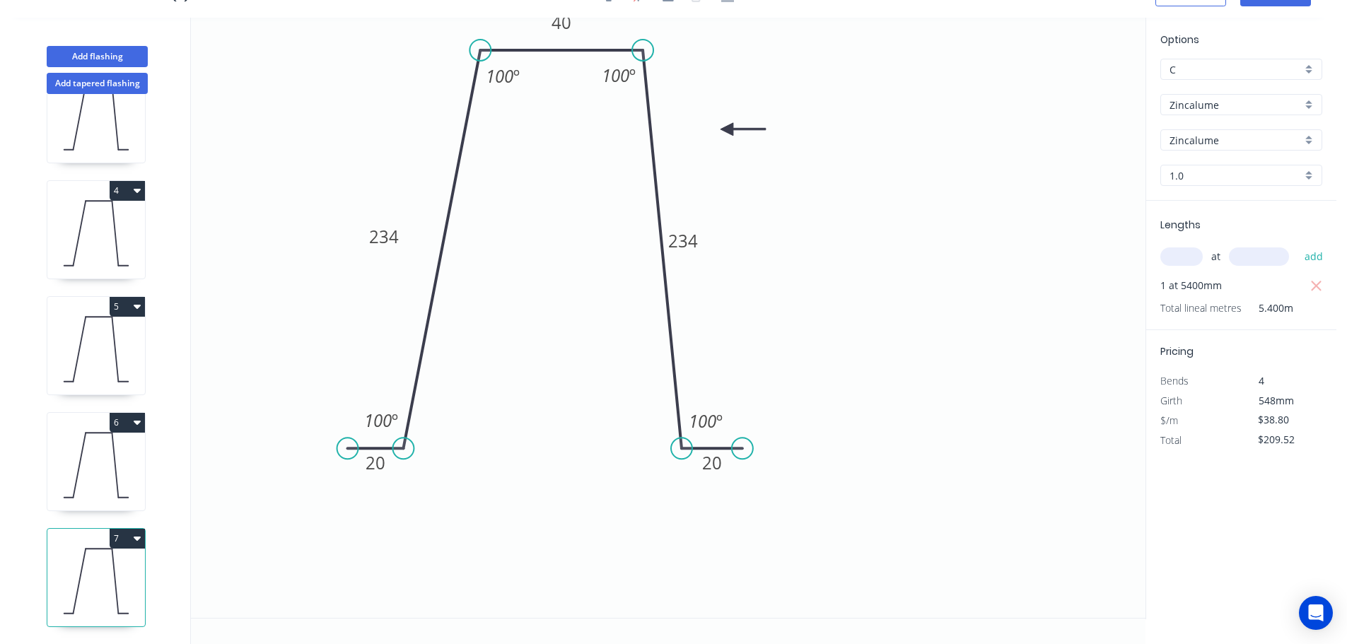
click at [122, 529] on button "7" at bounding box center [127, 539] width 35 height 20
click at [96, 563] on div "Duplicate" at bounding box center [77, 573] width 109 height 21
type input "$0.00"
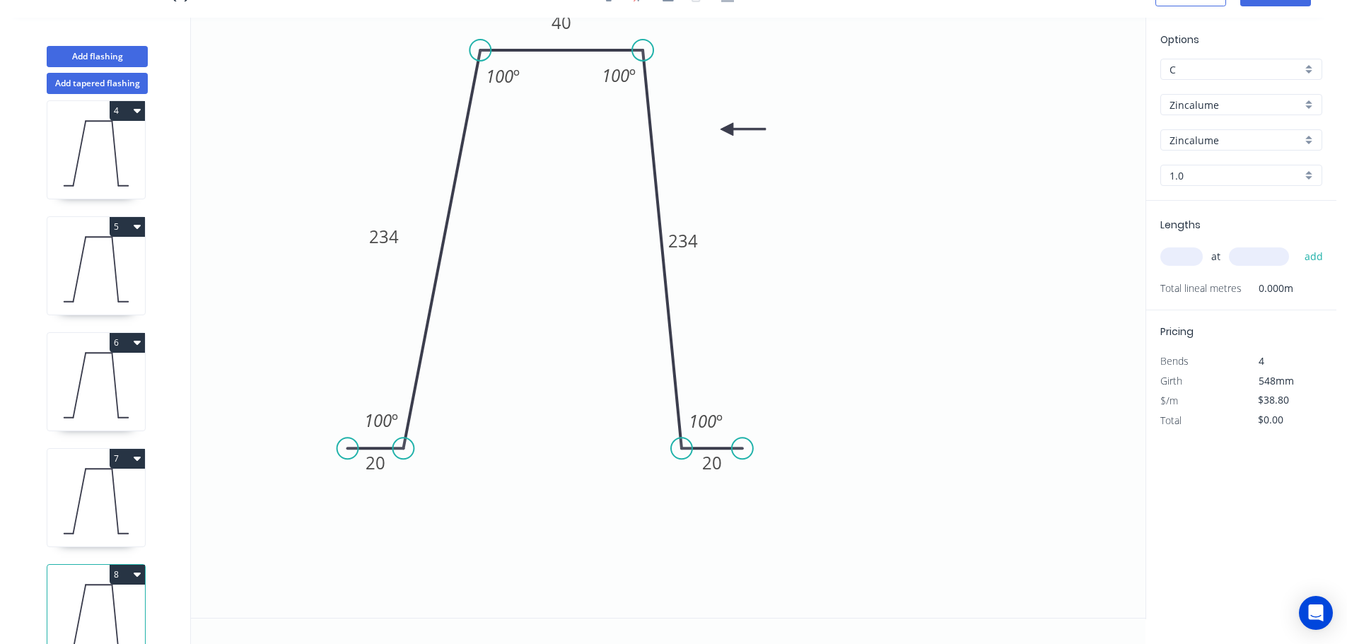
scroll to position [409, 0]
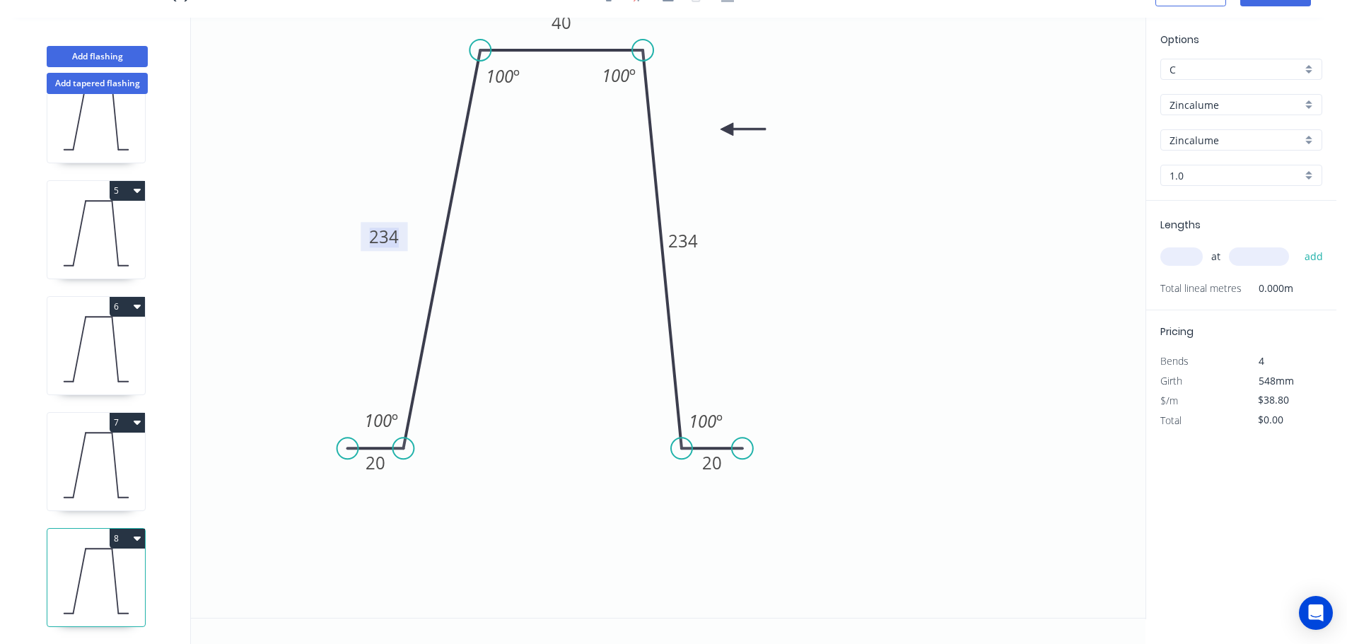
click at [389, 244] on tspan "234" at bounding box center [384, 236] width 30 height 23
click at [1198, 168] on input "1.0" at bounding box center [1235, 175] width 132 height 15
click at [1182, 231] on div "0.8" at bounding box center [1241, 227] width 160 height 25
type input "0.8"
click at [401, 234] on rect at bounding box center [384, 236] width 47 height 29
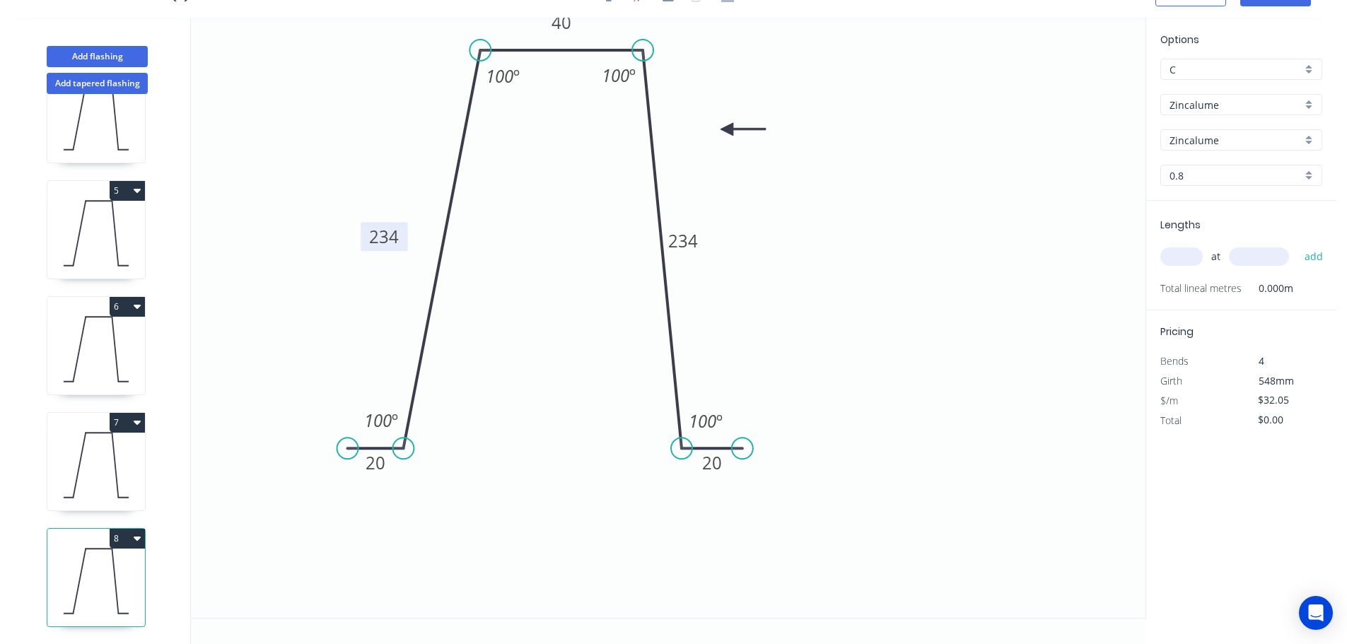
click at [397, 228] on tspan "234" at bounding box center [384, 236] width 30 height 23
type input "$16.02"
click at [1138, 322] on icon "0 20 41 40 41 20 100 º 100 º 100 º 100 º" at bounding box center [668, 318] width 954 height 600
click at [1193, 254] on div "at add" at bounding box center [1242, 257] width 165 height 24
click at [1193, 254] on input "text" at bounding box center [1181, 256] width 42 height 18
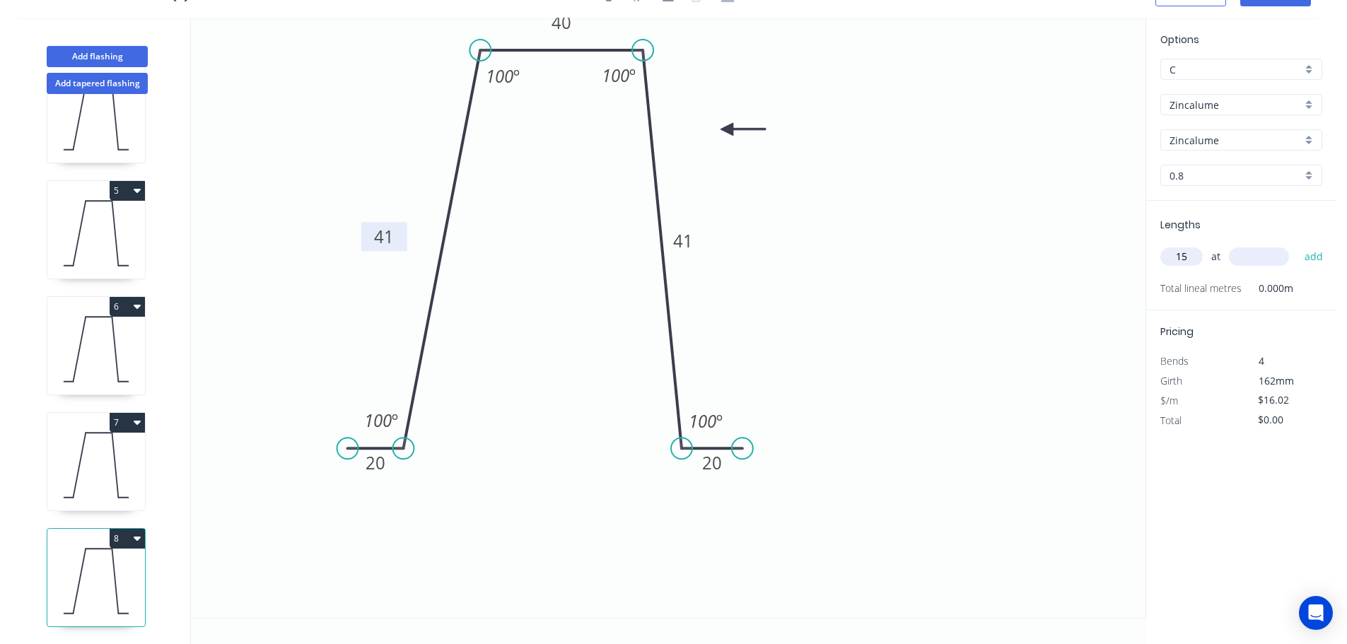
type input "15"
type input "6500"
click at [1297, 245] on button "add" at bounding box center [1313, 257] width 33 height 24
type input "$1,561.95"
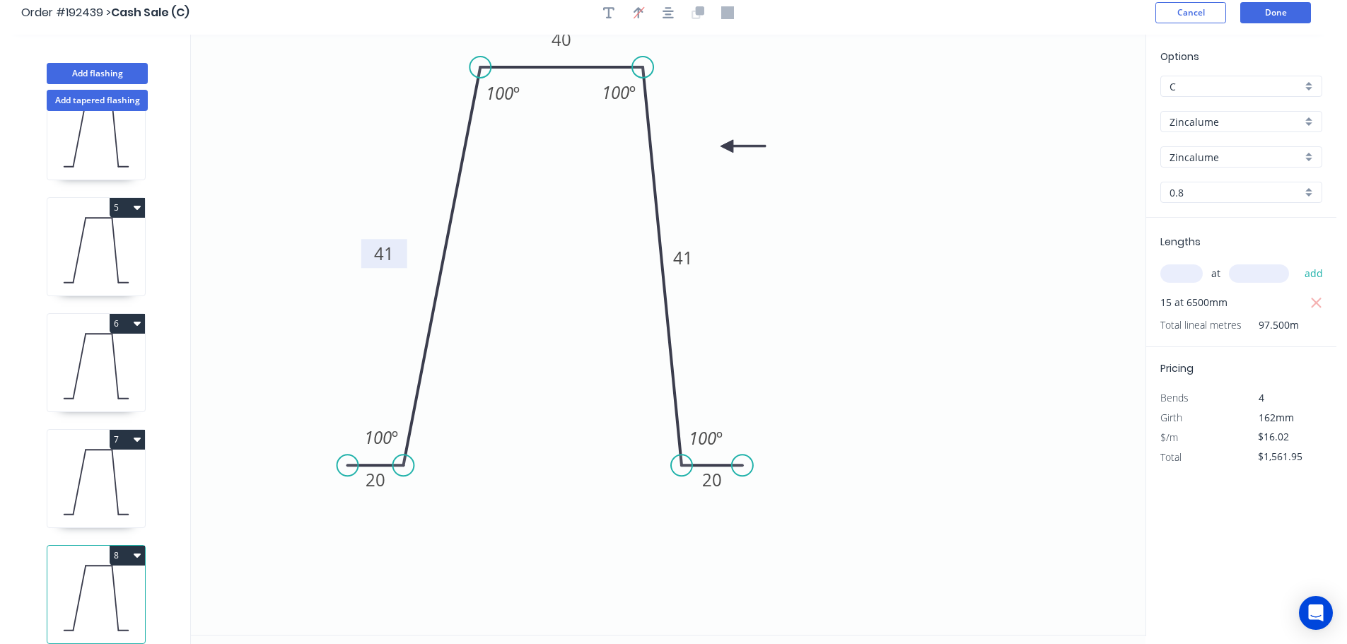
scroll to position [0, 0]
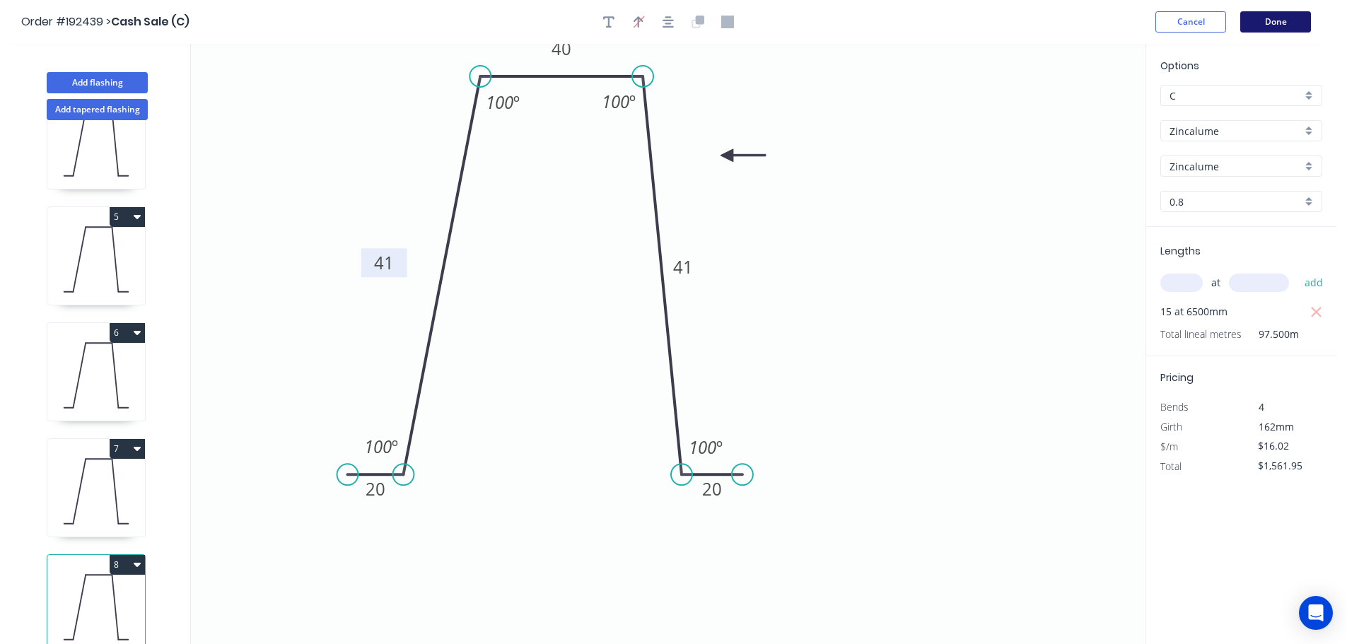
click at [1259, 28] on button "Done" at bounding box center [1275, 21] width 71 height 21
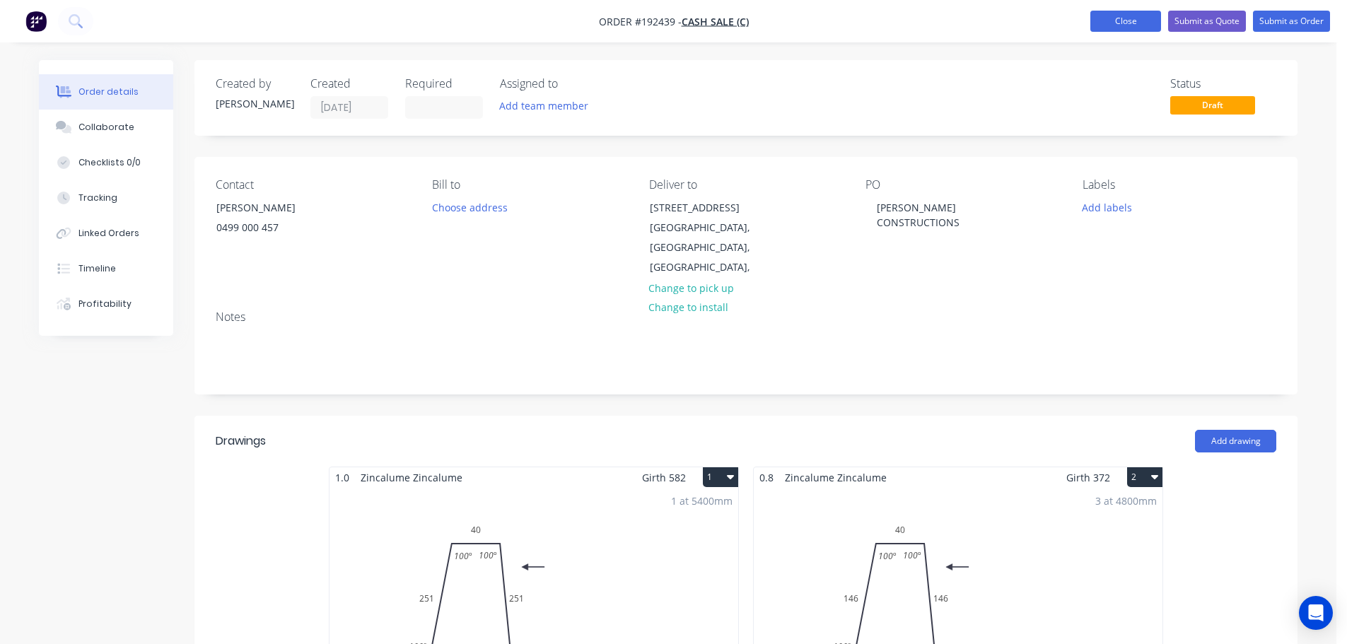
click at [1103, 24] on button "Close" at bounding box center [1125, 21] width 71 height 21
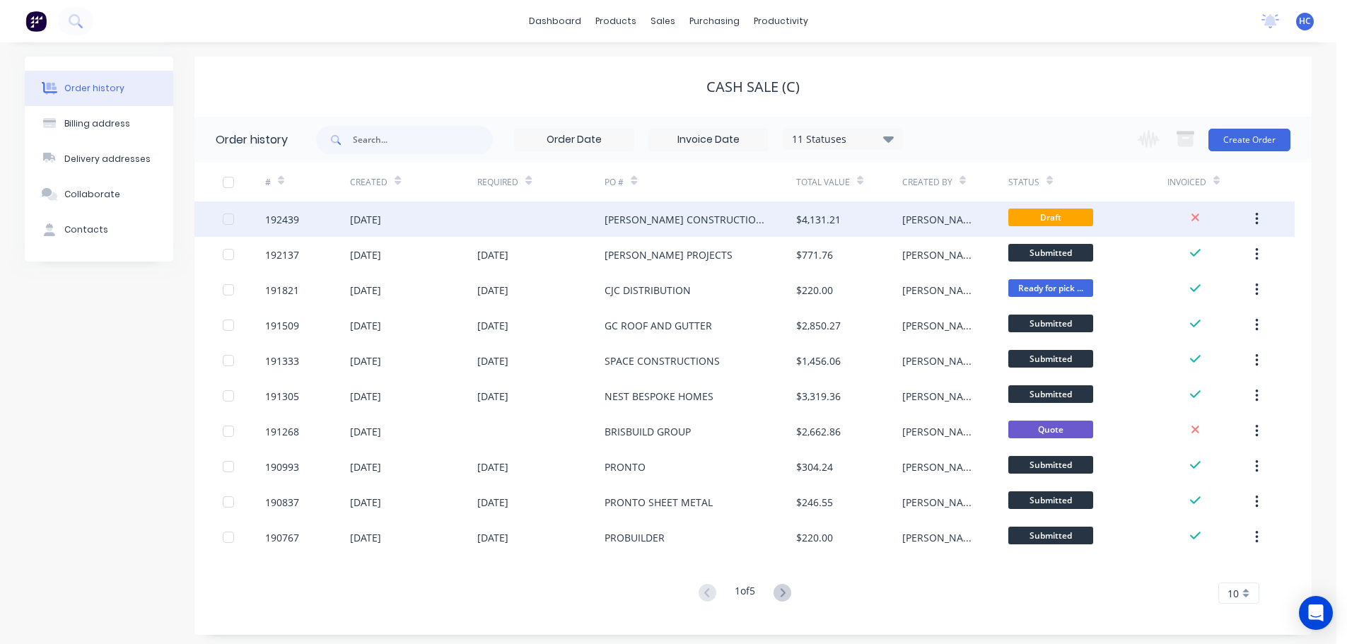
click at [749, 226] on div "[PERSON_NAME] CONSTRUCTIONS" at bounding box center [699, 218] width 191 height 35
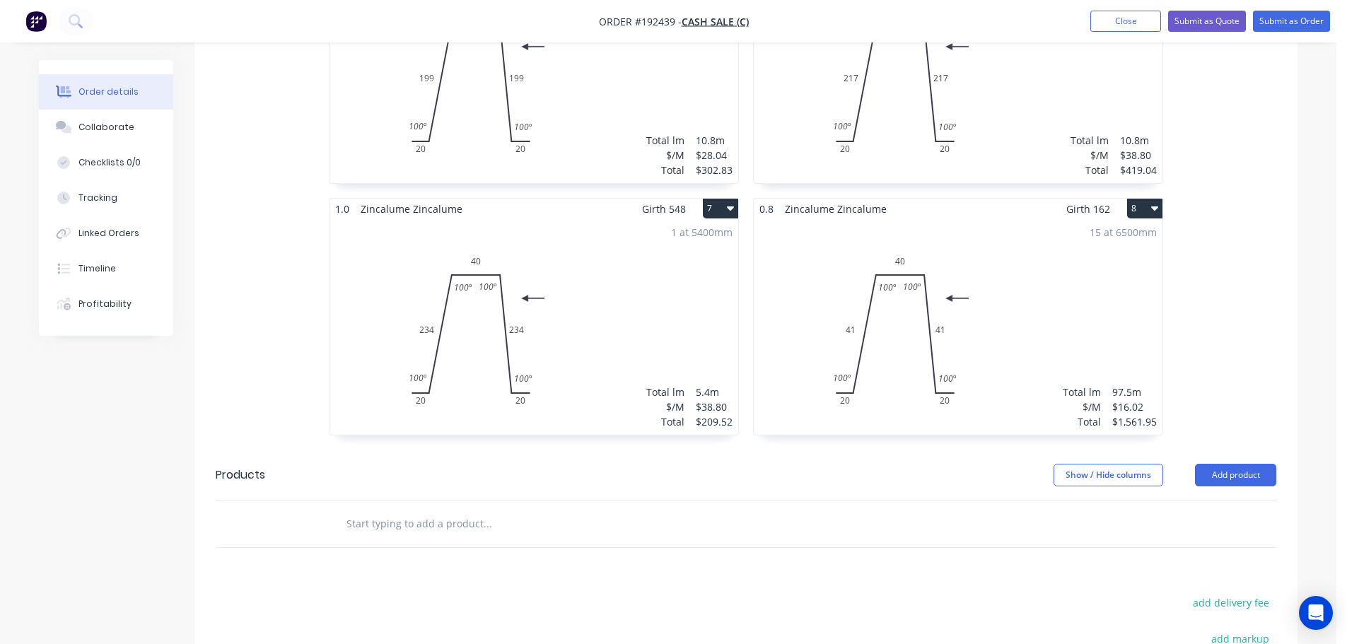
scroll to position [990, 0]
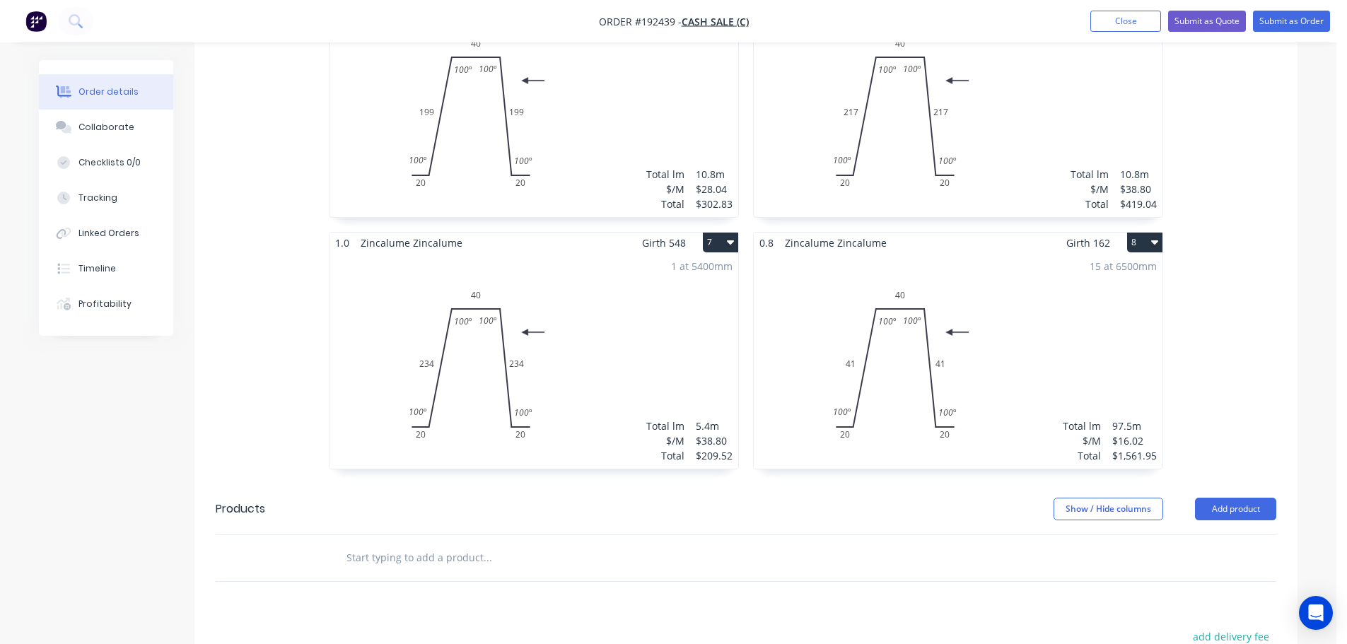
click at [1057, 340] on div "15 at 6500mm Total lm $/M Total 97.5m $16.02 $1,561.95" at bounding box center [958, 361] width 409 height 216
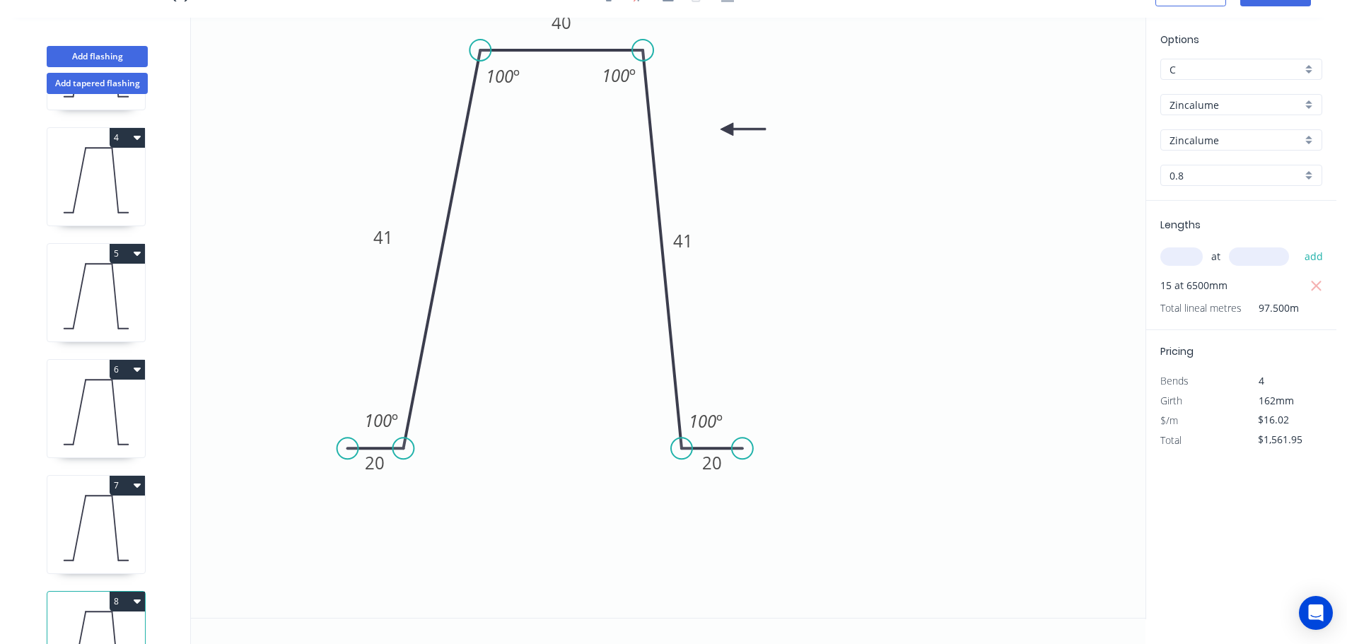
scroll to position [409, 0]
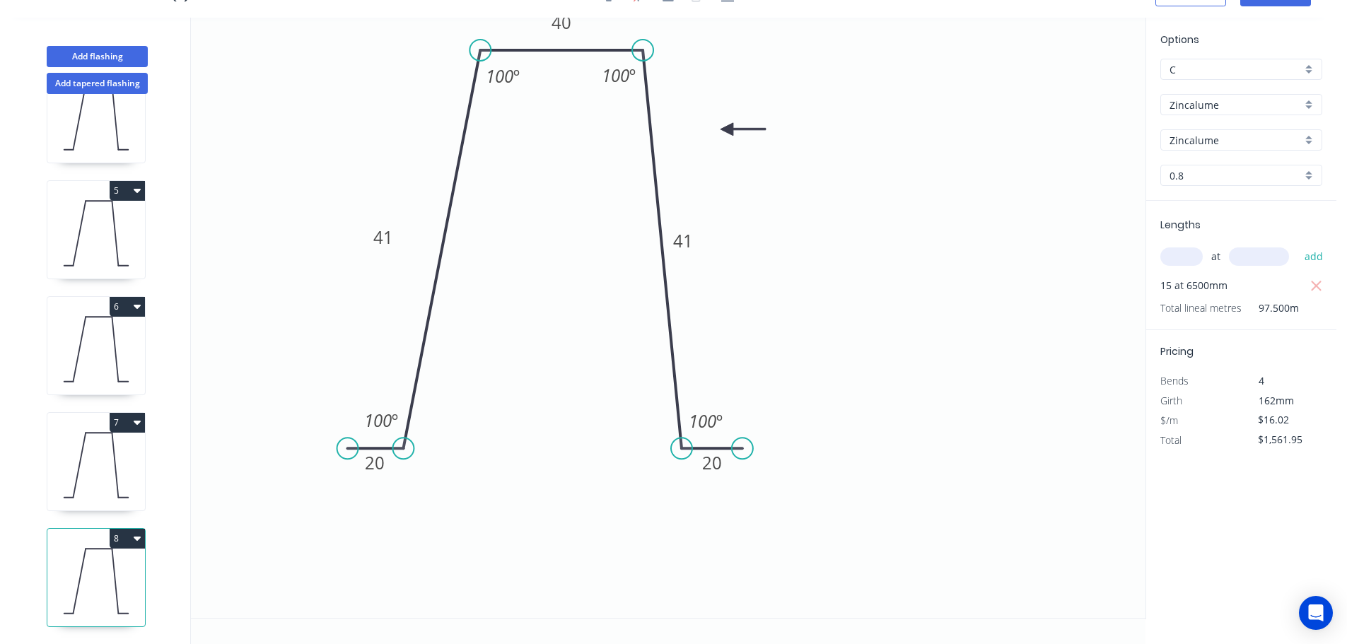
click at [117, 529] on button "8" at bounding box center [127, 539] width 35 height 20
click at [76, 563] on div "Duplicate" at bounding box center [77, 573] width 109 height 21
type input "$0.00"
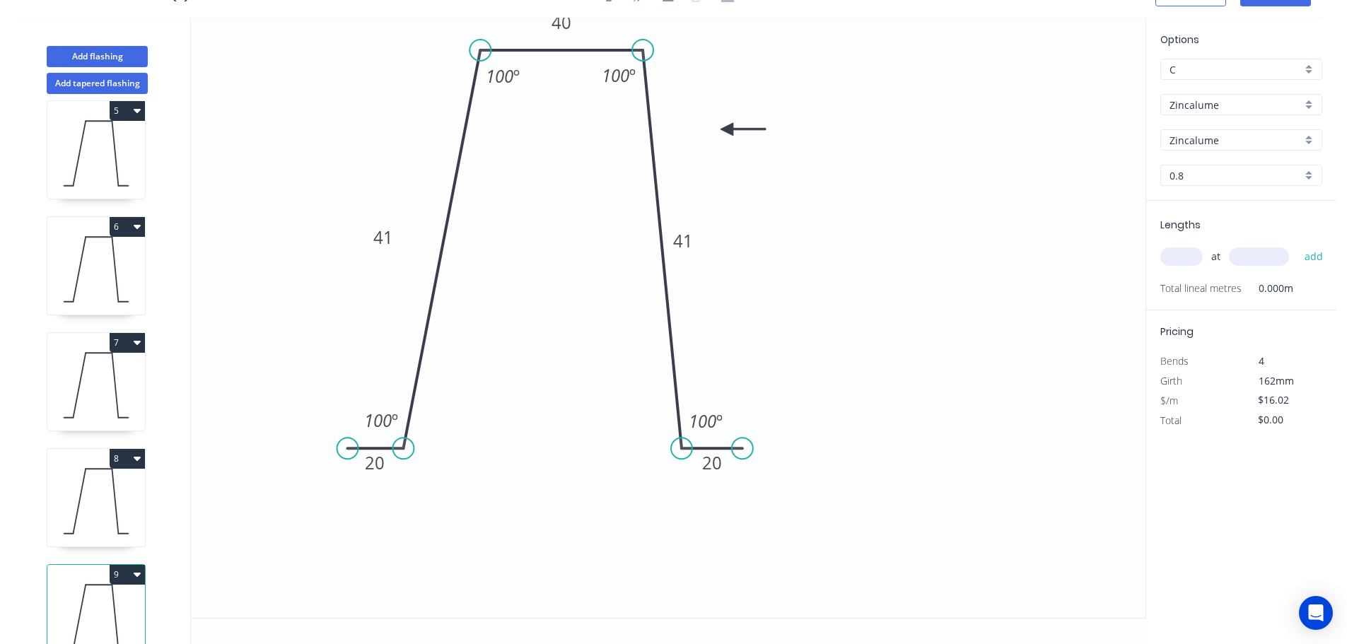
scroll to position [525, 0]
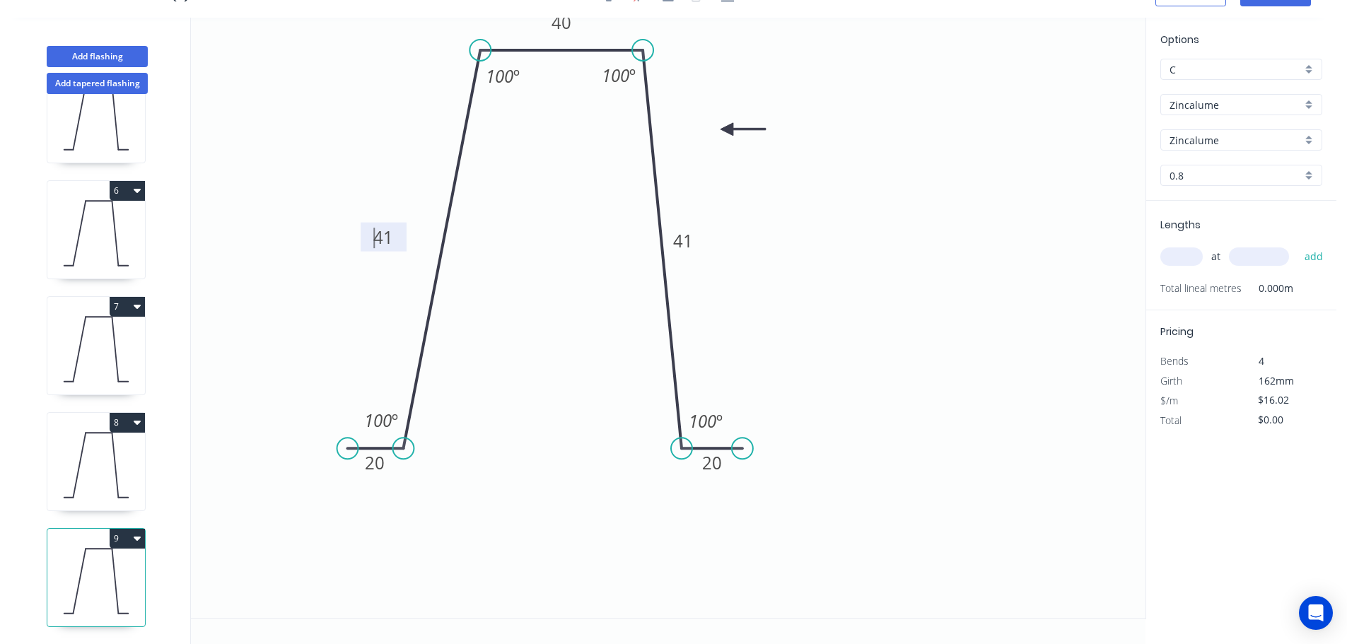
click at [385, 238] on tspan "41" at bounding box center [383, 237] width 20 height 23
click at [381, 164] on icon "0 20 41 40 41 20 100 º 100 º 100 º 100 º" at bounding box center [668, 318] width 954 height 600
click at [385, 241] on tspan "41" at bounding box center [383, 237] width 20 height 23
type input "$20.03"
click at [1187, 249] on input "text" at bounding box center [1181, 256] width 42 height 18
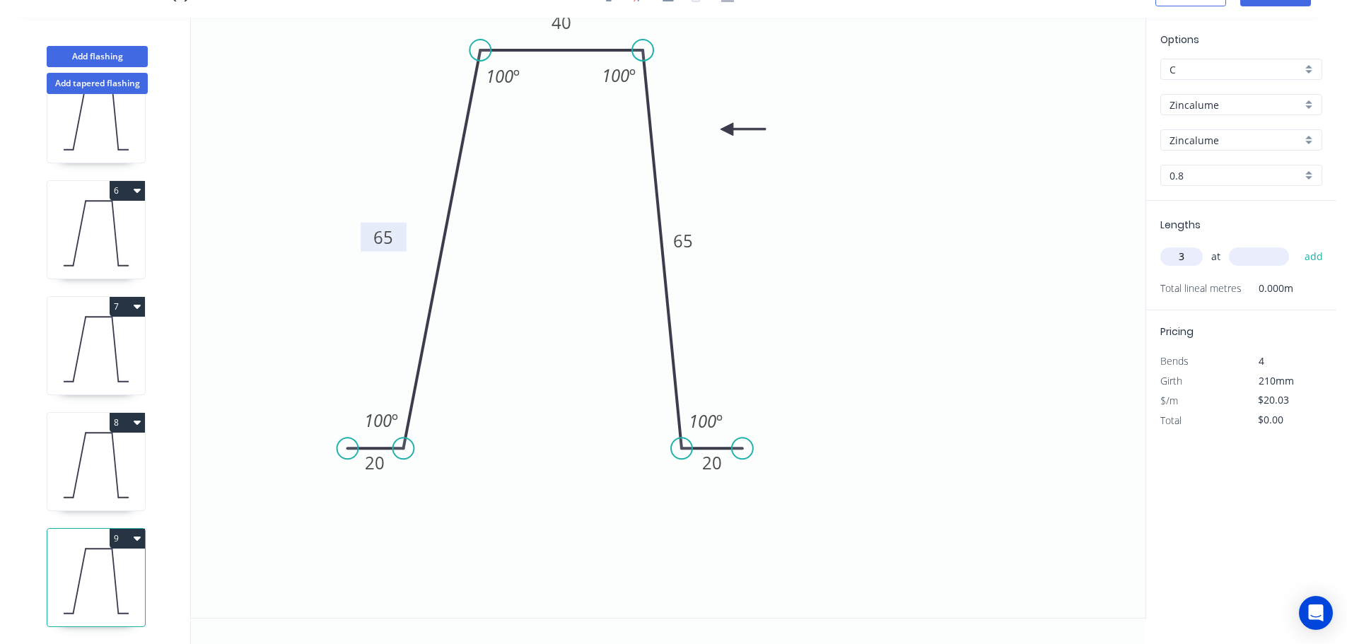
type input "3"
type input "6500"
click at [1297, 245] on button "add" at bounding box center [1313, 257] width 33 height 24
drag, startPoint x: 119, startPoint y: 520, endPoint x: 131, endPoint y: 537, distance: 20.8
click at [119, 529] on button "9" at bounding box center [127, 539] width 35 height 20
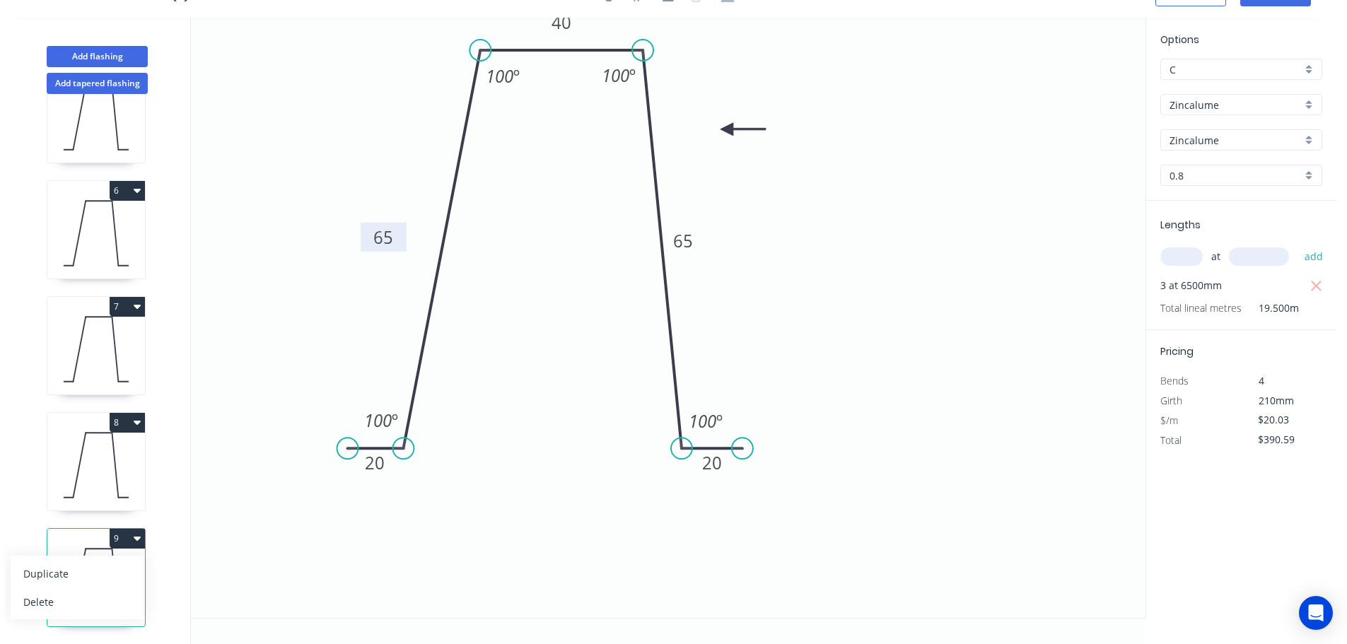
click at [130, 566] on div "Duplicate" at bounding box center [77, 573] width 109 height 21
type input "$0.00"
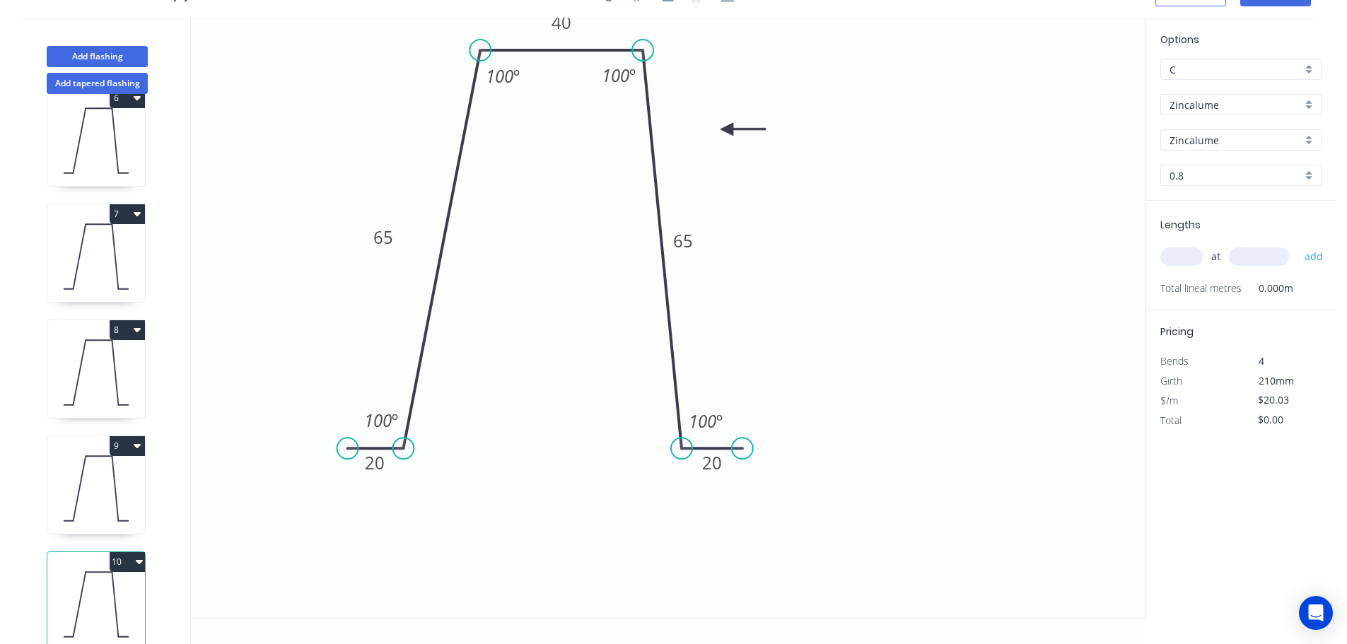
scroll to position [641, 0]
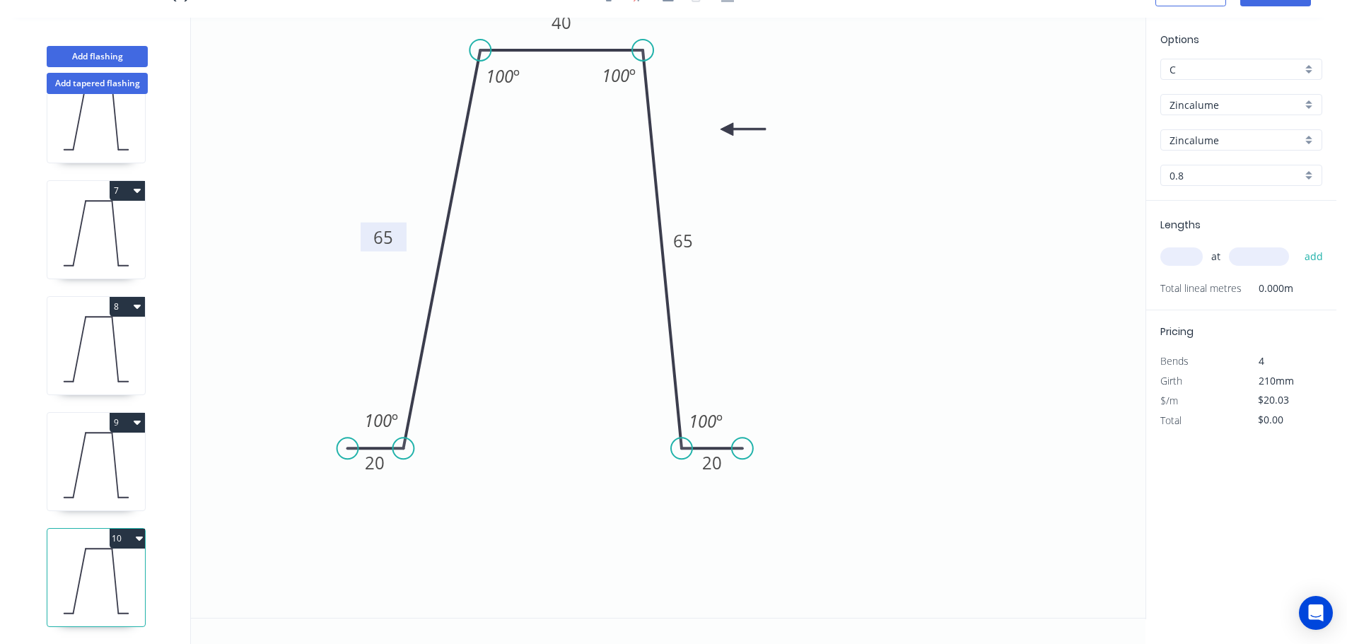
click at [396, 241] on rect at bounding box center [383, 238] width 28 height 20
drag, startPoint x: 1106, startPoint y: 331, endPoint x: 1207, endPoint y: 306, distance: 103.4
click at [1107, 331] on icon "0 20 97 40 97 20 100 º 100 º 100 º 100 º" at bounding box center [668, 318] width 954 height 600
click at [1199, 262] on input "text" at bounding box center [1181, 256] width 42 height 18
type input "6"
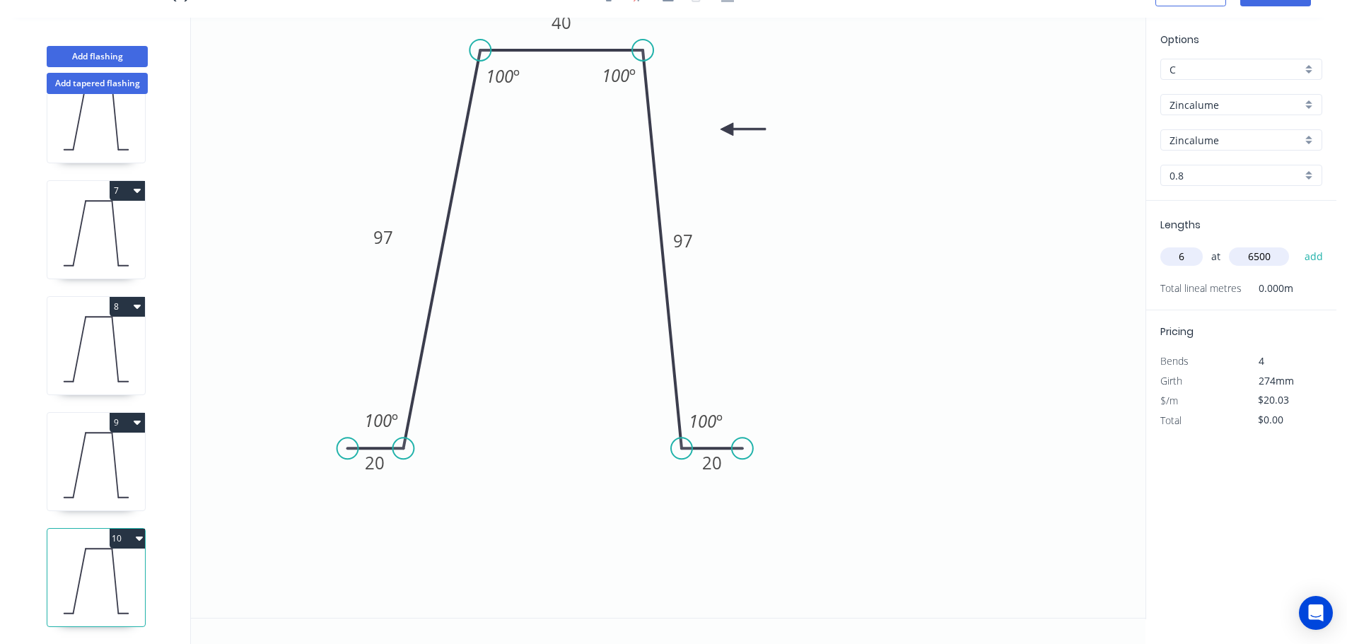
type input "6500"
click at [1297, 245] on button "add" at bounding box center [1313, 257] width 33 height 24
click at [123, 529] on button "10" at bounding box center [127, 539] width 35 height 20
click at [105, 563] on div "Duplicate" at bounding box center [77, 573] width 109 height 21
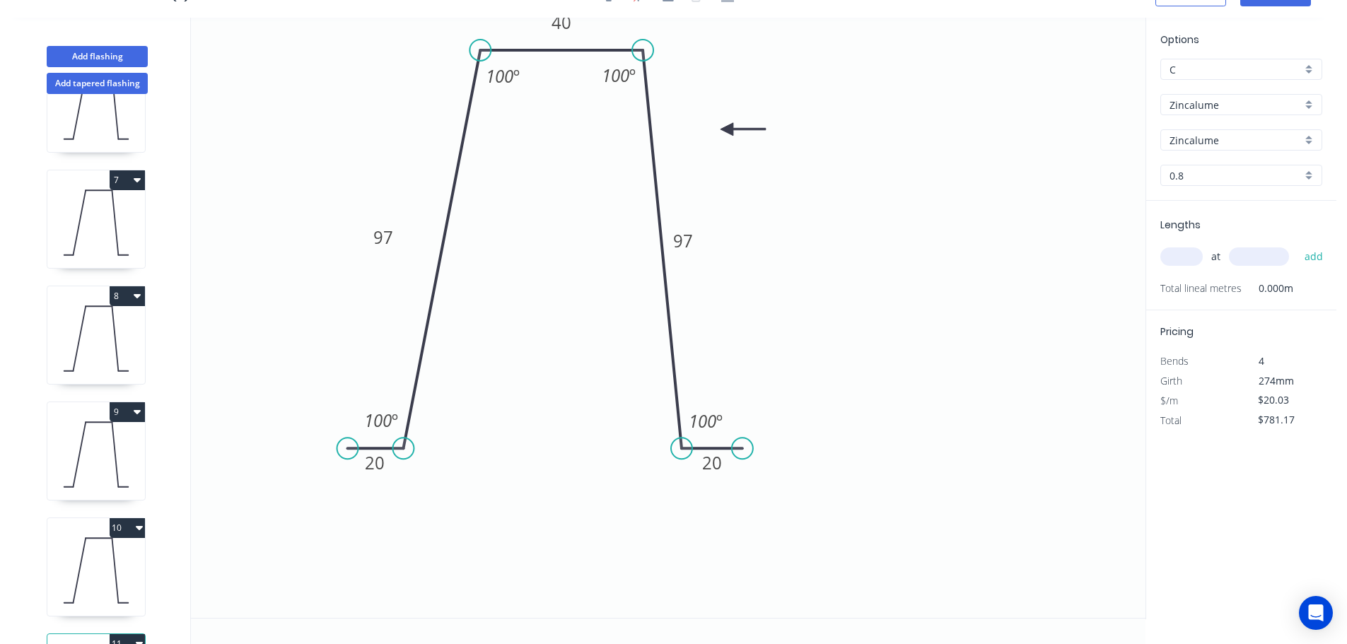
type input "$0.00"
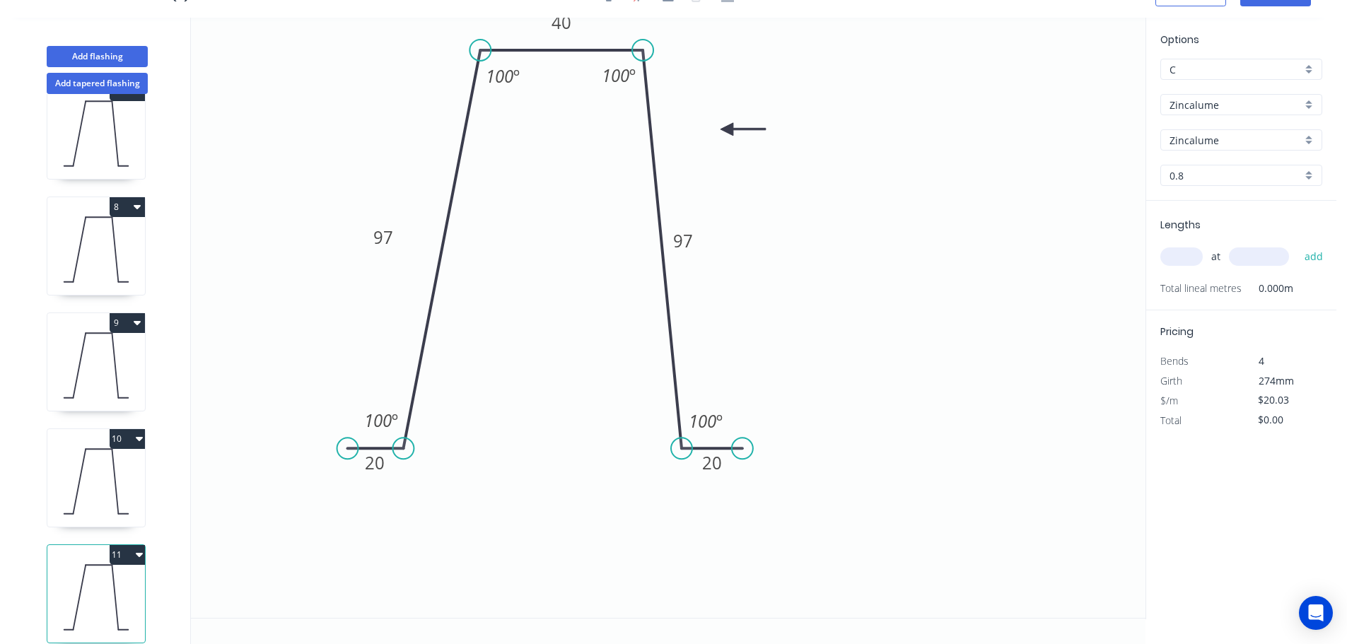
scroll to position [757, 0]
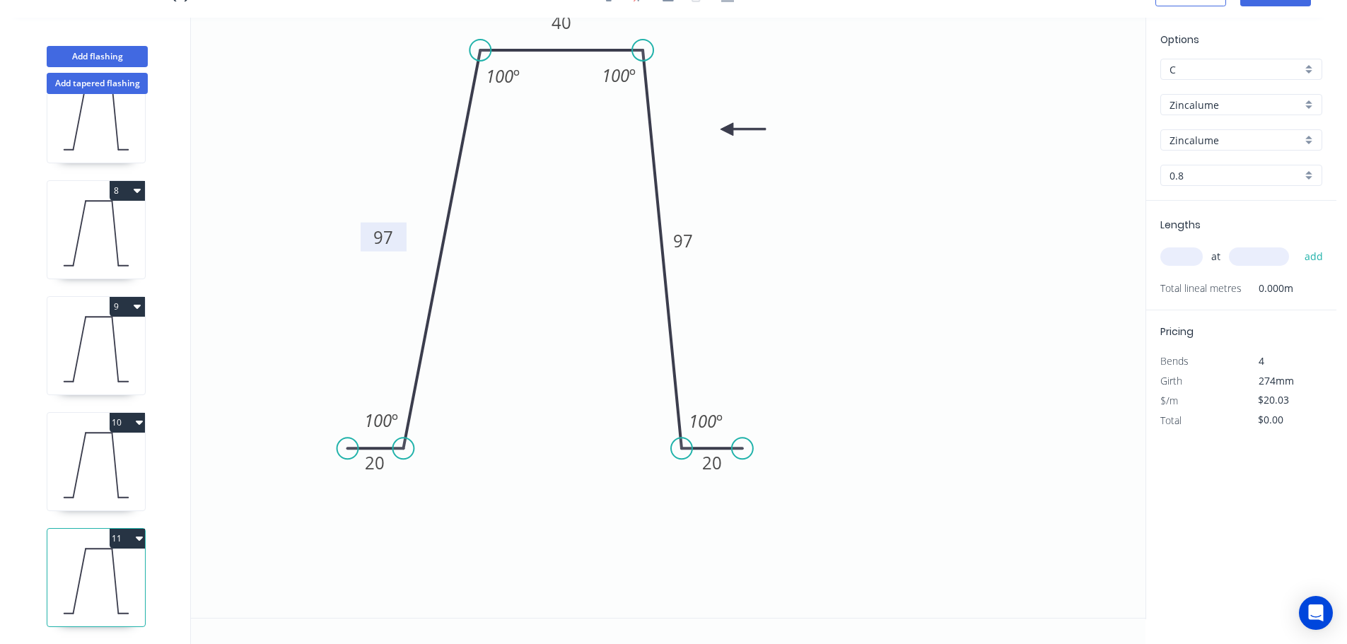
click at [394, 241] on rect at bounding box center [383, 238] width 28 height 20
type input "$24.04"
click at [1171, 264] on input "text" at bounding box center [1181, 256] width 42 height 18
type input "3"
type input "6500"
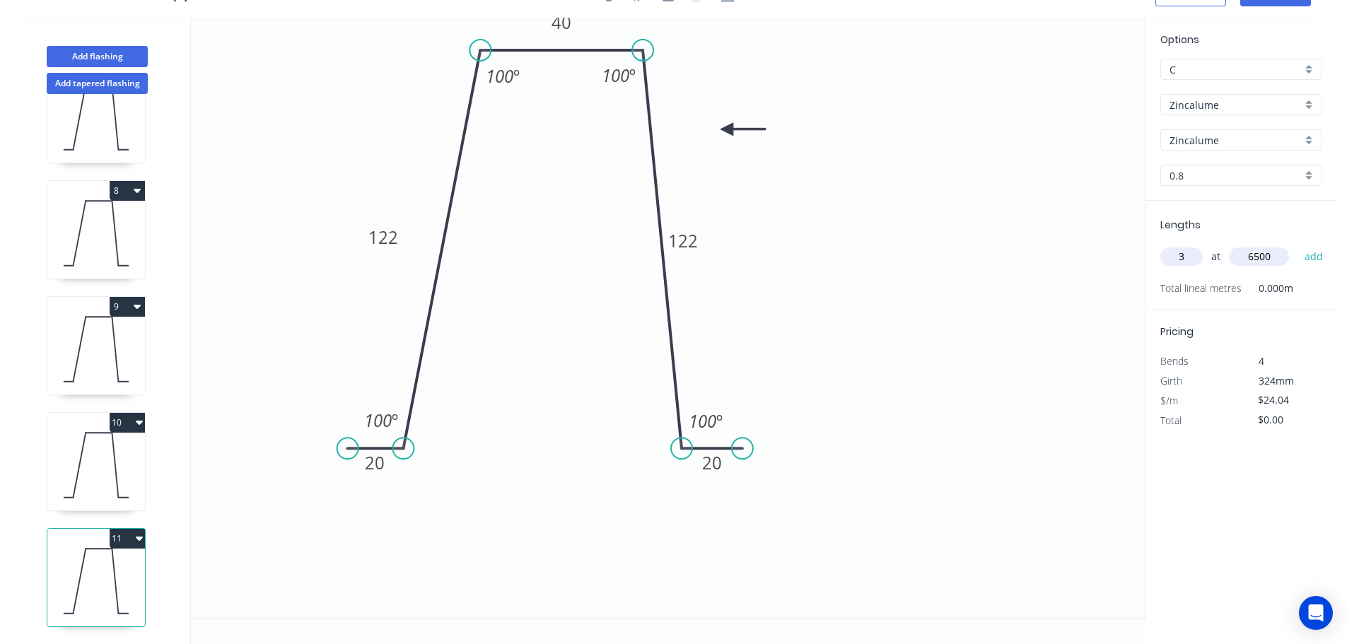
click at [1297, 245] on button "add" at bounding box center [1313, 257] width 33 height 24
type input "$468.78"
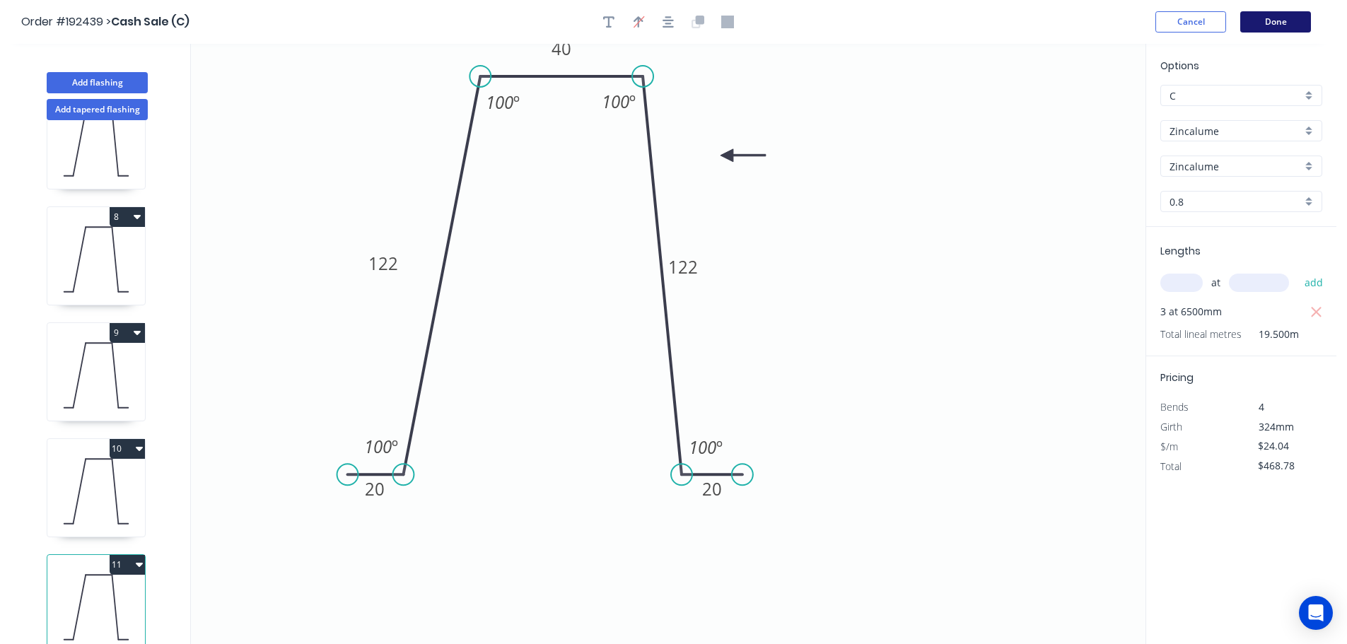
click at [1258, 28] on button "Done" at bounding box center [1275, 21] width 71 height 21
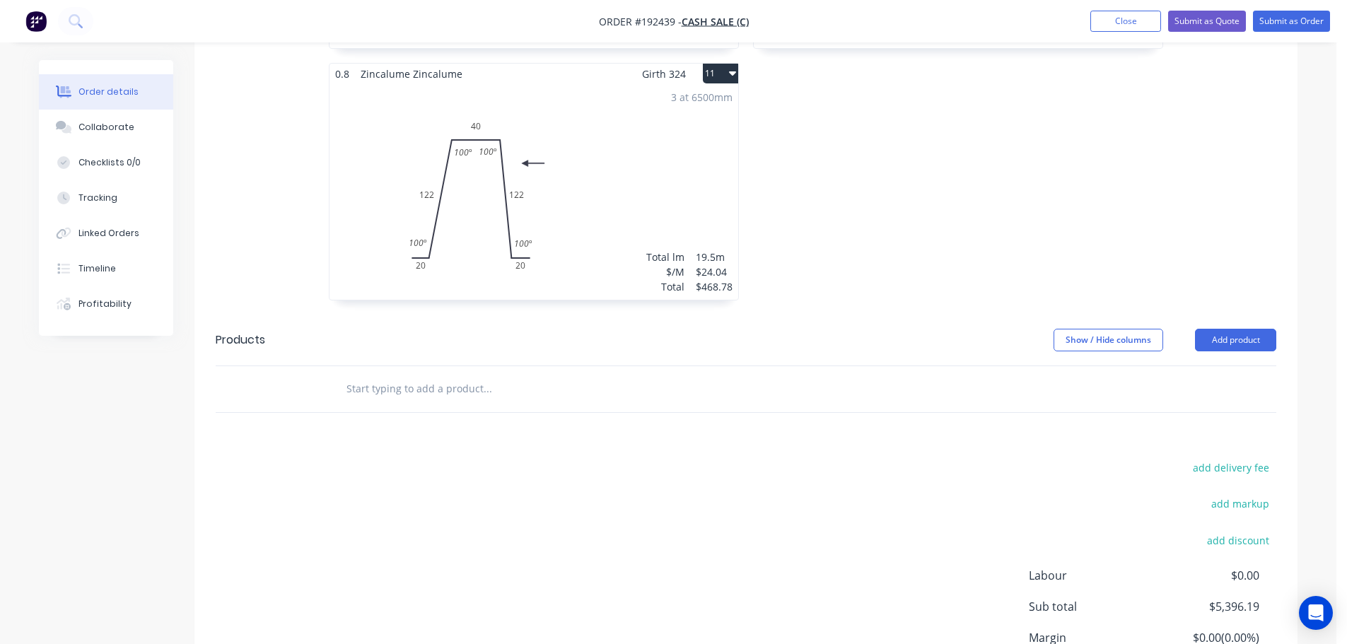
scroll to position [1697, 0]
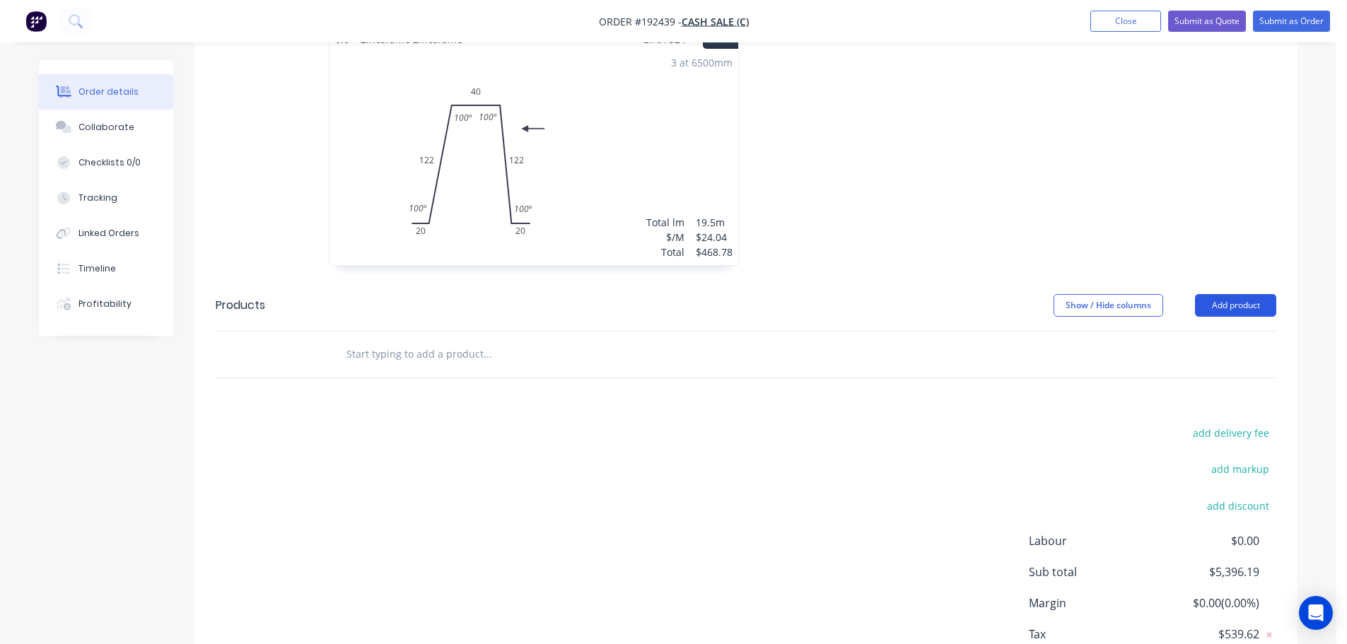
click at [1243, 294] on button "Add product" at bounding box center [1235, 305] width 81 height 23
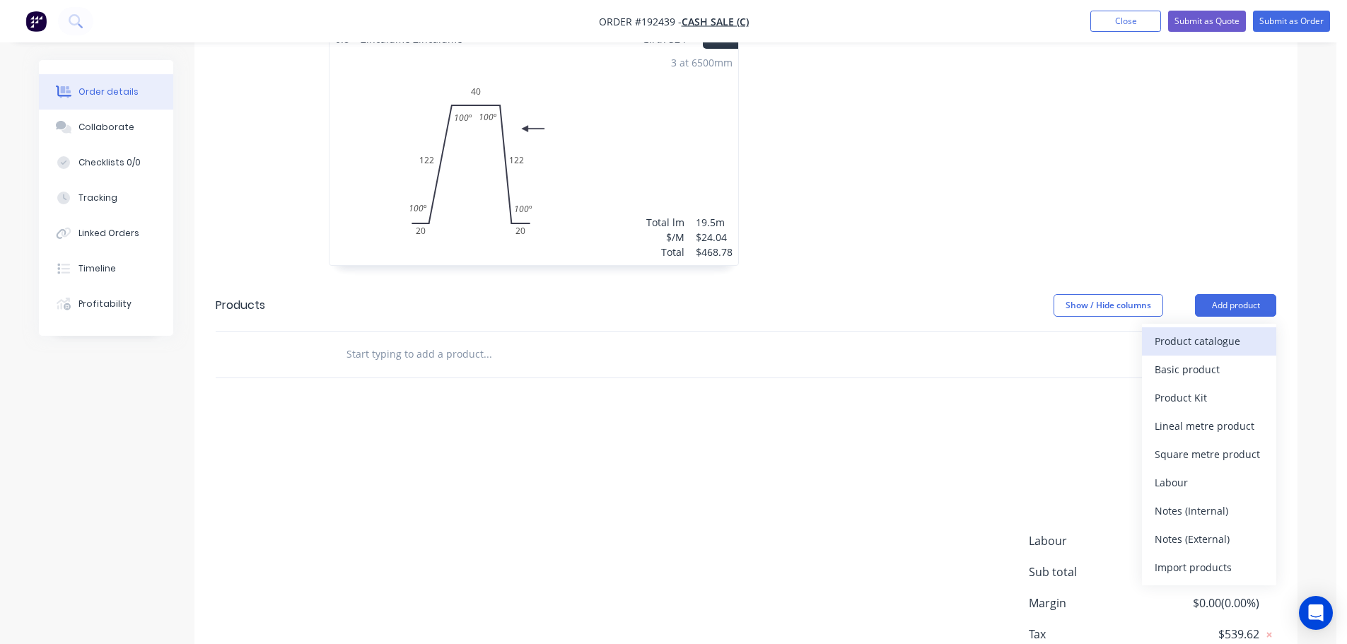
click at [1210, 331] on div "Product catalogue" at bounding box center [1208, 341] width 109 height 21
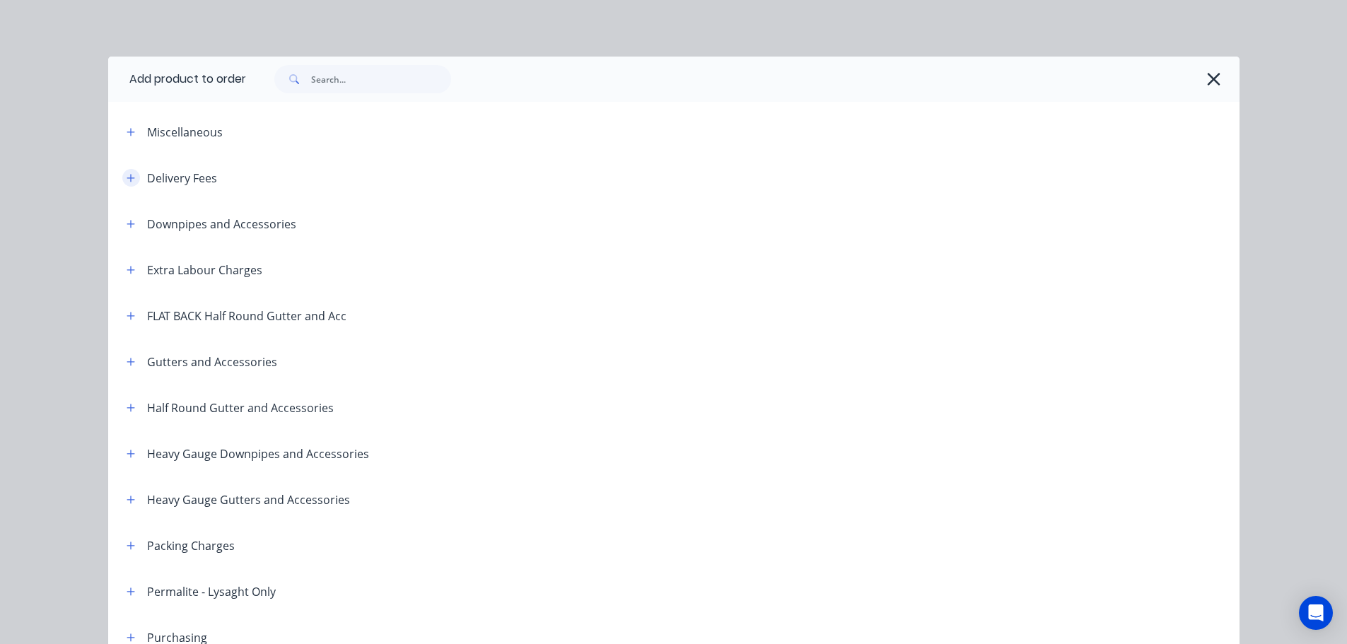
click at [127, 173] on icon "button" at bounding box center [131, 178] width 8 height 10
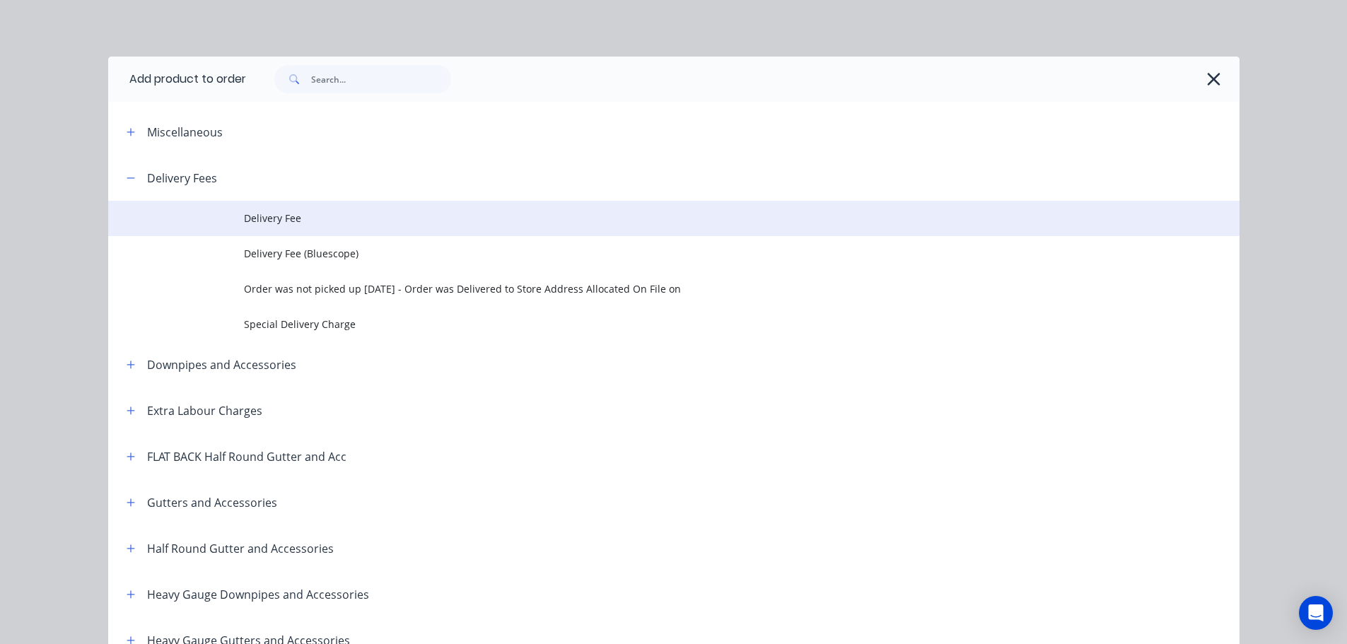
click at [199, 215] on td at bounding box center [176, 218] width 136 height 35
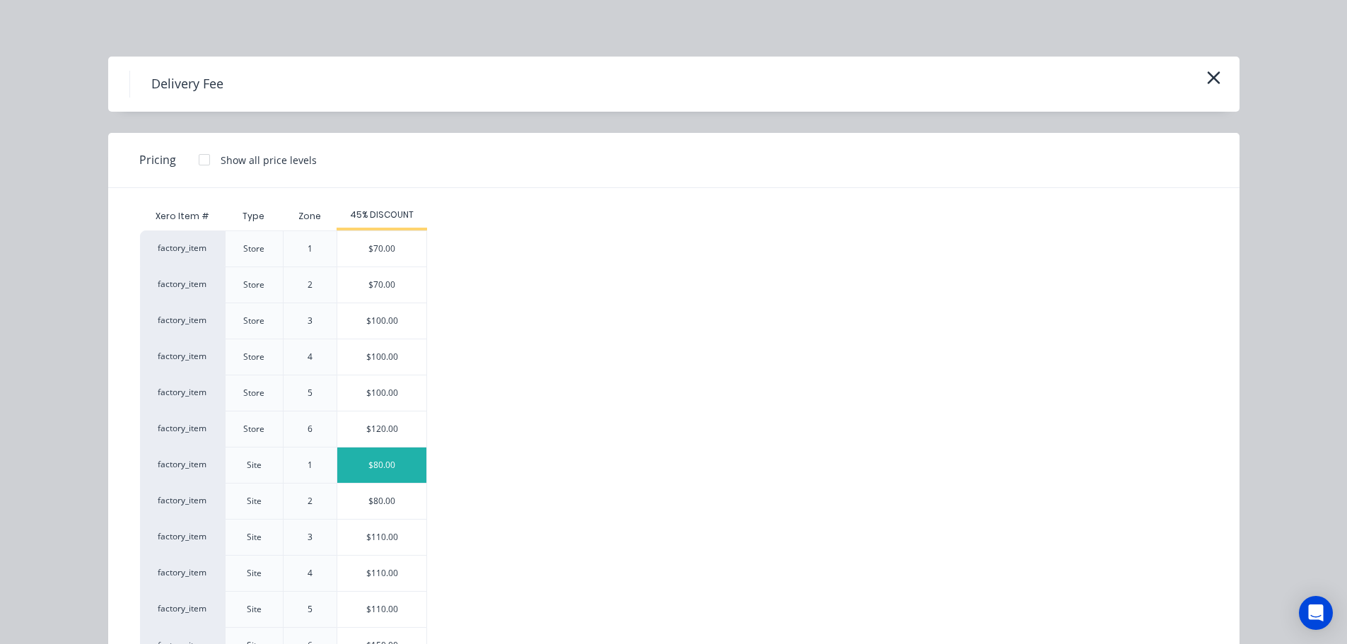
click at [365, 472] on div "$80.00" at bounding box center [381, 464] width 89 height 35
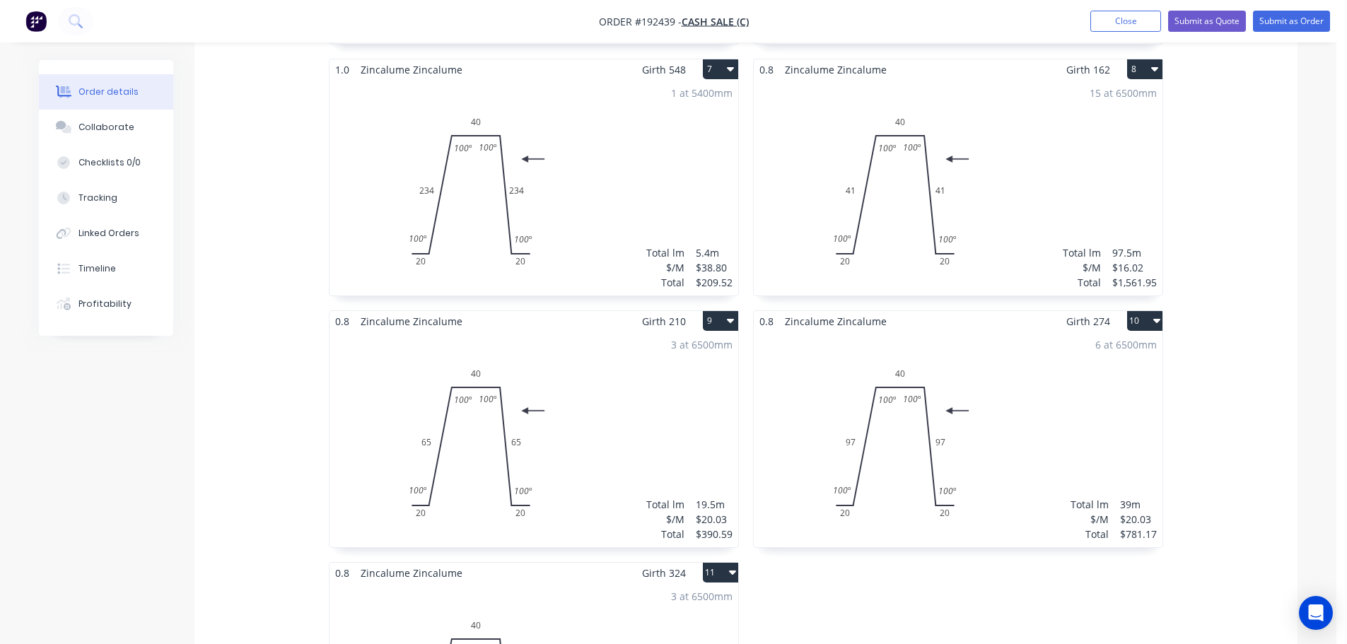
scroll to position [1131, 0]
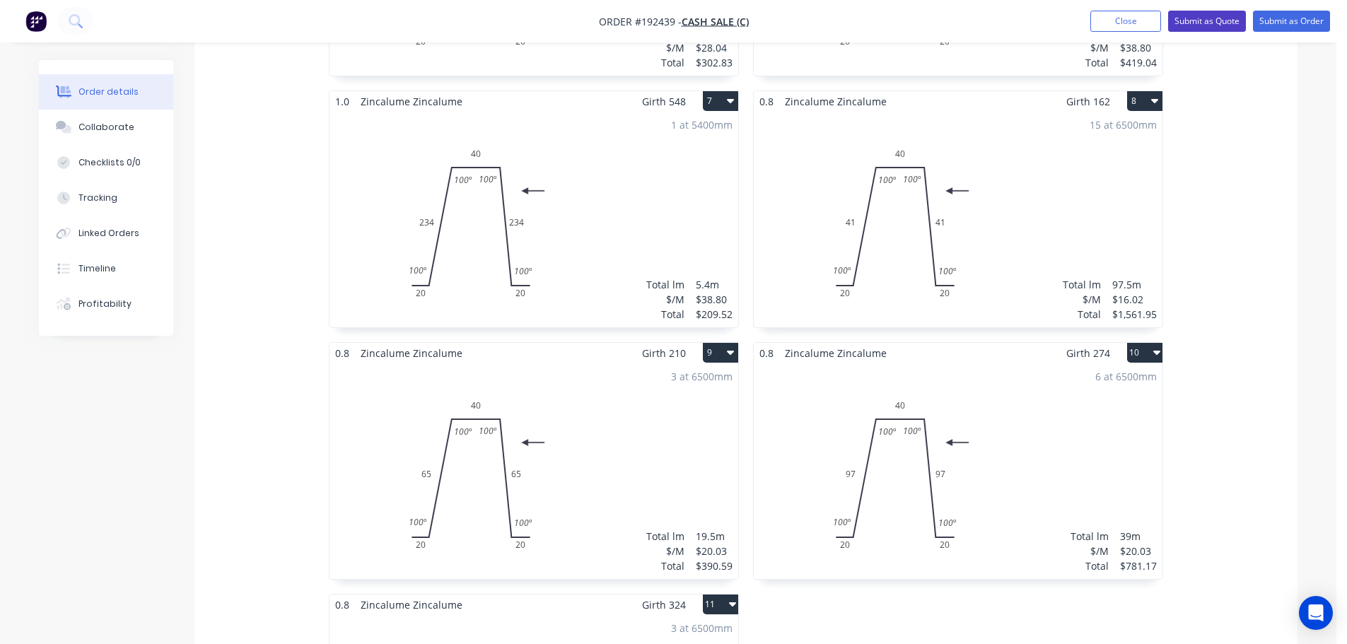
click at [1221, 31] on button "Submit as Quote" at bounding box center [1207, 21] width 78 height 21
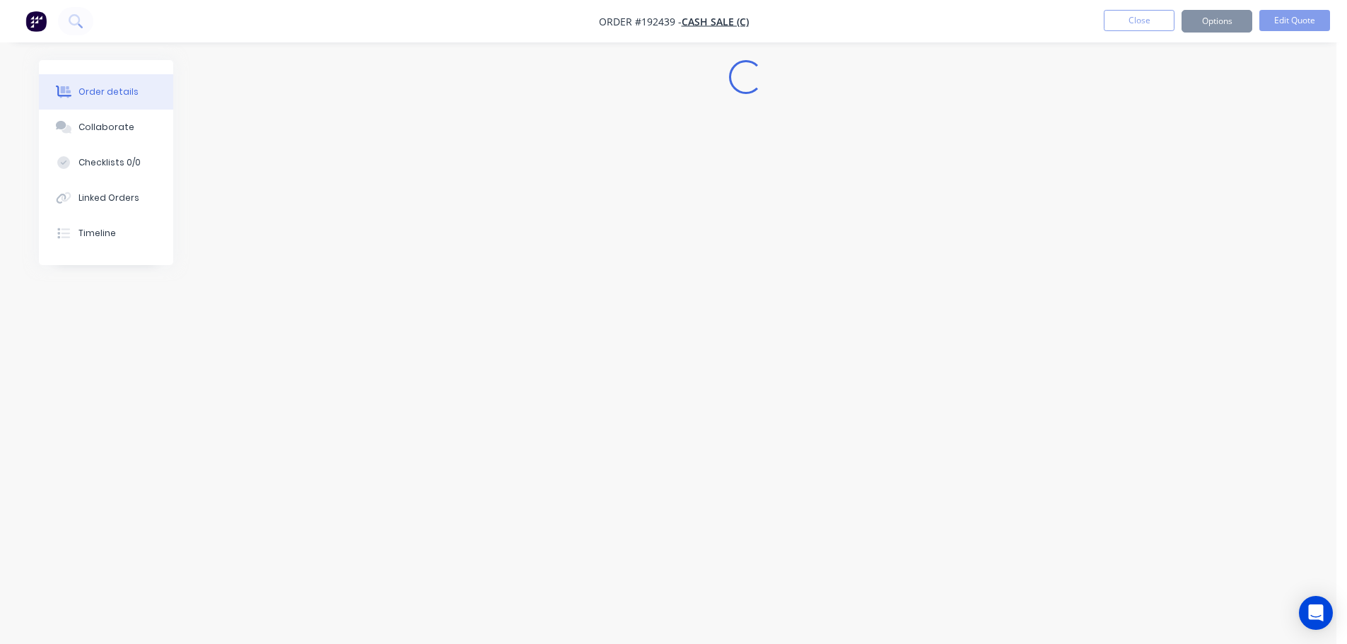
scroll to position [0, 0]
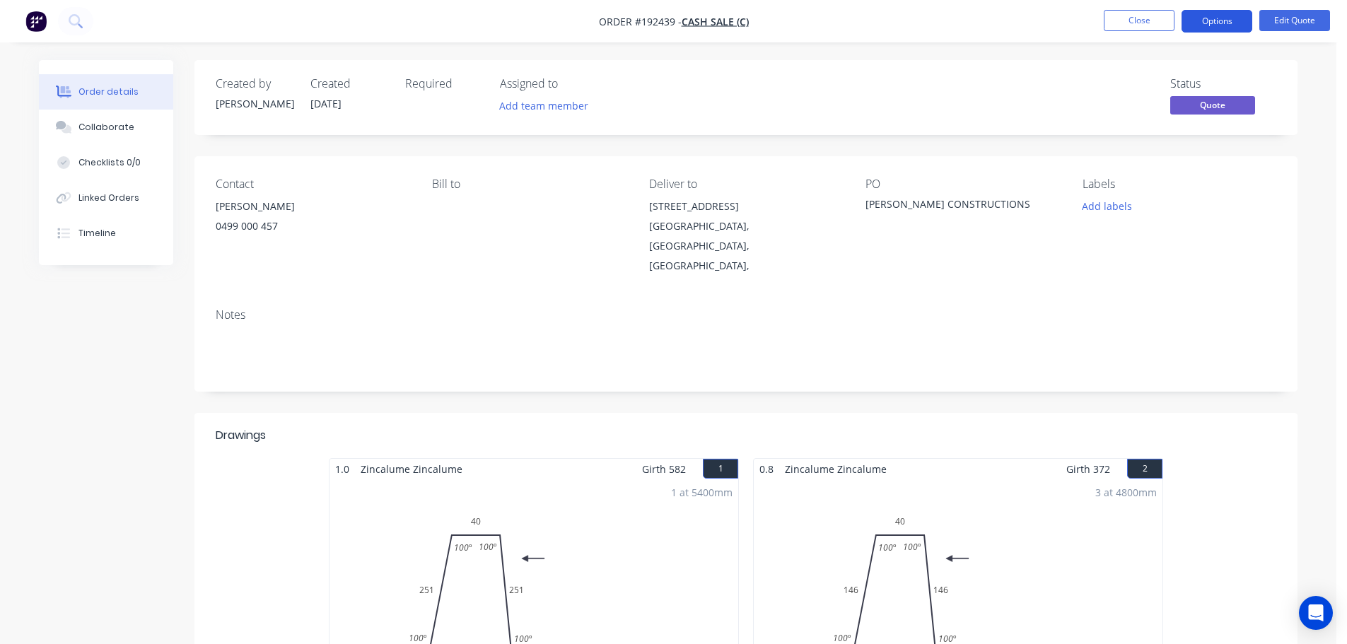
click at [1225, 23] on button "Options" at bounding box center [1216, 21] width 71 height 23
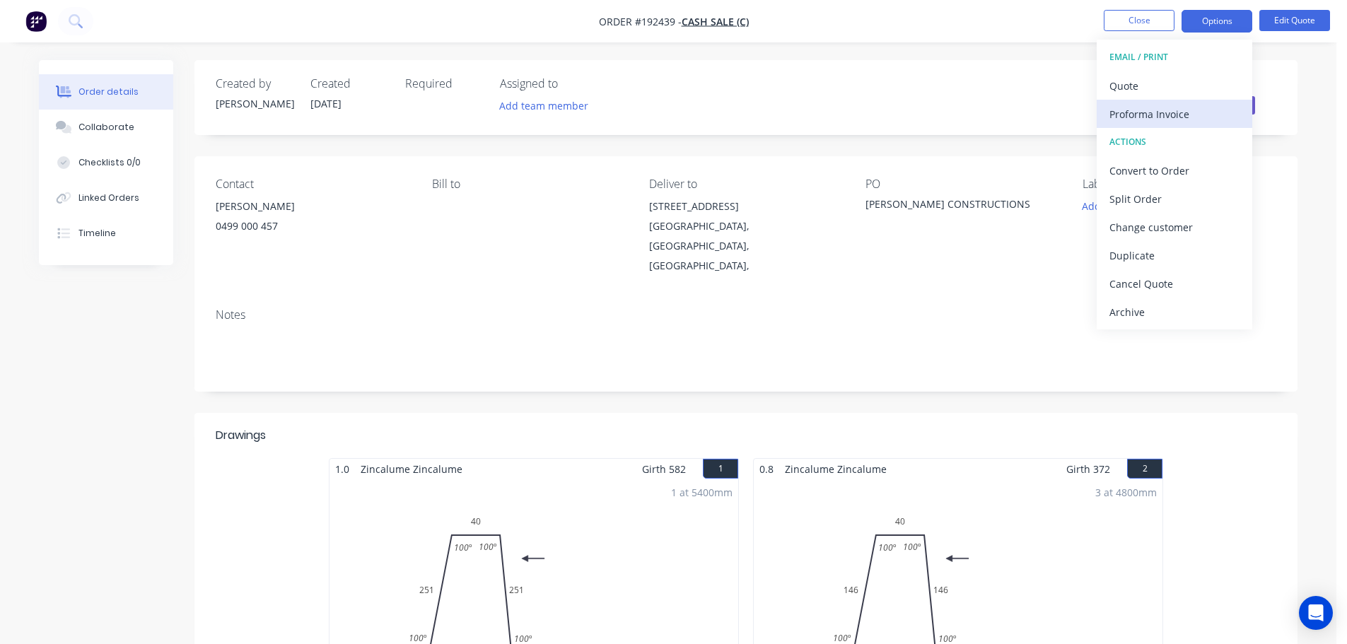
click at [1154, 110] on div "Proforma Invoice" at bounding box center [1174, 114] width 130 height 21
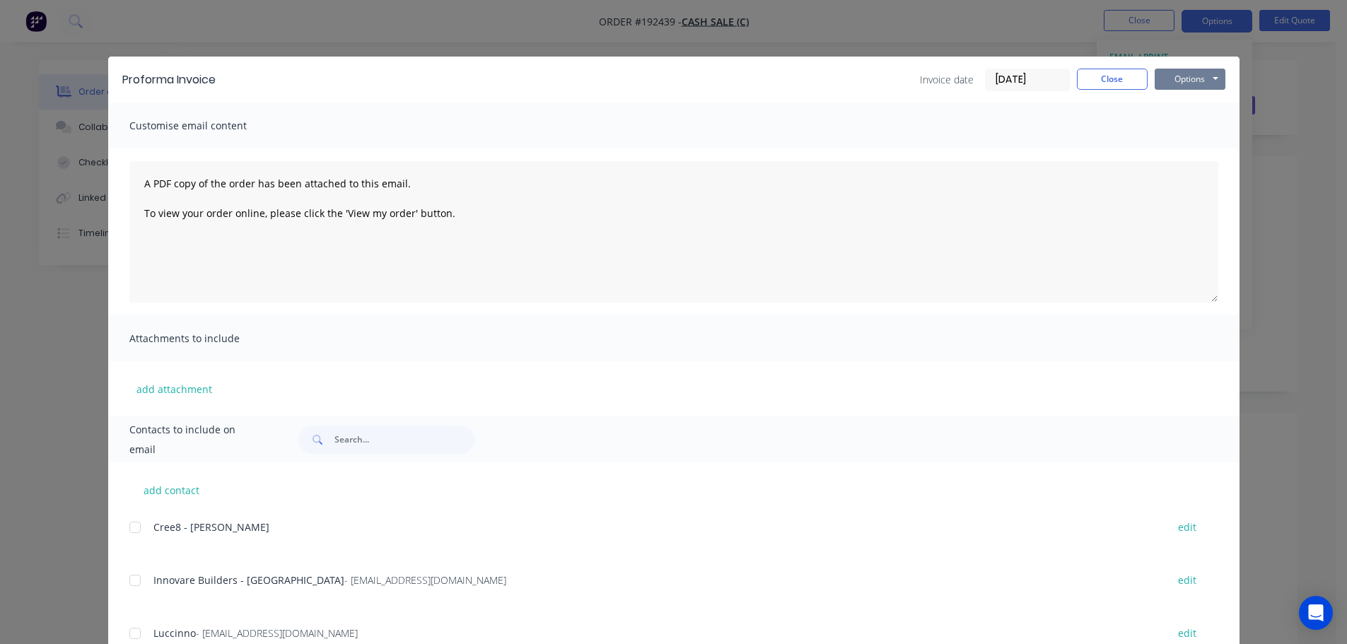
click at [1195, 72] on button "Options" at bounding box center [1189, 79] width 71 height 21
click at [1181, 131] on button "Print" at bounding box center [1199, 127] width 90 height 23
click at [1126, 77] on button "Close" at bounding box center [1112, 79] width 71 height 21
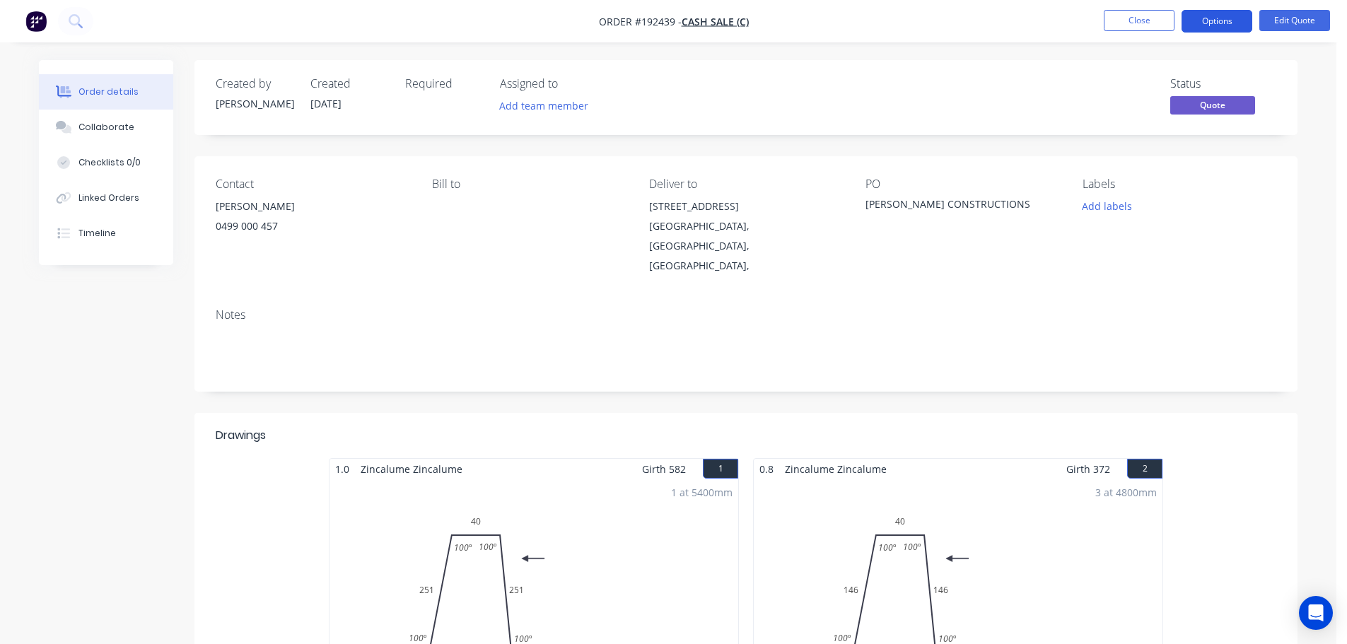
click at [1231, 16] on button "Options" at bounding box center [1216, 21] width 71 height 23
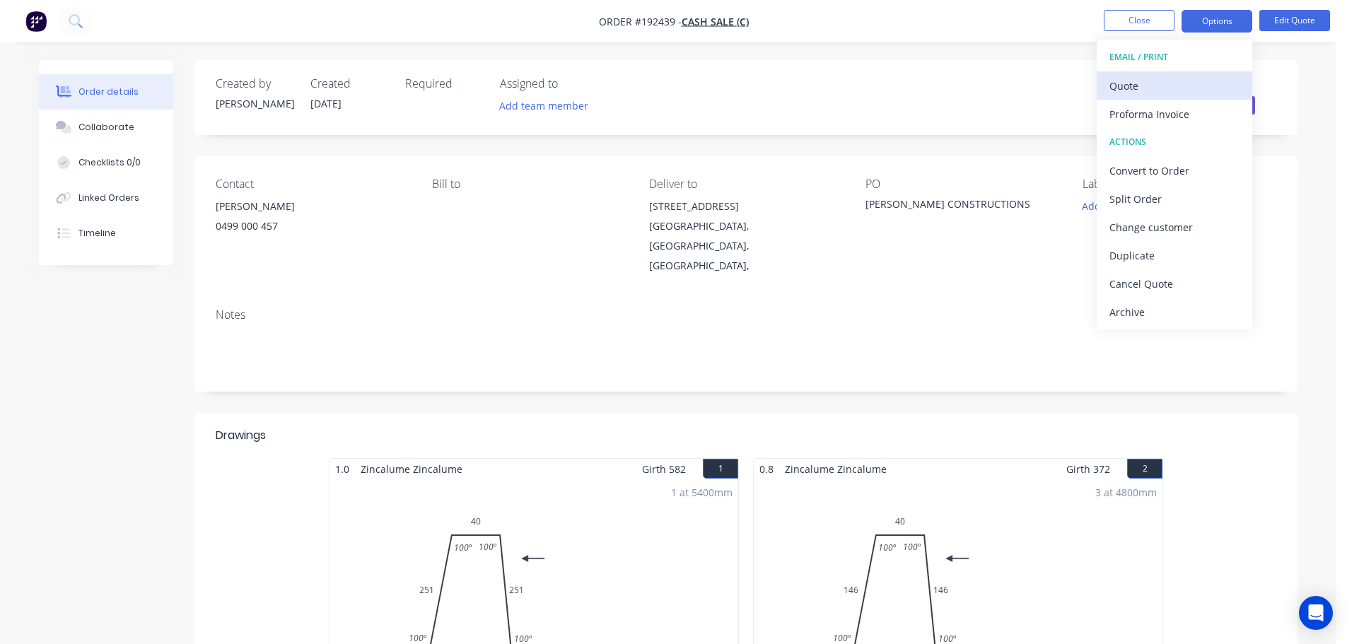
click at [1142, 87] on div "Quote" at bounding box center [1174, 86] width 130 height 21
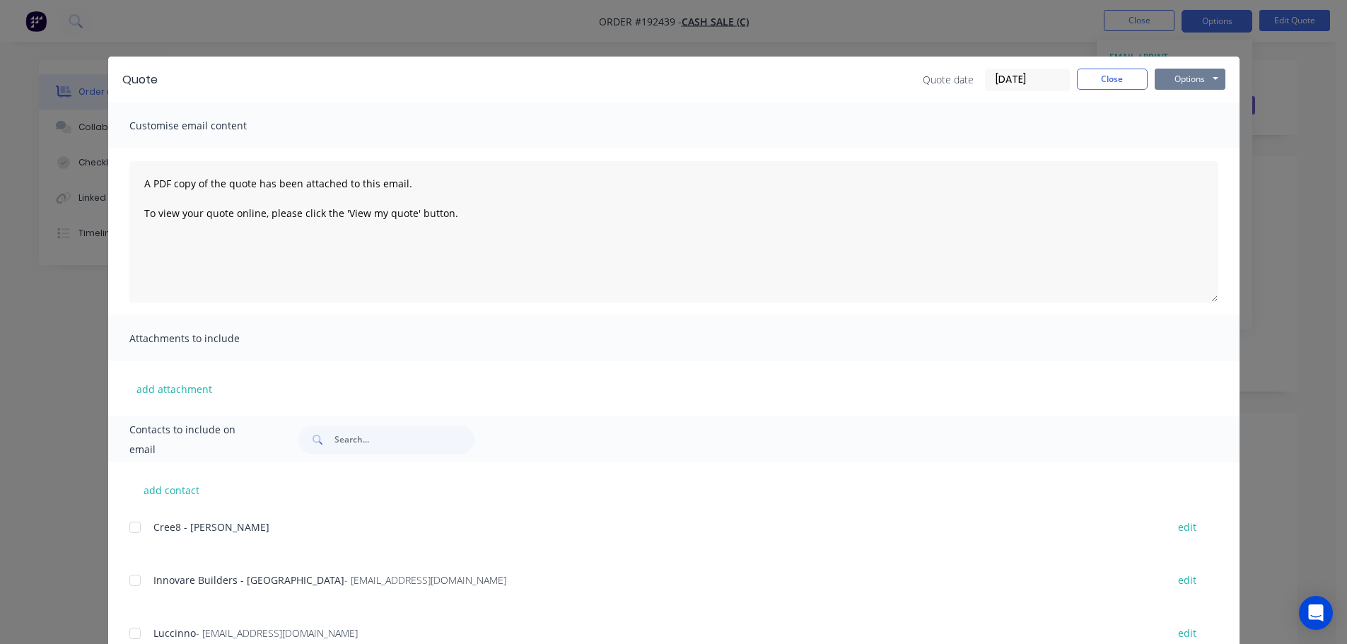
click at [1193, 77] on button "Options" at bounding box center [1189, 79] width 71 height 21
click at [1181, 118] on button "Print" at bounding box center [1199, 127] width 90 height 23
click at [1125, 71] on button "Close" at bounding box center [1112, 79] width 71 height 21
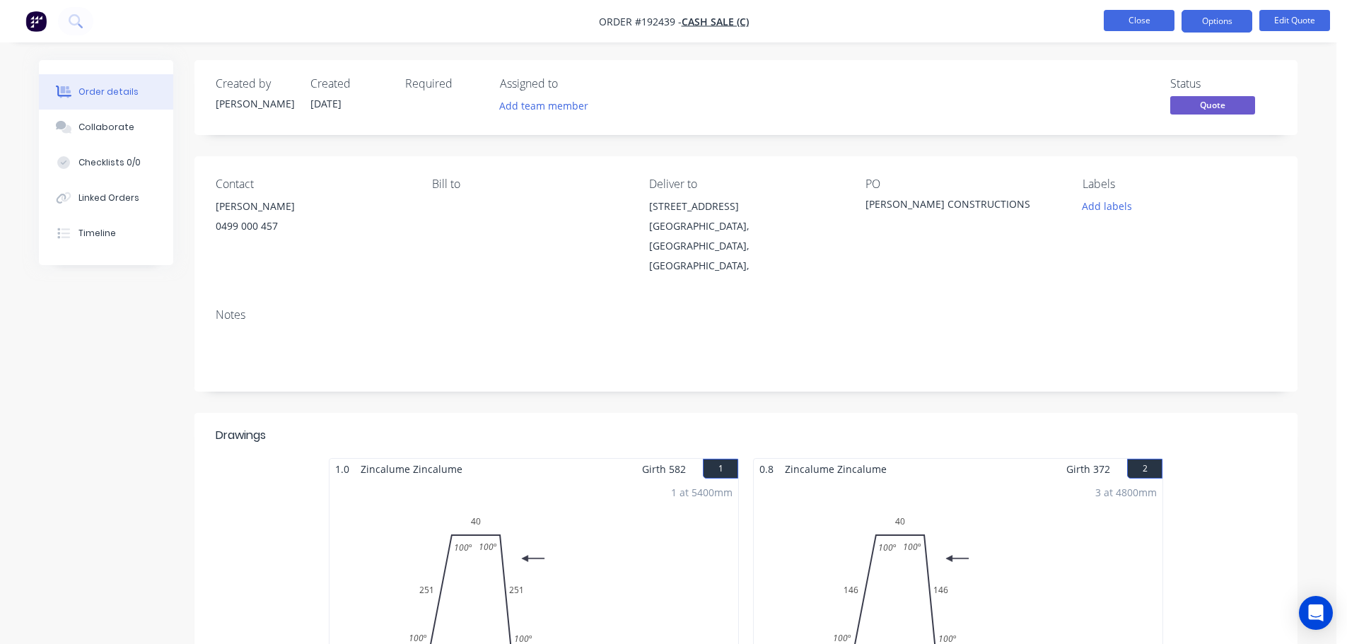
click at [1140, 16] on button "Close" at bounding box center [1138, 20] width 71 height 21
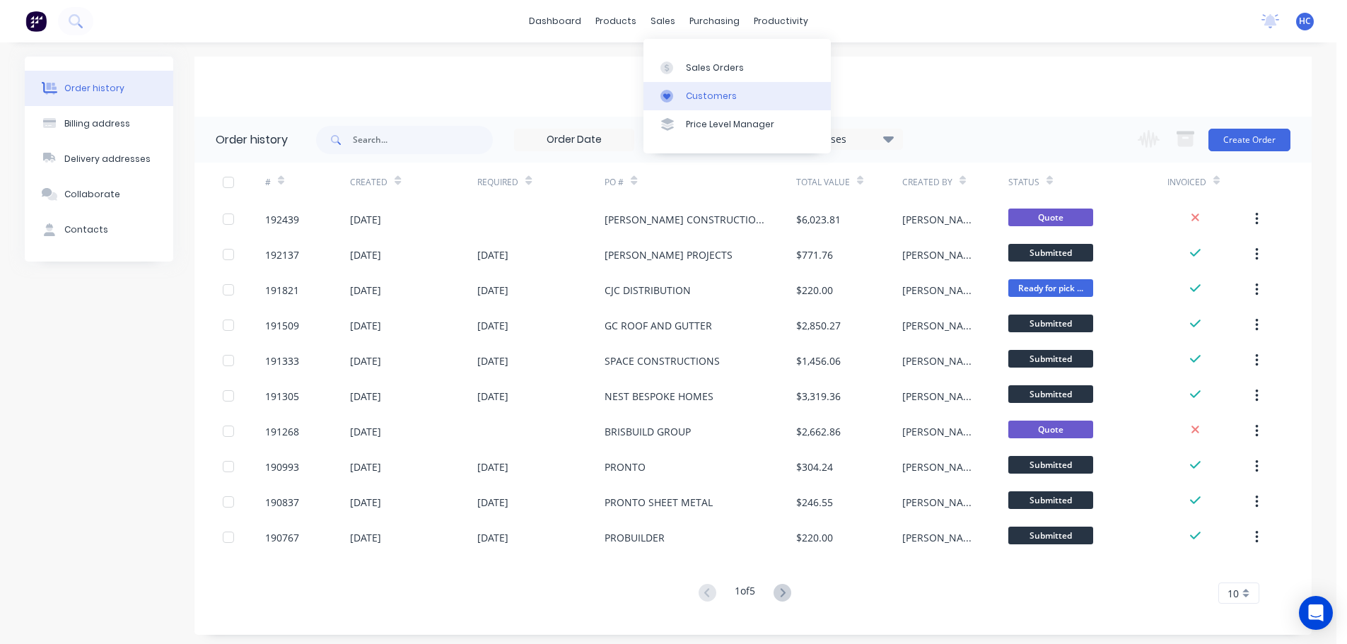
click at [699, 90] on div "Customers" at bounding box center [711, 96] width 51 height 13
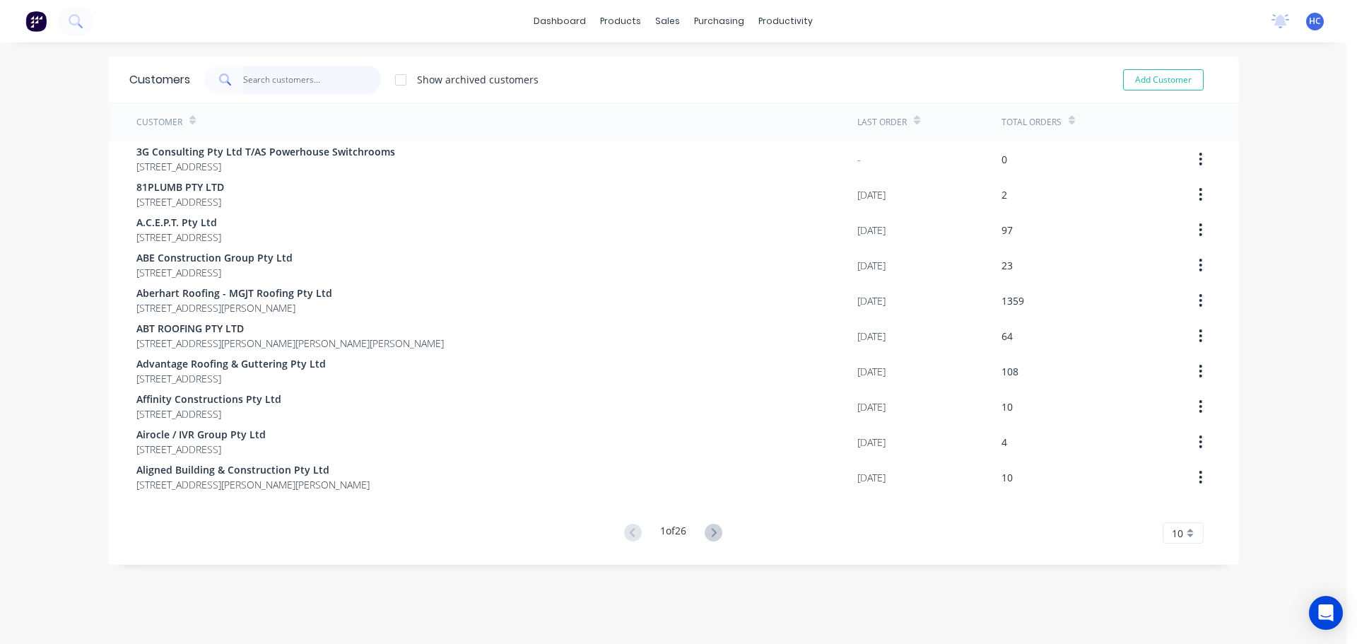
click at [300, 76] on input "text" at bounding box center [312, 80] width 138 height 28
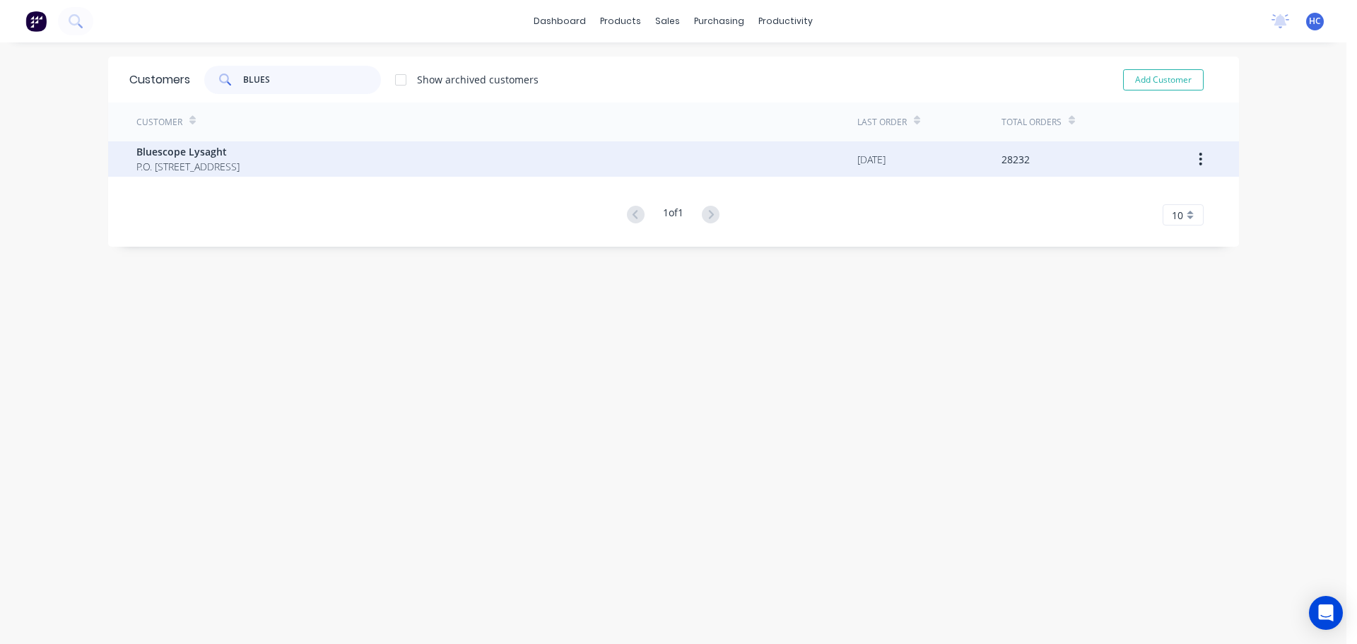
type input "BLUES"
click at [215, 157] on span "Bluescope Lysaght" at bounding box center [187, 151] width 103 height 15
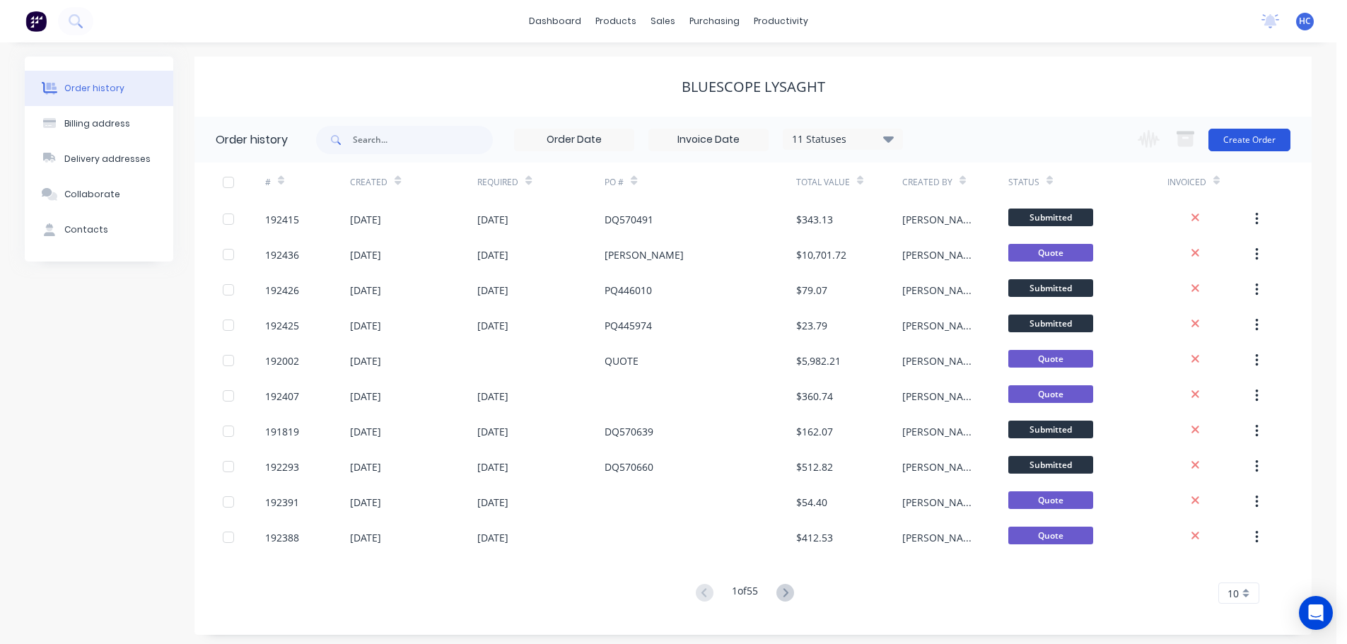
click at [1249, 136] on button "Create Order" at bounding box center [1249, 140] width 82 height 23
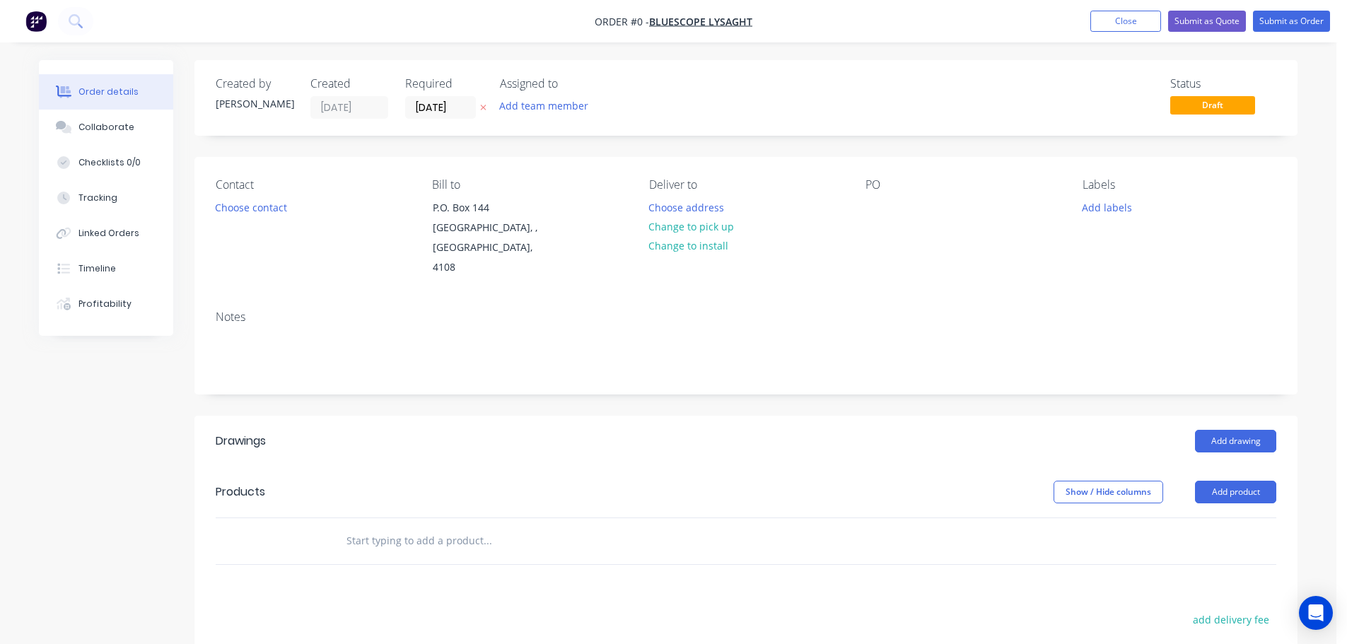
click at [476, 106] on button "button" at bounding box center [483, 108] width 15 height 16
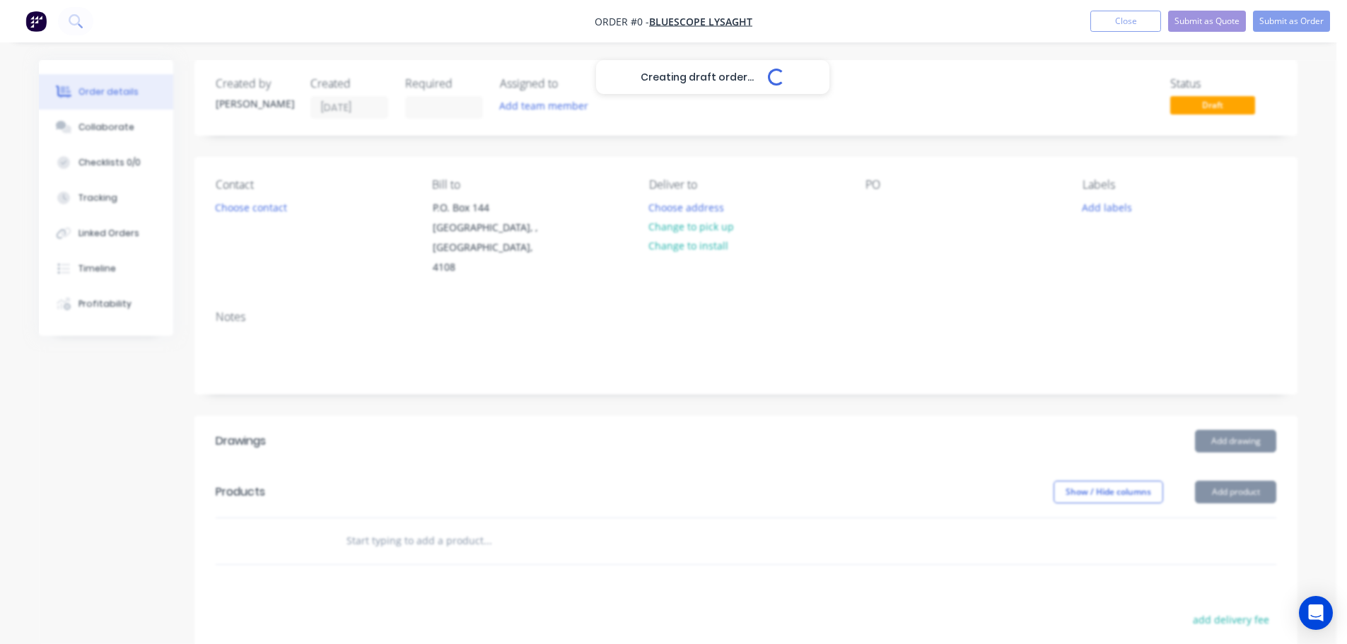
click at [886, 221] on div "Creating draft order... Loading..." at bounding box center [712, 382] width 1347 height 644
click at [889, 205] on div "PO" at bounding box center [962, 228] width 194 height 100
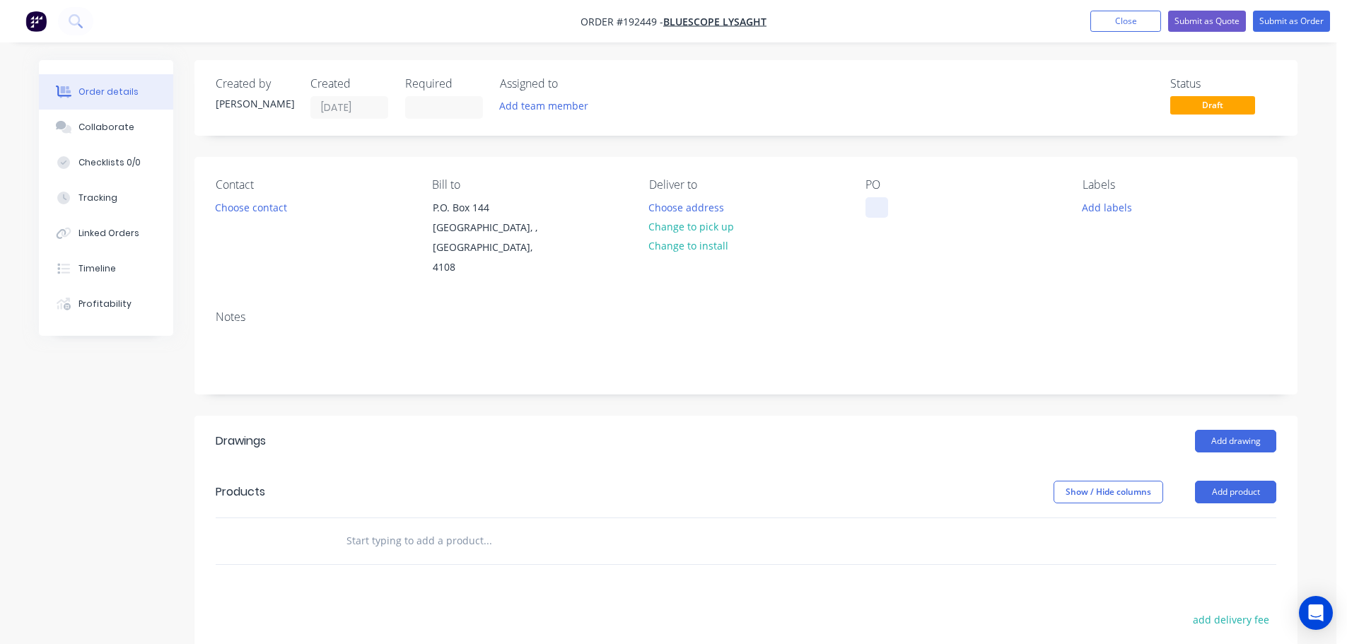
click at [888, 206] on div at bounding box center [876, 207] width 23 height 21
click at [1201, 518] on div at bounding box center [746, 541] width 1060 height 46
click at [1228, 481] on button "Add product" at bounding box center [1235, 492] width 81 height 23
click at [1205, 517] on div "Product catalogue" at bounding box center [1208, 527] width 109 height 21
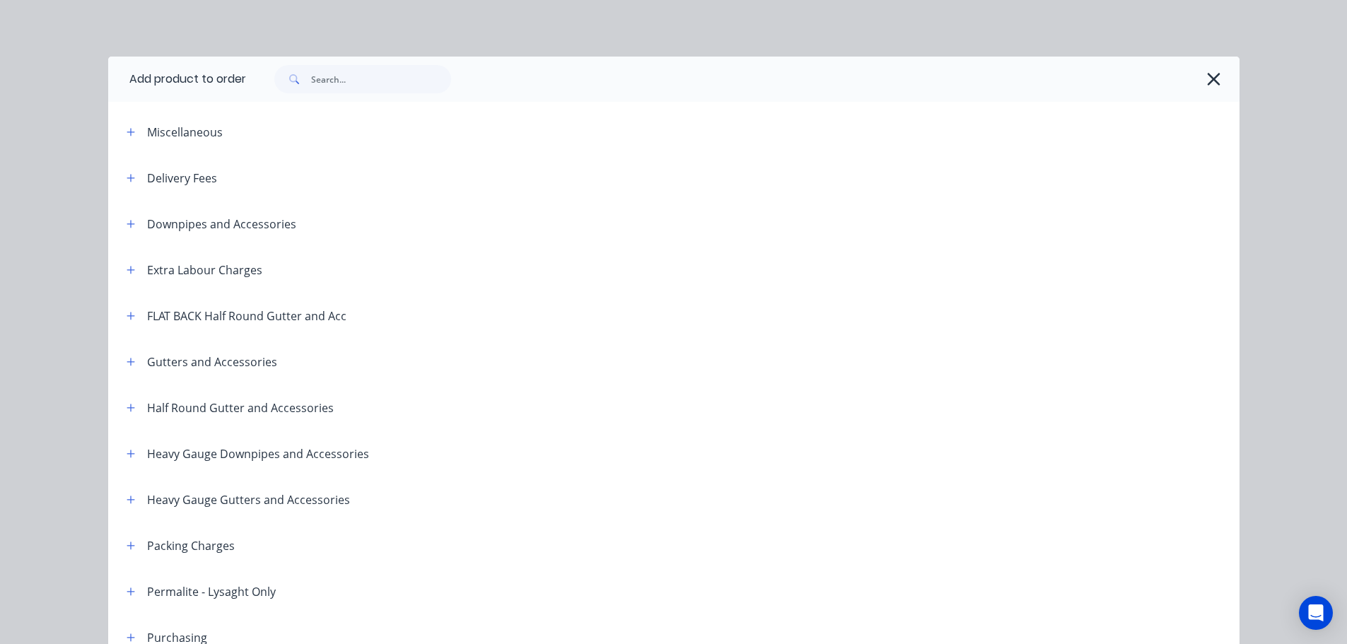
click at [136, 358] on div "Gutters and Accessories" at bounding box center [196, 362] width 162 height 18
click at [130, 369] on button "button" at bounding box center [131, 362] width 18 height 18
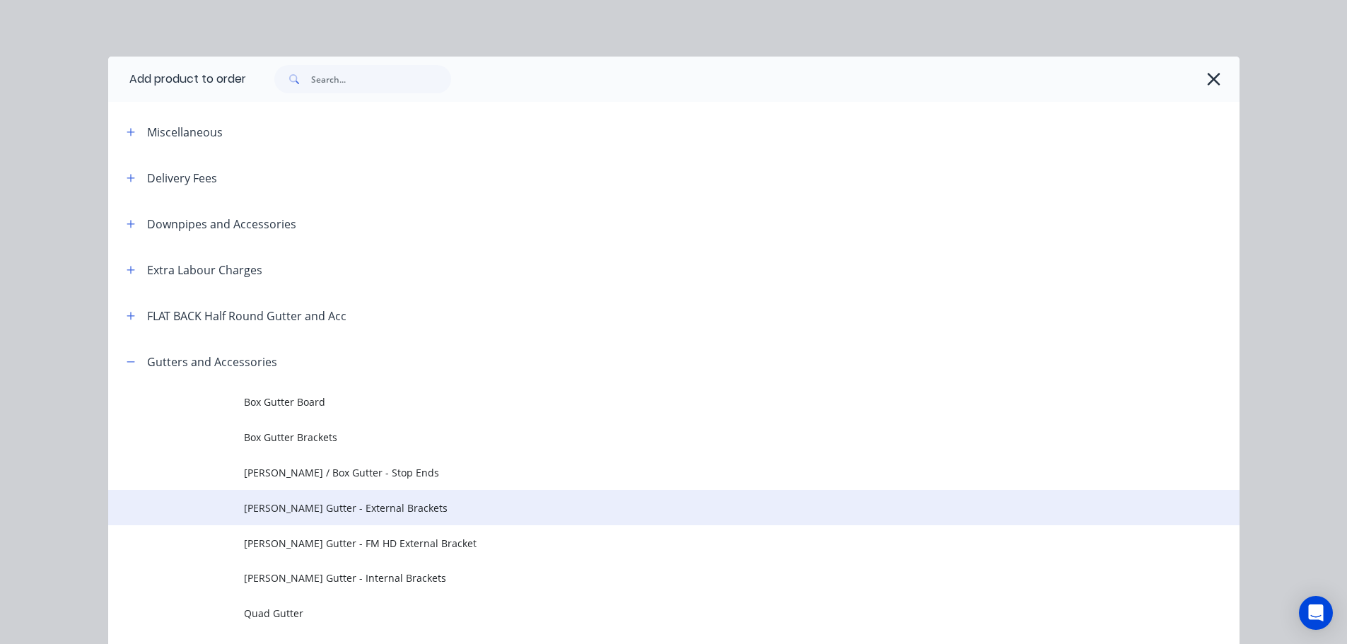
click at [360, 512] on span "[PERSON_NAME] Gutter - External Brackets" at bounding box center [642, 507] width 796 height 15
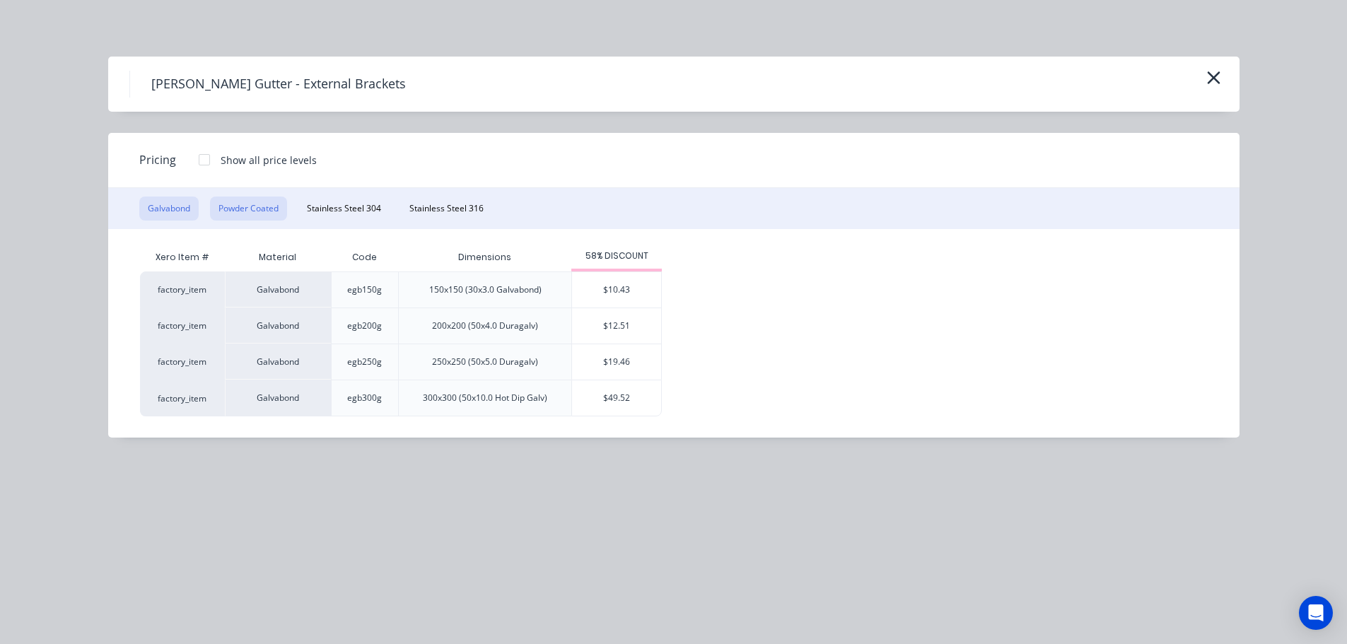
click at [249, 211] on button "Powder Coated" at bounding box center [248, 209] width 77 height 24
click at [589, 301] on div "$13.21" at bounding box center [616, 289] width 89 height 35
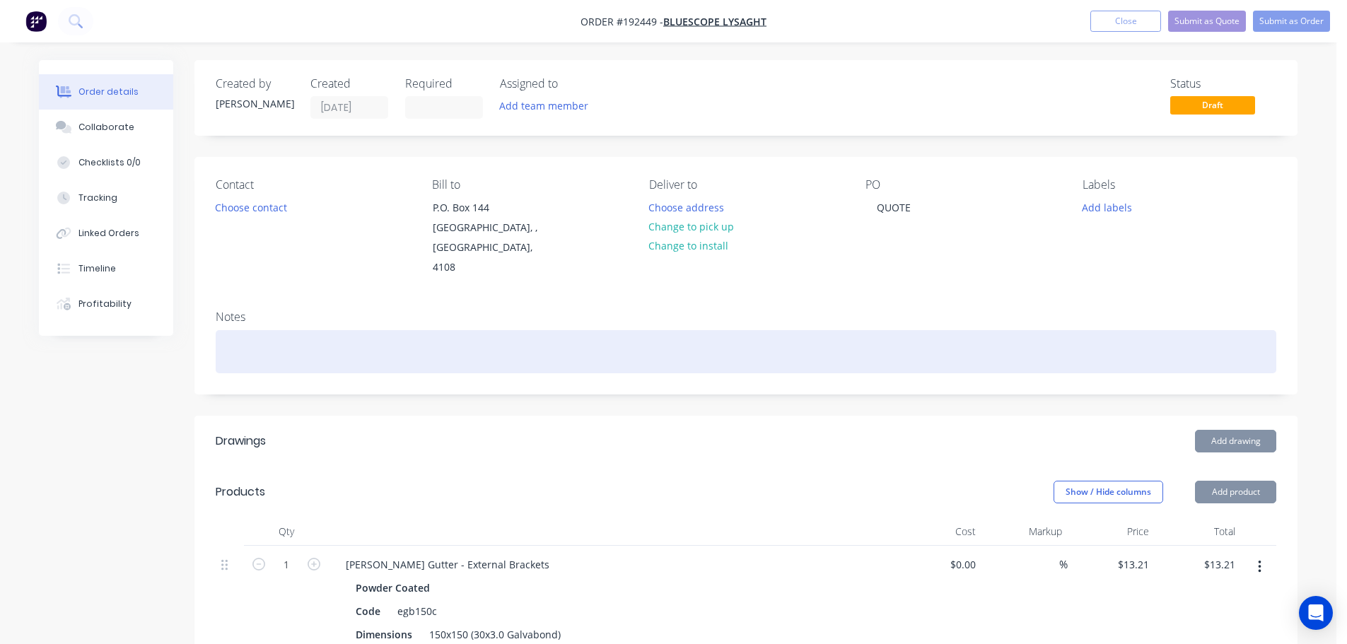
scroll to position [141, 0]
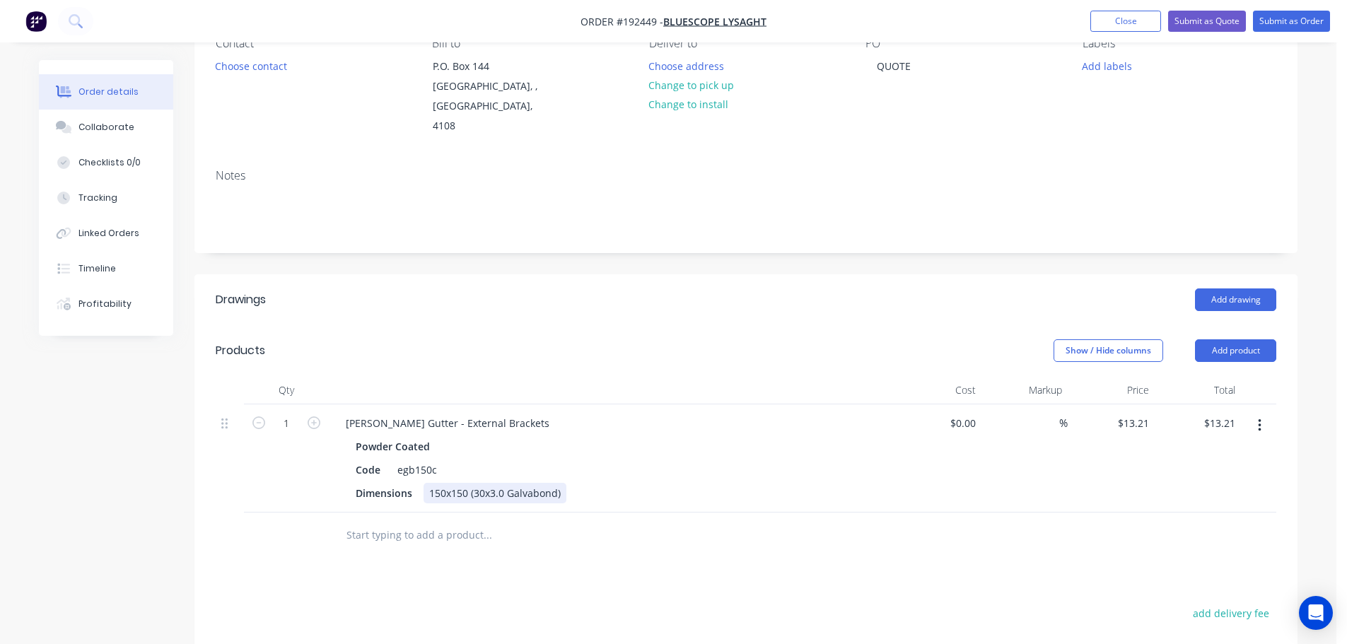
click at [457, 483] on div "150x150 (30x3.0 Galvabond)" at bounding box center [494, 493] width 143 height 21
click at [575, 339] on div "Show / Hide columns Add product" at bounding box center [858, 350] width 835 height 23
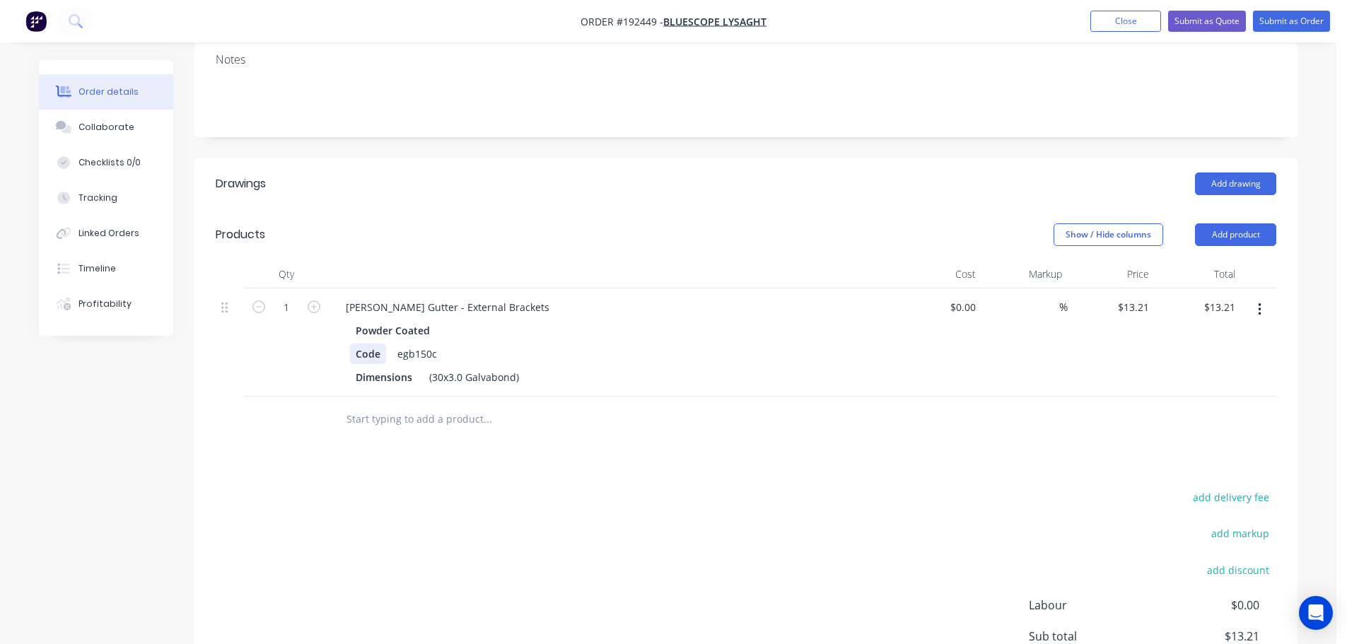
scroll to position [283, 0]
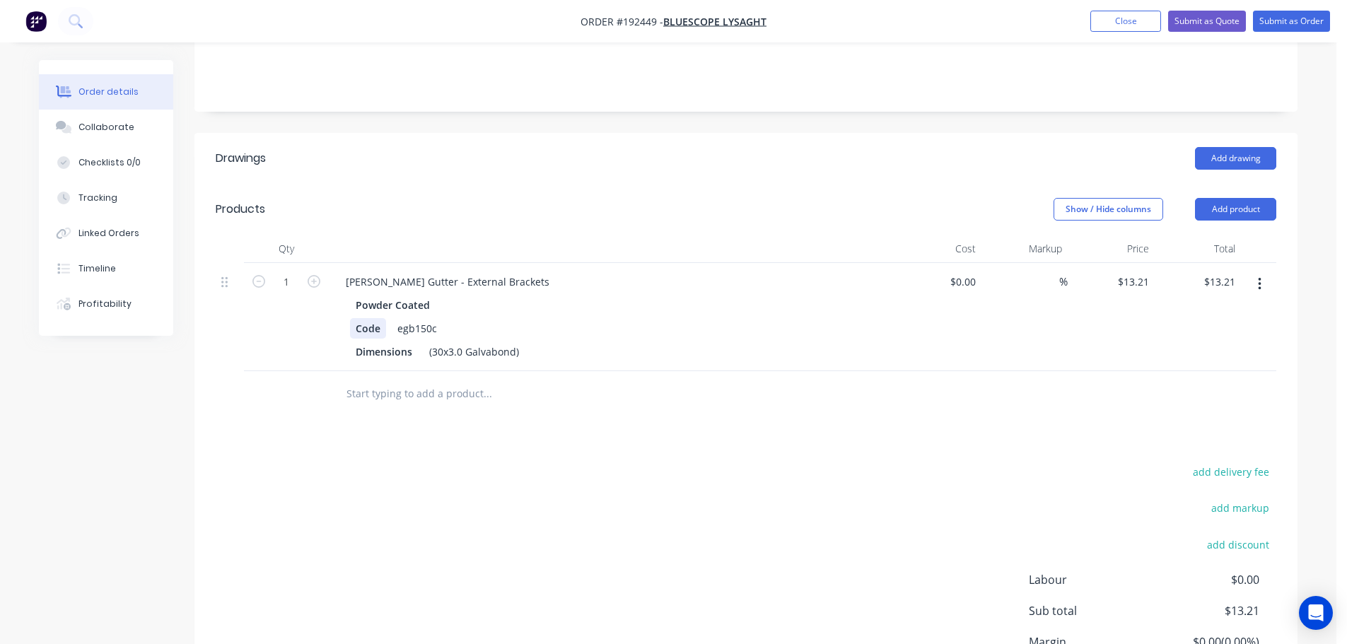
click at [355, 318] on div "Code" at bounding box center [368, 328] width 36 height 21
click at [585, 198] on div "Show / Hide columns Add product" at bounding box center [858, 209] width 835 height 23
click at [1230, 198] on button "Add product" at bounding box center [1235, 209] width 81 height 23
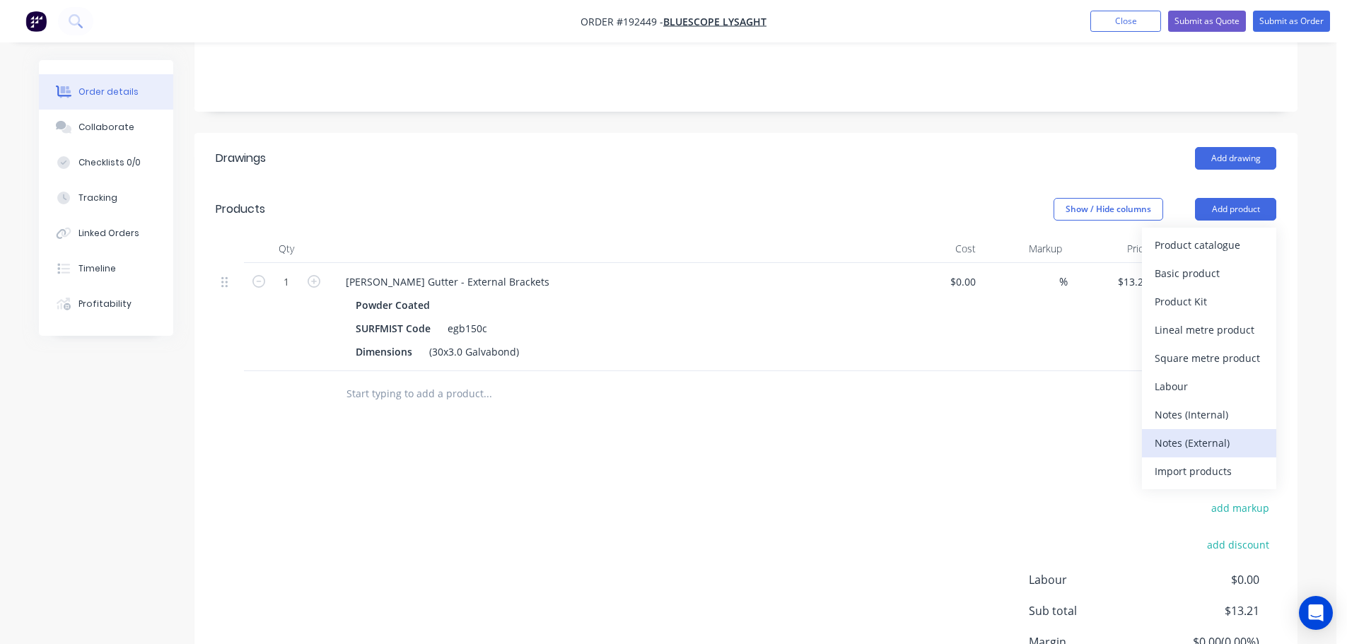
click at [1187, 433] on div "Notes (External)" at bounding box center [1208, 443] width 109 height 21
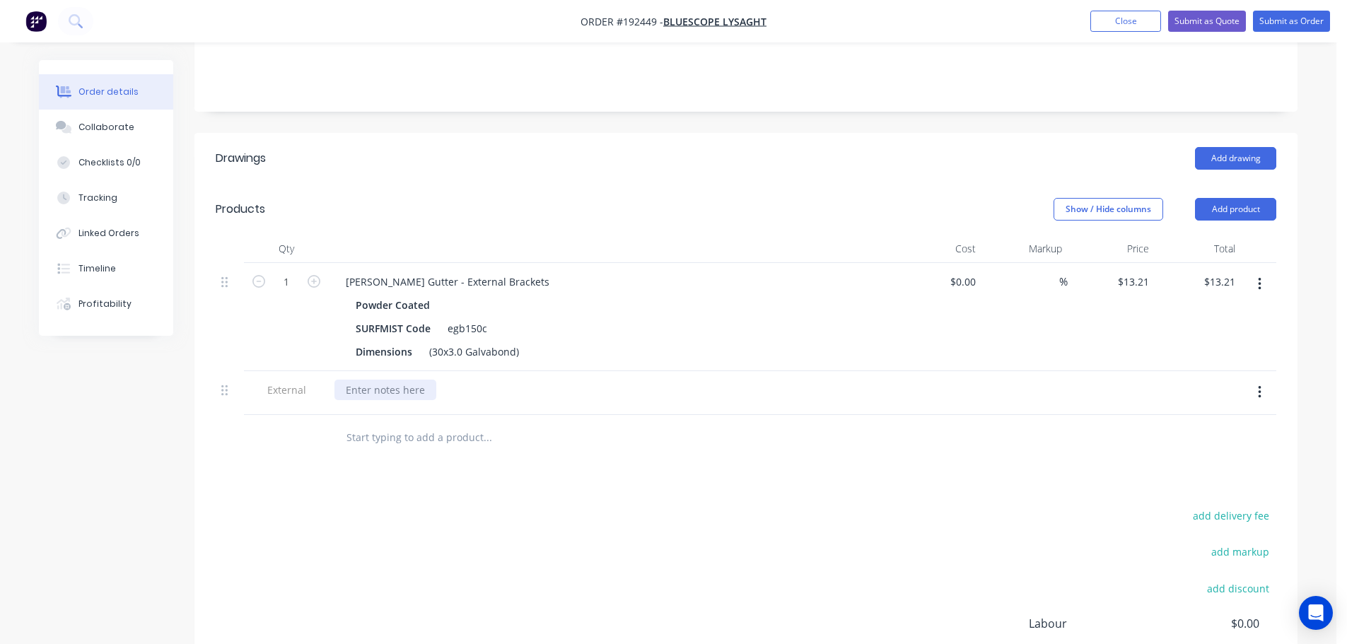
click at [402, 380] on div at bounding box center [385, 390] width 102 height 21
click at [407, 380] on div "LEAD TIME: 2-3 WORKING DAYS" at bounding box center [419, 390] width 170 height 21
click at [513, 184] on header "Products Show / Hide columns Add product" at bounding box center [745, 209] width 1103 height 51
click at [127, 131] on div "Collaborate" at bounding box center [106, 127] width 56 height 13
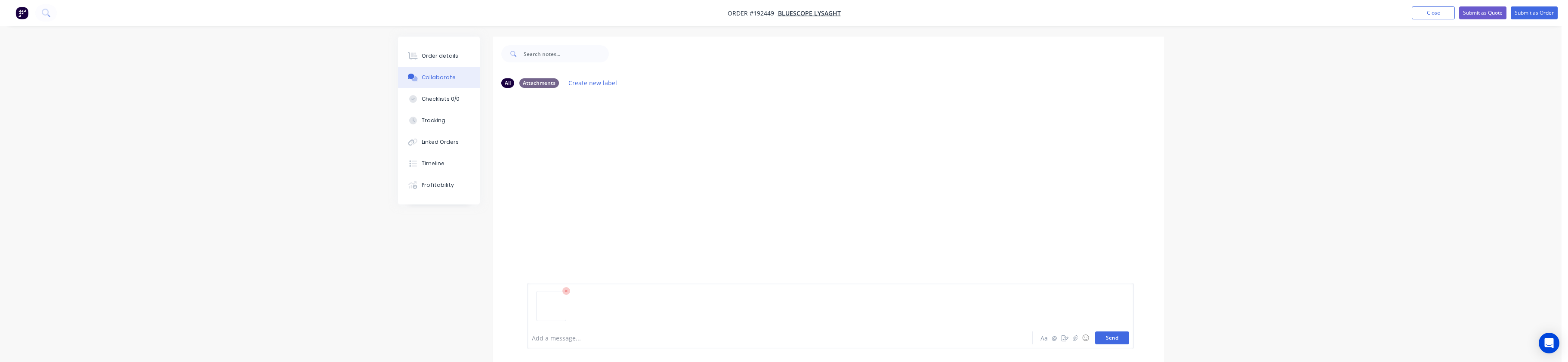
click at [826, 340] on button "Send" at bounding box center [1112, 337] width 34 height 13
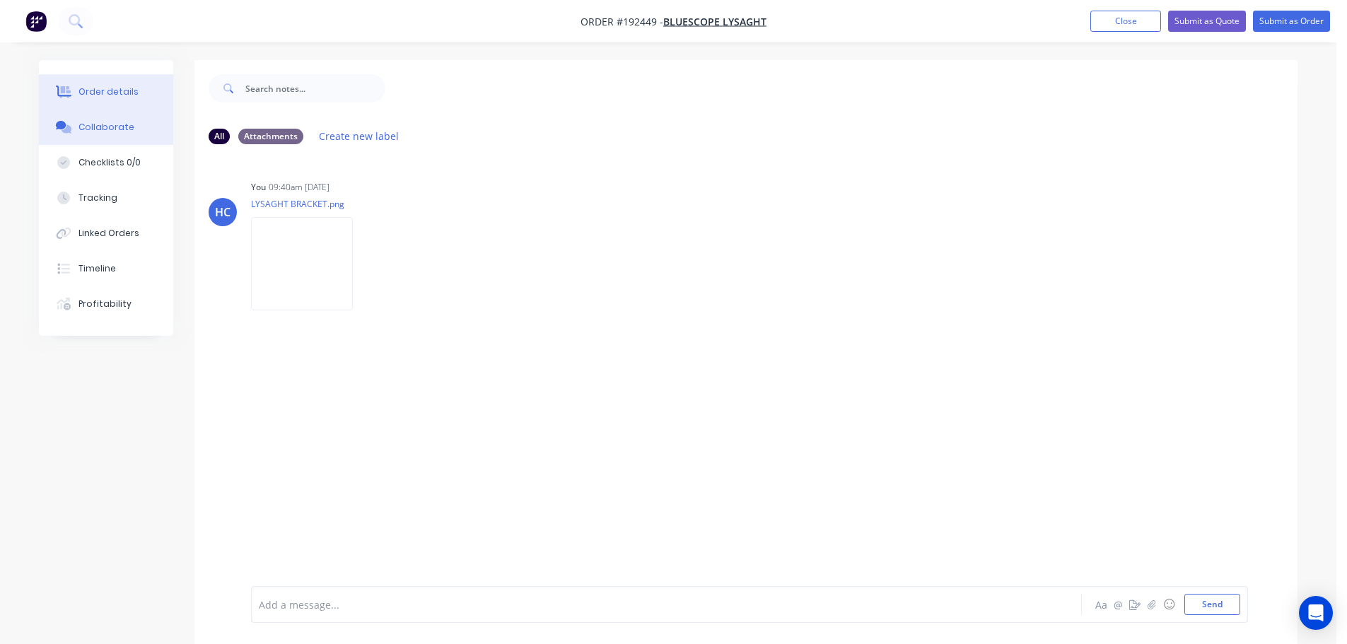
click at [141, 95] on button "Order details" at bounding box center [106, 91] width 134 height 35
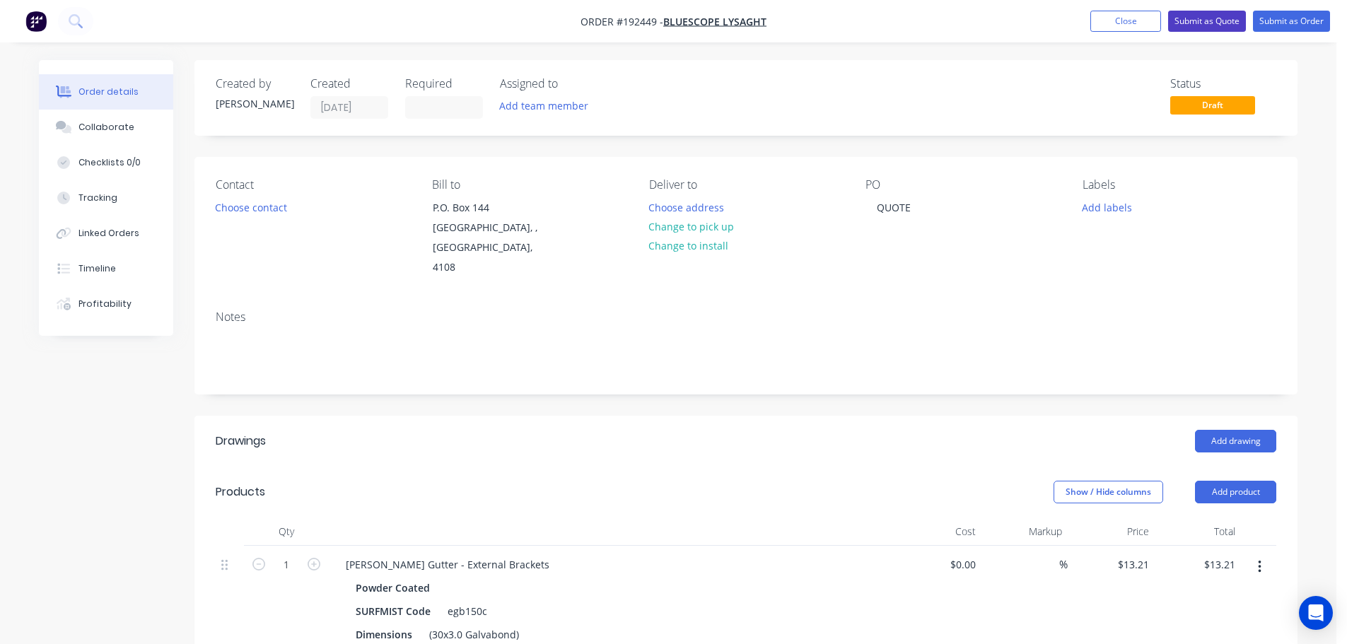
click at [1207, 23] on button "Submit as Quote" at bounding box center [1207, 21] width 78 height 21
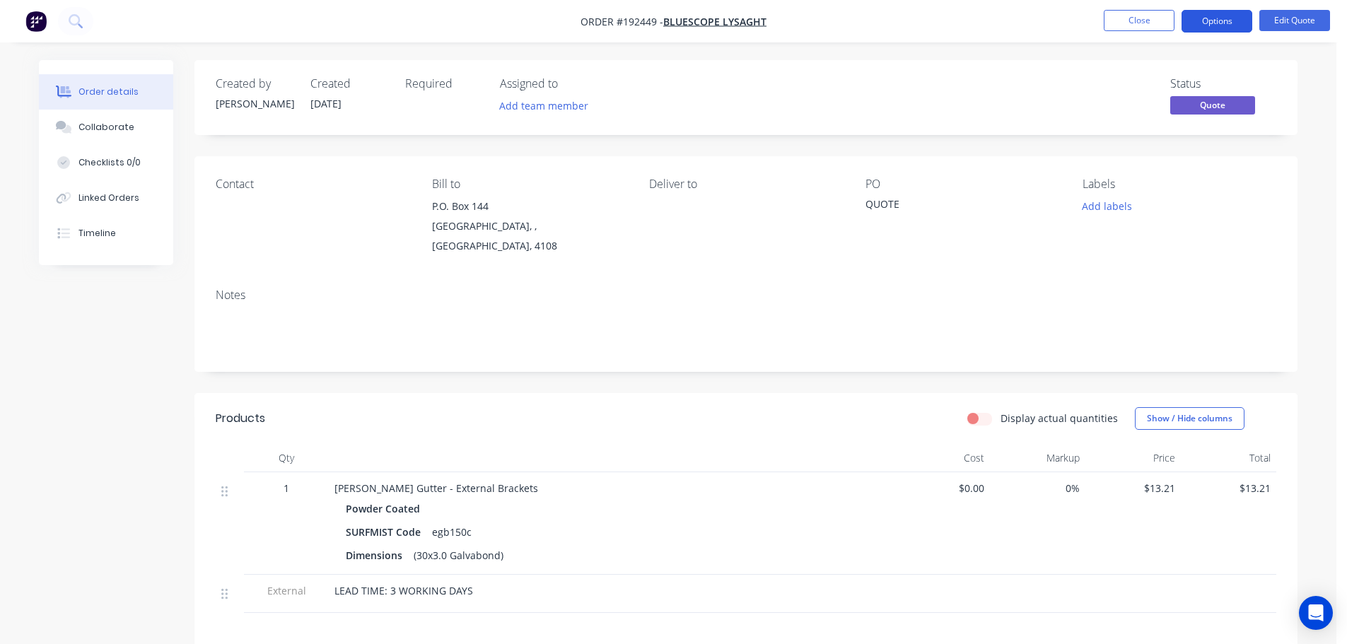
click at [1225, 16] on button "Options" at bounding box center [1216, 21] width 71 height 23
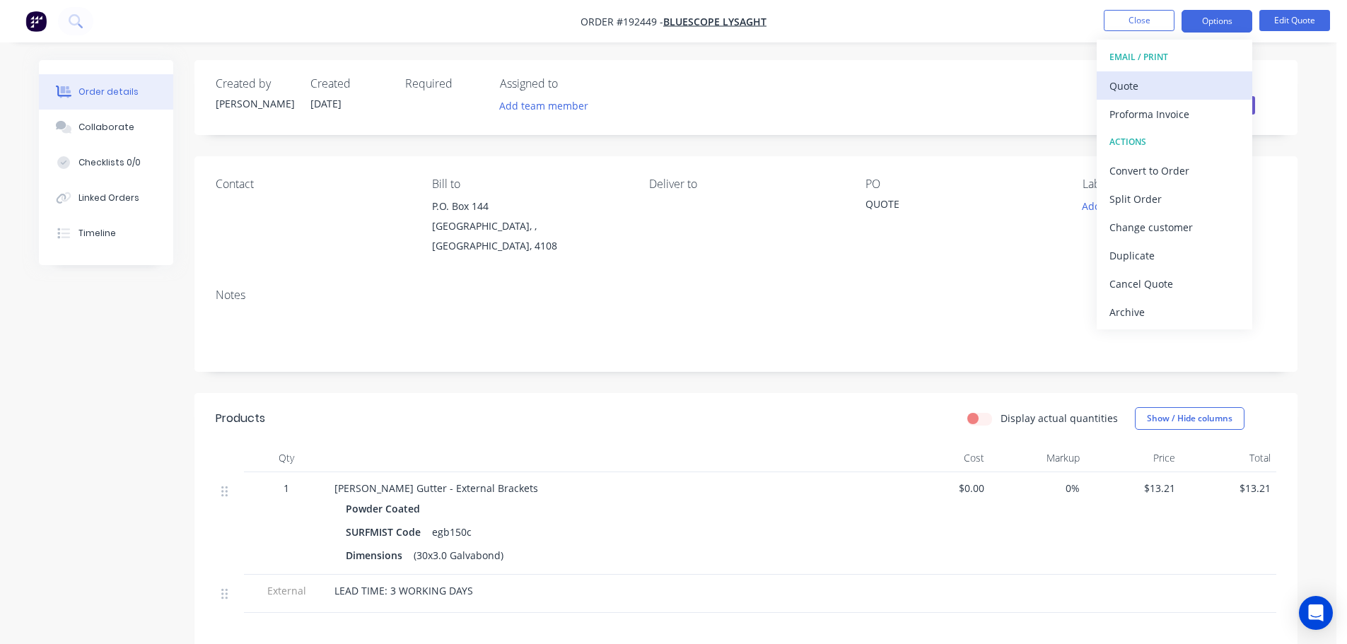
click at [1152, 96] on button "Quote" at bounding box center [1174, 85] width 156 height 28
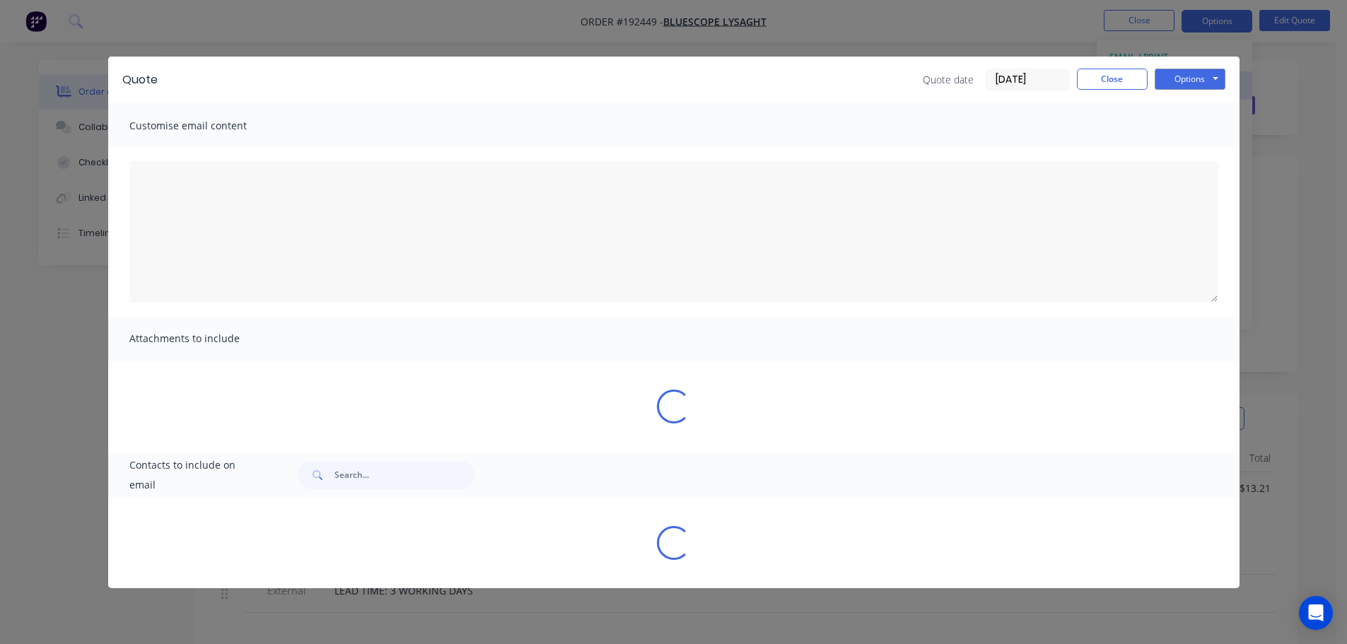
type textarea "A PDF copy of the quote has been attached to this email. To view your quote onl…"
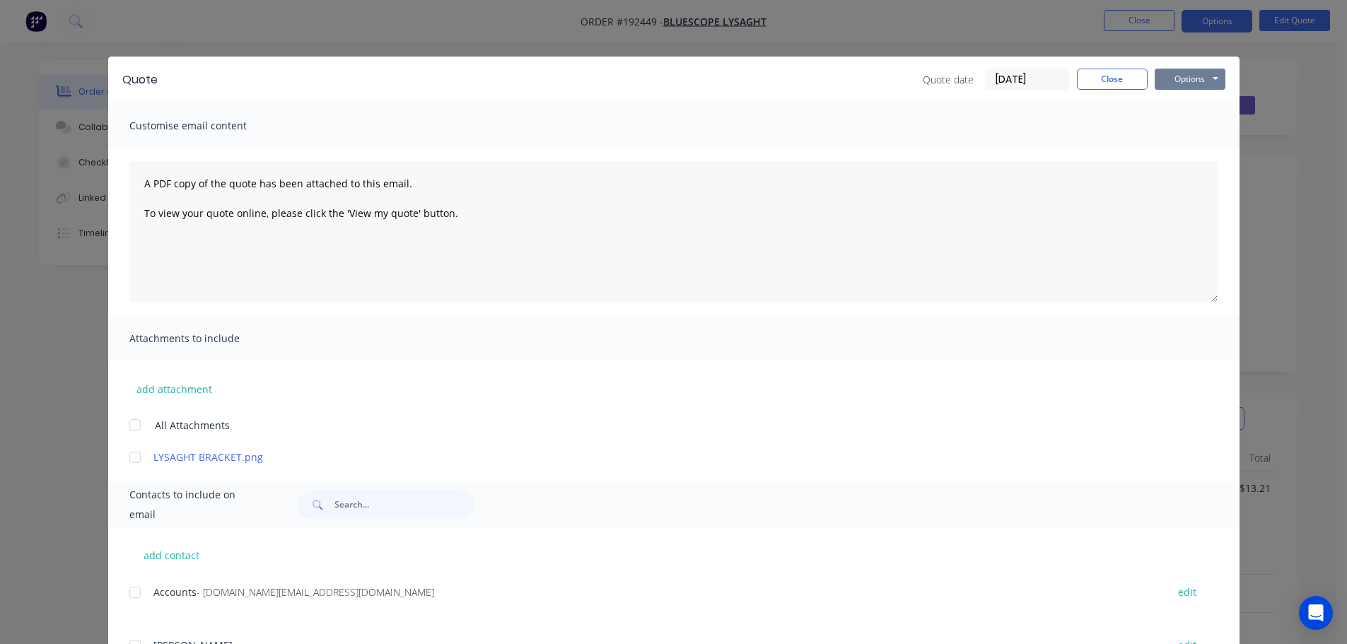
click at [1181, 71] on button "Options" at bounding box center [1189, 79] width 71 height 21
click at [1198, 77] on button "Options" at bounding box center [1189, 79] width 71 height 21
click at [1188, 77] on button "Options" at bounding box center [1189, 79] width 71 height 21
click at [1186, 124] on button "Print" at bounding box center [1199, 127] width 90 height 23
click at [1104, 76] on button "Close" at bounding box center [1112, 79] width 71 height 21
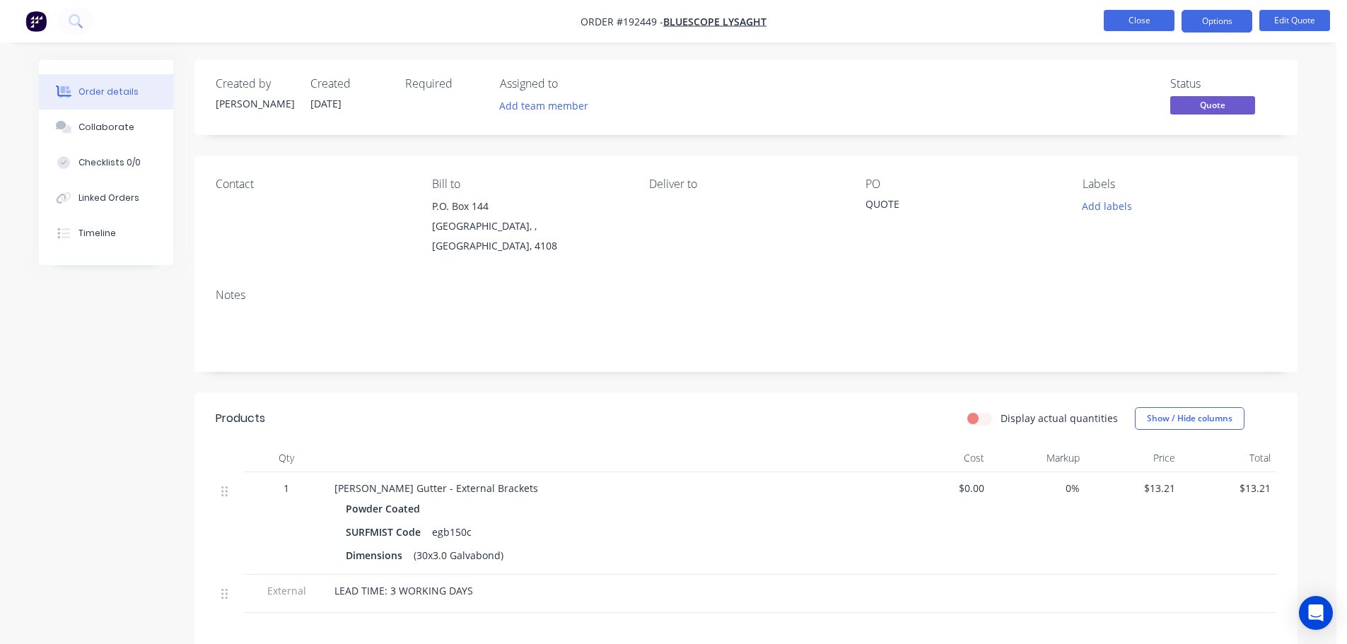
click at [1135, 16] on button "Close" at bounding box center [1138, 20] width 71 height 21
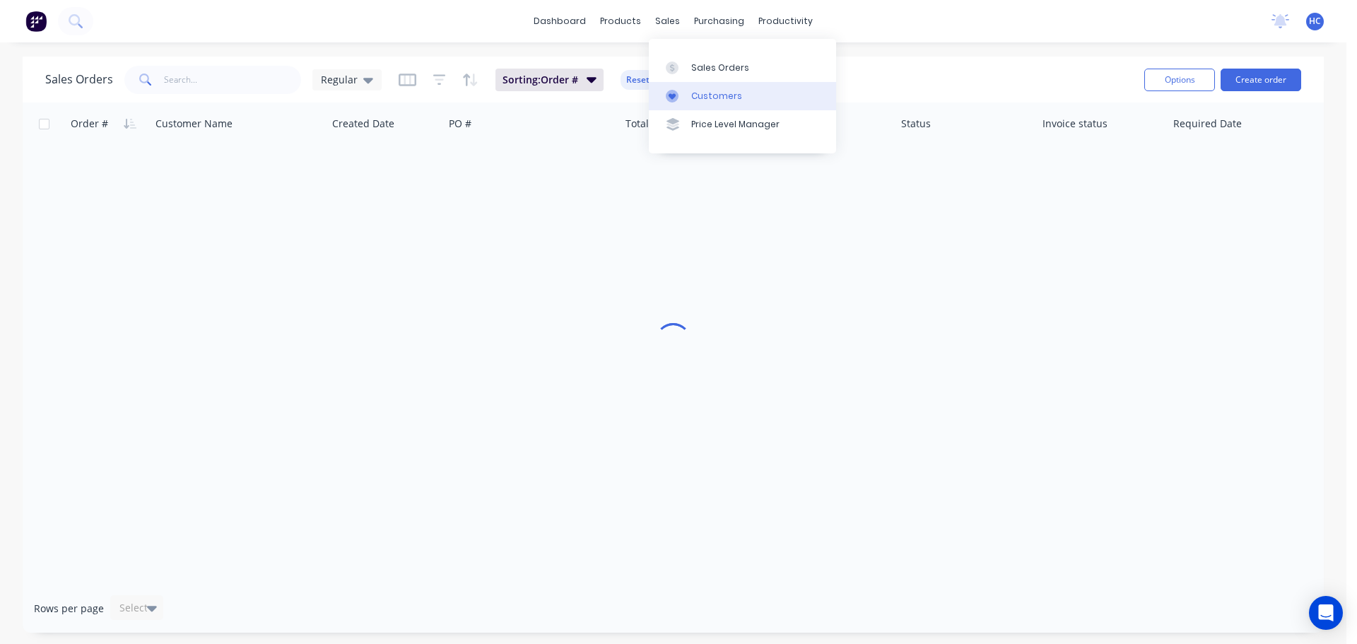
click at [724, 93] on div "Customers" at bounding box center [716, 96] width 51 height 13
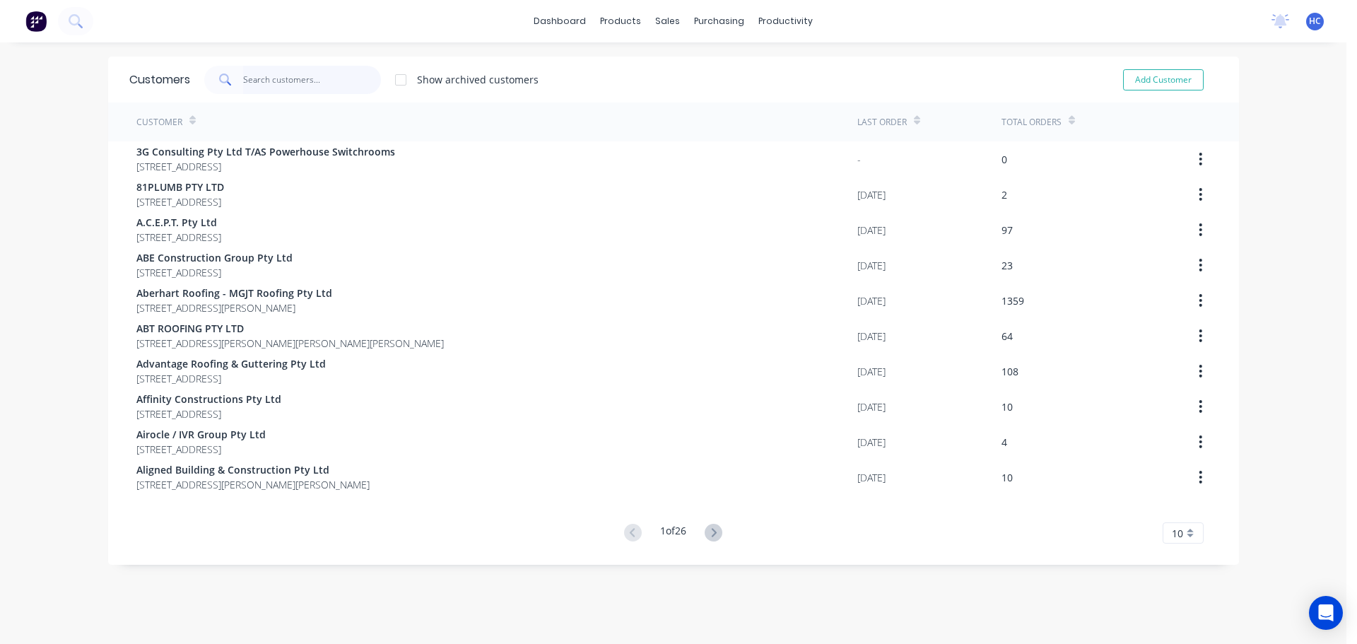
drag, startPoint x: 302, startPoint y: 87, endPoint x: 319, endPoint y: 74, distance: 21.6
click at [302, 86] on input "text" at bounding box center [312, 80] width 138 height 28
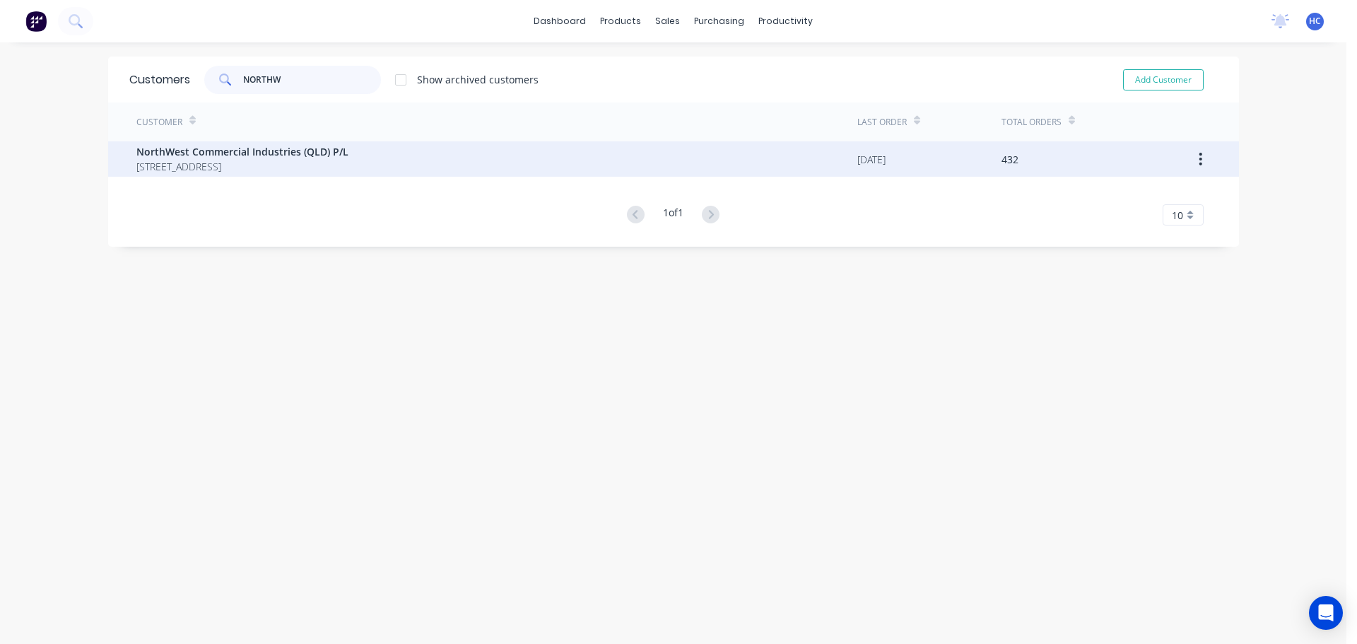
type input "NORTHW"
click at [243, 154] on span "NorthWest Commercial Industries (QLD) P/L" at bounding box center [242, 151] width 212 height 15
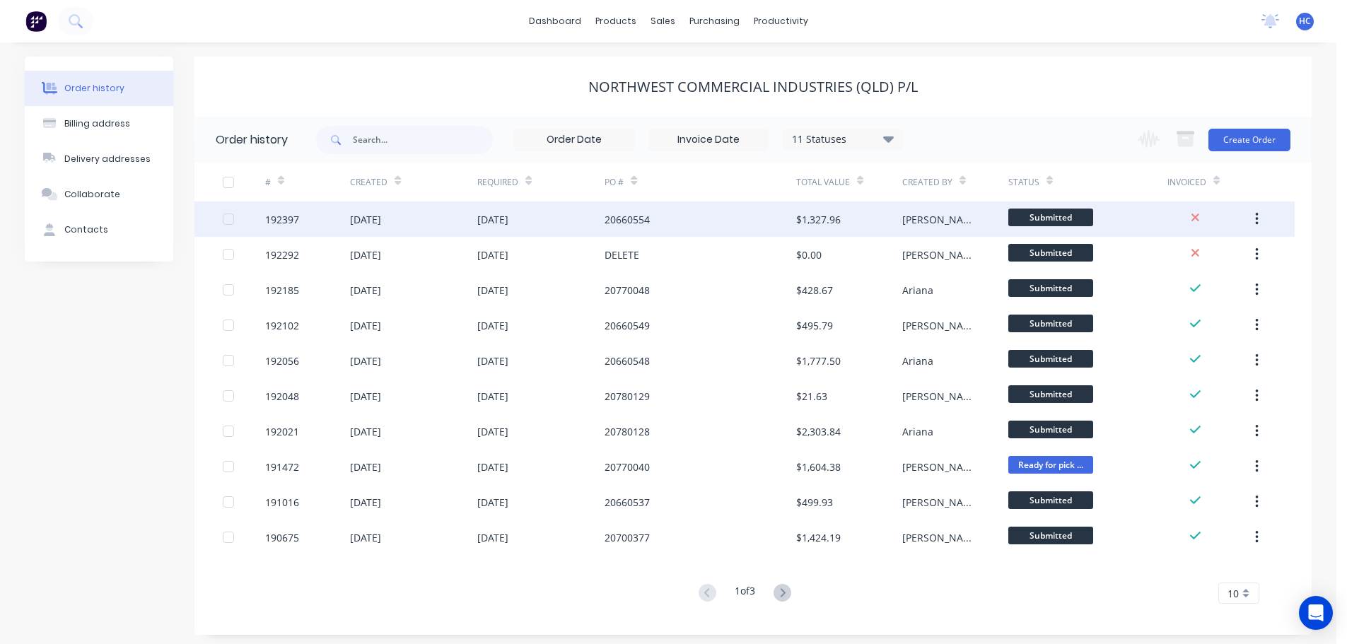
click at [742, 218] on div "20660554" at bounding box center [699, 218] width 191 height 35
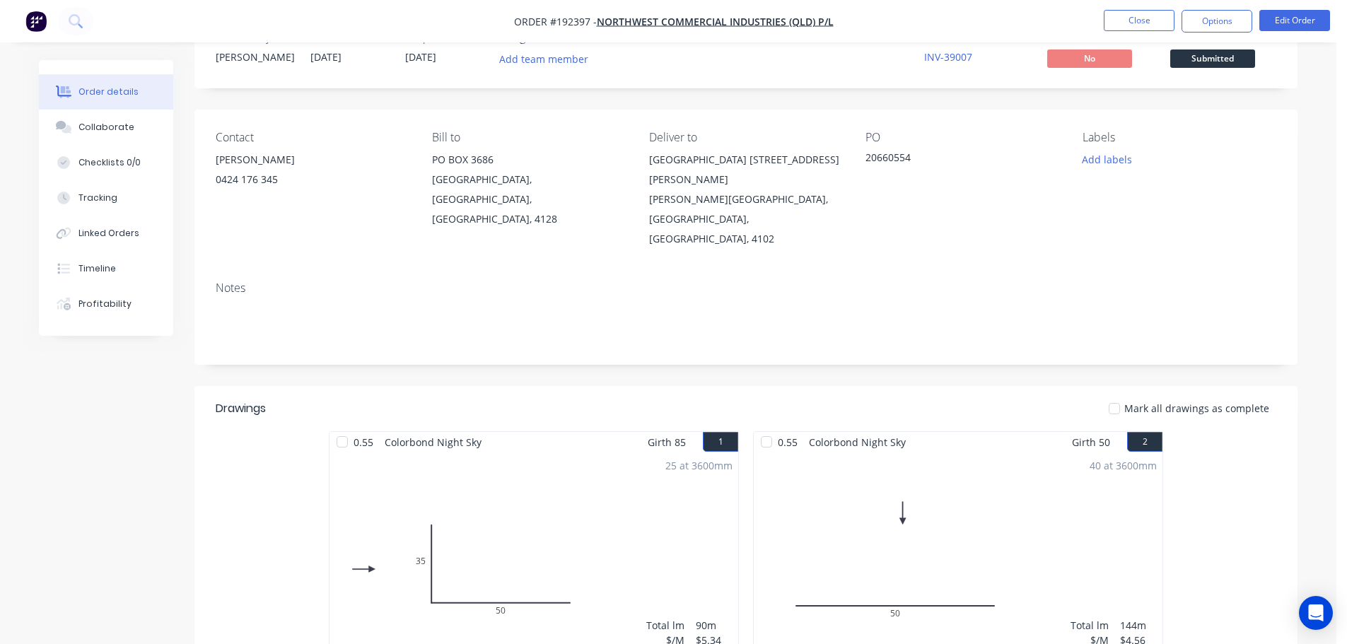
scroll to position [35, 0]
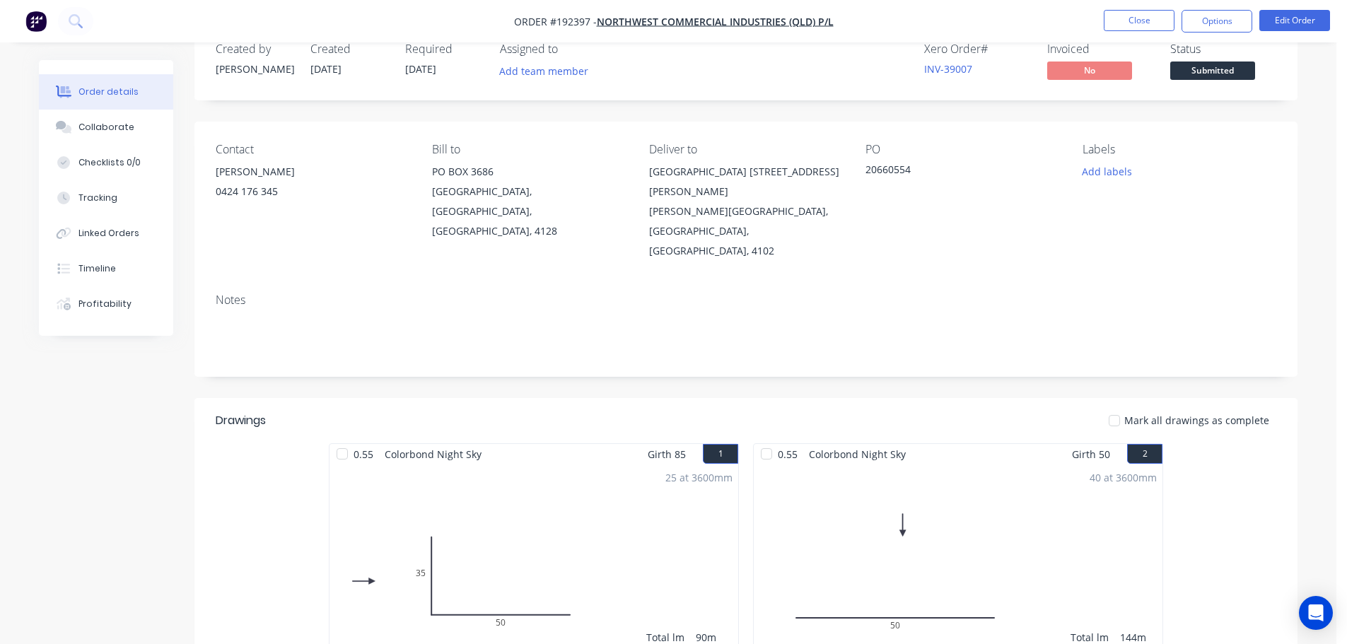
click at [1139, 31] on li "Close" at bounding box center [1138, 21] width 71 height 23
click at [1136, 28] on button "Close" at bounding box center [1138, 20] width 71 height 21
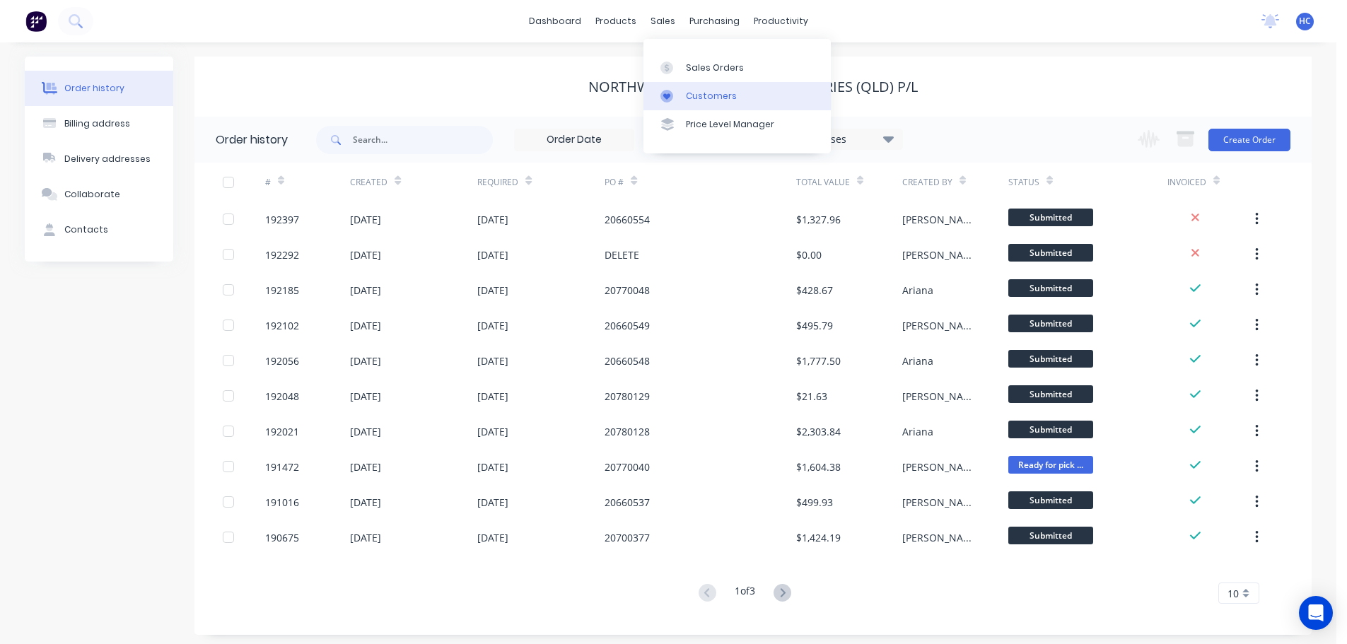
click at [712, 94] on div "Customers" at bounding box center [711, 96] width 51 height 13
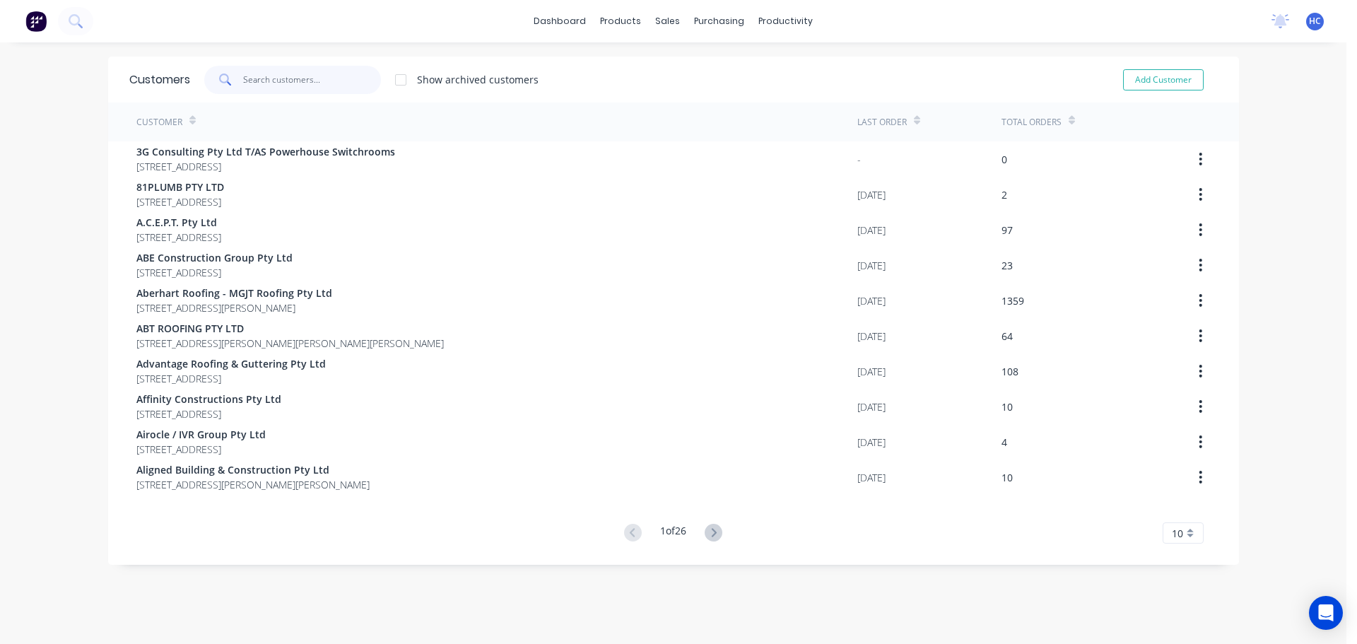
click at [296, 69] on input "text" at bounding box center [312, 80] width 138 height 28
click at [718, 62] on div "Sales Orders" at bounding box center [715, 68] width 58 height 13
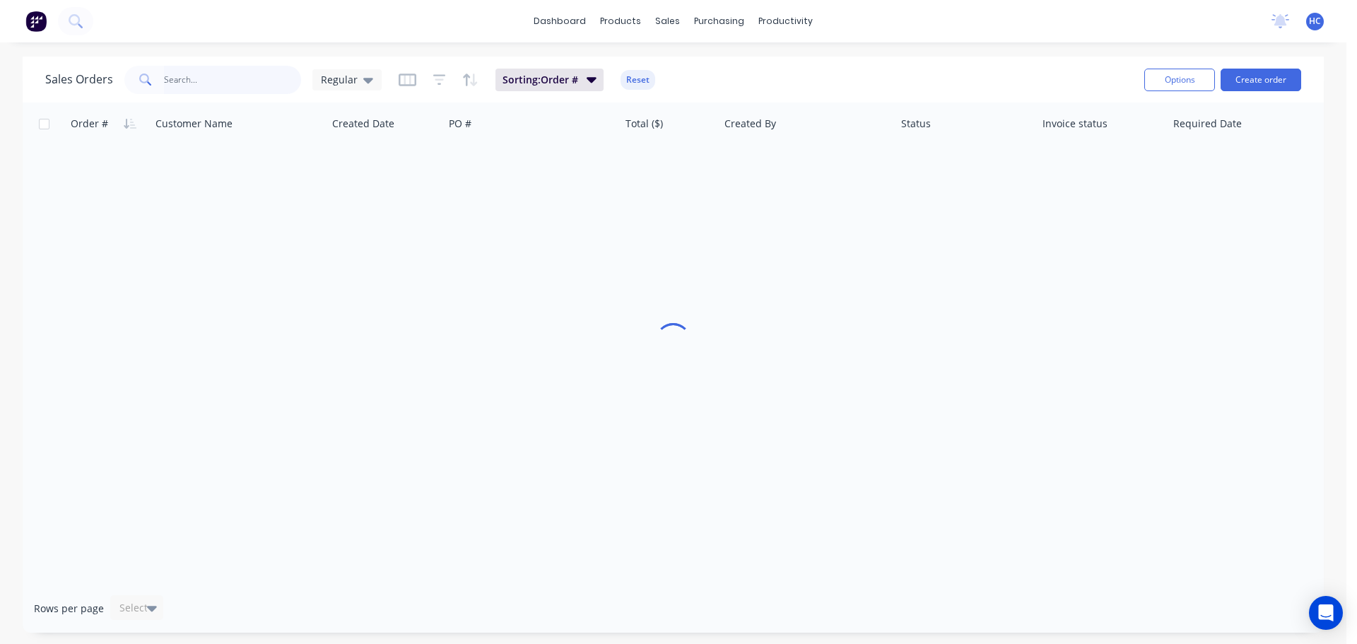
click at [238, 78] on input "text" at bounding box center [233, 80] width 138 height 28
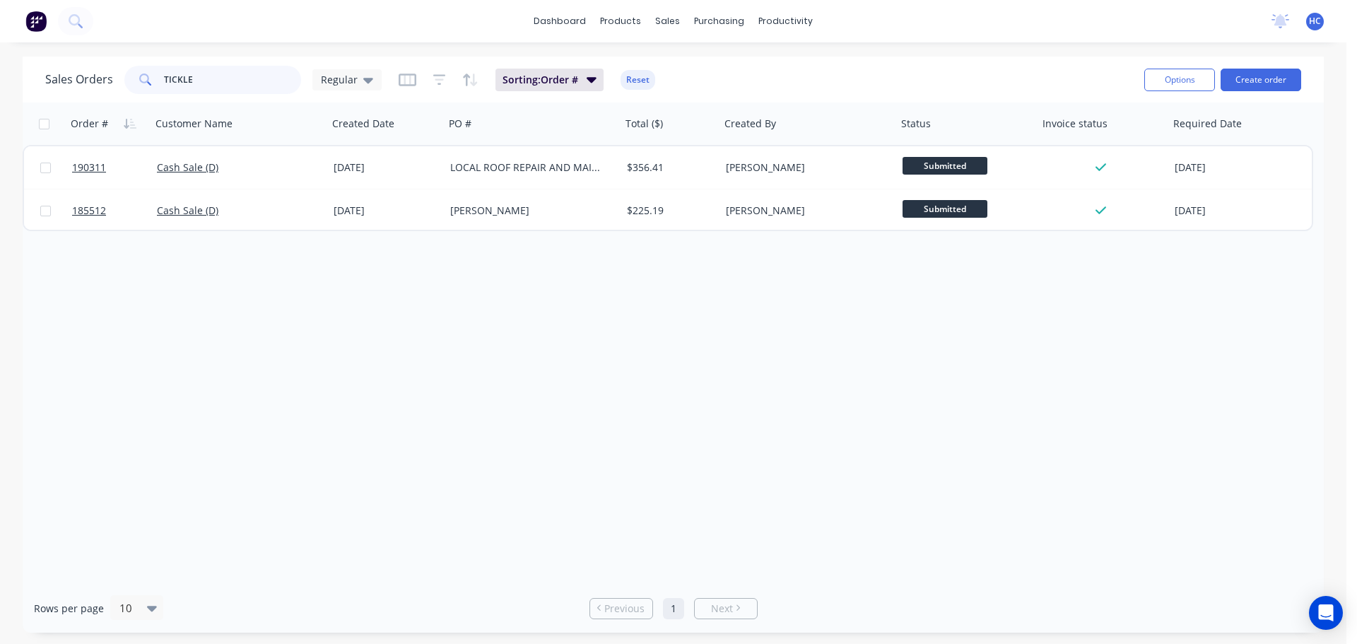
type input "TICKLE"
click at [293, 40] on div "dashboard products sales purchasing productivity dashboard products Product Cat…" at bounding box center [673, 21] width 1347 height 42
click at [697, 90] on div "Customers" at bounding box center [716, 96] width 51 height 13
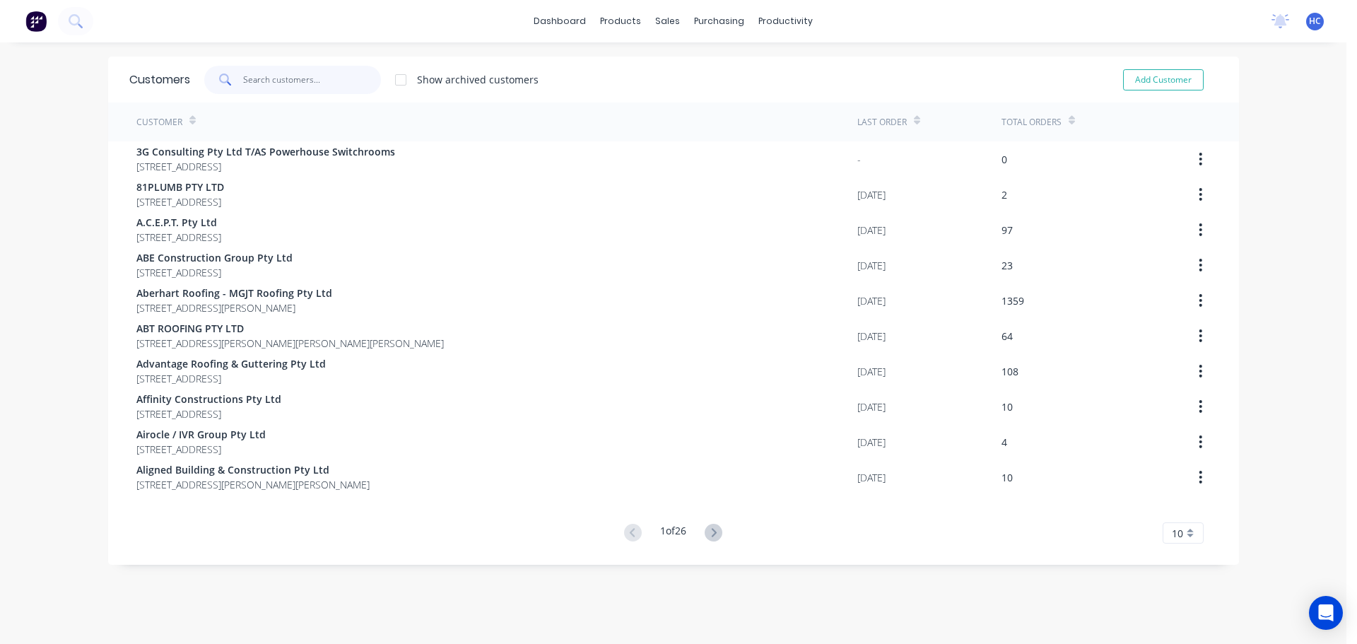
click at [311, 80] on input "text" at bounding box center [312, 80] width 138 height 28
click at [700, 77] on link "Sales Orders" at bounding box center [736, 67] width 187 height 28
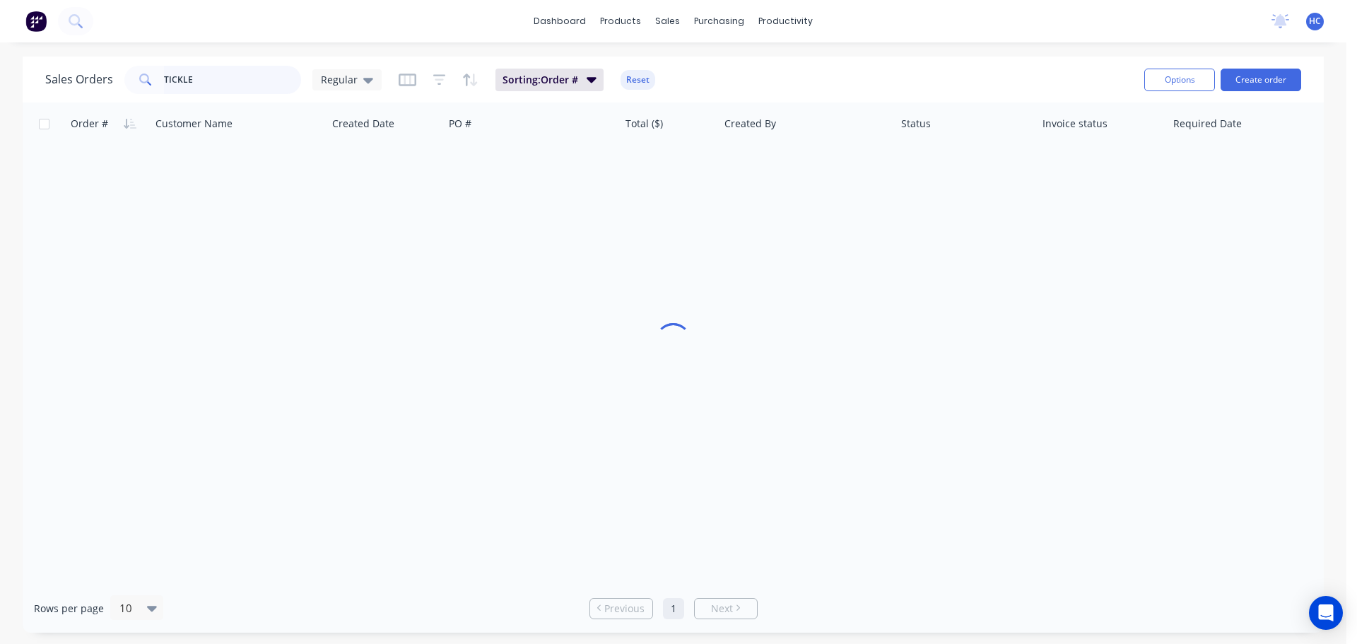
drag, startPoint x: 234, startPoint y: 78, endPoint x: 141, endPoint y: 81, distance: 93.4
click at [141, 81] on div "TICKLE" at bounding box center [212, 80] width 177 height 28
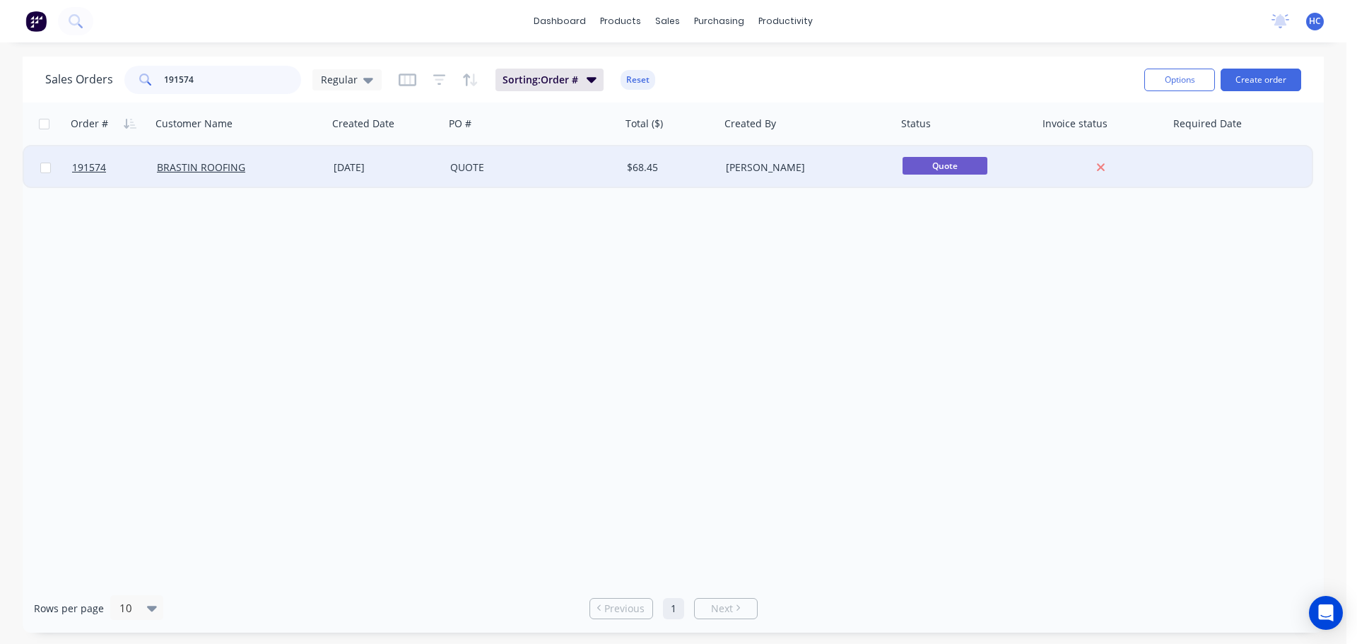
type input "191574"
click at [594, 168] on div "QUOTE" at bounding box center [528, 167] width 157 height 14
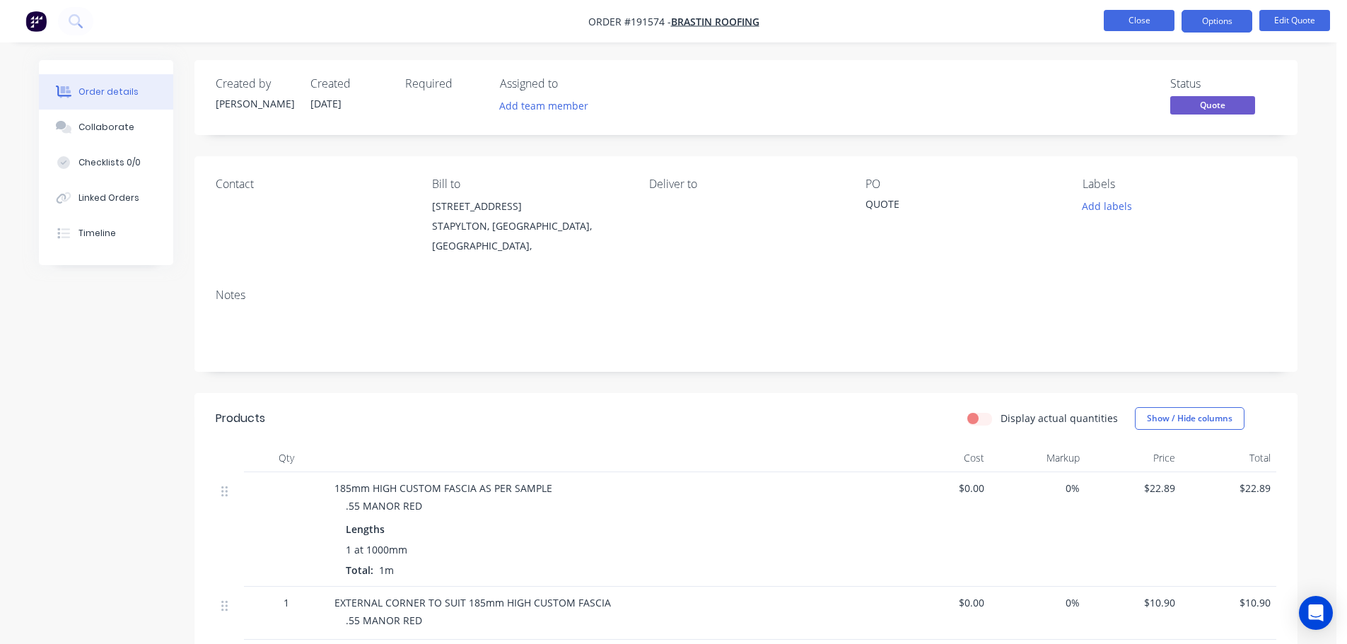
click at [1140, 16] on button "Close" at bounding box center [1138, 20] width 71 height 21
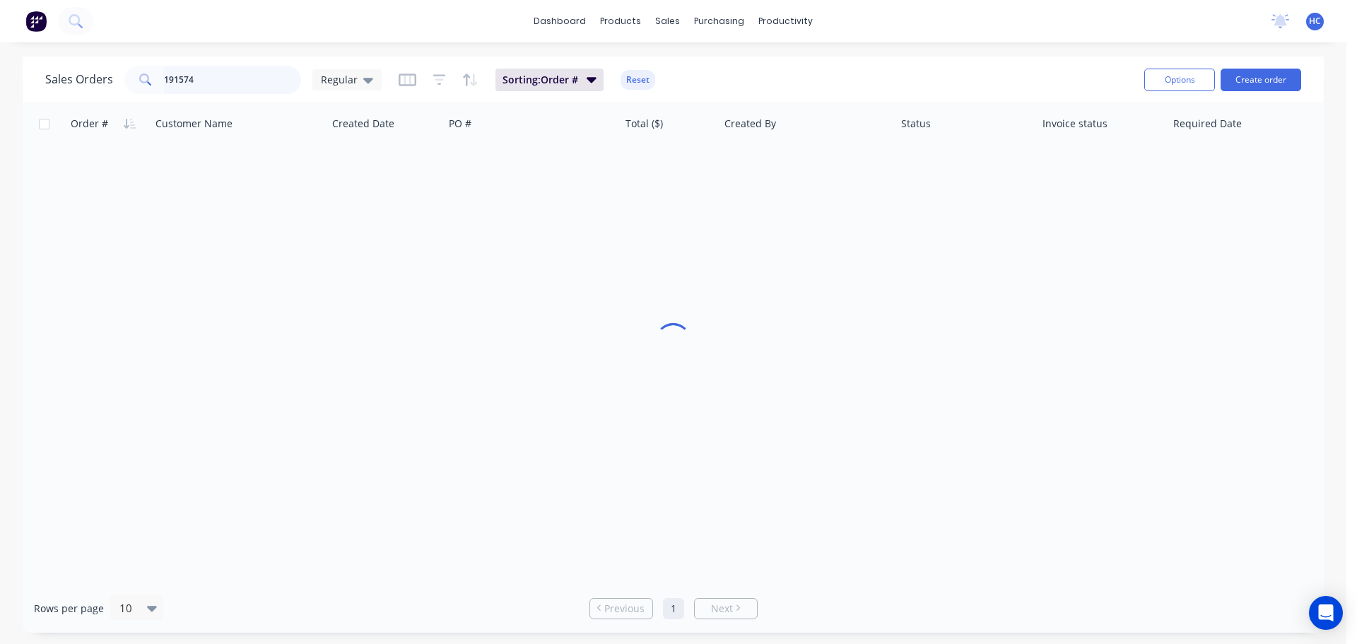
drag, startPoint x: 254, startPoint y: 76, endPoint x: 29, endPoint y: 72, distance: 224.8
click at [29, 72] on div "Sales Orders 191574 Regular Sorting: Order # Reset Options Create order" at bounding box center [673, 80] width 1301 height 46
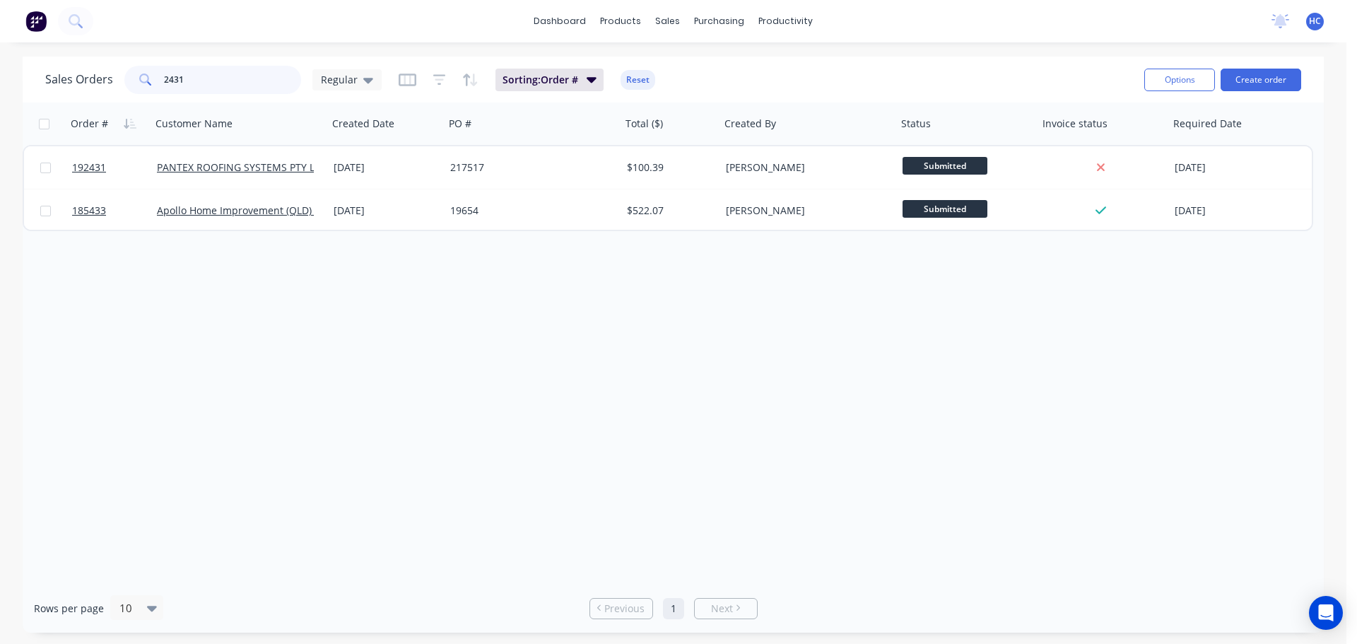
drag, startPoint x: 238, startPoint y: 86, endPoint x: 112, endPoint y: 93, distance: 125.3
click at [112, 93] on div "Sales Orders 2431 Regular" at bounding box center [213, 80] width 336 height 28
type input "191574"
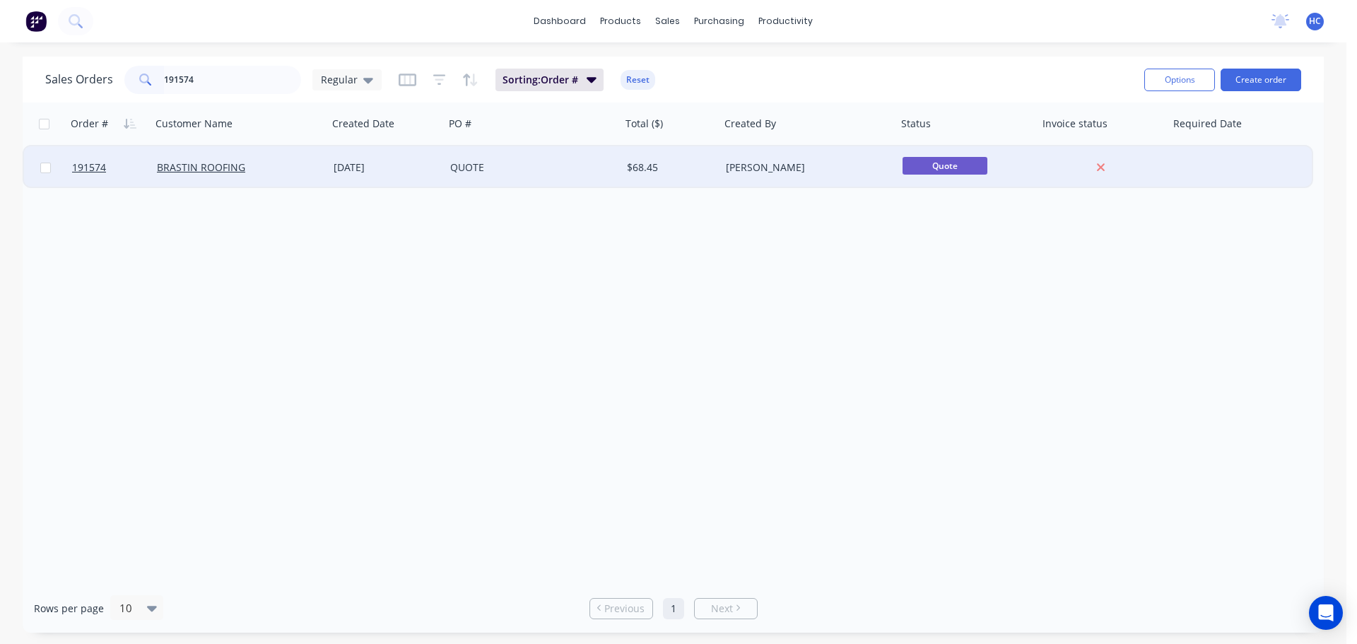
click at [418, 186] on div "[DATE]" at bounding box center [386, 167] width 117 height 42
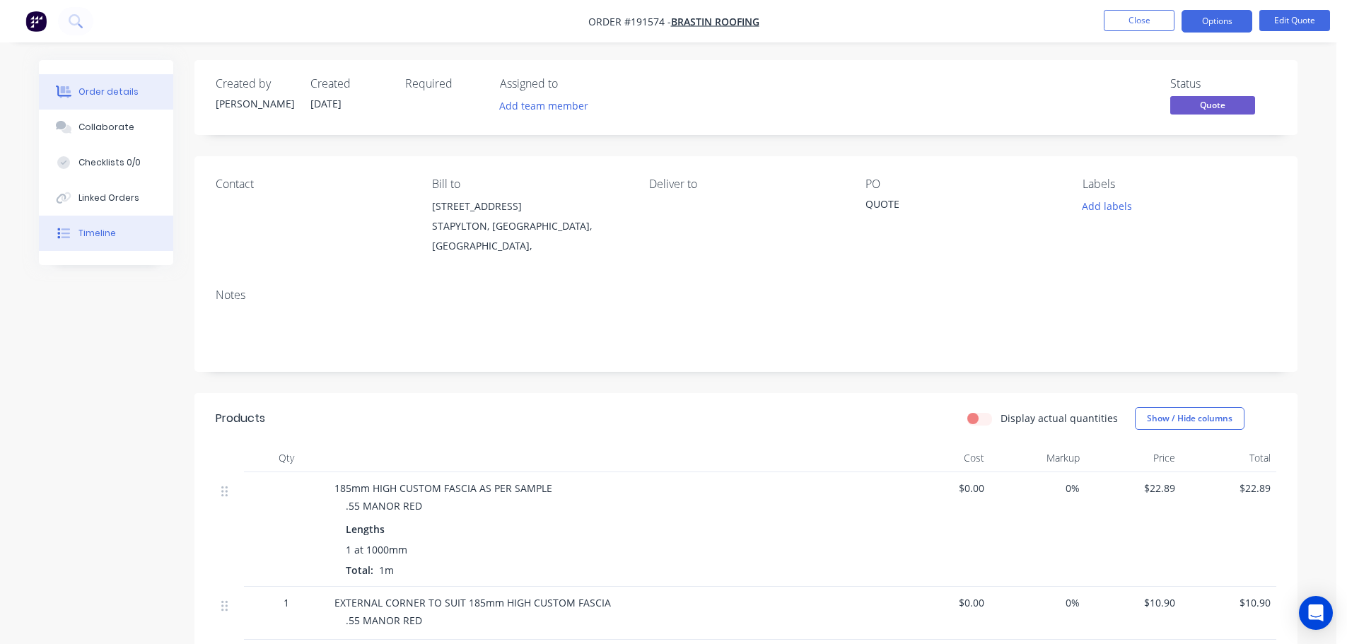
click at [114, 226] on button "Timeline" at bounding box center [106, 233] width 134 height 35
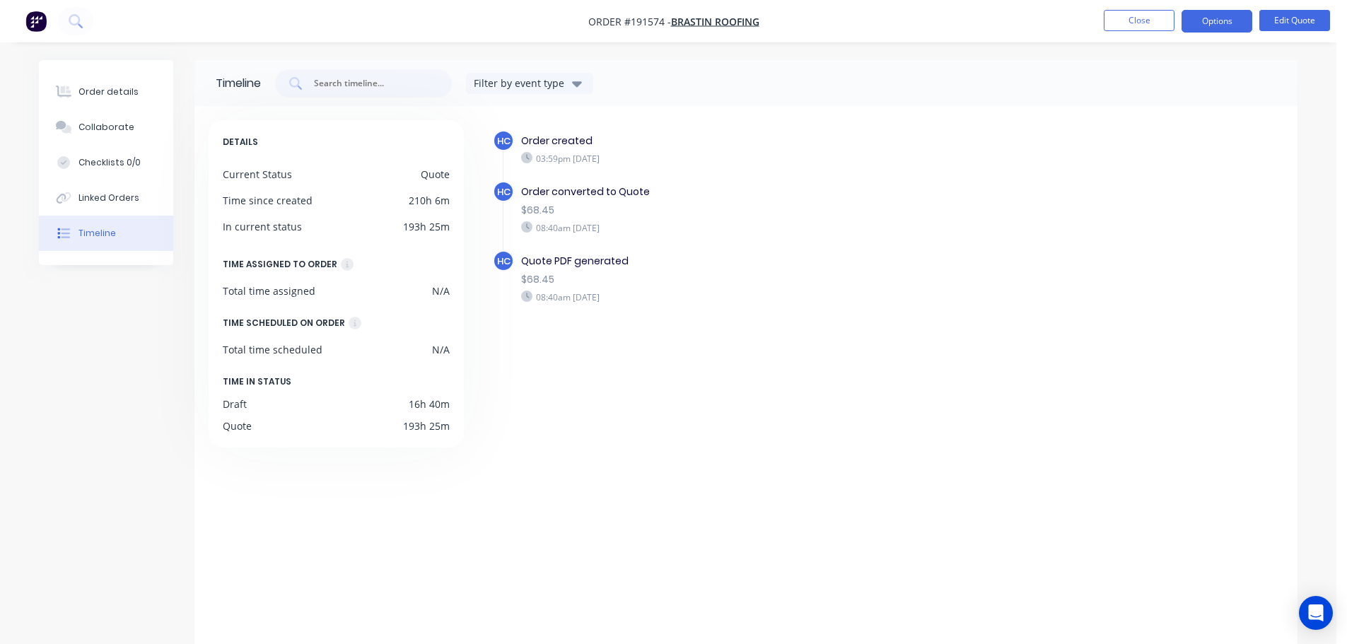
drag, startPoint x: 1142, startPoint y: 21, endPoint x: 1352, endPoint y: 48, distance: 212.4
click at [1142, 21] on button "Close" at bounding box center [1138, 20] width 71 height 21
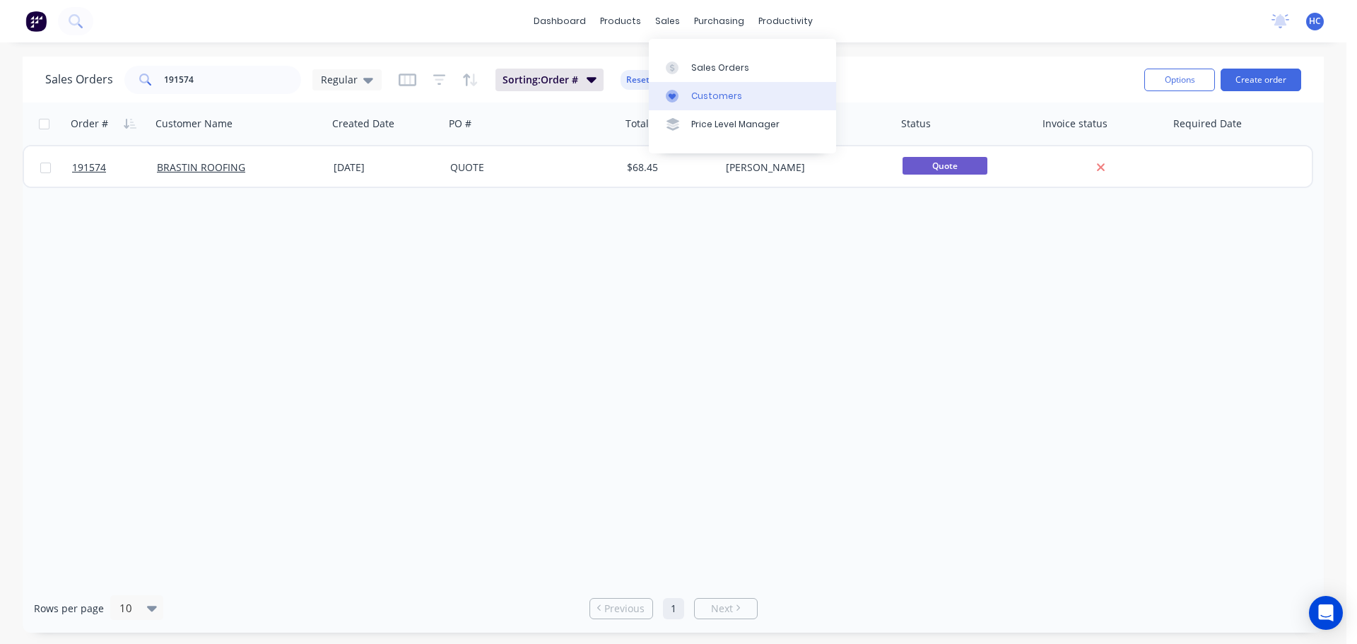
click at [718, 99] on div "Customers" at bounding box center [716, 96] width 51 height 13
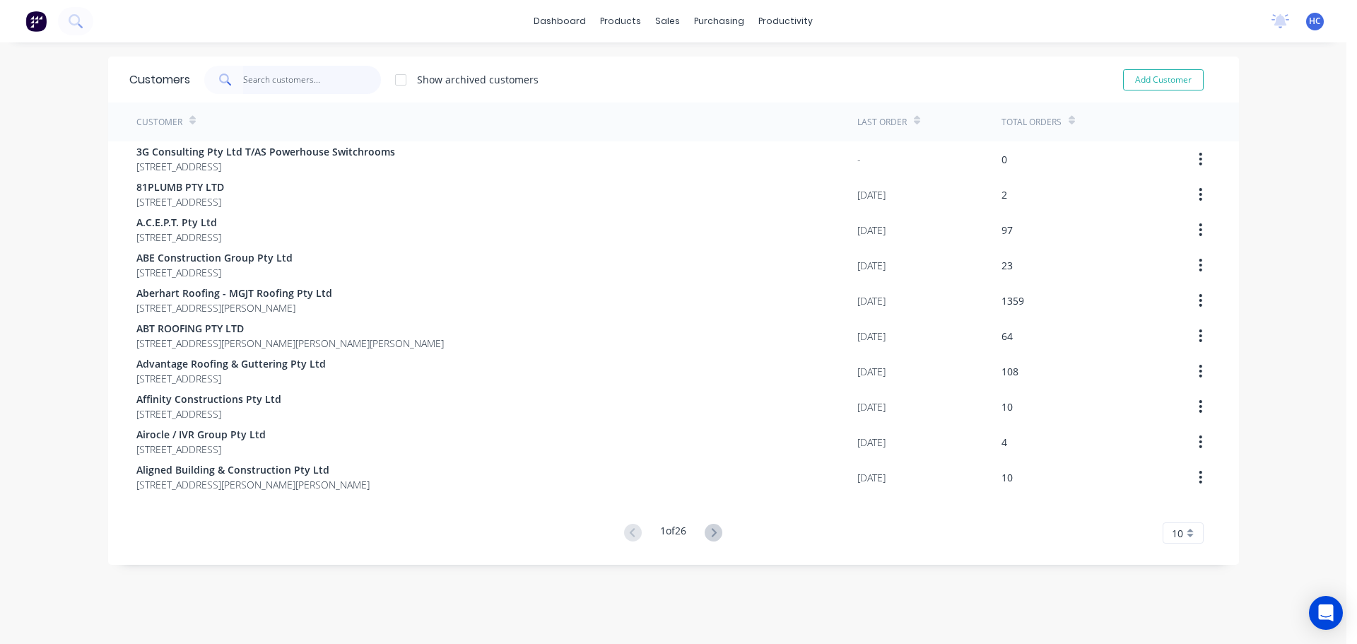
click at [312, 86] on input "text" at bounding box center [312, 80] width 138 height 28
drag, startPoint x: 312, startPoint y: 90, endPoint x: 320, endPoint y: 88, distance: 8.6
click at [312, 90] on input "text" at bounding box center [312, 80] width 138 height 28
click at [691, 64] on div "Sales Orders" at bounding box center [715, 68] width 58 height 13
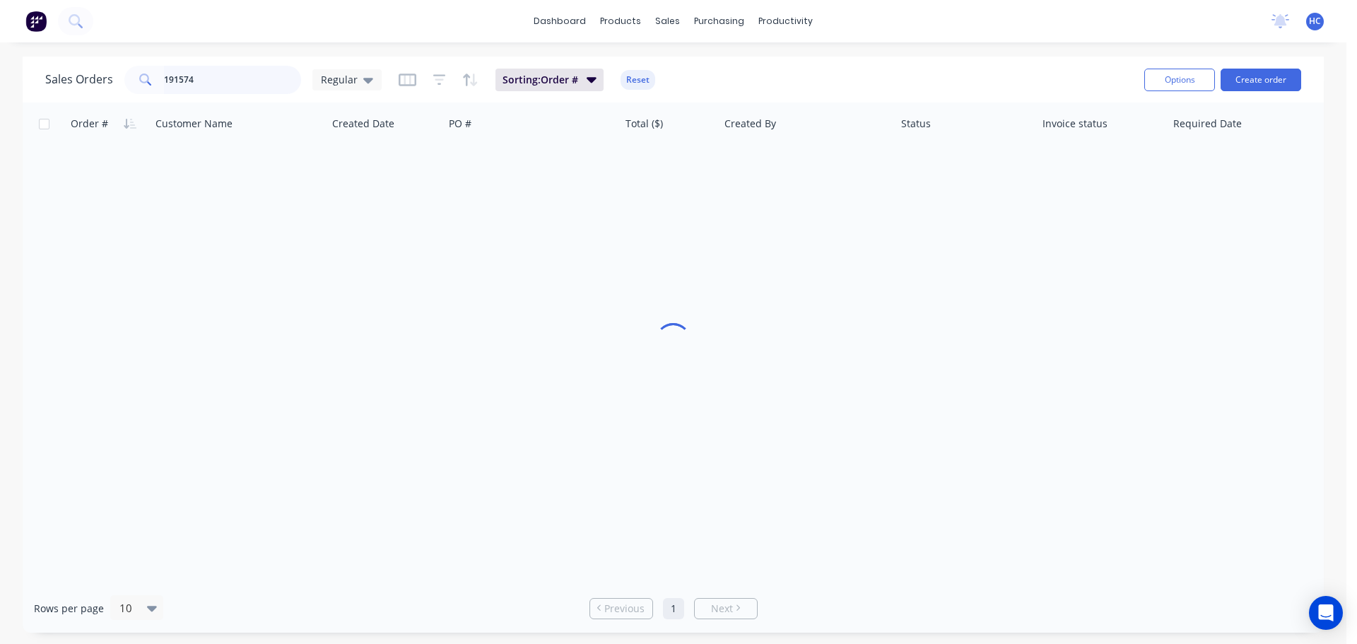
click at [237, 83] on input "191574" at bounding box center [233, 80] width 138 height 28
drag, startPoint x: 237, startPoint y: 83, endPoint x: 107, endPoint y: 86, distance: 130.1
click at [107, 86] on div "Sales Orders 191574 Regular" at bounding box center [213, 80] width 336 height 28
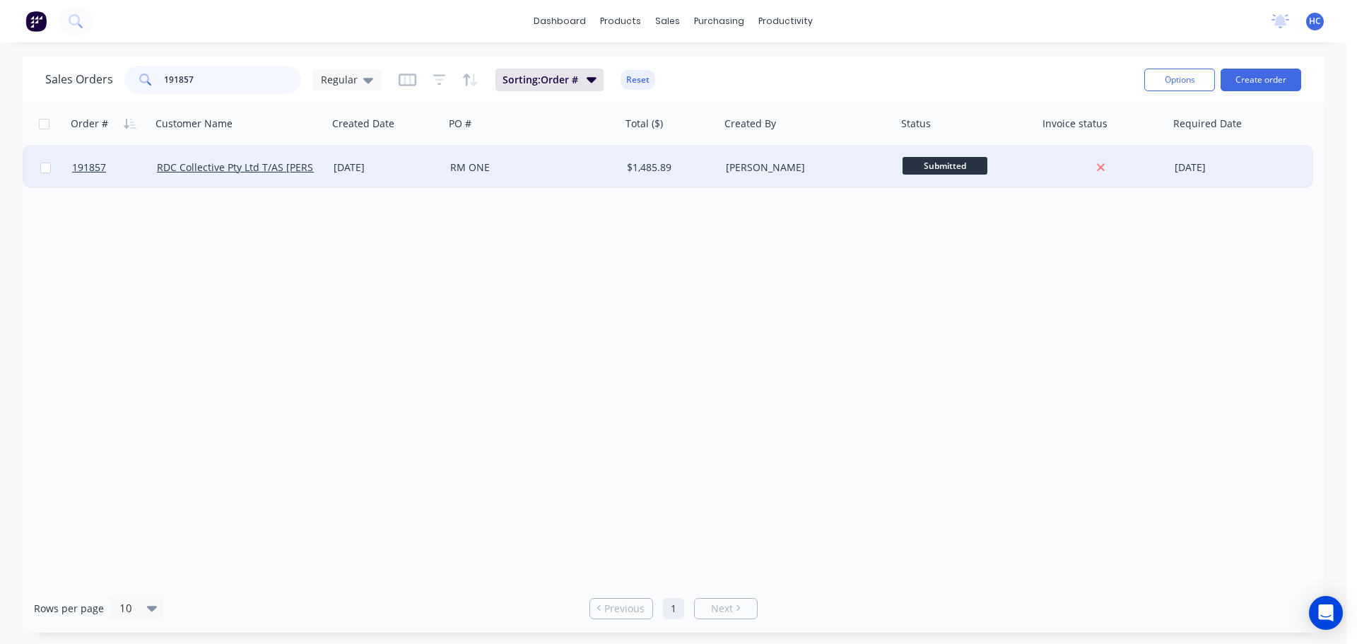
type input "191857"
click at [472, 165] on div "RM ONE" at bounding box center [528, 167] width 157 height 14
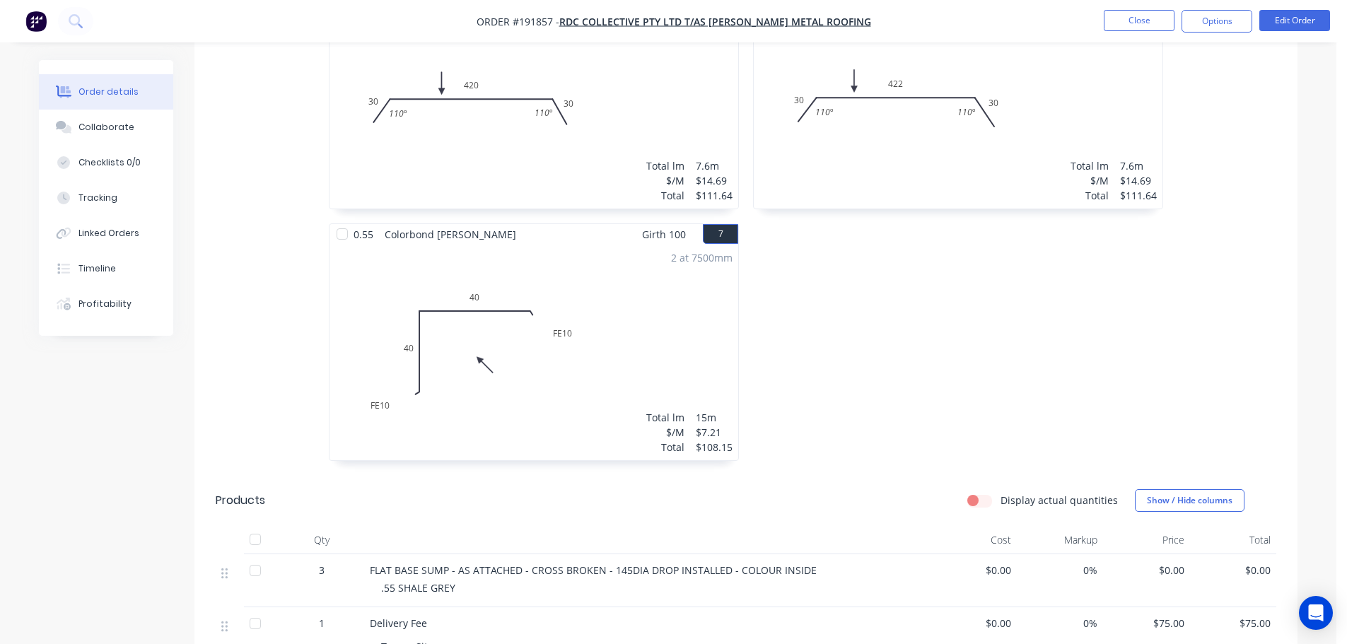
scroll to position [1253, 0]
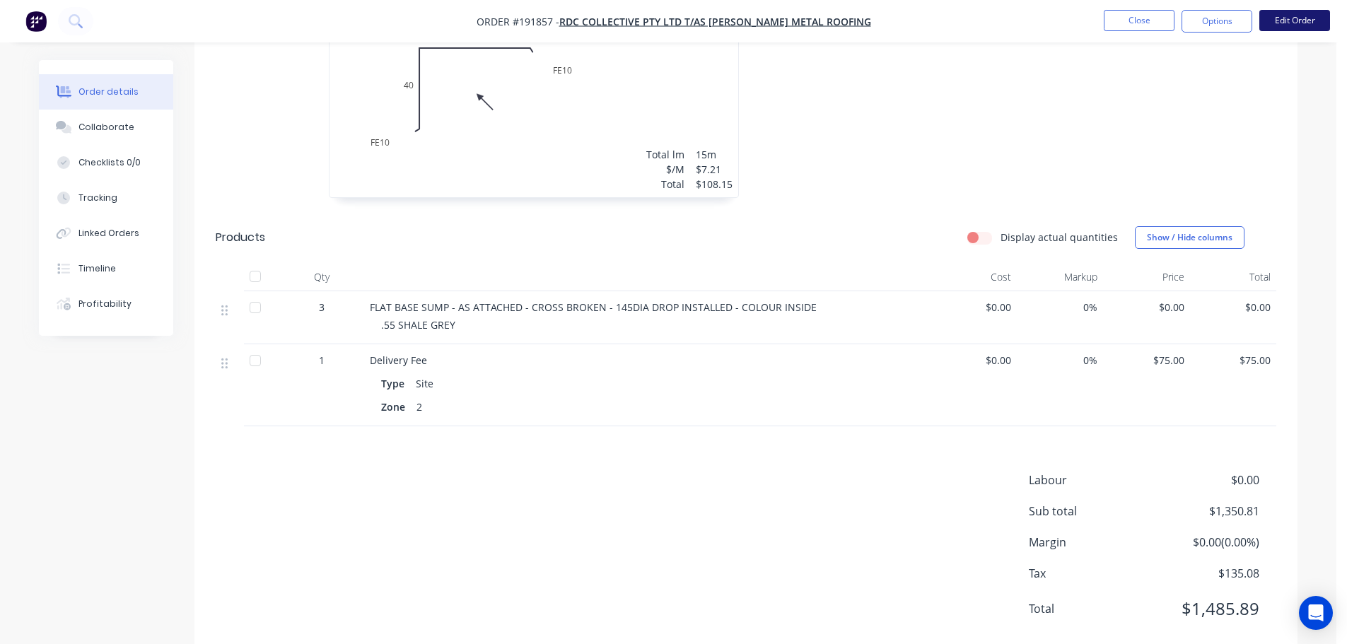
click at [1301, 22] on button "Edit Order" at bounding box center [1294, 20] width 71 height 21
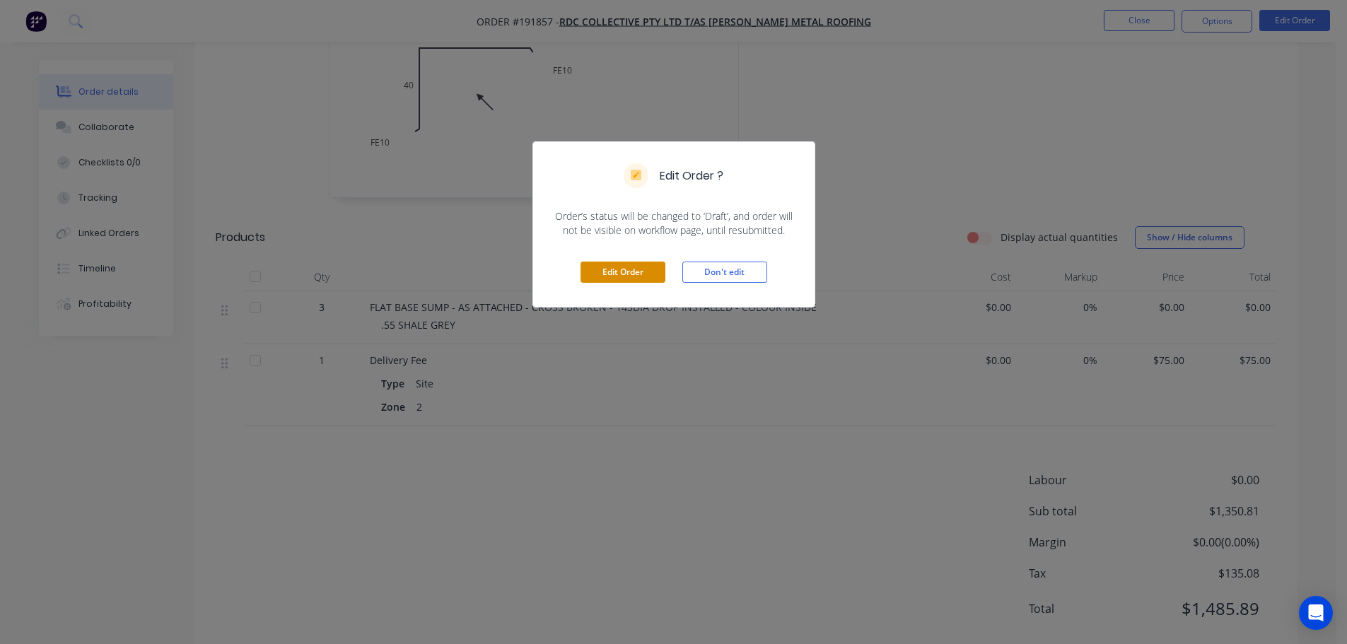
click at [623, 272] on button "Edit Order" at bounding box center [622, 272] width 85 height 21
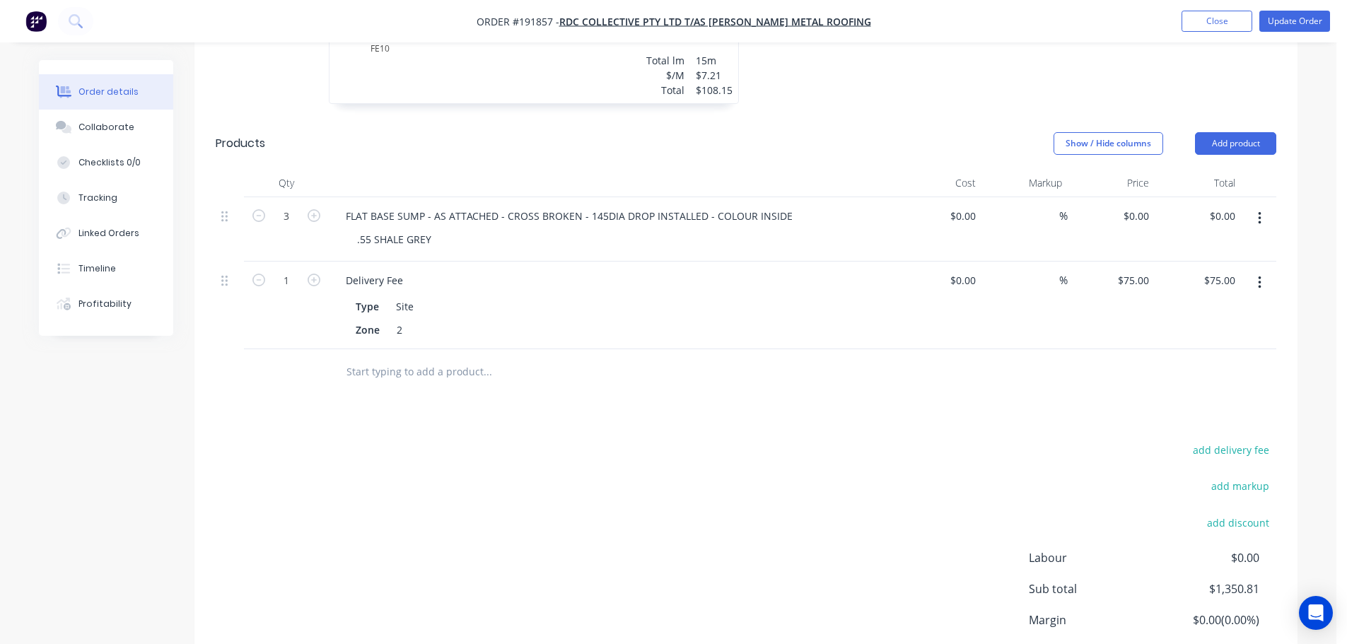
scroll to position [1325, 0]
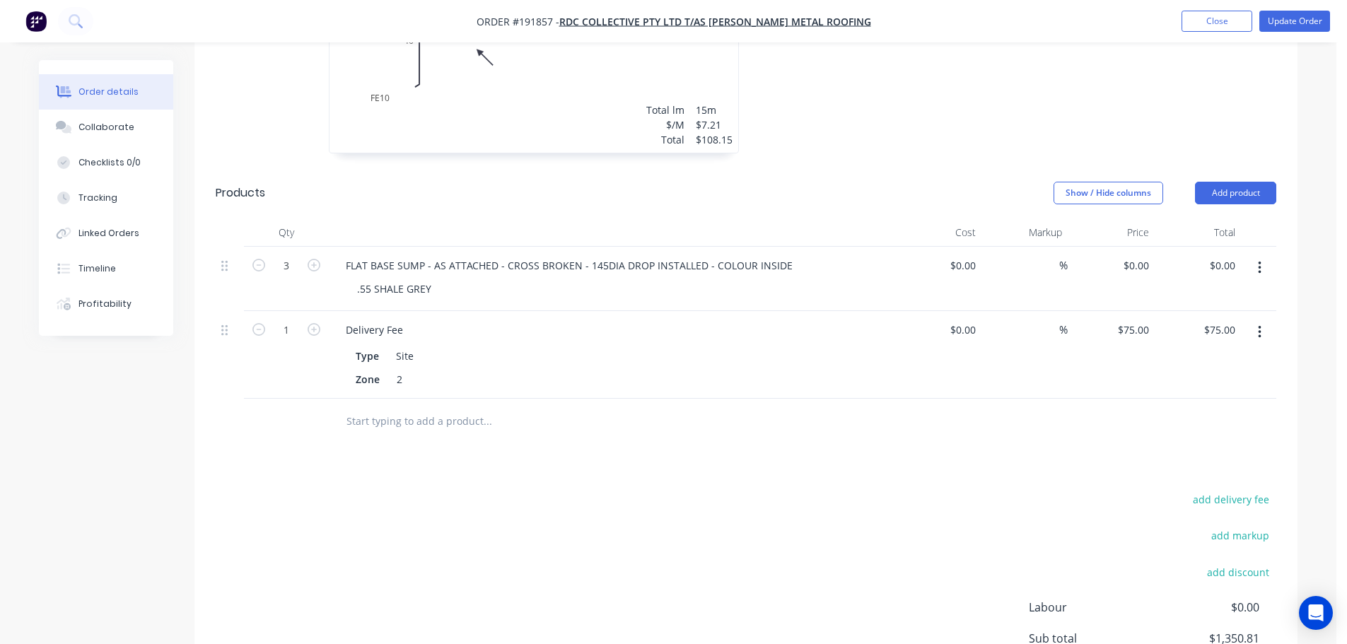
click at [1246, 182] on button "Add product" at bounding box center [1235, 193] width 81 height 23
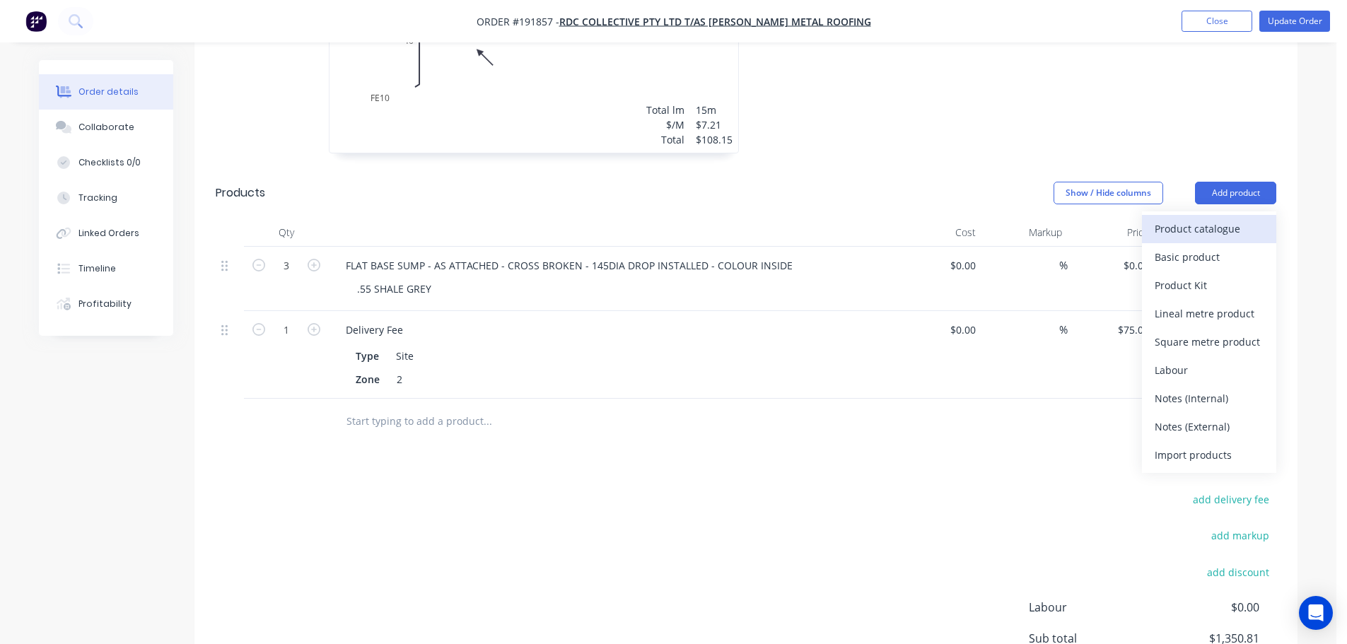
click at [1210, 218] on div "Product catalogue" at bounding box center [1208, 228] width 109 height 21
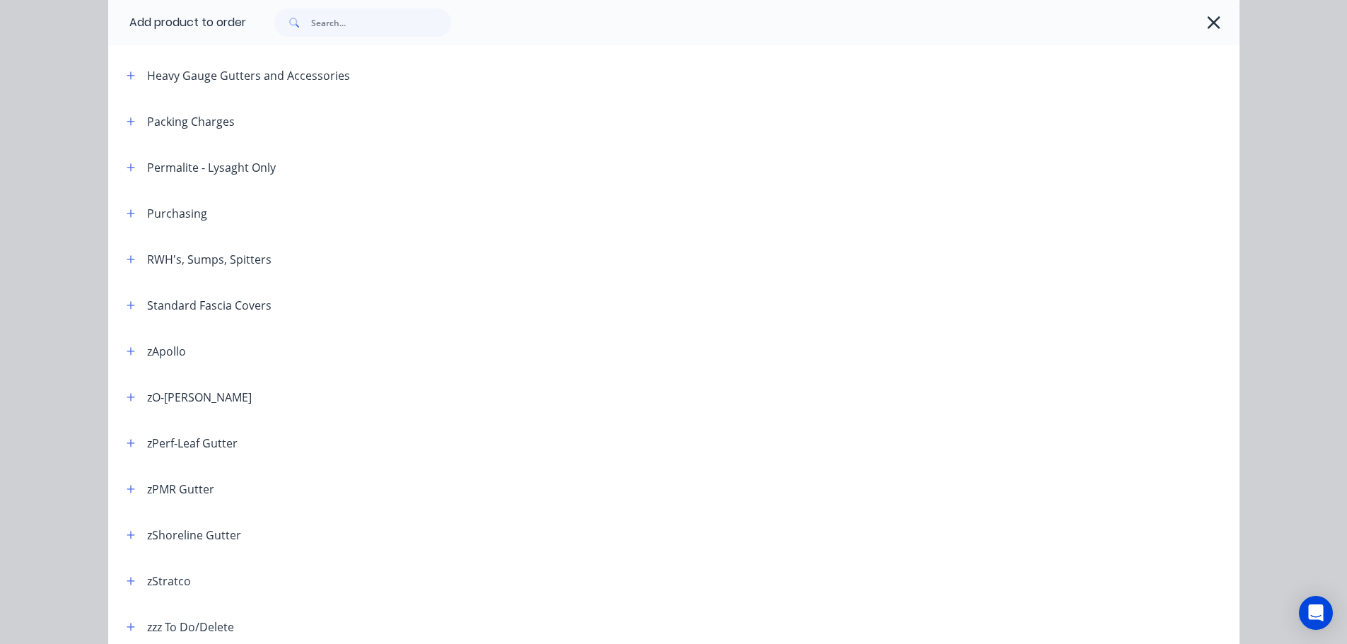
scroll to position [492, 0]
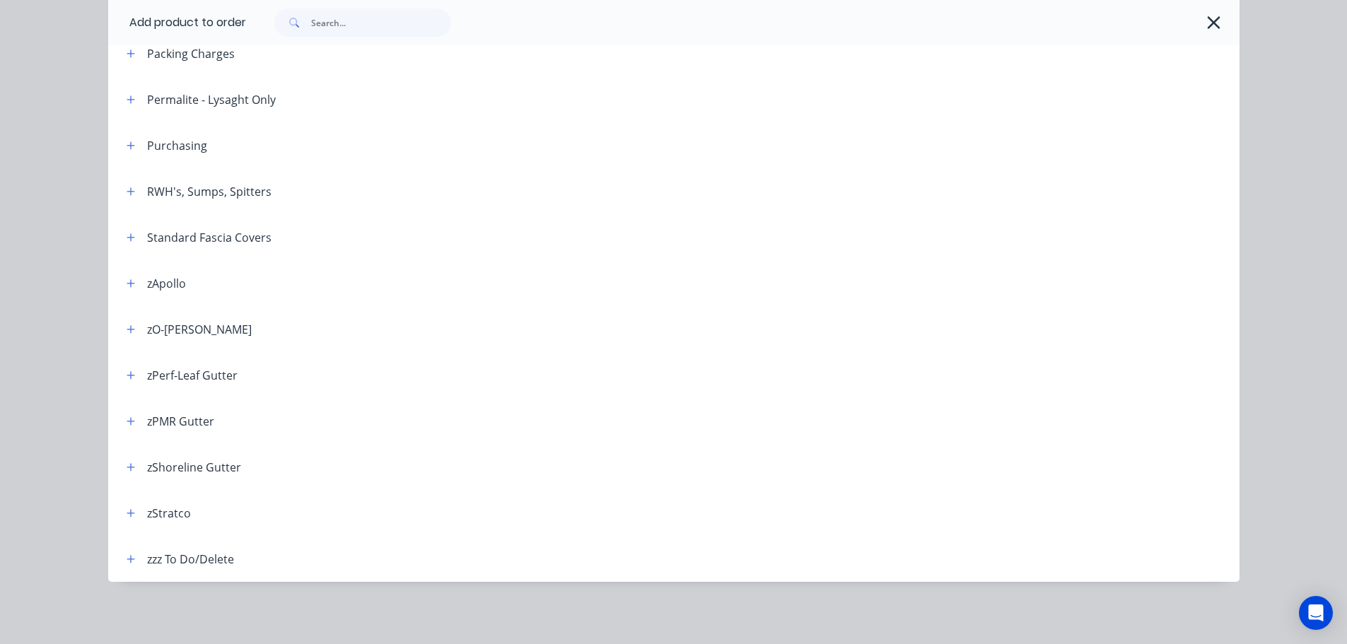
click at [128, 180] on header "RWH's, Sumps, Spitters" at bounding box center [673, 191] width 1131 height 46
click at [131, 191] on button "button" at bounding box center [131, 191] width 18 height 18
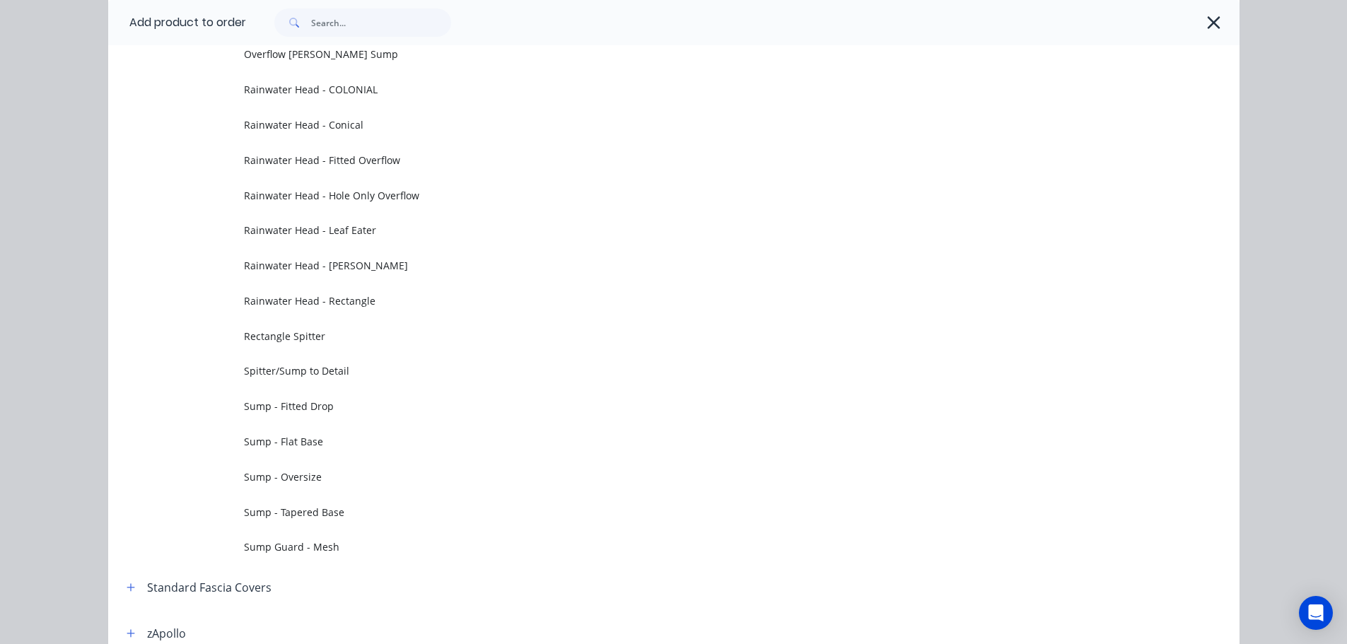
scroll to position [775, 0]
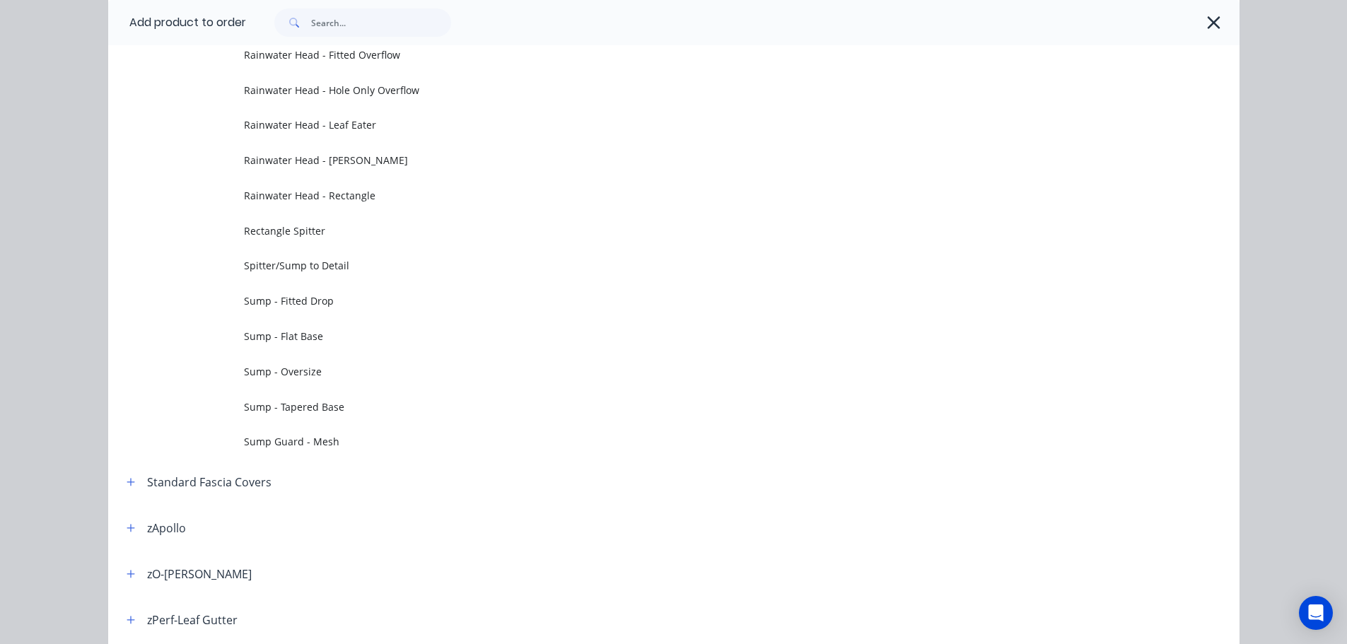
click at [344, 334] on span "Sump - Flat Base" at bounding box center [642, 336] width 796 height 15
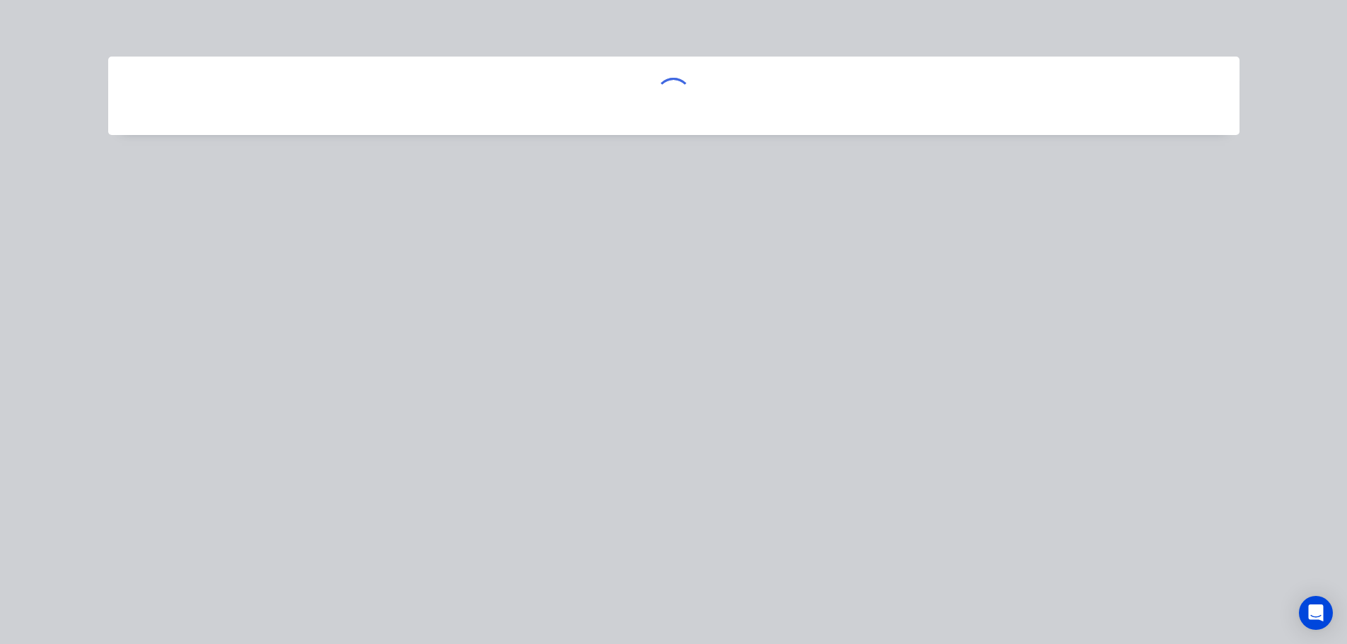
scroll to position [0, 0]
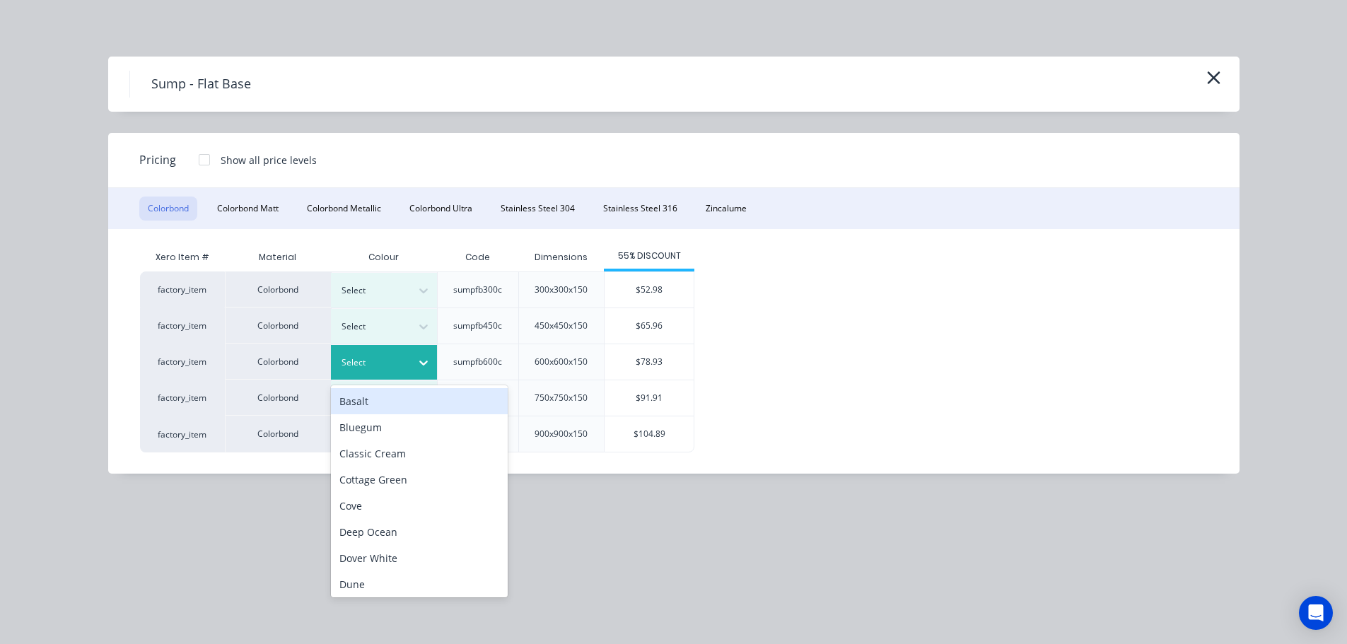
click at [408, 363] on div "Select" at bounding box center [371, 362] width 79 height 18
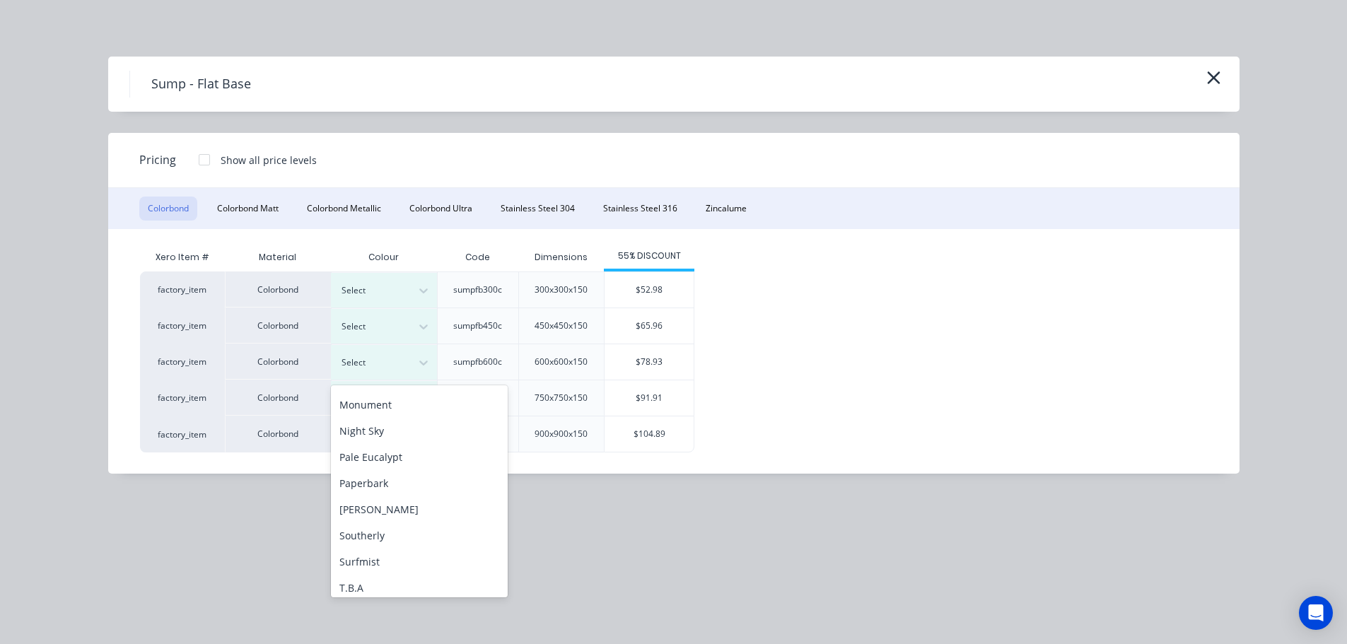
scroll to position [474, 0]
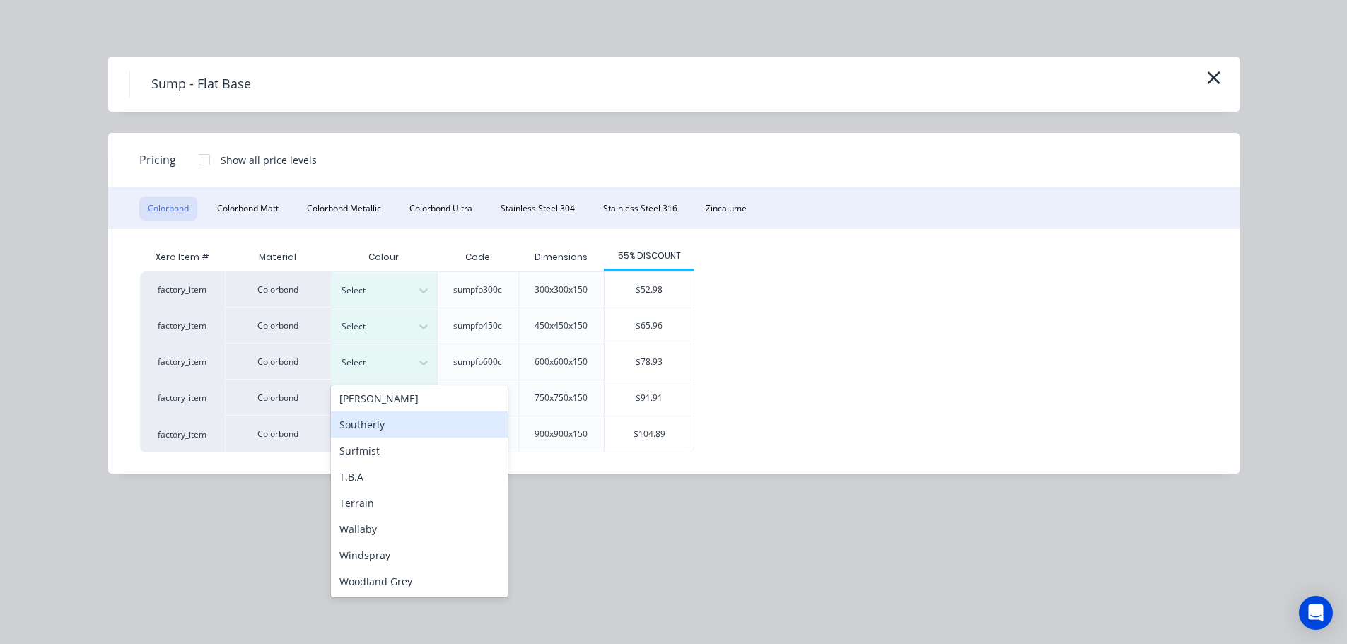
click at [397, 413] on div "Southerly" at bounding box center [419, 424] width 177 height 26
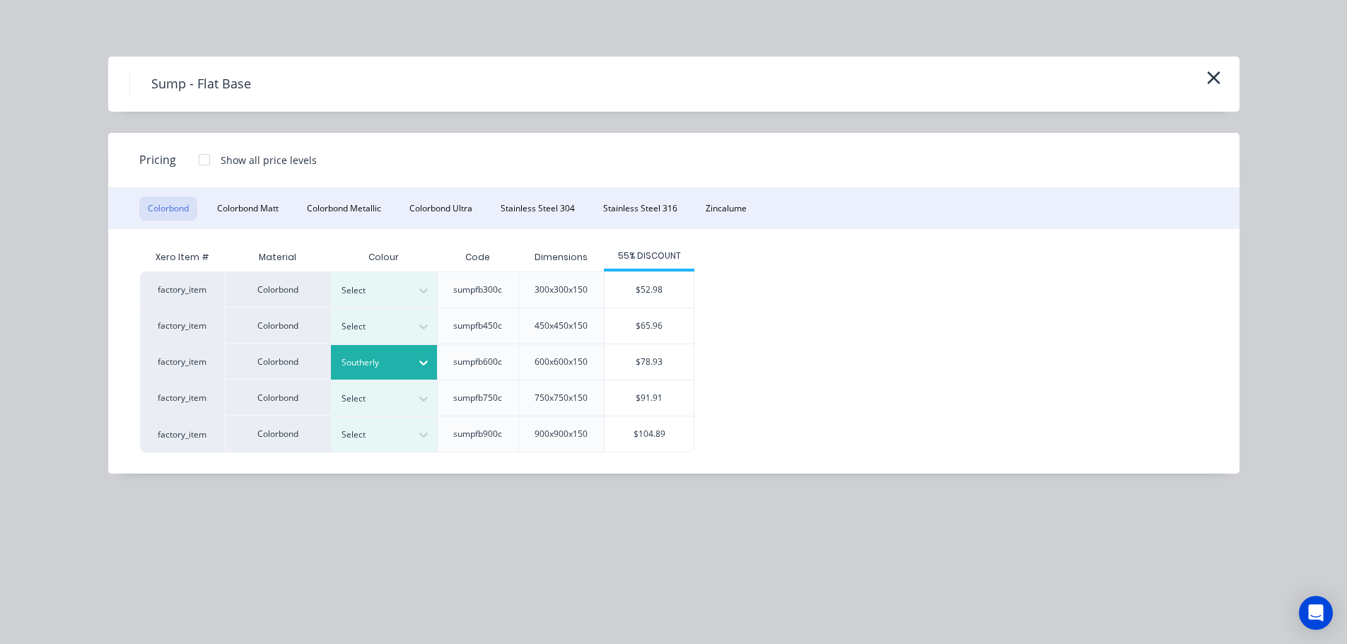
click at [366, 370] on div "Southerly" at bounding box center [371, 362] width 79 height 18
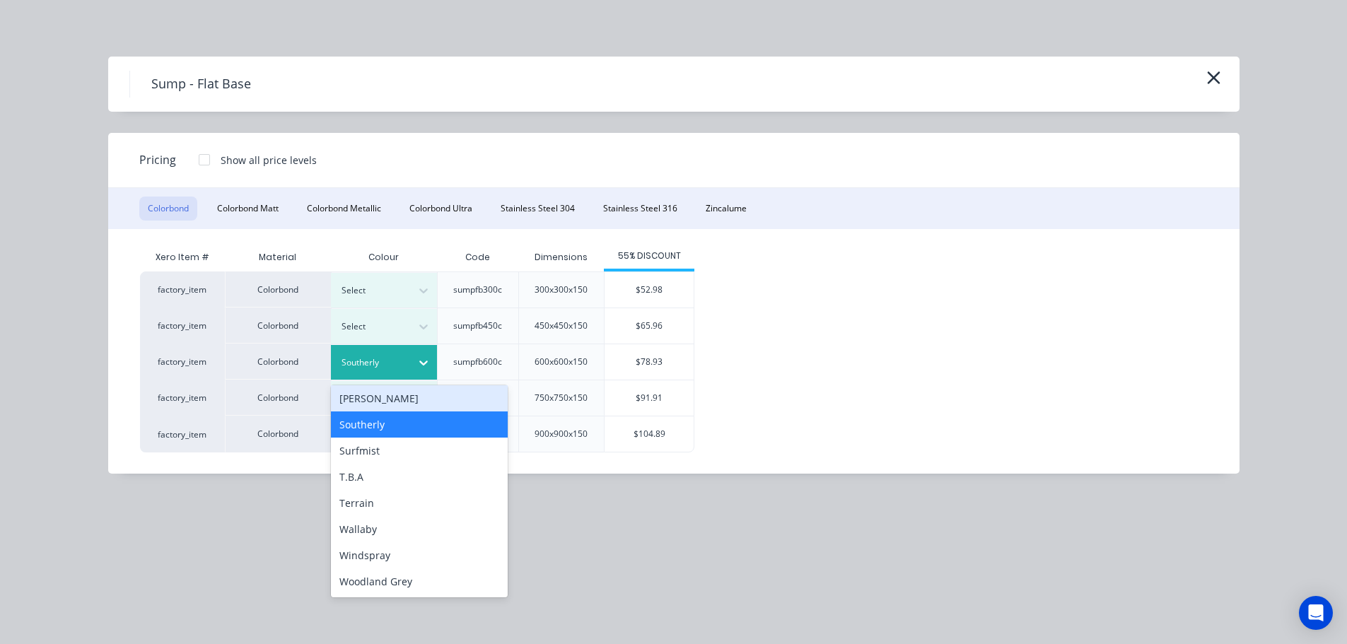
click at [383, 404] on div "[PERSON_NAME]" at bounding box center [419, 398] width 177 height 26
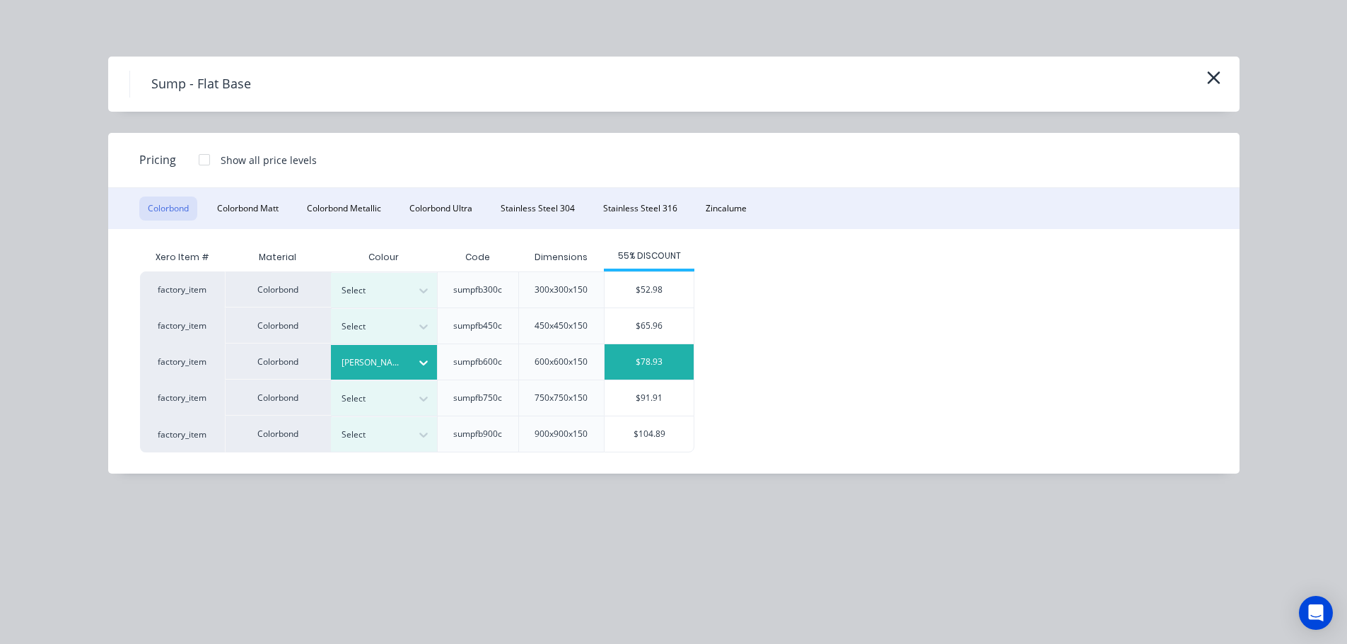
click at [620, 355] on div "$78.93" at bounding box center [648, 361] width 89 height 35
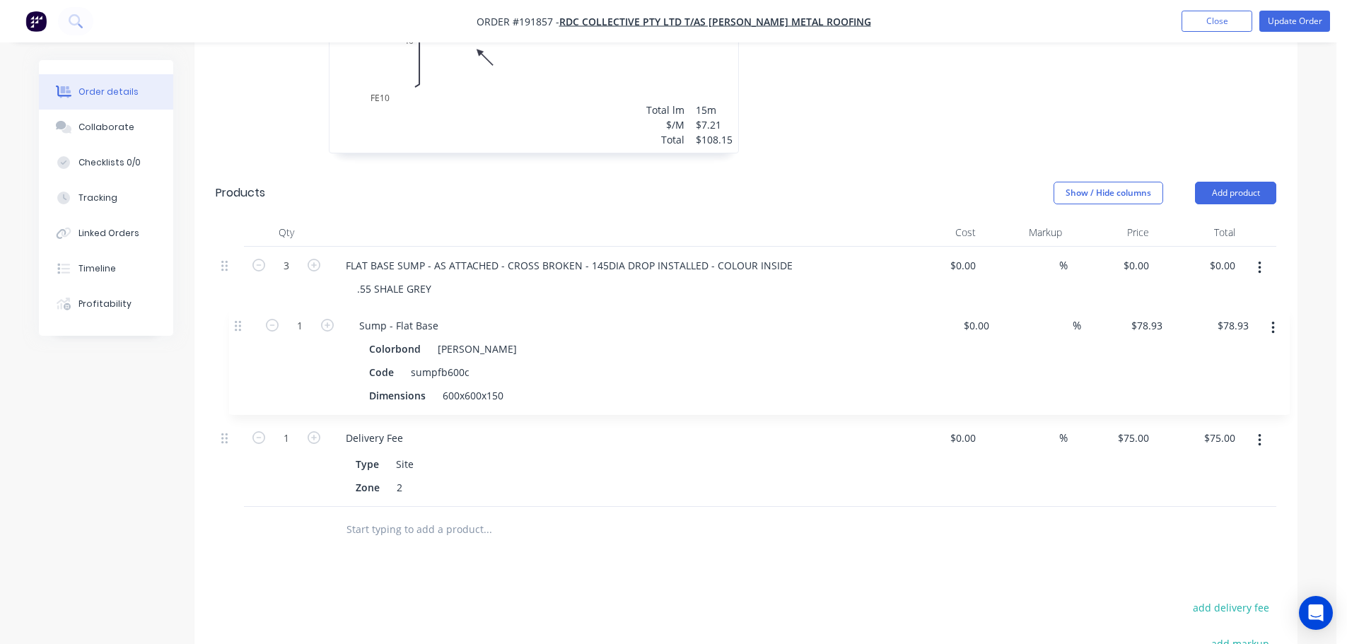
drag, startPoint x: 224, startPoint y: 400, endPoint x: 238, endPoint y: 317, distance: 84.6
click at [238, 319] on div "3 FLAT BASE SUMP - AS ATTACHED - CROSS BROKEN - 145DIA DROP INSTALLED - COLOUR …" at bounding box center [746, 377] width 1060 height 260
click at [1229, 182] on button "Add product" at bounding box center [1235, 193] width 81 height 23
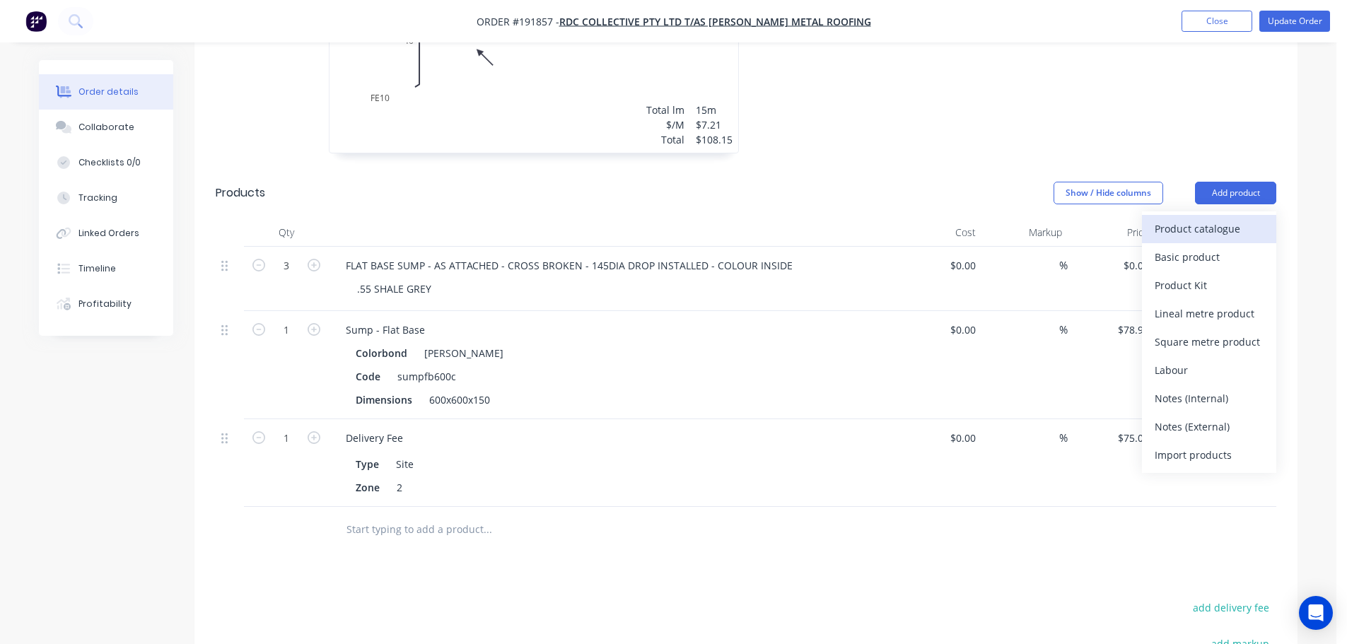
click at [1198, 218] on div "Product catalogue" at bounding box center [1208, 228] width 109 height 21
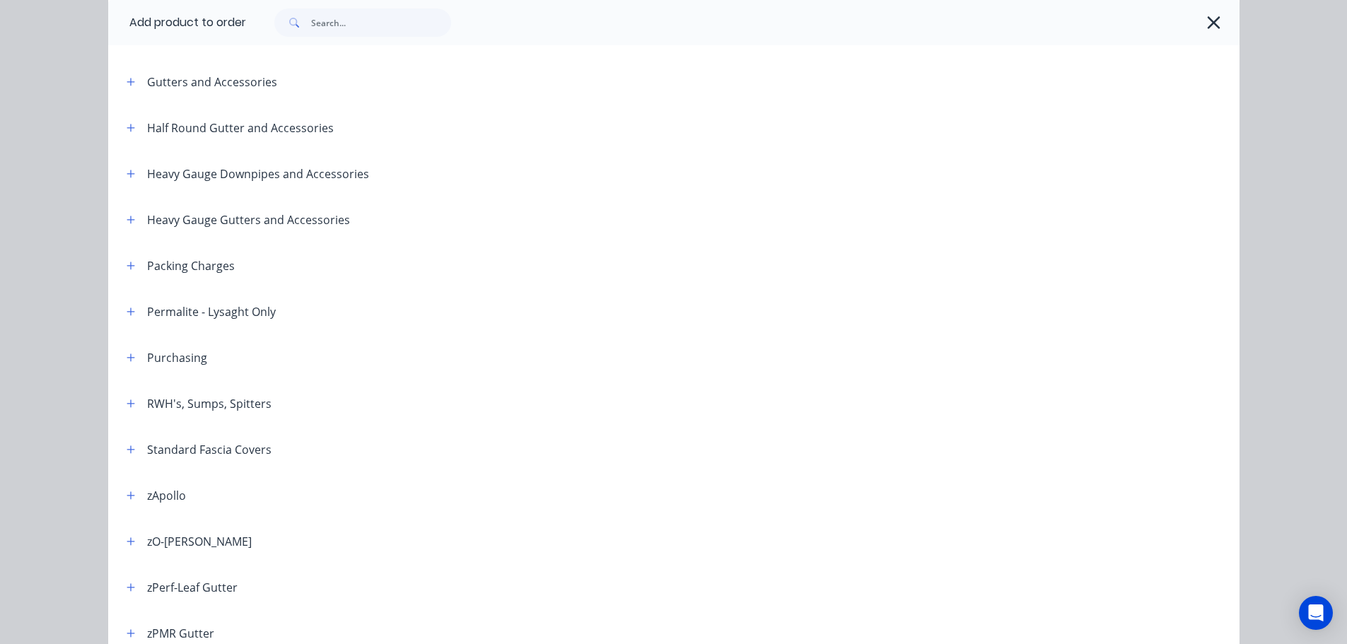
scroll to position [283, 0]
click at [127, 405] on icon "button" at bounding box center [131, 401] width 8 height 10
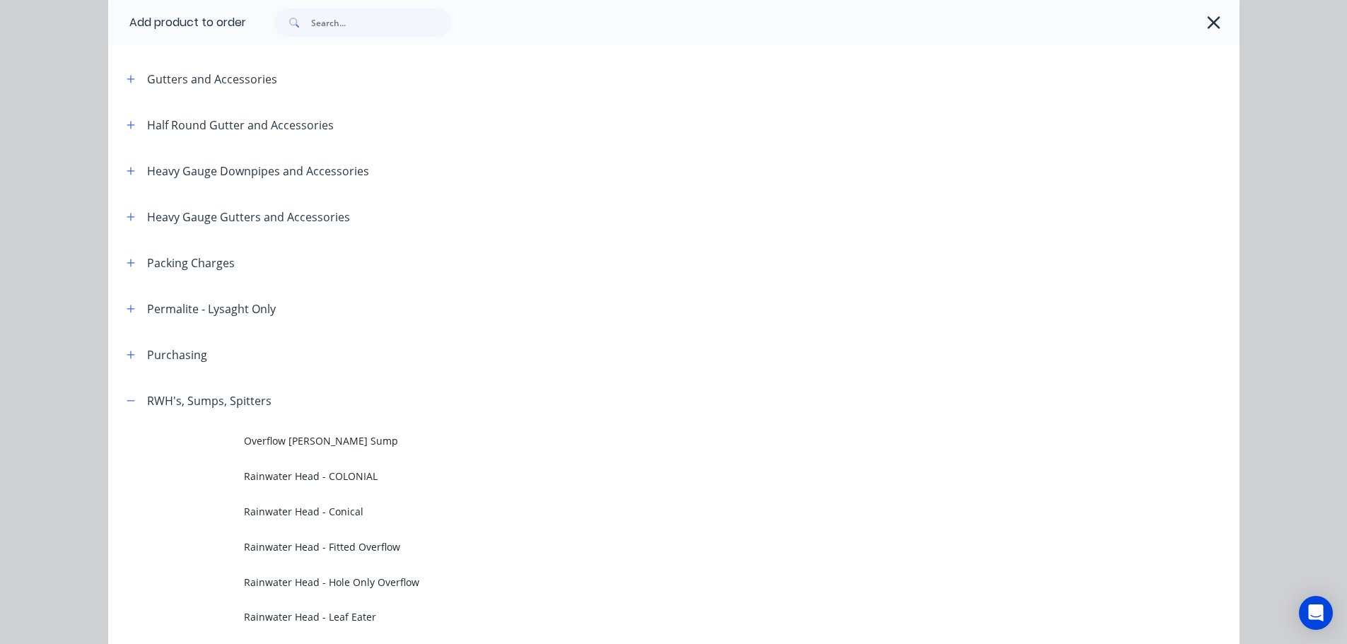
scroll to position [848, 0]
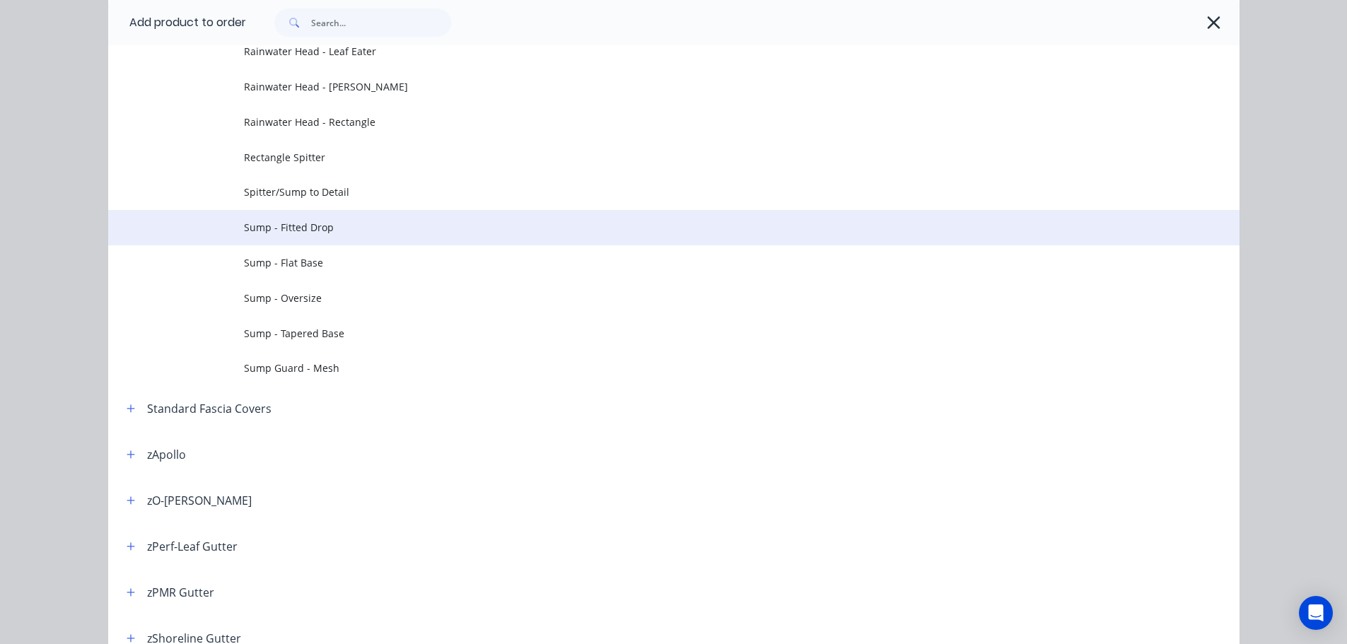
click at [346, 225] on span "Sump - Fitted Drop" at bounding box center [642, 227] width 796 height 15
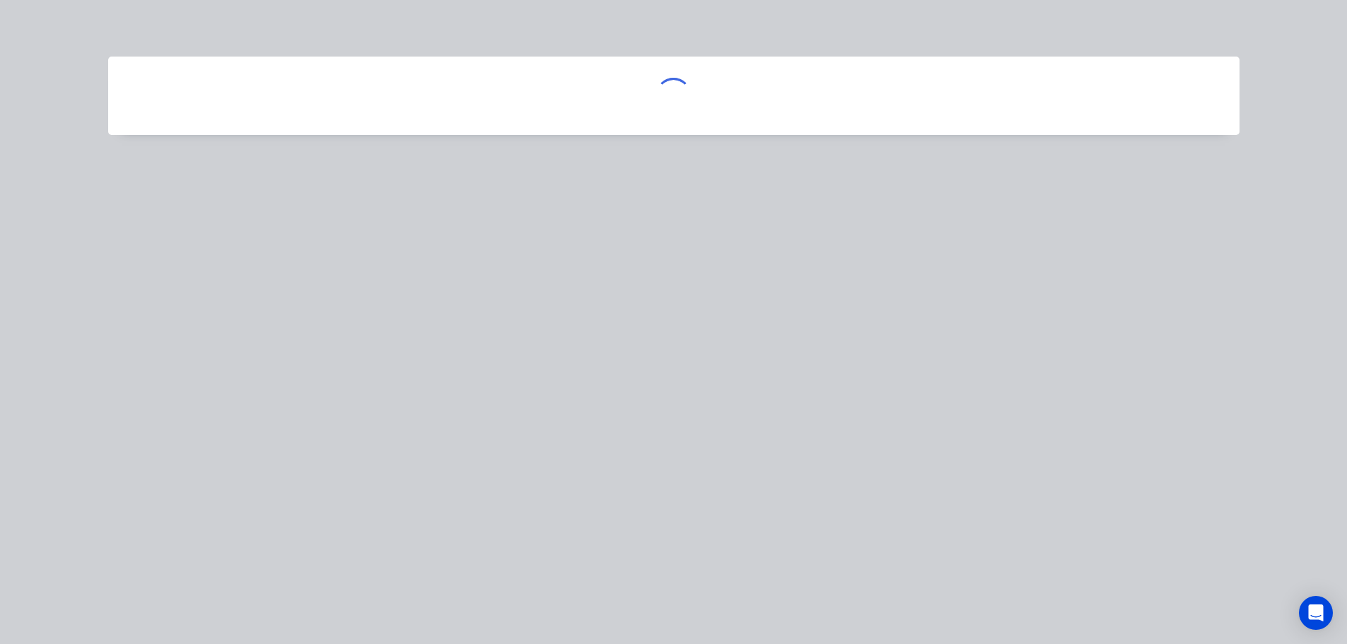
scroll to position [0, 0]
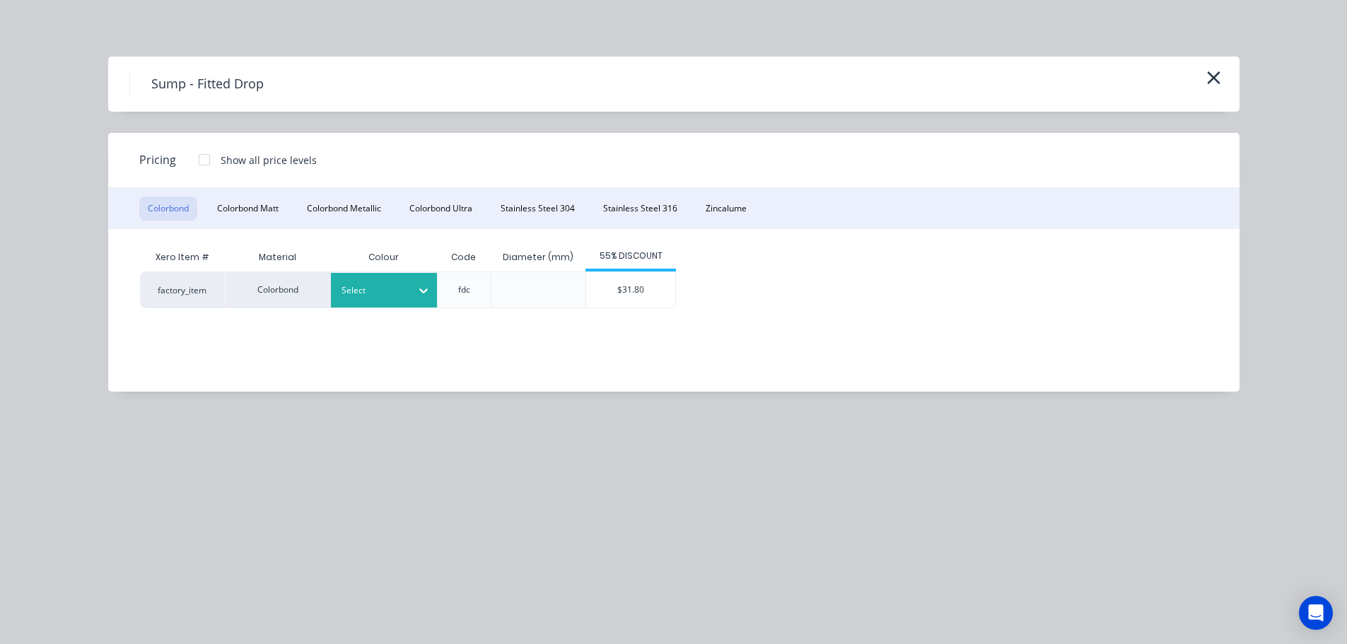
click at [391, 286] on div at bounding box center [373, 291] width 64 height 16
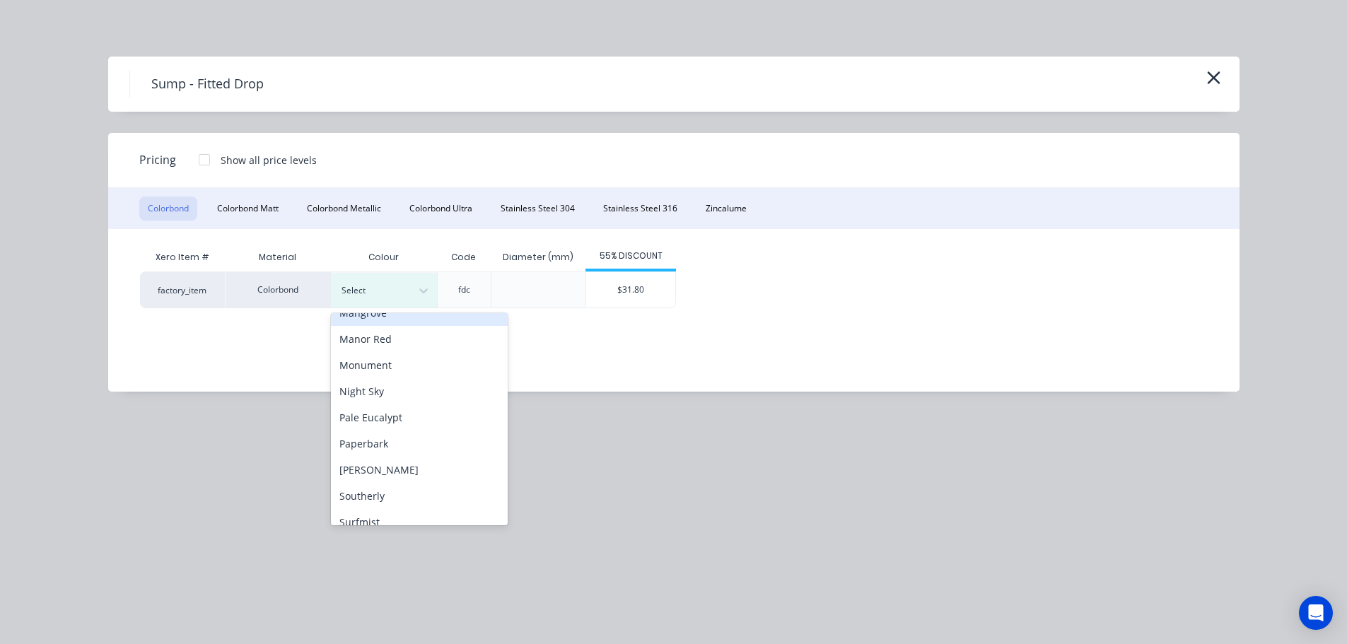
scroll to position [424, 0]
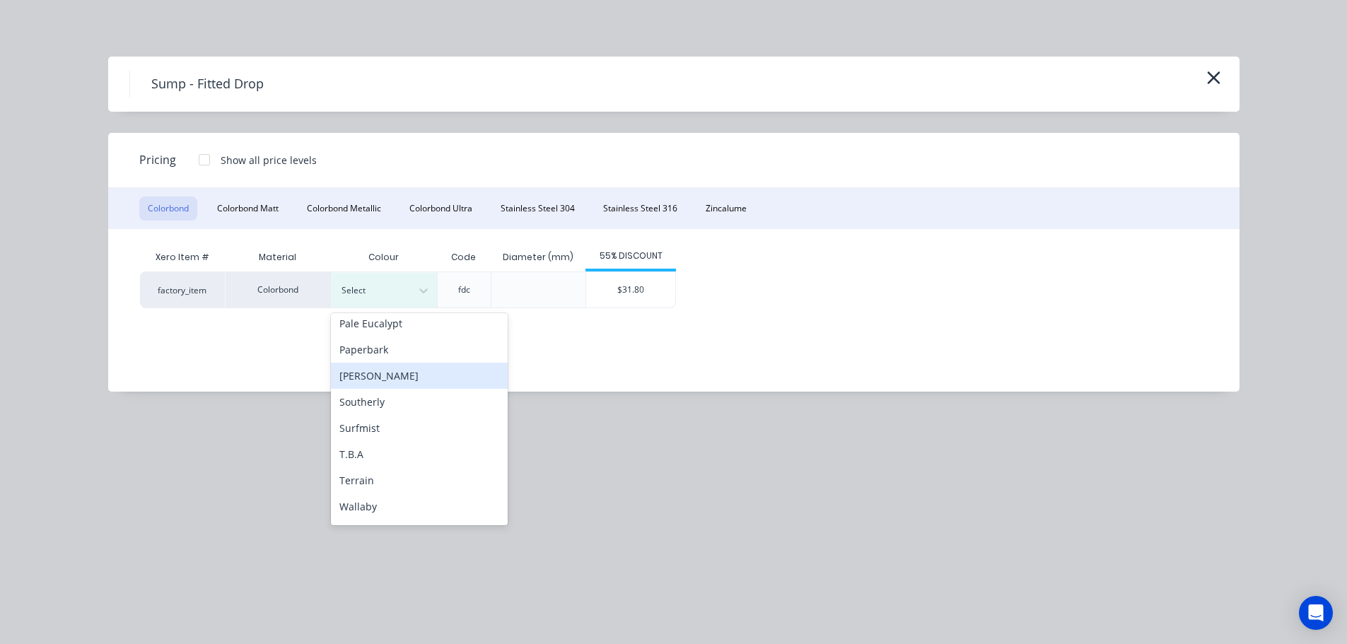
click at [380, 375] on div "[PERSON_NAME]" at bounding box center [419, 376] width 177 height 26
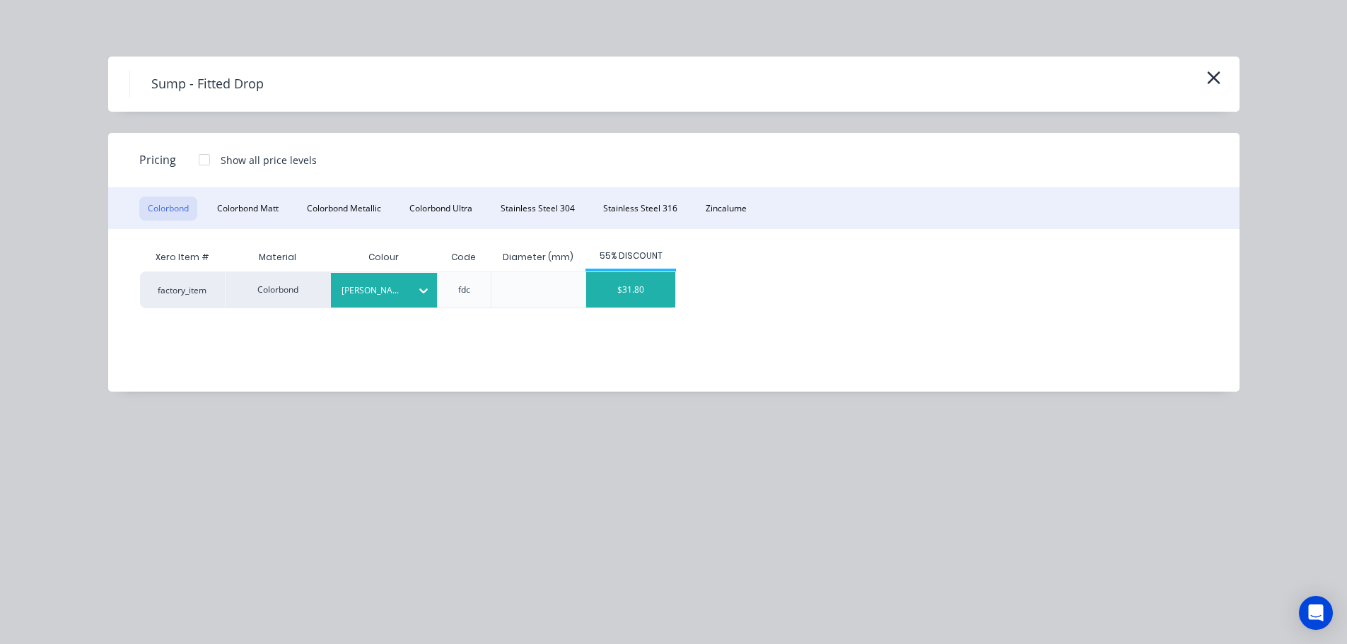
click at [628, 303] on div "$31.80" at bounding box center [630, 289] width 89 height 35
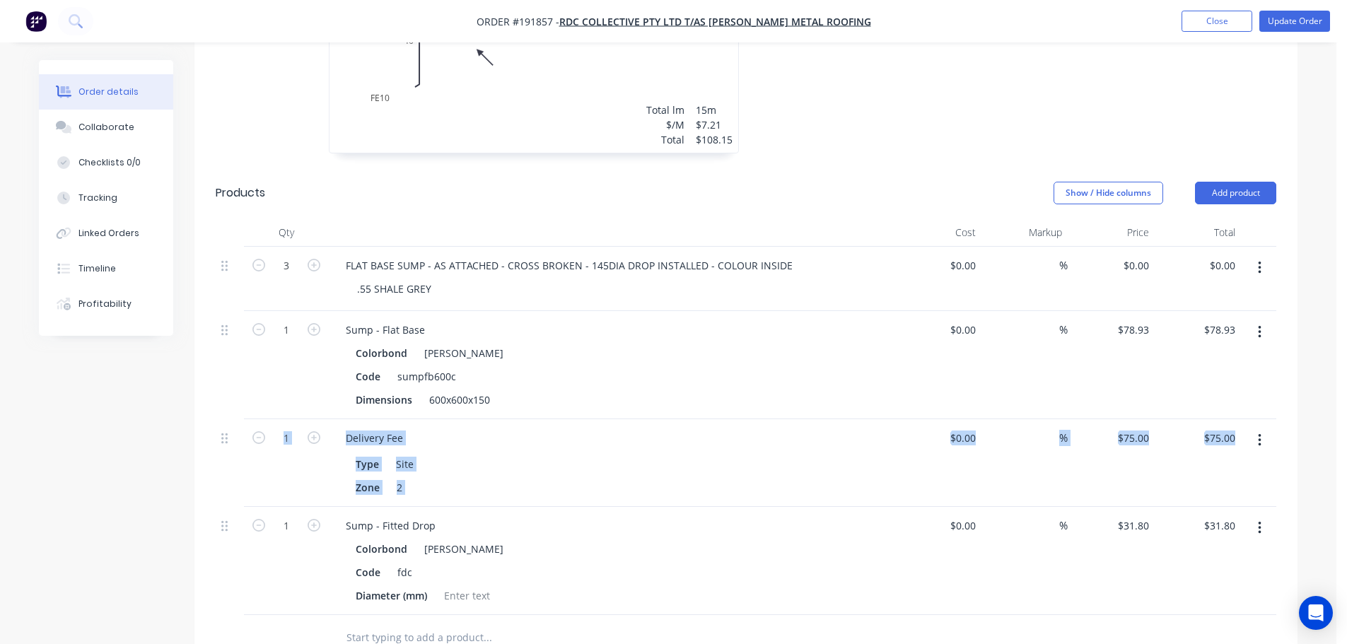
drag, startPoint x: 219, startPoint y: 510, endPoint x: 234, endPoint y: 460, distance: 51.7
click at [242, 435] on div "3 FLAT BASE SUMP - AS ATTACHED - CROSS BROKEN - 145DIA DROP INSTALLED - COLOUR …" at bounding box center [746, 431] width 1060 height 368
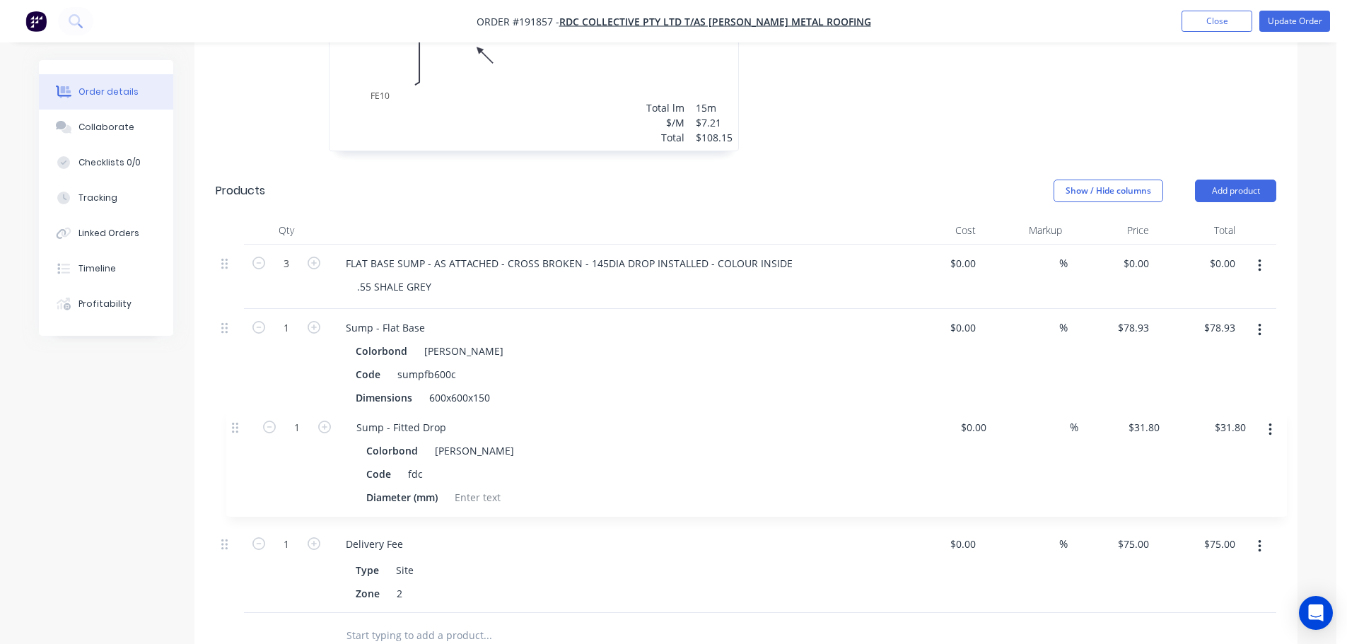
drag, startPoint x: 228, startPoint y: 508, endPoint x: 233, endPoint y: 399, distance: 109.0
click at [233, 399] on div "3 FLAT BASE SUMP - AS ATTACHED - CROSS BROKEN - 145DIA DROP INSTALLED - COLOUR …" at bounding box center [746, 429] width 1060 height 368
click at [310, 321] on icon "button" at bounding box center [314, 327] width 13 height 13
type input "2"
type input "$157.86"
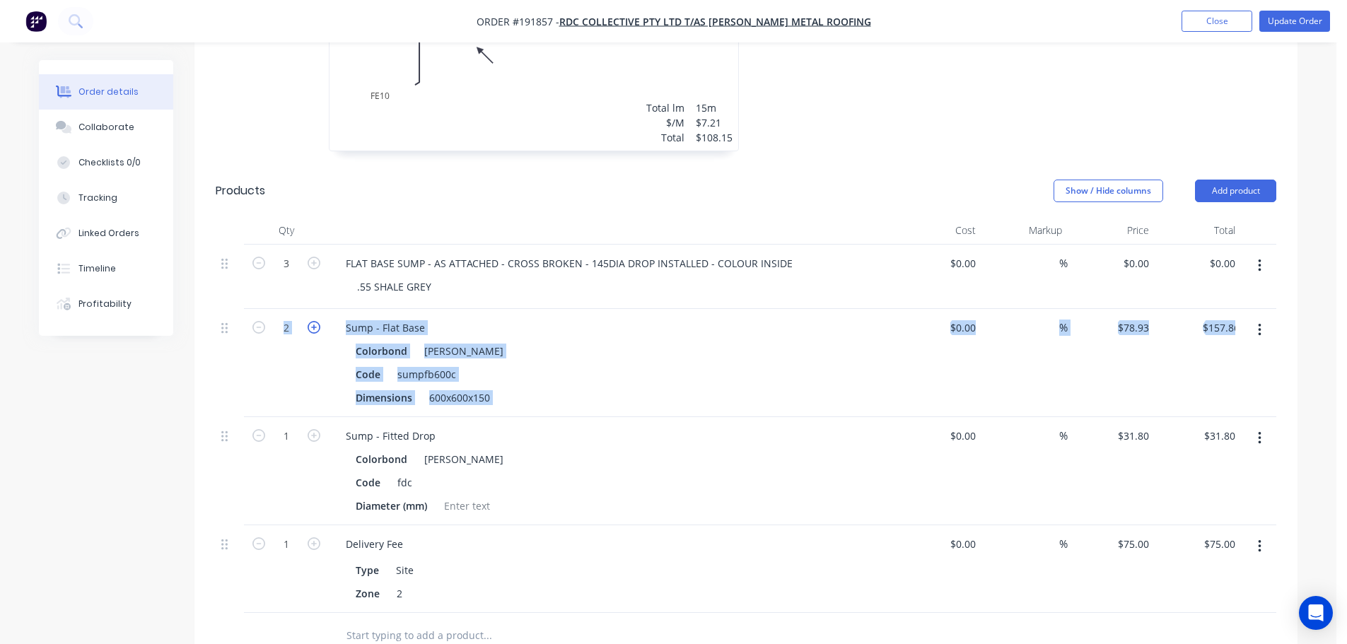
click at [310, 321] on icon "button" at bounding box center [314, 327] width 13 height 13
type input "3"
type input "$236.79"
click at [315, 429] on icon "button" at bounding box center [314, 435] width 13 height 13
type input "2"
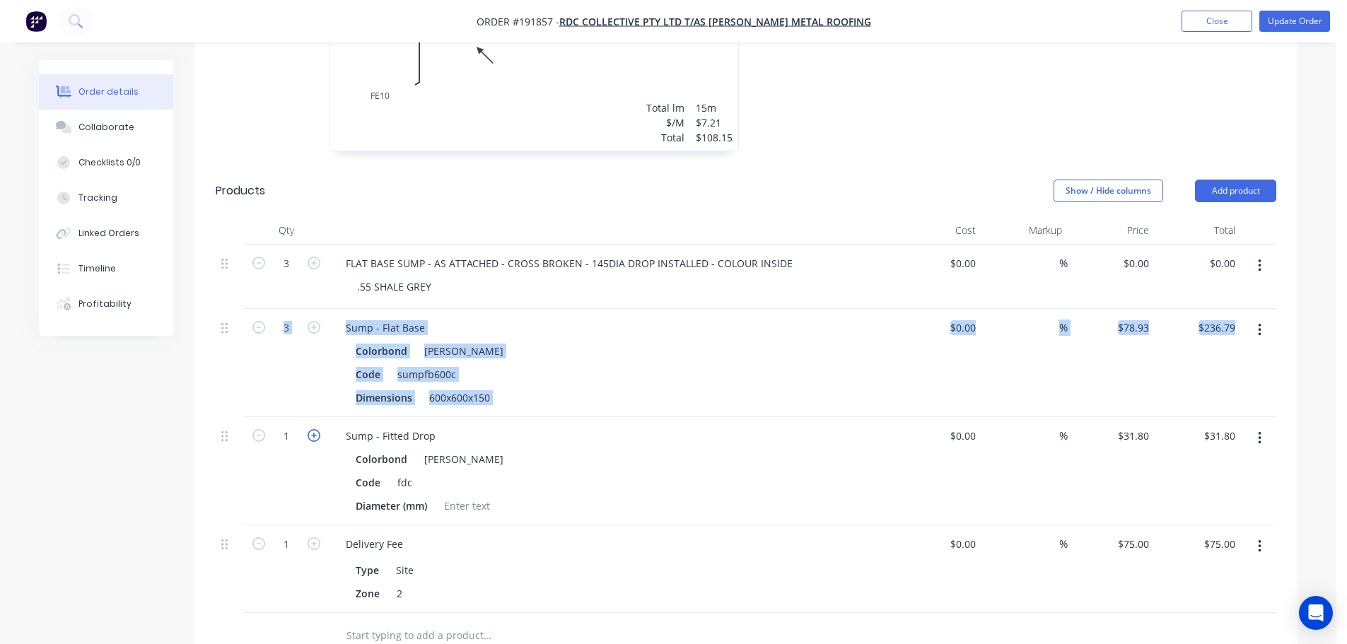
type input "$63.60"
click at [315, 429] on icon "button" at bounding box center [314, 435] width 13 height 13
type input "3"
type input "$95.40"
click at [1226, 180] on button "Add product" at bounding box center [1235, 191] width 81 height 23
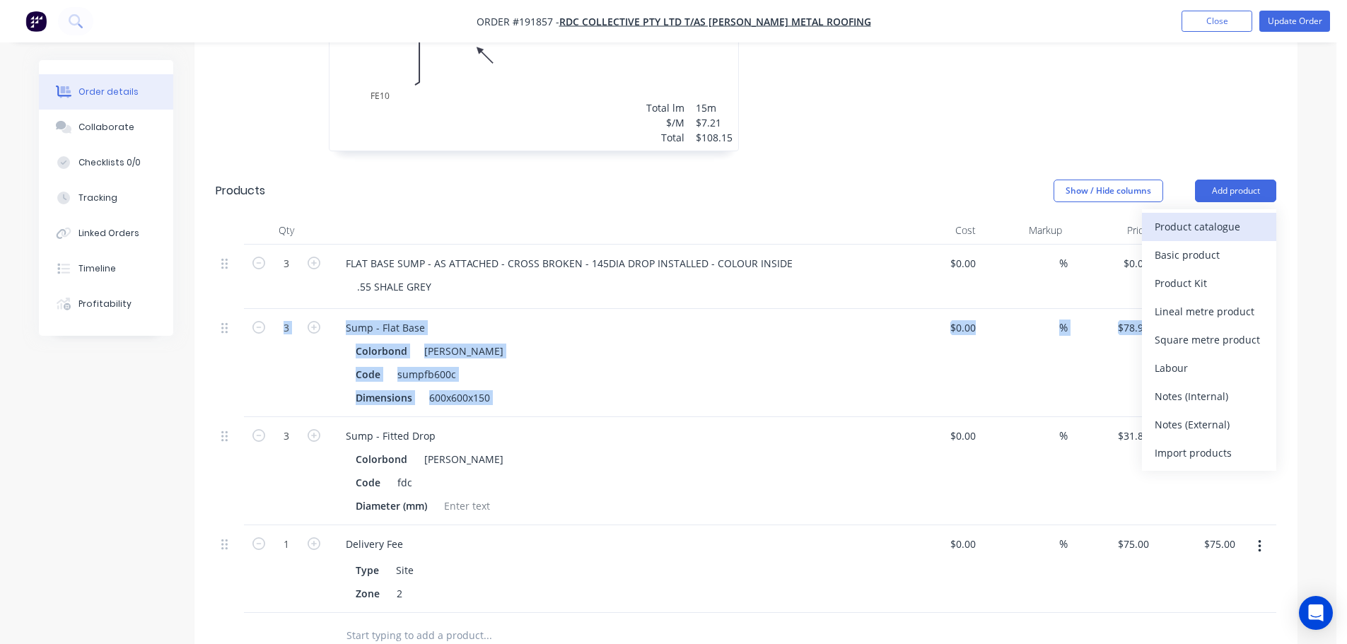
click at [1176, 216] on div "Product catalogue" at bounding box center [1208, 226] width 109 height 21
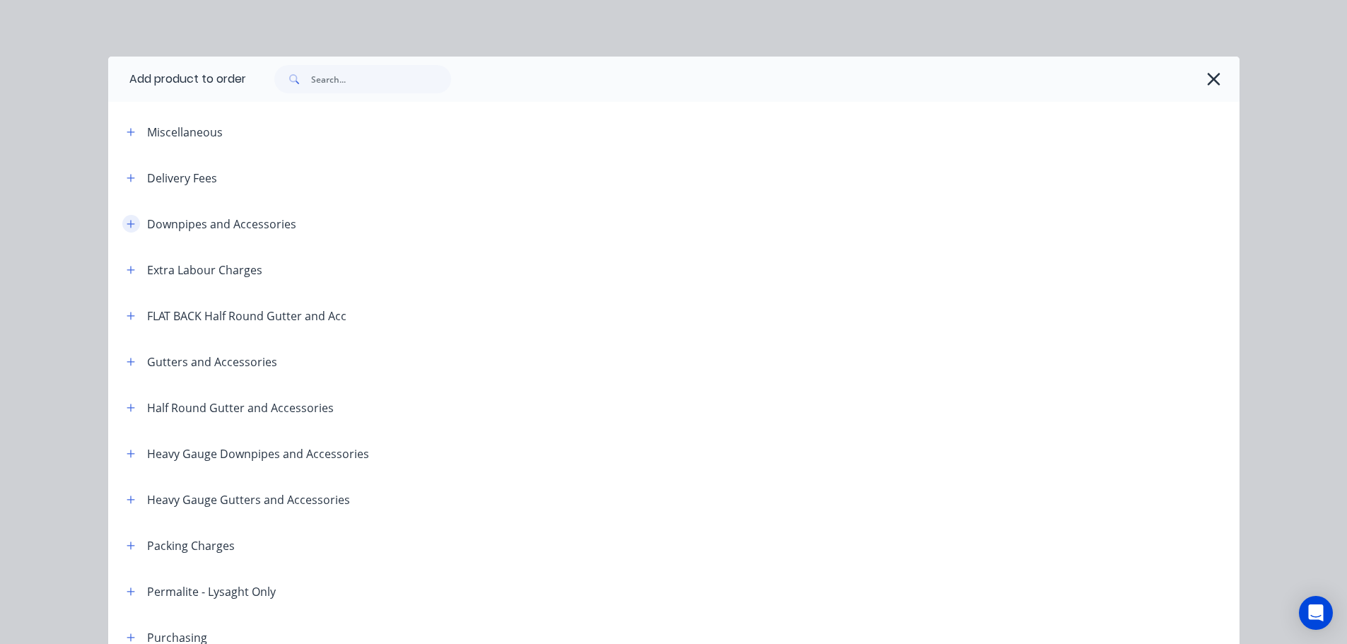
click at [129, 230] on button "button" at bounding box center [131, 224] width 18 height 18
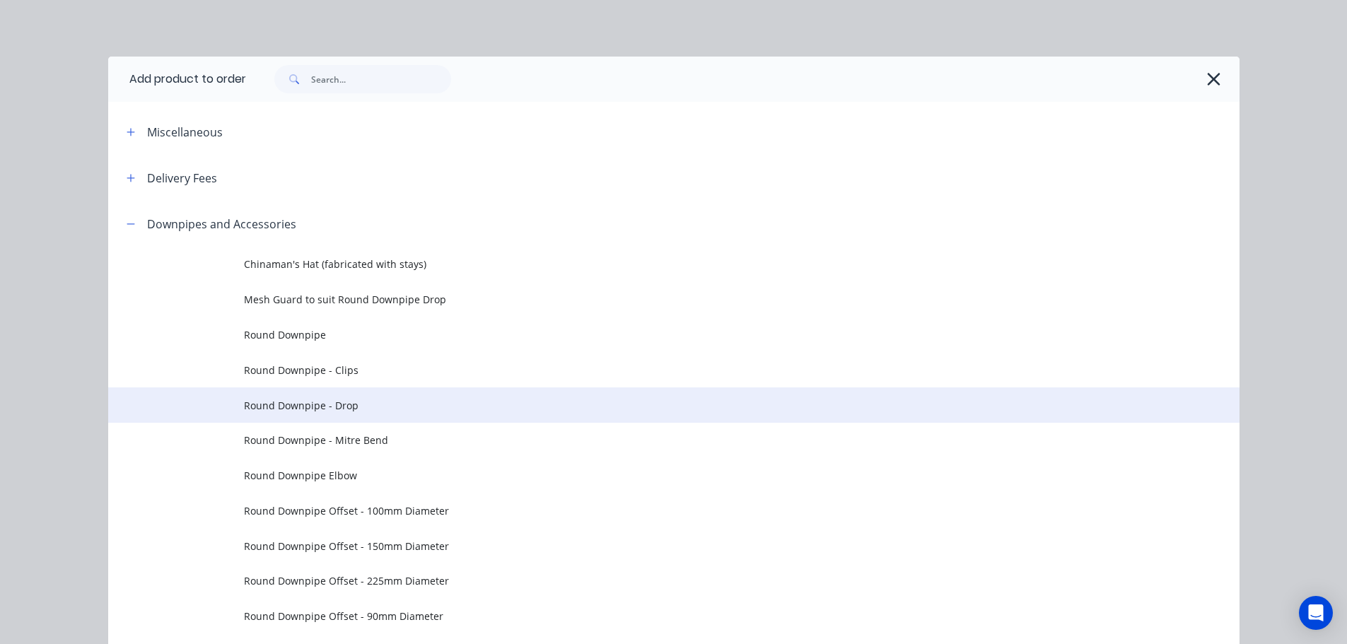
click at [377, 415] on td "Round Downpipe - Drop" at bounding box center [741, 404] width 995 height 35
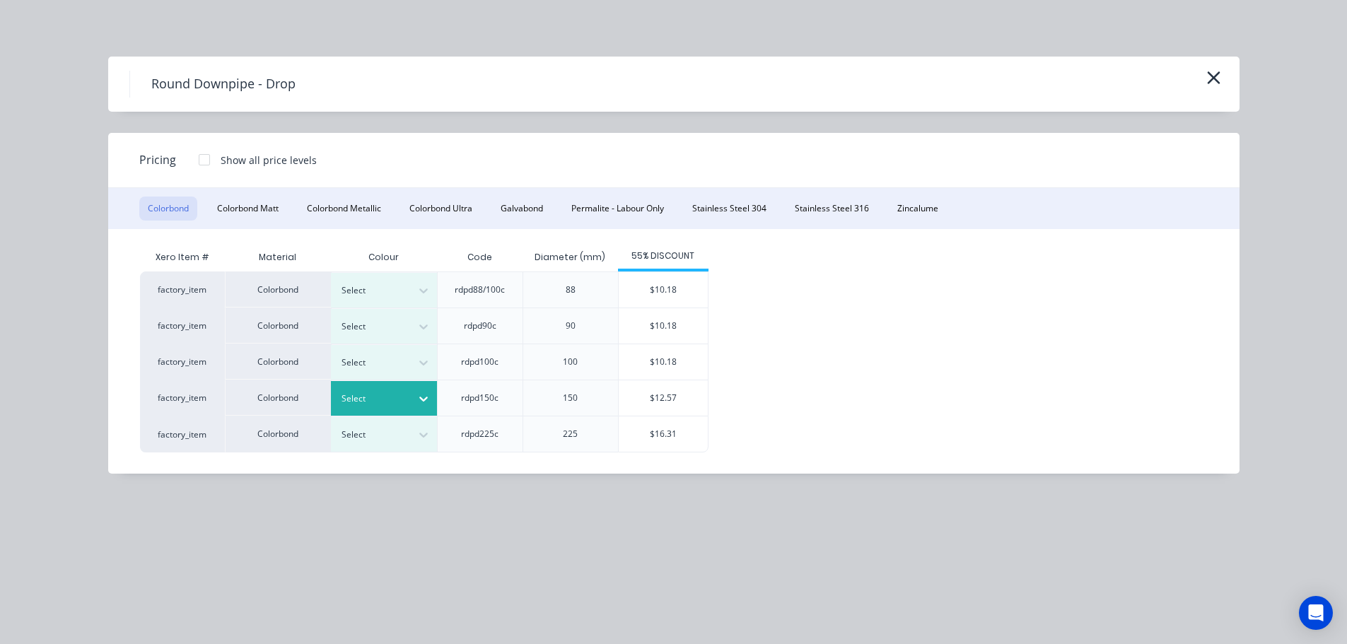
click at [395, 403] on div at bounding box center [373, 399] width 64 height 16
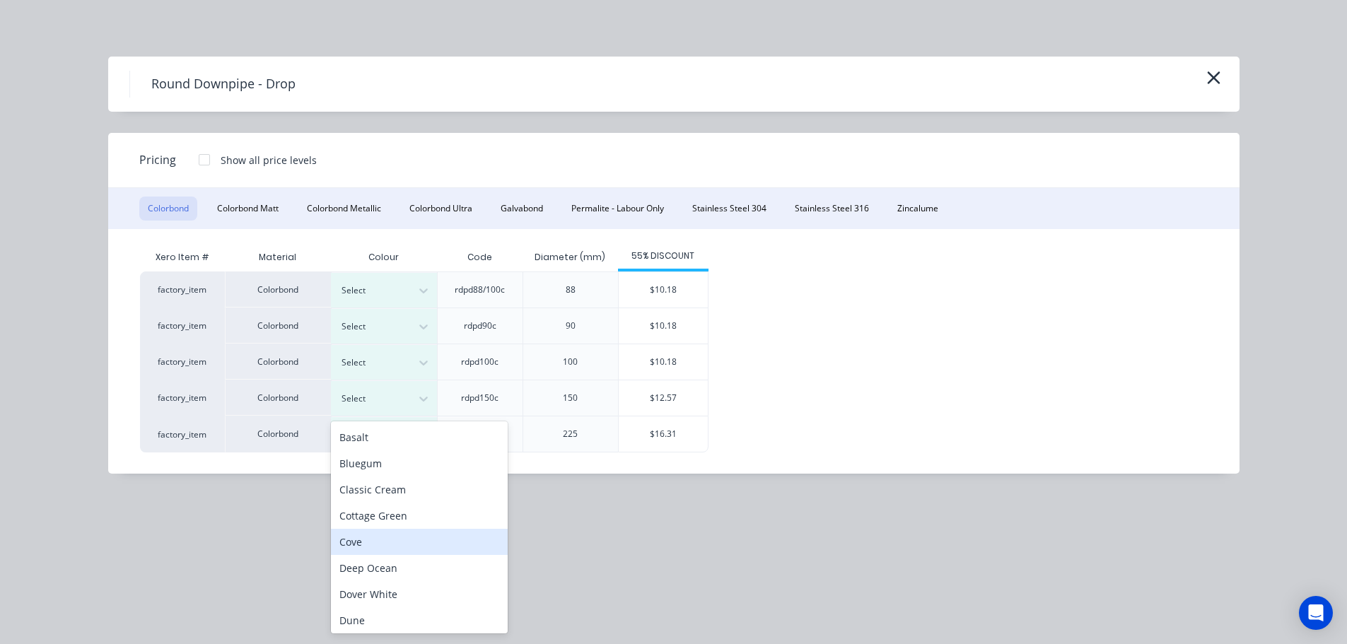
scroll to position [424, 0]
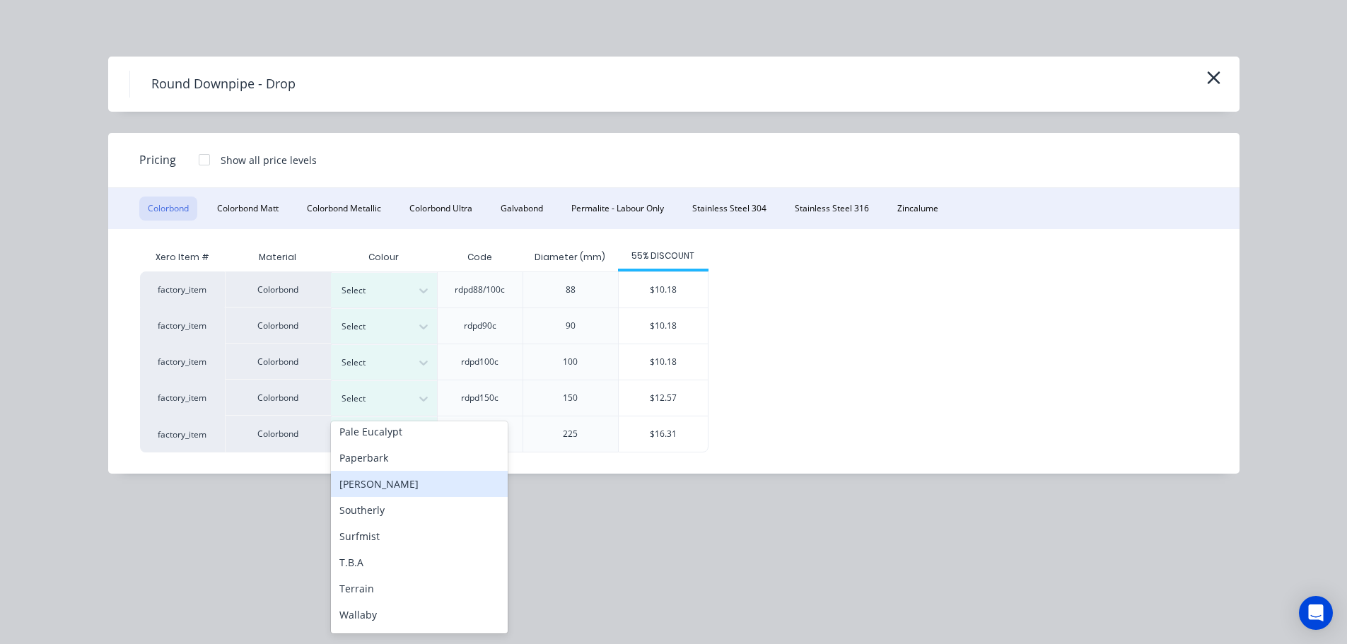
click at [368, 493] on div "[PERSON_NAME]" at bounding box center [419, 484] width 177 height 26
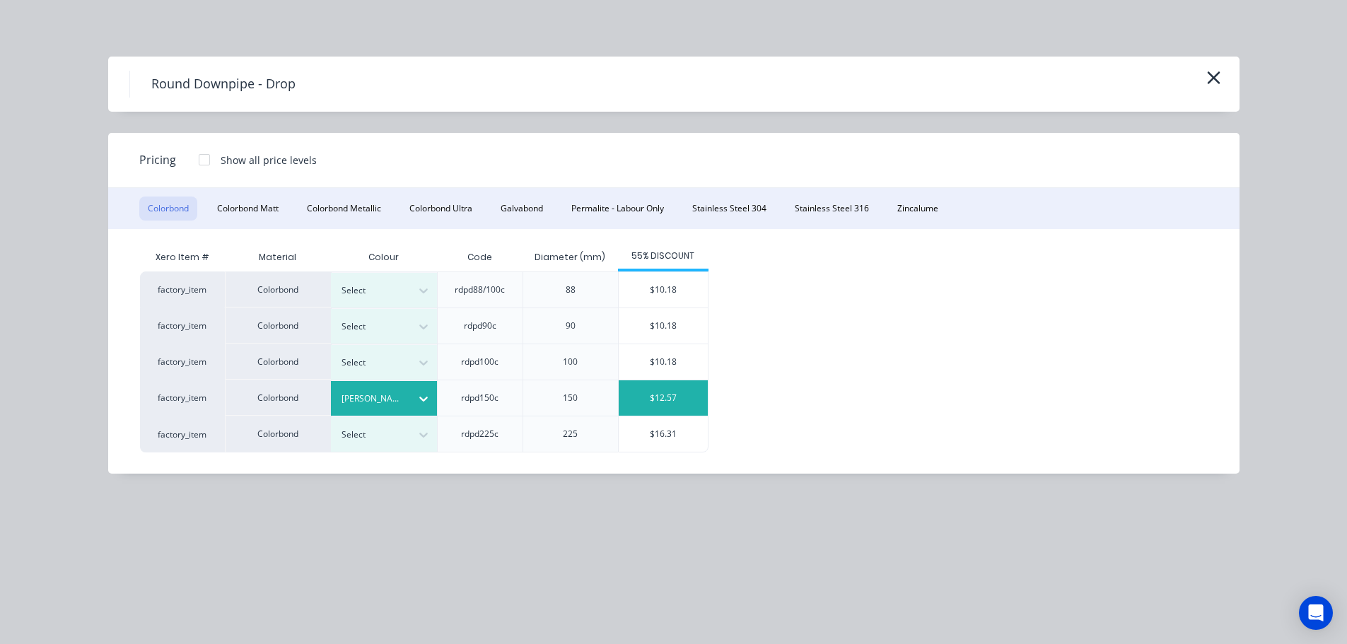
click at [653, 397] on div "$12.57" at bounding box center [663, 397] width 89 height 35
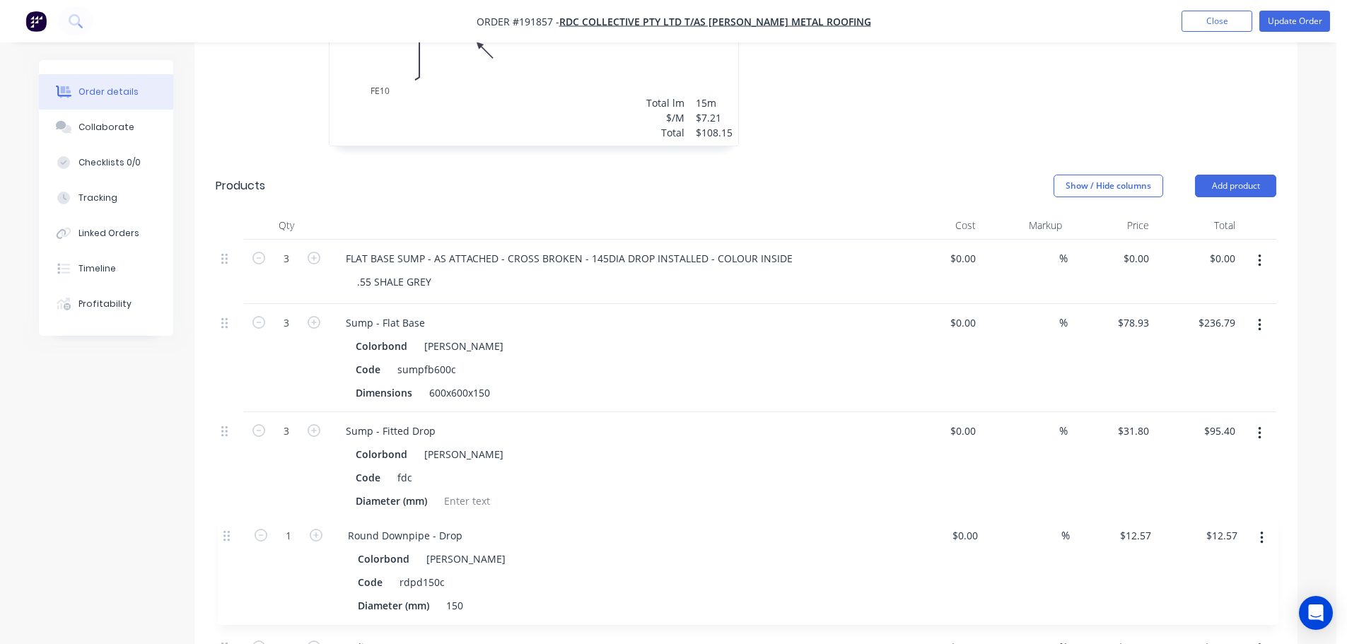
scroll to position [1340, 0]
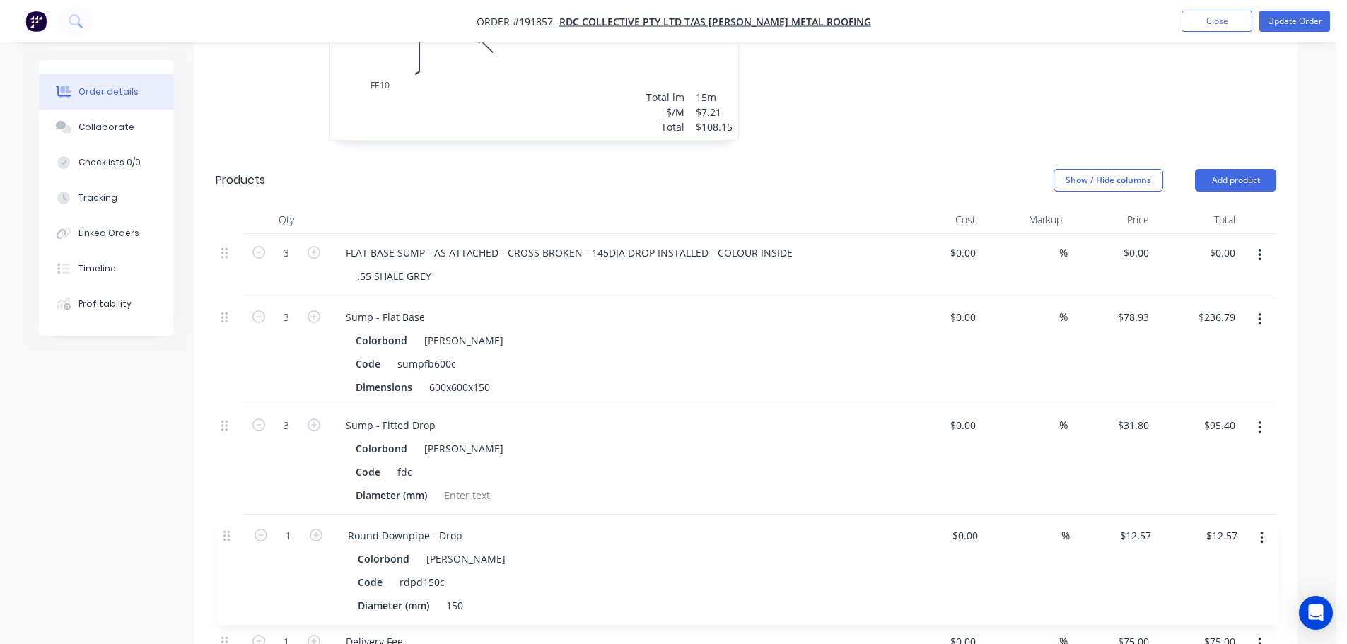
drag, startPoint x: 230, startPoint y: 612, endPoint x: 248, endPoint y: 508, distance: 105.5
click at [229, 517] on div "3 FLAT BASE SUMP - AS ATTACHED - CROSS BROKEN - 145DIA DROP INSTALLED - COLOUR …" at bounding box center [746, 471] width 1060 height 476
click at [317, 525] on icon "button" at bounding box center [314, 531] width 13 height 13
type input "2"
type input "$25.14"
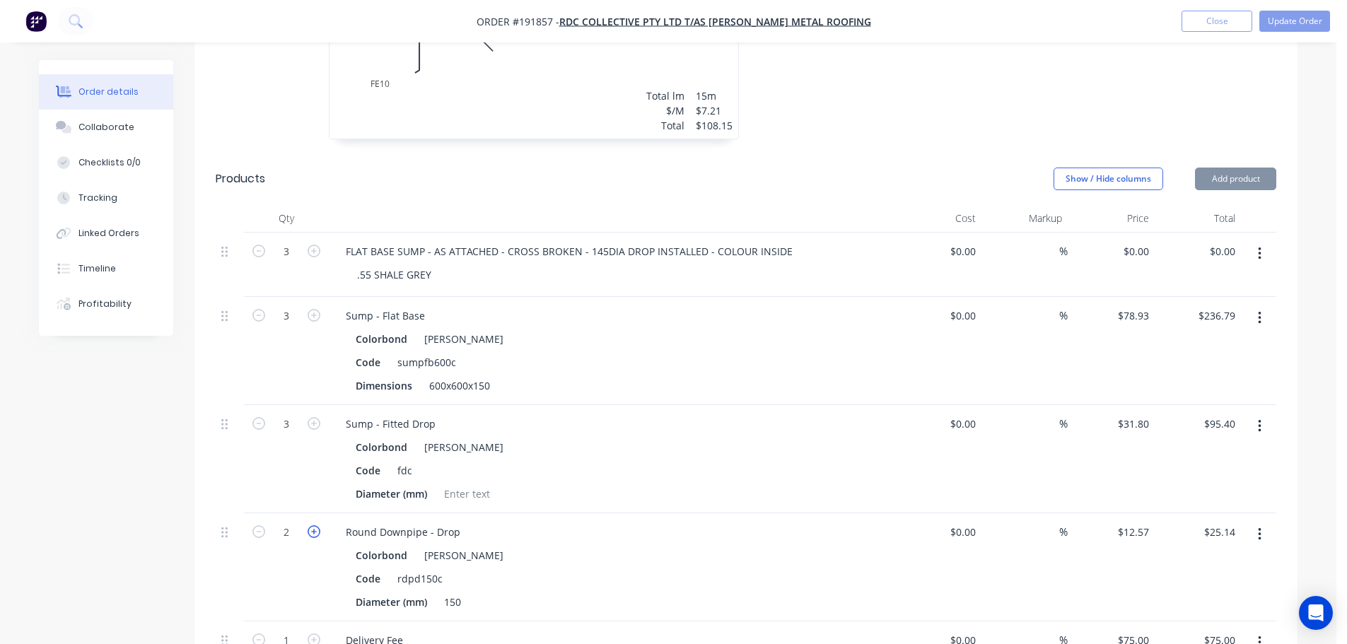
click at [317, 525] on icon "button" at bounding box center [314, 531] width 13 height 13
type input "3"
type input "$37.71"
click at [1265, 241] on button "button" at bounding box center [1259, 253] width 33 height 25
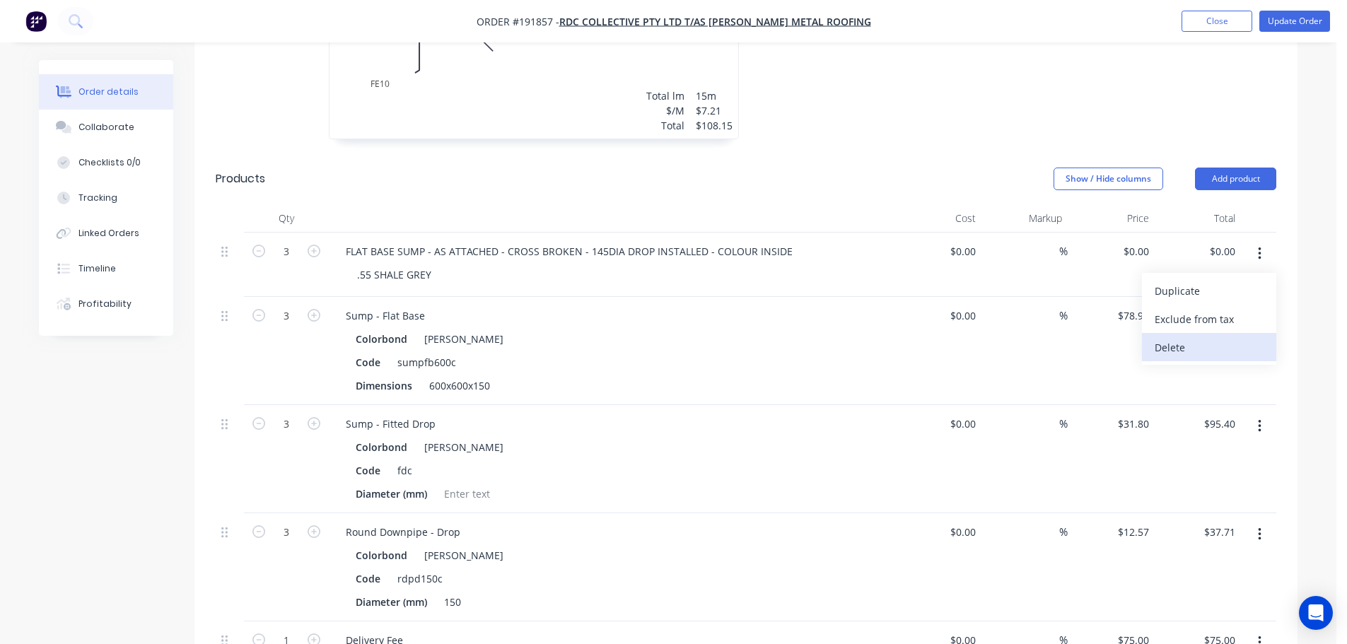
click at [1211, 337] on div "Delete" at bounding box center [1208, 347] width 109 height 21
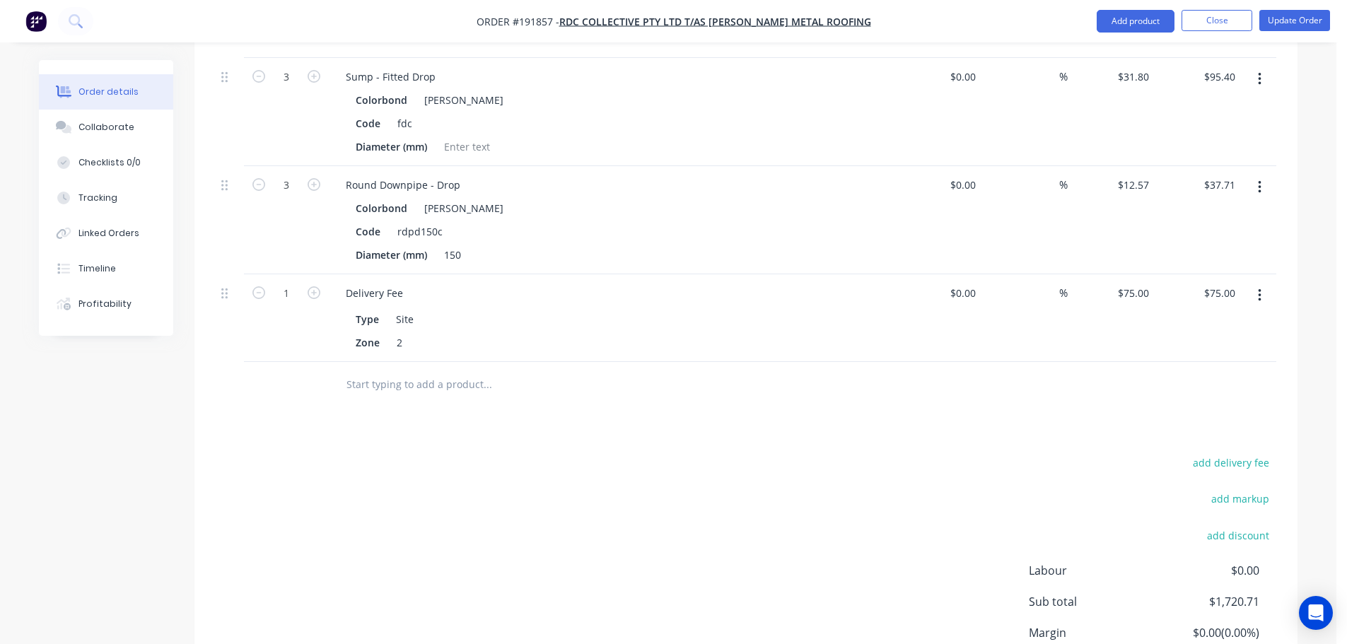
scroll to position [1481, 0]
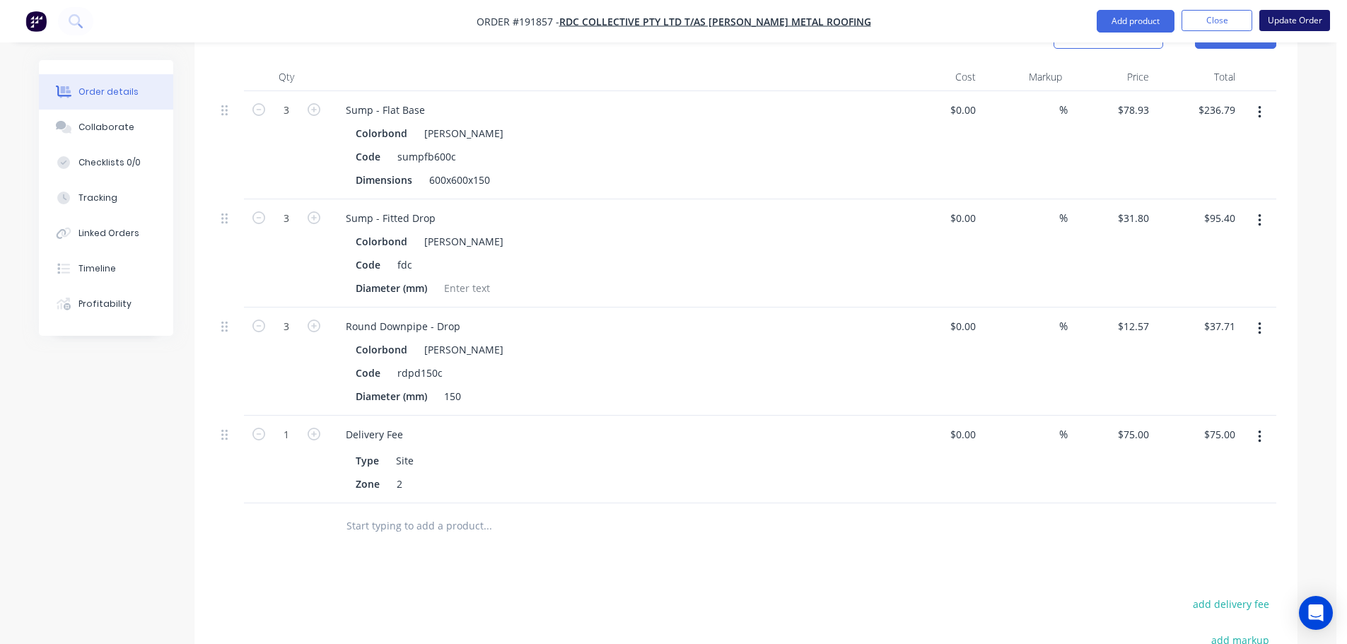
click at [1292, 17] on button "Update Order" at bounding box center [1294, 20] width 71 height 21
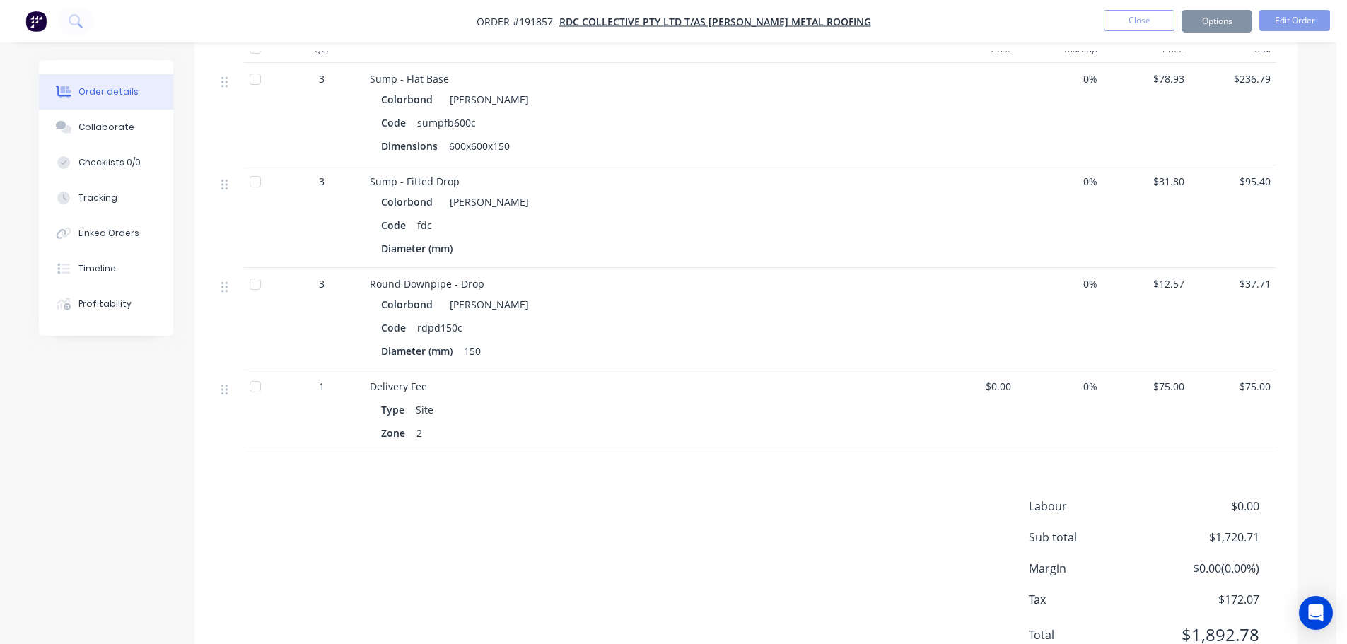
scroll to position [0, 0]
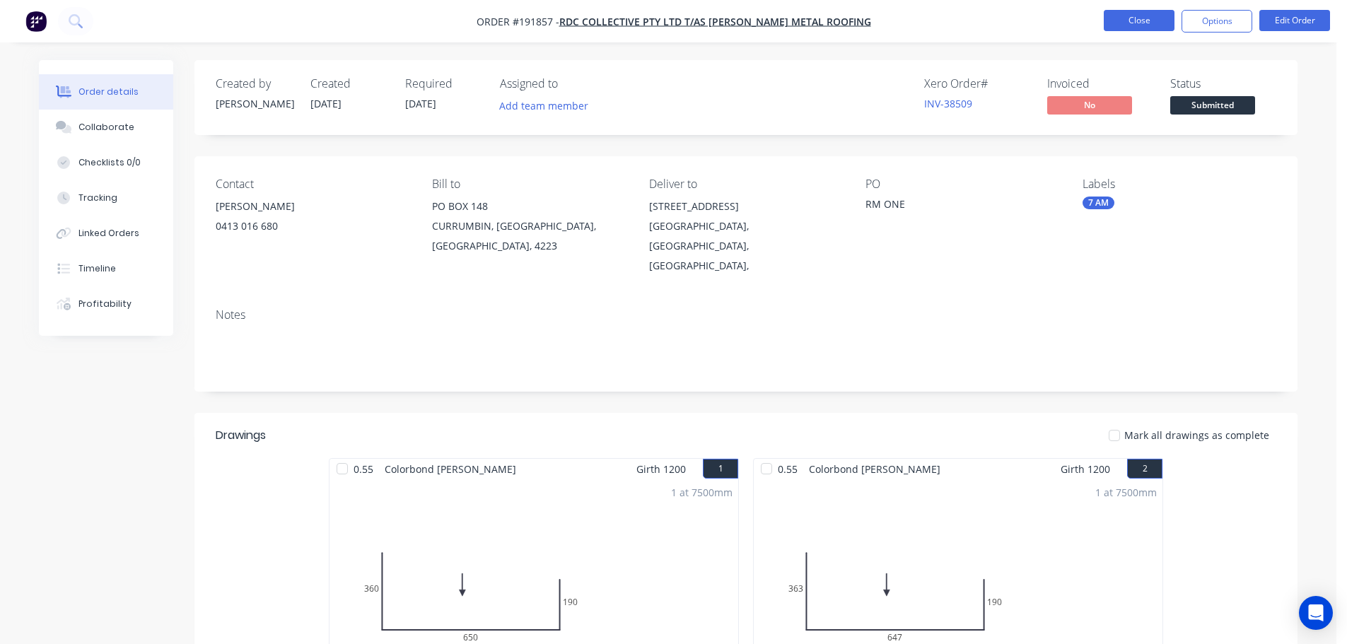
click at [1137, 28] on button "Close" at bounding box center [1138, 20] width 71 height 21
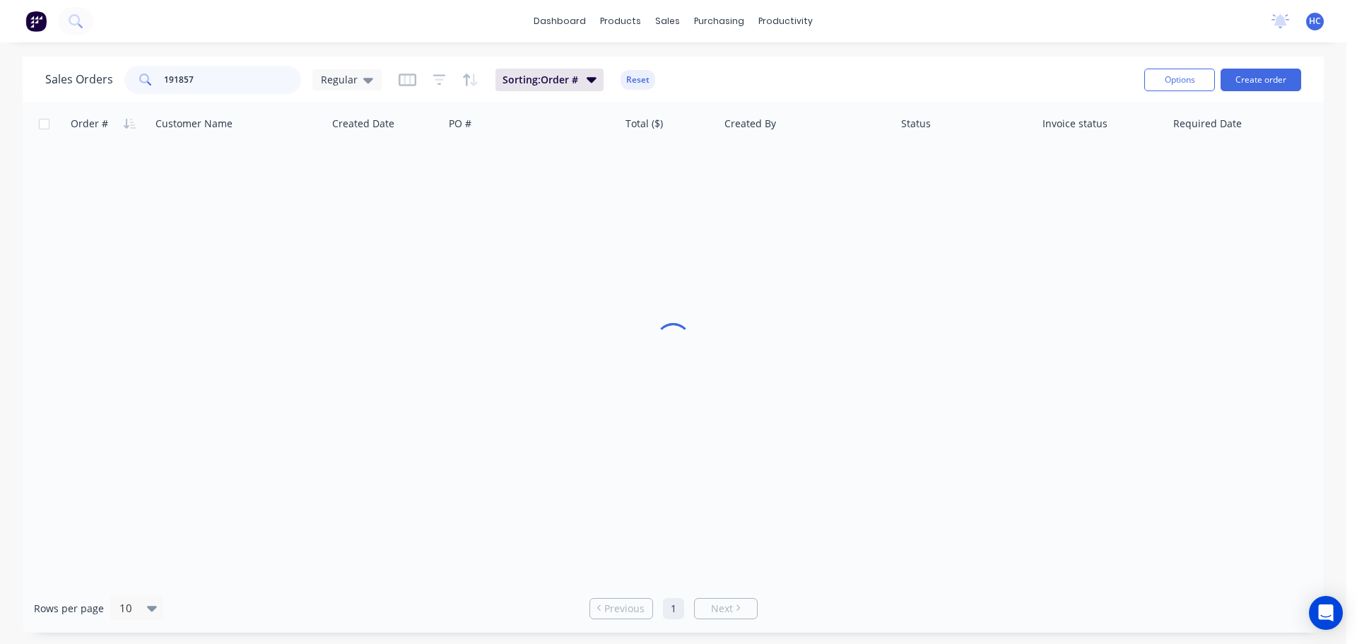
drag, startPoint x: 234, startPoint y: 78, endPoint x: 156, endPoint y: 81, distance: 78.5
click at [160, 83] on div "191857" at bounding box center [212, 80] width 177 height 28
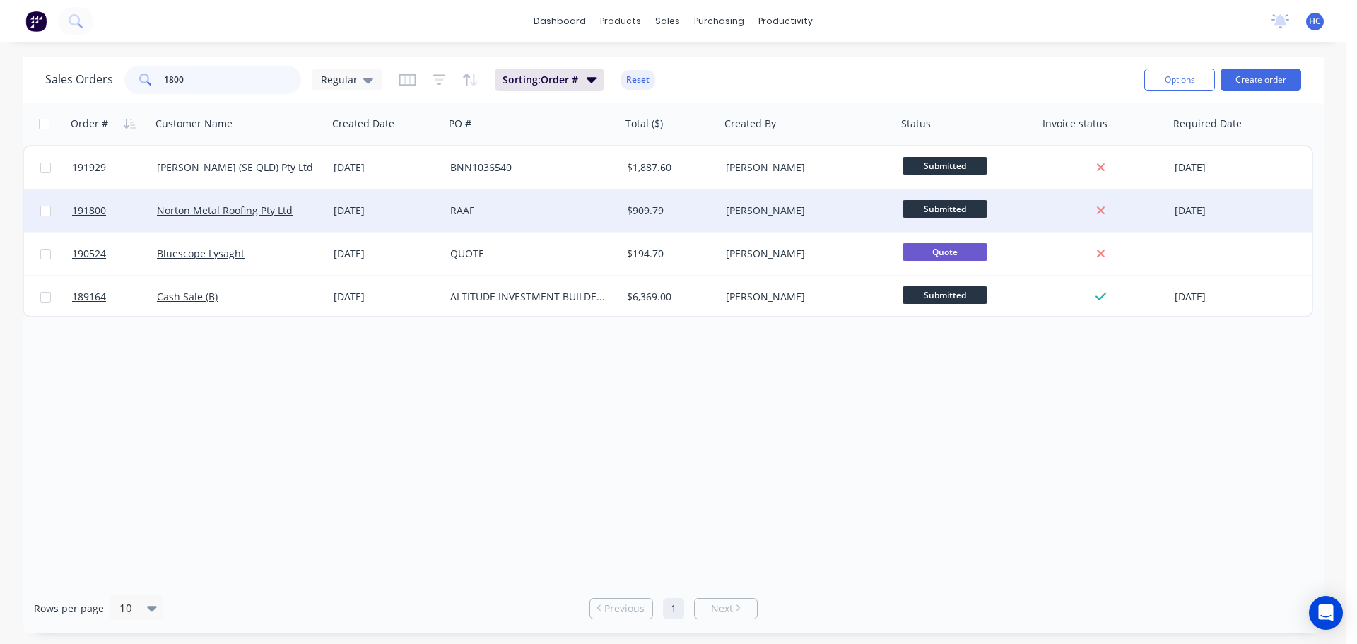
type input "1800"
click at [583, 218] on div "RAAF" at bounding box center [533, 210] width 177 height 42
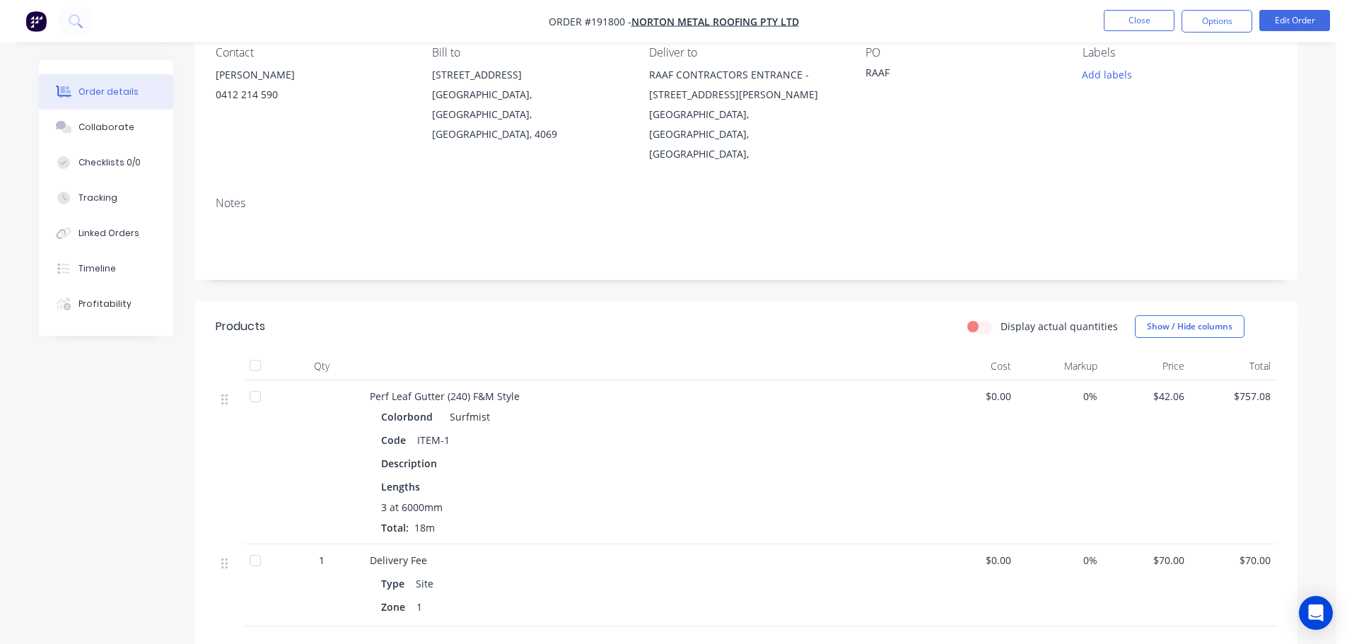
scroll to position [185, 0]
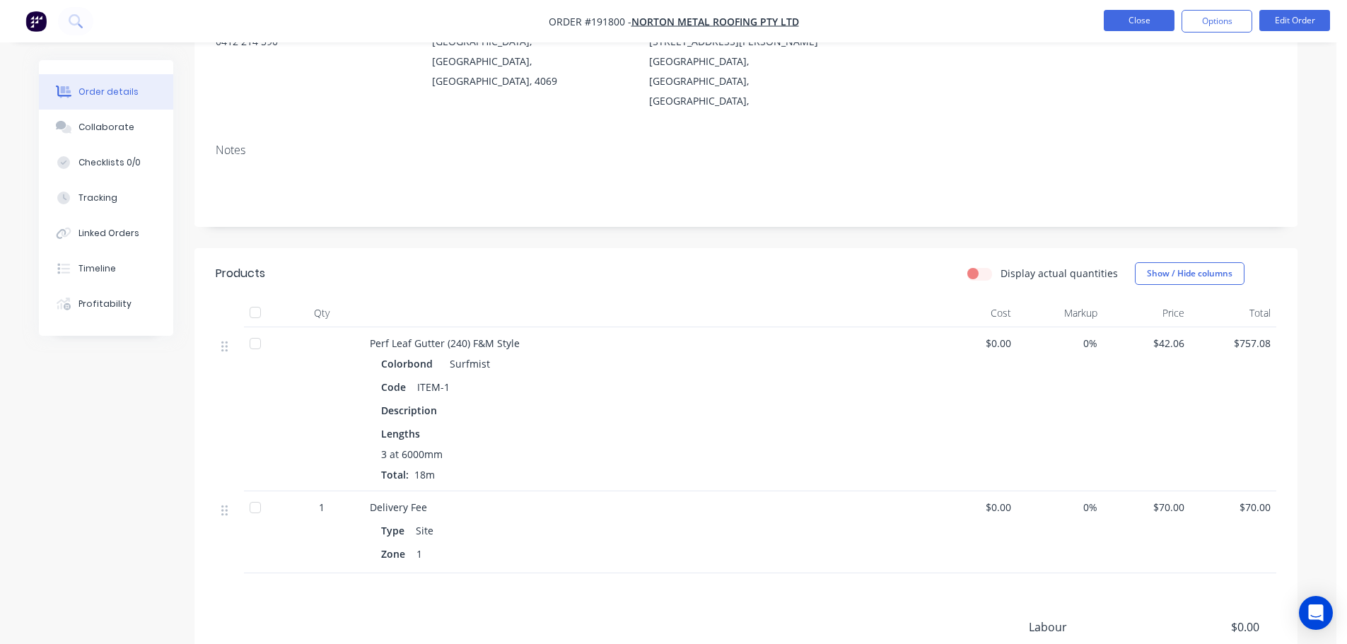
click at [1153, 21] on button "Close" at bounding box center [1138, 20] width 71 height 21
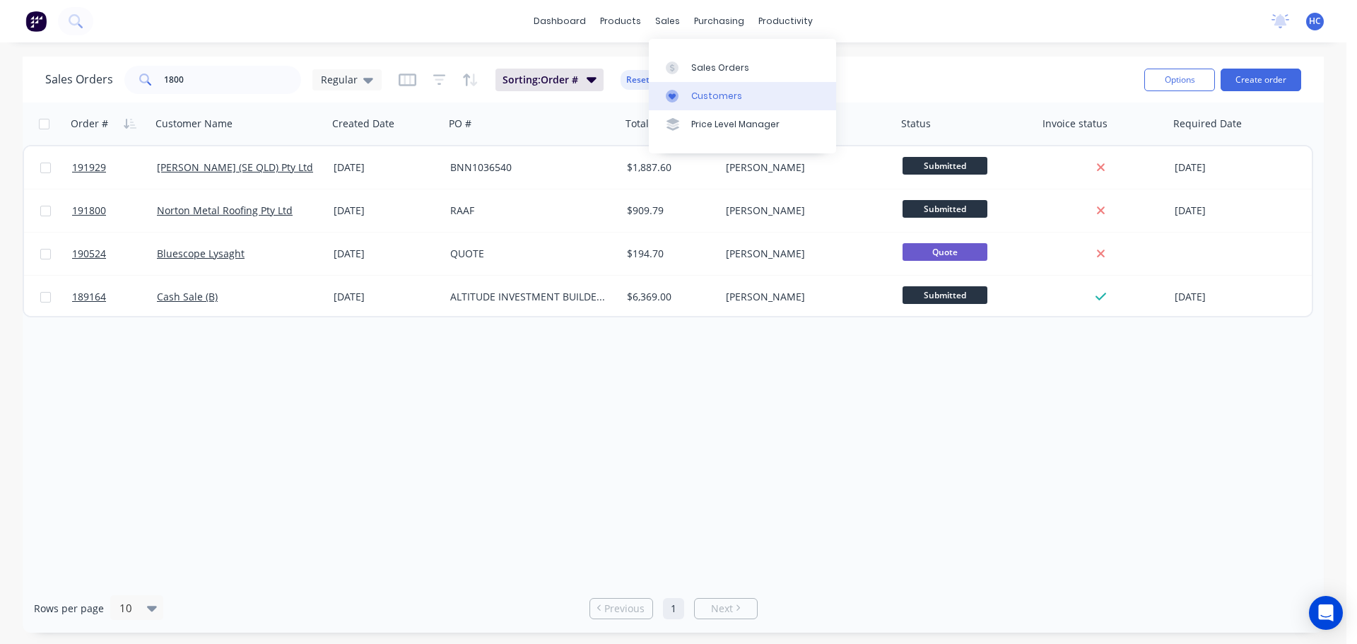
click at [689, 98] on link "Customers" at bounding box center [742, 96] width 187 height 28
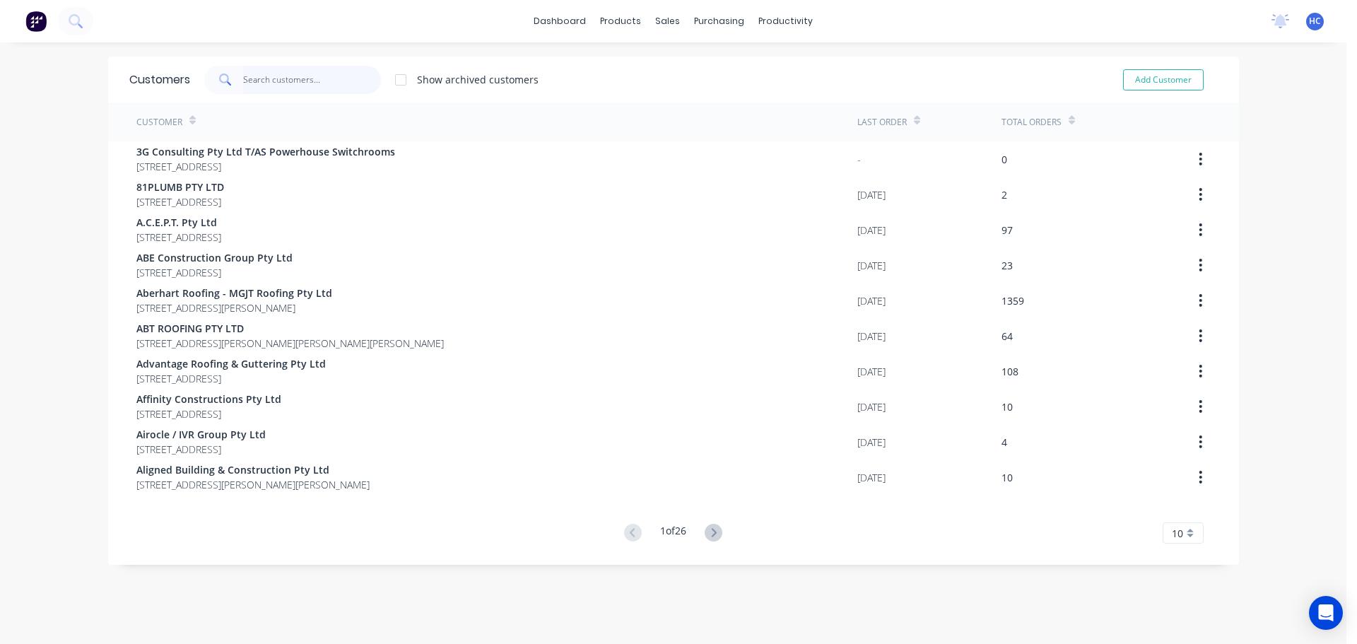
click at [327, 74] on input "text" at bounding box center [312, 80] width 138 height 28
type input "L"
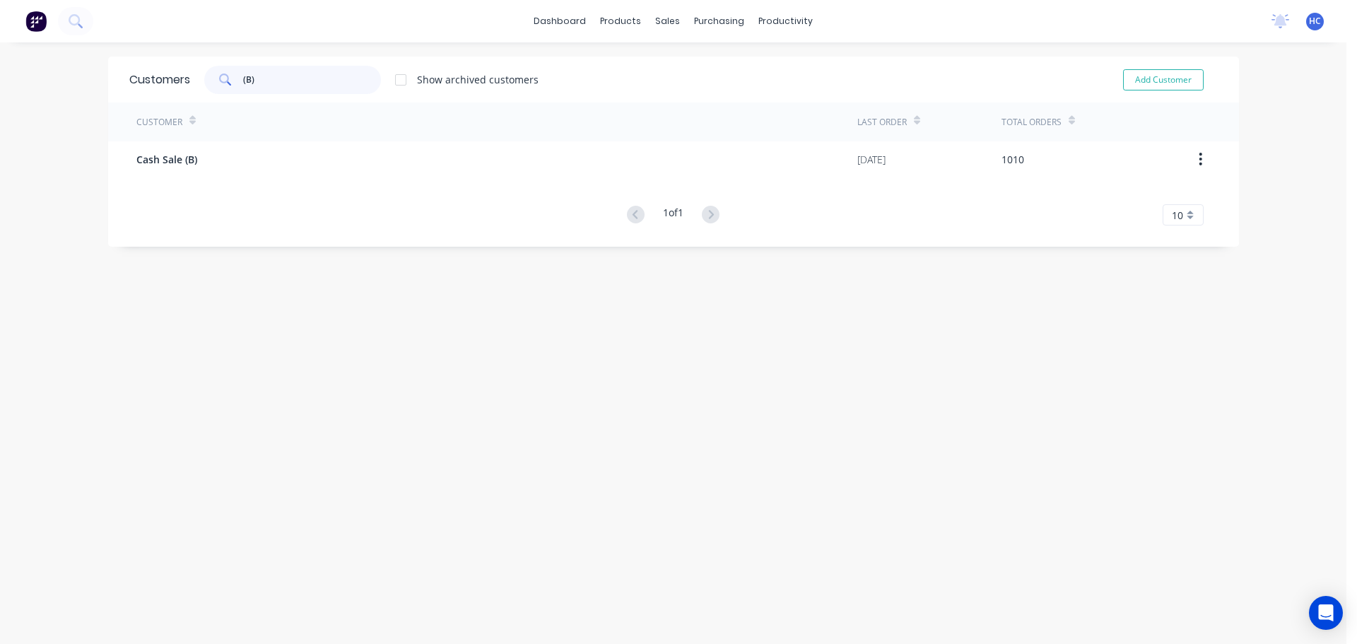
type input "(B)"
click at [179, 184] on div "Customer Last Order Total Orders Cash Sale (B) [DATE] 1010 1 of 1 10 5 10 15 20…" at bounding box center [673, 164] width 1131 height 123
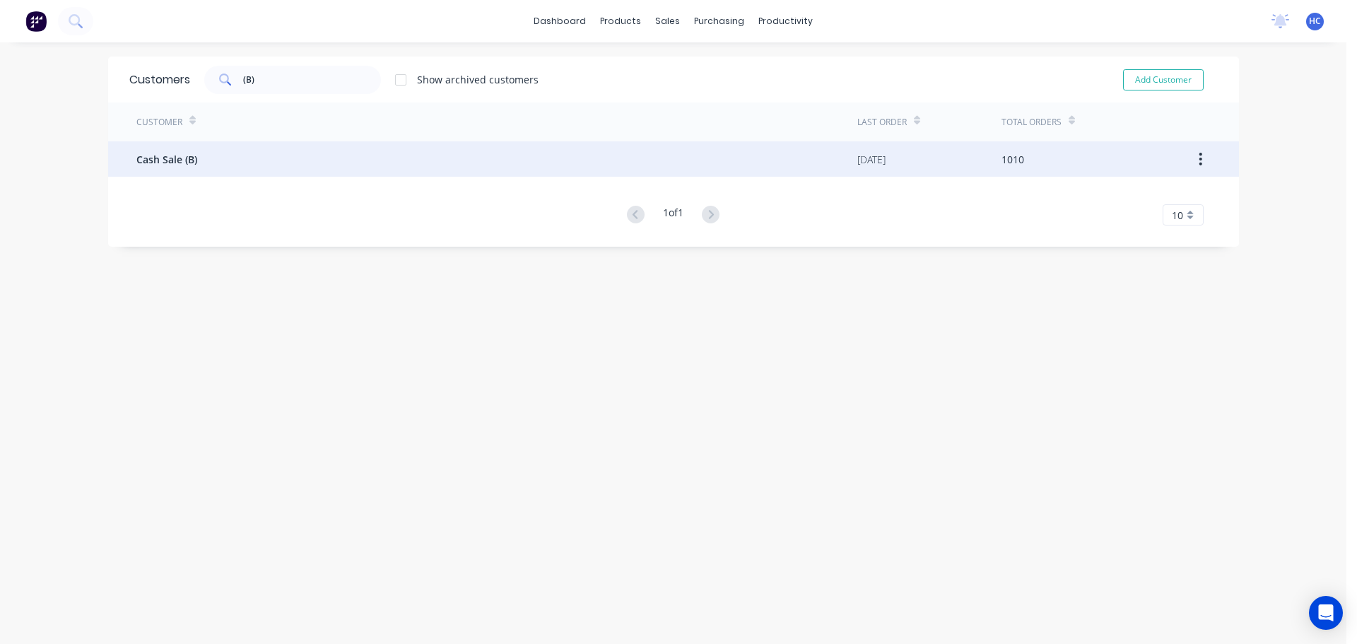
click at [206, 156] on div "Cash Sale (B)" at bounding box center [496, 158] width 721 height 35
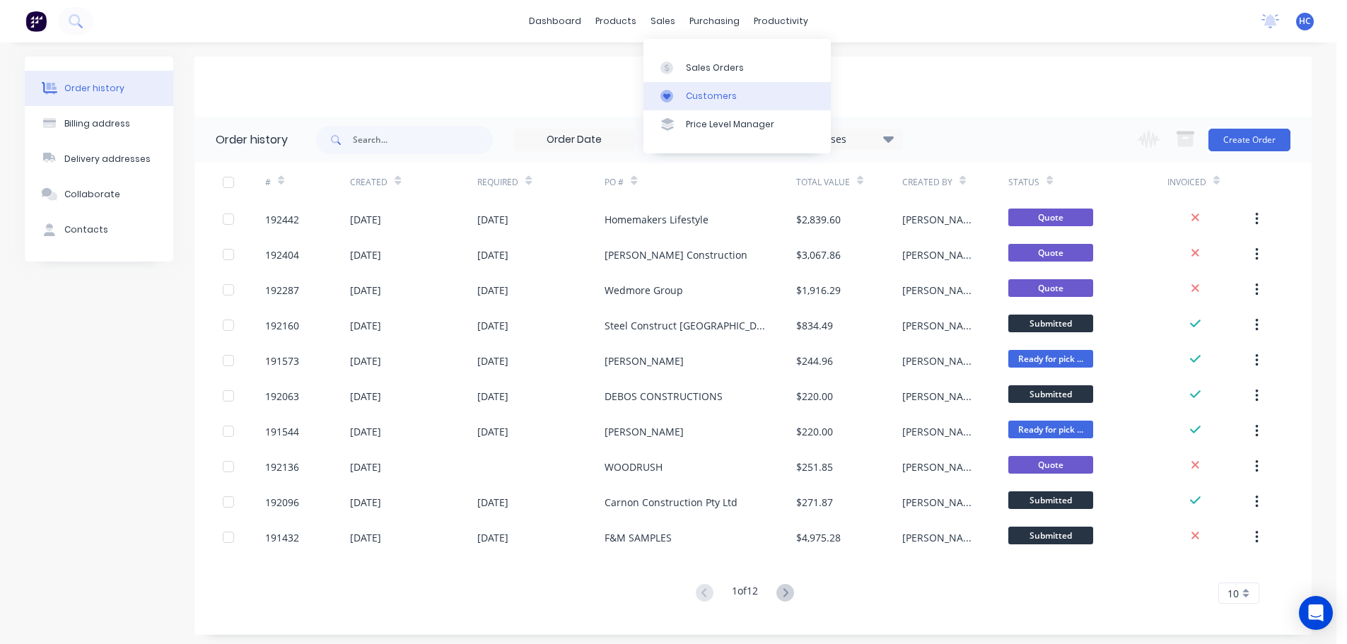
click at [720, 100] on div "Customers" at bounding box center [711, 96] width 51 height 13
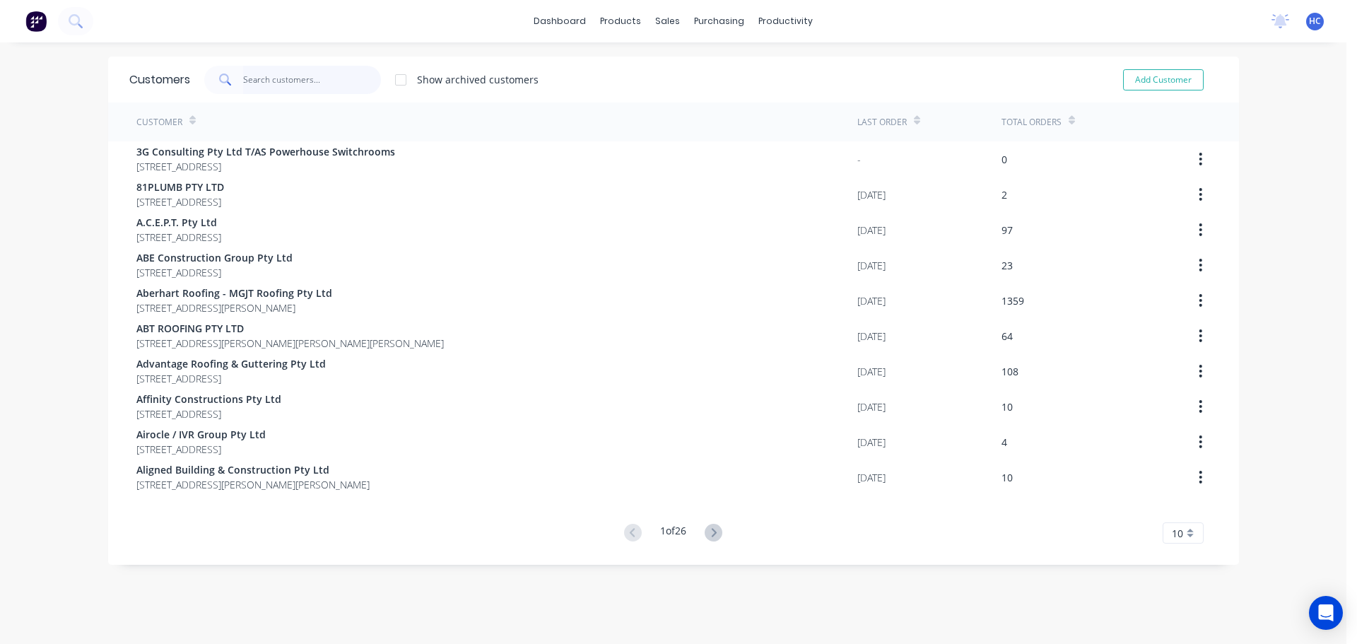
click at [284, 78] on input "text" at bounding box center [312, 80] width 138 height 28
type input "9"
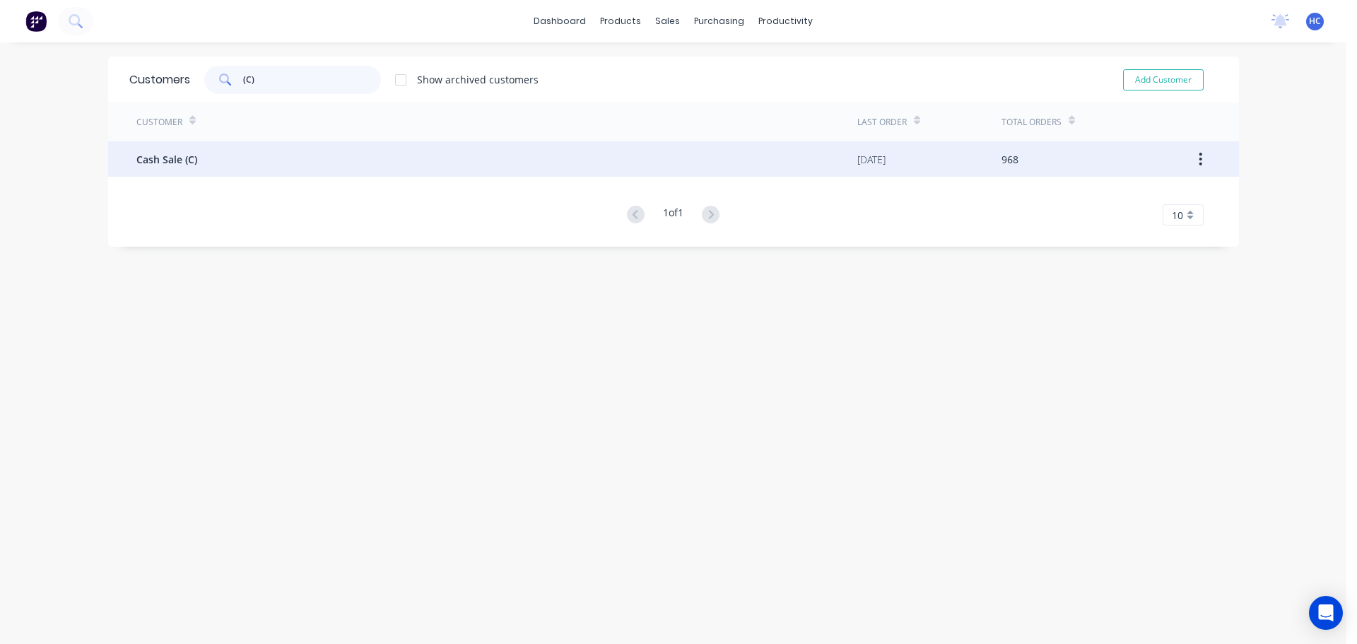
type input "(C)"
click at [195, 163] on div "Cash Sale (C)" at bounding box center [496, 158] width 721 height 35
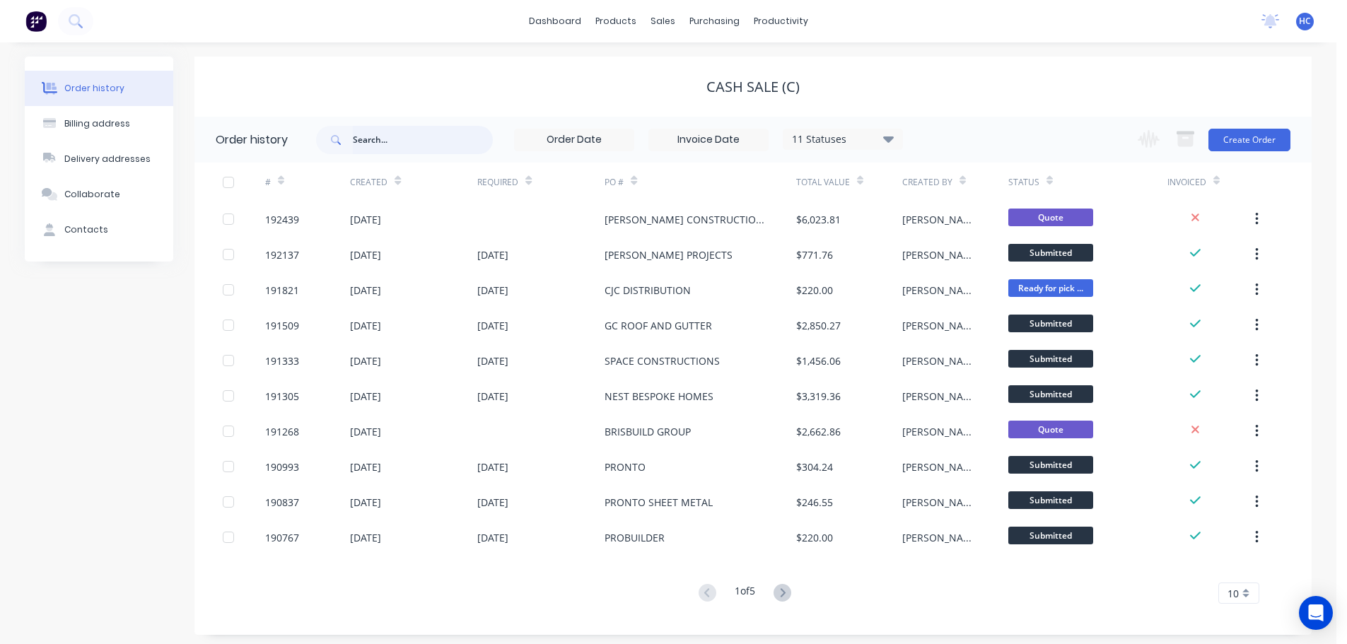
drag, startPoint x: 409, startPoint y: 152, endPoint x: 462, endPoint y: 153, distance: 53.0
click at [410, 152] on input "text" at bounding box center [423, 140] width 140 height 28
click at [700, 95] on div "Customers" at bounding box center [711, 96] width 51 height 13
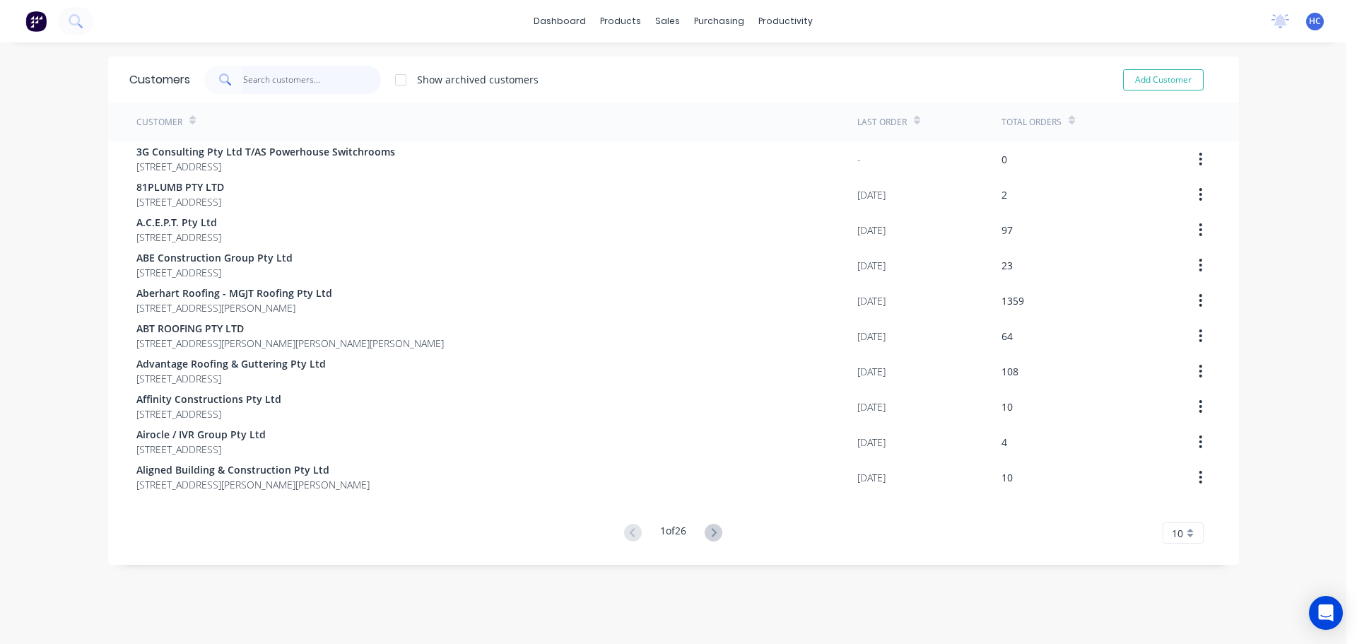
click at [284, 76] on input "text" at bounding box center [312, 80] width 138 height 28
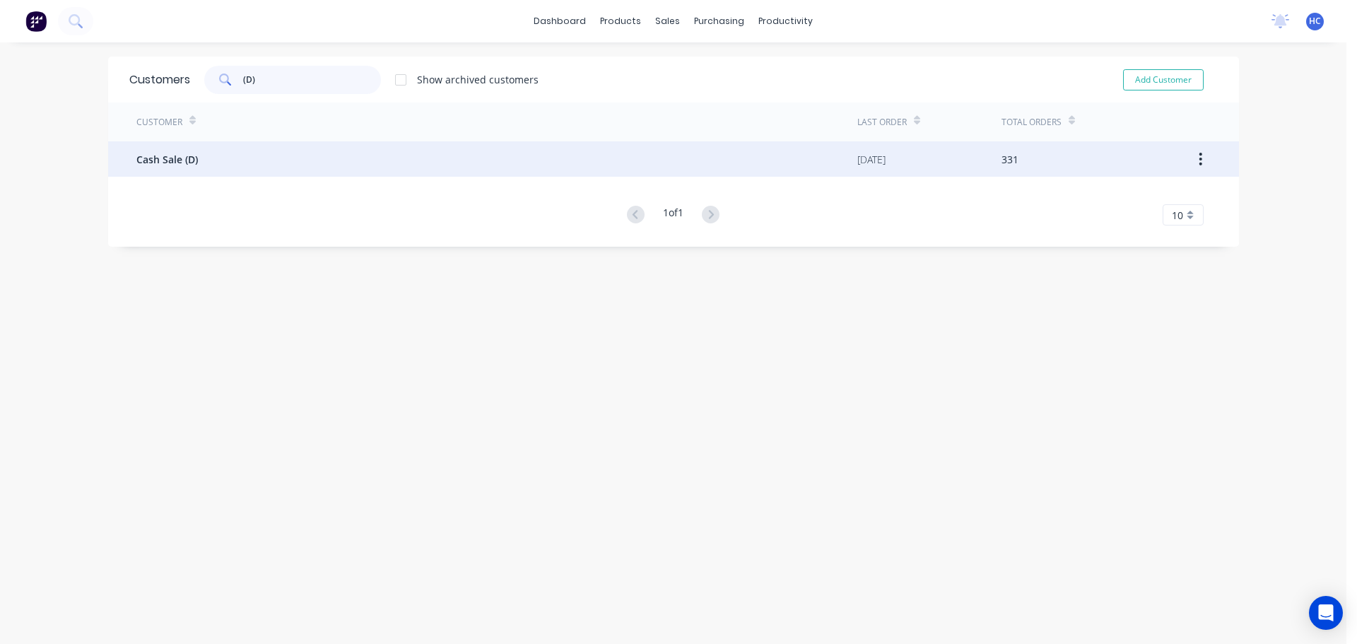
type input "(D)"
click at [160, 166] on span "Cash Sale (D)" at bounding box center [167, 159] width 62 height 15
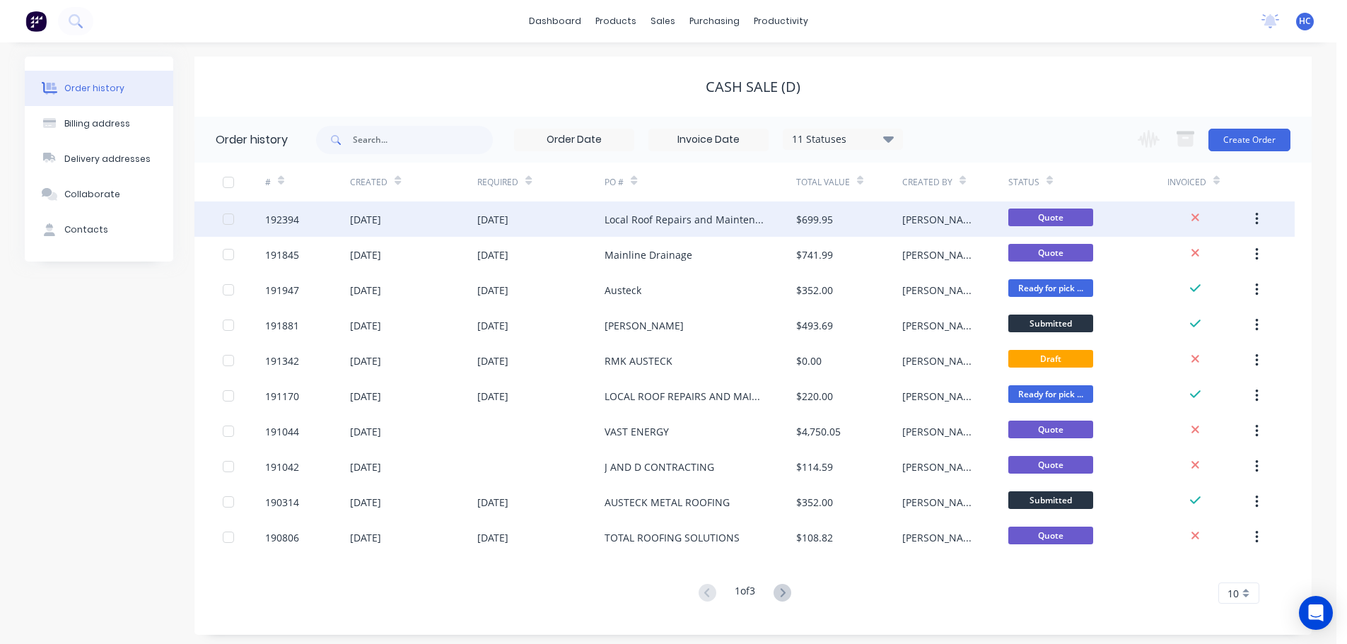
click at [743, 216] on div "Local Roof Repairs and Maintenance" at bounding box center [685, 219] width 163 height 15
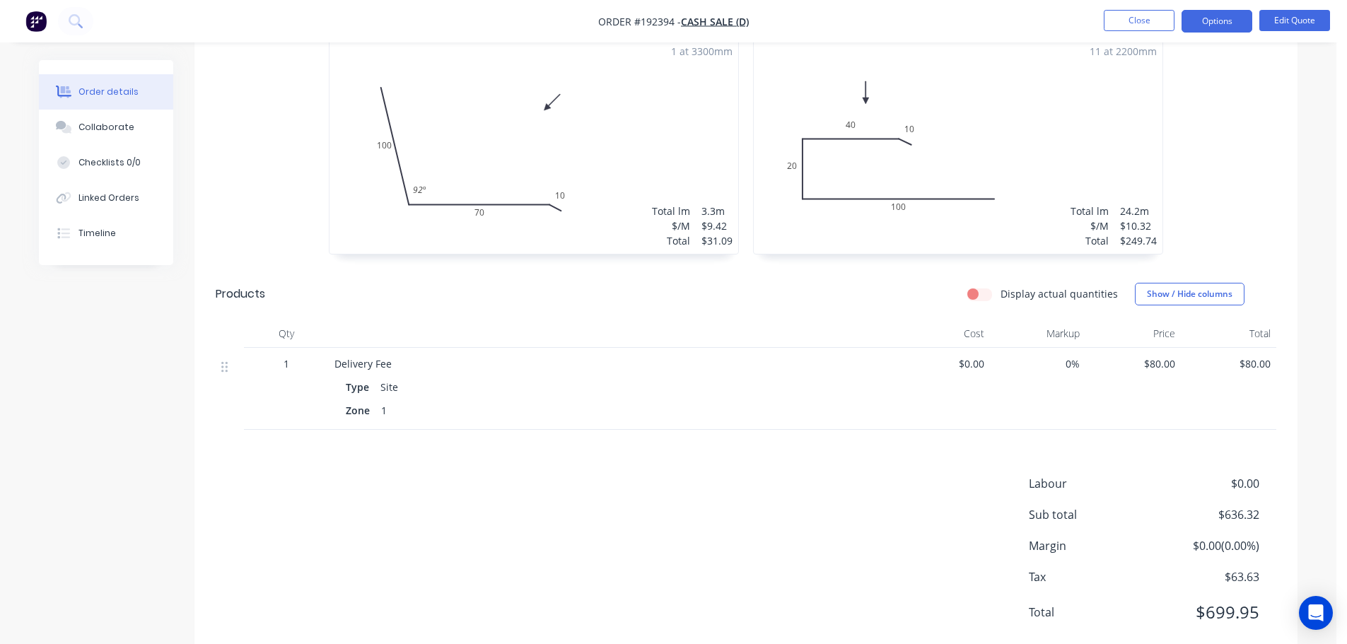
scroll to position [948, 0]
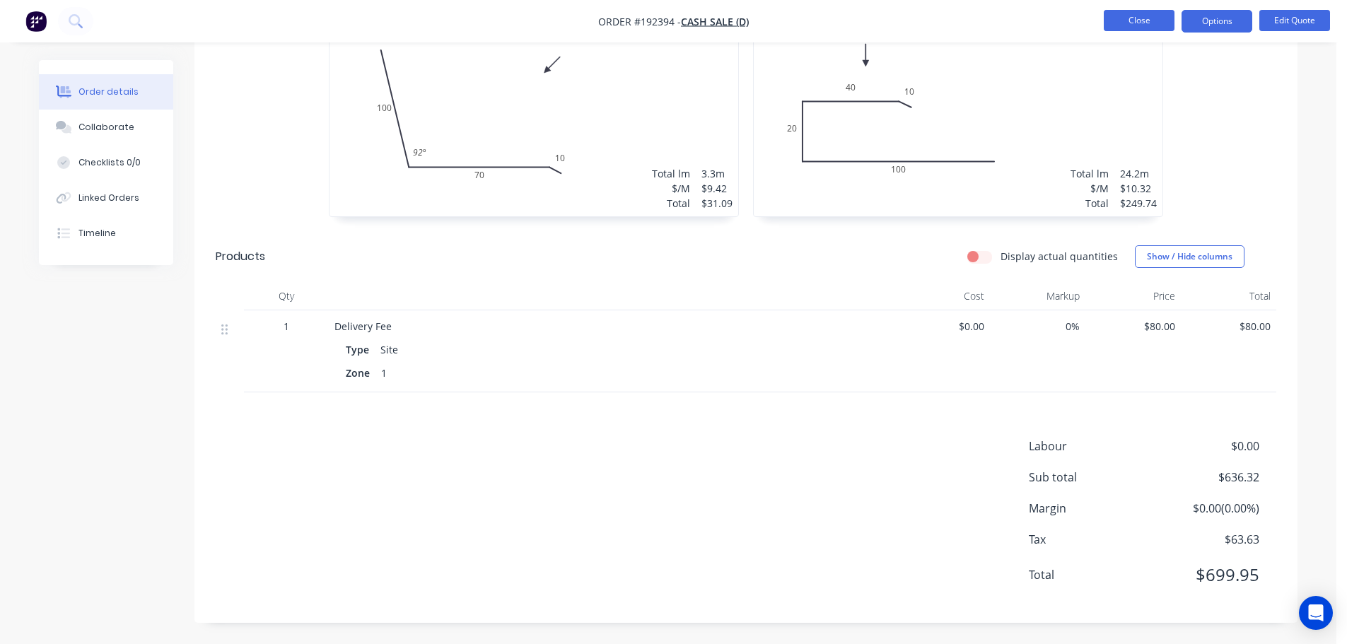
click at [1153, 24] on button "Close" at bounding box center [1138, 20] width 71 height 21
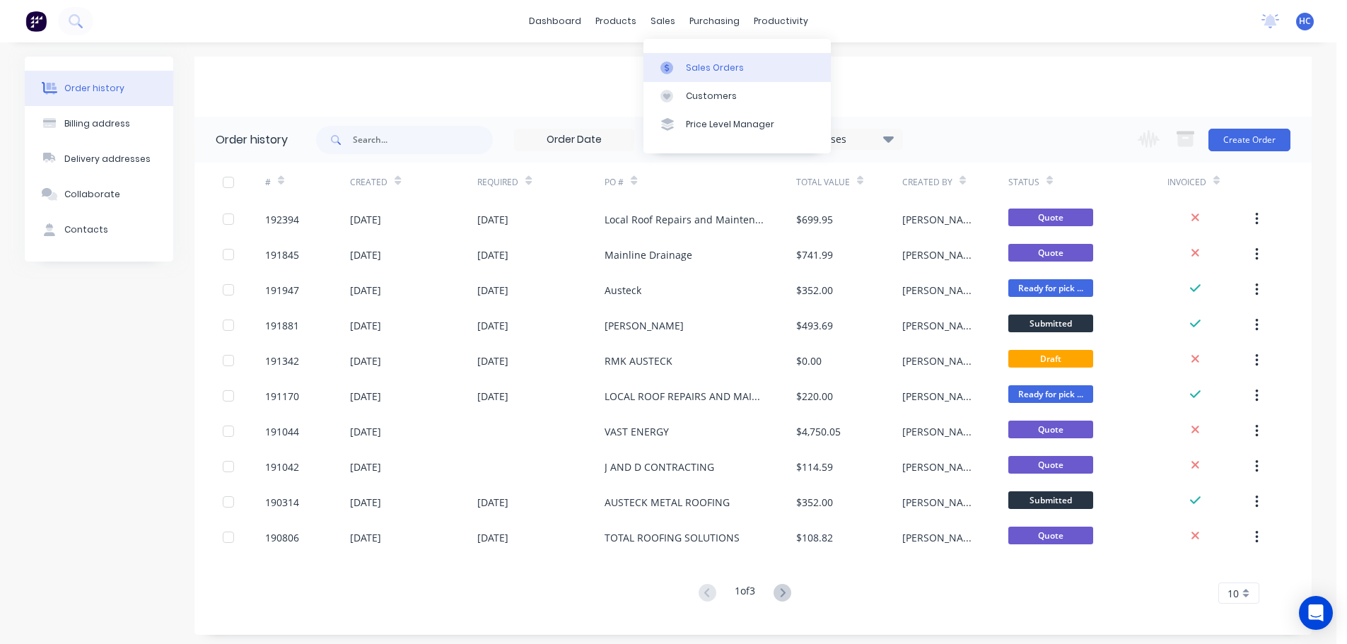
click at [684, 60] on link "Sales Orders" at bounding box center [736, 67] width 187 height 28
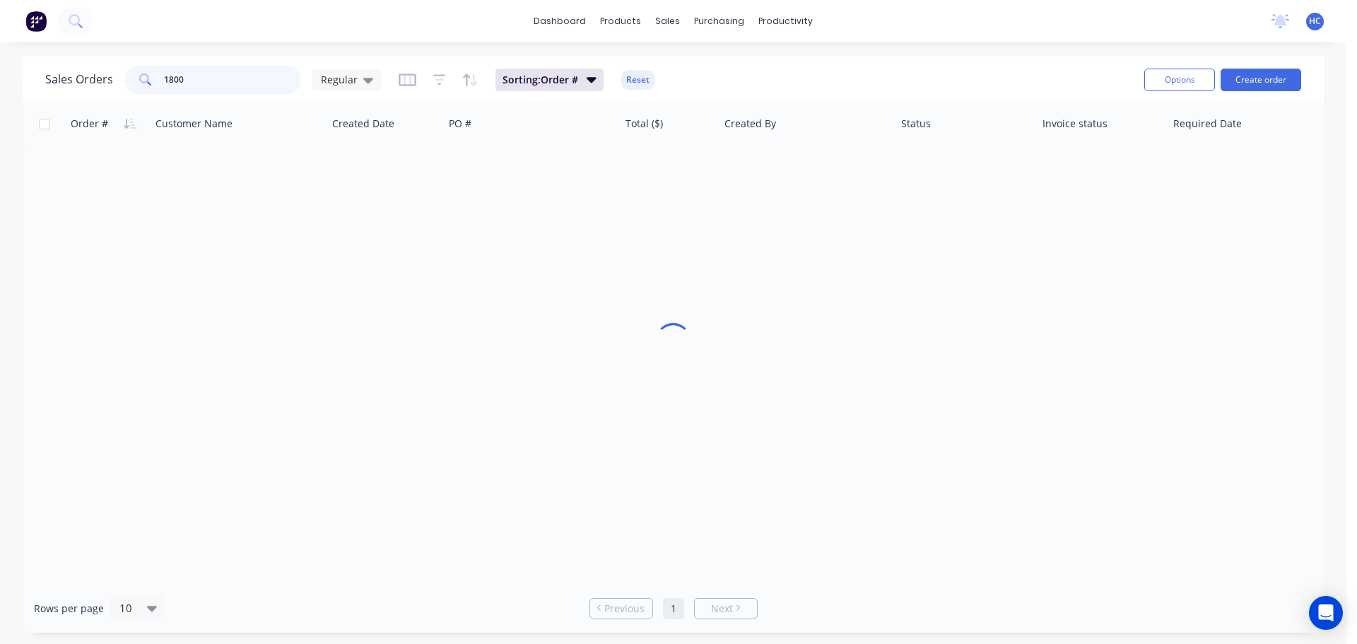
drag, startPoint x: 264, startPoint y: 78, endPoint x: 144, endPoint y: 77, distance: 120.9
click at [144, 77] on div "1800" at bounding box center [212, 80] width 177 height 28
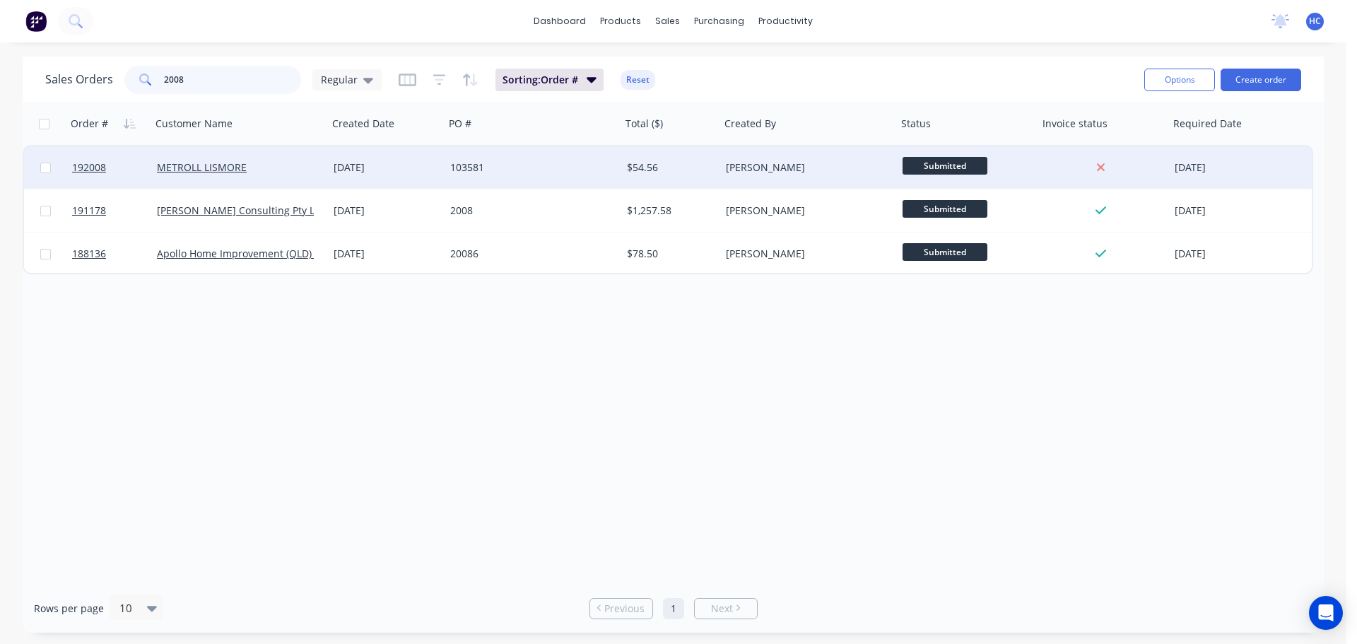
type input "2008"
click at [474, 184] on div "103581" at bounding box center [533, 167] width 177 height 42
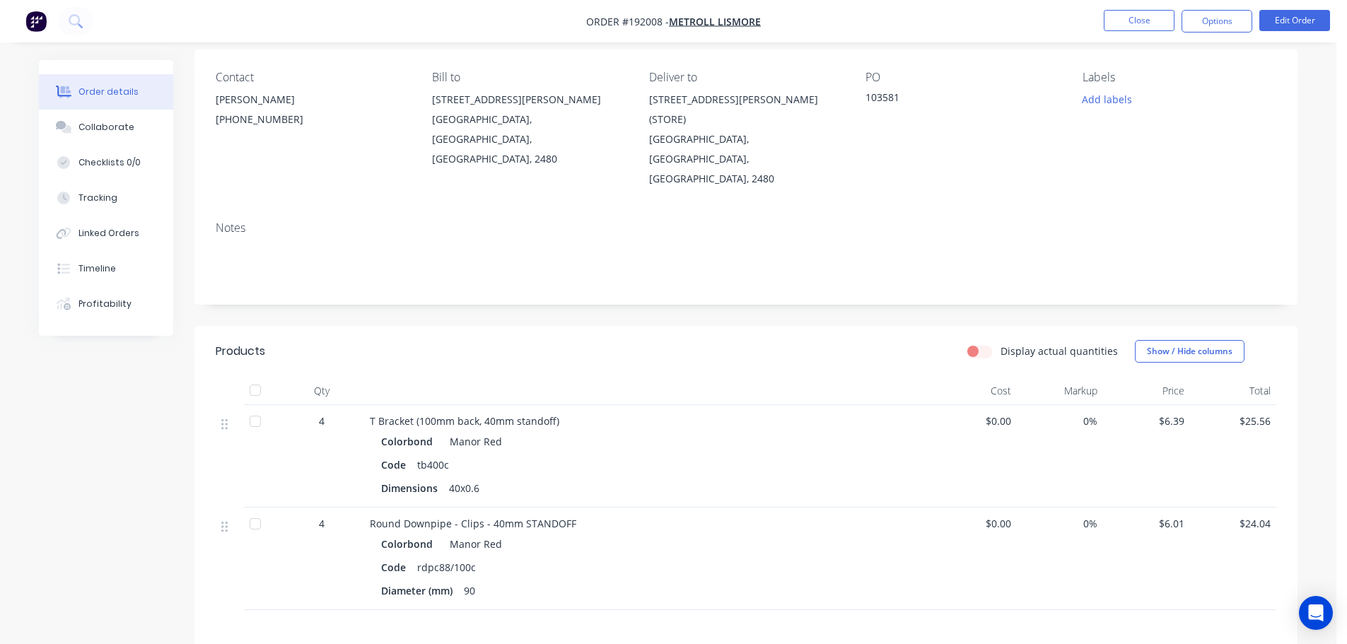
scroll to position [141, 0]
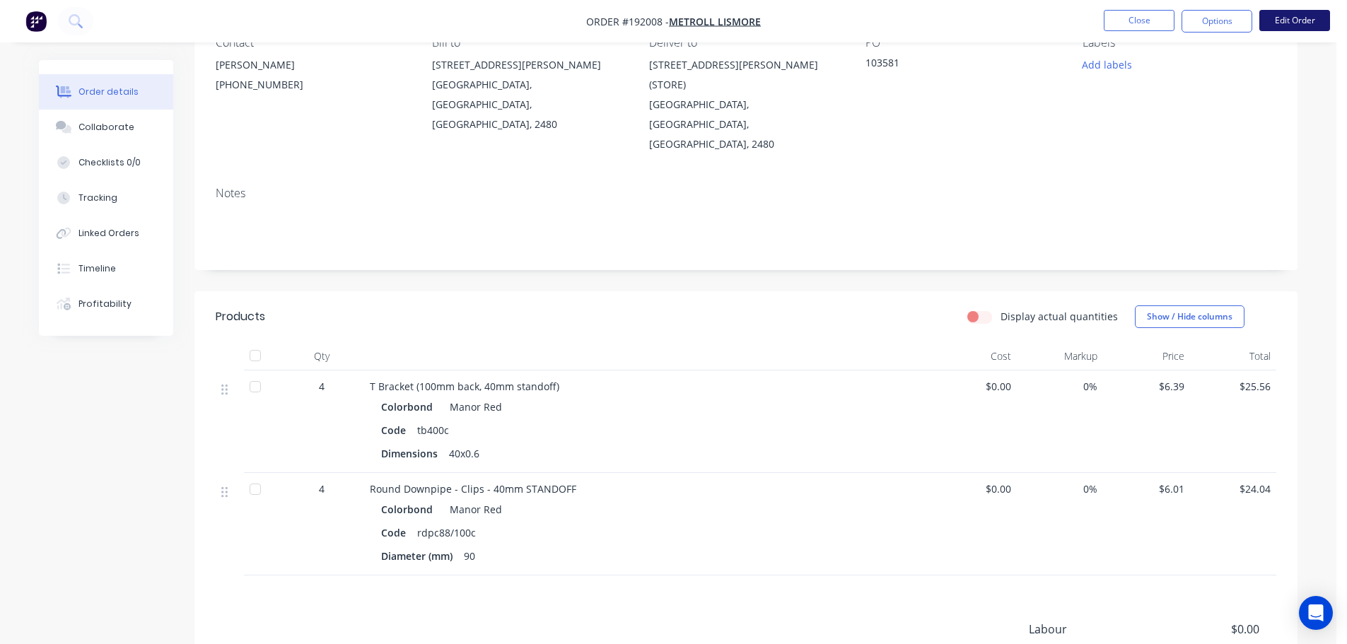
click at [1287, 25] on button "Edit Order" at bounding box center [1294, 20] width 71 height 21
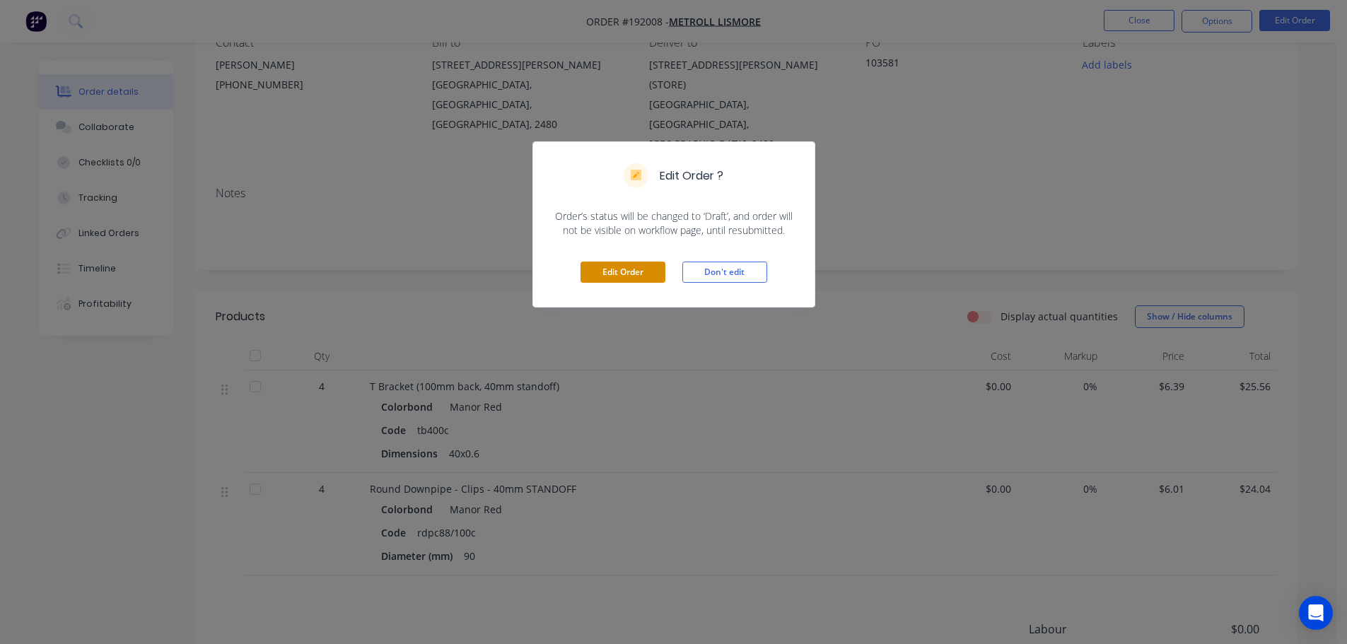
click at [630, 263] on button "Edit Order" at bounding box center [622, 272] width 85 height 21
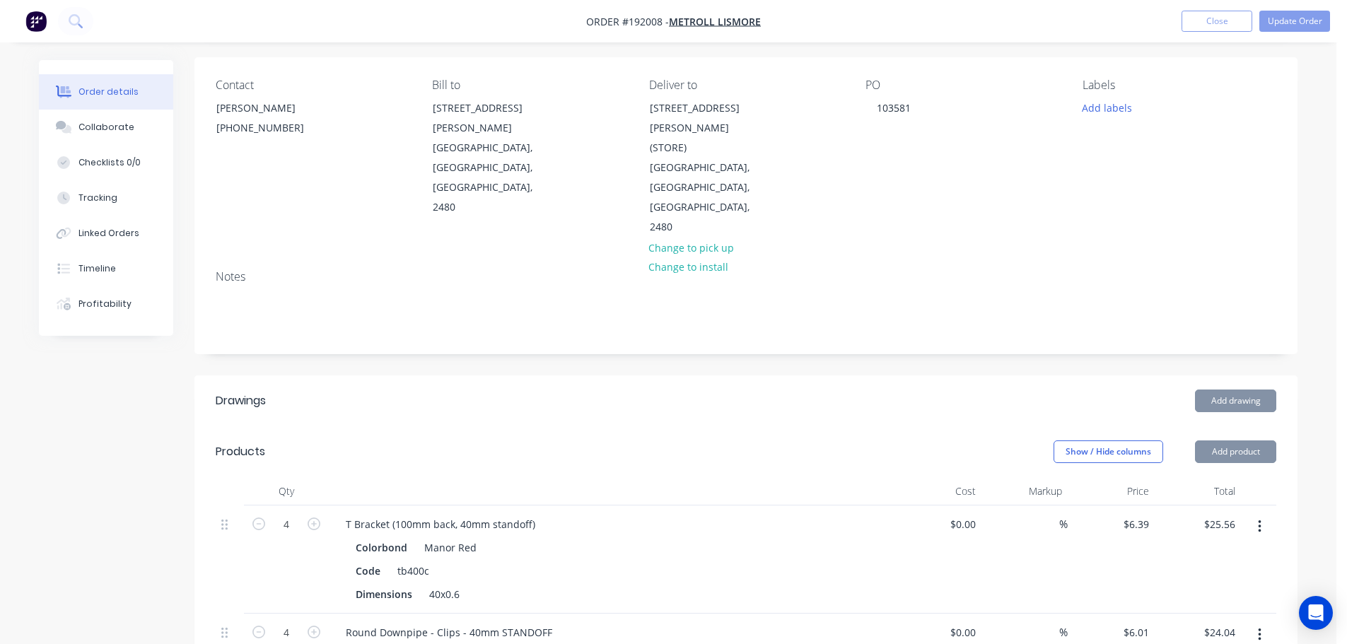
scroll to position [283, 0]
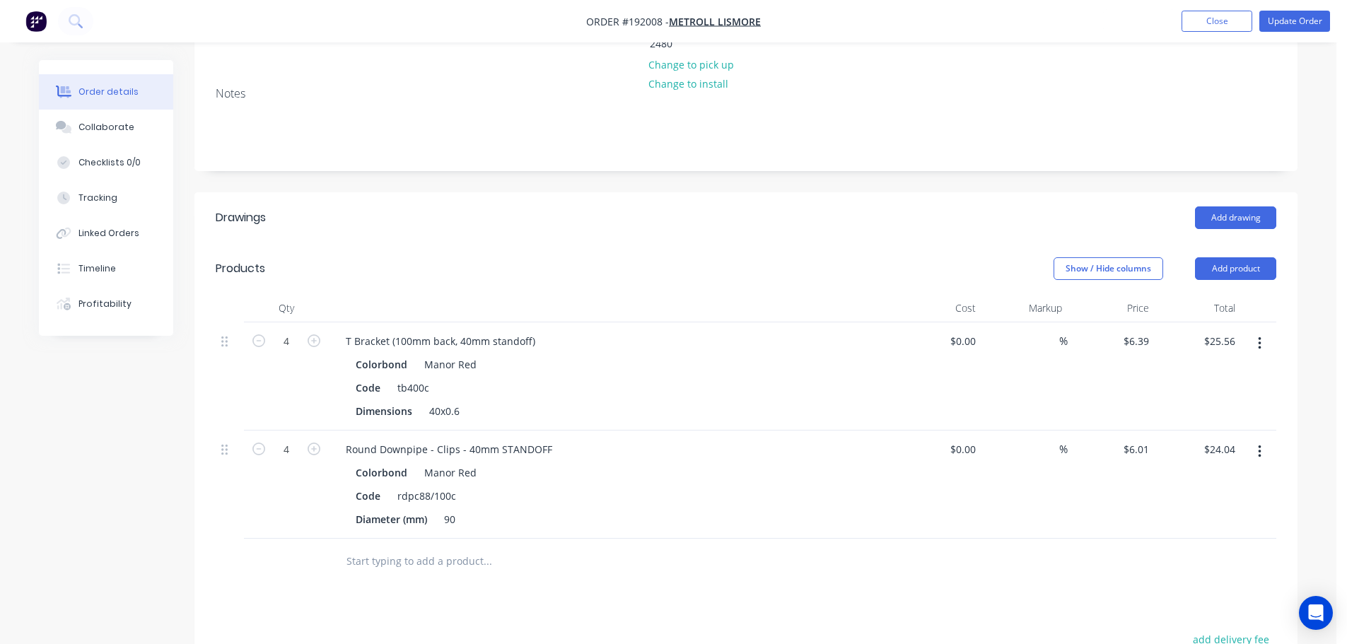
click at [1214, 257] on button "Add product" at bounding box center [1235, 268] width 81 height 23
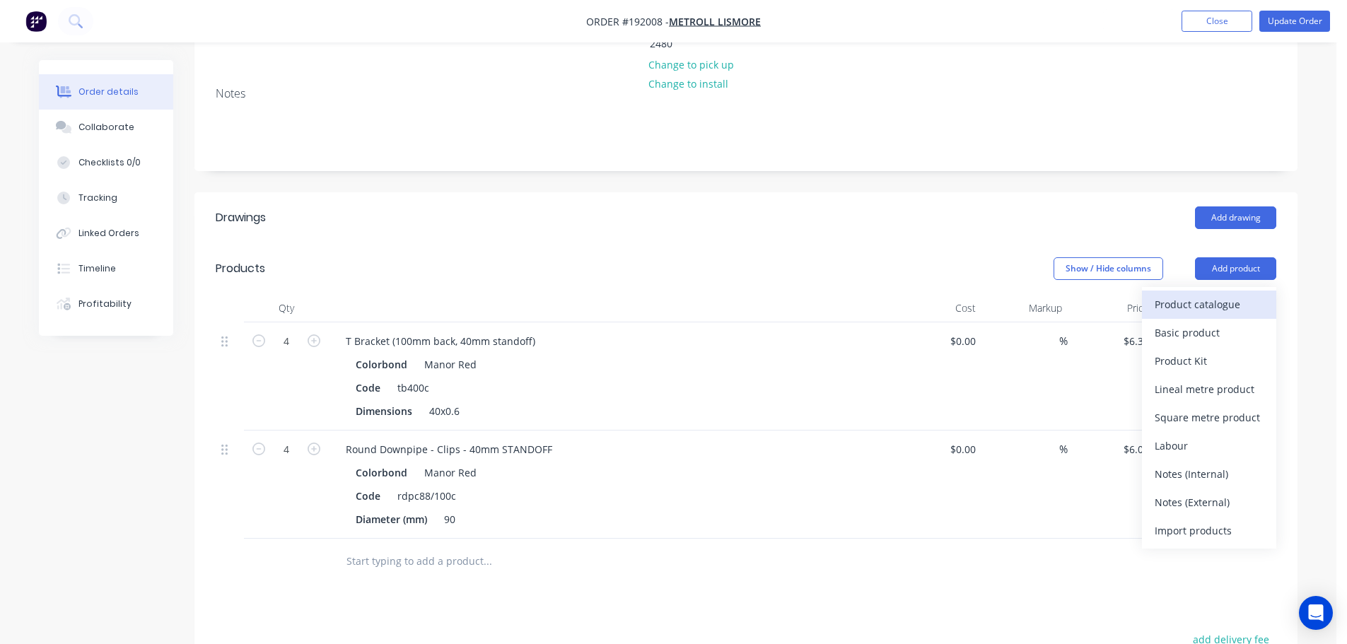
click at [1191, 294] on div "Product catalogue" at bounding box center [1208, 304] width 109 height 21
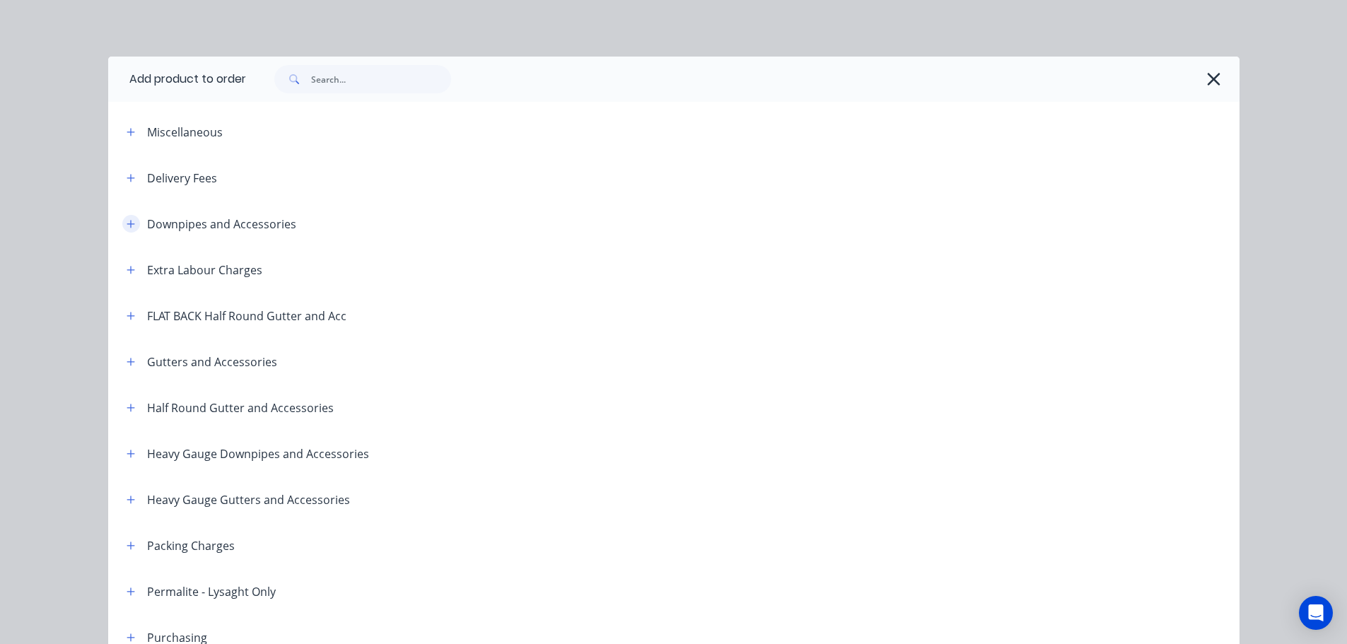
click at [132, 223] on button "button" at bounding box center [131, 224] width 18 height 18
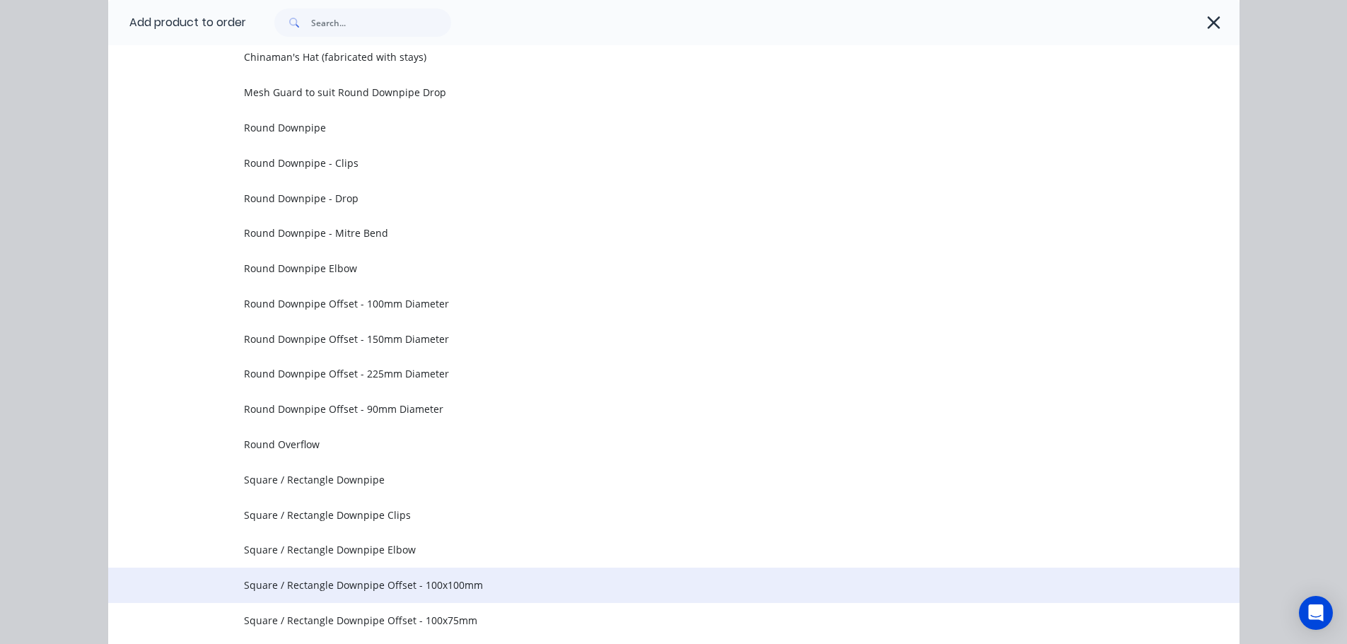
scroll to position [424, 0]
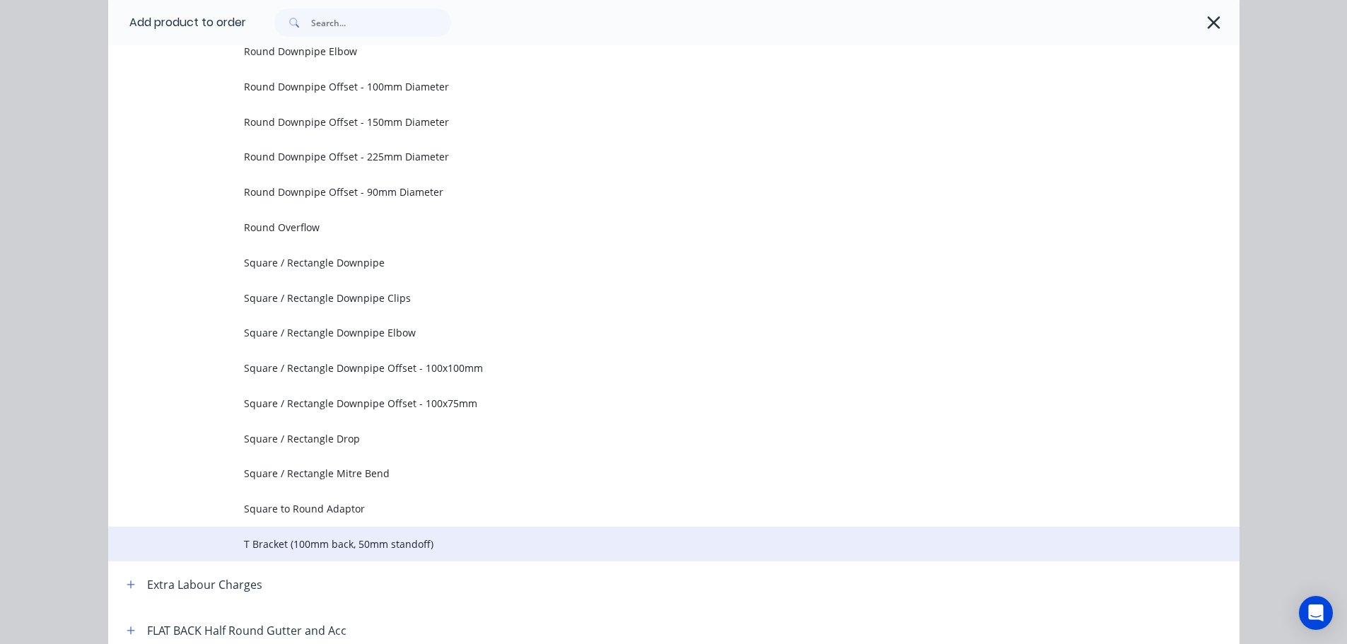
click at [284, 535] on td "T Bracket (100mm back, 50mm standoff)" at bounding box center [741, 544] width 995 height 35
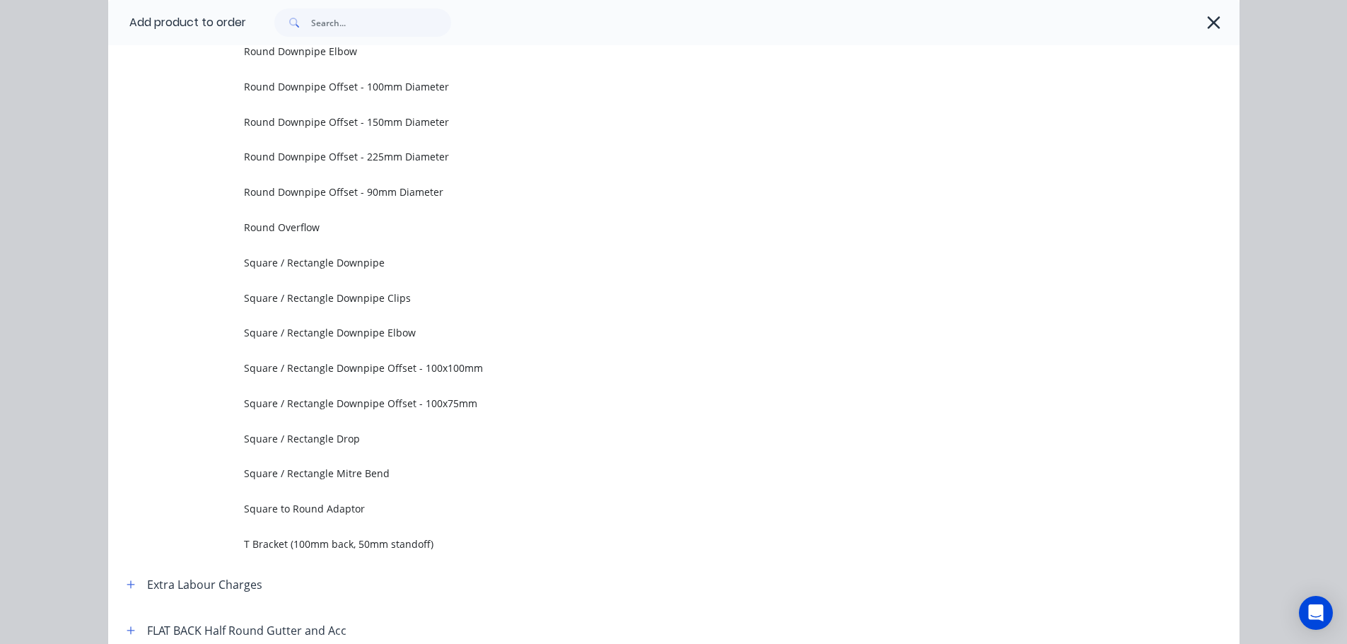
scroll to position [0, 0]
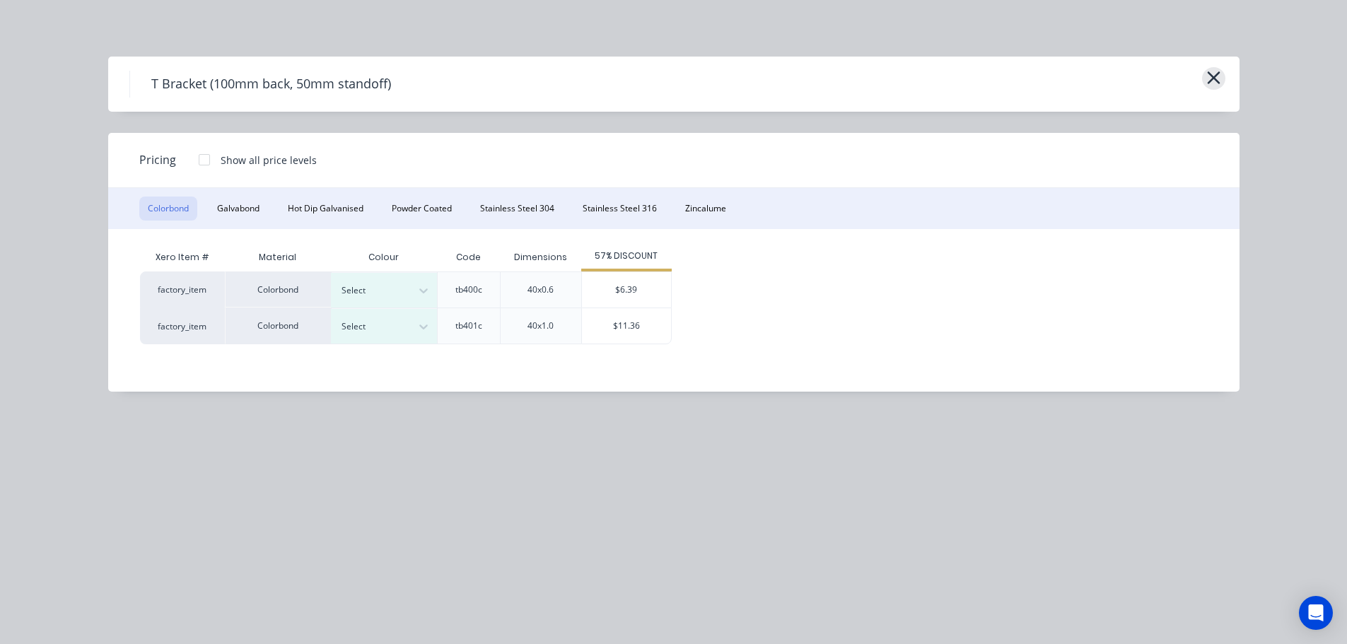
click at [1218, 74] on icon "button" at bounding box center [1213, 77] width 13 height 13
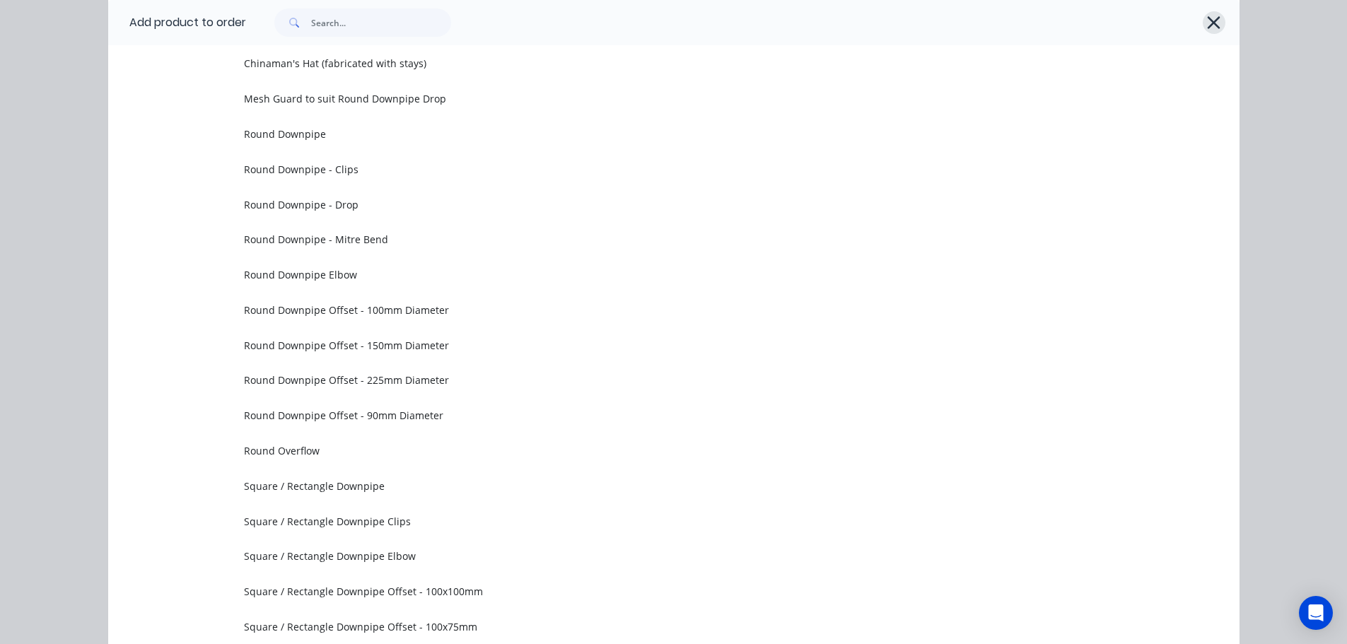
click at [1211, 28] on icon "button" at bounding box center [1213, 23] width 15 height 20
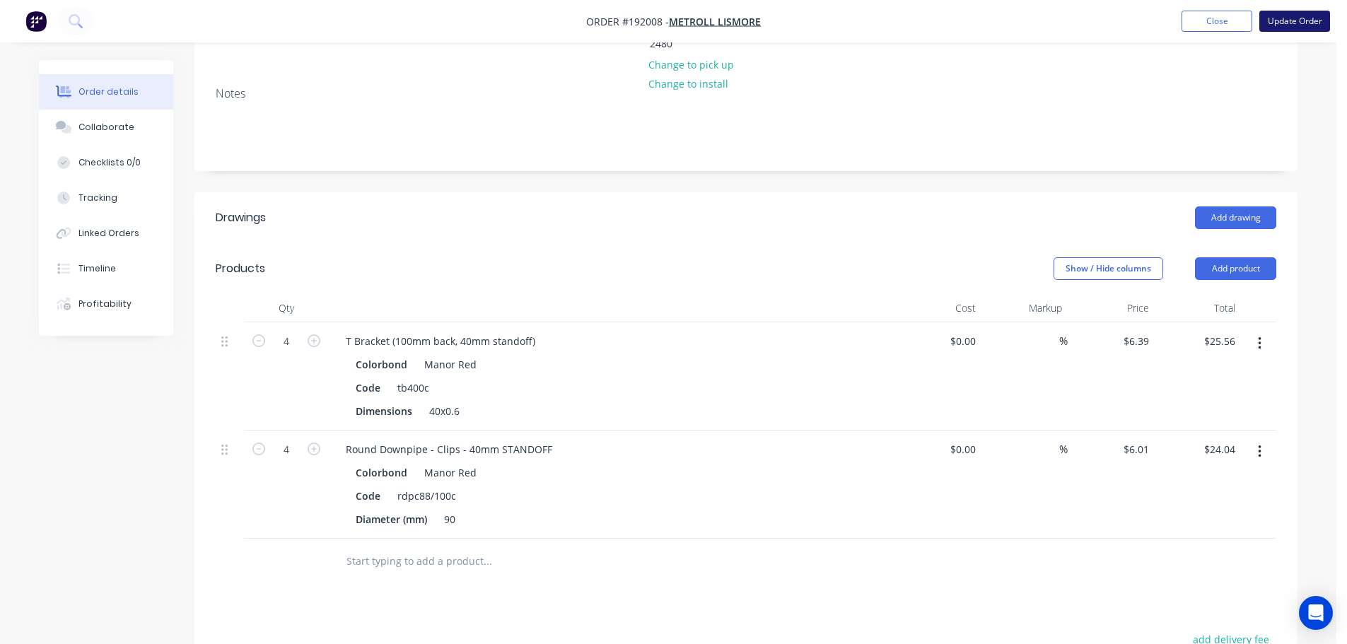
click at [1296, 19] on button "Update Order" at bounding box center [1294, 21] width 71 height 21
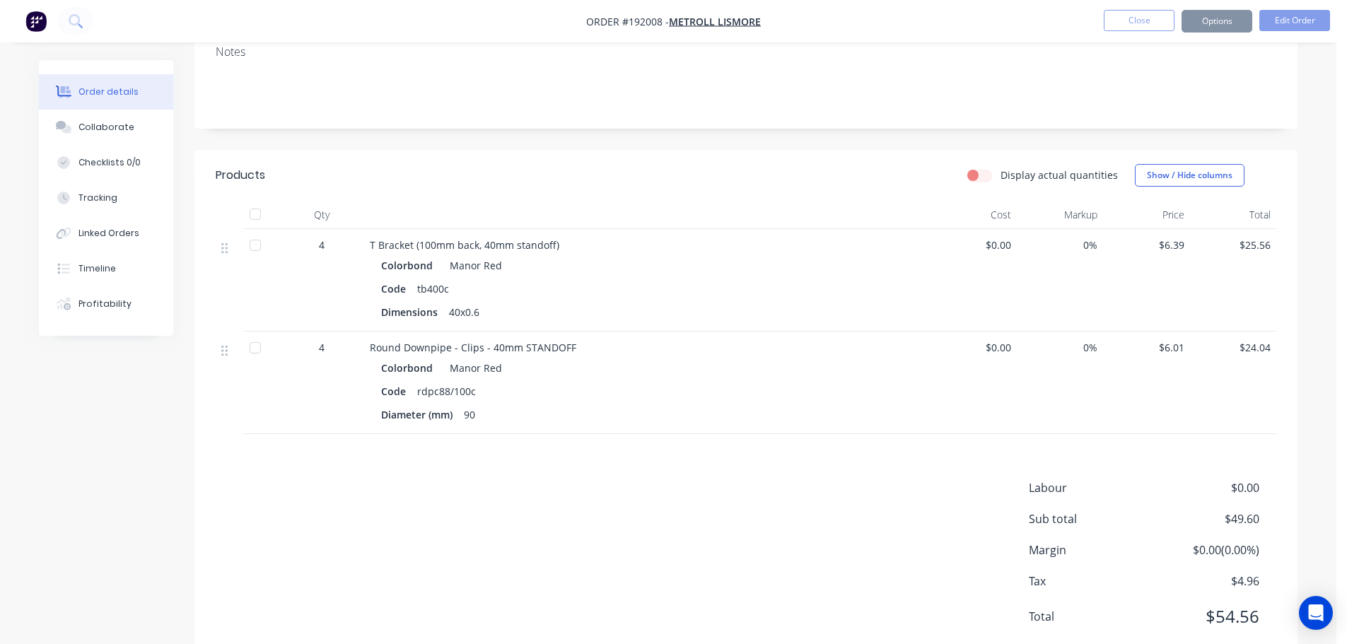
scroll to position [0, 0]
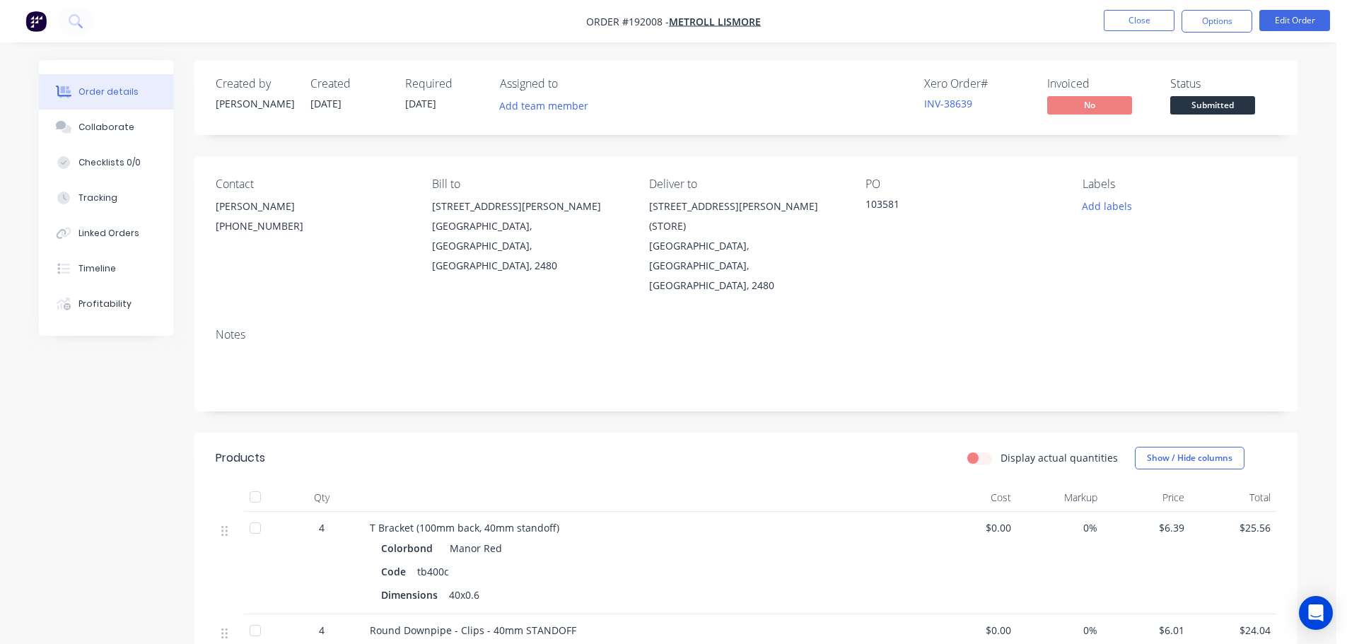
click at [1099, 22] on ul "Close Options Edit Order" at bounding box center [1217, 21] width 260 height 23
click at [1127, 32] on li "Close" at bounding box center [1138, 21] width 71 height 23
click at [1110, 16] on button "Close" at bounding box center [1138, 20] width 71 height 21
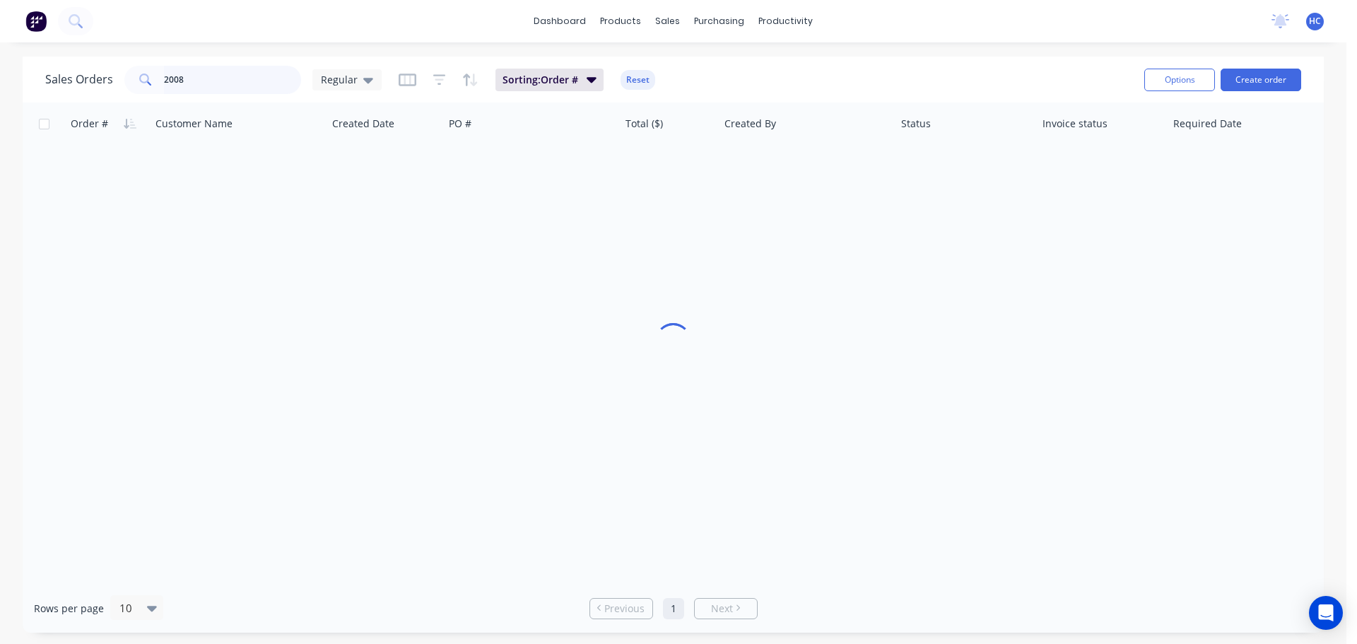
drag, startPoint x: 224, startPoint y: 82, endPoint x: 102, endPoint y: 83, distance: 122.3
click at [102, 83] on div "Sales Orders 2008 Regular" at bounding box center [213, 80] width 336 height 28
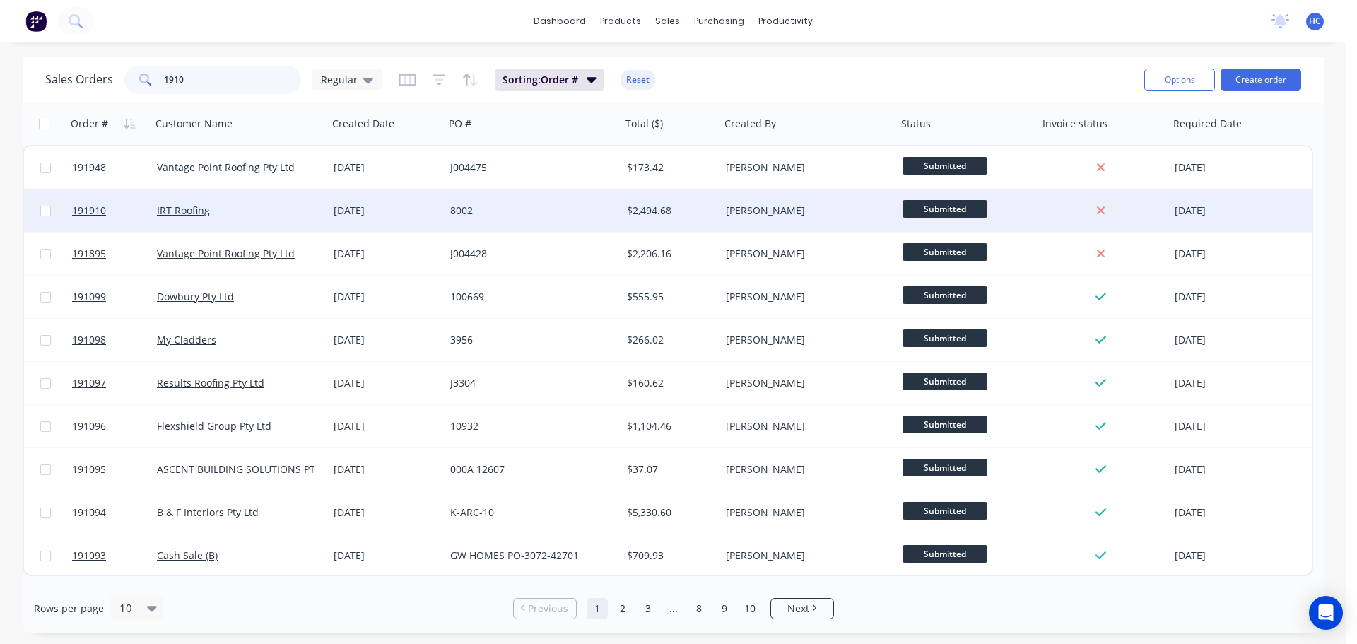
type input "1910"
click at [293, 204] on div "IRT Roofing" at bounding box center [235, 211] width 157 height 14
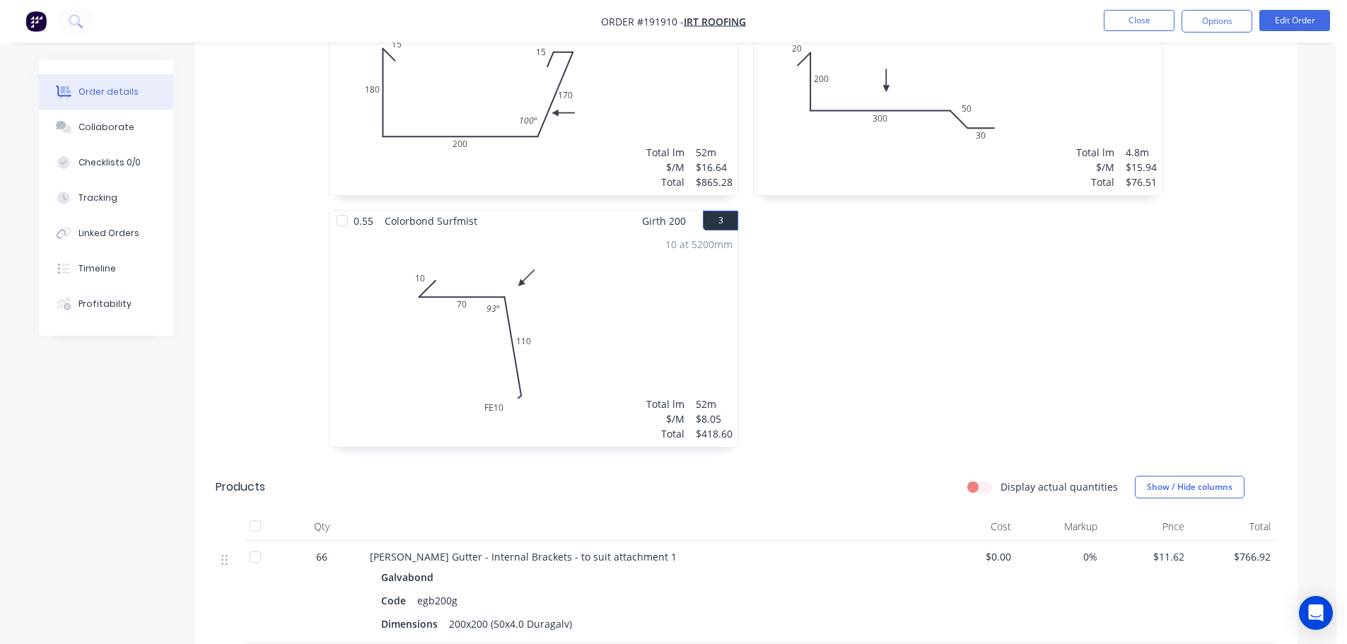
scroll to position [566, 0]
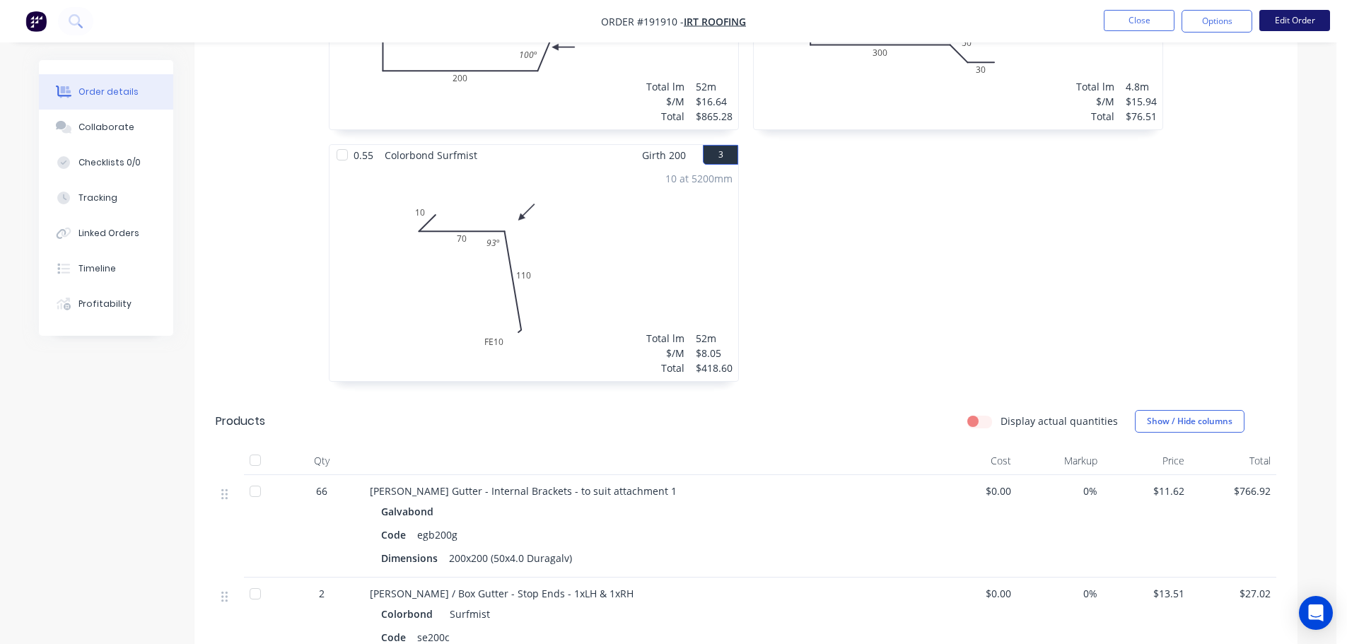
click at [1301, 24] on button "Edit Order" at bounding box center [1294, 20] width 71 height 21
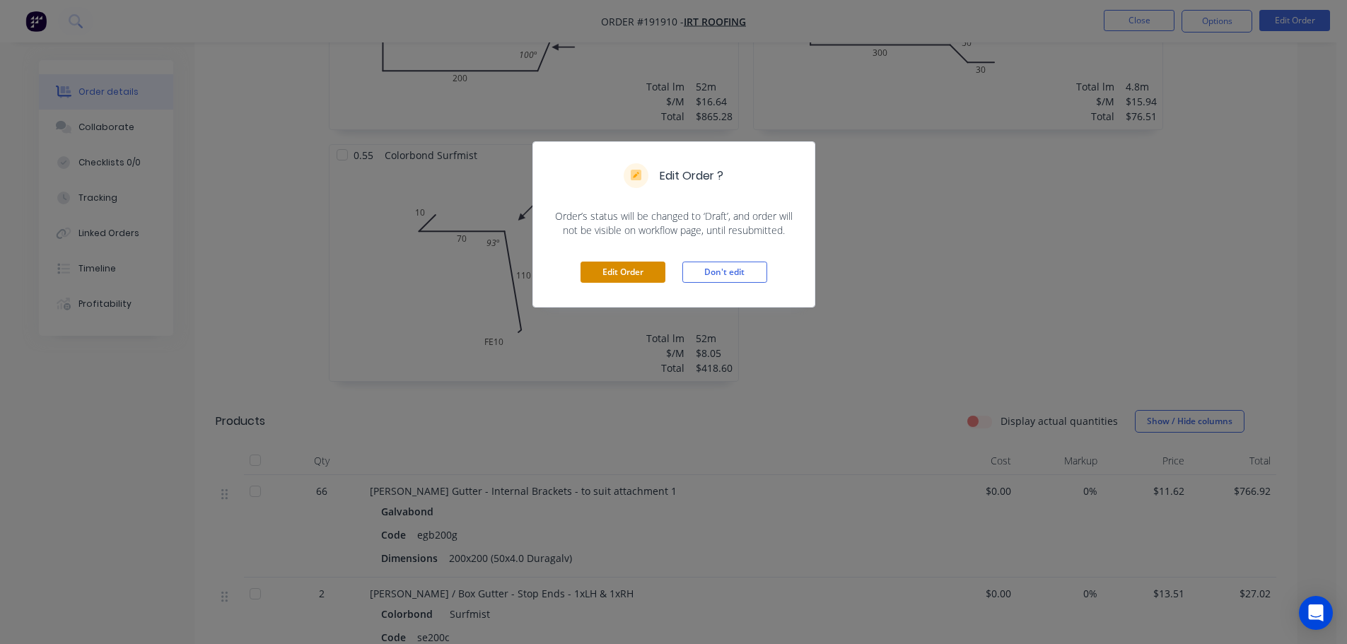
click at [624, 272] on button "Edit Order" at bounding box center [622, 272] width 85 height 21
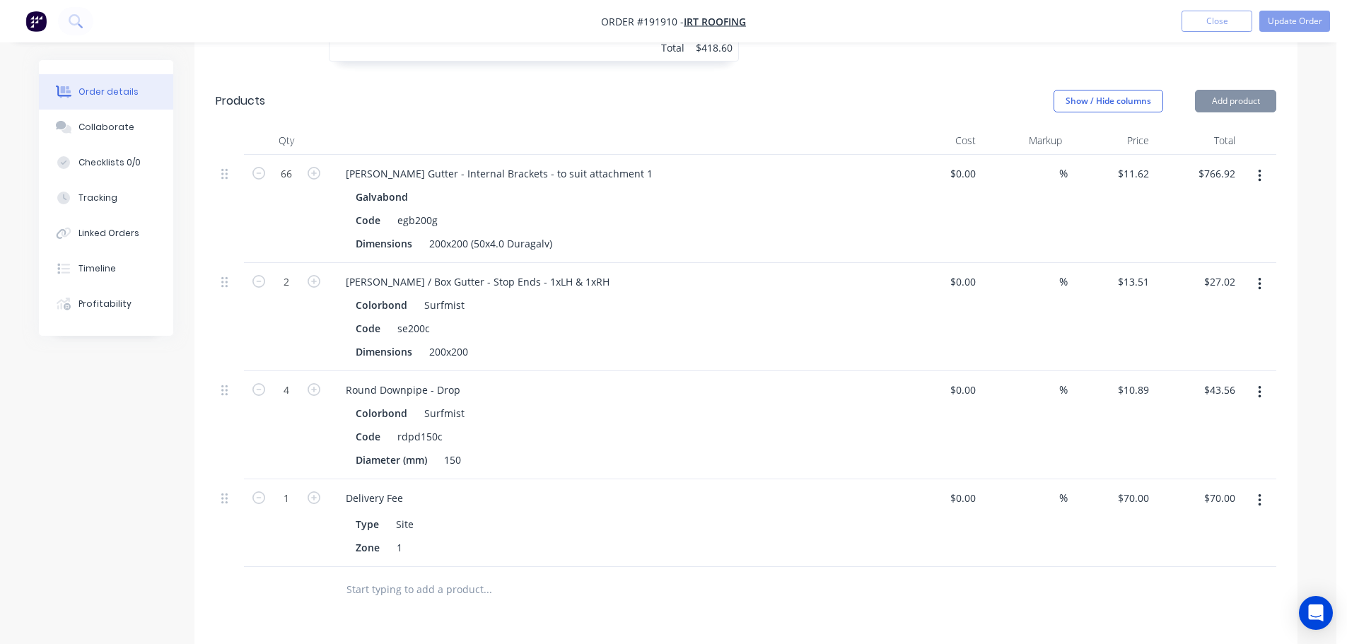
scroll to position [990, 0]
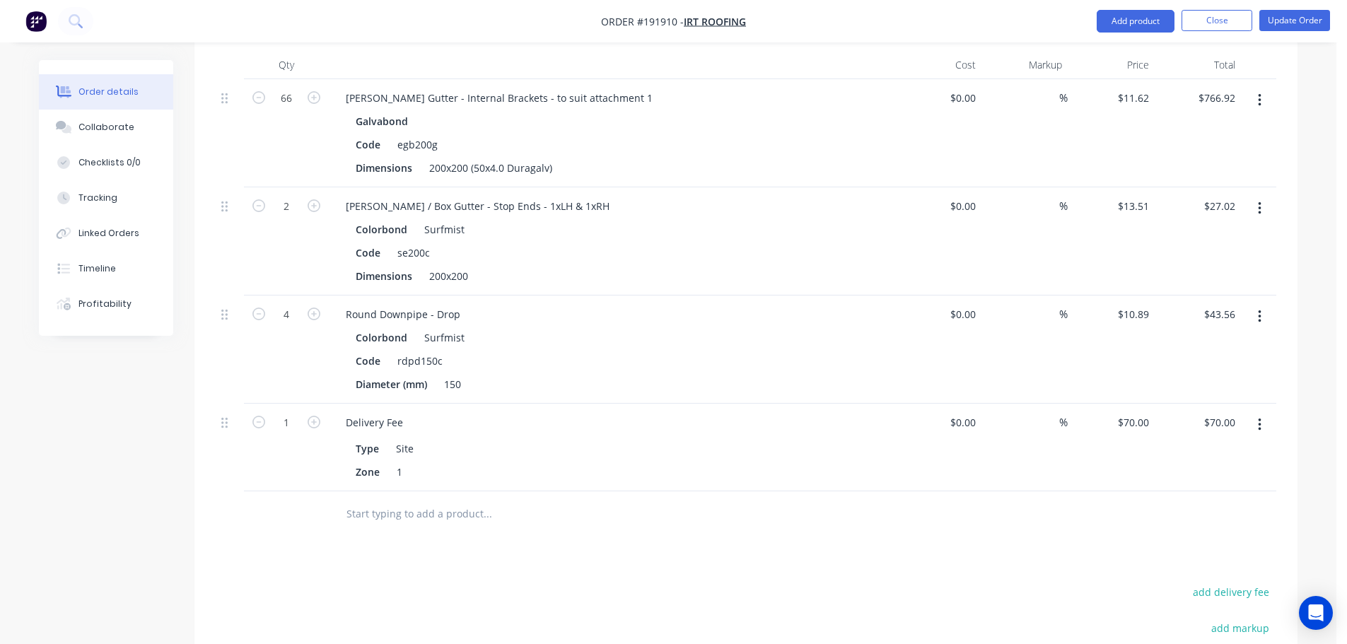
click at [1262, 196] on button "button" at bounding box center [1259, 208] width 33 height 25
click at [1173, 235] on div "Edit" at bounding box center [1208, 245] width 109 height 21
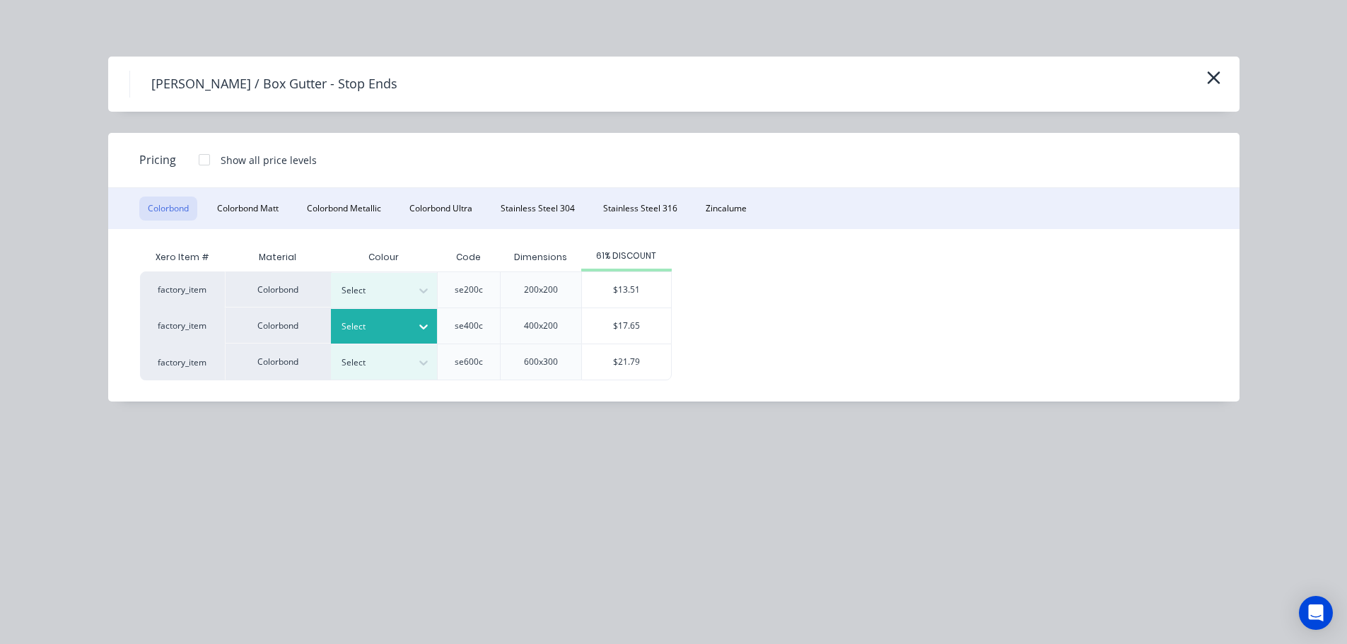
click at [397, 325] on div at bounding box center [373, 327] width 64 height 16
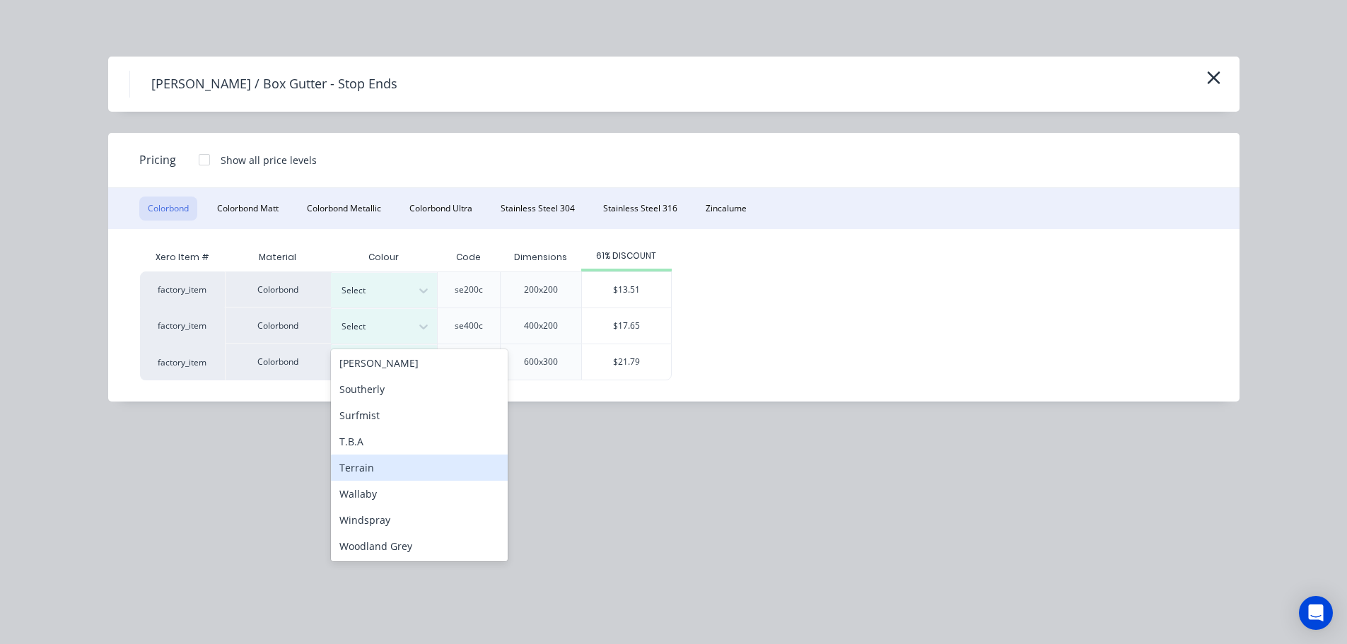
scroll to position [474, 0]
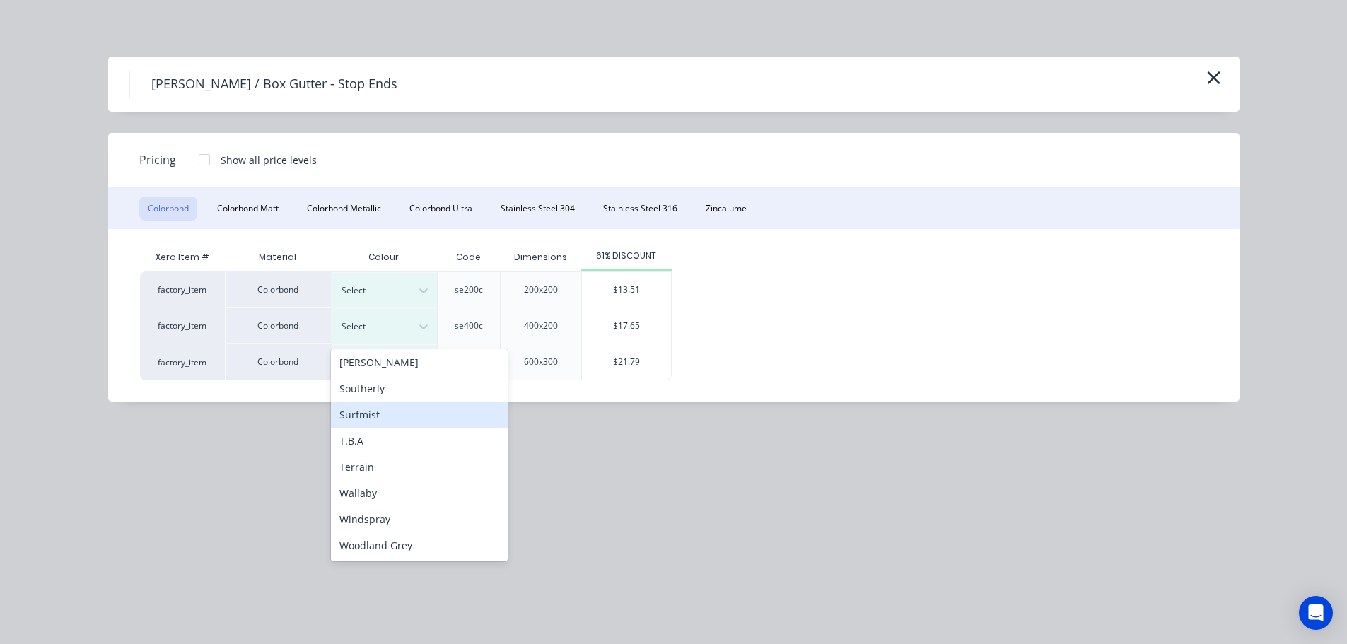
click at [375, 418] on div "Surfmist" at bounding box center [419, 415] width 177 height 26
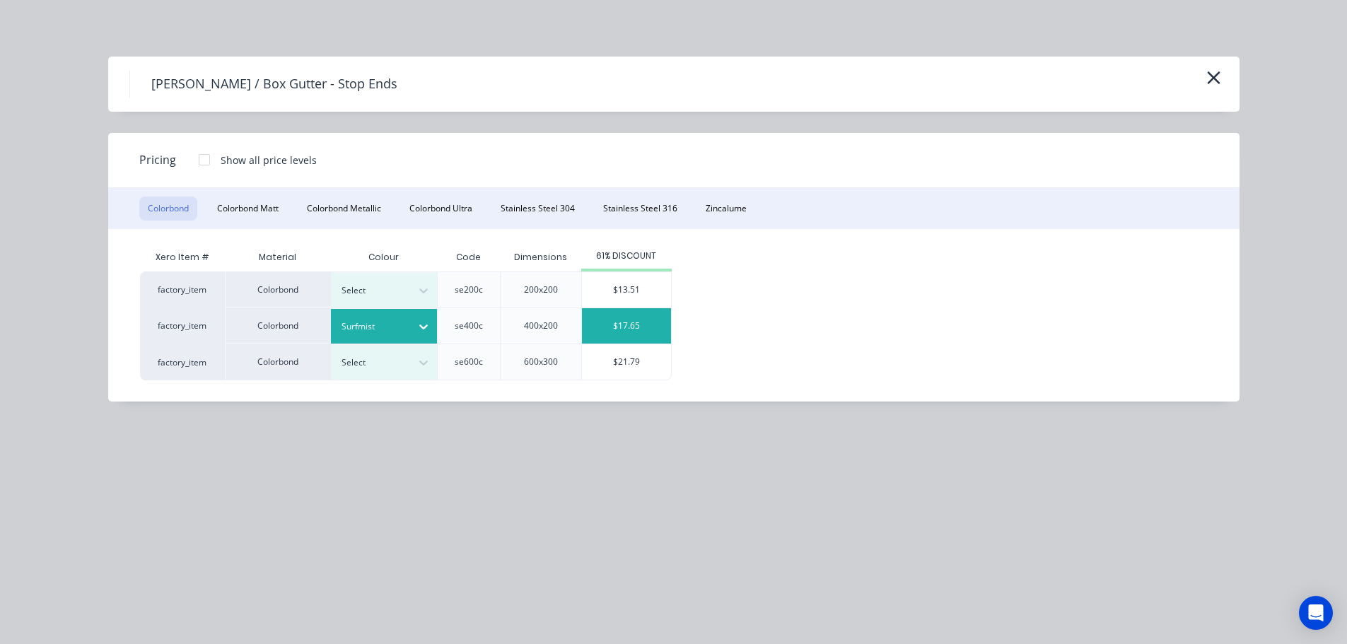
click at [624, 320] on div "$17.65" at bounding box center [626, 325] width 89 height 35
type input "$17.65"
type input "$35.30"
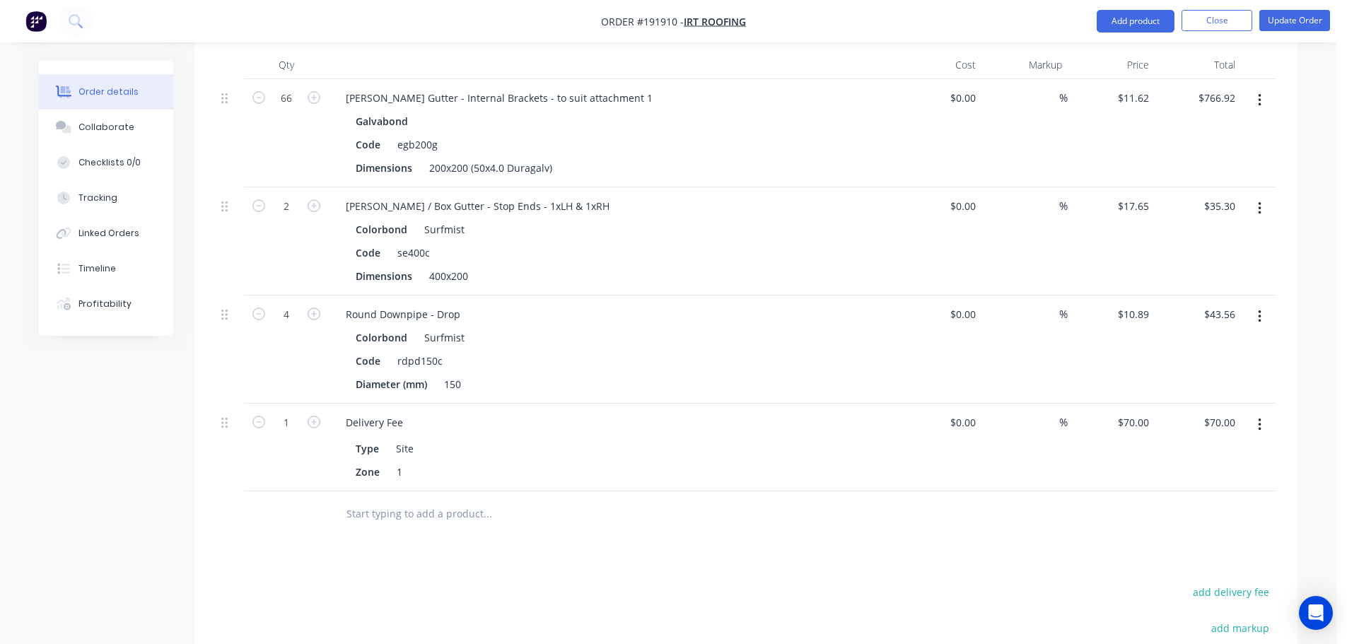
scroll to position [848, 0]
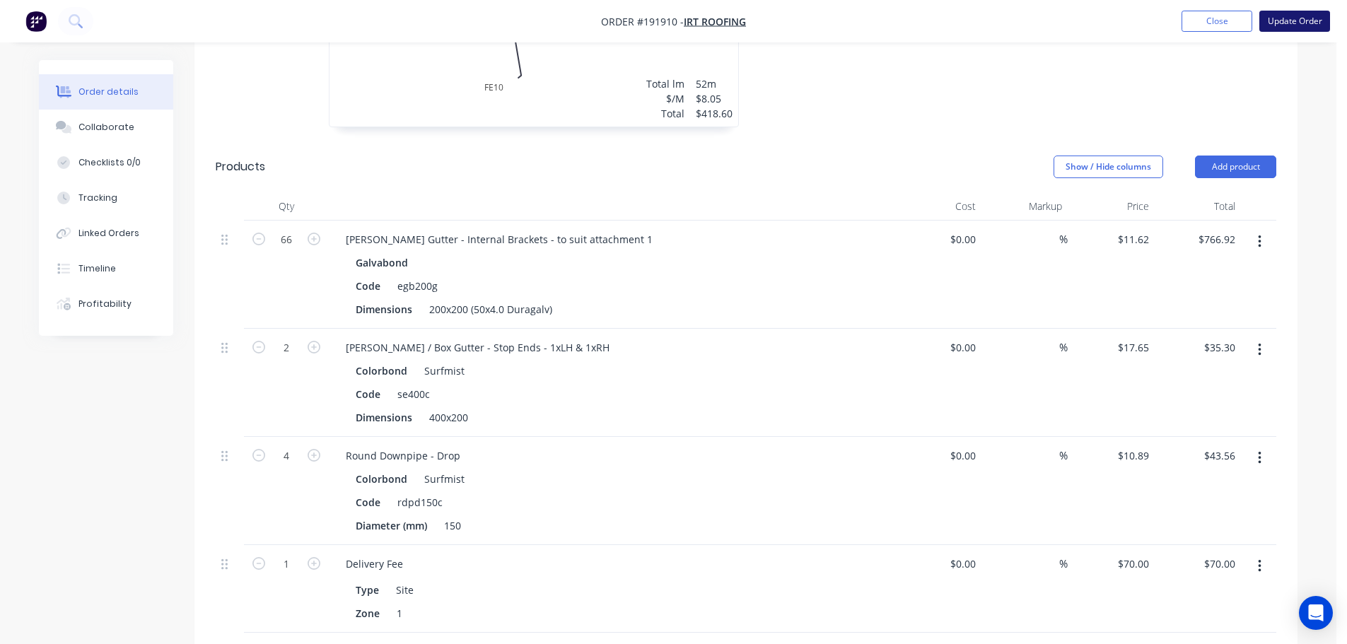
click at [1300, 23] on button "Update Order" at bounding box center [1294, 21] width 71 height 21
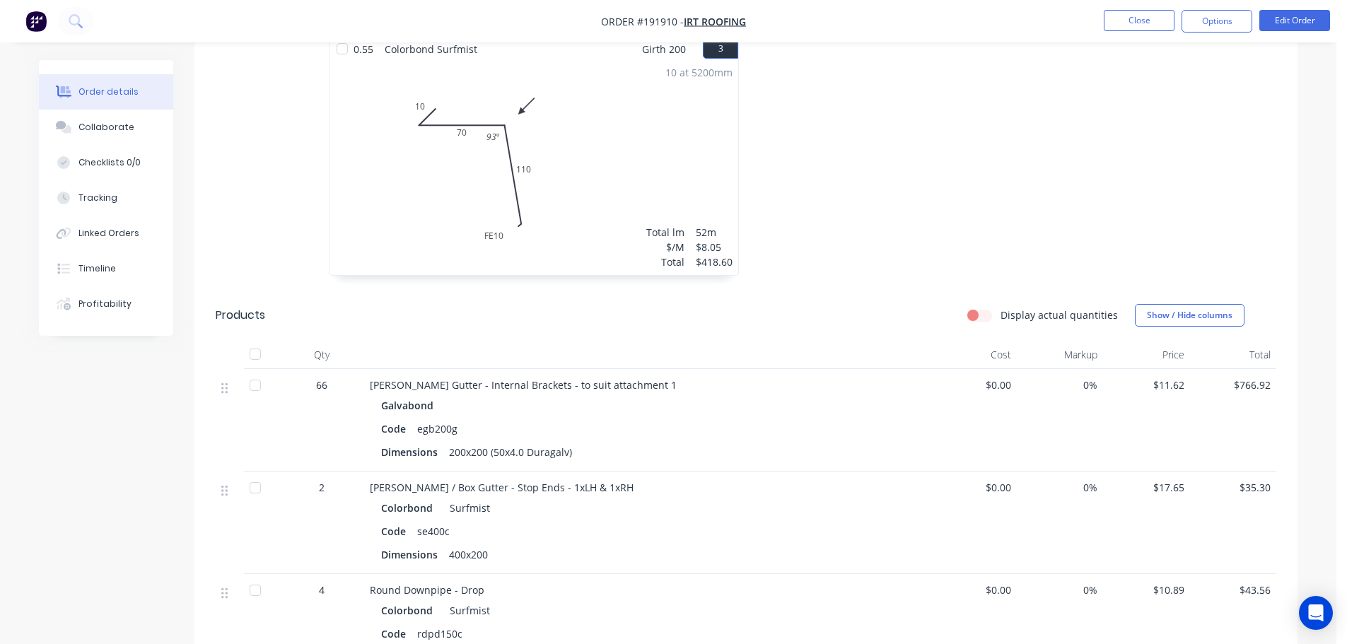
scroll to position [566, 0]
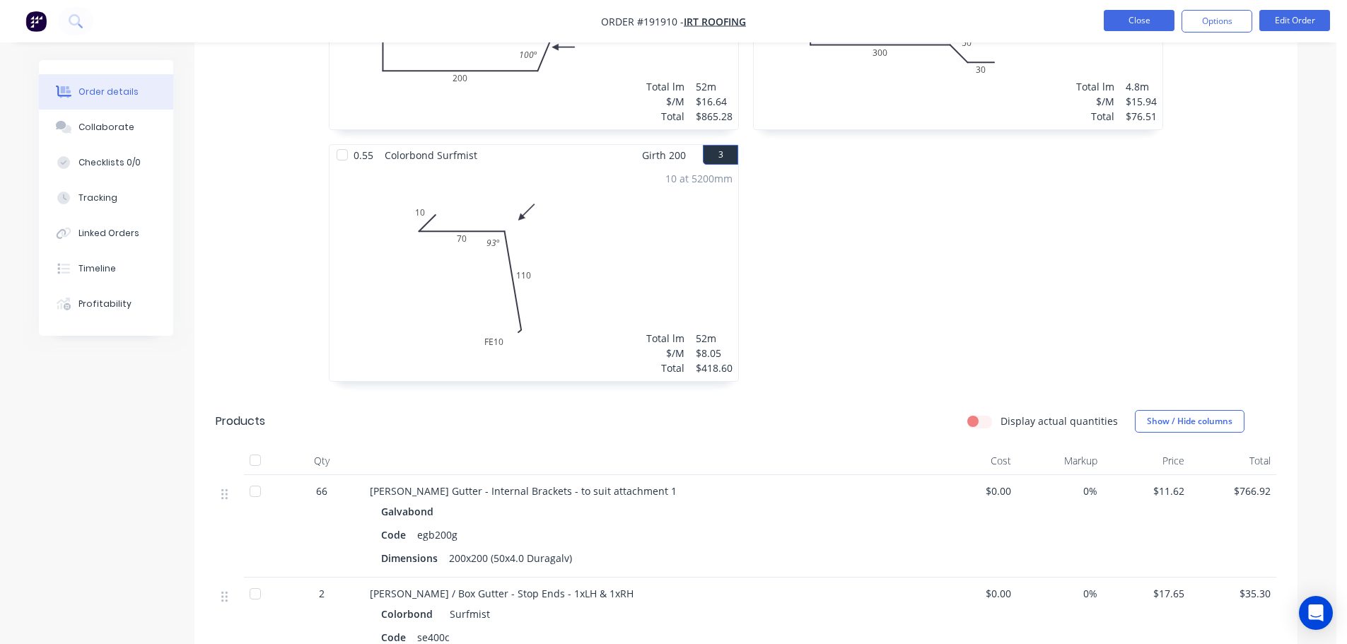
click at [1147, 28] on button "Close" at bounding box center [1138, 20] width 71 height 21
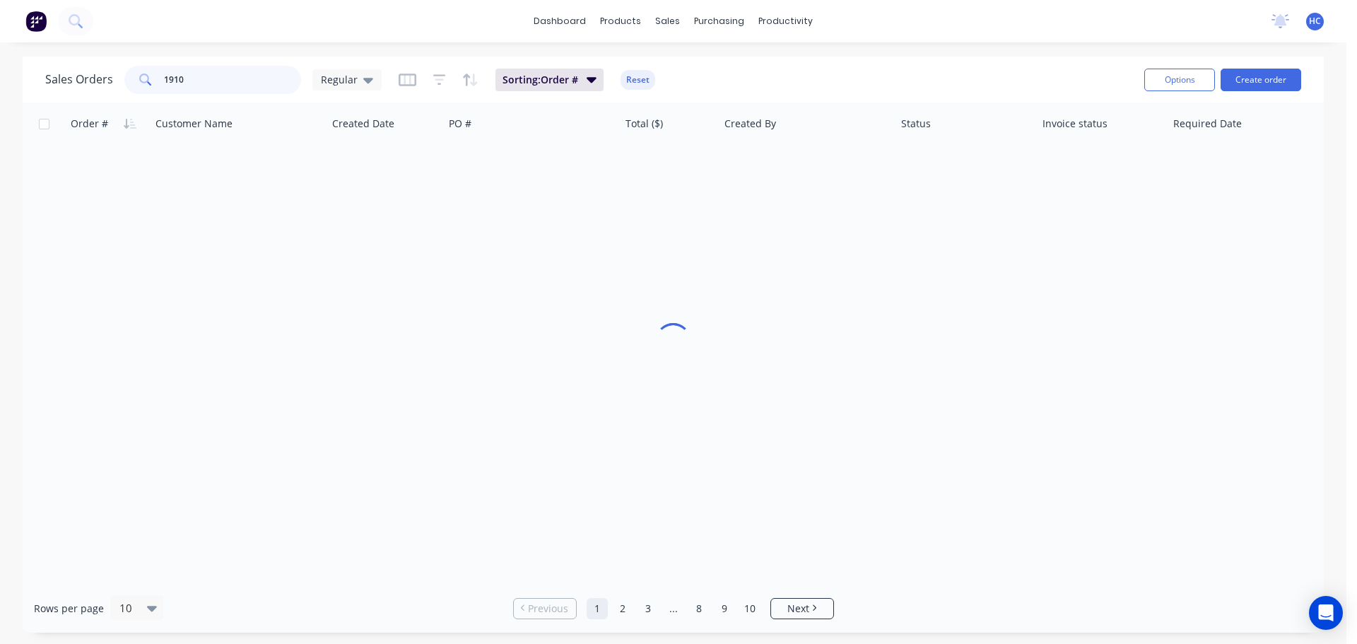
drag, startPoint x: 204, startPoint y: 86, endPoint x: 136, endPoint y: 79, distance: 68.9
click at [136, 79] on div "1910" at bounding box center [212, 80] width 177 height 28
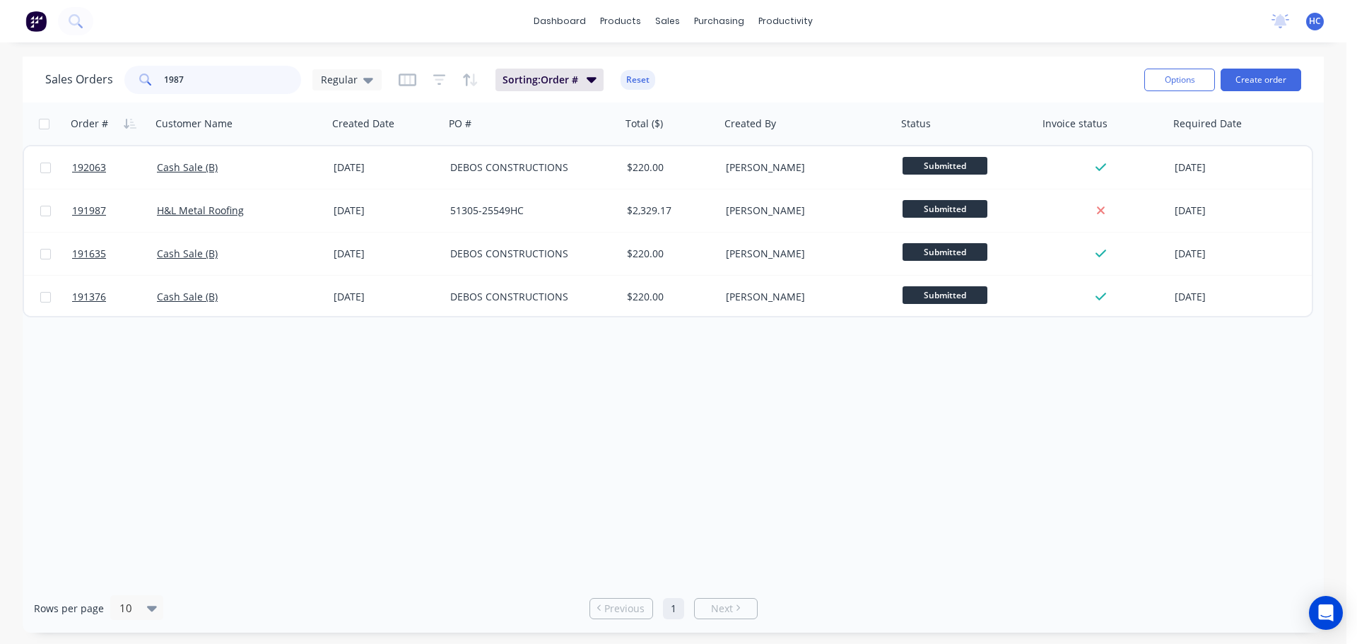
type input "1987"
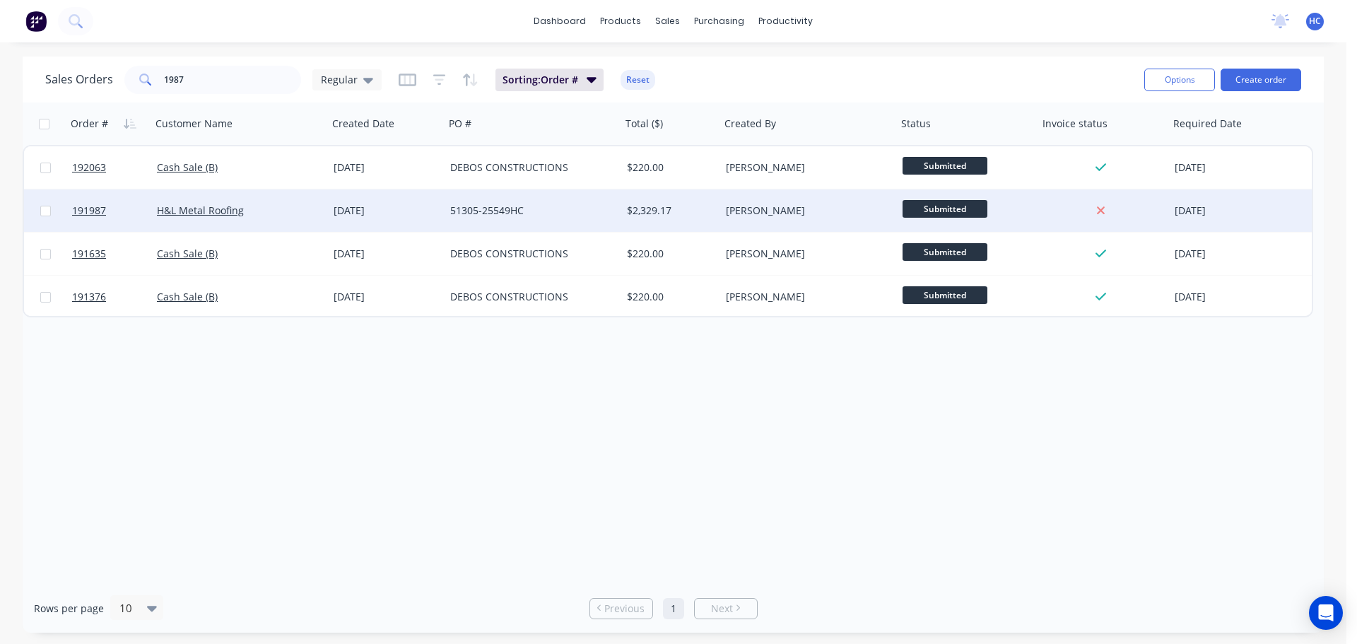
click at [282, 218] on div "H&L Metal Roofing" at bounding box center [239, 210] width 177 height 42
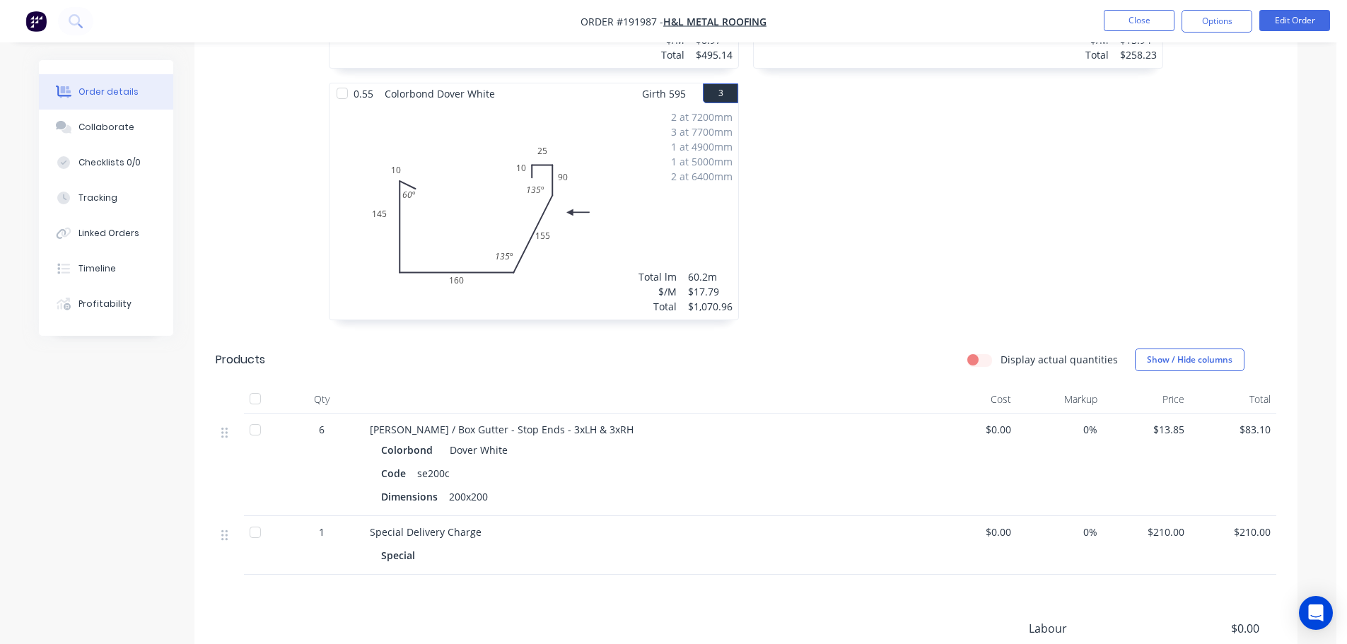
scroll to position [707, 0]
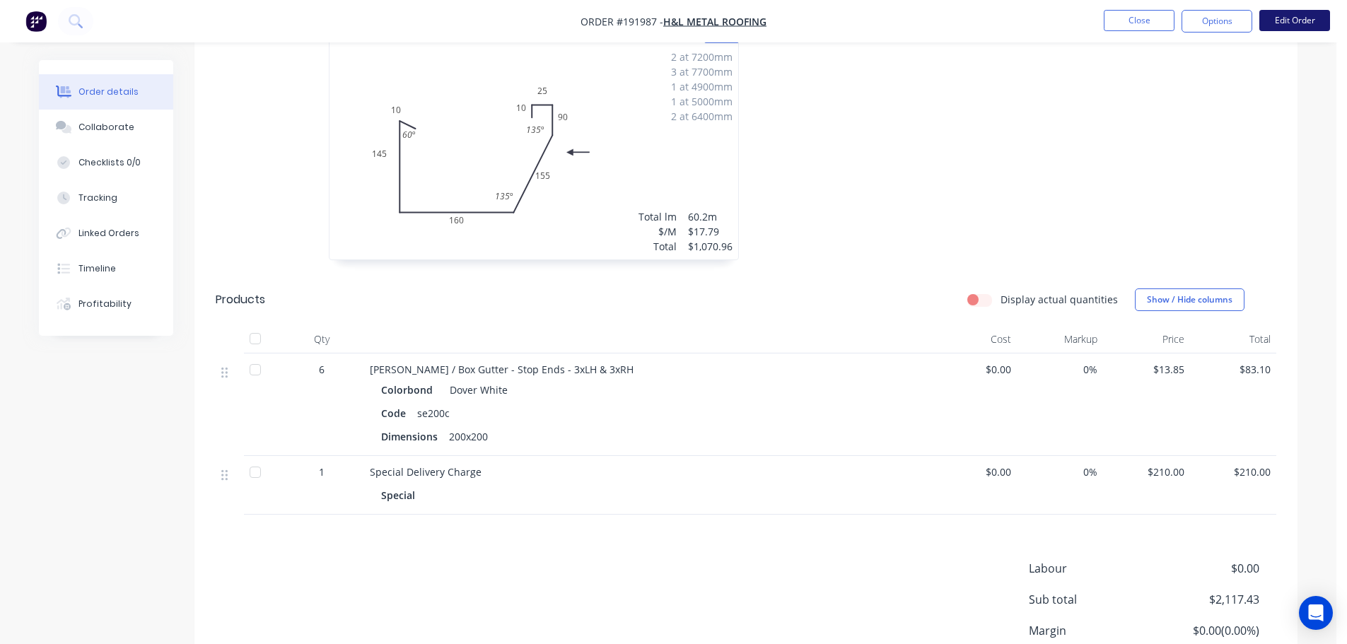
click at [1300, 21] on button "Edit Order" at bounding box center [1294, 20] width 71 height 21
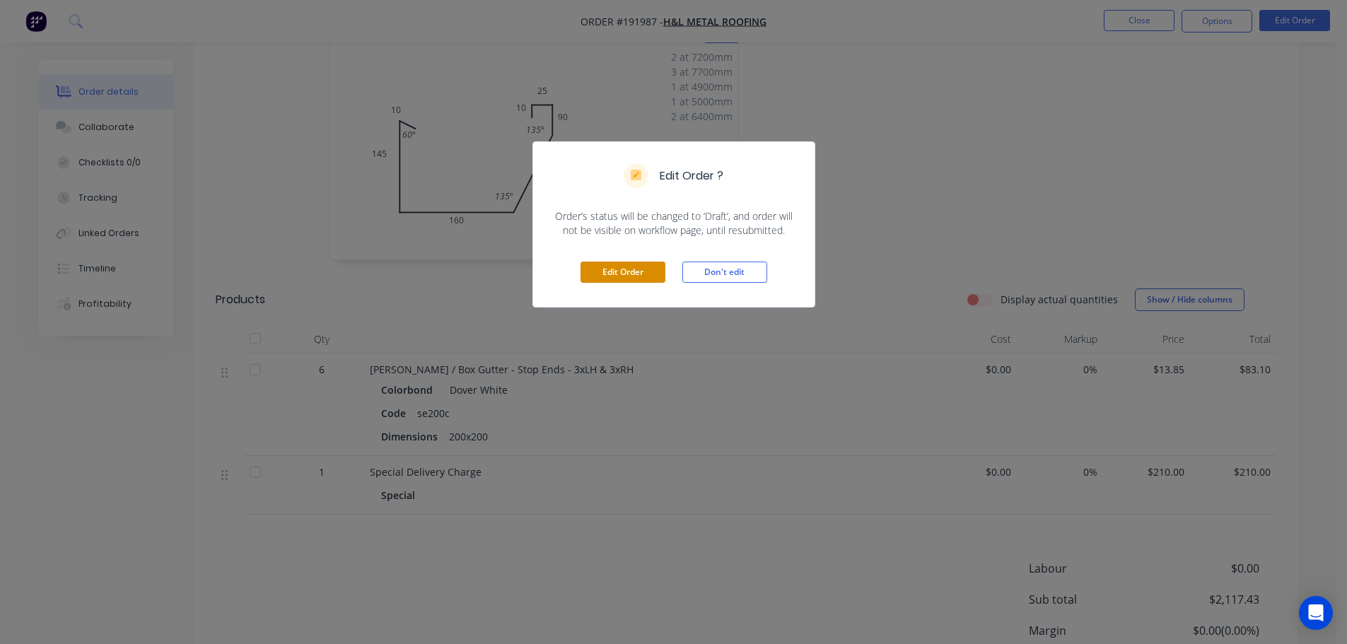
click at [628, 276] on button "Edit Order" at bounding box center [622, 272] width 85 height 21
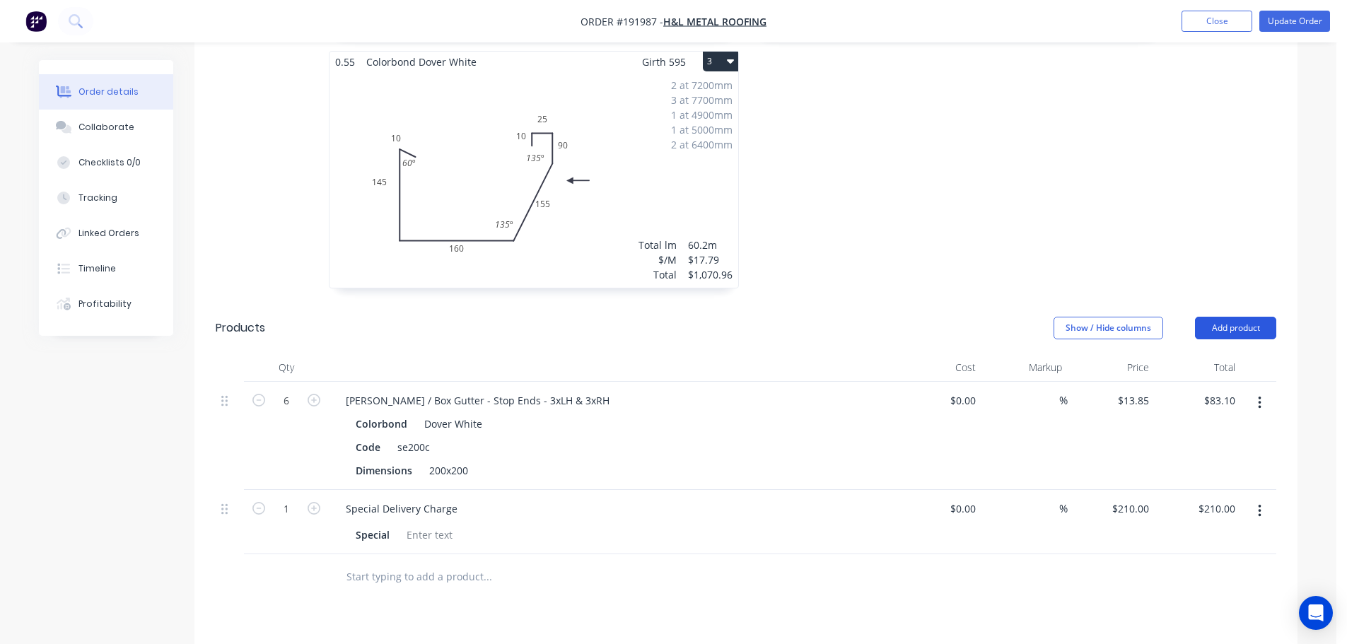
click at [1213, 317] on button "Add product" at bounding box center [1235, 328] width 81 height 23
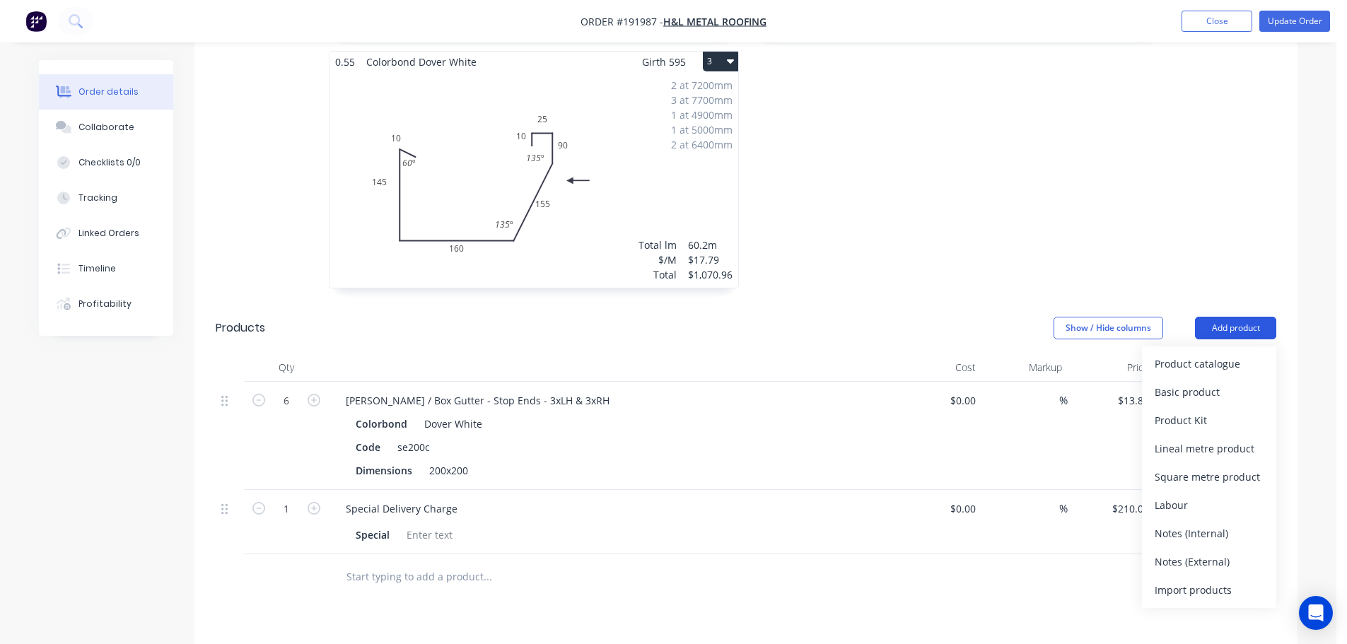
click at [1190, 353] on div "Product catalogue" at bounding box center [1208, 363] width 109 height 21
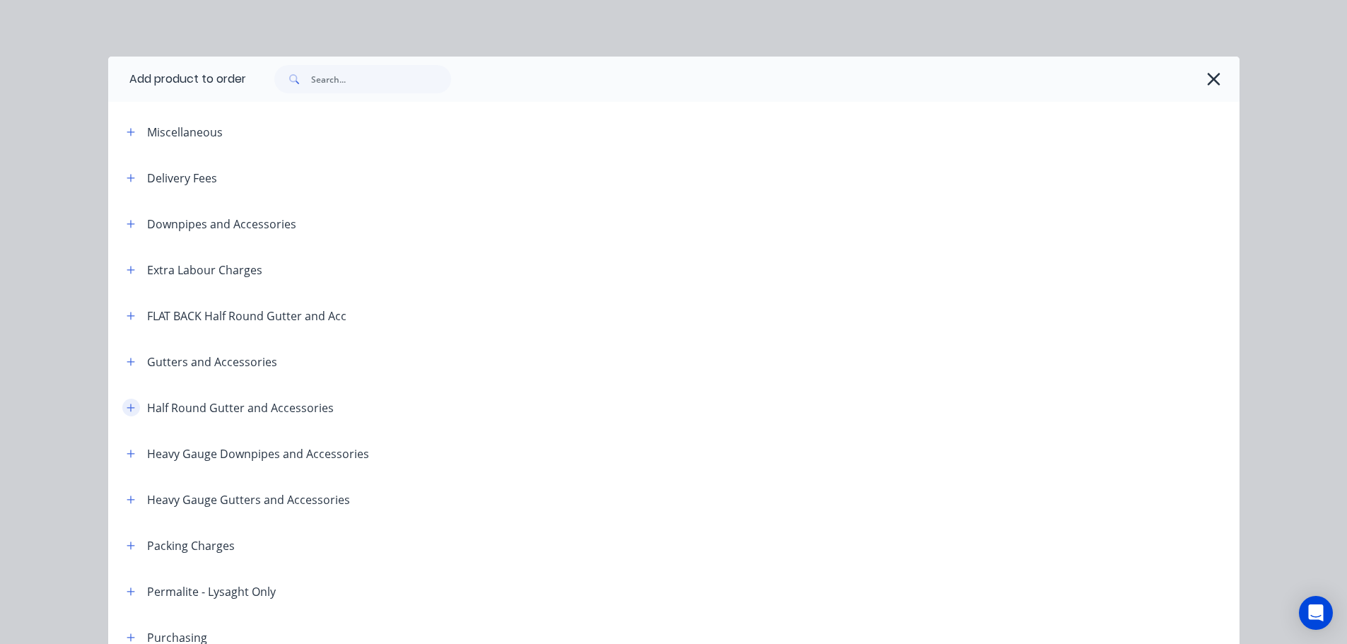
click at [122, 405] on button "button" at bounding box center [131, 408] width 18 height 18
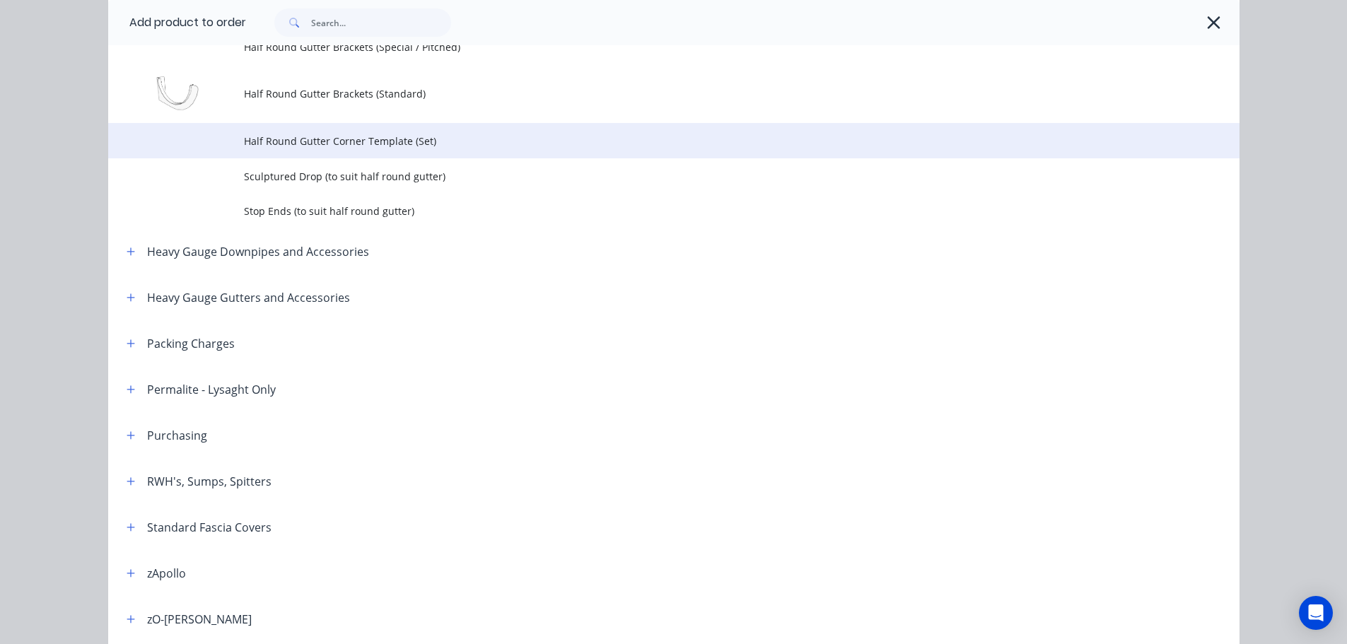
scroll to position [283, 0]
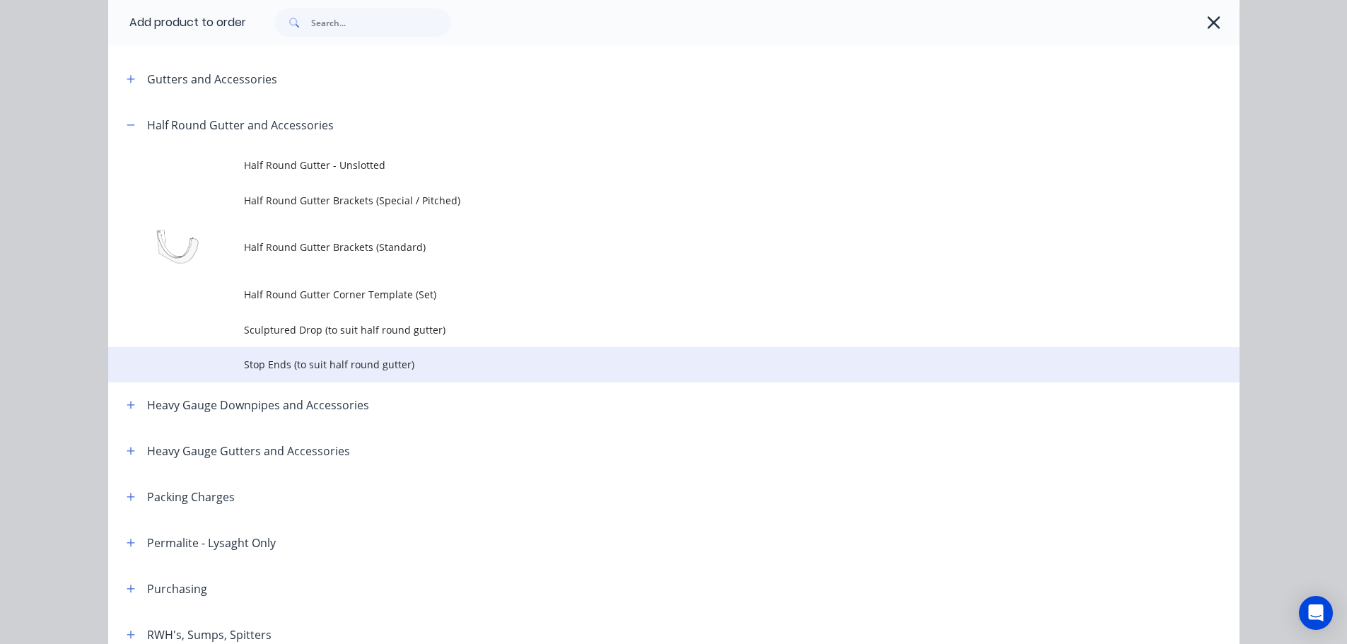
click at [325, 375] on td "Stop Ends (to suit half round gutter)" at bounding box center [741, 364] width 995 height 35
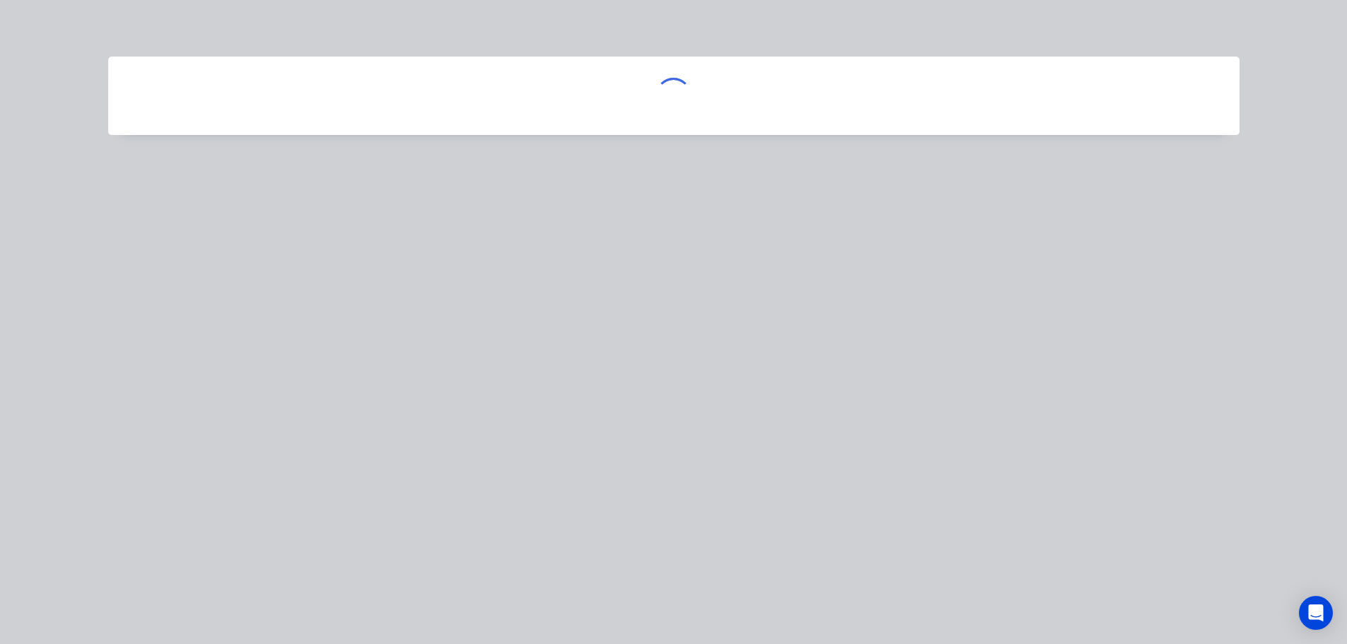
scroll to position [0, 0]
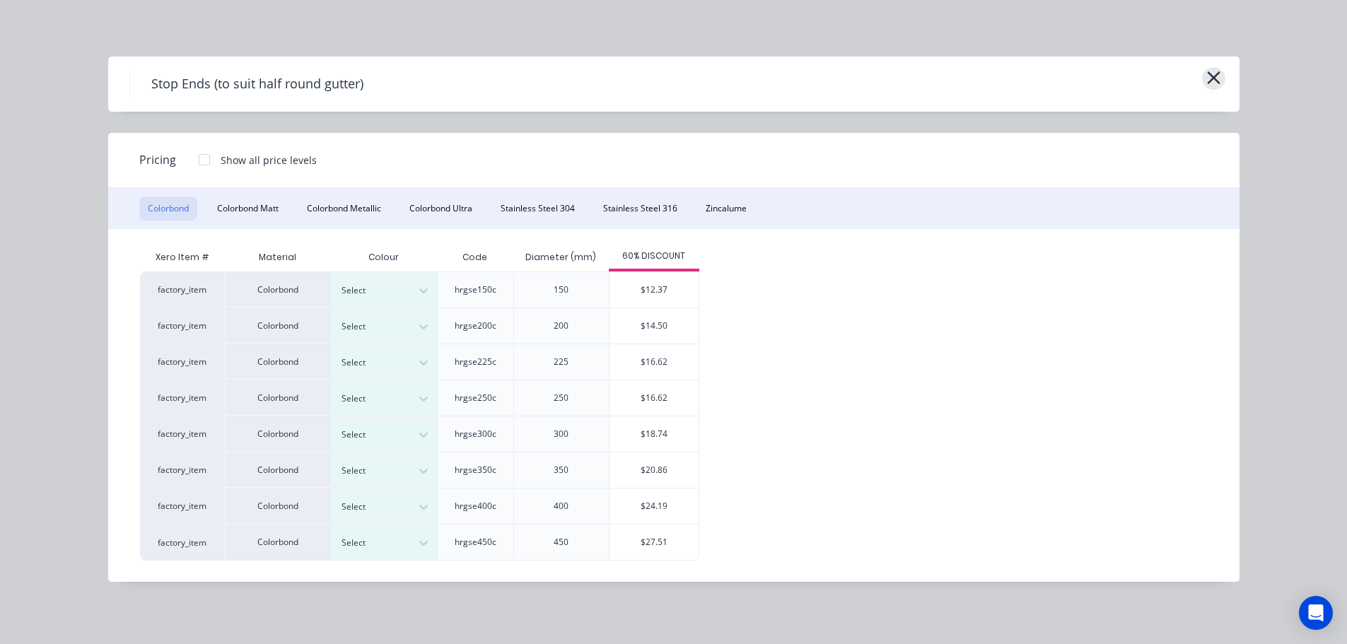
click at [1217, 81] on icon "button" at bounding box center [1213, 78] width 15 height 20
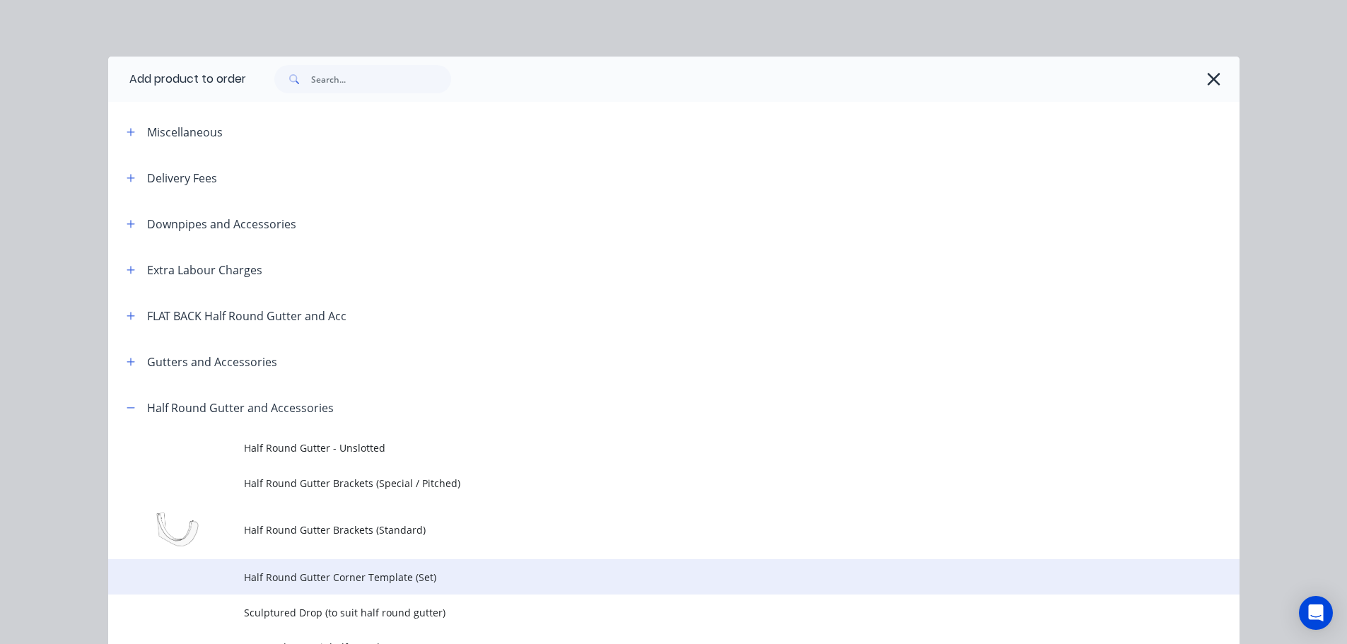
scroll to position [385, 0]
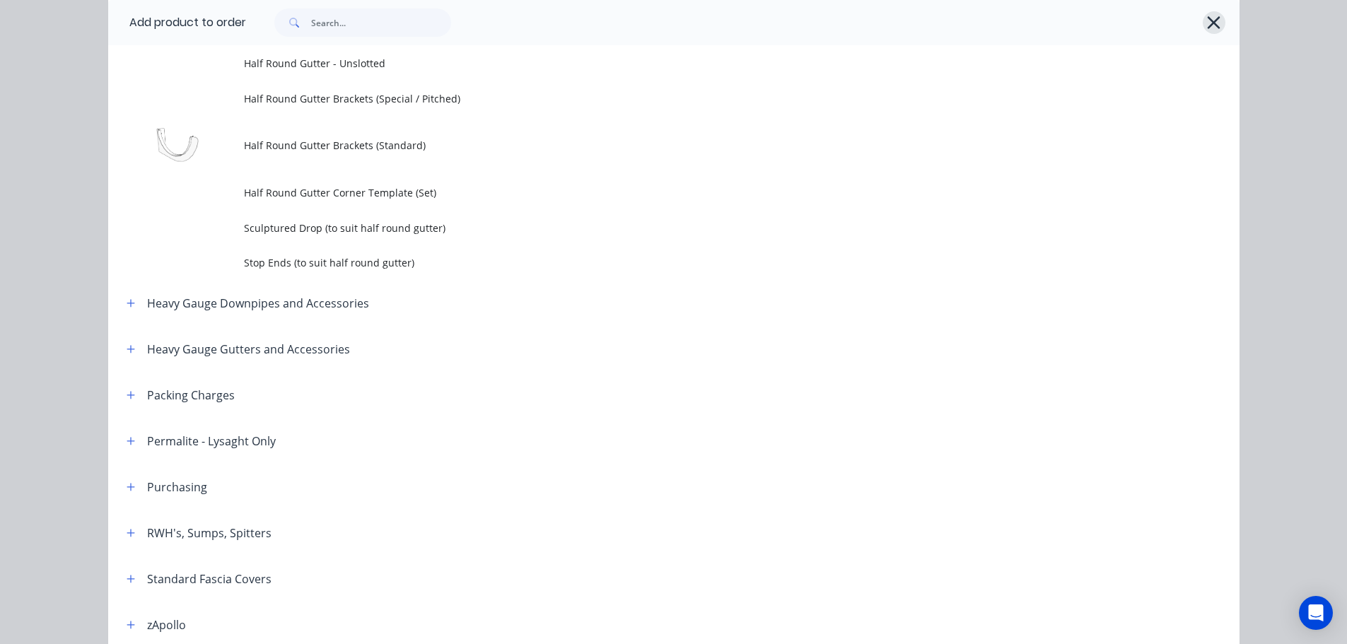
click at [1214, 18] on icon "button" at bounding box center [1213, 23] width 15 height 20
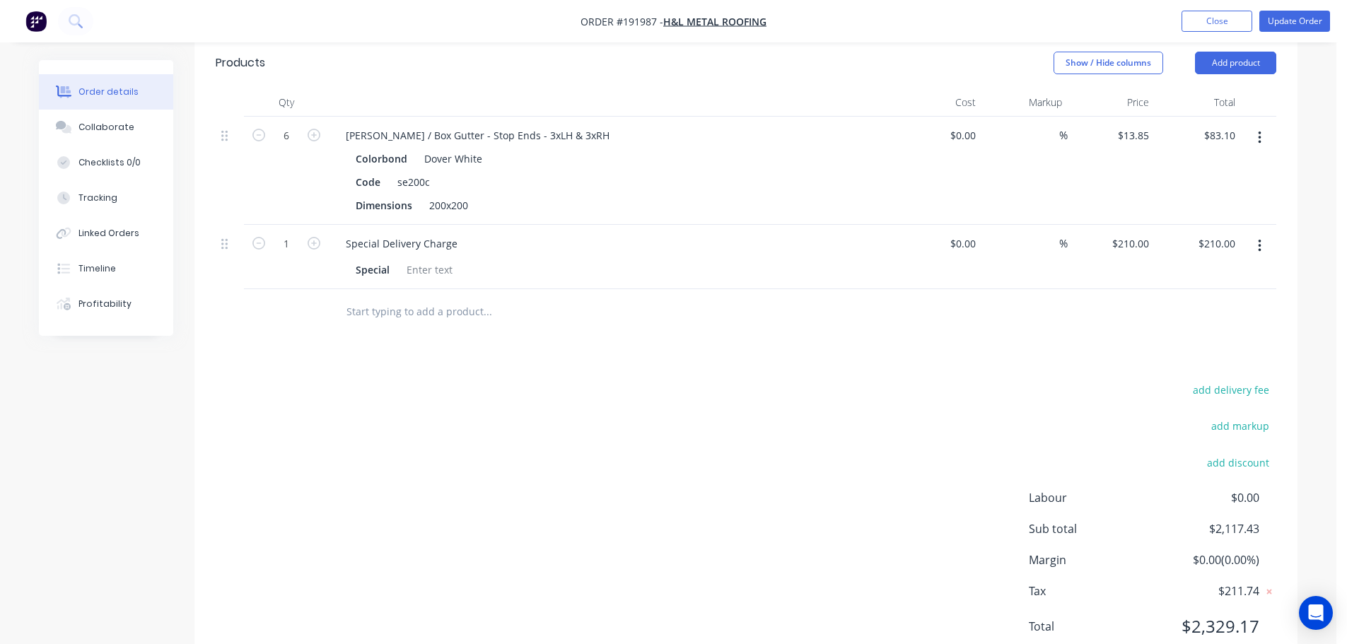
scroll to position [990, 0]
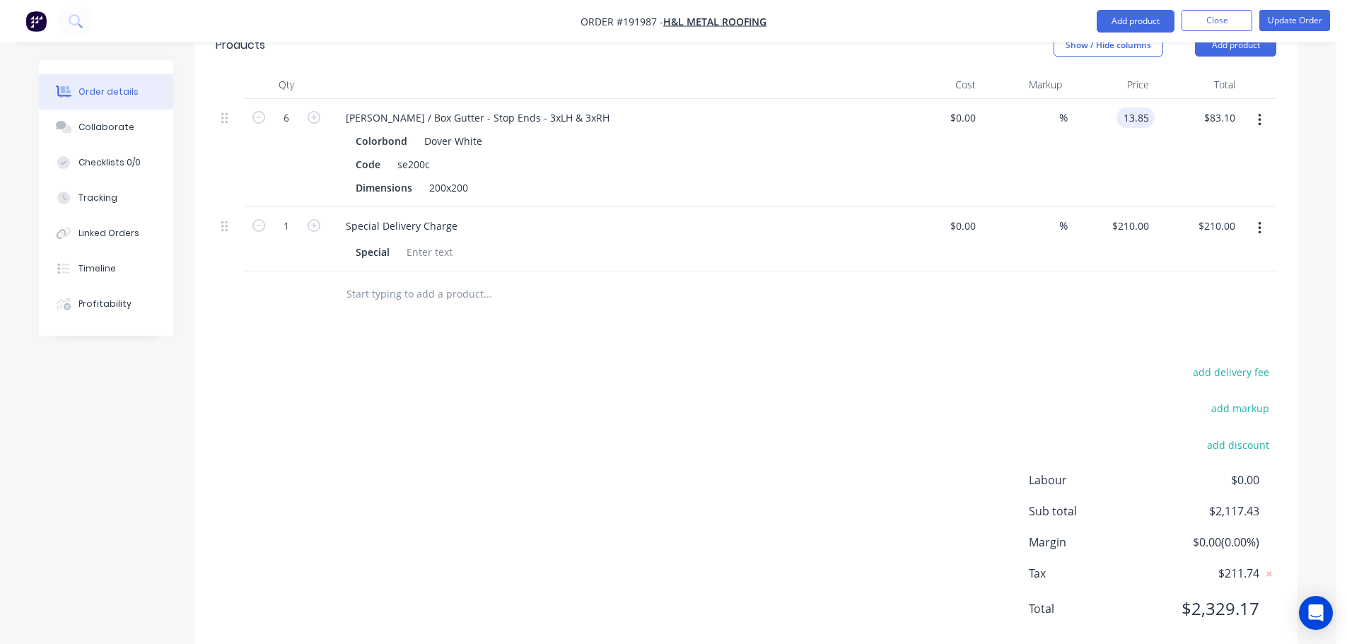
click at [1142, 107] on input "13.85" at bounding box center [1138, 117] width 33 height 21
type input "$18.74"
type input "$112.44"
click at [1171, 119] on div "$112.44 $83.10" at bounding box center [1197, 153] width 87 height 108
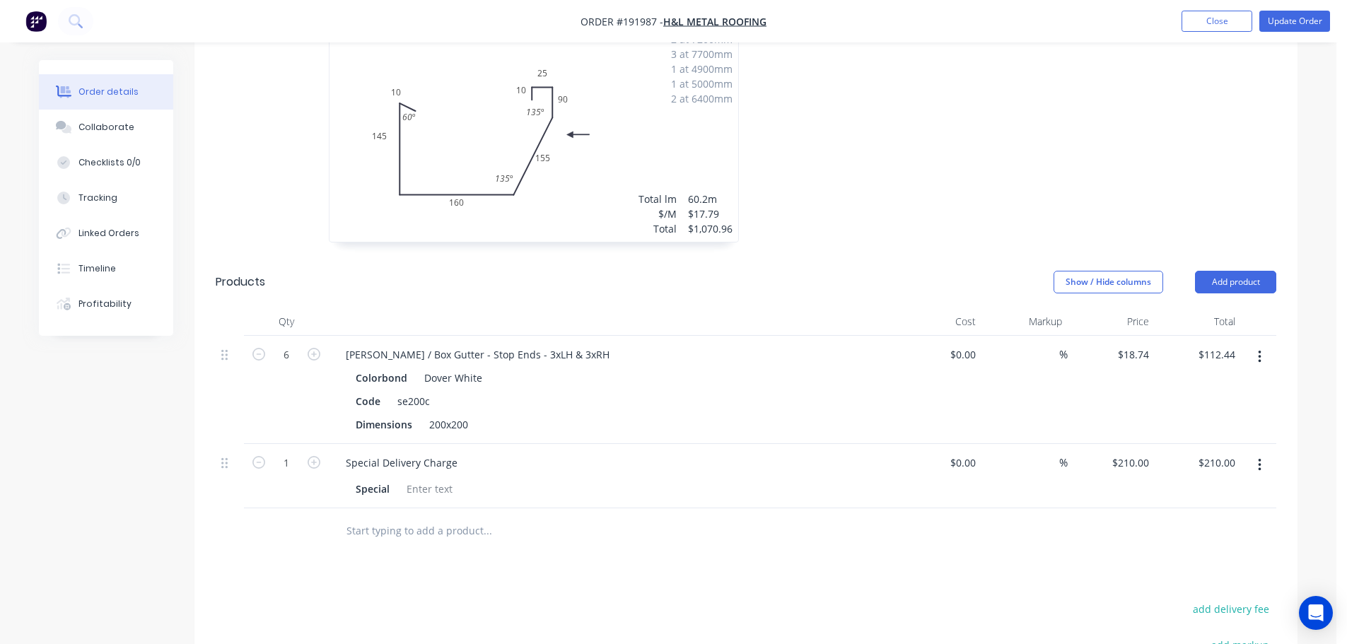
scroll to position [707, 0]
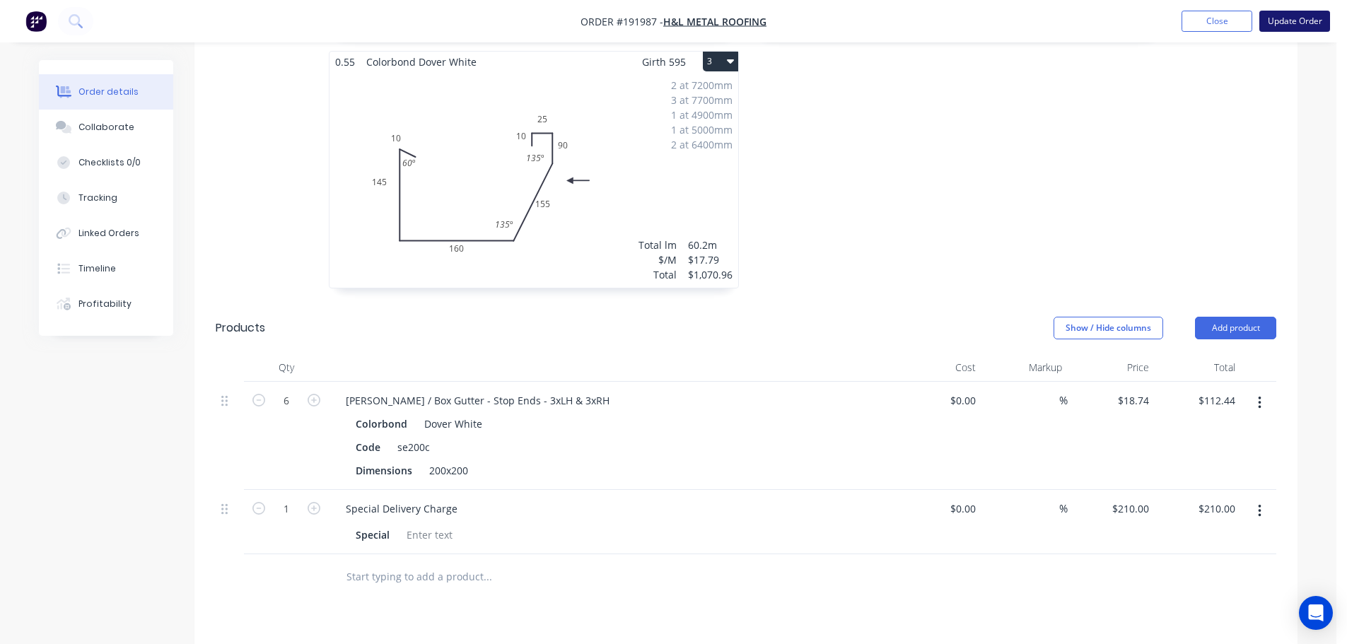
click at [1292, 23] on button "Update Order" at bounding box center [1294, 21] width 71 height 21
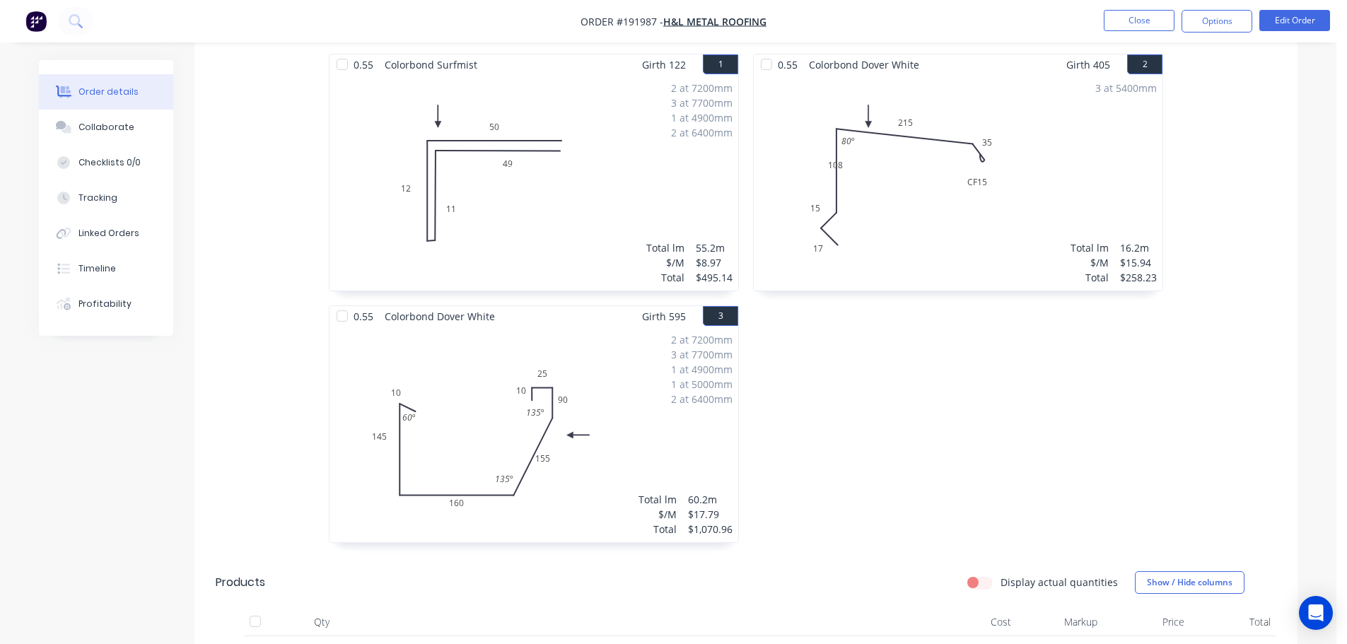
scroll to position [566, 0]
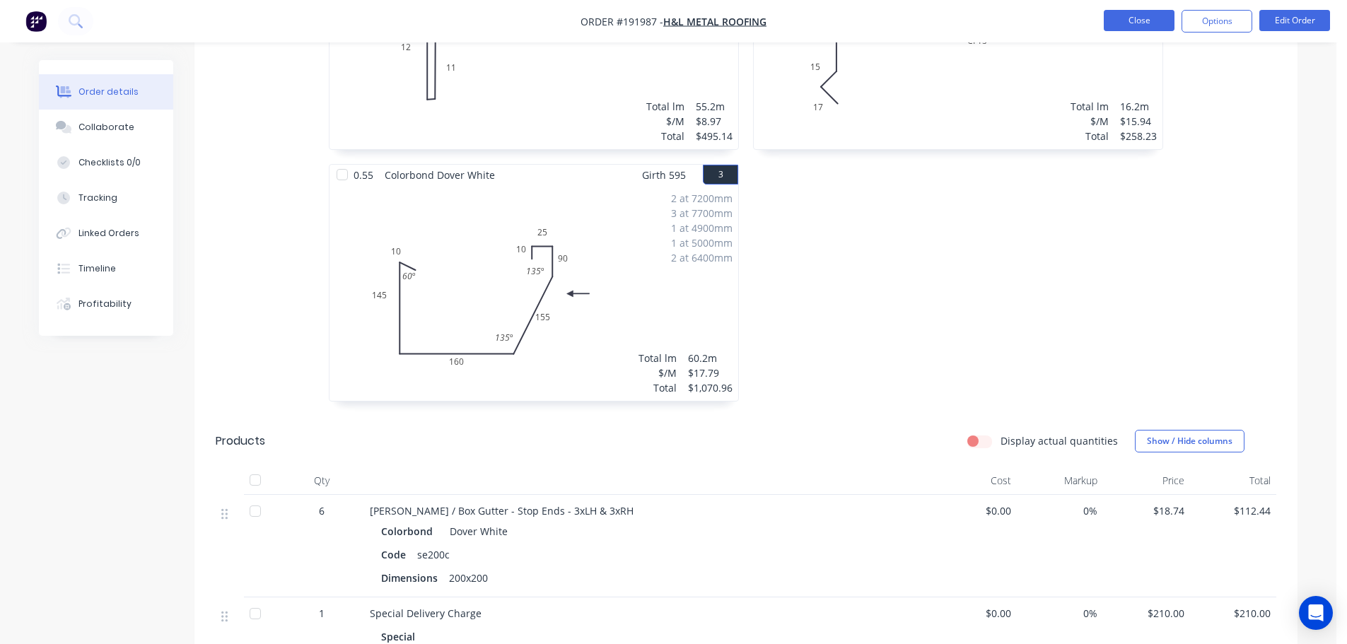
drag, startPoint x: 1135, startPoint y: 25, endPoint x: 1142, endPoint y: 22, distance: 7.6
click at [1142, 22] on button "Close" at bounding box center [1138, 20] width 71 height 21
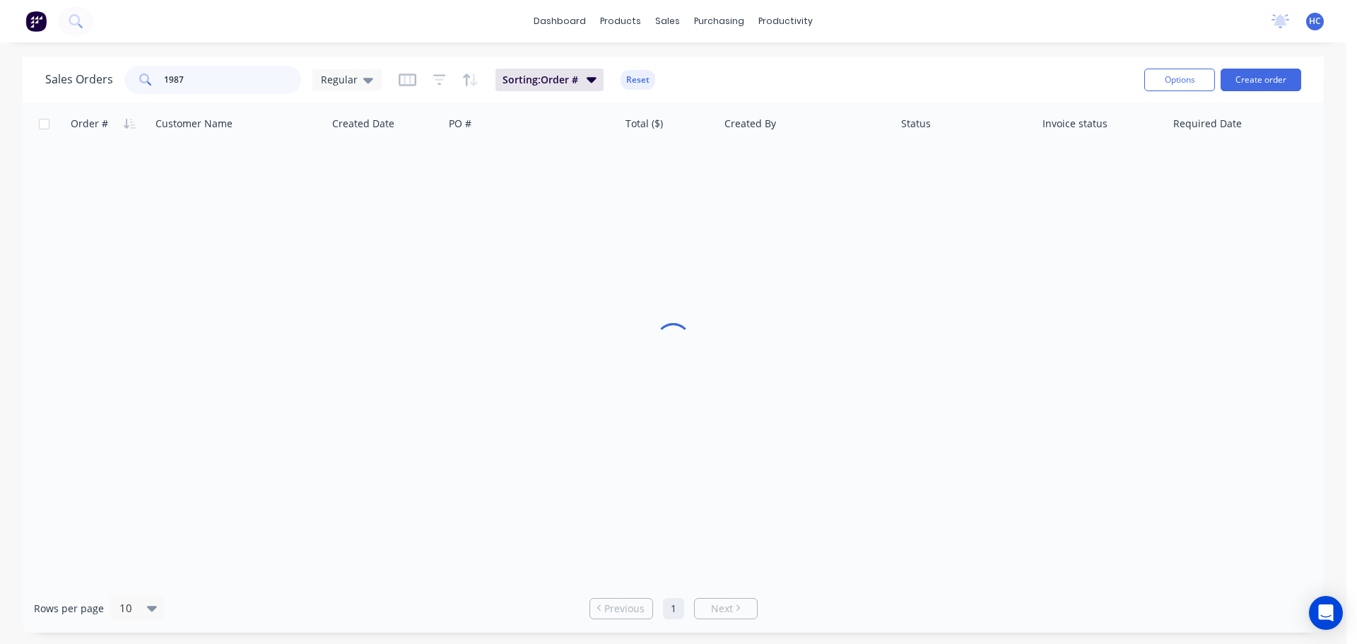
drag, startPoint x: 230, startPoint y: 83, endPoint x: 104, endPoint y: 90, distance: 126.0
click at [104, 90] on div "Sales Orders 1987 Regular" at bounding box center [213, 80] width 336 height 28
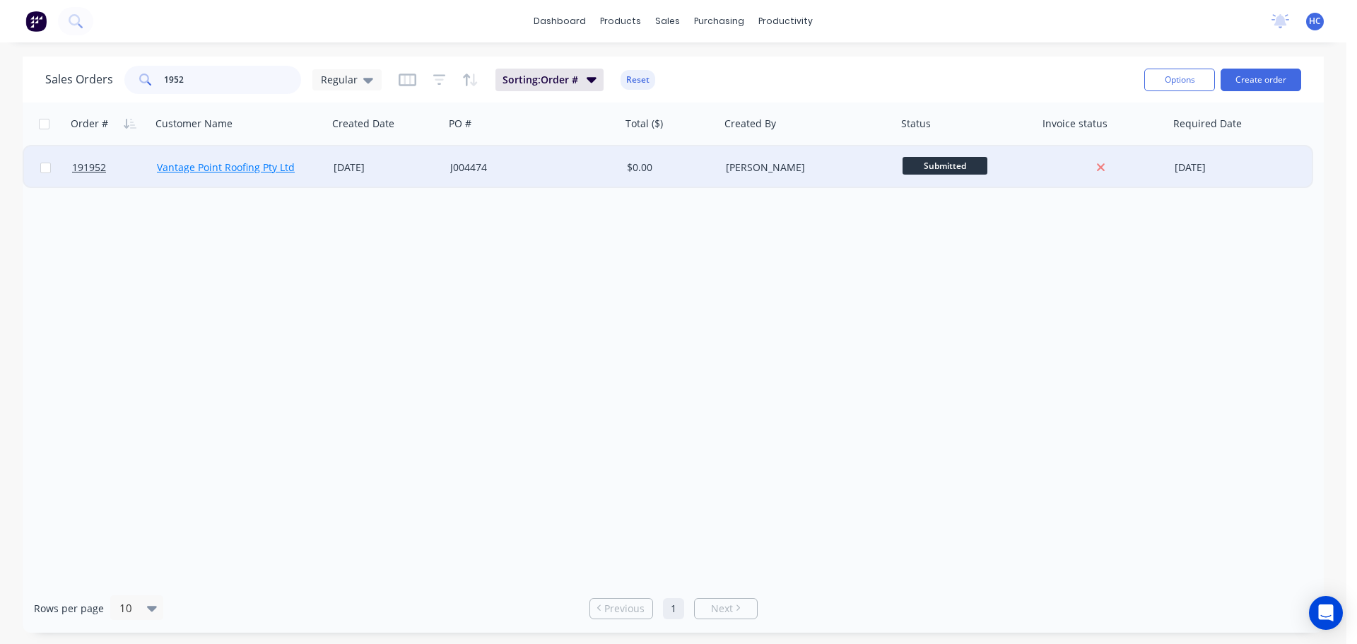
type input "1952"
click at [231, 173] on link "Vantage Point Roofing Pty Ltd" at bounding box center [226, 166] width 138 height 13
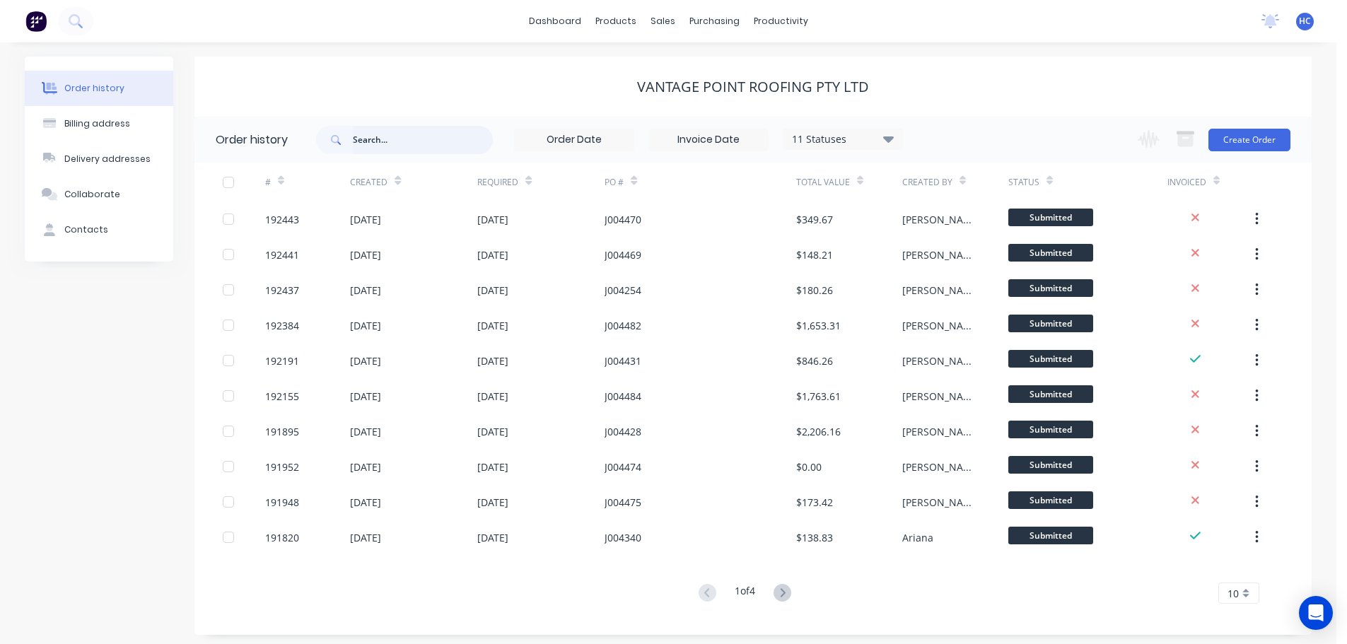
click at [423, 143] on input "text" at bounding box center [423, 140] width 140 height 28
type input "1952"
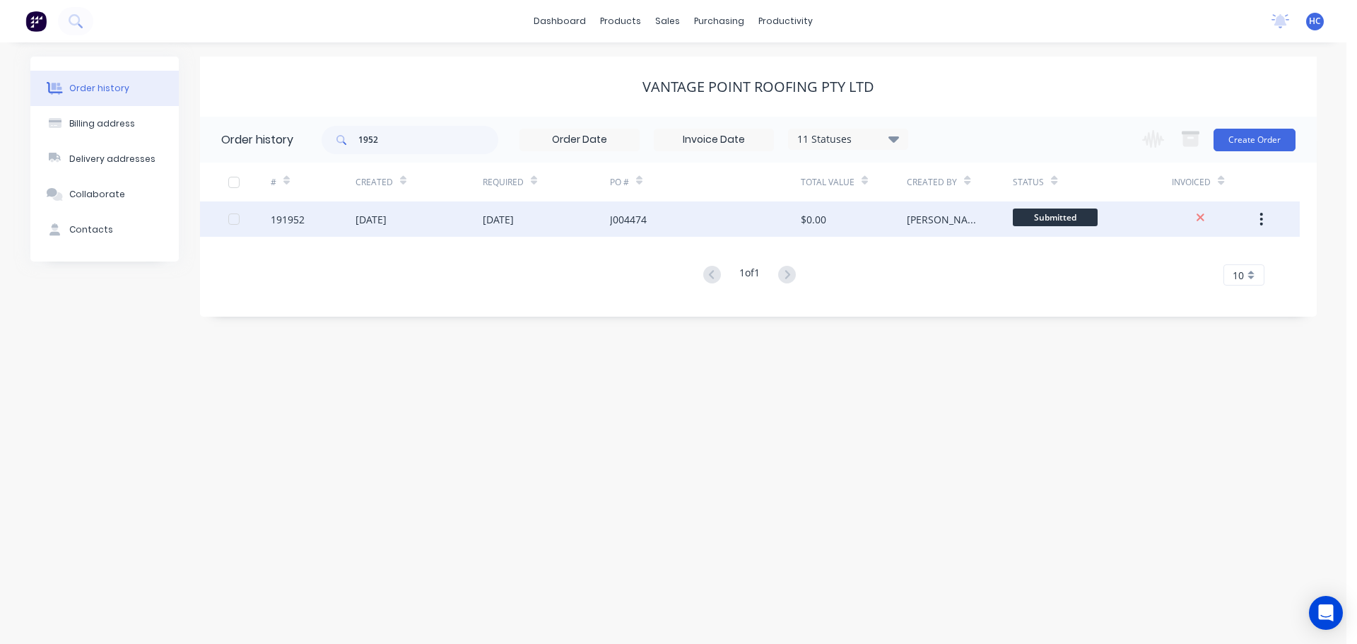
click at [503, 223] on div "[DATE]" at bounding box center [498, 219] width 31 height 15
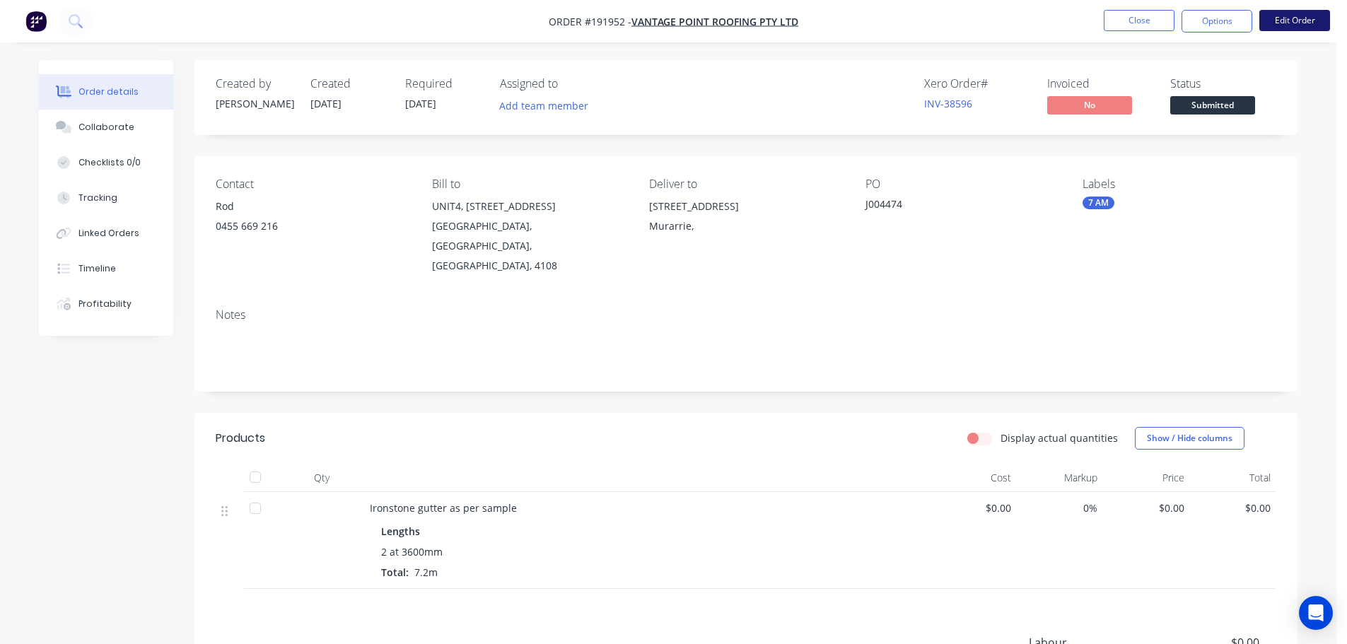
click at [1299, 21] on button "Edit Order" at bounding box center [1294, 20] width 71 height 21
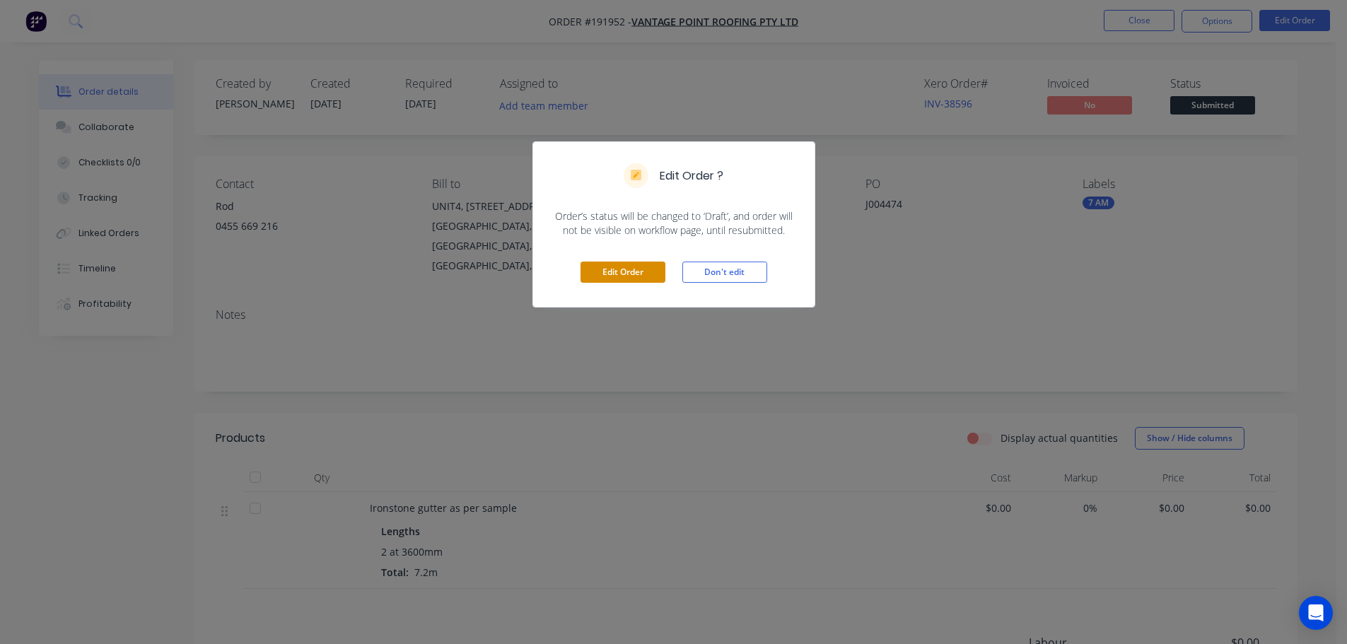
click at [657, 270] on button "Edit Order" at bounding box center [622, 272] width 85 height 21
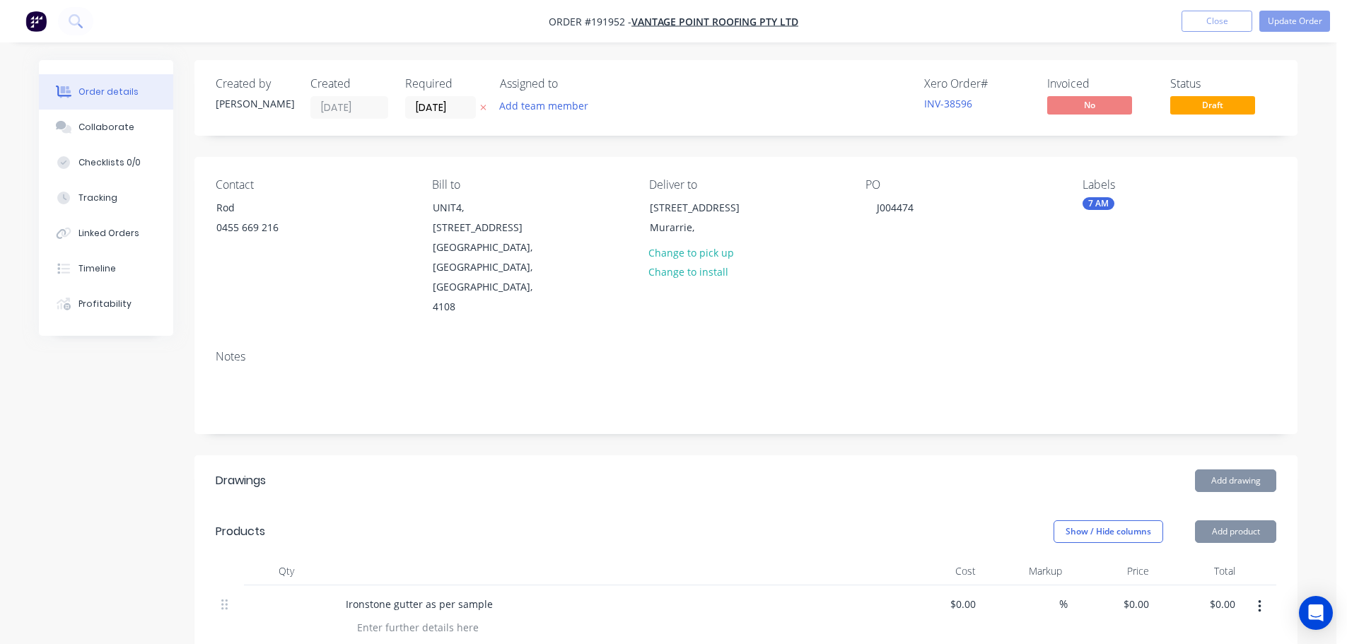
scroll to position [141, 0]
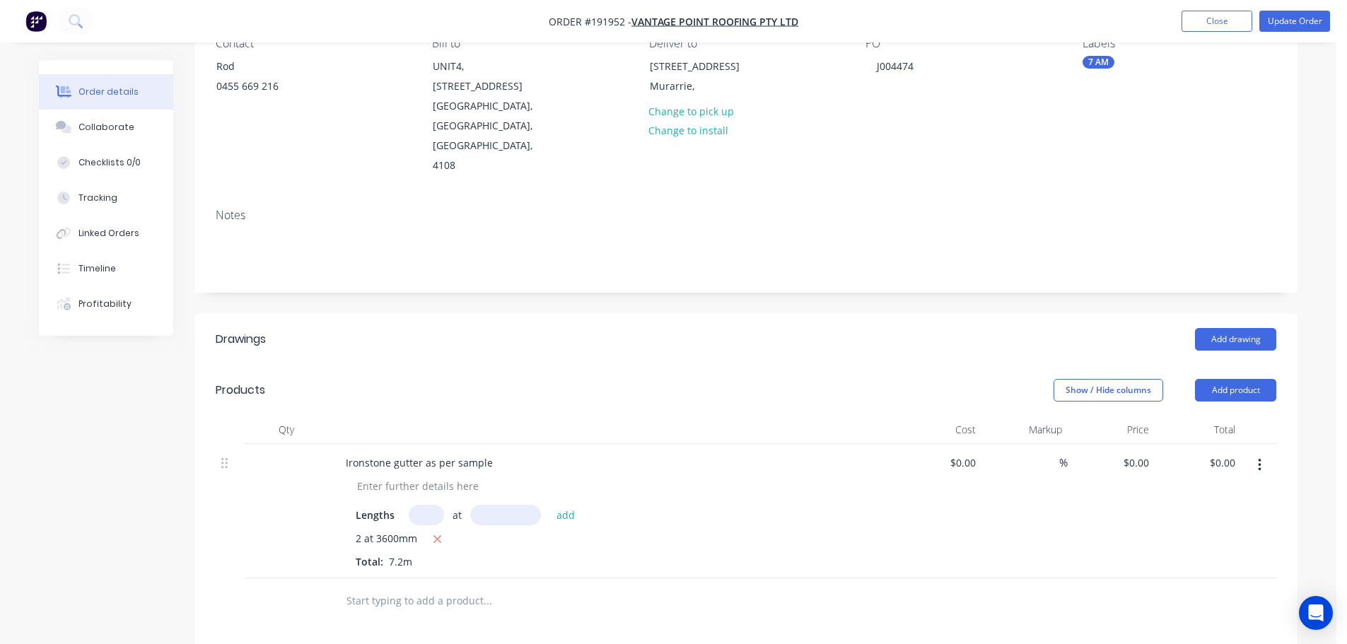
click at [628, 315] on header "Drawings Add drawing" at bounding box center [745, 339] width 1103 height 51
click at [1222, 379] on button "Add product" at bounding box center [1235, 390] width 81 height 23
click at [1200, 416] on div "Product catalogue" at bounding box center [1208, 426] width 109 height 21
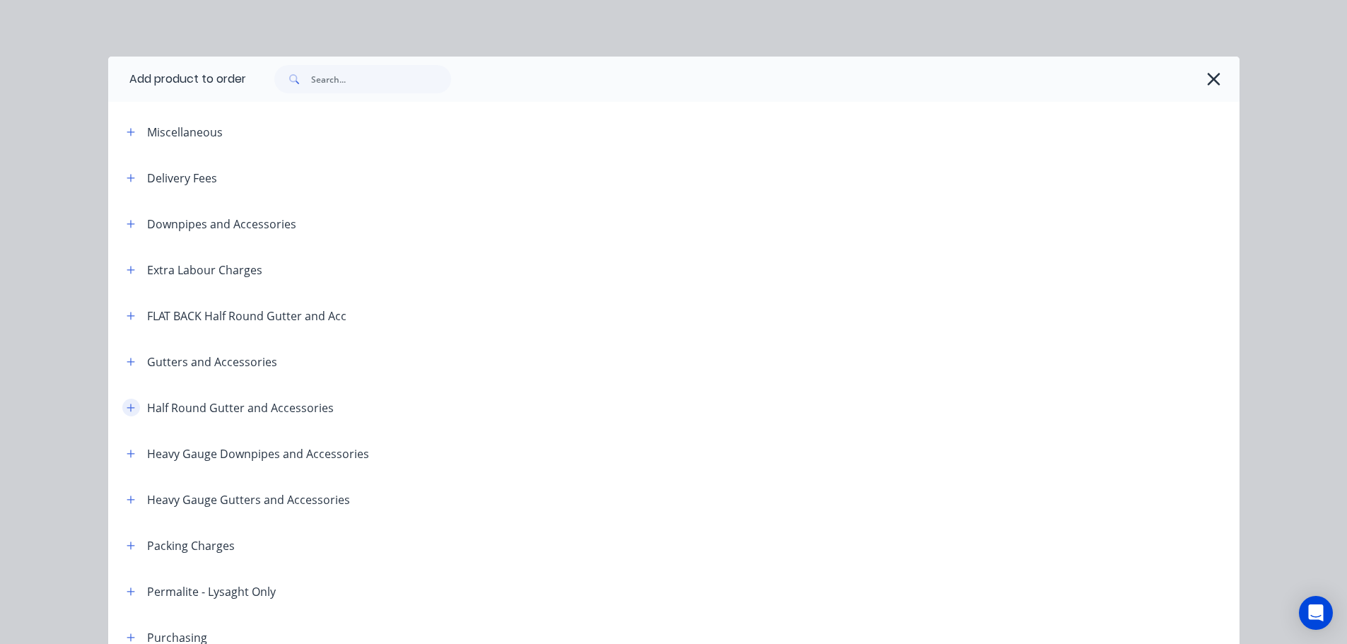
click at [127, 403] on icon "button" at bounding box center [131, 408] width 8 height 10
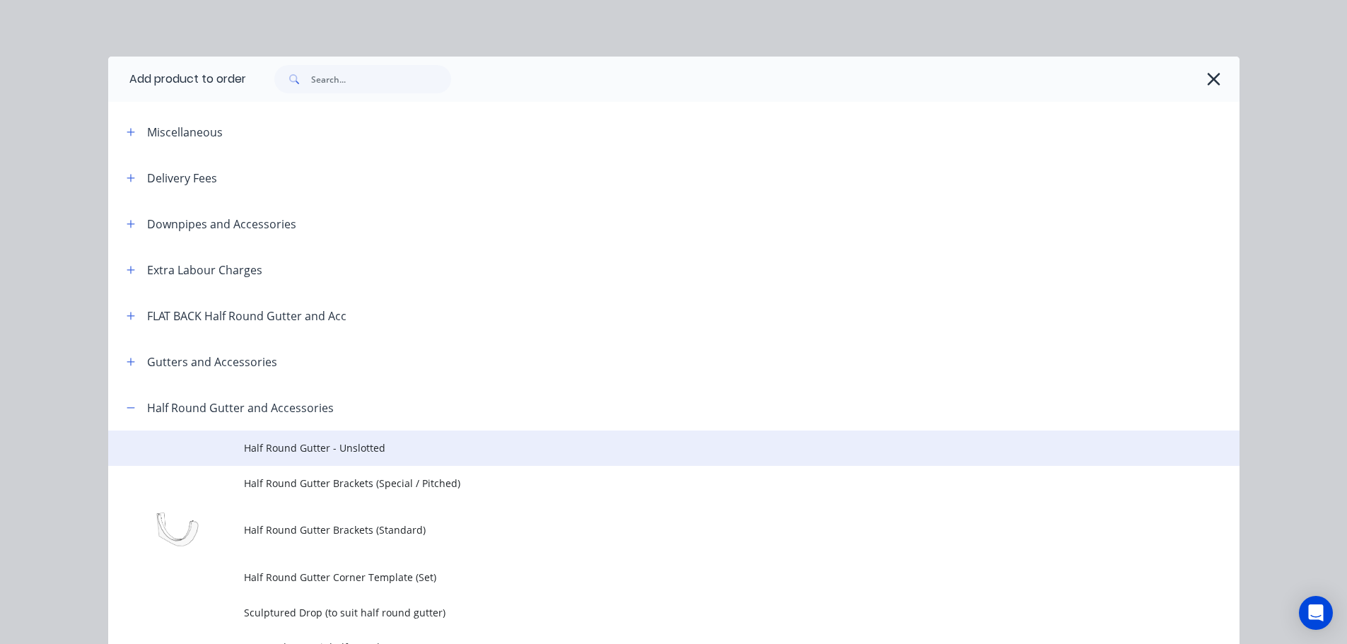
click at [340, 450] on span "Half Round Gutter - Unslotted" at bounding box center [642, 447] width 796 height 15
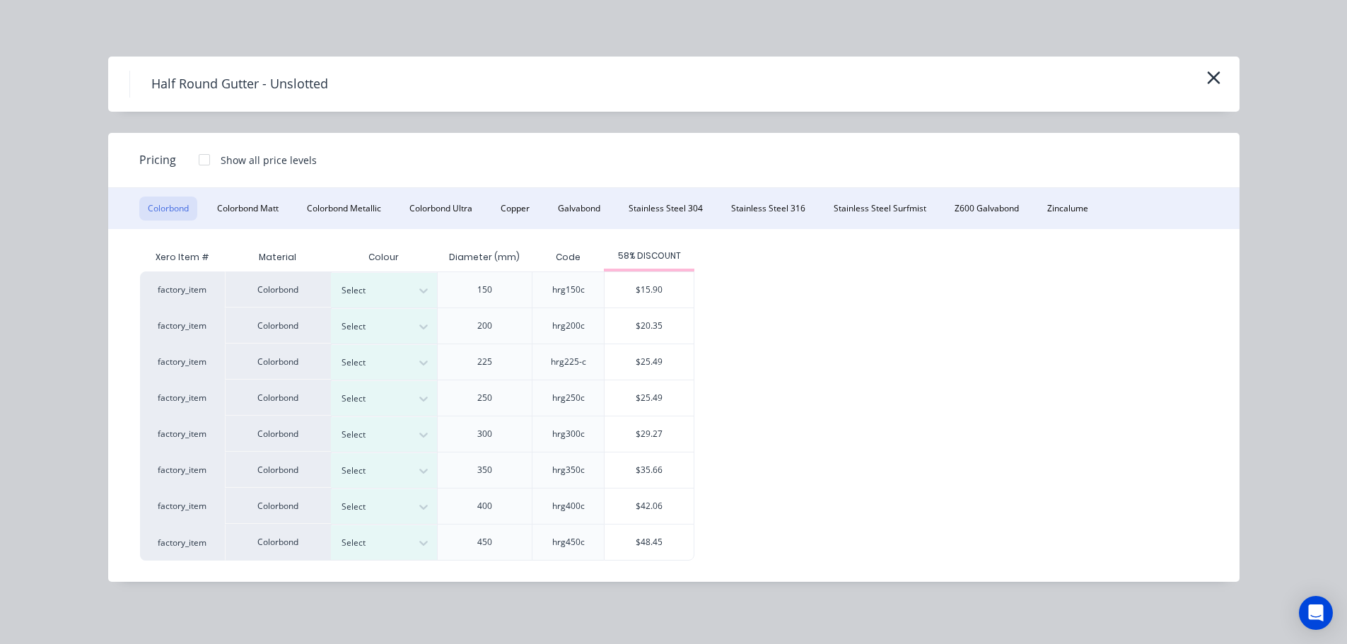
click at [1227, 64] on div "Half Round Gutter - Unslotted" at bounding box center [673, 84] width 1131 height 55
drag, startPoint x: 1225, startPoint y: 90, endPoint x: 1217, endPoint y: 79, distance: 13.1
click at [1225, 89] on div "Half Round Gutter - Unslotted" at bounding box center [673, 84] width 1131 height 55
click at [1217, 78] on icon "button" at bounding box center [1213, 78] width 15 height 20
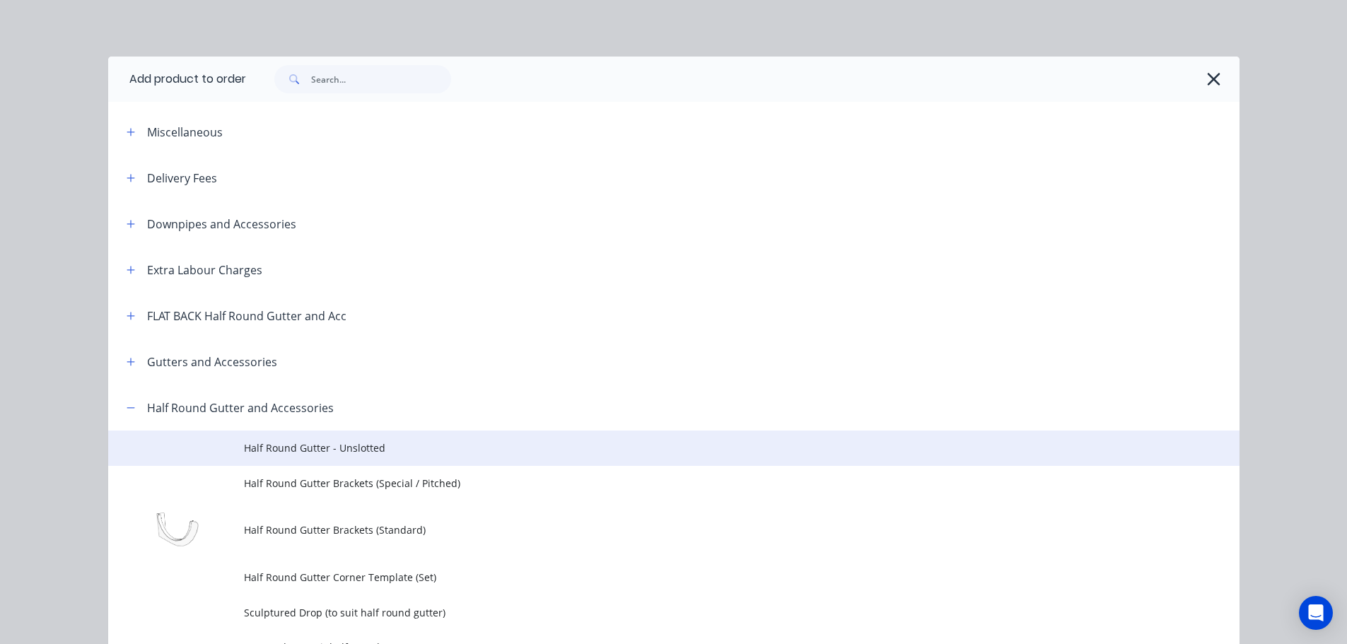
scroll to position [385, 0]
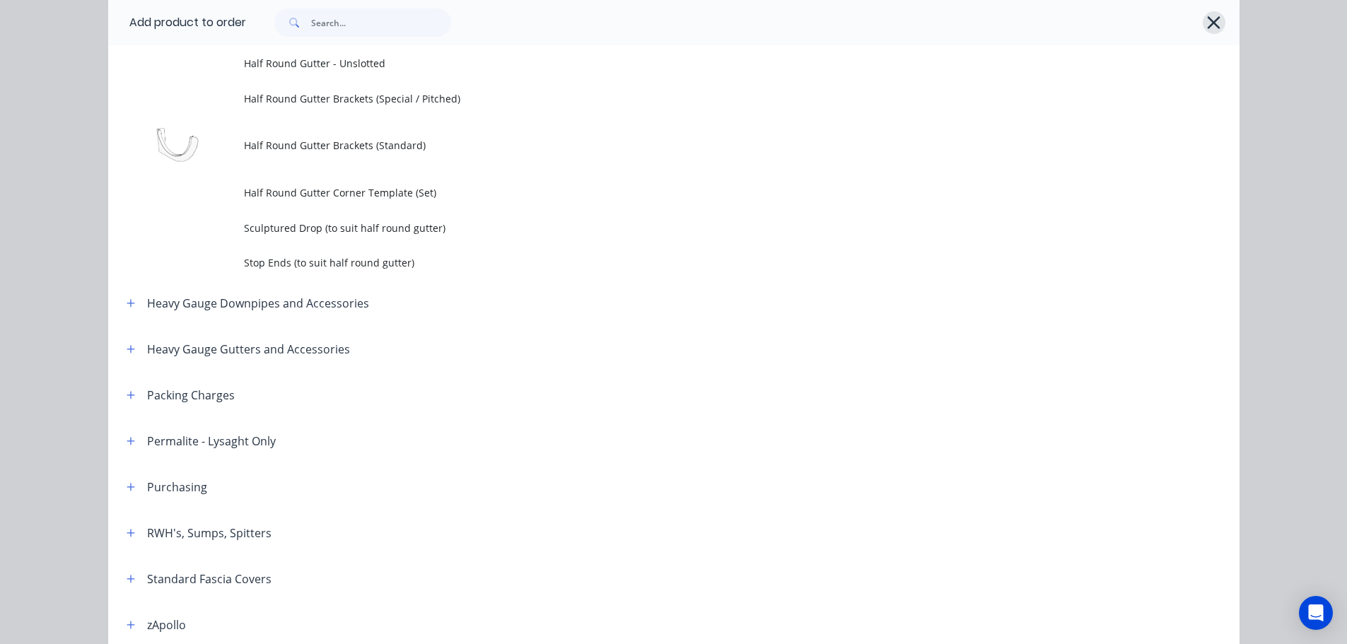
click at [1206, 30] on icon "button" at bounding box center [1213, 23] width 15 height 20
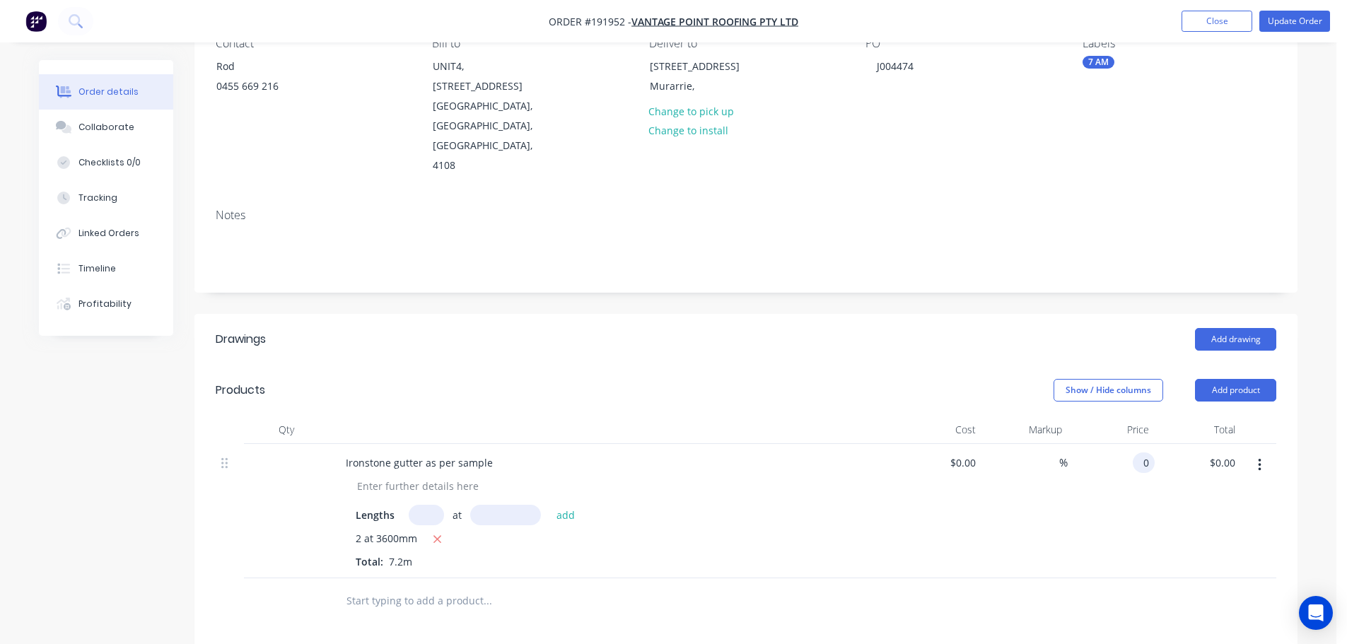
click at [1138, 452] on input "0" at bounding box center [1146, 462] width 16 height 21
type input "$15.90"
type input "$114.48"
click at [821, 416] on div at bounding box center [612, 430] width 566 height 28
click at [1223, 379] on button "Add product" at bounding box center [1235, 390] width 81 height 23
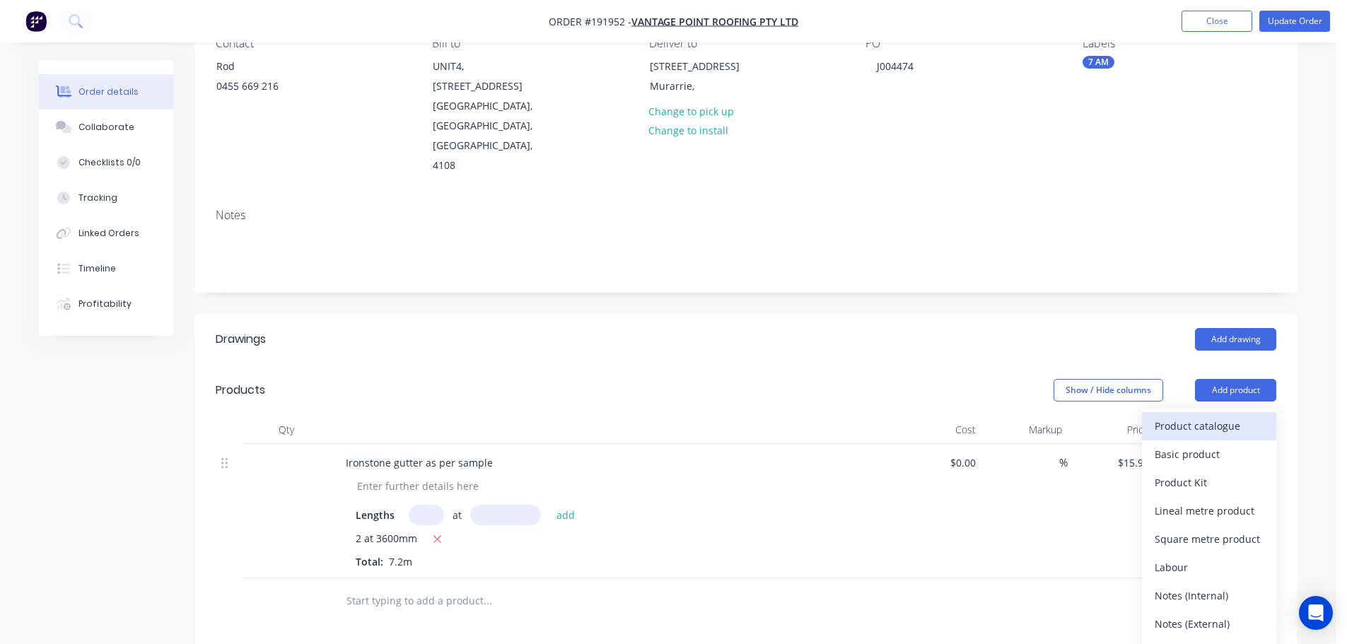
click at [1186, 416] on div "Product catalogue" at bounding box center [1208, 426] width 109 height 21
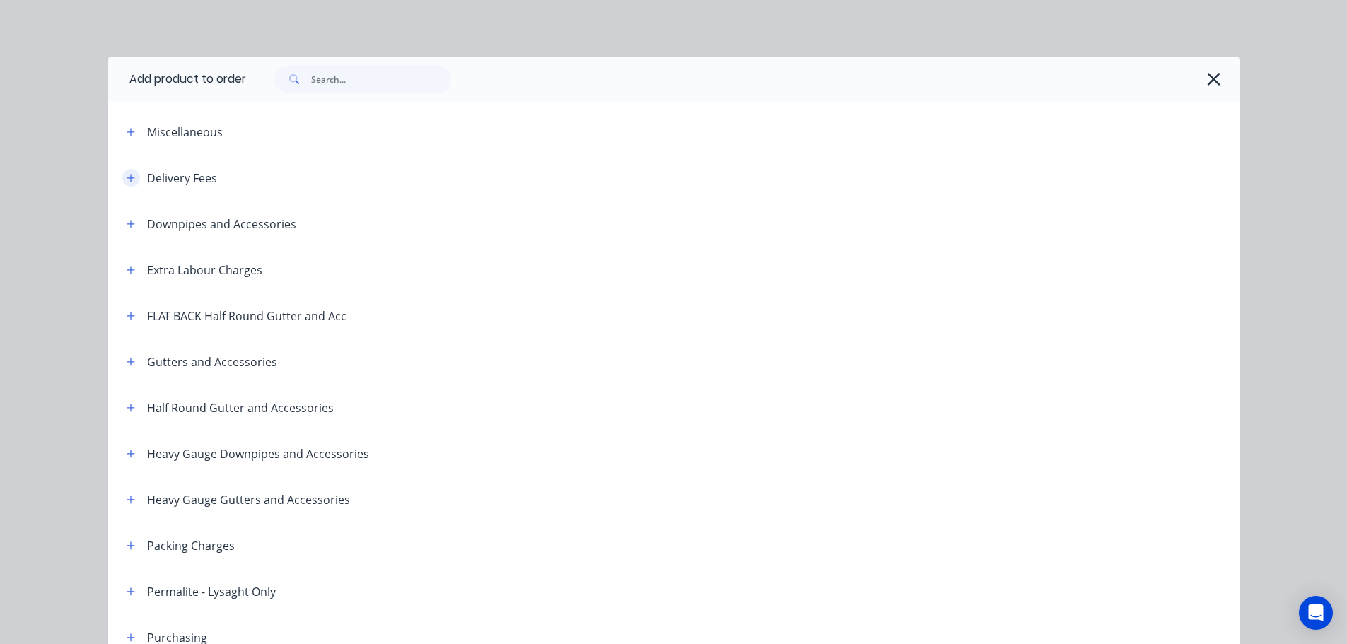
click at [129, 185] on button "button" at bounding box center [131, 178] width 18 height 18
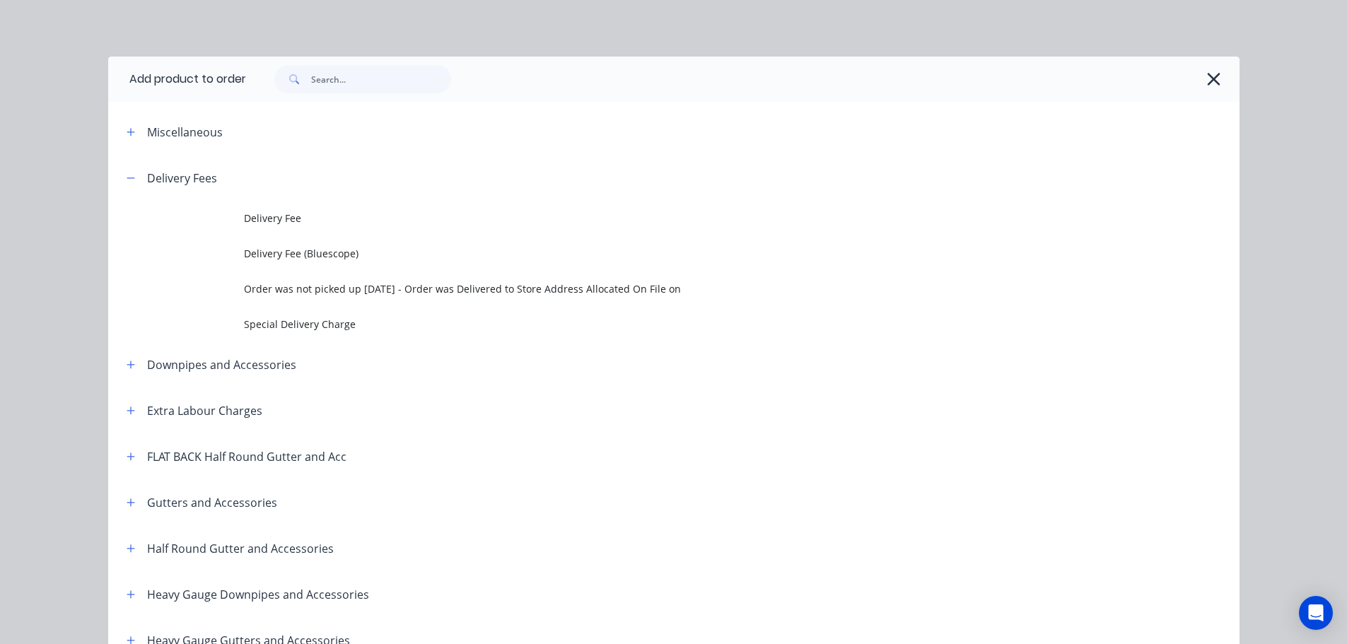
click at [298, 222] on span "Delivery Fee" at bounding box center [642, 218] width 796 height 15
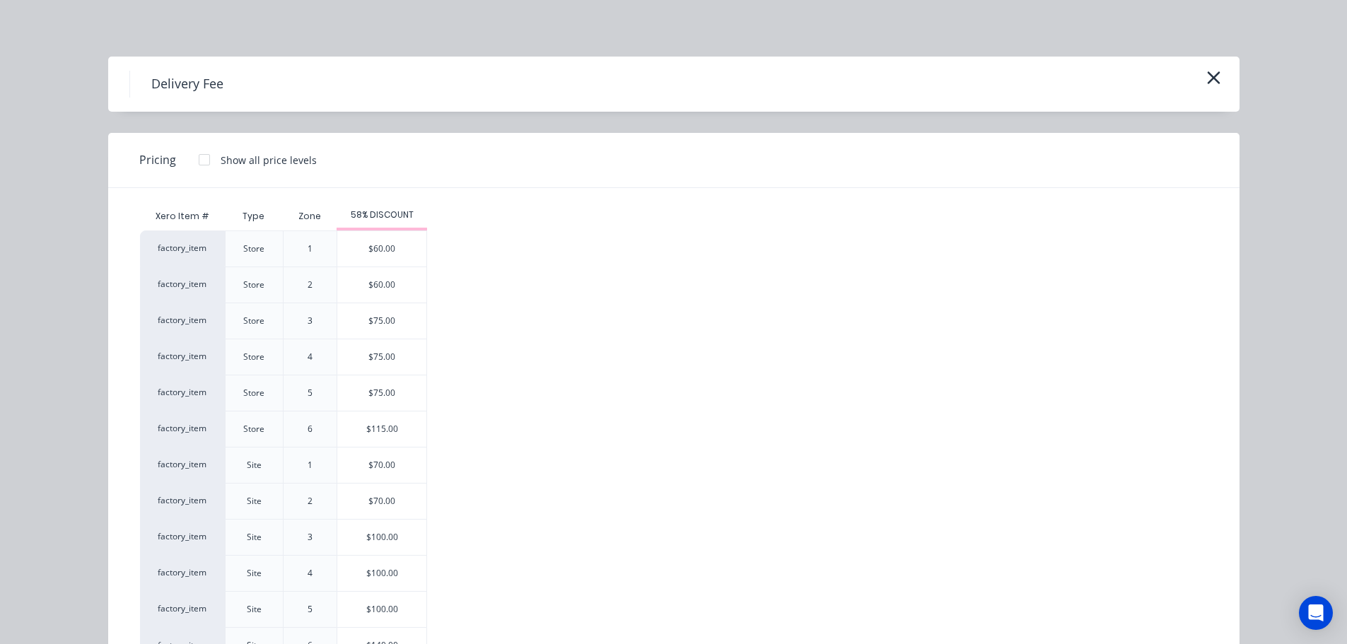
click at [380, 462] on div "$70.00" at bounding box center [381, 464] width 89 height 35
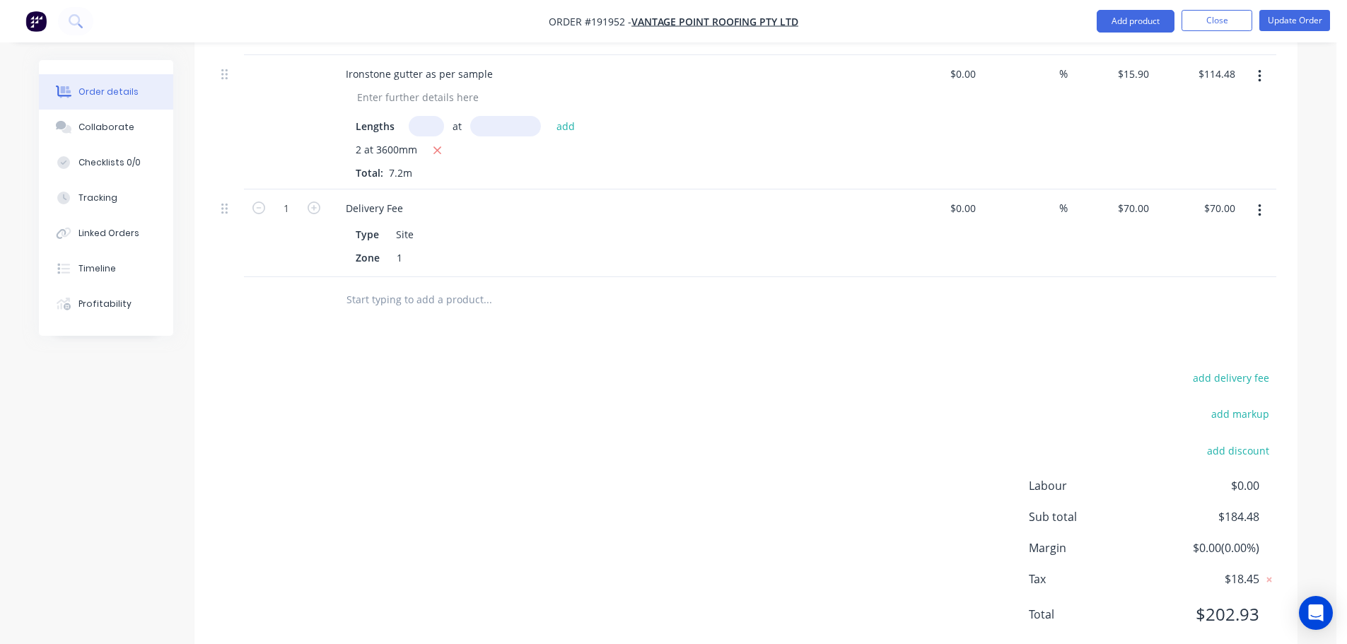
scroll to position [0, 0]
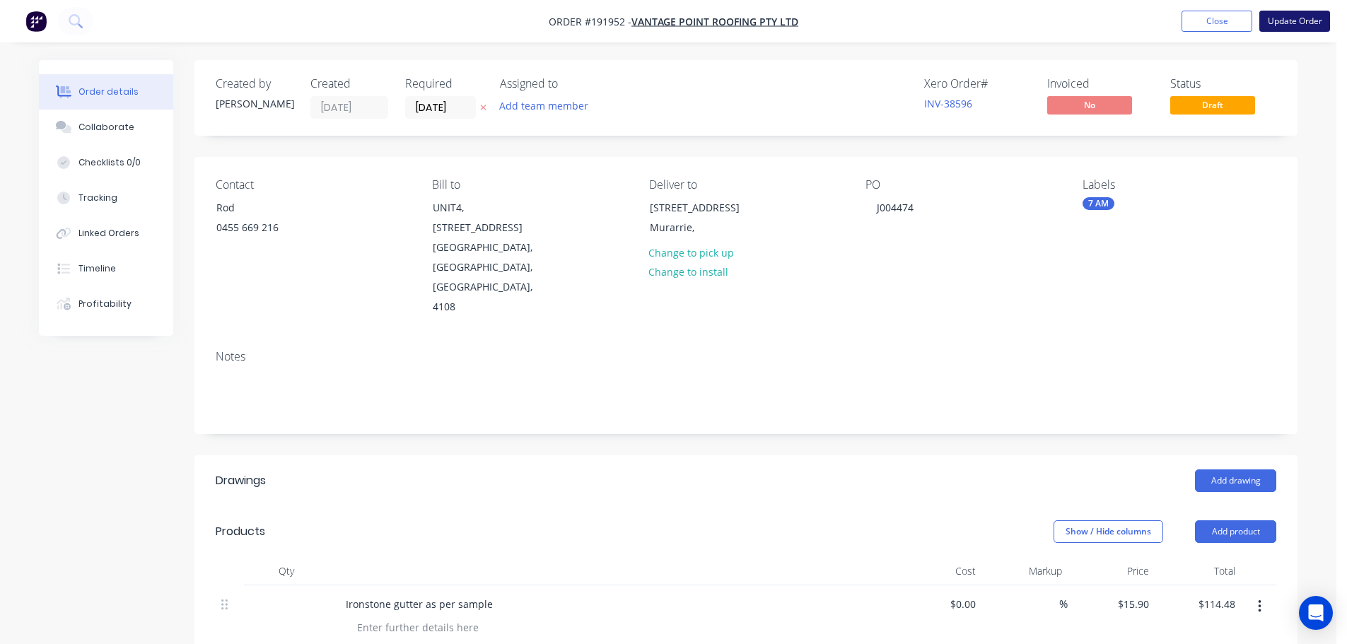
click at [1299, 27] on button "Update Order" at bounding box center [1294, 21] width 71 height 21
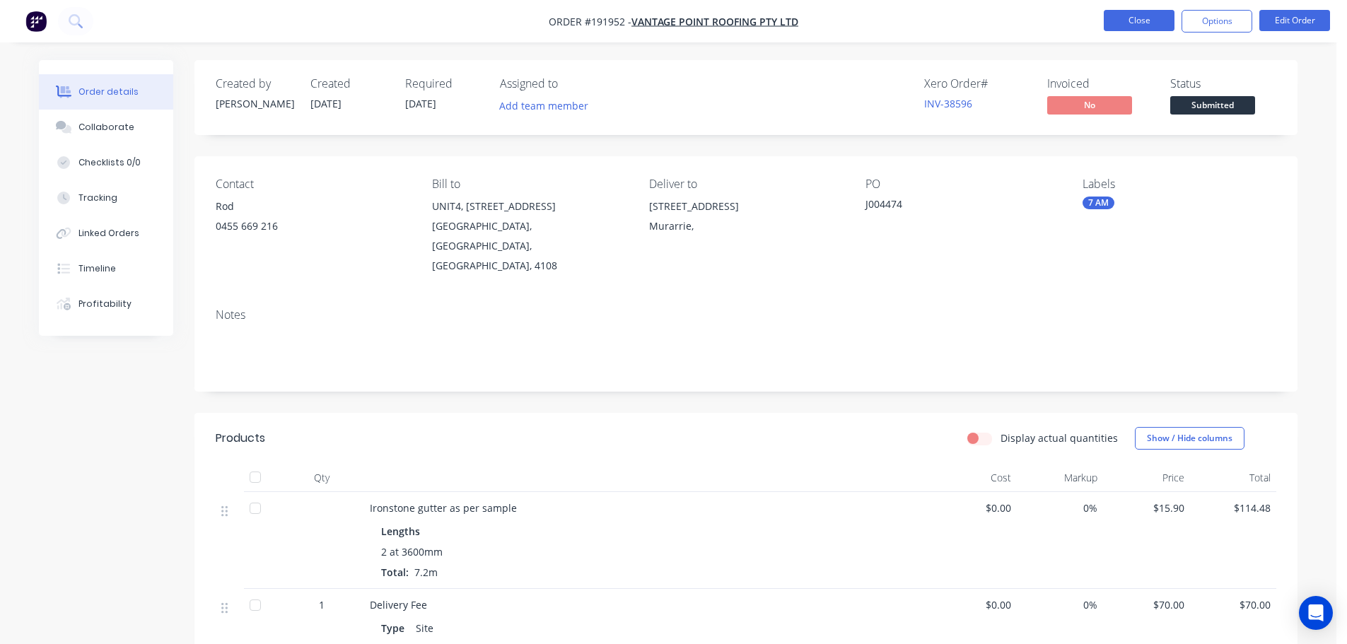
click at [1138, 24] on button "Close" at bounding box center [1138, 20] width 71 height 21
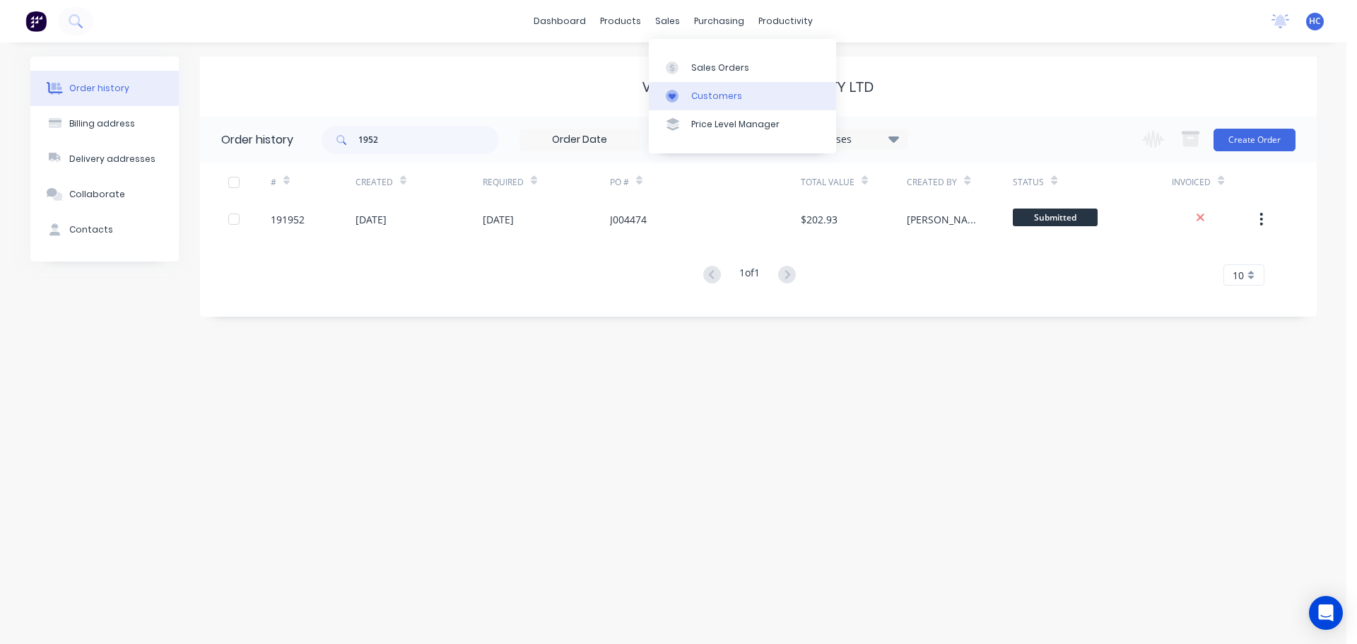
click at [720, 103] on link "Customers" at bounding box center [742, 96] width 187 height 28
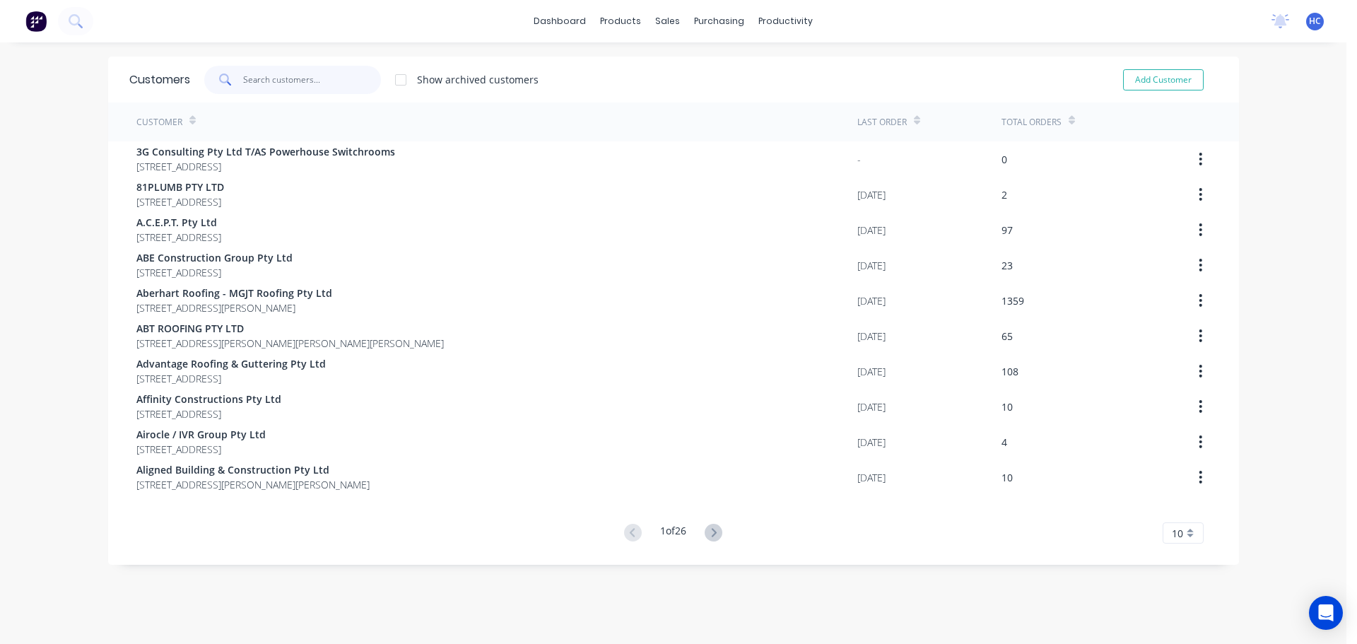
click at [268, 86] on input "text" at bounding box center [312, 80] width 138 height 28
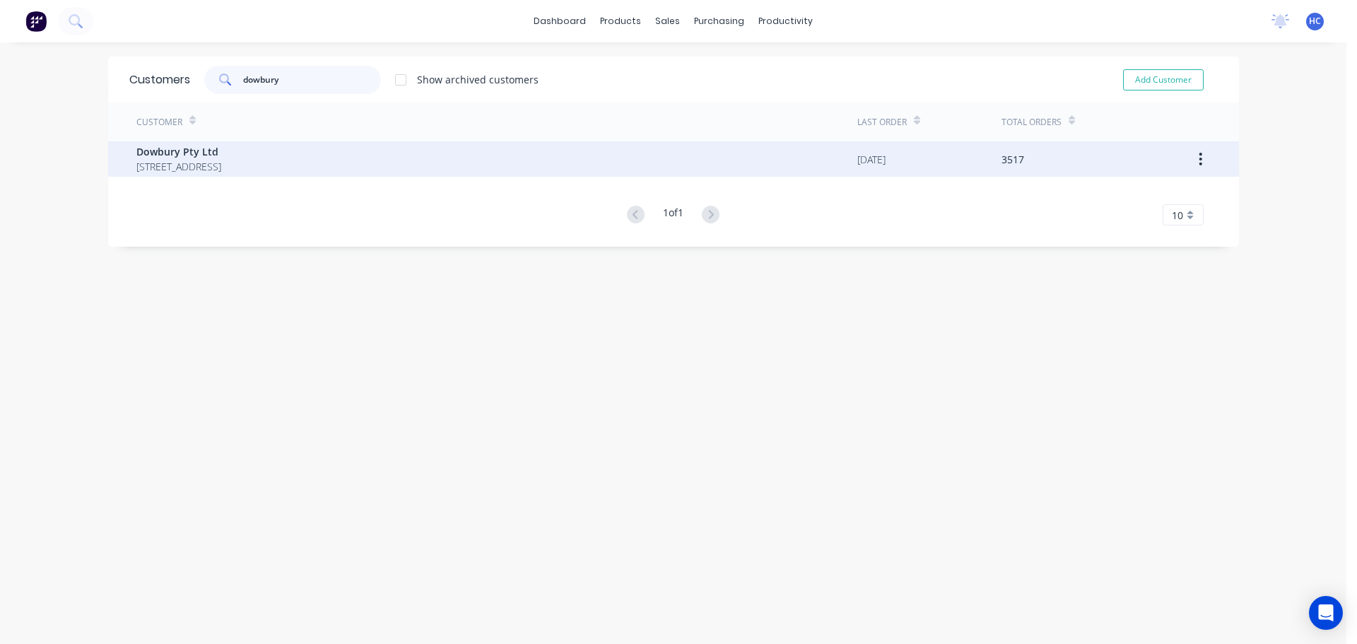
type input "dowbury"
click at [180, 171] on span "[STREET_ADDRESS]" at bounding box center [178, 166] width 85 height 15
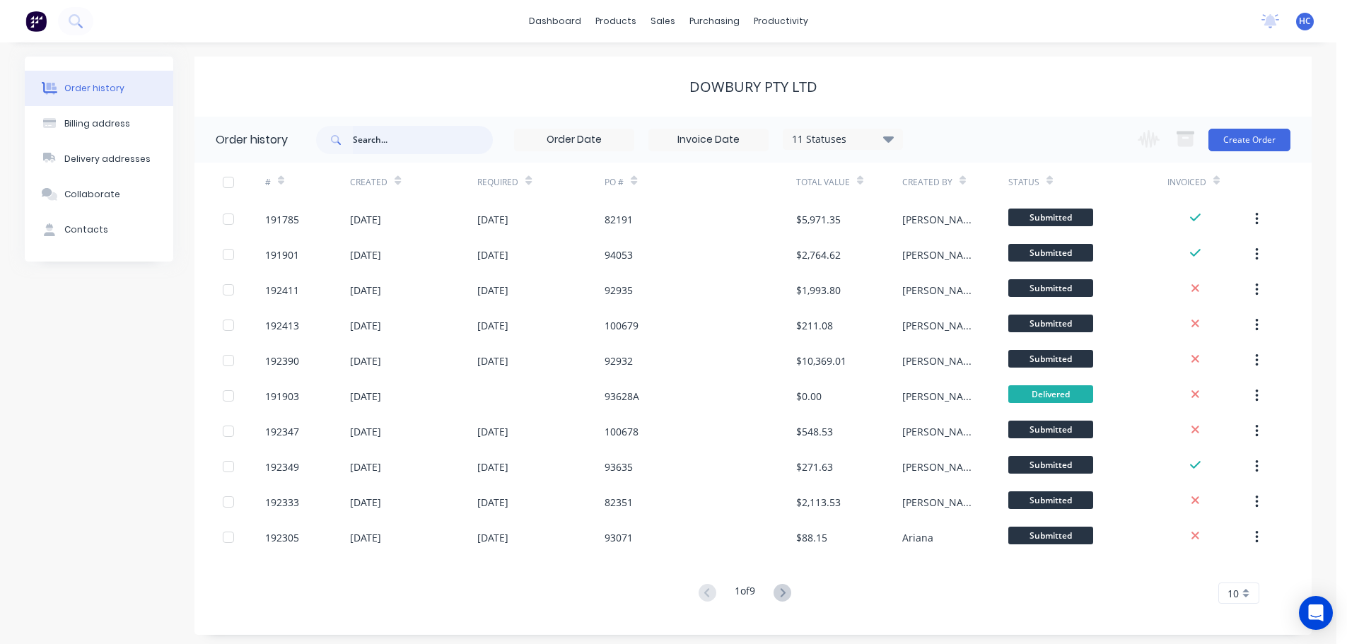
click at [371, 144] on input "text" at bounding box center [423, 140] width 140 height 28
type input "96106"
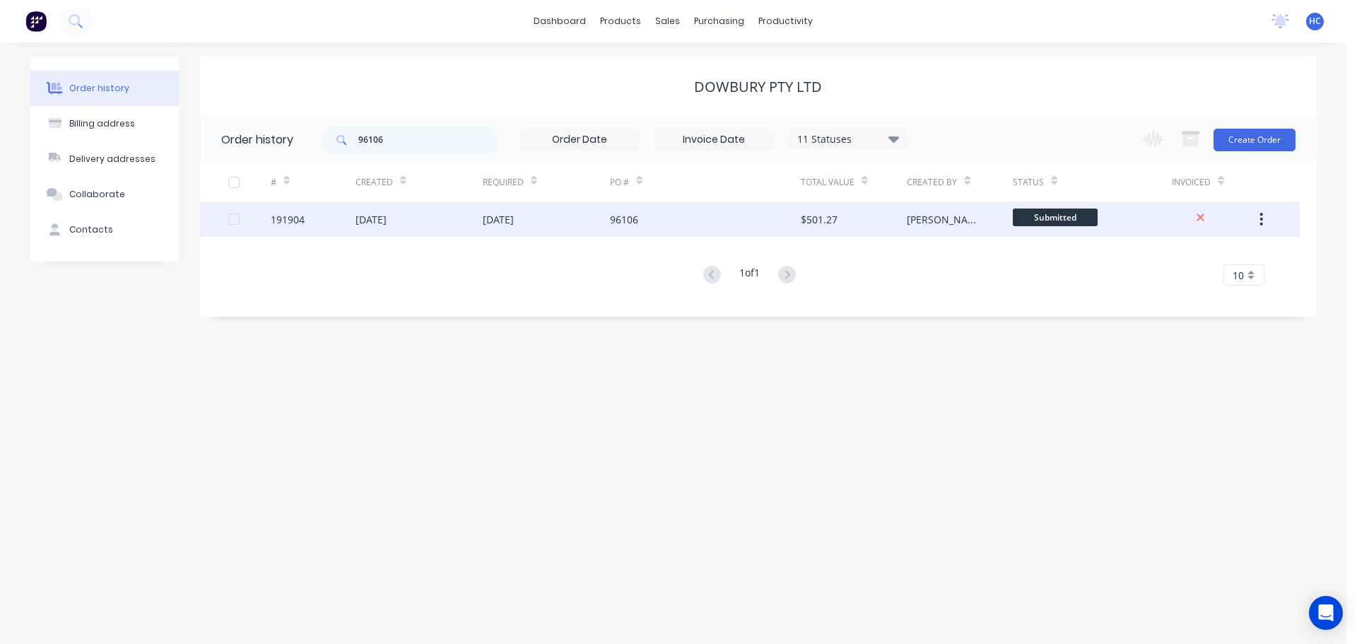
click at [672, 219] on div "96106" at bounding box center [705, 218] width 191 height 35
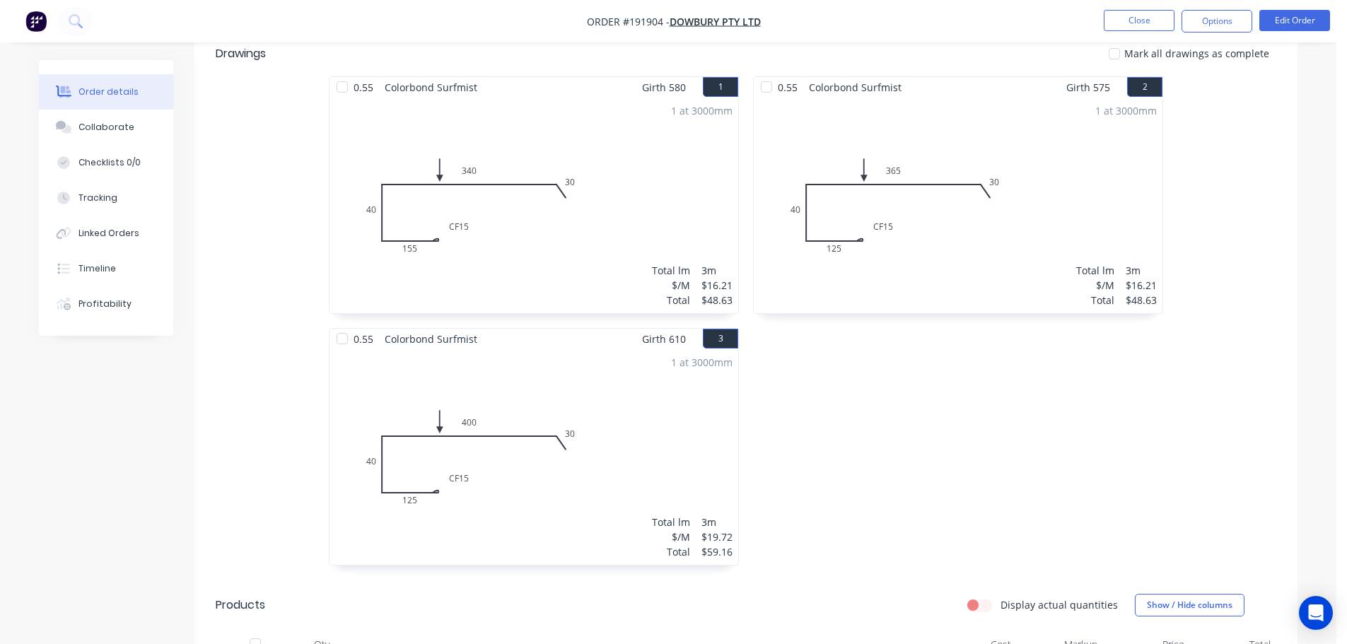
scroll to position [707, 0]
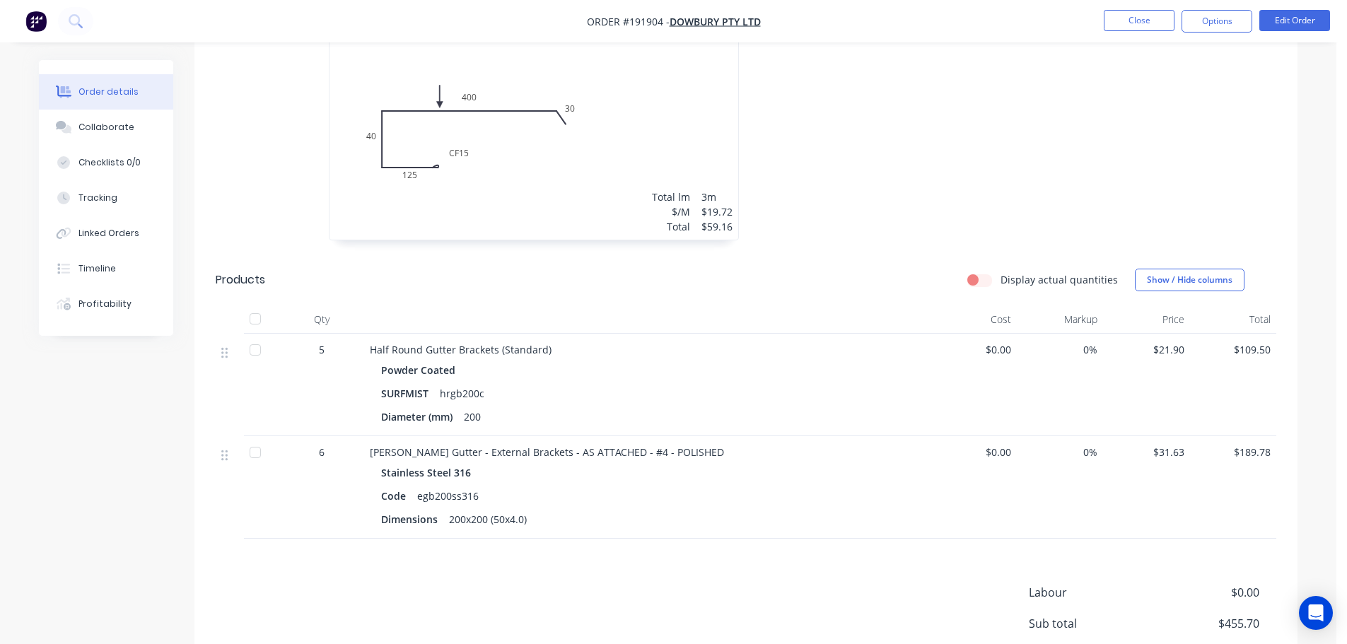
click at [913, 165] on div "0.55 Colorbond Surfmist Girth 575 2 0 CF 15 125 40 365 30 0 CF 15 125 40 365 30…" at bounding box center [958, 2] width 424 height 503
click at [1166, 269] on button "Show / Hide columns" at bounding box center [1190, 280] width 110 height 23
click at [1093, 220] on div "0.55 Colorbond Surfmist Girth 575 2 0 CF 15 125 40 365 30 0 CF 15 125 40 365 30…" at bounding box center [958, 2] width 424 height 503
click at [1294, 19] on button "Edit Order" at bounding box center [1294, 20] width 71 height 21
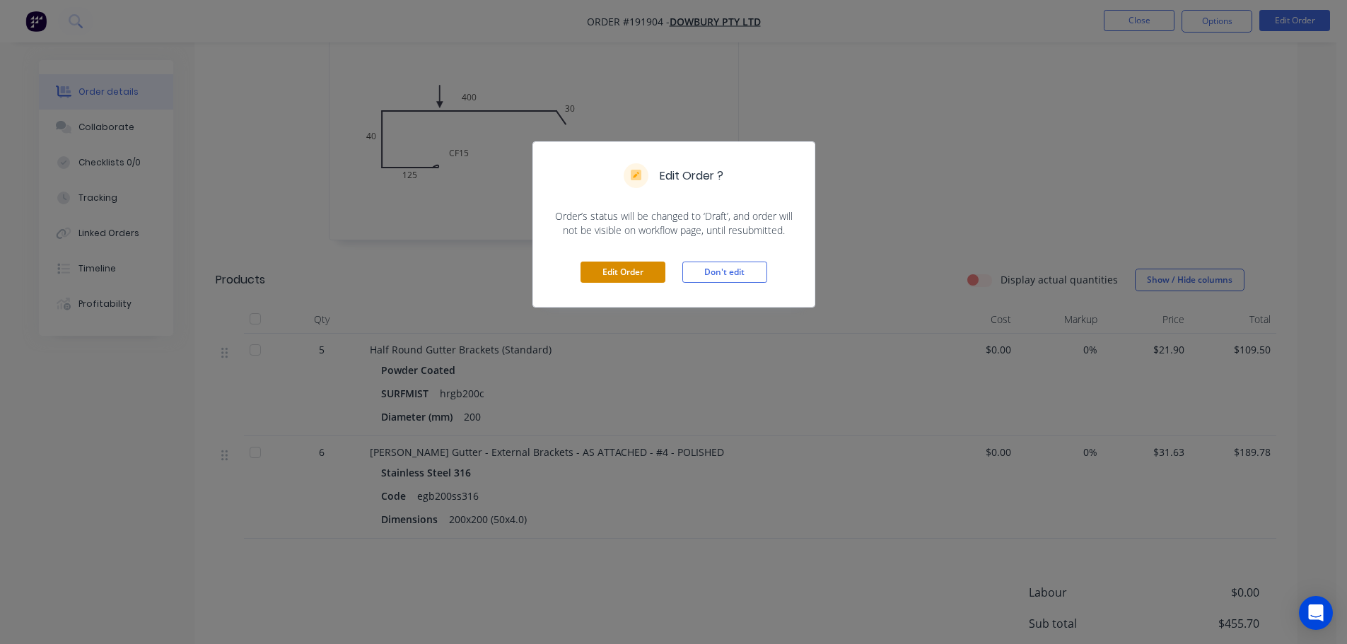
click at [623, 269] on button "Edit Order" at bounding box center [622, 272] width 85 height 21
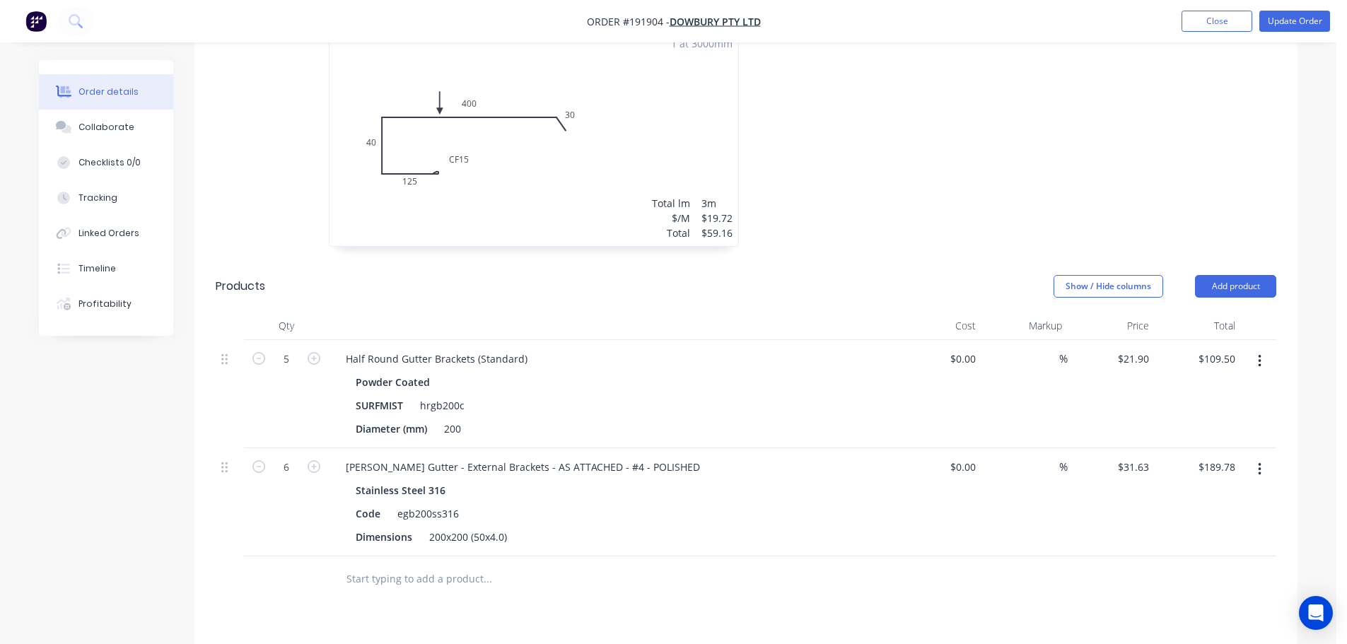
scroll to position [848, 0]
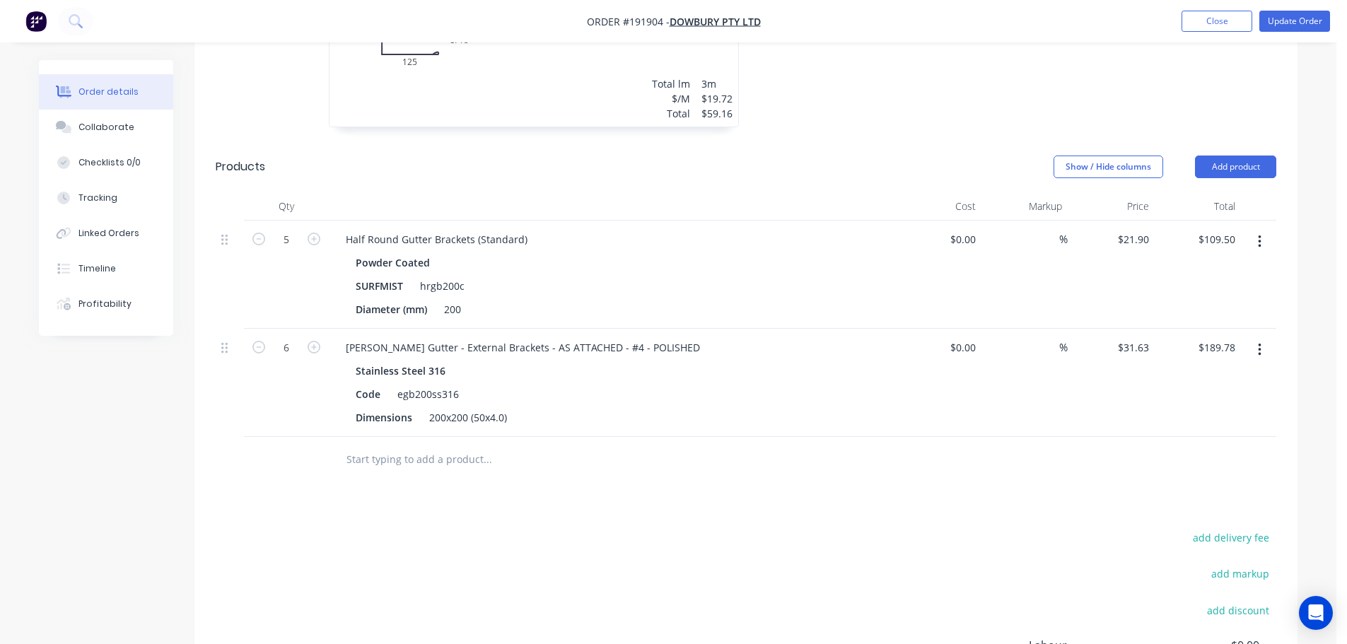
click at [1260, 342] on icon "button" at bounding box center [1260, 350] width 4 height 16
click at [1224, 377] on div "Edit" at bounding box center [1208, 387] width 109 height 21
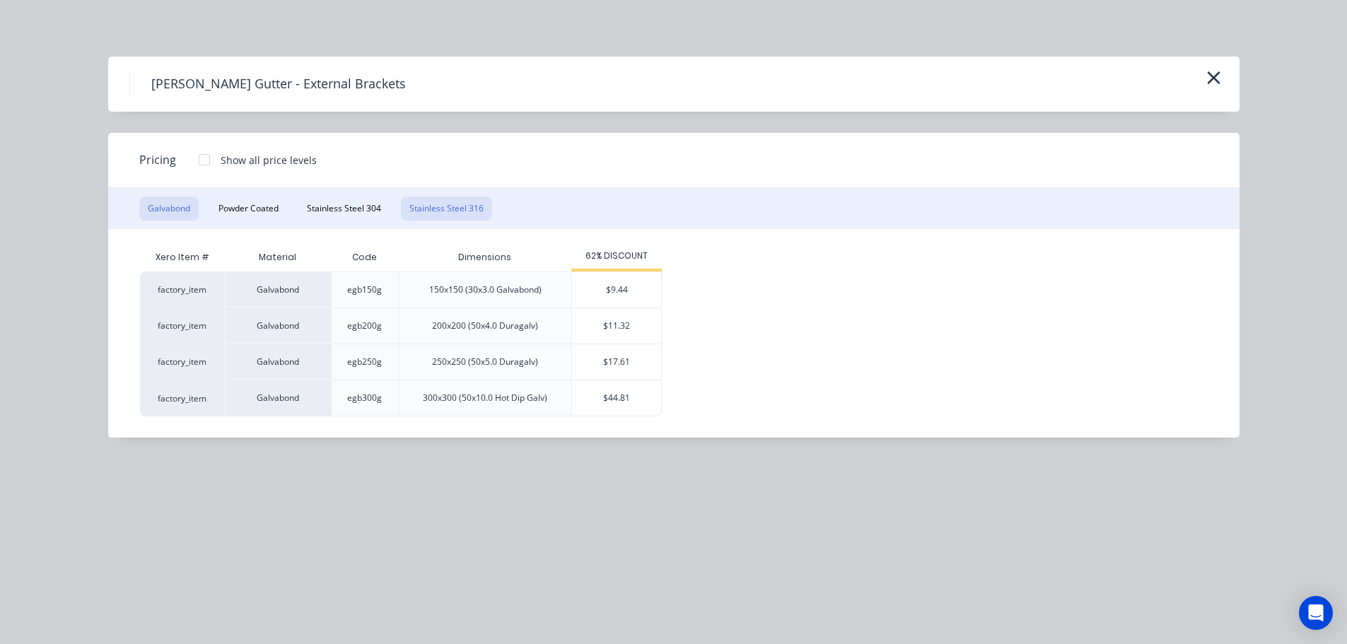
click at [438, 216] on button "Stainless Steel 316" at bounding box center [446, 209] width 91 height 24
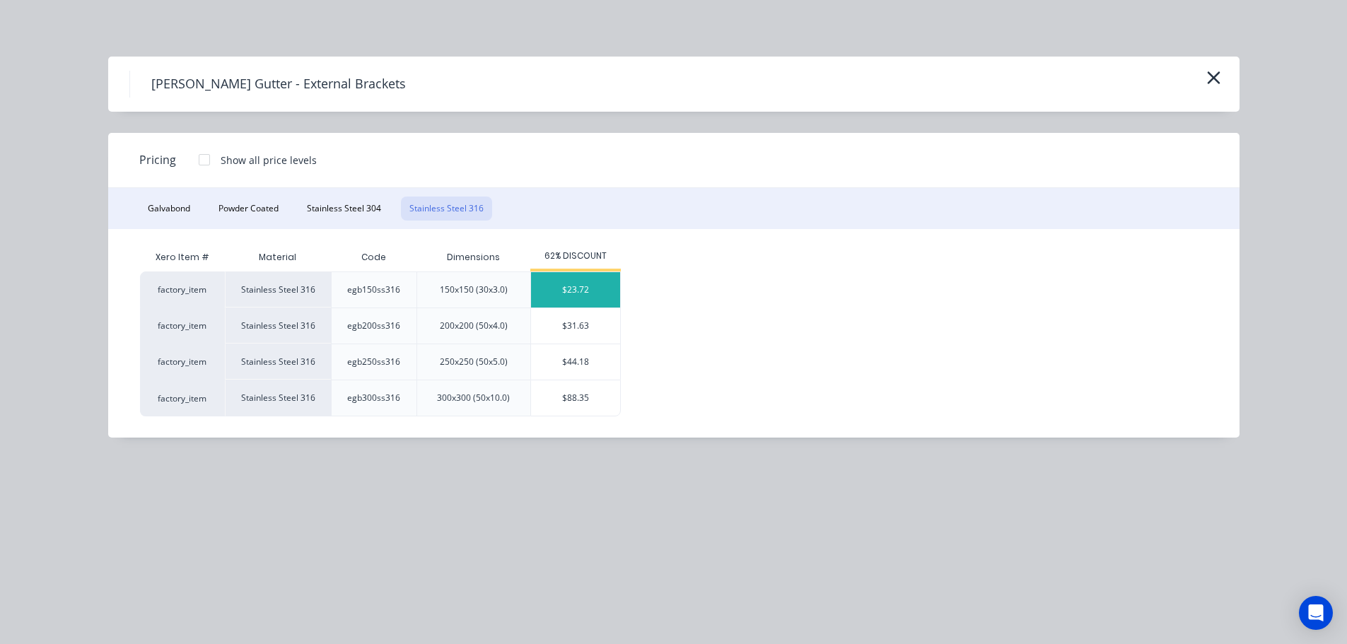
click at [578, 295] on div "$23.72" at bounding box center [575, 289] width 89 height 35
type input "$23.72"
type input "$142.32"
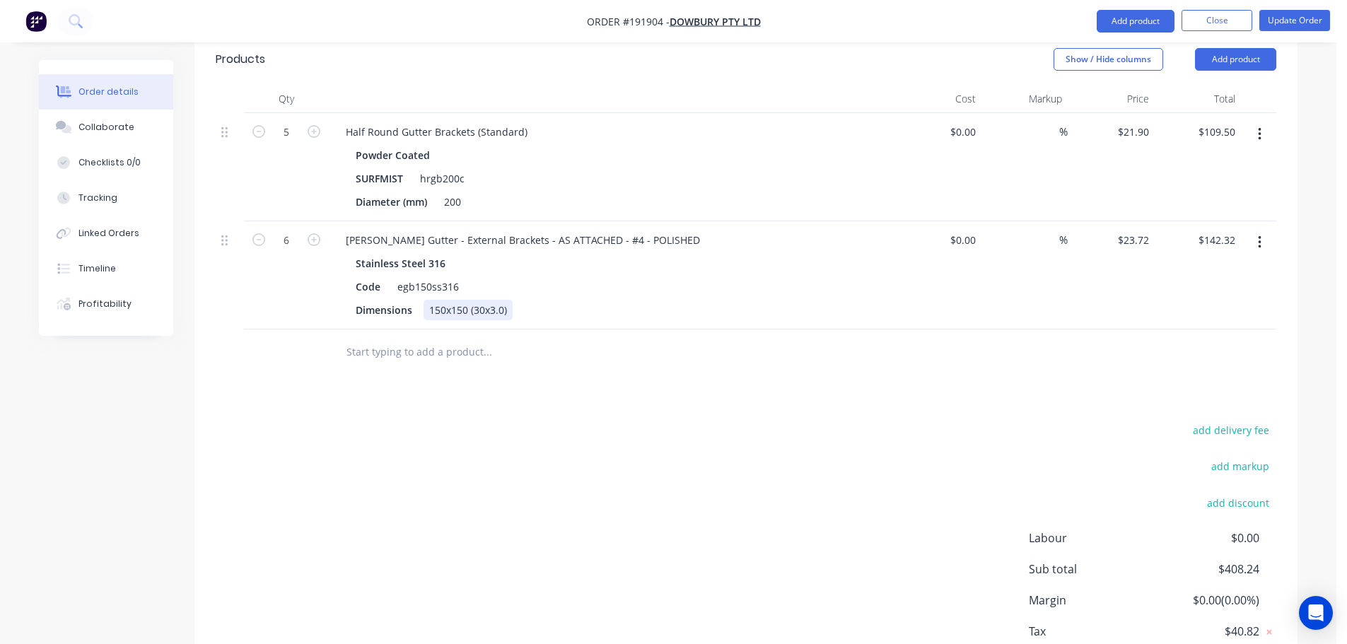
scroll to position [990, 0]
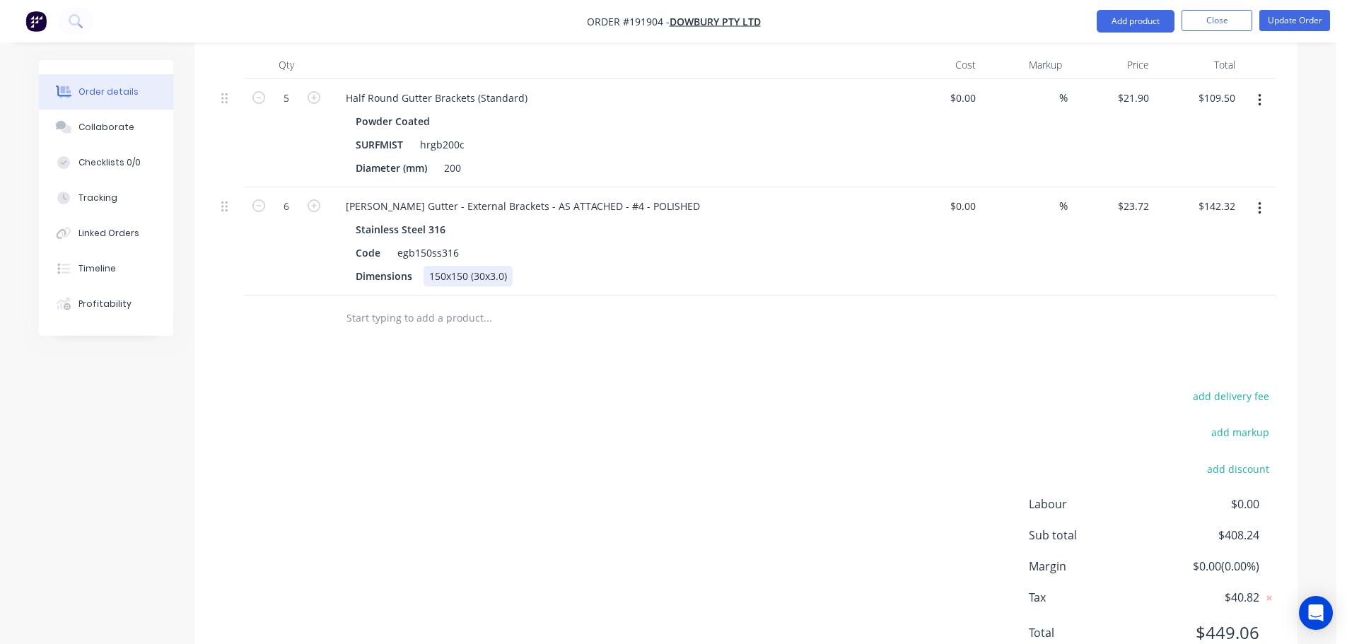
click at [457, 266] on div "150x150 (30x3.0)" at bounding box center [467, 276] width 89 height 21
click at [597, 266] on div "Dimensions (30x3.0)" at bounding box center [608, 276] width 517 height 21
click at [443, 266] on div "(30x3.0)" at bounding box center [446, 276] width 47 height 21
click at [570, 267] on div "[PERSON_NAME] Gutter - External Brackets - AS ATTACHED - #4 - POLISHED Stainles…" at bounding box center [612, 241] width 566 height 108
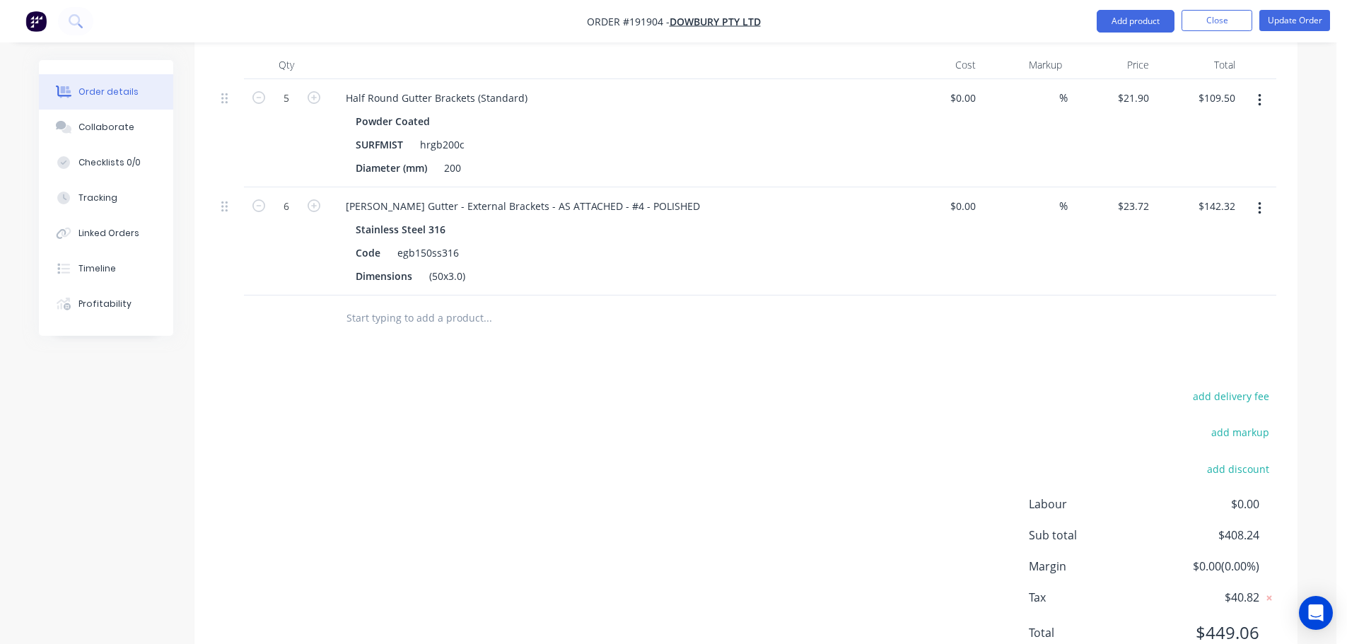
click at [636, 332] on div "Drawings Add drawing 0.55 Colorbond Surfmist Girth 580 1 0 CF 15 155 40 340 30 …" at bounding box center [745, 63] width 1103 height 1235
click at [1298, 24] on button "Update Order" at bounding box center [1294, 20] width 71 height 21
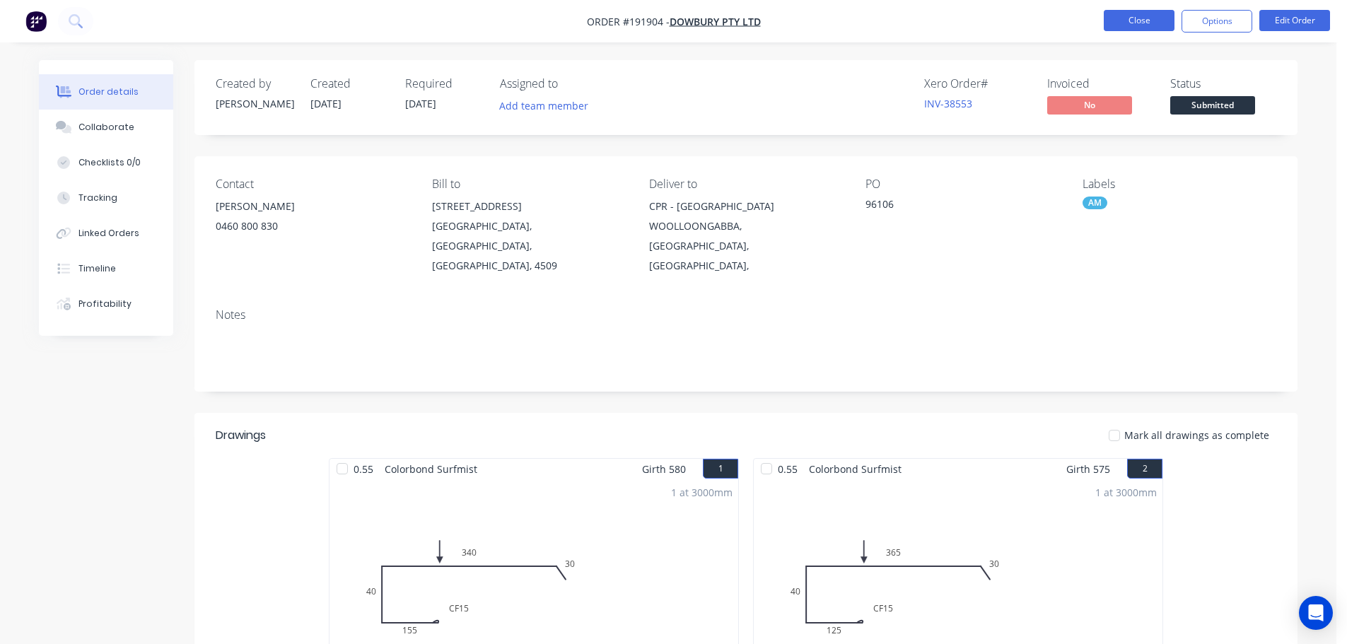
click at [1144, 29] on button "Close" at bounding box center [1138, 20] width 71 height 21
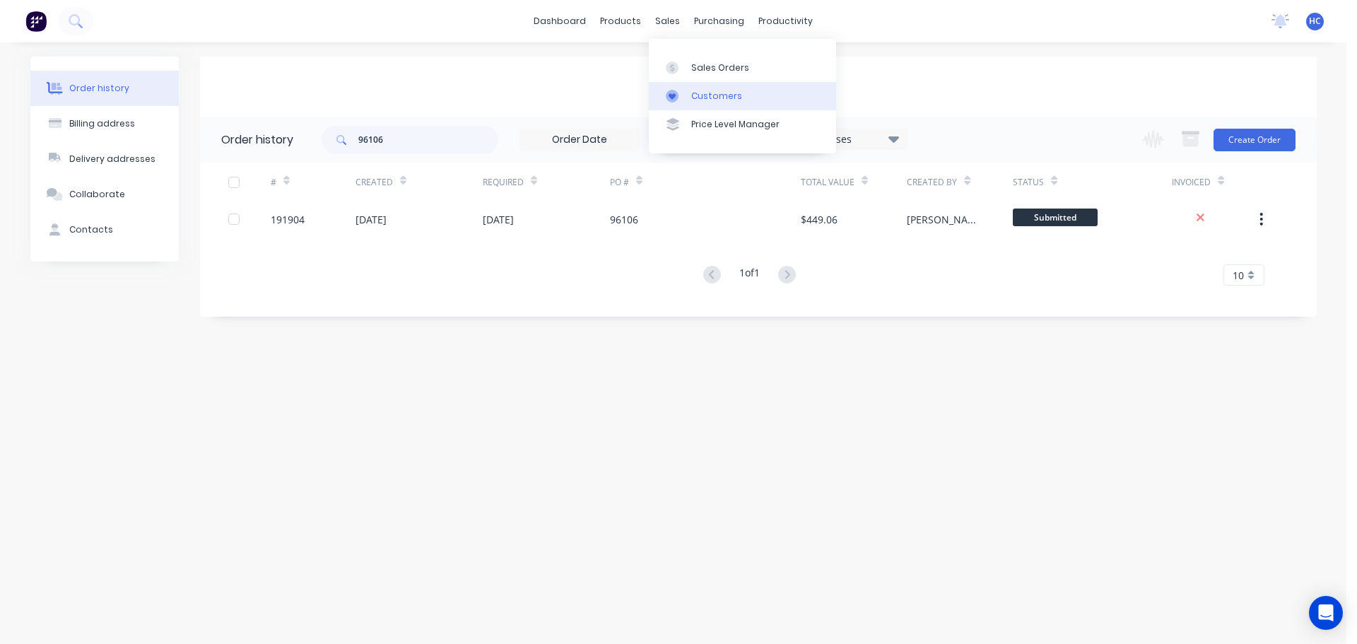
click at [722, 95] on div "Customers" at bounding box center [716, 96] width 51 height 13
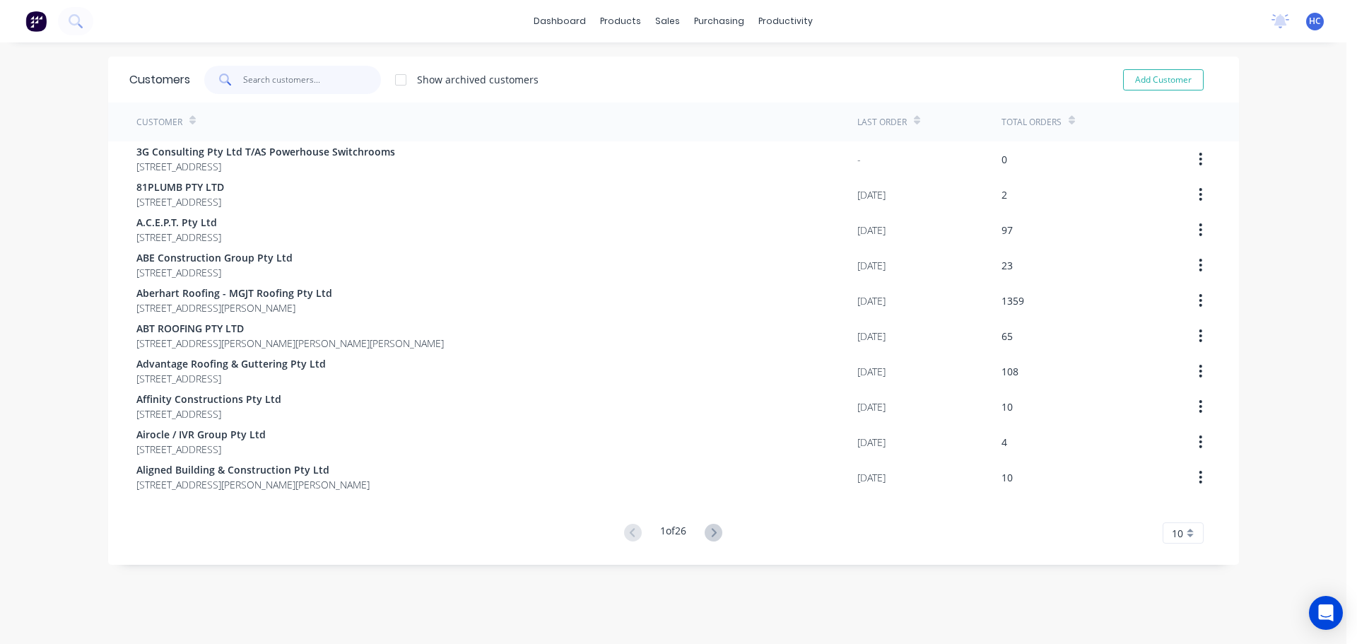
click at [323, 88] on input "text" at bounding box center [312, 80] width 138 height 28
click at [291, 78] on input "text" at bounding box center [312, 80] width 138 height 28
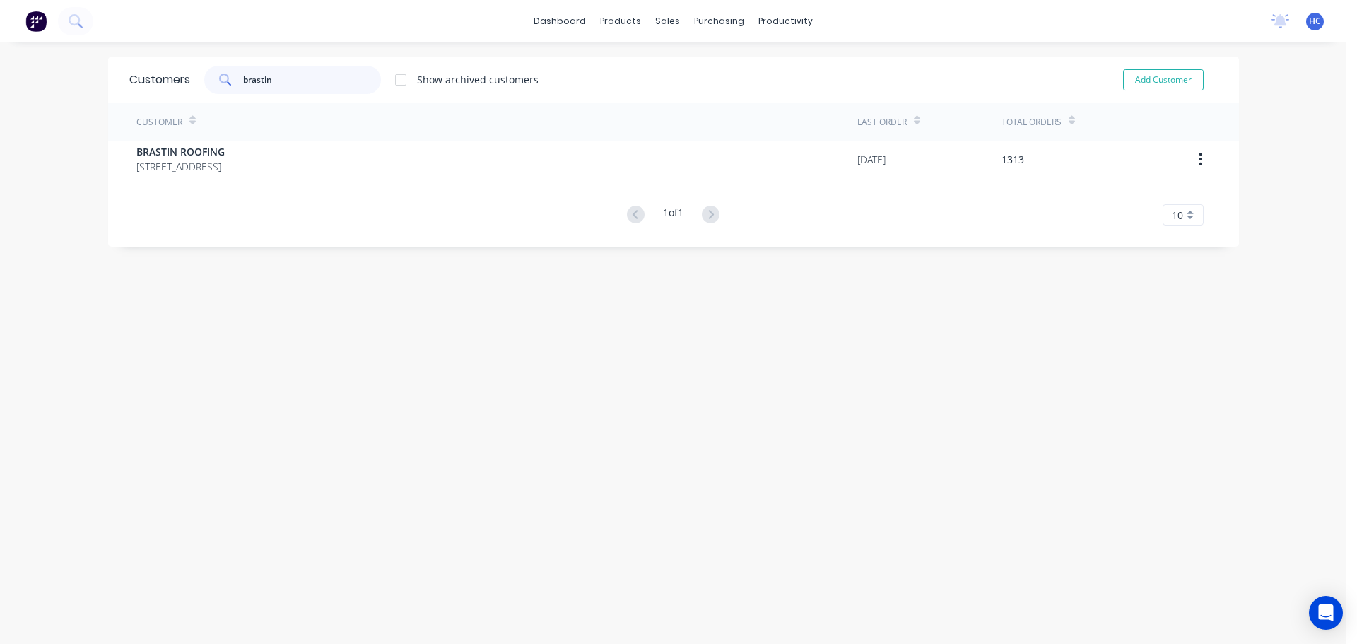
type input "brastin"
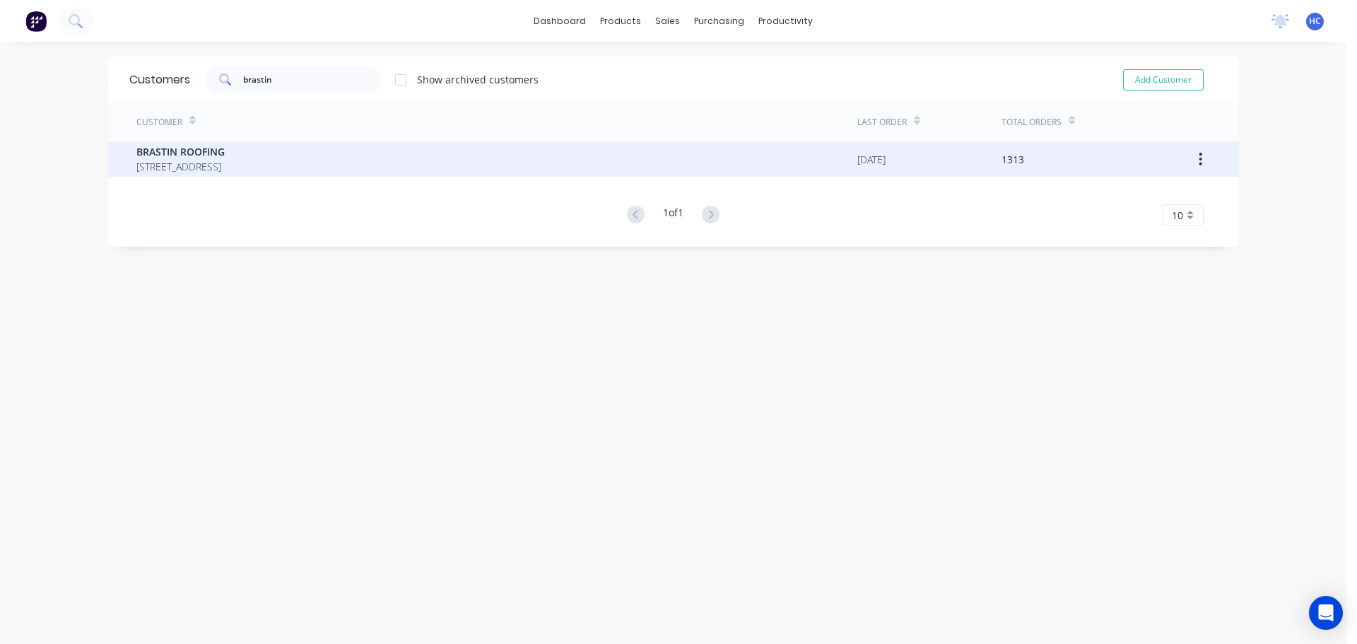
click at [225, 148] on span "BRASTIN ROOFING" at bounding box center [180, 151] width 88 height 15
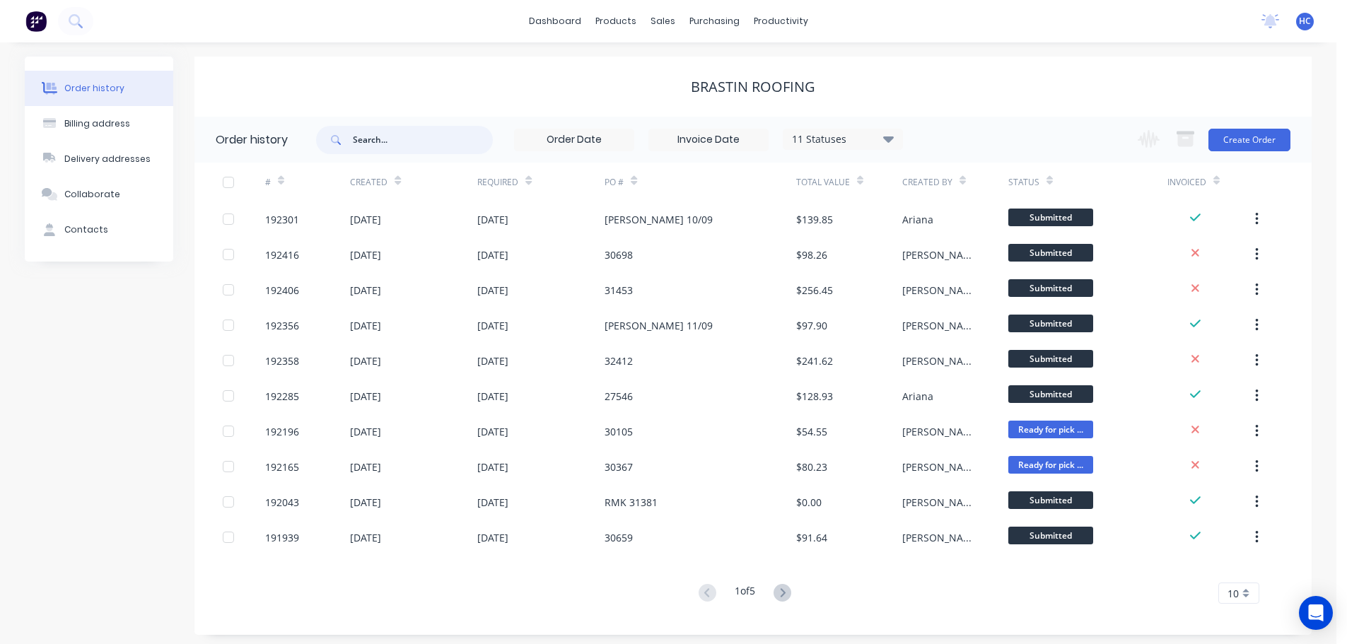
drag, startPoint x: 389, startPoint y: 144, endPoint x: 382, endPoint y: 150, distance: 9.1
click at [385, 147] on input "text" at bounding box center [423, 140] width 140 height 28
type input "1777"
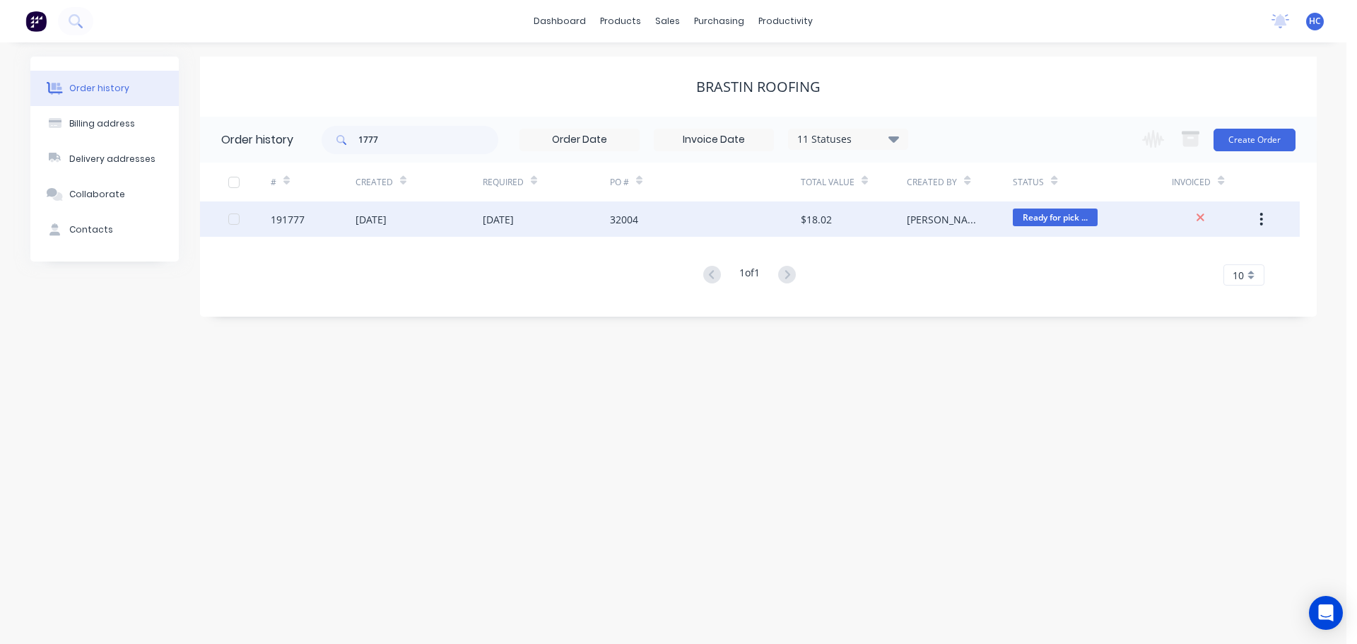
click at [636, 220] on div "32004" at bounding box center [624, 219] width 28 height 15
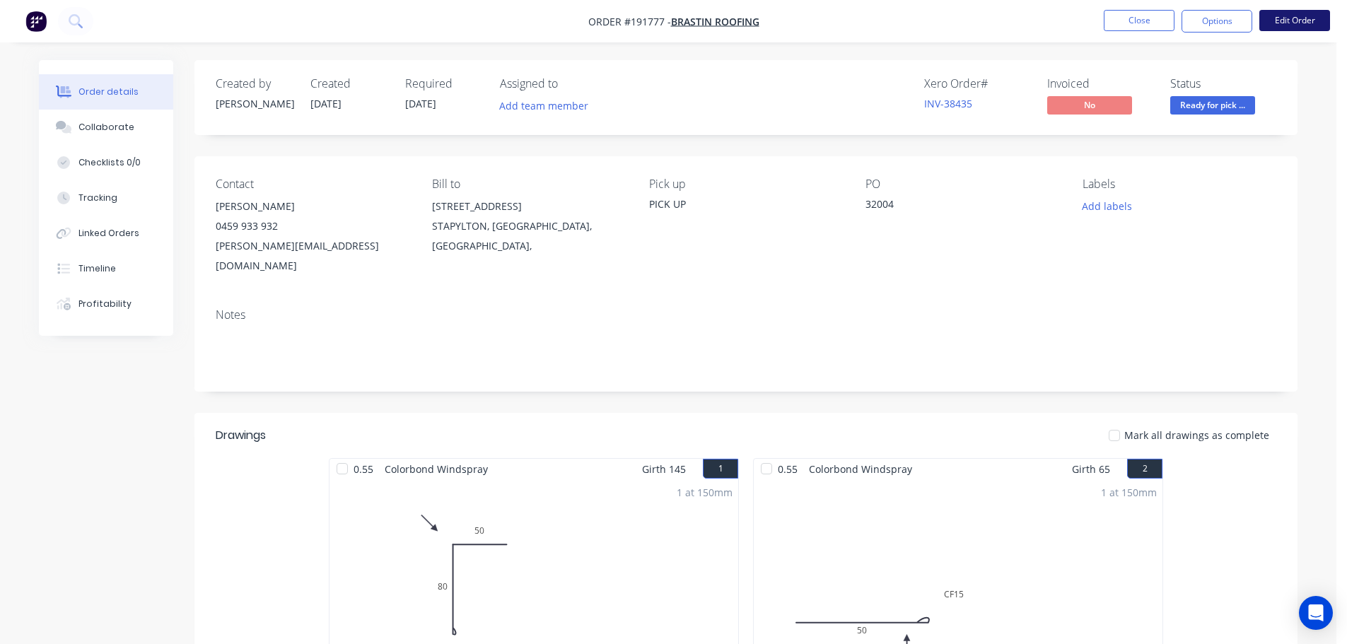
click at [1294, 22] on button "Edit Order" at bounding box center [1294, 20] width 71 height 21
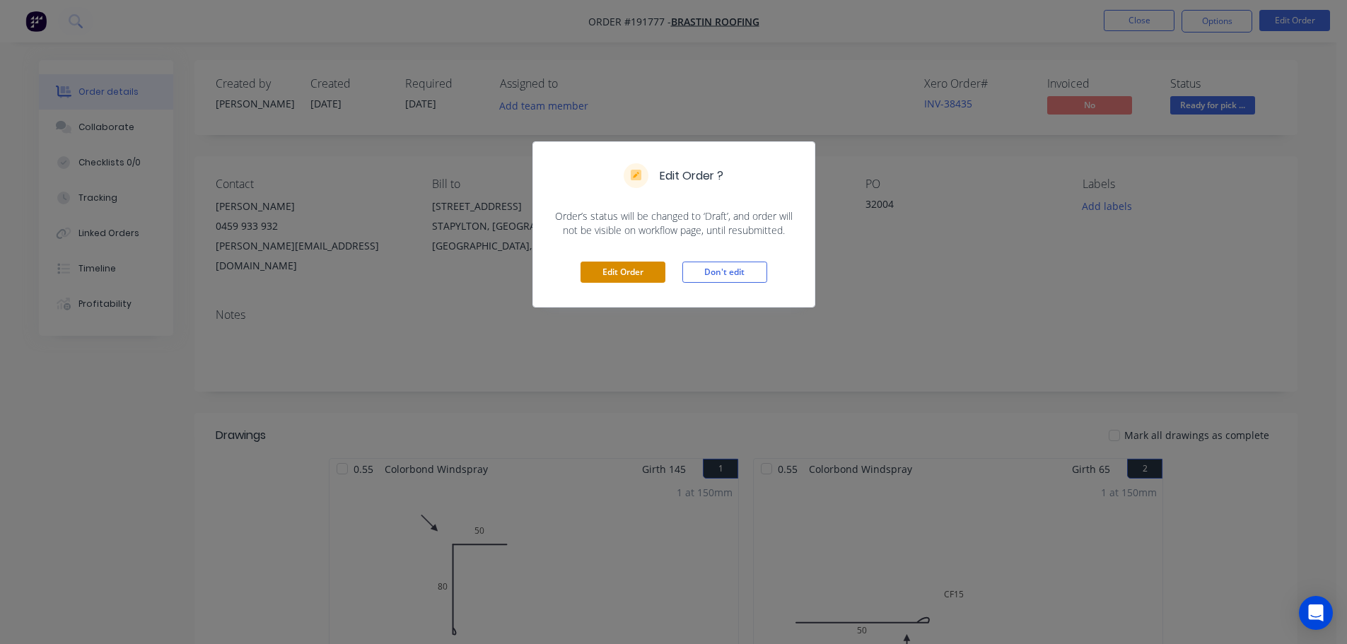
click at [641, 276] on button "Edit Order" at bounding box center [622, 272] width 85 height 21
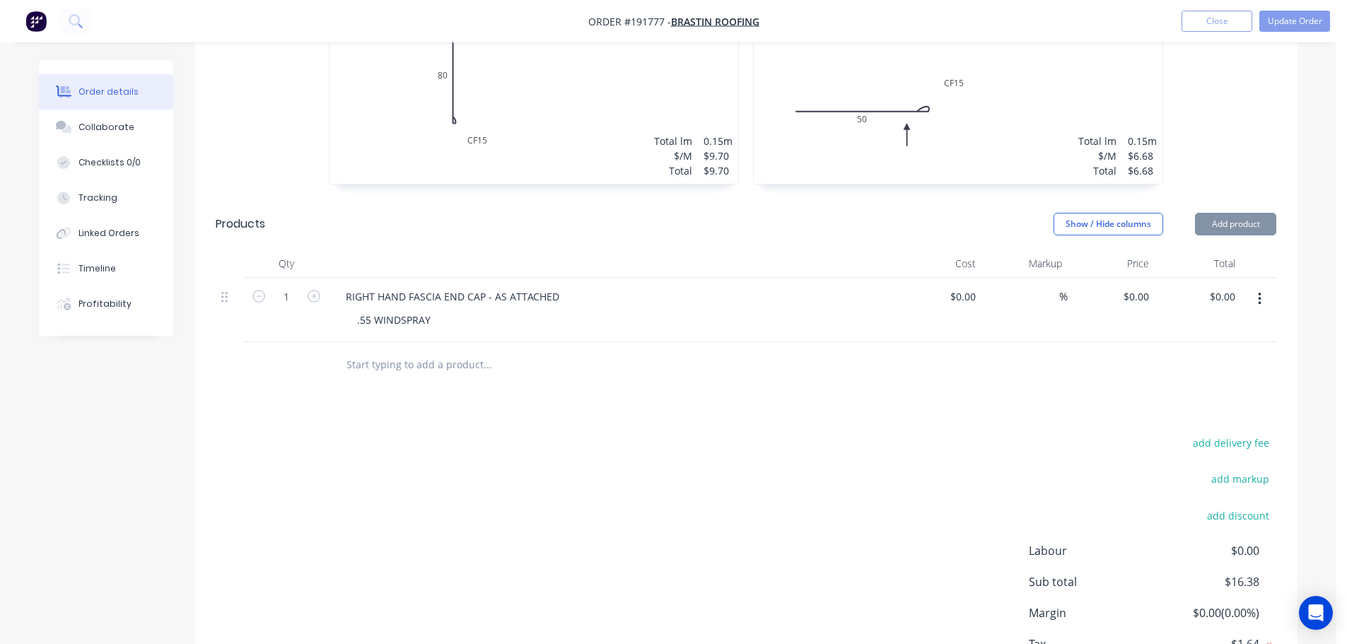
scroll to position [566, 0]
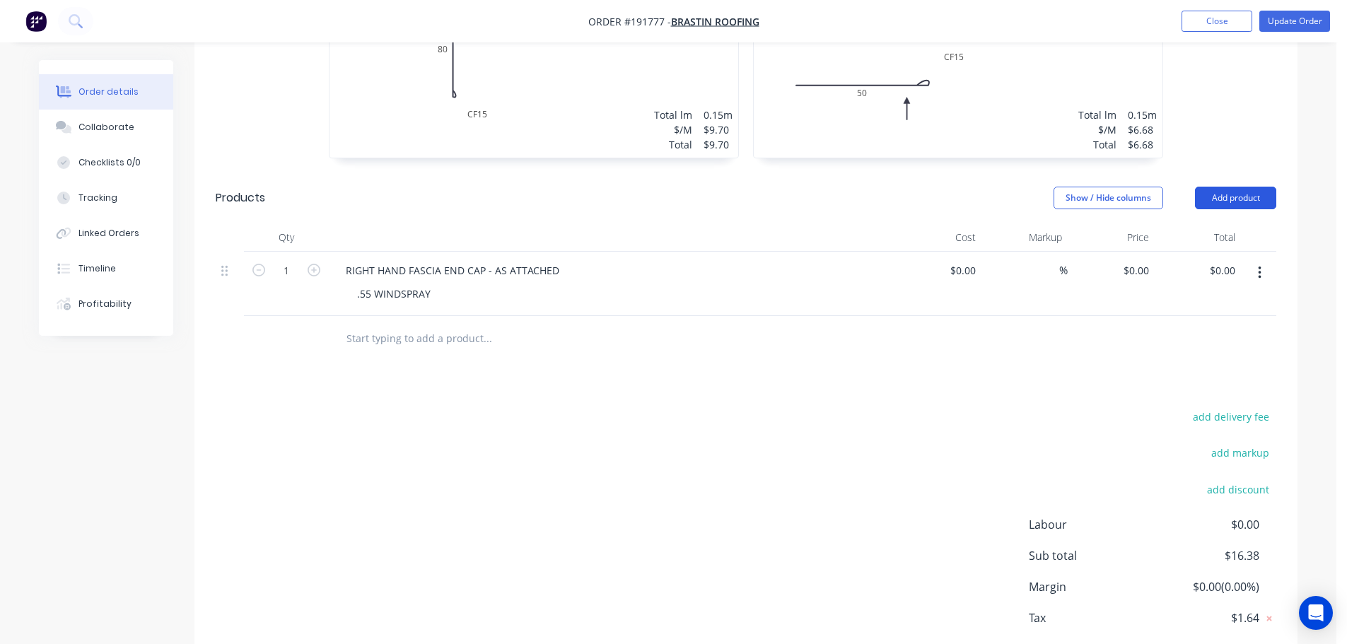
click at [1225, 187] on button "Add product" at bounding box center [1235, 198] width 81 height 23
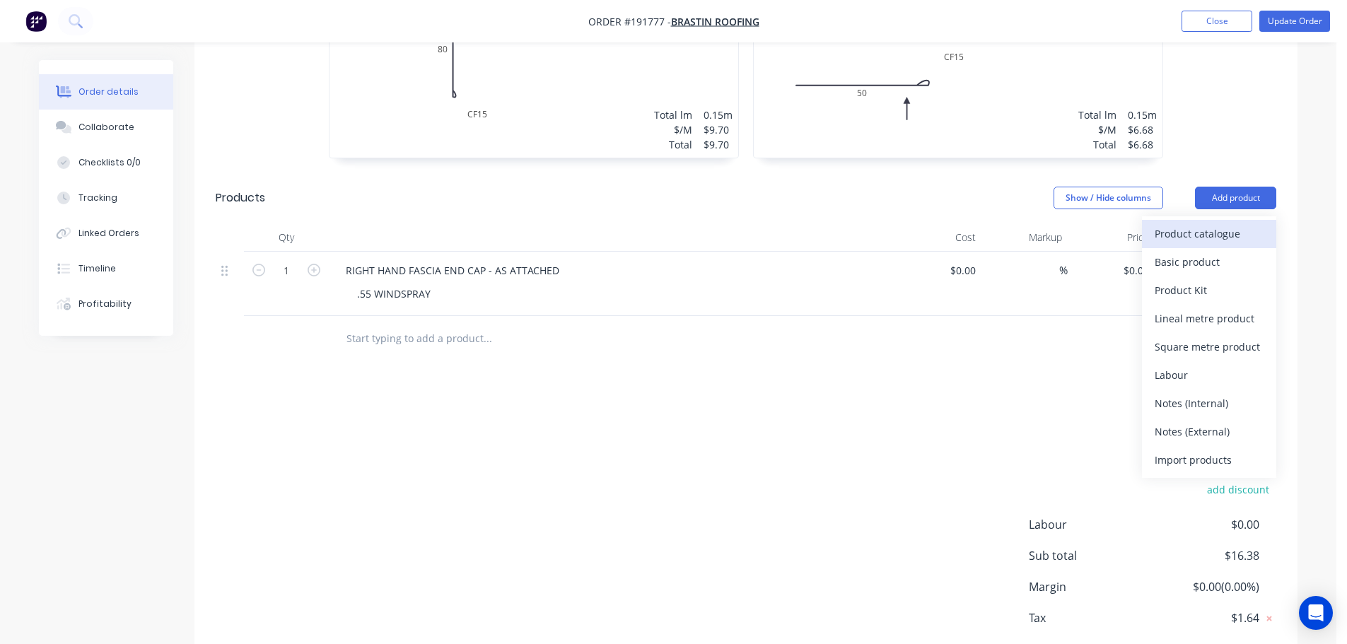
click at [1185, 223] on div "Product catalogue" at bounding box center [1208, 233] width 109 height 21
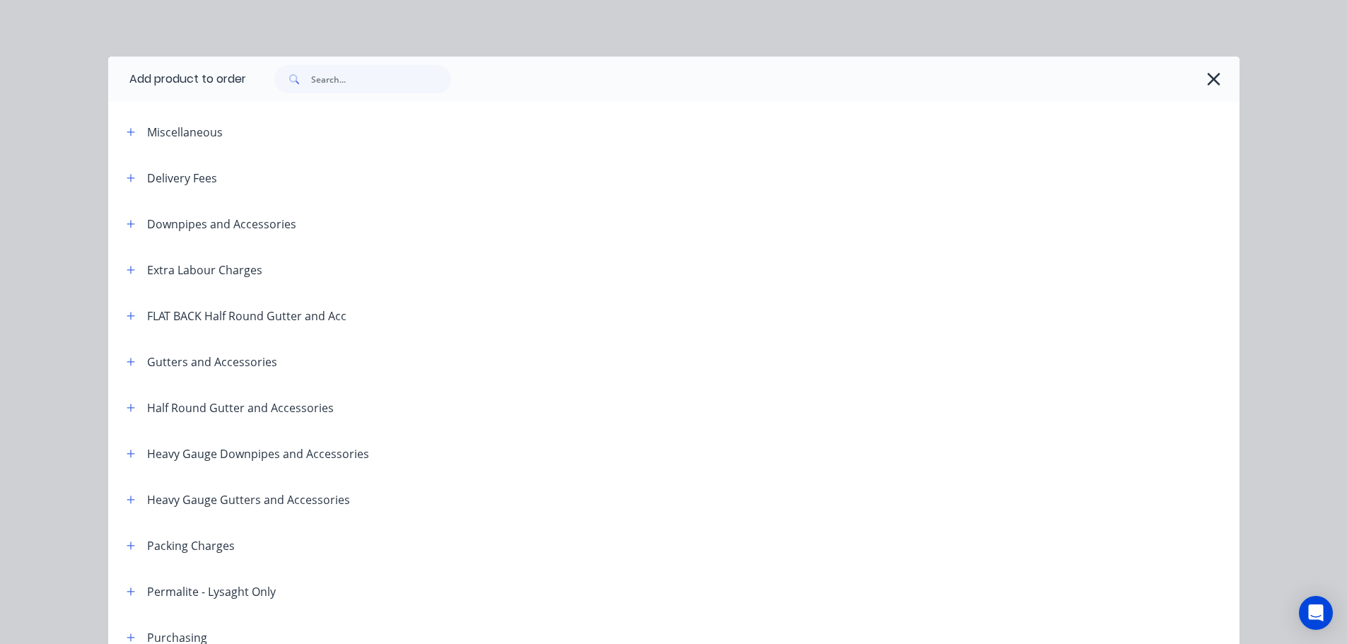
click at [115, 172] on div "Delivery Fees" at bounding box center [166, 178] width 102 height 18
click at [116, 176] on div "Delivery Fees" at bounding box center [166, 178] width 102 height 18
click at [122, 177] on button "button" at bounding box center [131, 178] width 18 height 18
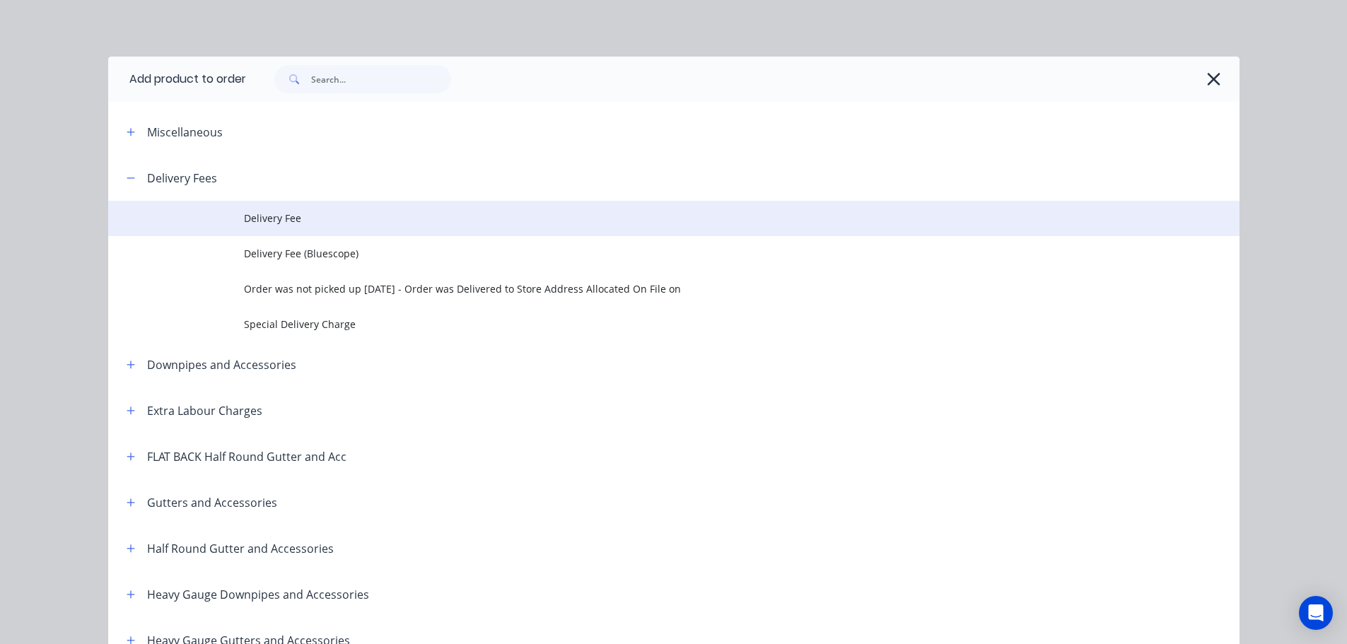
click at [293, 216] on span "Delivery Fee" at bounding box center [642, 218] width 796 height 15
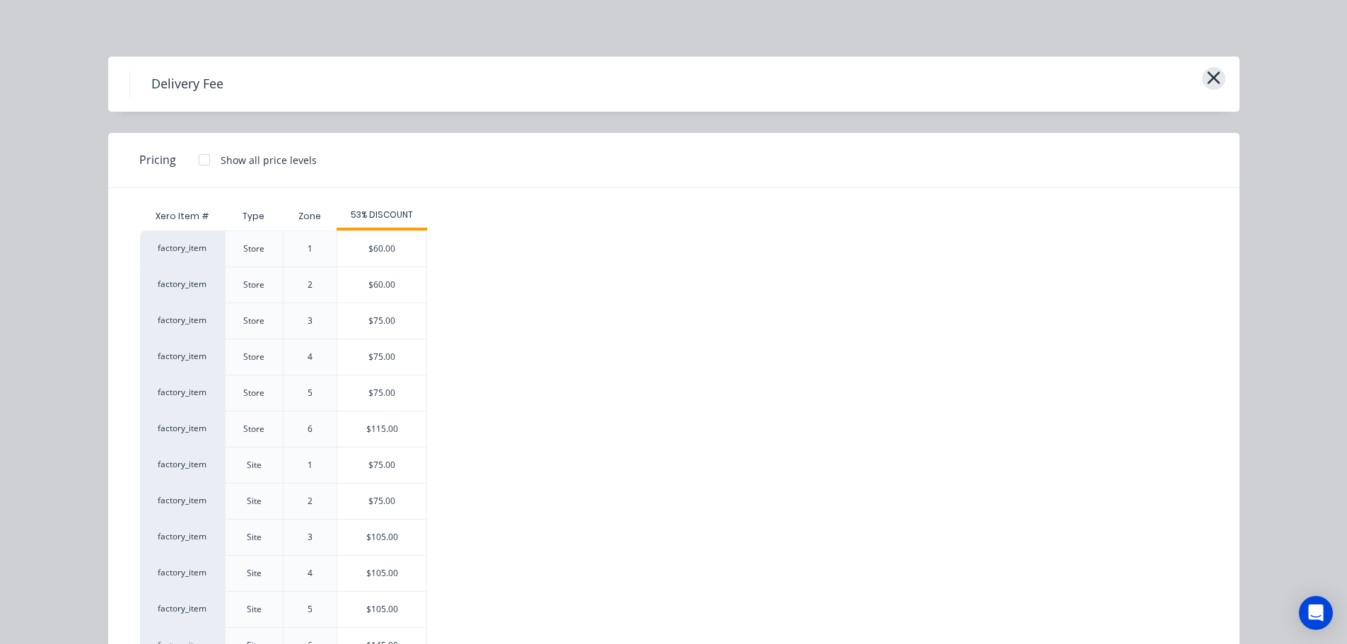
click at [1210, 72] on icon "button" at bounding box center [1213, 78] width 15 height 20
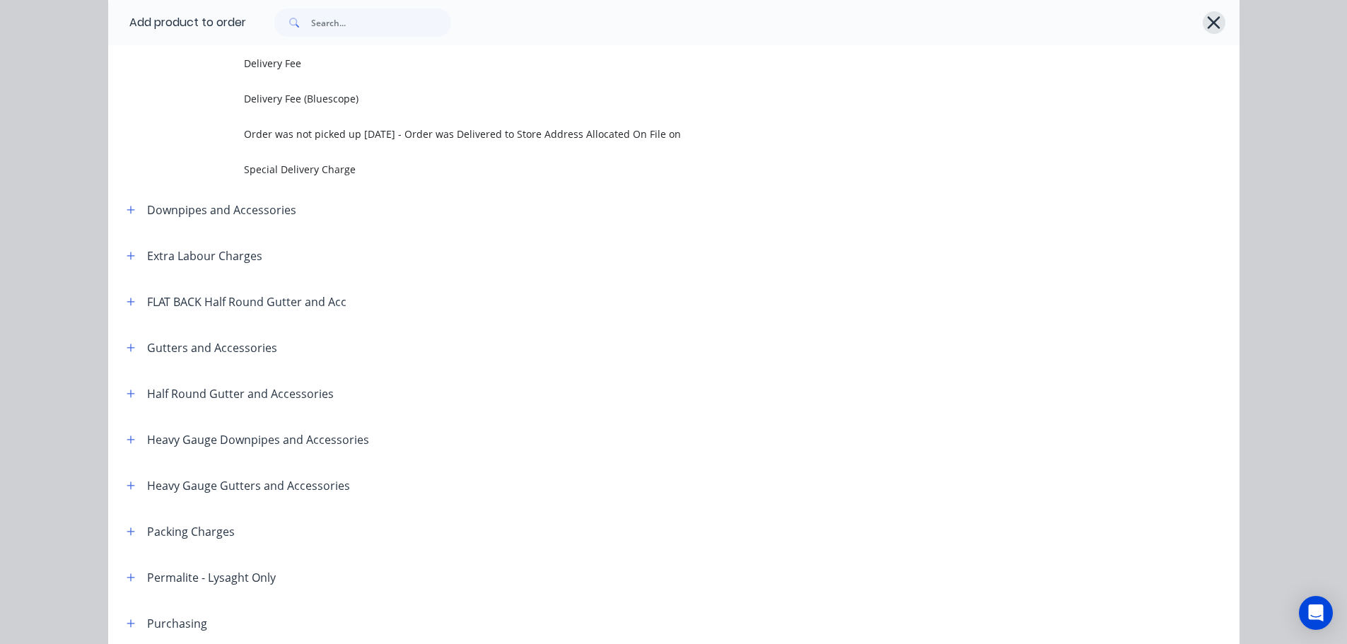
click at [1212, 25] on icon "button" at bounding box center [1213, 23] width 15 height 20
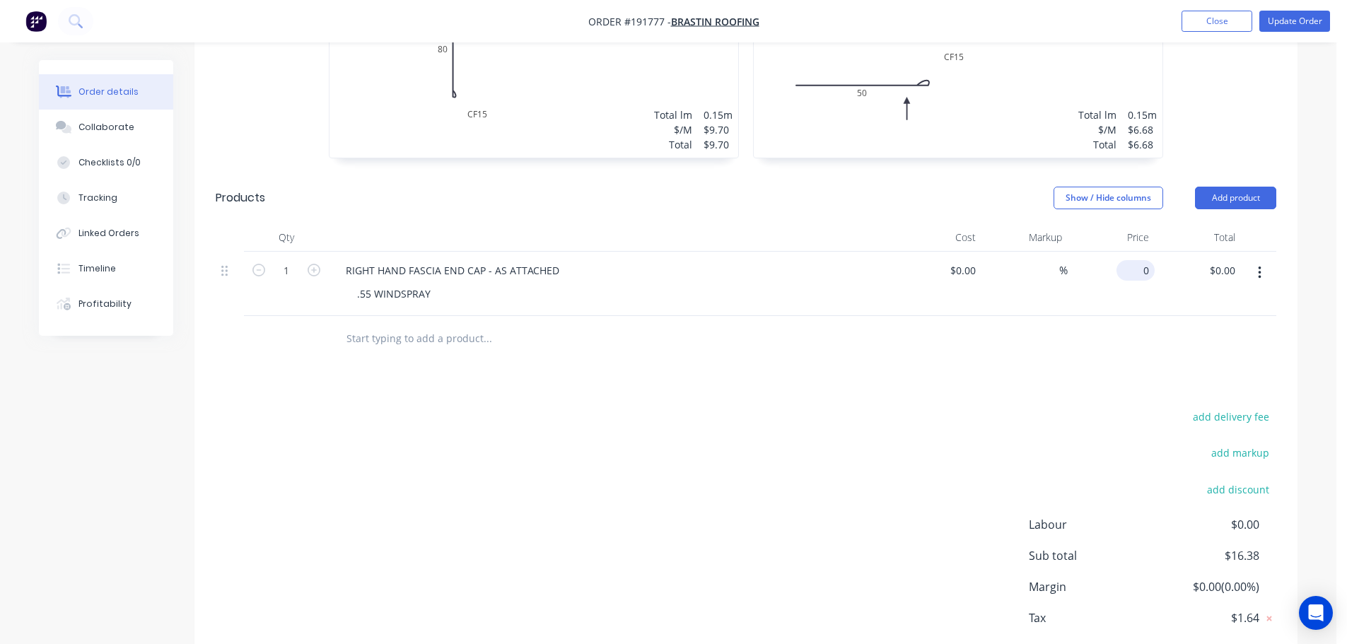
click at [1137, 260] on div "0 $0.00" at bounding box center [1138, 270] width 33 height 21
type input "$10.90"
click at [906, 407] on div "add delivery fee add markup add discount Labour $0.00 Sub total $27.28 Margin $…" at bounding box center [746, 543] width 1060 height 273
click at [1298, 24] on button "Update Order" at bounding box center [1294, 21] width 71 height 21
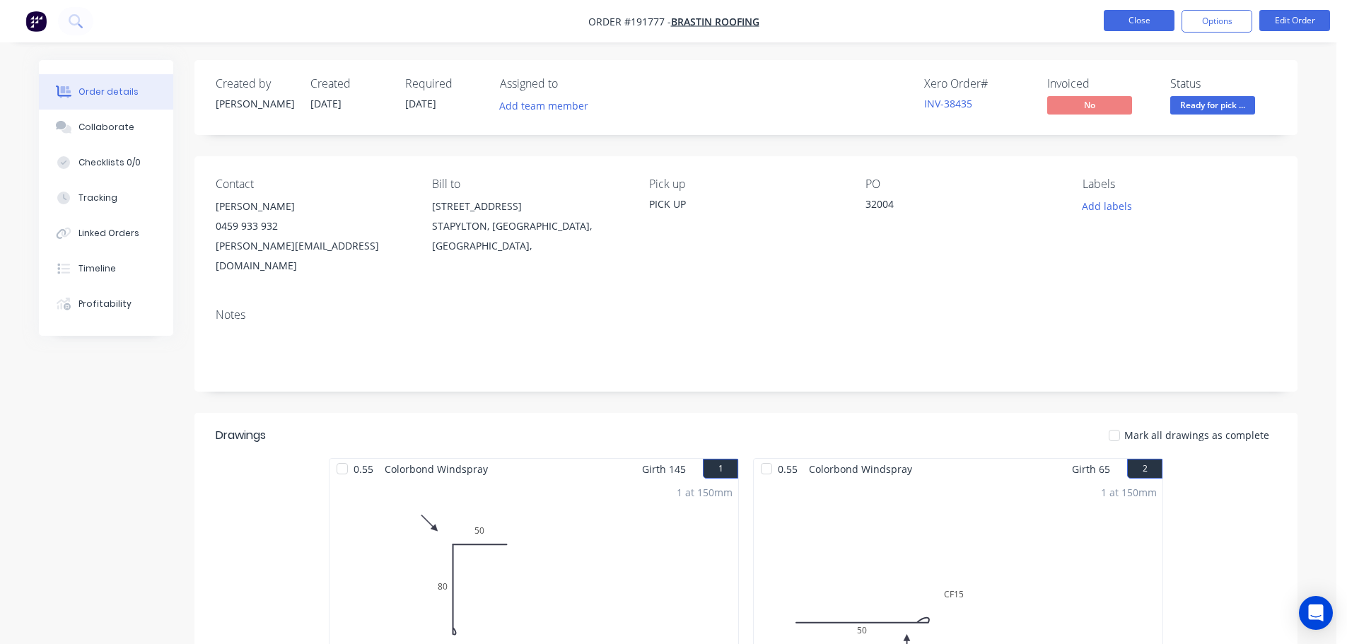
click at [1165, 28] on button "Close" at bounding box center [1138, 20] width 71 height 21
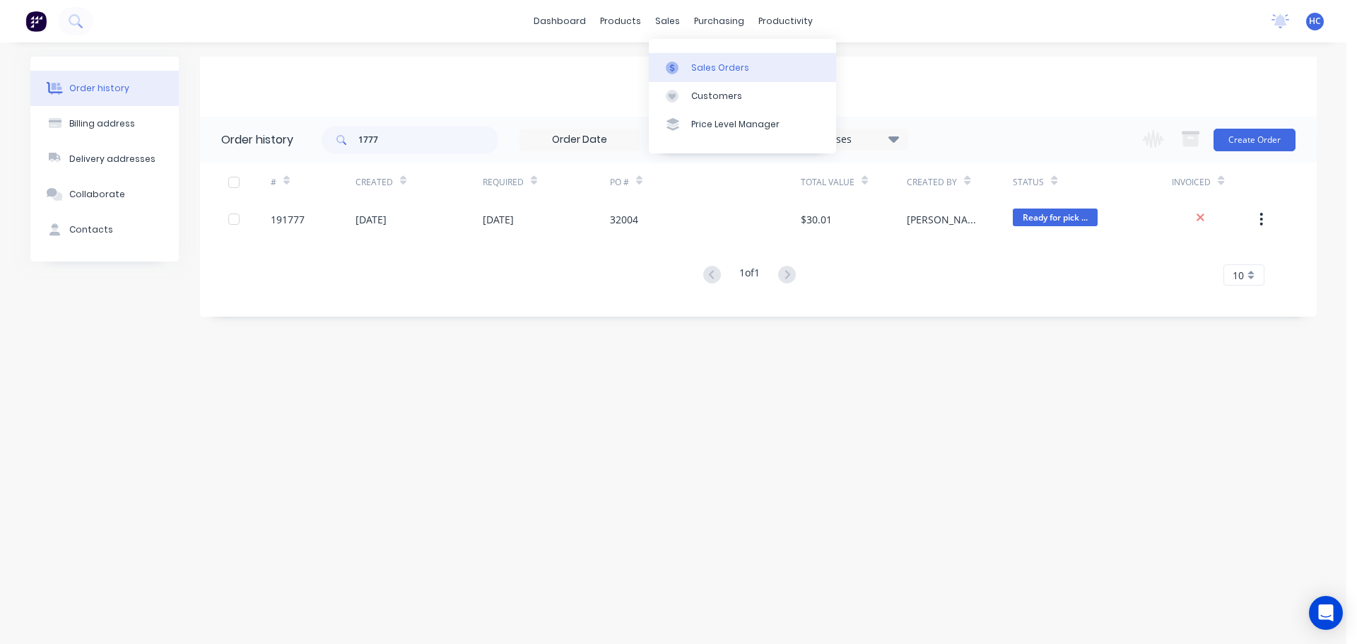
click at [721, 71] on div "Sales Orders" at bounding box center [720, 68] width 58 height 13
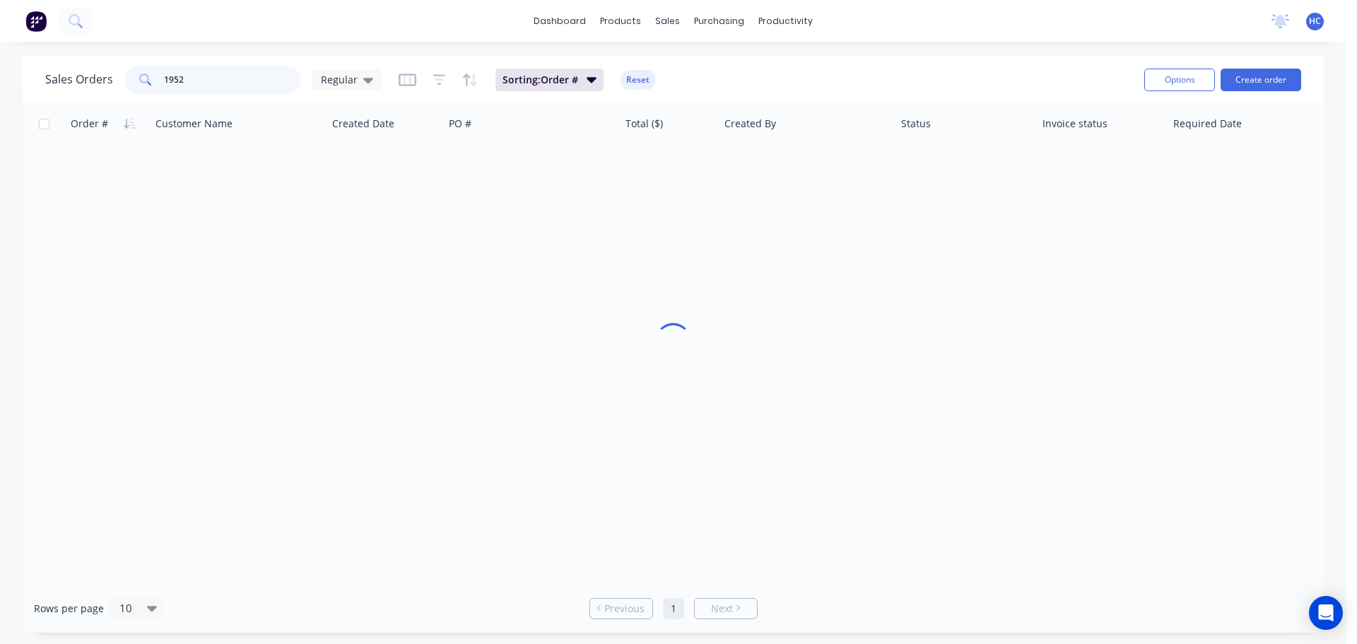
drag, startPoint x: 232, startPoint y: 83, endPoint x: 133, endPoint y: 79, distance: 99.1
click at [133, 79] on div "1952" at bounding box center [212, 80] width 177 height 28
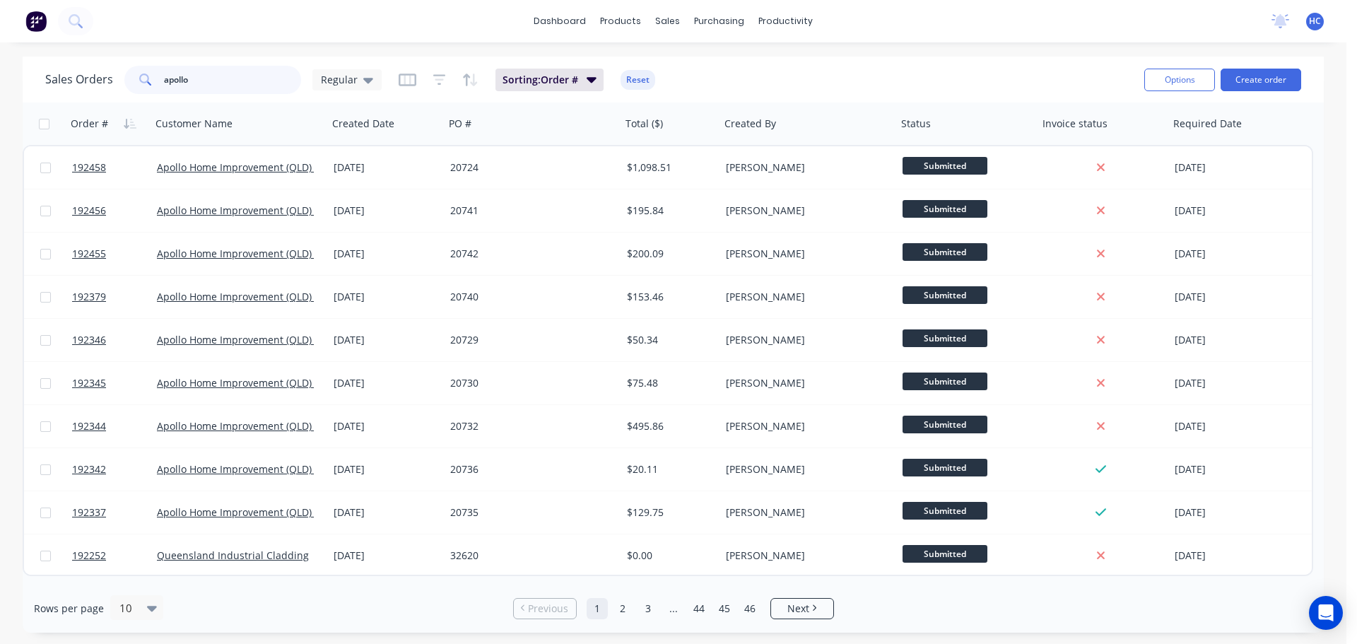
click at [180, 76] on input "apollo" at bounding box center [233, 80] width 138 height 28
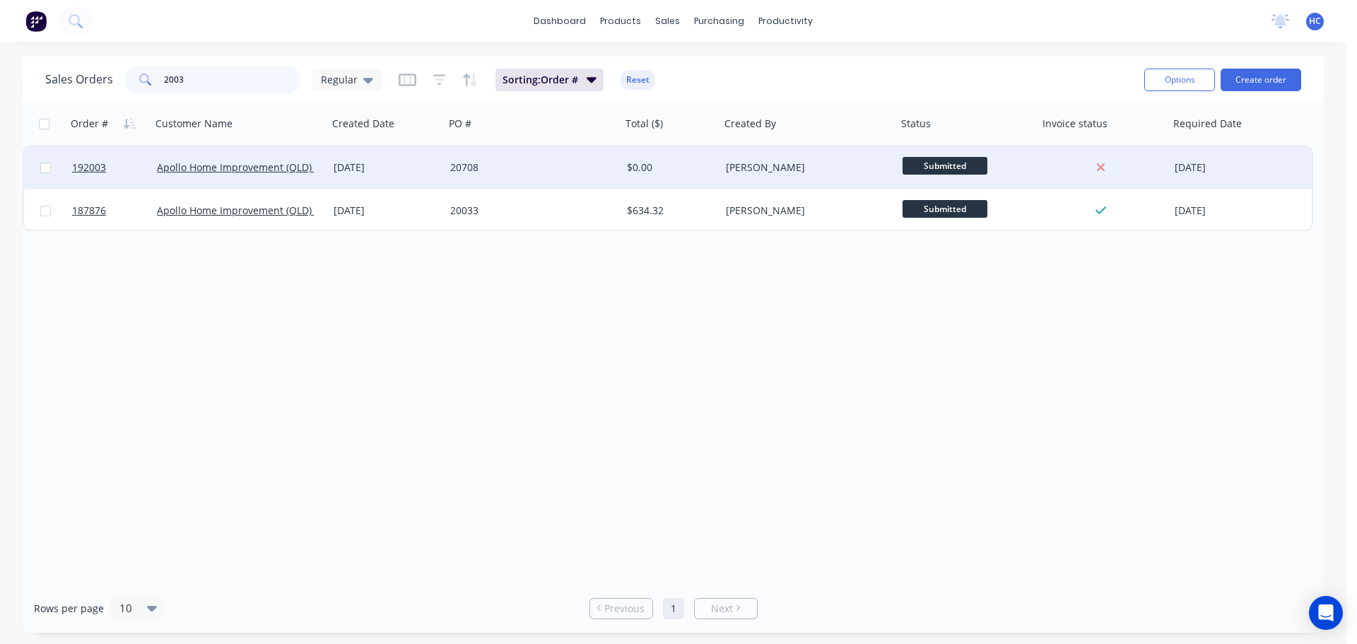
type input "2003"
click at [527, 172] on div "20708" at bounding box center [528, 167] width 157 height 14
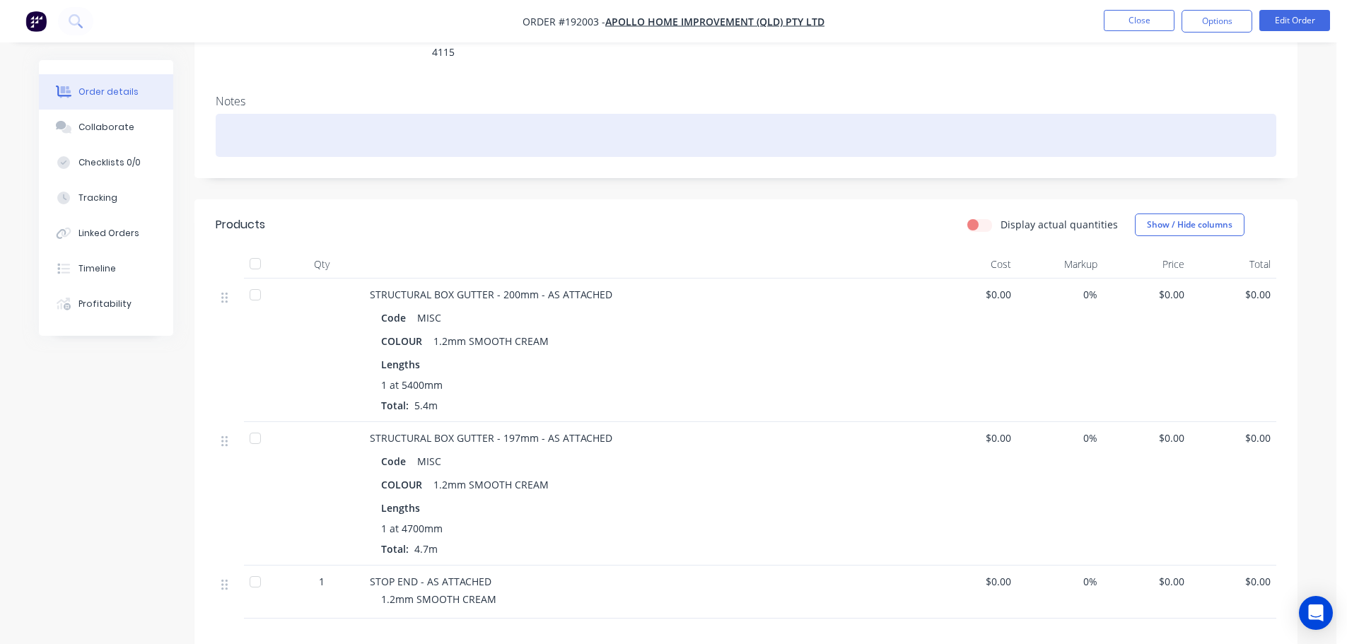
scroll to position [283, 0]
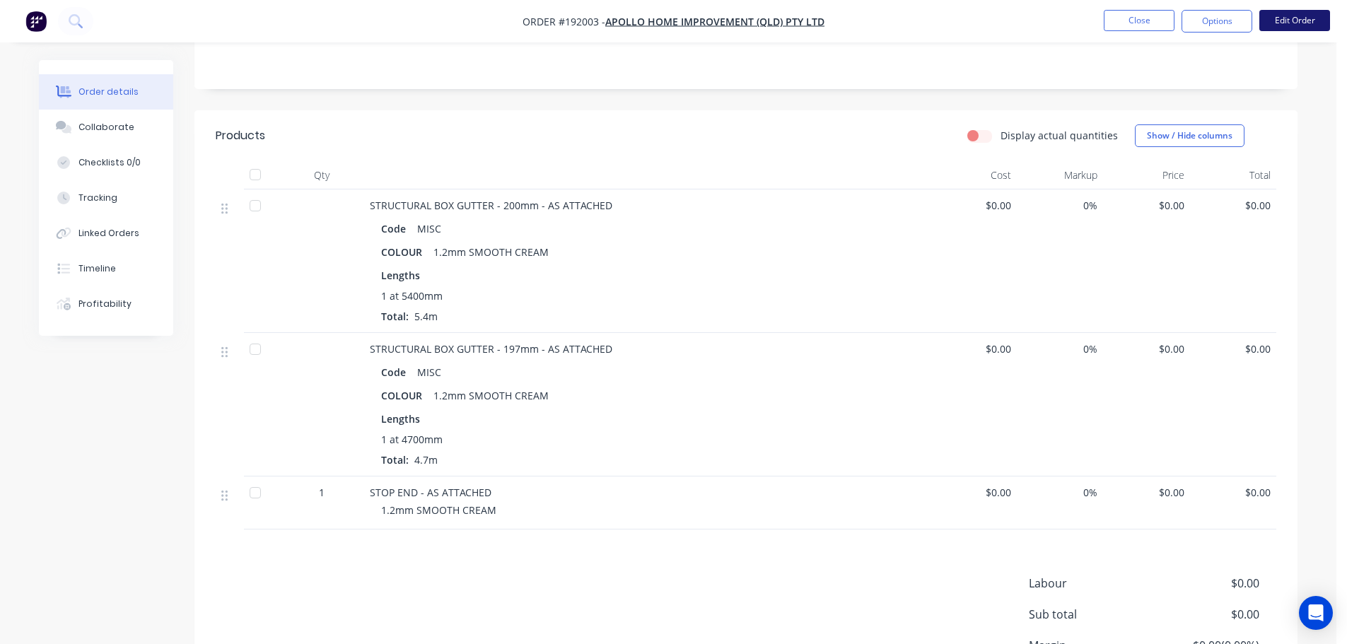
click at [1289, 28] on button "Edit Order" at bounding box center [1294, 20] width 71 height 21
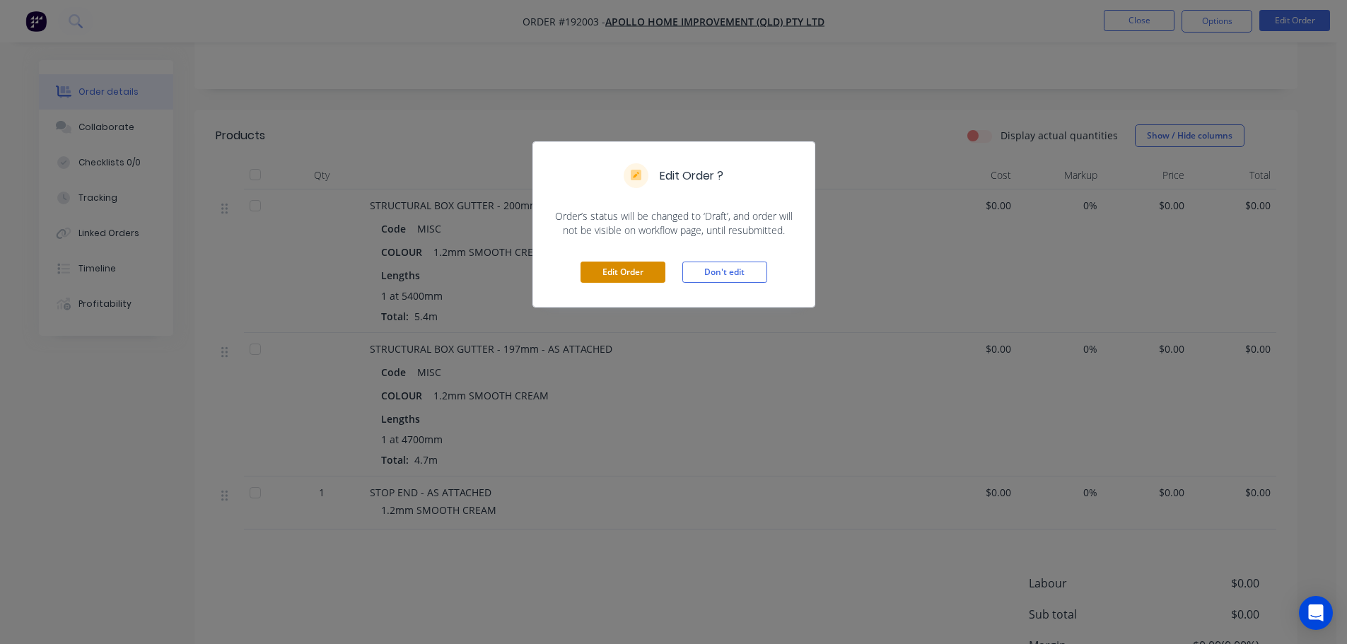
click at [619, 280] on button "Edit Order" at bounding box center [622, 272] width 85 height 21
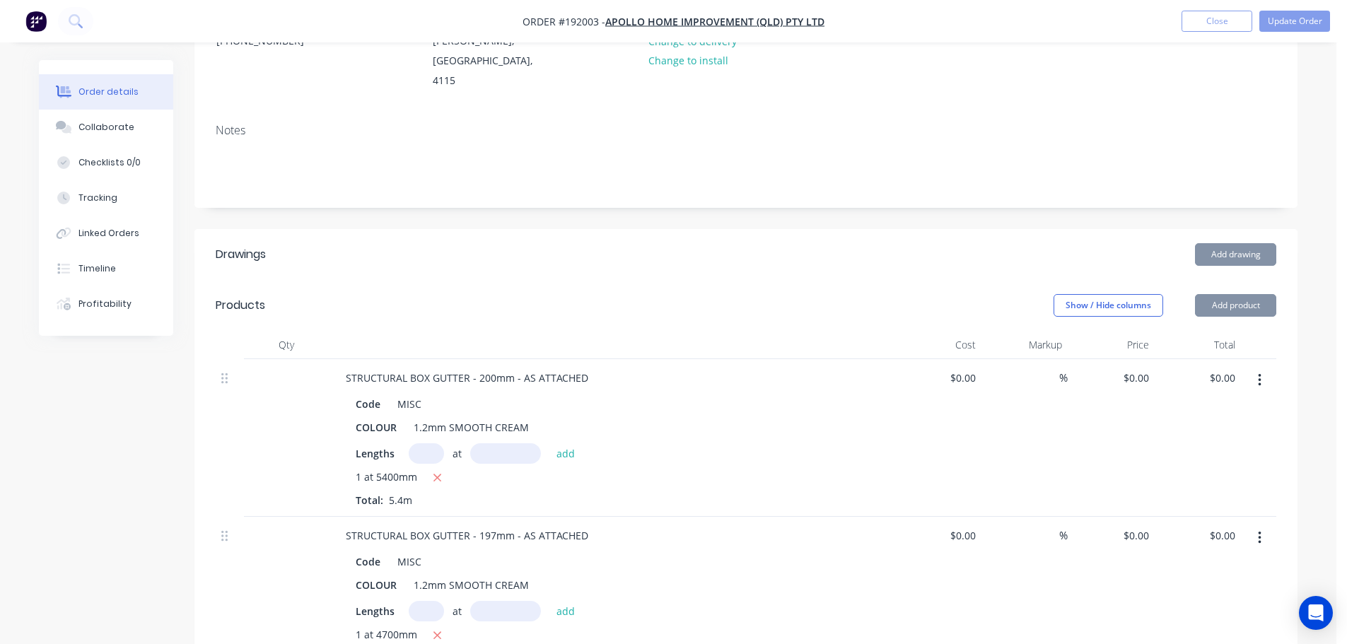
scroll to position [424, 0]
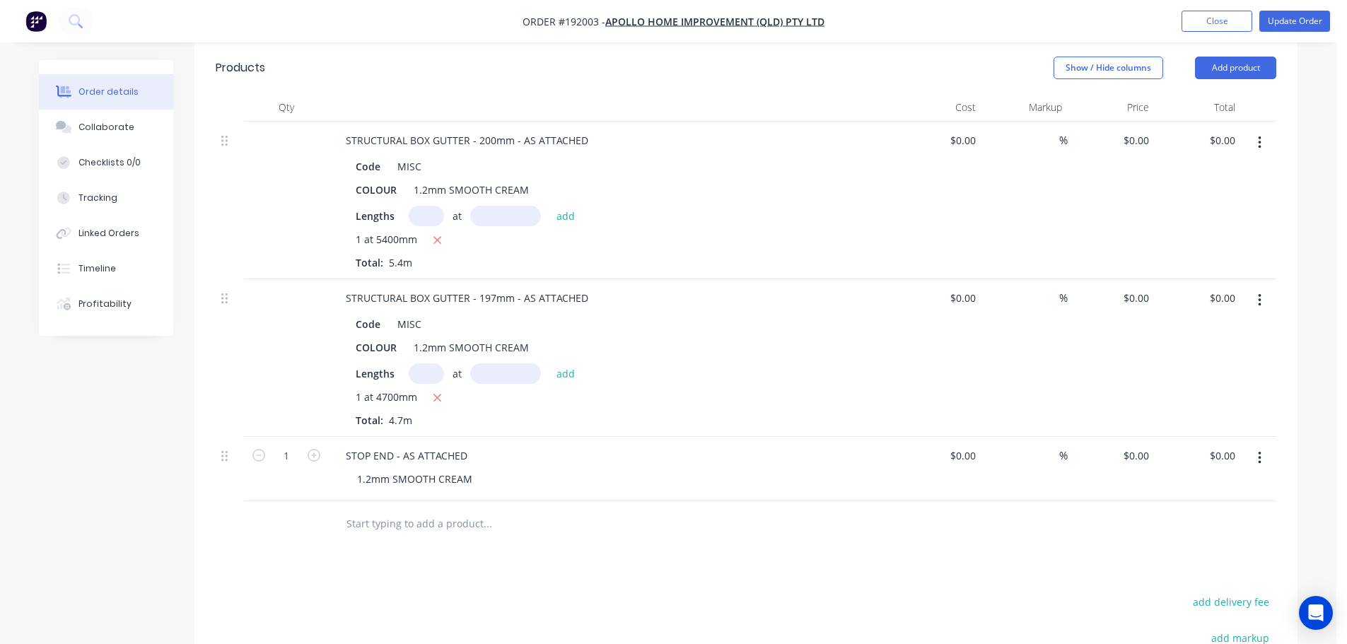
click at [435, 510] on input "text" at bounding box center [487, 524] width 283 height 28
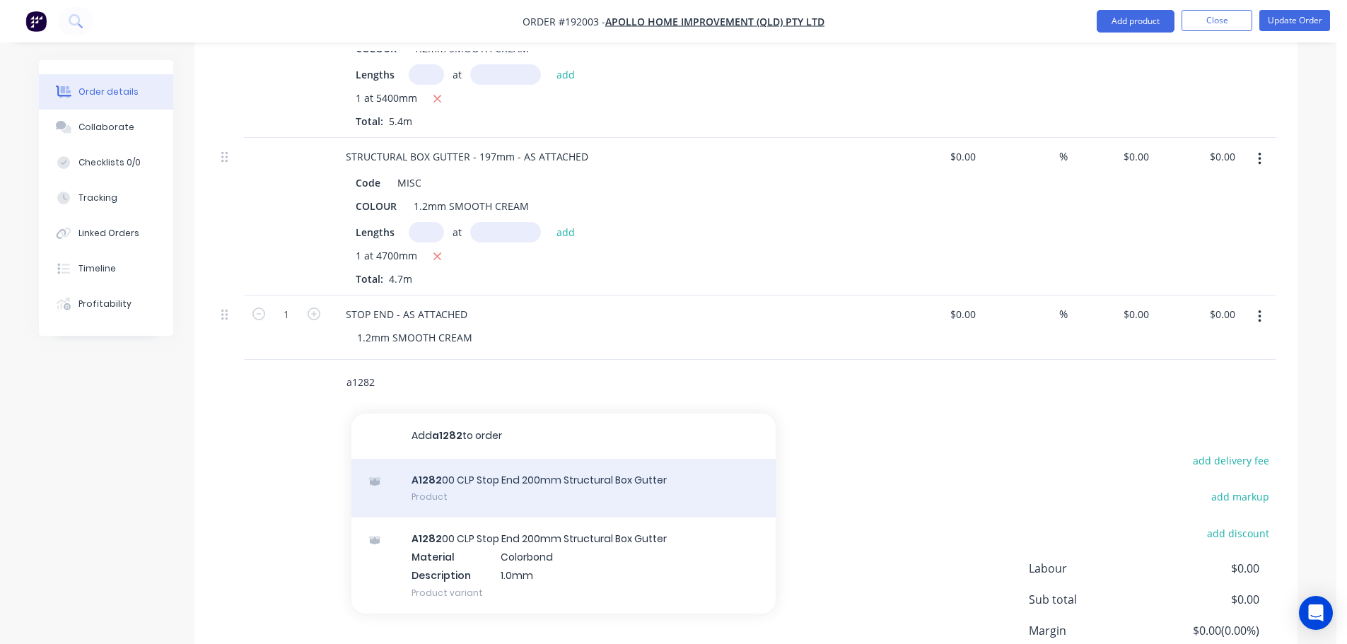
type input "a1282"
click at [581, 477] on div "A1282 00 CLP Stop End 200mm Structural Box Gutter Product" at bounding box center [563, 488] width 424 height 59
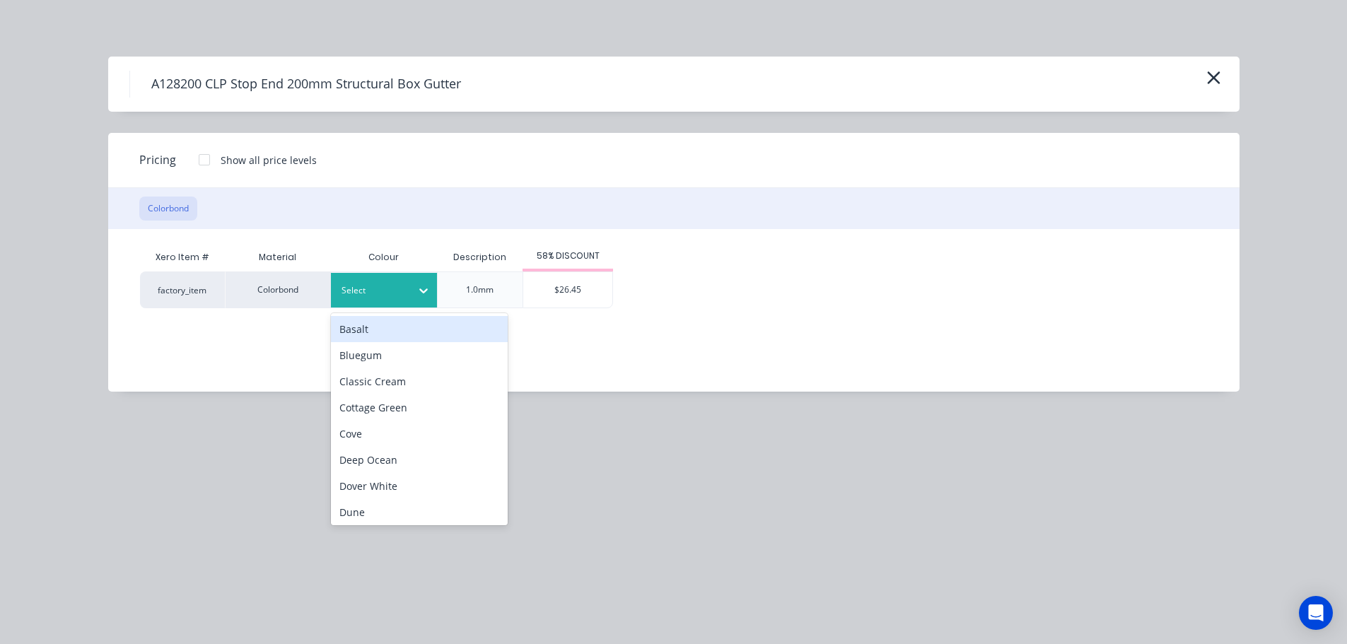
click at [397, 290] on div at bounding box center [373, 291] width 64 height 16
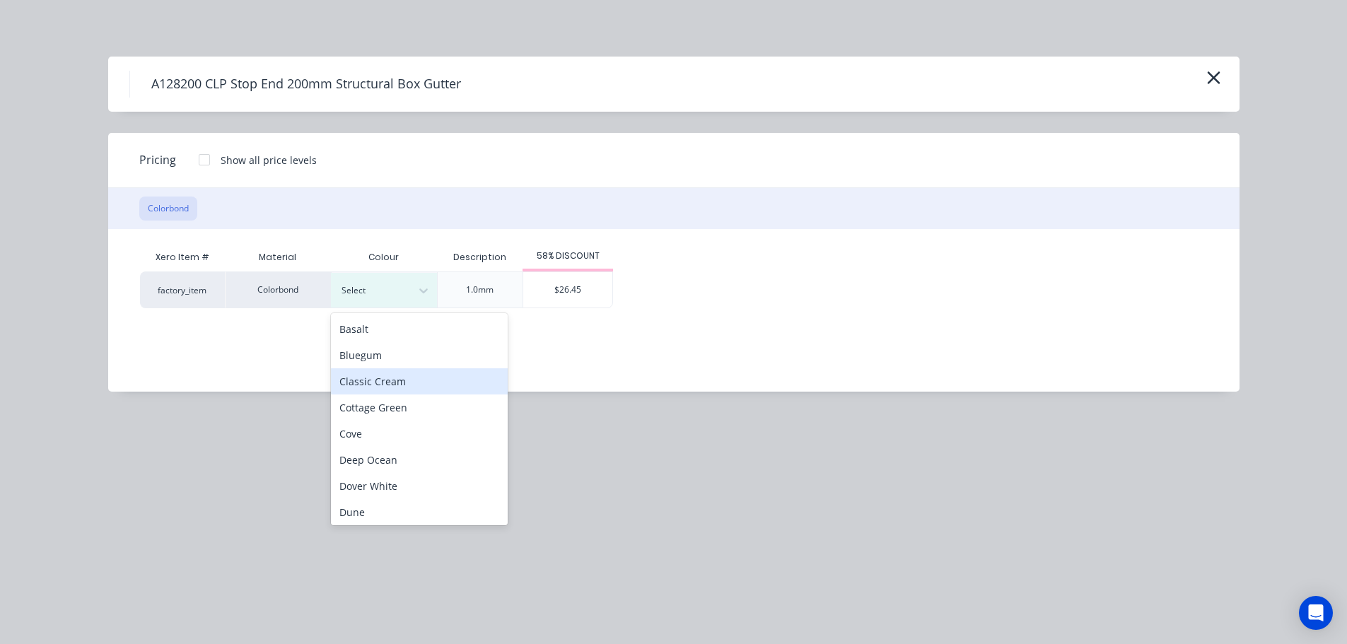
click at [399, 392] on div "Classic Cream" at bounding box center [419, 381] width 177 height 26
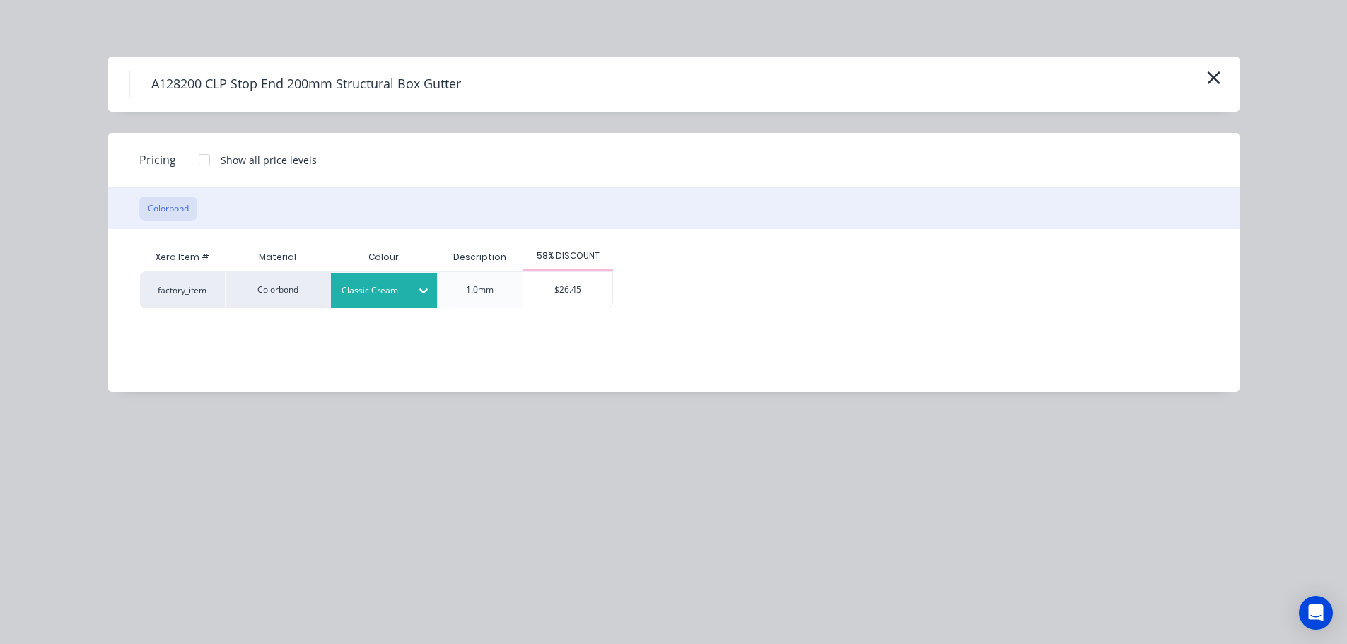
click at [553, 302] on div "$26.45" at bounding box center [567, 289] width 89 height 35
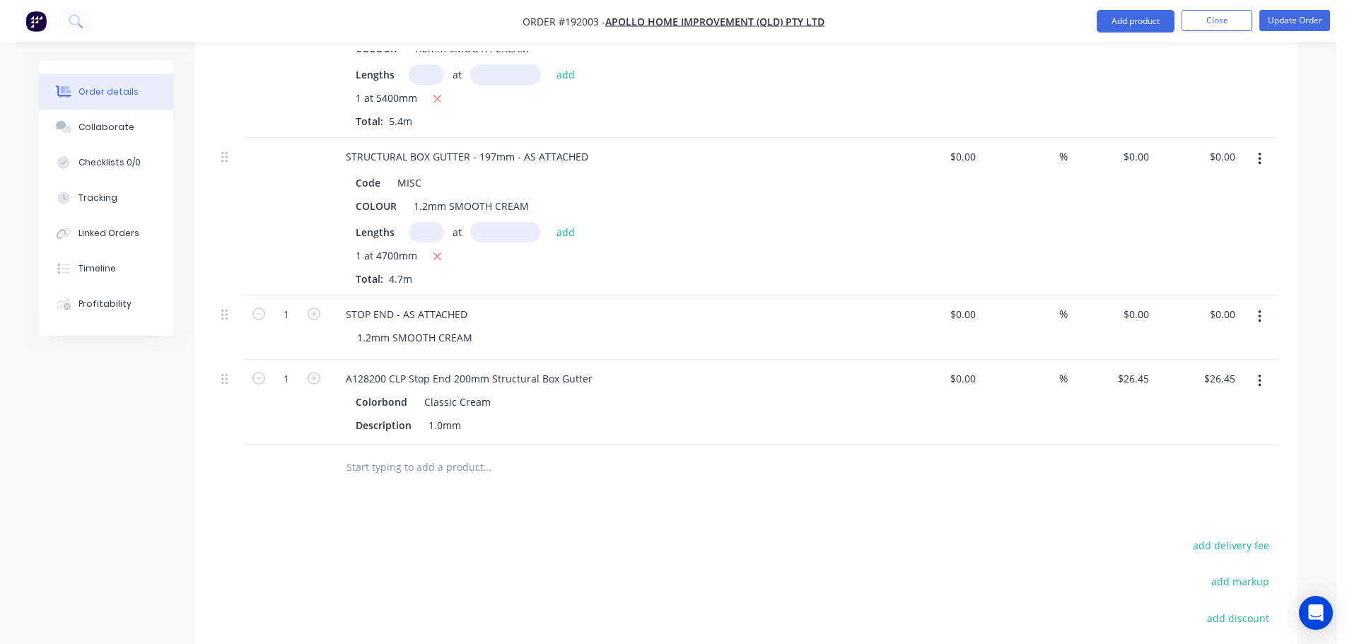
click at [443, 453] on input "text" at bounding box center [487, 467] width 283 height 28
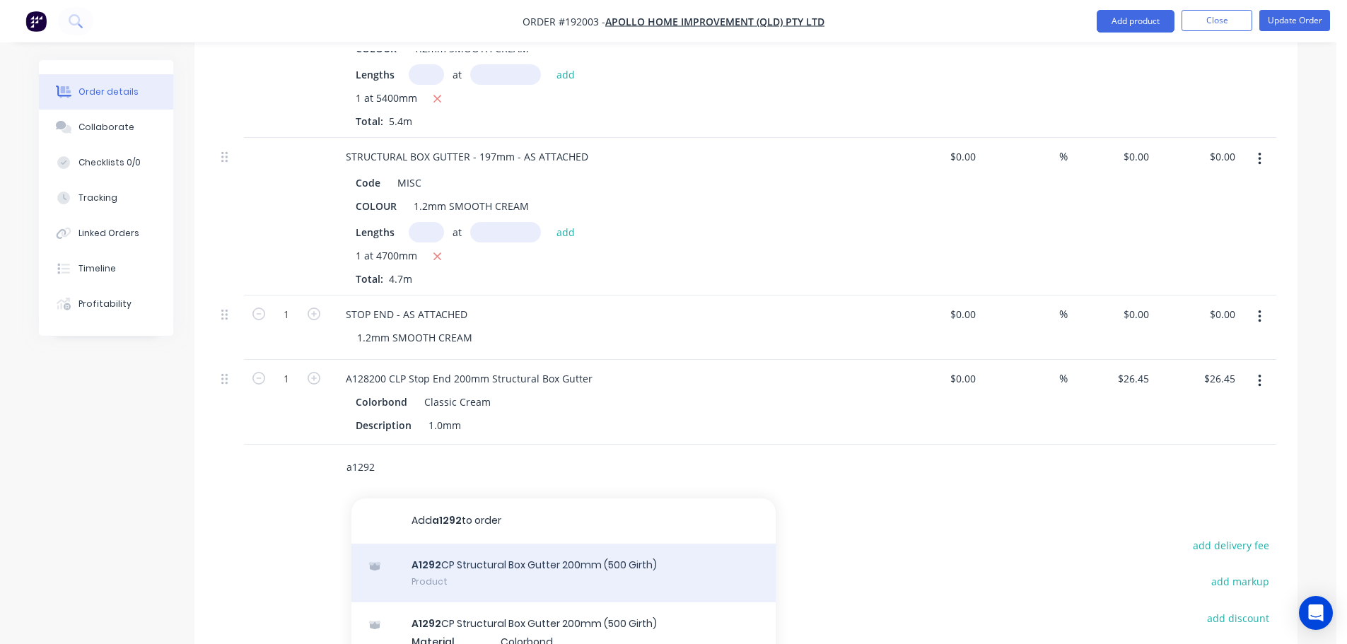
type input "a1292"
click at [511, 550] on div "A1292 CP Structural Box Gutter 200mm (500 Girth) Product" at bounding box center [563, 573] width 424 height 59
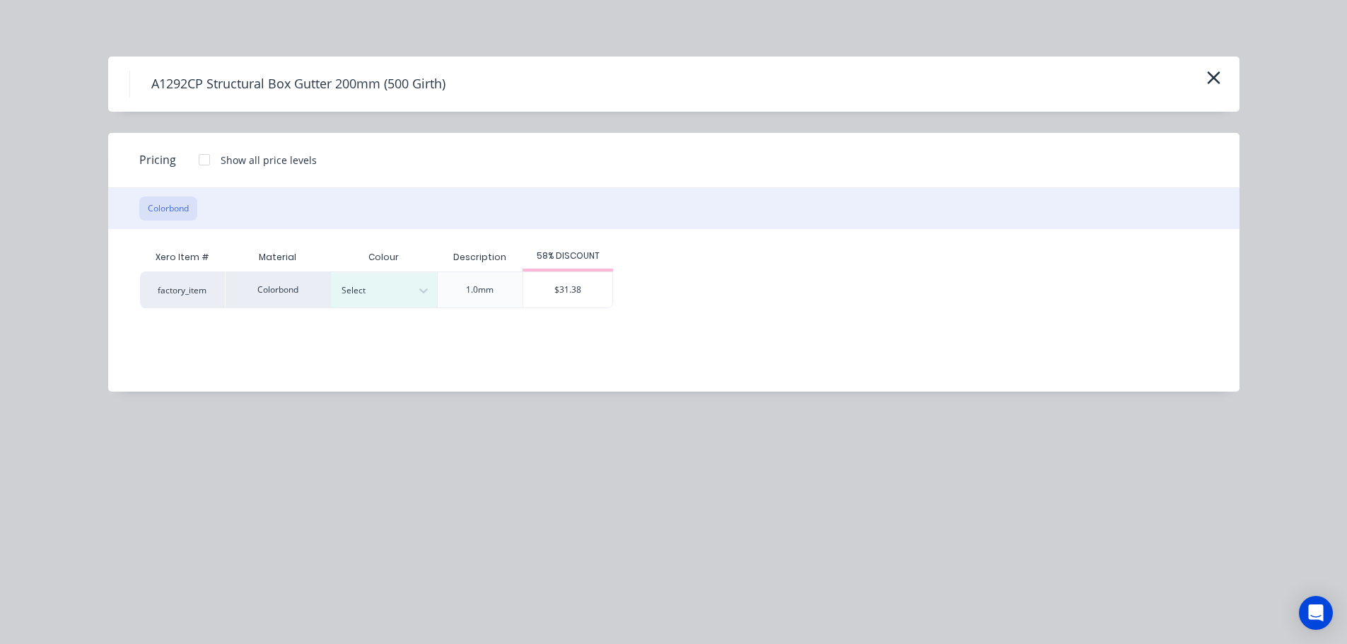
click at [397, 271] on div "Select" at bounding box center [384, 289] width 106 height 37
click at [392, 281] on div "Select" at bounding box center [384, 290] width 106 height 35
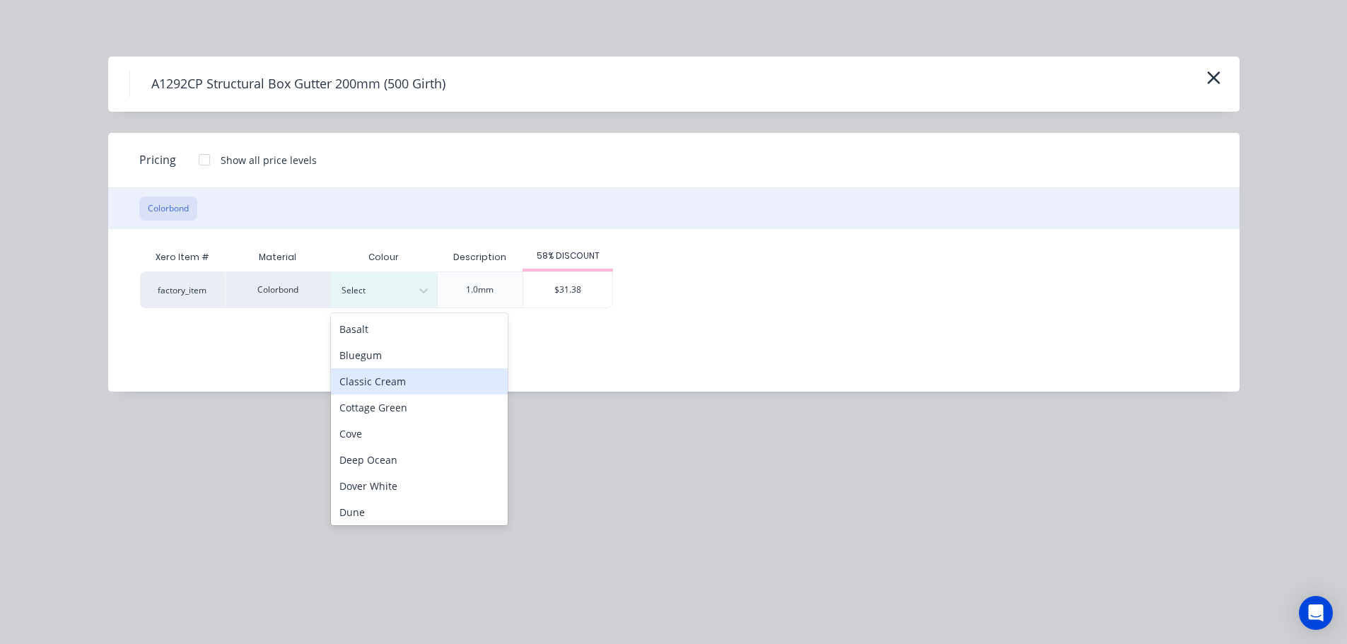
click at [396, 386] on div "Classic Cream" at bounding box center [419, 381] width 177 height 26
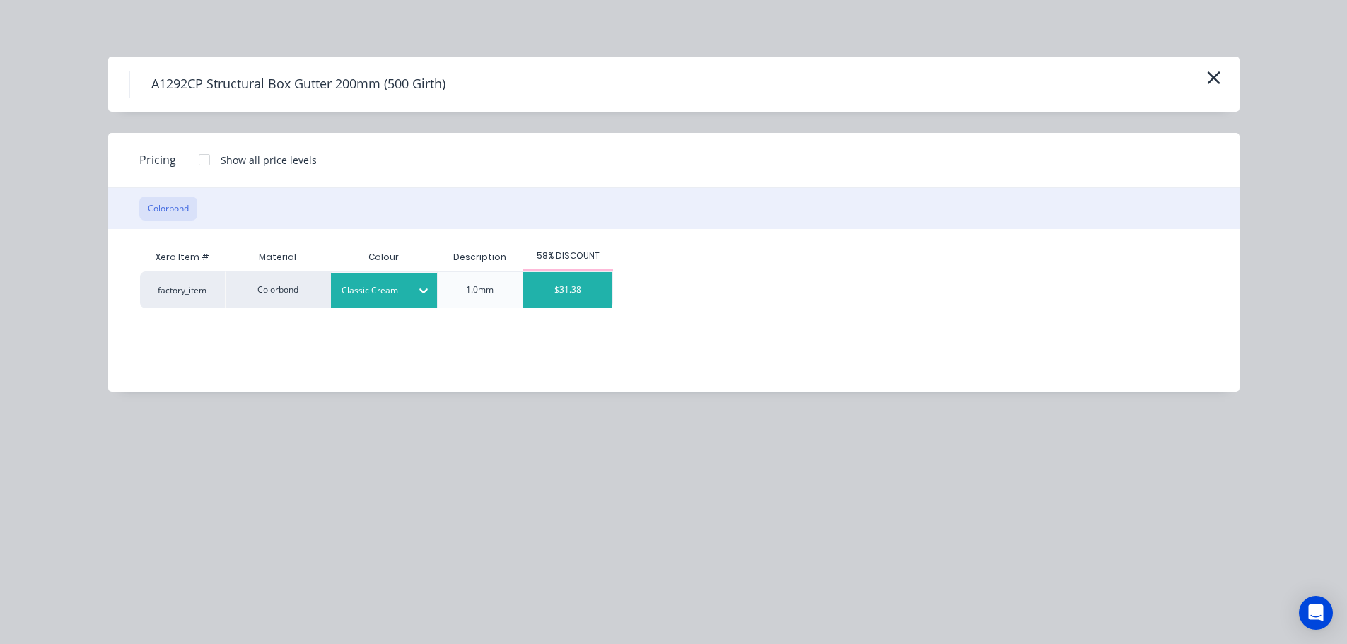
click at [569, 291] on div "$31.38" at bounding box center [567, 289] width 89 height 35
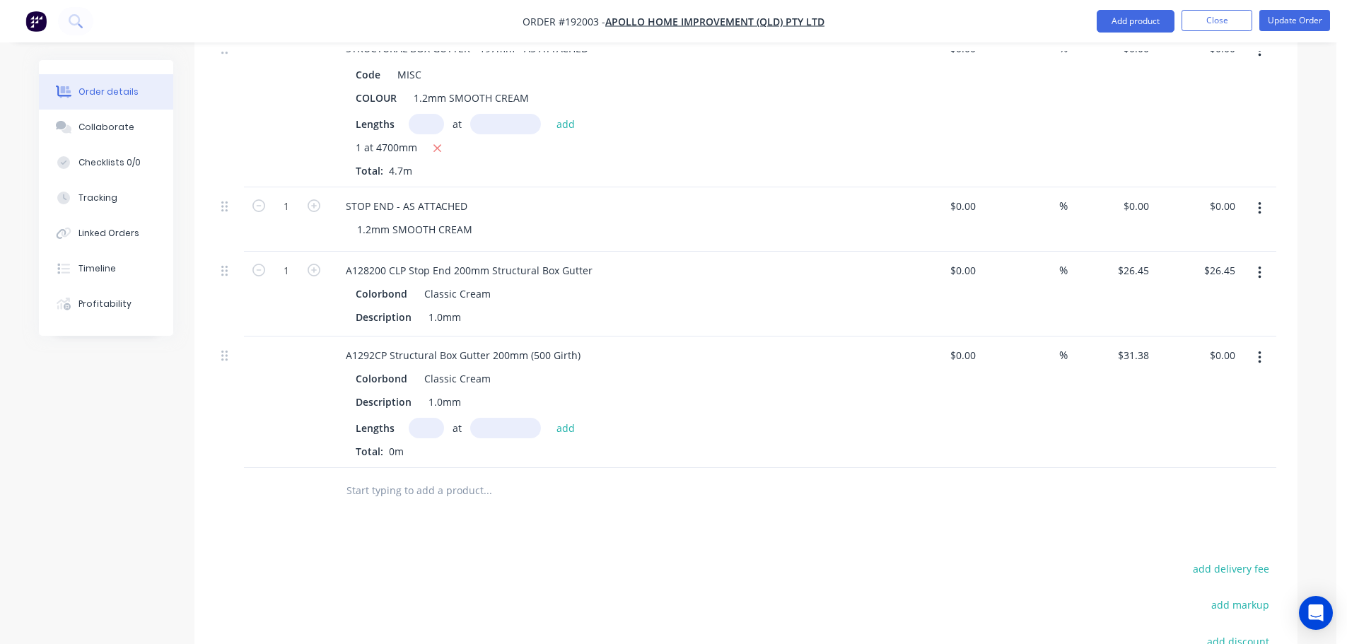
scroll to position [707, 0]
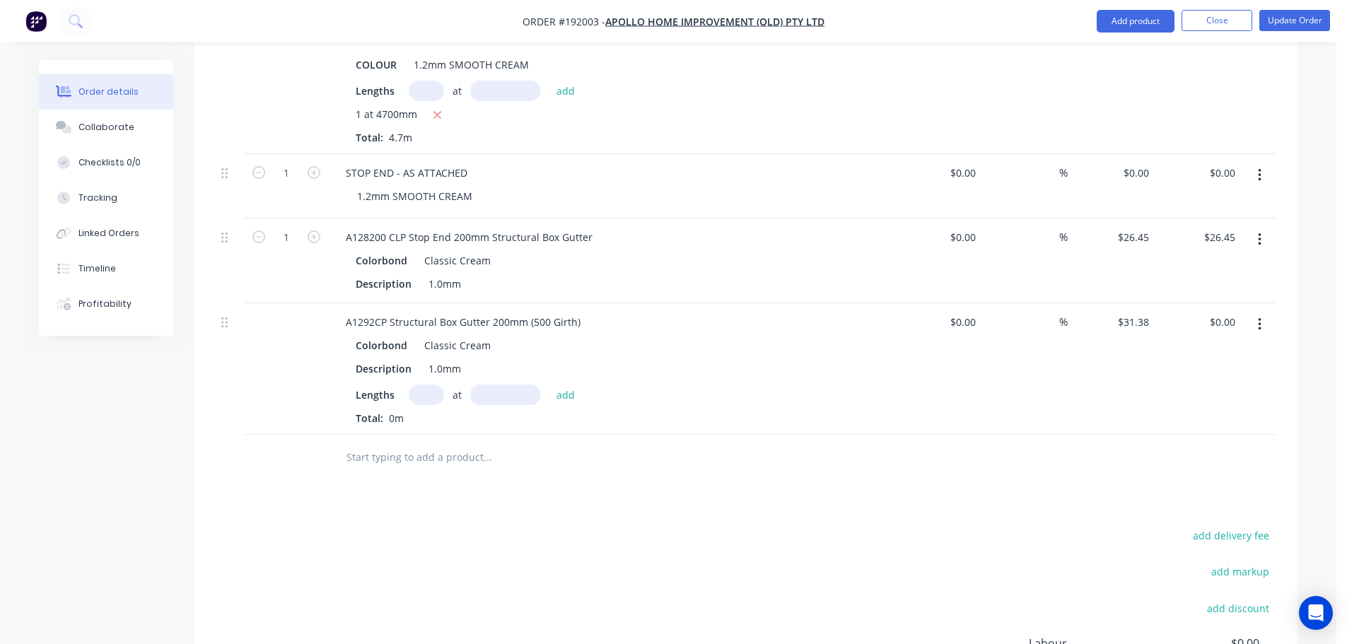
click at [1260, 232] on icon "button" at bounding box center [1260, 240] width 4 height 16
click at [1161, 351] on div "Delete" at bounding box center [1208, 361] width 109 height 21
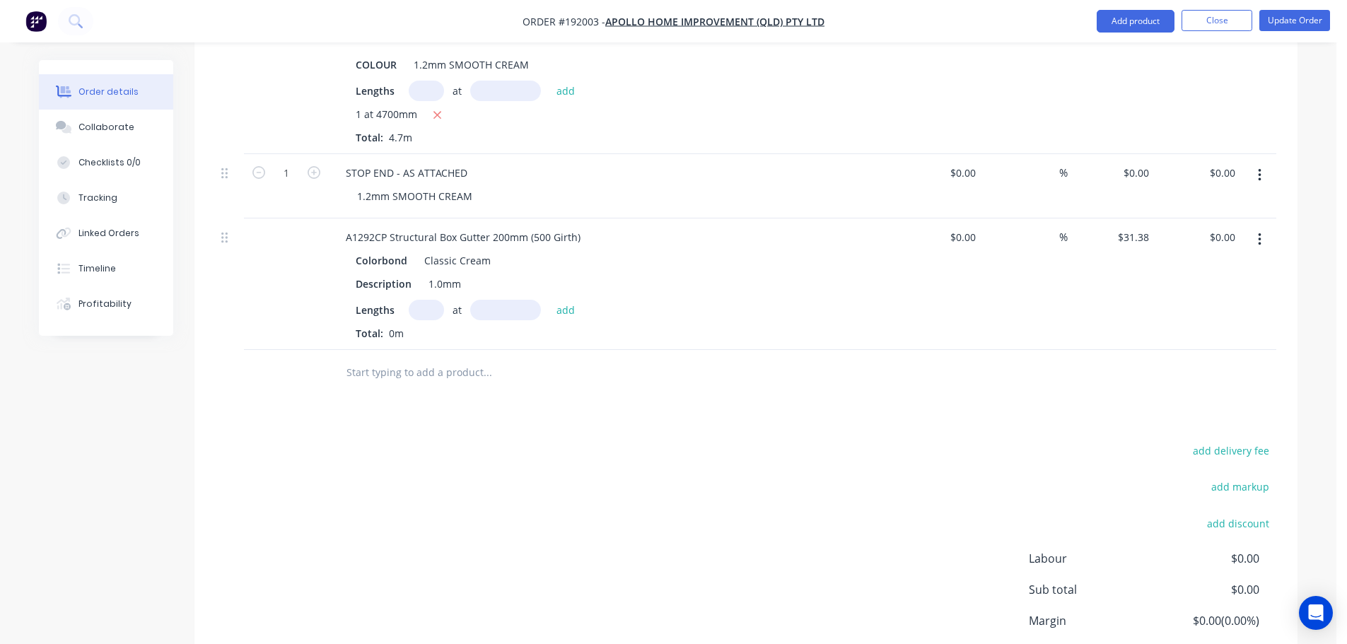
click at [421, 358] on input "text" at bounding box center [487, 372] width 283 height 28
click at [421, 300] on input "text" at bounding box center [426, 310] width 35 height 21
type input "1"
type input "5400"
click at [549, 300] on button "add" at bounding box center [565, 309] width 33 height 19
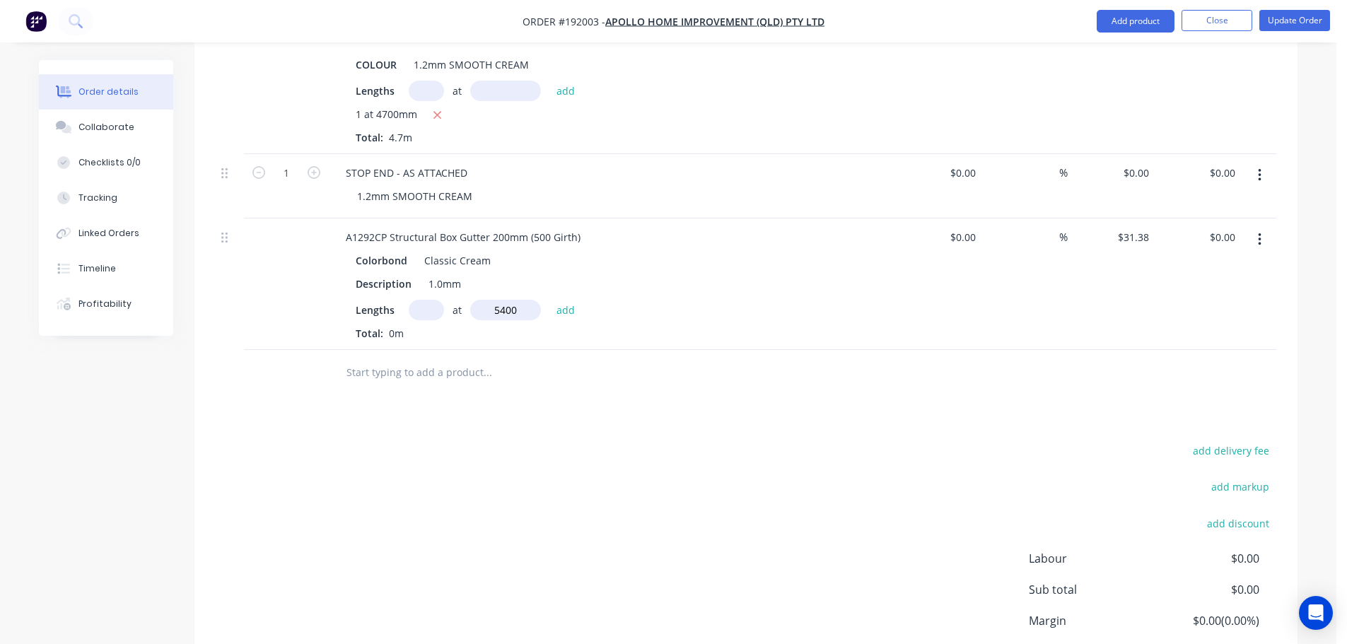
type input "$169.45"
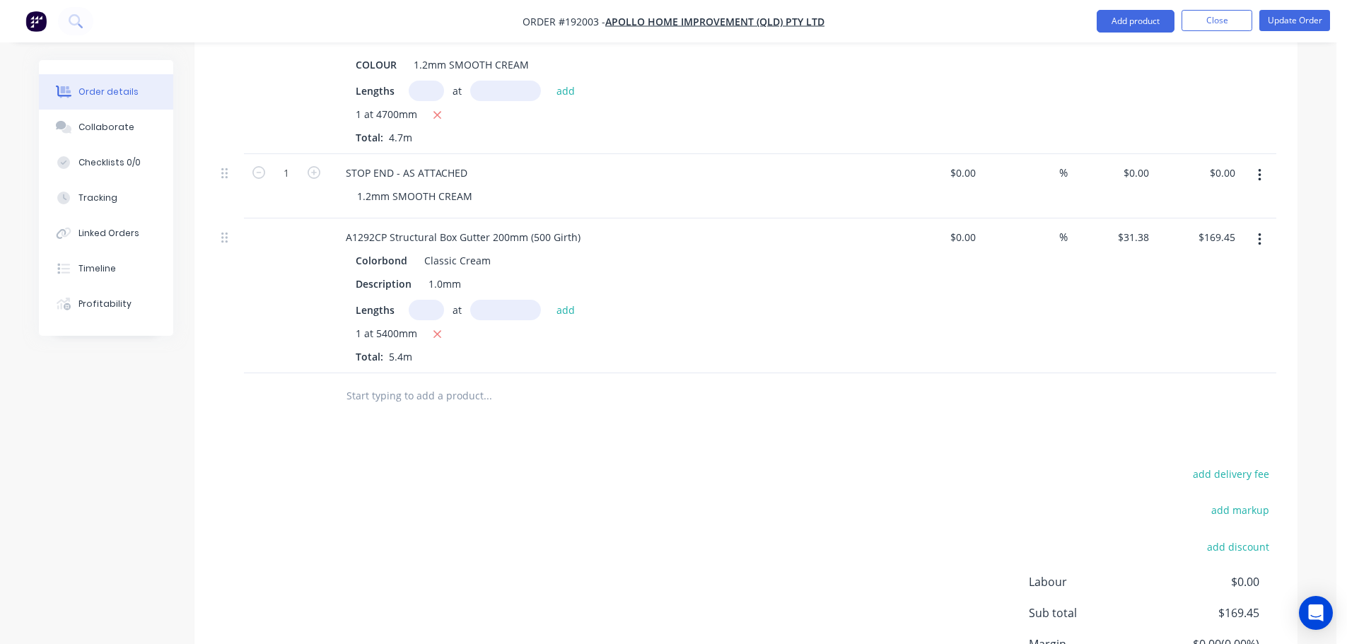
click at [432, 382] on input "text" at bounding box center [487, 396] width 283 height 28
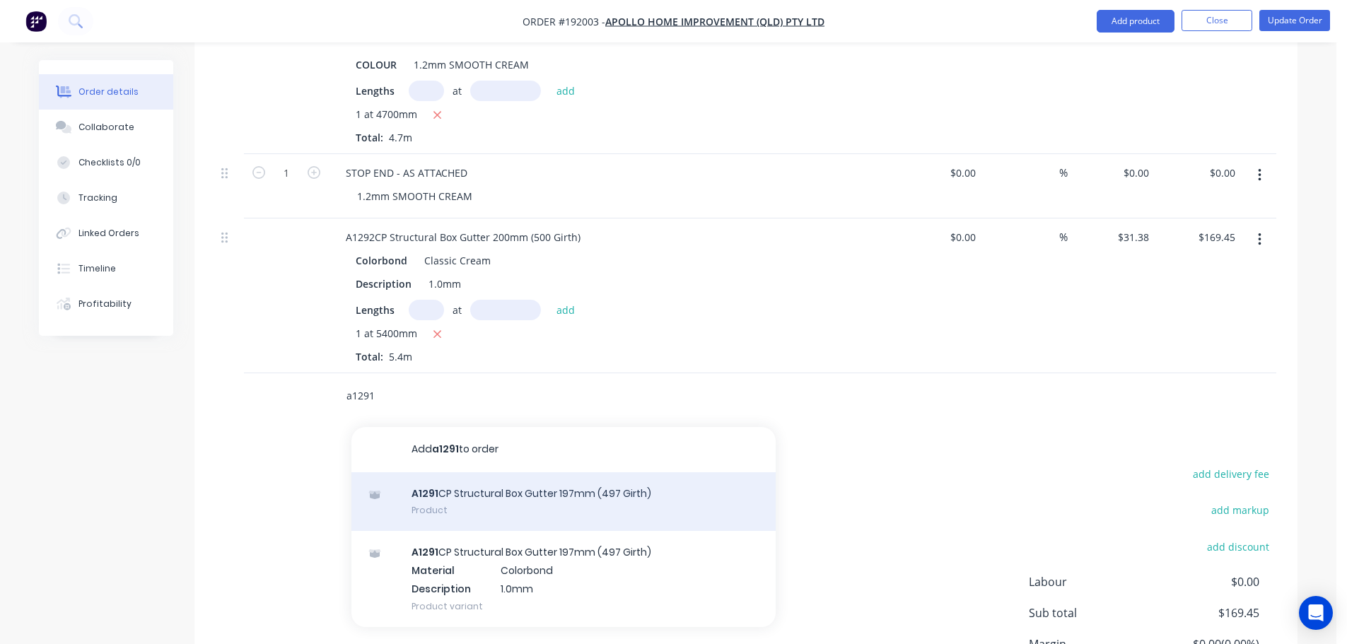
type input "a1291"
click at [491, 493] on div "A1291 CP Structural Box Gutter 197mm (497 Girth) Product" at bounding box center [563, 501] width 424 height 59
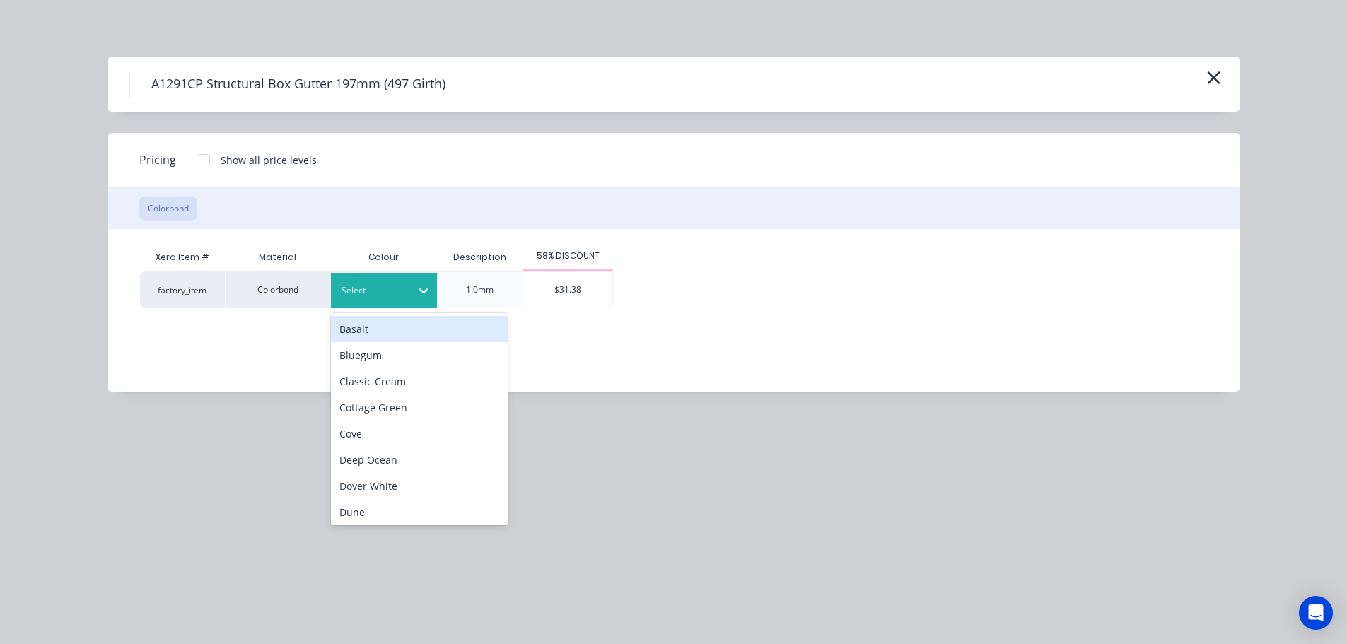
click at [389, 301] on div "Select" at bounding box center [384, 290] width 106 height 35
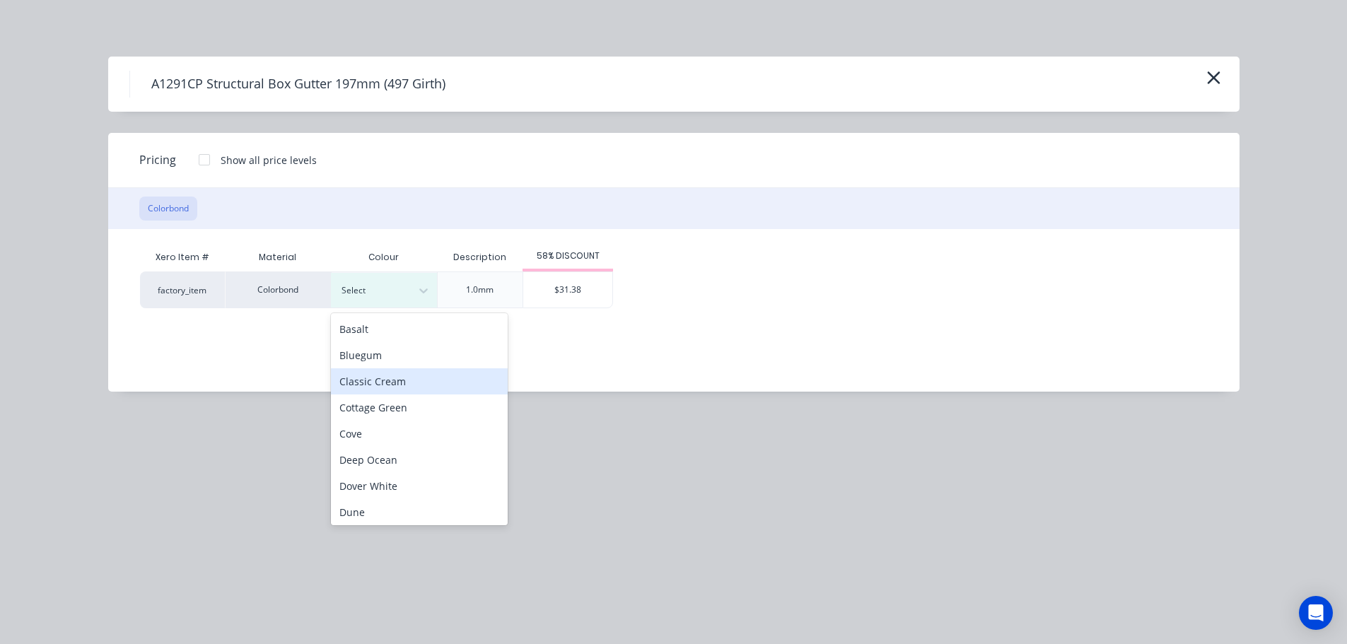
click at [394, 390] on div "Classic Cream" at bounding box center [419, 381] width 177 height 26
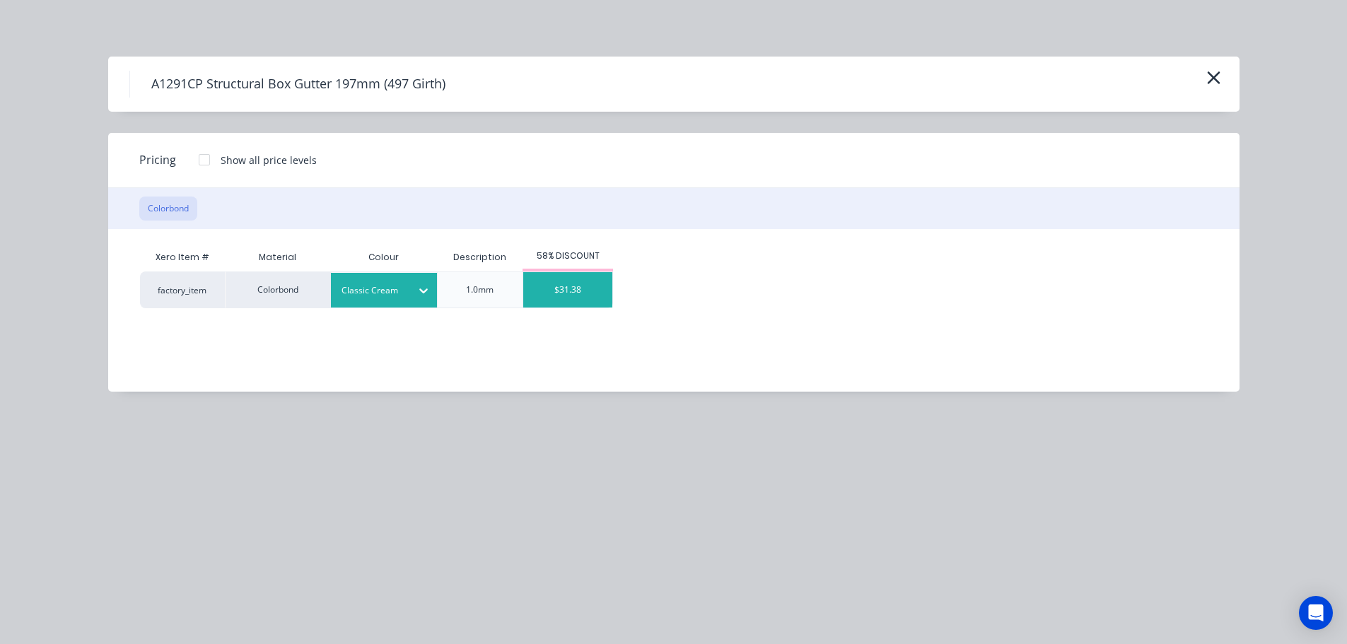
click at [573, 290] on div "$31.38" at bounding box center [567, 289] width 89 height 35
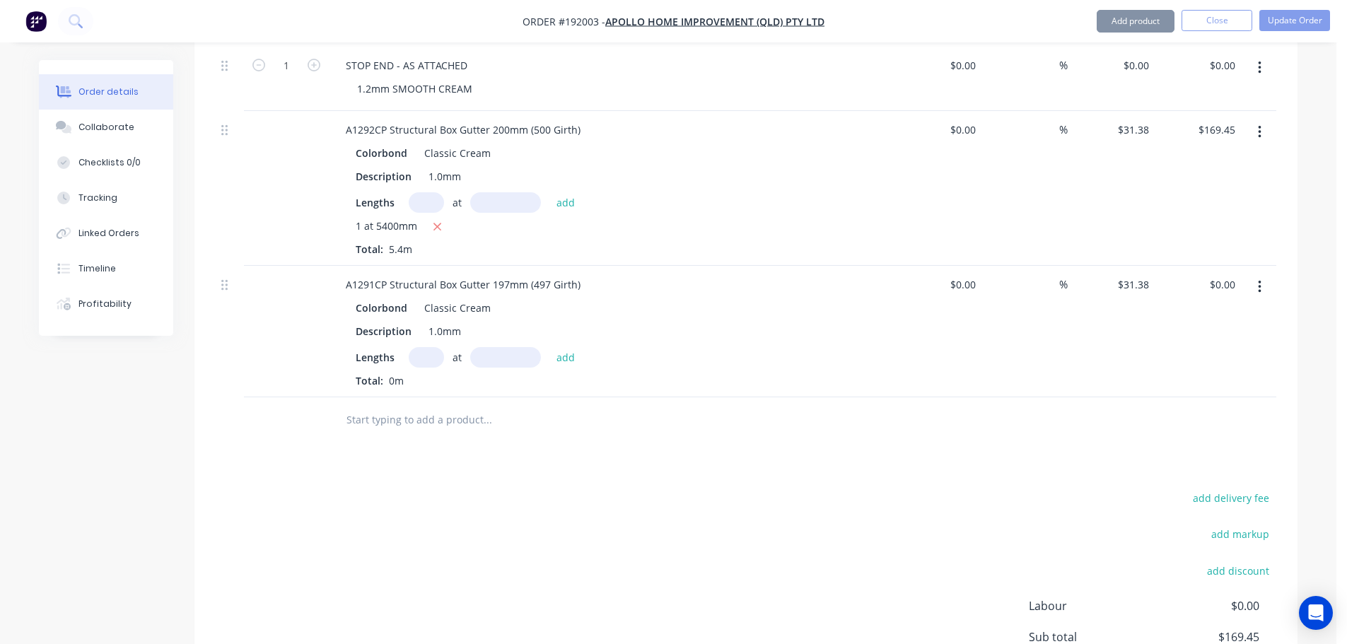
scroll to position [848, 0]
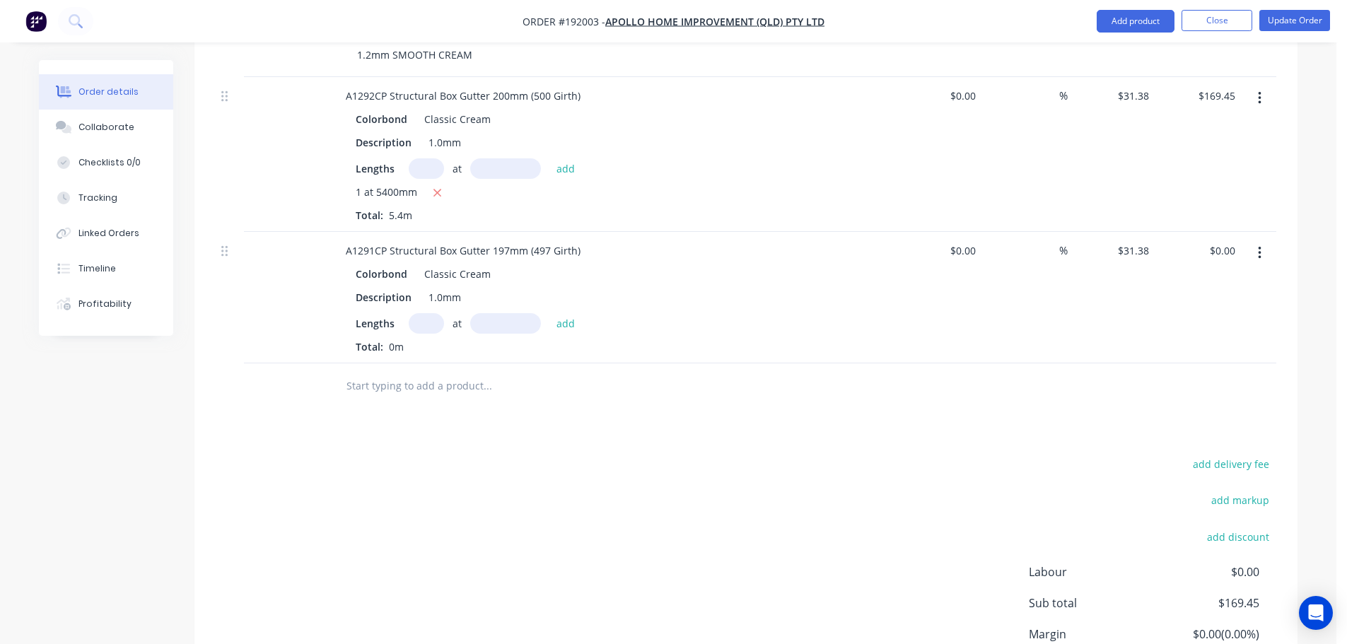
click at [422, 313] on input "text" at bounding box center [426, 323] width 35 height 21
type input "1"
type input "4700"
click at [549, 313] on button "add" at bounding box center [565, 322] width 33 height 19
type input "$147.49"
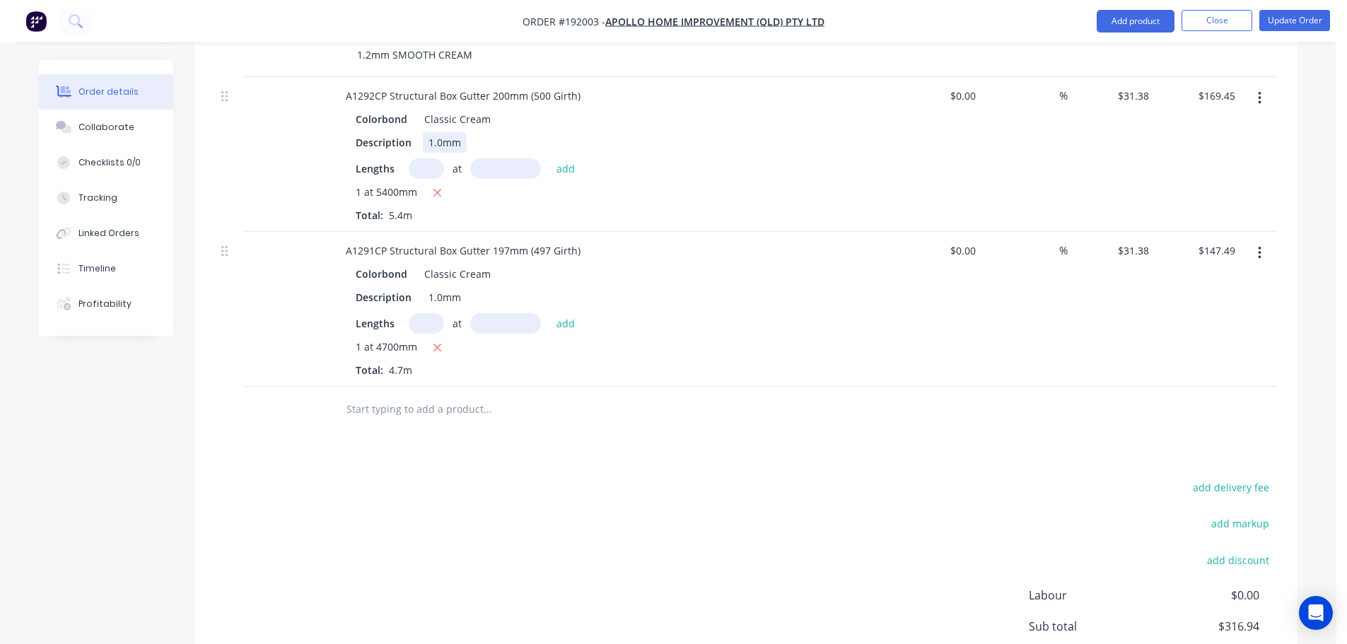
click at [440, 132] on div "1.0mm" at bounding box center [445, 142] width 44 height 21
click at [443, 287] on div "1.0mm" at bounding box center [445, 297] width 44 height 21
click at [666, 478] on div "add delivery fee add markup add discount Labour $0.00 Sub total $316.94 Margin …" at bounding box center [746, 614] width 1060 height 273
click at [427, 395] on input "text" at bounding box center [487, 409] width 283 height 28
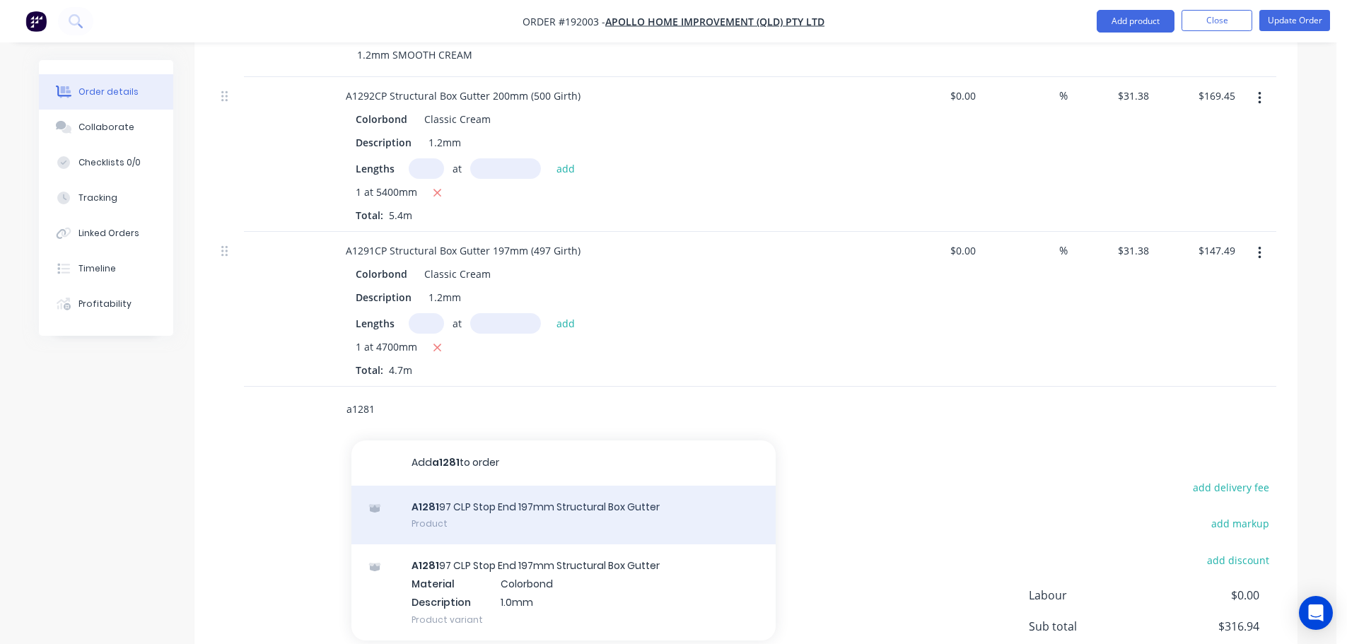
type input "a1281"
click at [511, 488] on div "A1281 97 CLP Stop End 197mm Structural Box Gutter Product" at bounding box center [563, 515] width 424 height 59
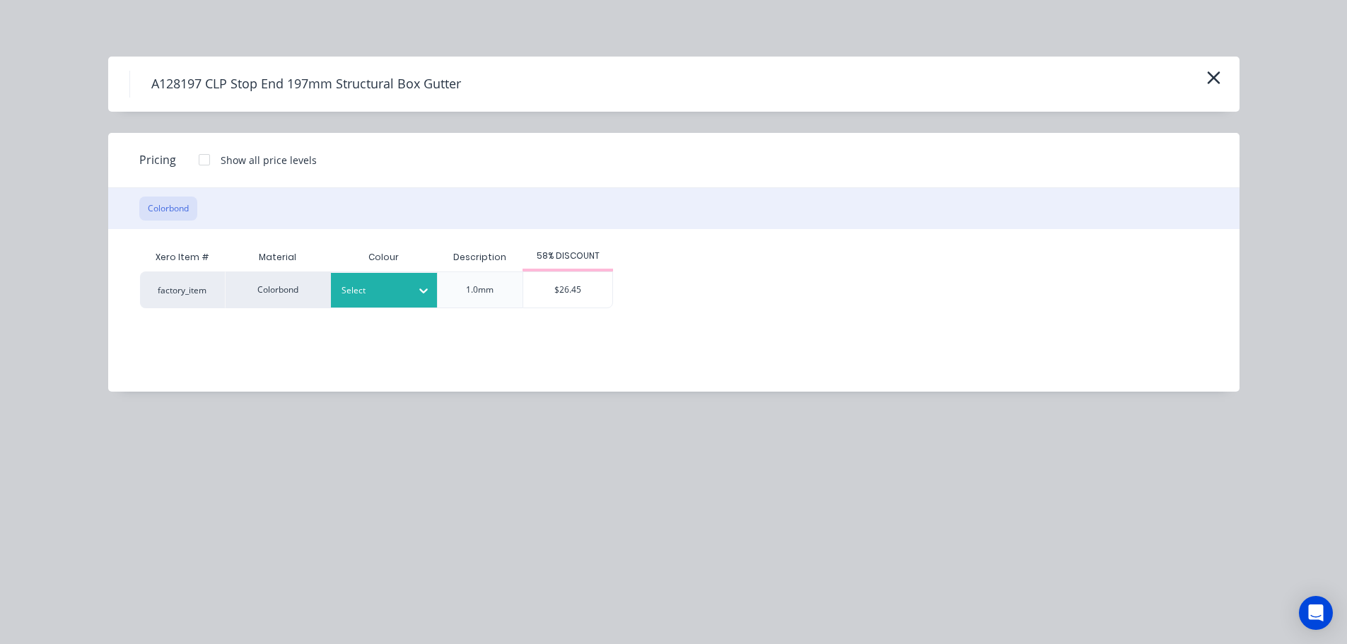
click at [363, 286] on div at bounding box center [373, 291] width 64 height 16
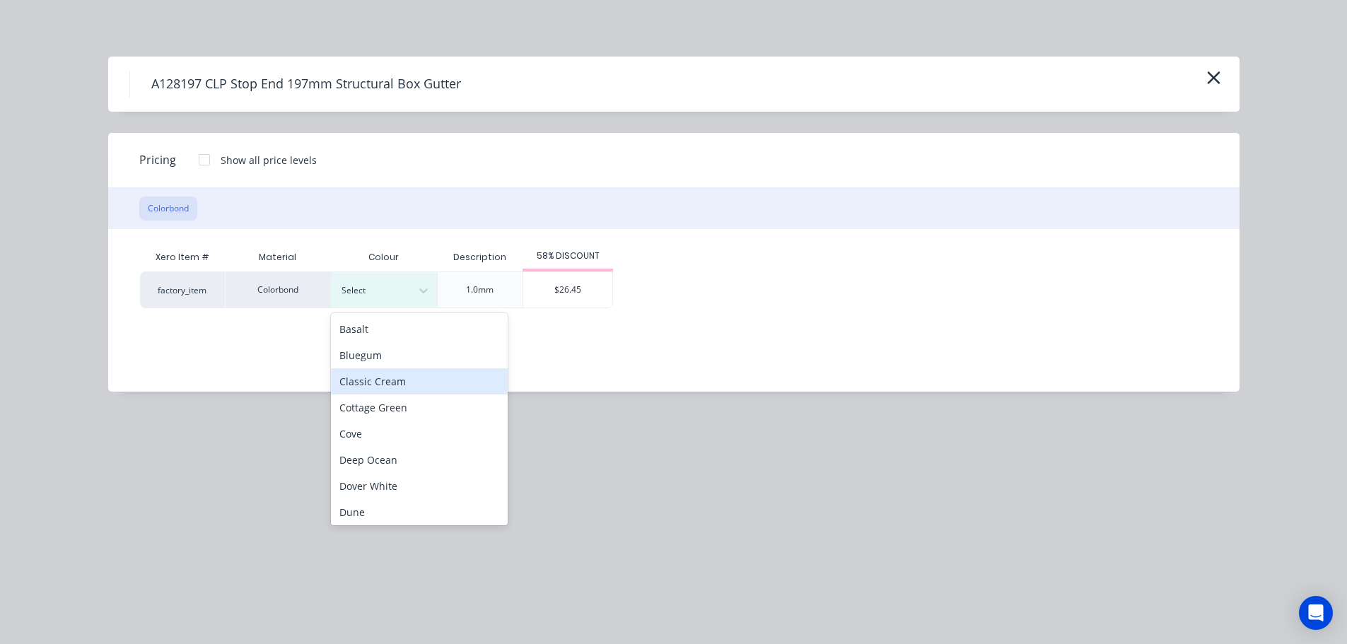
click at [400, 384] on div "Classic Cream" at bounding box center [419, 381] width 177 height 26
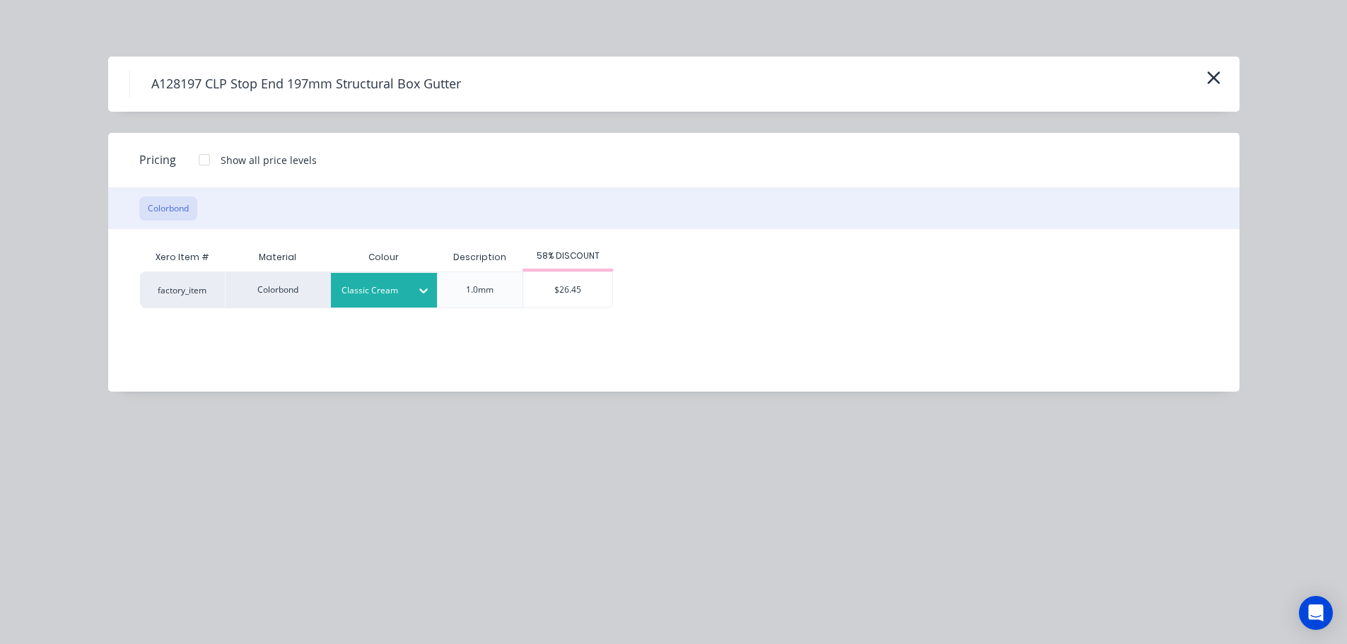
click at [553, 305] on div "$26.45" at bounding box center [567, 289] width 89 height 35
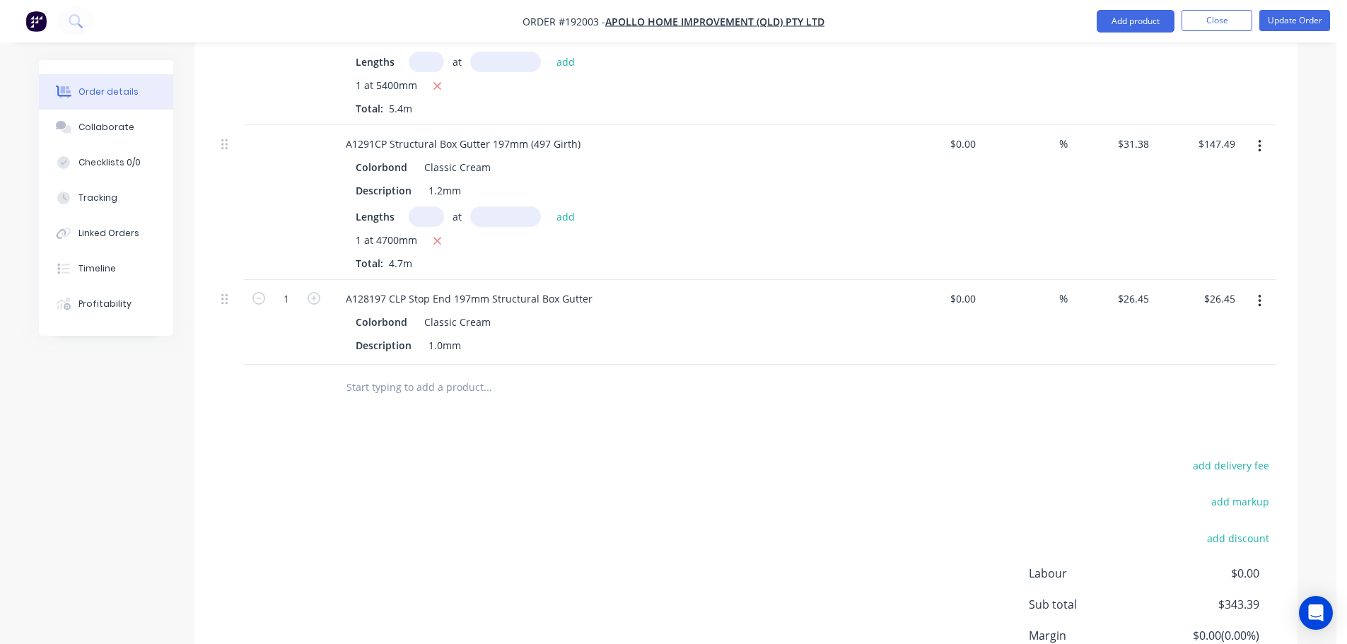
scroll to position [990, 0]
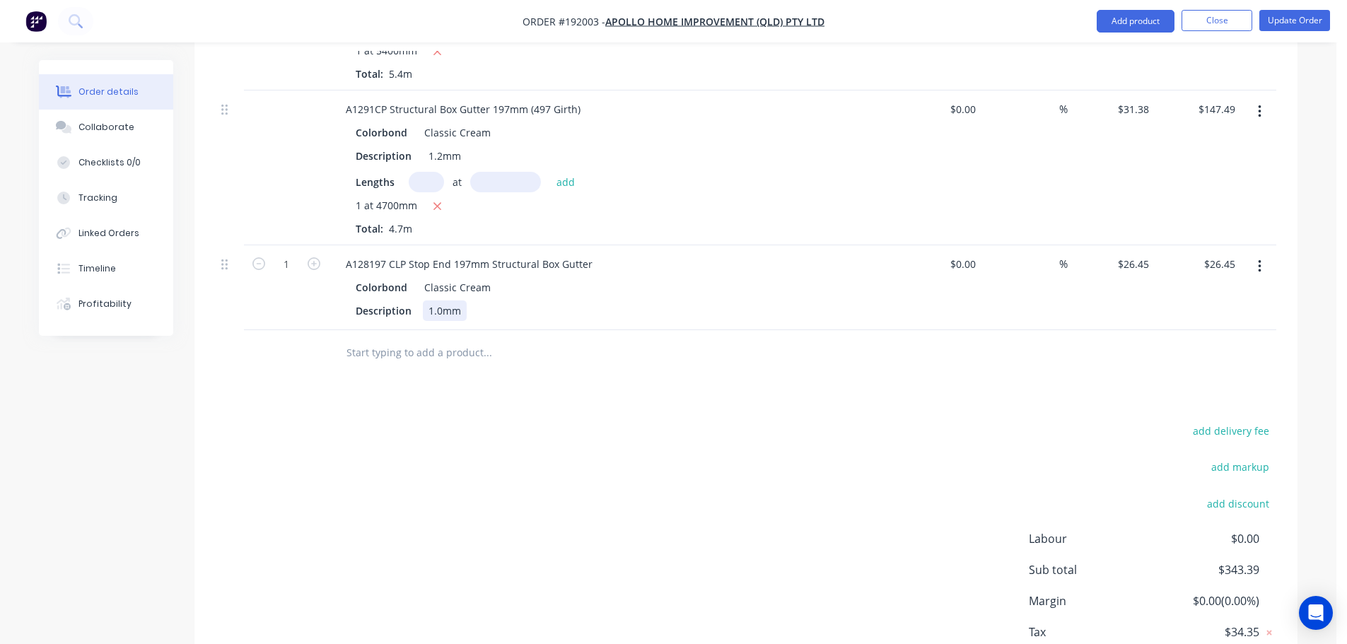
click at [440, 300] on div "1.0mm" at bounding box center [445, 310] width 44 height 21
click at [498, 421] on div "add delivery fee add markup add discount Labour $0.00 Sub total $343.39 Margin …" at bounding box center [746, 557] width 1060 height 273
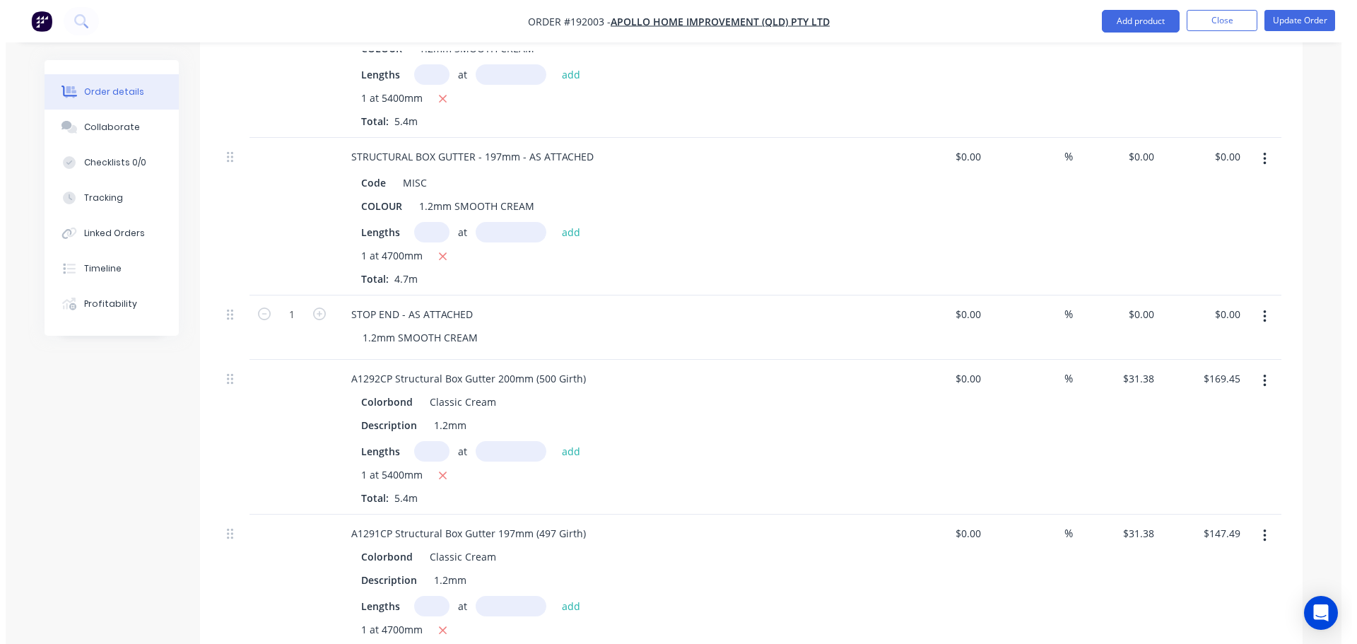
scroll to position [424, 0]
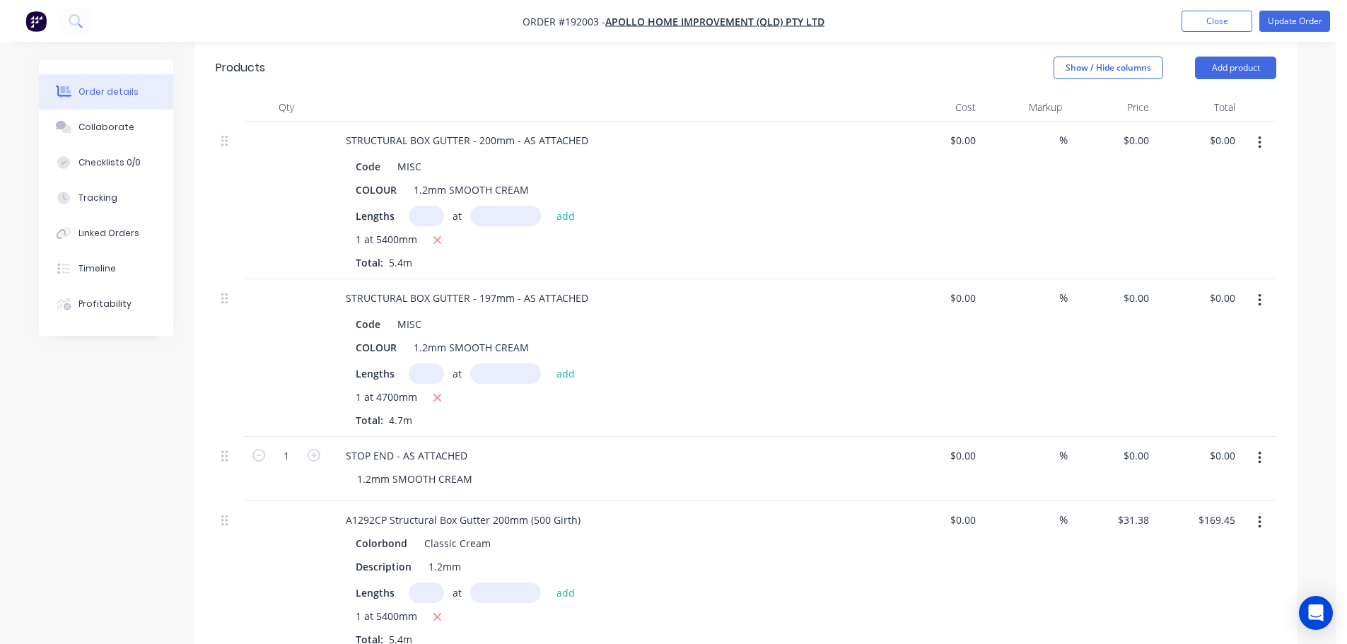
click at [1255, 130] on button "button" at bounding box center [1259, 142] width 33 height 25
click at [1214, 254] on div "Delete" at bounding box center [1208, 264] width 109 height 21
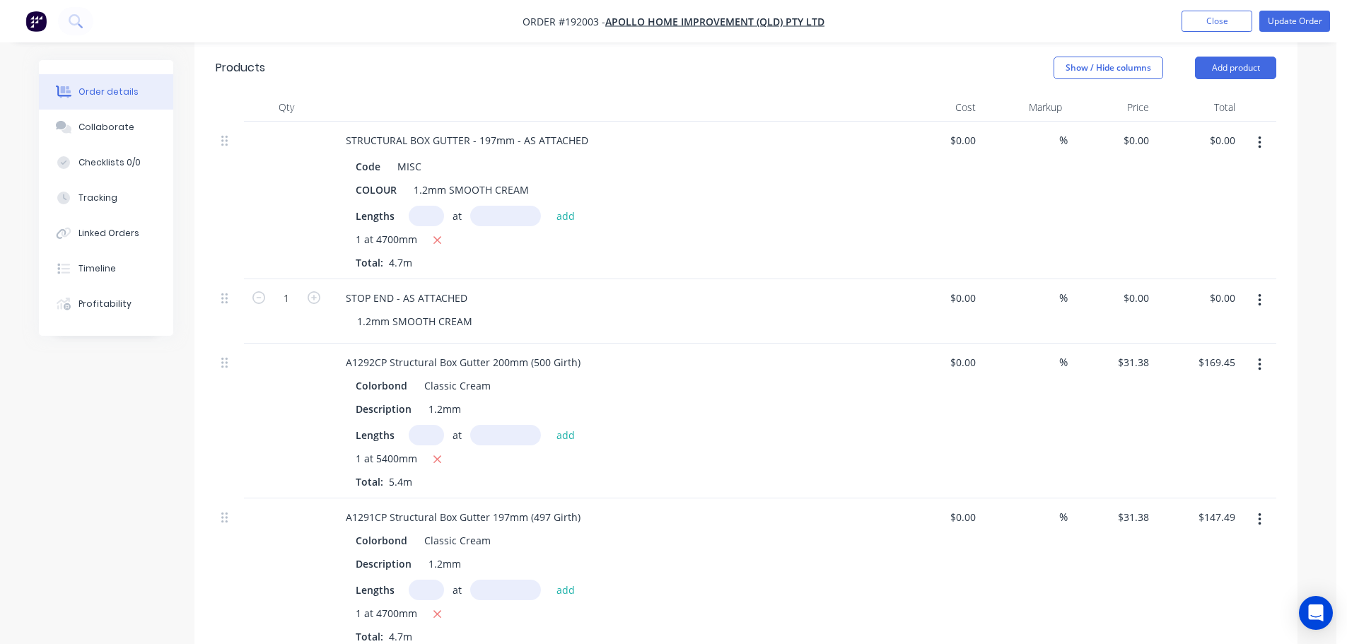
click at [1260, 135] on icon "button" at bounding box center [1260, 143] width 4 height 16
click at [1210, 254] on div "Delete" at bounding box center [1208, 264] width 109 height 21
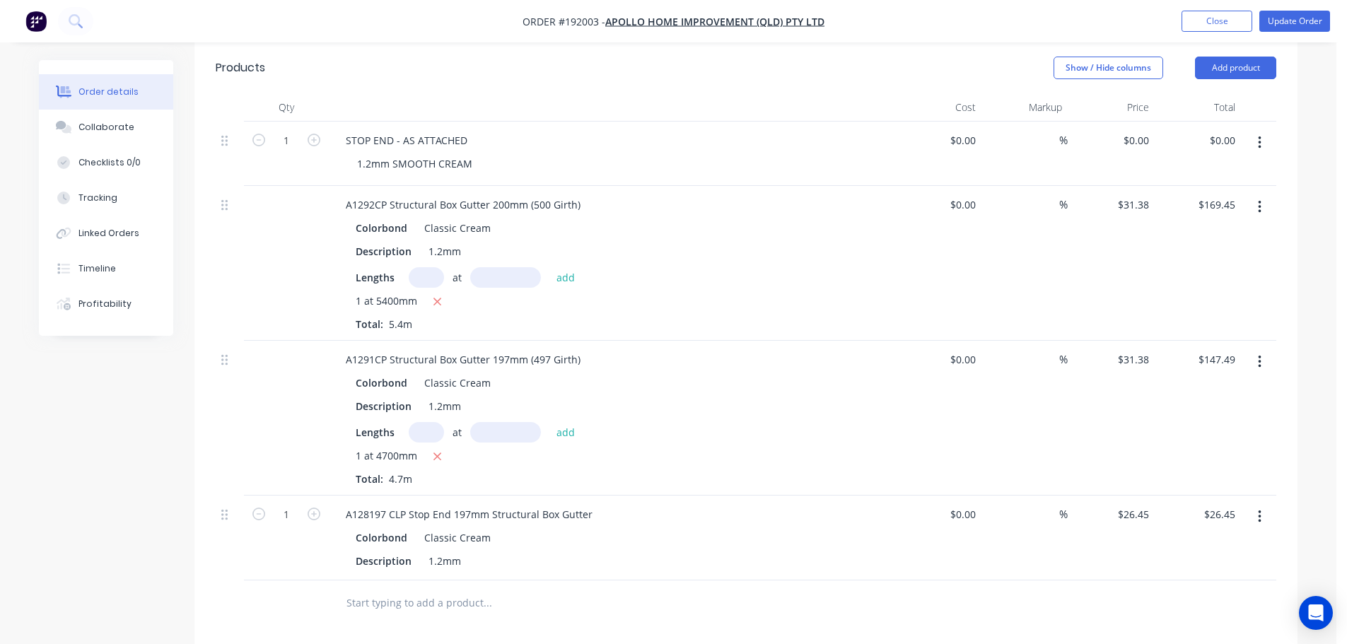
click at [1258, 135] on icon "button" at bounding box center [1260, 143] width 4 height 16
click at [1201, 226] on div "Delete" at bounding box center [1208, 236] width 109 height 21
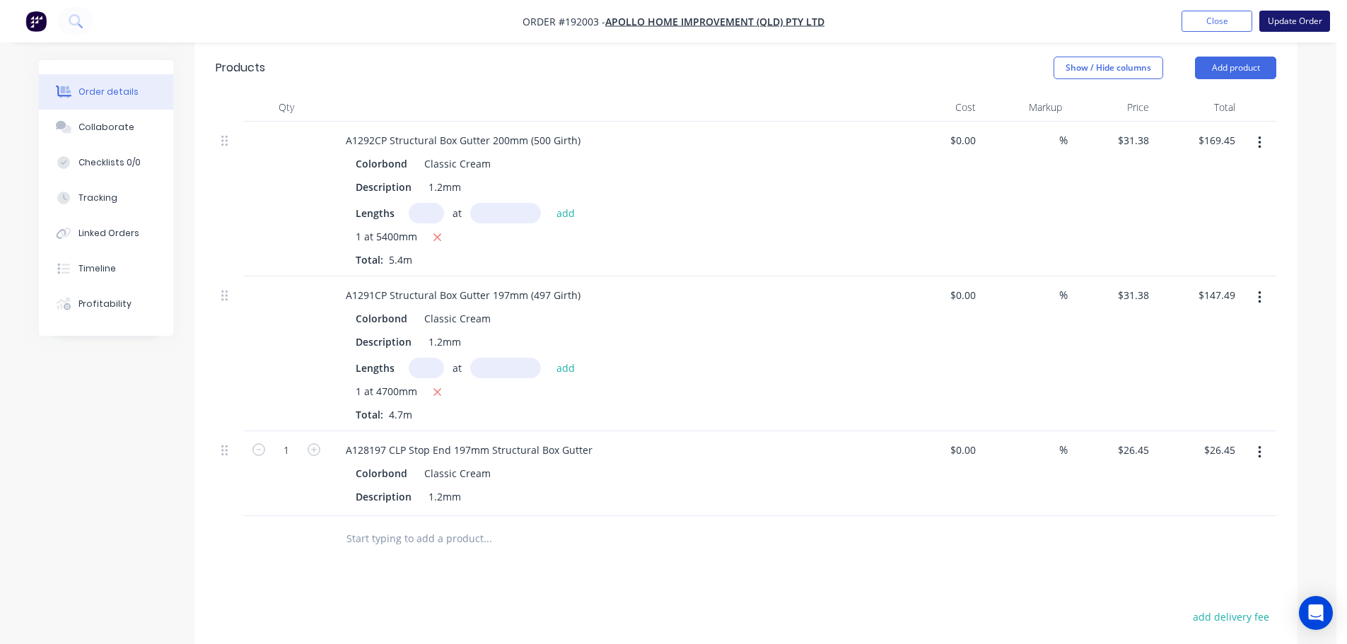
click at [1298, 20] on button "Update Order" at bounding box center [1294, 21] width 71 height 21
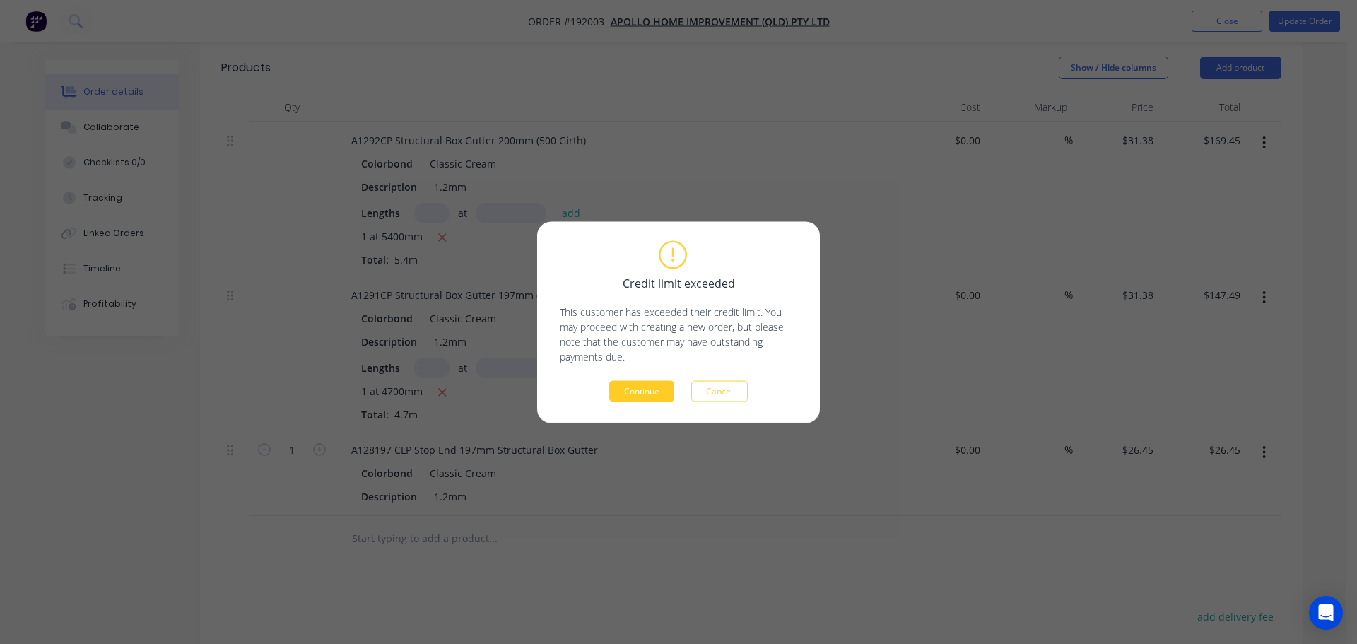
click at [635, 392] on button "Continue" at bounding box center [641, 390] width 65 height 21
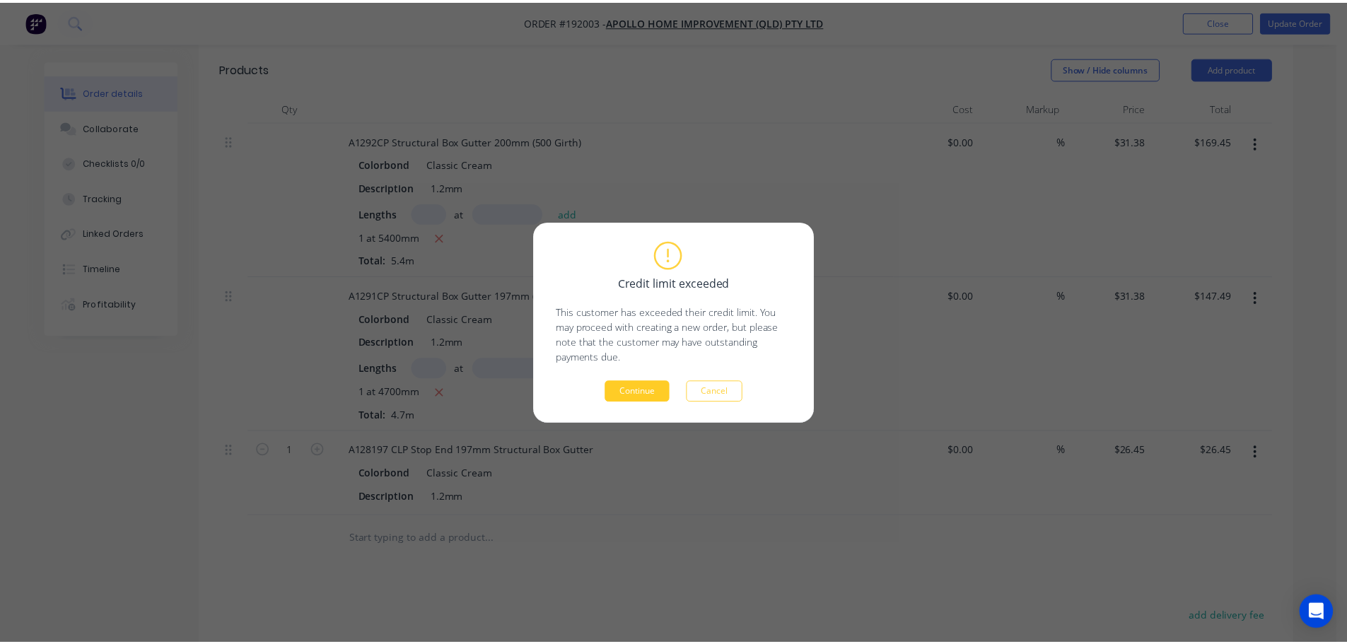
scroll to position [356, 0]
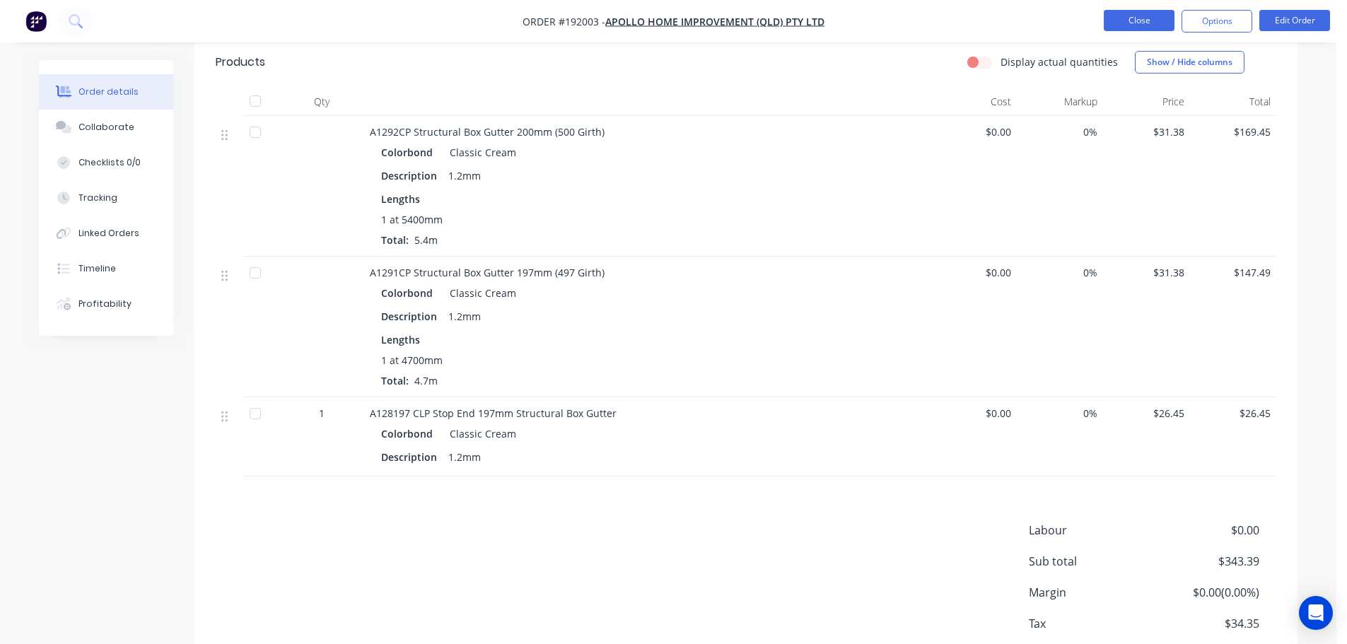
click at [1150, 25] on button "Close" at bounding box center [1138, 20] width 71 height 21
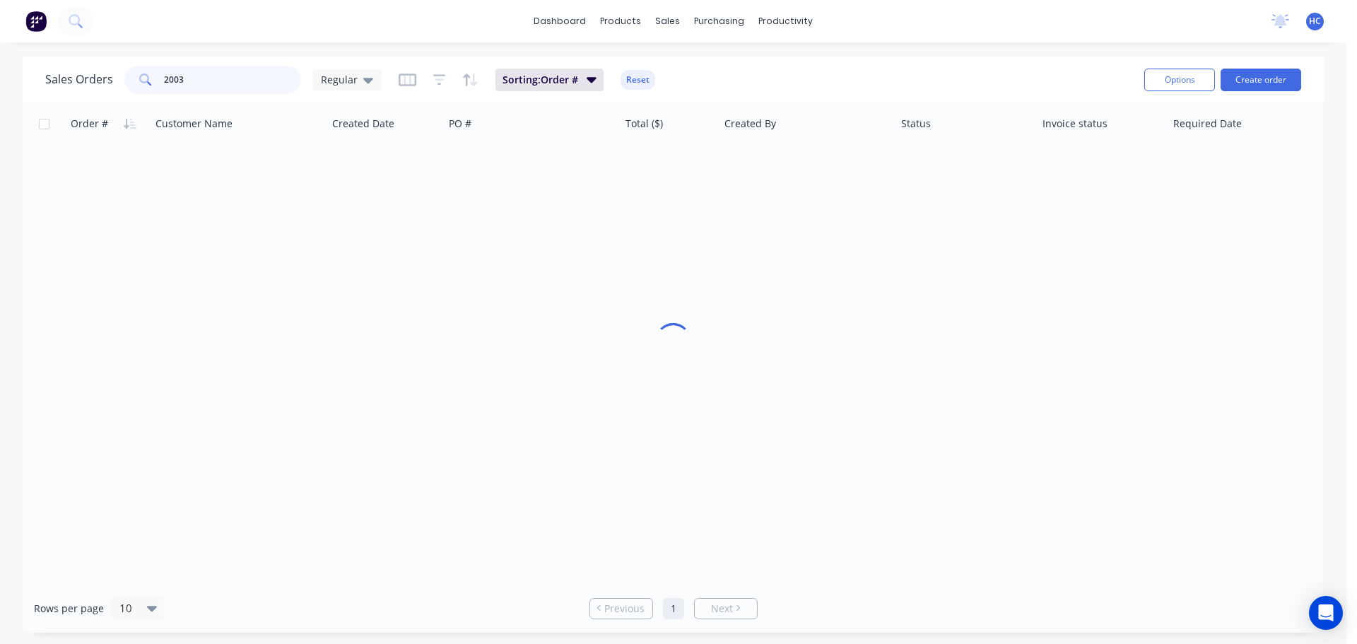
drag, startPoint x: 223, startPoint y: 74, endPoint x: 118, endPoint y: 86, distance: 105.4
click at [121, 85] on div "Sales Orders 2003 Regular" at bounding box center [213, 80] width 336 height 28
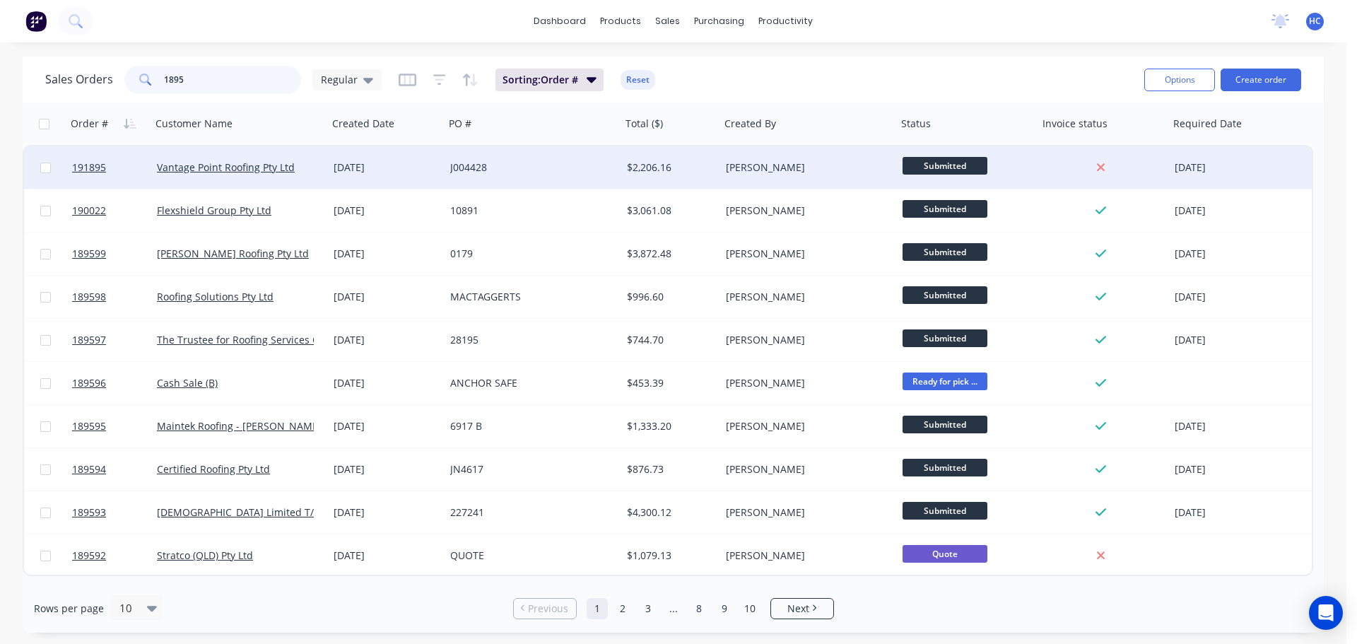
type input "1895"
click at [558, 176] on div "J004428" at bounding box center [533, 167] width 177 height 42
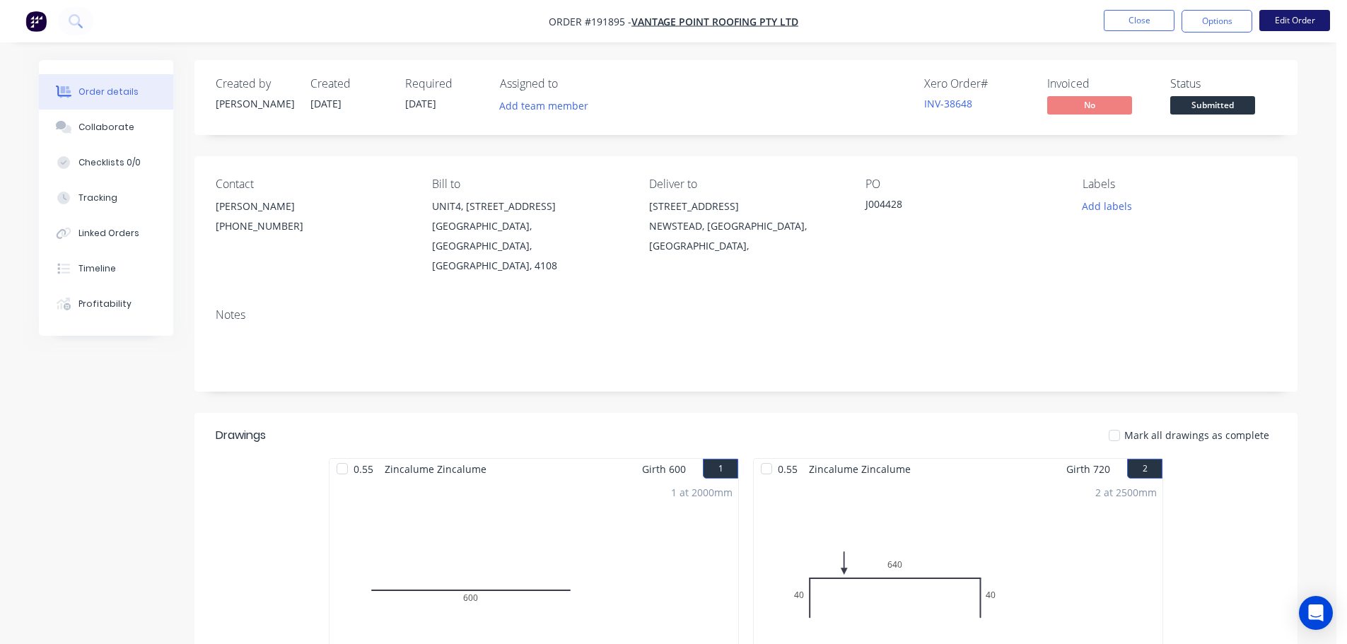
click at [1291, 18] on button "Edit Order" at bounding box center [1294, 20] width 71 height 21
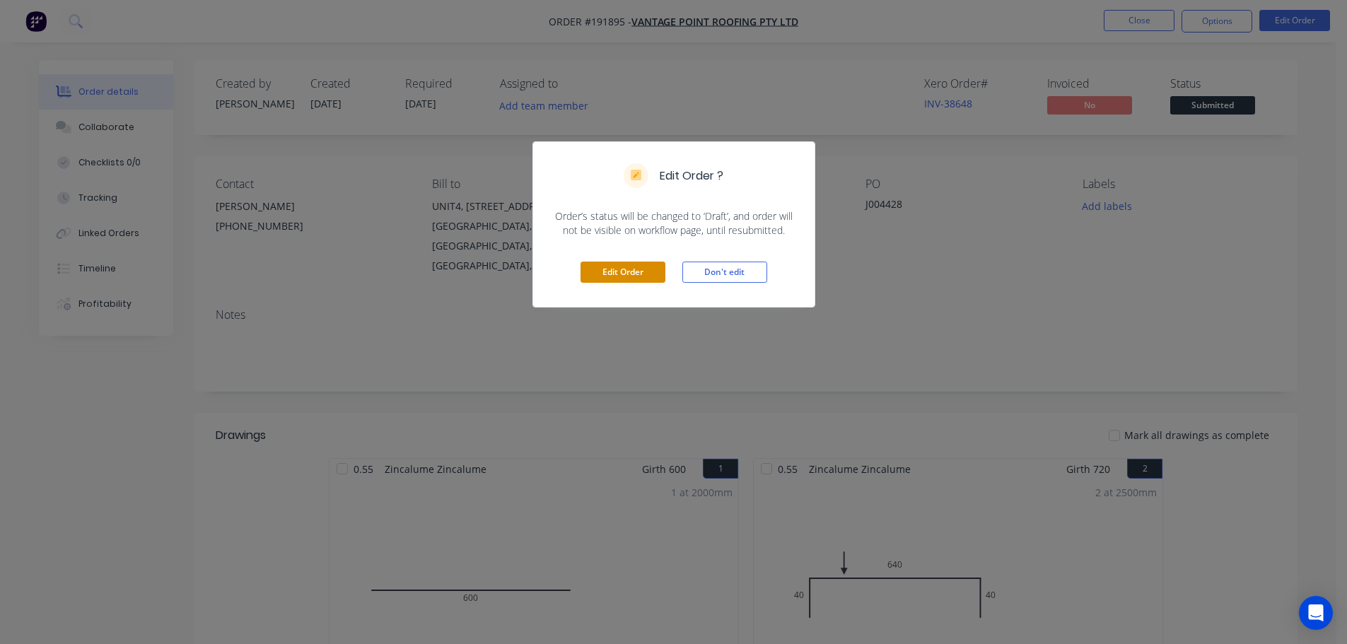
click at [628, 267] on button "Edit Order" at bounding box center [622, 272] width 85 height 21
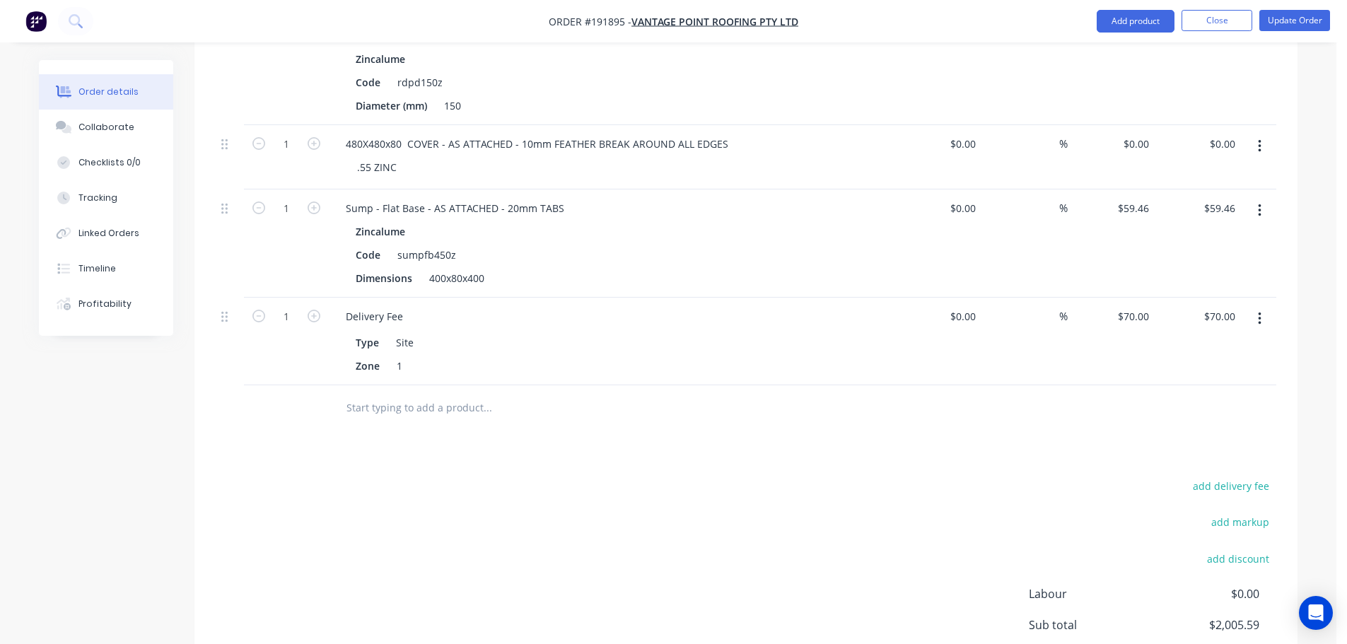
scroll to position [2297, 0]
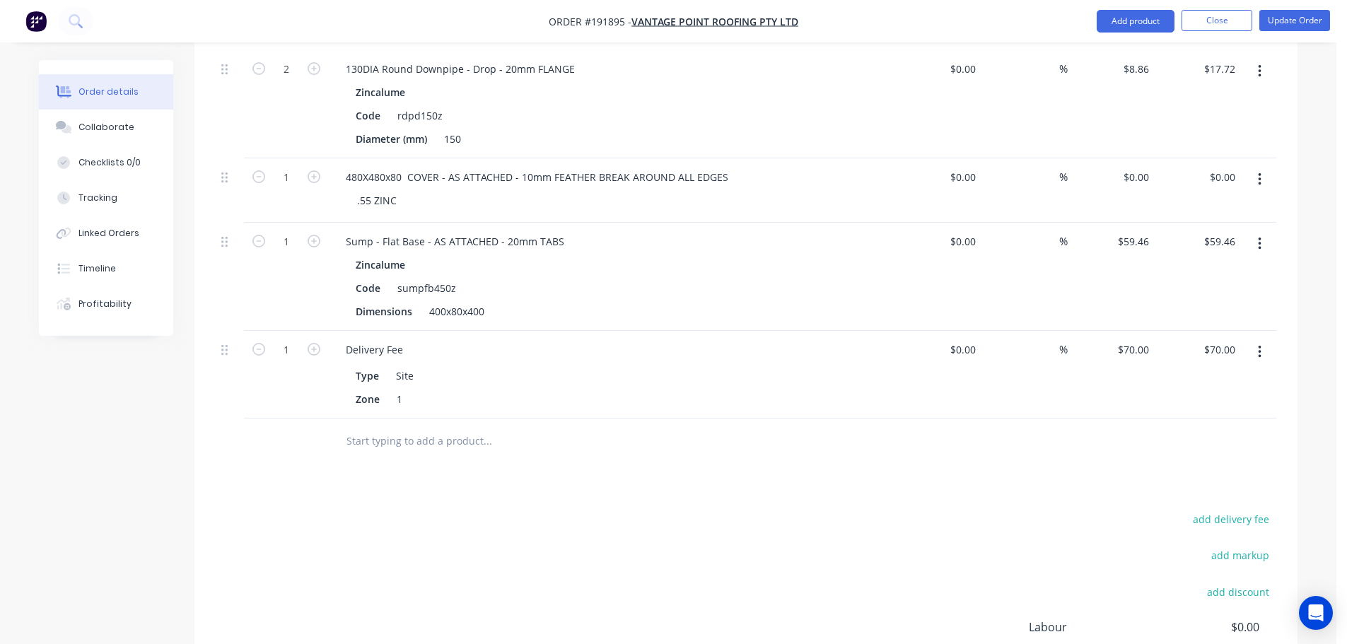
click at [1265, 231] on button "button" at bounding box center [1259, 243] width 33 height 25
click at [1208, 271] on div "Edit" at bounding box center [1208, 281] width 109 height 21
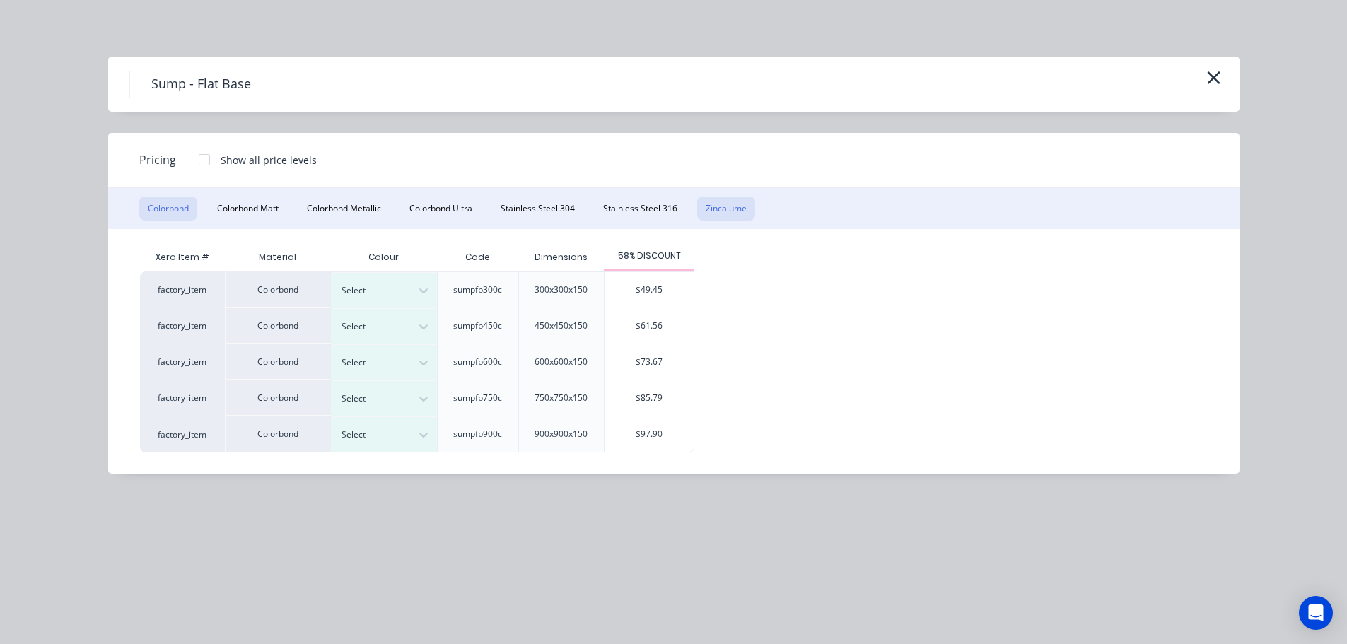
click at [737, 211] on button "Zincalume" at bounding box center [726, 209] width 58 height 24
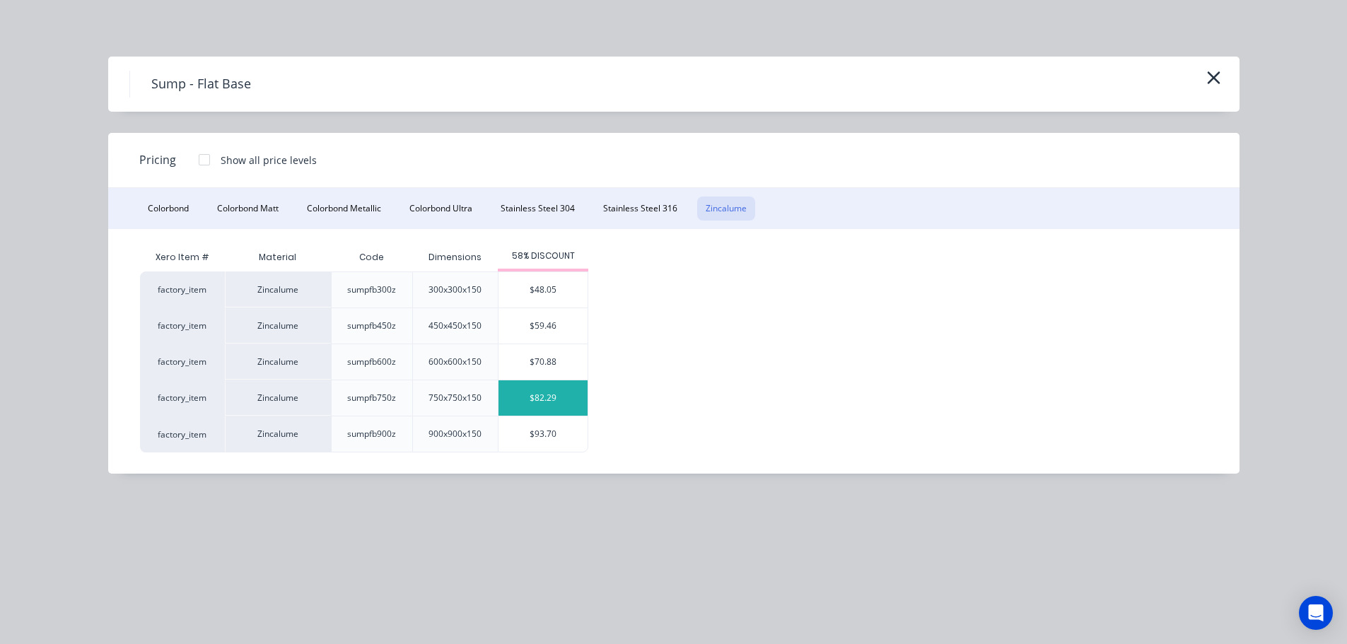
click at [546, 402] on div "$82.29" at bounding box center [542, 397] width 89 height 35
type input "$82.29"
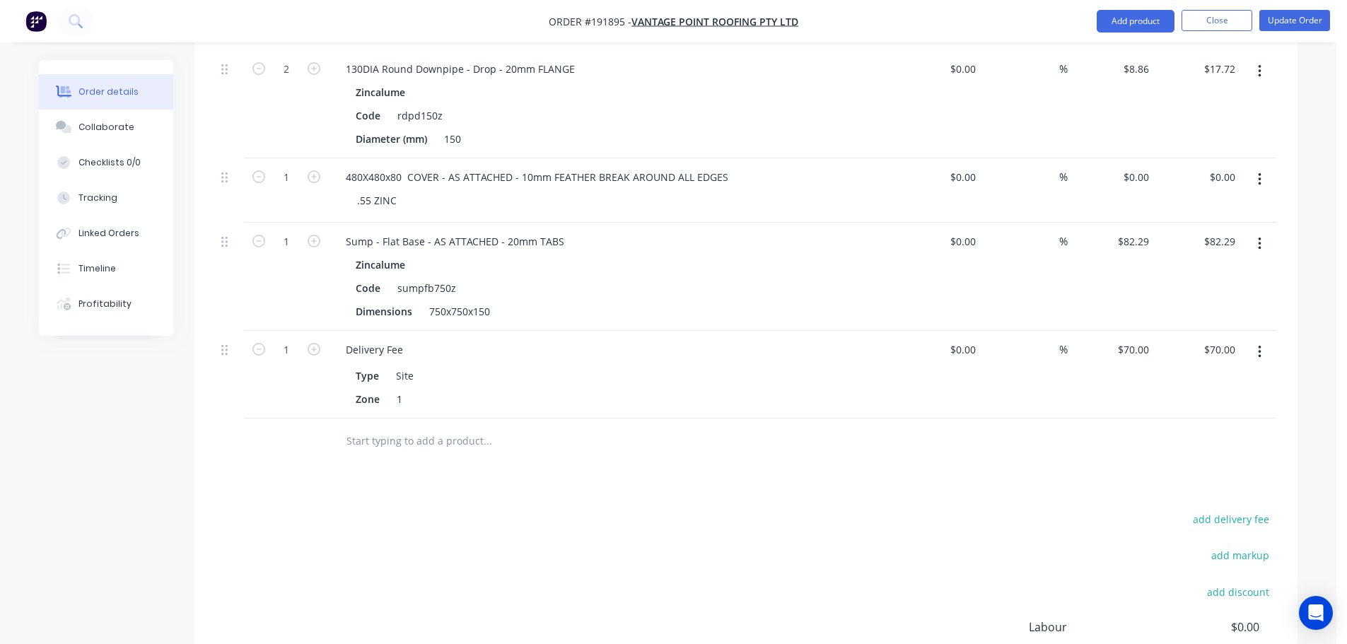
scroll to position [2438, 0]
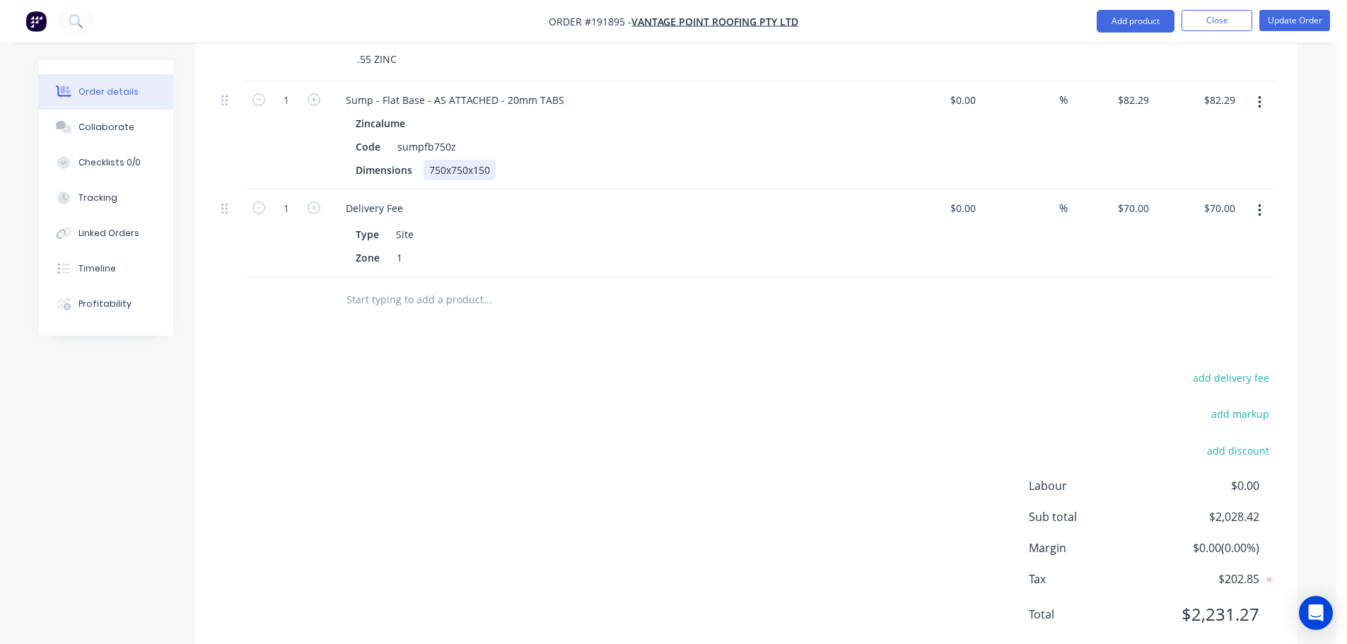
click at [467, 160] on div "750x750x150" at bounding box center [459, 170] width 72 height 21
click at [753, 419] on div "add delivery fee add markup add discount Labour $0.00 Sub total $2,028.42 Margi…" at bounding box center [746, 504] width 1060 height 273
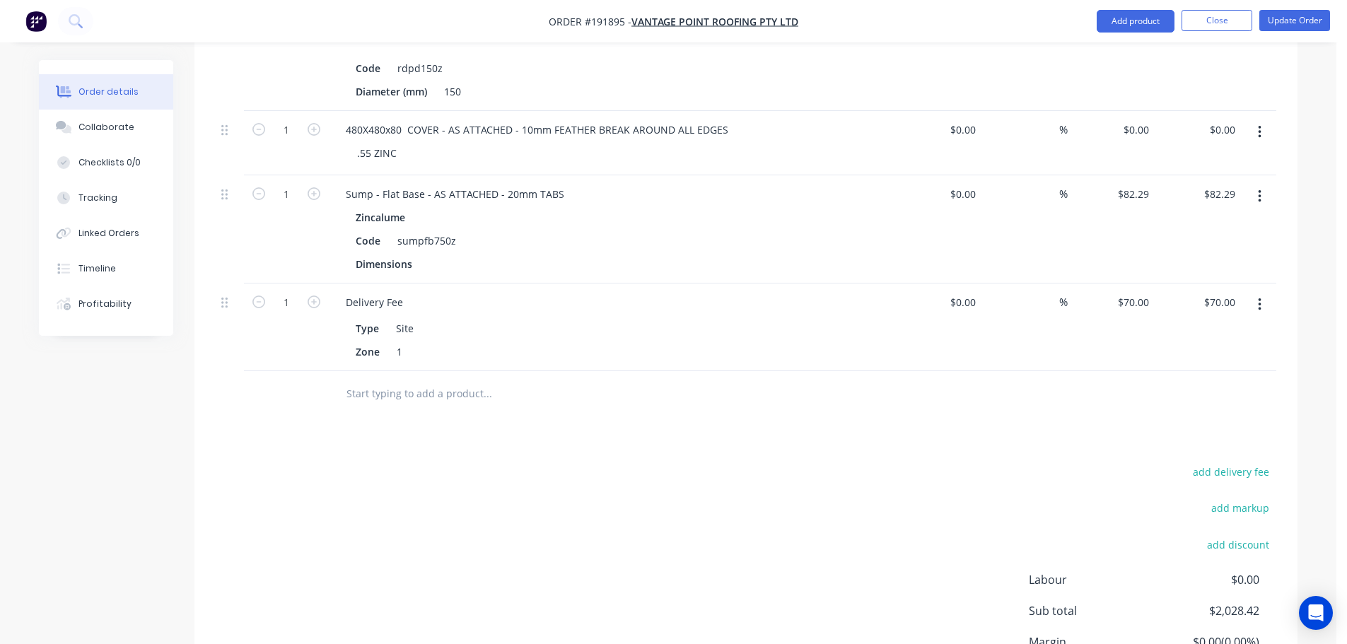
scroll to position [2297, 0]
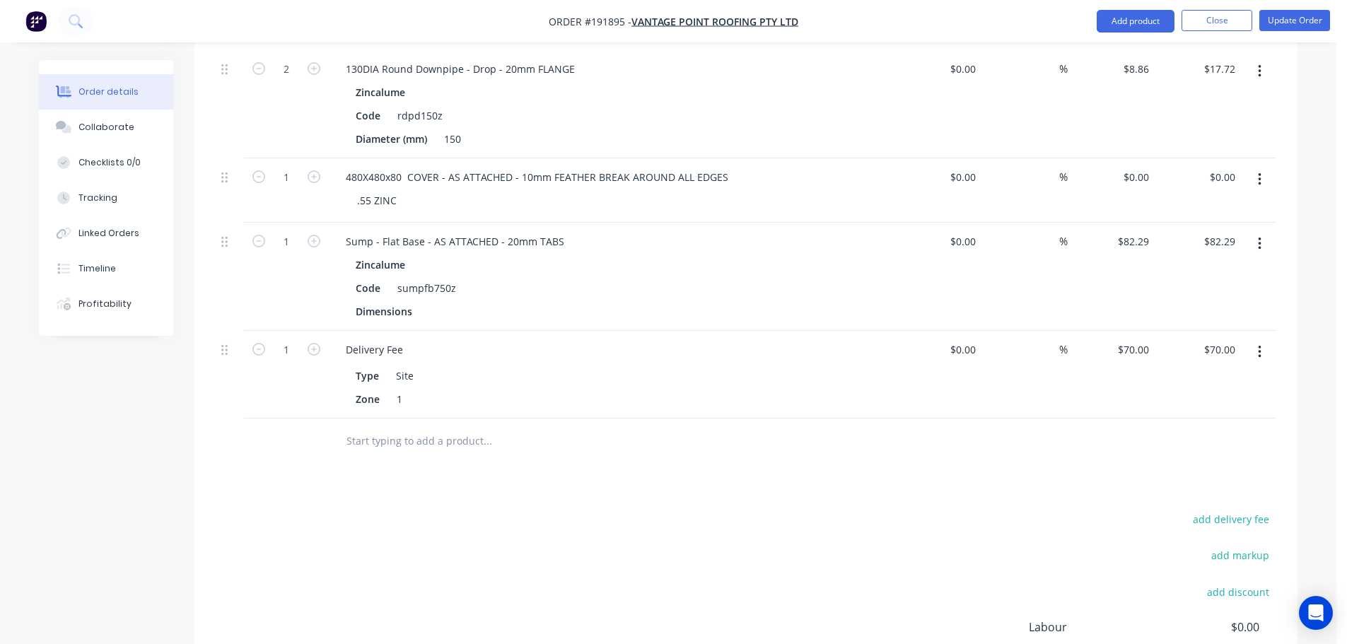
click at [1261, 231] on button "button" at bounding box center [1259, 243] width 33 height 25
click at [1194, 299] on div "Duplicate" at bounding box center [1208, 309] width 109 height 21
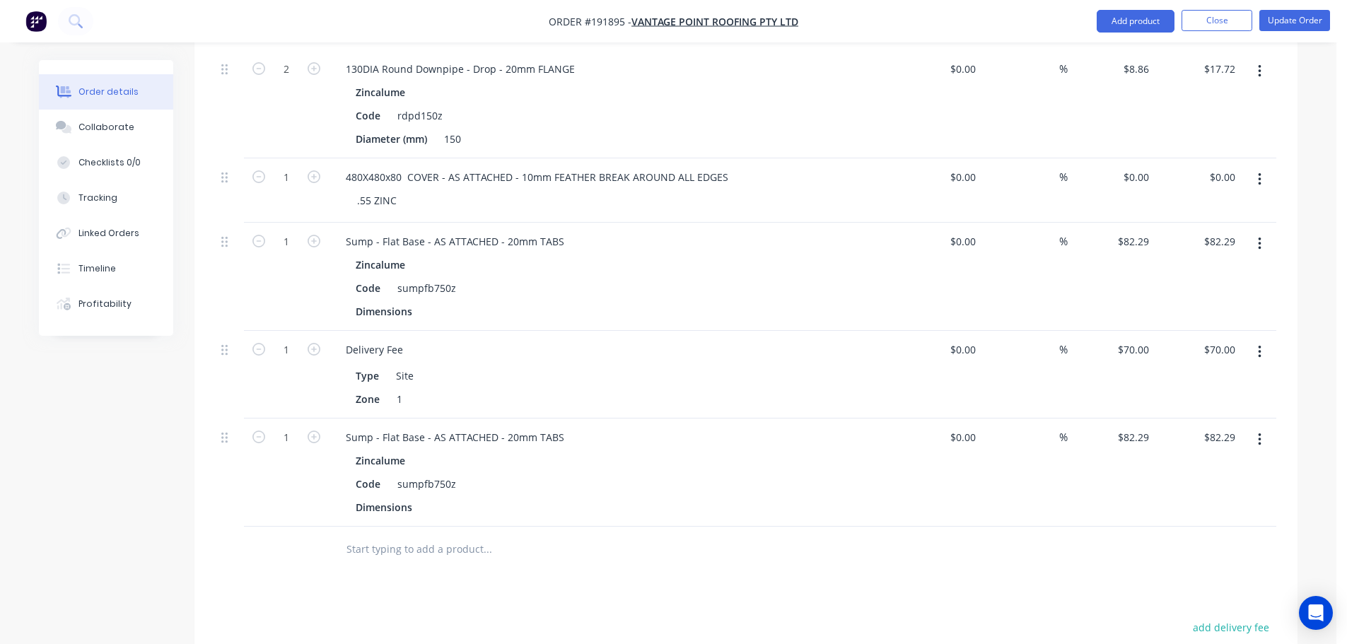
click at [1258, 236] on icon "button" at bounding box center [1260, 244] width 4 height 16
click at [1202, 271] on div "Edit" at bounding box center [1208, 281] width 109 height 21
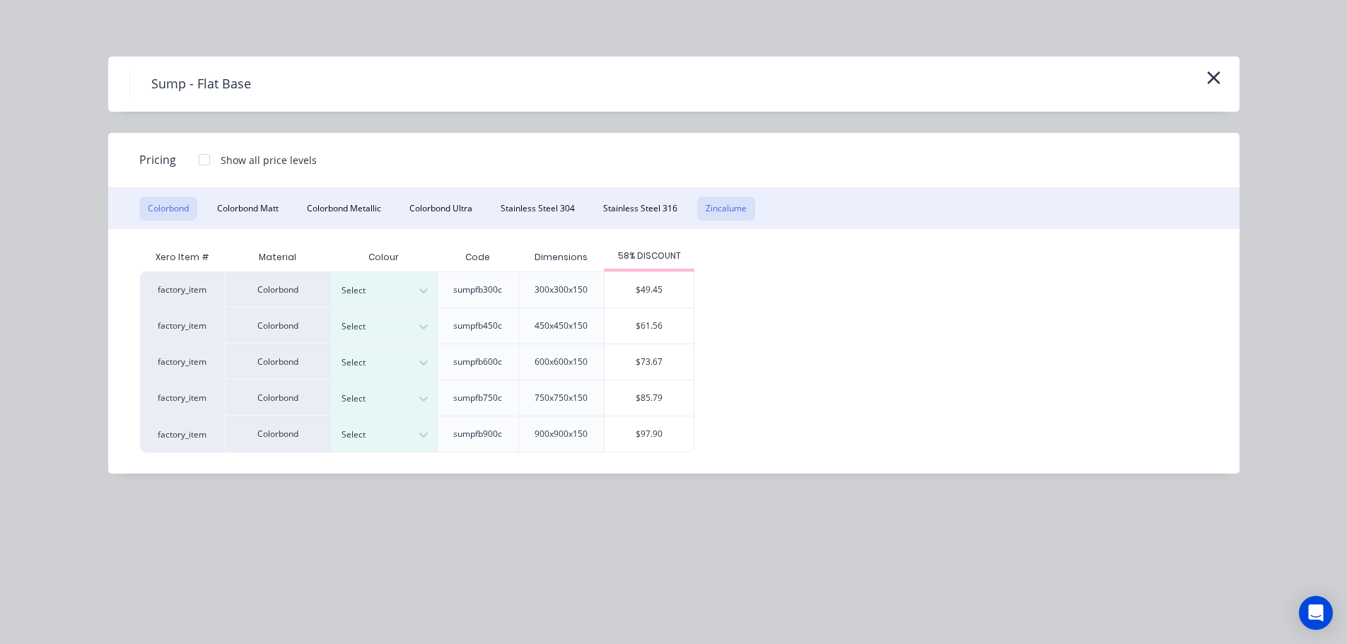
click at [740, 207] on button "Zincalume" at bounding box center [726, 209] width 58 height 24
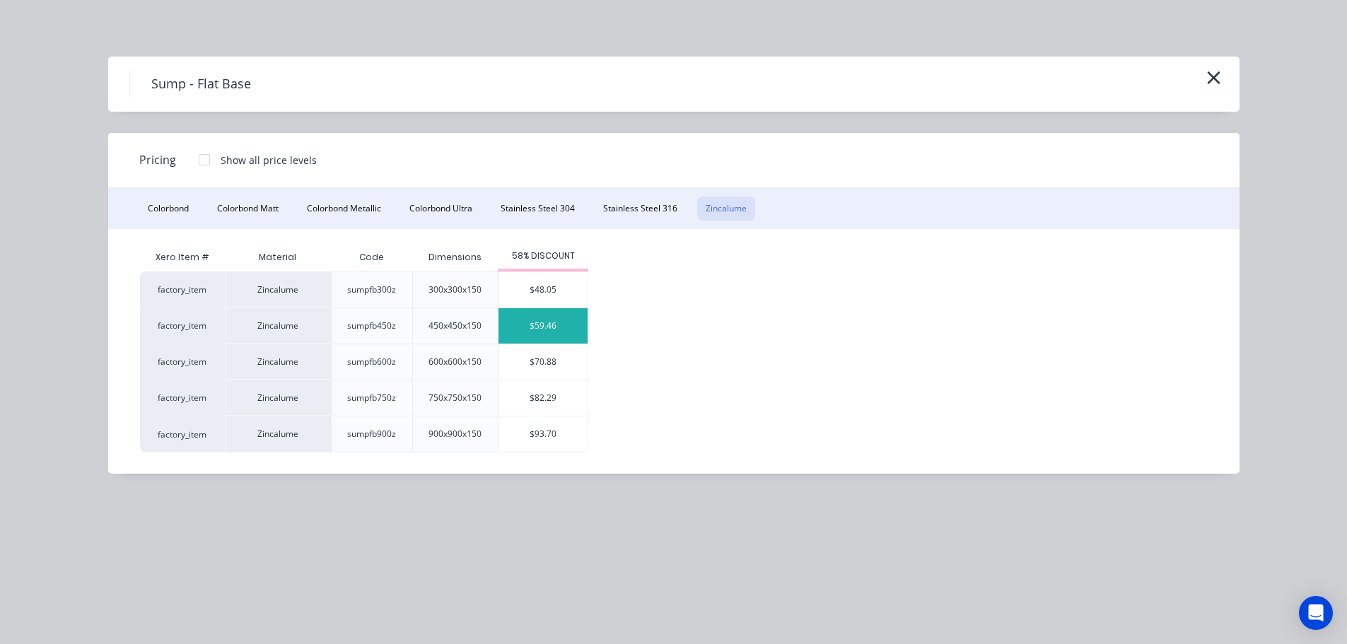
click at [554, 332] on div "$59.46" at bounding box center [542, 325] width 89 height 35
type input "$59.46"
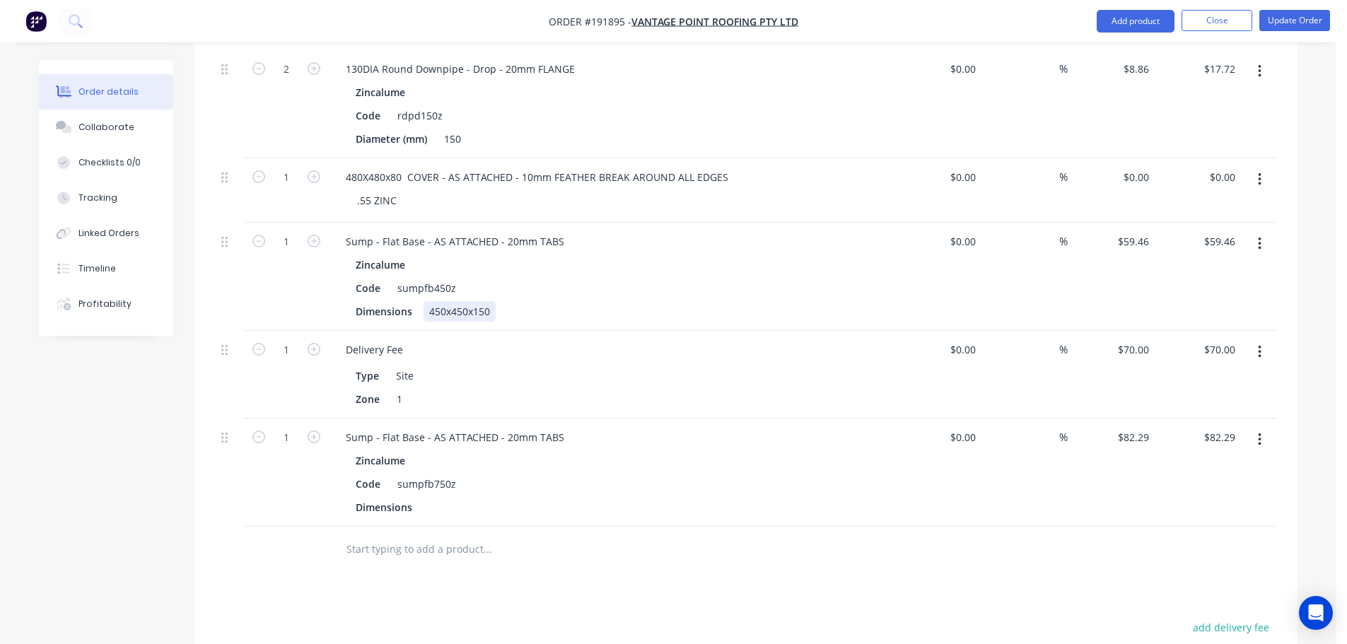
click at [475, 301] on div "450x450x150" at bounding box center [459, 311] width 72 height 21
click at [646, 278] on div "Code sumpfb450z" at bounding box center [608, 288] width 517 height 21
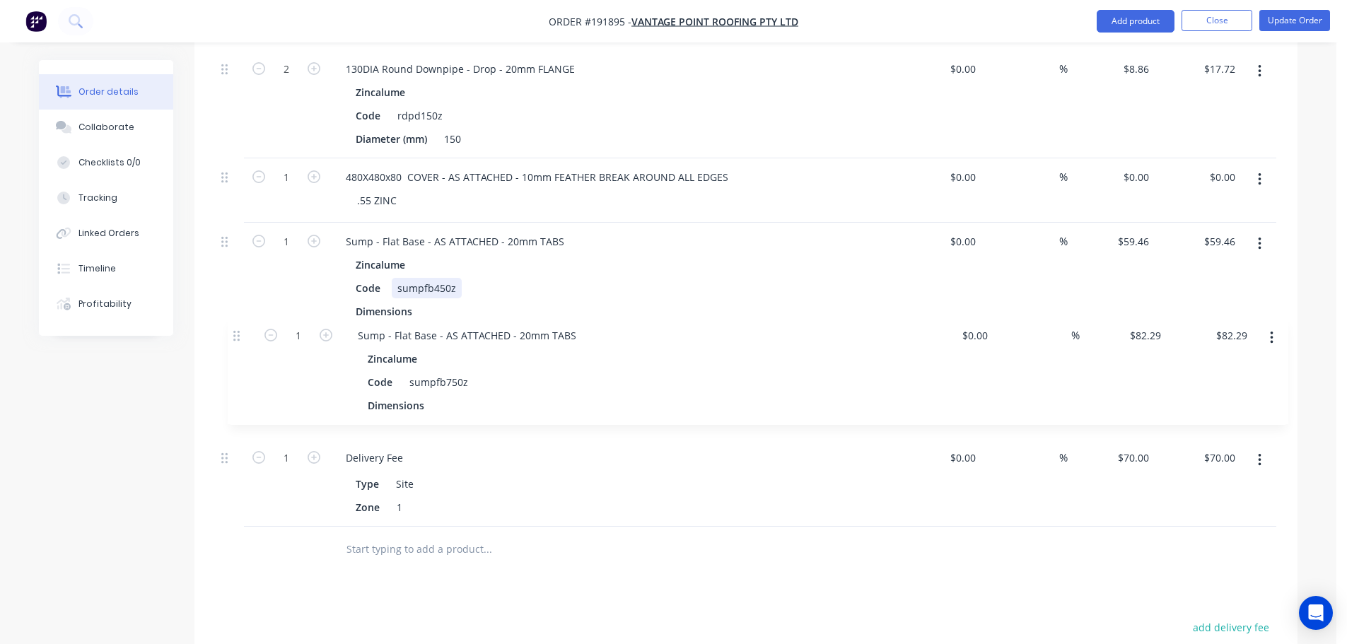
drag, startPoint x: 233, startPoint y: 396, endPoint x: 248, endPoint y: 324, distance: 73.1
click at [248, 324] on div "2 130DIA Round Downpipe - Drop - 20mm FLANGE Zincalume Code rdpd150z Diameter (…" at bounding box center [746, 288] width 1060 height 476
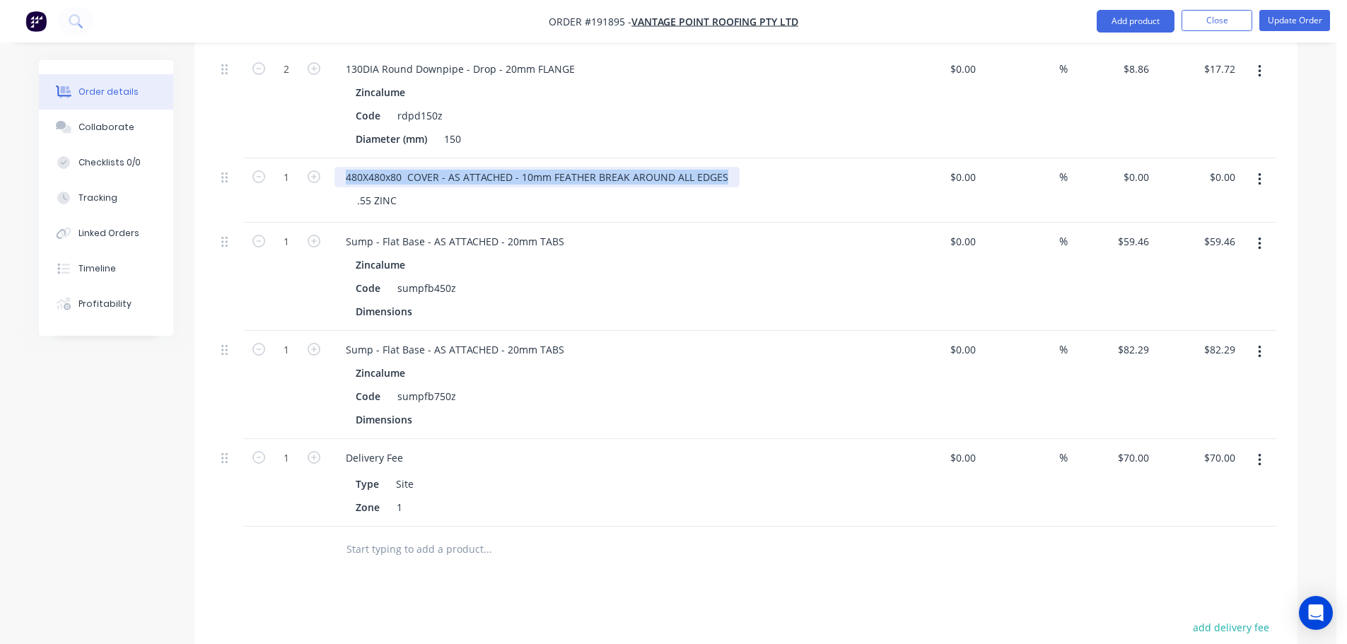
drag, startPoint x: 721, startPoint y: 143, endPoint x: 316, endPoint y: 125, distance: 405.4
click at [316, 158] on div "1 480X480x80 COVER - AS ATTACHED - 10mm FEATHER BREAK AROUND ALL EDGES .55 ZINC…" at bounding box center [746, 190] width 1060 height 64
copy div "480X480x80 COVER - AS ATTACHED - 10mm FEATHER BREAK AROUND ALL EDGES"
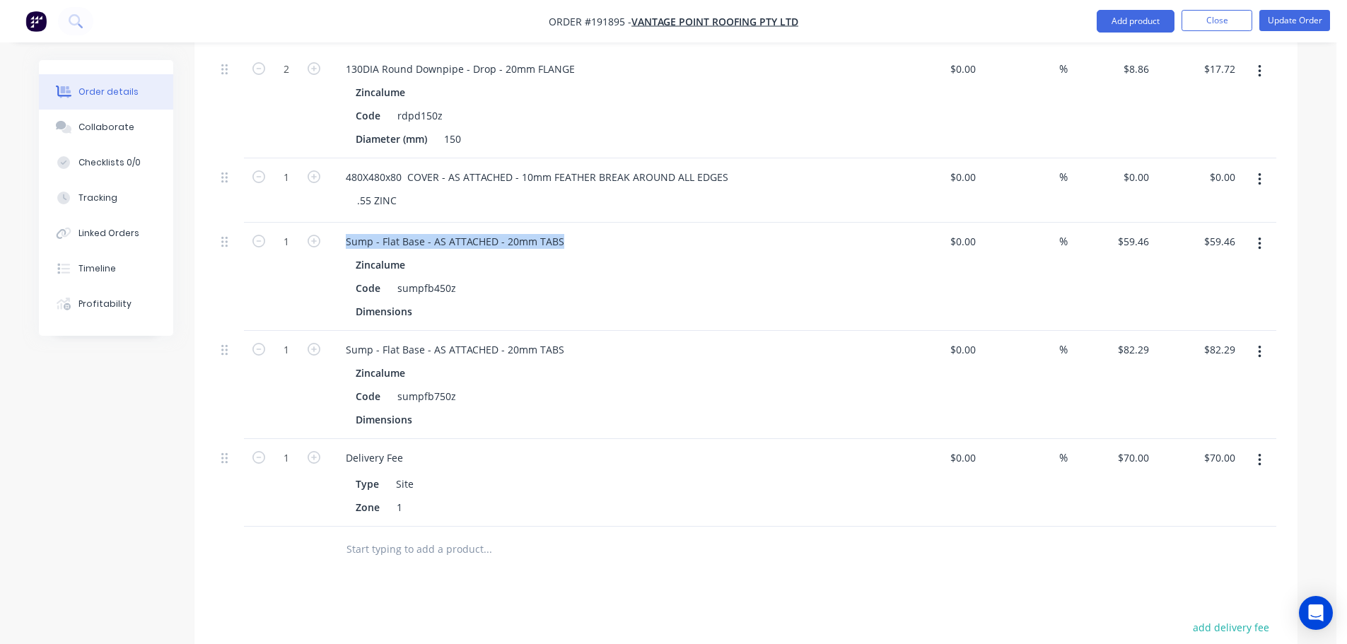
drag, startPoint x: 558, startPoint y: 206, endPoint x: 314, endPoint y: 185, distance: 244.7
click at [314, 223] on div "1 Sump - Flat Base - AS ATTACHED - 20mm TABS Zincalume Code sumpfb450z Dimensio…" at bounding box center [746, 277] width 1060 height 108
paste div
click at [722, 301] on div "Dimensions" at bounding box center [608, 311] width 517 height 21
click at [1268, 167] on button "button" at bounding box center [1259, 179] width 33 height 25
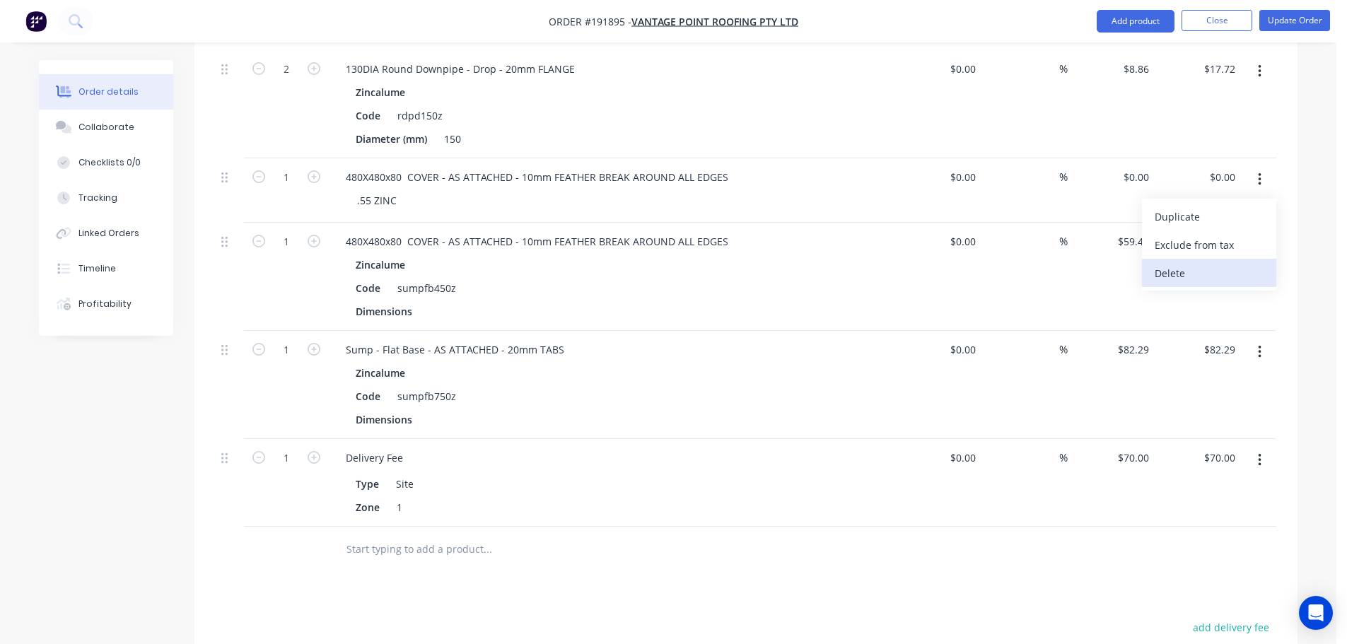
click at [1198, 263] on div "Delete" at bounding box center [1208, 273] width 109 height 21
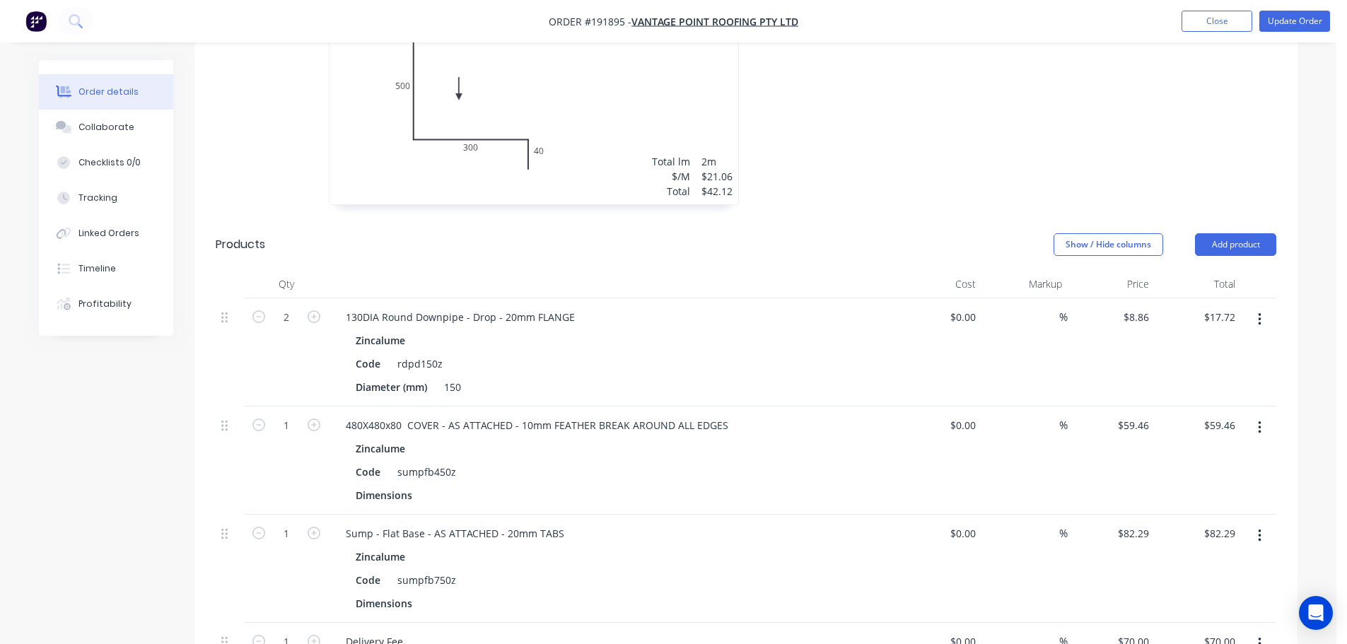
scroll to position [2014, 0]
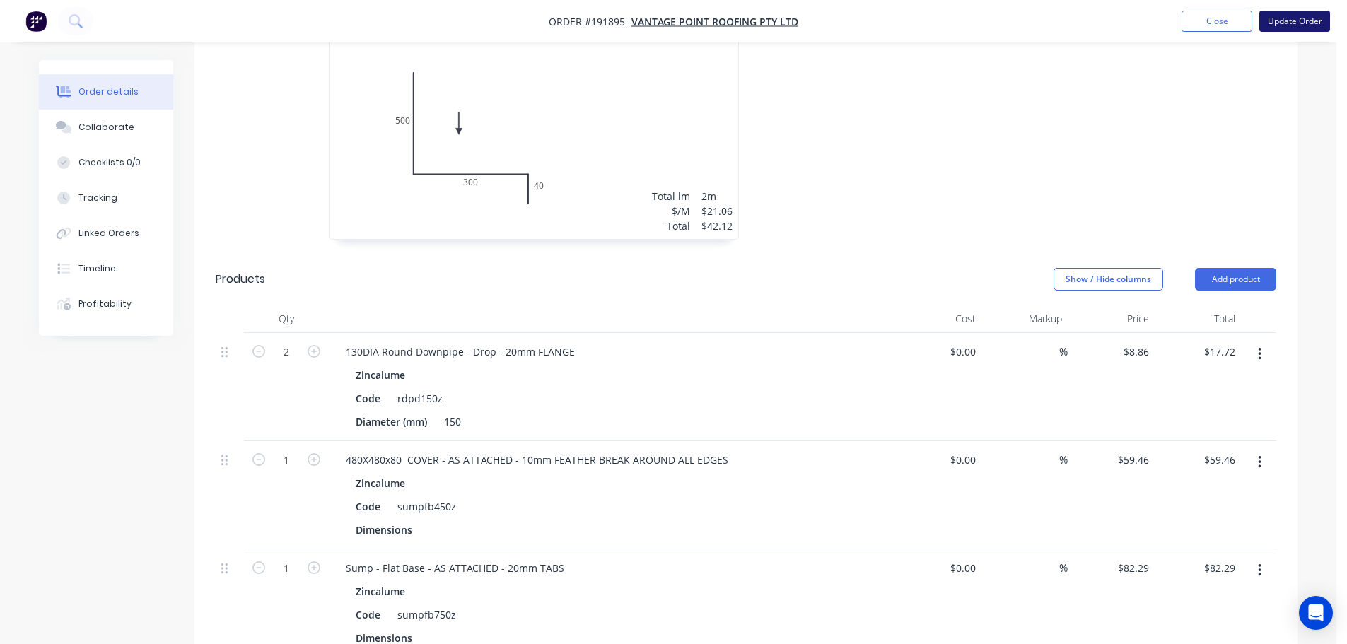
click at [1287, 20] on button "Update Order" at bounding box center [1294, 21] width 71 height 21
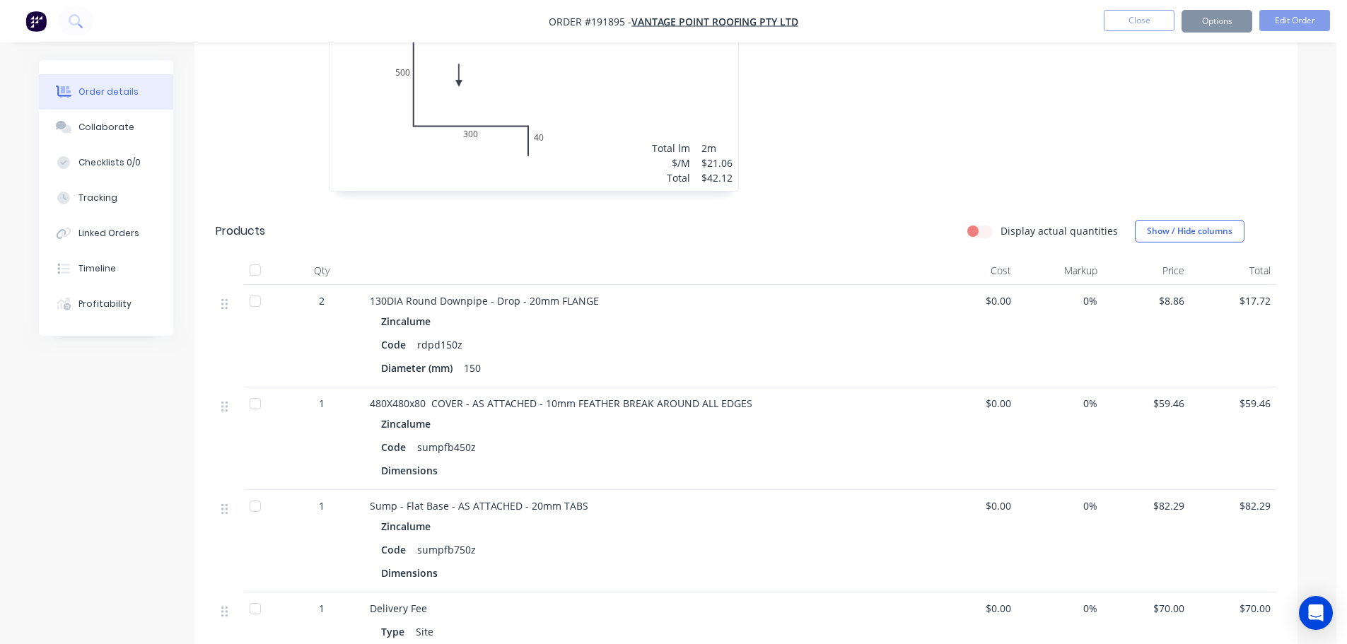
scroll to position [0, 0]
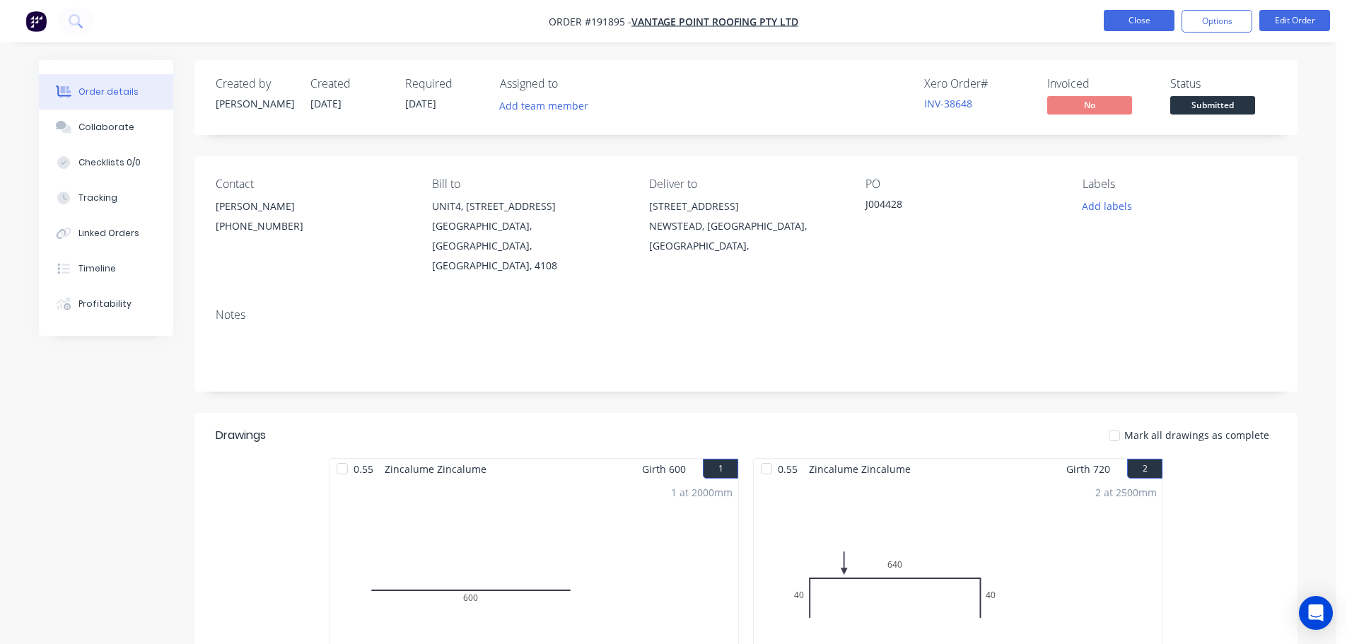
click at [1151, 16] on button "Close" at bounding box center [1138, 20] width 71 height 21
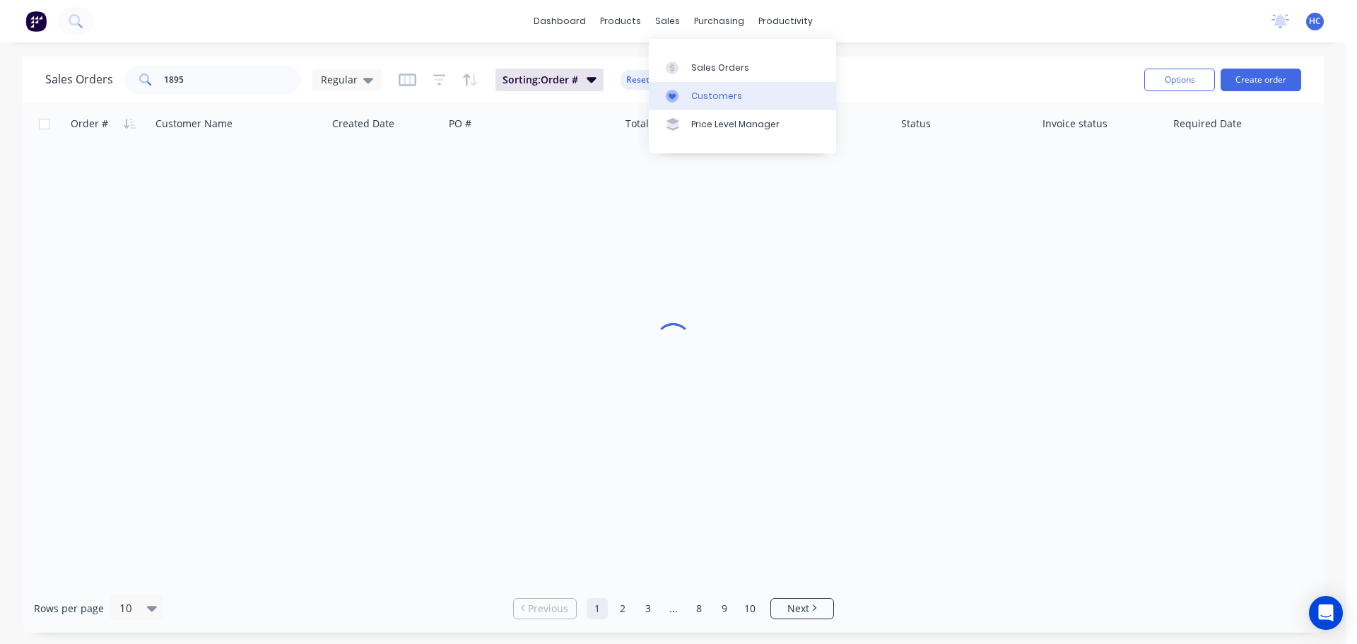
click at [702, 90] on div "Customers" at bounding box center [716, 96] width 51 height 13
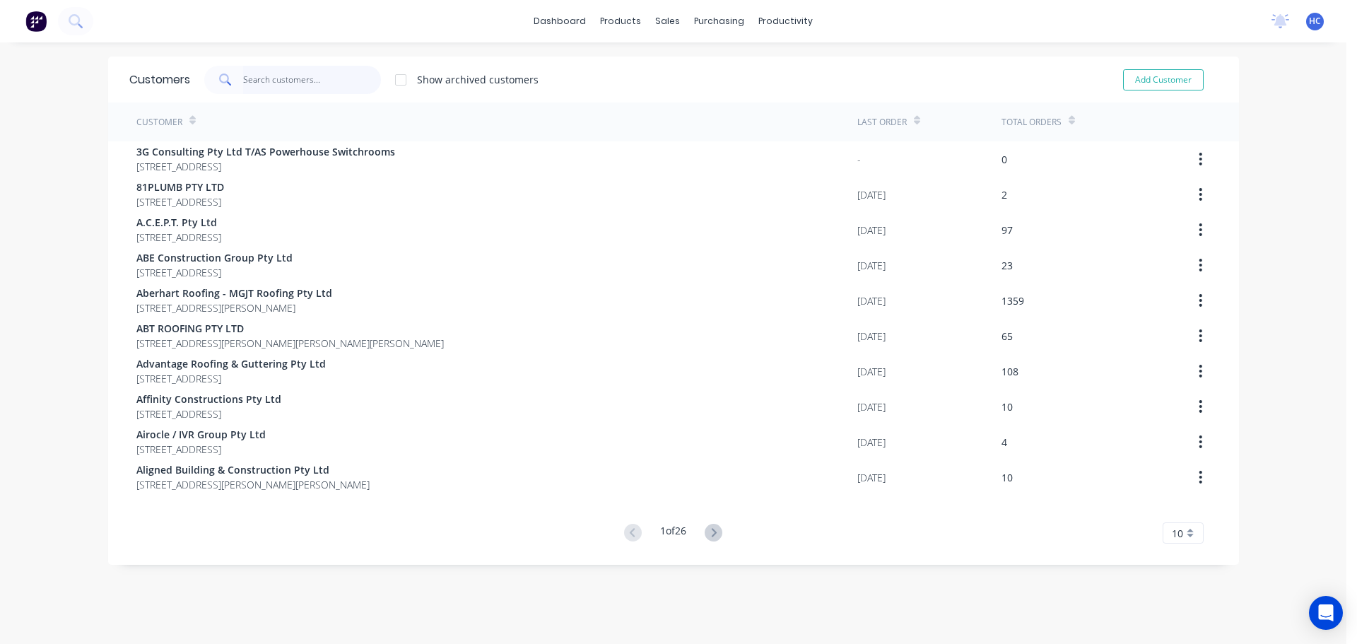
click at [285, 84] on input "text" at bounding box center [312, 80] width 138 height 28
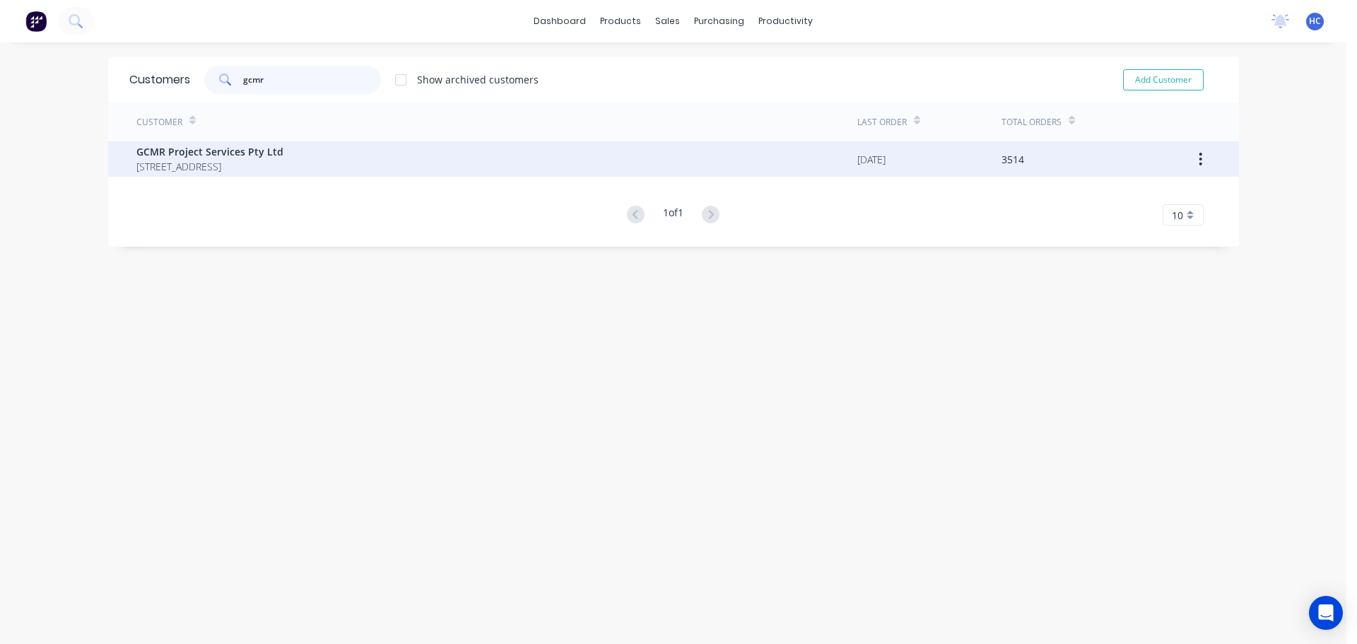
type input "gcmr"
click at [253, 154] on span "GCMR Project Services Pty Ltd" at bounding box center [209, 151] width 147 height 15
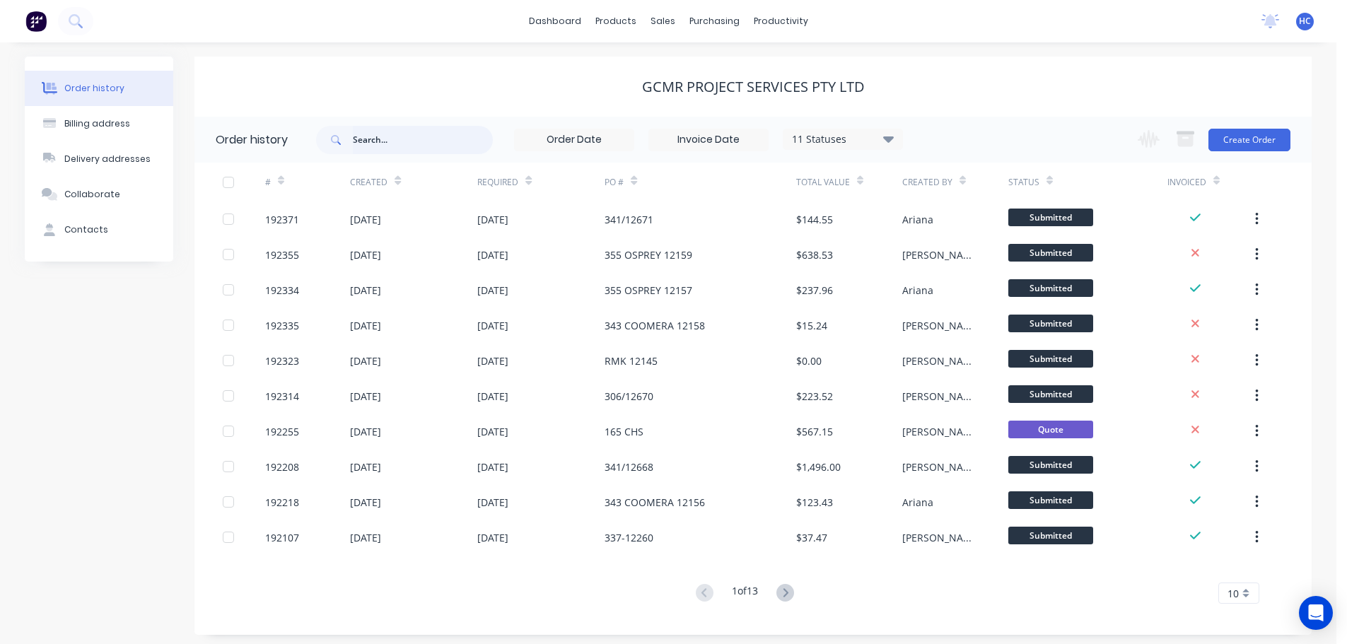
click at [452, 139] on input "text" at bounding box center [423, 140] width 140 height 28
type input "12654"
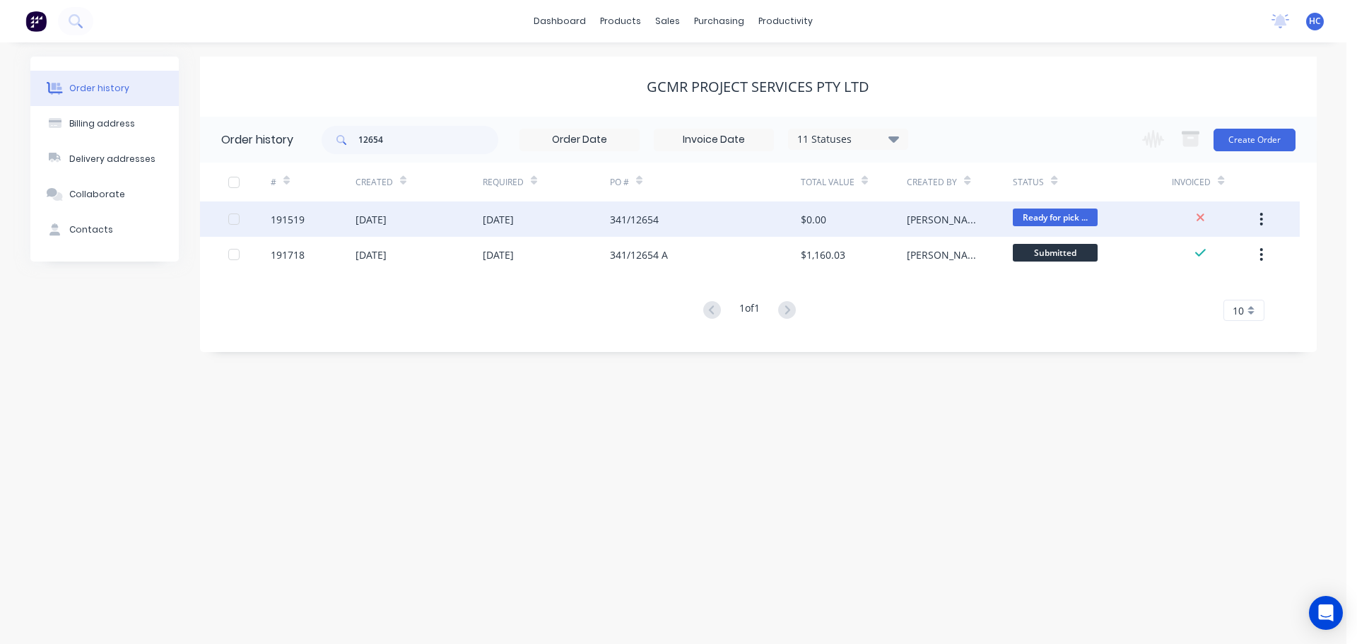
click at [694, 224] on div "341/12654" at bounding box center [705, 218] width 191 height 35
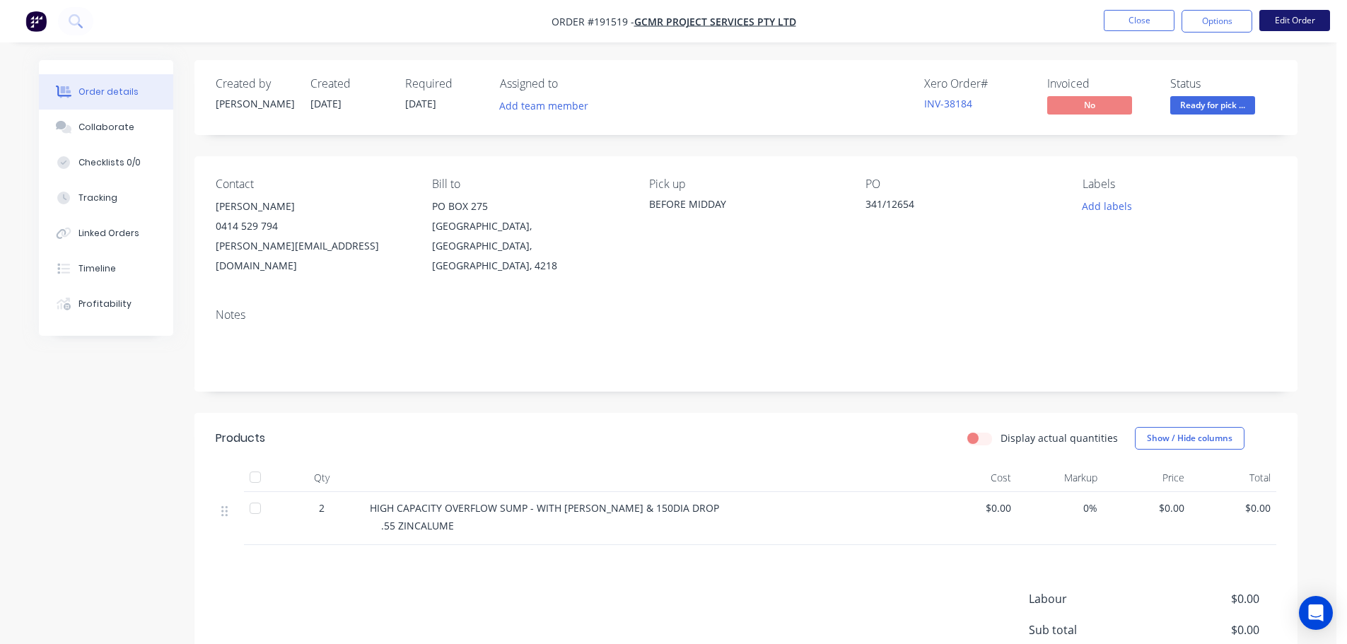
click at [1296, 18] on button "Edit Order" at bounding box center [1294, 20] width 71 height 21
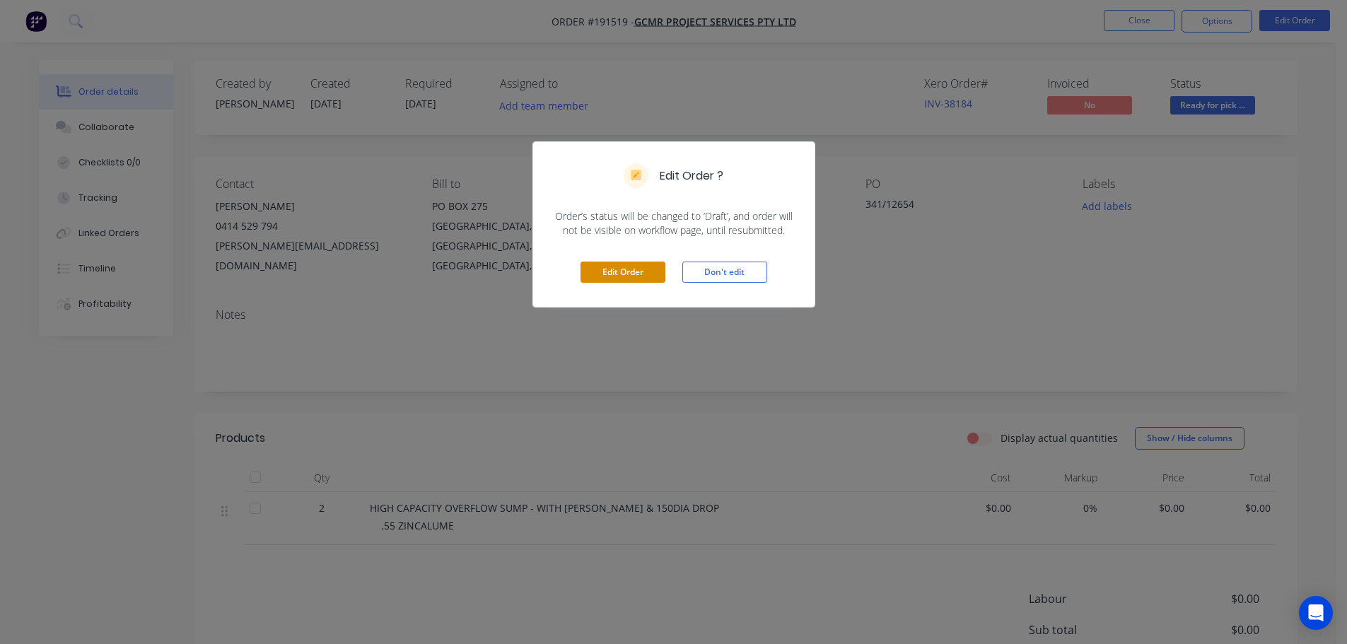
click at [587, 274] on button "Edit Order" at bounding box center [622, 272] width 85 height 21
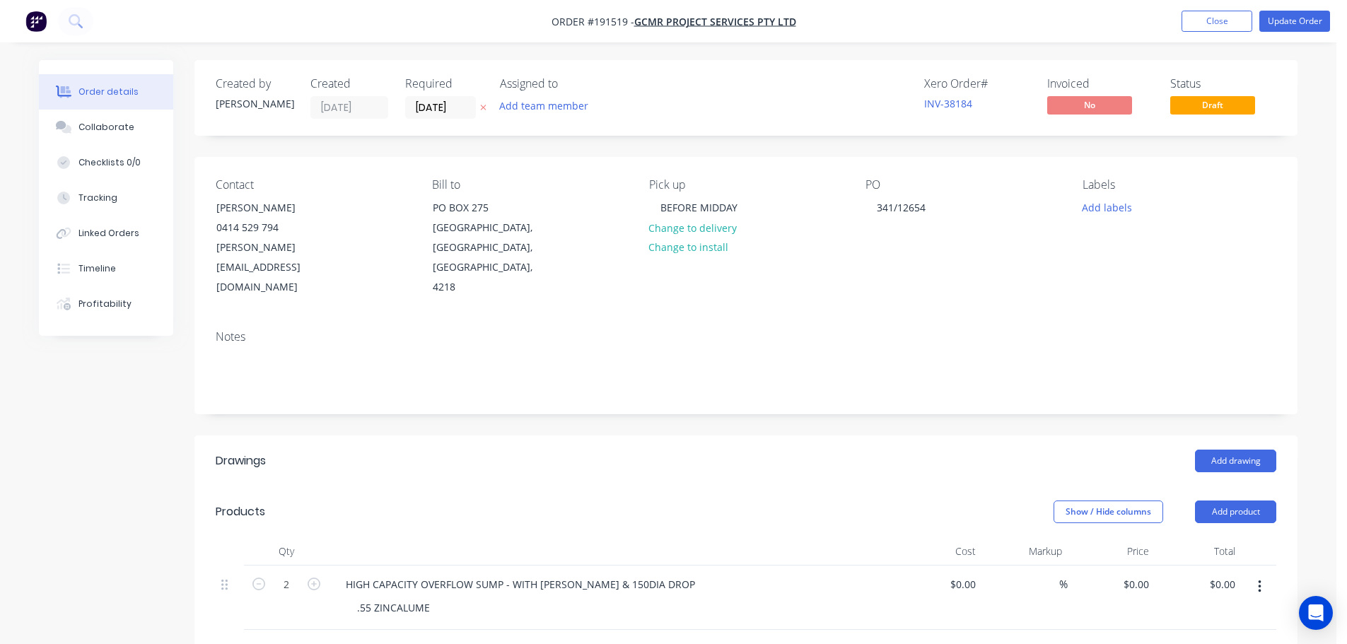
click at [564, 412] on div "Created by [PERSON_NAME] Created [DATE] Required [DATE] Assigned to Add team me…" at bounding box center [745, 537] width 1103 height 955
click at [556, 500] on div "Show / Hide columns Add product" at bounding box center [858, 511] width 835 height 23
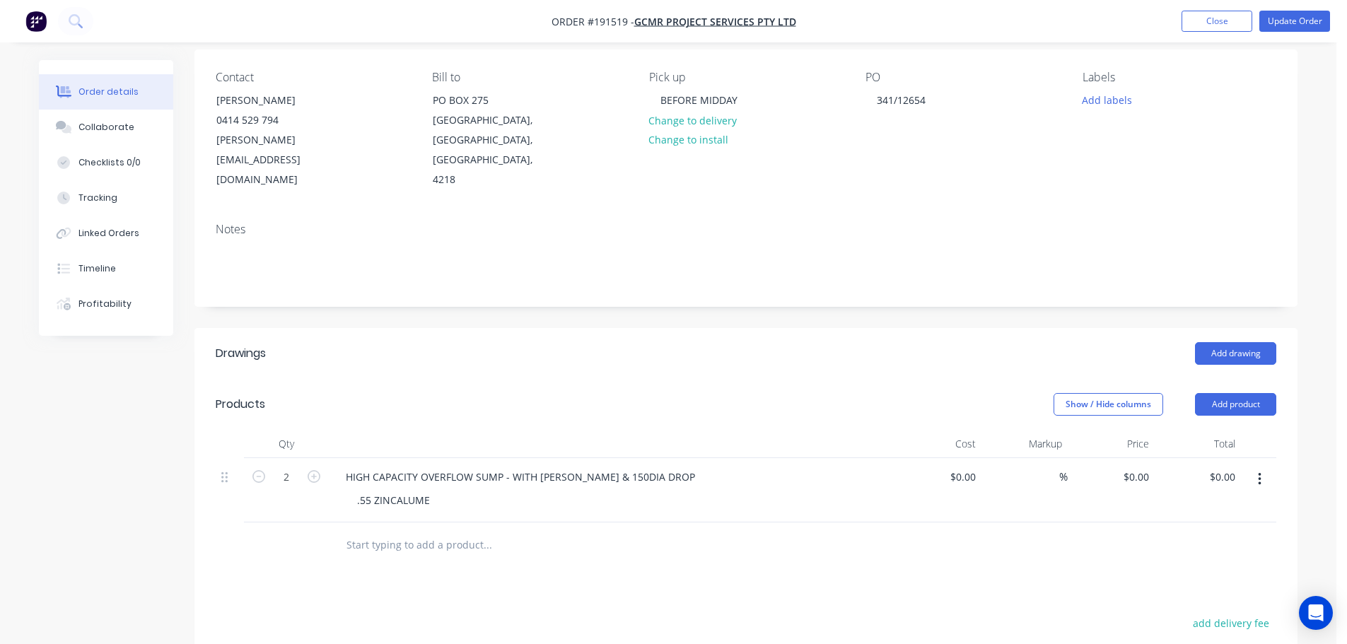
scroll to position [141, 0]
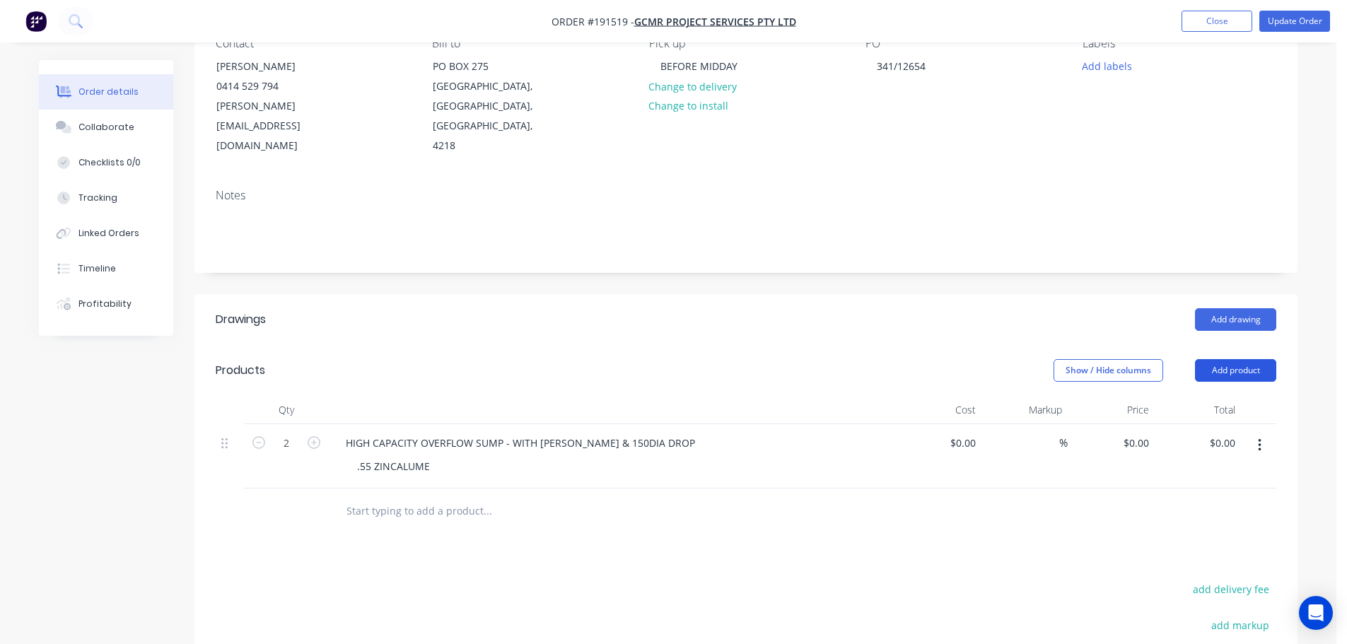
click at [1212, 359] on button "Add product" at bounding box center [1235, 370] width 81 height 23
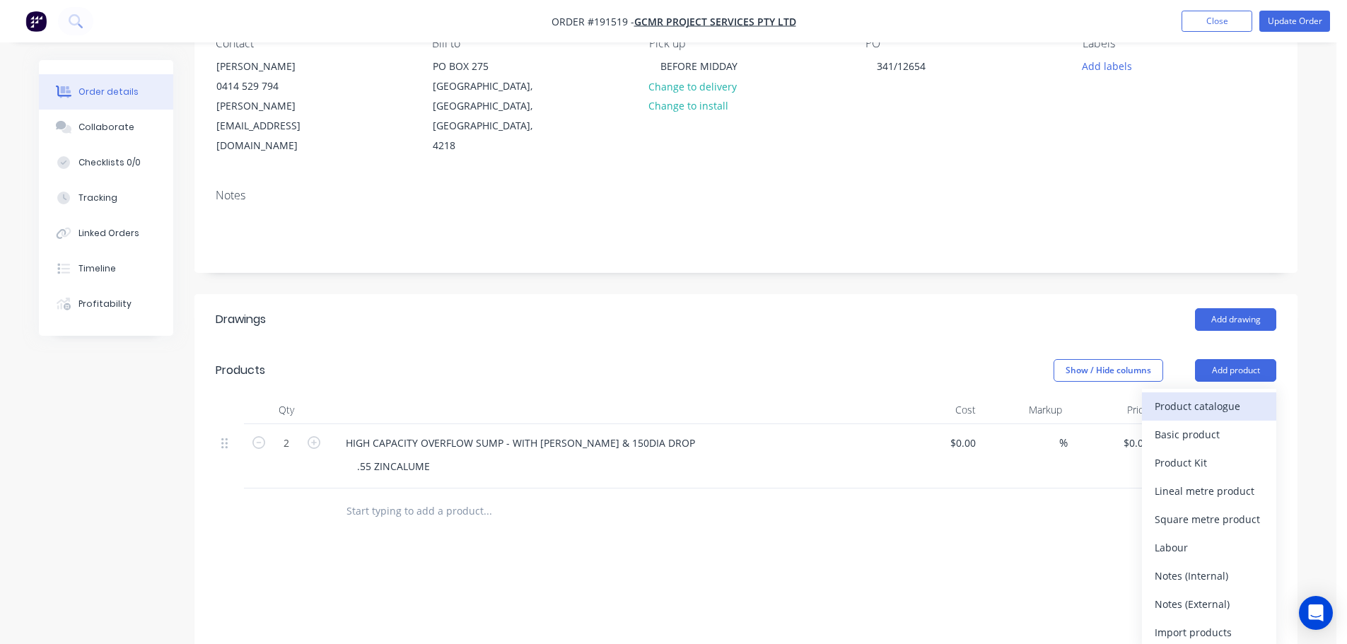
click at [1199, 392] on button "Product catalogue" at bounding box center [1209, 406] width 134 height 28
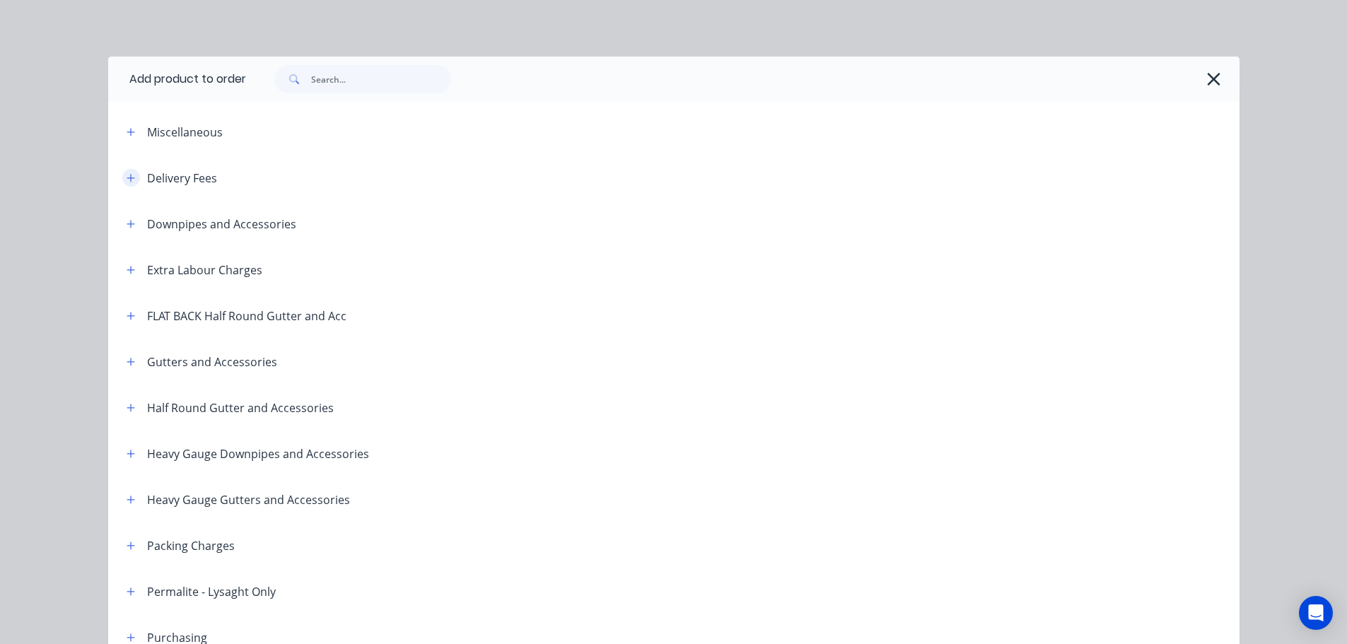
click at [129, 182] on icon "button" at bounding box center [131, 178] width 8 height 10
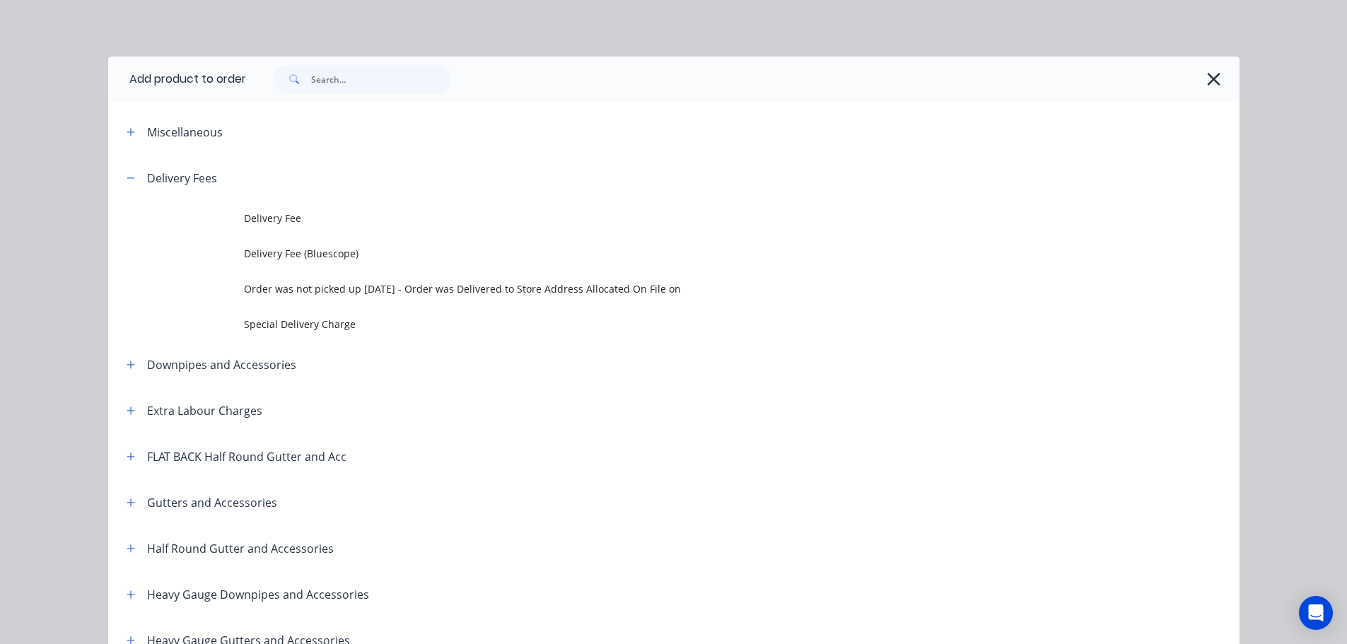
click at [312, 200] on header "Delivery Fees" at bounding box center [673, 178] width 1131 height 46
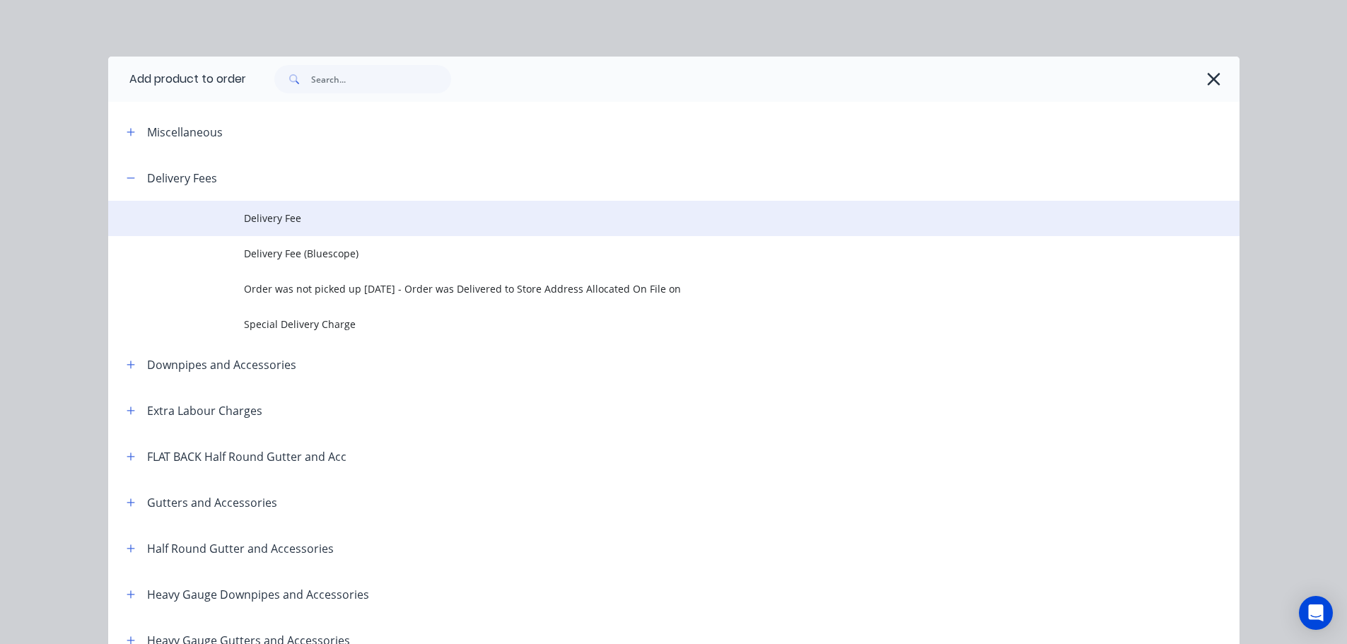
click at [349, 222] on span "Delivery Fee" at bounding box center [642, 218] width 796 height 15
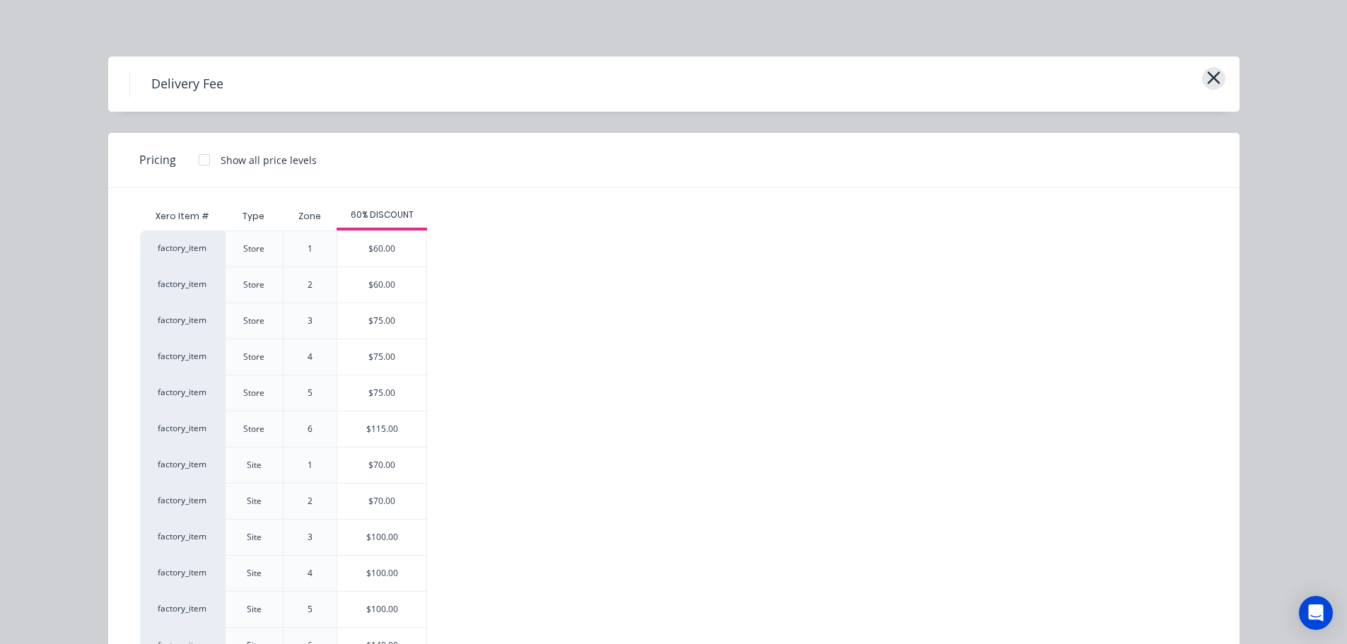
click at [1209, 82] on icon "button" at bounding box center [1213, 78] width 15 height 20
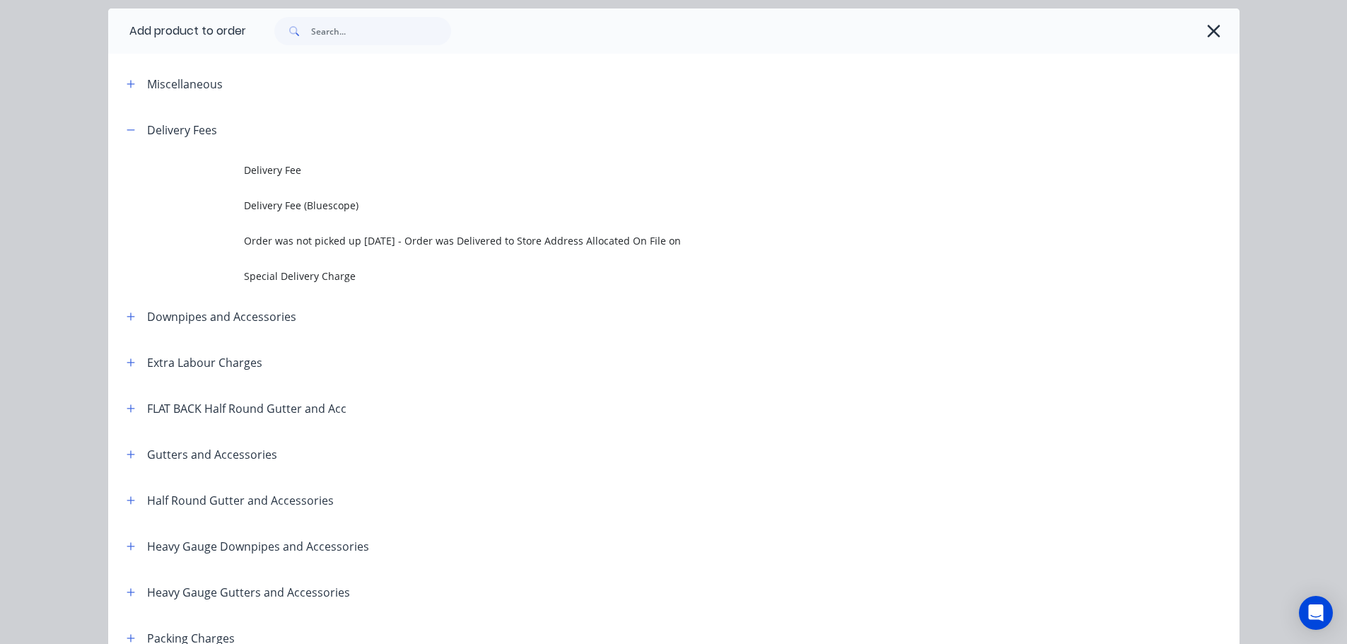
scroll to position [13, 0]
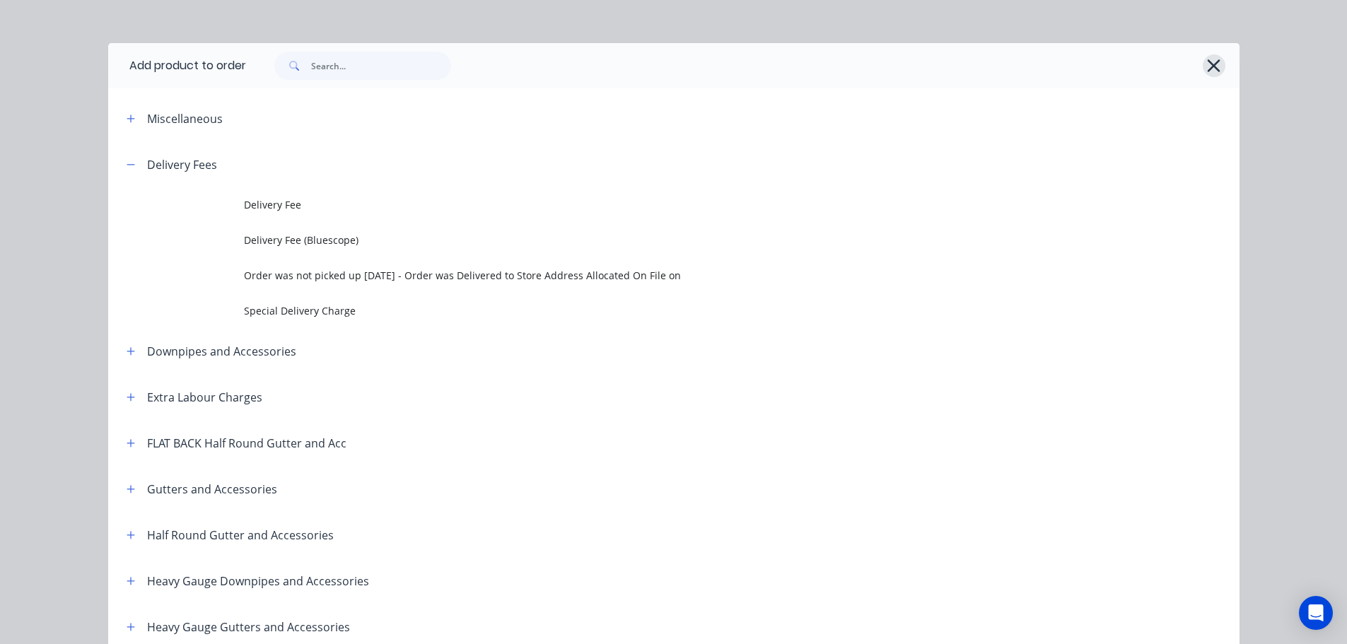
click at [1206, 60] on icon "button" at bounding box center [1213, 66] width 15 height 20
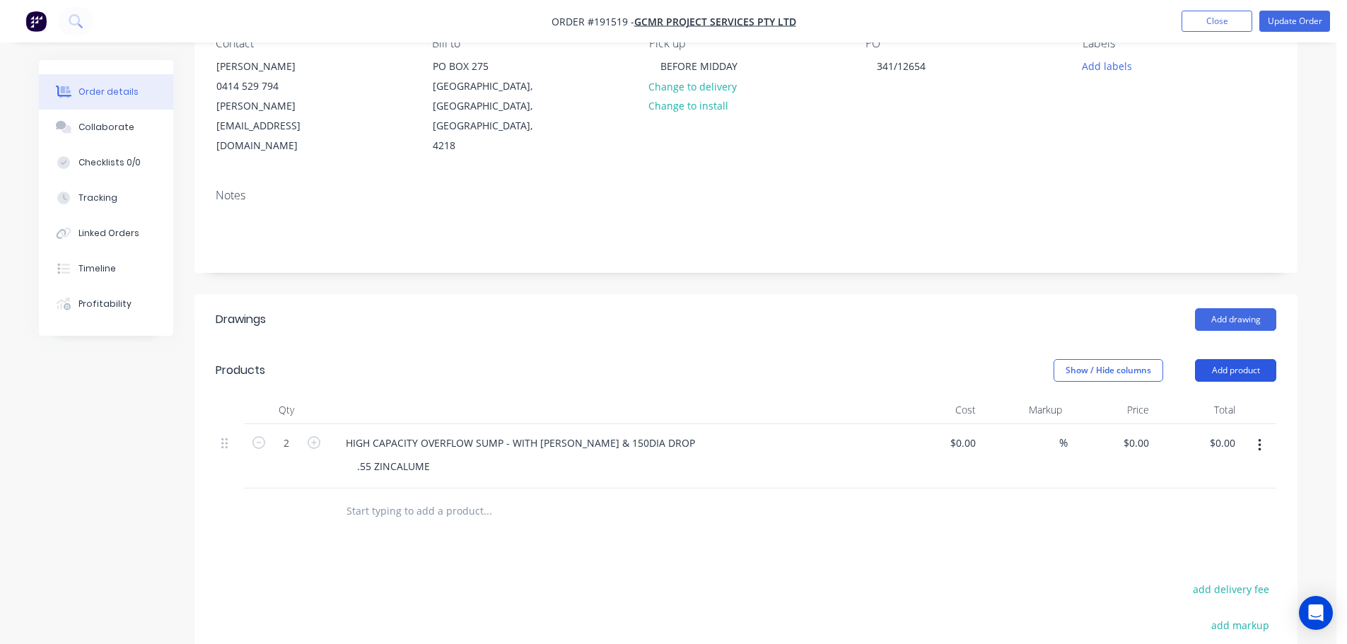
click at [1241, 359] on button "Add product" at bounding box center [1235, 370] width 81 height 23
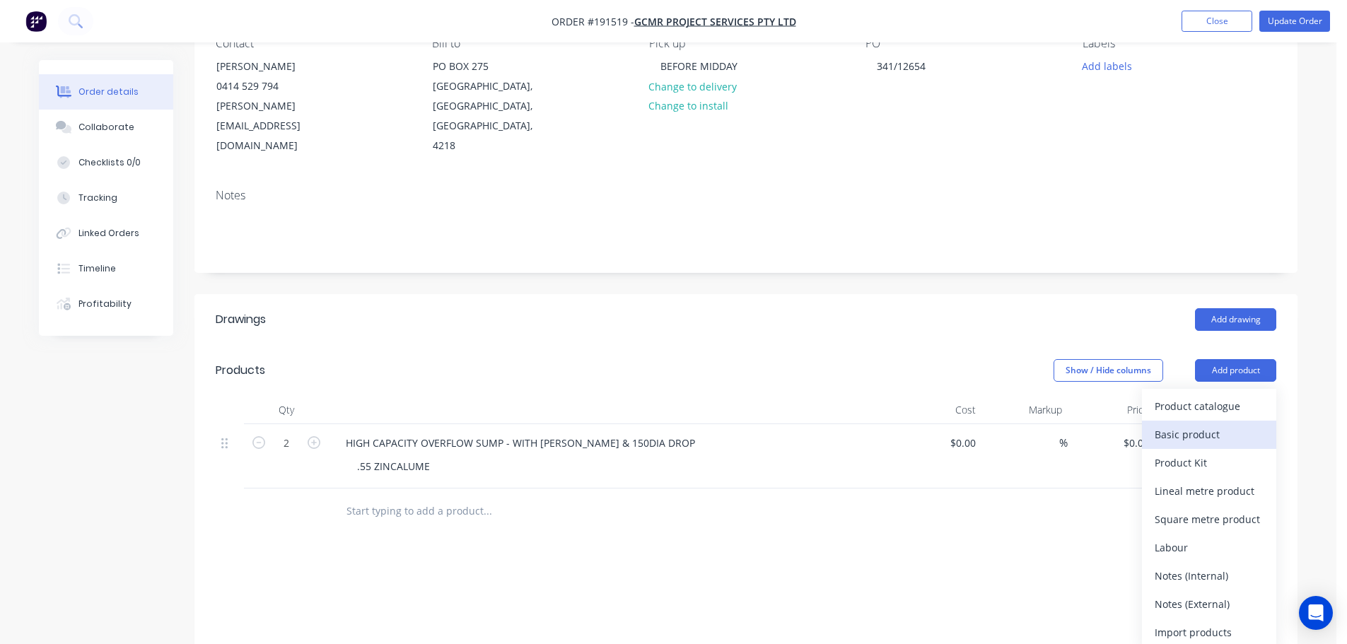
click at [1166, 424] on div "Basic product" at bounding box center [1208, 434] width 109 height 21
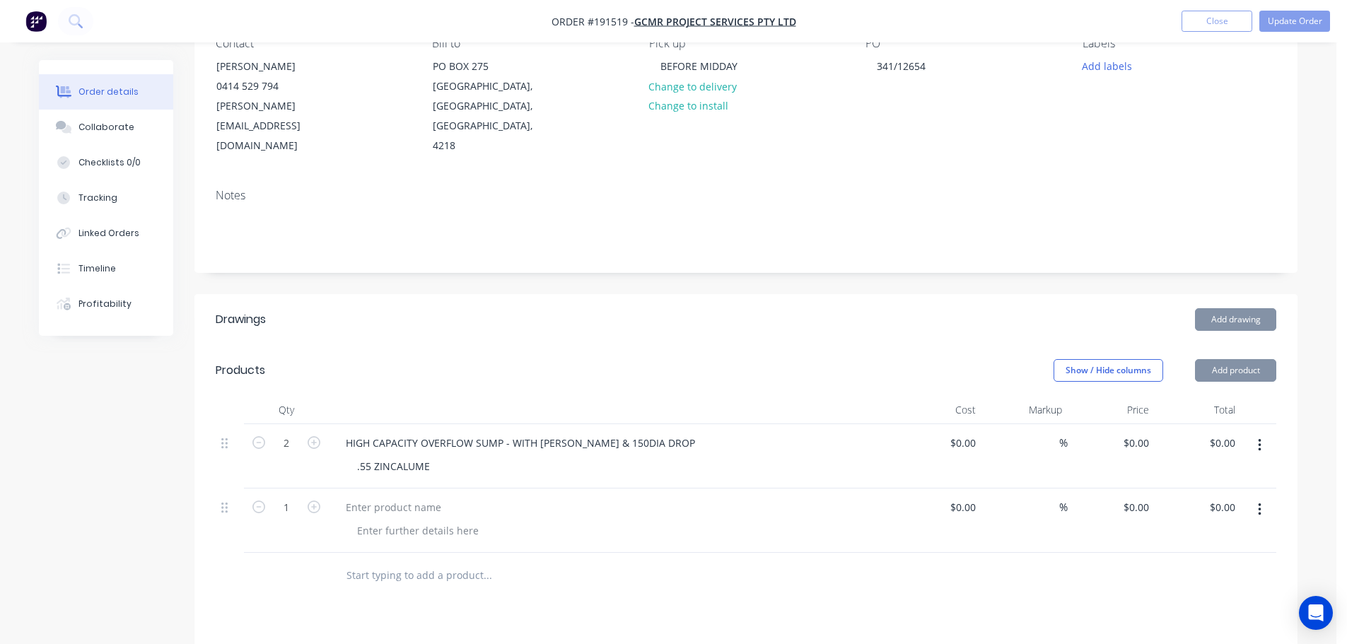
click at [1216, 361] on button "Add product" at bounding box center [1235, 370] width 81 height 23
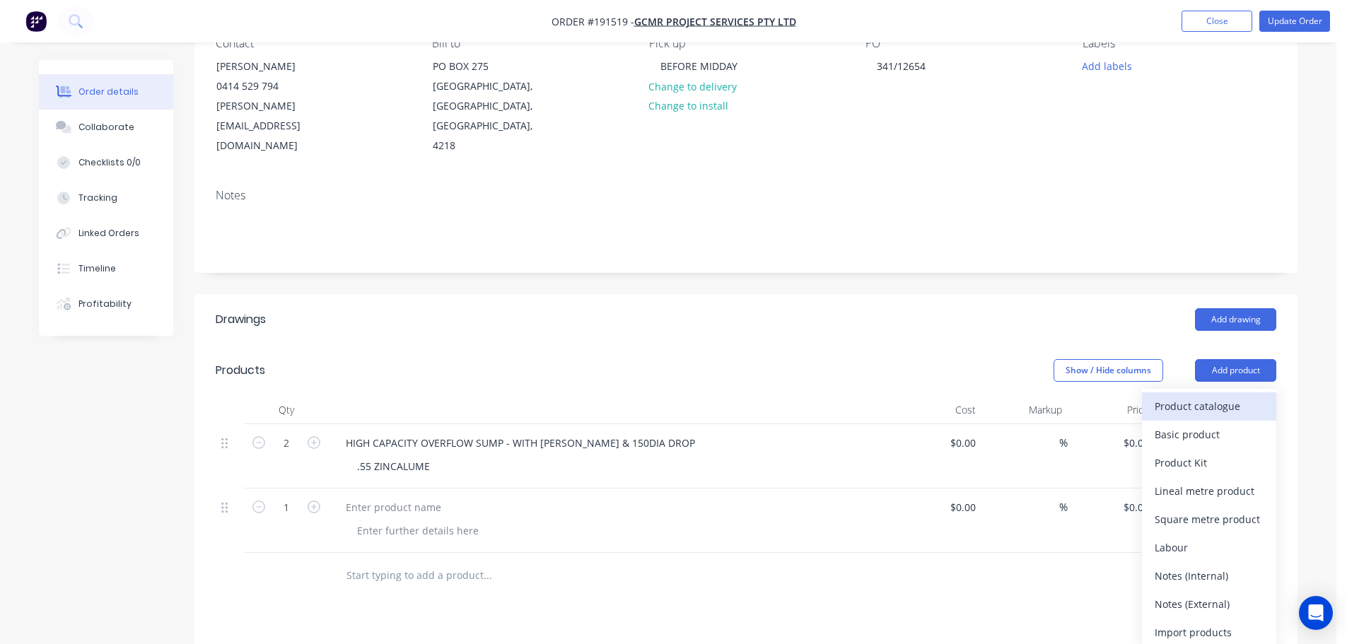
click at [1216, 396] on div "Product catalogue" at bounding box center [1208, 406] width 109 height 21
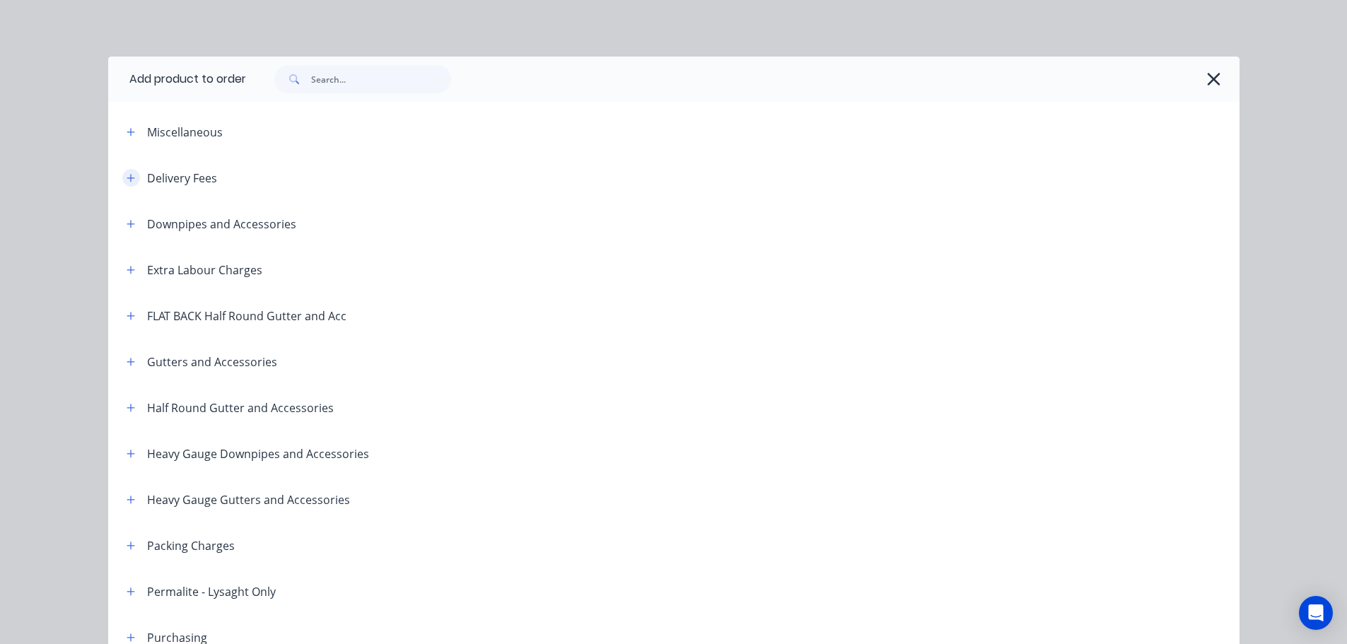
click at [127, 182] on icon "button" at bounding box center [131, 178] width 8 height 10
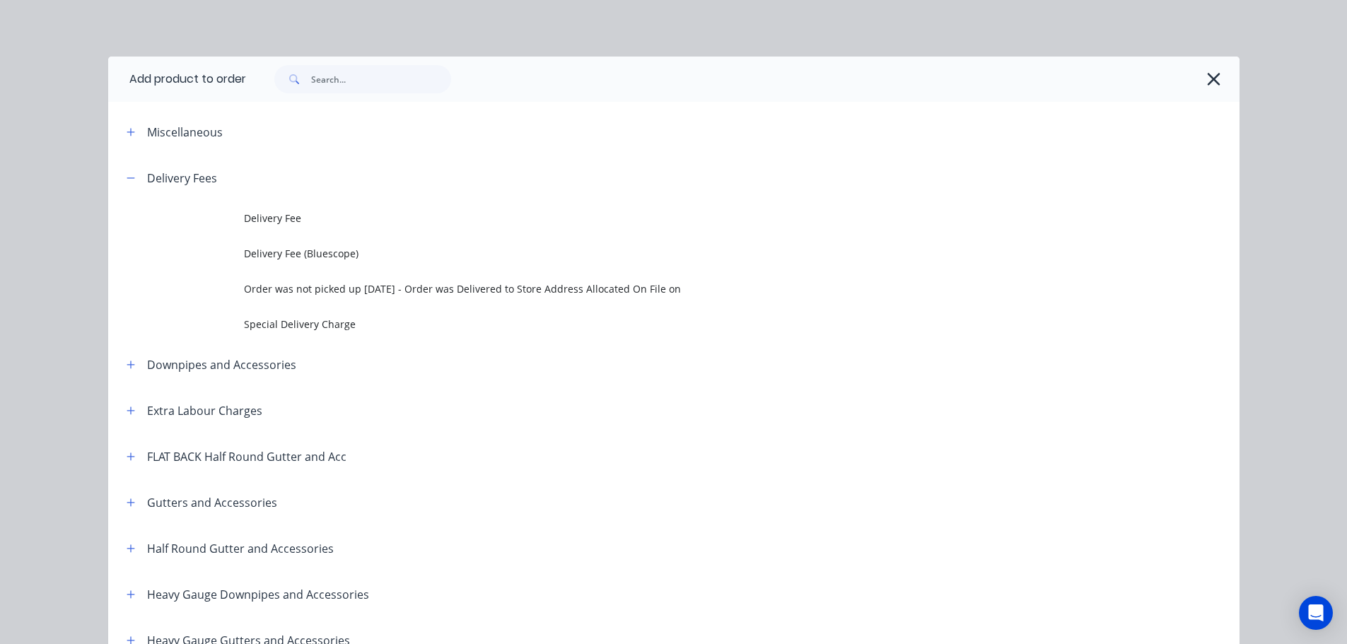
click at [244, 220] on span "Delivery Fee" at bounding box center [642, 218] width 796 height 15
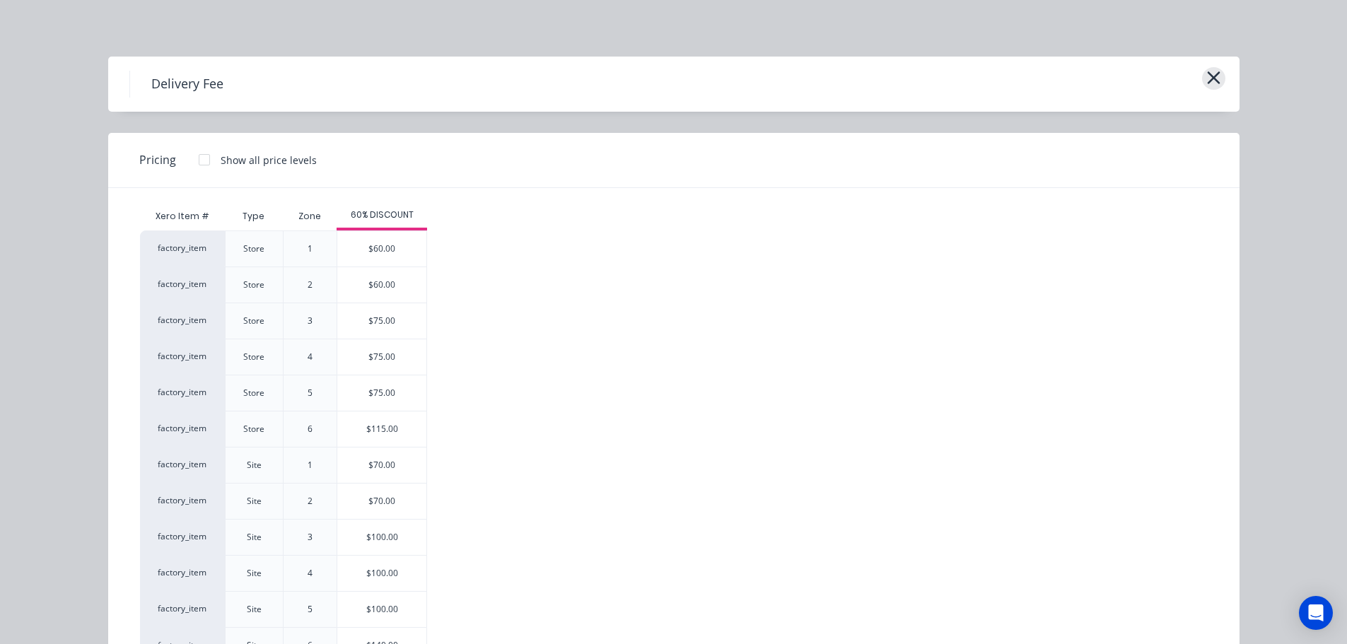
click at [1202, 81] on button "button" at bounding box center [1213, 78] width 23 height 23
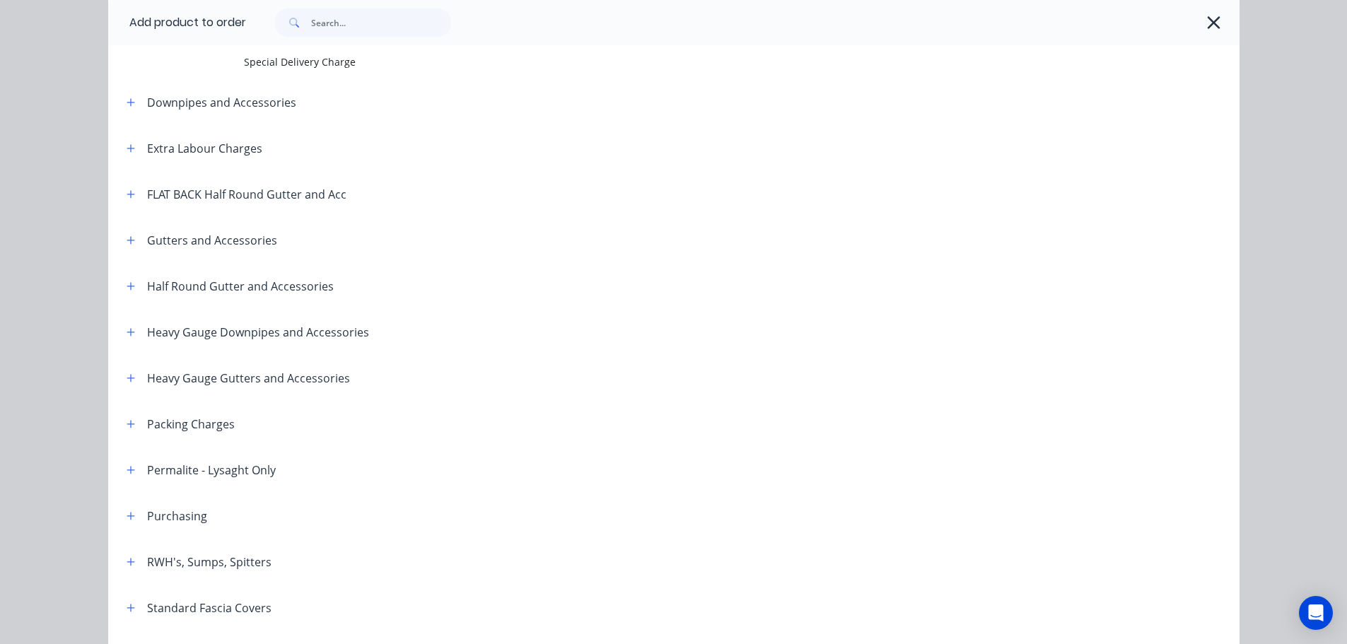
scroll to position [438, 0]
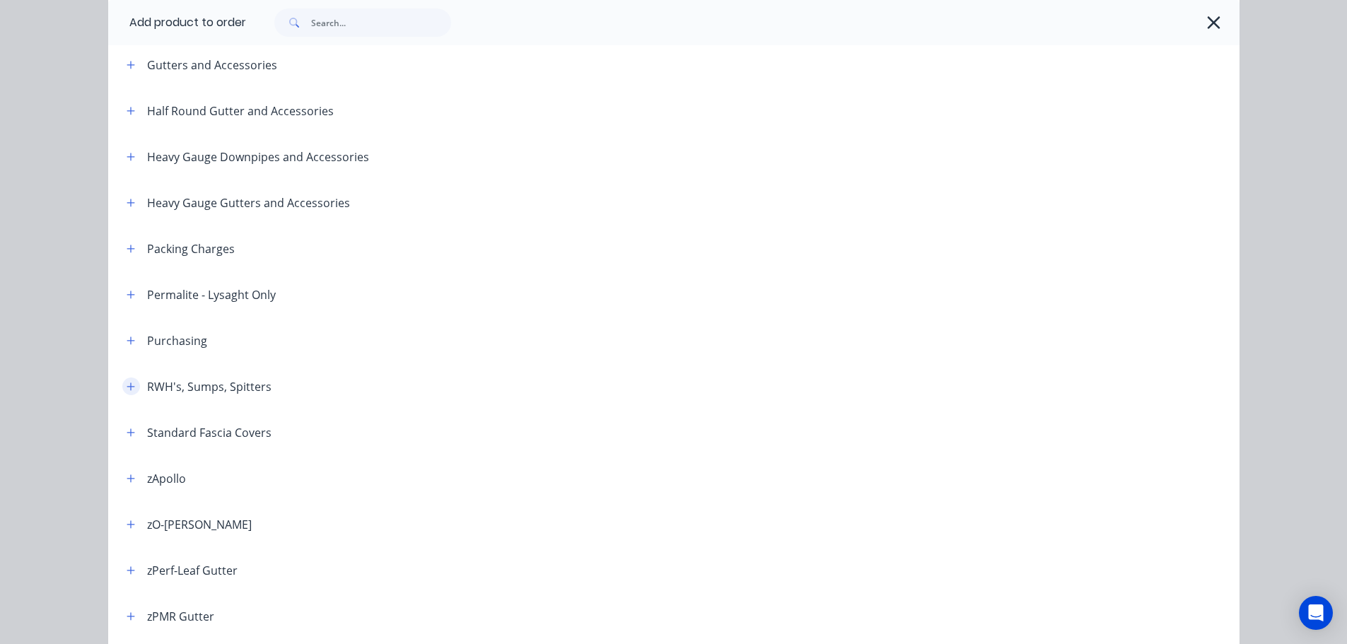
click at [129, 385] on icon "button" at bounding box center [131, 387] width 8 height 10
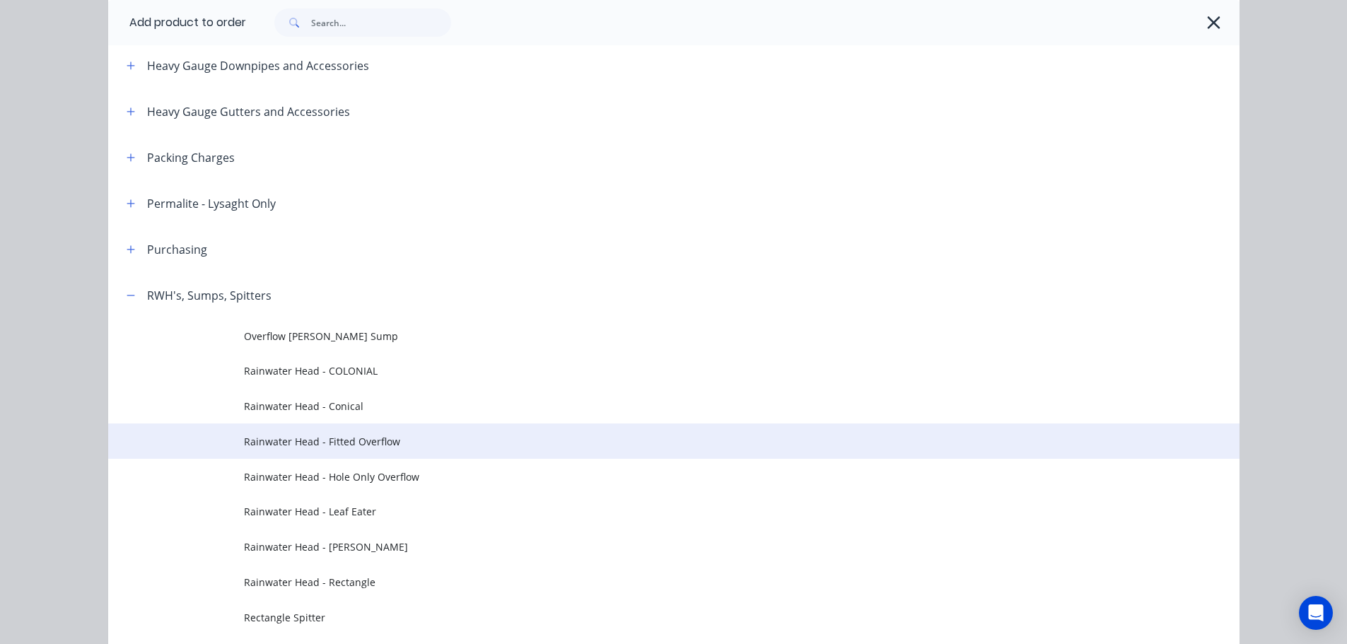
scroll to position [720, 0]
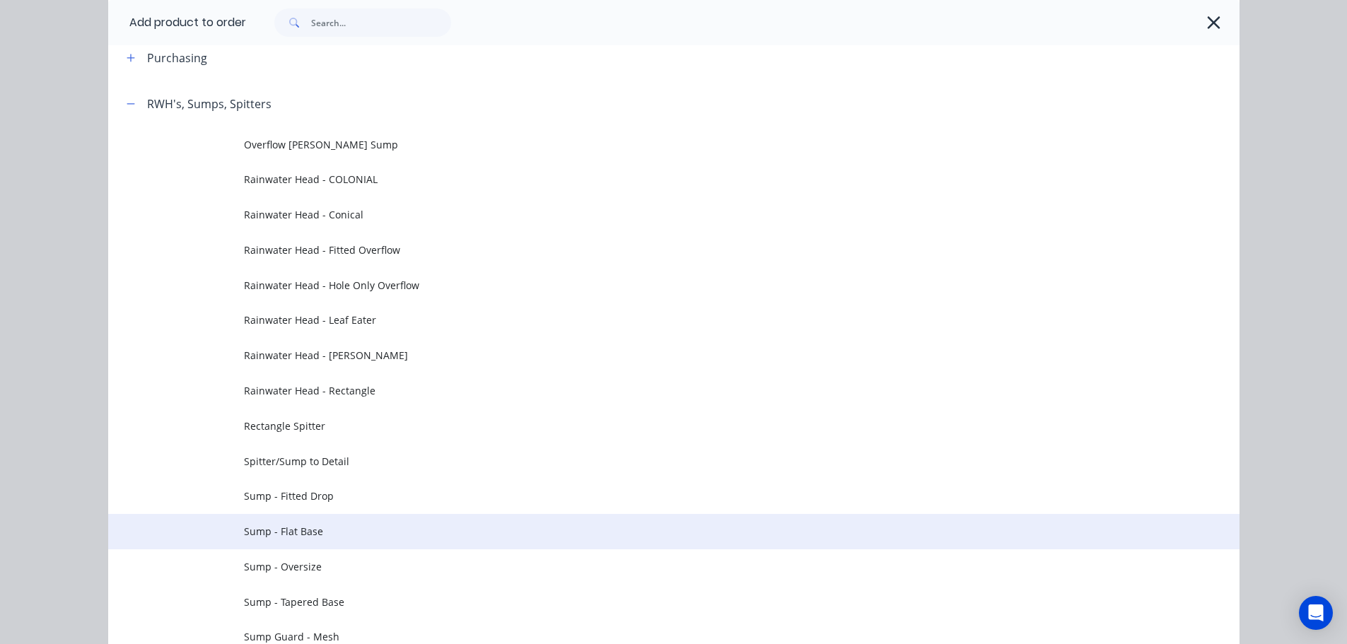
click at [345, 532] on span "Sump - Flat Base" at bounding box center [642, 531] width 796 height 15
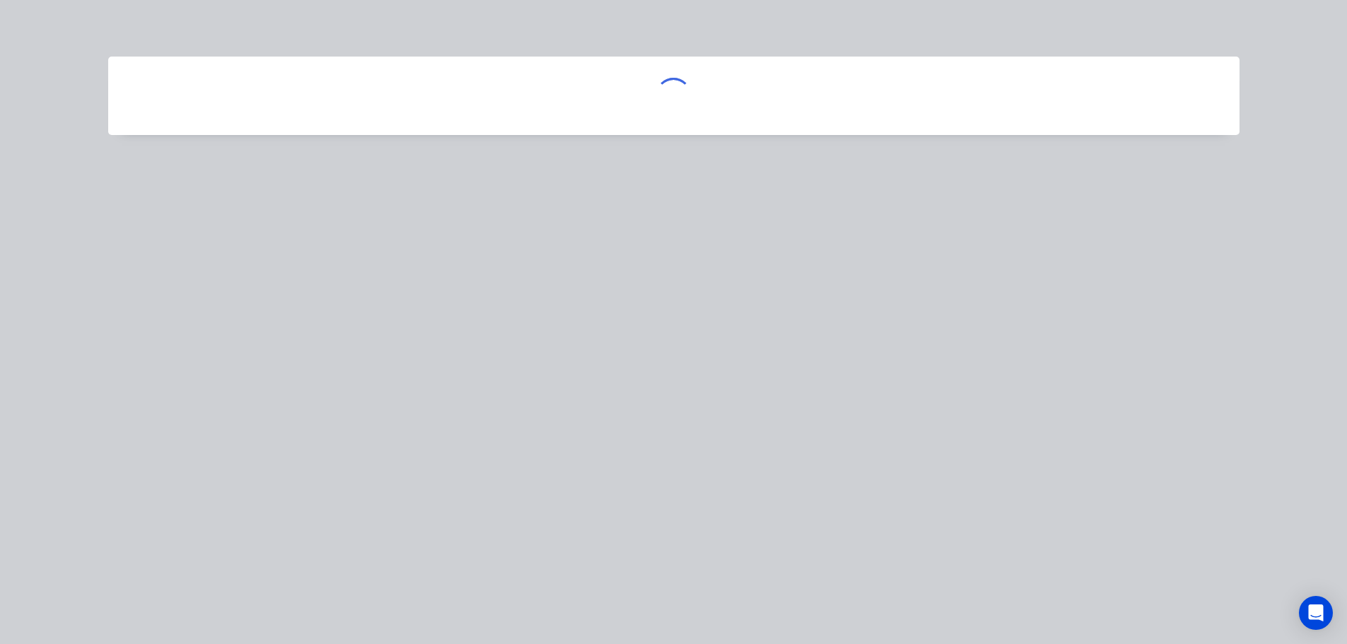
scroll to position [0, 0]
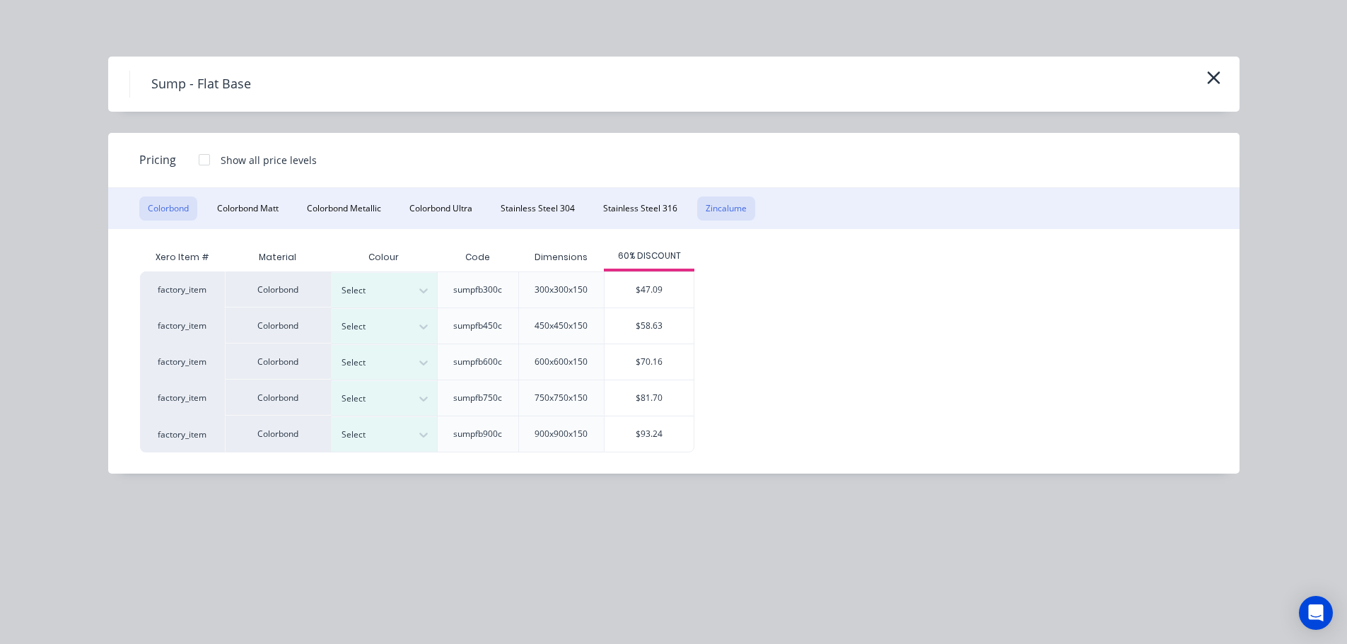
click at [740, 213] on button "Zincalume" at bounding box center [726, 209] width 58 height 24
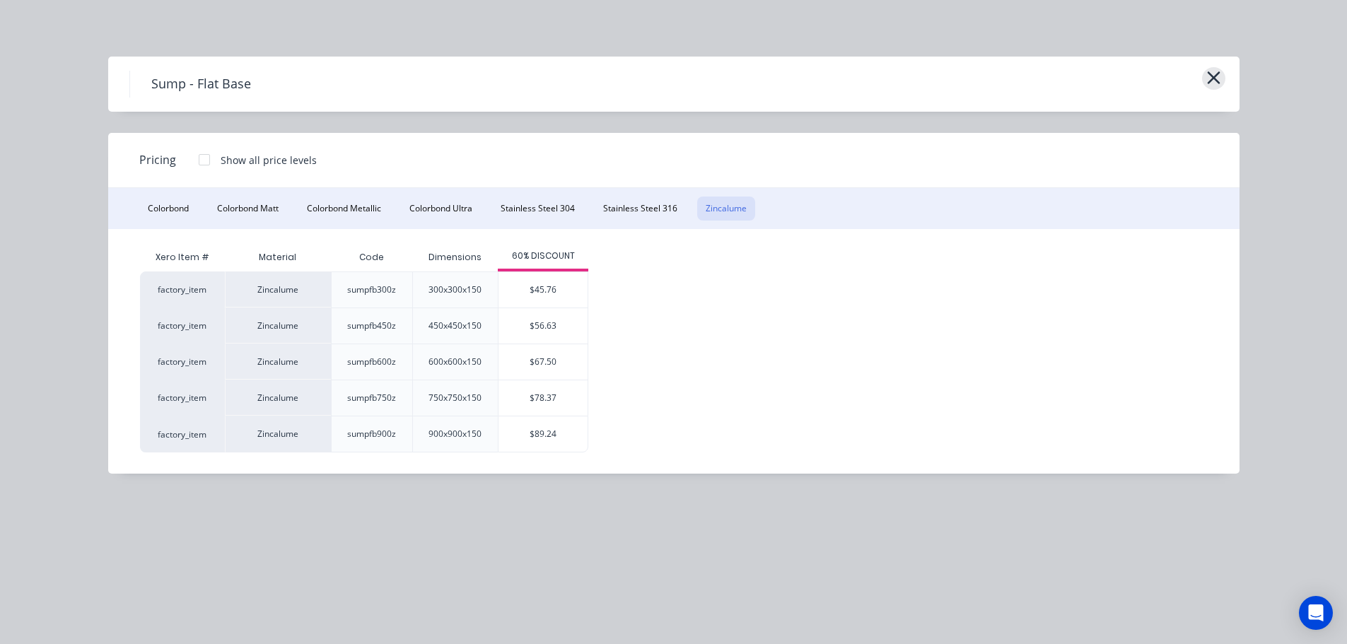
click at [1217, 76] on icon "button" at bounding box center [1213, 78] width 15 height 20
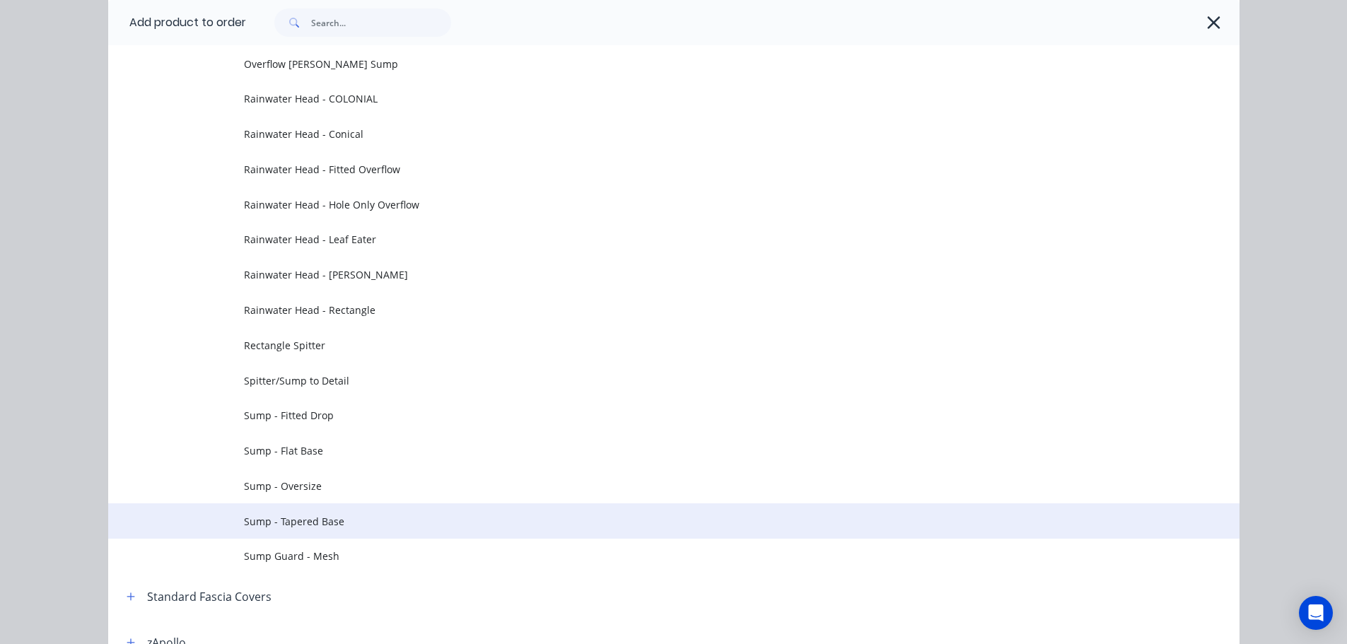
click at [339, 514] on span "Sump - Tapered Base" at bounding box center [642, 521] width 796 height 15
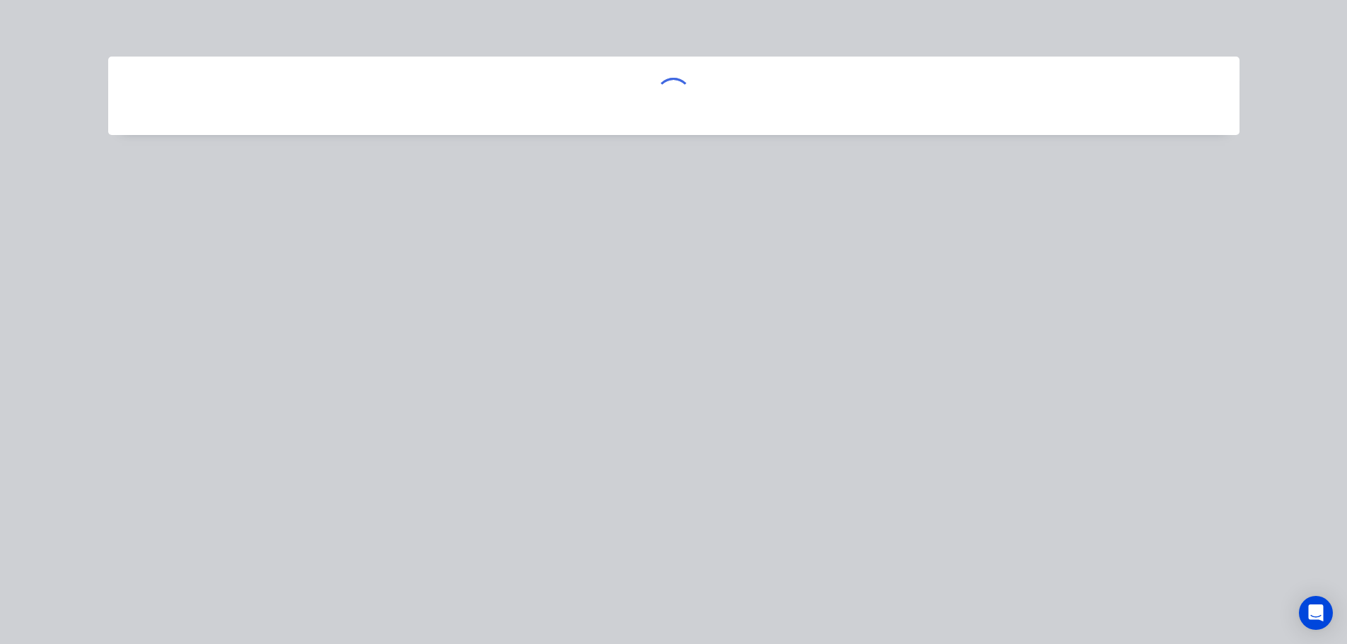
scroll to position [0, 0]
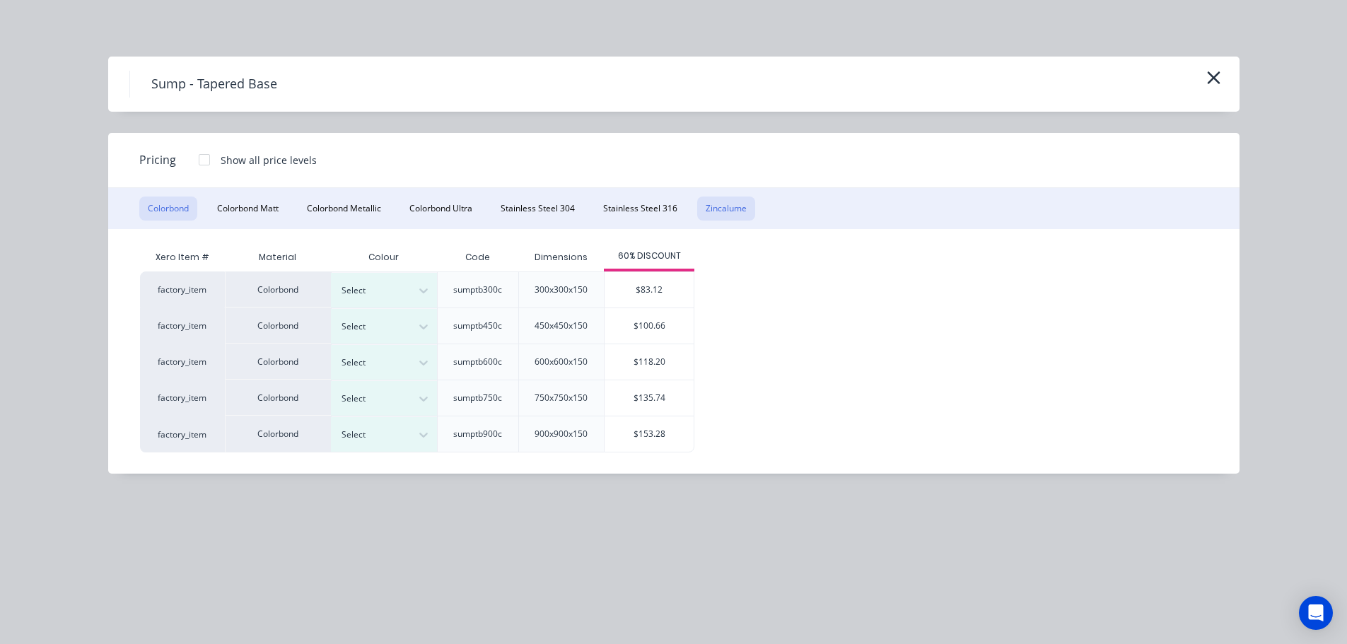
click at [734, 217] on button "Zincalume" at bounding box center [726, 209] width 58 height 24
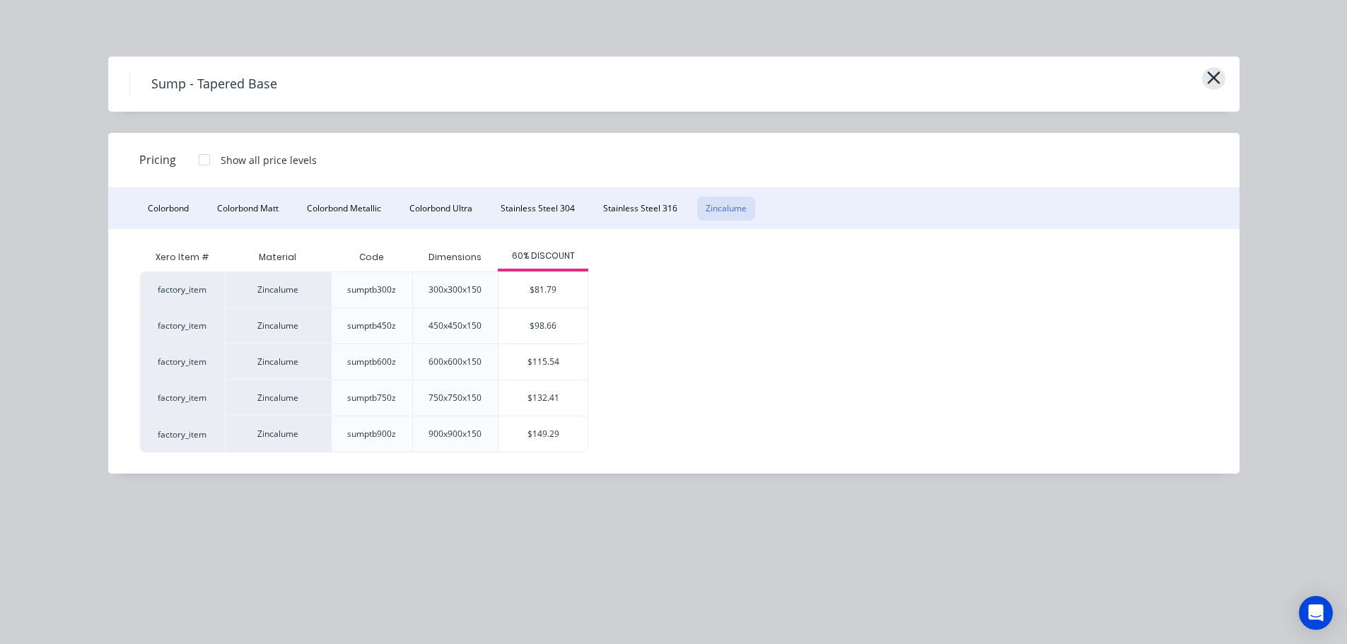
click at [1206, 76] on icon "button" at bounding box center [1213, 78] width 15 height 20
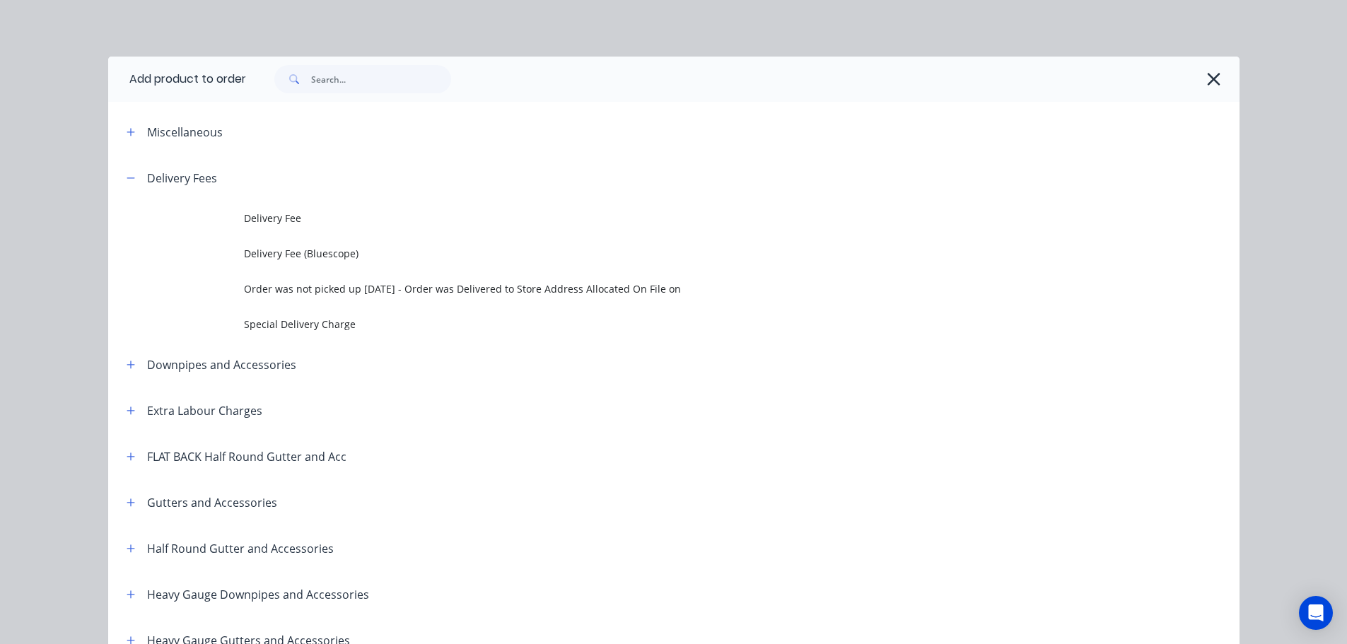
scroll to position [801, 0]
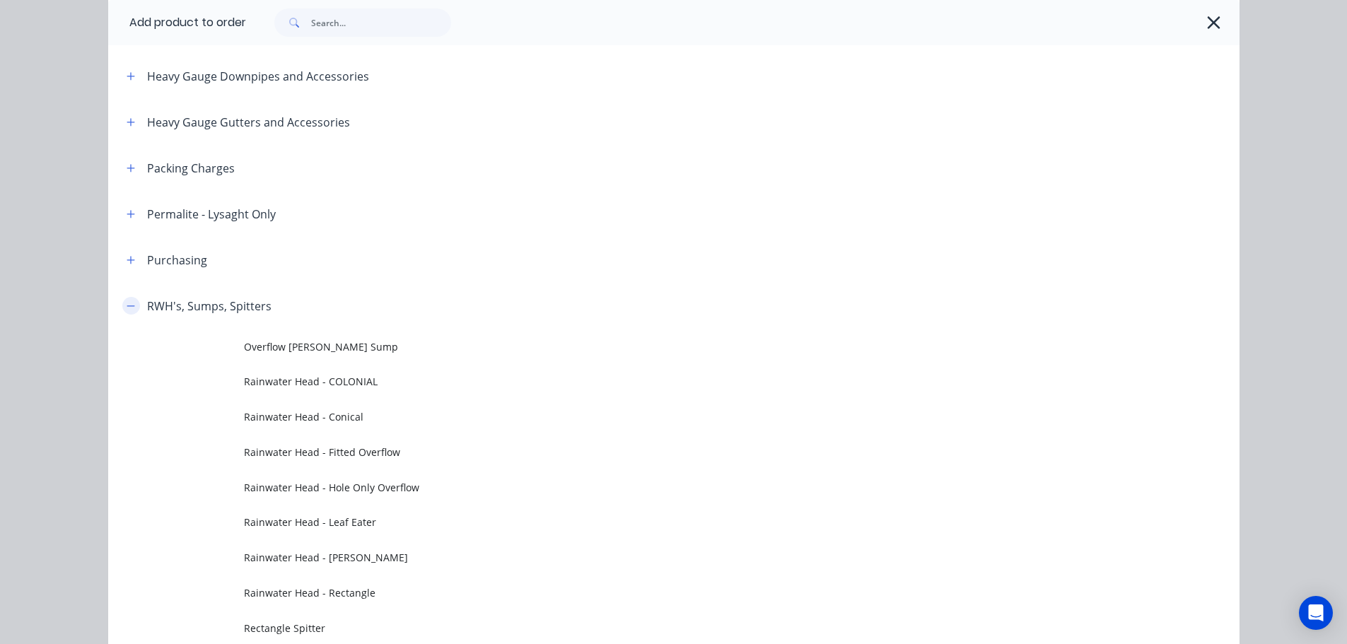
click at [127, 310] on icon "button" at bounding box center [131, 306] width 8 height 10
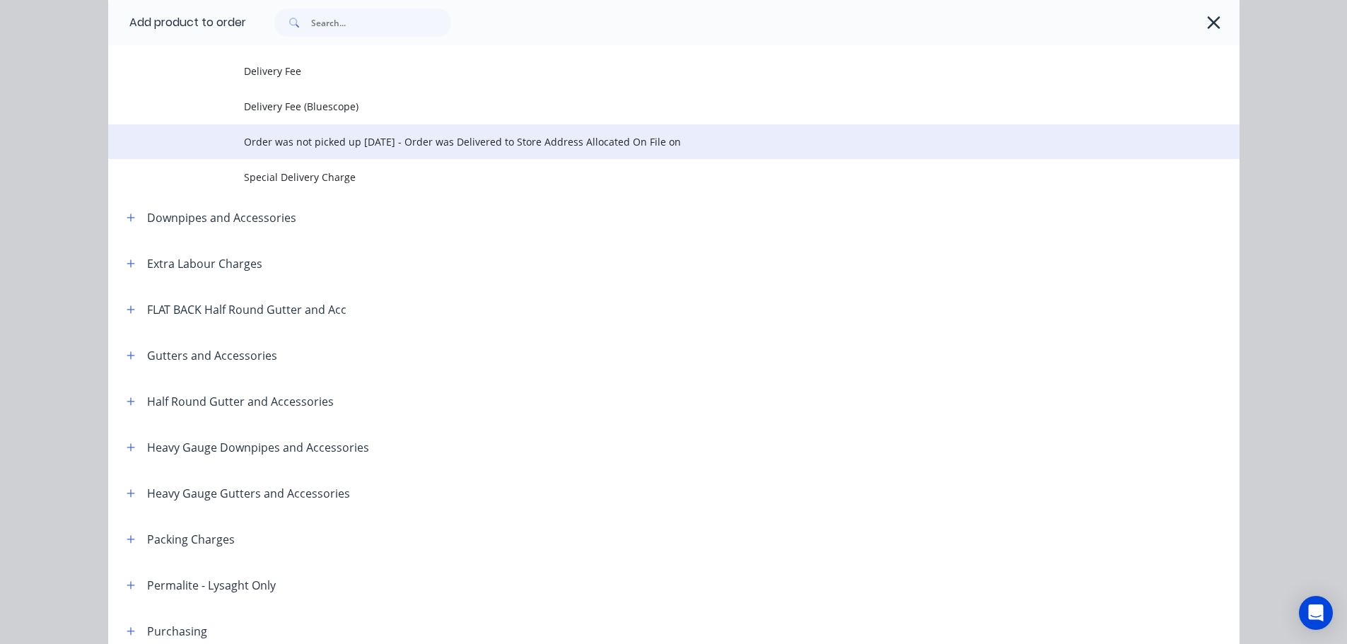
scroll to position [94, 0]
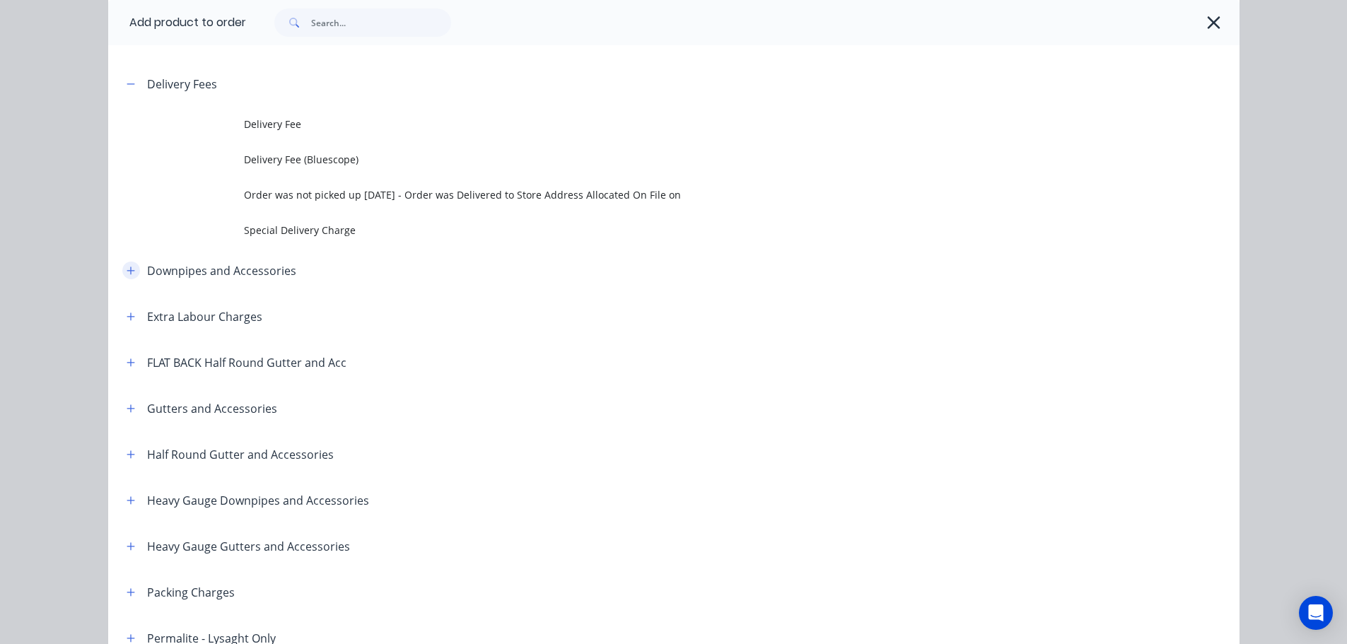
click at [127, 270] on icon "button" at bounding box center [131, 271] width 8 height 8
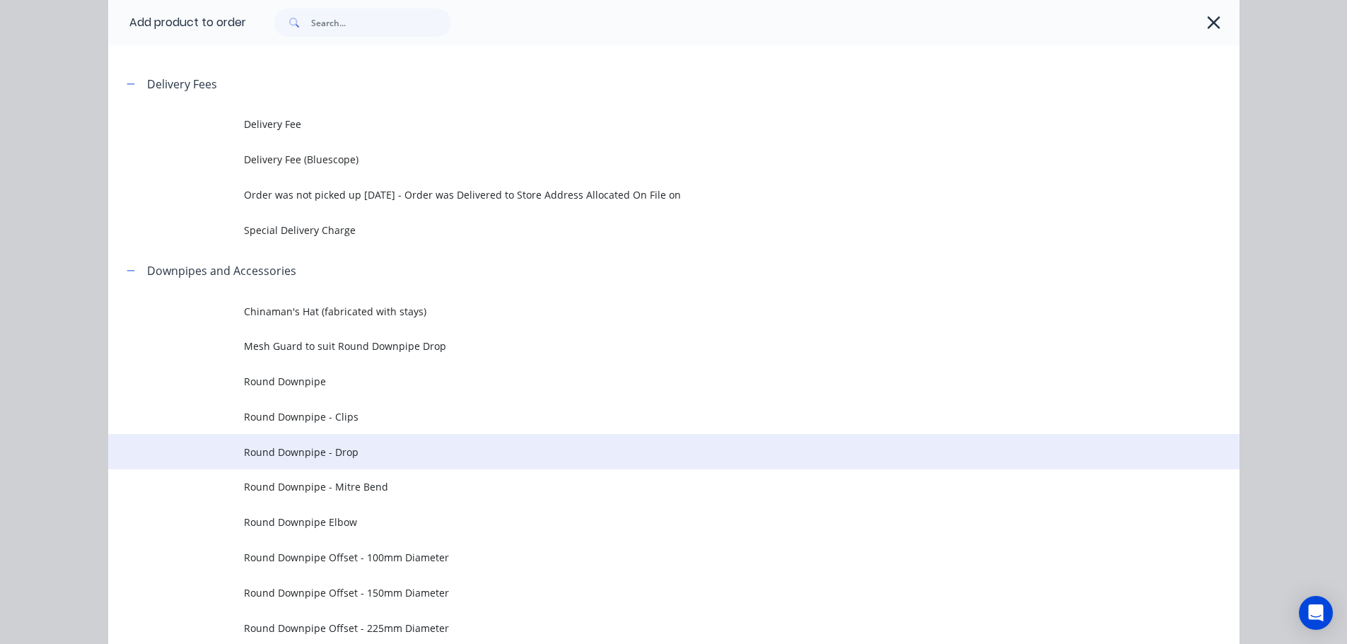
click at [356, 455] on span "Round Downpipe - Drop" at bounding box center [642, 452] width 796 height 15
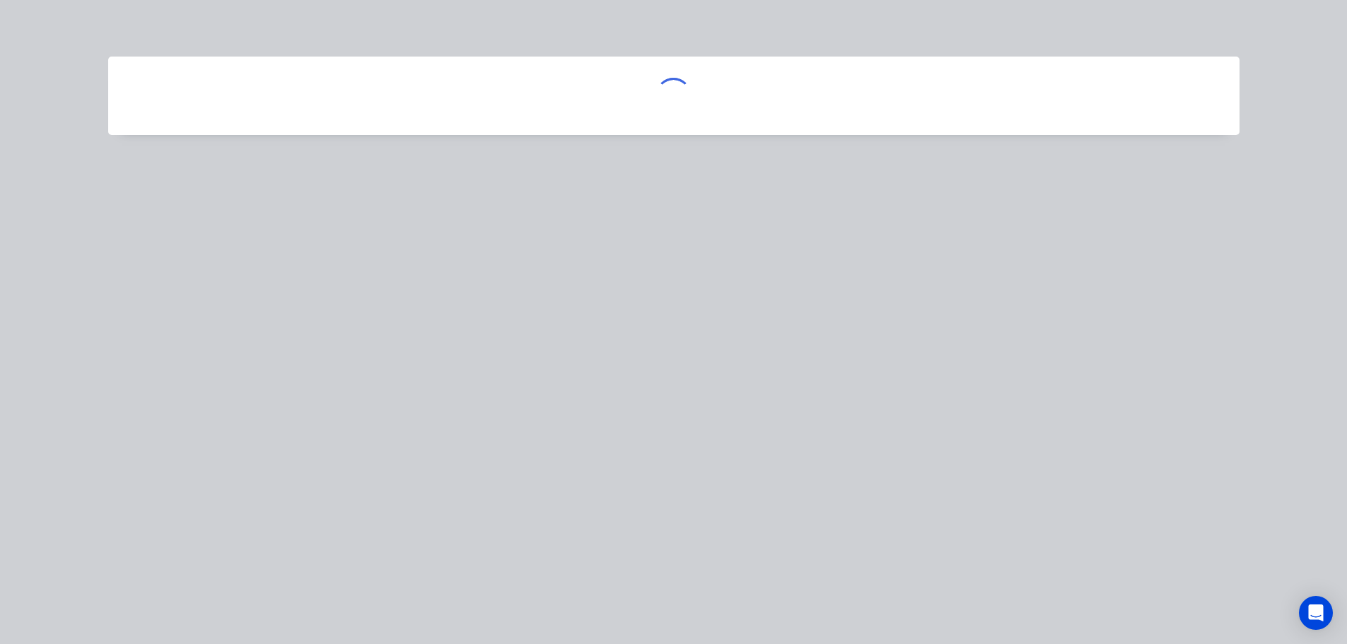
scroll to position [0, 0]
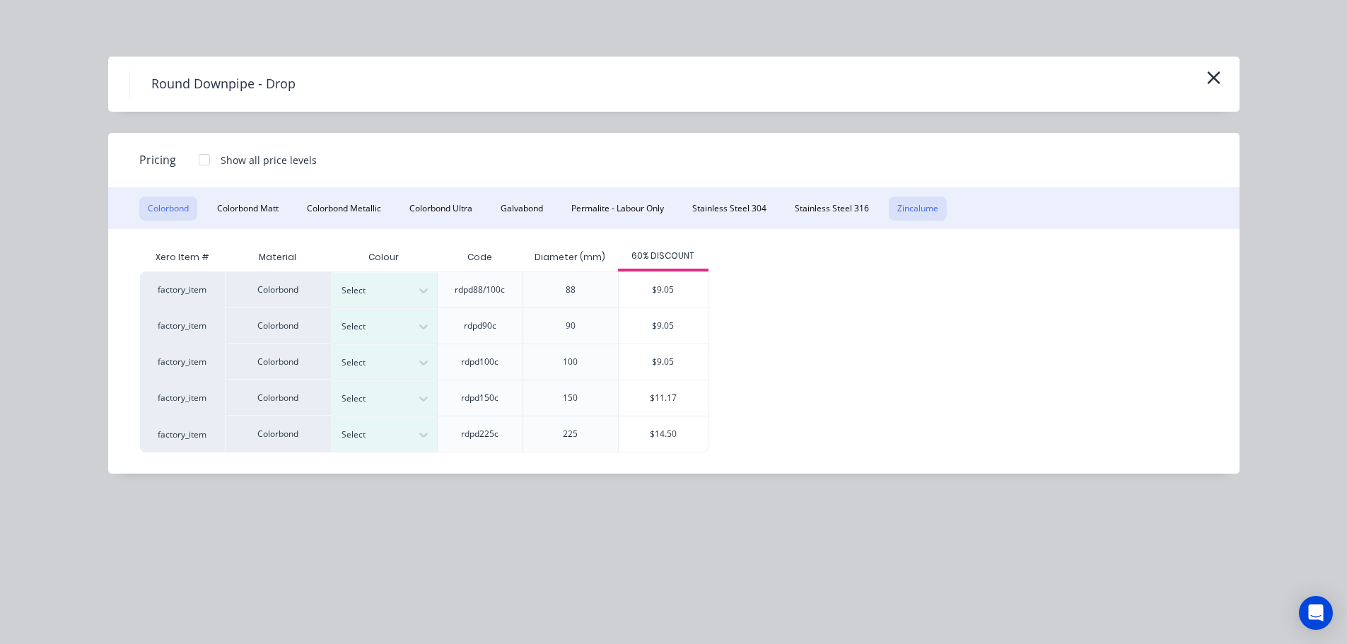
click at [921, 213] on button "Zincalume" at bounding box center [918, 209] width 58 height 24
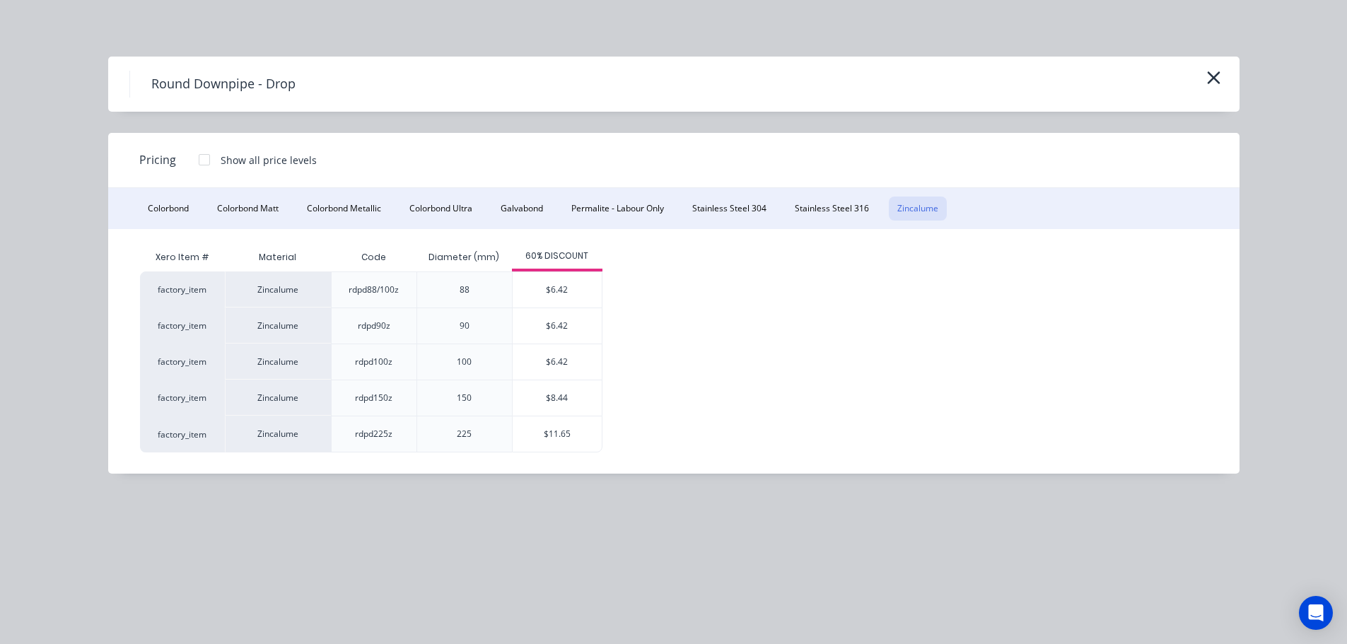
click at [1226, 85] on div "Round Downpipe - Drop" at bounding box center [673, 84] width 1131 height 55
click at [1216, 70] on icon "button" at bounding box center [1213, 78] width 15 height 20
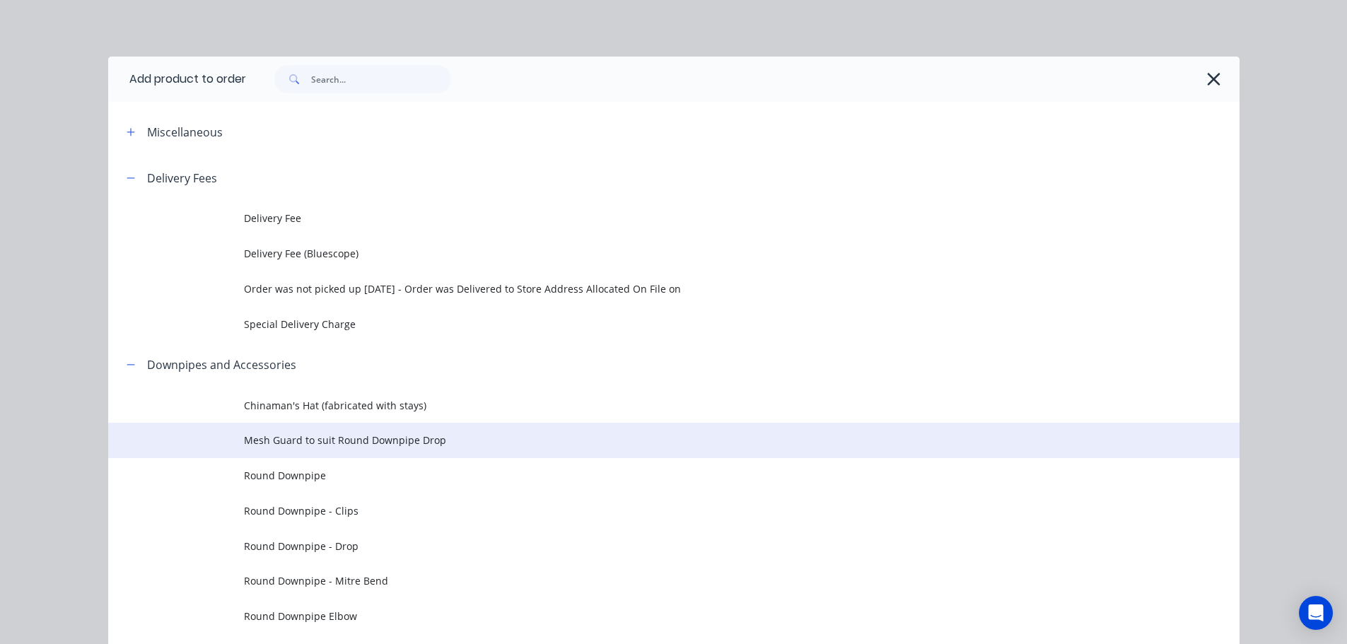
scroll to position [341, 0]
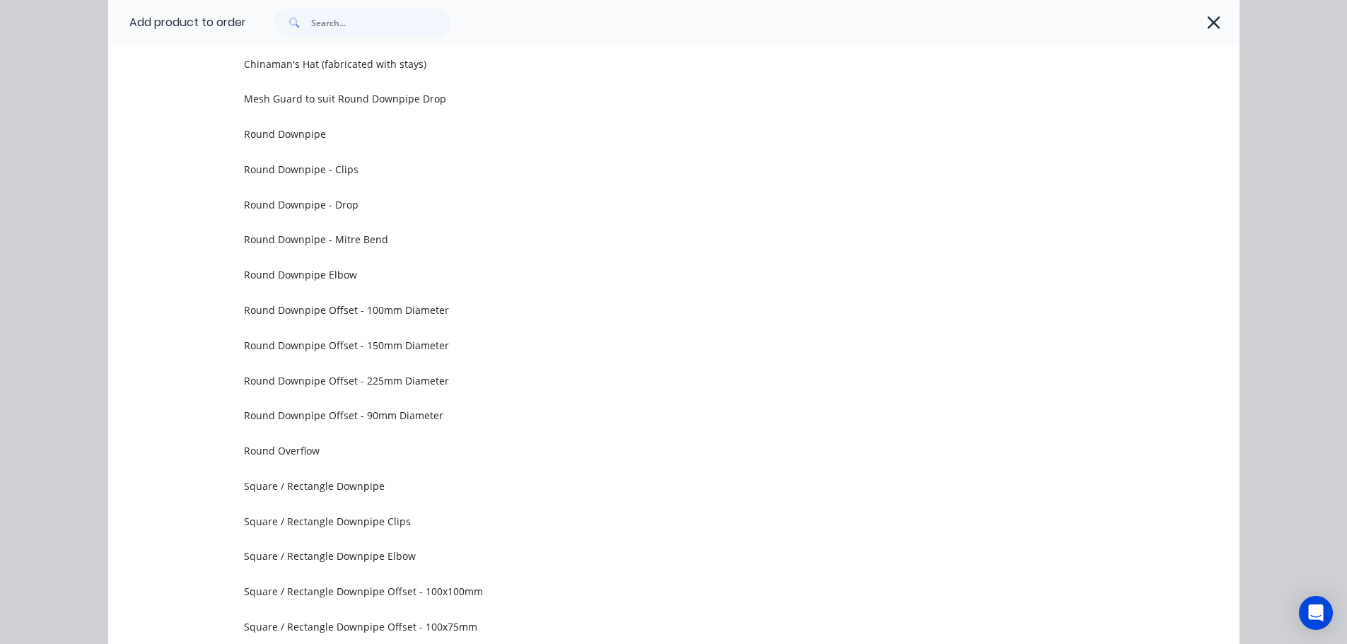
click at [1209, 33] on button "button" at bounding box center [1213, 22] width 23 height 23
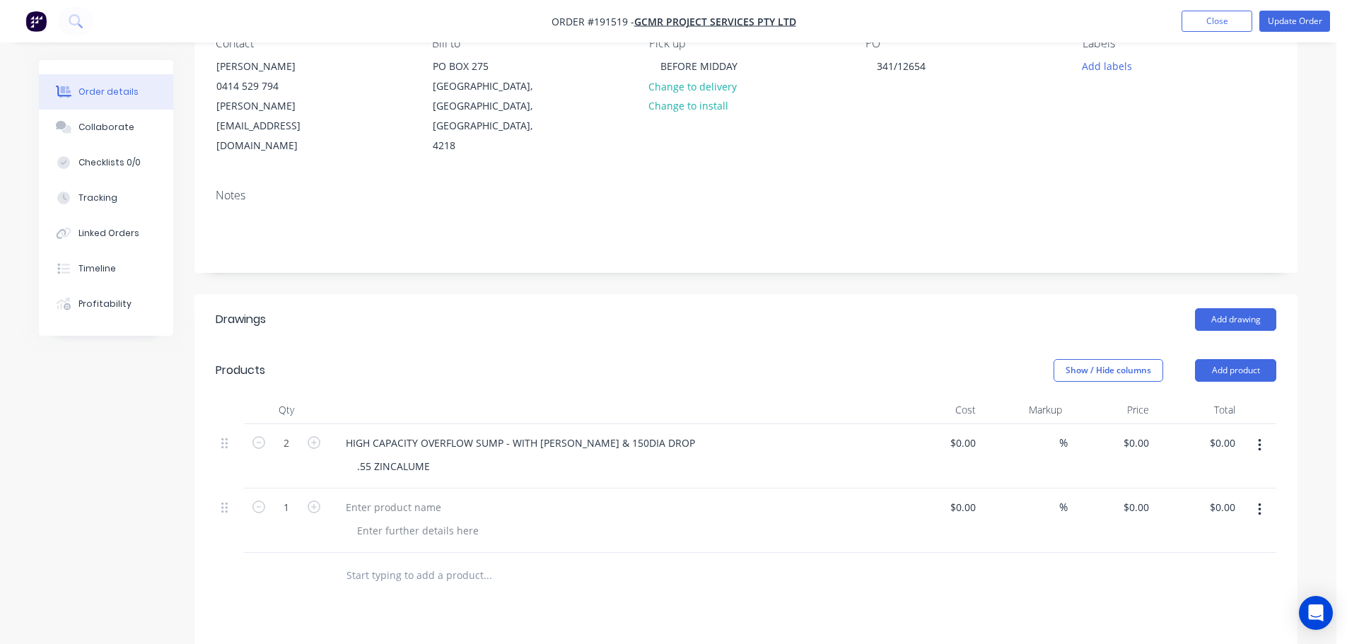
click at [1264, 497] on button "button" at bounding box center [1259, 509] width 33 height 25
click at [1193, 593] on div "Delete" at bounding box center [1208, 603] width 109 height 21
click at [1146, 433] on input "0" at bounding box center [1138, 443] width 33 height 21
type input "$227.66"
type input "$455.32"
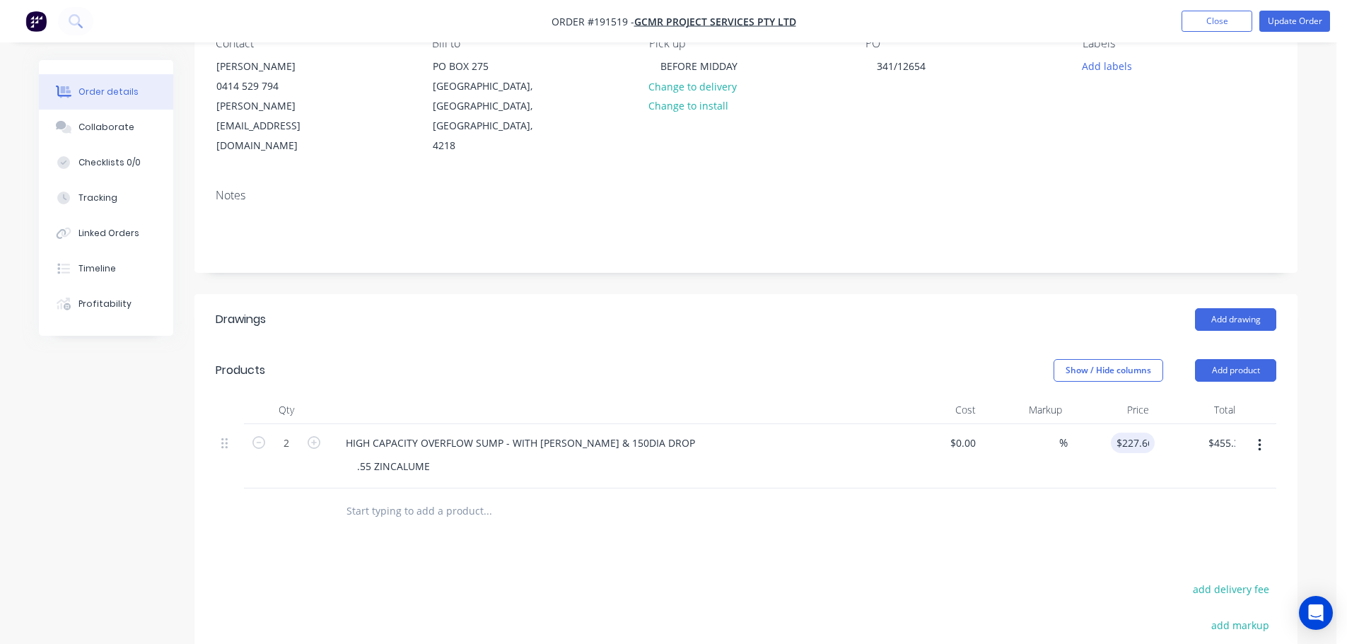
click at [647, 308] on div "Add drawing" at bounding box center [858, 319] width 835 height 23
click at [1300, 13] on button "Update Order" at bounding box center [1294, 21] width 71 height 21
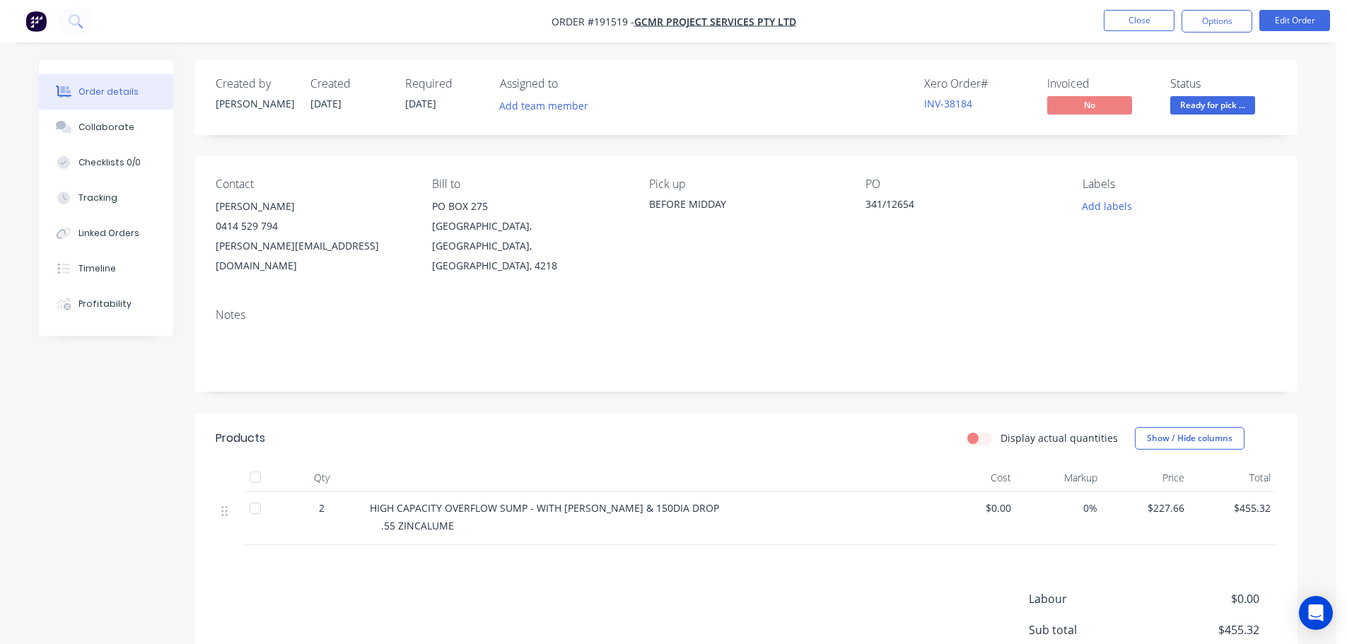
click at [1155, 35] on nav "Order #191519 - GCMR Project Services Pty Ltd Close Options Edit Order" at bounding box center [673, 21] width 1347 height 42
click at [1136, 22] on button "Close" at bounding box center [1138, 20] width 71 height 21
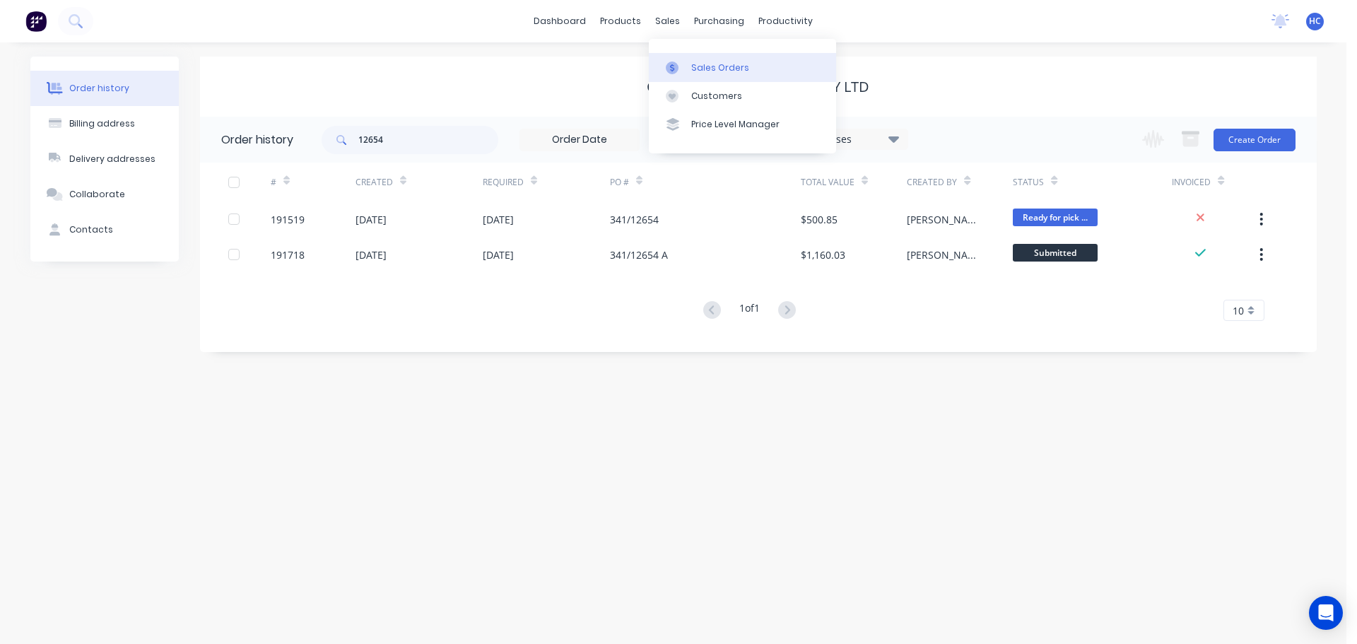
click at [696, 59] on link "Sales Orders" at bounding box center [742, 67] width 187 height 28
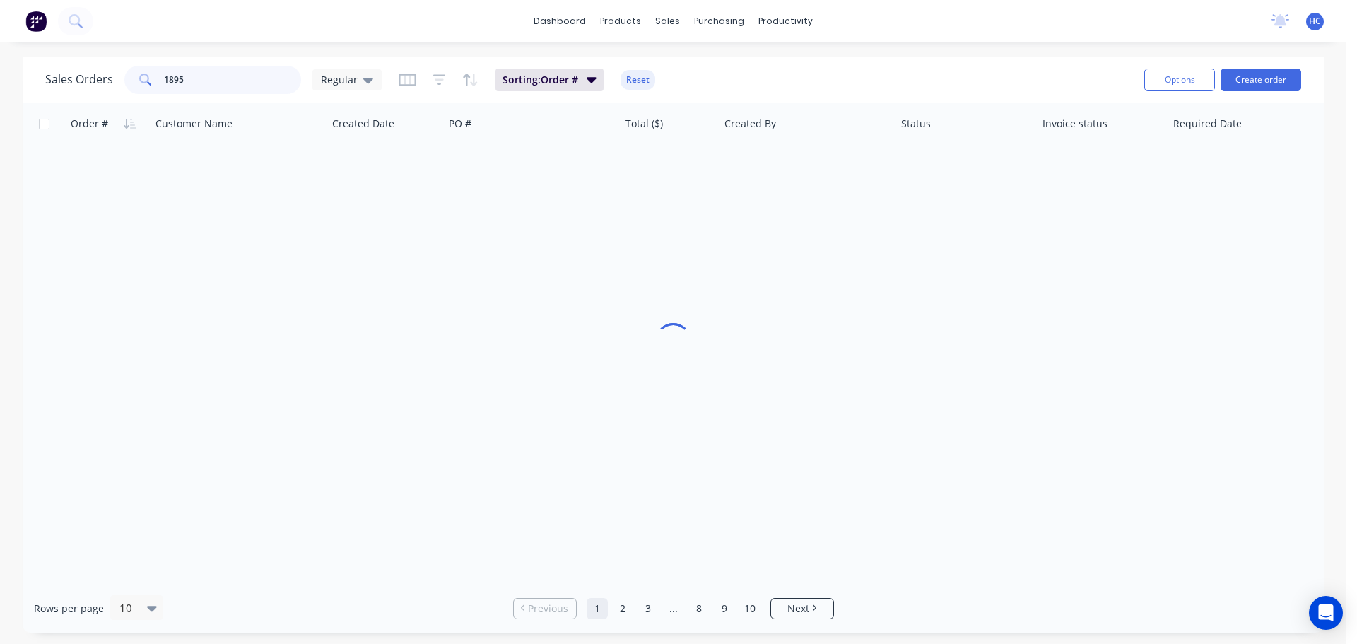
drag, startPoint x: 274, startPoint y: 77, endPoint x: 120, endPoint y: 73, distance: 154.2
click at [120, 73] on div "Sales Orders 1895 Regular" at bounding box center [213, 80] width 336 height 28
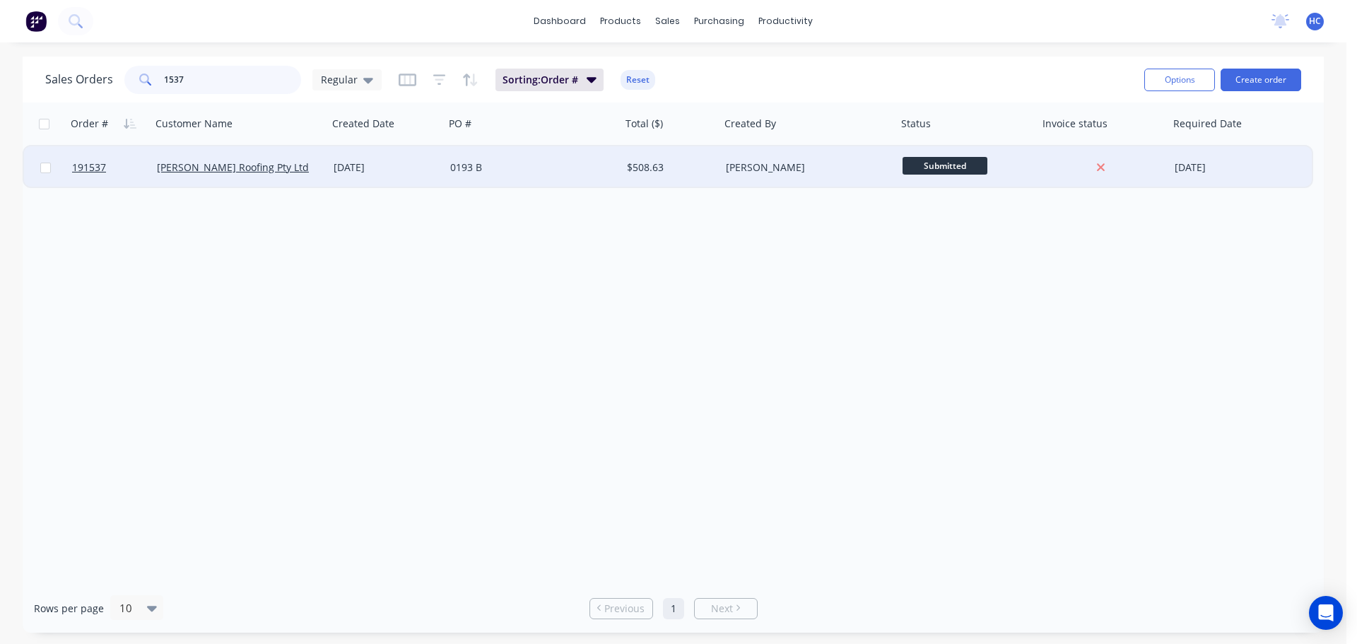
type input "1537"
click at [653, 168] on div "$508.63" at bounding box center [668, 167] width 83 height 14
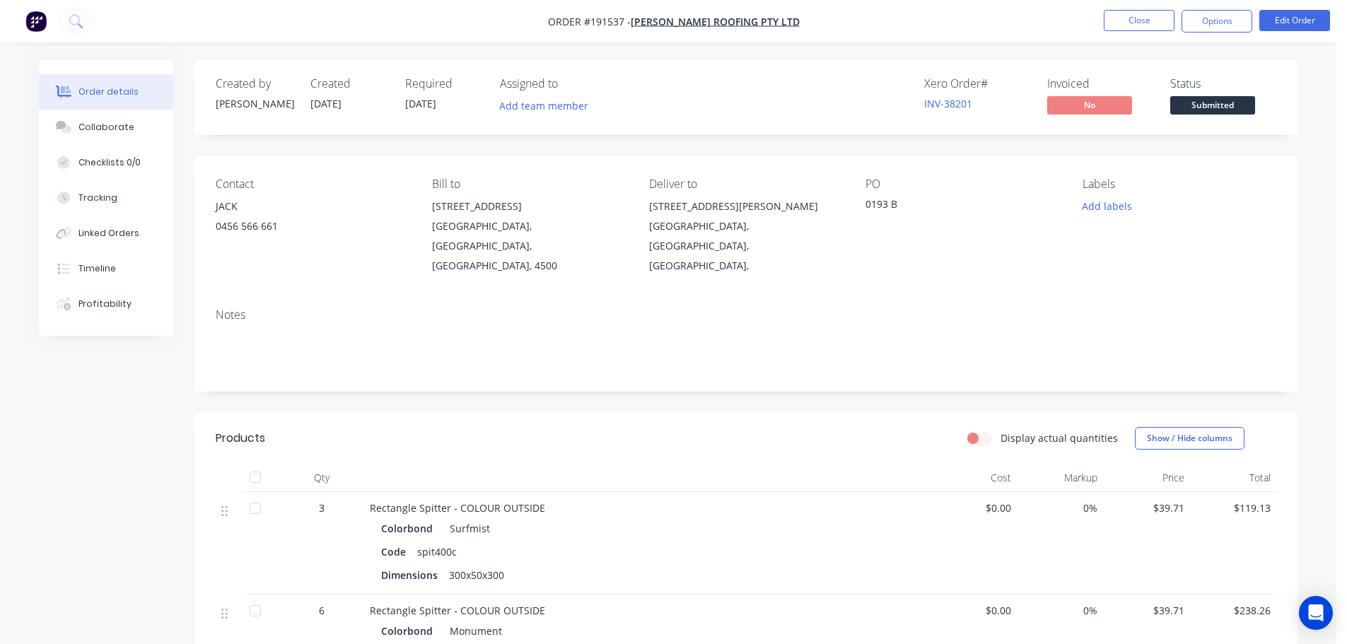
click at [730, 464] on div at bounding box center [647, 478] width 566 height 28
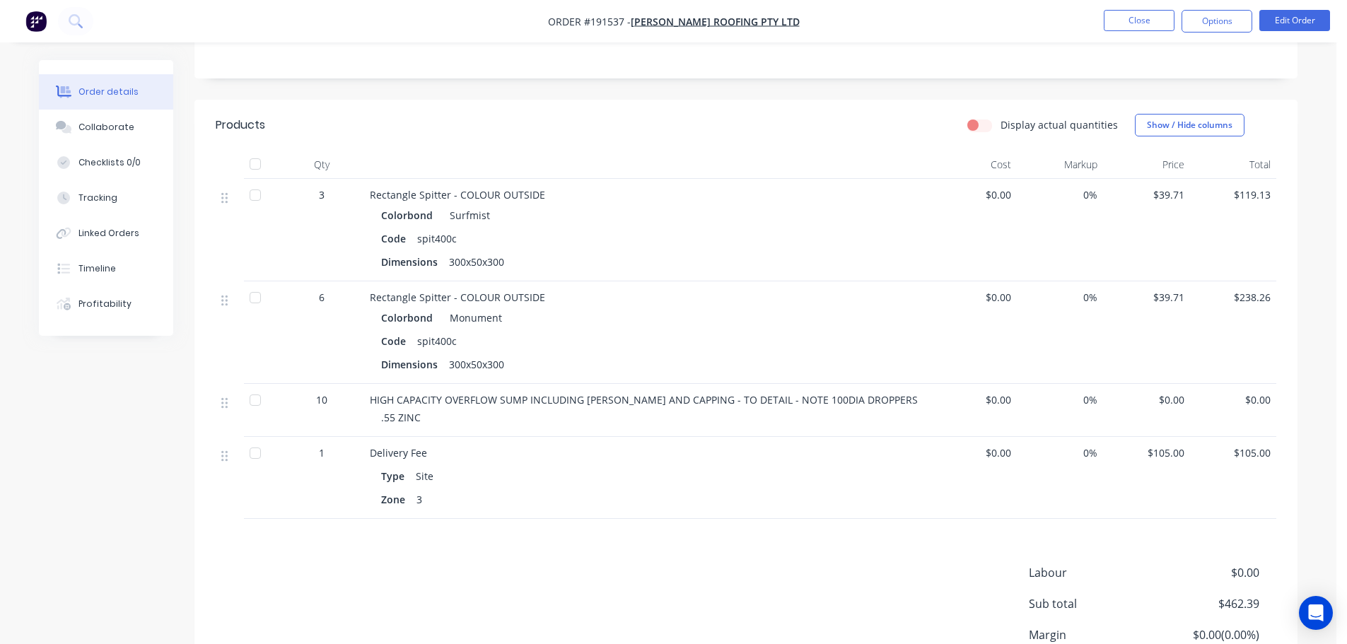
scroll to position [279, 0]
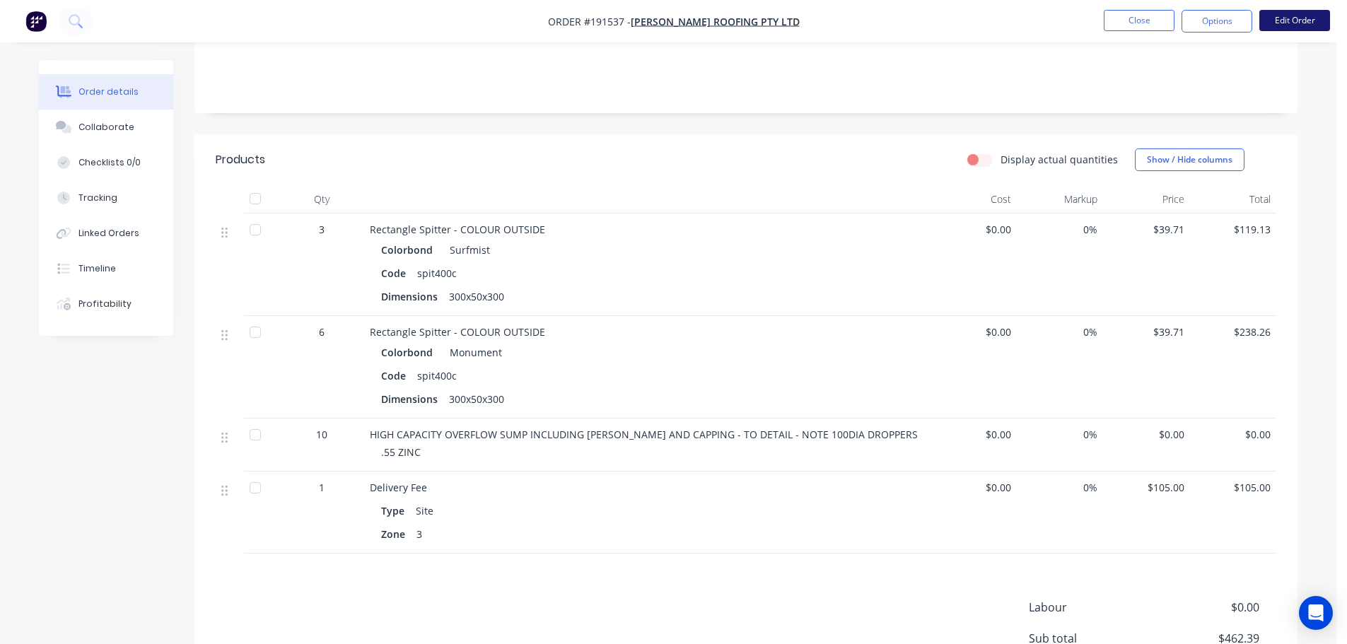
click at [1284, 13] on button "Edit Order" at bounding box center [1294, 20] width 71 height 21
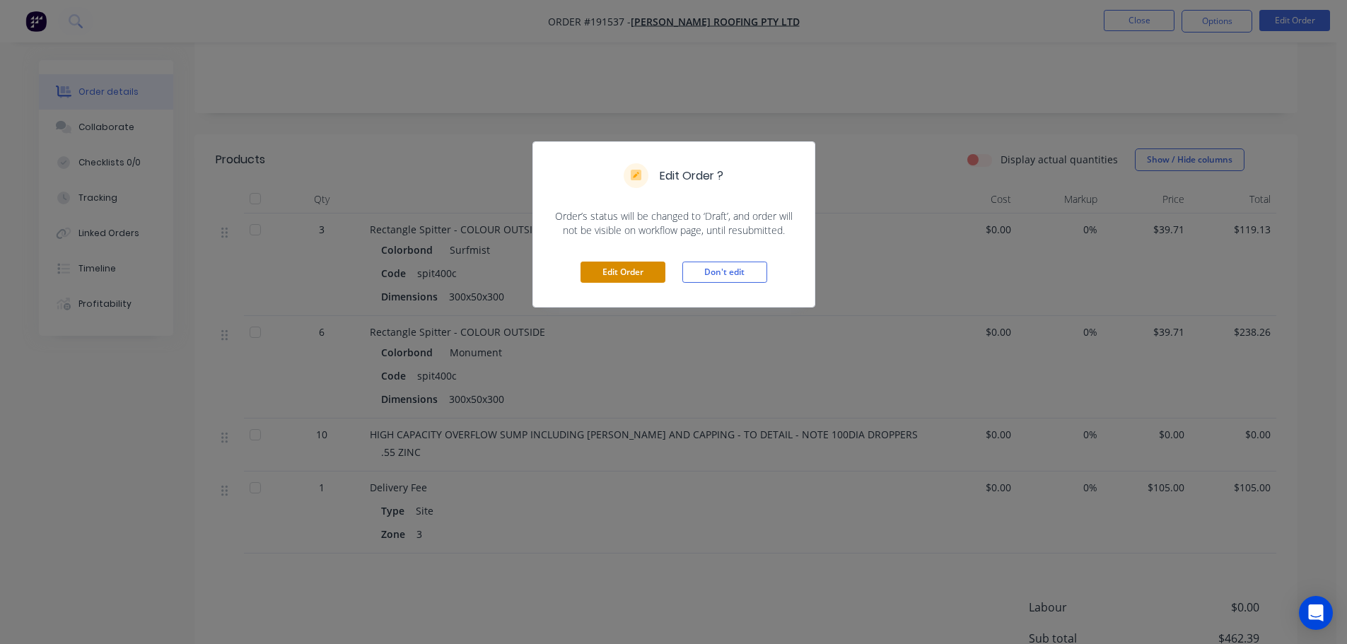
click at [616, 282] on button "Edit Order" at bounding box center [622, 272] width 85 height 21
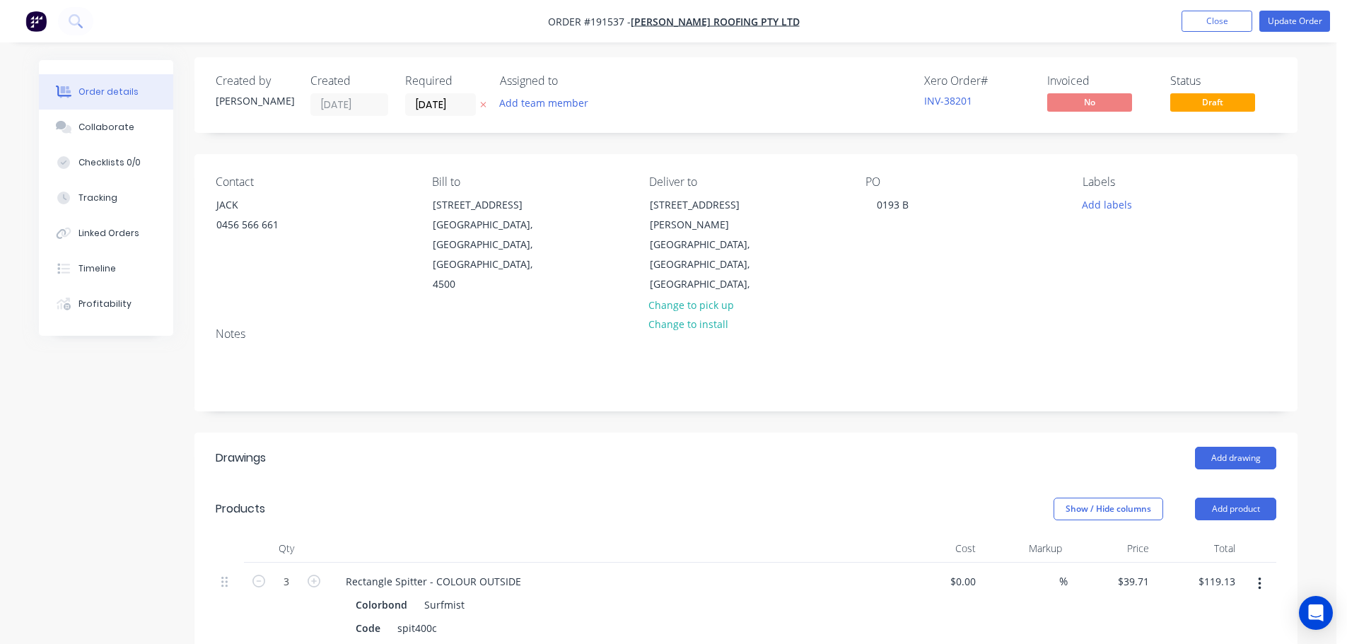
scroll to position [141, 0]
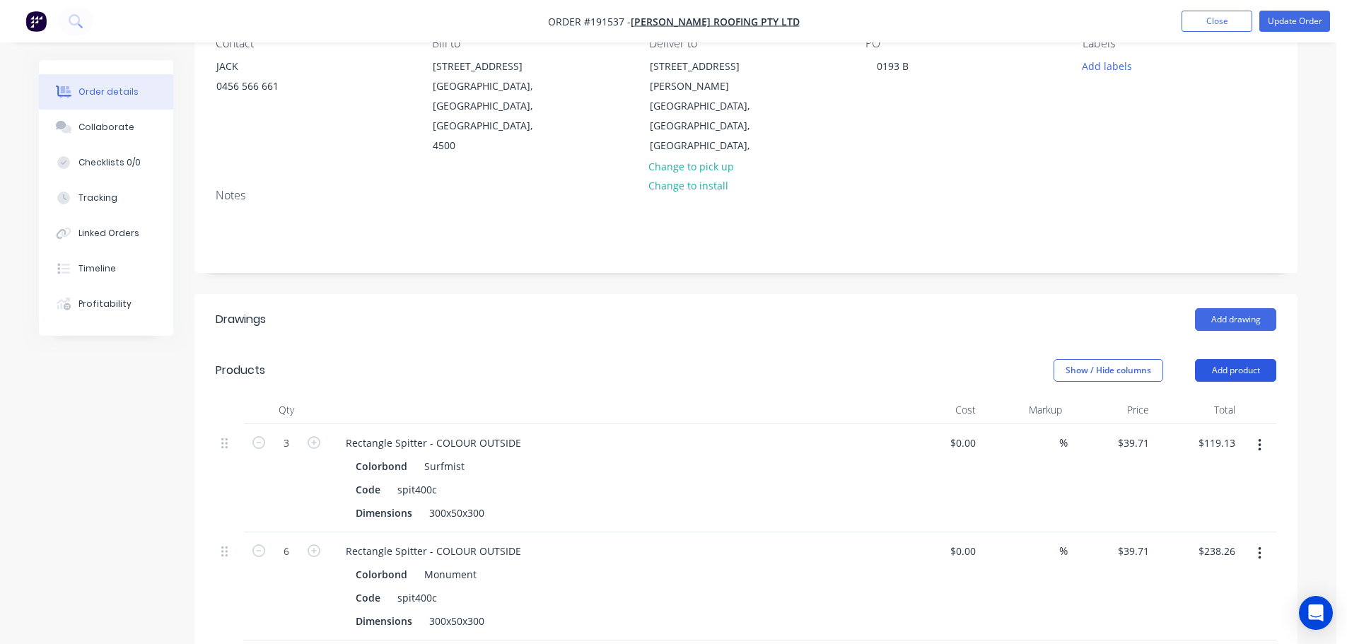
click at [1234, 359] on button "Add product" at bounding box center [1235, 370] width 81 height 23
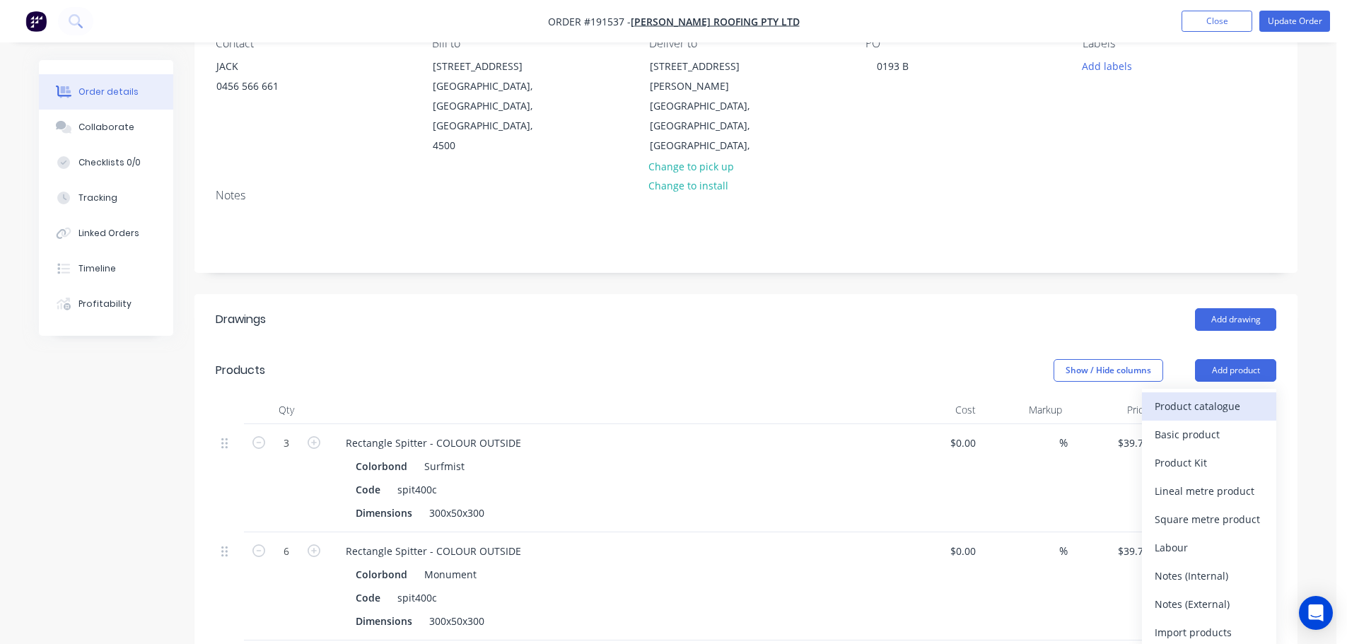
click at [1188, 396] on div "Product catalogue" at bounding box center [1208, 406] width 109 height 21
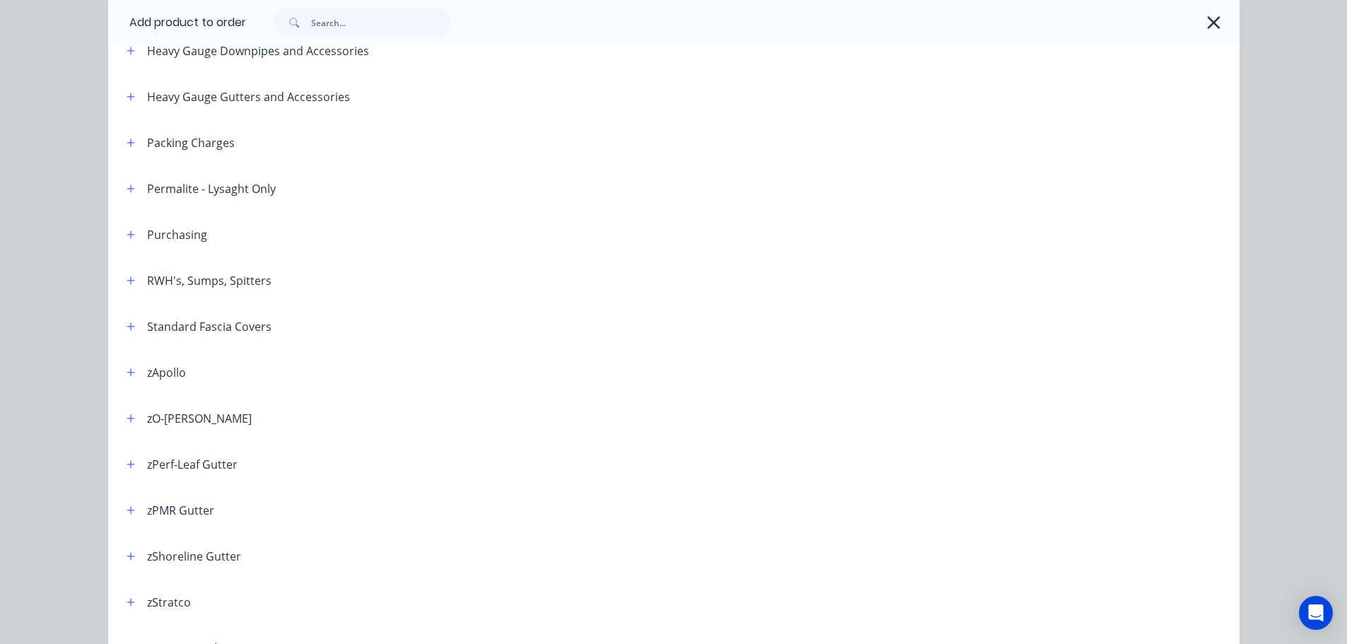
scroll to position [424, 0]
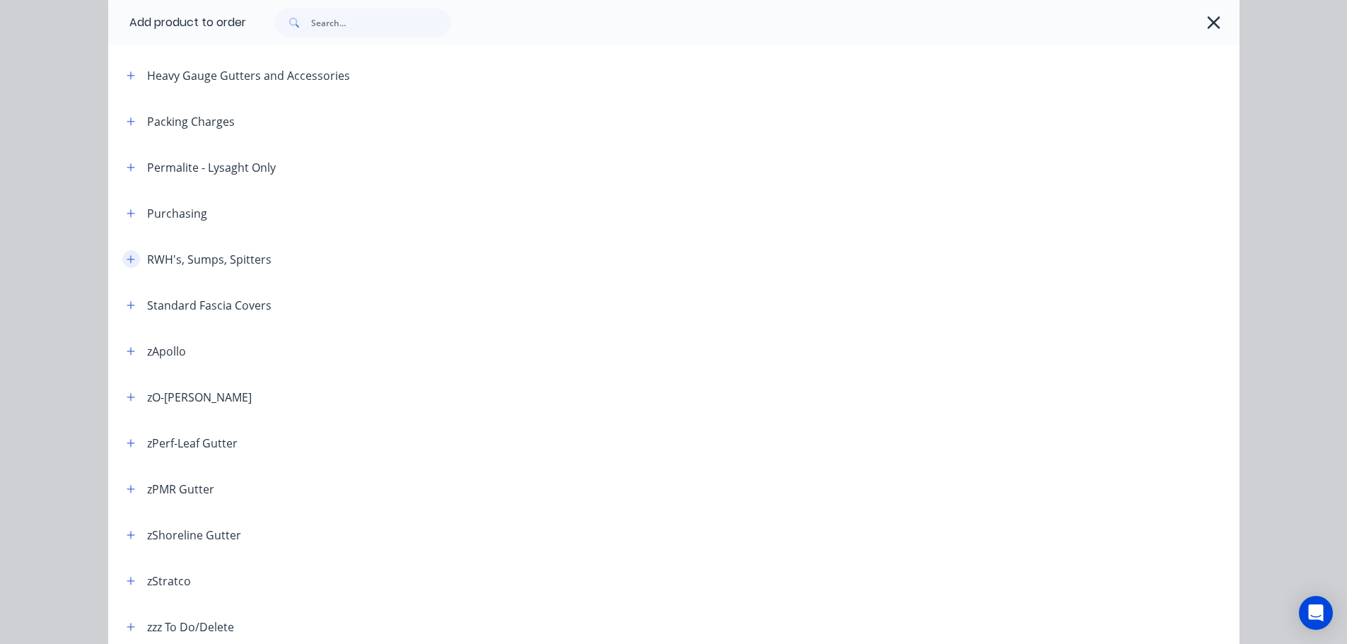
click at [122, 255] on button "button" at bounding box center [131, 259] width 18 height 18
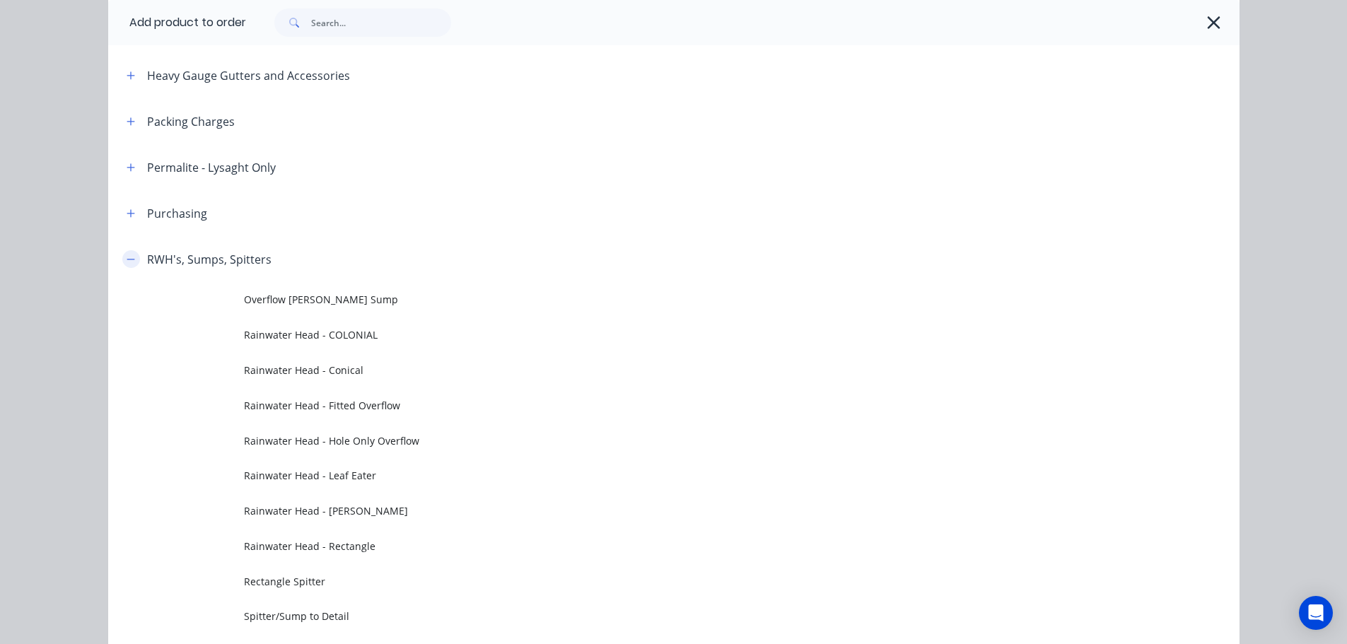
click at [122, 257] on button "button" at bounding box center [131, 259] width 18 height 18
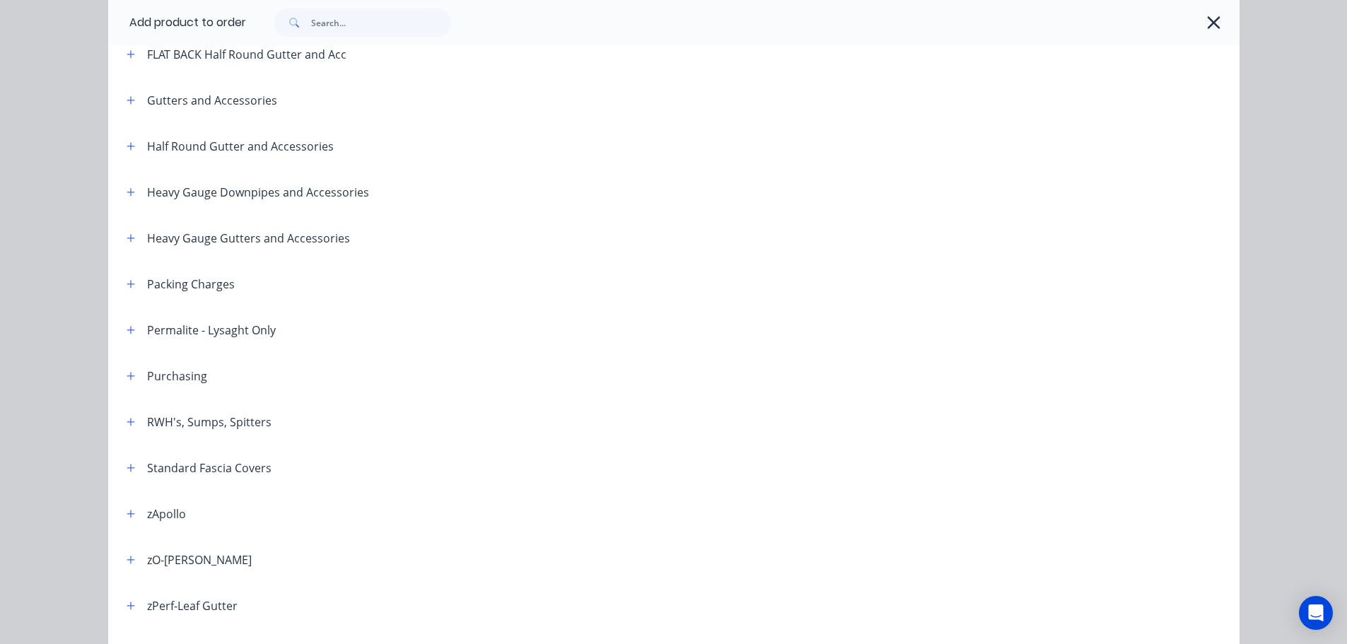
scroll to position [209, 0]
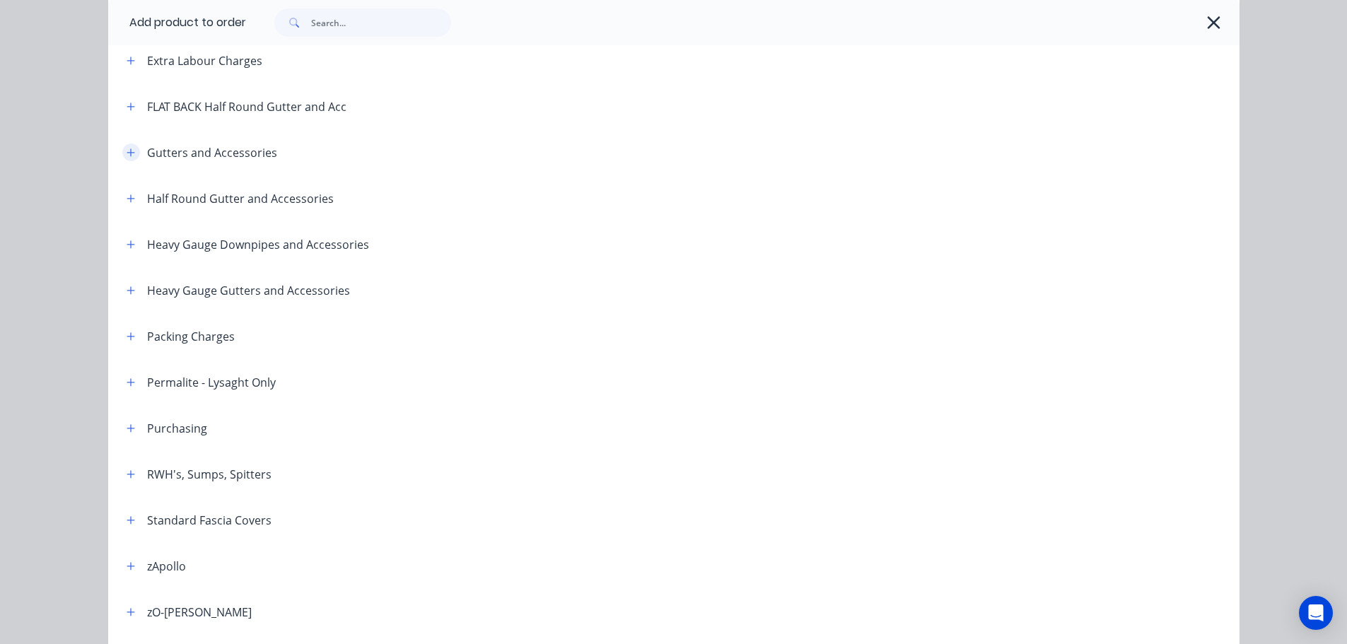
click at [129, 156] on icon "button" at bounding box center [131, 153] width 8 height 10
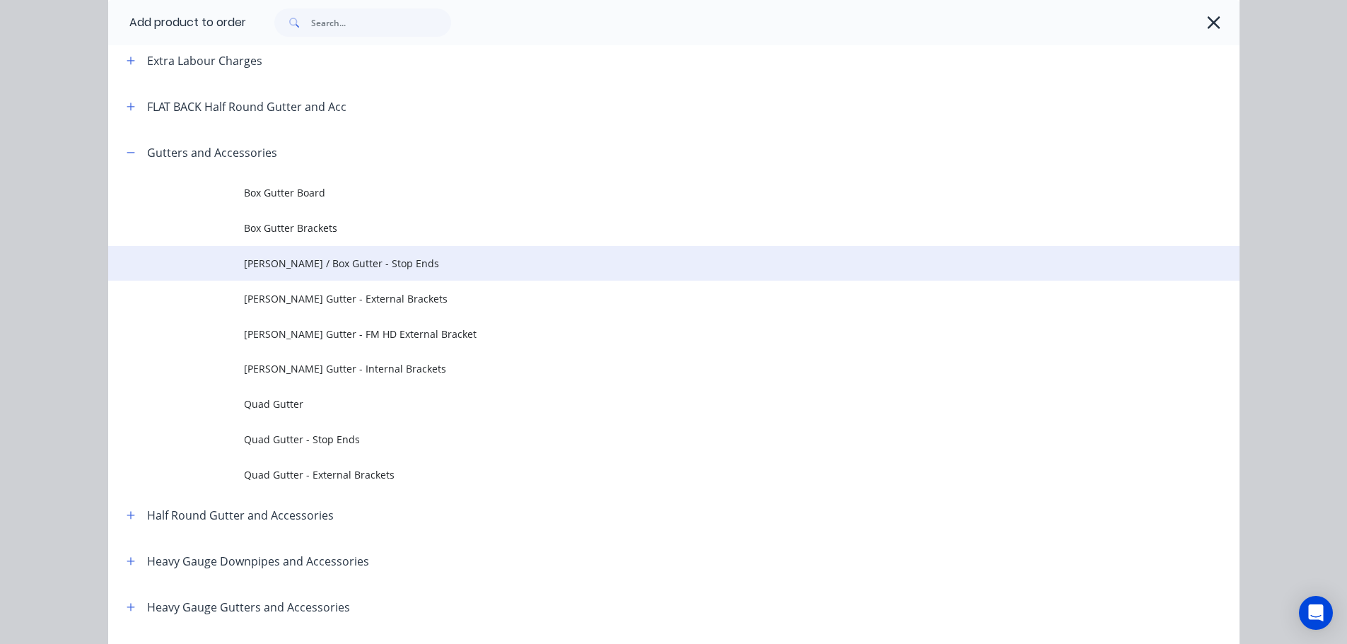
click at [358, 269] on span "[PERSON_NAME] / Box Gutter - Stop Ends" at bounding box center [642, 263] width 796 height 15
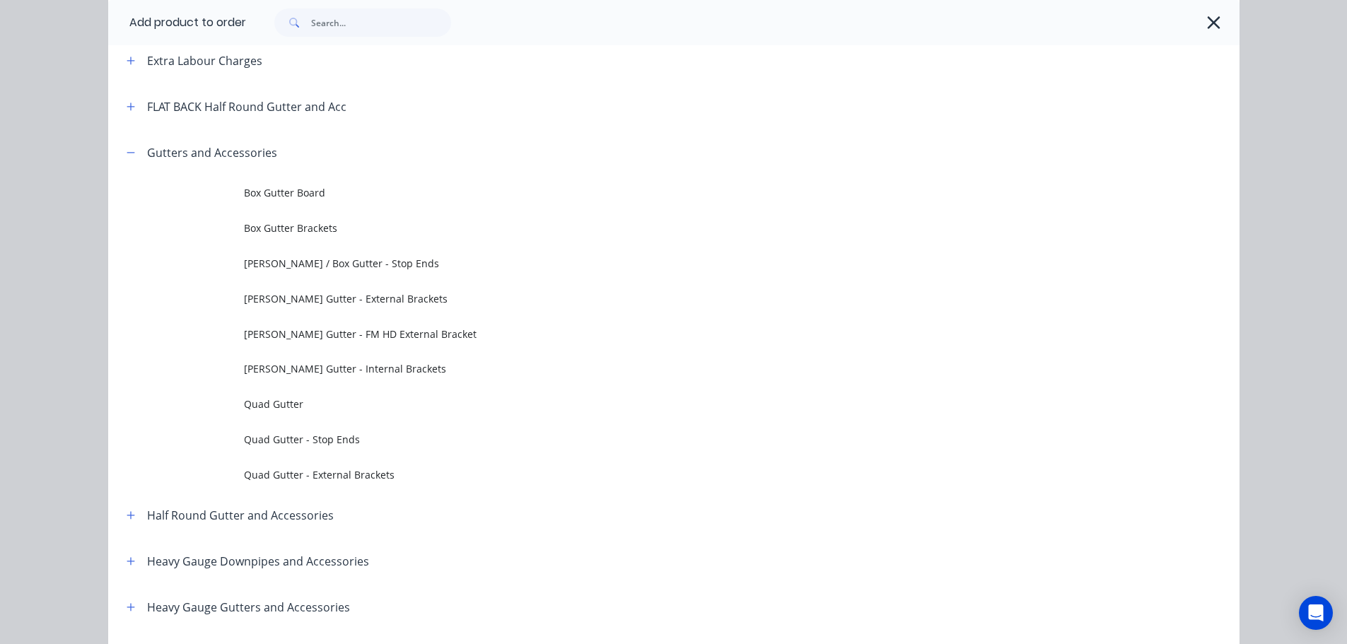
scroll to position [0, 0]
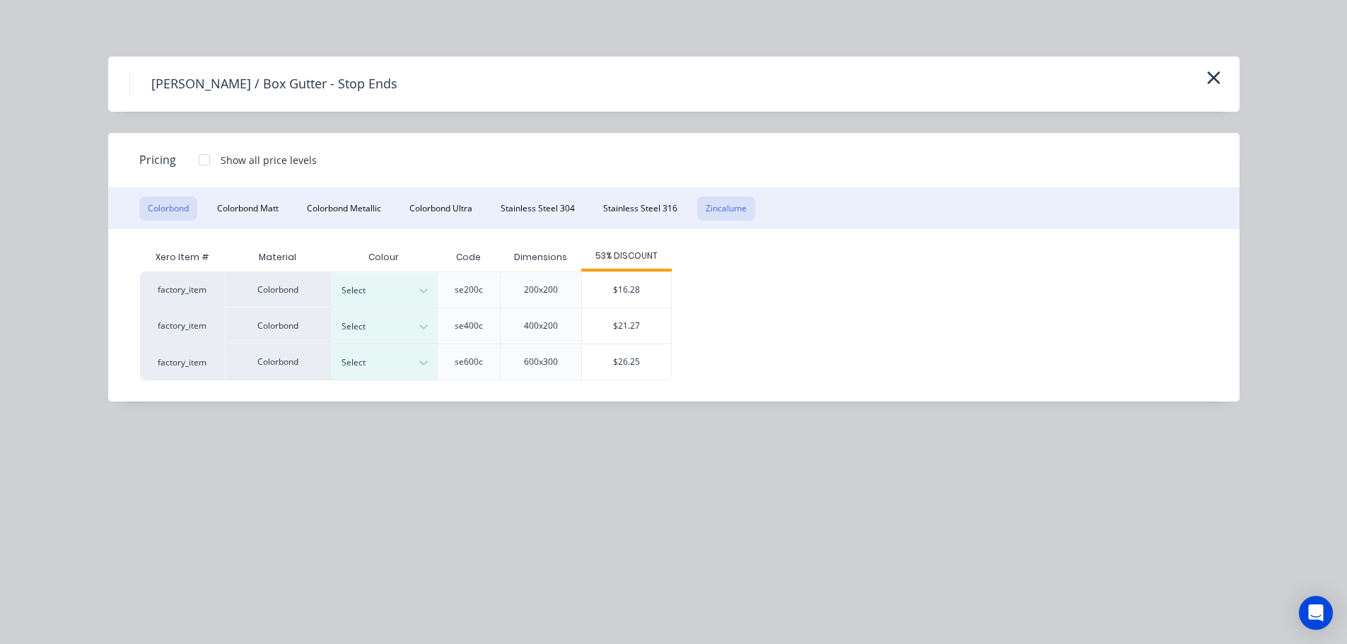
click at [729, 210] on button "Zincalume" at bounding box center [726, 209] width 58 height 24
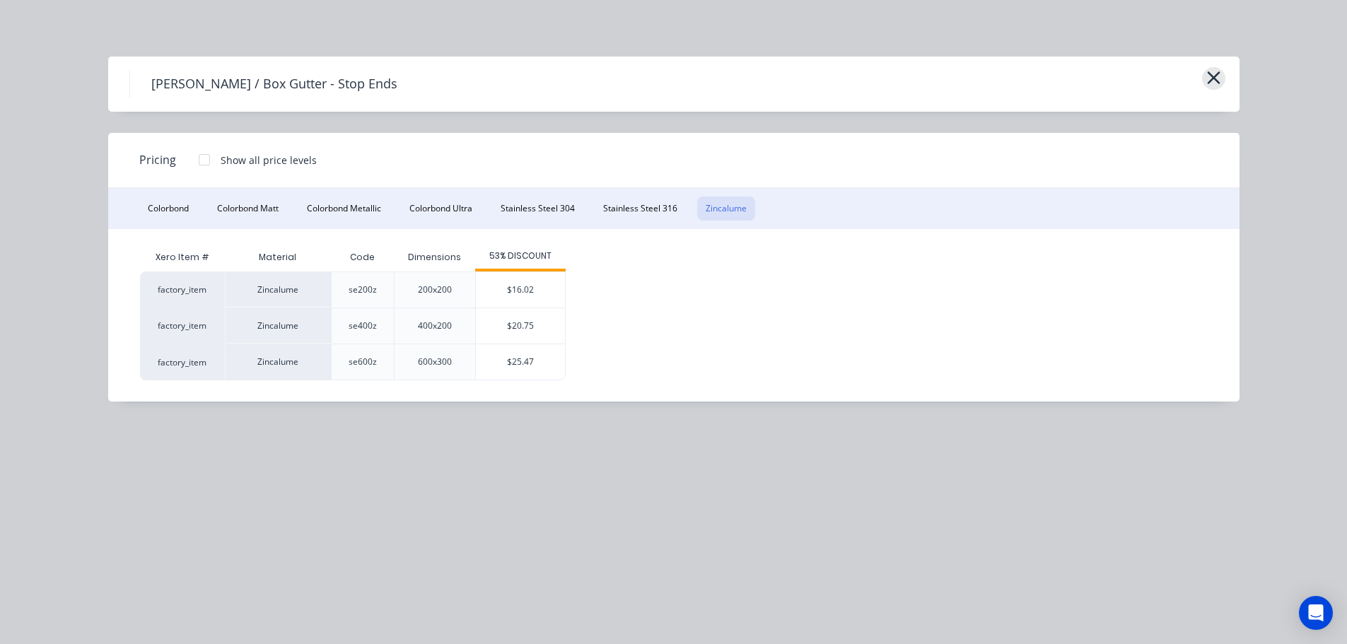
click at [1217, 81] on icon "button" at bounding box center [1213, 78] width 15 height 20
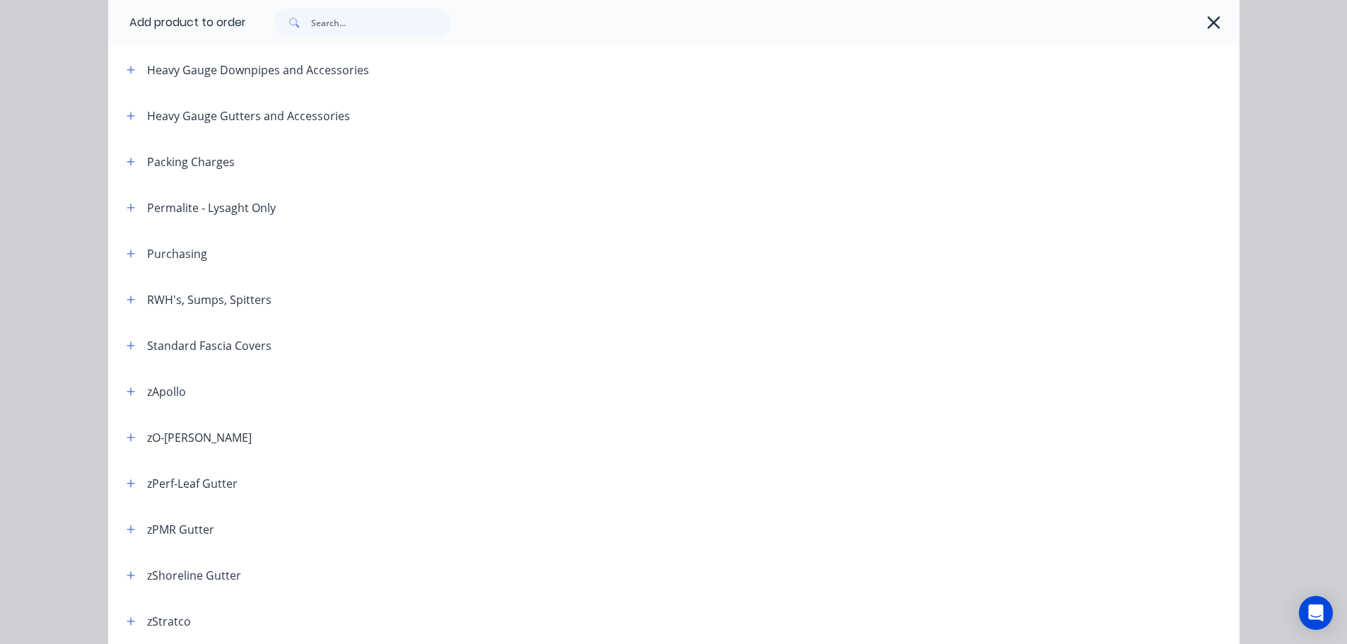
scroll to position [667, 0]
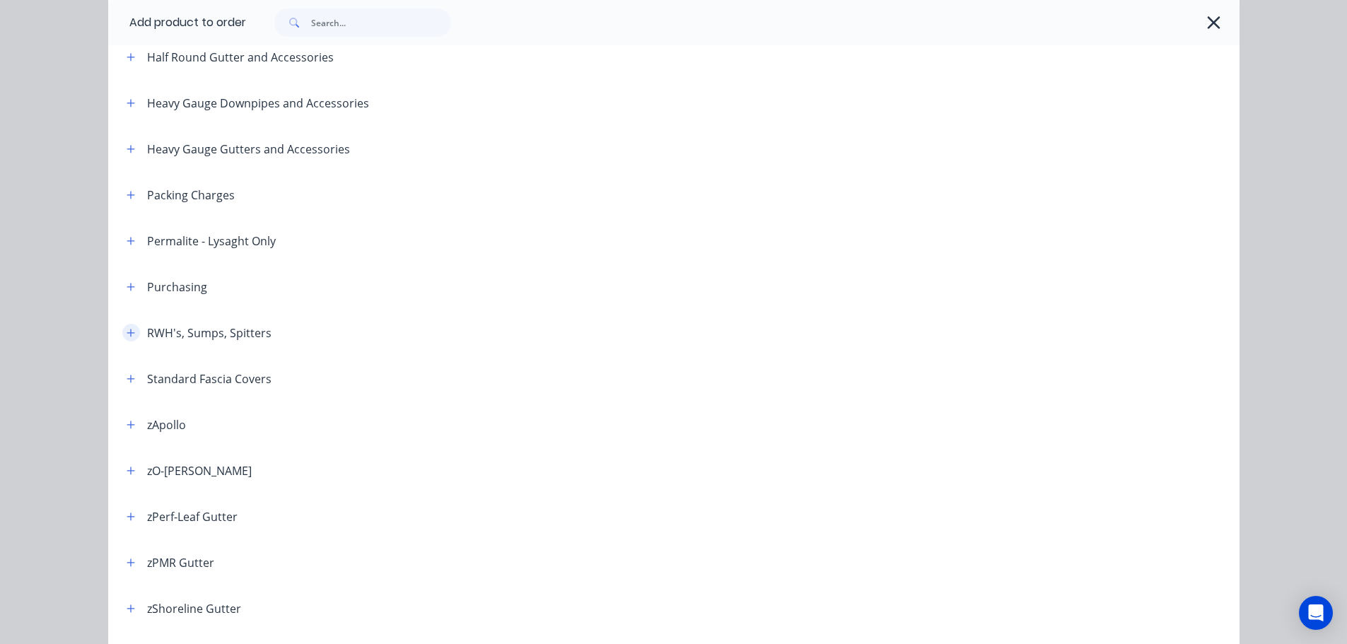
click at [133, 340] on span at bounding box center [131, 333] width 18 height 18
click at [131, 334] on button "button" at bounding box center [131, 333] width 18 height 18
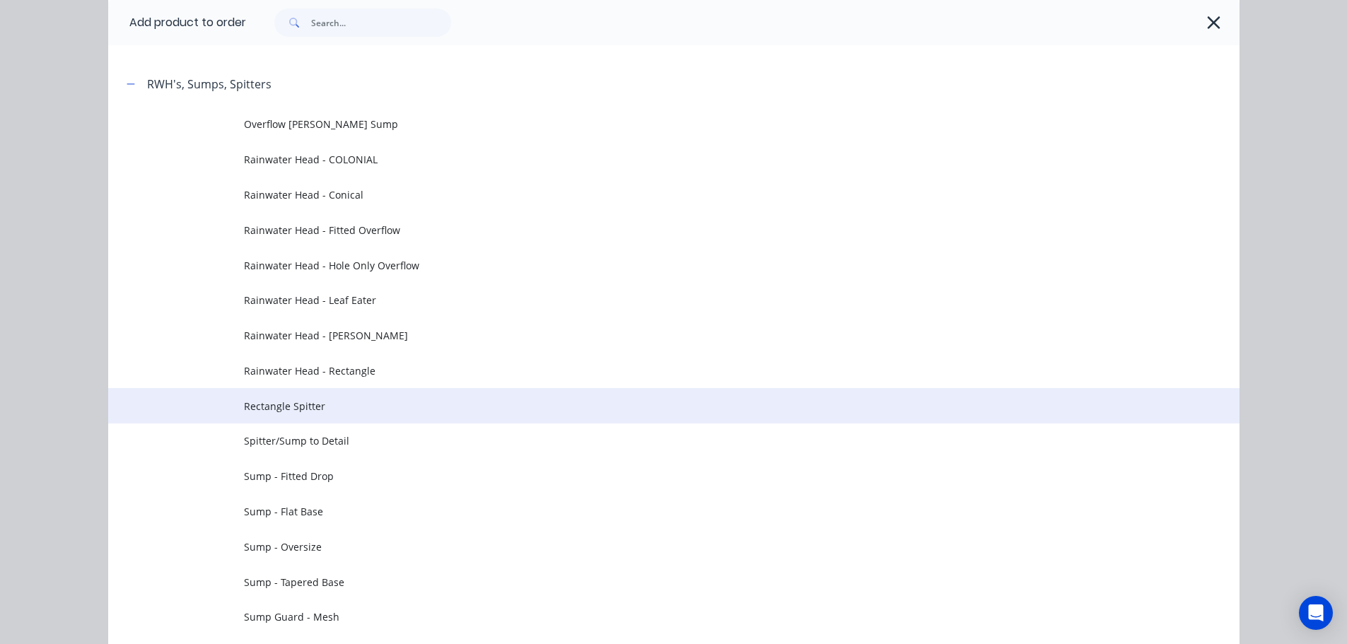
scroll to position [950, 0]
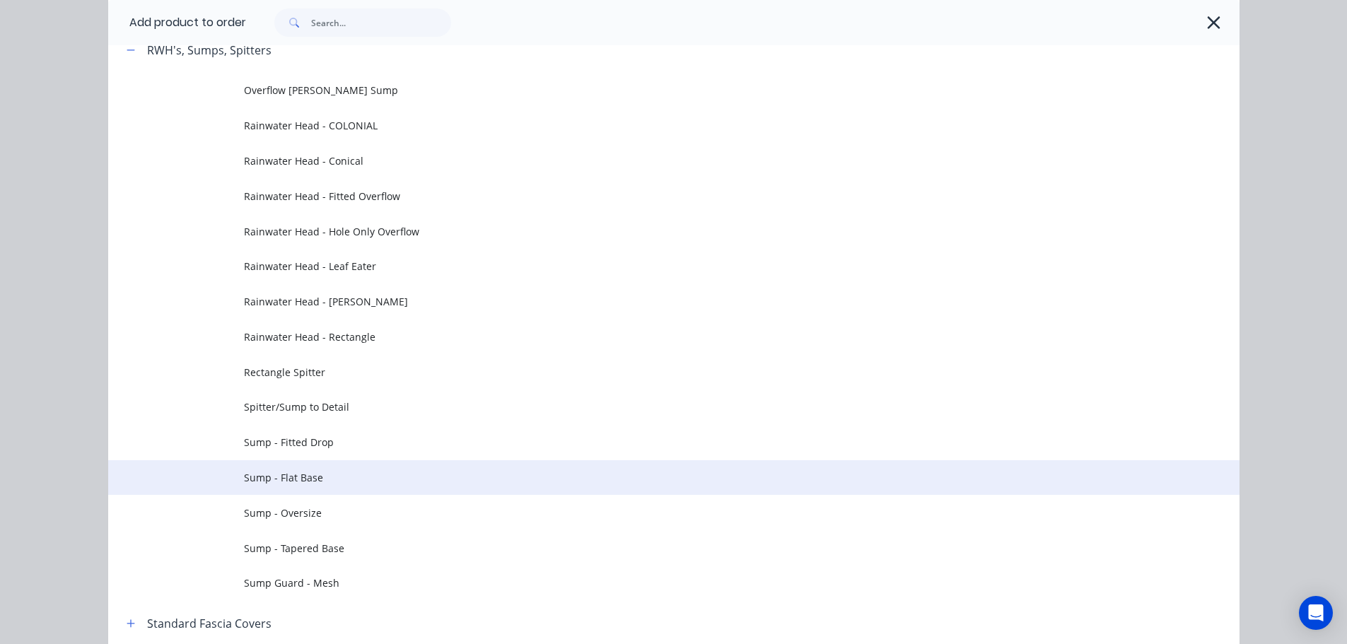
click at [308, 468] on td "Sump - Flat Base" at bounding box center [741, 477] width 995 height 35
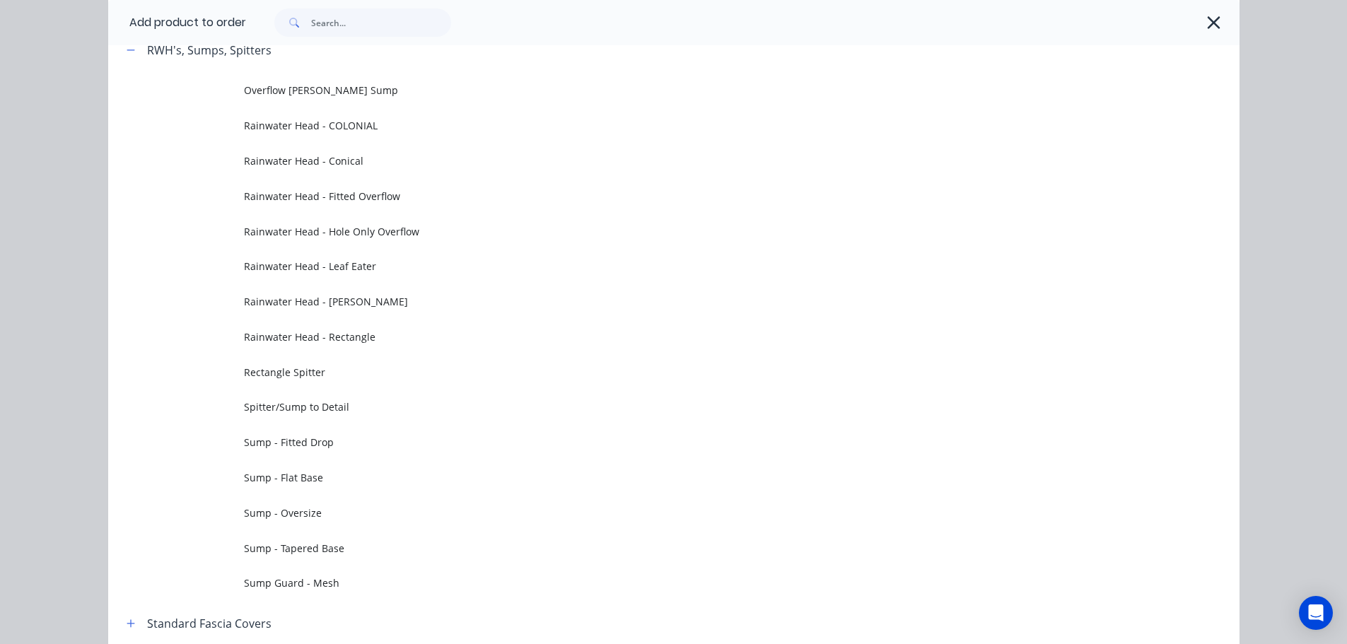
scroll to position [0, 0]
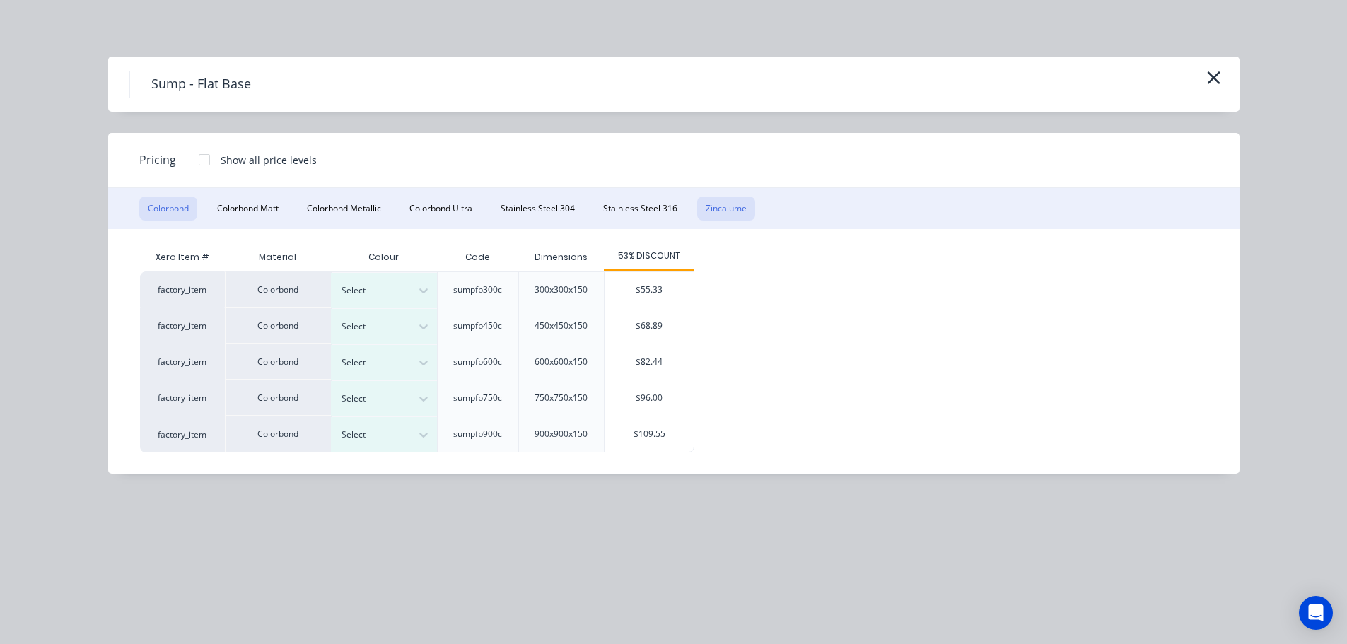
click at [732, 206] on button "Zincalume" at bounding box center [726, 209] width 58 height 24
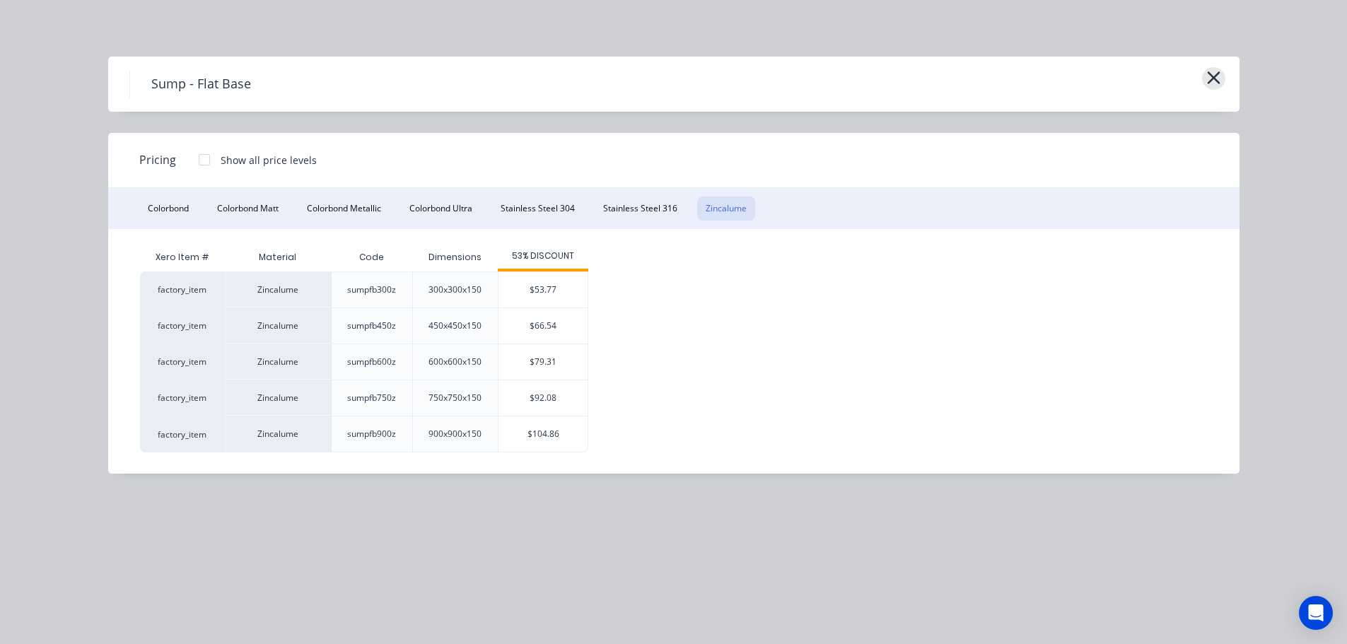
click at [1208, 74] on icon "button" at bounding box center [1213, 77] width 13 height 13
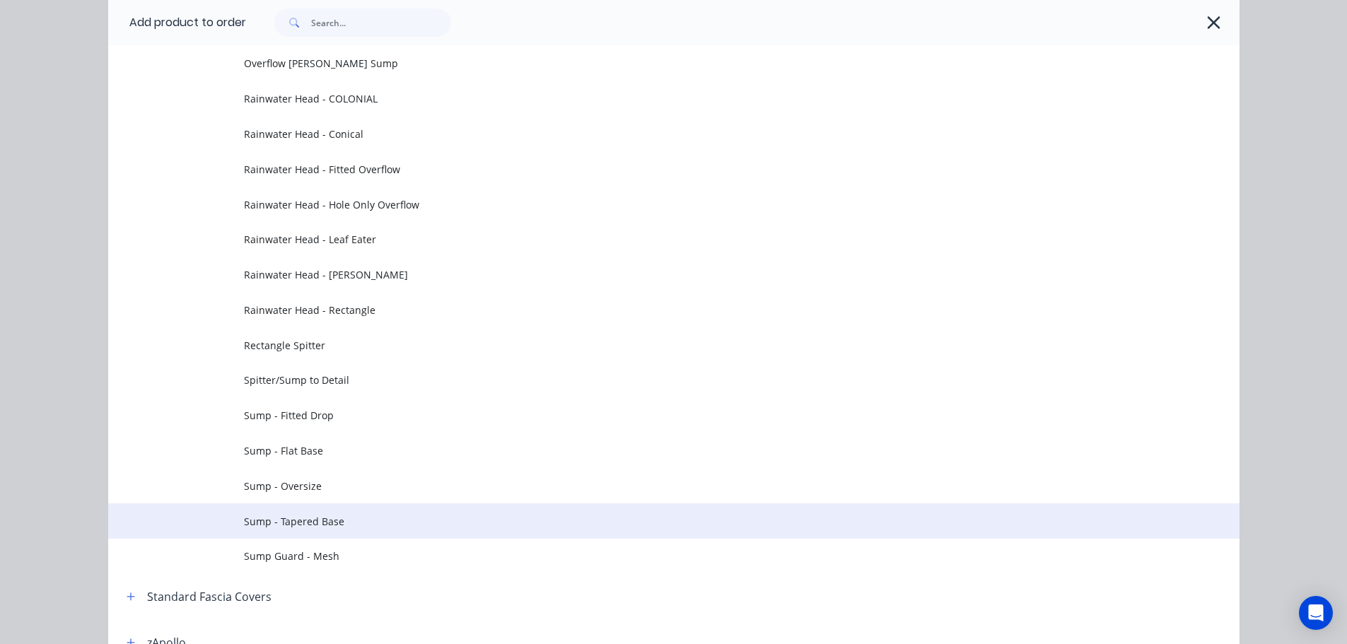
click at [318, 522] on span "Sump - Tapered Base" at bounding box center [642, 521] width 796 height 15
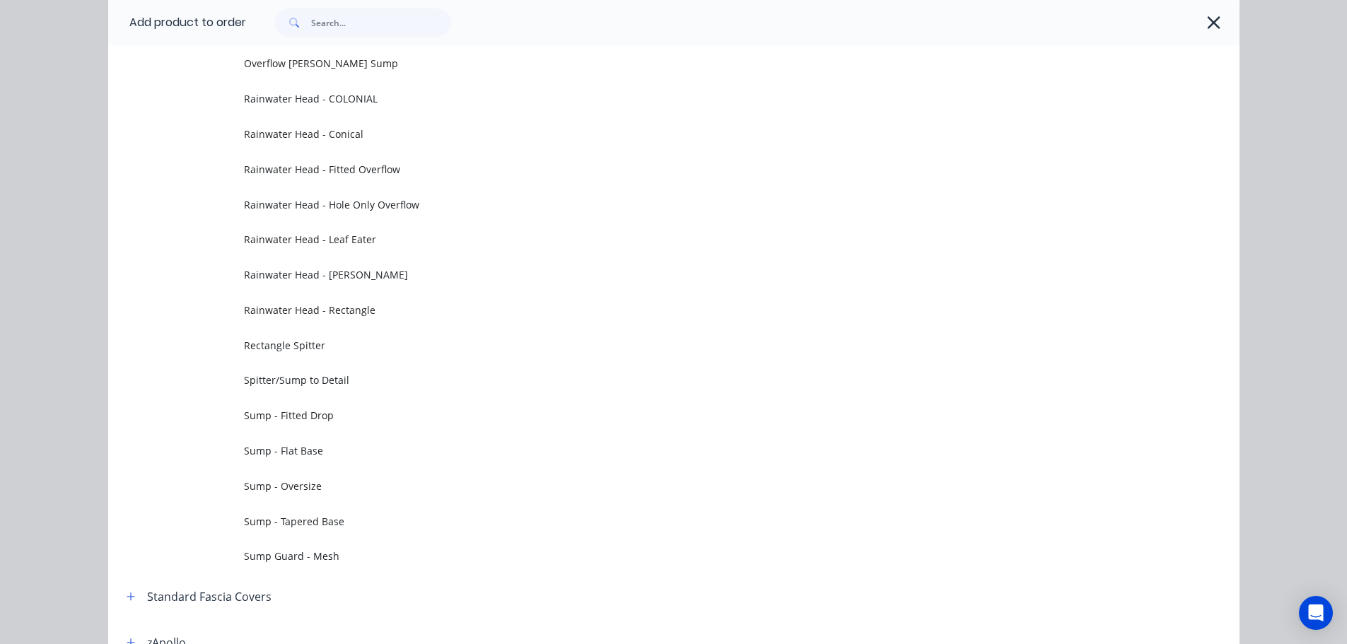
scroll to position [0, 0]
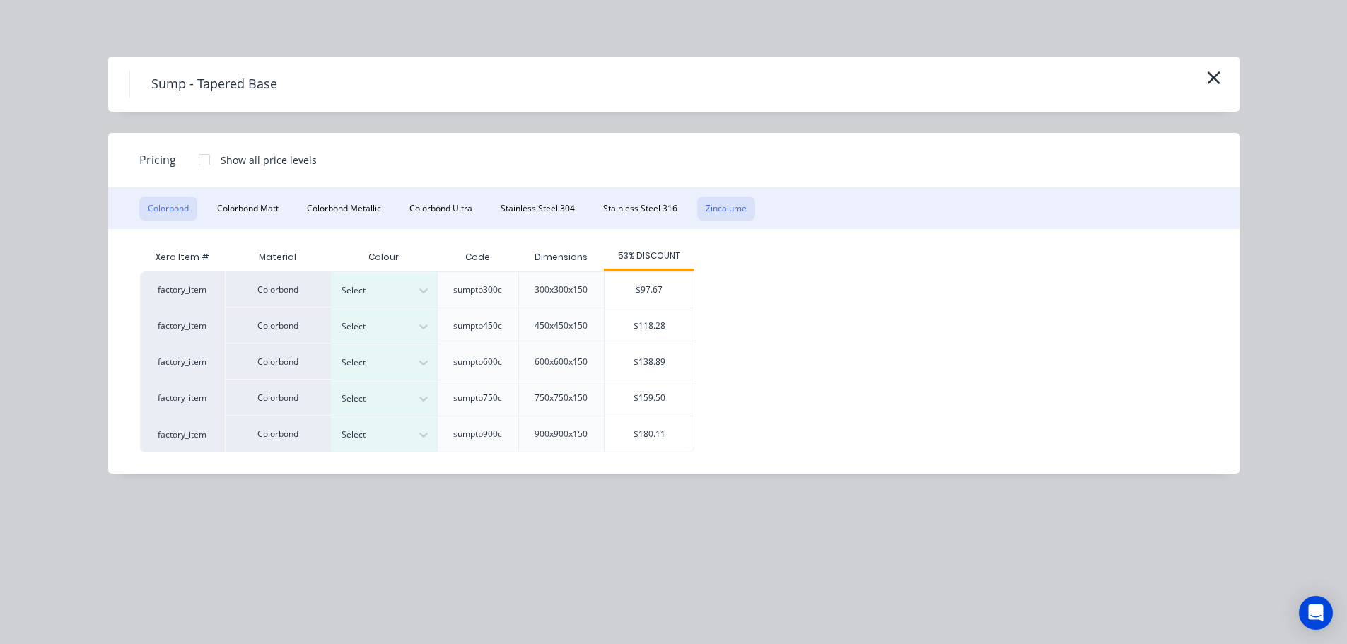
click at [737, 208] on button "Zincalume" at bounding box center [726, 209] width 58 height 24
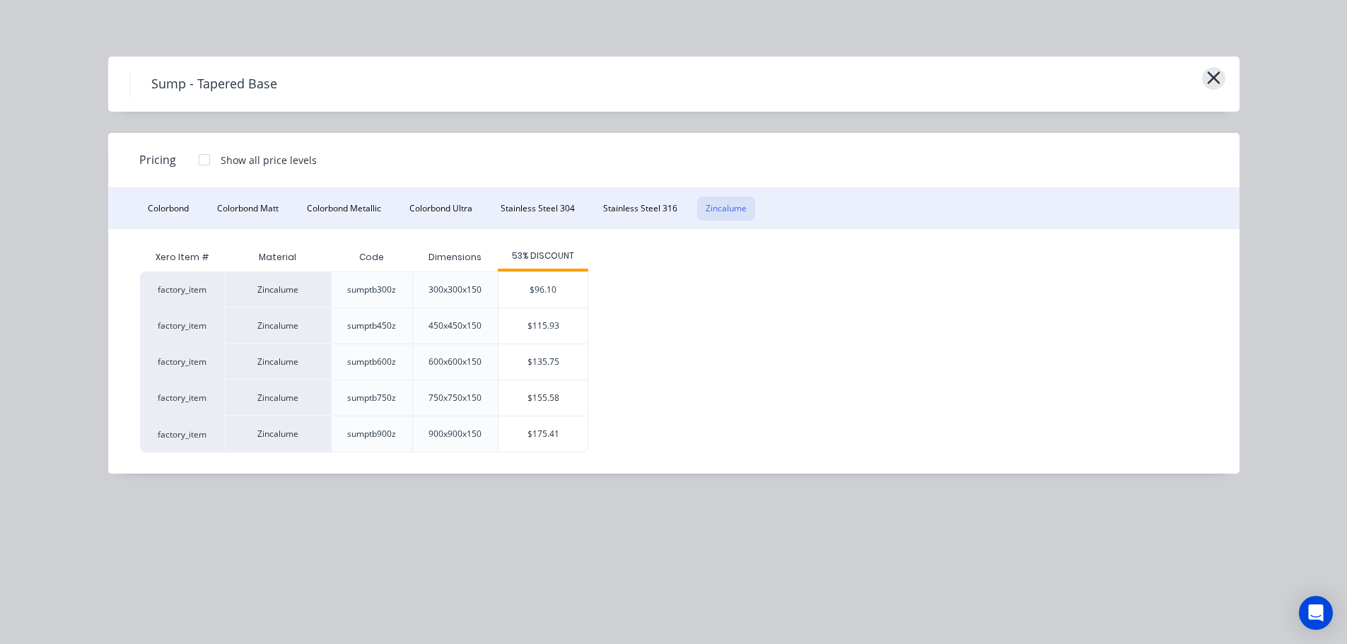
click at [1216, 85] on icon "button" at bounding box center [1213, 78] width 15 height 20
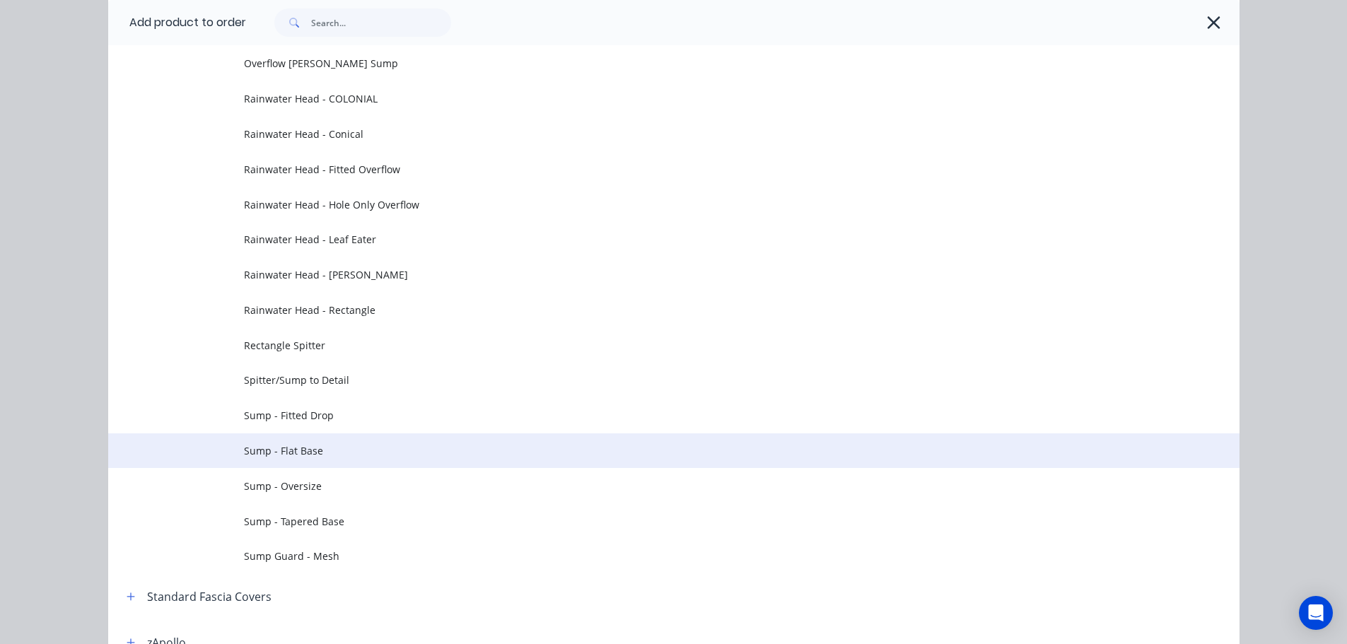
click at [334, 440] on td "Sump - Flat Base" at bounding box center [741, 450] width 995 height 35
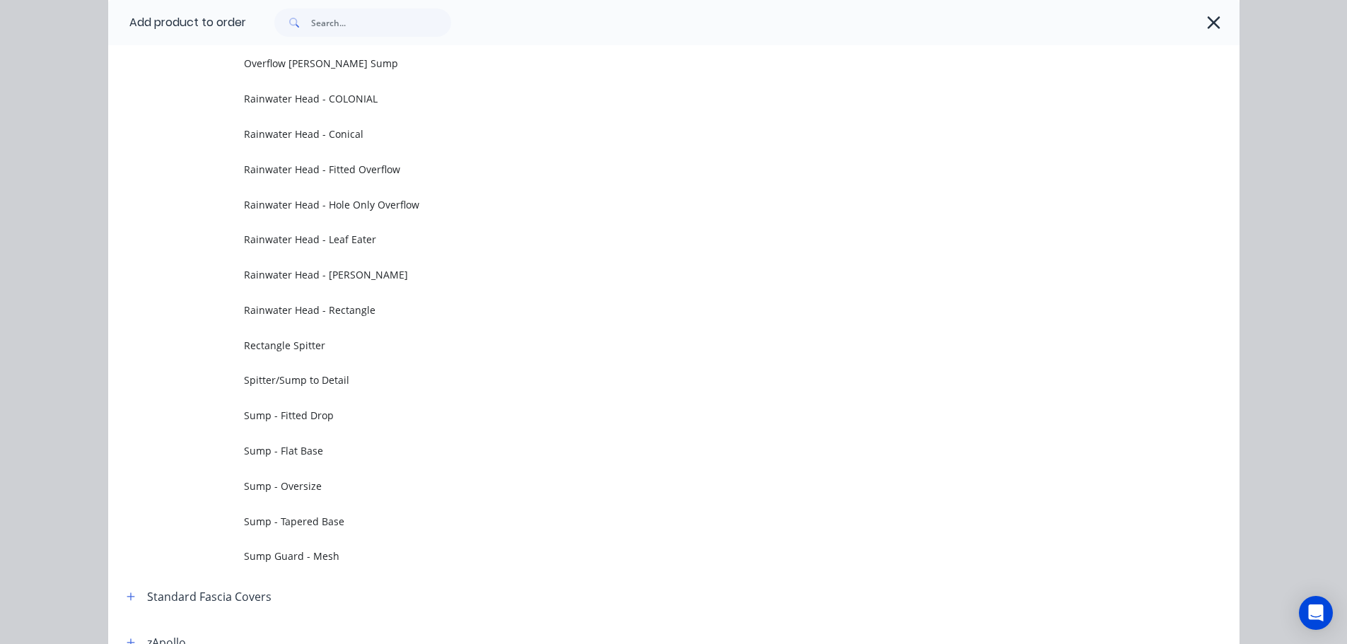
scroll to position [0, 0]
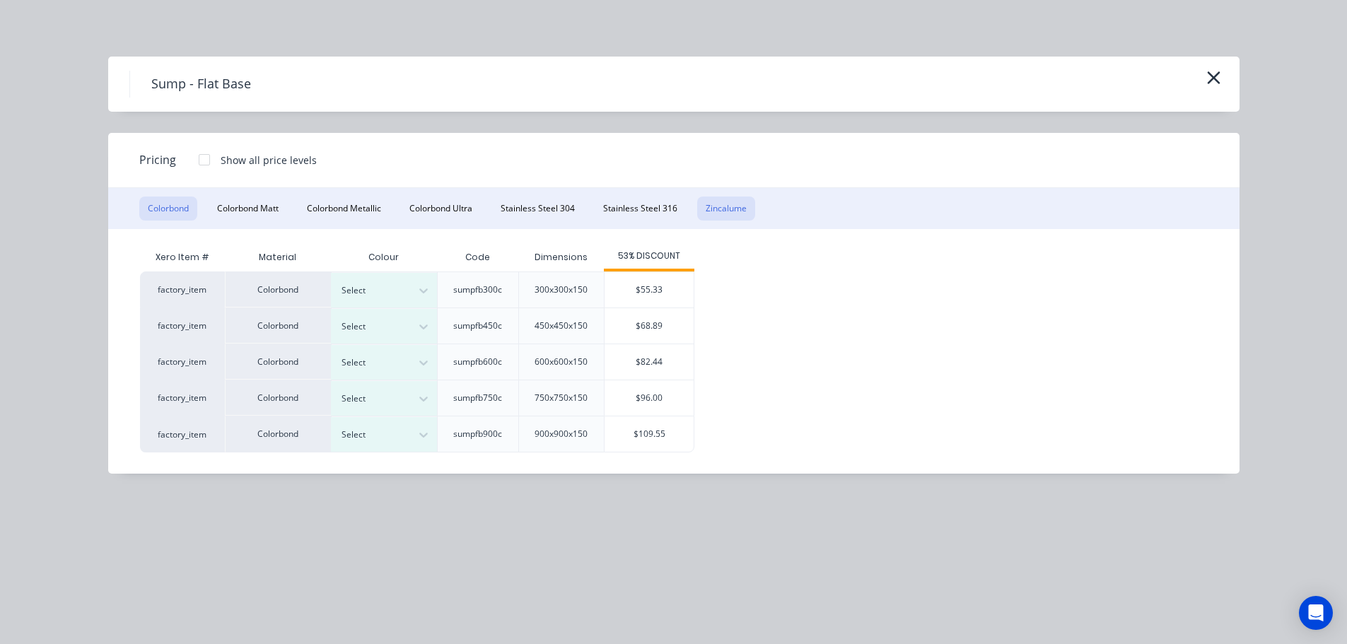
click at [741, 207] on button "Zincalume" at bounding box center [726, 209] width 58 height 24
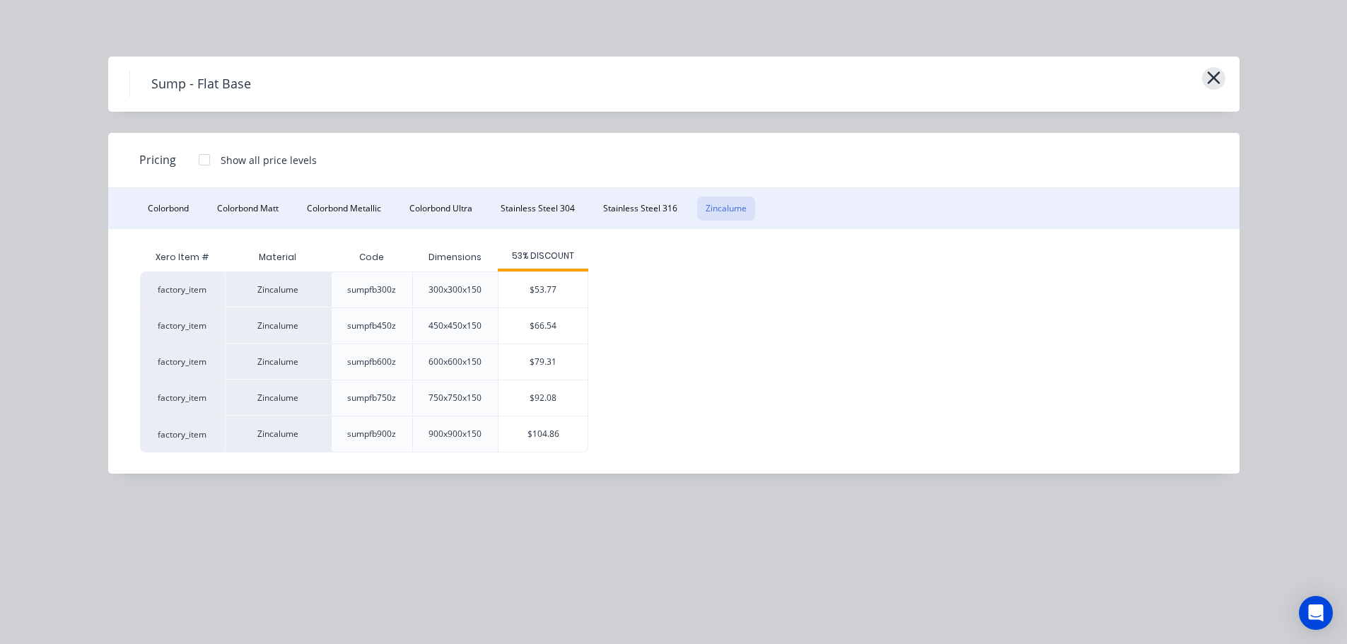
click at [1225, 79] on div "Sump - Flat Base" at bounding box center [673, 84] width 1131 height 55
click at [1216, 78] on icon "button" at bounding box center [1213, 78] width 15 height 20
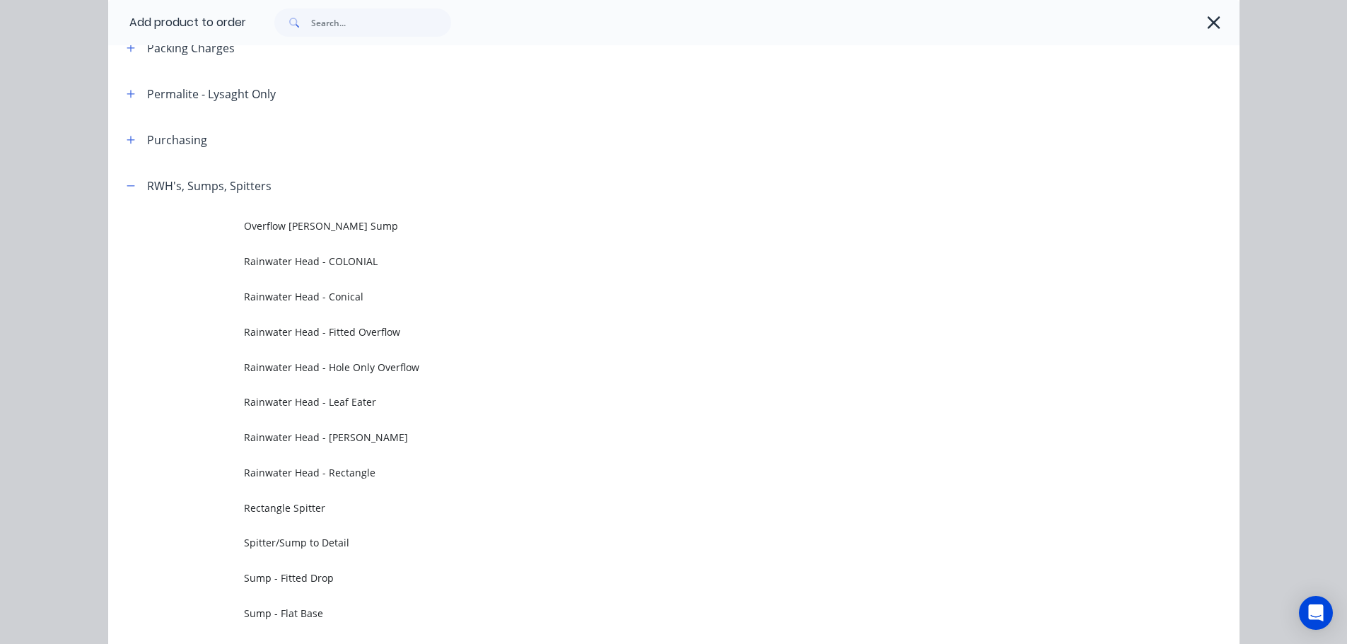
scroll to position [694, 0]
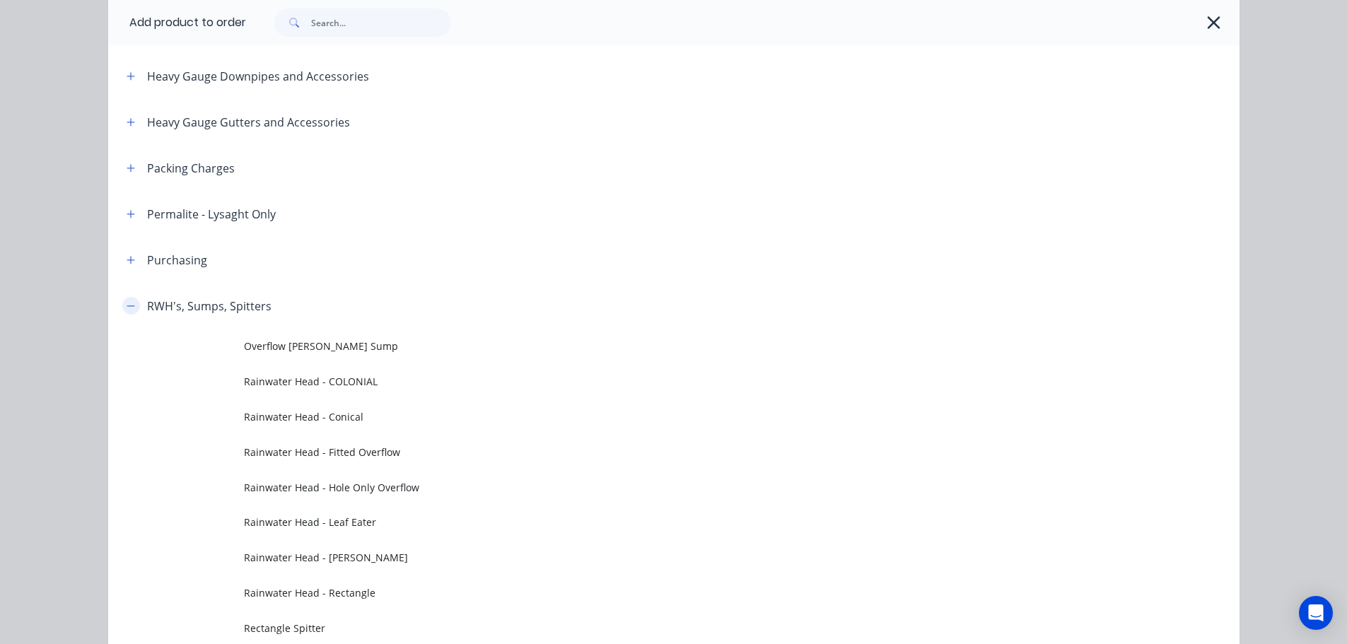
click at [127, 308] on icon "button" at bounding box center [131, 306] width 8 height 10
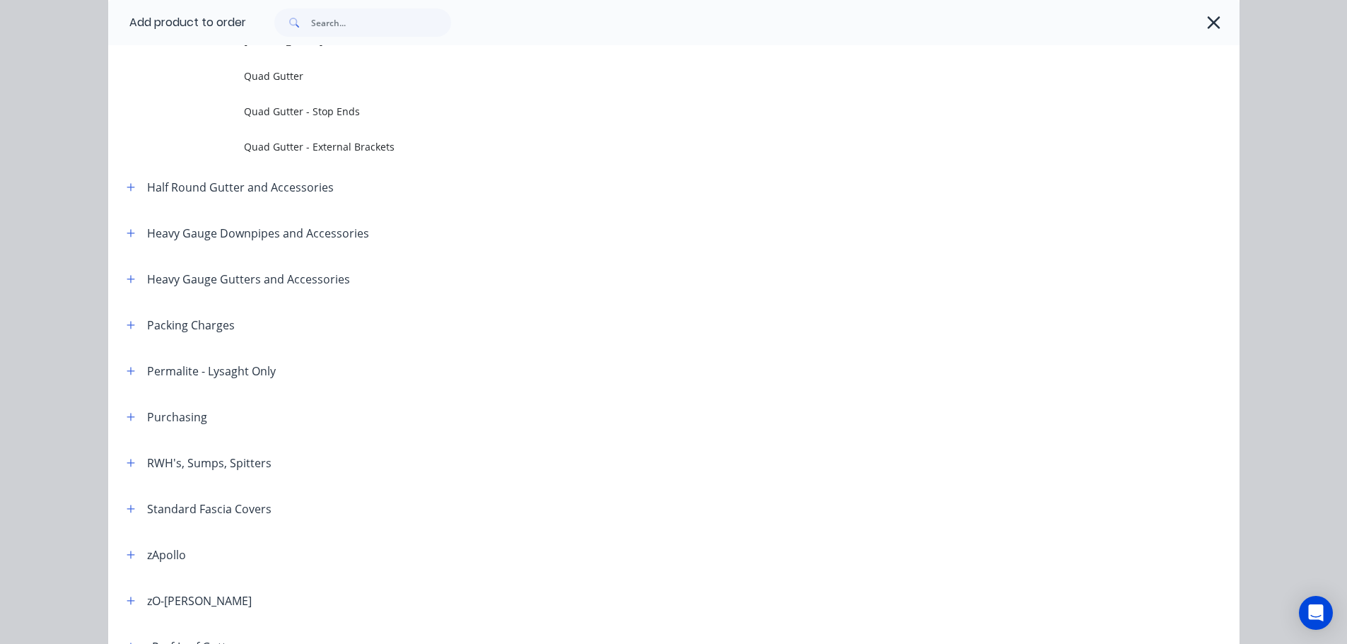
scroll to position [270, 0]
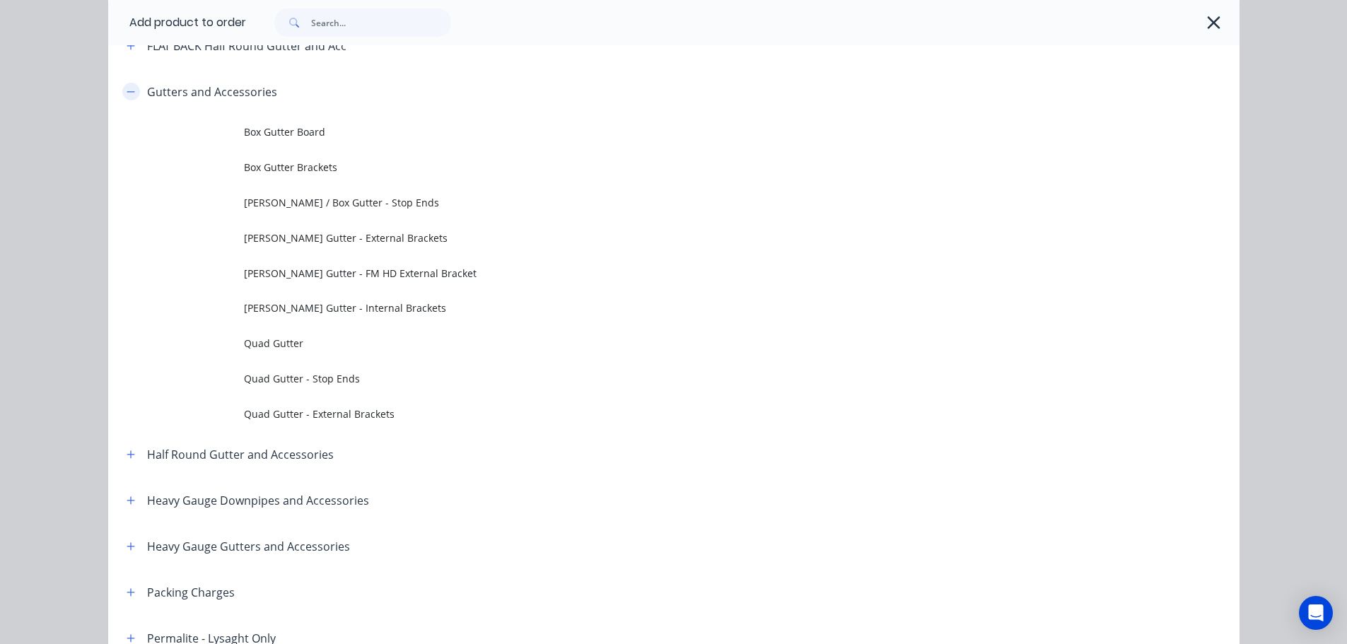
click at [127, 90] on icon "button" at bounding box center [131, 92] width 8 height 10
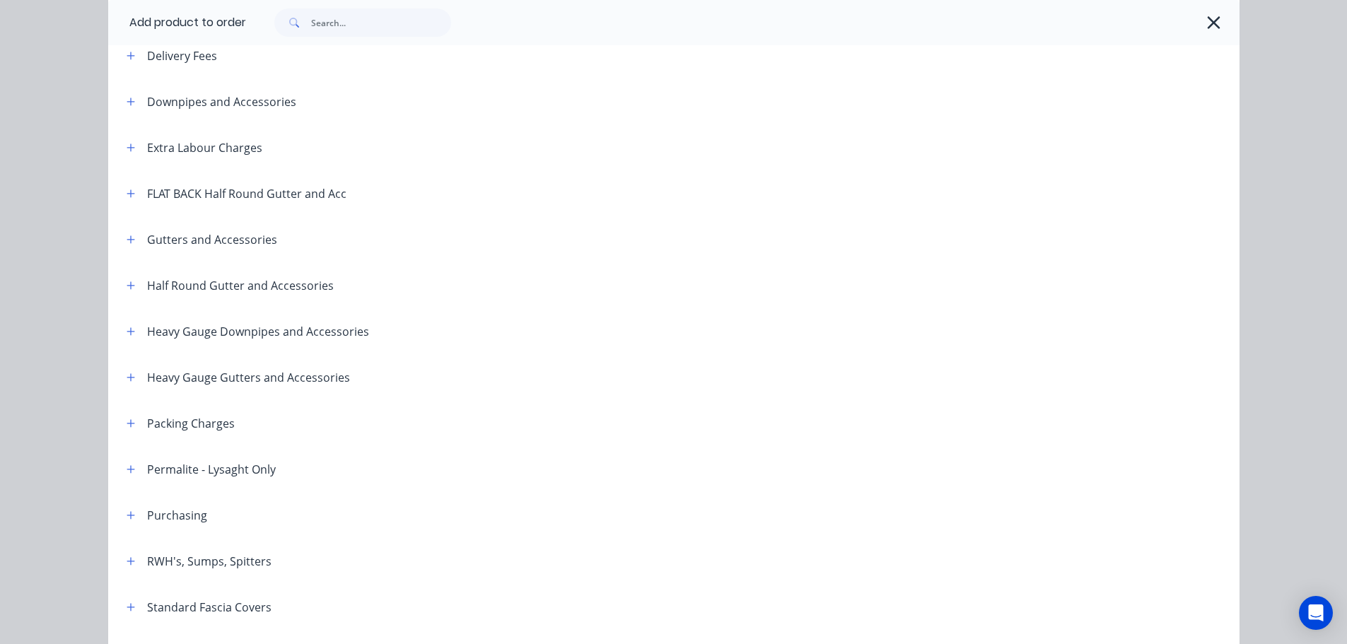
scroll to position [0, 0]
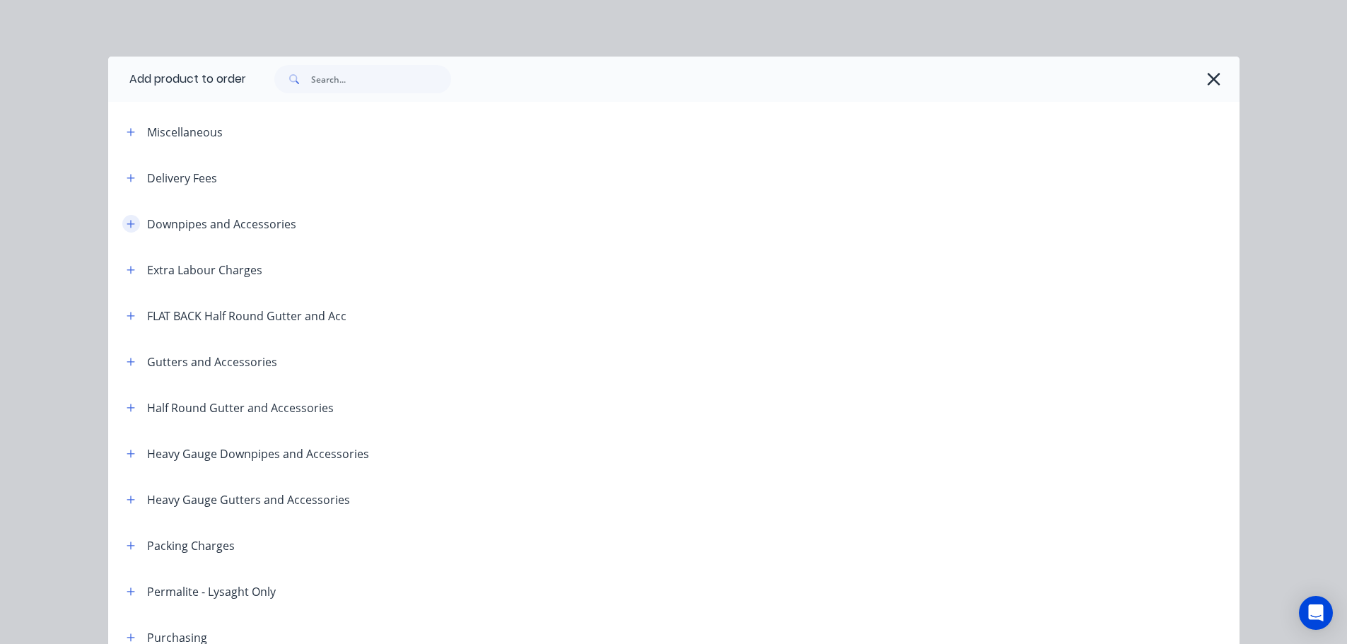
click at [127, 226] on icon "button" at bounding box center [131, 224] width 8 height 10
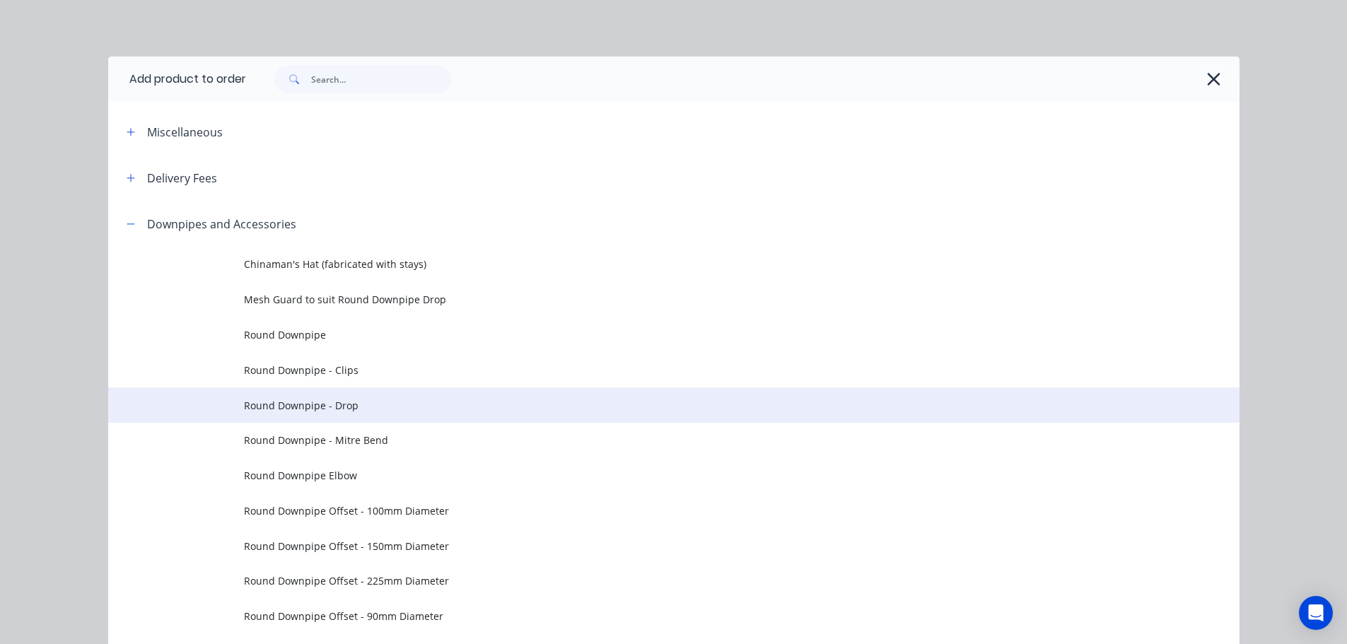
click at [361, 402] on span "Round Downpipe - Drop" at bounding box center [642, 405] width 796 height 15
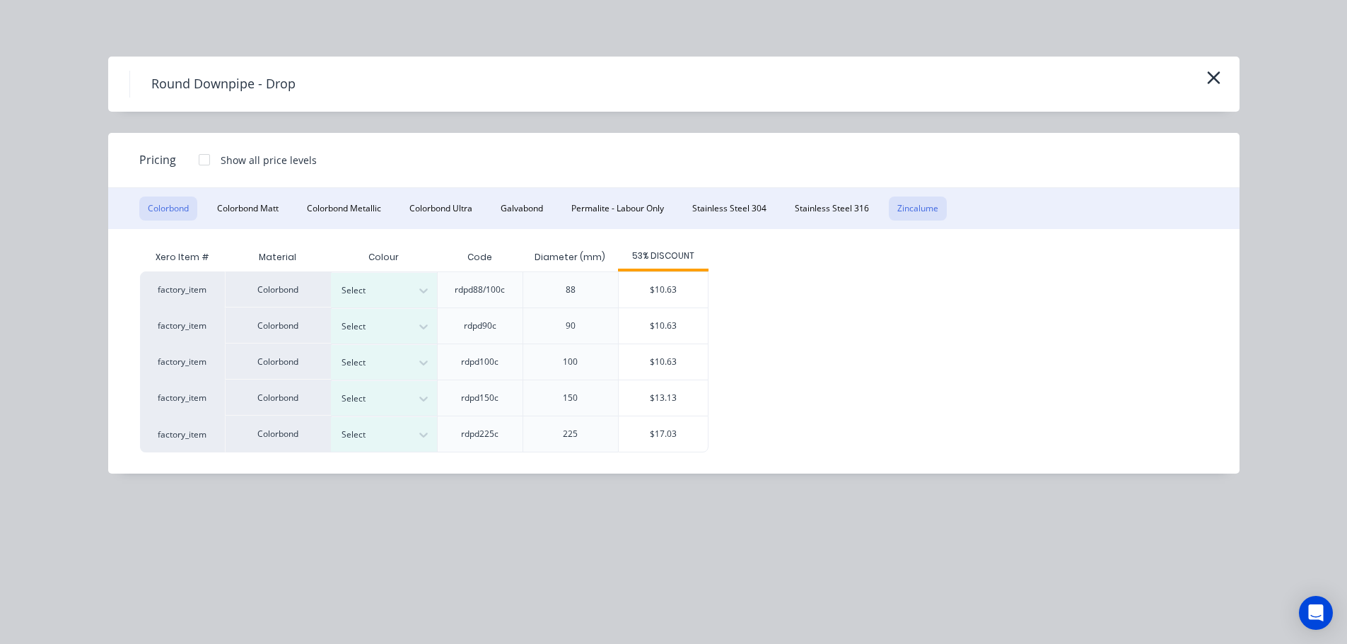
click at [930, 204] on button "Zincalume" at bounding box center [918, 209] width 58 height 24
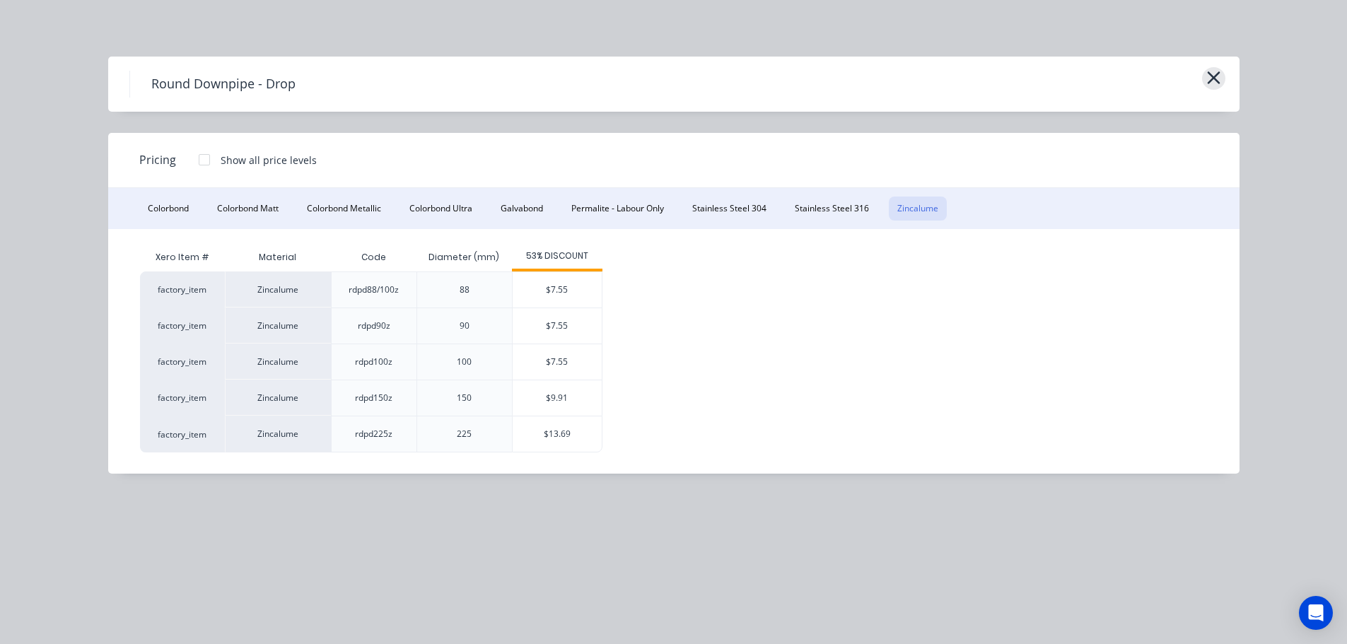
click at [1210, 71] on icon "button" at bounding box center [1213, 78] width 15 height 20
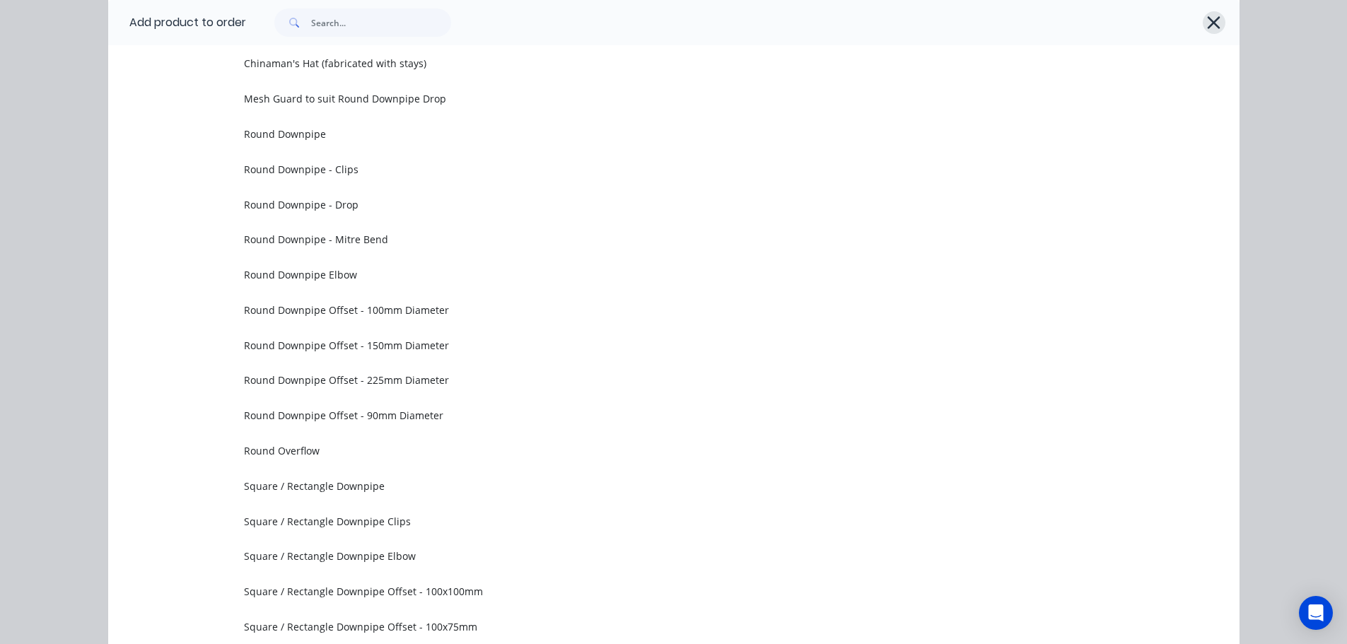
click at [1206, 19] on icon "button" at bounding box center [1213, 23] width 15 height 20
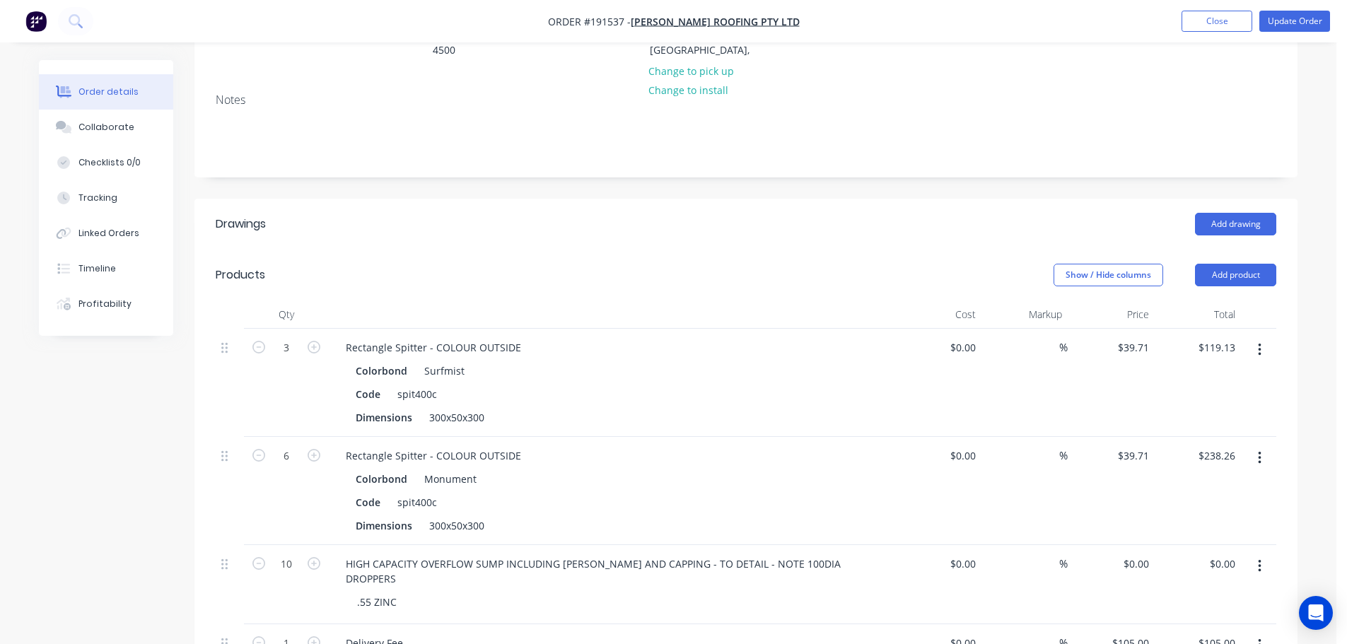
scroll to position [283, 0]
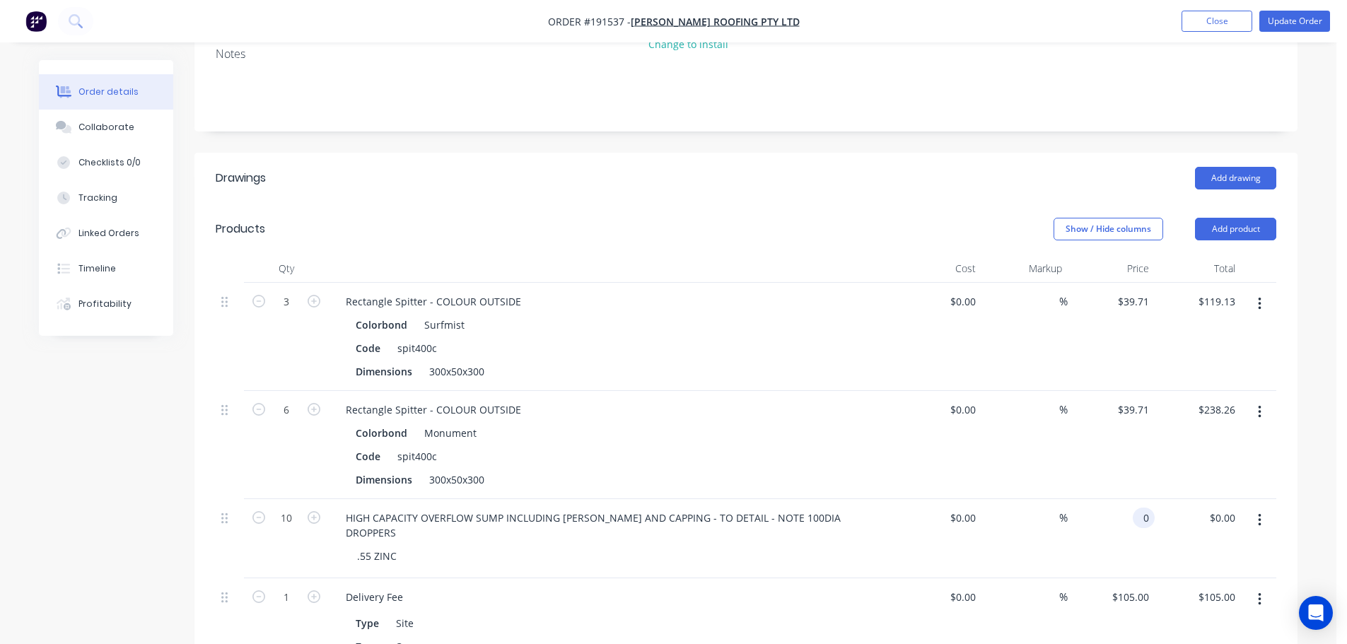
click at [1148, 508] on input "0" at bounding box center [1146, 518] width 16 height 21
click at [674, 204] on header "Products Show / Hide columns Add product" at bounding box center [745, 229] width 1103 height 51
type input "$228.23"
type input "$2,282.30"
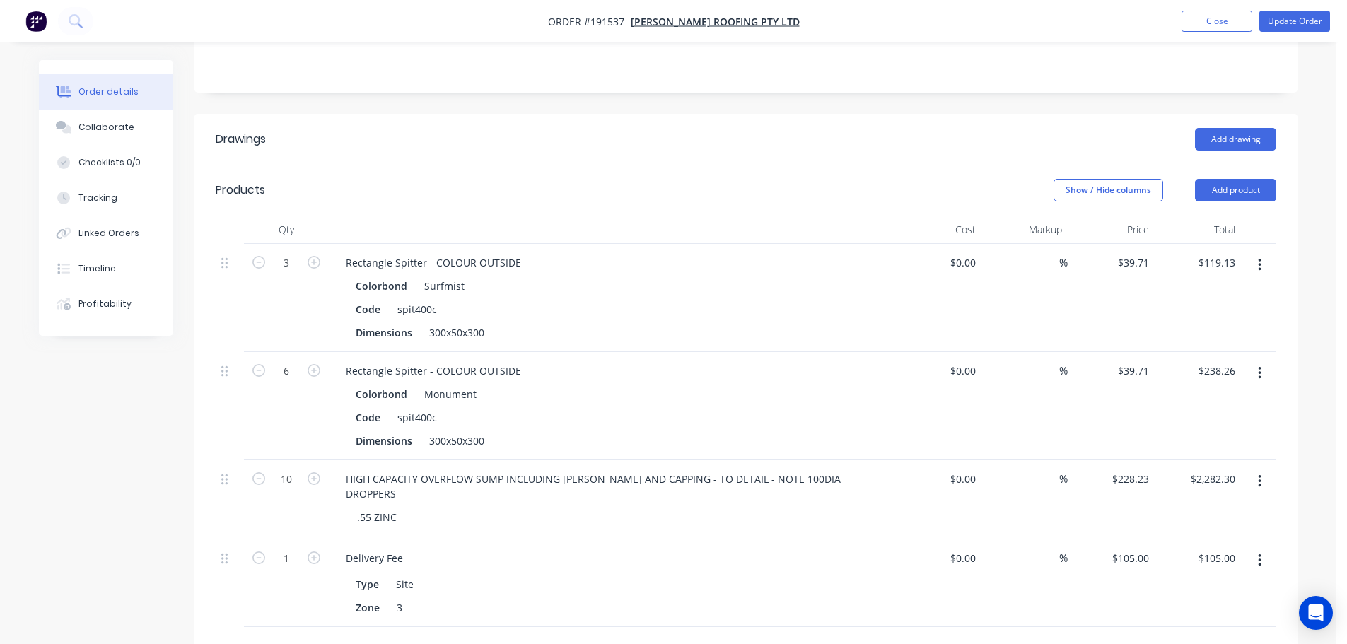
scroll to position [424, 0]
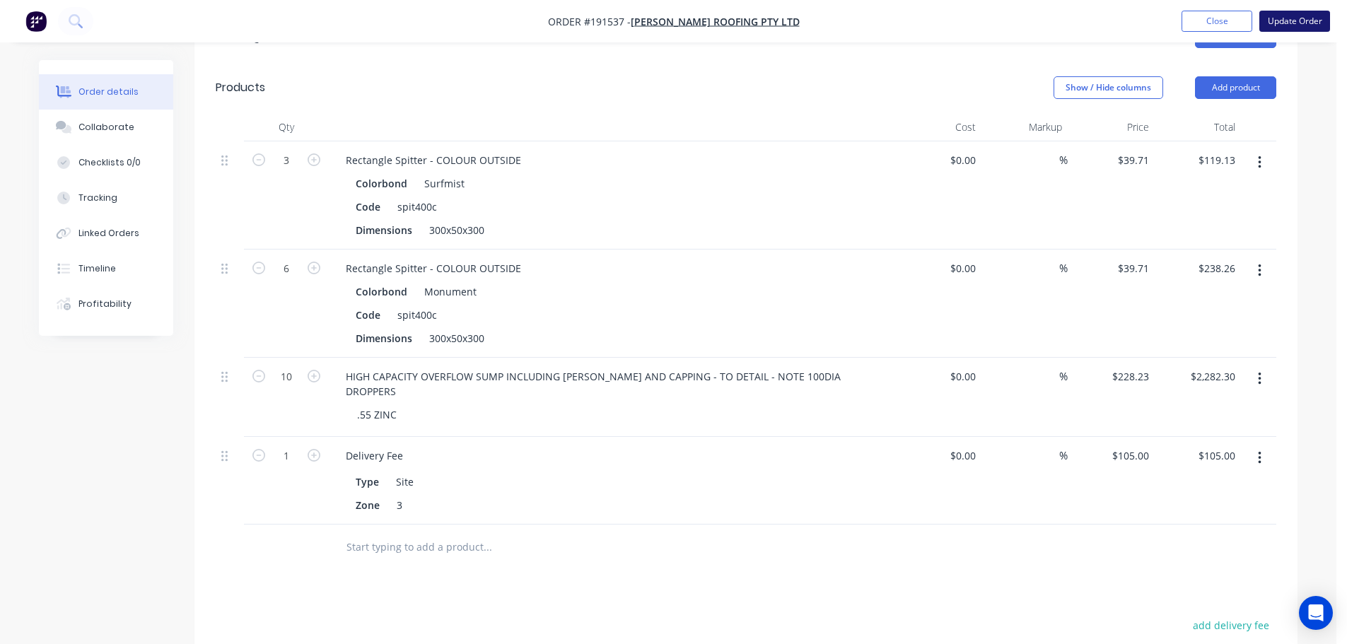
click at [1292, 19] on button "Update Order" at bounding box center [1294, 21] width 71 height 21
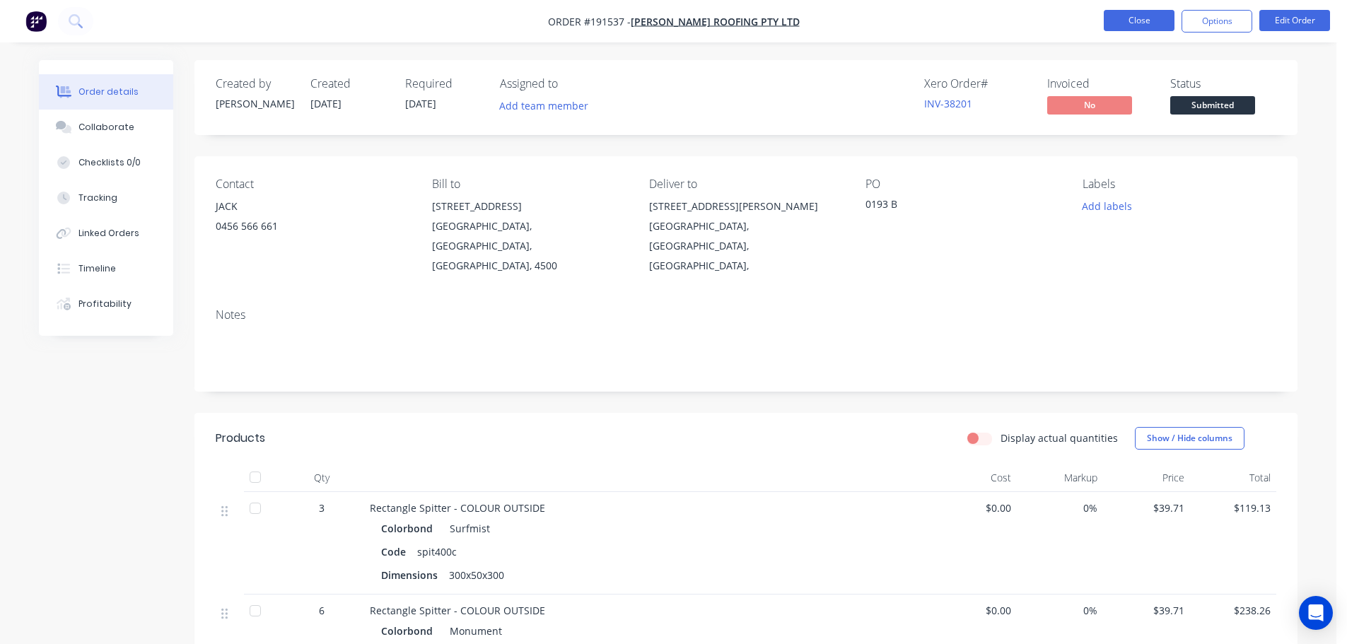
click at [1140, 18] on button "Close" at bounding box center [1138, 20] width 71 height 21
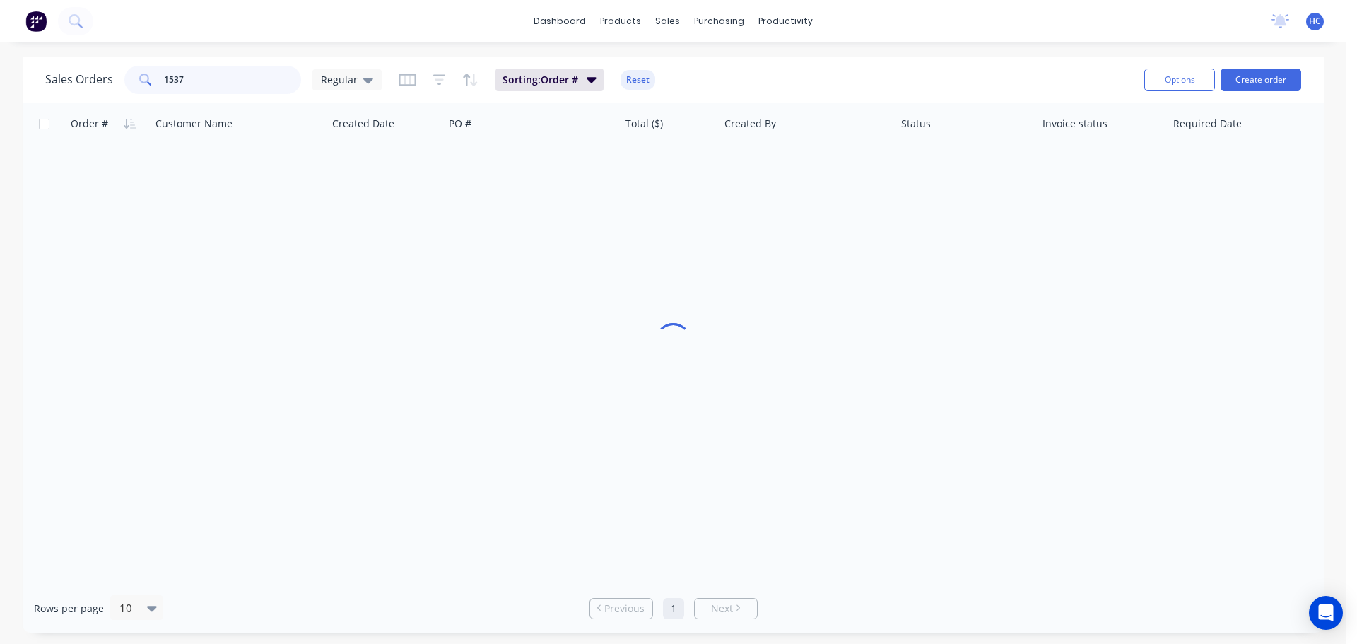
drag, startPoint x: 203, startPoint y: 83, endPoint x: 159, endPoint y: 84, distance: 43.8
click at [159, 84] on div "1537" at bounding box center [212, 80] width 177 height 28
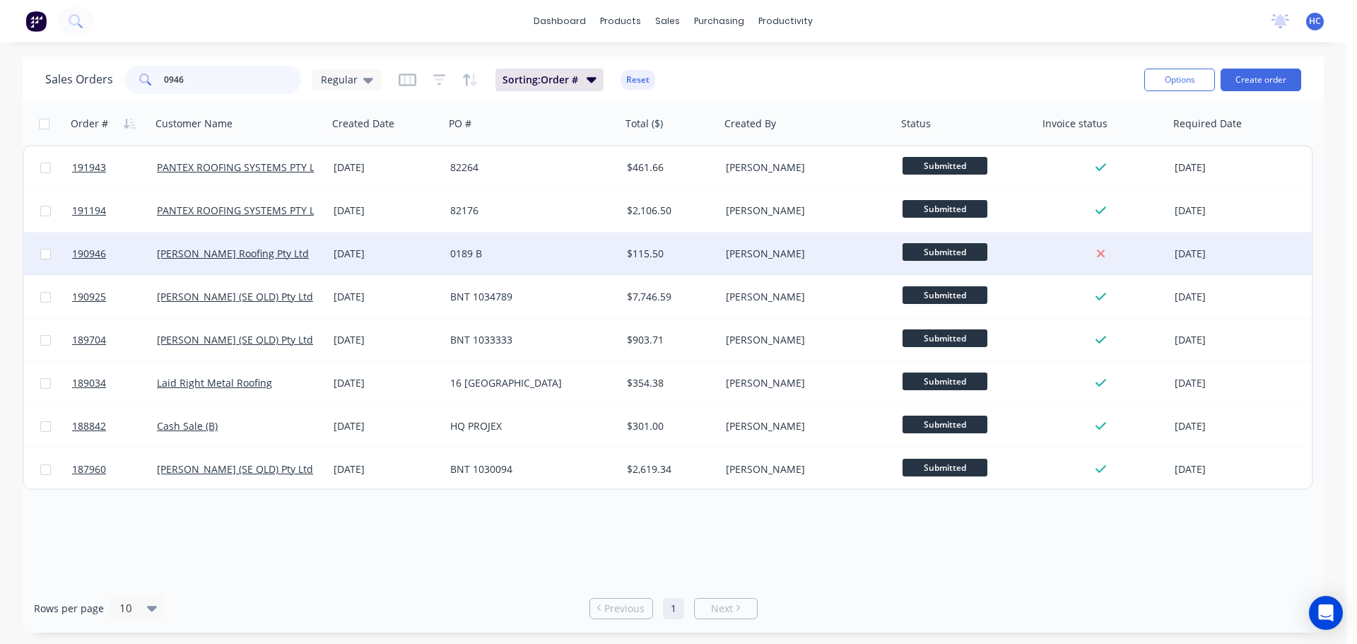
type input "0946"
click at [513, 246] on div "0189 B" at bounding box center [533, 254] width 177 height 42
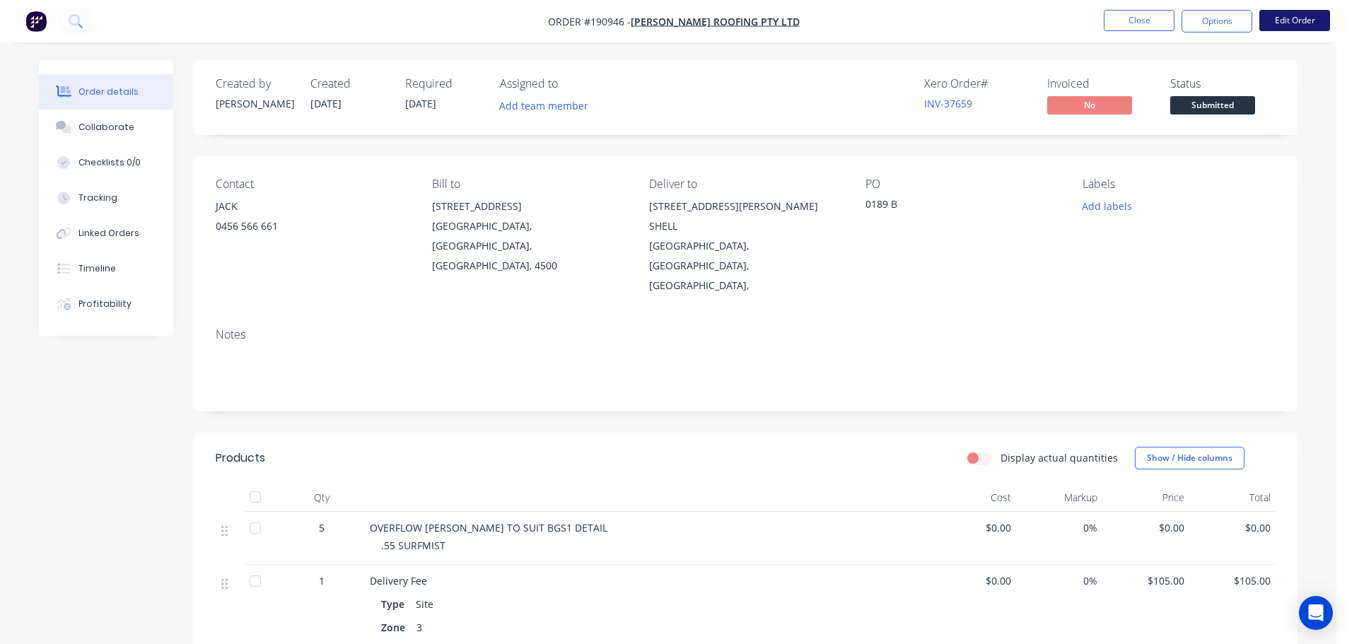
click at [1301, 17] on button "Edit Order" at bounding box center [1294, 20] width 71 height 21
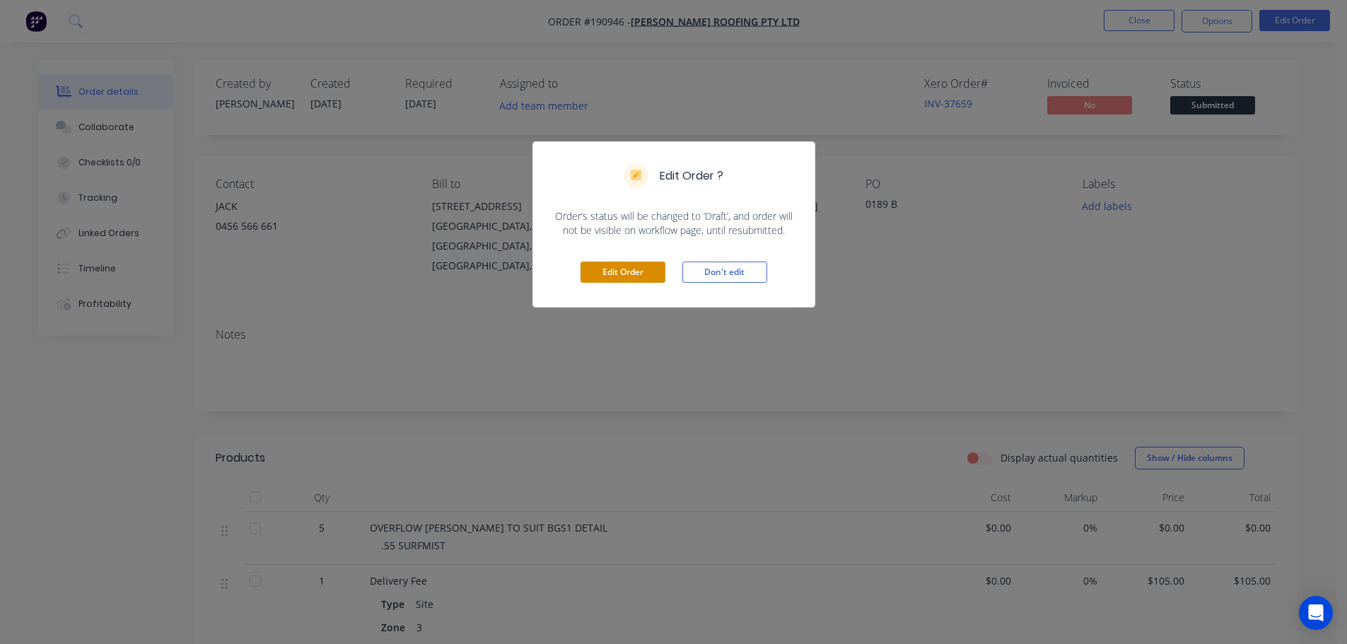
click at [634, 266] on button "Edit Order" at bounding box center [622, 272] width 85 height 21
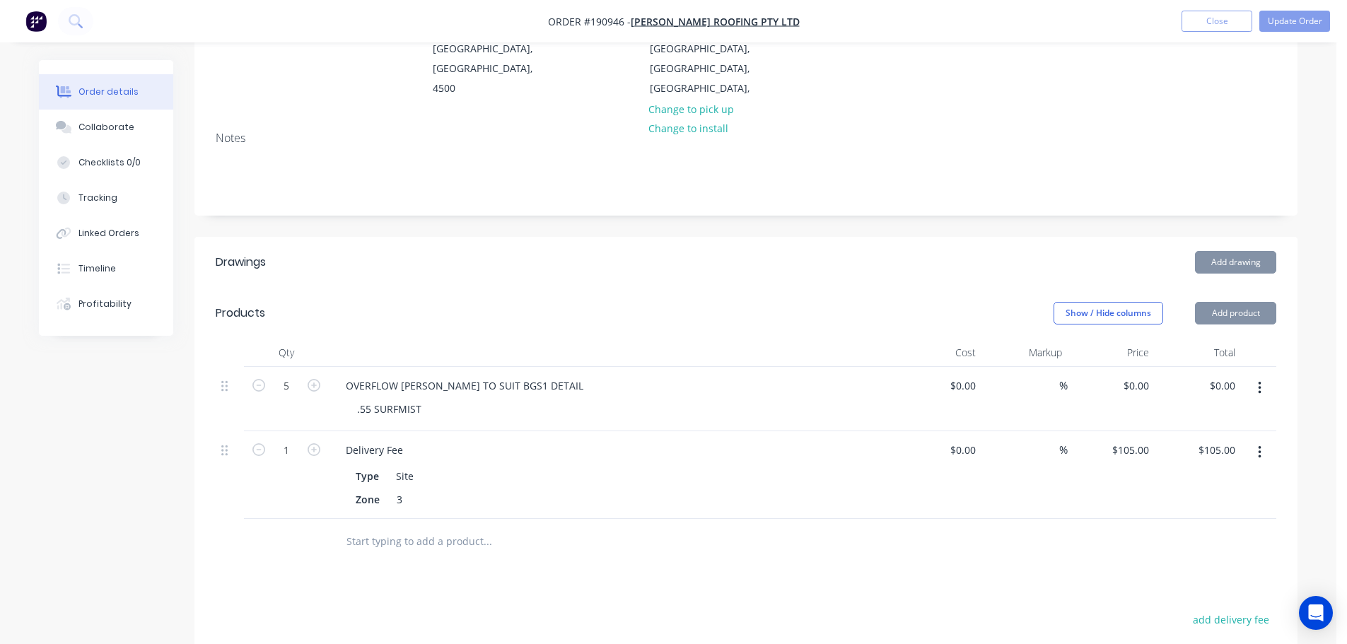
scroll to position [283, 0]
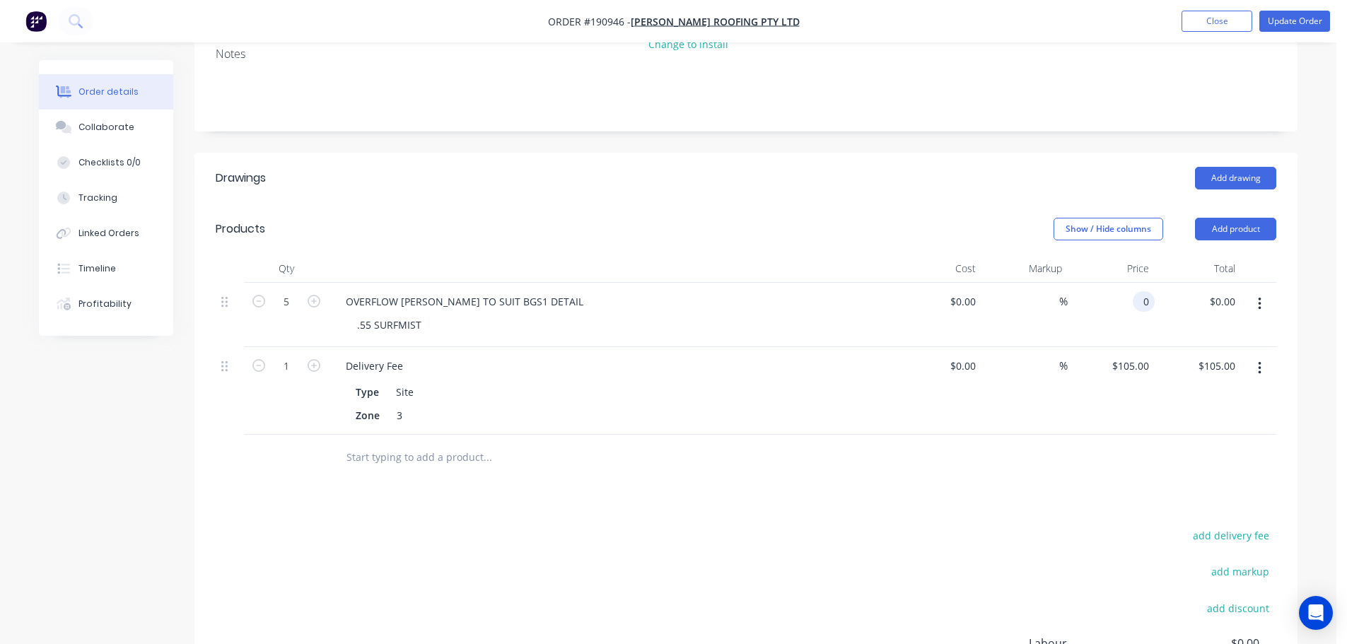
click at [1129, 301] on div "0 0" at bounding box center [1110, 315] width 87 height 64
click at [1229, 234] on button "Add product" at bounding box center [1235, 229] width 81 height 23
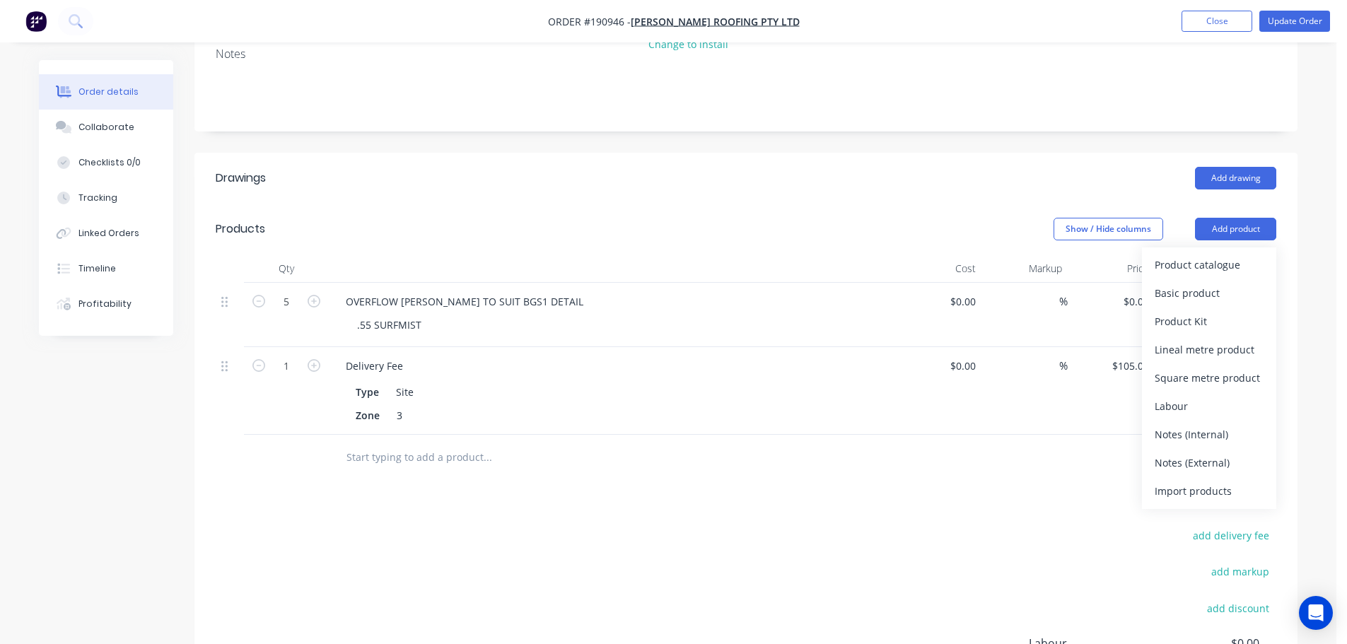
click at [1204, 267] on div "Product catalogue" at bounding box center [1208, 264] width 109 height 21
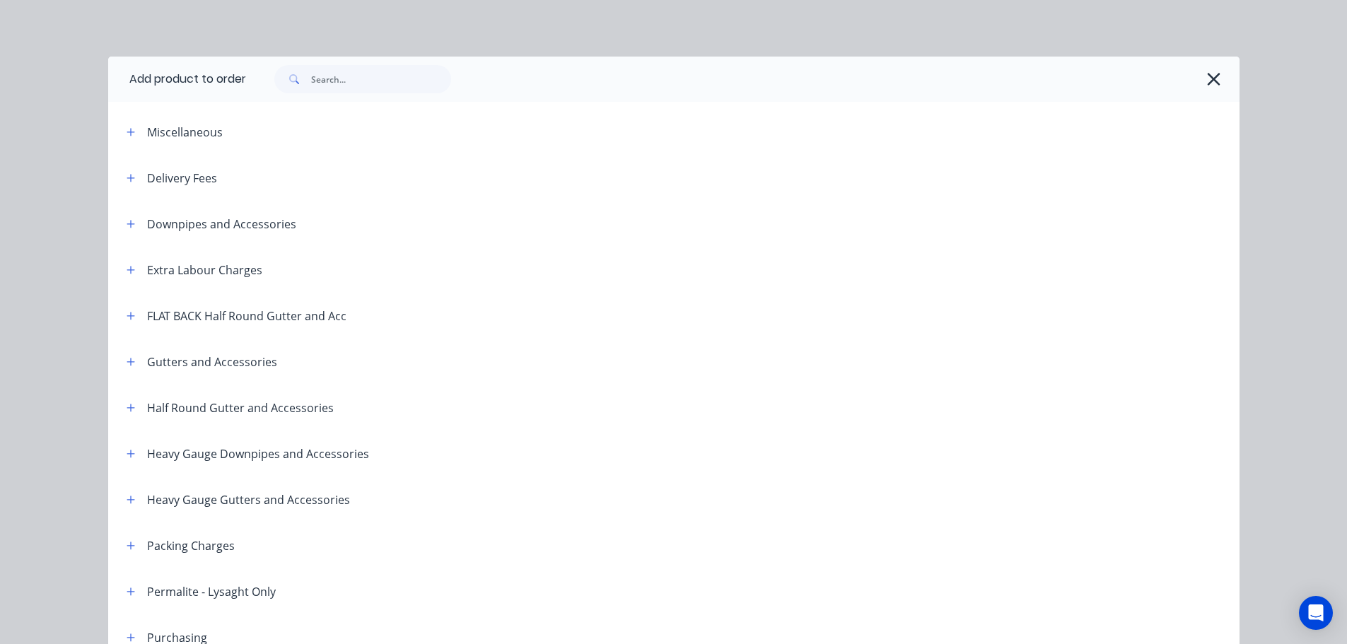
scroll to position [141, 0]
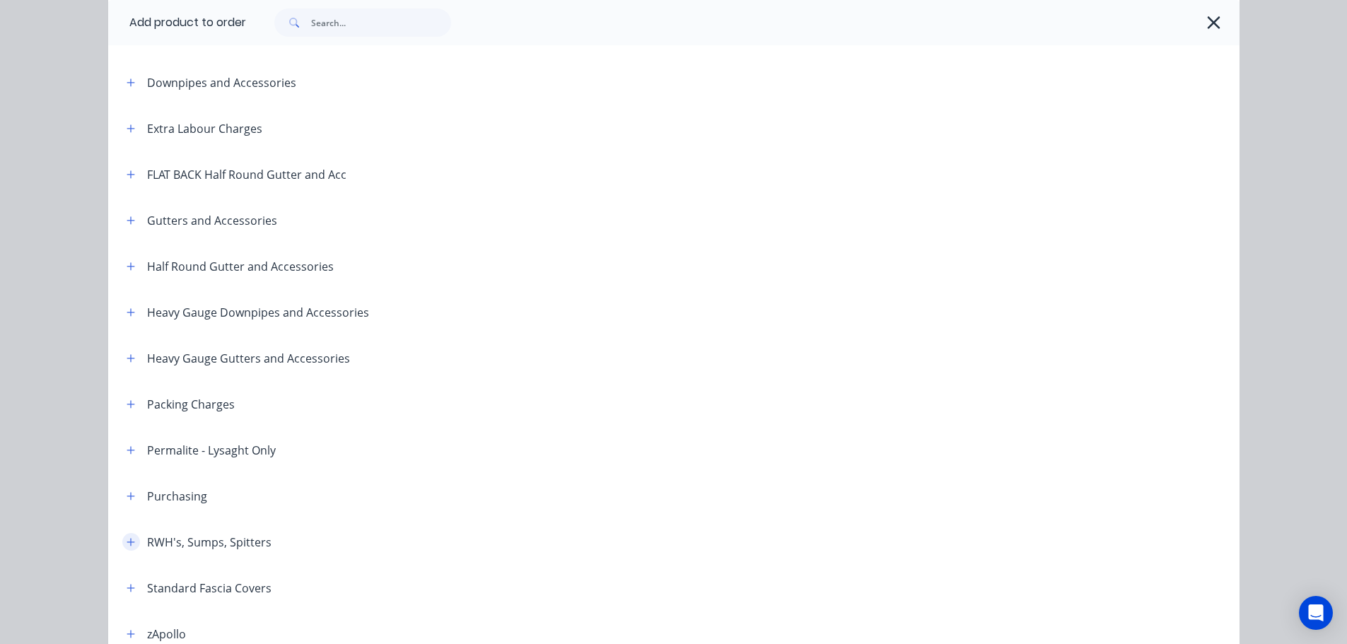
click at [127, 540] on icon "button" at bounding box center [131, 542] width 8 height 10
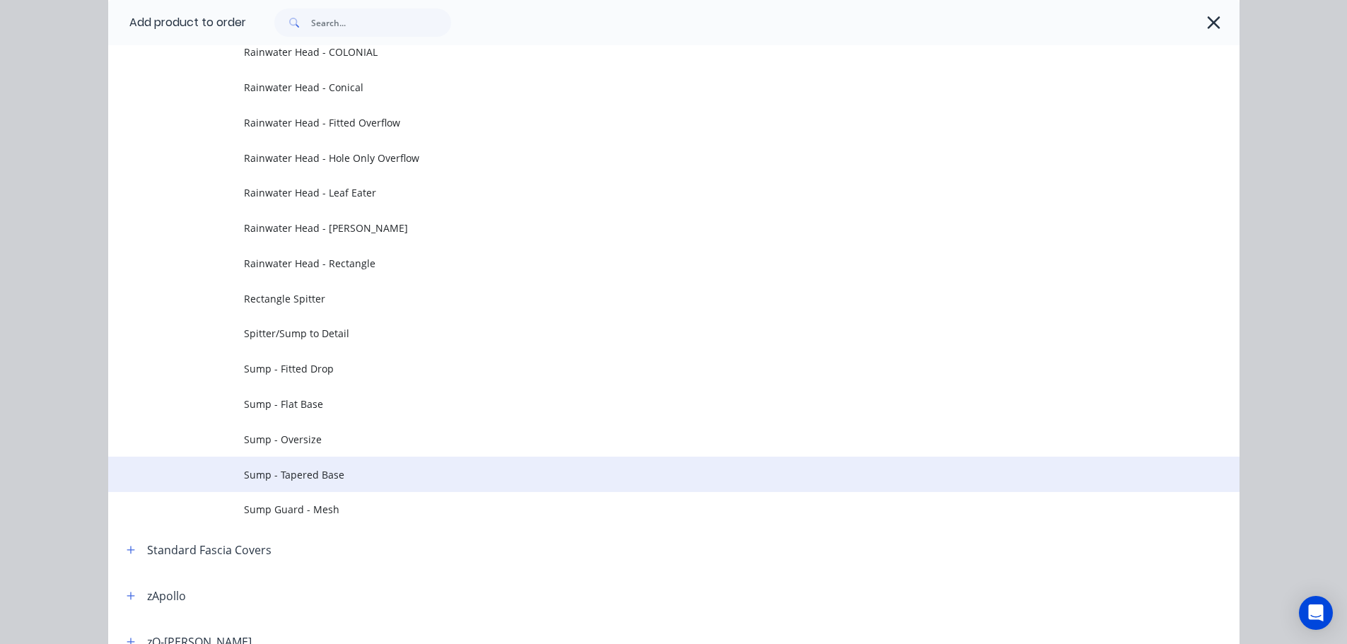
click at [307, 478] on span "Sump - Tapered Base" at bounding box center [642, 474] width 796 height 15
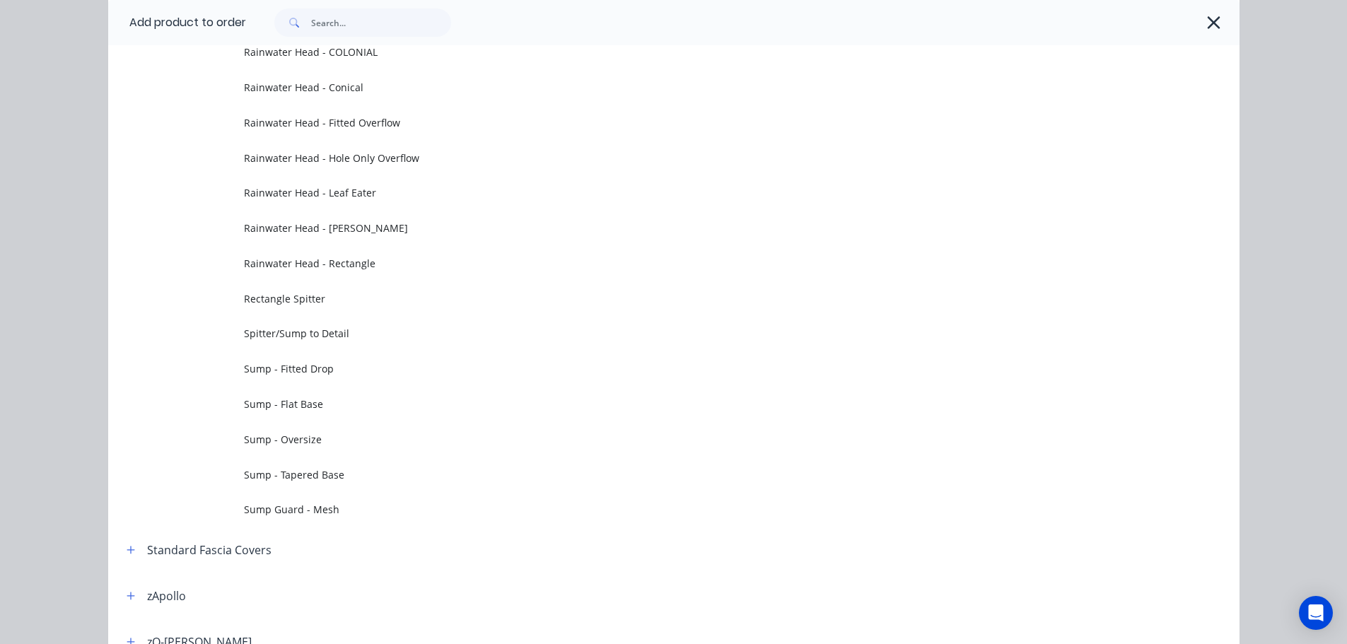
scroll to position [0, 0]
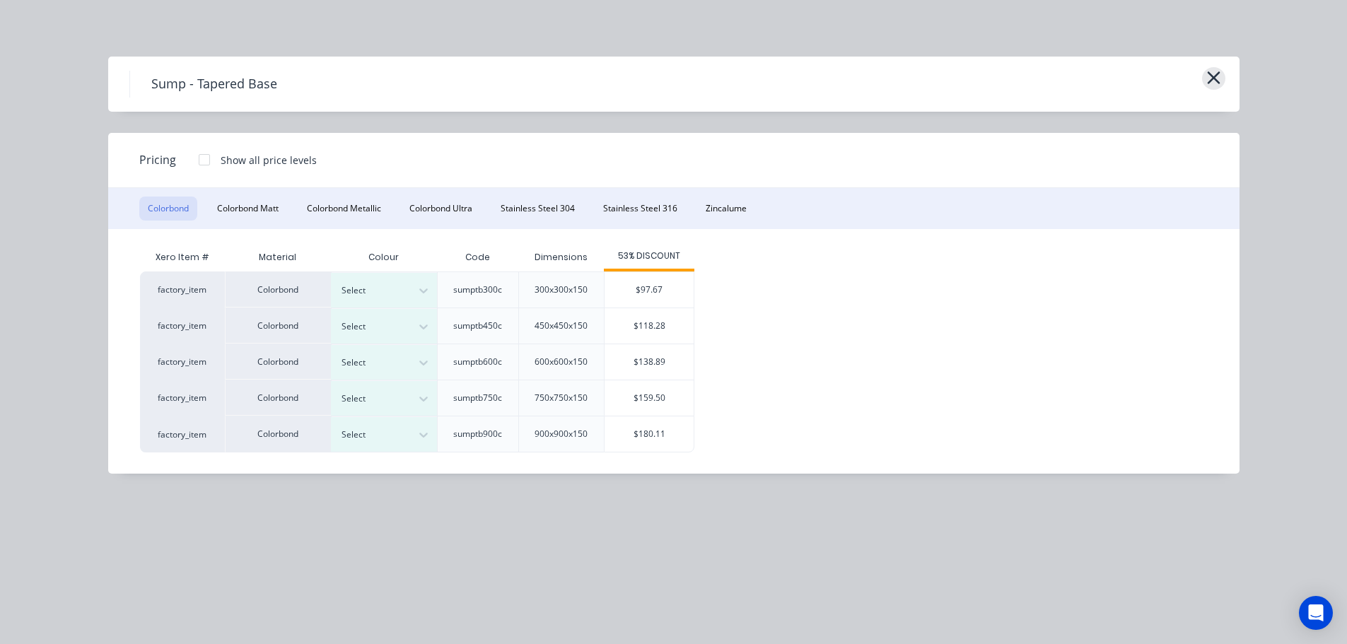
click at [1206, 81] on icon "button" at bounding box center [1213, 78] width 15 height 20
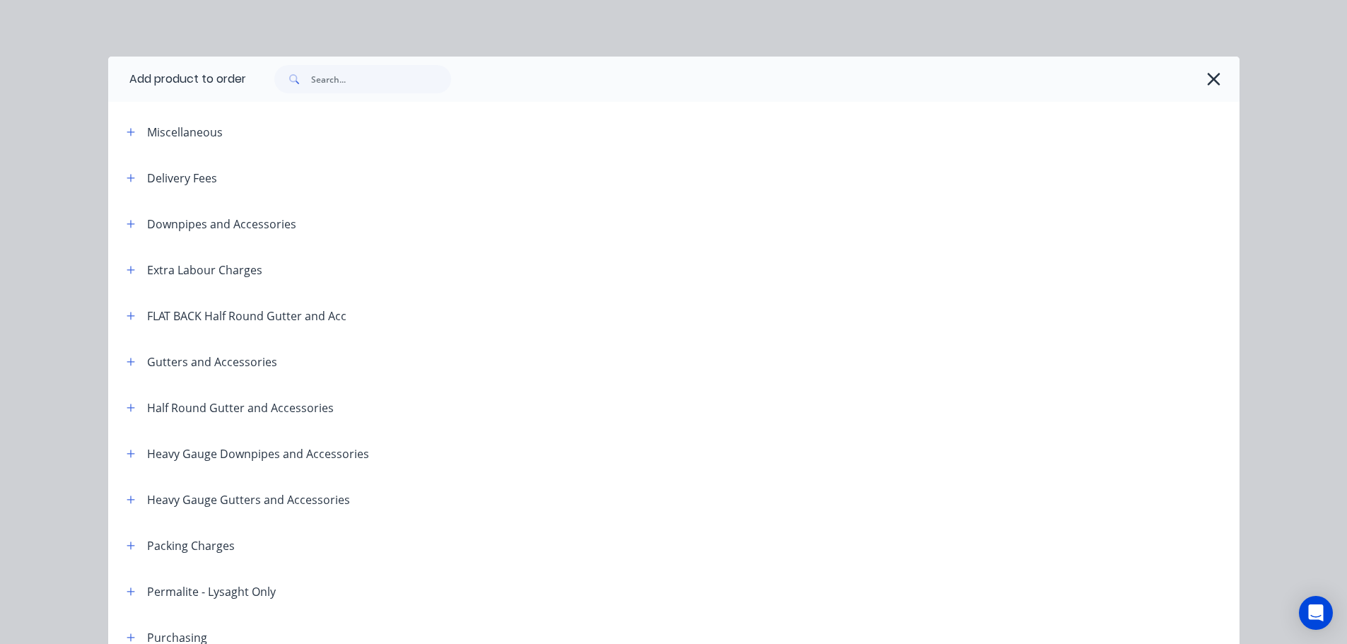
scroll to position [660, 0]
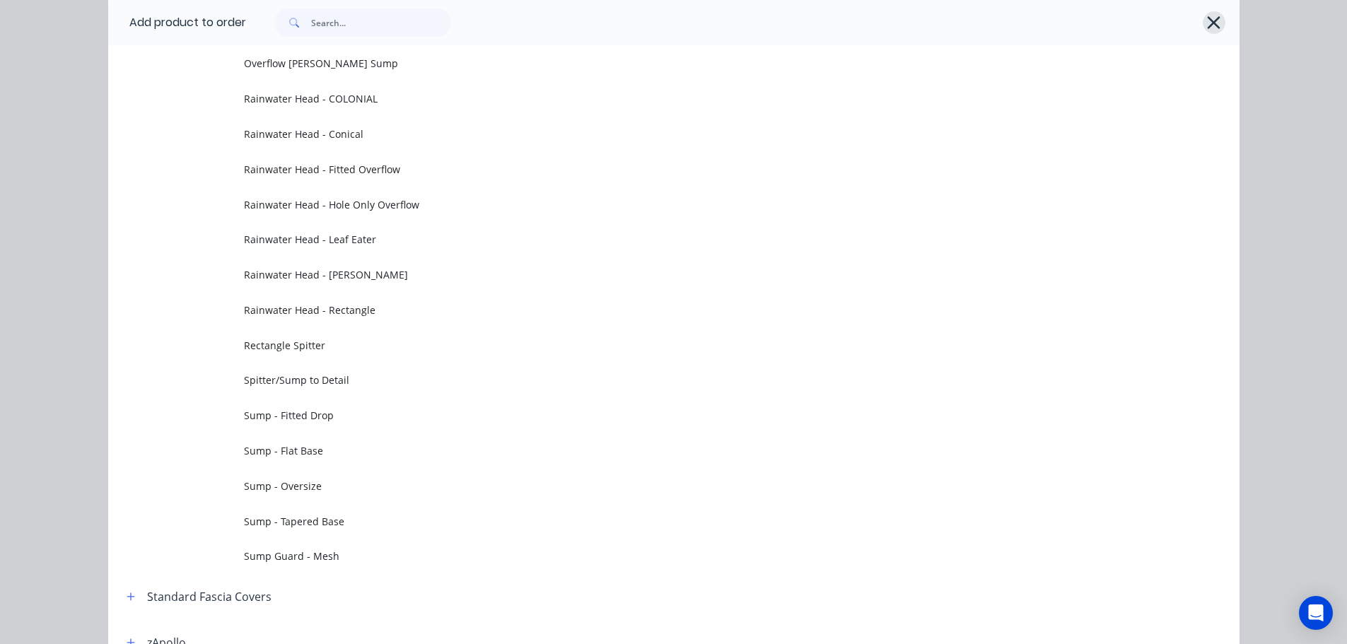
click at [1206, 23] on icon "button" at bounding box center [1213, 23] width 15 height 20
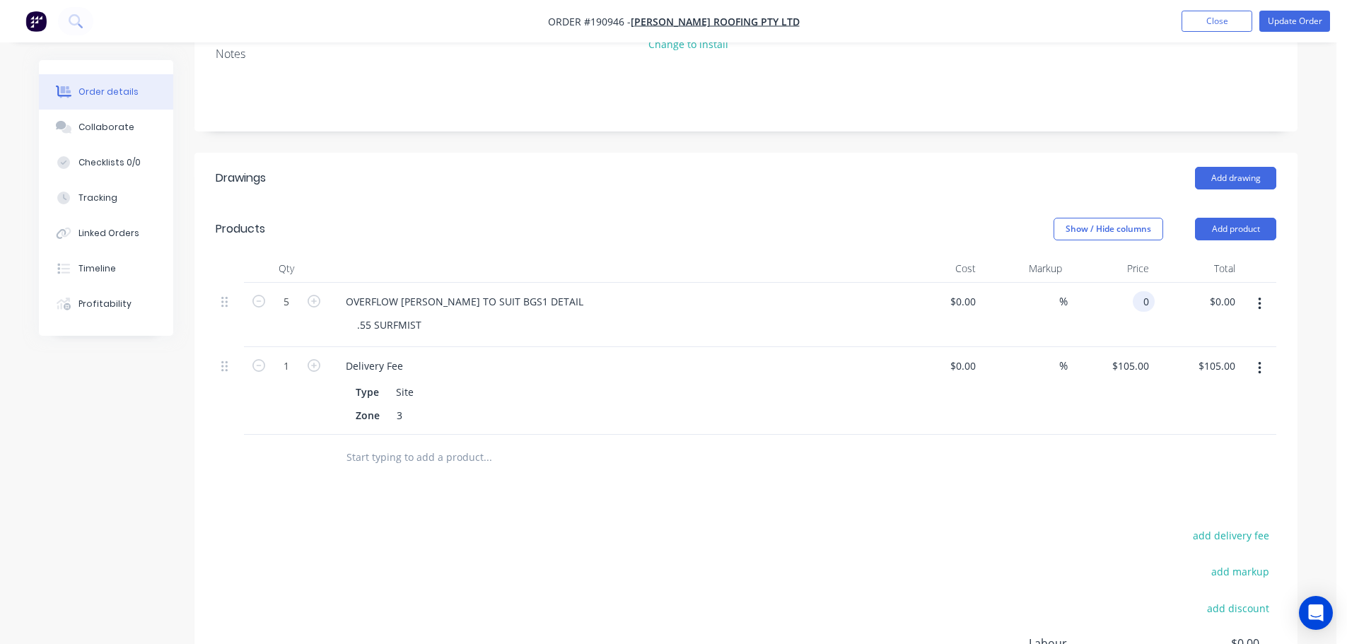
click at [1136, 302] on div "0 0" at bounding box center [1143, 301] width 22 height 21
type input "$180.11"
type input "$900.55"
click at [927, 230] on div "Show / Hide columns Add product" at bounding box center [858, 229] width 835 height 23
click at [1279, 21] on button "Update Order" at bounding box center [1294, 21] width 71 height 21
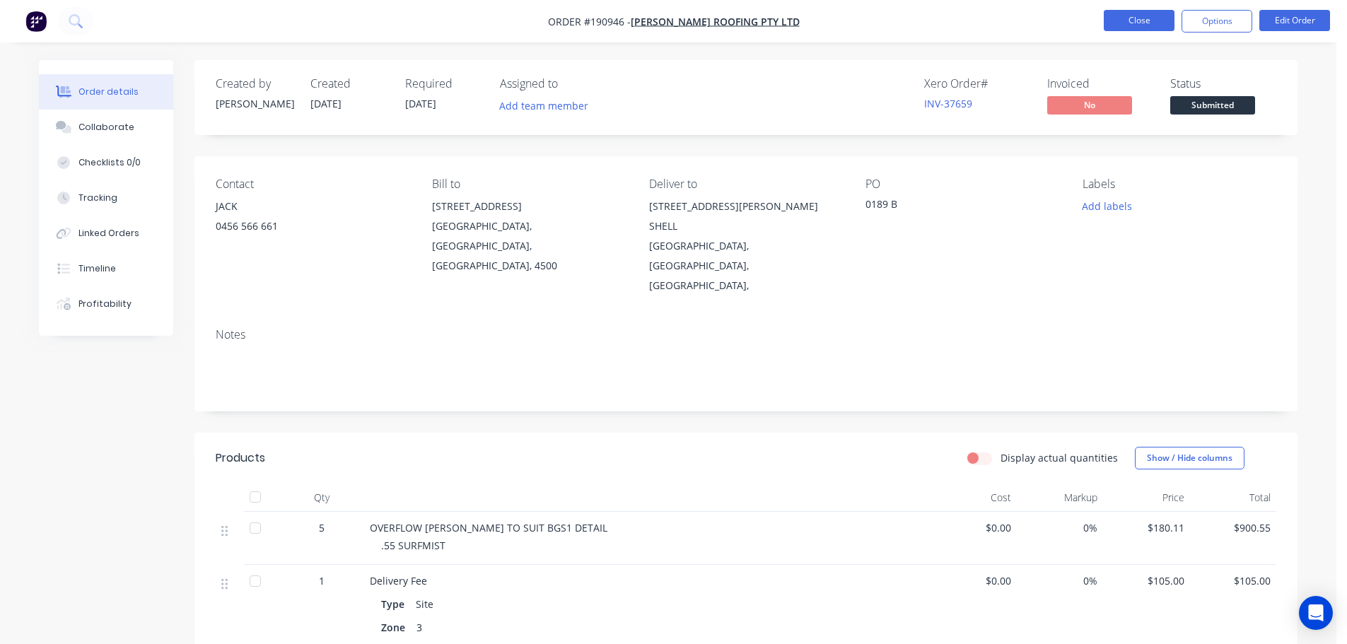
click at [1130, 22] on button "Close" at bounding box center [1138, 20] width 71 height 21
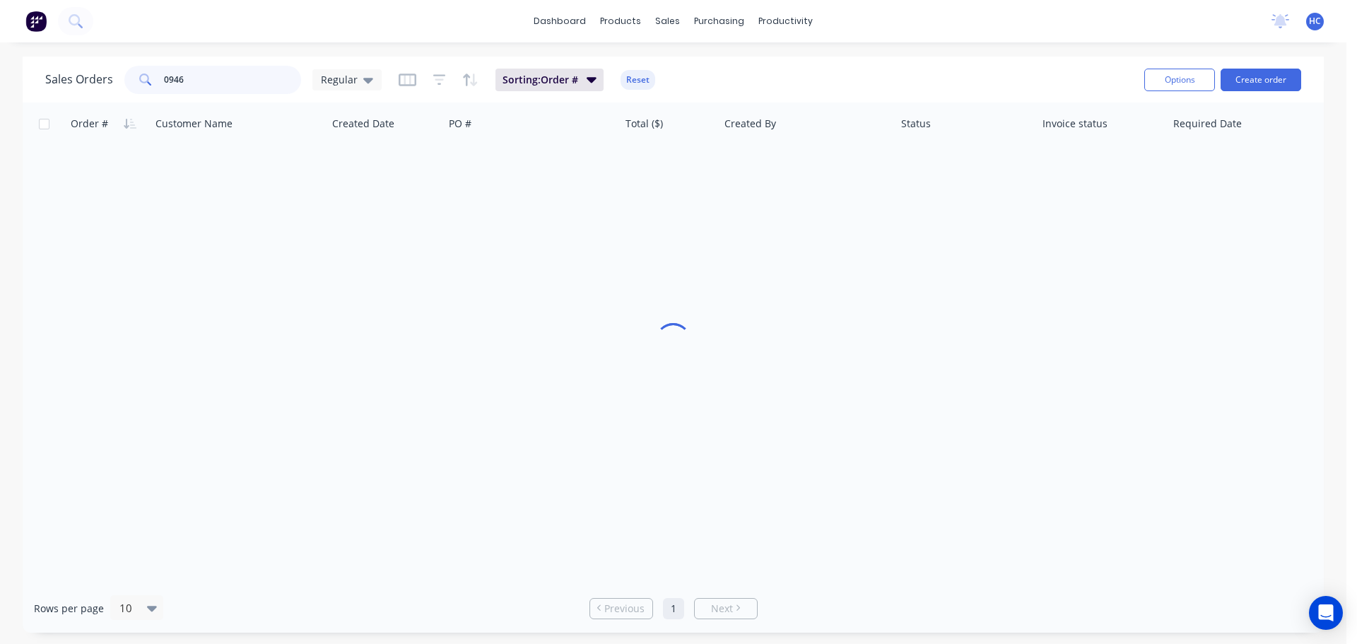
drag, startPoint x: 228, startPoint y: 77, endPoint x: 74, endPoint y: 91, distance: 155.5
click at [74, 91] on div "Sales Orders 0946 Regular" at bounding box center [213, 80] width 336 height 28
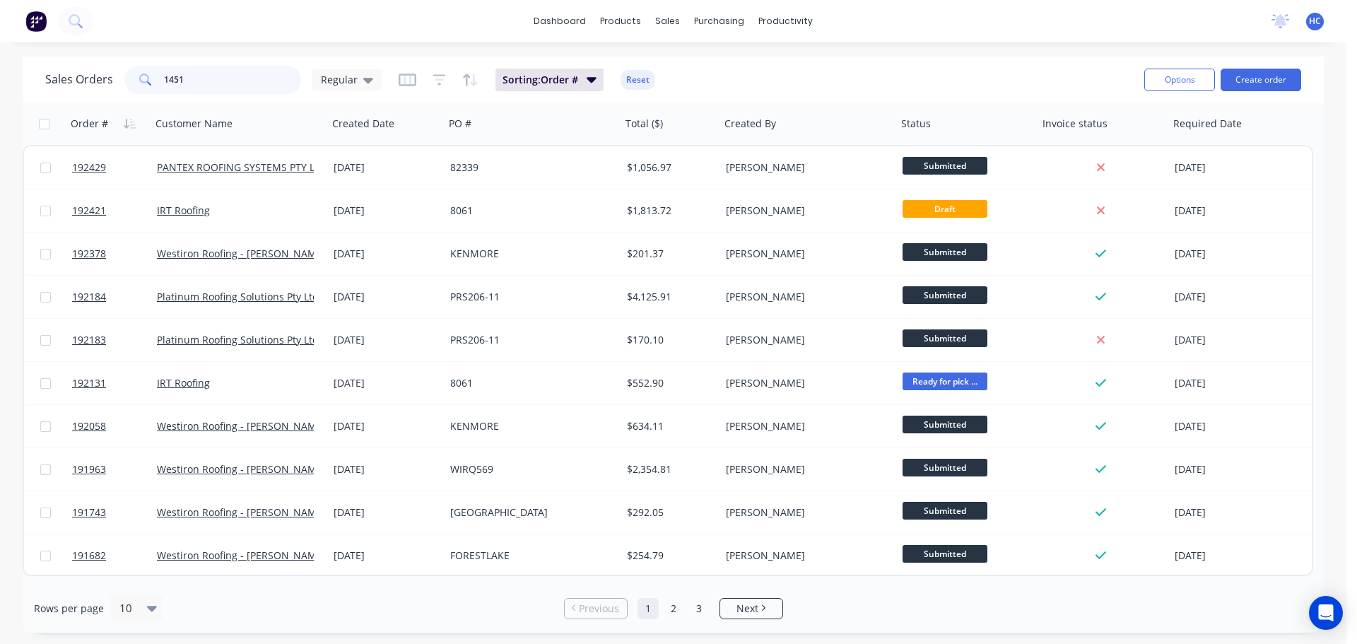
drag, startPoint x: 193, startPoint y: 81, endPoint x: 41, endPoint y: 71, distance: 152.3
click at [41, 71] on div "Sales Orders 1451 Regular Sorting: Order # Reset Options Create order" at bounding box center [673, 80] width 1301 height 46
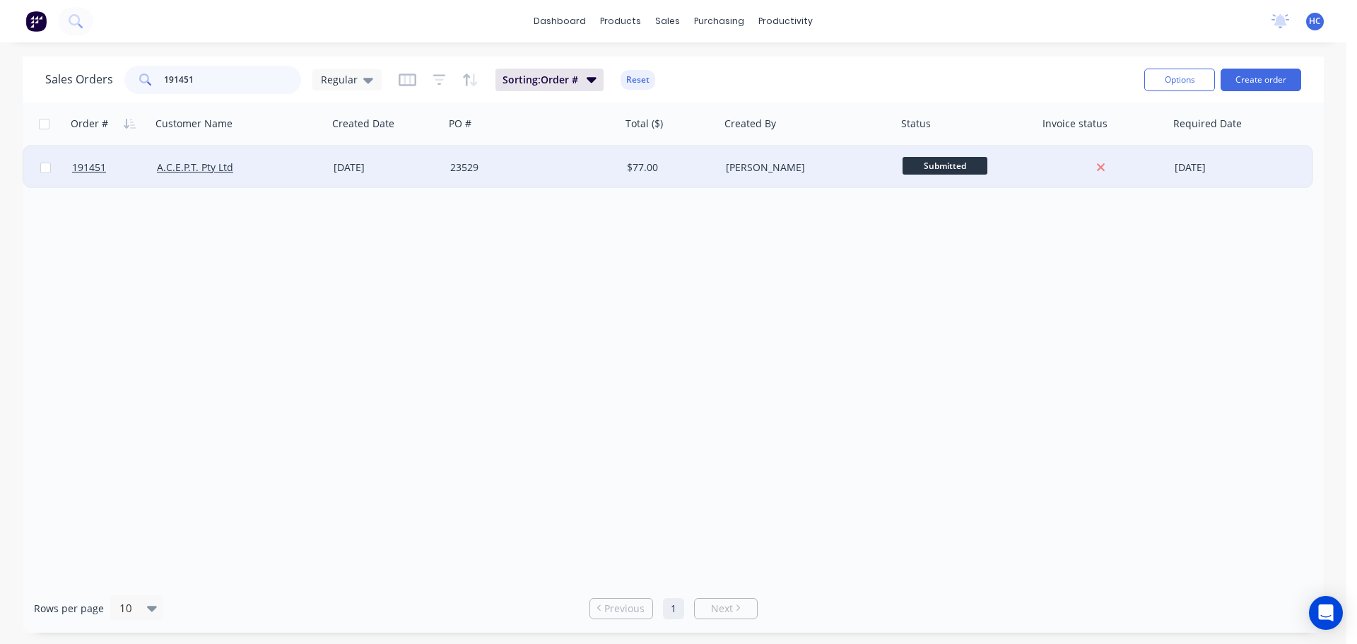
type input "191451"
click at [535, 168] on div "23529" at bounding box center [528, 167] width 157 height 14
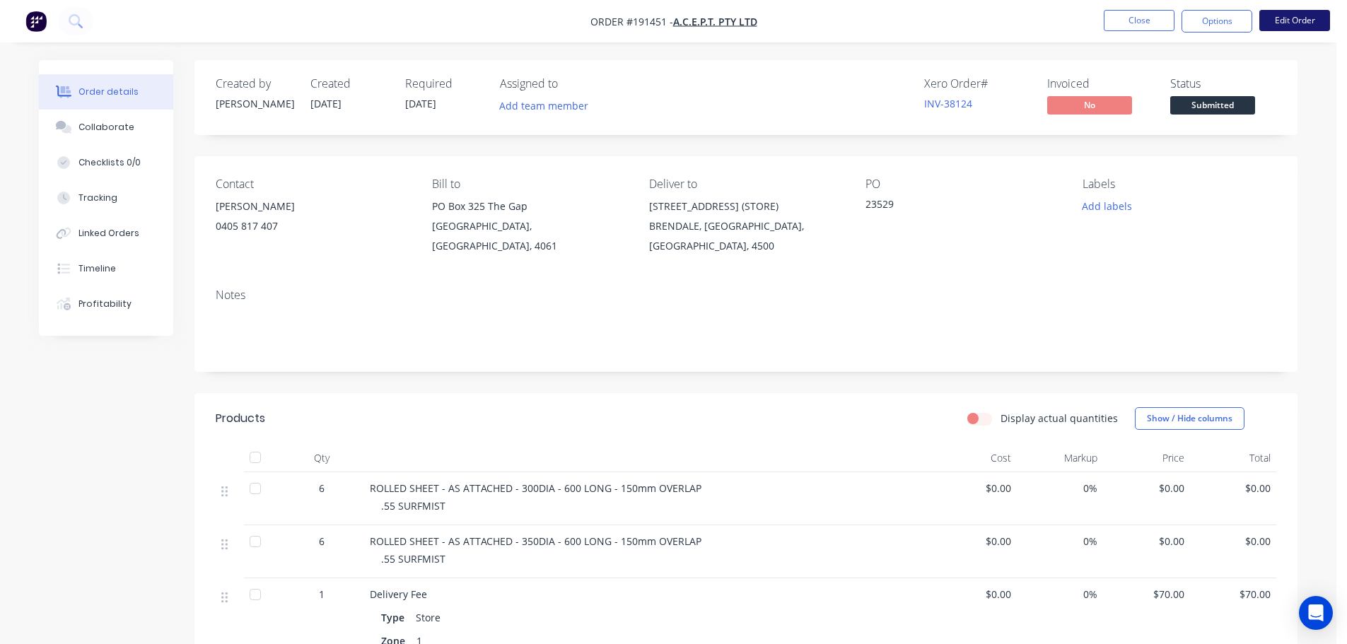
click at [1306, 15] on button "Edit Order" at bounding box center [1294, 20] width 71 height 21
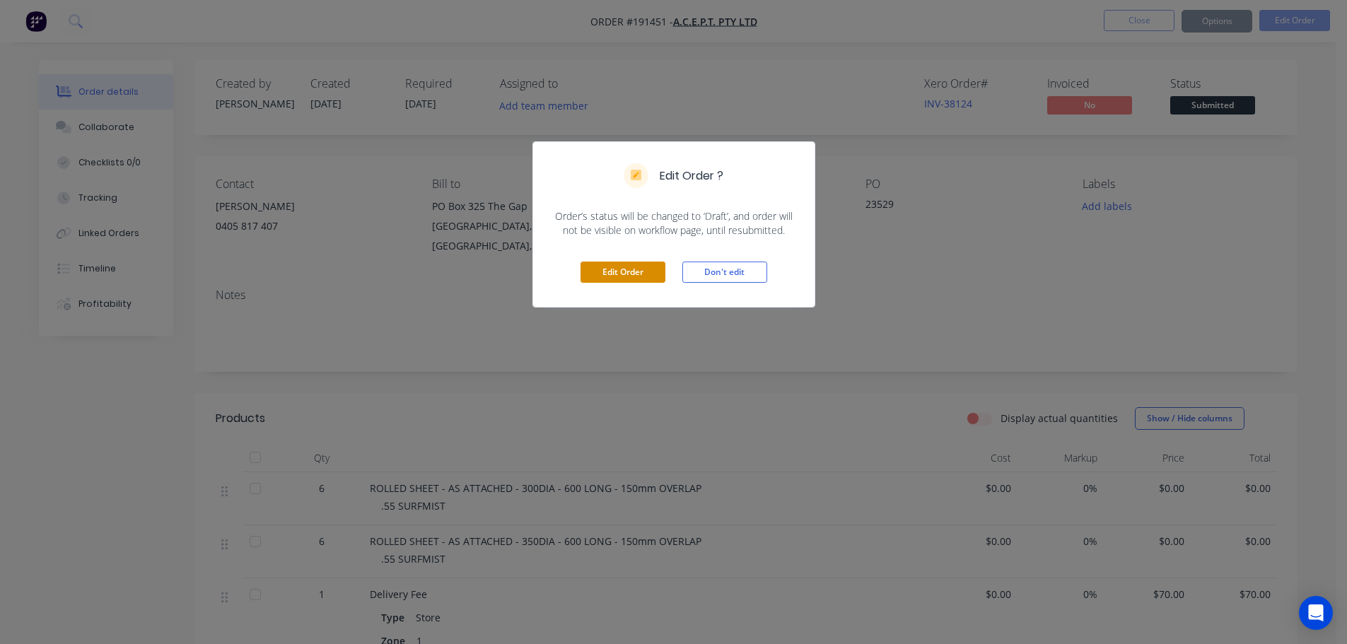
click at [628, 271] on button "Edit Order" at bounding box center [622, 272] width 85 height 21
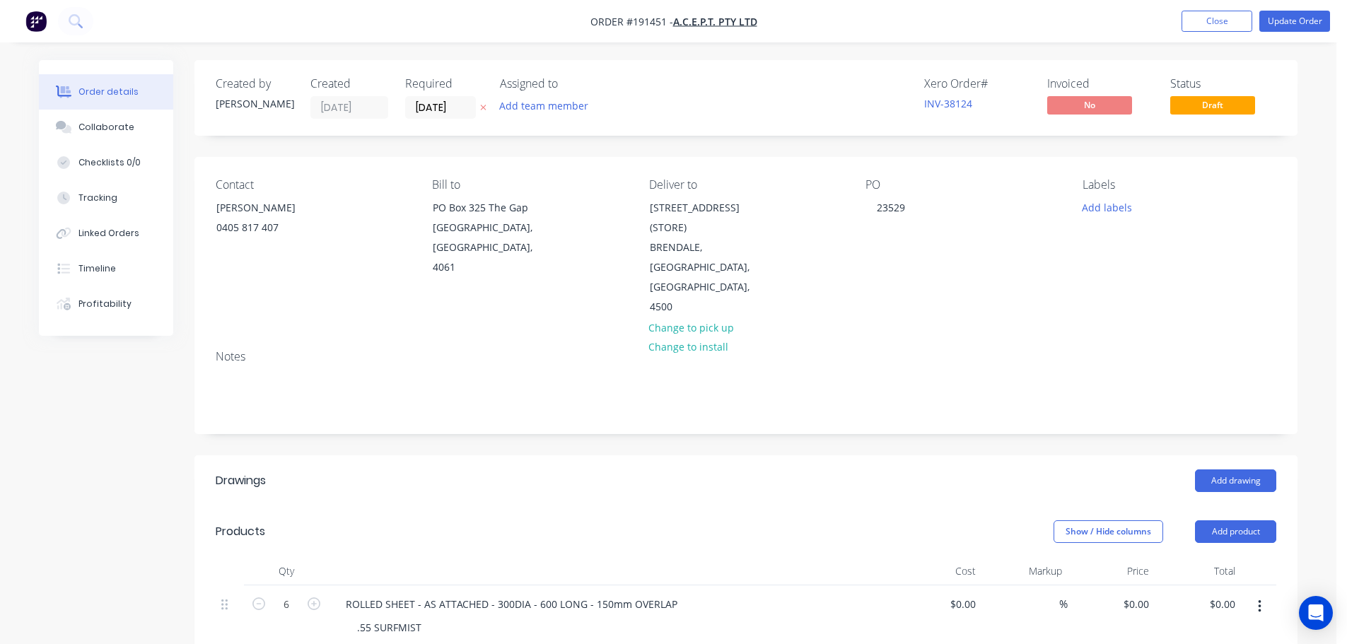
scroll to position [141, 0]
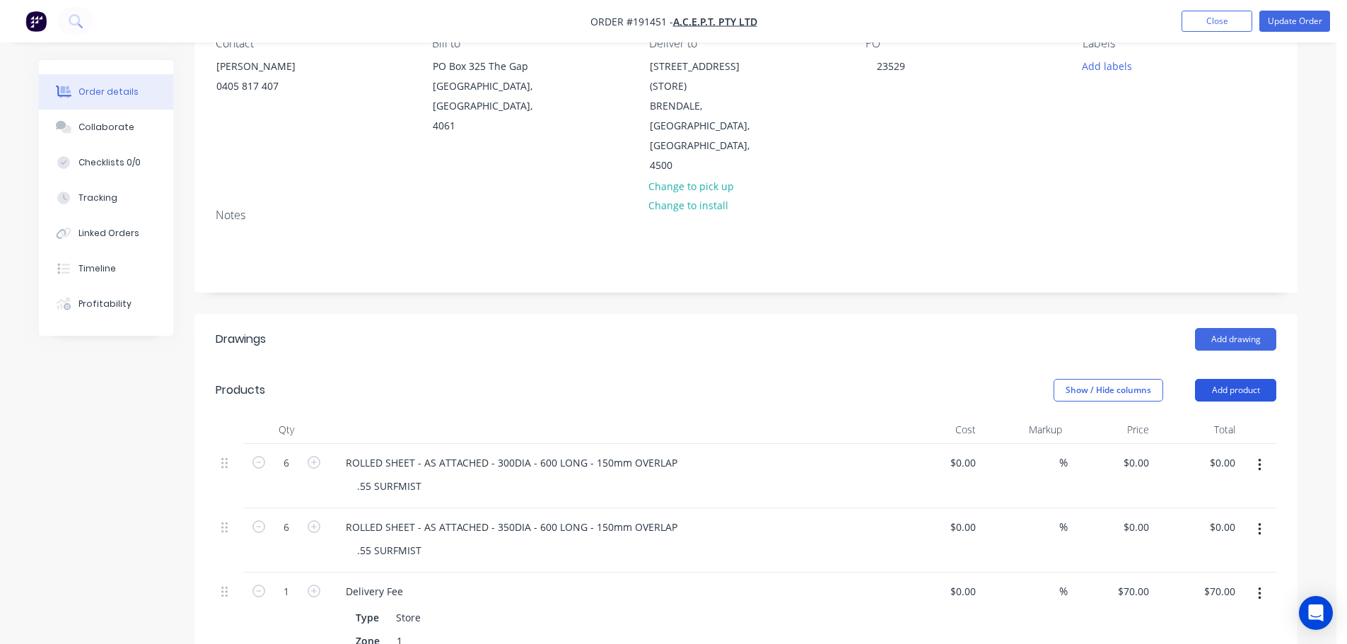
click at [1231, 379] on button "Add product" at bounding box center [1235, 390] width 81 height 23
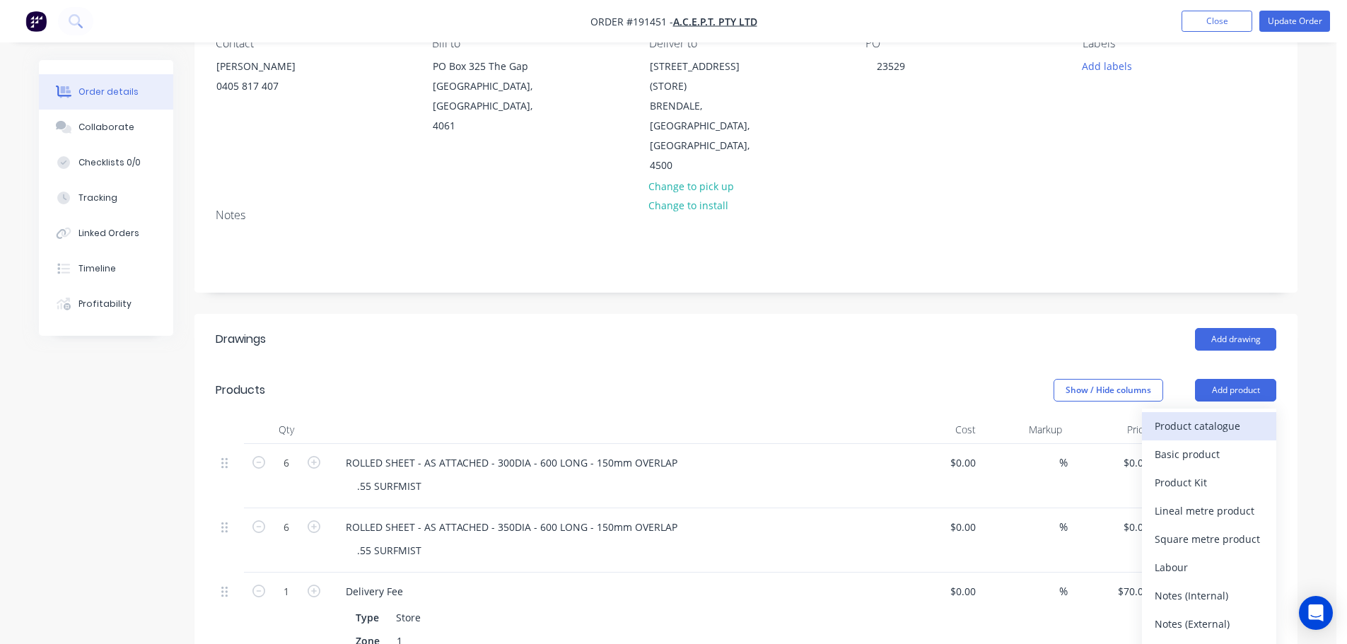
click at [1226, 416] on div "Product catalogue" at bounding box center [1208, 426] width 109 height 21
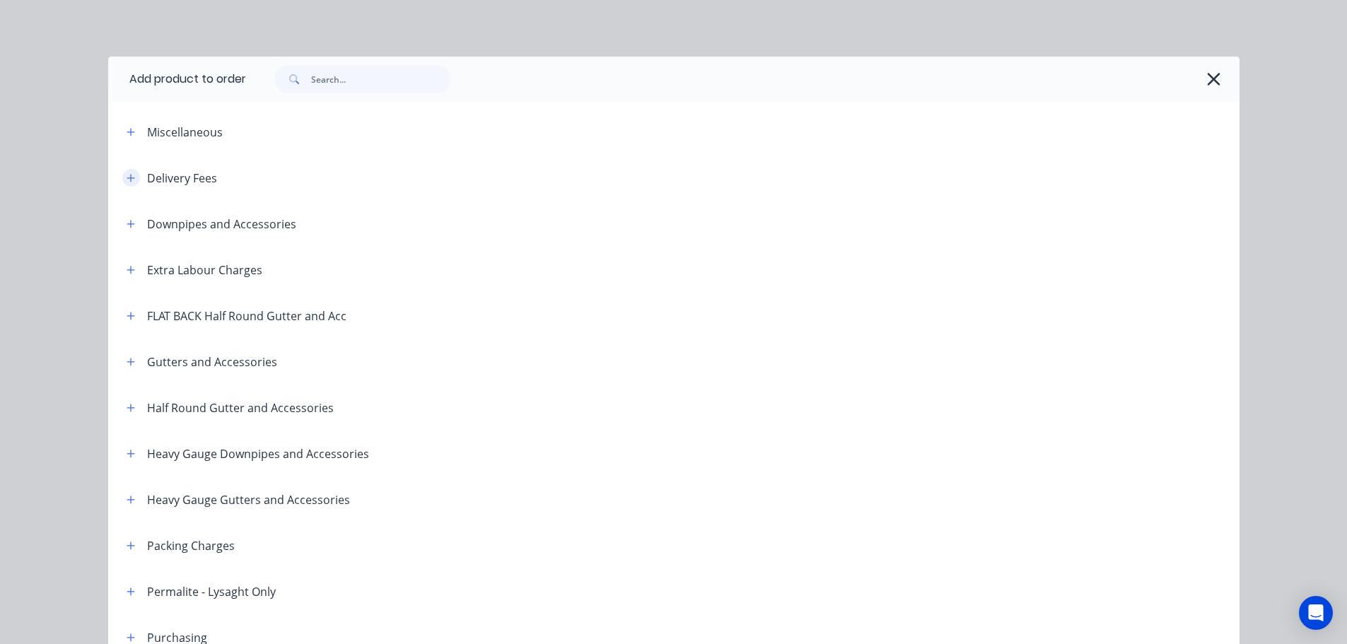
click at [129, 178] on icon "button" at bounding box center [131, 178] width 8 height 10
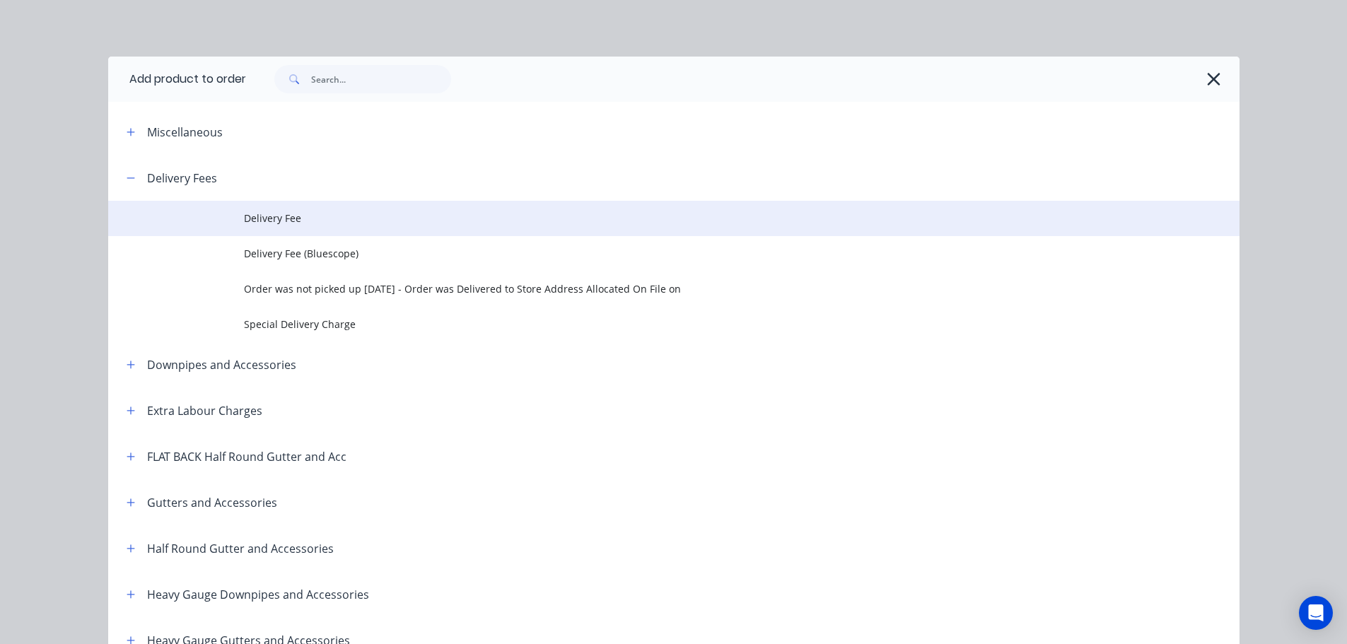
click at [336, 232] on td "Delivery Fee" at bounding box center [741, 218] width 995 height 35
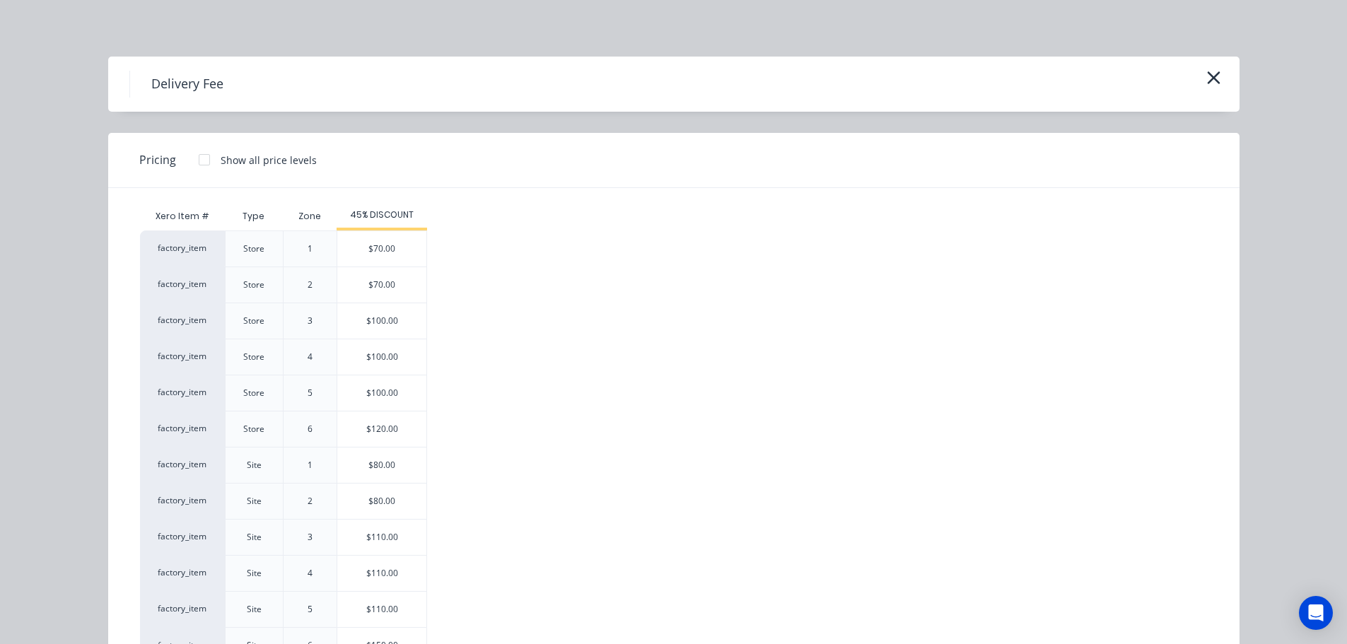
click at [1224, 84] on div "Delivery Fee" at bounding box center [673, 84] width 1131 height 55
click at [1213, 79] on icon "button" at bounding box center [1213, 78] width 15 height 20
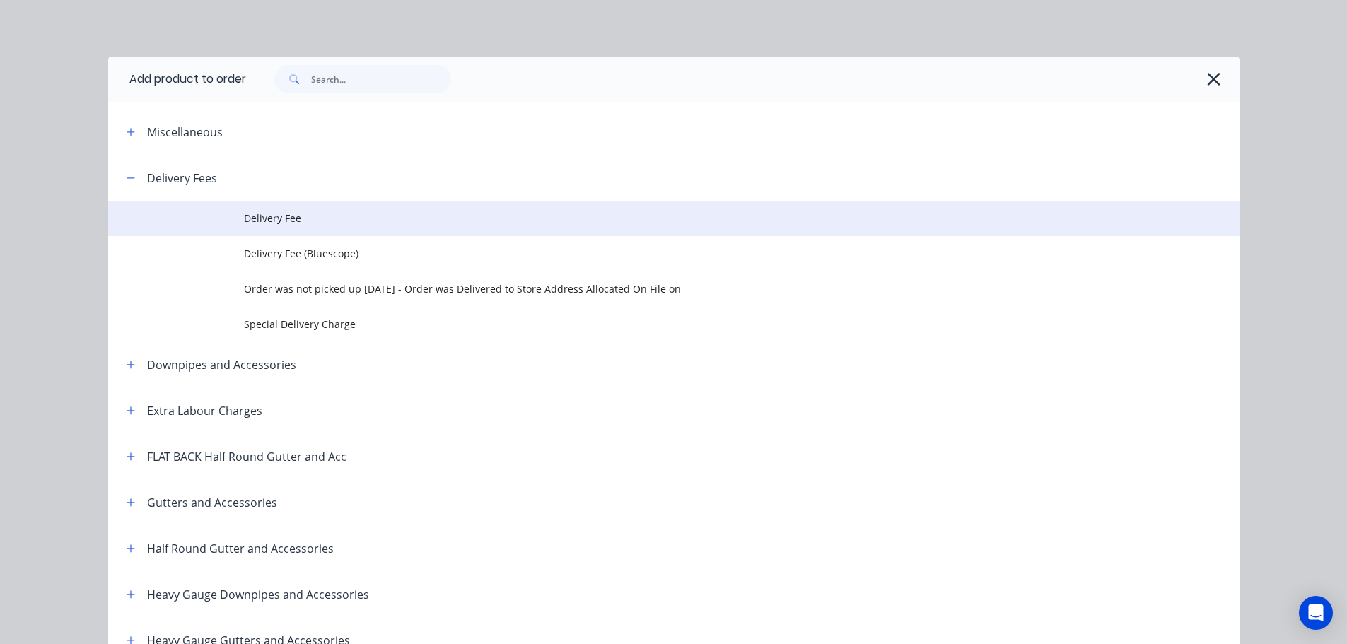
scroll to position [155, 0]
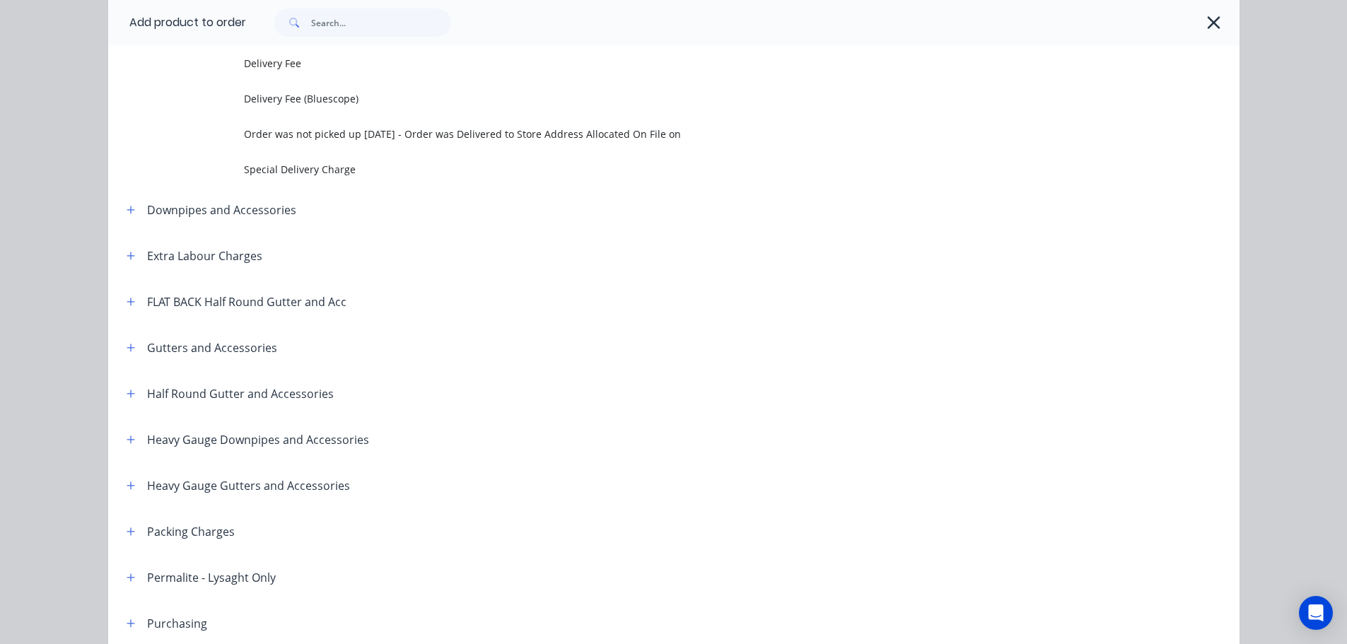
click at [1202, 27] on button "button" at bounding box center [1213, 22] width 23 height 23
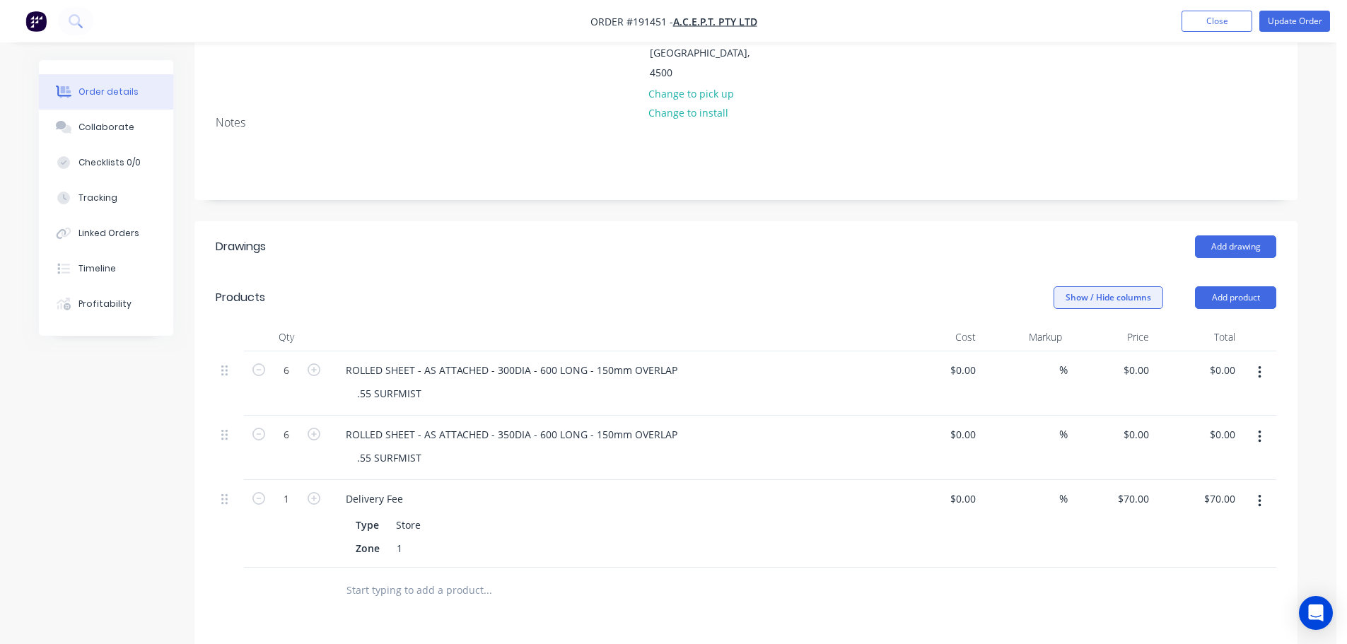
scroll to position [283, 0]
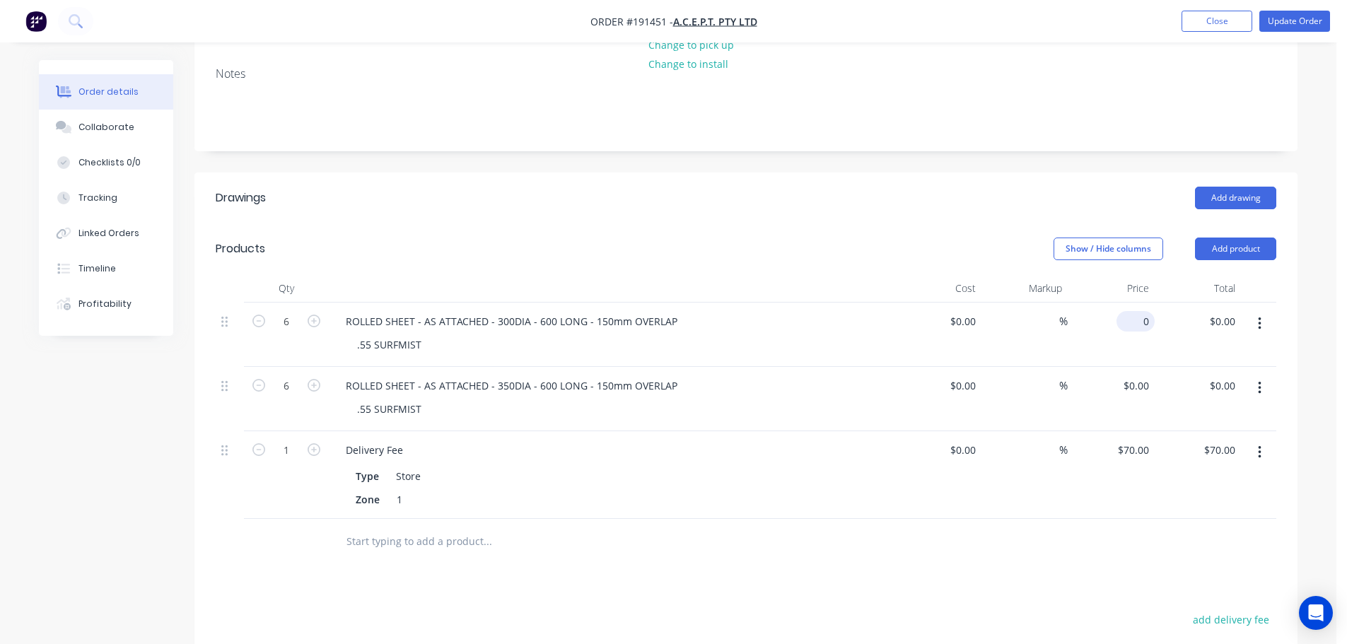
click at [1140, 311] on div "0 $0.00" at bounding box center [1138, 321] width 33 height 21
type input "$48.10"
type input "$288.60"
drag, startPoint x: 886, startPoint y: 292, endPoint x: 942, endPoint y: 263, distance: 62.3
click at [889, 303] on div "ROLLED SHEET - AS ATTACHED - 300DIA - 600 LONG - 150mm OVERLAP .55 SURFMIST" at bounding box center [612, 335] width 566 height 64
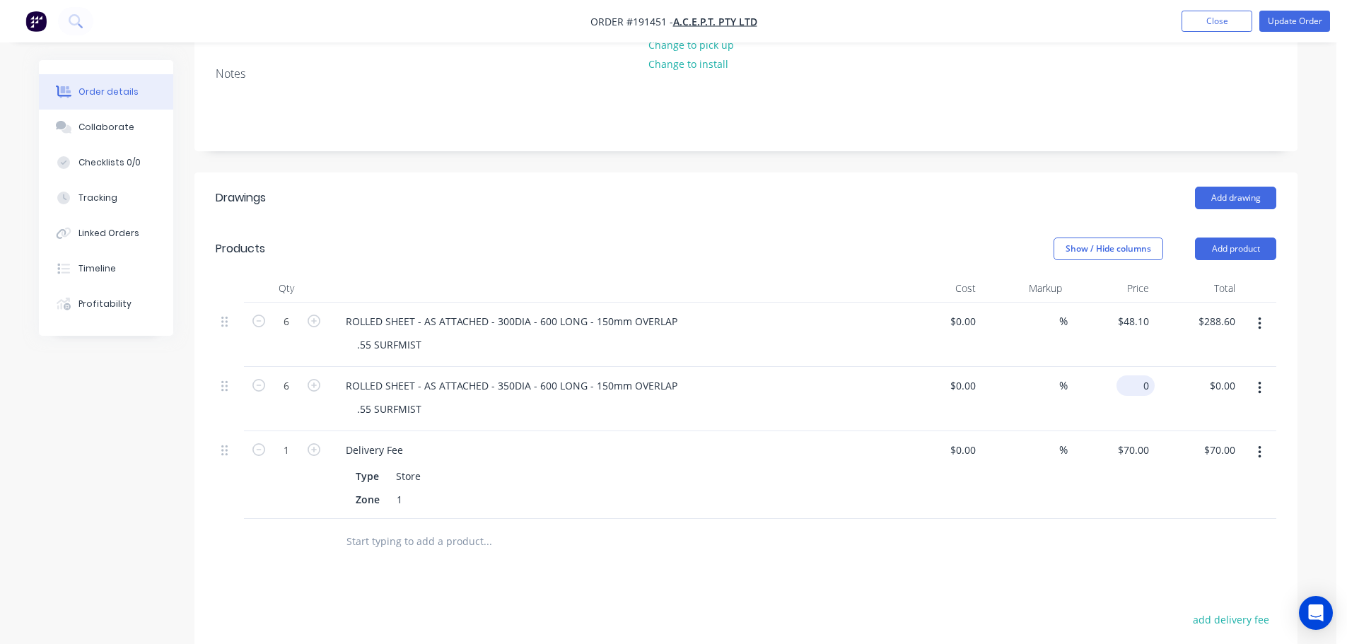
click at [1139, 375] on input "0" at bounding box center [1138, 385] width 33 height 21
type input "$51.50"
type input "$309.00"
click at [821, 238] on div "Show / Hide columns Add product" at bounding box center [858, 249] width 835 height 23
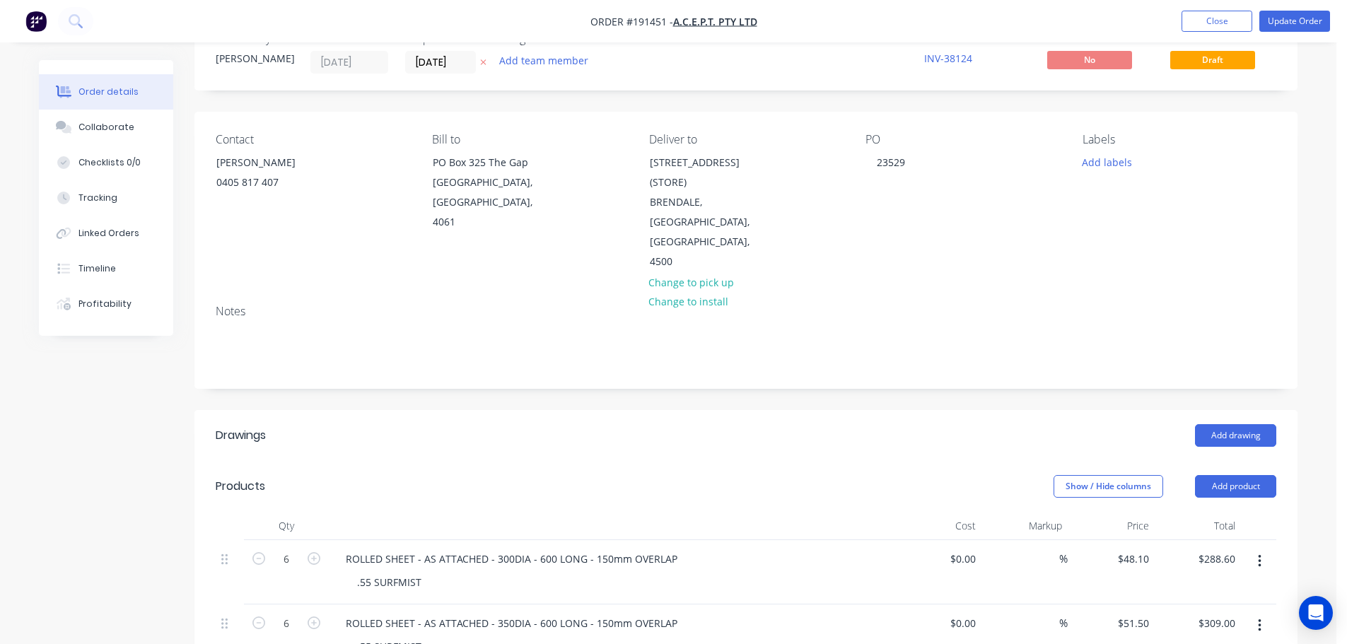
scroll to position [0, 0]
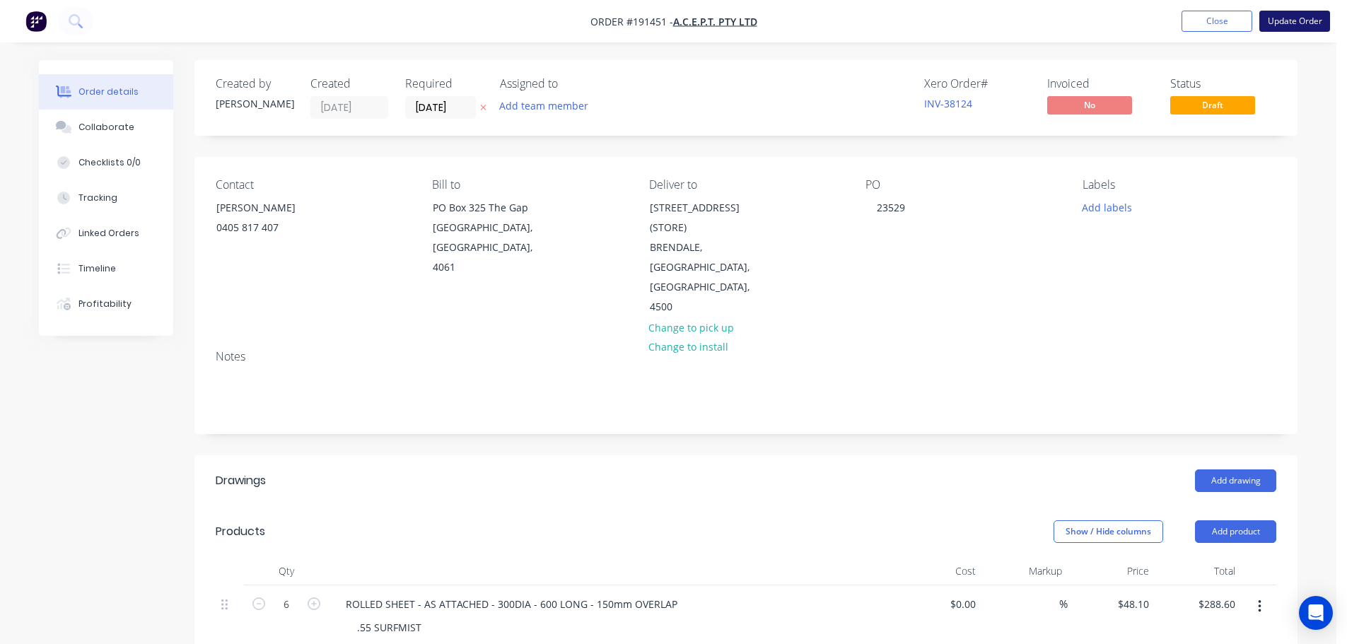
click at [1297, 18] on button "Update Order" at bounding box center [1294, 21] width 71 height 21
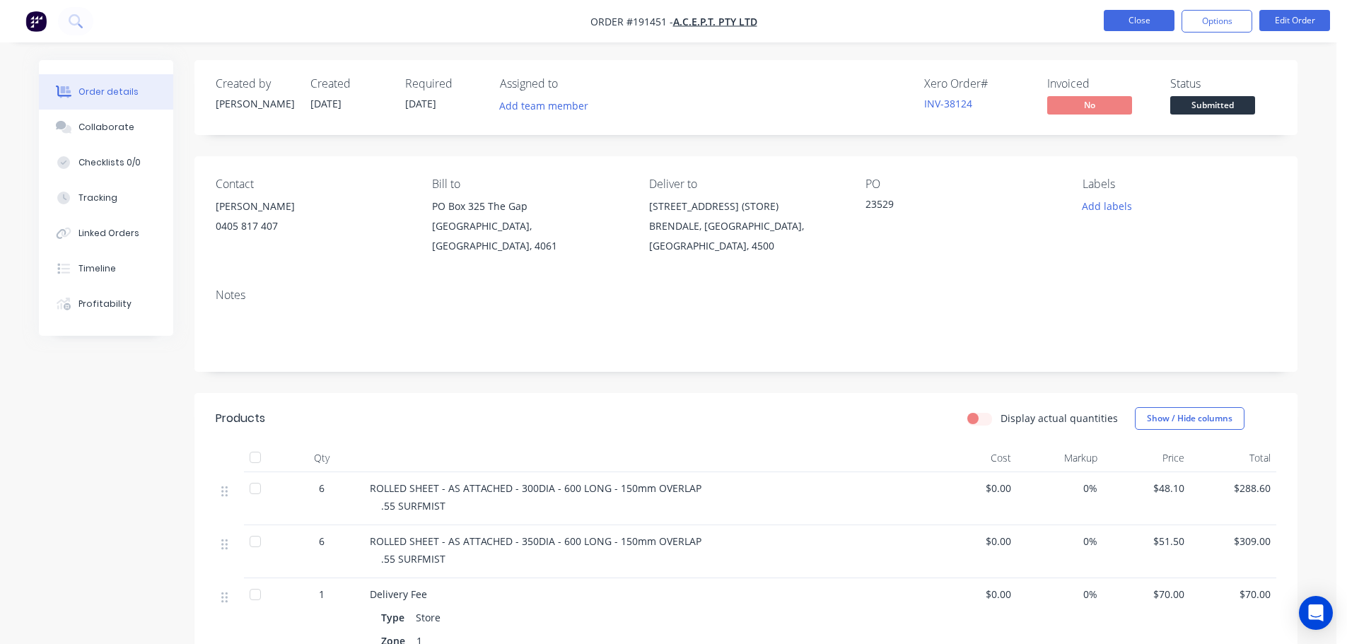
click at [1129, 12] on button "Close" at bounding box center [1138, 20] width 71 height 21
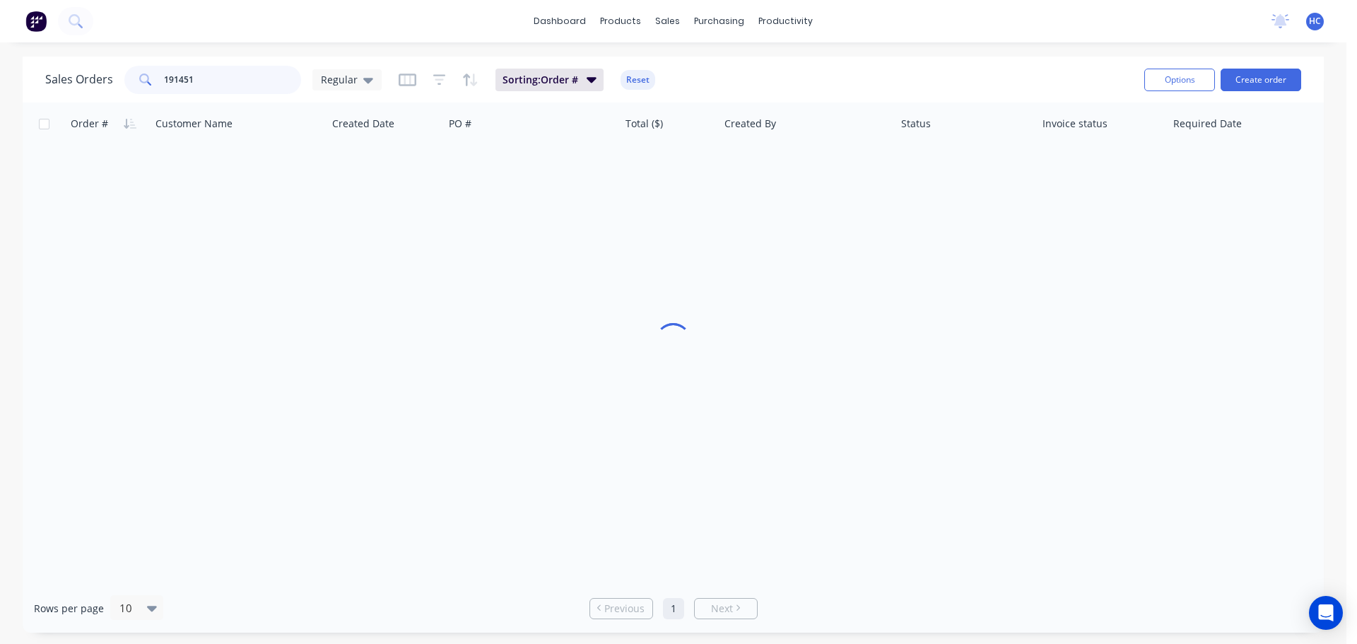
drag, startPoint x: 213, startPoint y: 76, endPoint x: 81, endPoint y: 74, distance: 131.5
click at [81, 74] on div "Sales Orders 191451 Regular" at bounding box center [213, 80] width 336 height 28
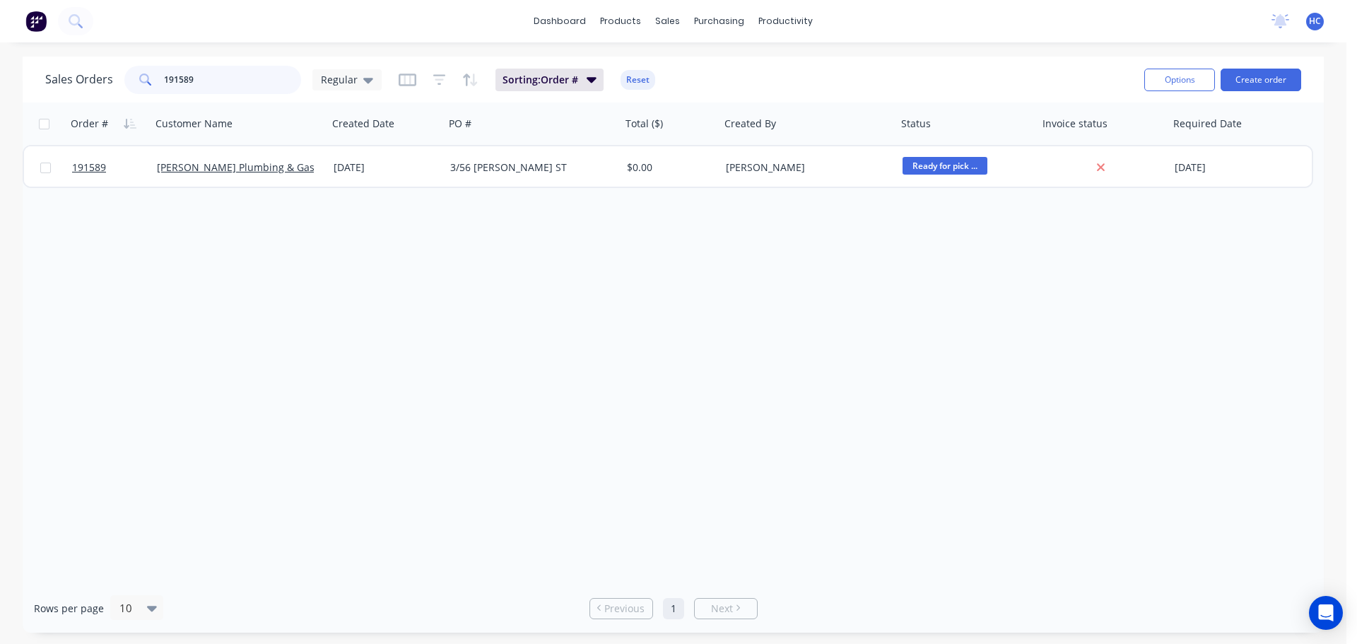
type input "191589"
click at [566, 187] on div "Order # Customer Name Created Date PO # Total ($) Created By Status Invoice sta…" at bounding box center [673, 343] width 1301 height 481
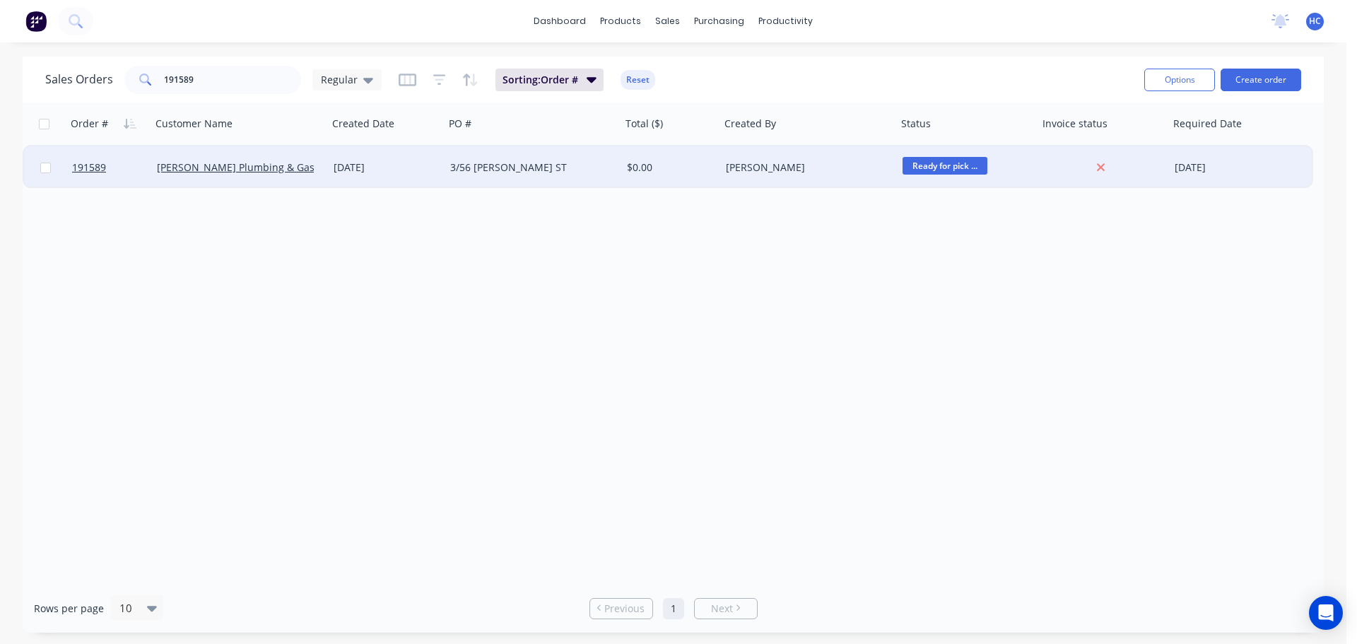
click at [580, 171] on div "3/56 [PERSON_NAME] ST" at bounding box center [528, 167] width 157 height 14
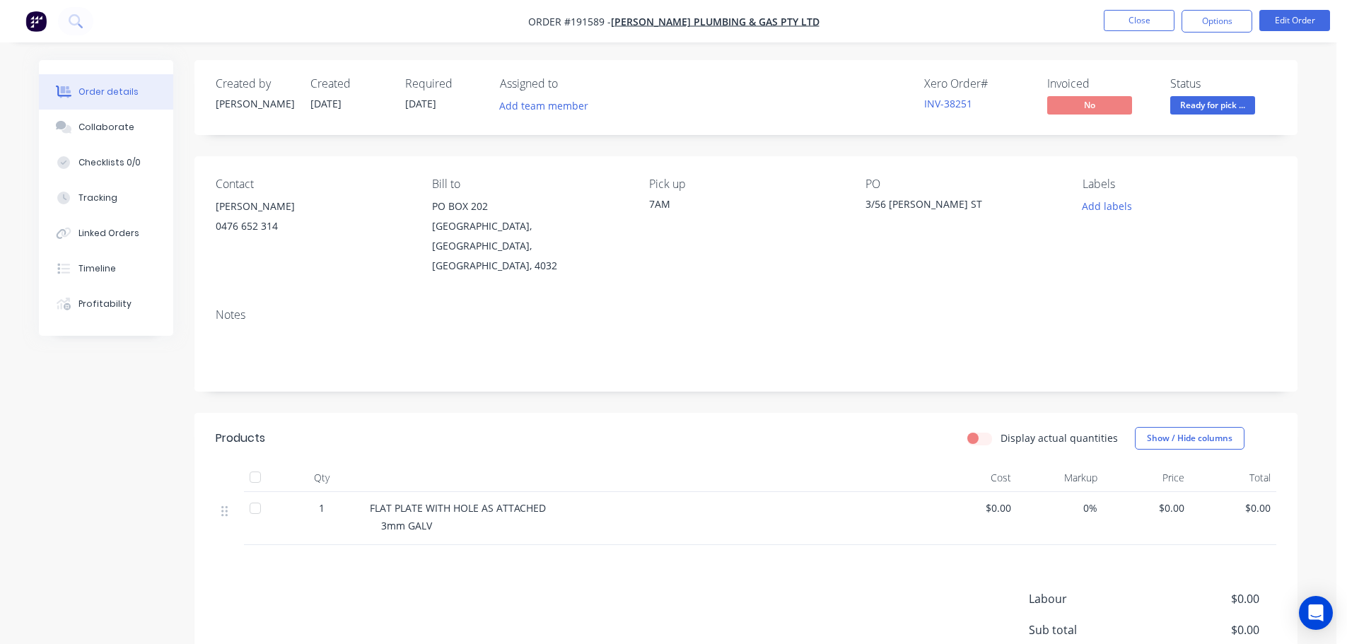
click at [656, 371] on div "Created by [PERSON_NAME] Created [DATE] Required [DATE] Assigned to Add team me…" at bounding box center [745, 417] width 1103 height 715
click at [1292, 21] on button "Edit Order" at bounding box center [1294, 20] width 71 height 21
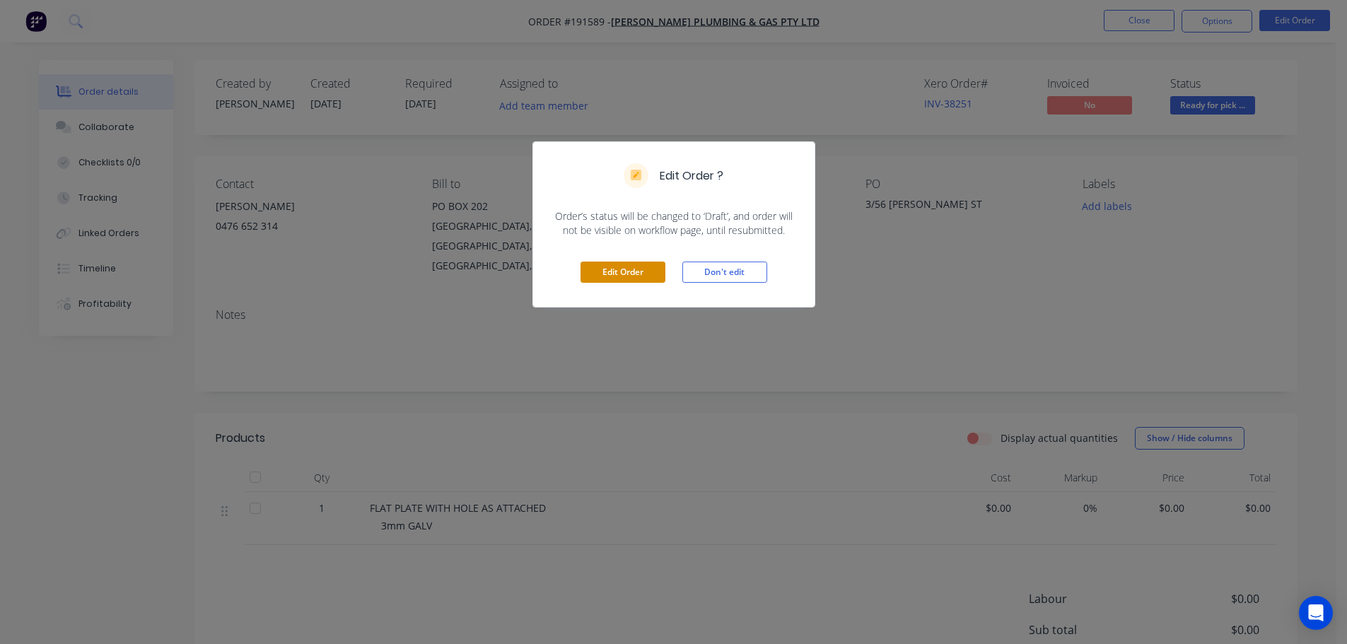
click at [619, 270] on button "Edit Order" at bounding box center [622, 272] width 85 height 21
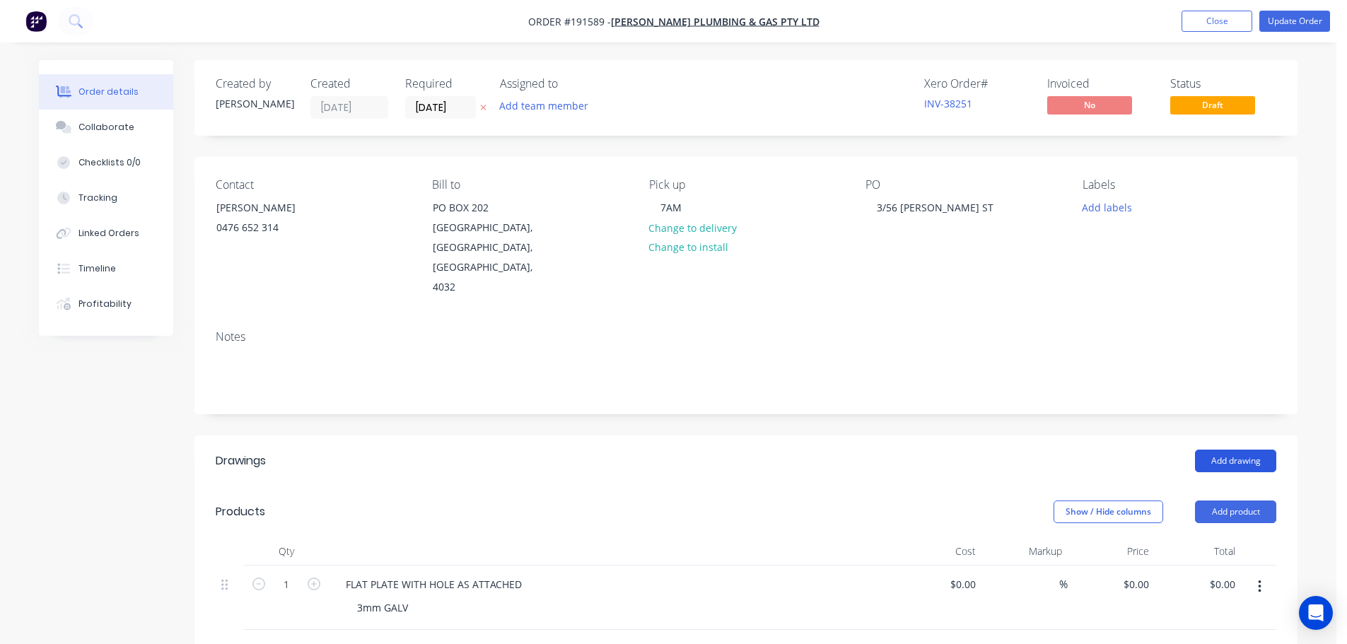
click at [1241, 450] on button "Add drawing" at bounding box center [1235, 461] width 81 height 23
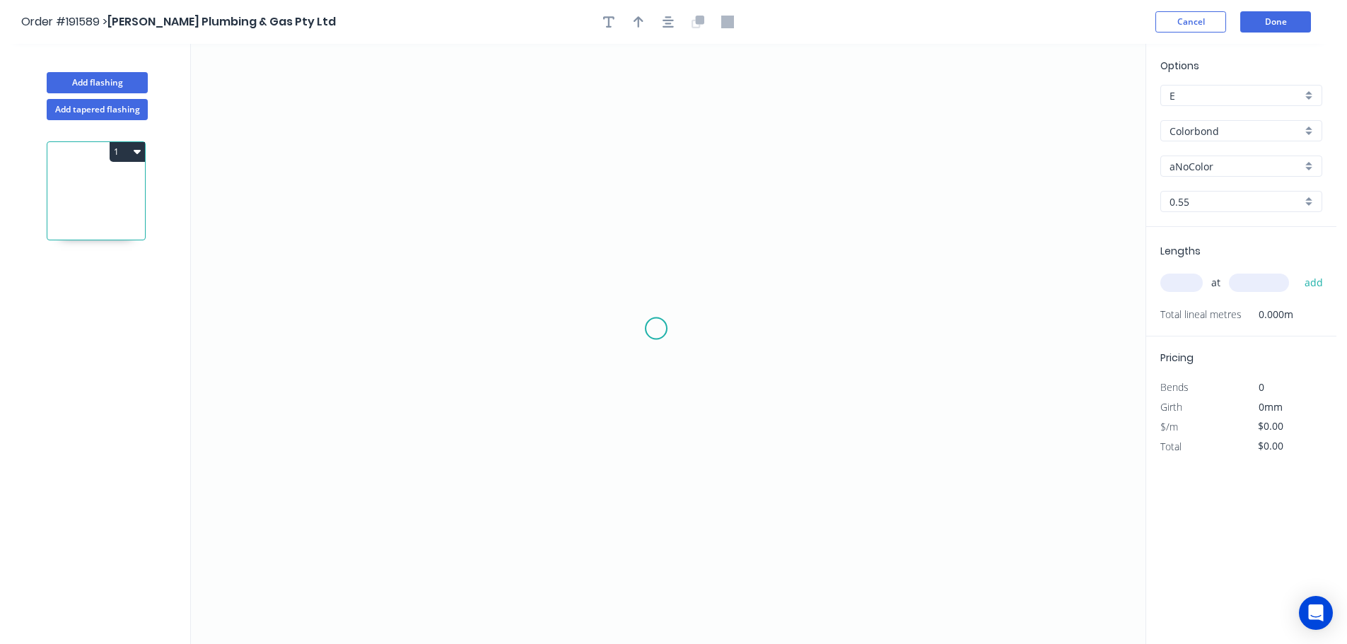
click at [662, 328] on icon "0" at bounding box center [668, 344] width 954 height 600
click at [821, 322] on icon "0" at bounding box center [668, 344] width 954 height 600
click at [821, 322] on circle at bounding box center [820, 327] width 21 height 21
click at [752, 344] on rect at bounding box center [741, 343] width 28 height 20
drag, startPoint x: 762, startPoint y: 235, endPoint x: 773, endPoint y: 207, distance: 29.5
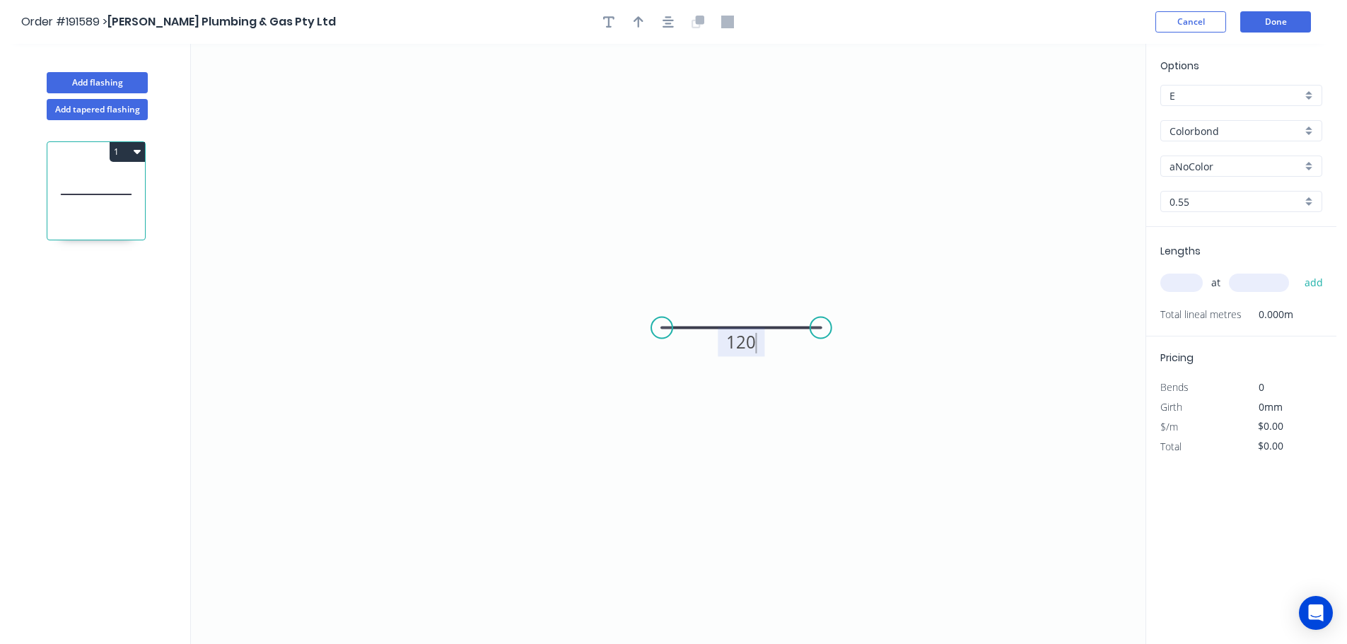
click at [773, 207] on icon "0 120" at bounding box center [668, 344] width 954 height 600
type input "$7.15"
click at [1202, 127] on input "Colorbond" at bounding box center [1235, 131] width 132 height 15
click at [1241, 218] on div "Galvabond" at bounding box center [1241, 222] width 160 height 25
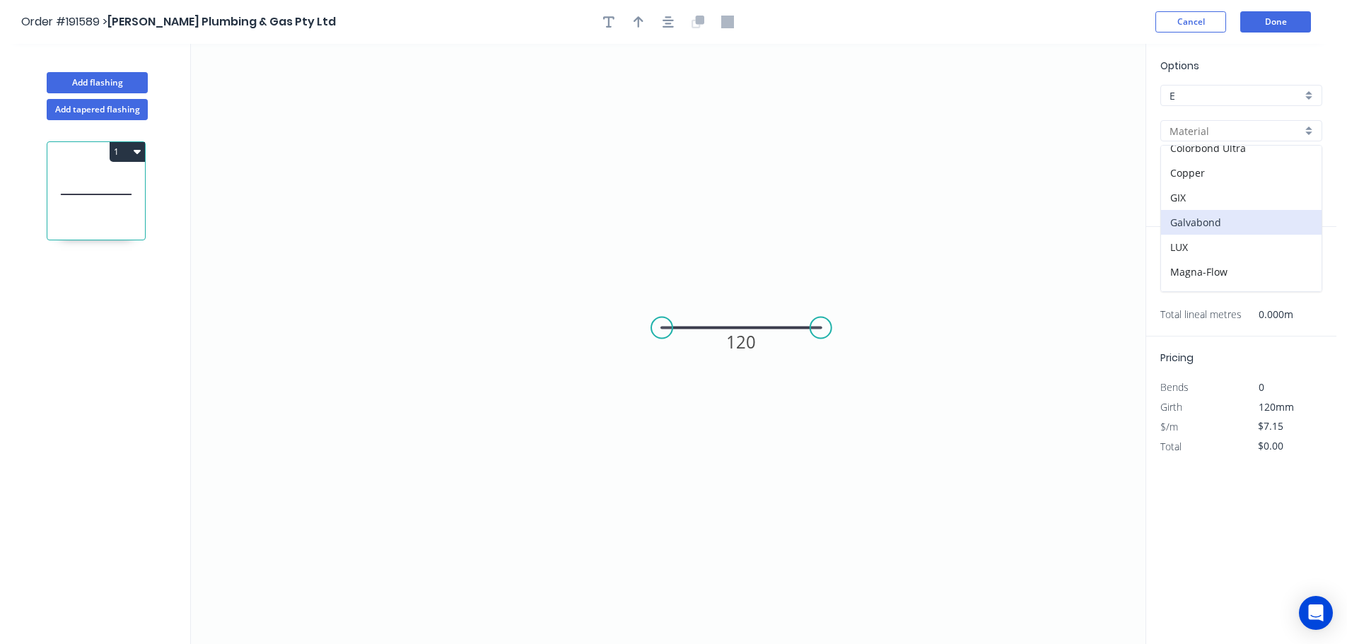
type input "Galvabond"
type input "$7.43"
click at [1196, 204] on input "0.55" at bounding box center [1235, 201] width 132 height 15
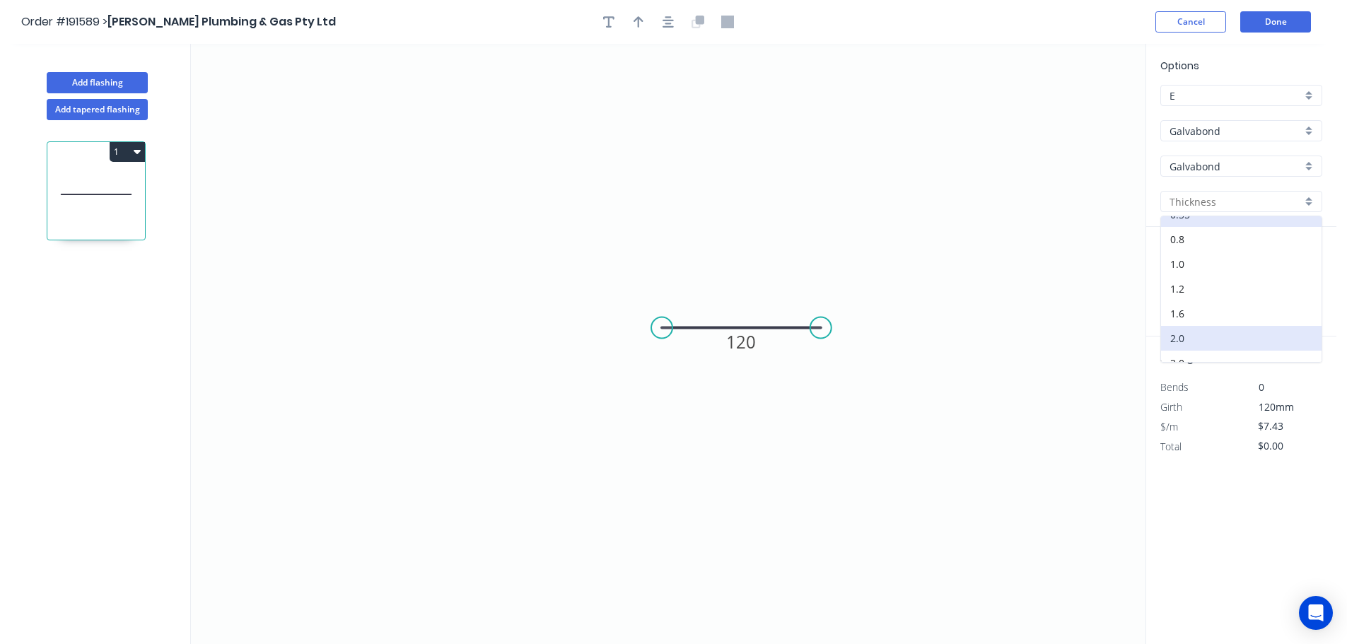
scroll to position [28, 0]
click at [1193, 341] on div "3.0" at bounding box center [1241, 349] width 160 height 25
type input "3.0"
type input "$30.01"
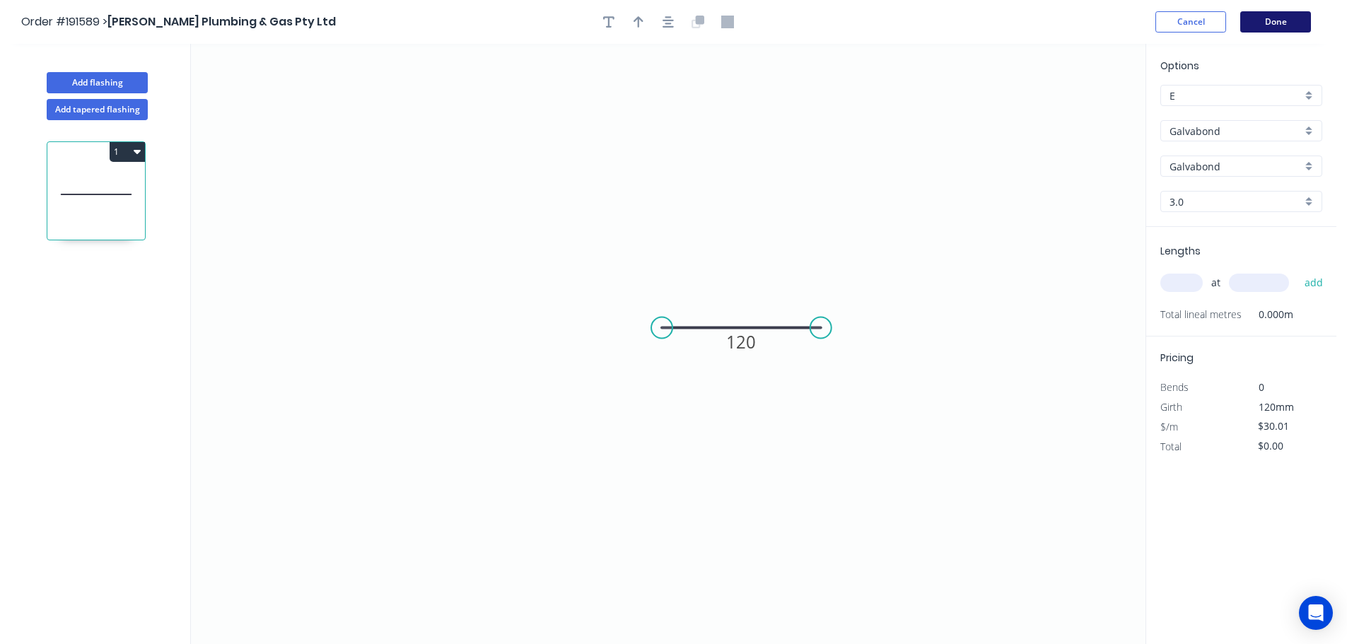
click at [1263, 26] on button "Done" at bounding box center [1275, 21] width 71 height 21
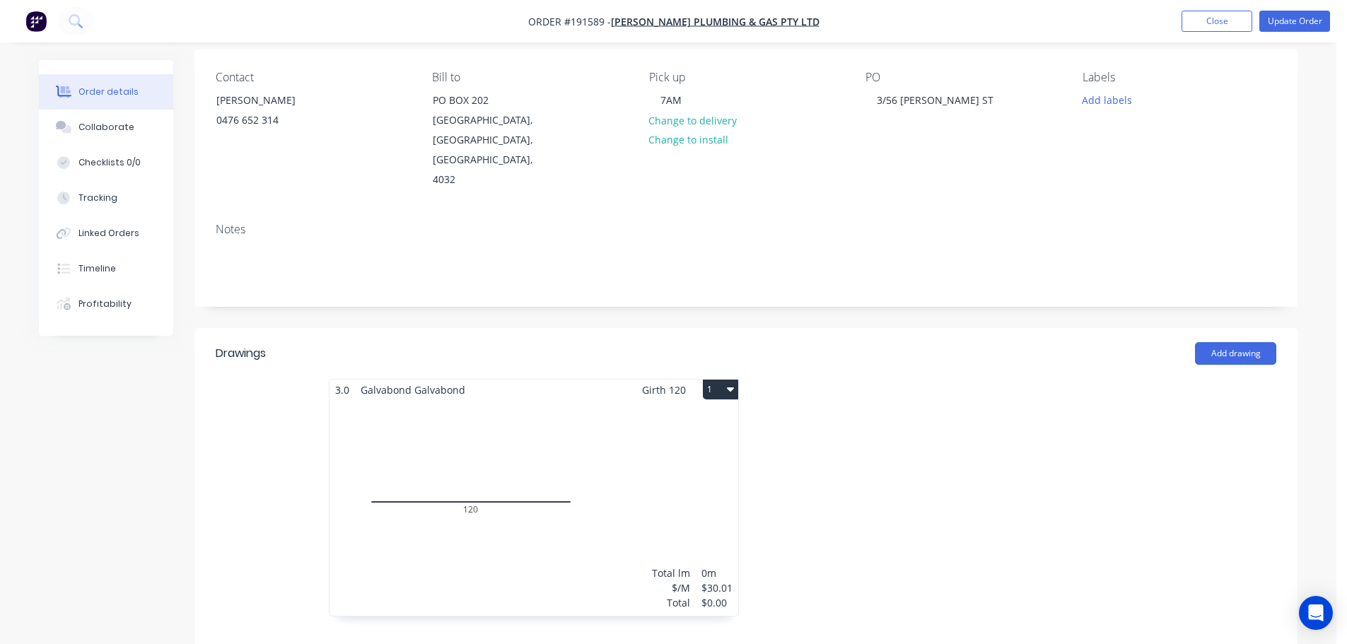
scroll to position [141, 0]
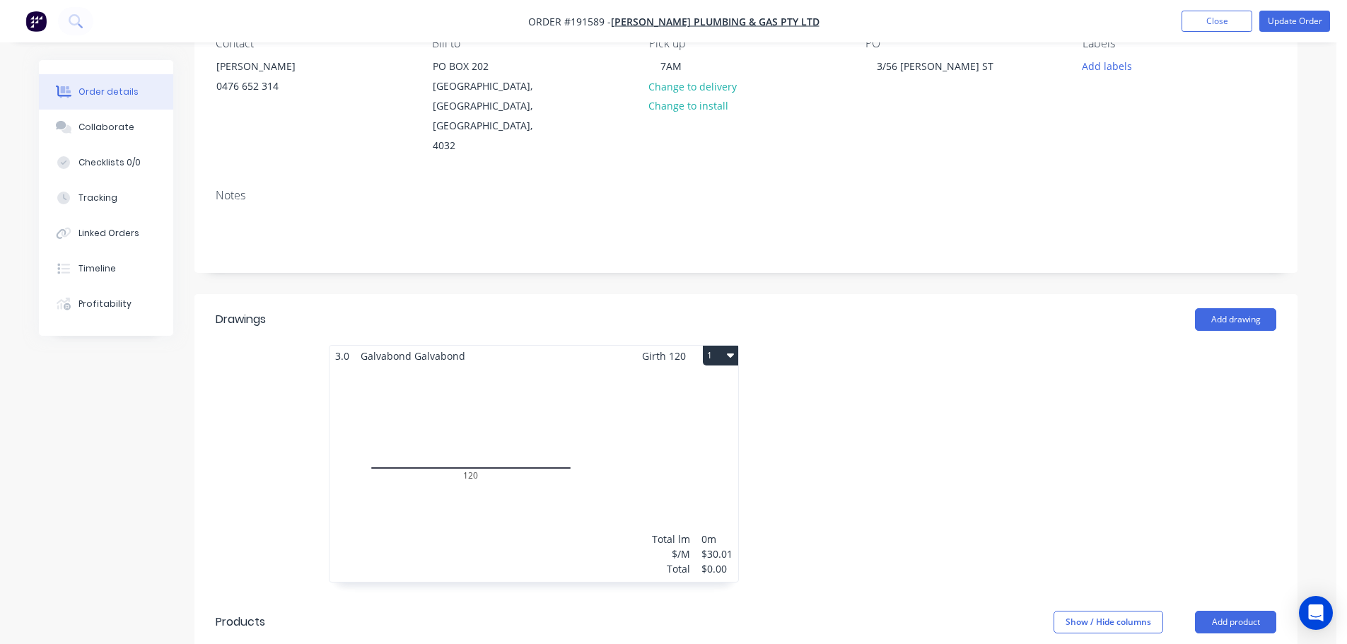
click at [721, 346] on button "1" at bounding box center [720, 356] width 35 height 20
click at [667, 436] on div "Delete" at bounding box center [670, 446] width 109 height 21
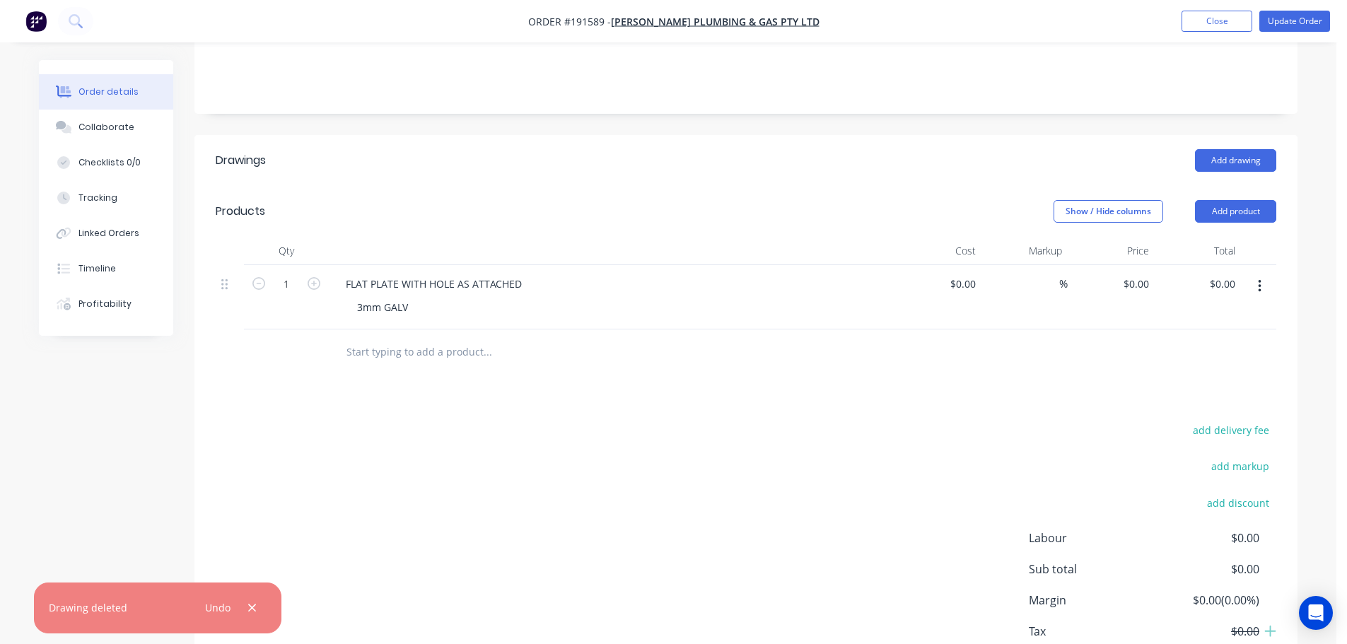
scroll to position [373, 0]
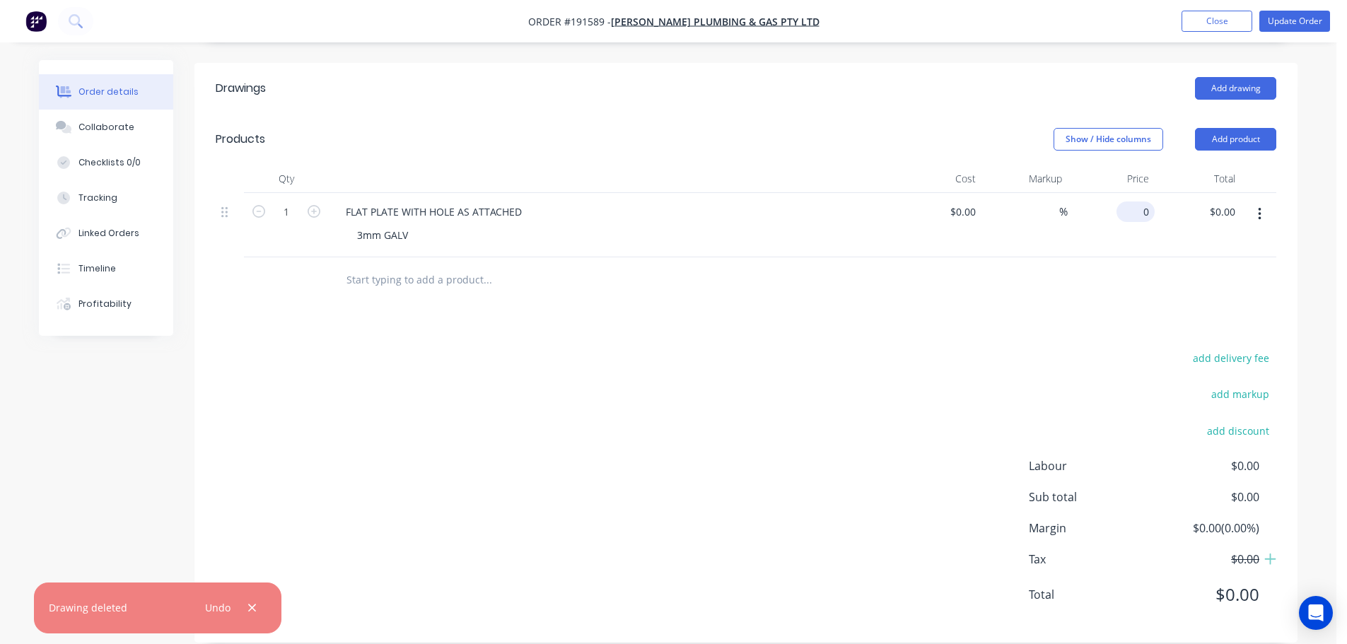
click at [1140, 201] on input "0" at bounding box center [1138, 211] width 33 height 21
type input "$15.00"
click at [914, 165] on div "Cost" at bounding box center [937, 179] width 87 height 28
click at [1299, 25] on button "Update Order" at bounding box center [1294, 21] width 71 height 21
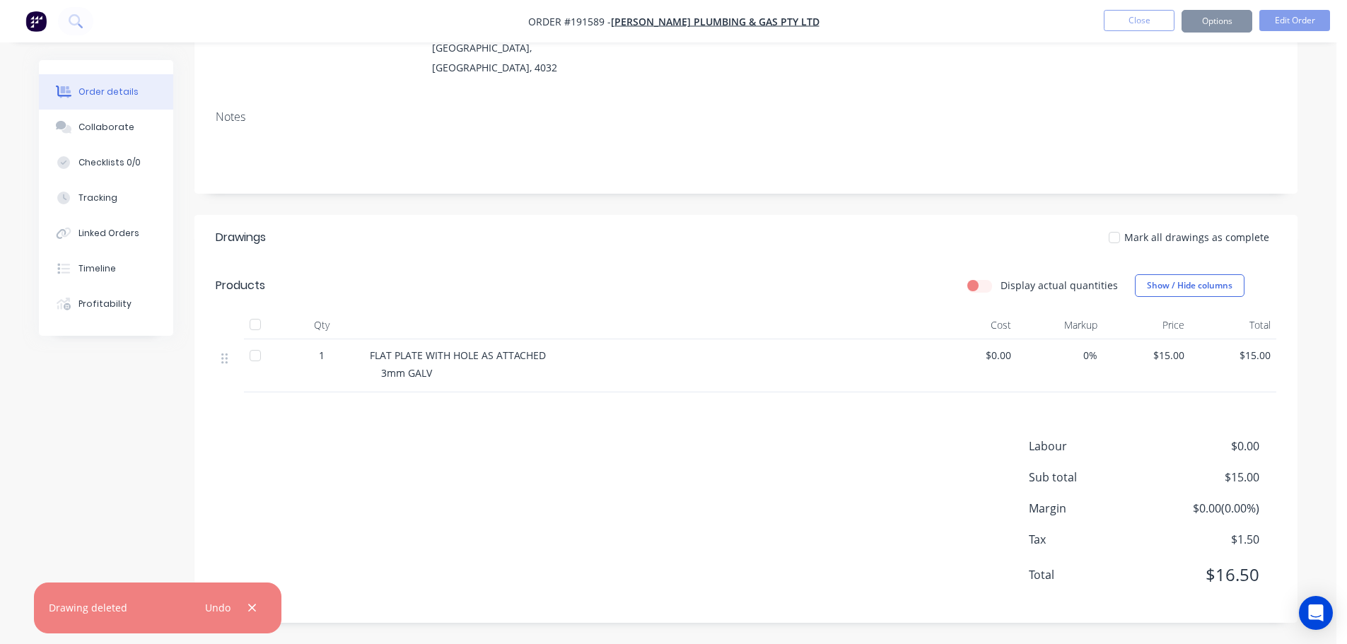
scroll to position [0, 0]
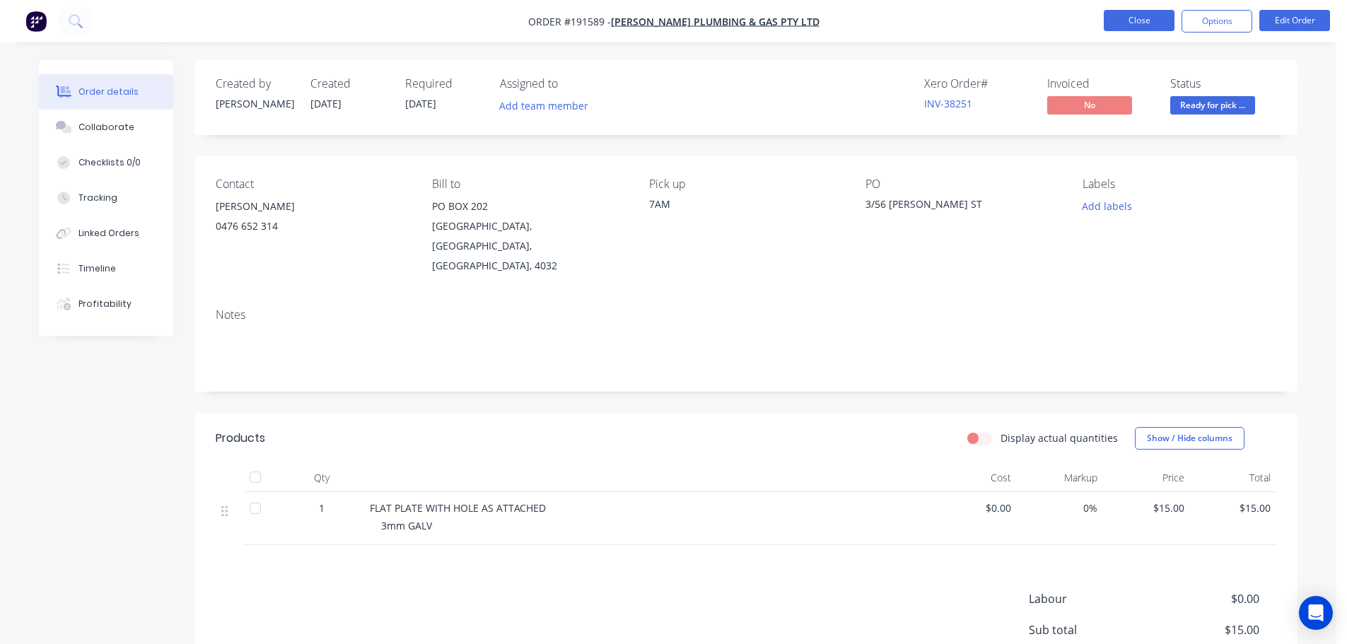
click at [1146, 22] on button "Close" at bounding box center [1138, 20] width 71 height 21
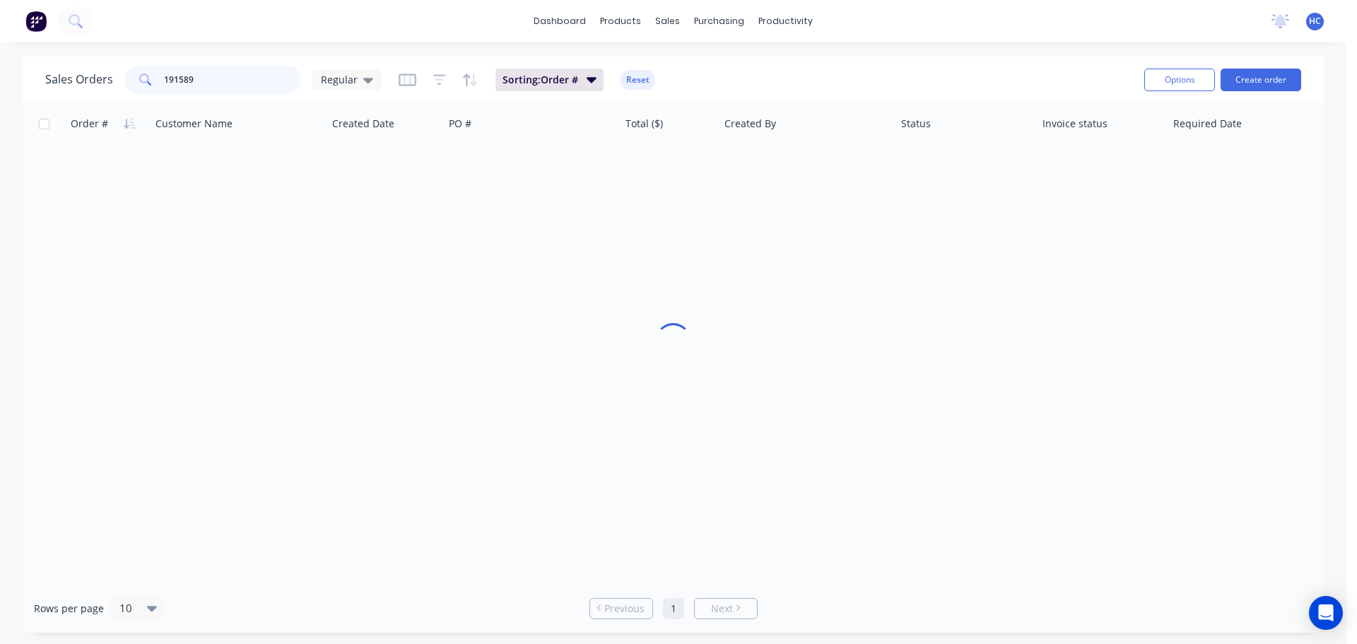
drag, startPoint x: 232, startPoint y: 85, endPoint x: 113, endPoint y: 94, distance: 119.1
click at [113, 94] on div "Sales Orders 191589 Regular Sorting: Order # Reset" at bounding box center [589, 79] width 1088 height 35
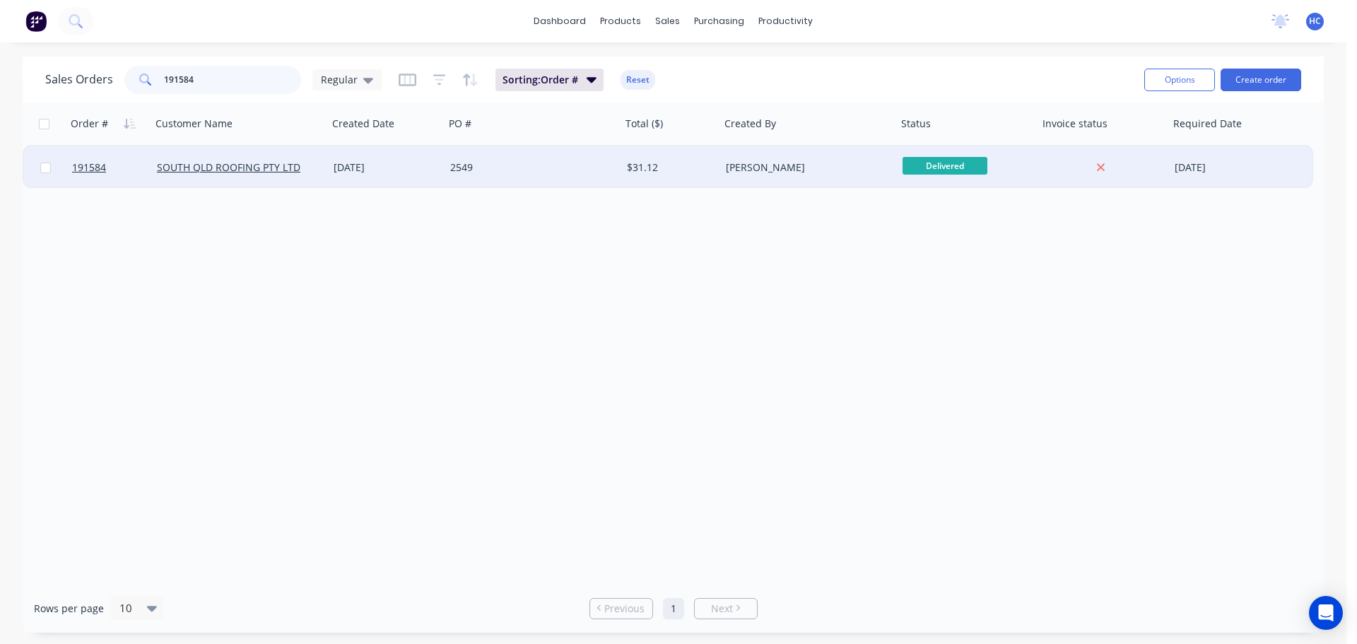
type input "191584"
click at [664, 174] on div "$31.12" at bounding box center [668, 167] width 83 height 14
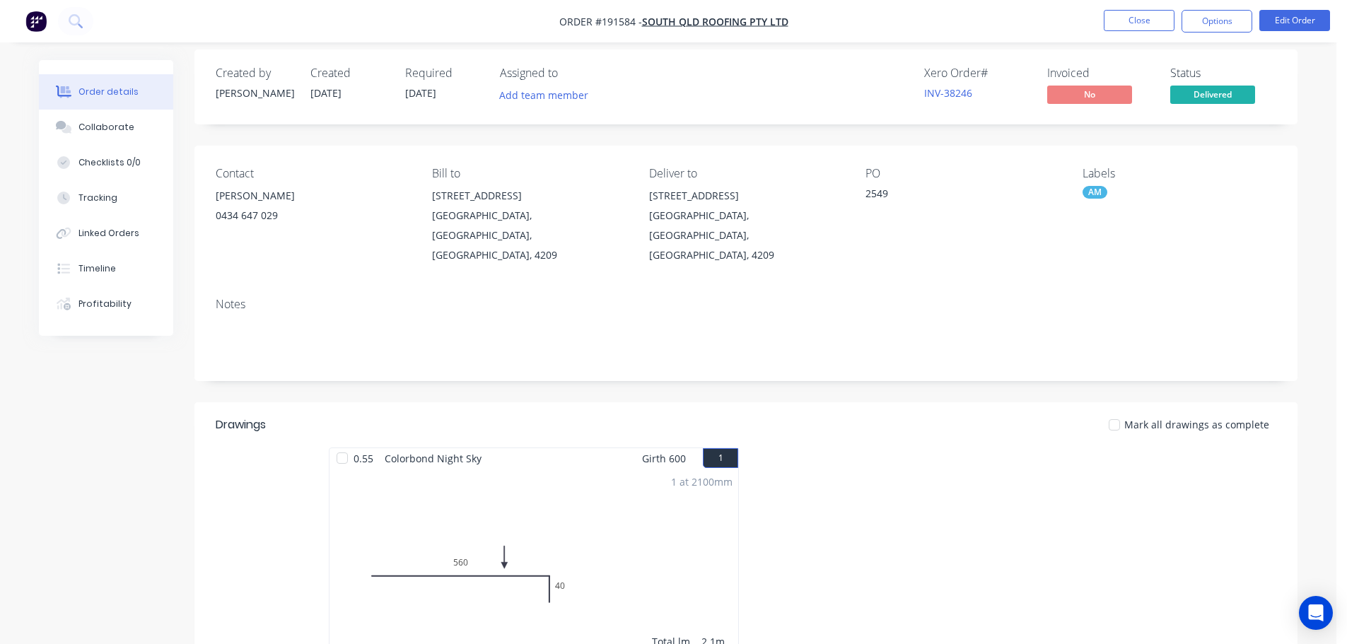
scroll to position [141, 0]
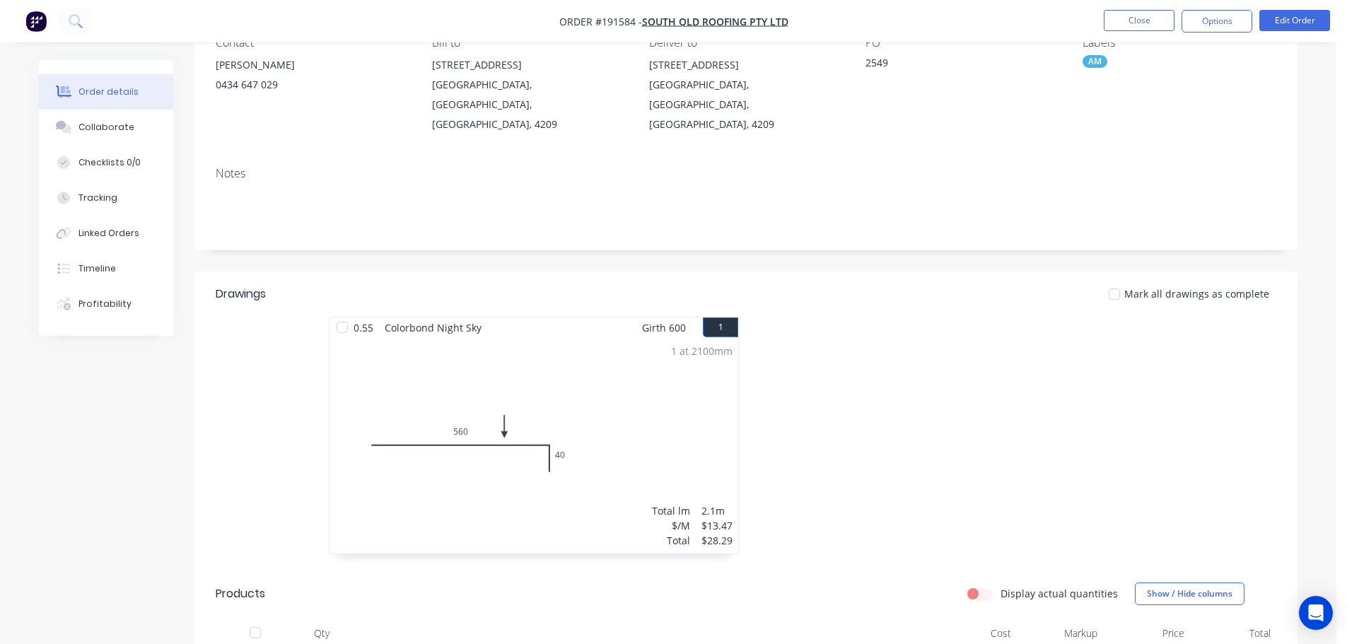
click at [953, 409] on div at bounding box center [958, 443] width 424 height 252
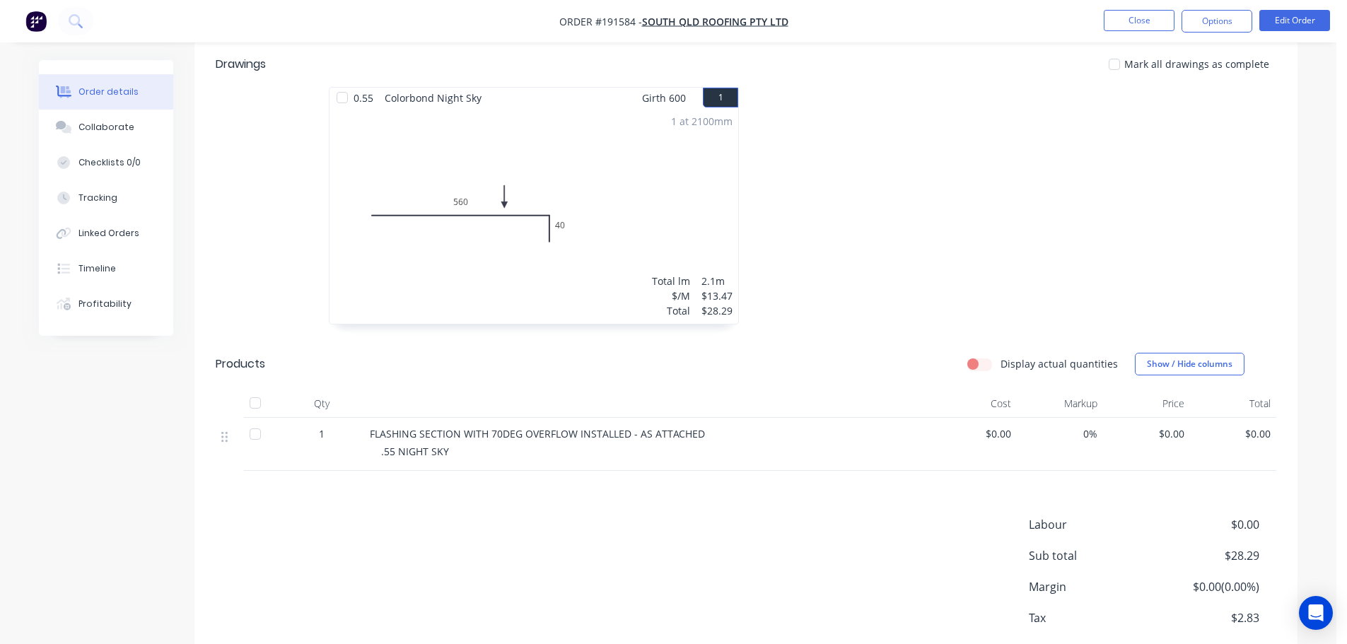
scroll to position [424, 0]
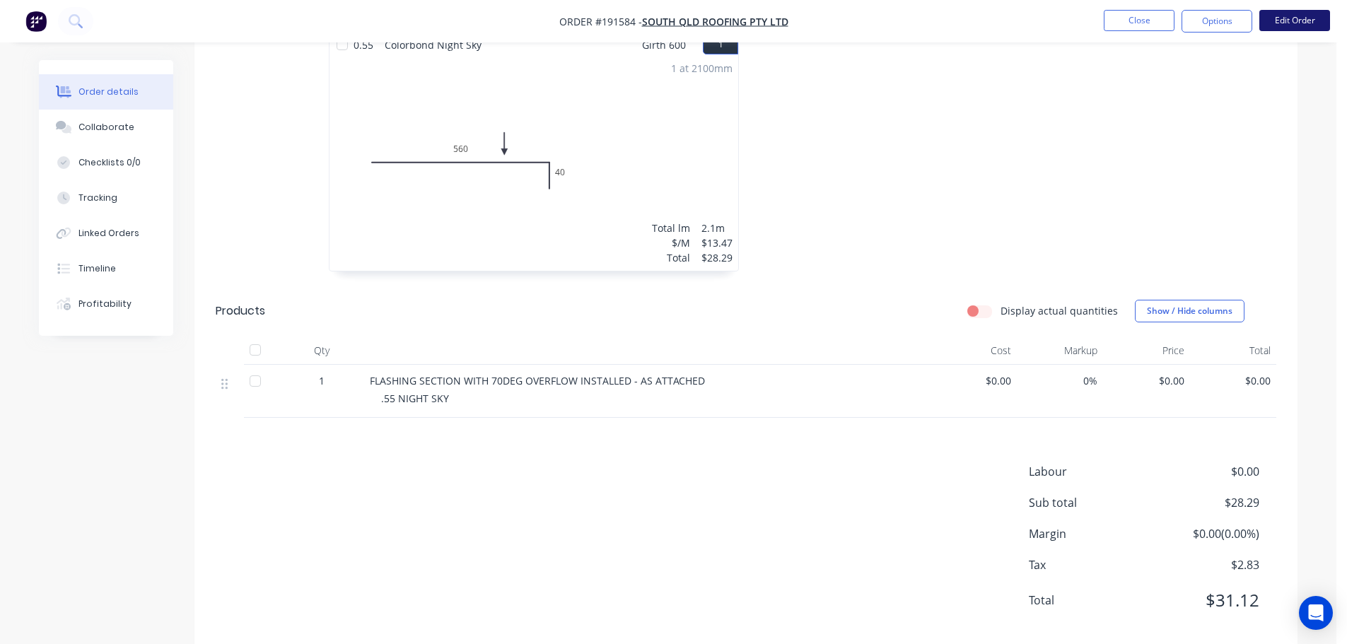
click at [1304, 28] on button "Edit Order" at bounding box center [1294, 20] width 71 height 21
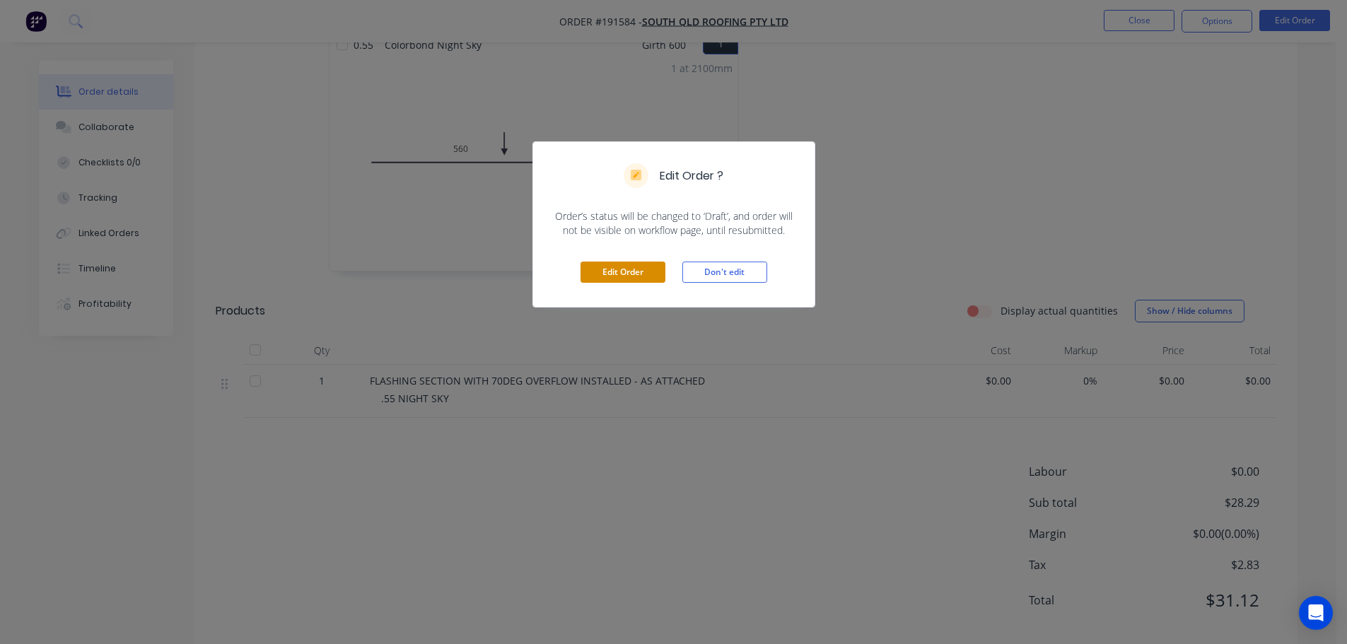
click at [622, 277] on button "Edit Order" at bounding box center [622, 272] width 85 height 21
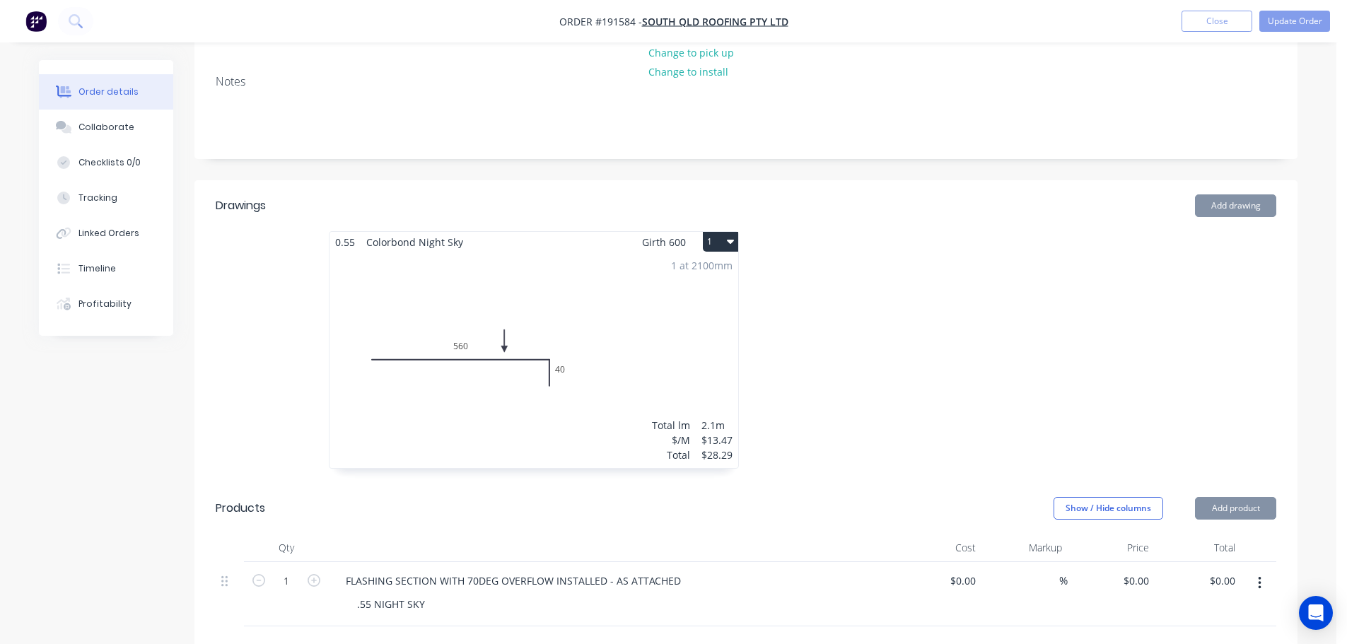
scroll to position [283, 0]
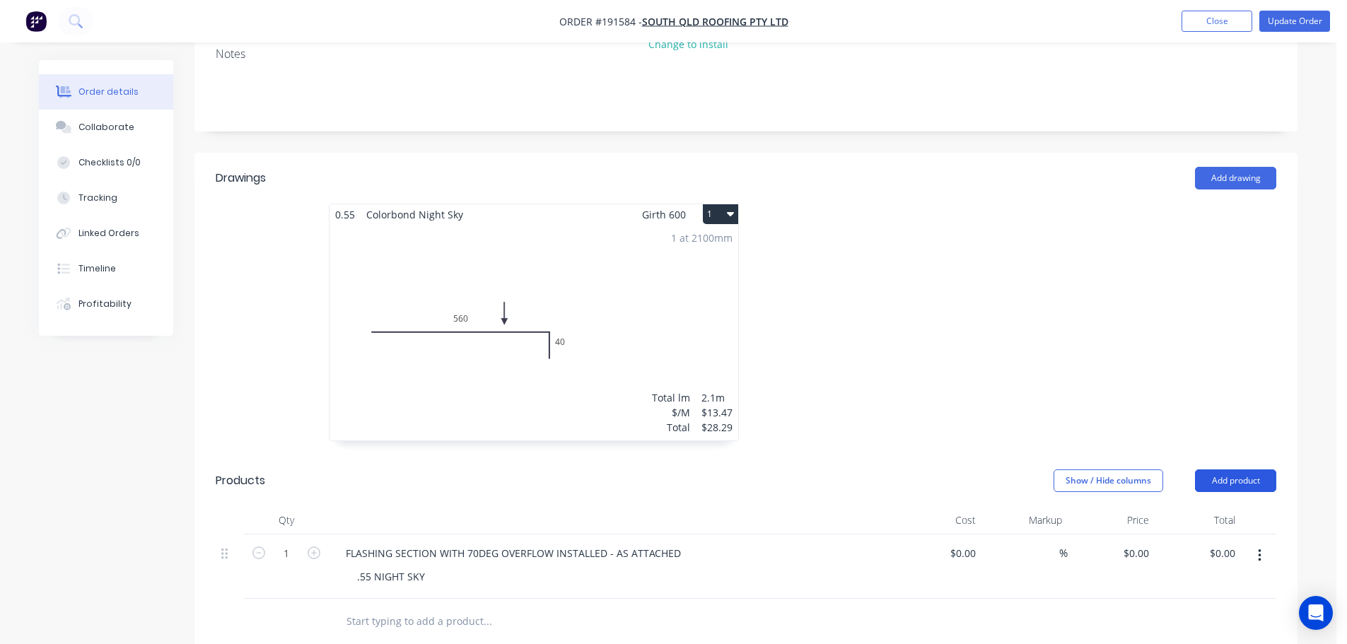
click at [1257, 469] on button "Add product" at bounding box center [1235, 480] width 81 height 23
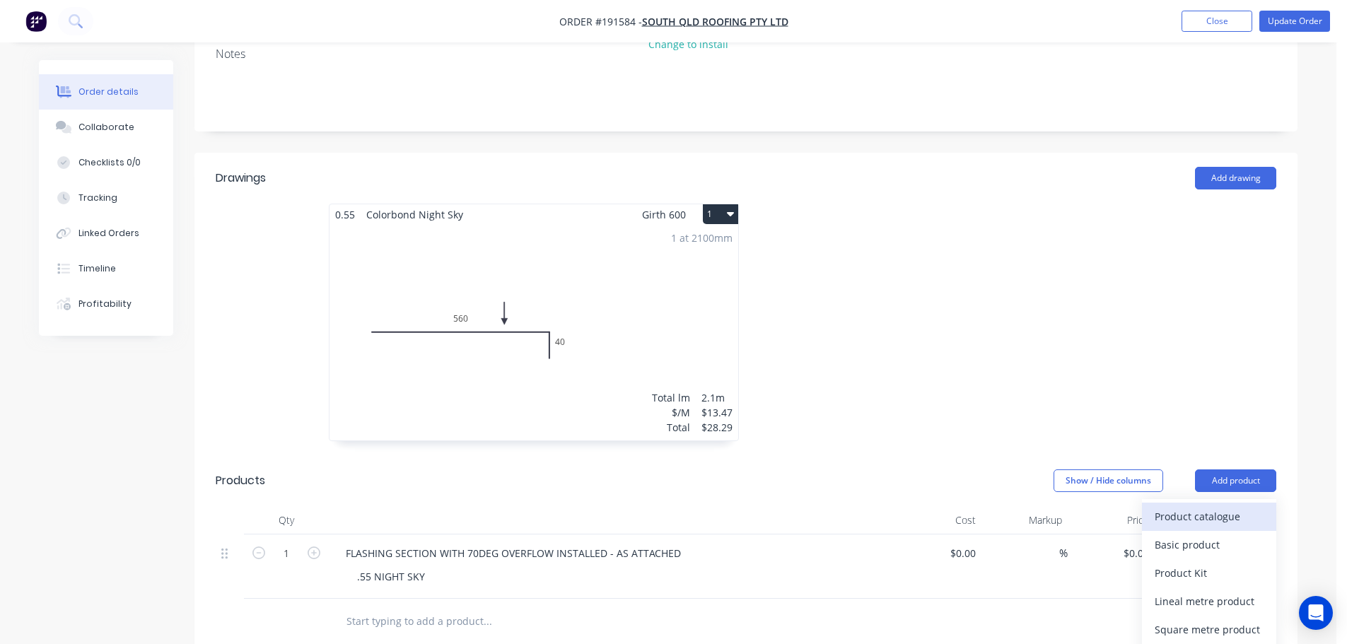
click at [1202, 506] on div "Product catalogue" at bounding box center [1208, 516] width 109 height 21
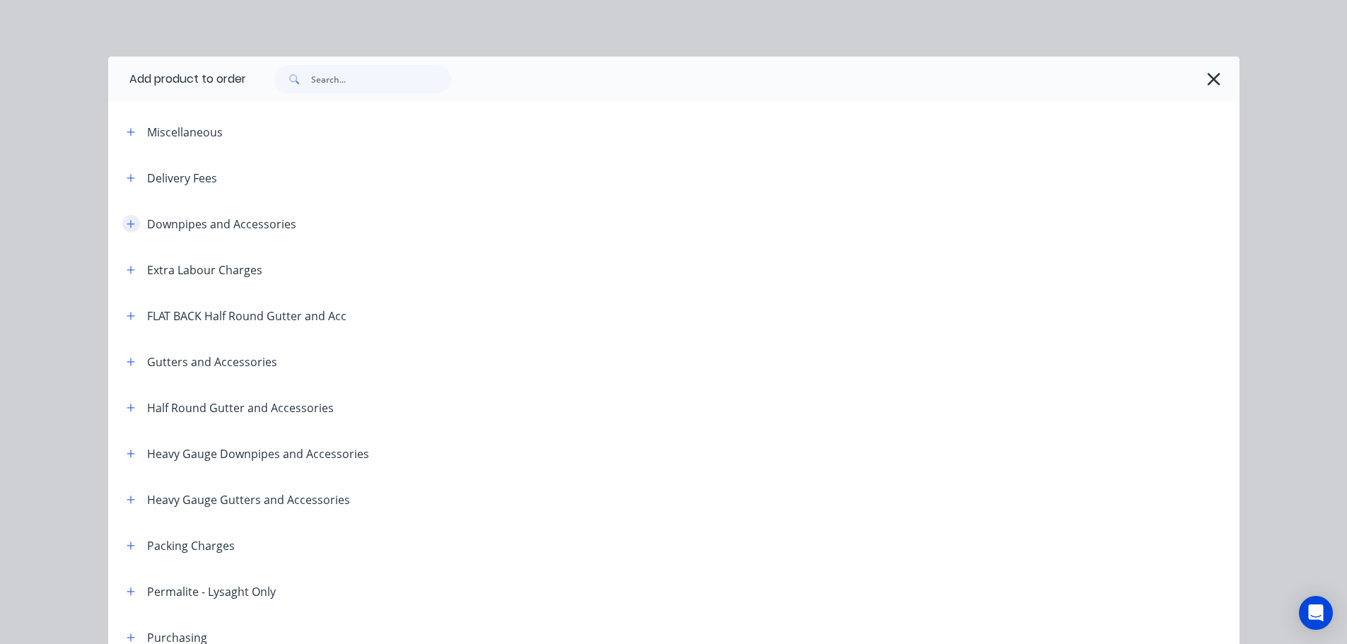
click at [127, 223] on icon "button" at bounding box center [131, 224] width 8 height 10
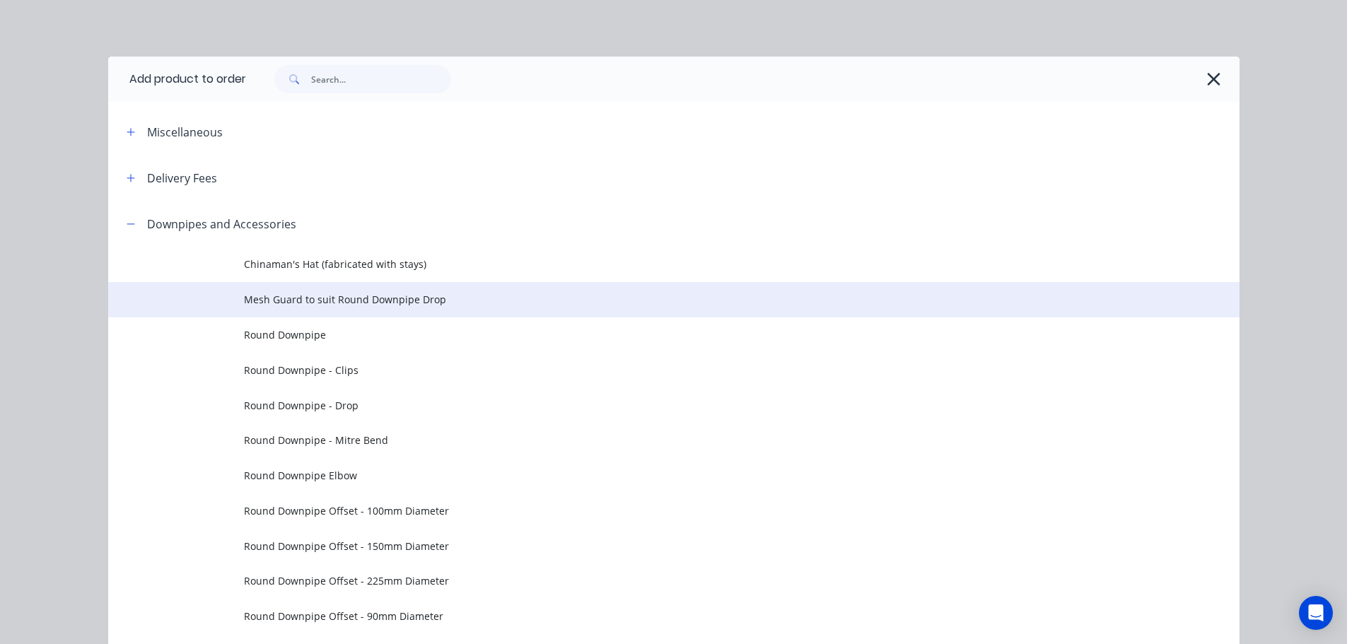
scroll to position [141, 0]
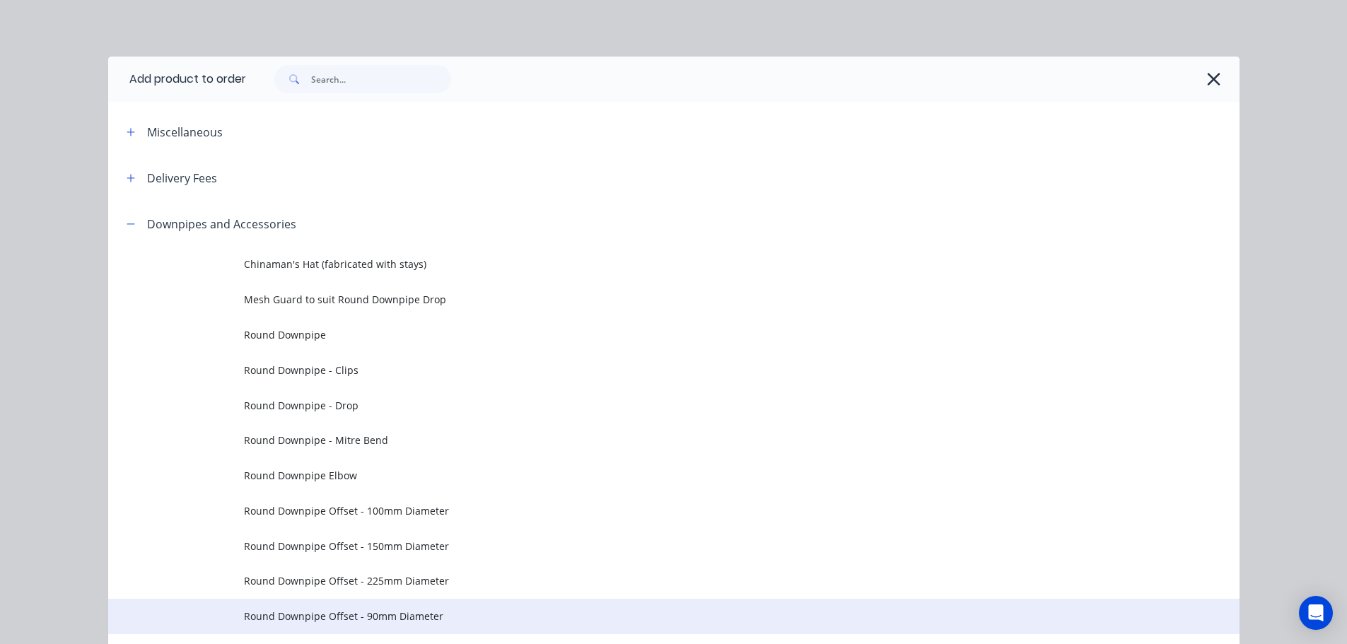
scroll to position [141, 0]
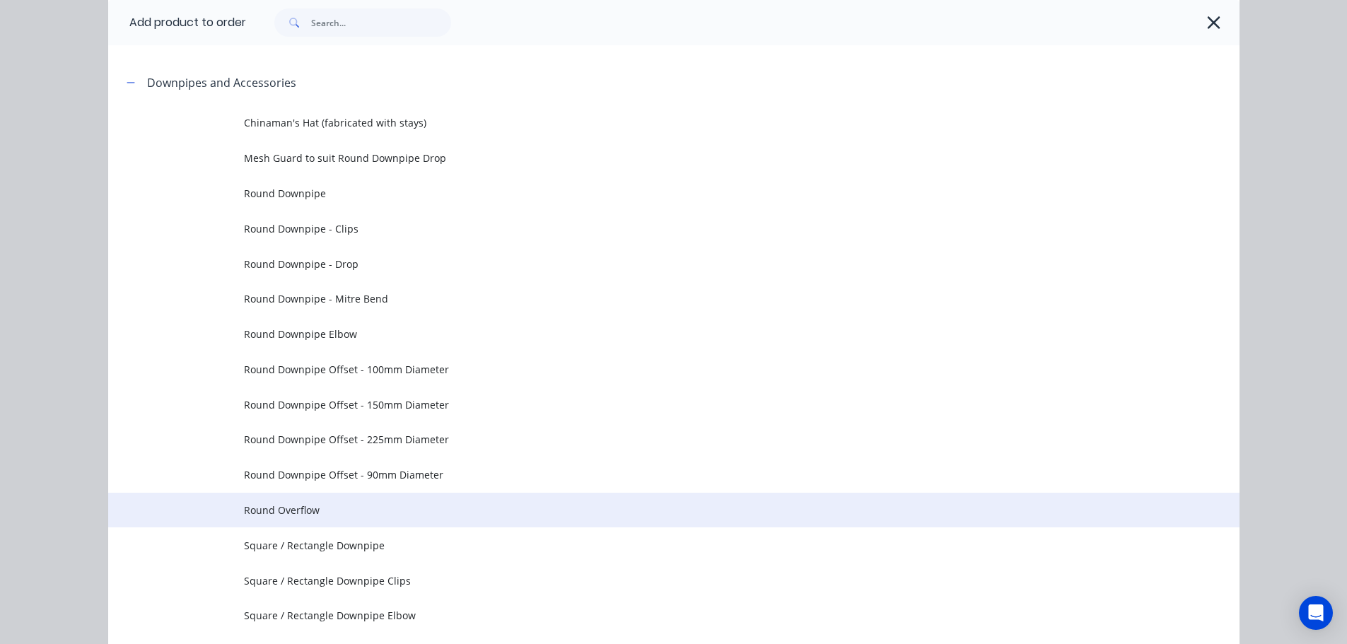
click at [328, 504] on span "Round Overflow" at bounding box center [642, 510] width 796 height 15
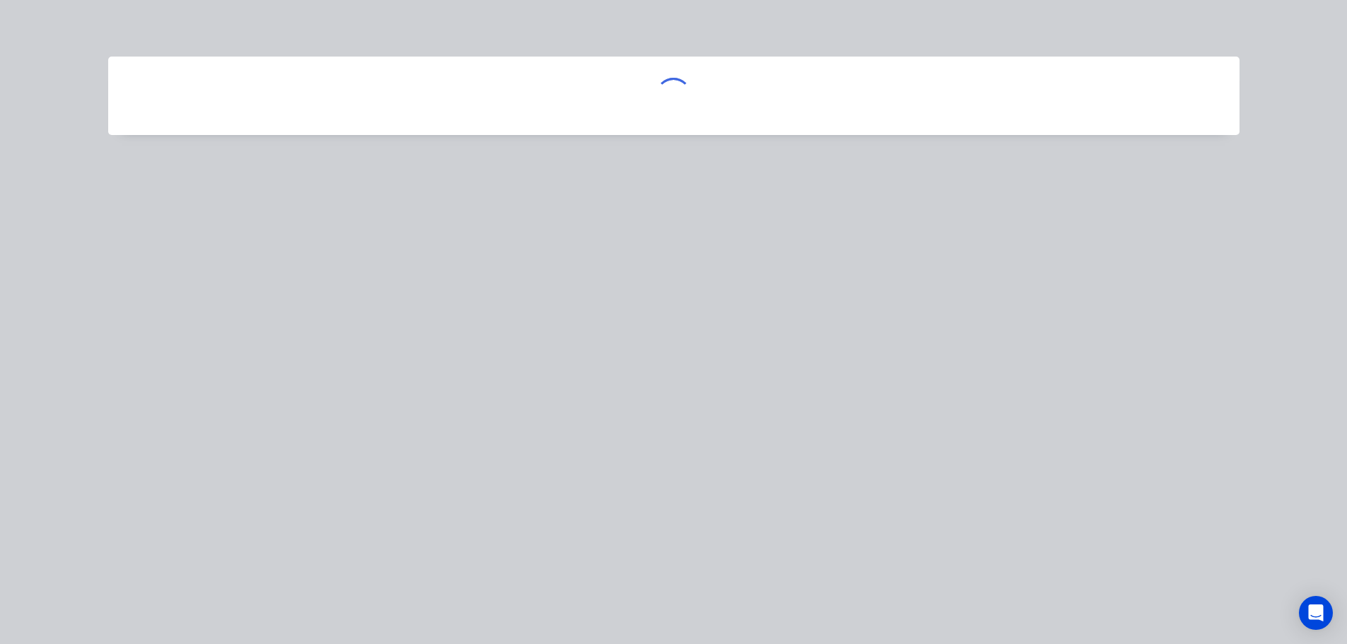
scroll to position [0, 0]
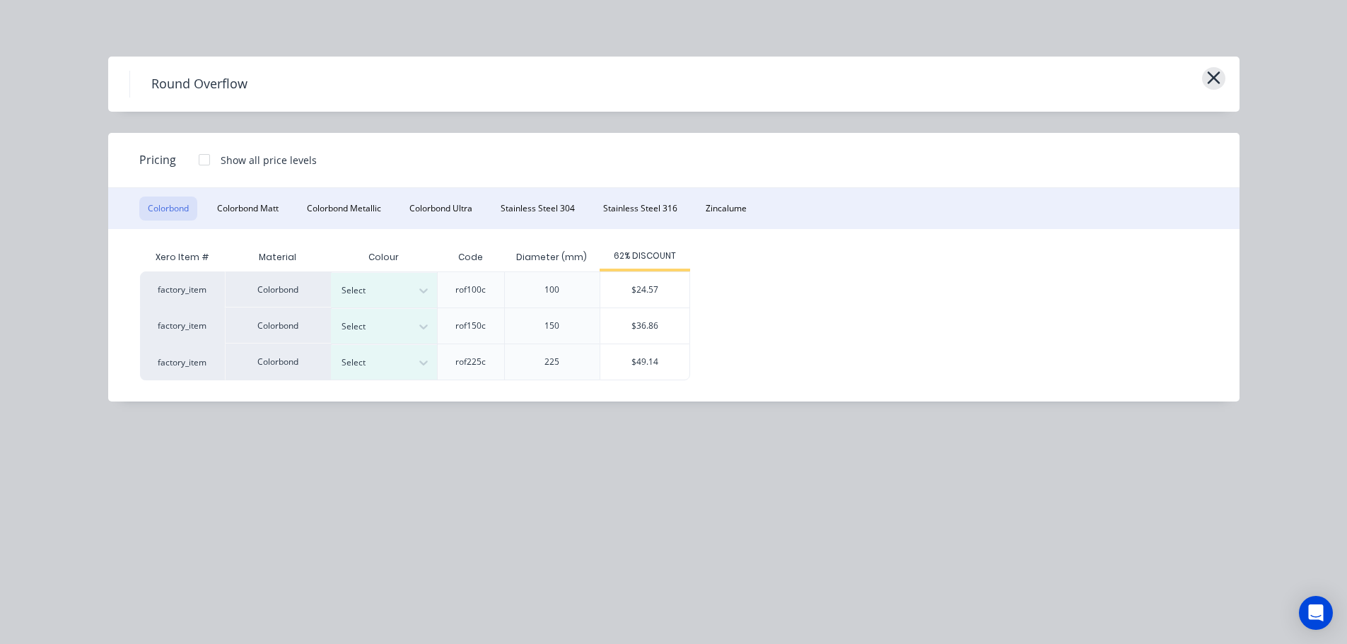
click at [1217, 83] on icon "button" at bounding box center [1213, 77] width 13 height 13
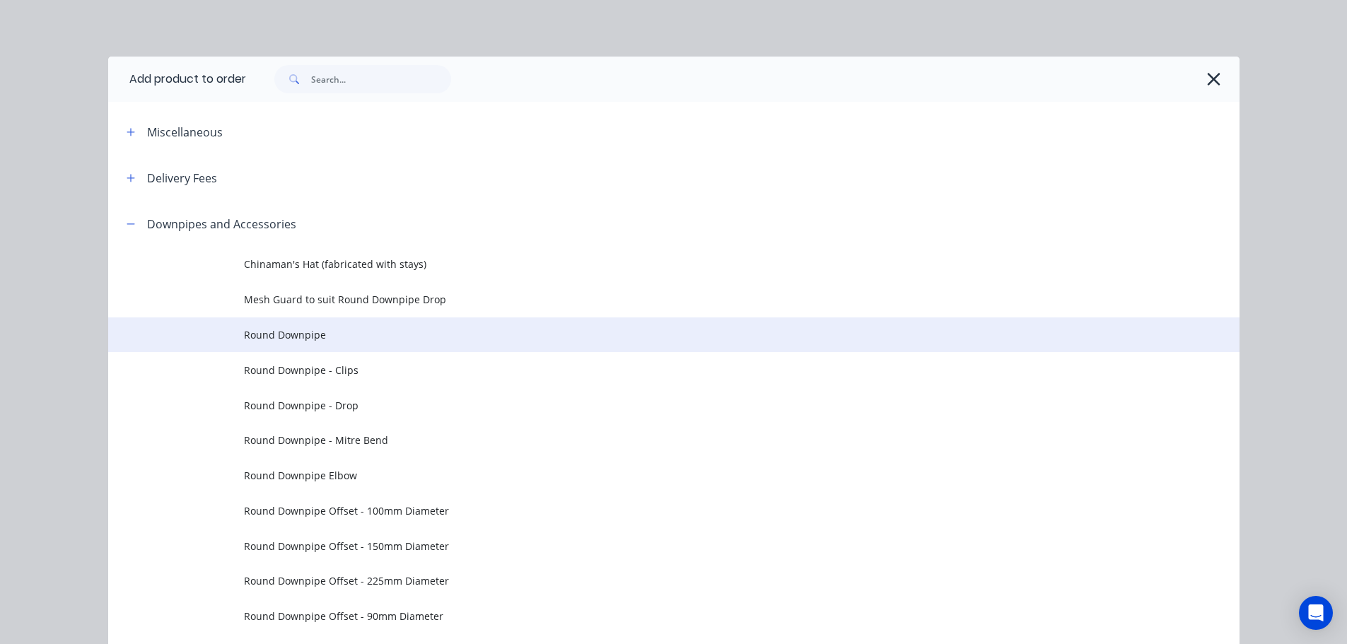
scroll to position [201, 0]
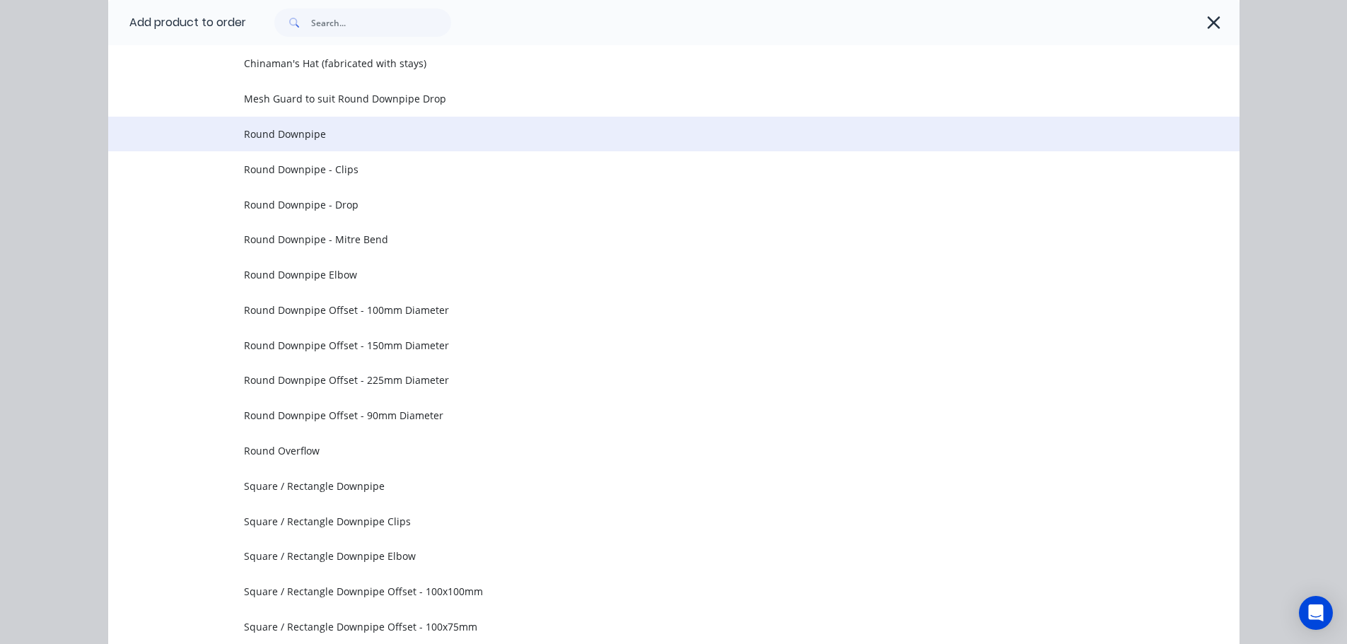
click at [354, 135] on span "Round Downpipe" at bounding box center [642, 134] width 796 height 15
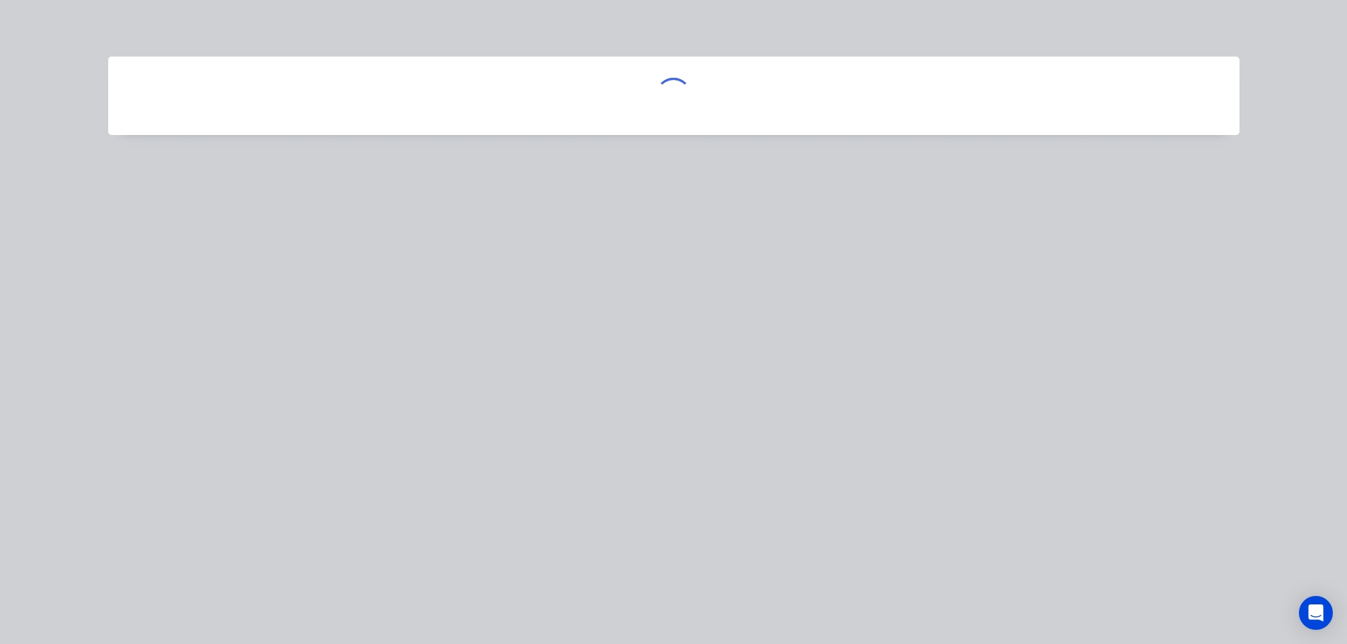
scroll to position [0, 0]
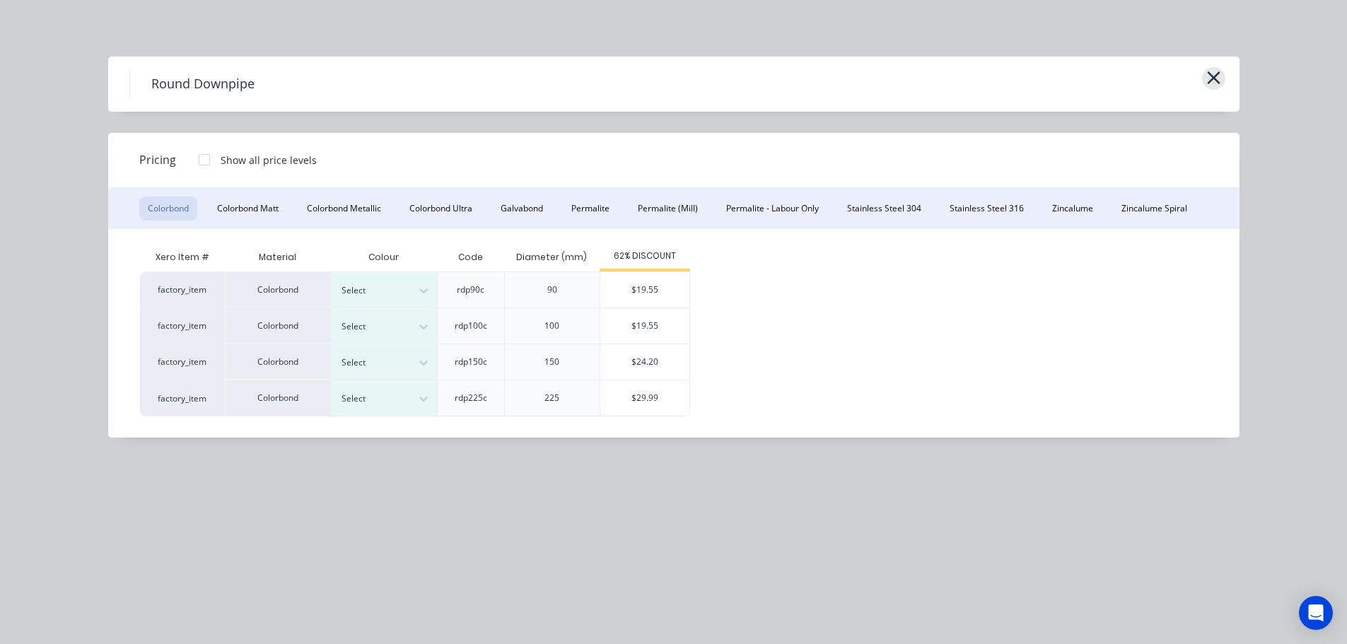
click at [1215, 86] on icon "button" at bounding box center [1213, 78] width 15 height 20
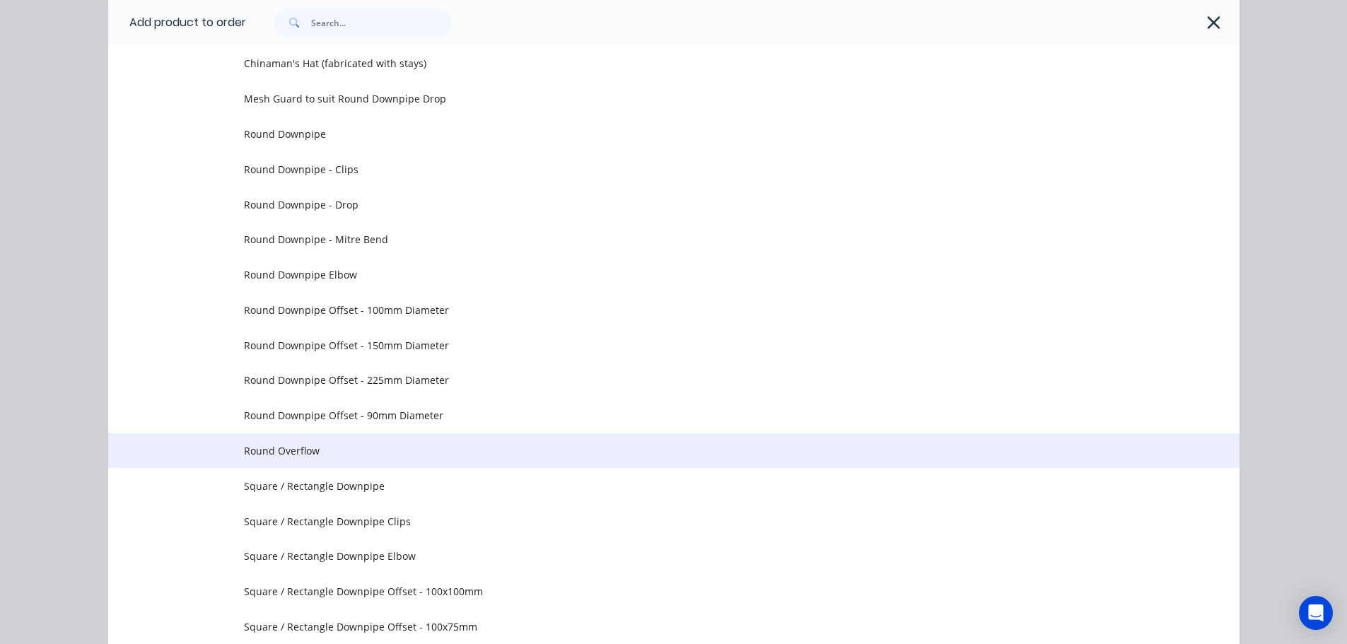
click at [338, 456] on span "Round Overflow" at bounding box center [642, 450] width 796 height 15
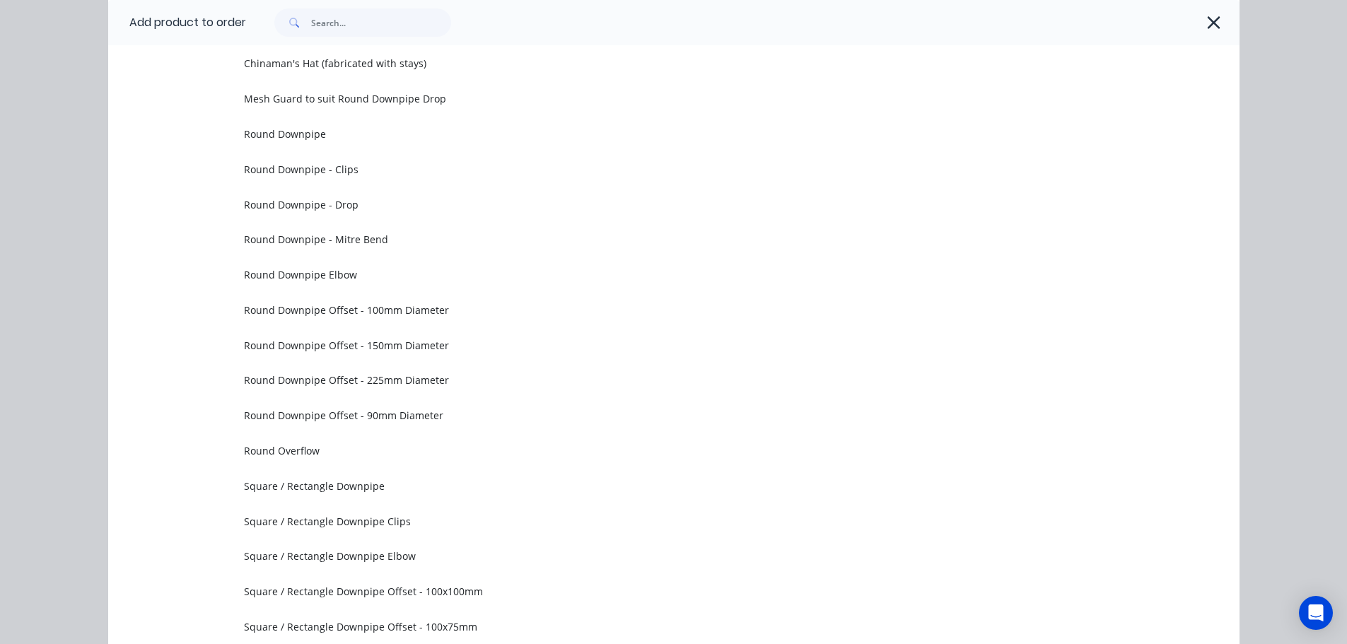
scroll to position [0, 0]
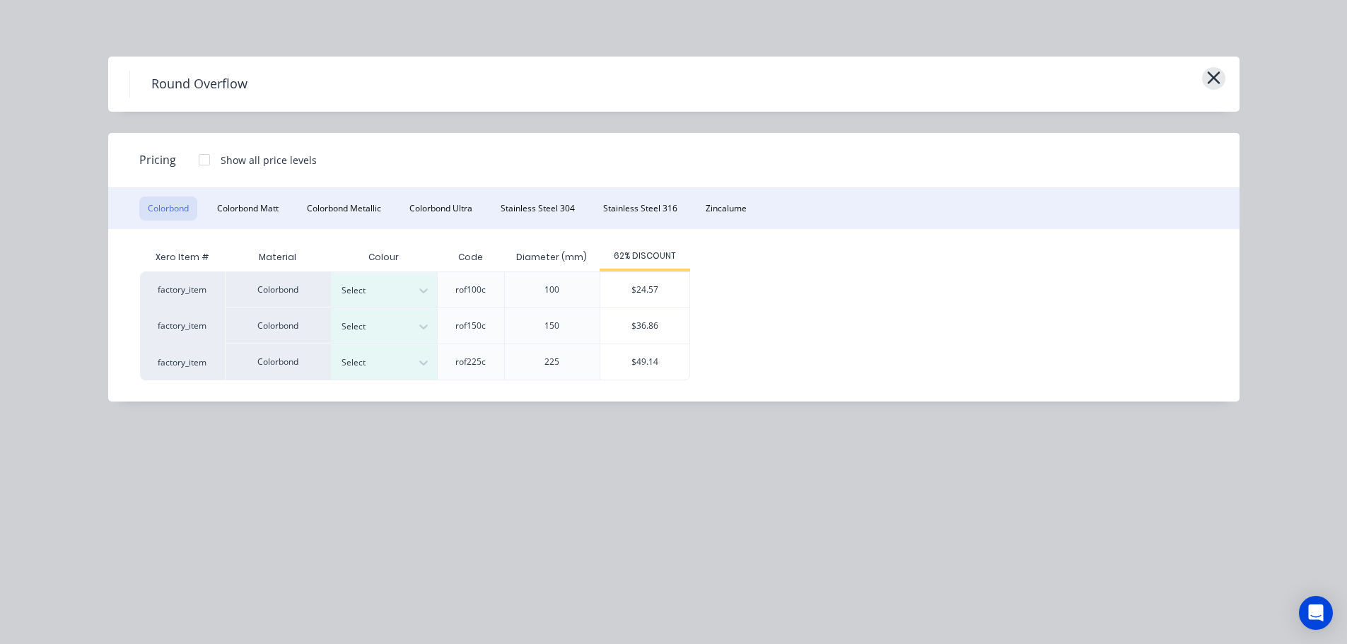
click at [1212, 78] on icon "button" at bounding box center [1213, 77] width 13 height 13
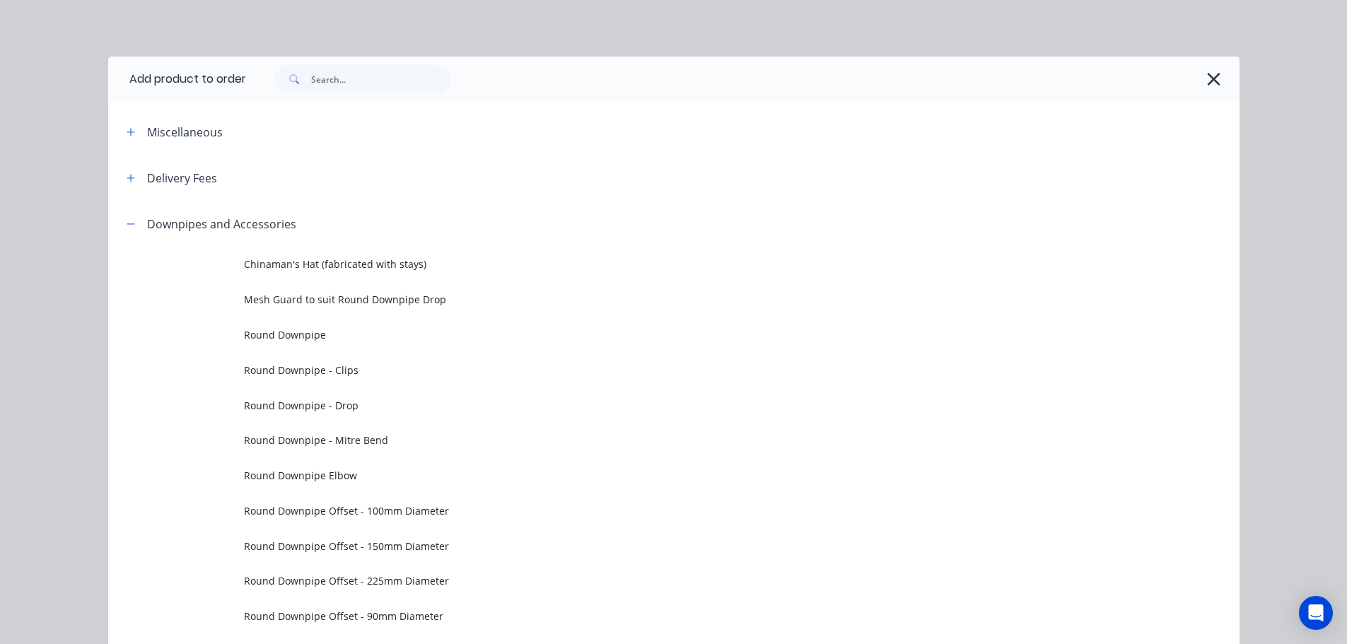
click at [136, 218] on div "Downpipes and Accessories" at bounding box center [205, 224] width 181 height 18
click at [127, 224] on icon "button" at bounding box center [131, 223] width 8 height 1
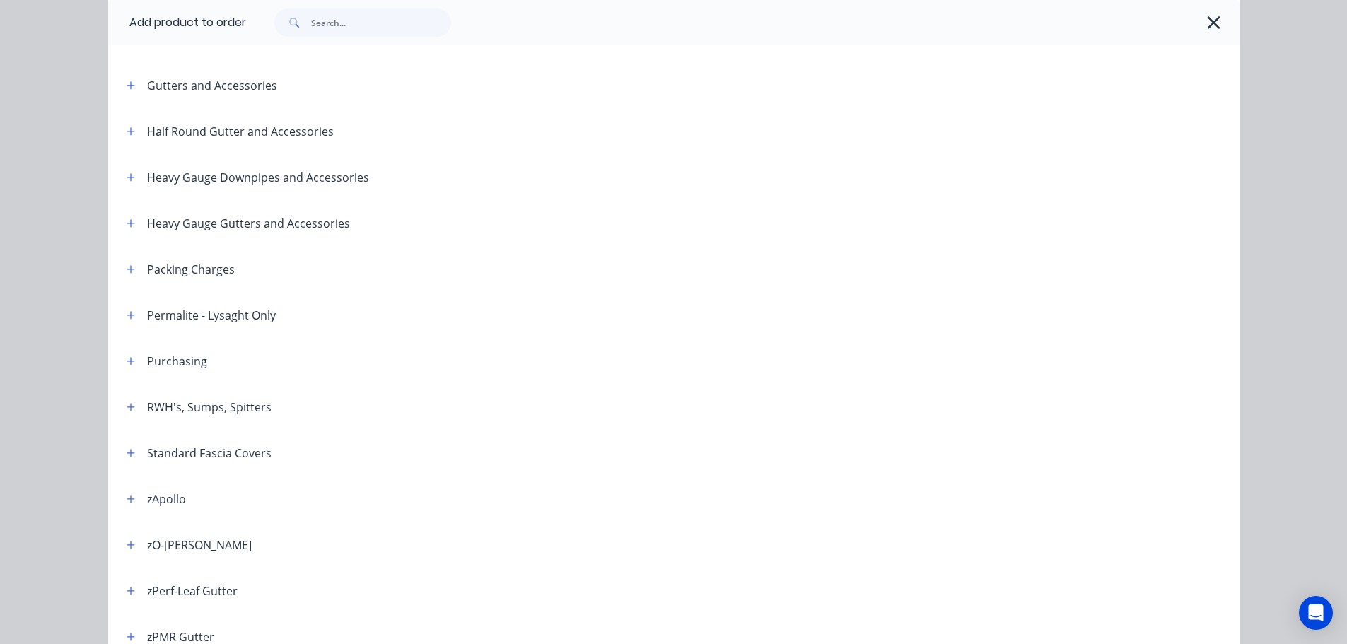
scroll to position [283, 0]
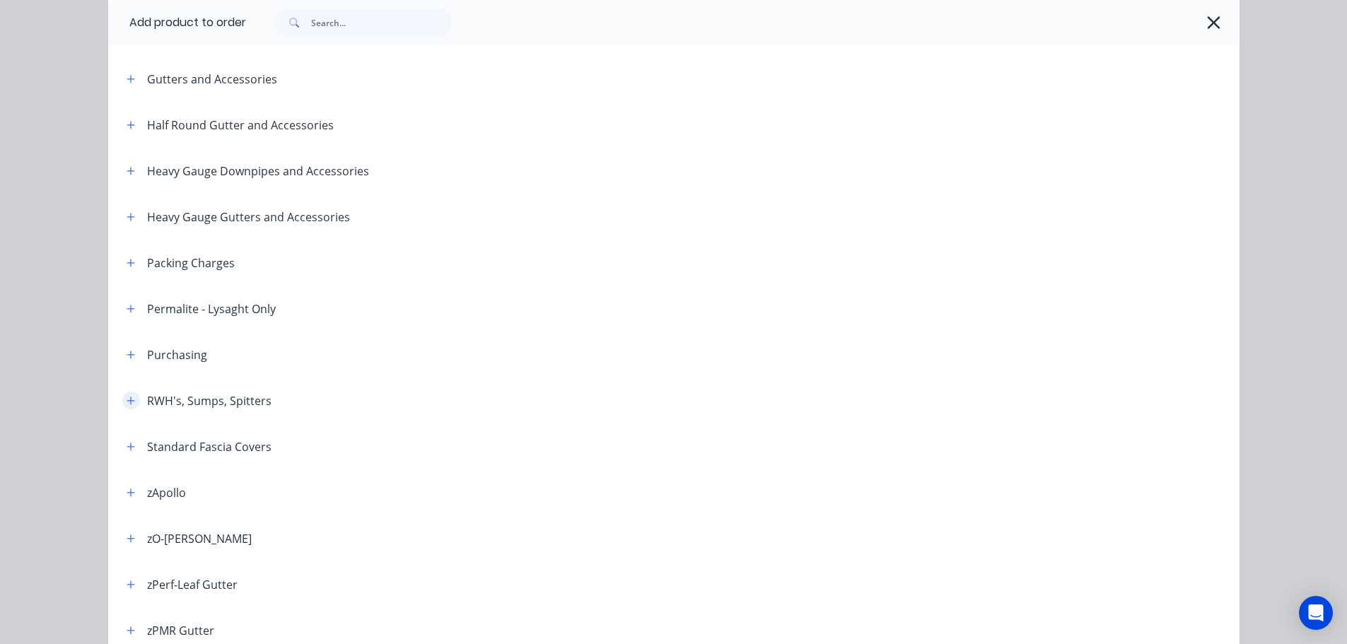
click at [127, 404] on icon "button" at bounding box center [131, 401] width 8 height 10
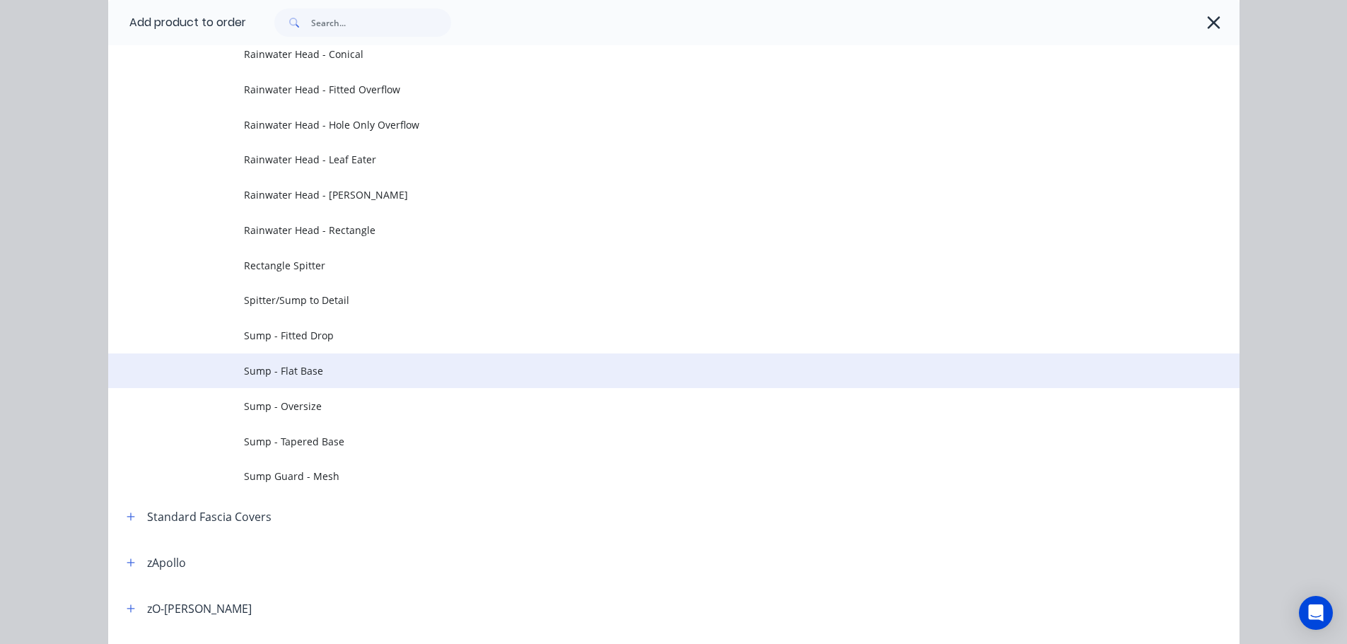
scroll to position [707, 0]
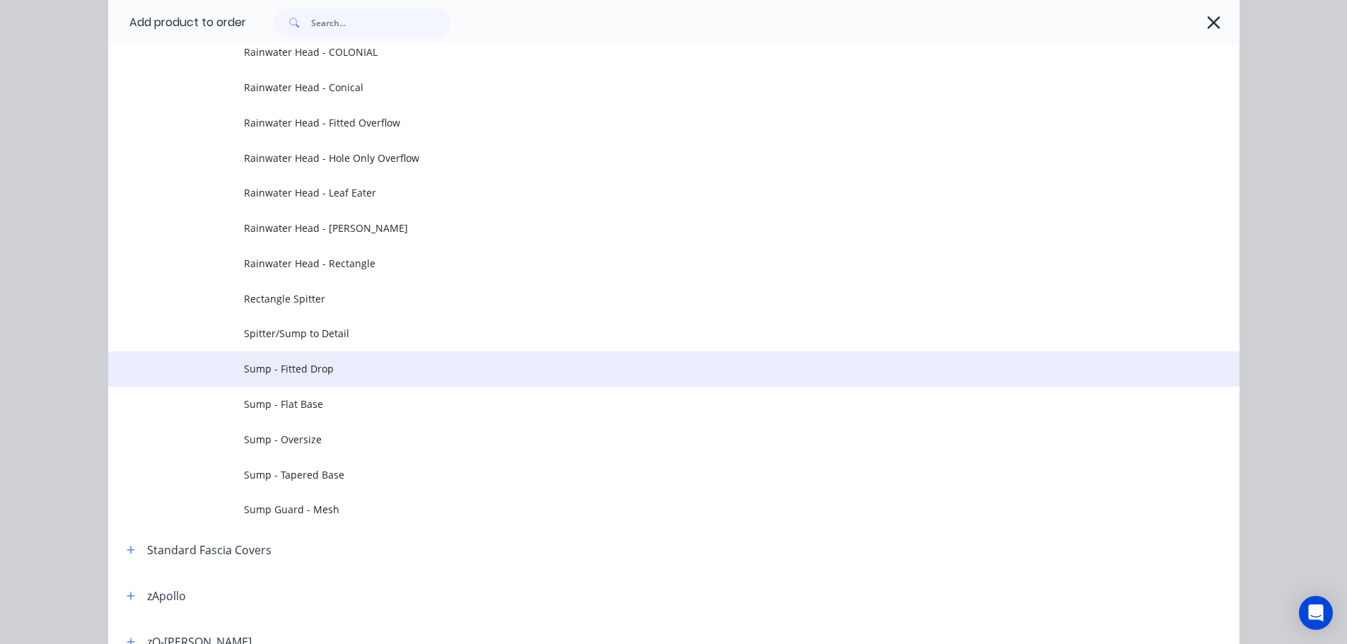
click at [329, 372] on span "Sump - Fitted Drop" at bounding box center [642, 368] width 796 height 15
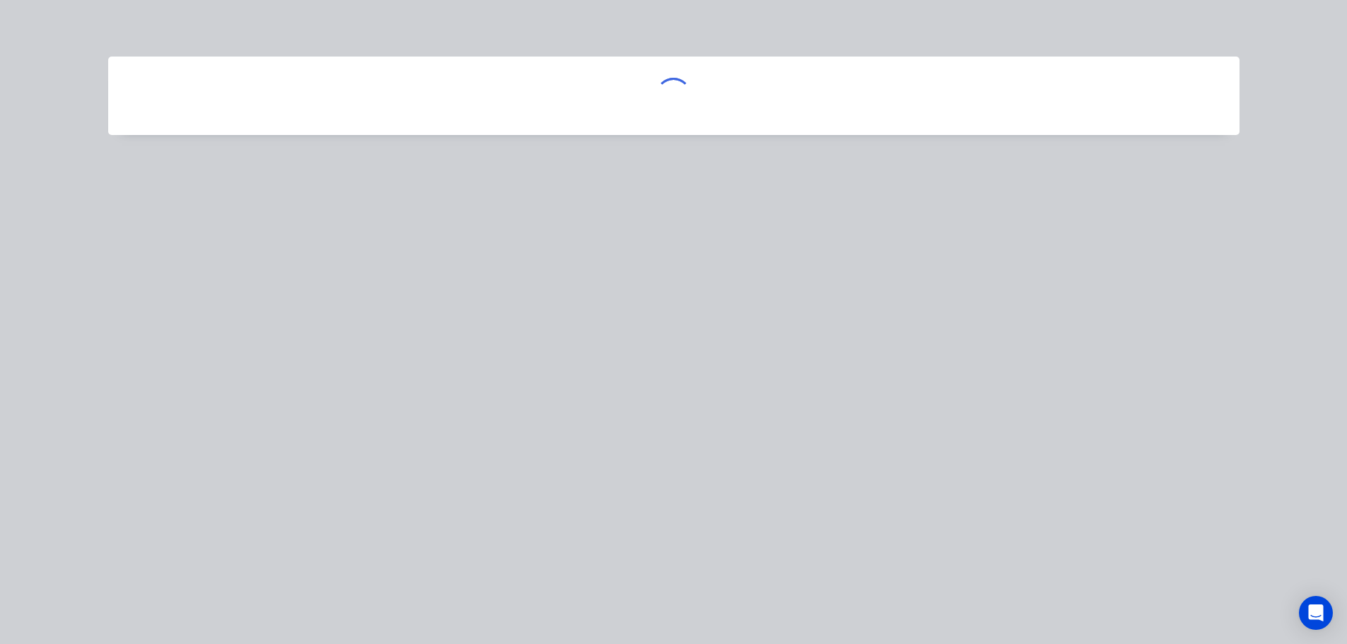
scroll to position [0, 0]
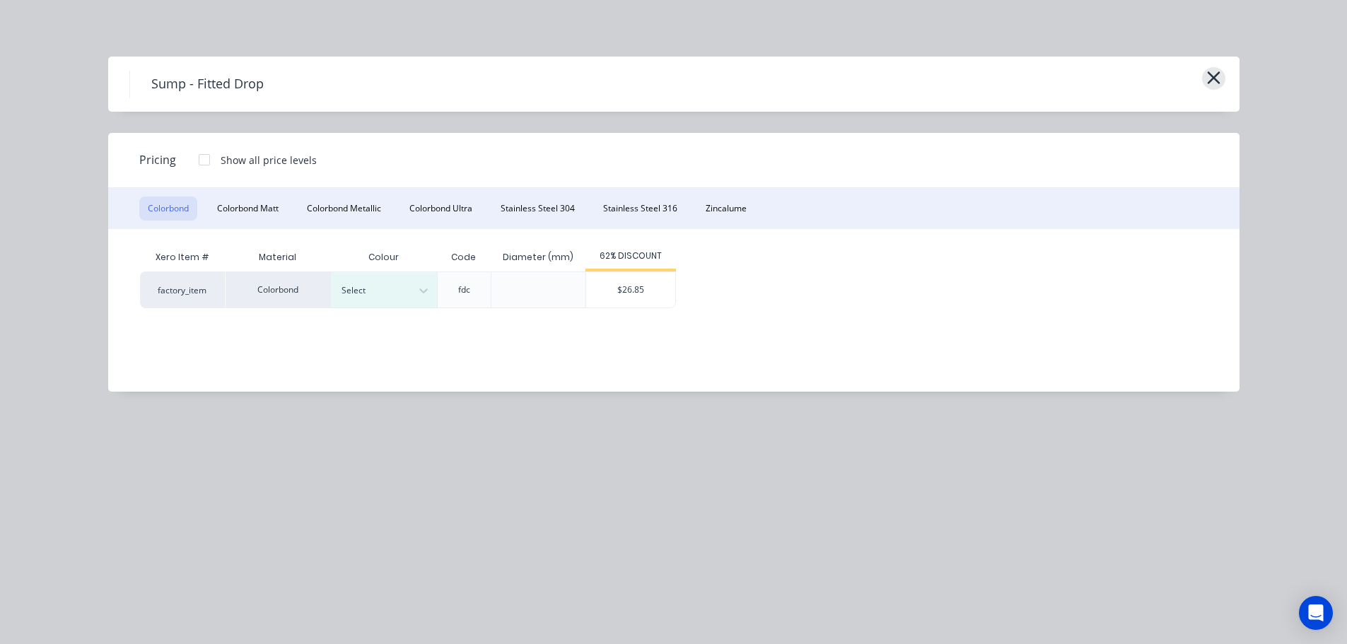
click at [1216, 67] on button "button" at bounding box center [1213, 78] width 23 height 23
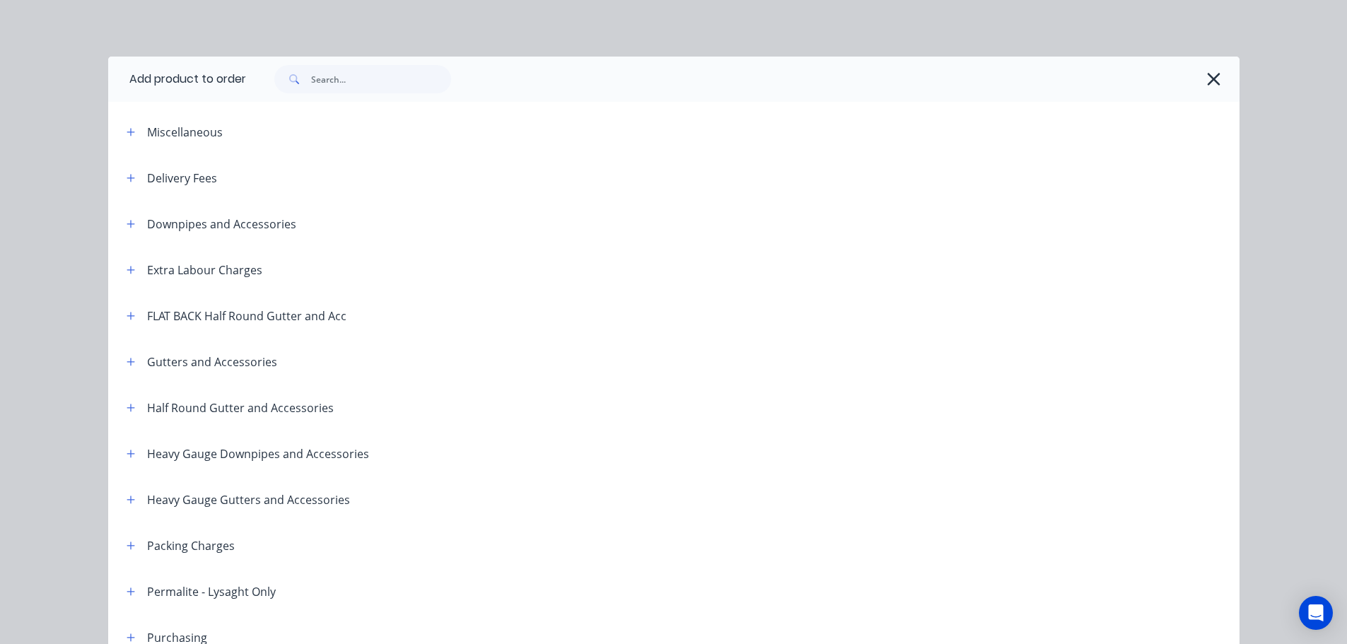
scroll to position [660, 0]
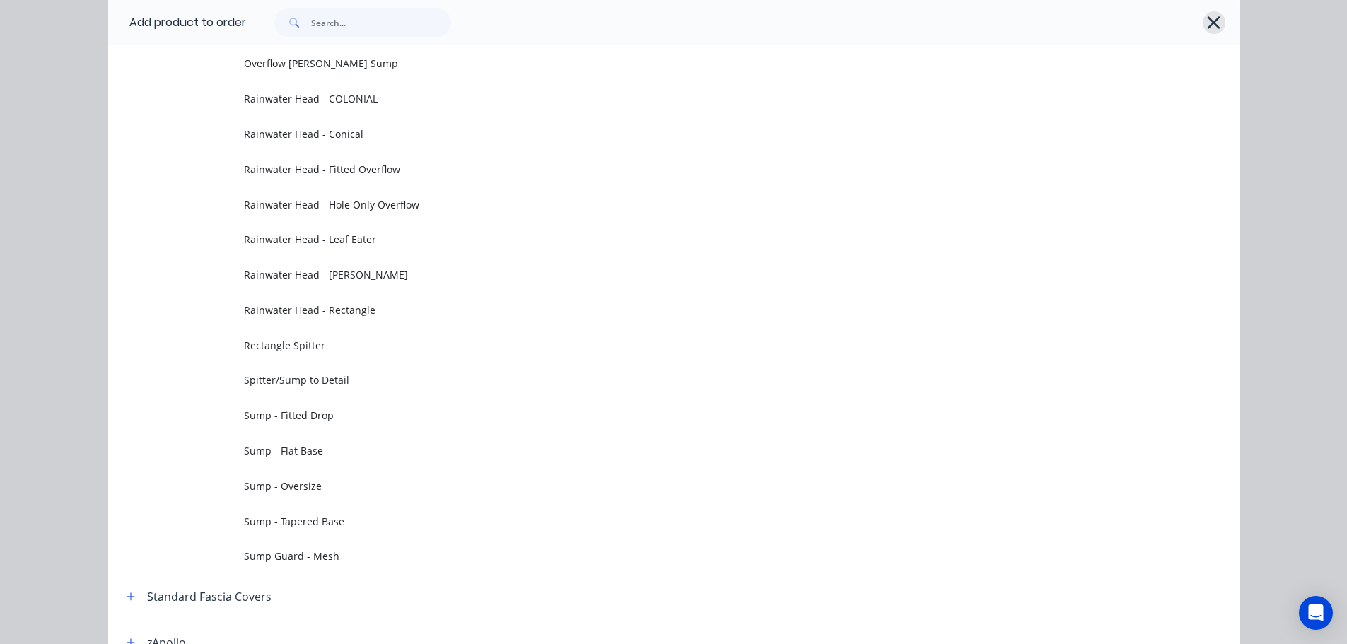
click at [1208, 28] on icon "button" at bounding box center [1213, 23] width 15 height 20
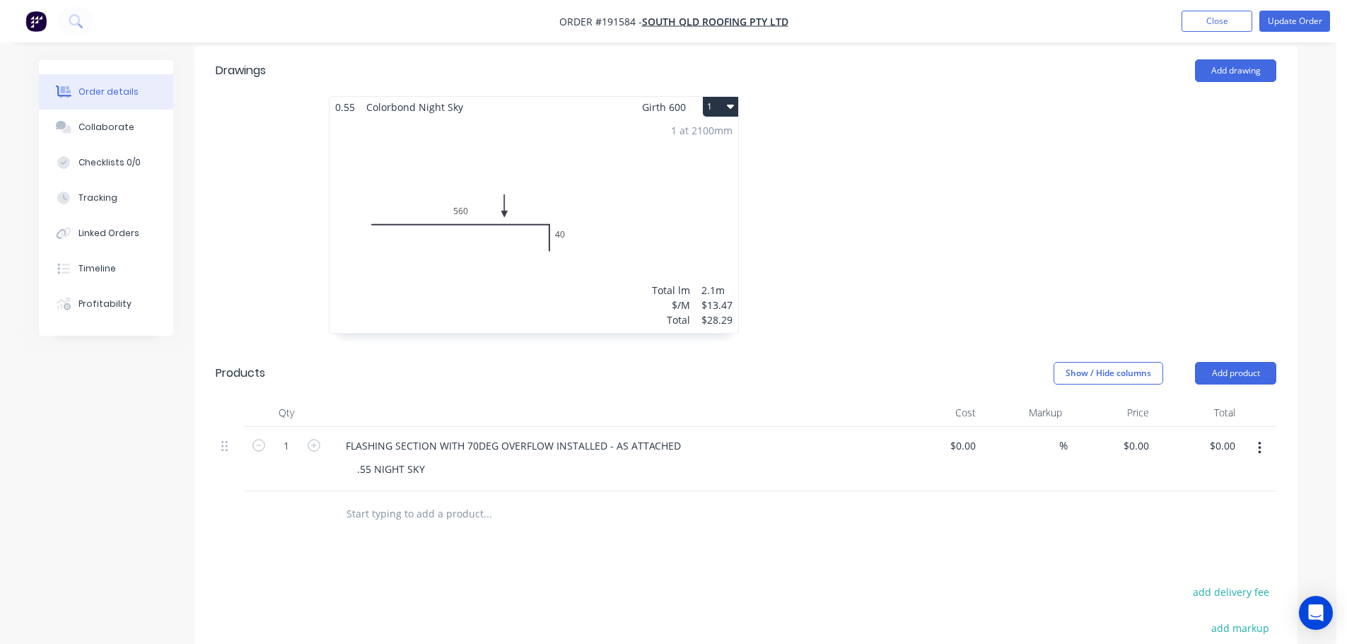
scroll to position [424, 0]
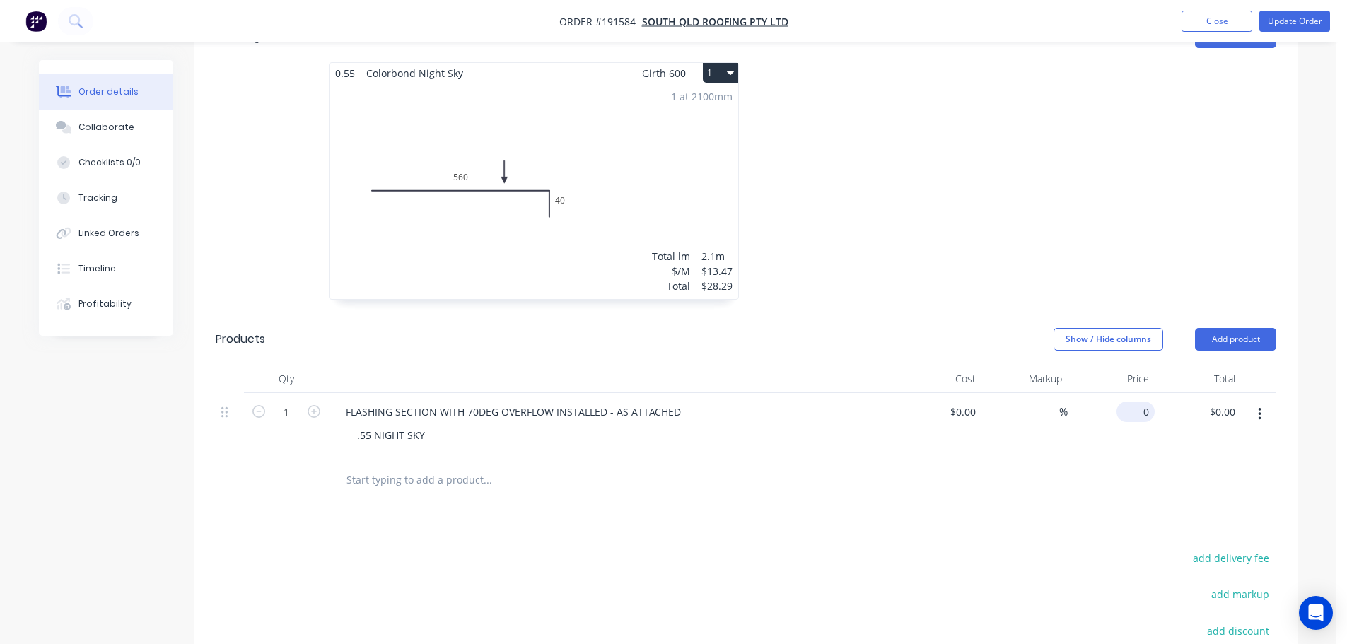
click at [1137, 402] on div "0 $0.00" at bounding box center [1138, 412] width 33 height 21
type input "$89.46"
click at [897, 279] on div at bounding box center [958, 188] width 424 height 252
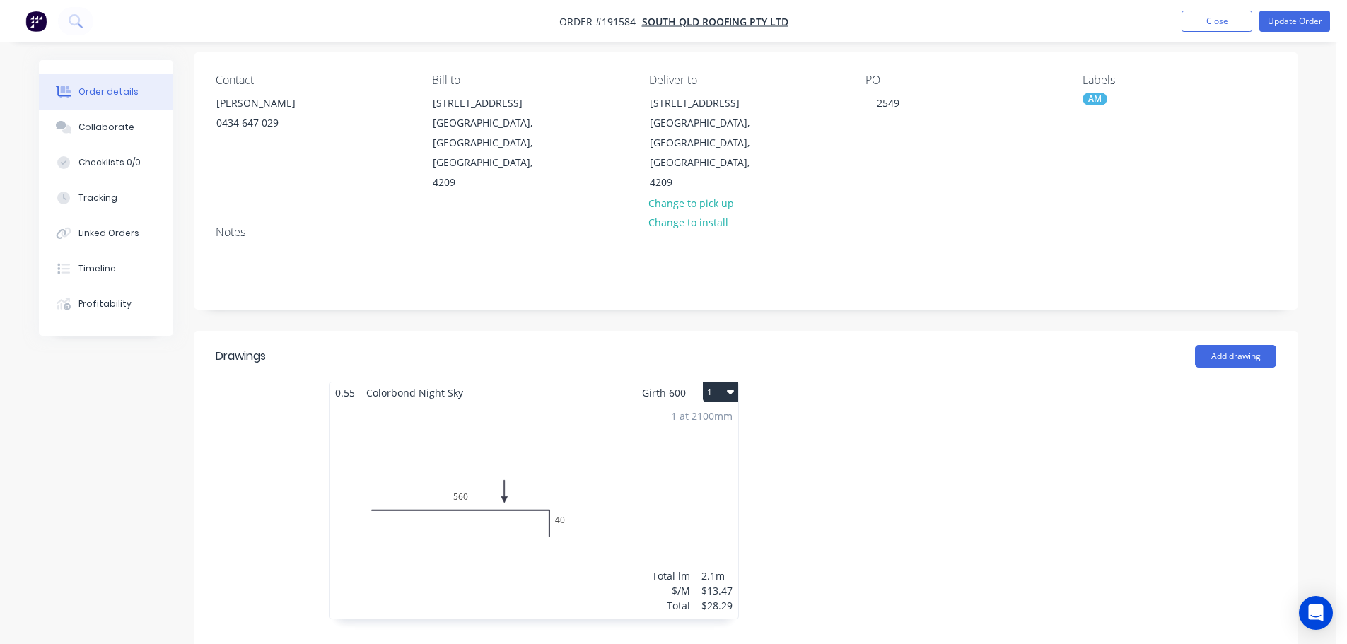
scroll to position [0, 0]
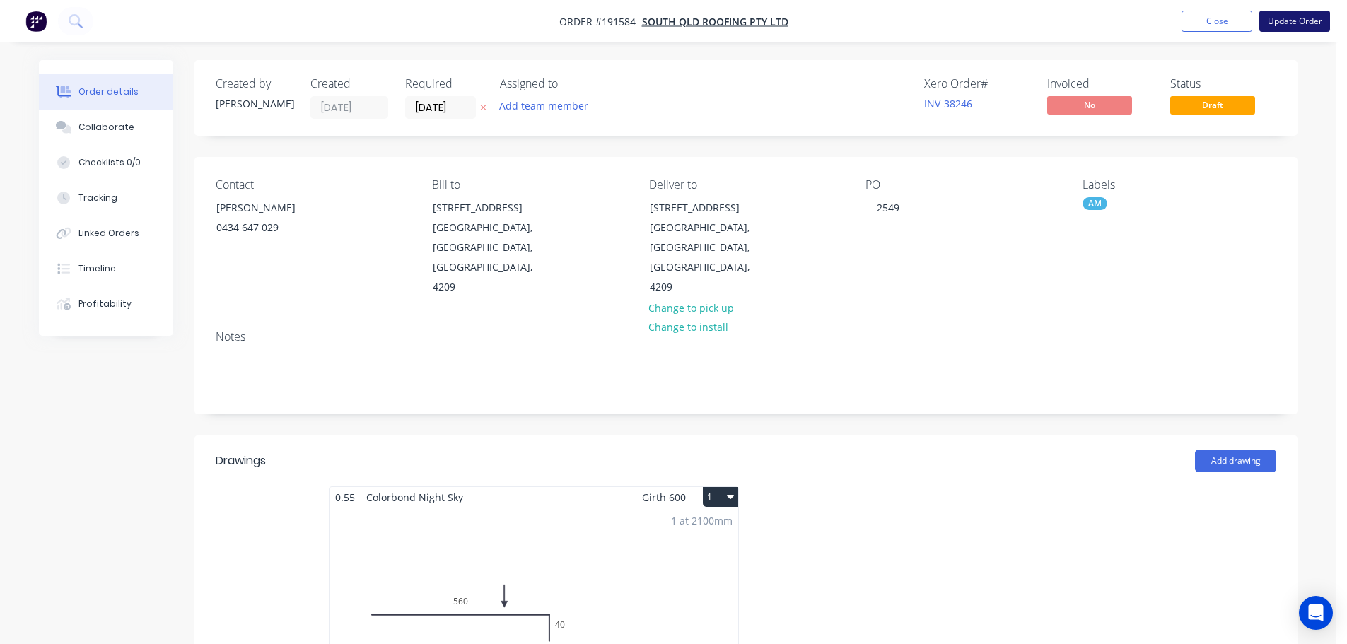
click at [1294, 21] on button "Update Order" at bounding box center [1294, 21] width 71 height 21
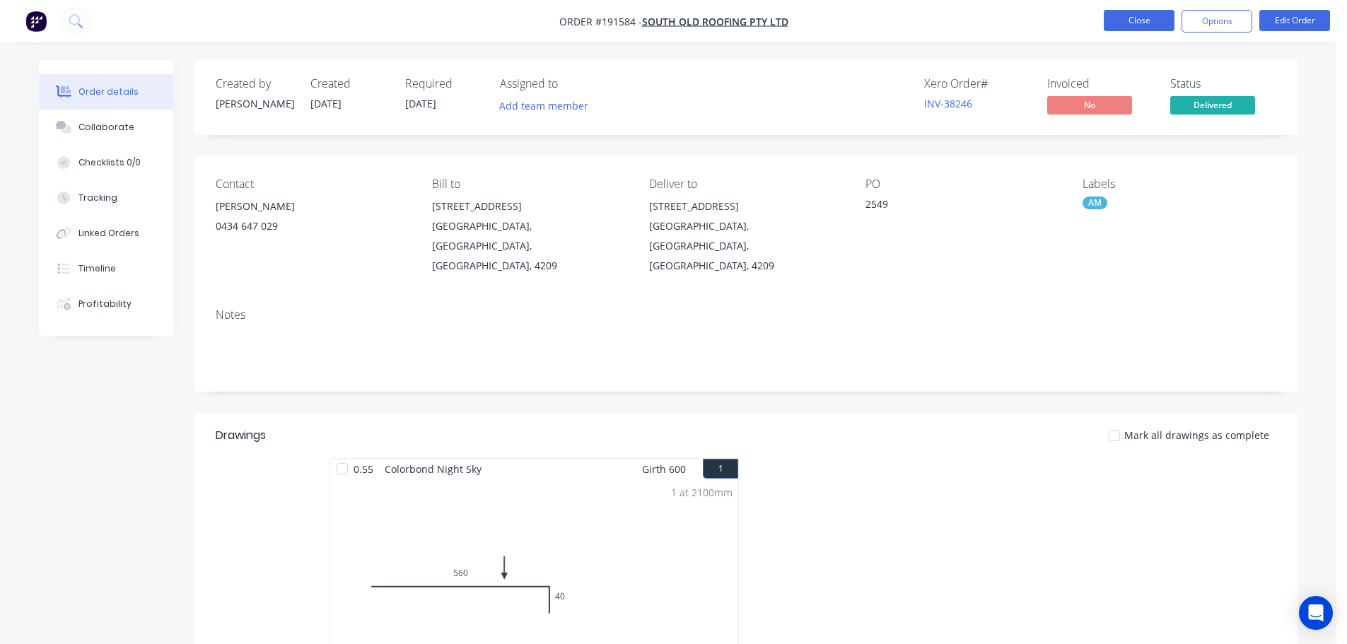
click at [1117, 25] on button "Close" at bounding box center [1138, 20] width 71 height 21
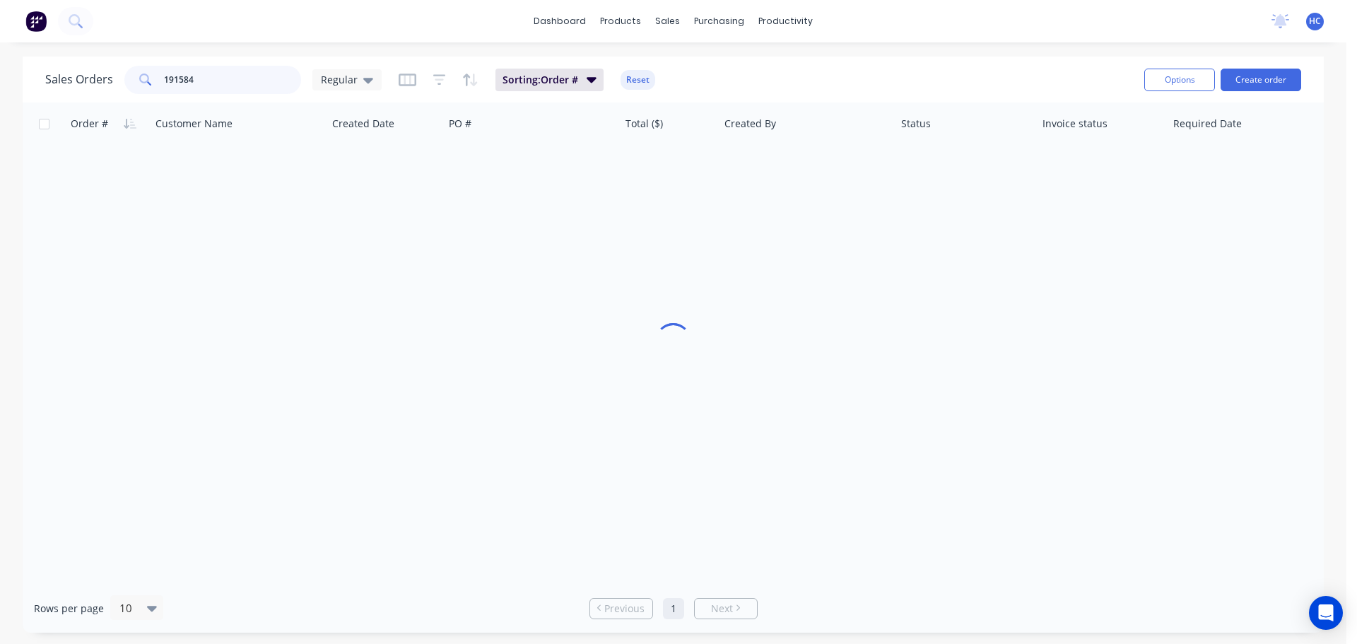
drag, startPoint x: 223, startPoint y: 86, endPoint x: 134, endPoint y: 82, distance: 89.8
click at [134, 82] on div "191584" at bounding box center [212, 80] width 177 height 28
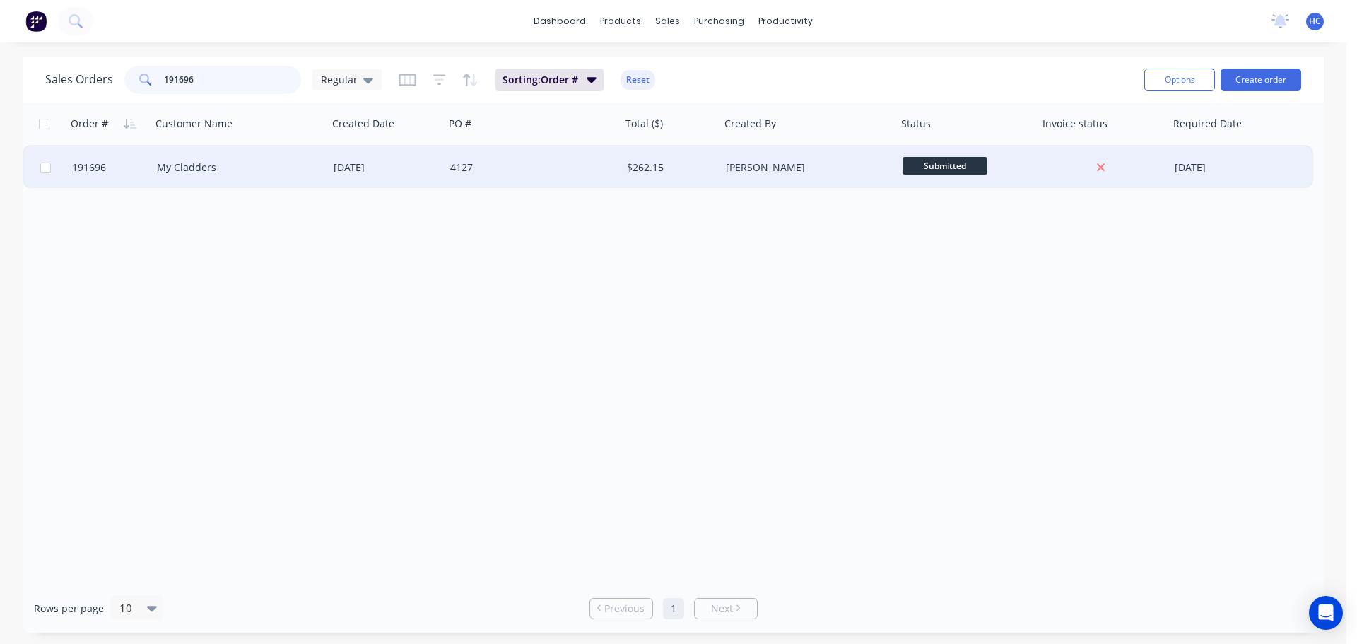
type input "191696"
click at [403, 174] on div "[DATE]" at bounding box center [386, 167] width 105 height 14
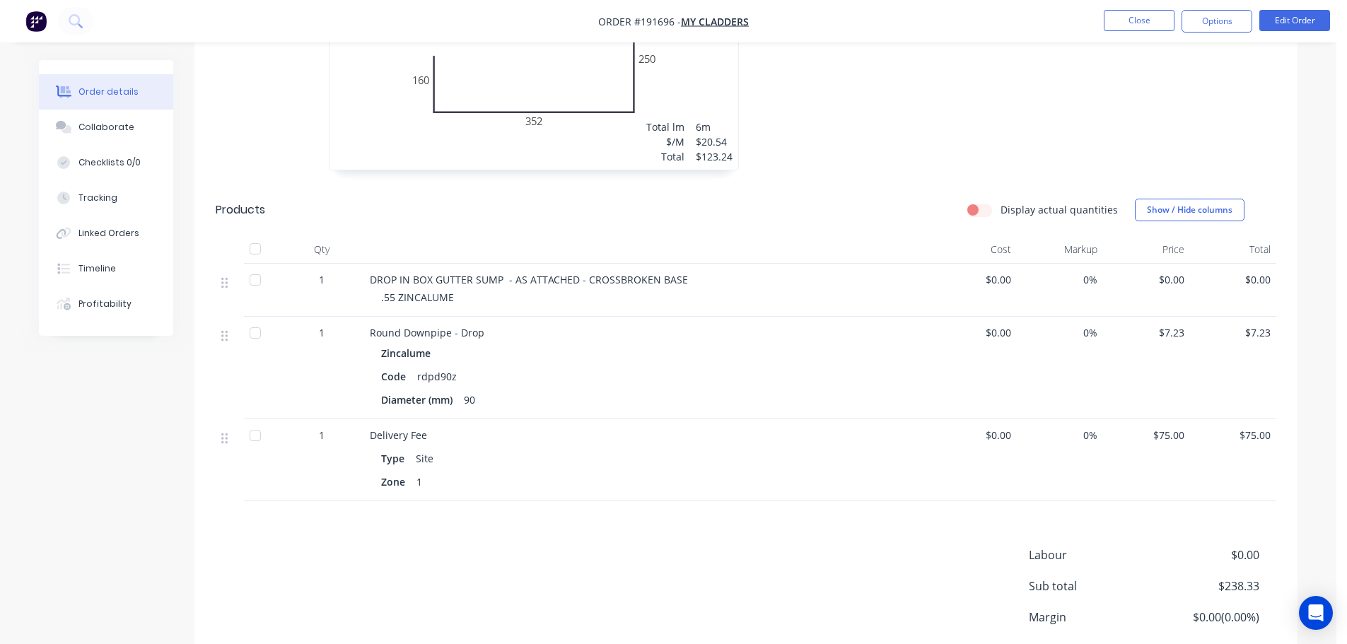
scroll to position [975, 0]
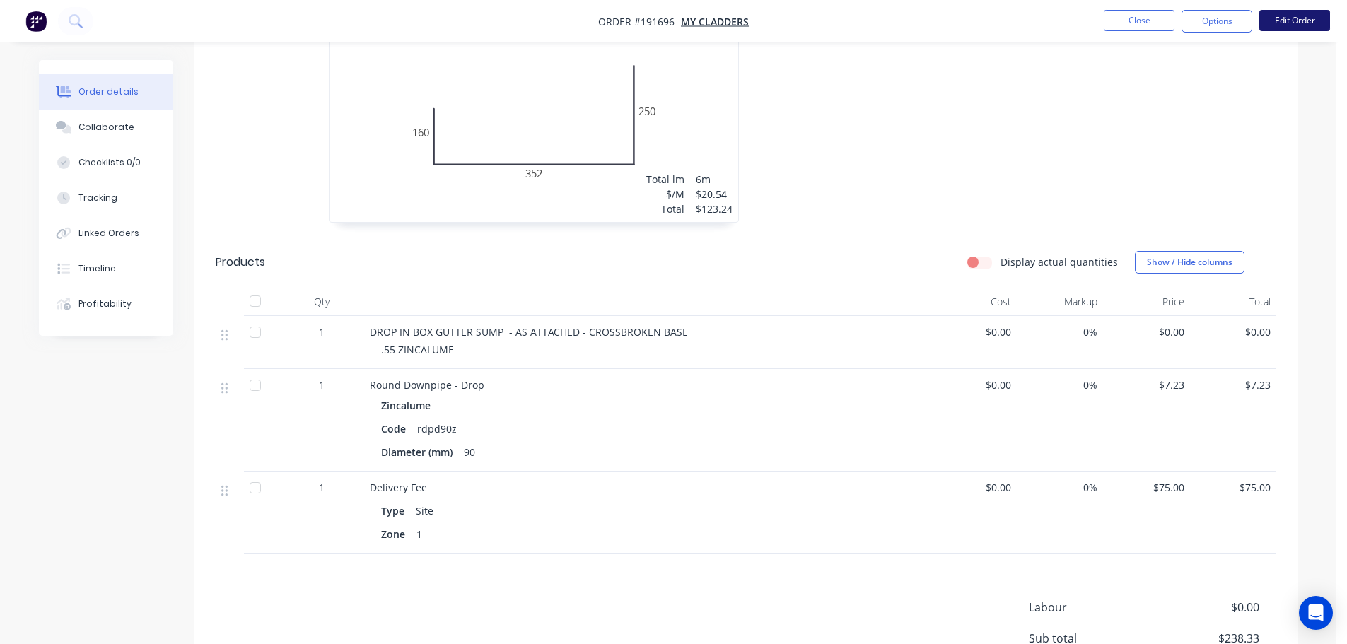
click at [1296, 19] on button "Edit Order" at bounding box center [1294, 20] width 71 height 21
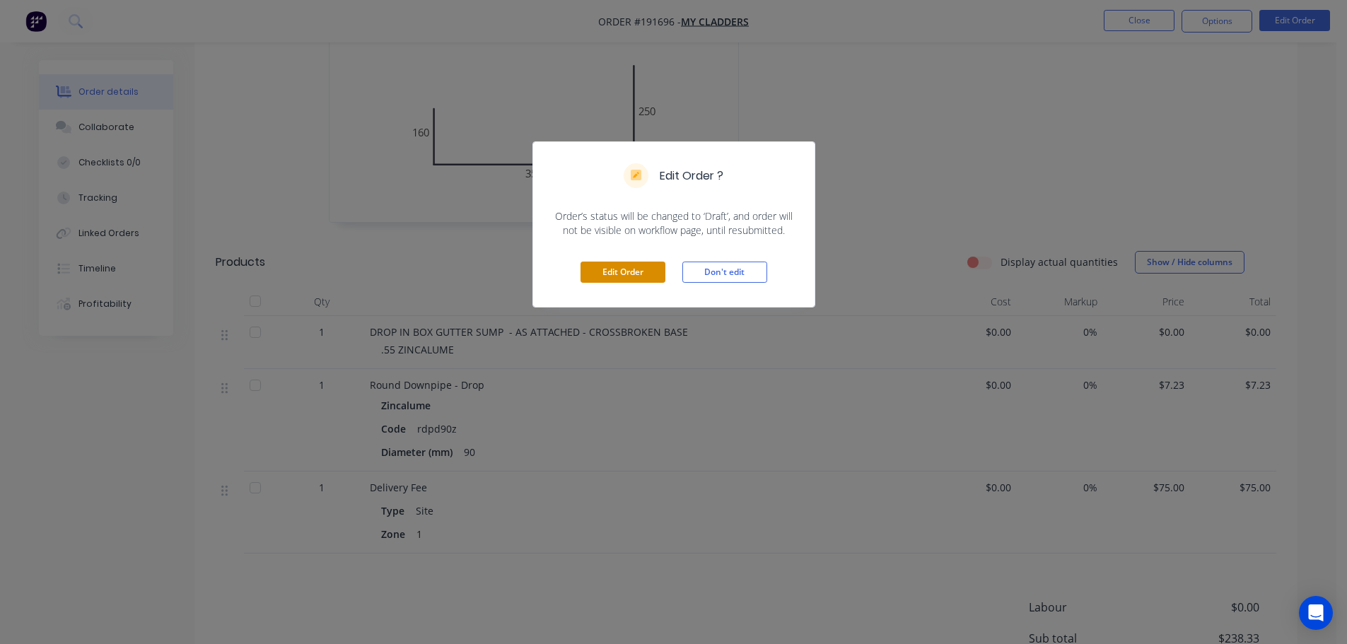
click at [616, 266] on button "Edit Order" at bounding box center [622, 272] width 85 height 21
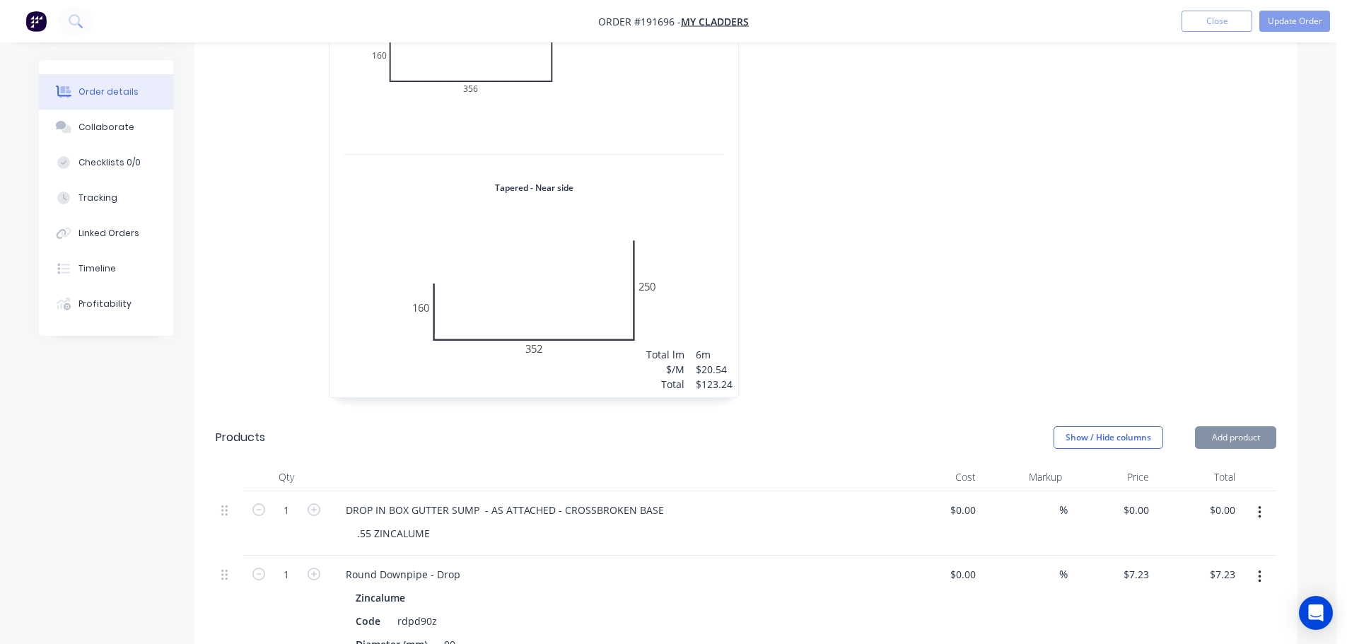
scroll to position [848, 0]
click at [1220, 426] on button "Add product" at bounding box center [1235, 437] width 81 height 23
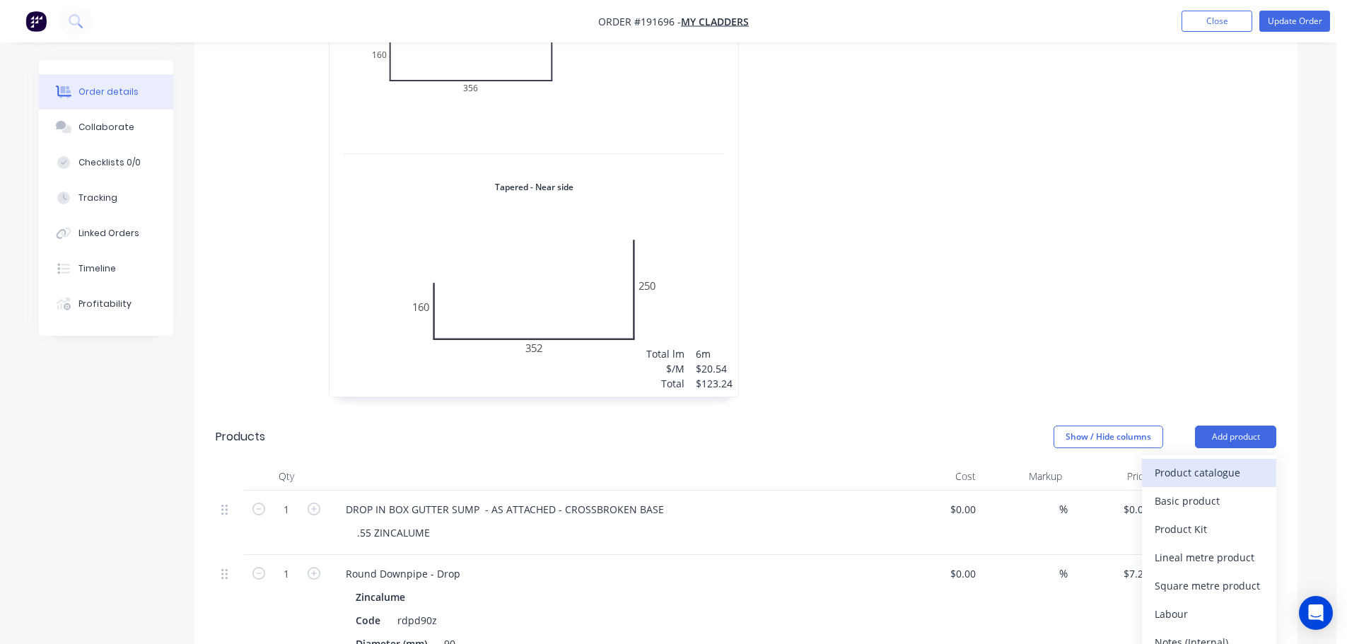
click at [1206, 462] on div "Product catalogue" at bounding box center [1208, 472] width 109 height 21
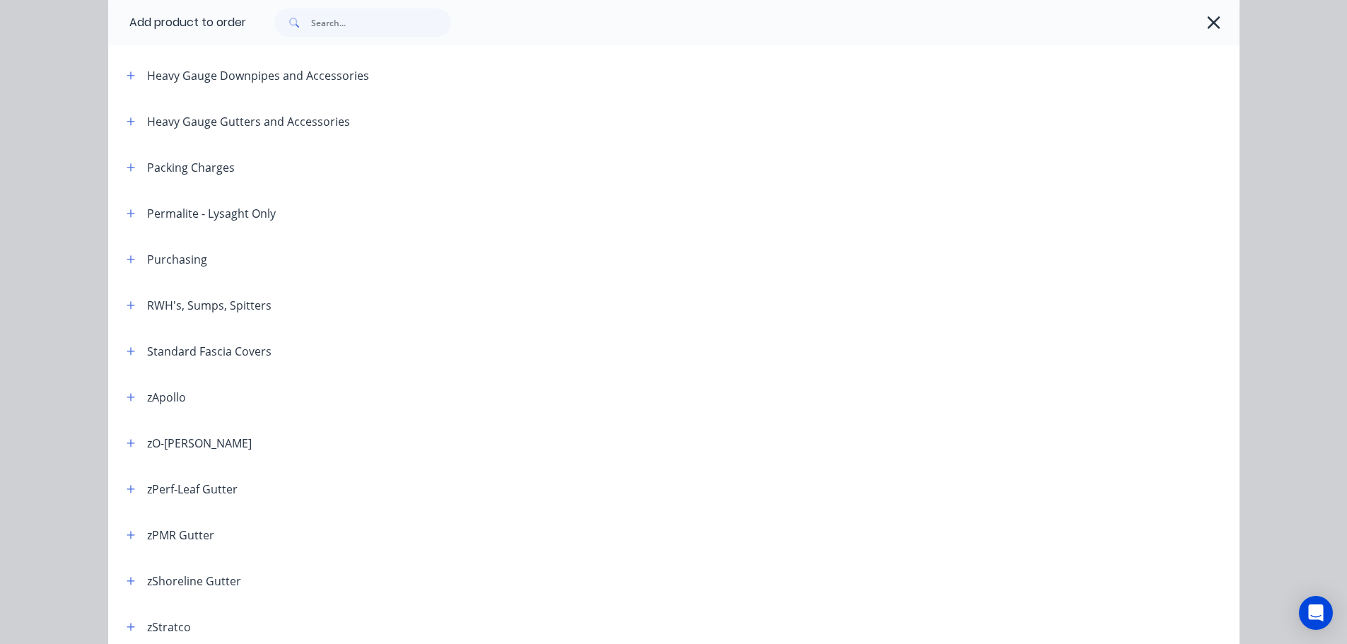
scroll to position [424, 0]
click at [129, 261] on icon "button" at bounding box center [131, 259] width 8 height 10
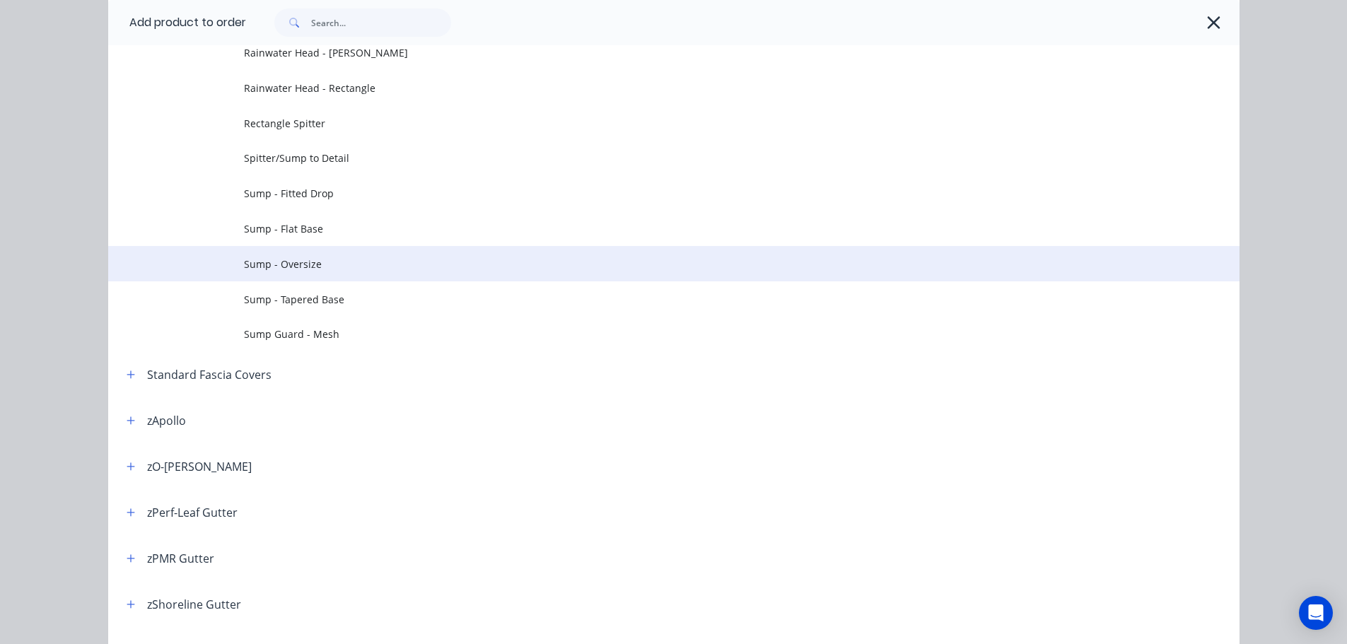
scroll to position [848, 0]
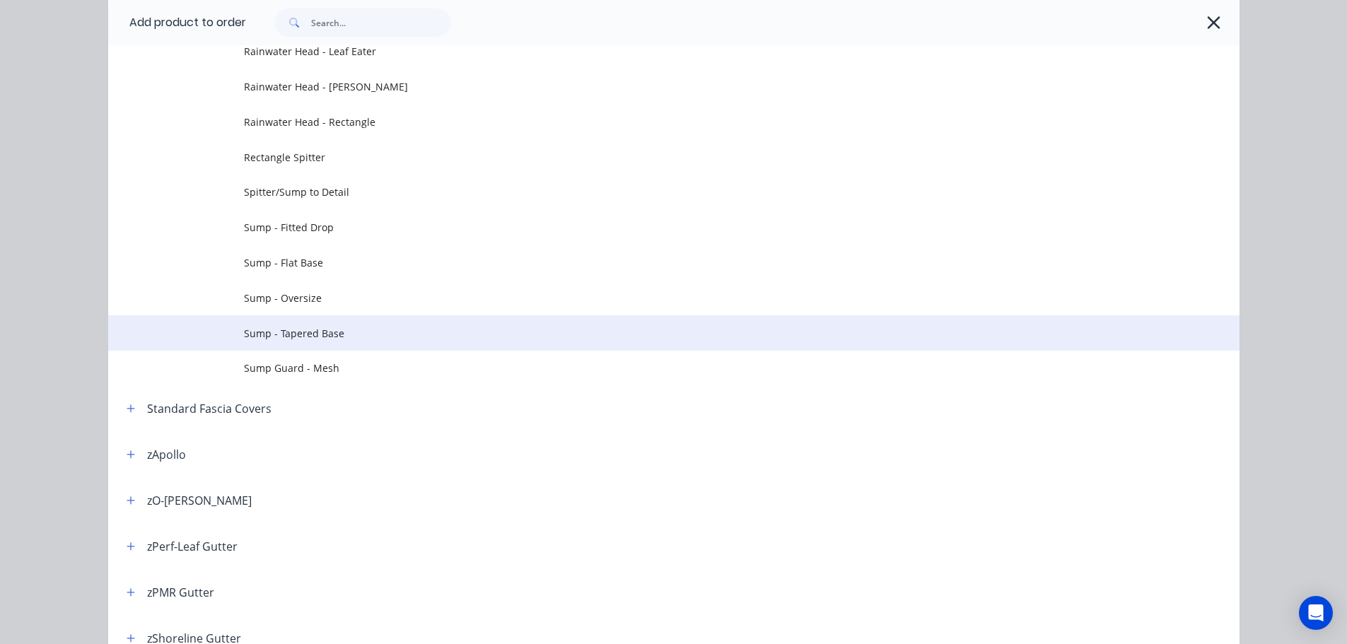
click at [331, 337] on span "Sump - Tapered Base" at bounding box center [642, 333] width 796 height 15
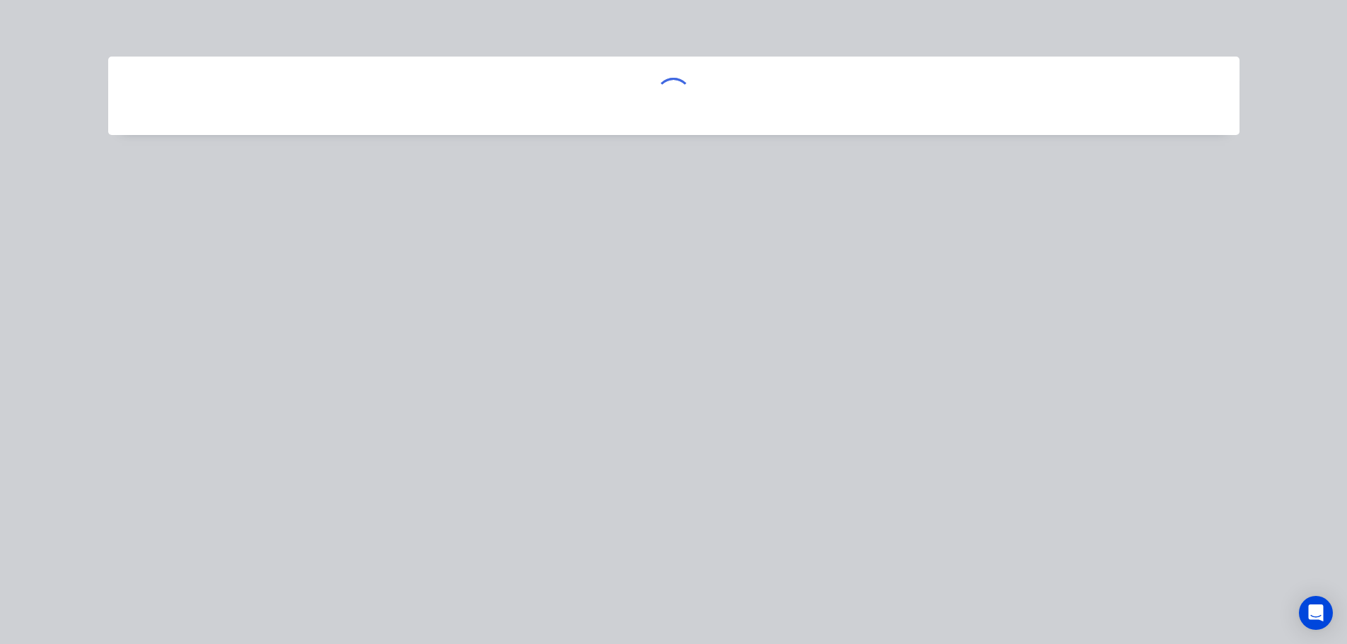
scroll to position [0, 0]
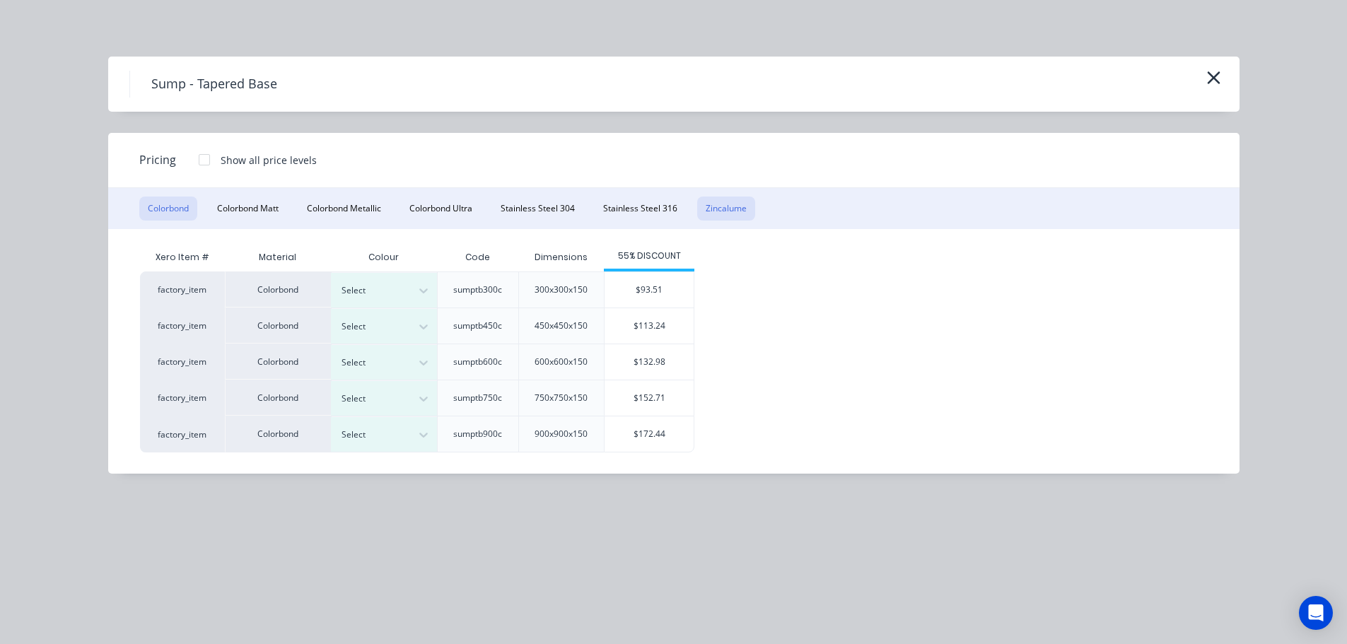
click at [726, 213] on button "Zincalume" at bounding box center [726, 209] width 58 height 24
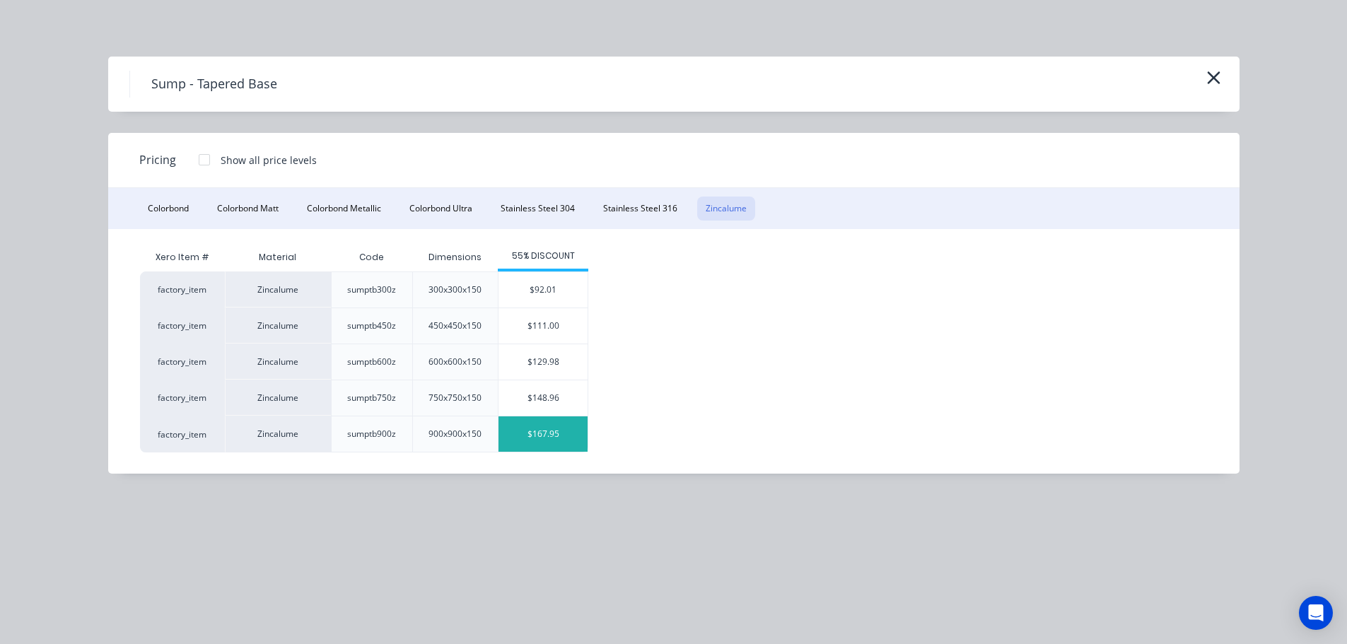
click at [549, 439] on div "$167.95" at bounding box center [542, 433] width 89 height 35
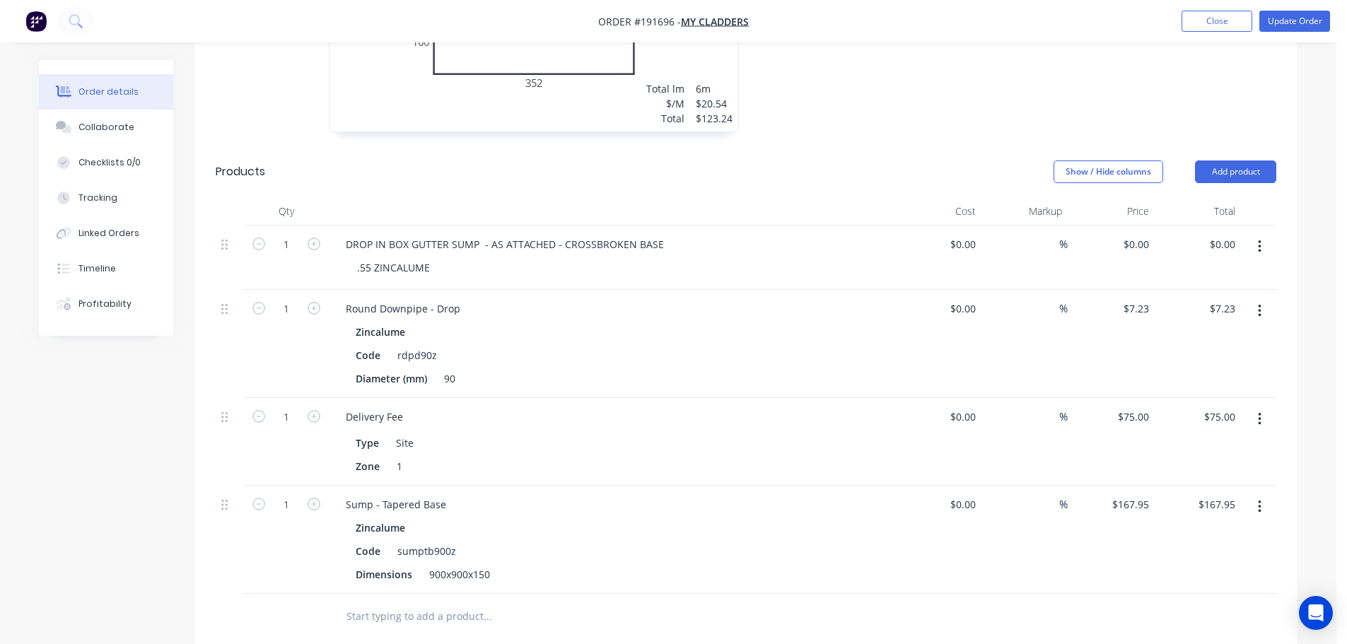
scroll to position [1131, 0]
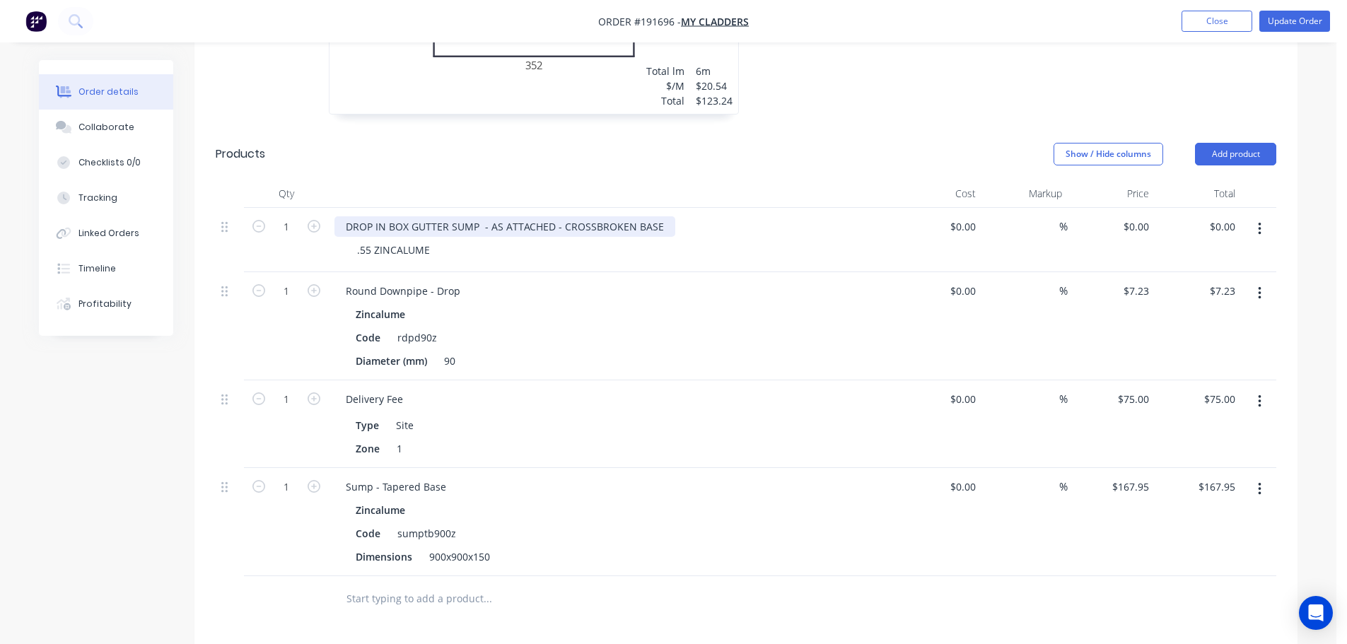
click at [568, 216] on div "DROP IN BOX GUTTER SUMP - AS ATTACHED - CROSSBROKEN BASE" at bounding box center [504, 226] width 341 height 21
copy div "DROP IN BOX GUTTER SUMP - AS ATTACHED - CROSSBROKEN BASE"
click at [394, 476] on div "Sump - Tapered Base" at bounding box center [395, 486] width 123 height 21
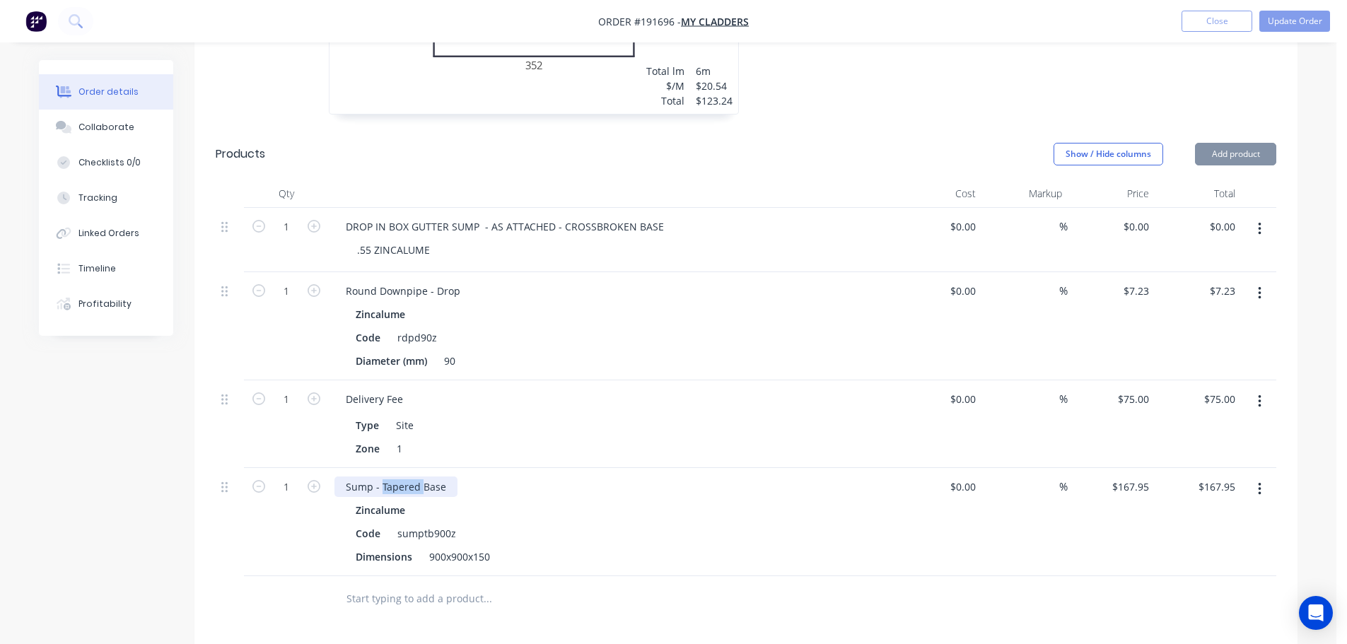
click at [394, 476] on div "Sump - Tapered Base" at bounding box center [395, 486] width 123 height 21
paste div
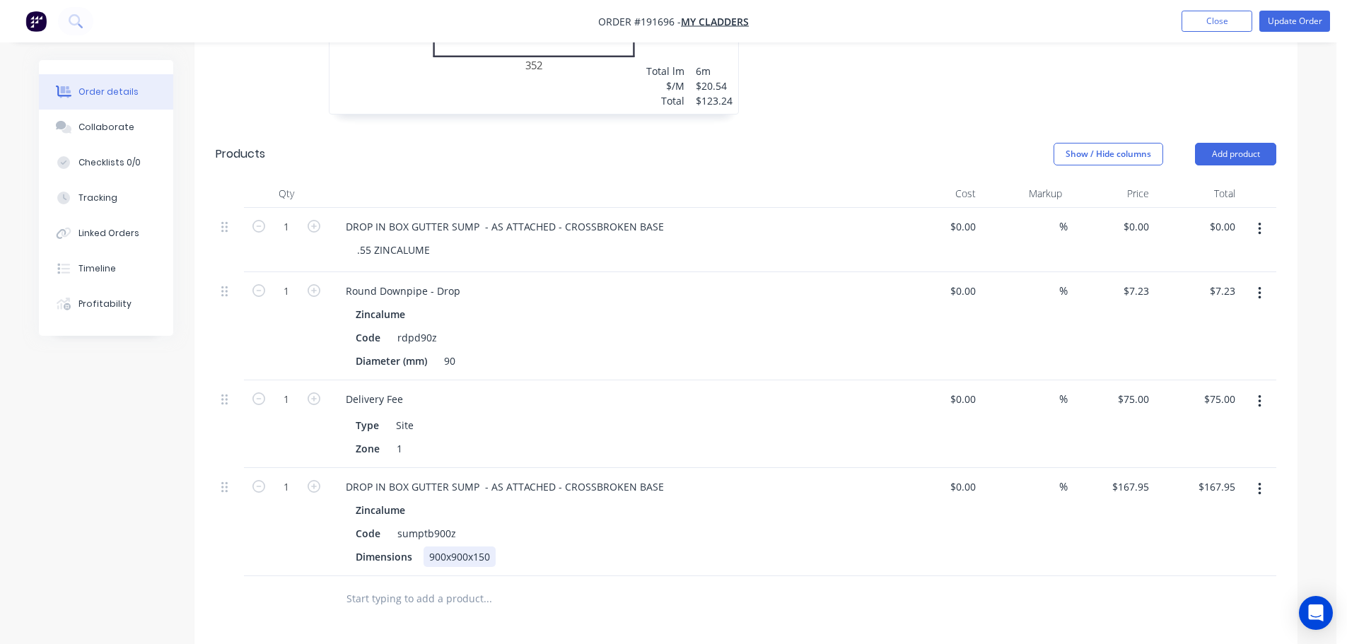
click at [467, 546] on div "900x900x150" at bounding box center [459, 556] width 72 height 21
click at [669, 415] on div "Type Site" at bounding box center [608, 425] width 517 height 21
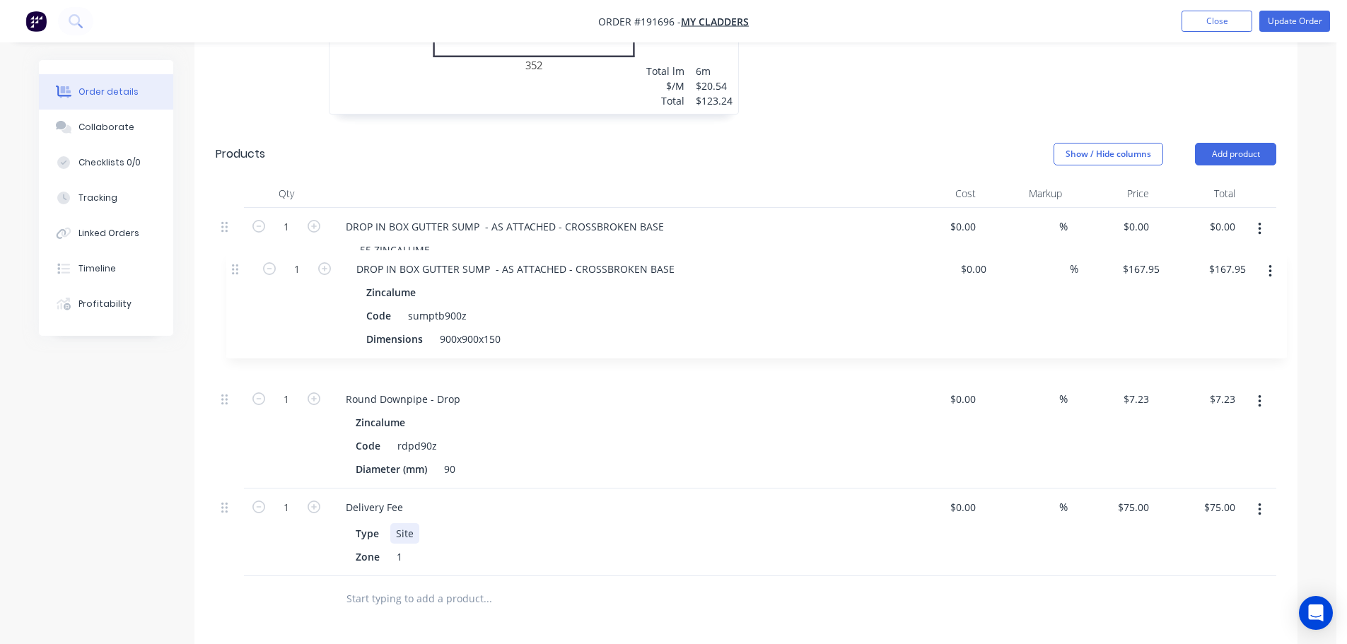
drag, startPoint x: 233, startPoint y: 467, endPoint x: 248, endPoint y: 250, distance: 217.5
click at [248, 250] on div "1 DROP IN BOX GUTTER SUMP - AS ATTACHED - CROSSBROKEN BASE .55 ZINCALUME $0.00 …" at bounding box center [746, 392] width 1060 height 368
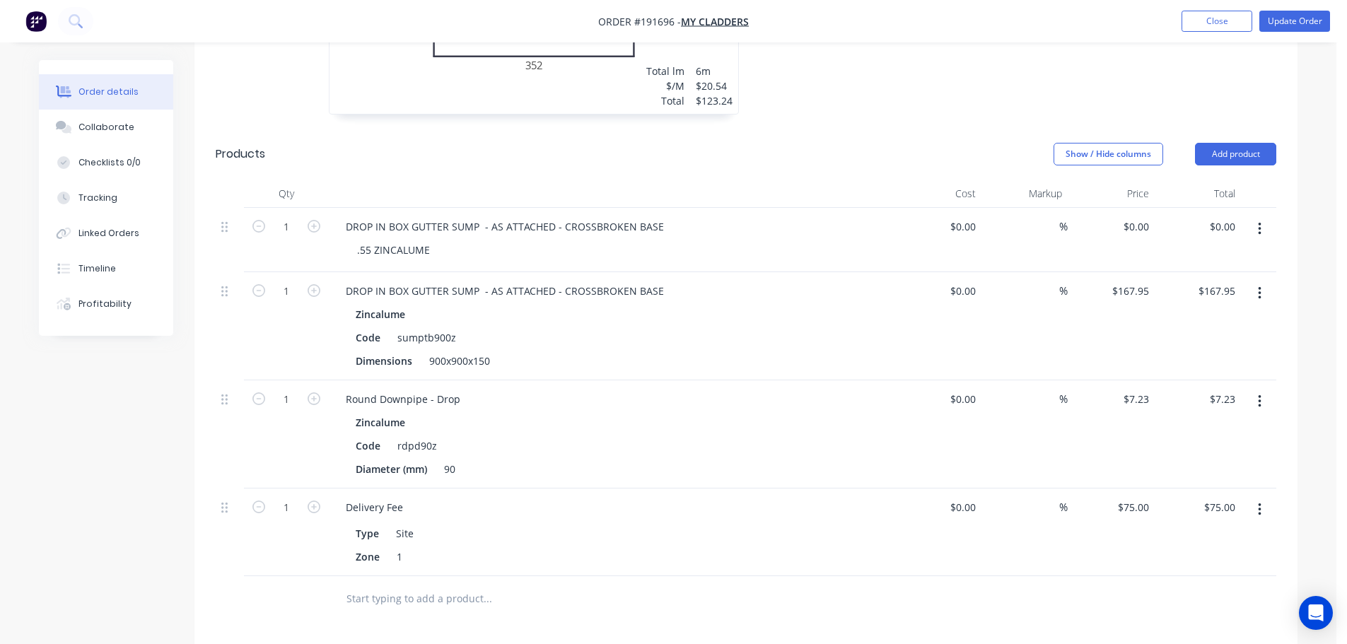
click at [1256, 216] on button "button" at bounding box center [1259, 228] width 33 height 25
click at [1190, 312] on div "Delete" at bounding box center [1208, 322] width 109 height 21
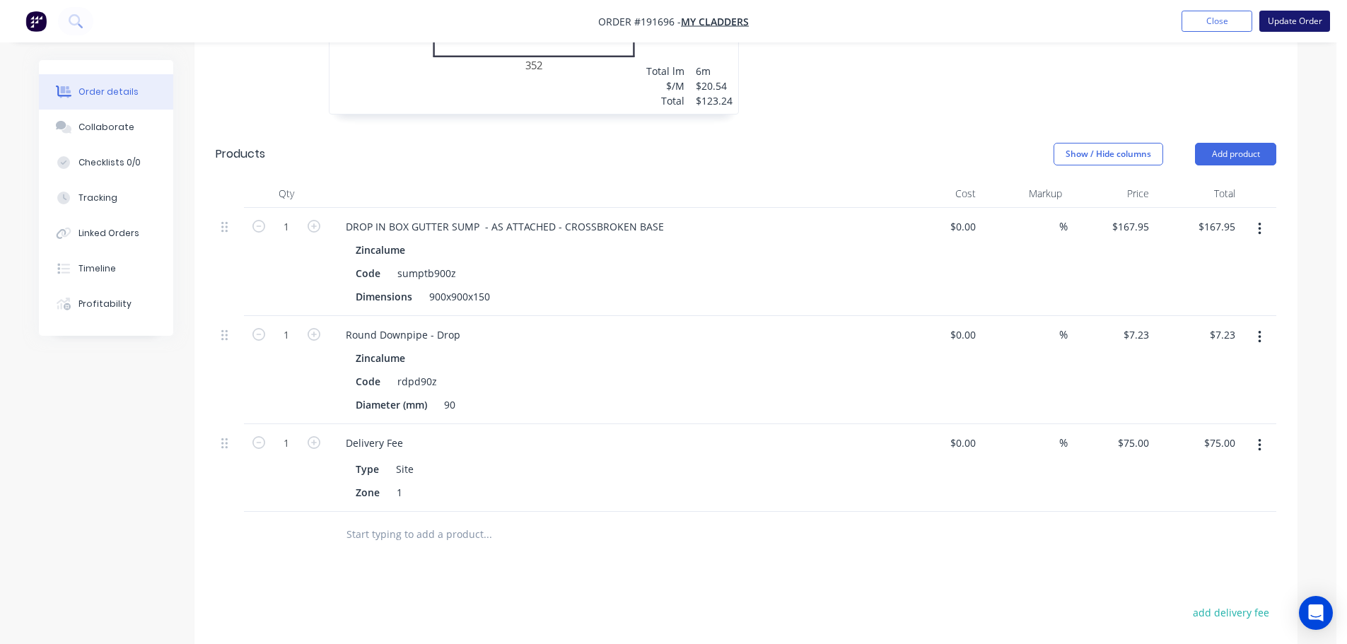
click at [1302, 13] on button "Update Order" at bounding box center [1294, 21] width 71 height 21
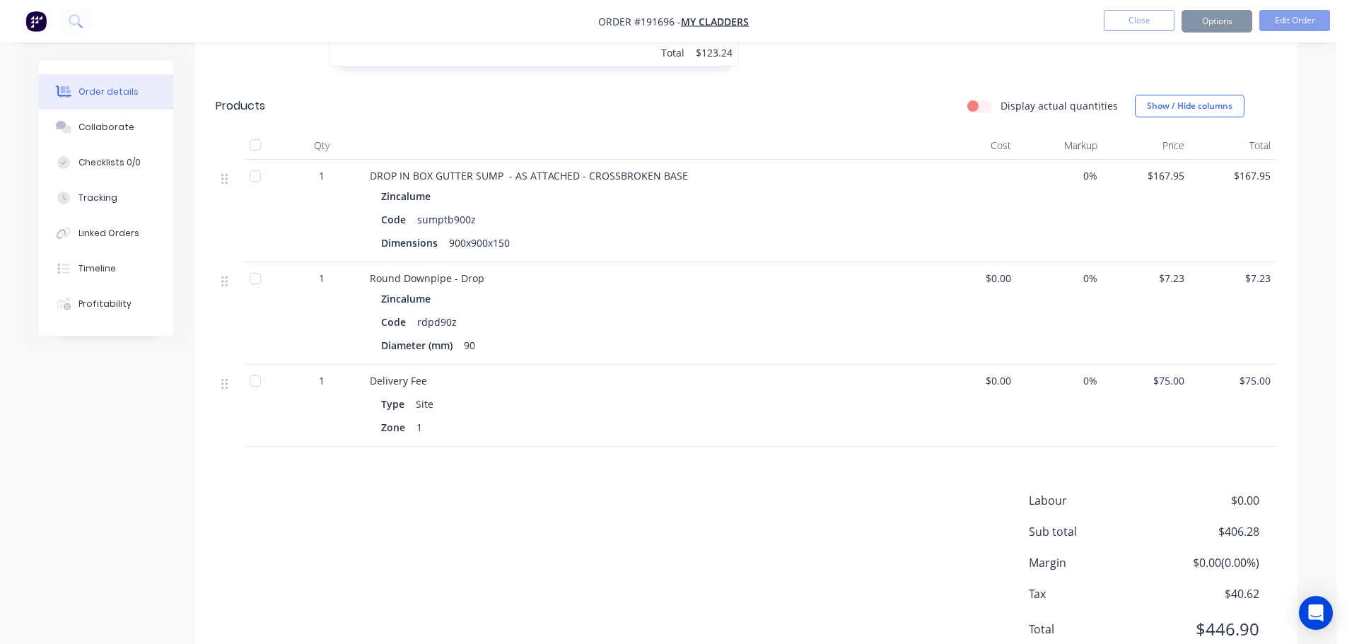
scroll to position [0, 0]
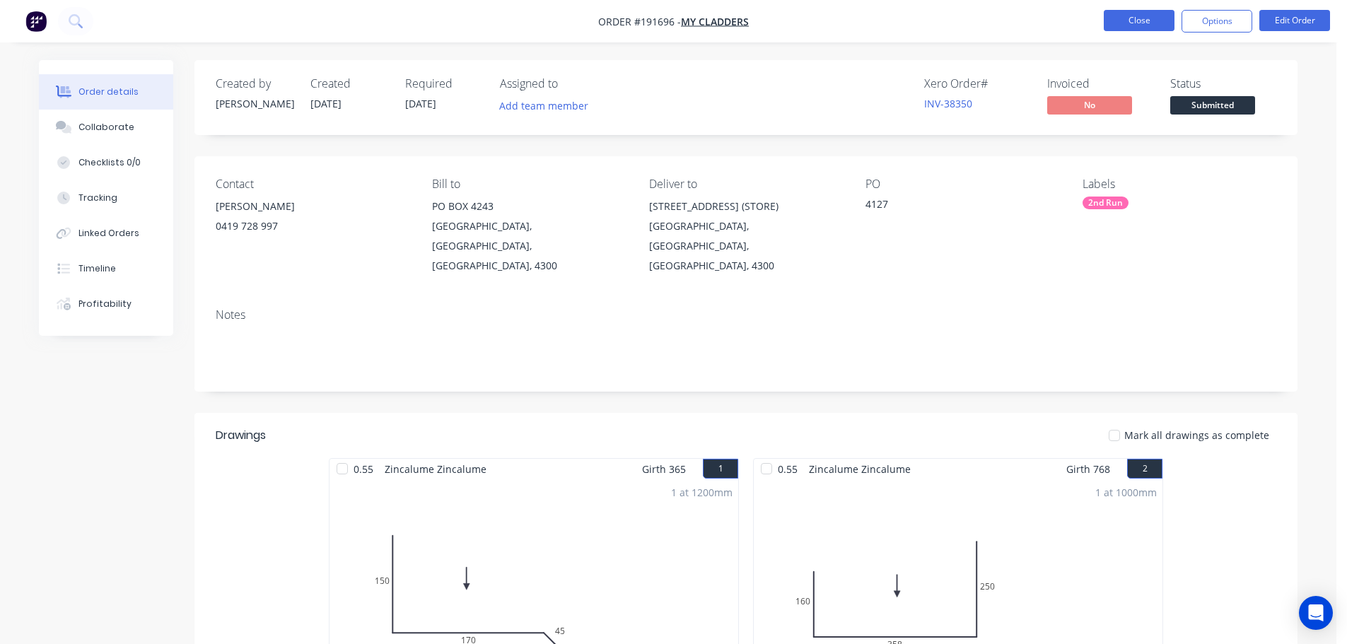
click at [1138, 21] on button "Close" at bounding box center [1138, 20] width 71 height 21
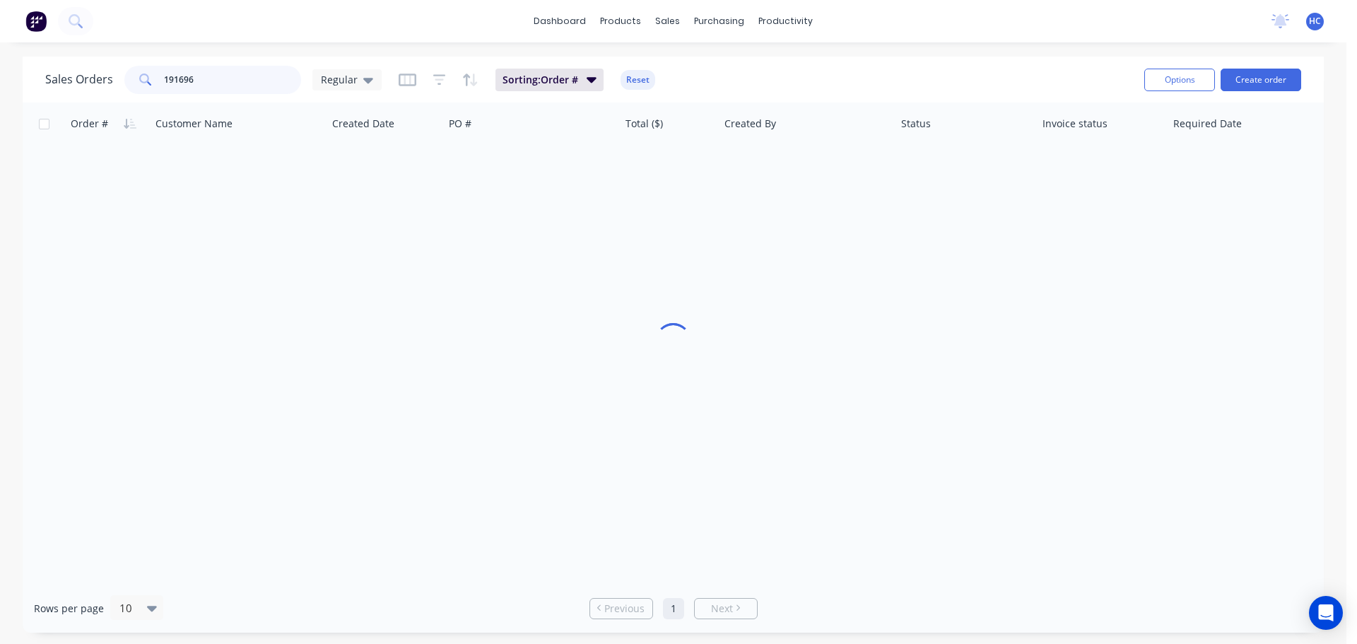
drag, startPoint x: 235, startPoint y: 80, endPoint x: 86, endPoint y: 76, distance: 149.2
click at [86, 76] on div "Sales Orders 191696 Regular" at bounding box center [213, 80] width 336 height 28
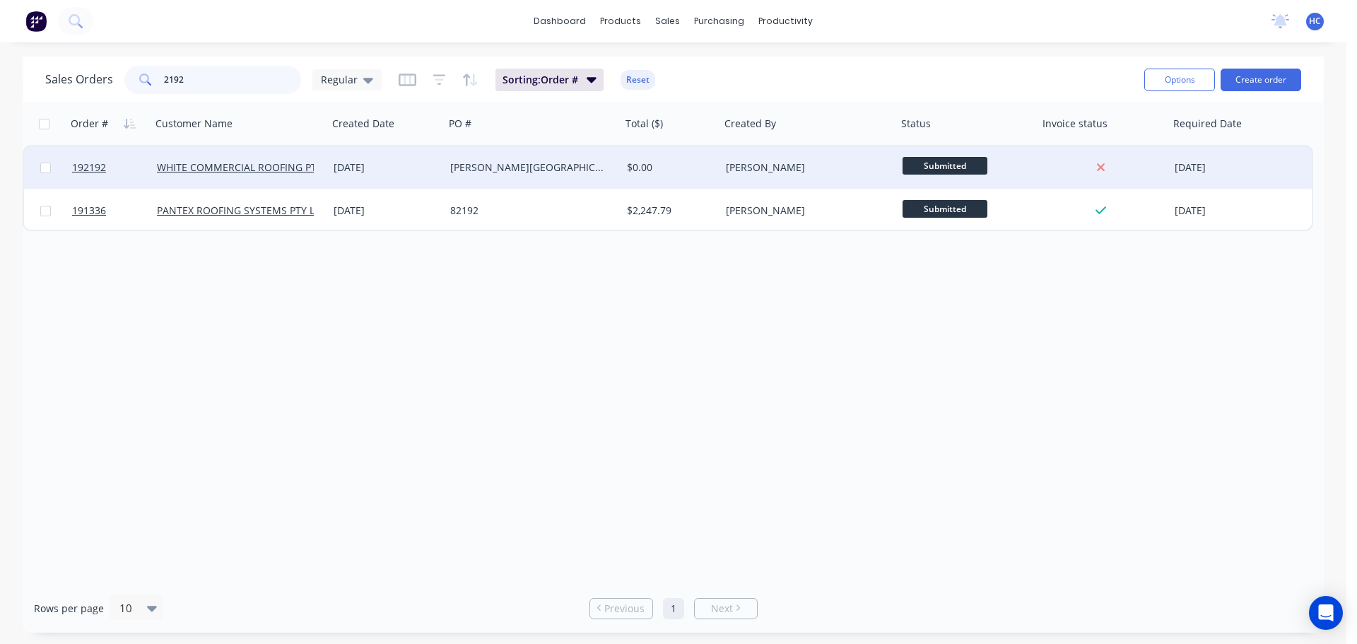
type input "2192"
click at [583, 168] on div "ORMISTON COLLEGE" at bounding box center [528, 167] width 157 height 14
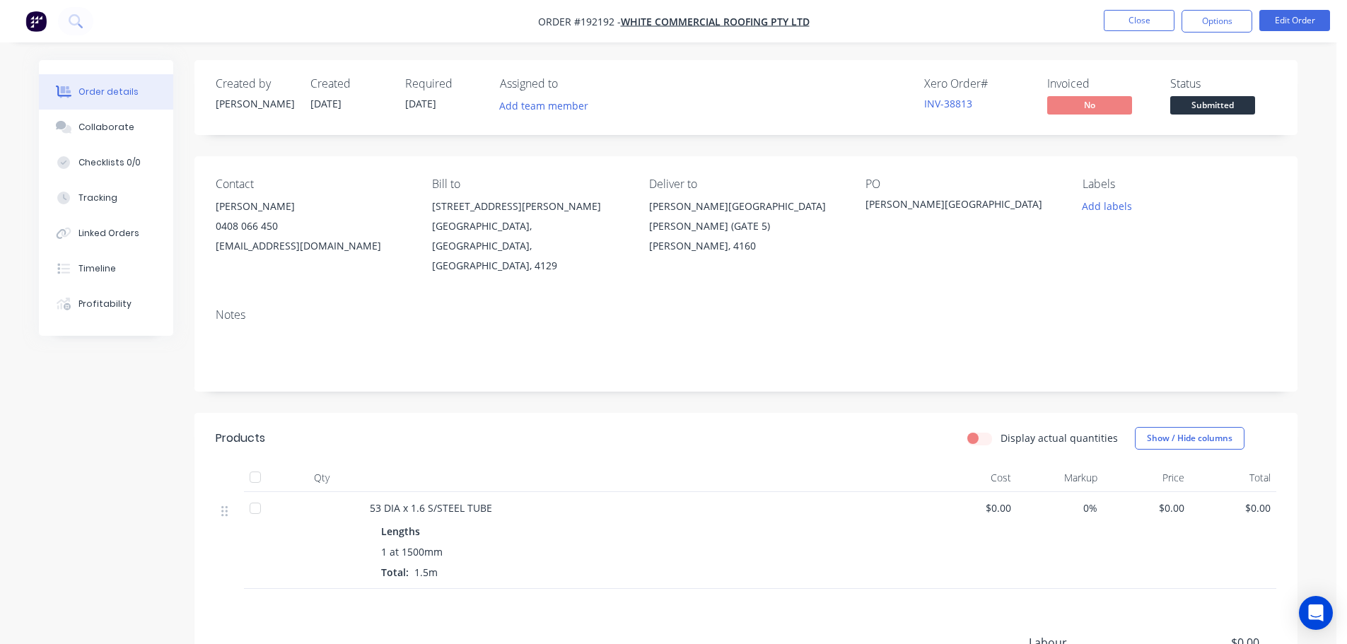
click at [1306, 6] on nav "Order #192192 - WHITE COMMERCIAL ROOFING PTY LTD Close Options Edit Order" at bounding box center [673, 21] width 1347 height 42
click at [1298, 16] on button "Edit Order" at bounding box center [1294, 20] width 71 height 21
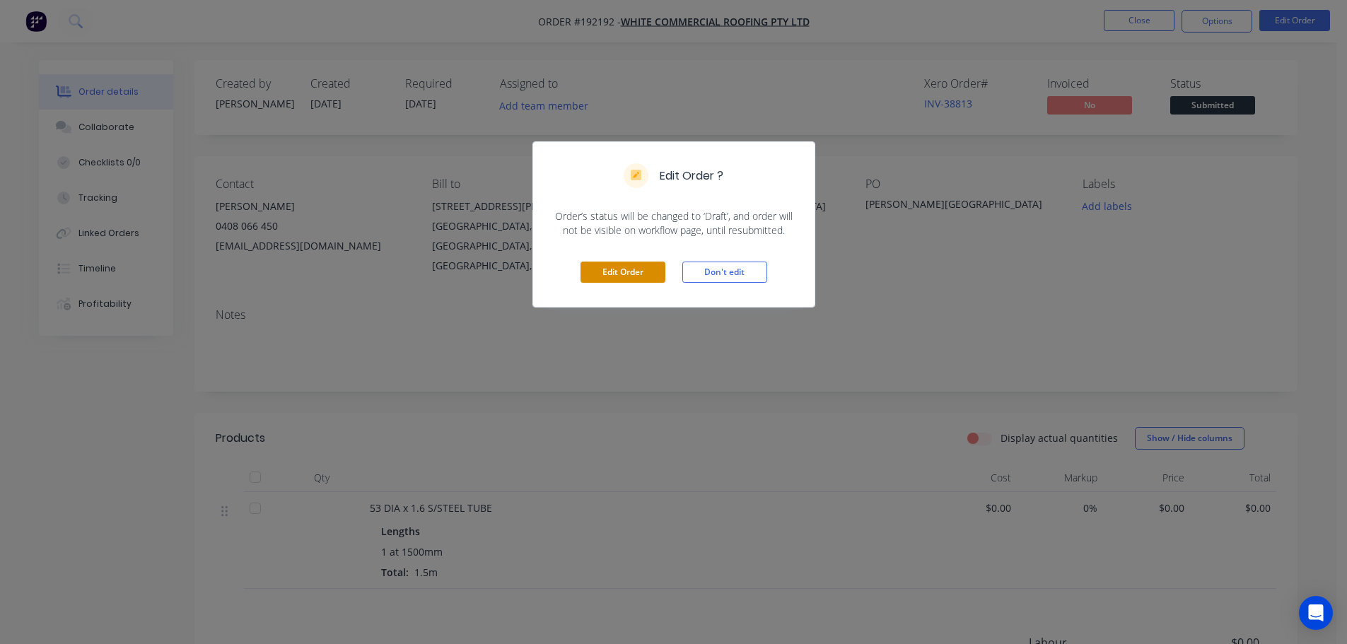
click at [617, 263] on button "Edit Order" at bounding box center [622, 272] width 85 height 21
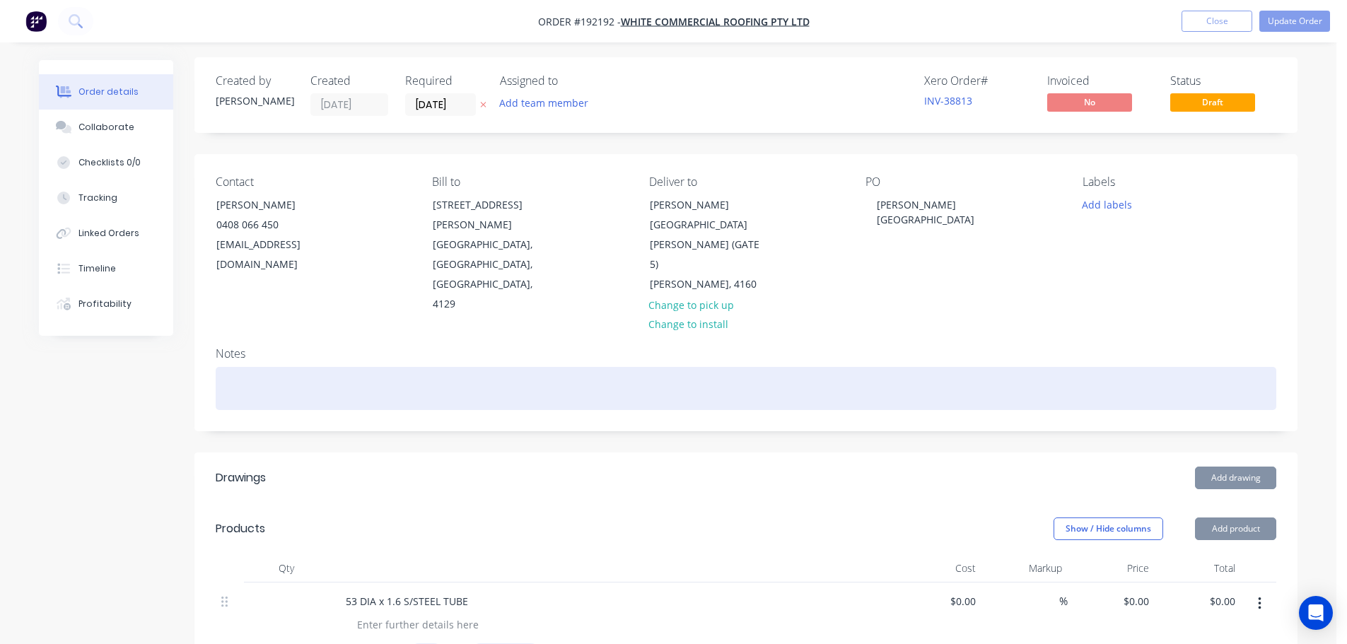
scroll to position [283, 0]
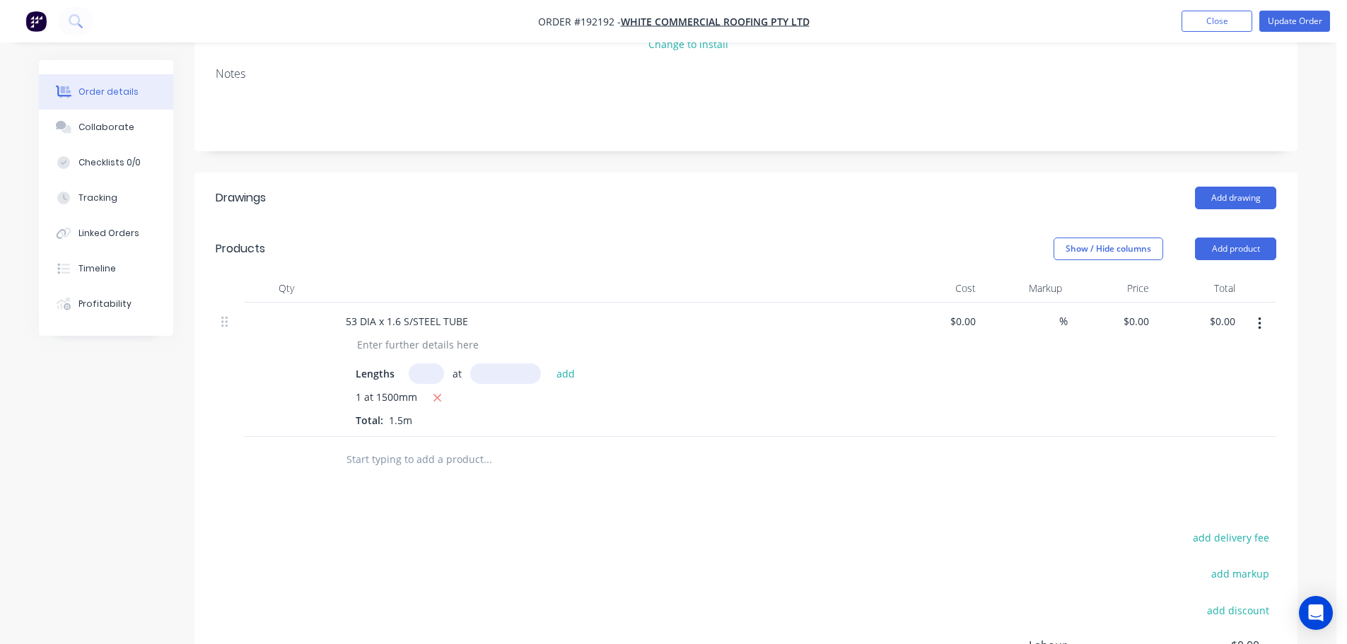
click at [648, 172] on header "Drawings Add drawing" at bounding box center [745, 197] width 1103 height 51
click at [1230, 238] on button "Add product" at bounding box center [1235, 249] width 81 height 23
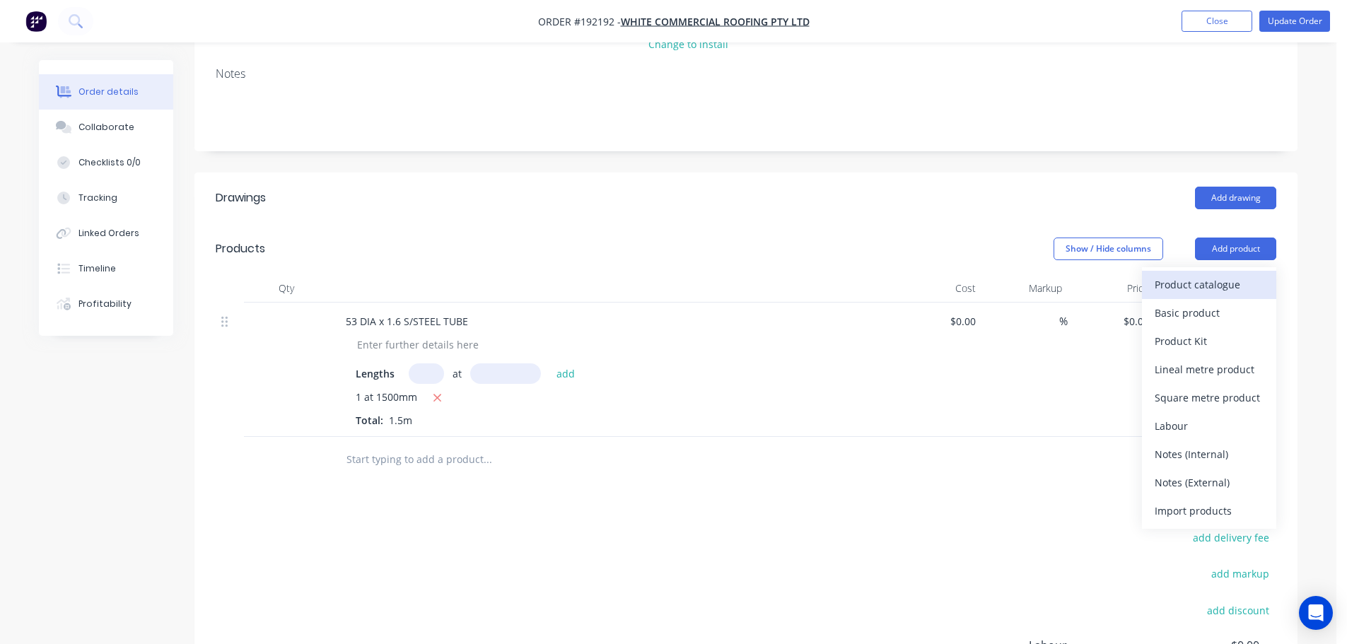
click at [1190, 274] on div "Product catalogue" at bounding box center [1208, 284] width 109 height 21
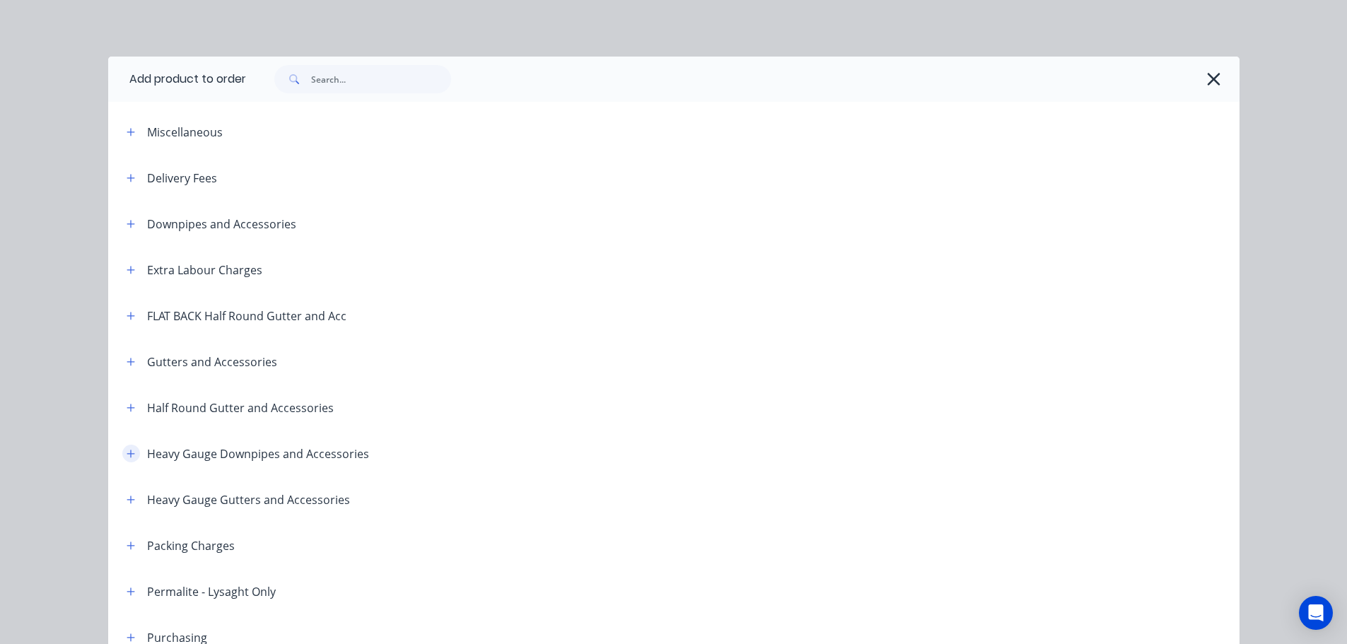
click at [127, 450] on icon "button" at bounding box center [131, 454] width 8 height 10
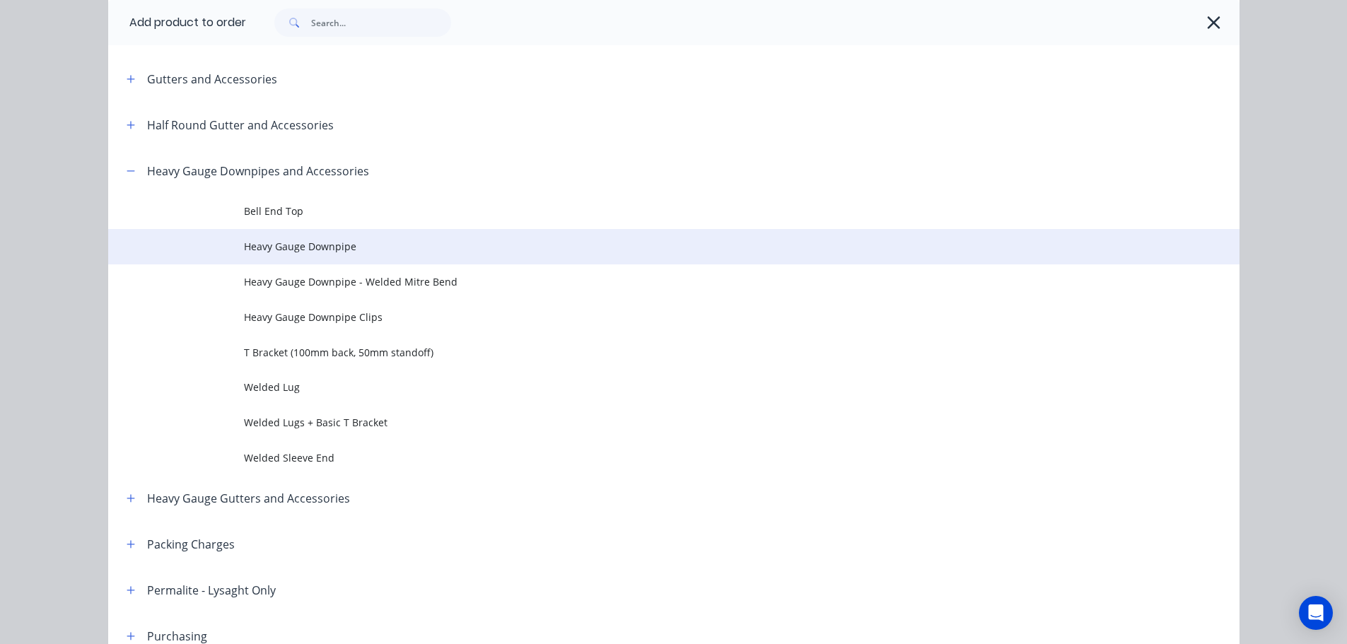
click at [352, 245] on span "Heavy Gauge Downpipe" at bounding box center [642, 246] width 796 height 15
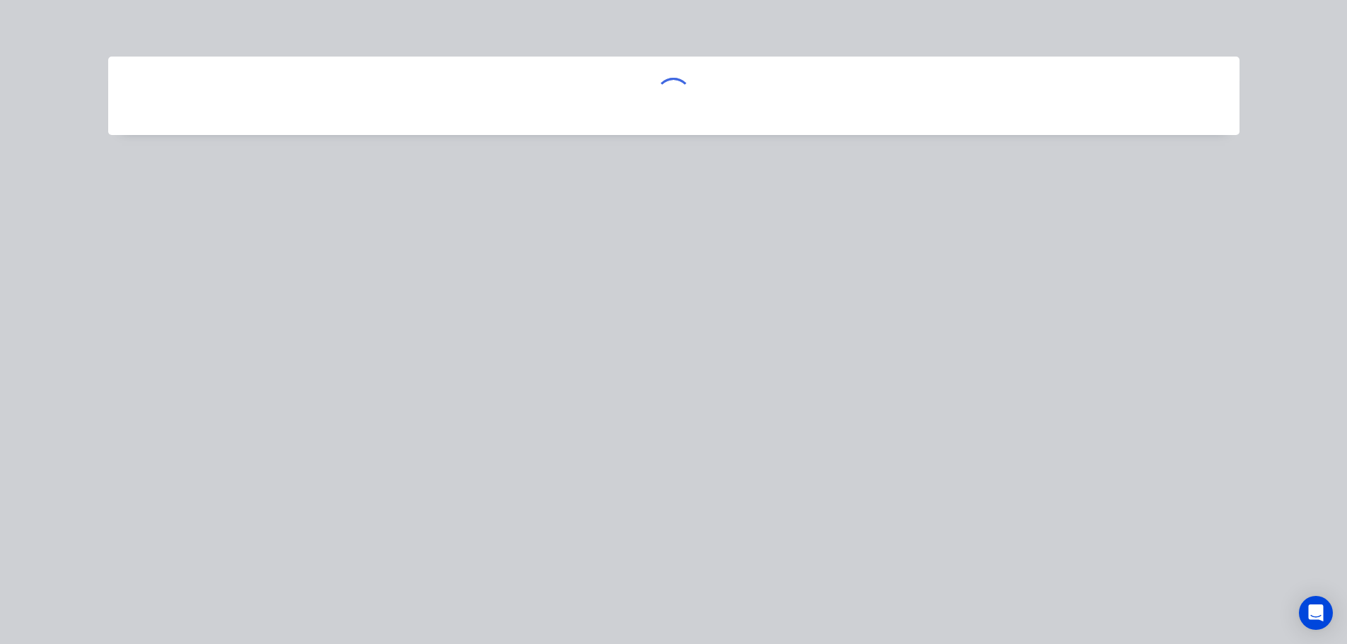
scroll to position [0, 0]
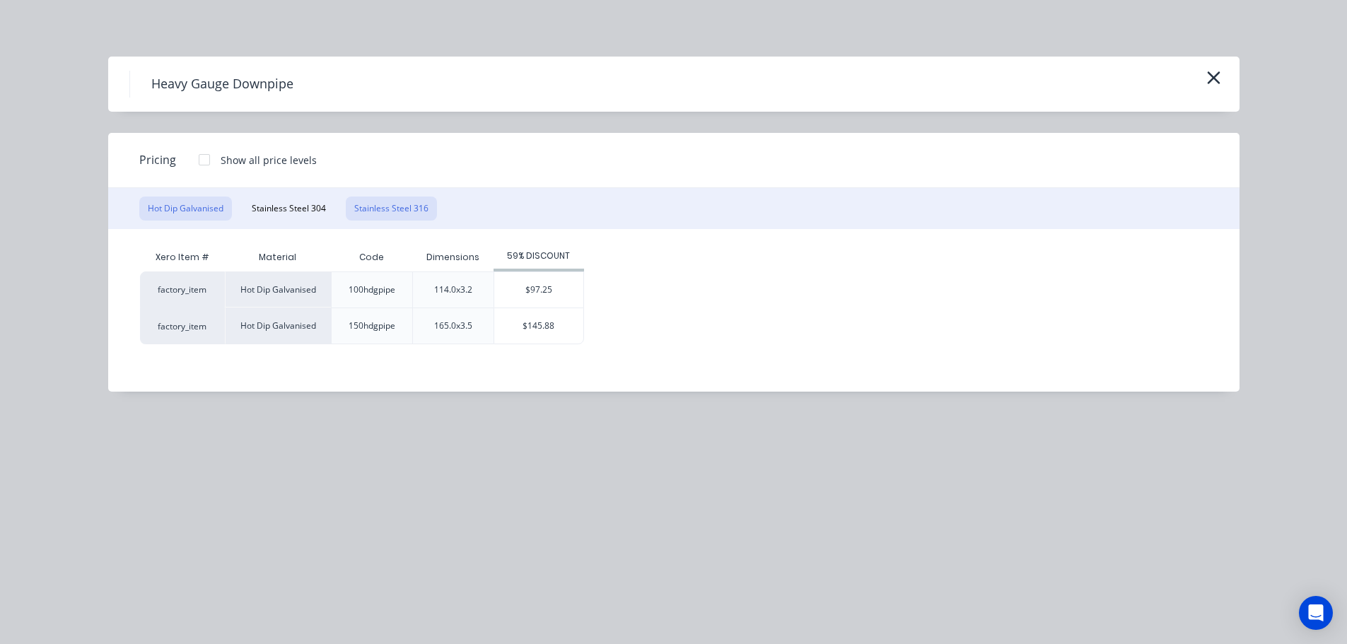
click at [378, 211] on button "Stainless Steel 316" at bounding box center [391, 209] width 91 height 24
click at [315, 216] on button "Stainless Steel 304" at bounding box center [288, 209] width 91 height 24
click at [1216, 78] on icon "button" at bounding box center [1213, 78] width 15 height 20
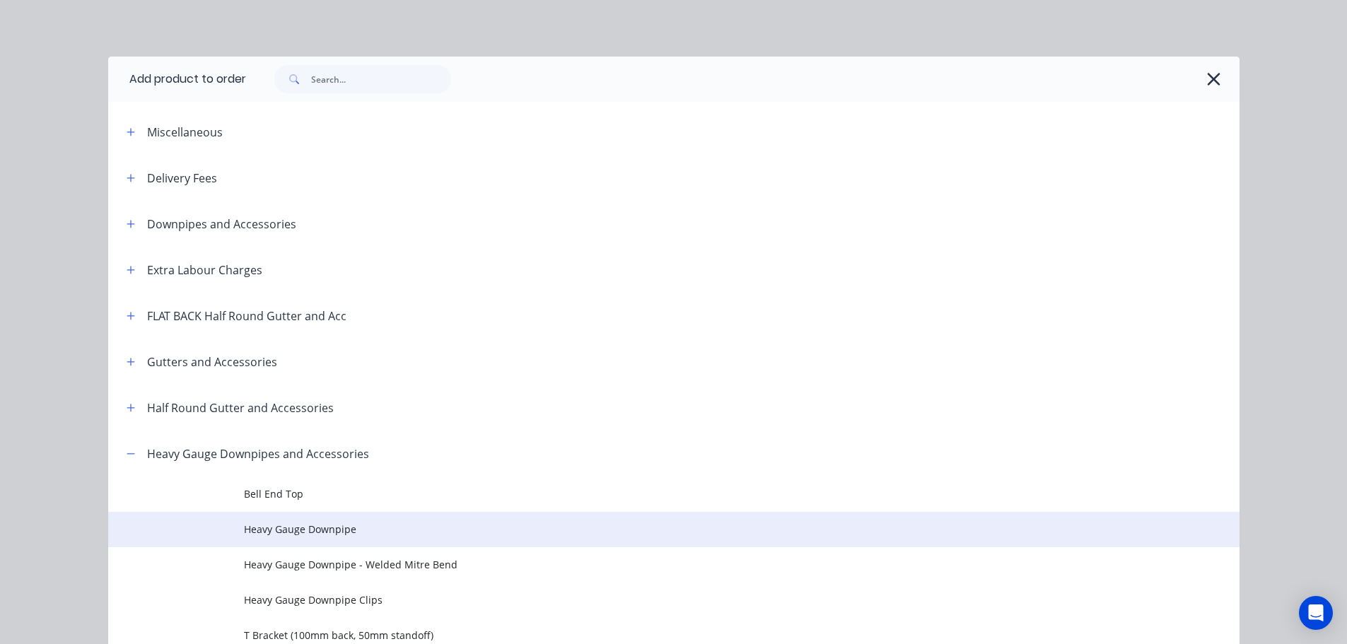
scroll to position [431, 0]
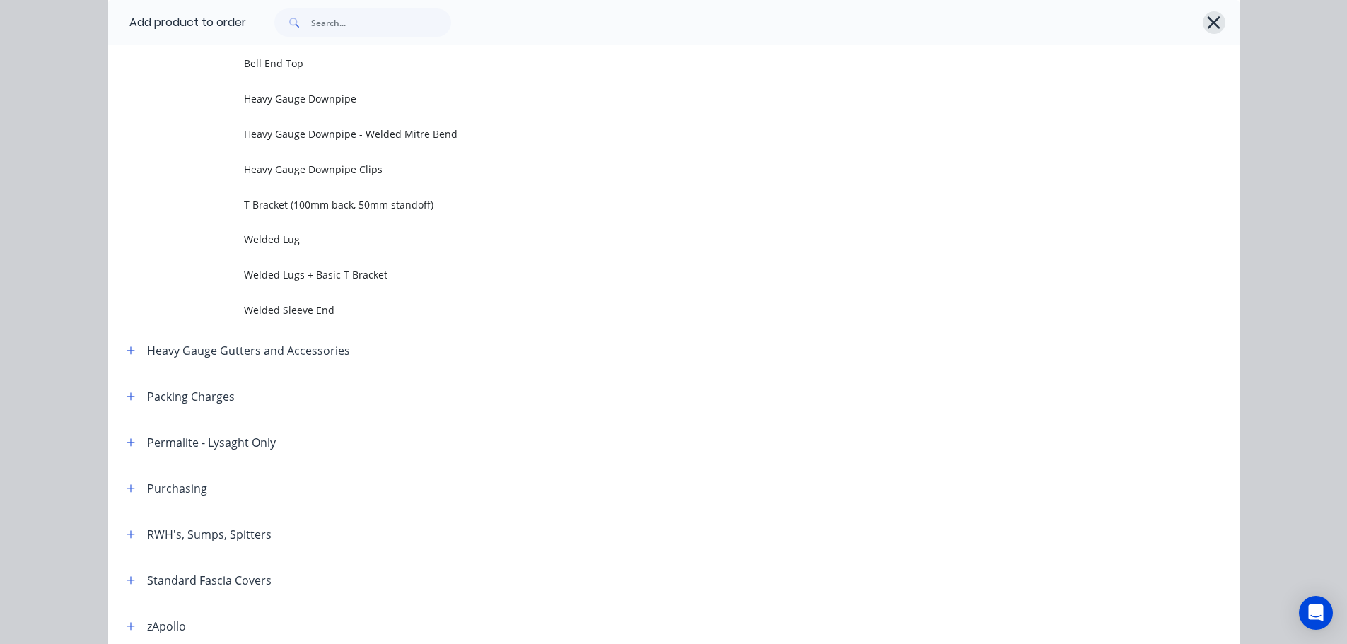
click at [1207, 30] on icon "button" at bounding box center [1213, 23] width 15 height 20
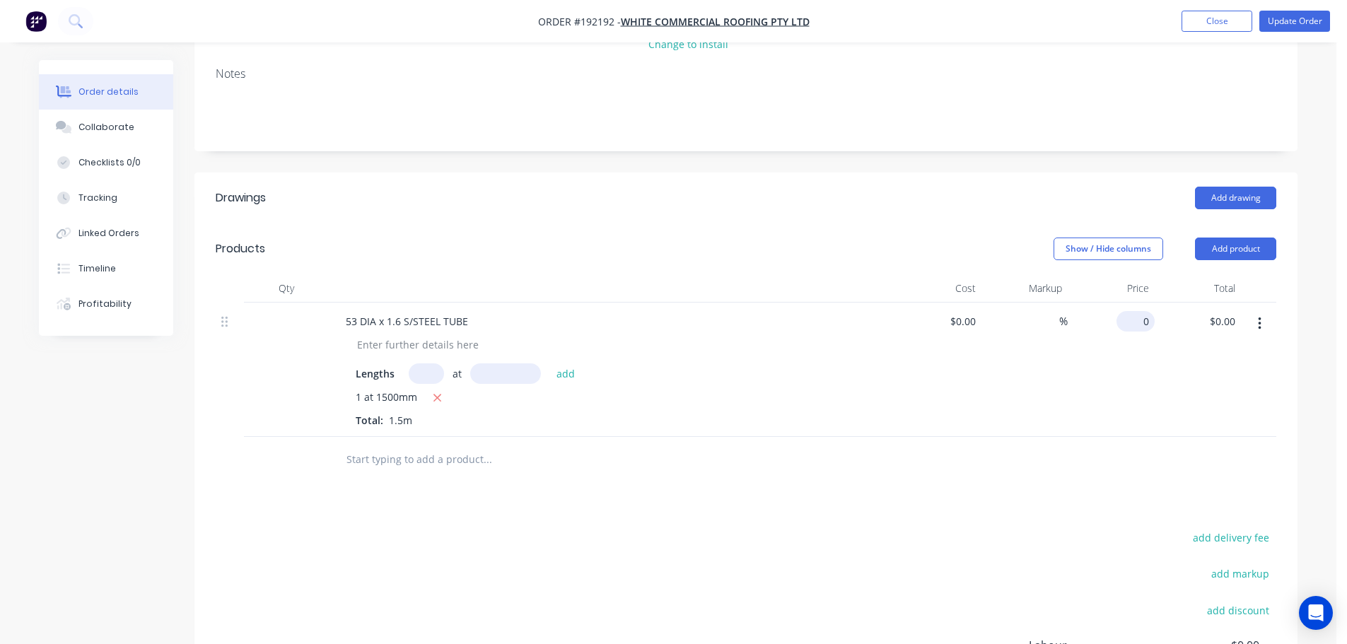
click at [1141, 311] on input "0" at bounding box center [1138, 321] width 33 height 21
type input "$90.09"
type input "$135.14"
click at [1060, 187] on div "Add drawing" at bounding box center [858, 198] width 835 height 23
click at [1296, 26] on button "Update Order" at bounding box center [1294, 21] width 71 height 21
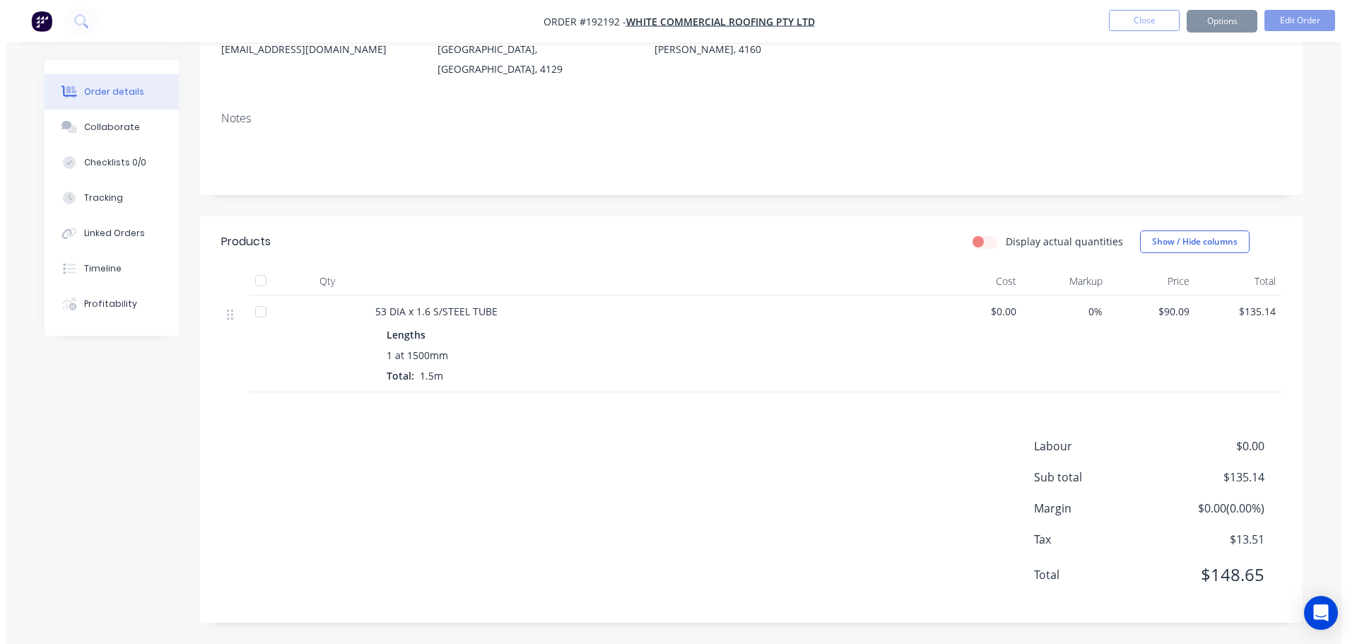
scroll to position [0, 0]
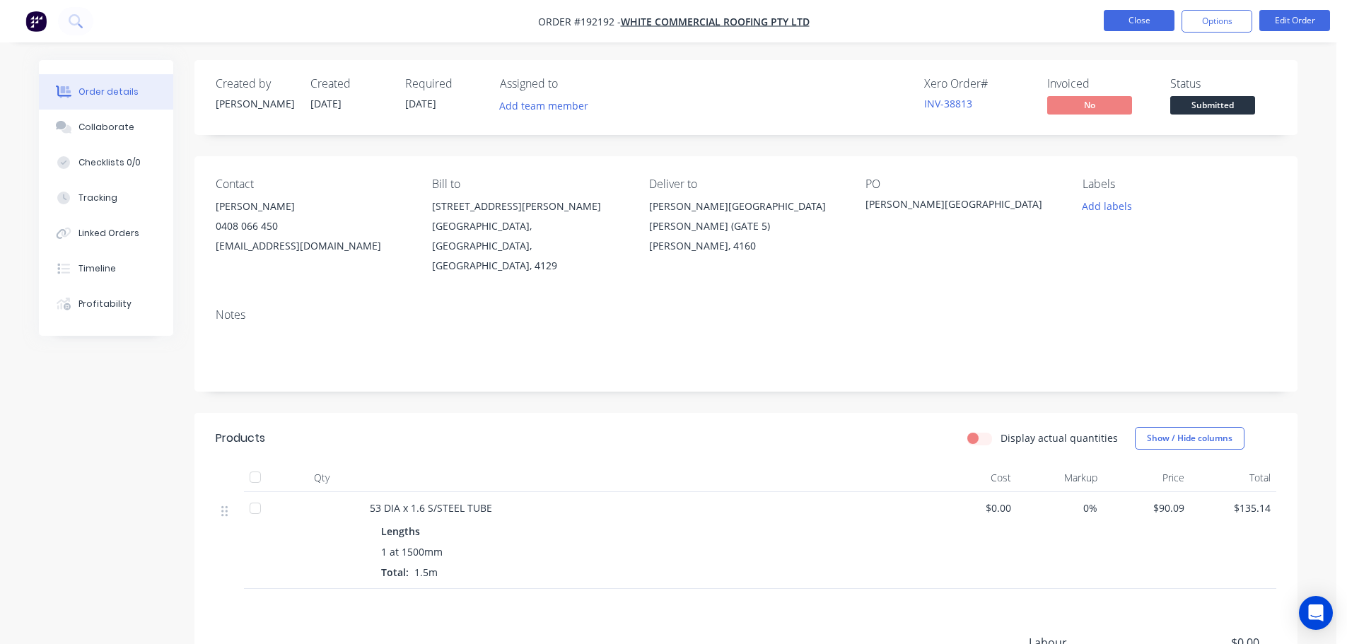
click at [1130, 16] on button "Close" at bounding box center [1138, 20] width 71 height 21
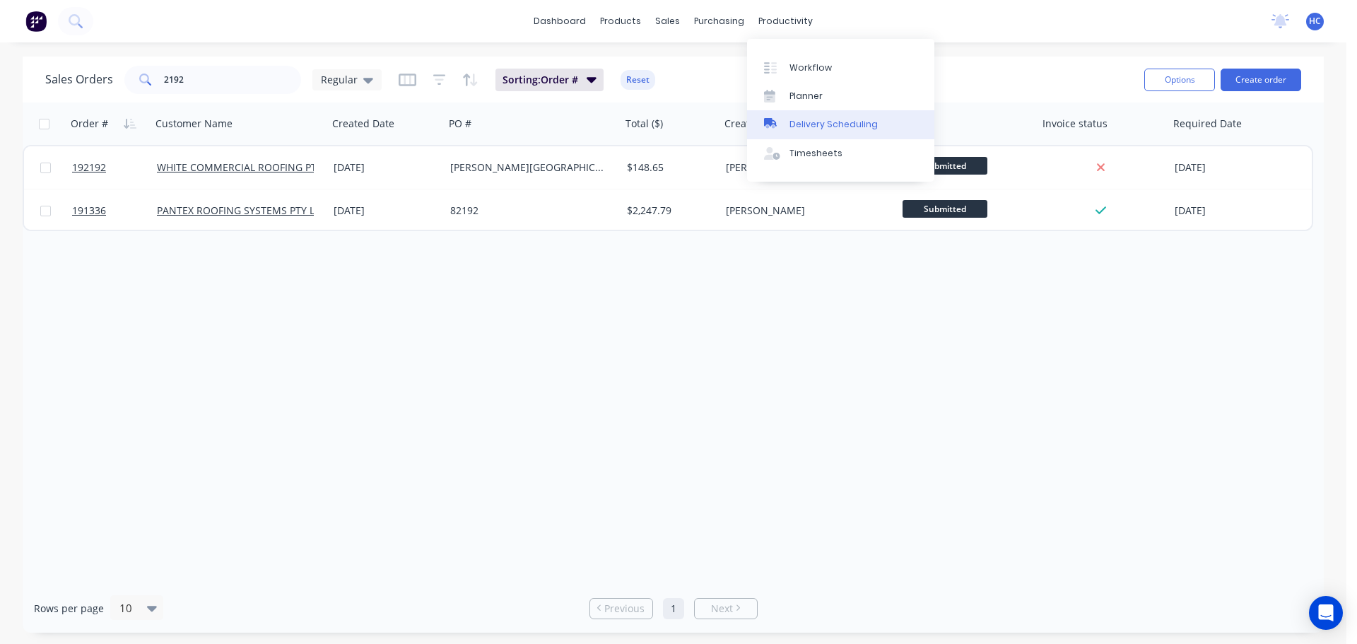
click at [820, 119] on div "Delivery Scheduling" at bounding box center [834, 124] width 88 height 13
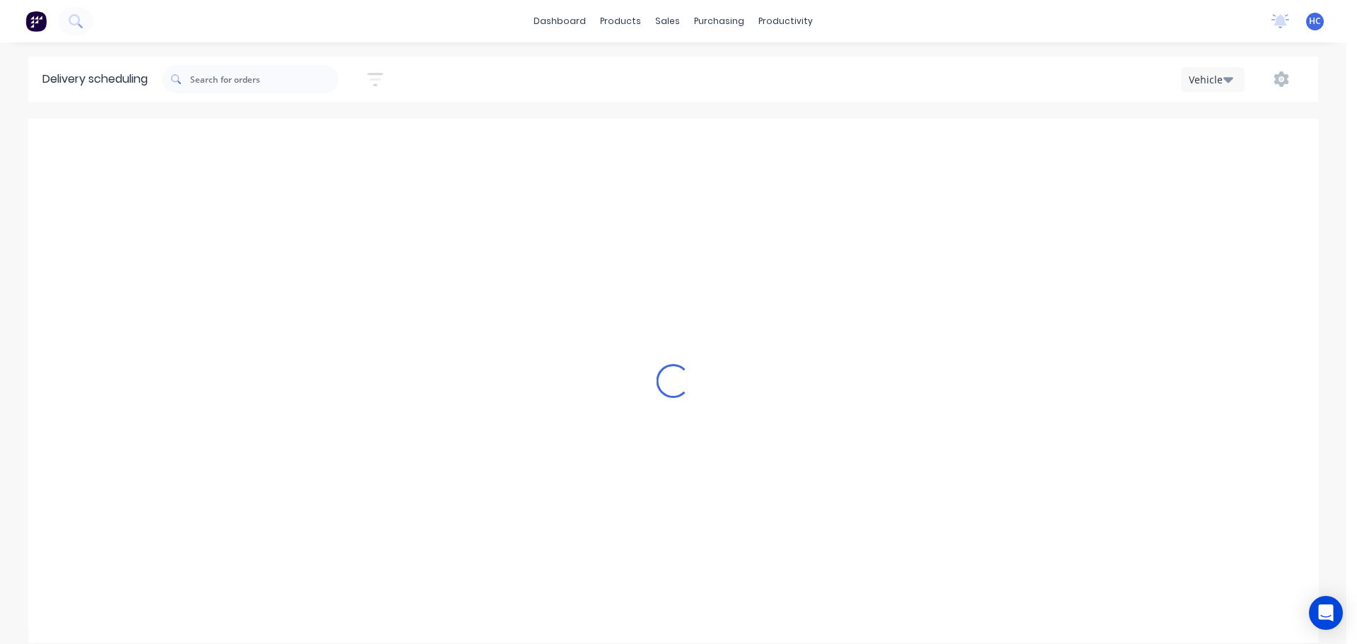
scroll to position [0, 1]
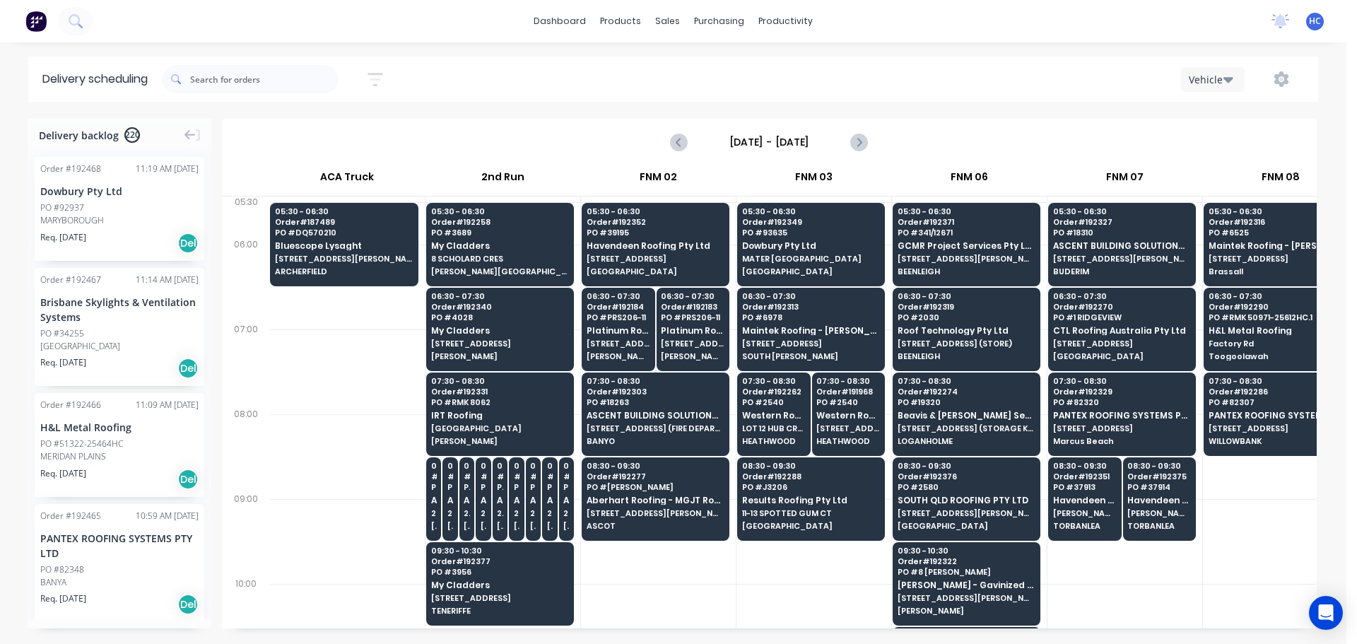
click at [792, 142] on input "Thursday - 11/09/25" at bounding box center [769, 141] width 140 height 21
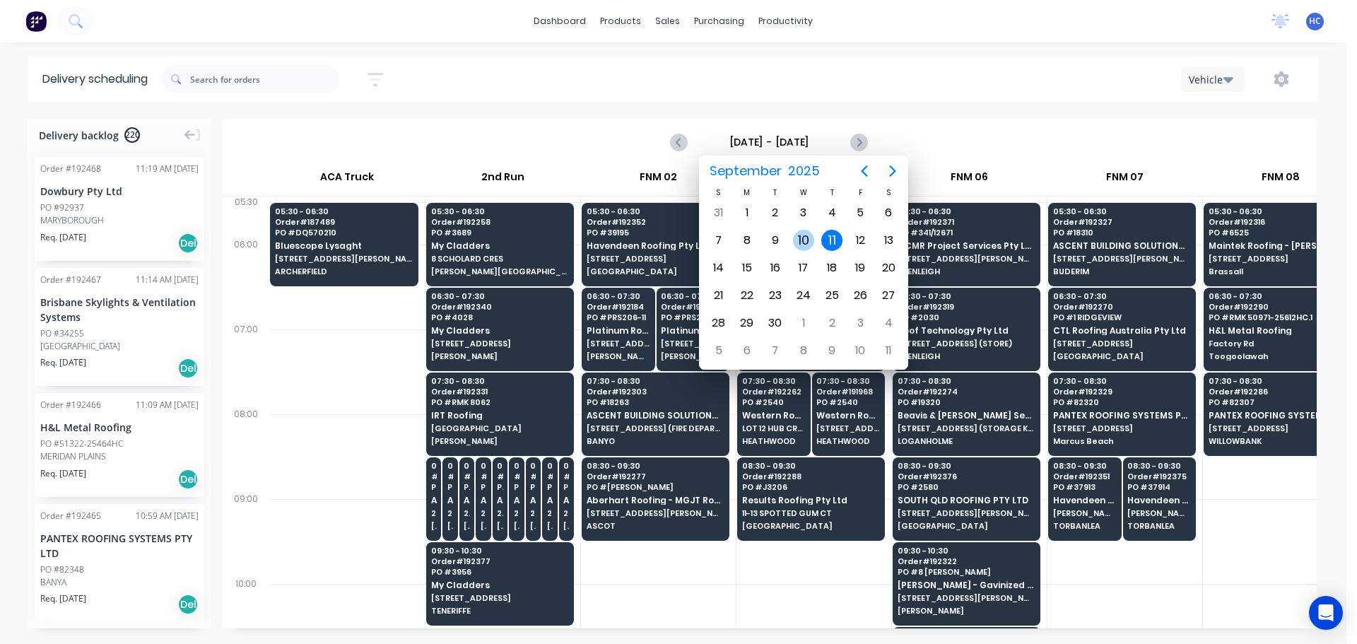
click at [810, 237] on div "10" at bounding box center [803, 240] width 21 height 21
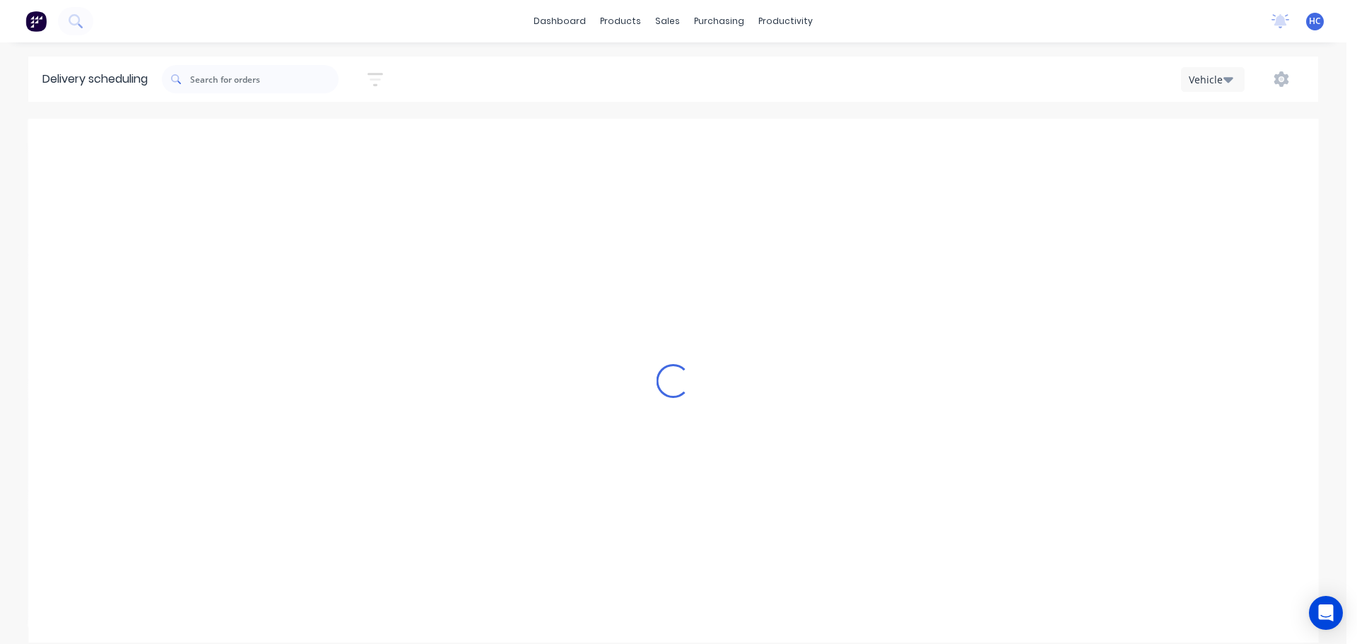
type input "Wednesday - 10/09/25"
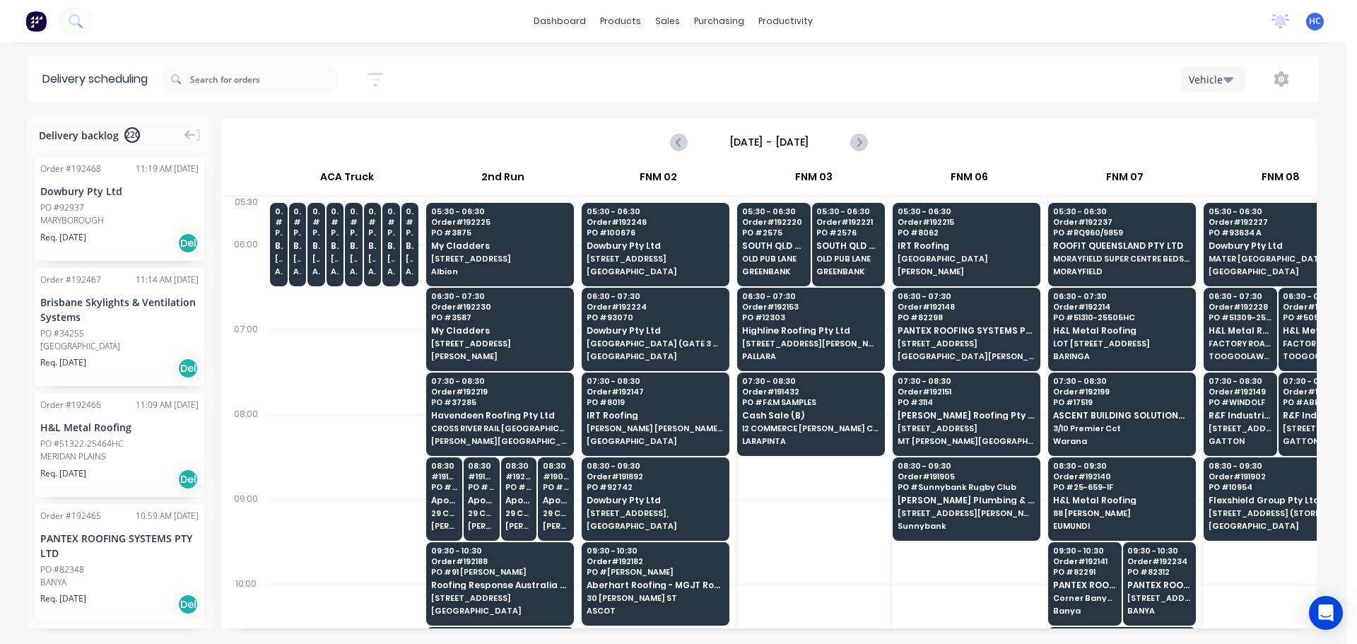
click at [783, 557] on div at bounding box center [814, 541] width 155 height 85
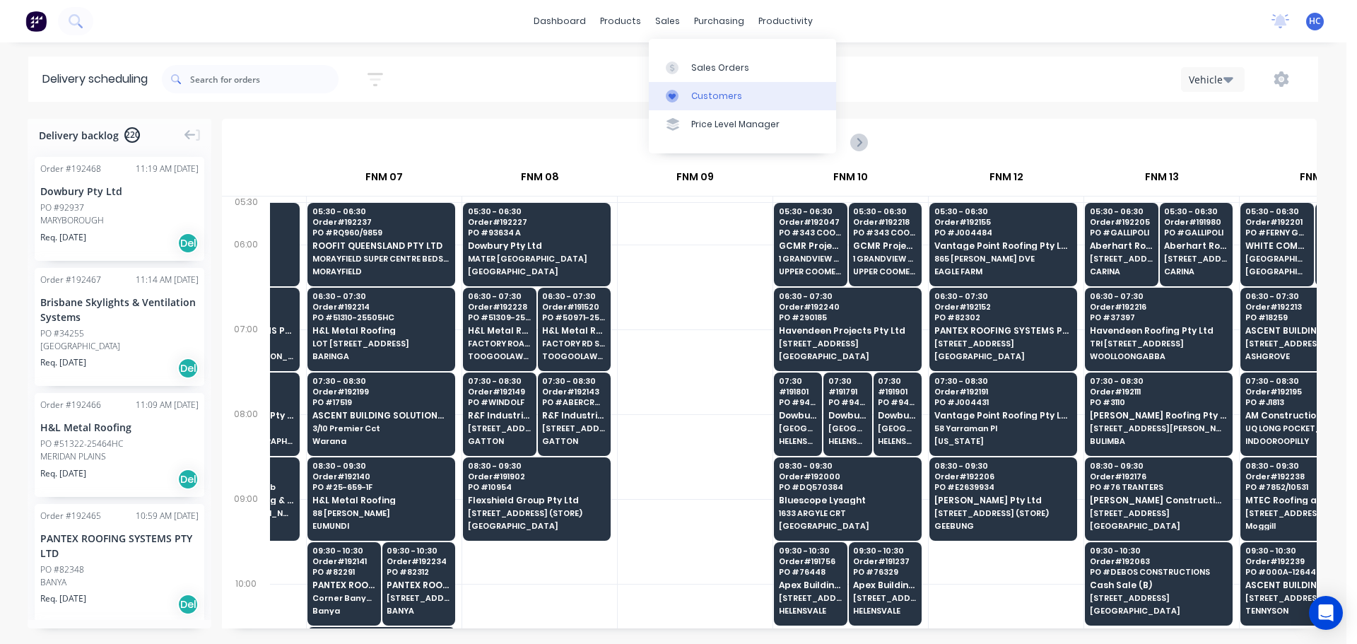
click at [697, 90] on div "Customers" at bounding box center [716, 96] width 51 height 13
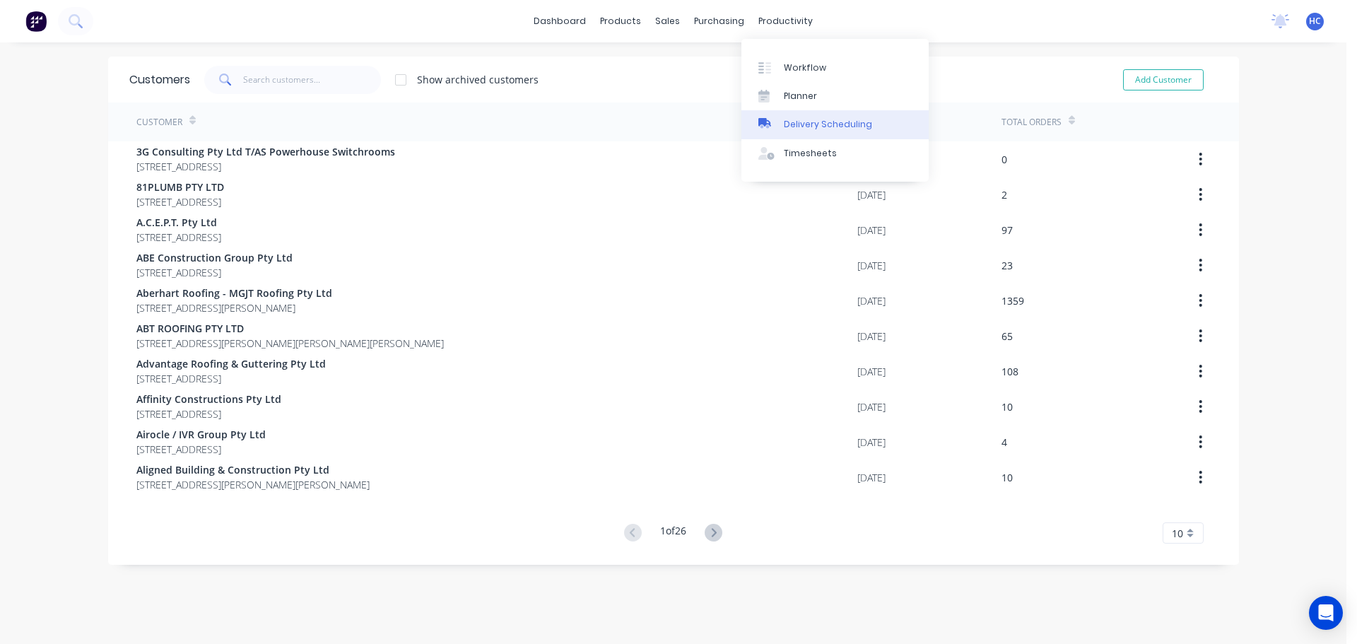
click at [817, 116] on link "Delivery Scheduling" at bounding box center [835, 124] width 187 height 28
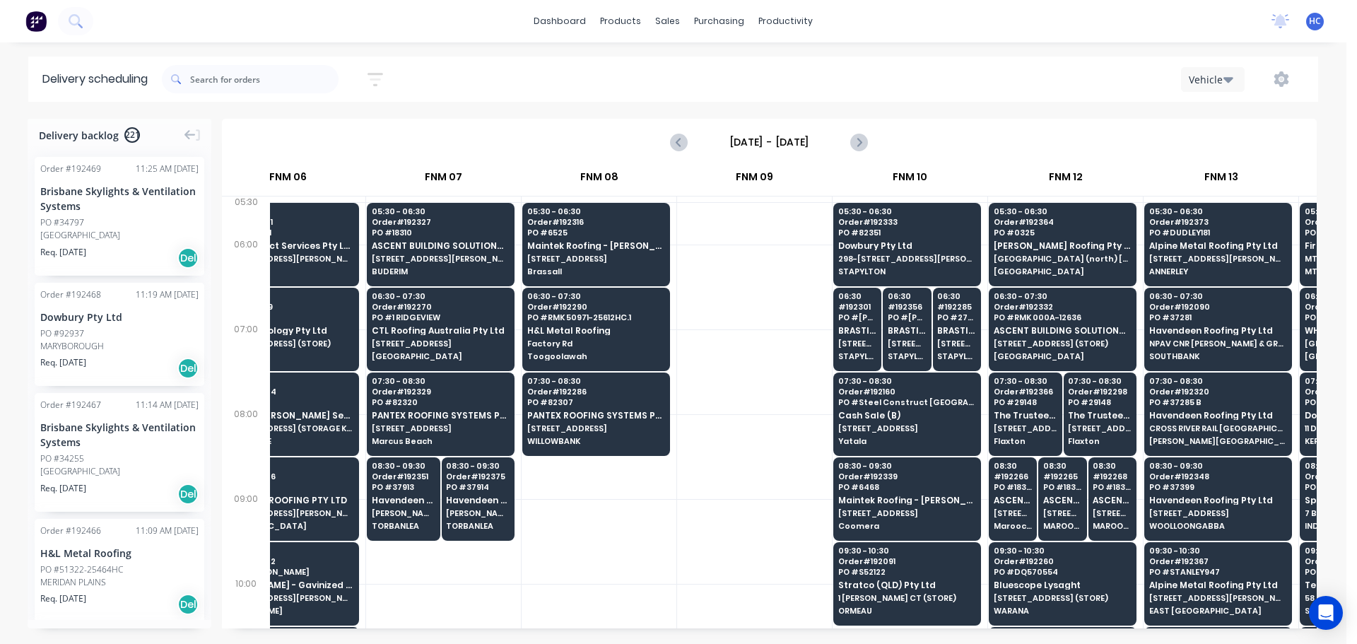
scroll to position [0, 775]
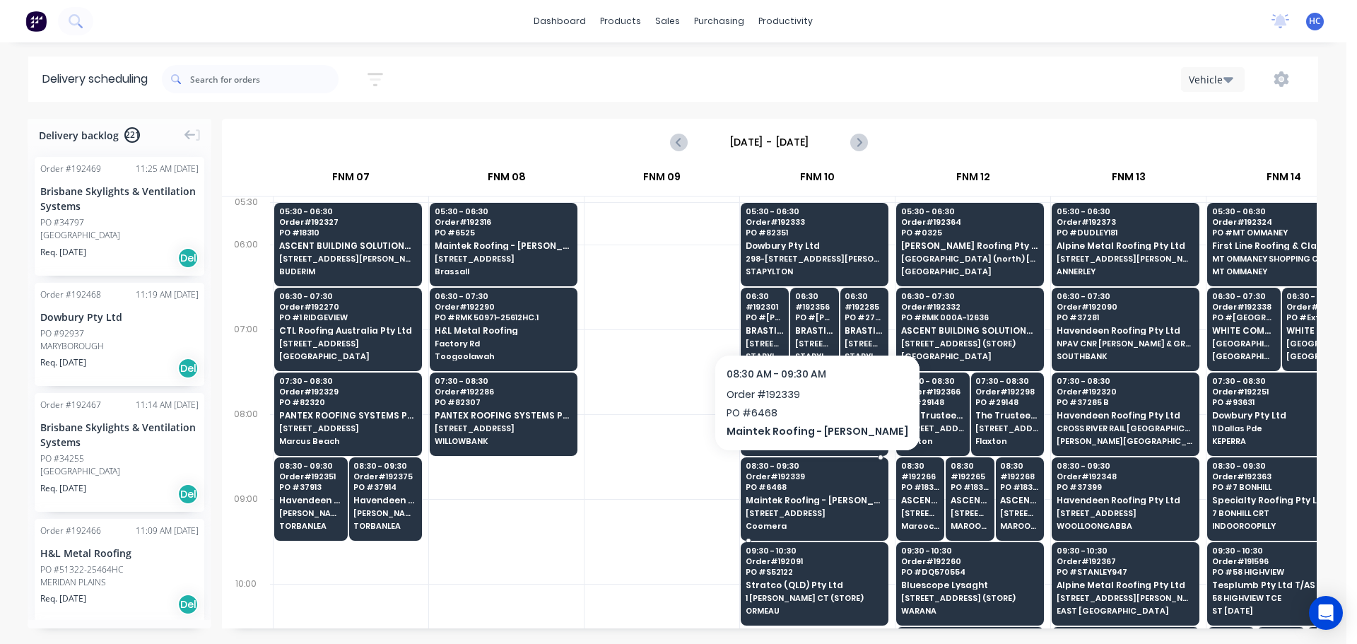
click at [809, 500] on span "Maintek Roofing - [PERSON_NAME]" at bounding box center [814, 500] width 137 height 9
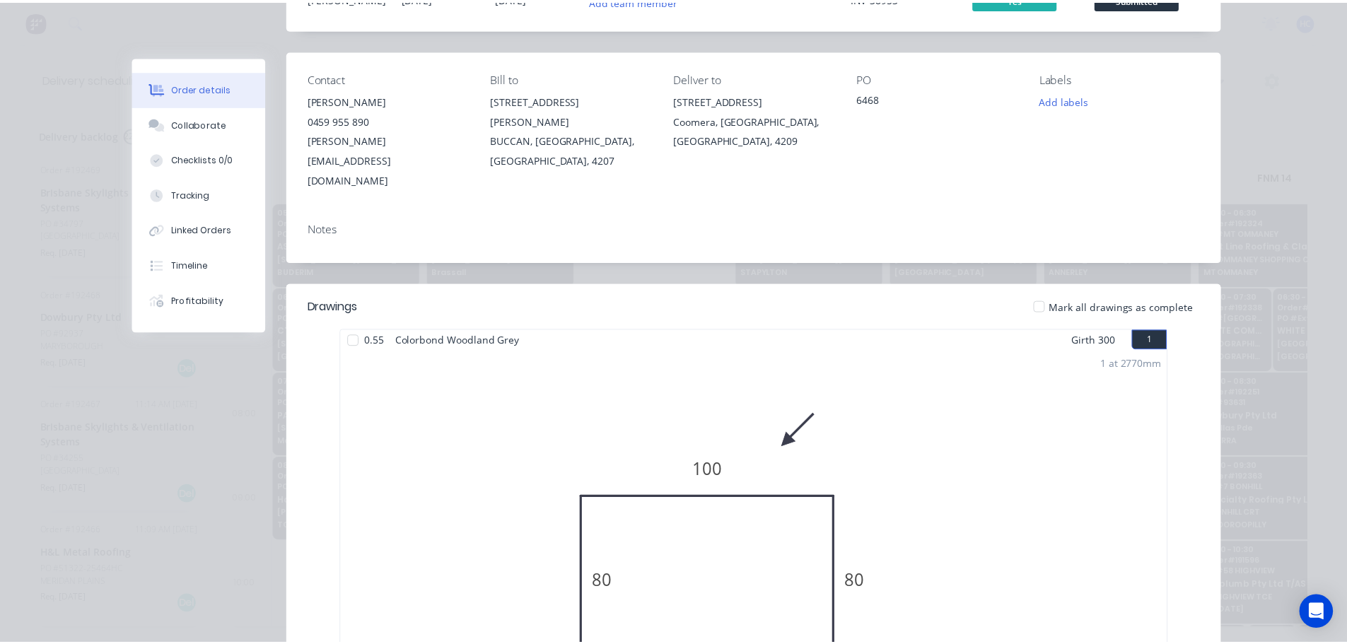
scroll to position [0, 0]
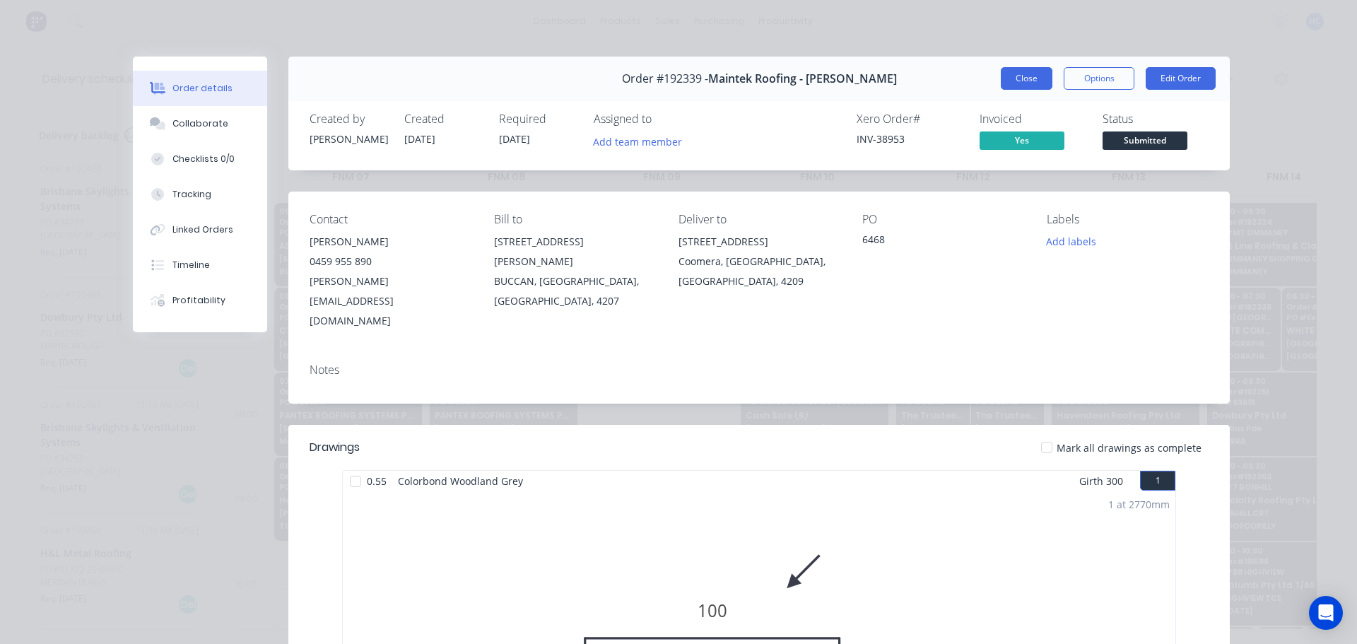
click at [1030, 81] on button "Close" at bounding box center [1027, 78] width 52 height 23
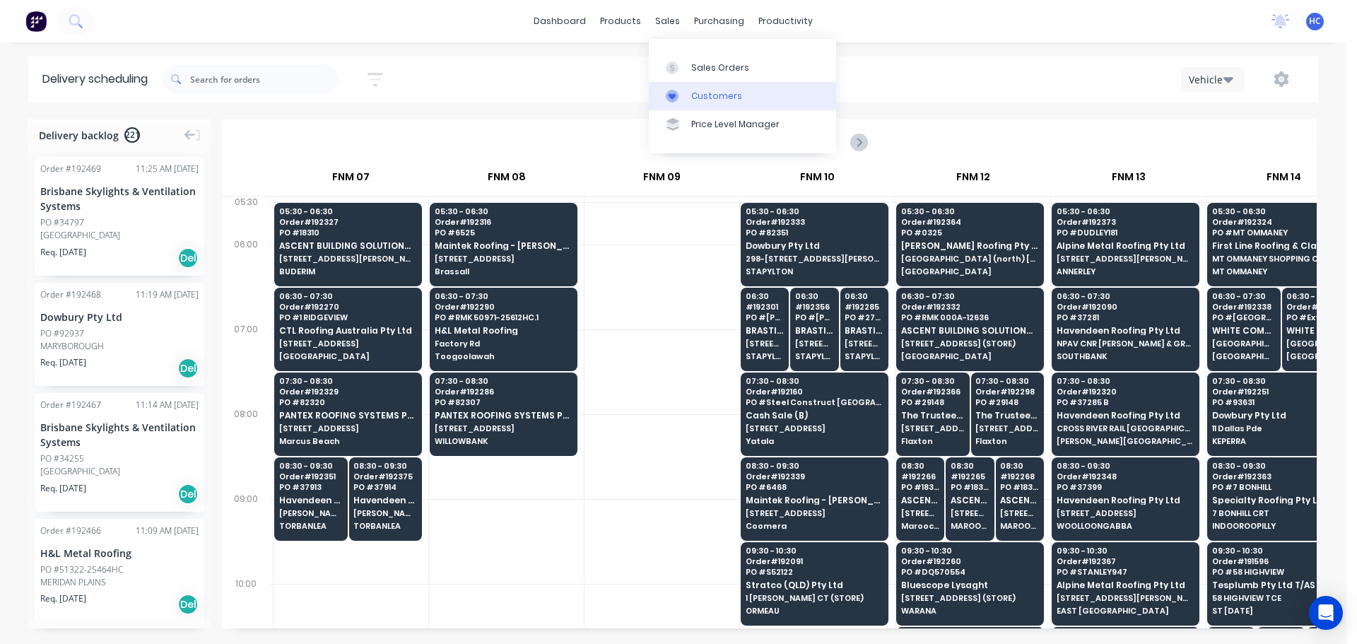
click at [699, 94] on div "Customers" at bounding box center [716, 96] width 51 height 13
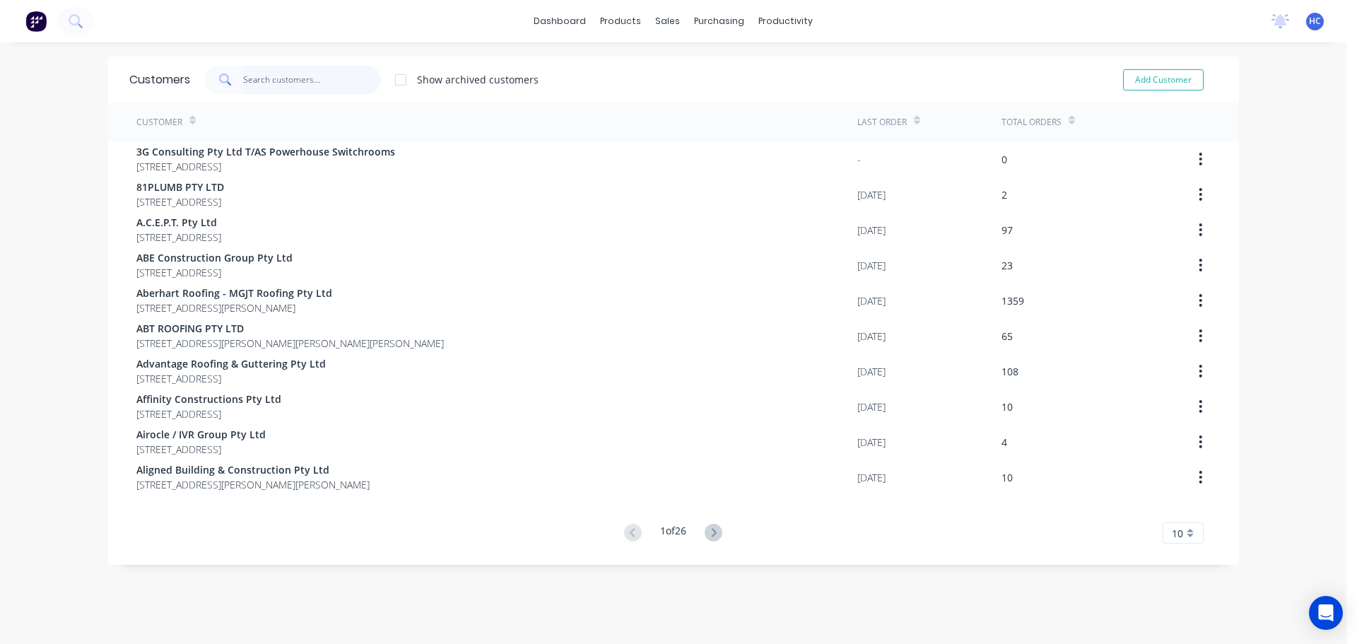
drag, startPoint x: 305, startPoint y: 81, endPoint x: 351, endPoint y: 109, distance: 54.0
click at [307, 94] on div "Customers Show archived customers Add Customer" at bounding box center [673, 80] width 1131 height 46
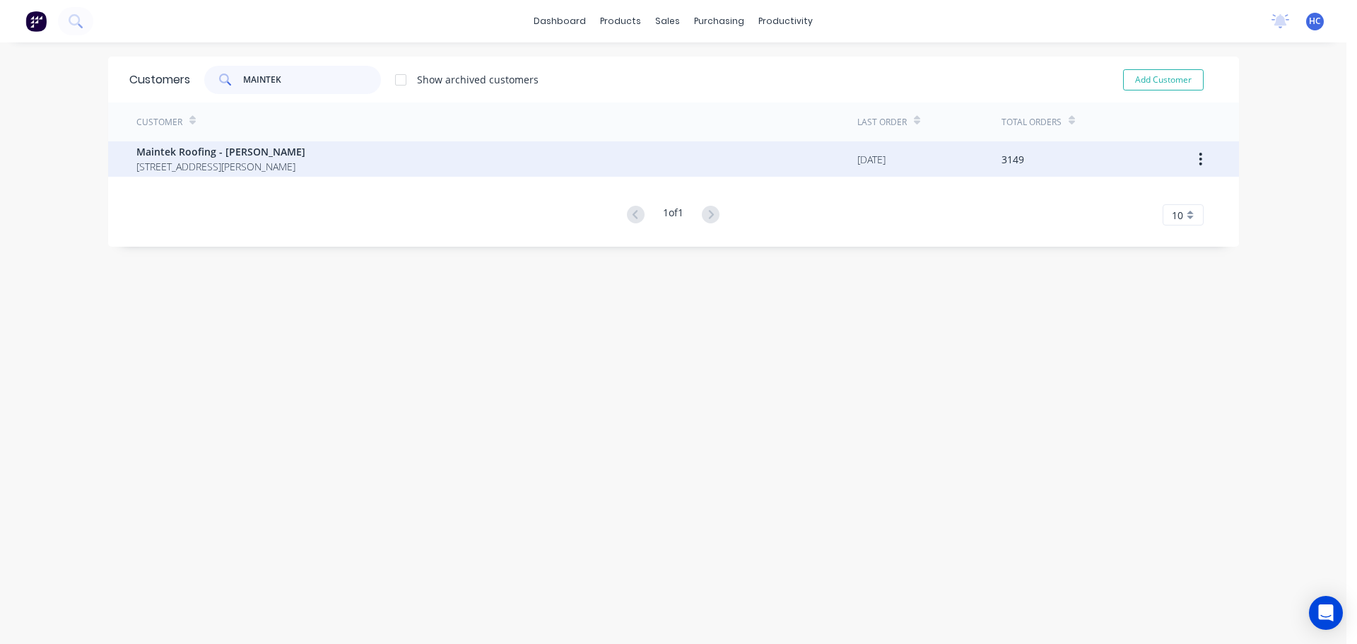
type input "MAINTEK"
click at [279, 168] on span "[STREET_ADDRESS][PERSON_NAME]" at bounding box center [220, 166] width 169 height 15
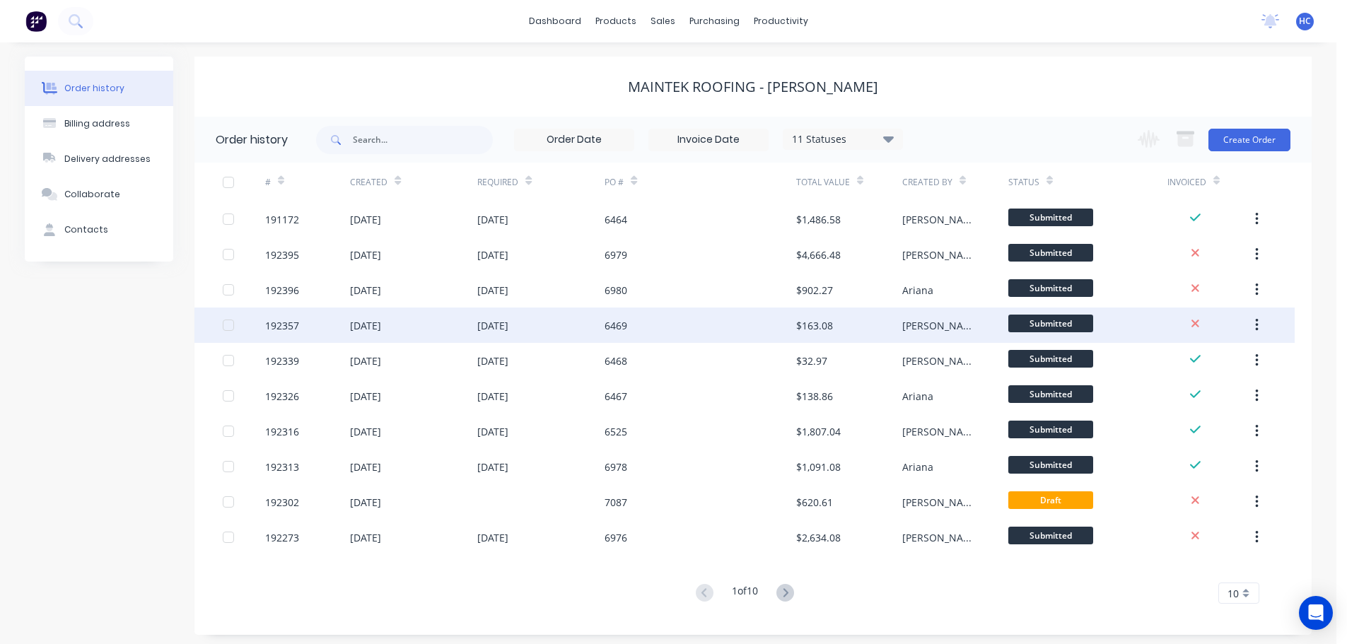
click at [688, 327] on div "6469" at bounding box center [699, 325] width 191 height 35
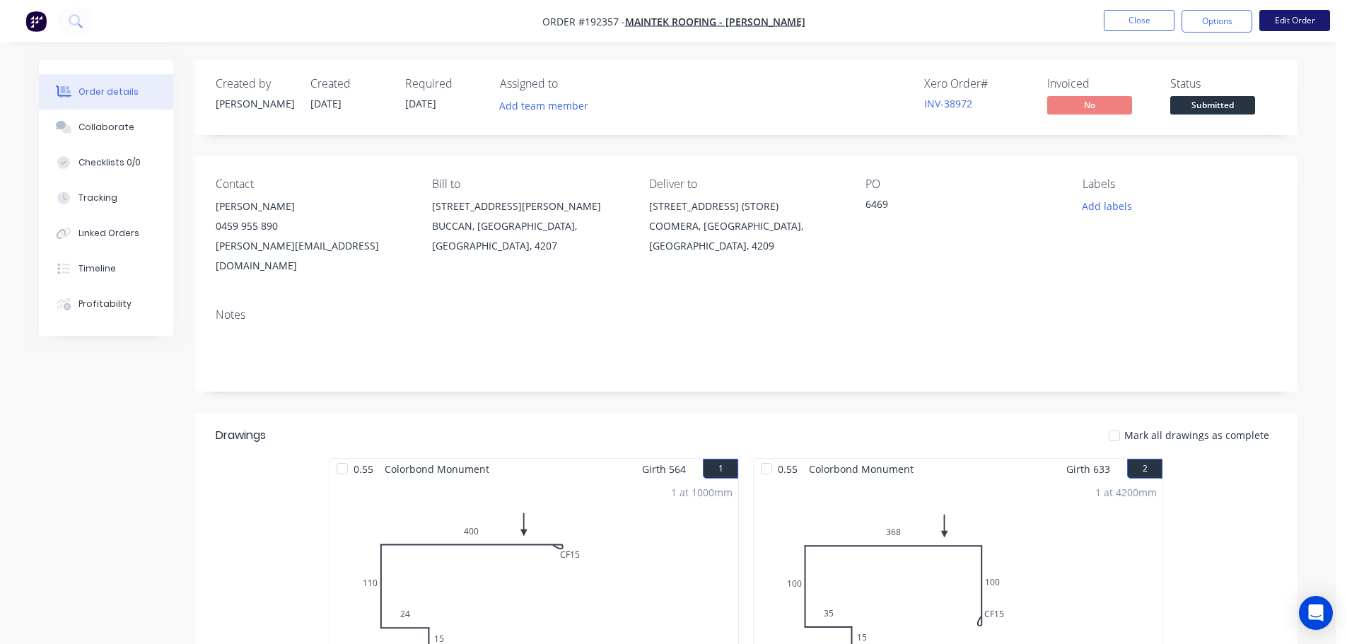
click at [1310, 25] on button "Edit Order" at bounding box center [1294, 20] width 71 height 21
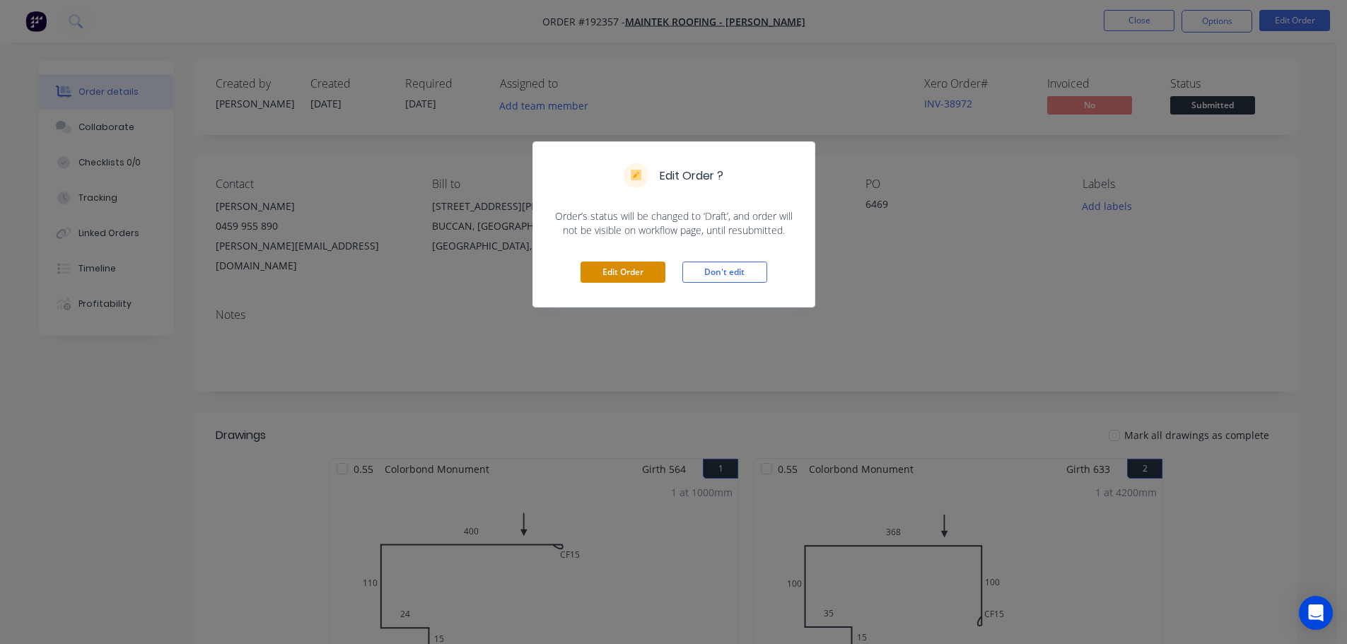
drag, startPoint x: 587, startPoint y: 265, endPoint x: 648, endPoint y: 268, distance: 60.9
click at [587, 267] on button "Edit Order" at bounding box center [622, 272] width 85 height 21
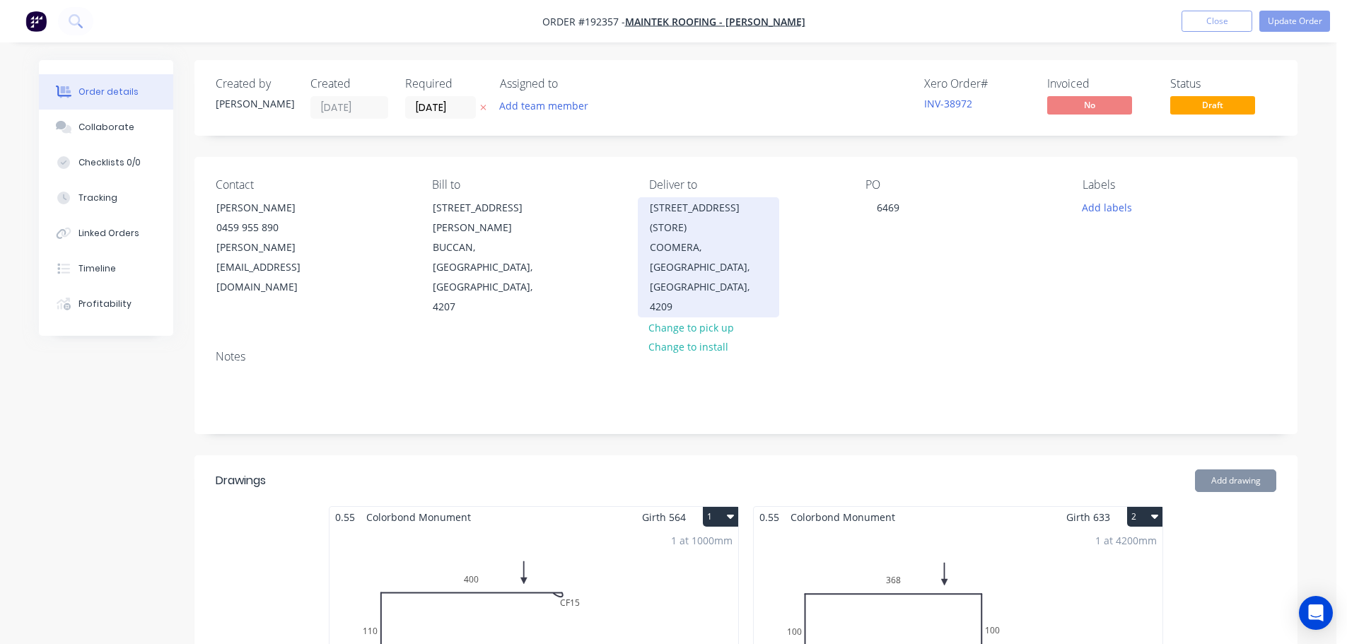
click at [701, 215] on div "23/75 WATERWAY DR (STORE)" at bounding box center [708, 218] width 117 height 40
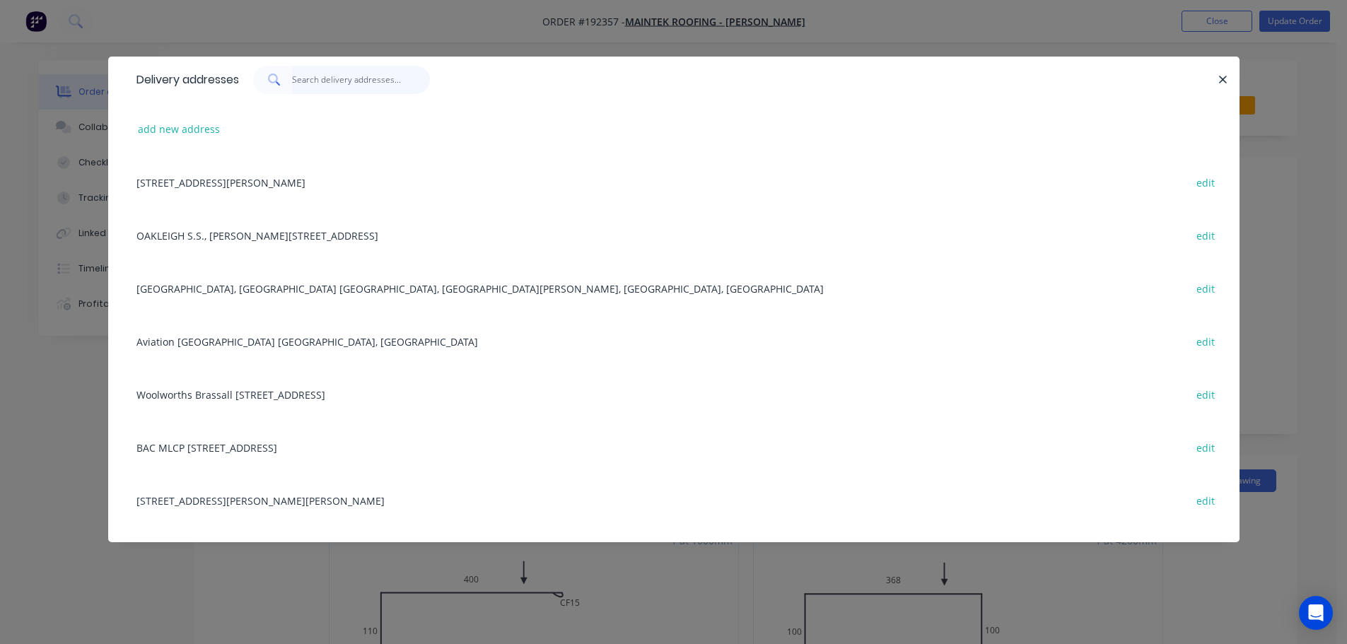
click at [347, 72] on input "text" at bounding box center [361, 80] width 138 height 28
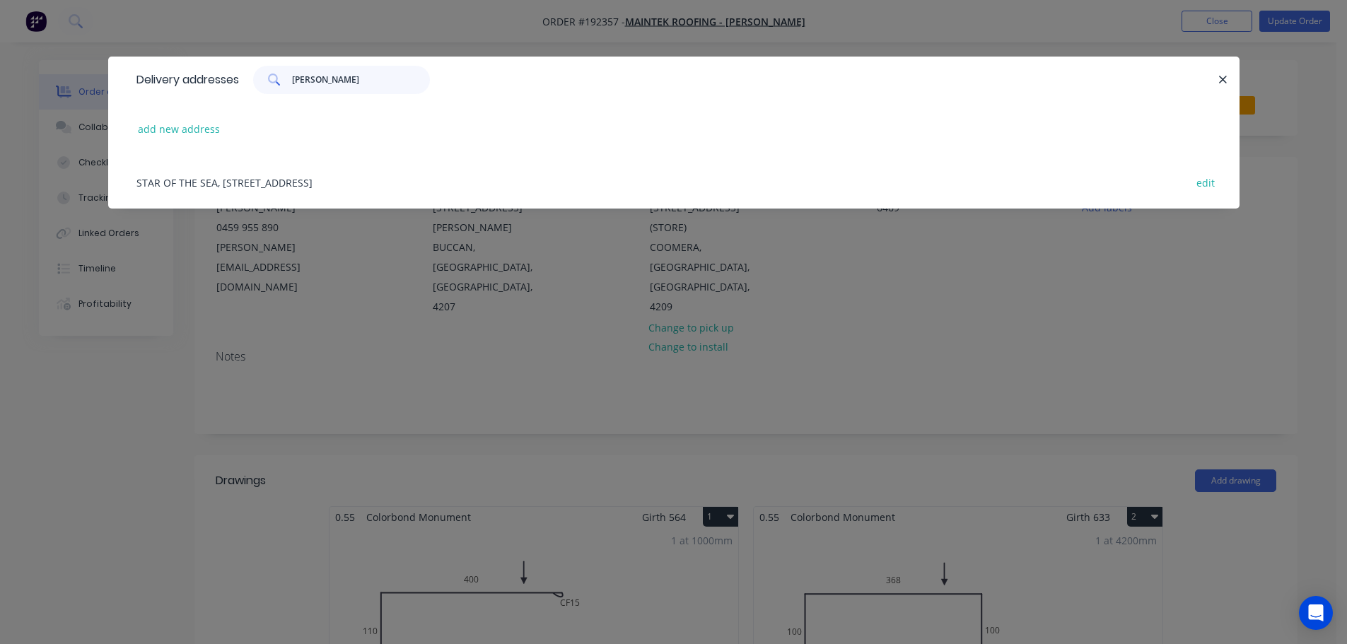
type input "MERRI"
click at [323, 188] on div "STAR OF THE SEA, 16 GHILGAI RD, MERRIMAC, Queensland, Australia edit" at bounding box center [673, 182] width 1089 height 53
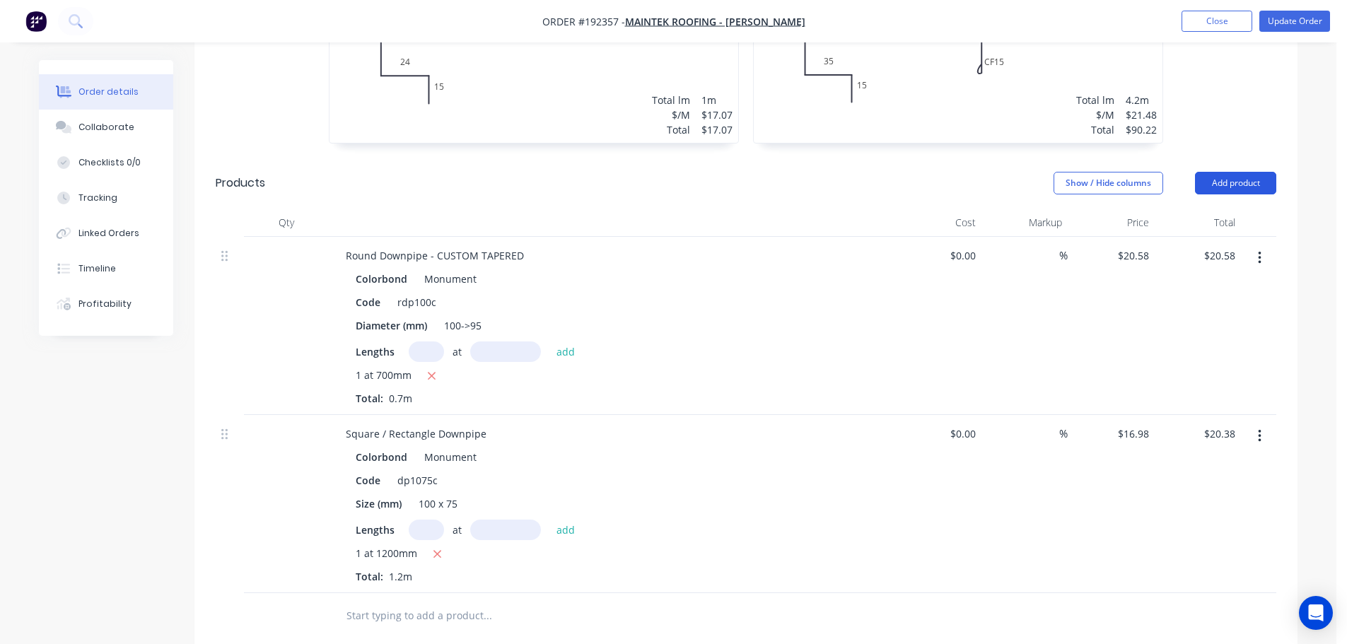
scroll to position [566, 0]
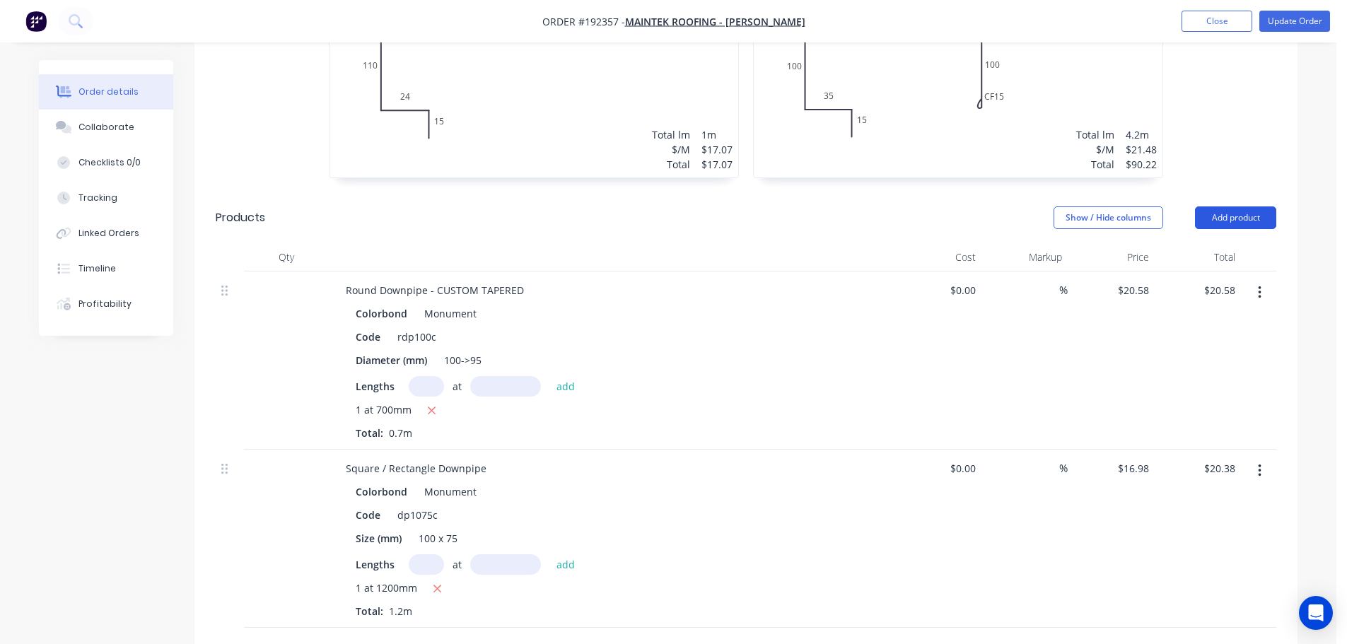
click at [1233, 206] on button "Add product" at bounding box center [1235, 217] width 81 height 23
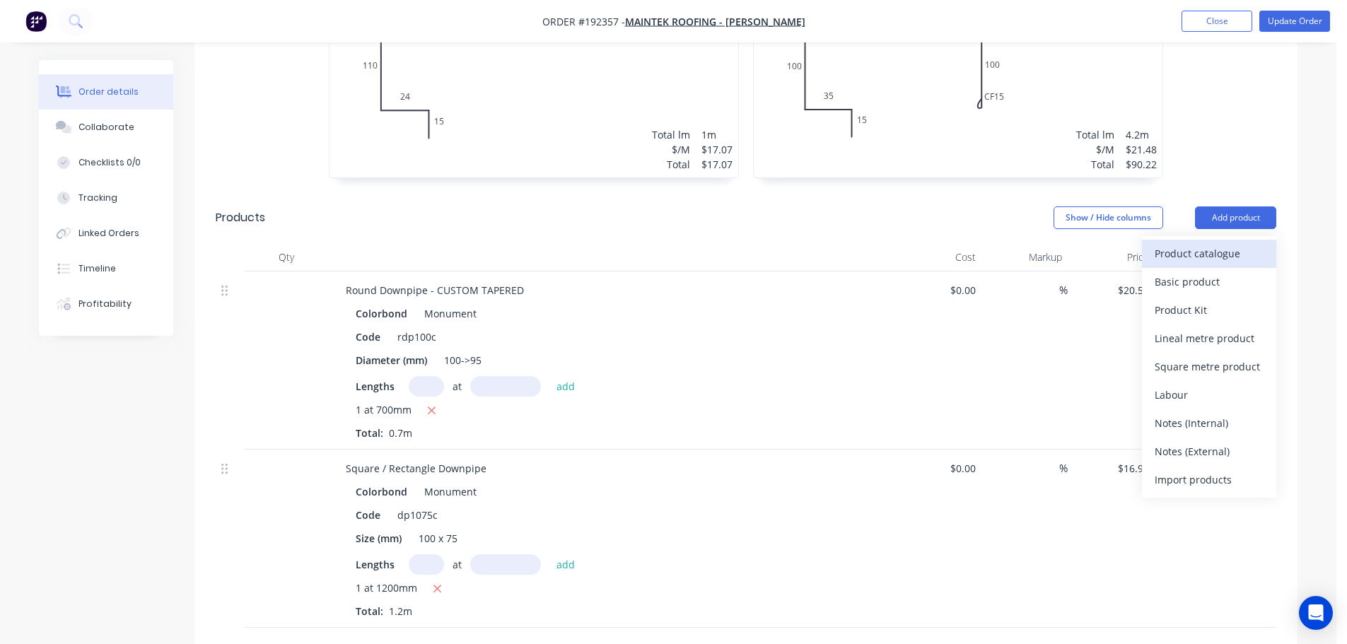
click at [1209, 243] on div "Product catalogue" at bounding box center [1208, 253] width 109 height 21
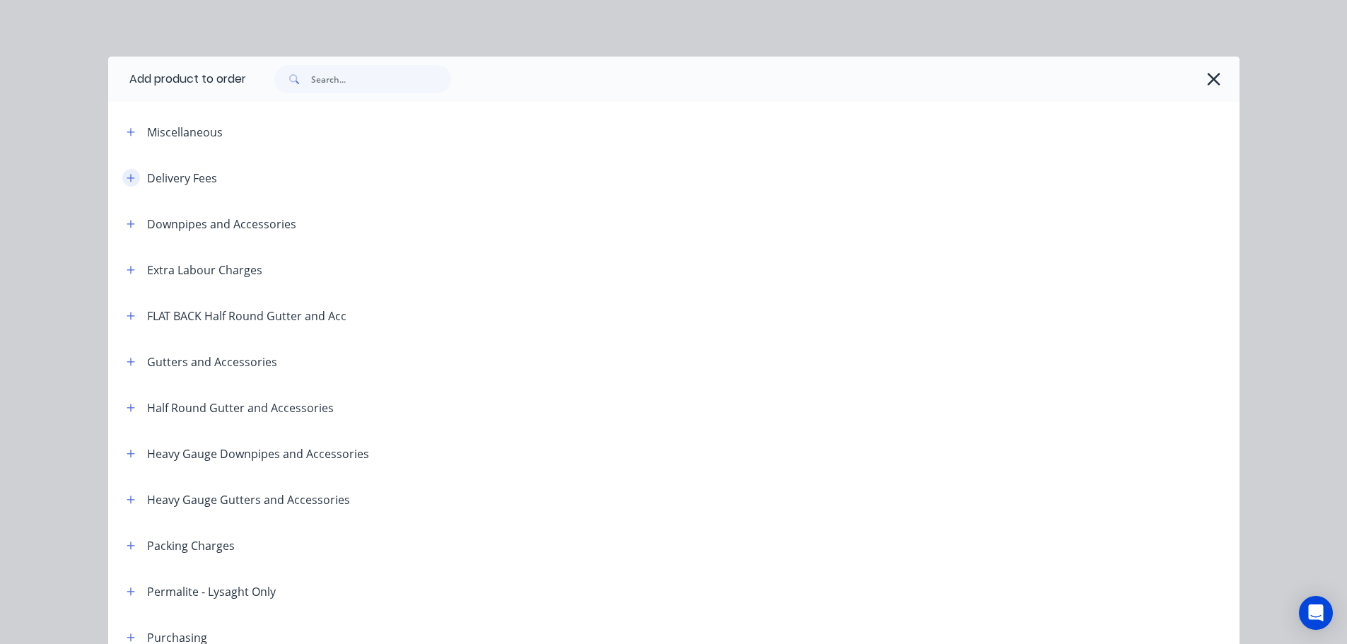
click at [127, 177] on icon "button" at bounding box center [131, 178] width 8 height 8
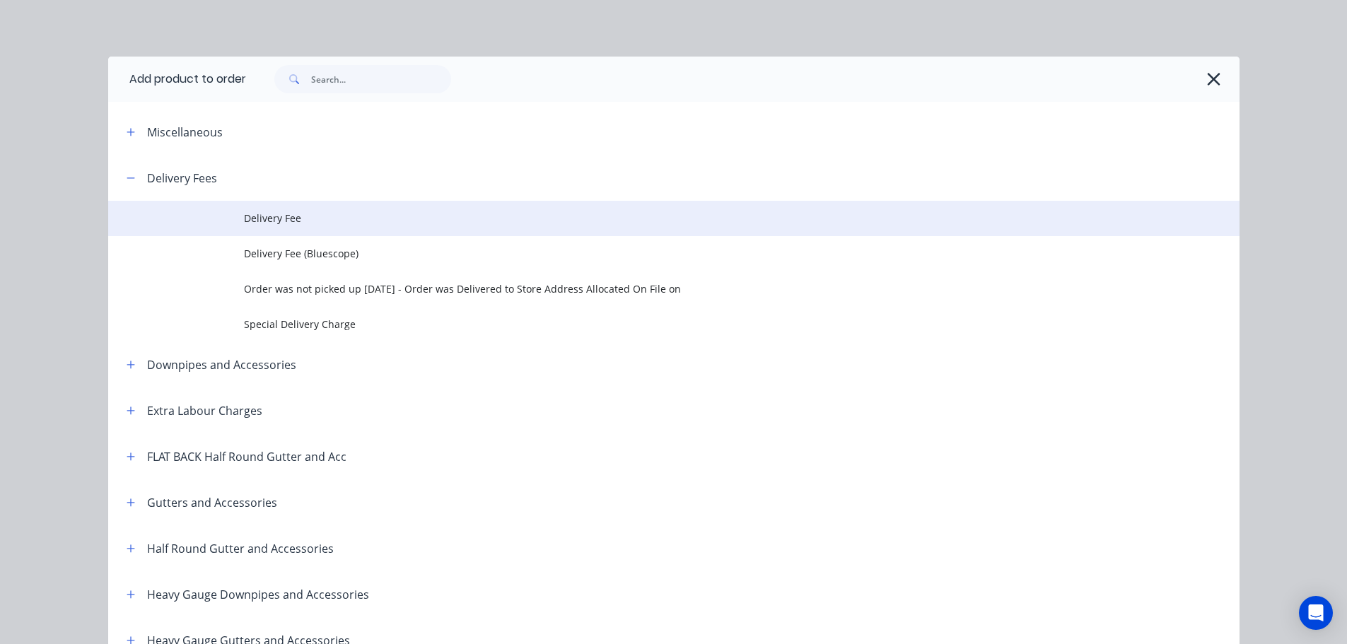
click at [333, 213] on span "Delivery Fee" at bounding box center [642, 218] width 796 height 15
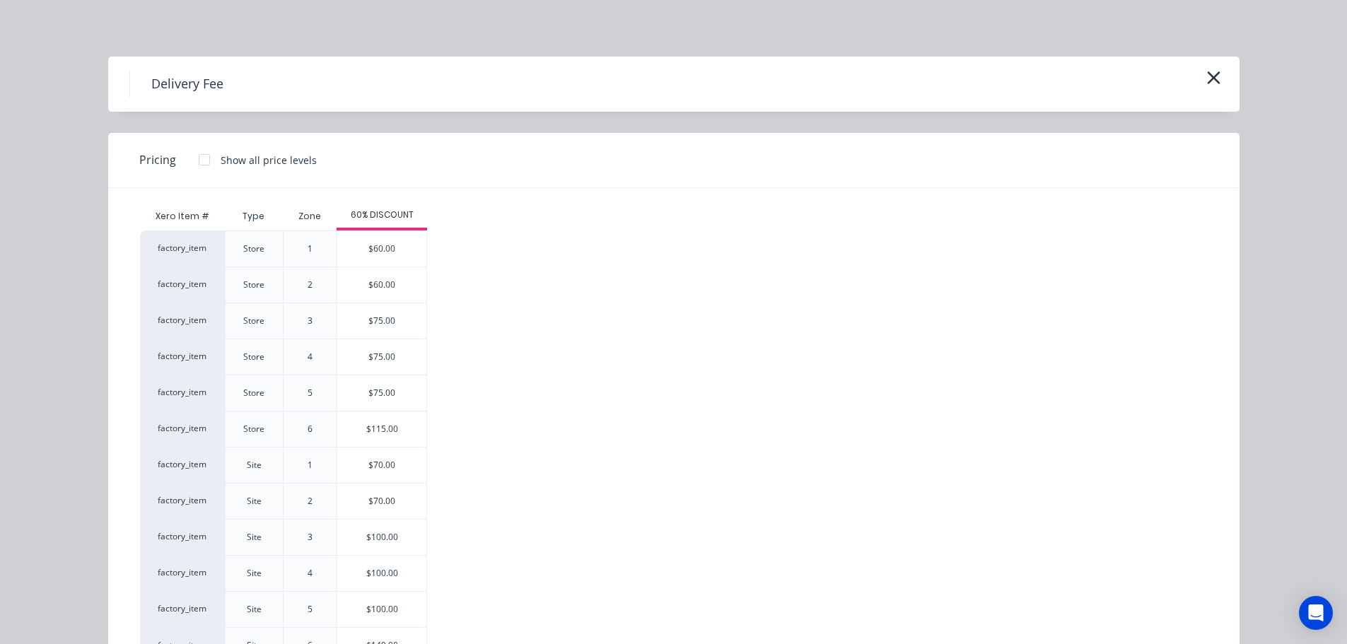
click at [385, 498] on div "$70.00" at bounding box center [381, 501] width 89 height 35
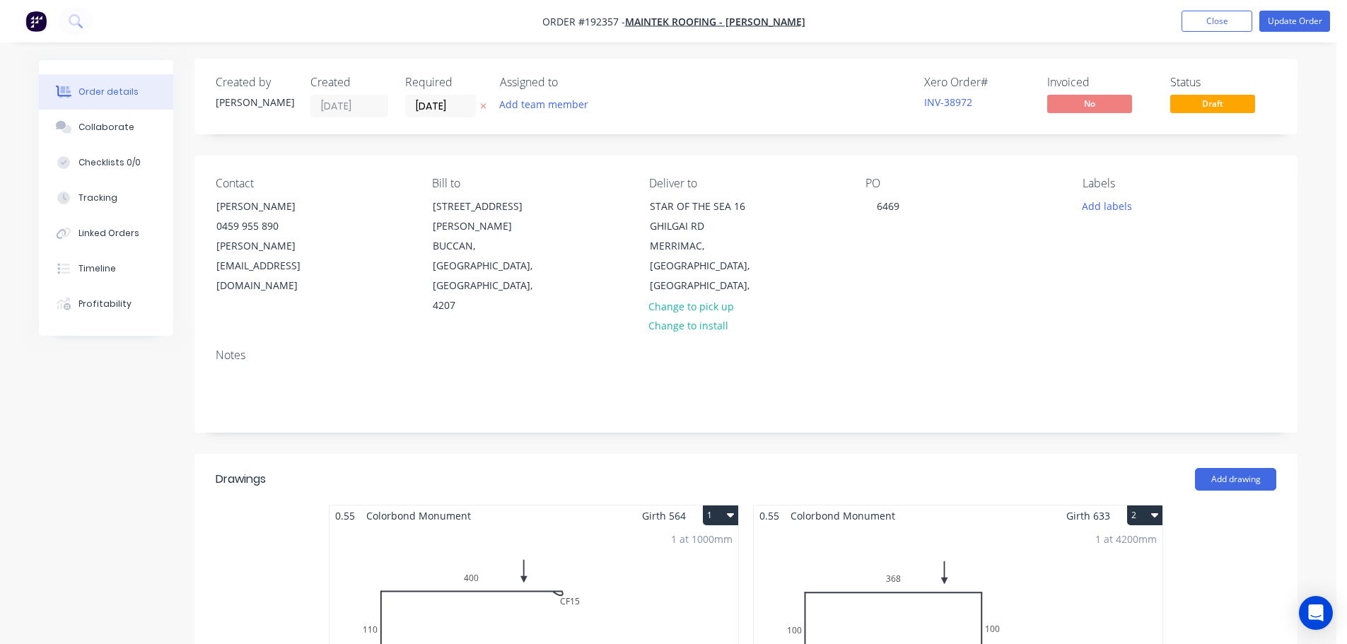
scroll to position [0, 0]
click at [1116, 211] on button "Add labels" at bounding box center [1106, 206] width 65 height 19
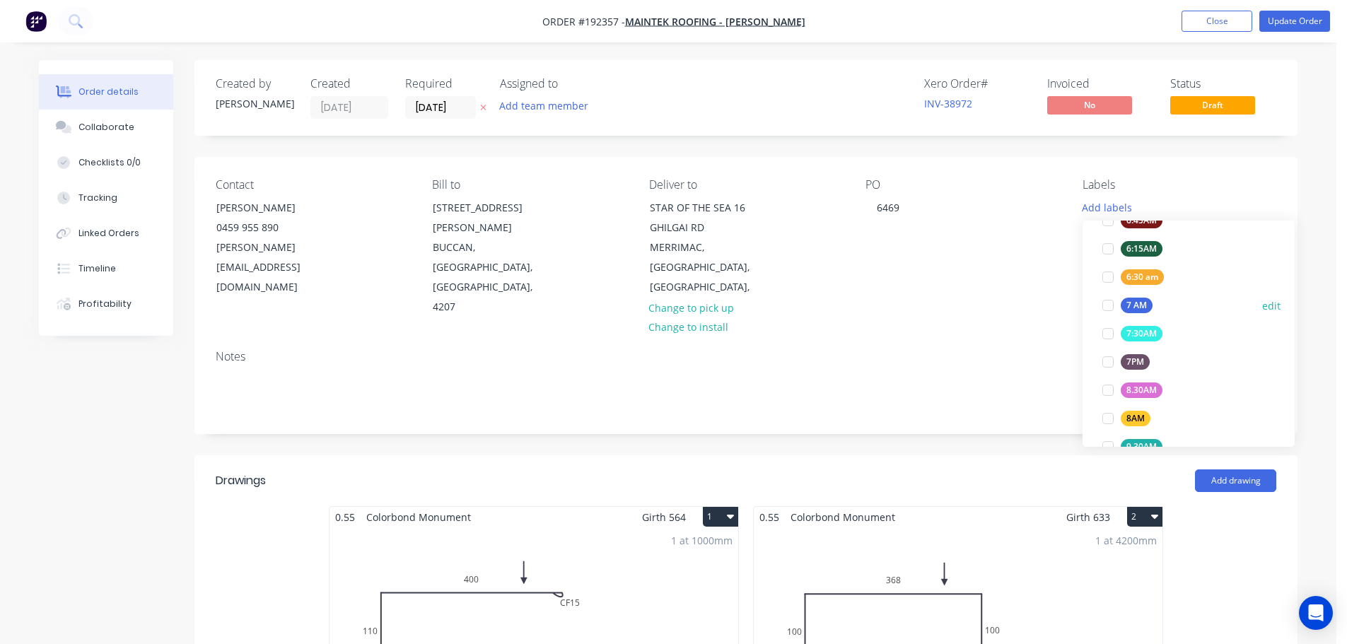
click at [1138, 308] on div "7 AM" at bounding box center [1136, 306] width 32 height 16
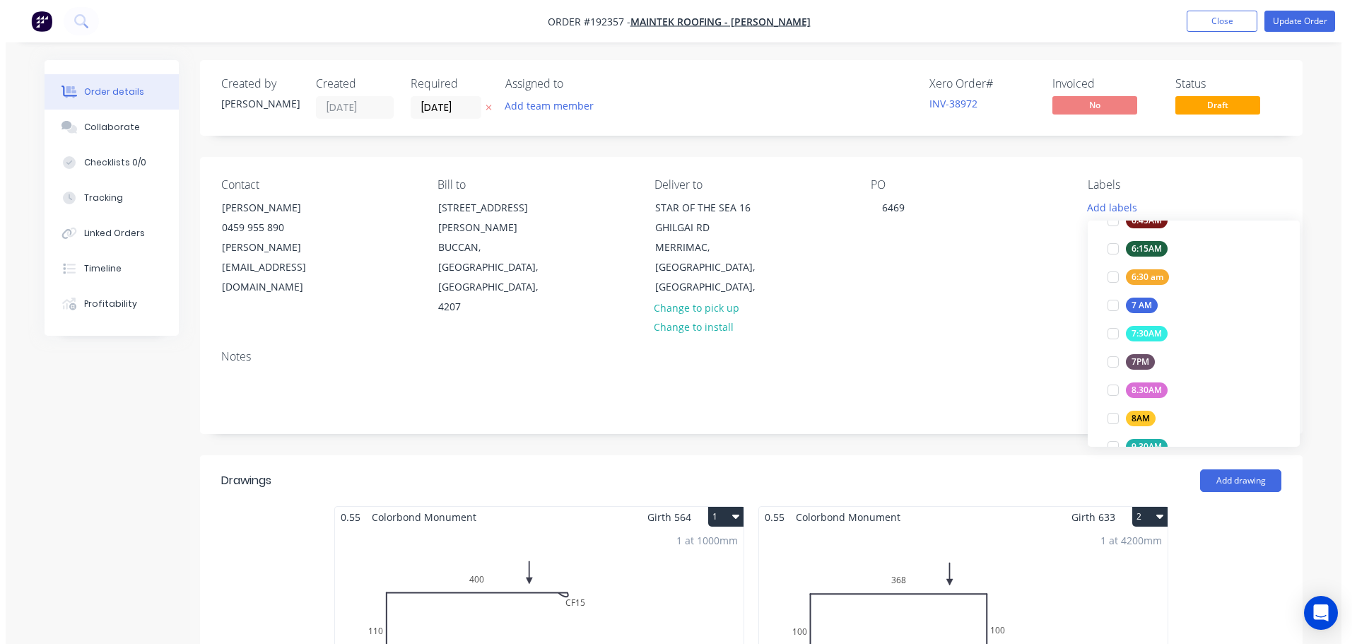
scroll to position [28, 0]
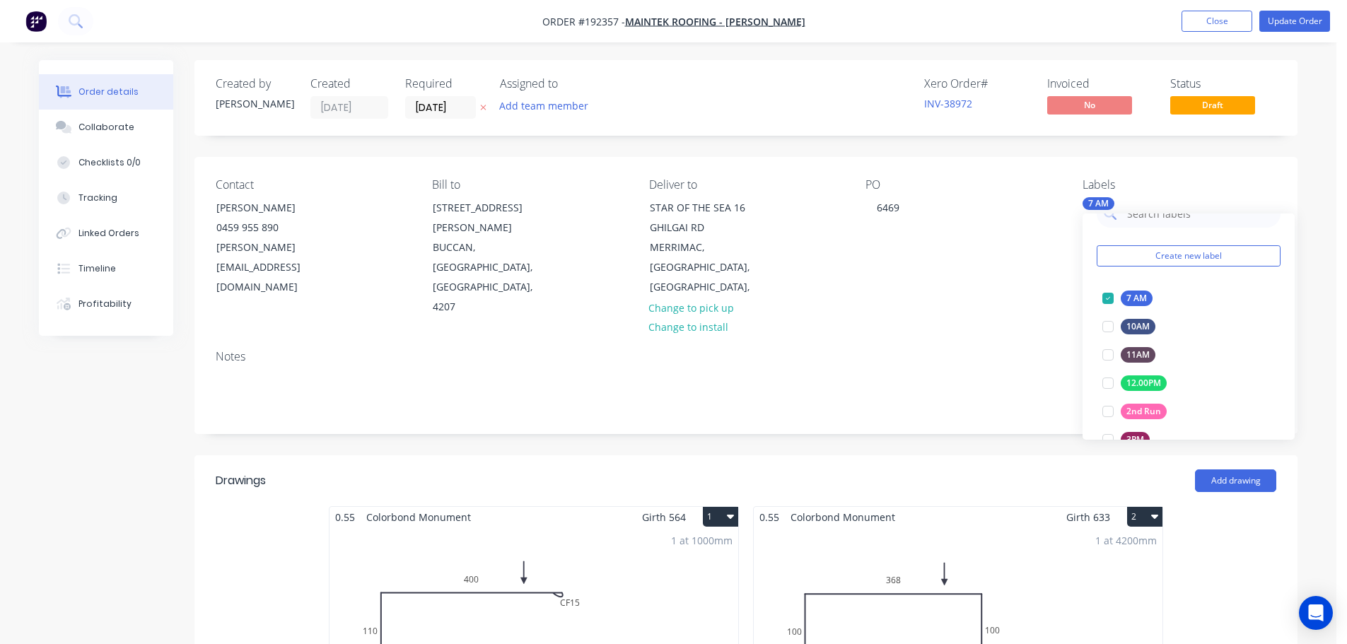
click at [965, 455] on header "Drawings Add drawing" at bounding box center [745, 480] width 1103 height 51
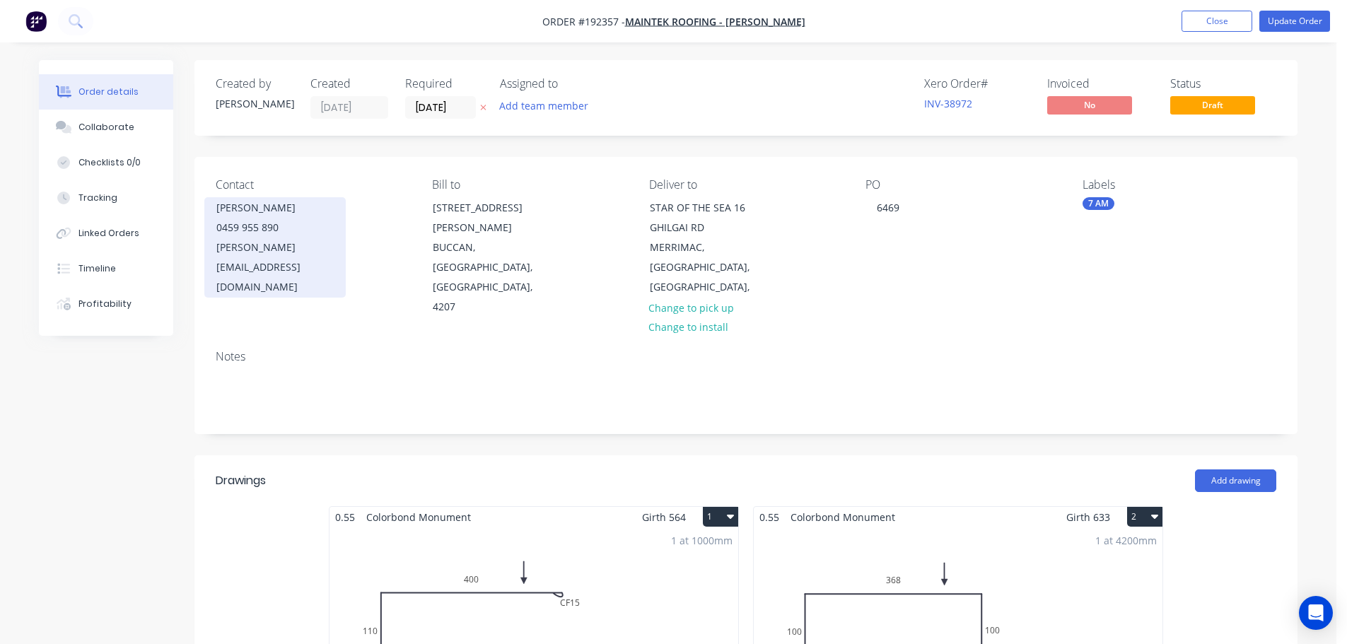
click at [295, 237] on div "0459 955 890" at bounding box center [274, 228] width 117 height 20
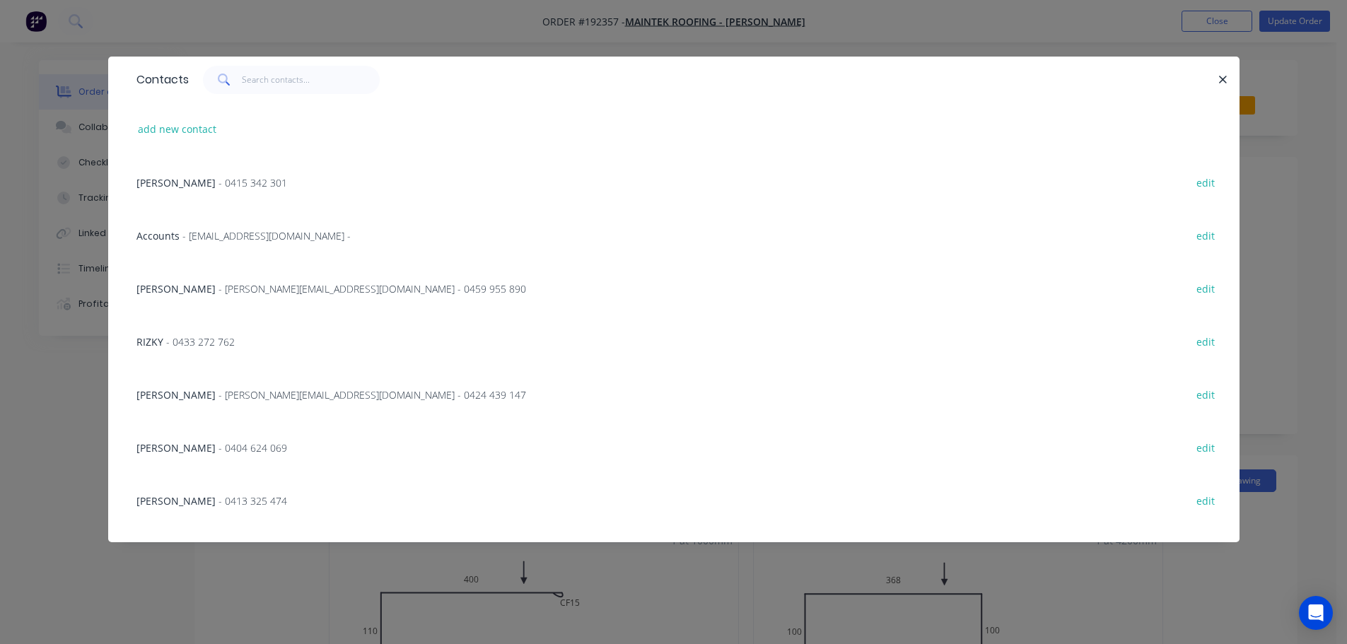
click at [174, 397] on span "NIKAU WILSON" at bounding box center [175, 394] width 79 height 13
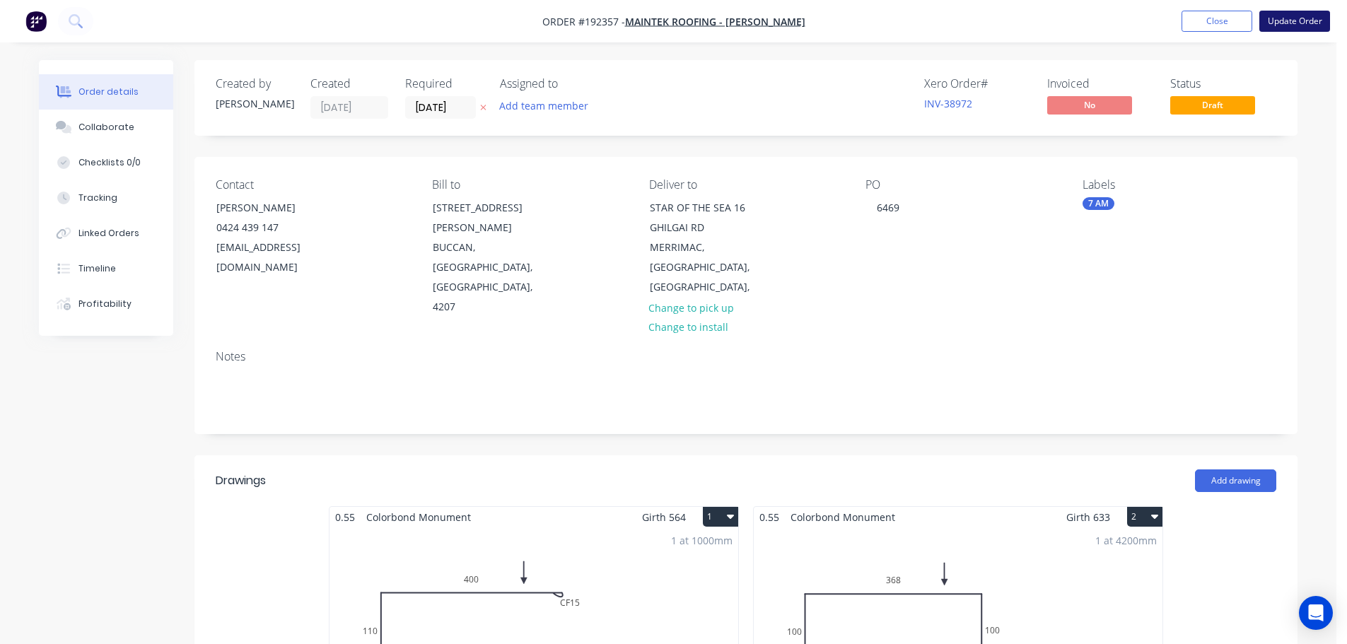
click at [1288, 24] on button "Update Order" at bounding box center [1294, 21] width 71 height 21
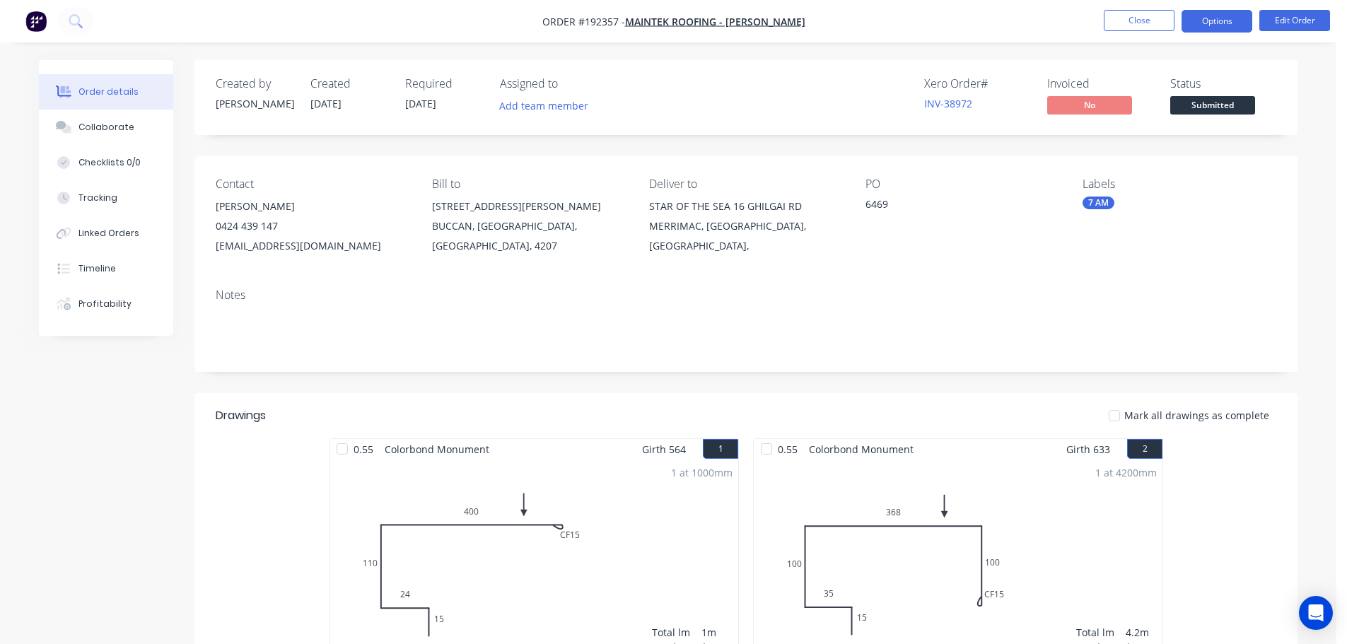
click at [1230, 30] on button "Options" at bounding box center [1216, 21] width 71 height 23
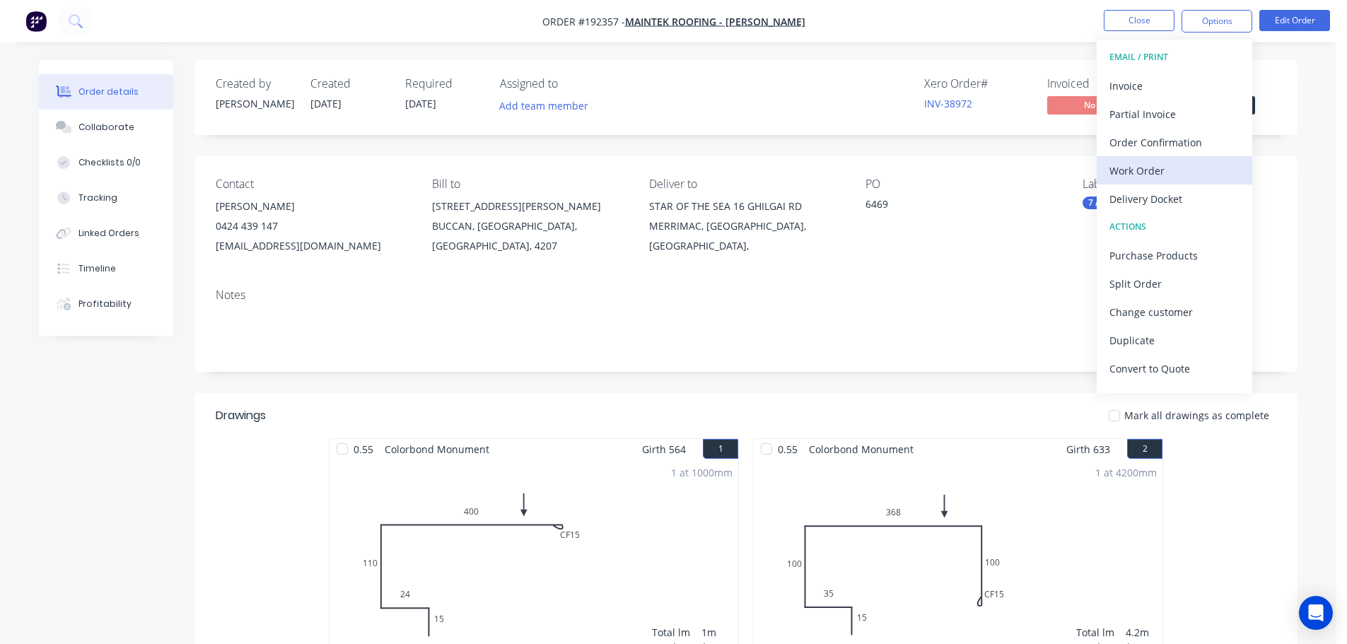
click at [1146, 163] on div "Work Order" at bounding box center [1174, 170] width 130 height 21
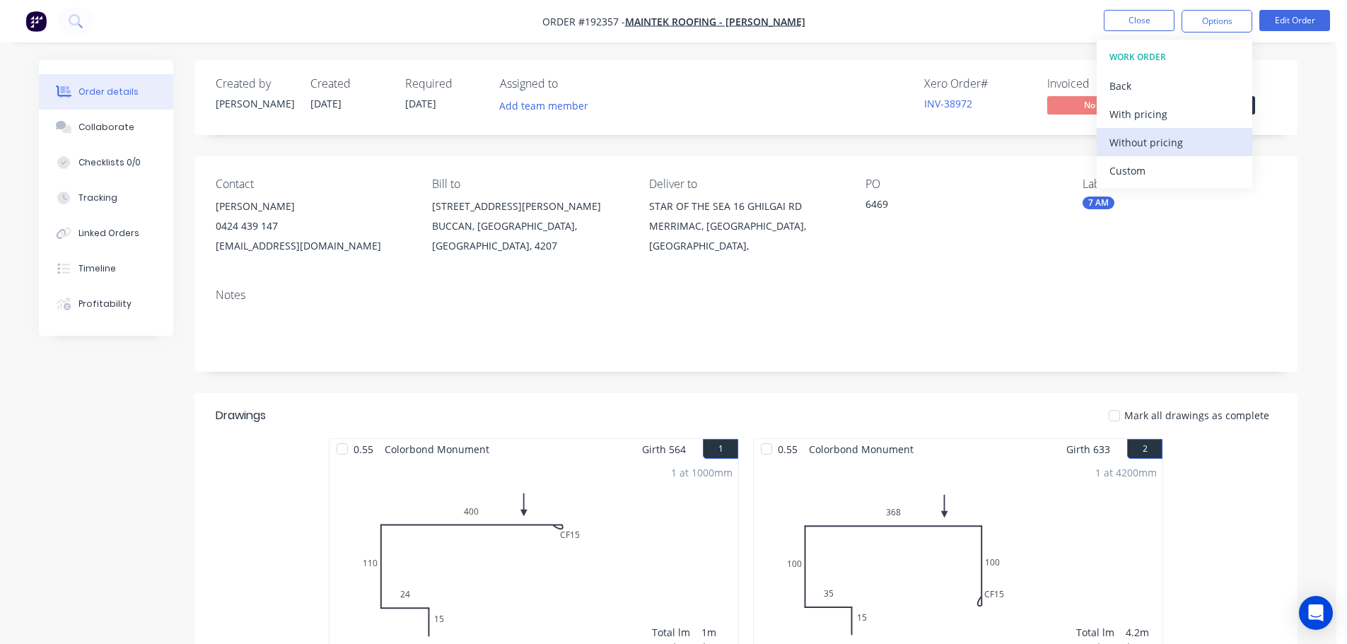
click at [1158, 136] on div "Without pricing" at bounding box center [1174, 142] width 130 height 21
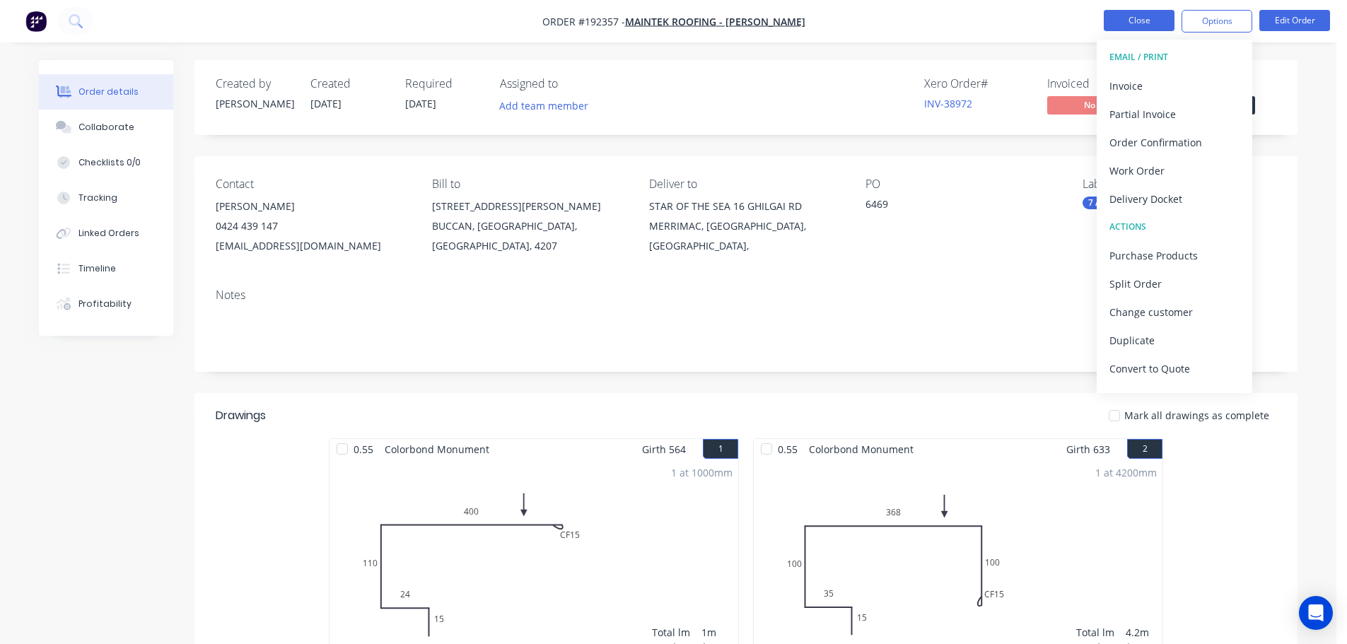
click at [1122, 11] on button "Close" at bounding box center [1138, 20] width 71 height 21
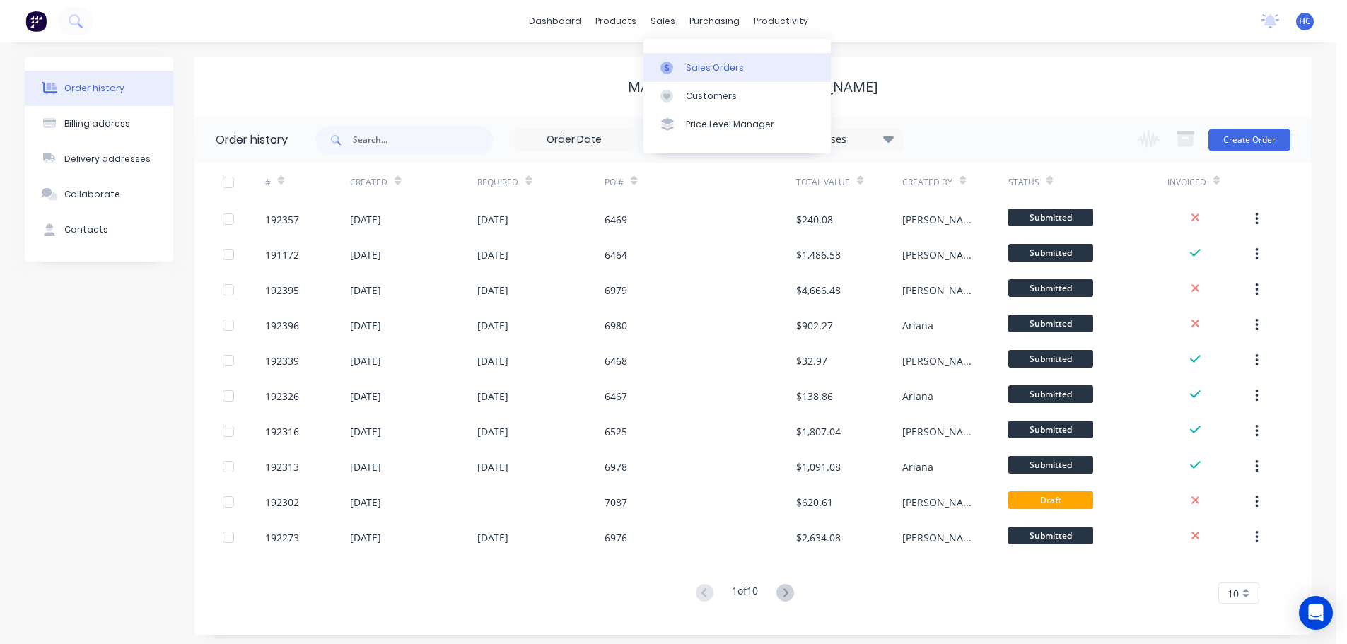
click at [692, 63] on div "Sales Orders" at bounding box center [715, 68] width 58 height 13
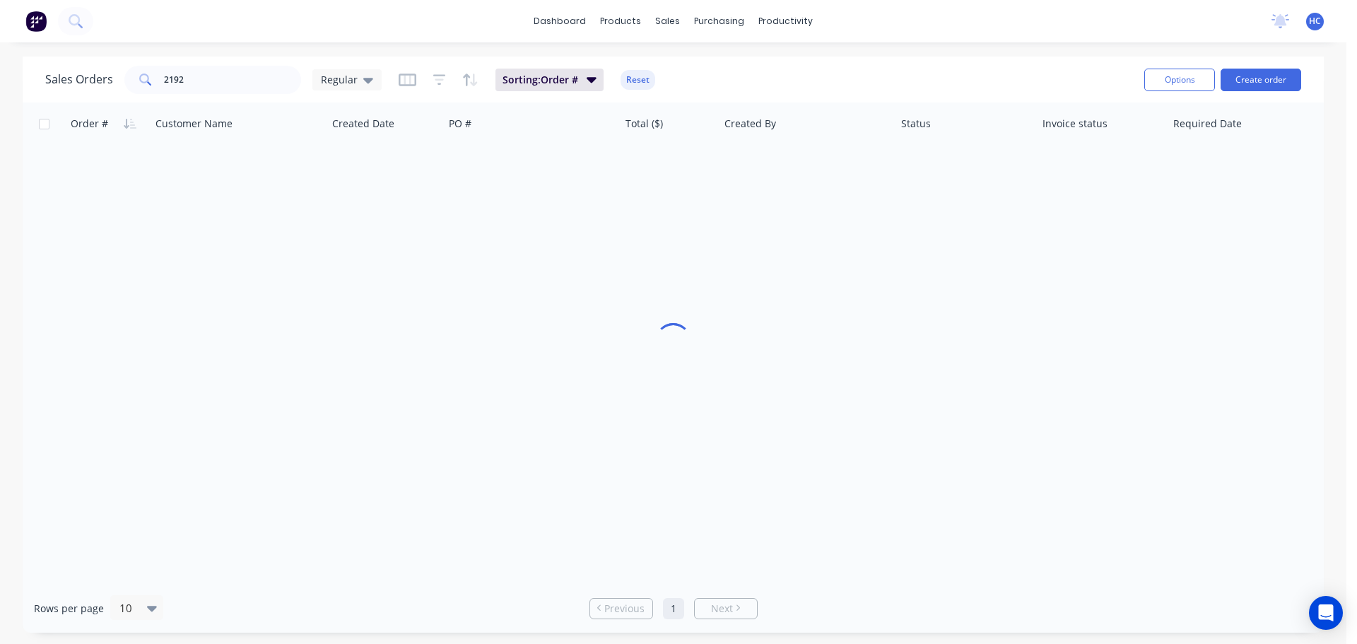
click at [250, 63] on div "Sales Orders 2192 Regular Sorting: Order # Reset" at bounding box center [589, 79] width 1088 height 35
drag, startPoint x: 139, startPoint y: 83, endPoint x: 54, endPoint y: 71, distance: 86.4
click at [39, 78] on div "Sales Orders 2192 Regular Sorting: Order # Reset Options Create order" at bounding box center [673, 80] width 1301 height 46
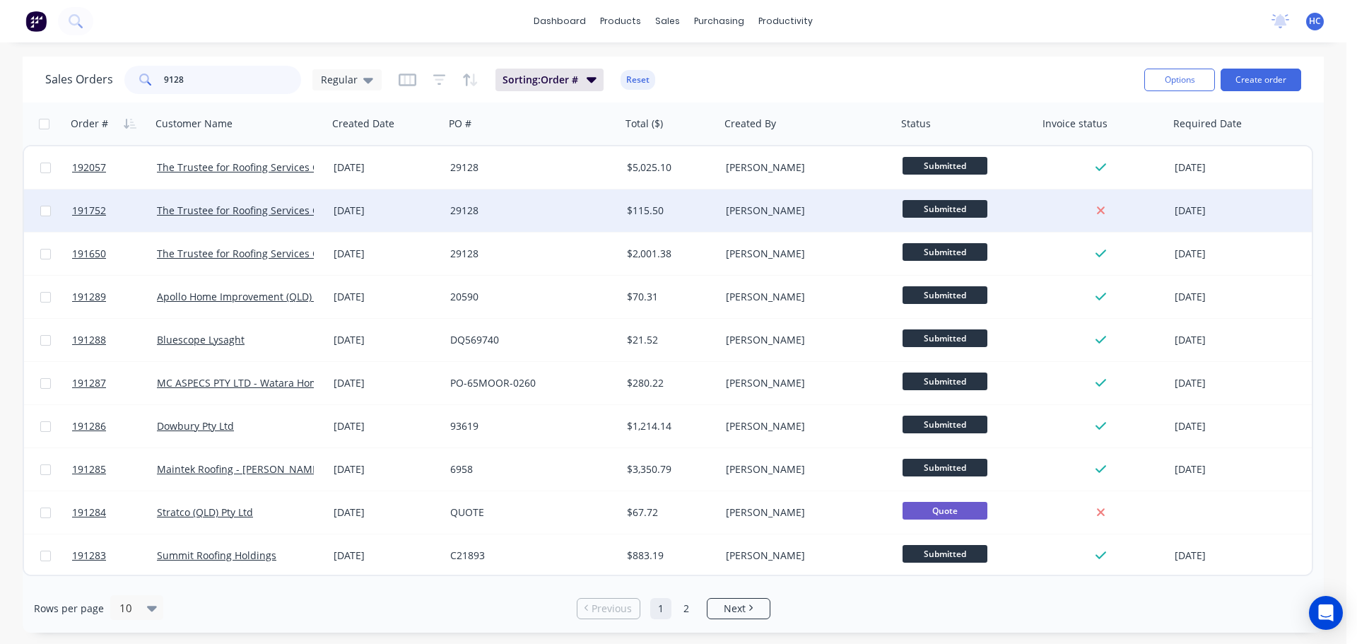
type input "9128"
click at [488, 215] on div "29128" at bounding box center [528, 211] width 157 height 14
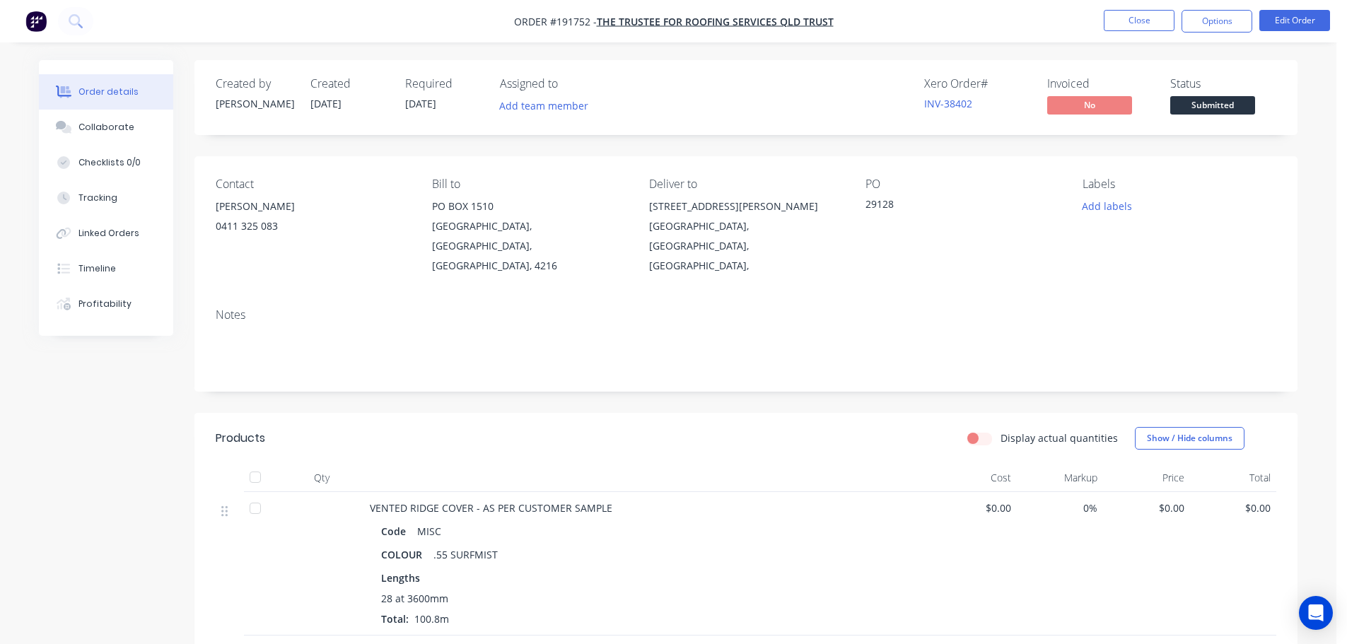
click at [599, 501] on span "VENTED RIDGE COVER - AS PER CUSTOMER SAMPLE" at bounding box center [491, 507] width 242 height 13
click at [1130, 24] on button "Close" at bounding box center [1138, 20] width 71 height 21
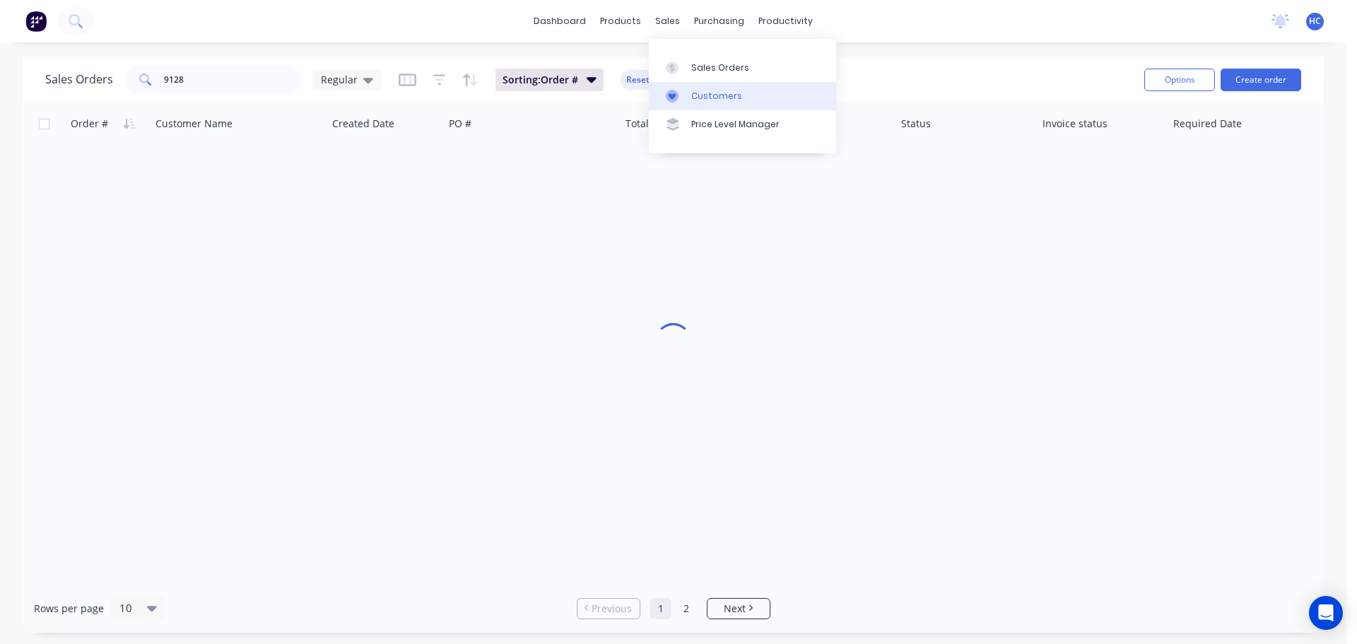
click at [709, 93] on div "Customers" at bounding box center [716, 96] width 51 height 13
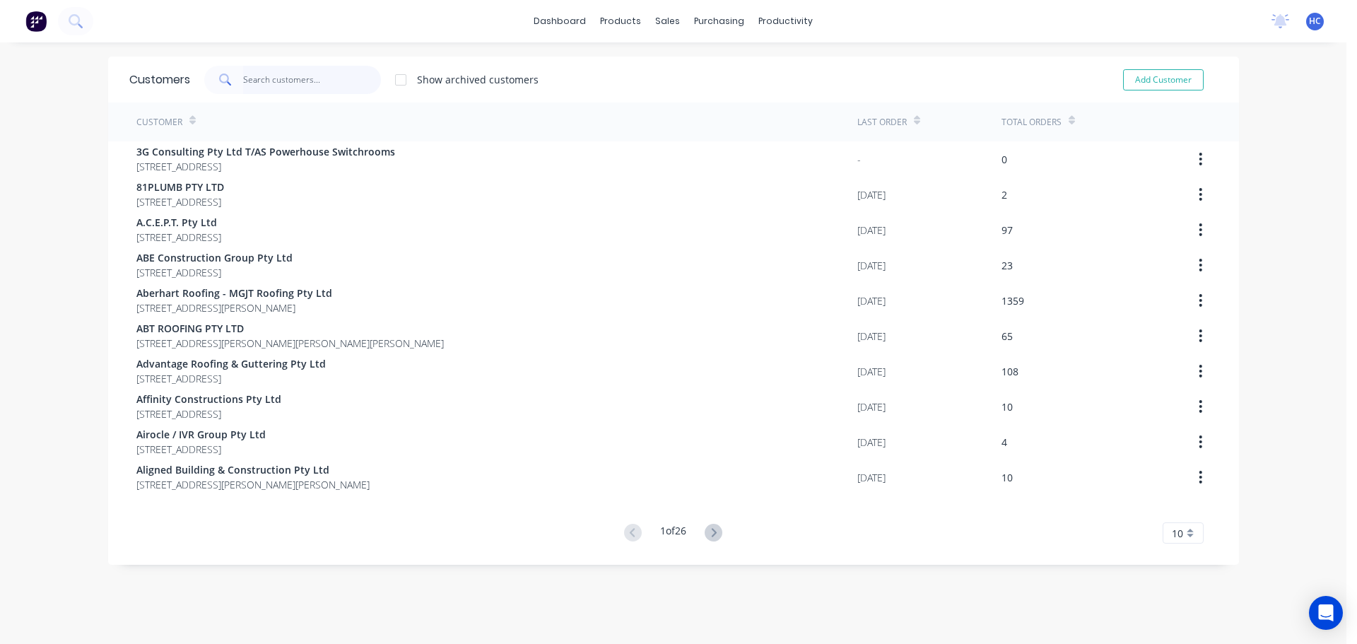
click at [324, 78] on input "text" at bounding box center [312, 80] width 138 height 28
